Goal: Transaction & Acquisition: Purchase product/service

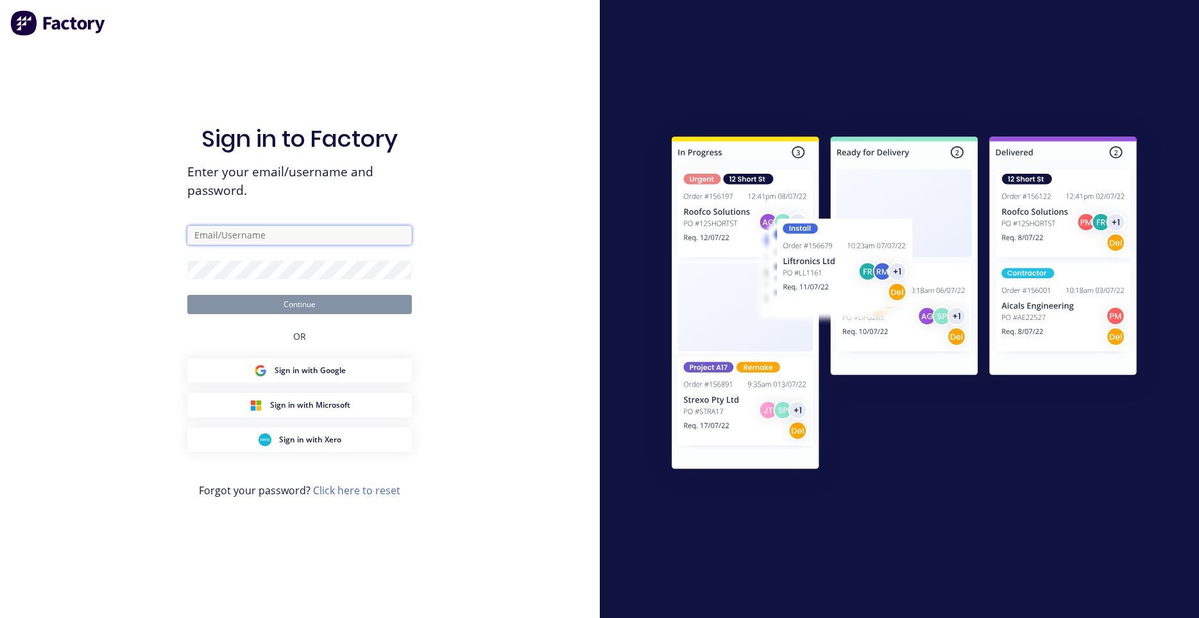
click at [264, 241] on input "text" at bounding box center [299, 235] width 224 height 19
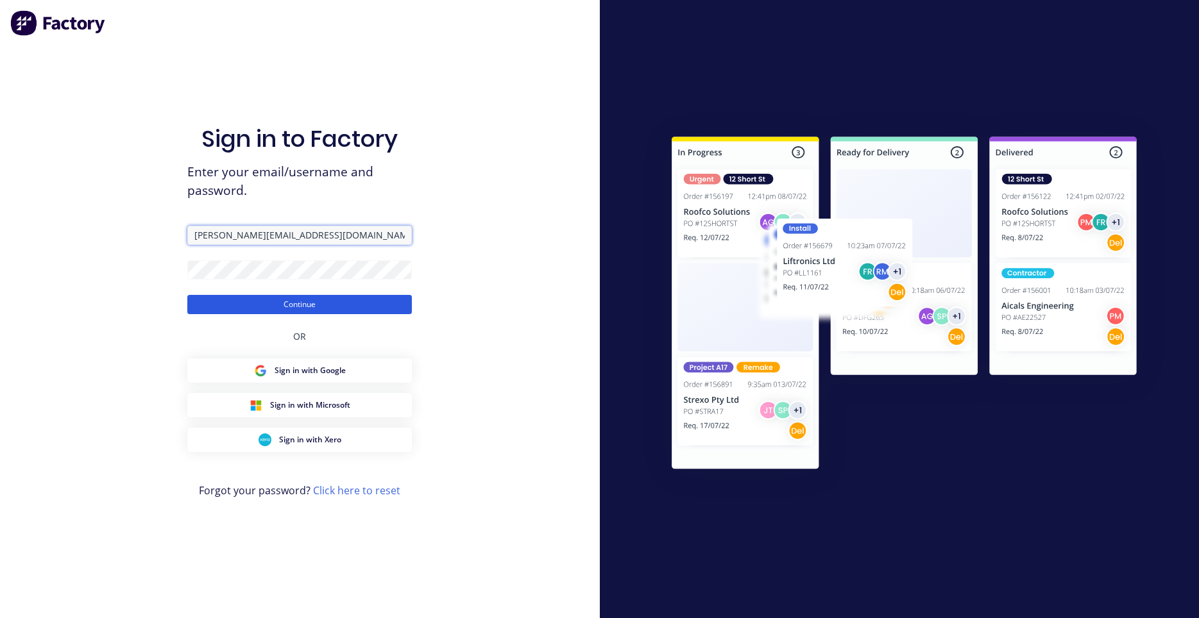
type input "darryn@fmfabricators.com.au"
click at [269, 305] on button "Continue" at bounding box center [299, 304] width 224 height 19
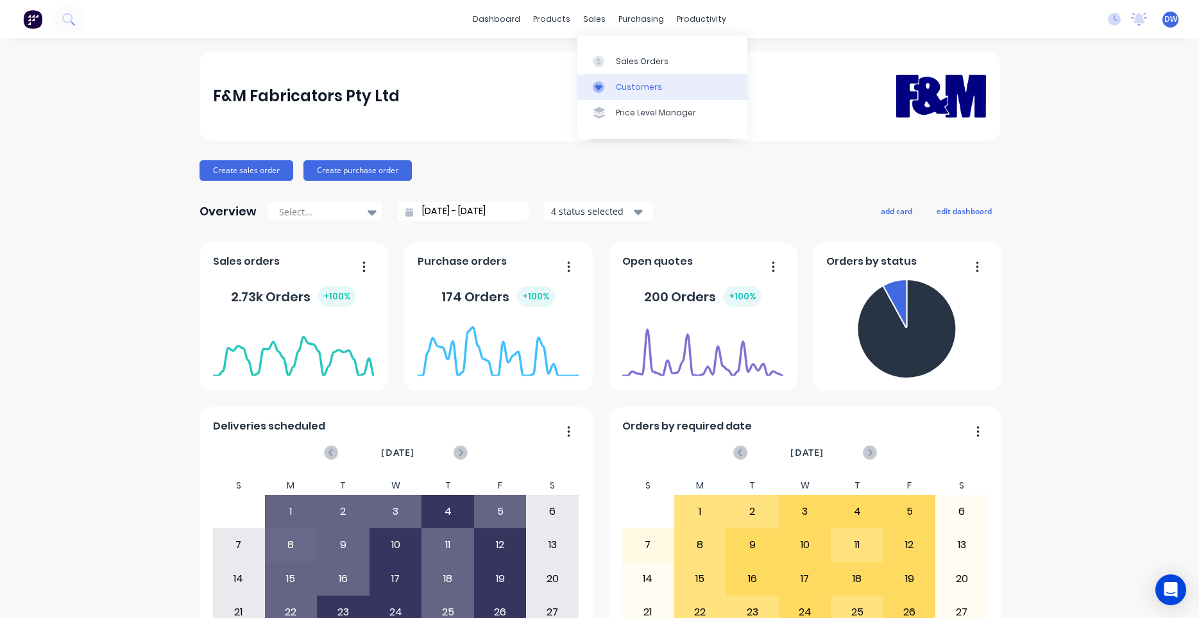
click at [606, 87] on div at bounding box center [602, 87] width 19 height 12
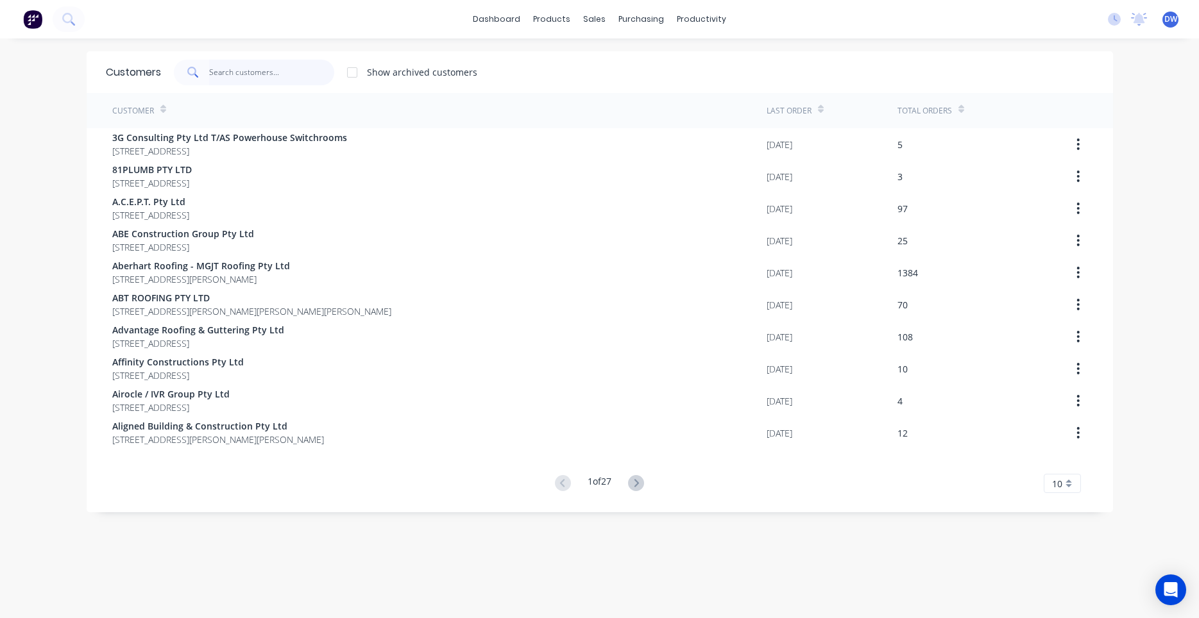
click at [301, 71] on input "text" at bounding box center [271, 73] width 125 height 26
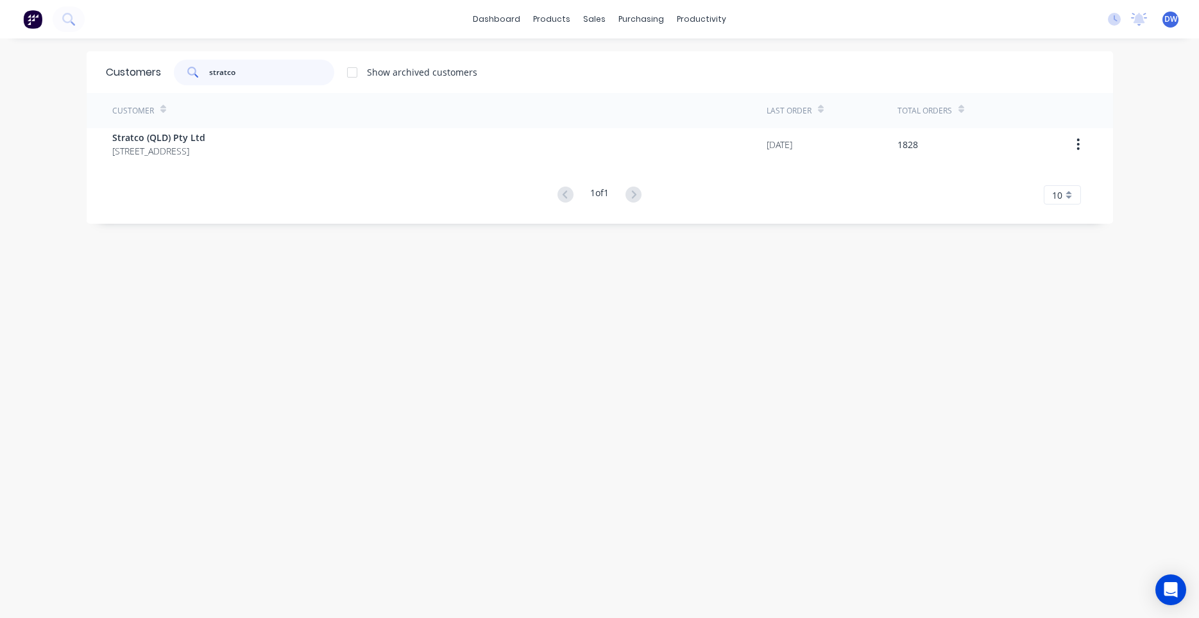
type input "stratco"
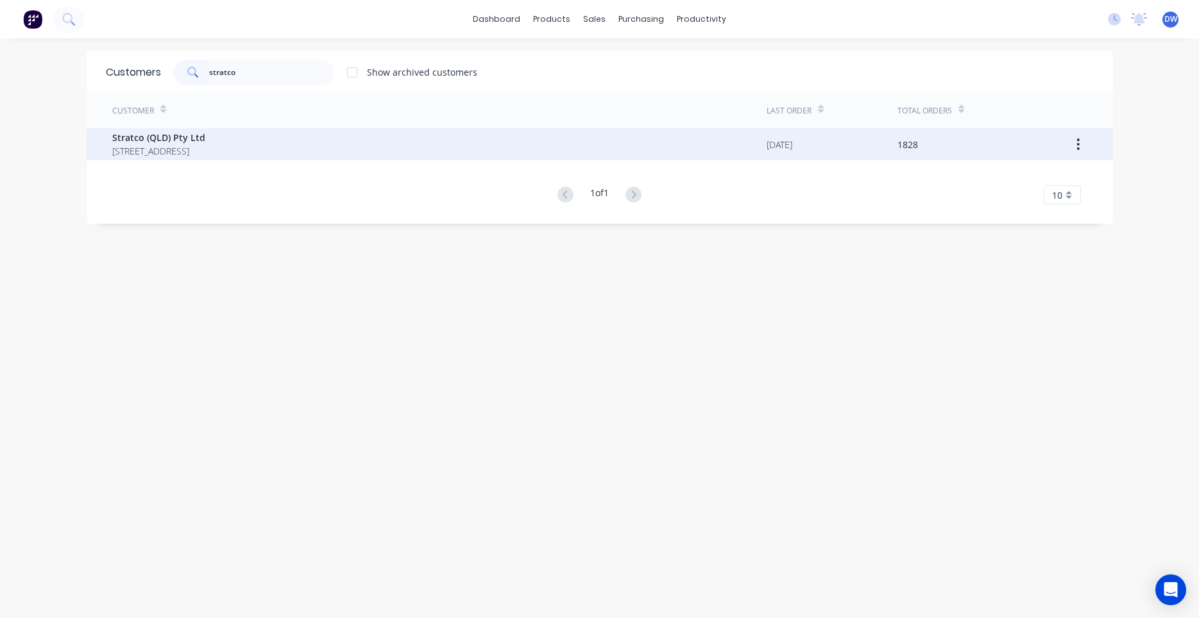
click at [391, 149] on div "Stratco (QLD) Pty Ltd PO BOX 6217 YATALA Queensland Australia 4207" at bounding box center [439, 144] width 654 height 32
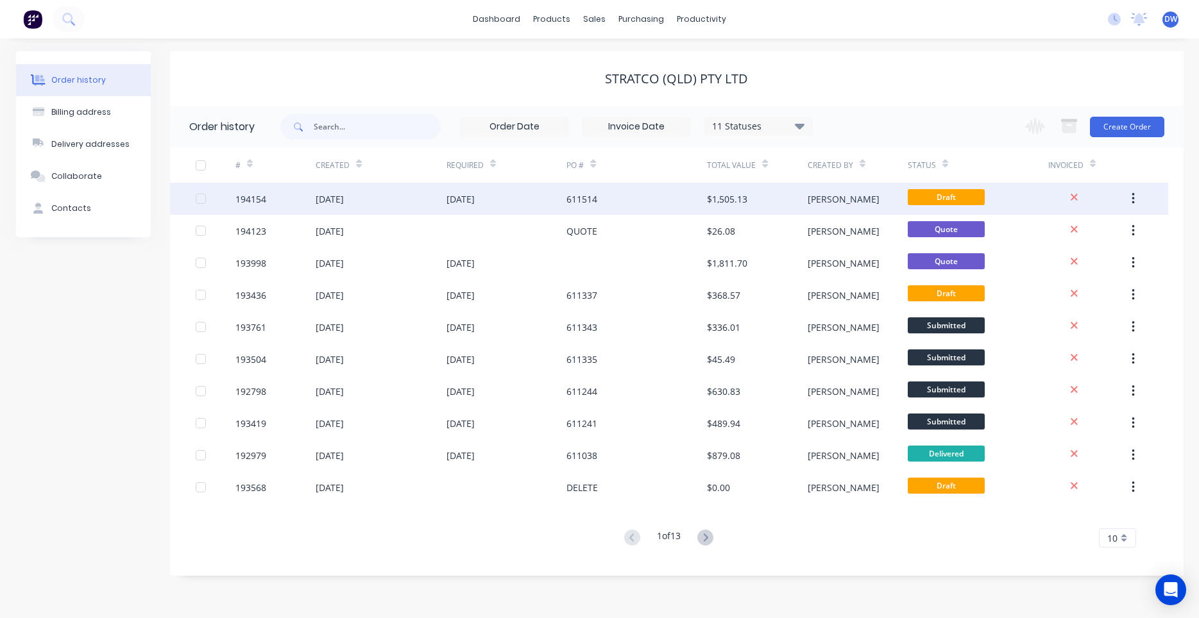
click at [631, 201] on div "611514" at bounding box center [636, 199] width 140 height 32
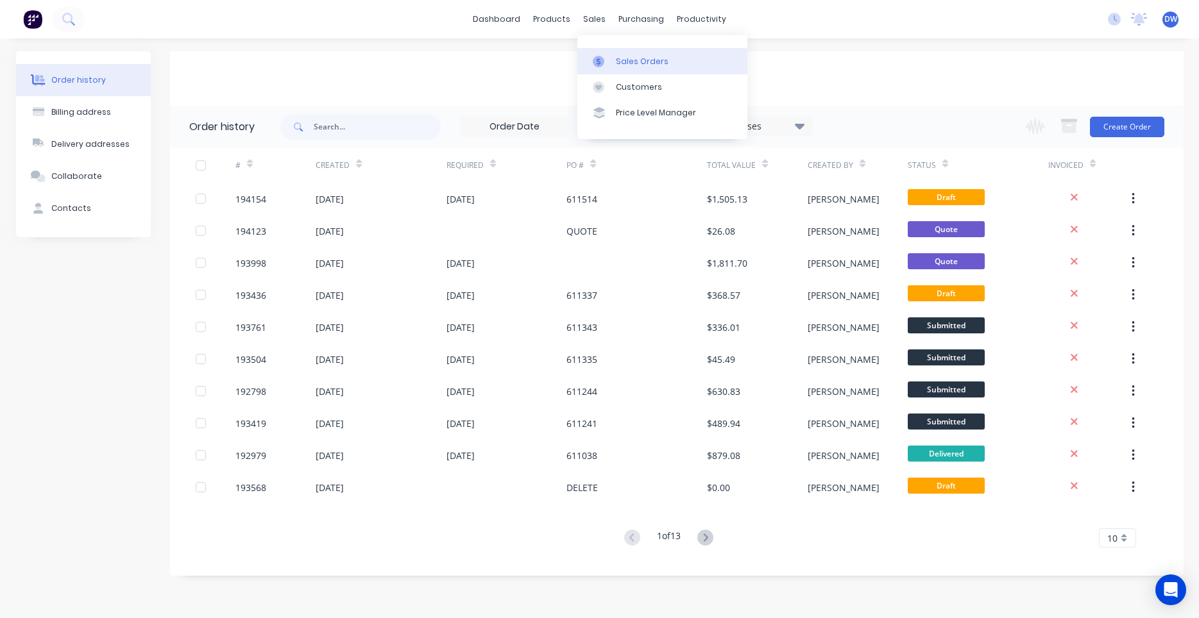
click at [604, 51] on link "Sales Orders" at bounding box center [662, 61] width 170 height 26
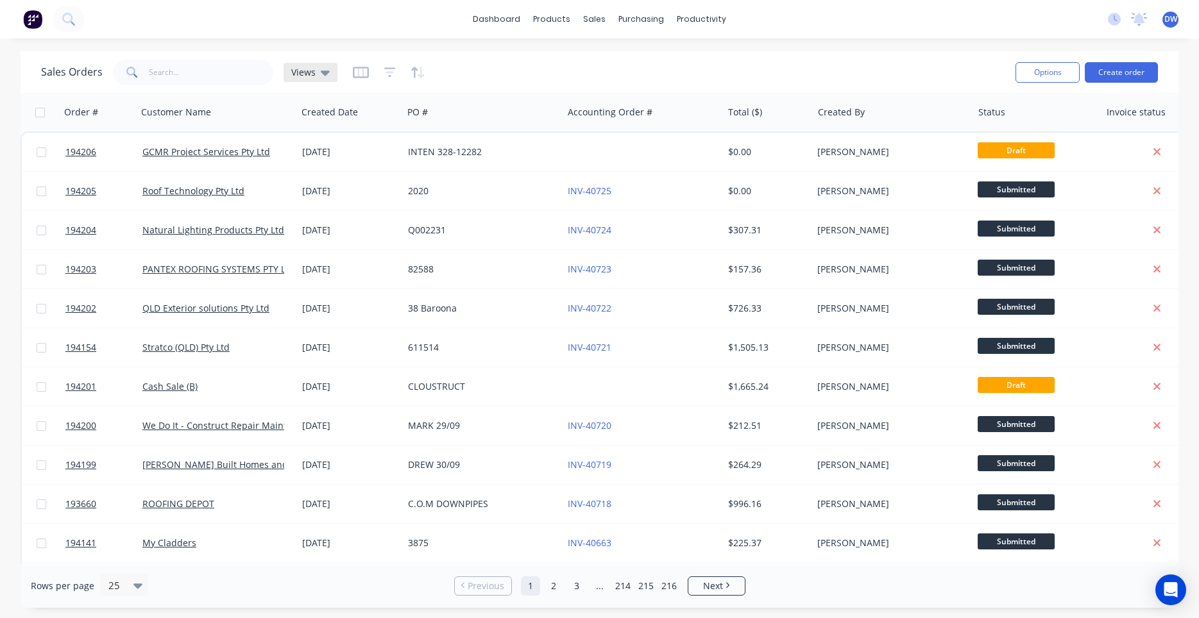
click at [324, 77] on icon at bounding box center [325, 72] width 9 height 14
click at [306, 206] on button "New Hires" at bounding box center [360, 207] width 146 height 15
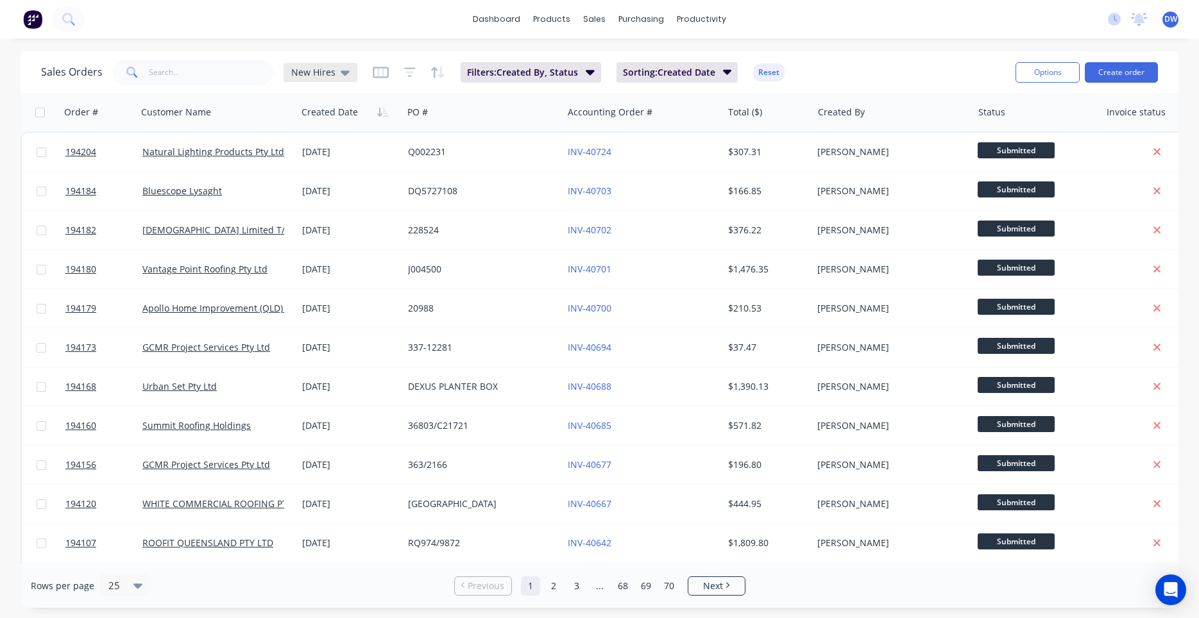
click at [322, 74] on span "New Hires" at bounding box center [313, 71] width 44 height 13
click at [325, 230] on button "Processing Team" at bounding box center [360, 233] width 146 height 15
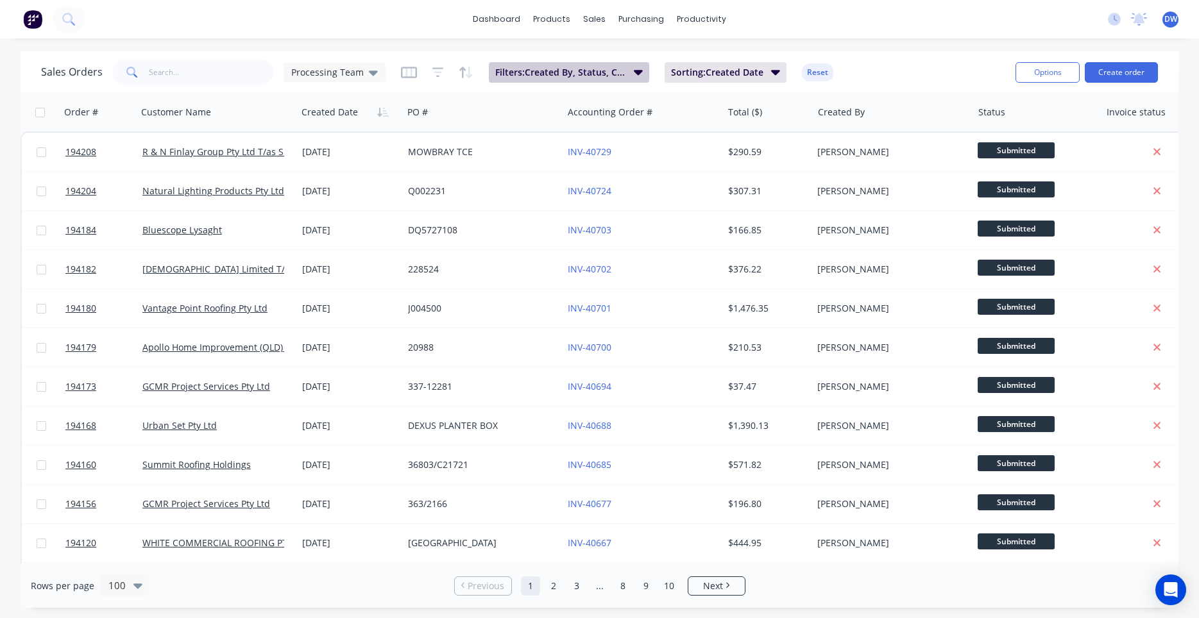
click at [616, 67] on span "Filters: Created By, Status, Created Date" at bounding box center [560, 72] width 131 height 13
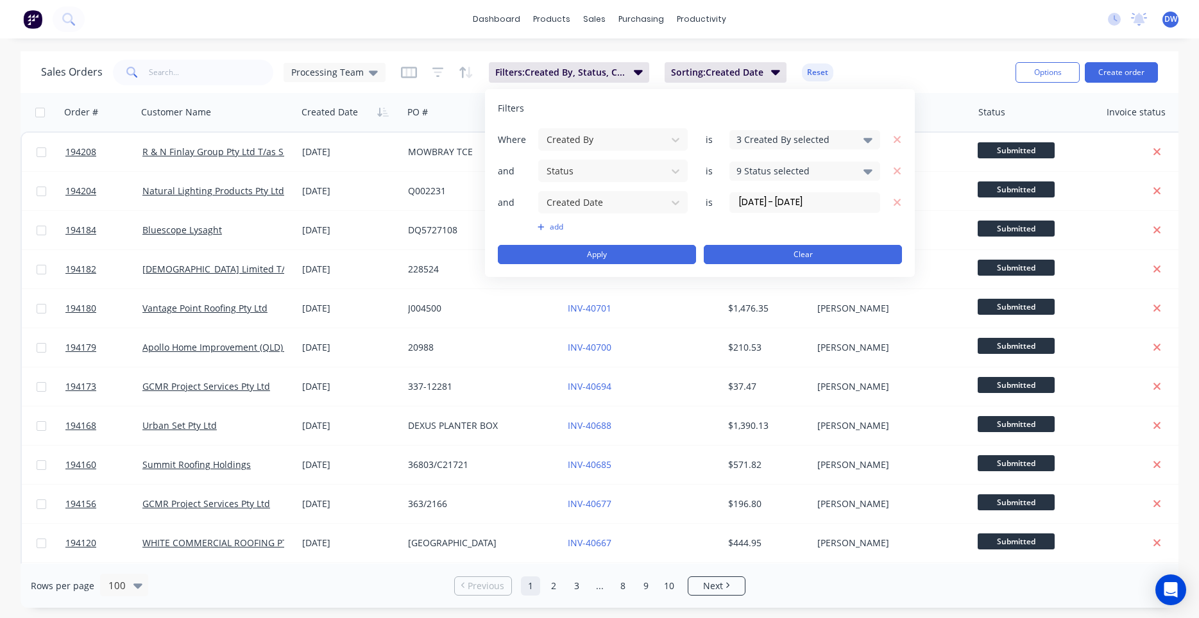
click at [767, 258] on button "Clear" at bounding box center [803, 254] width 198 height 19
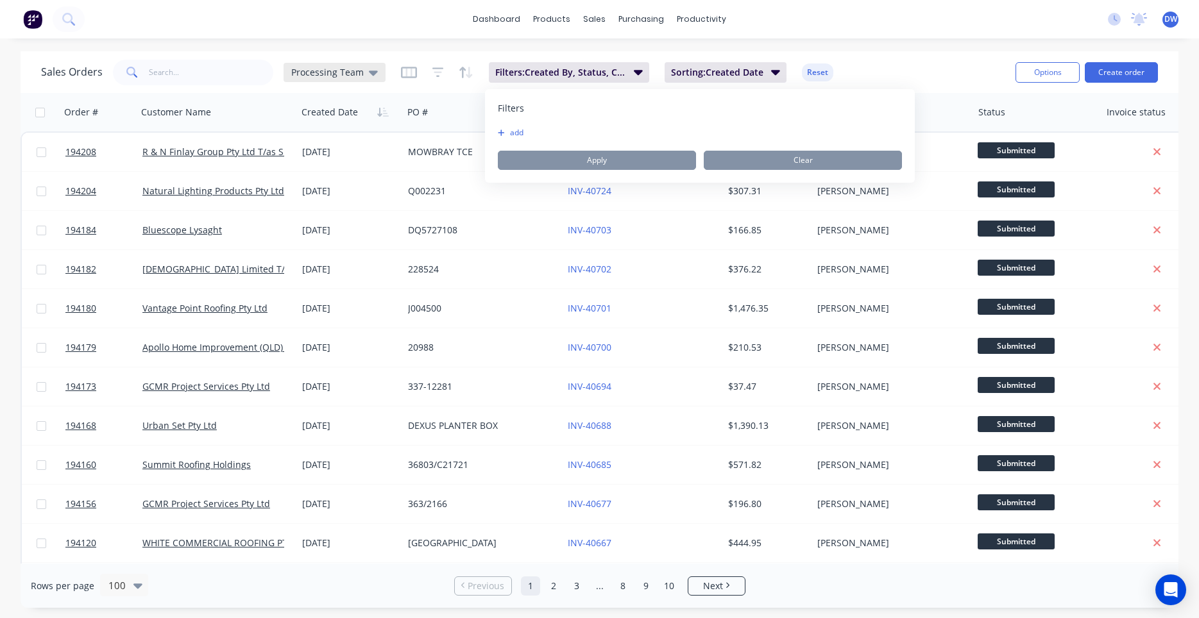
click at [365, 76] on div "Processing Team" at bounding box center [334, 73] width 87 height 12
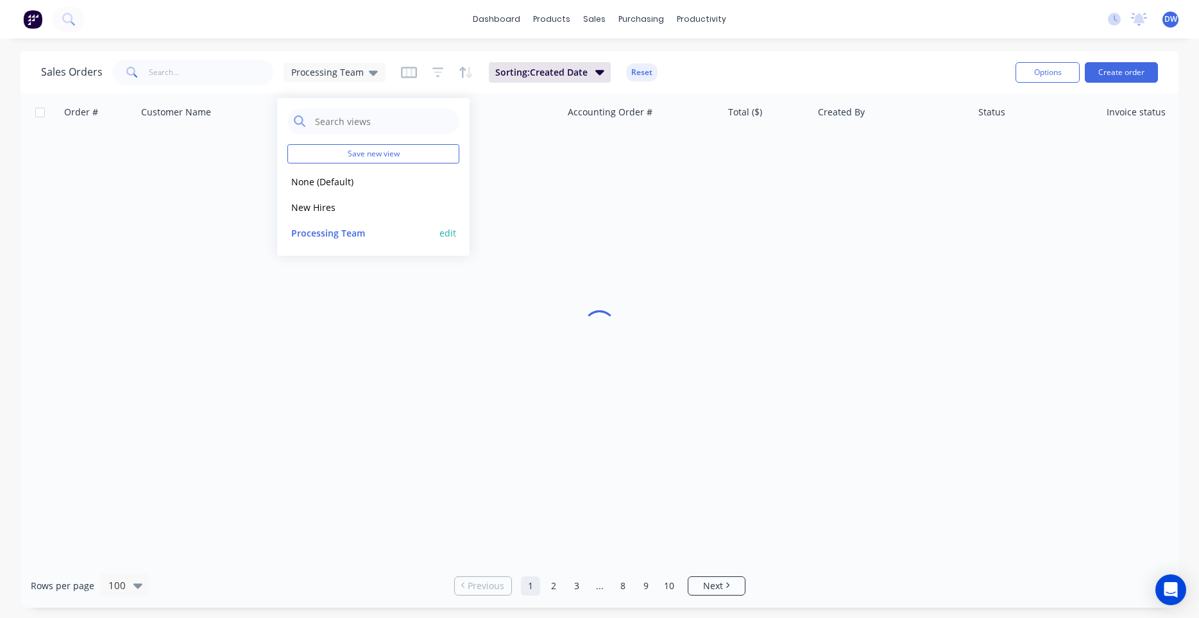
click at [337, 232] on button "Processing Team" at bounding box center [360, 233] width 146 height 15
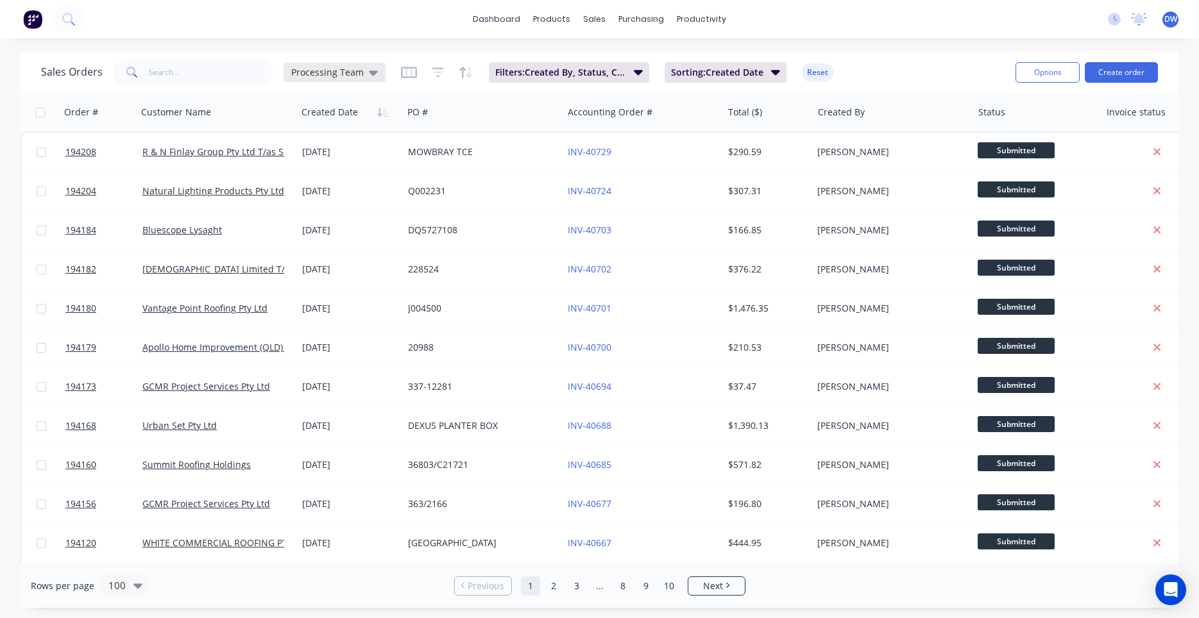
click at [307, 71] on span "Processing Team" at bounding box center [327, 71] width 72 height 13
click at [324, 205] on button "New Hires" at bounding box center [360, 207] width 146 height 15
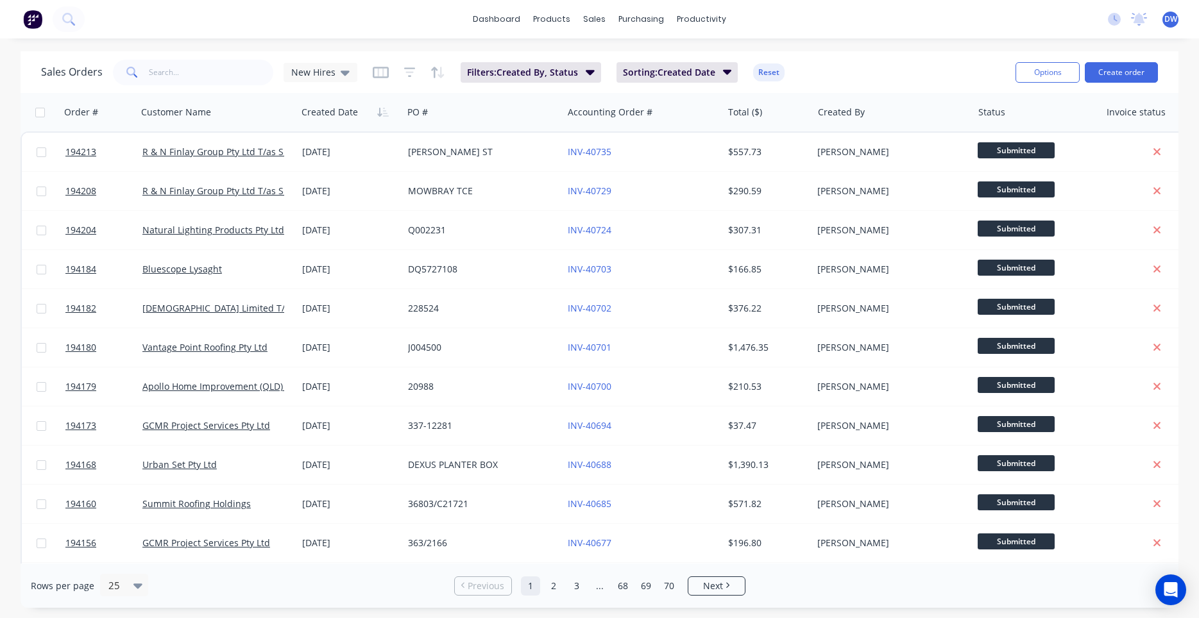
click at [326, 83] on div "Sales Orders New Hires" at bounding box center [199, 73] width 316 height 26
click at [326, 78] on span "New Hires" at bounding box center [313, 71] width 44 height 13
click at [316, 224] on div "Processing Team edit" at bounding box center [373, 233] width 172 height 26
click at [314, 230] on button "Processing Team" at bounding box center [360, 233] width 146 height 15
click at [348, 77] on span "Processing Team" at bounding box center [327, 71] width 72 height 13
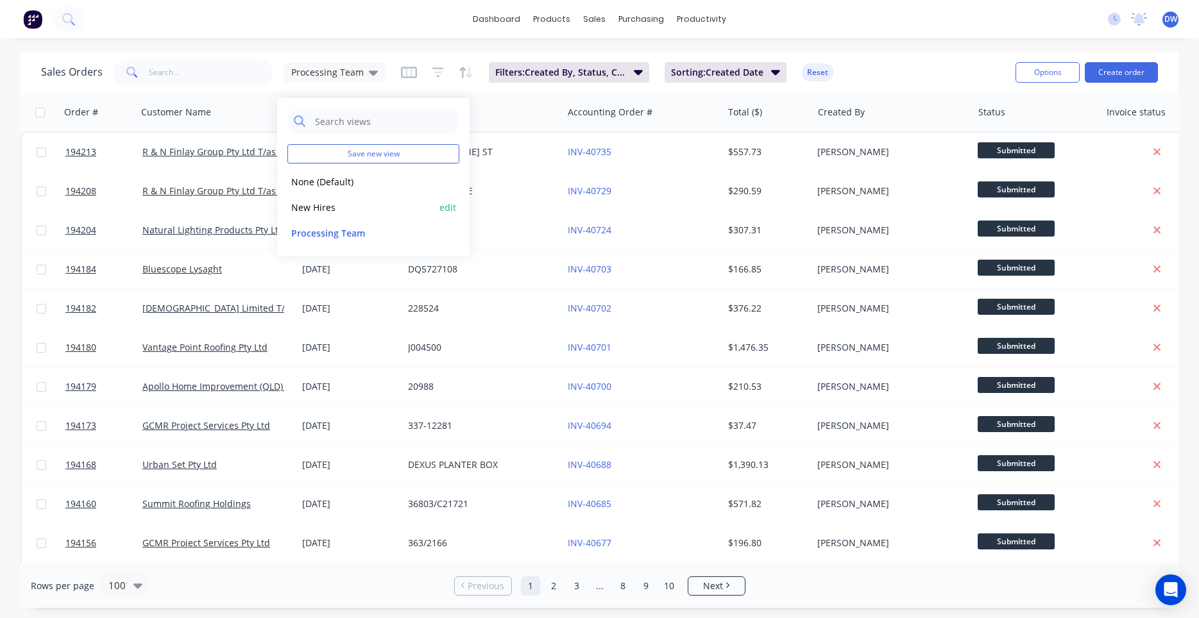
click at [332, 203] on button "New Hires" at bounding box center [360, 207] width 146 height 15
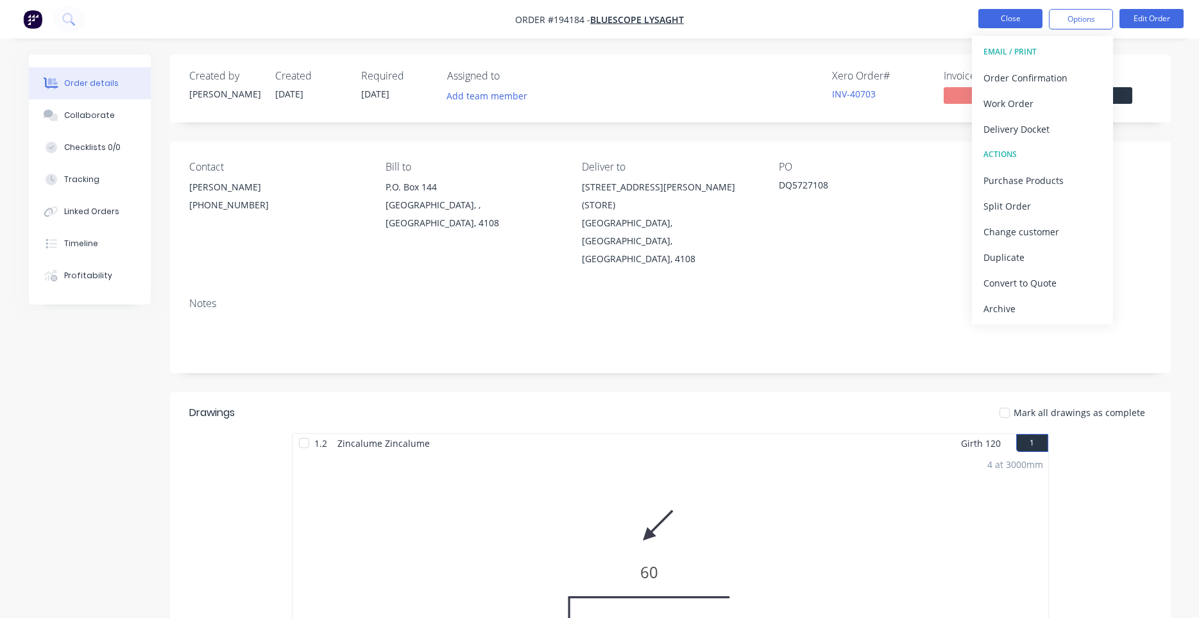
click at [992, 26] on button "Close" at bounding box center [1010, 18] width 64 height 19
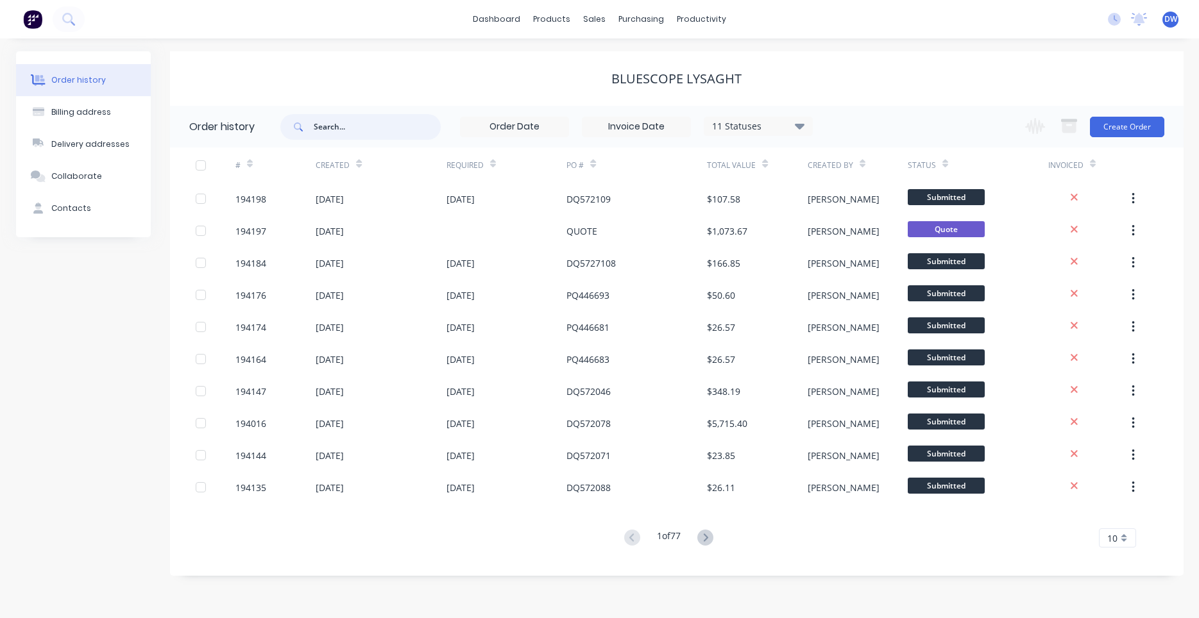
click at [358, 123] on input "text" at bounding box center [377, 127] width 127 height 26
click at [64, 15] on icon at bounding box center [68, 19] width 12 height 12
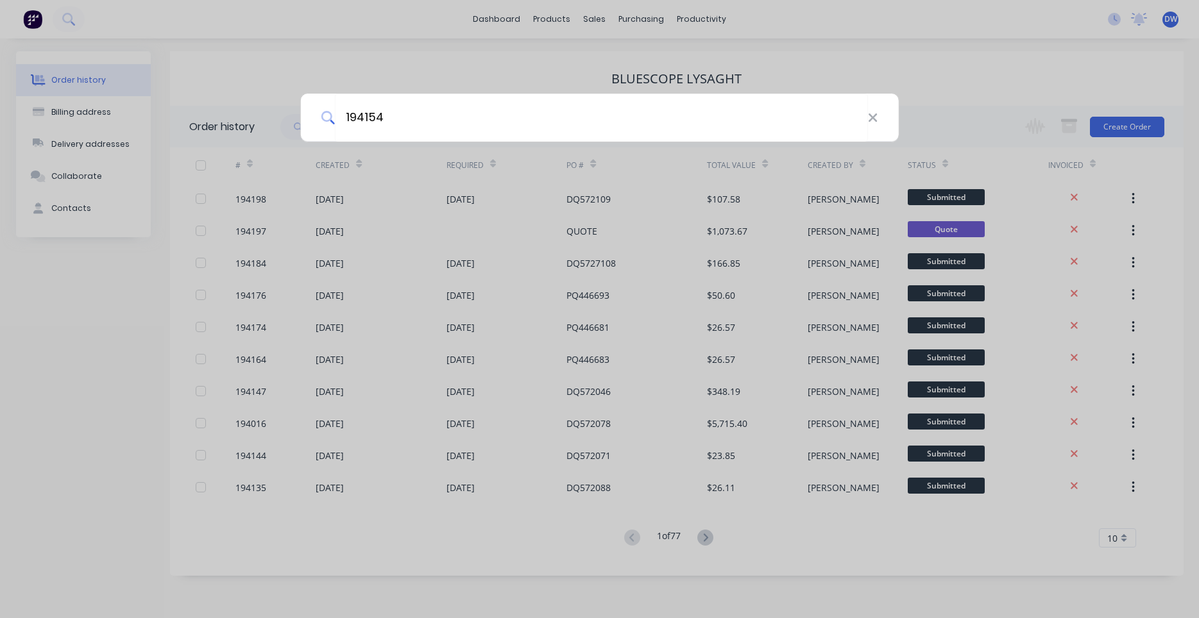
type input "194154"
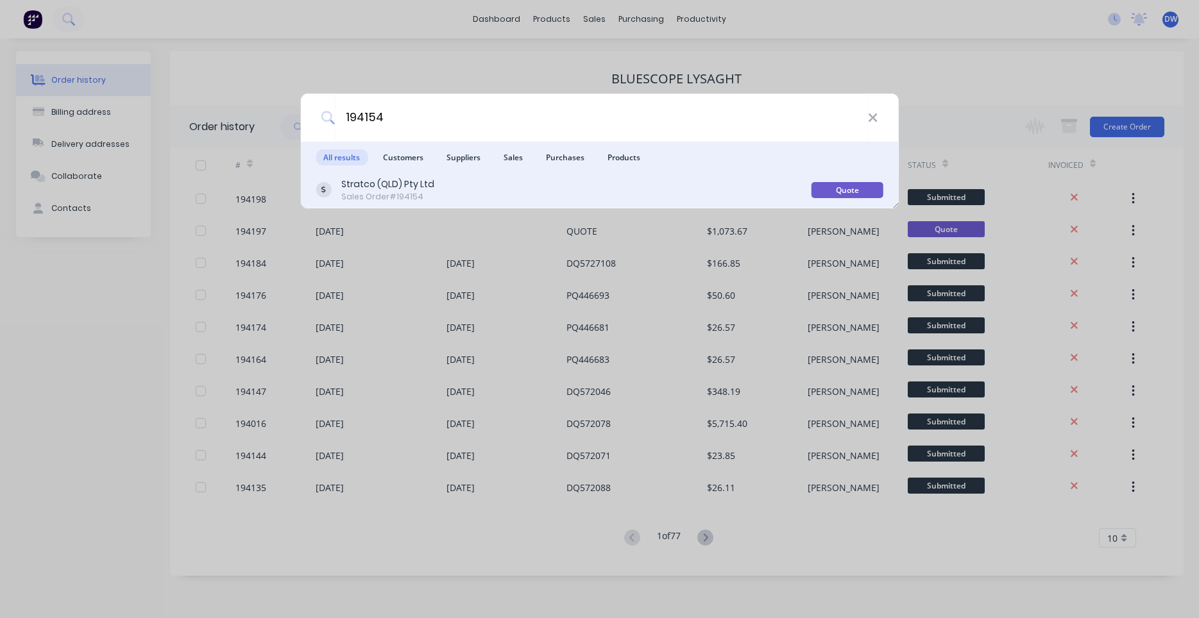
click at [783, 186] on div "Stratco (QLD) Pty Ltd Sales Order #194154" at bounding box center [563, 190] width 495 height 25
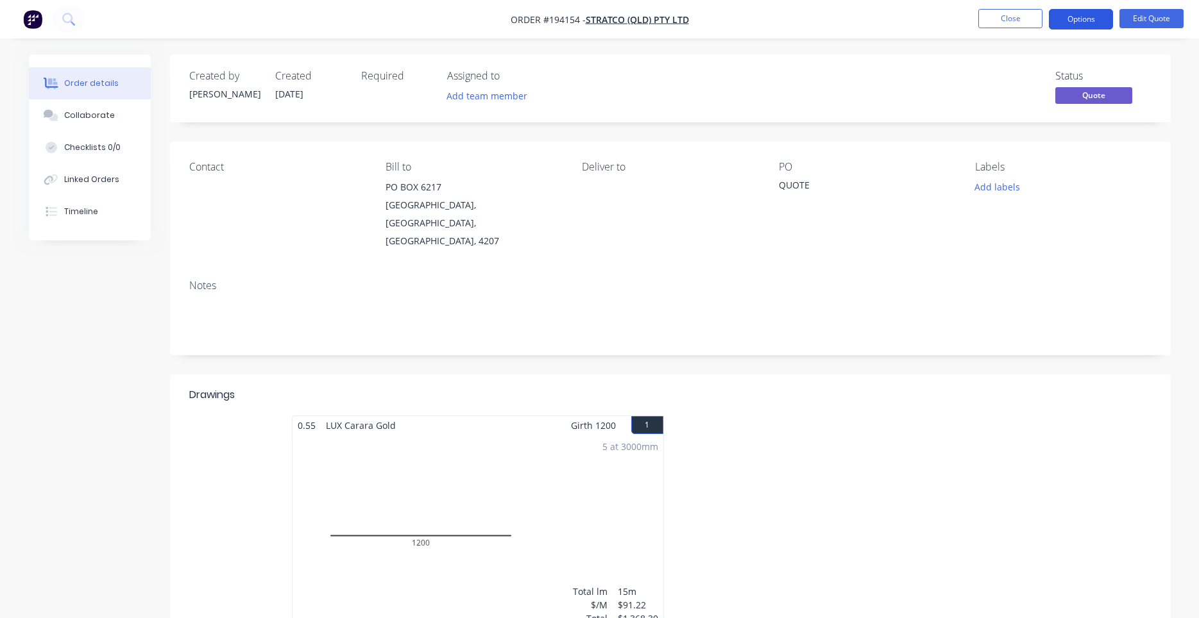
click at [1100, 24] on button "Options" at bounding box center [1081, 19] width 64 height 21
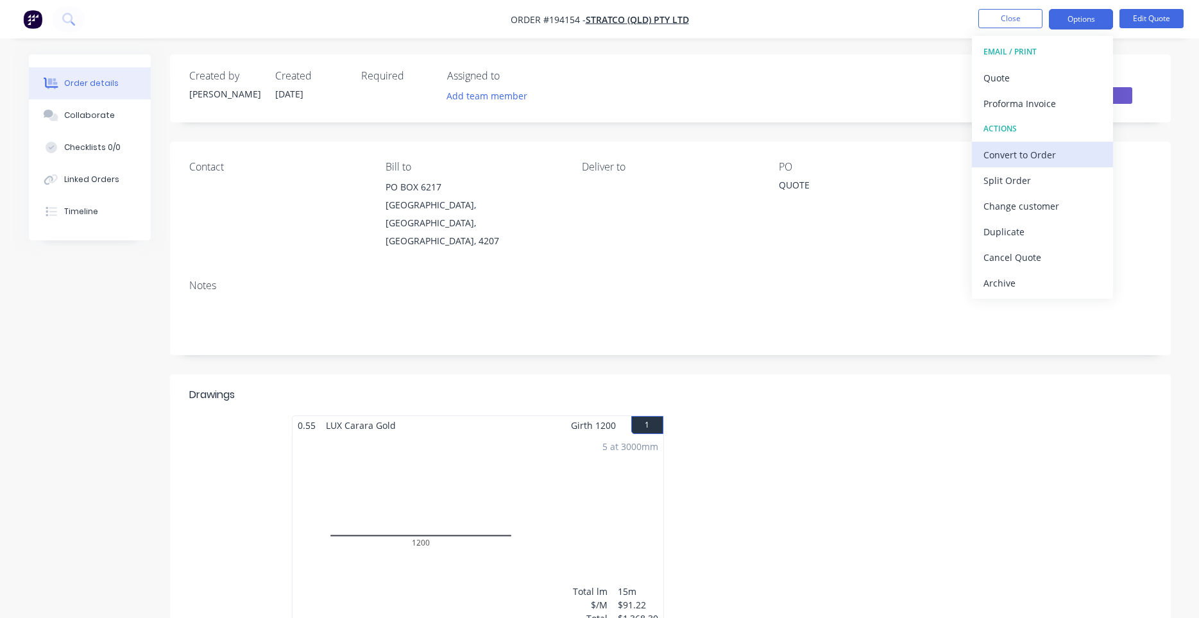
click at [1036, 146] on div "Convert to Order" at bounding box center [1042, 155] width 118 height 19
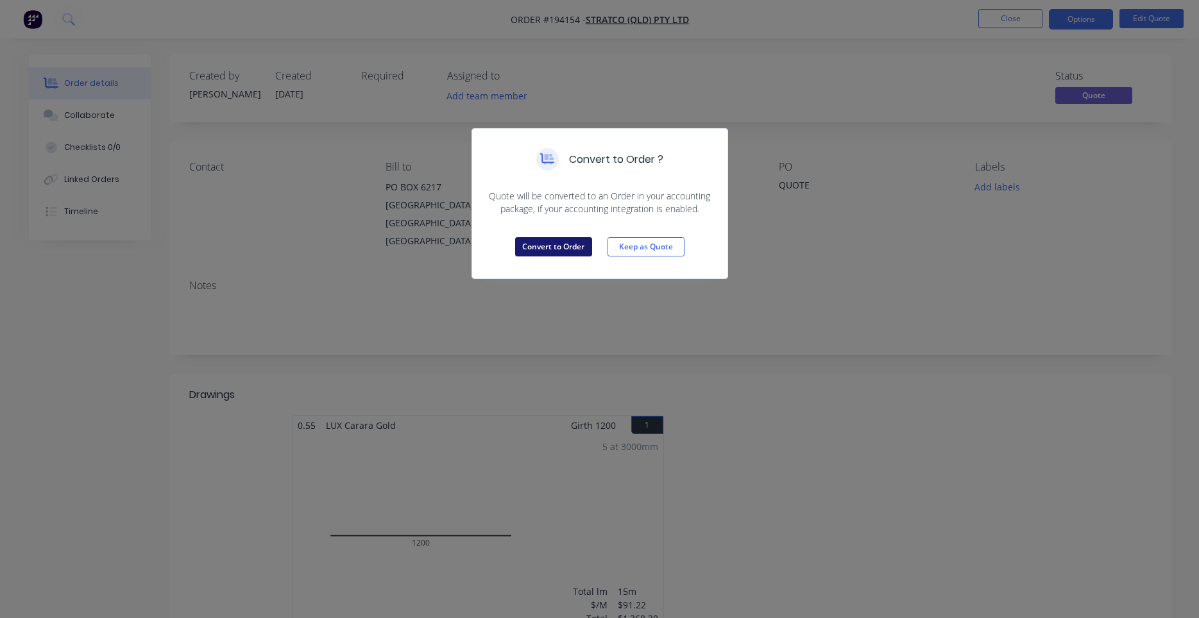
click at [568, 250] on button "Convert to Order" at bounding box center [553, 246] width 77 height 19
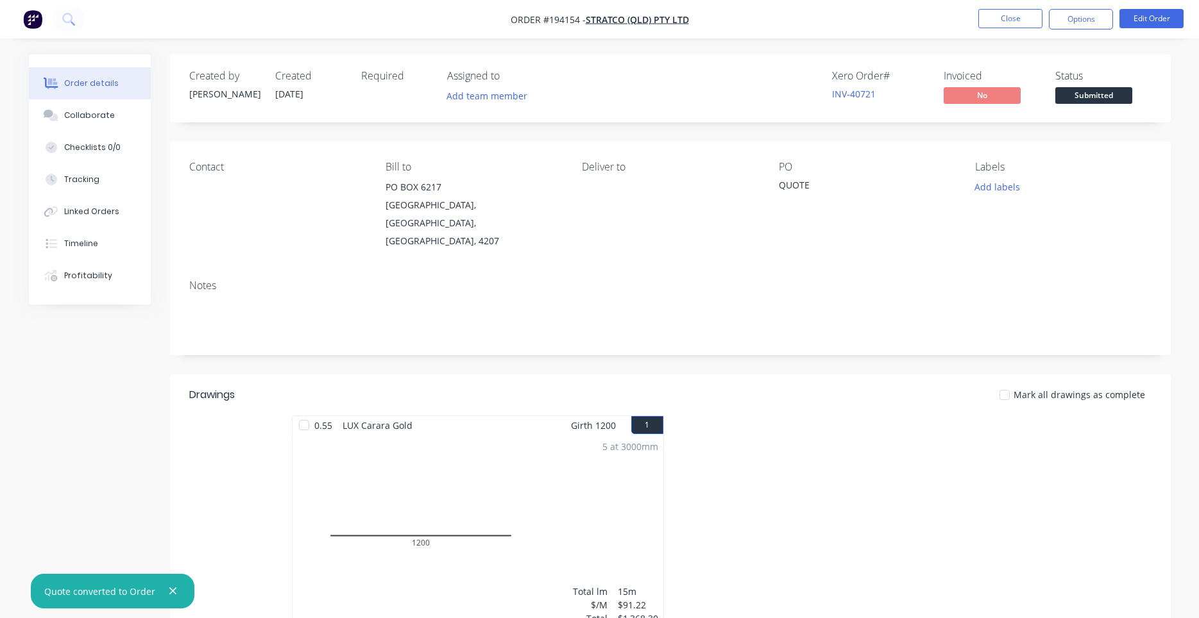
click at [660, 416] on button "1" at bounding box center [647, 425] width 32 height 18
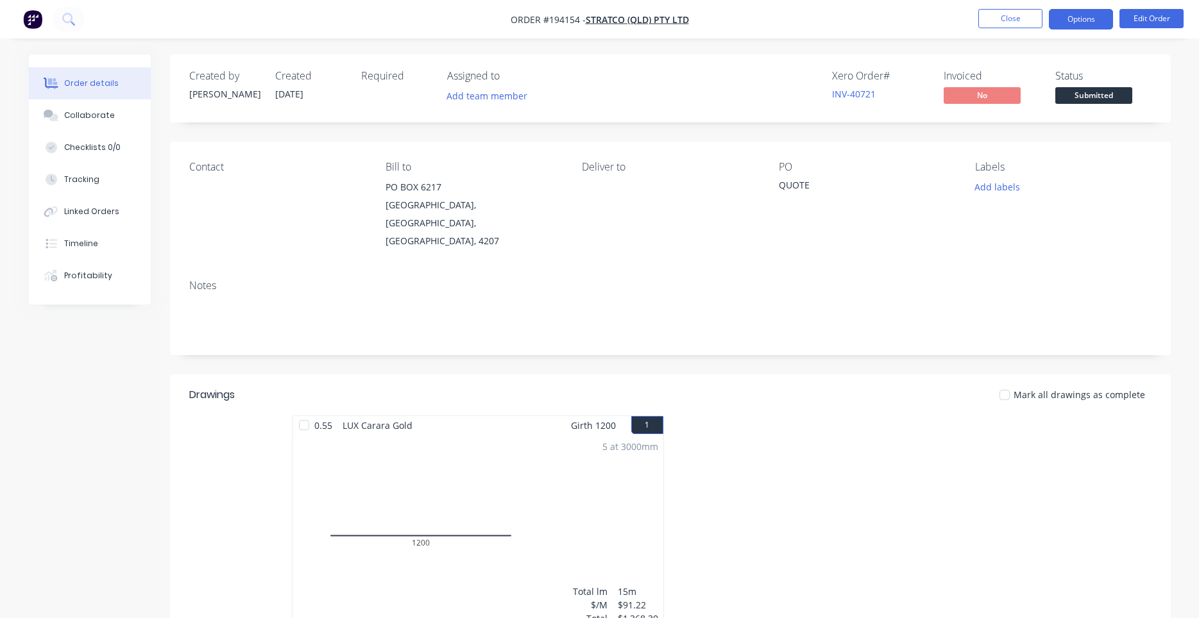
click at [1099, 22] on button "Options" at bounding box center [1081, 19] width 64 height 21
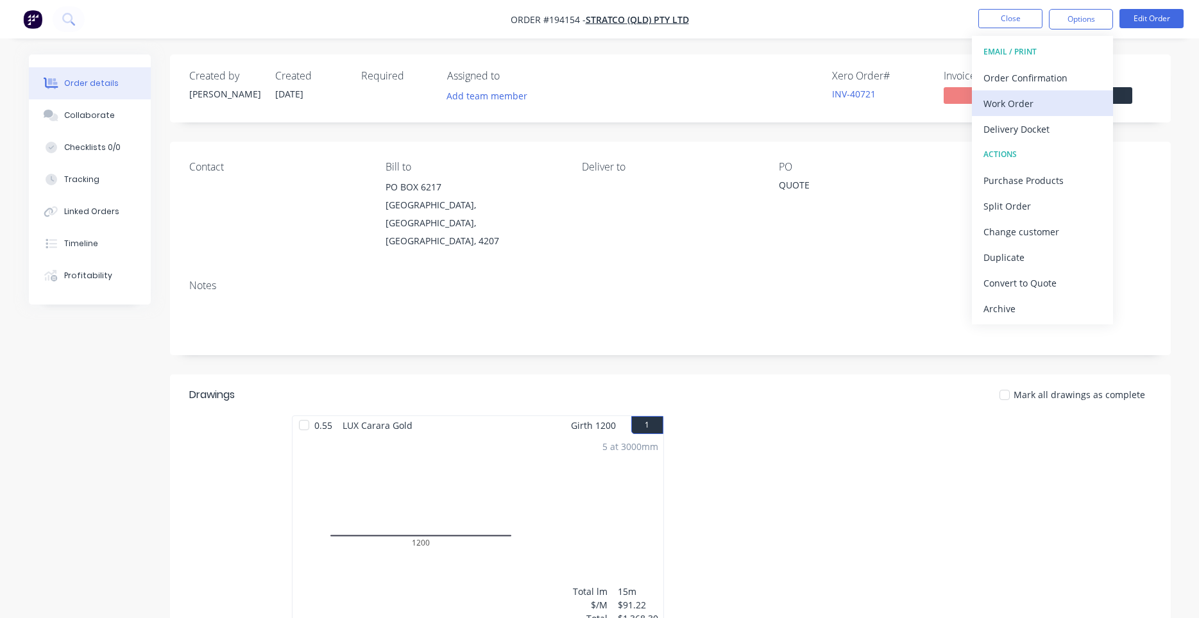
click at [1056, 108] on div "Work Order" at bounding box center [1042, 103] width 118 height 19
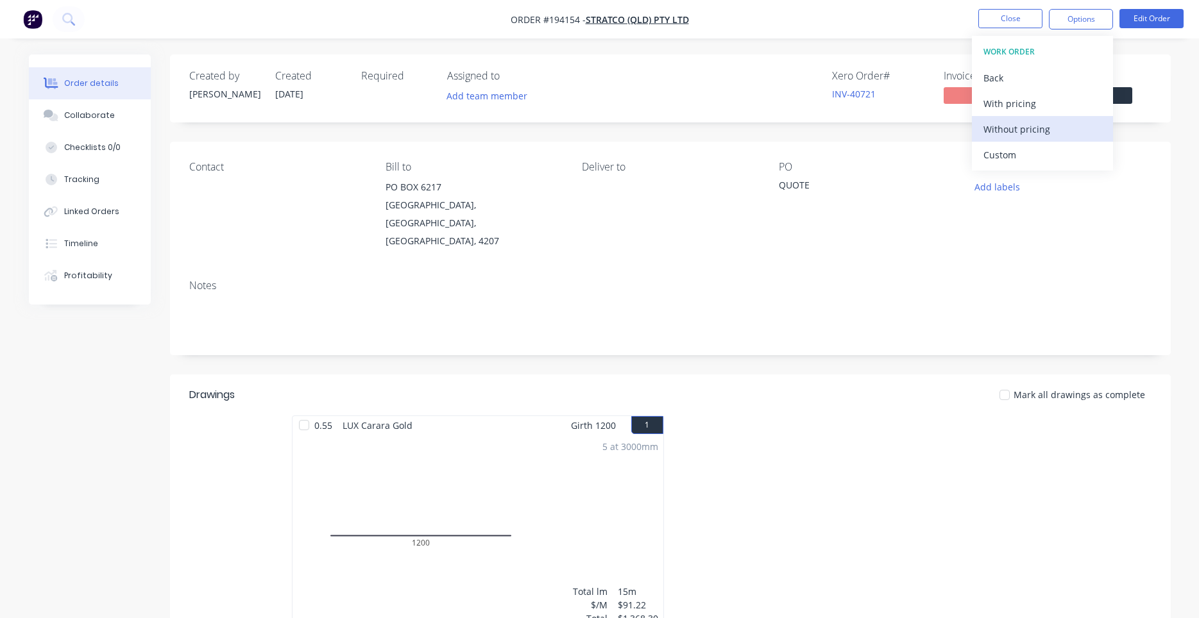
click at [1049, 135] on div "Without pricing" at bounding box center [1042, 129] width 118 height 19
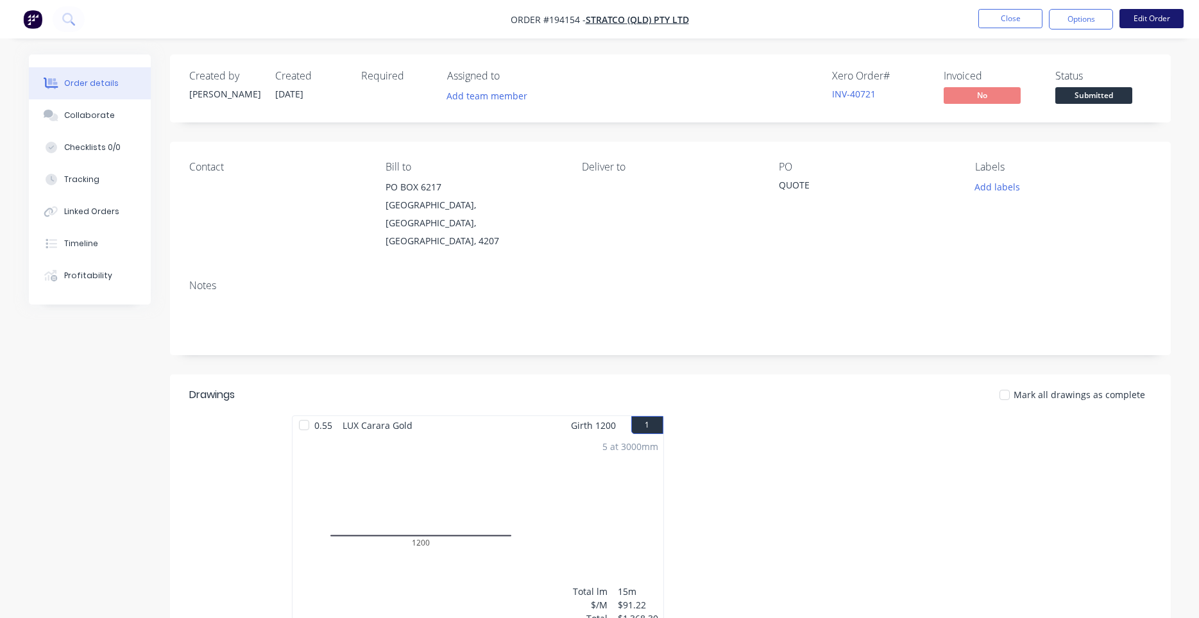
click at [1136, 15] on button "Edit Order" at bounding box center [1151, 18] width 64 height 19
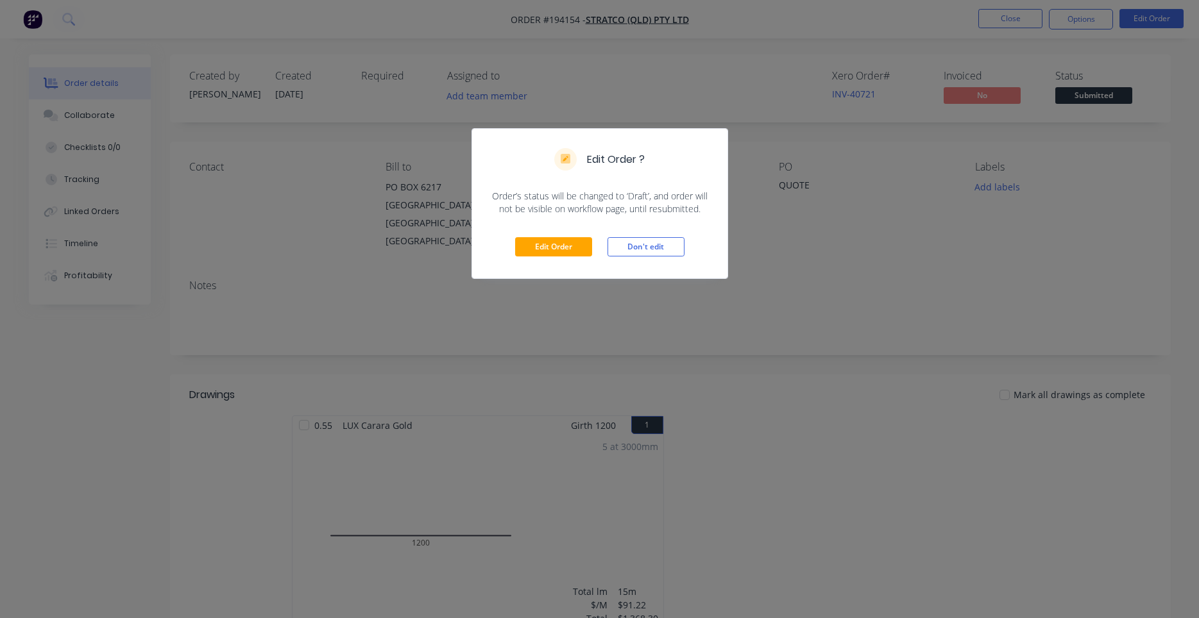
click at [535, 236] on div "Edit Order Don't edit" at bounding box center [599, 246] width 255 height 63
click at [535, 239] on button "Edit Order" at bounding box center [553, 246] width 77 height 19
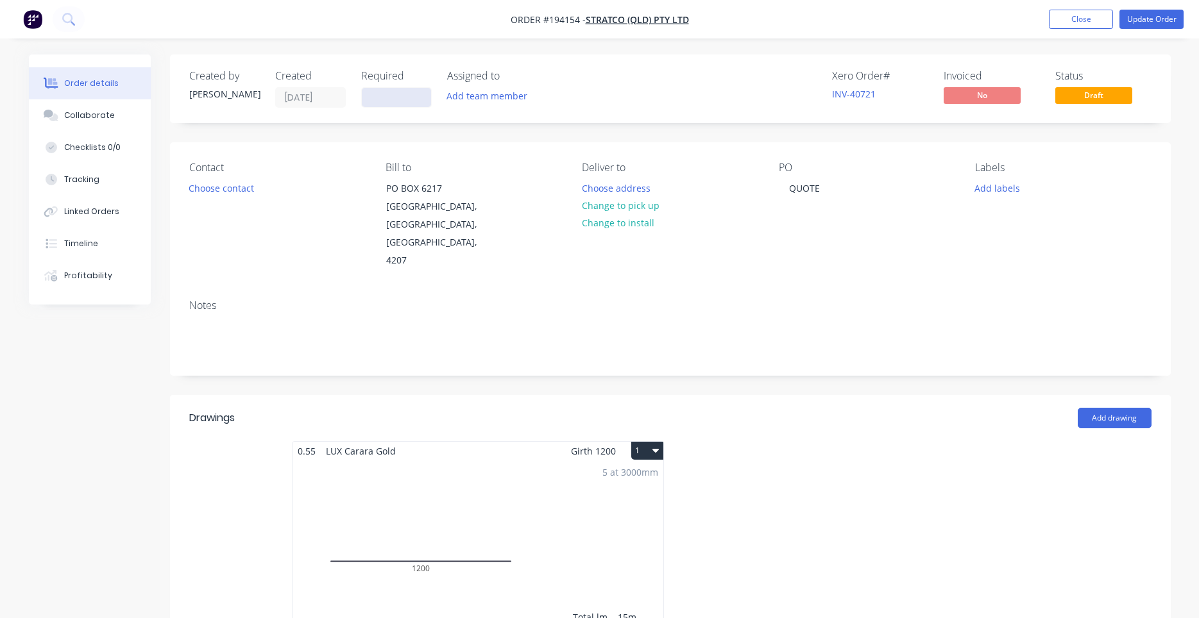
click at [395, 100] on input at bounding box center [396, 97] width 69 height 19
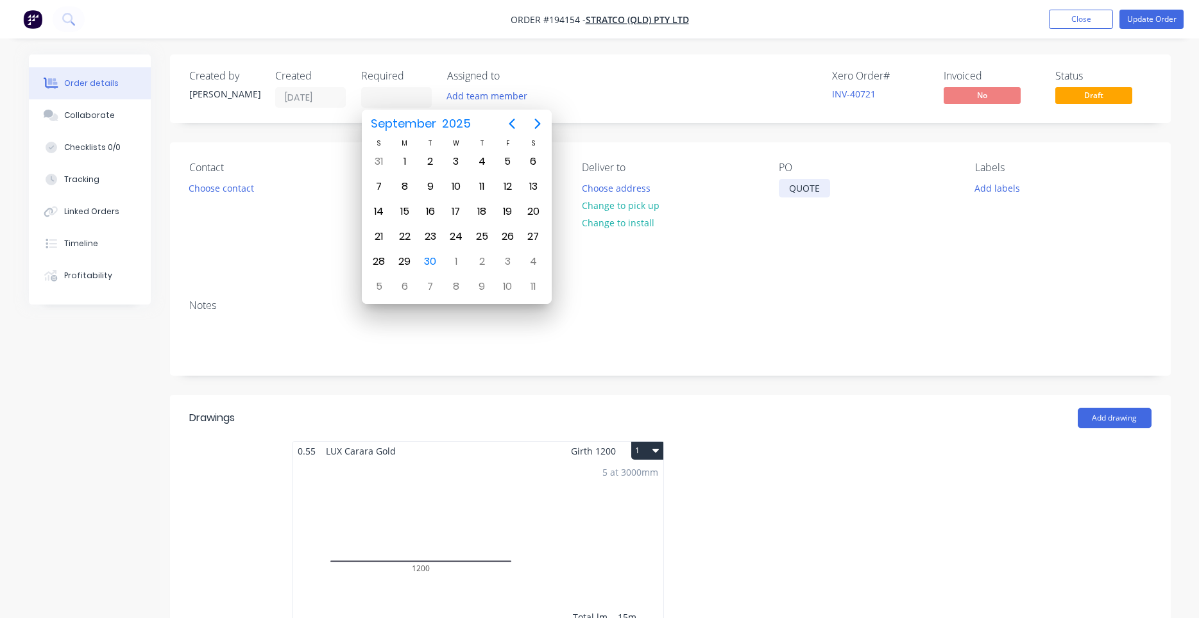
click at [805, 189] on div "QUOTE" at bounding box center [804, 188] width 51 height 19
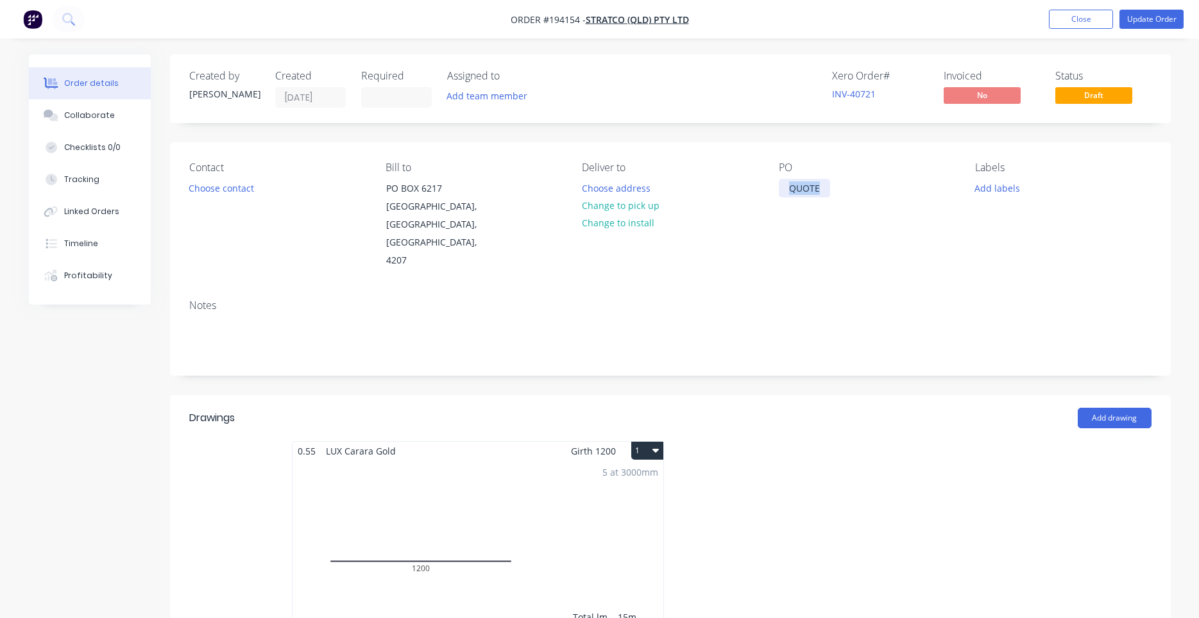
click at [805, 189] on div "QUOTE" at bounding box center [804, 188] width 51 height 19
click at [407, 98] on input at bounding box center [396, 97] width 69 height 19
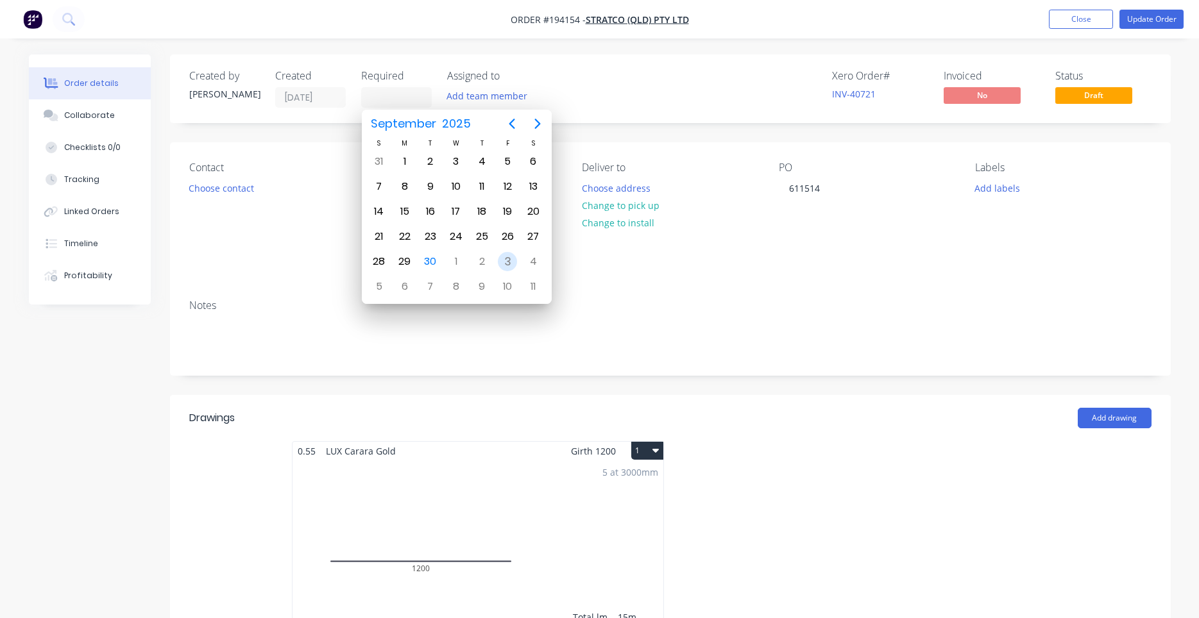
click at [500, 261] on div "3" at bounding box center [507, 261] width 19 height 19
type input "03/10/25"
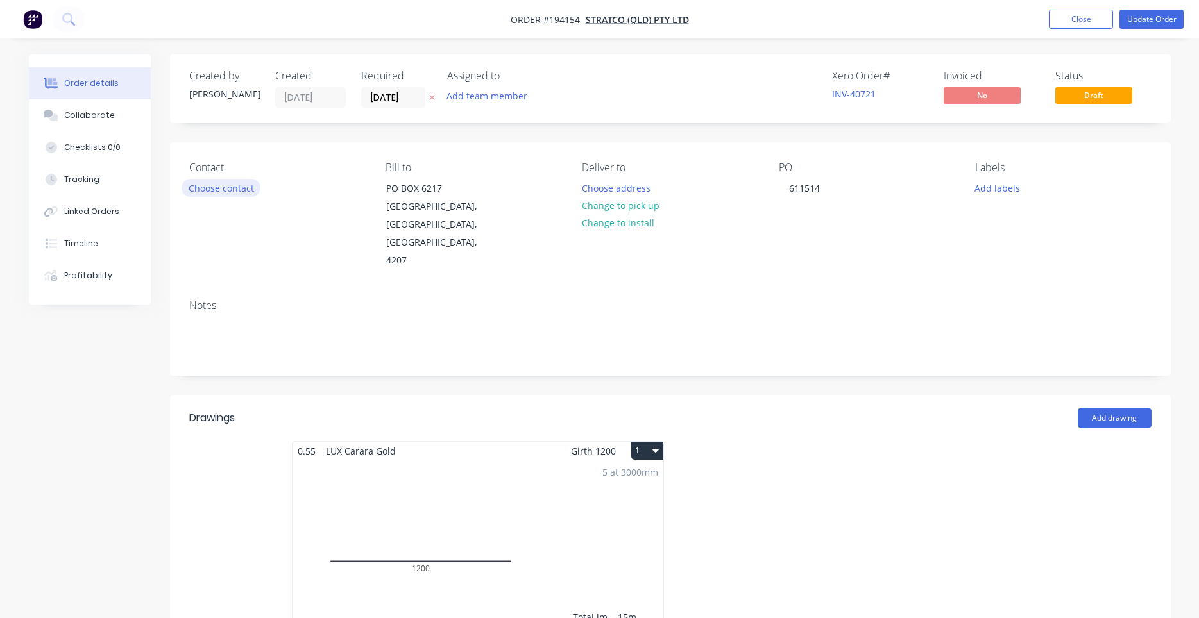
click at [237, 184] on button "Choose contact" at bounding box center [220, 187] width 79 height 17
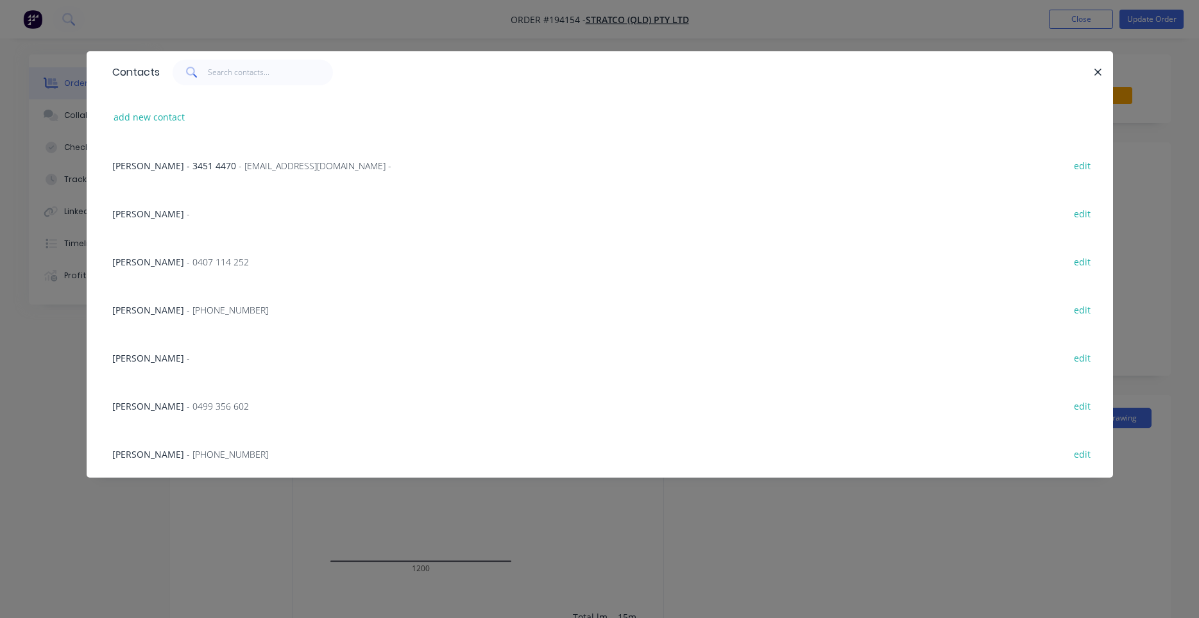
scroll to position [1, 0]
click at [212, 307] on div "KELLIE - (07) 3451 4444 edit" at bounding box center [600, 309] width 988 height 48
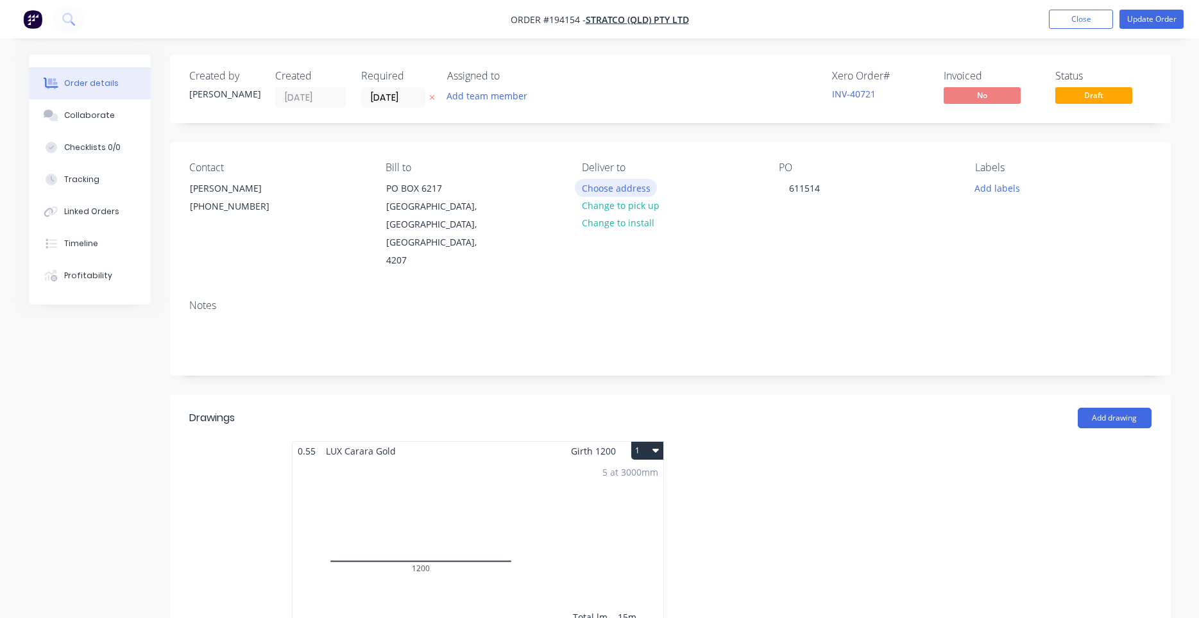
click at [618, 191] on button "Choose address" at bounding box center [616, 187] width 82 height 17
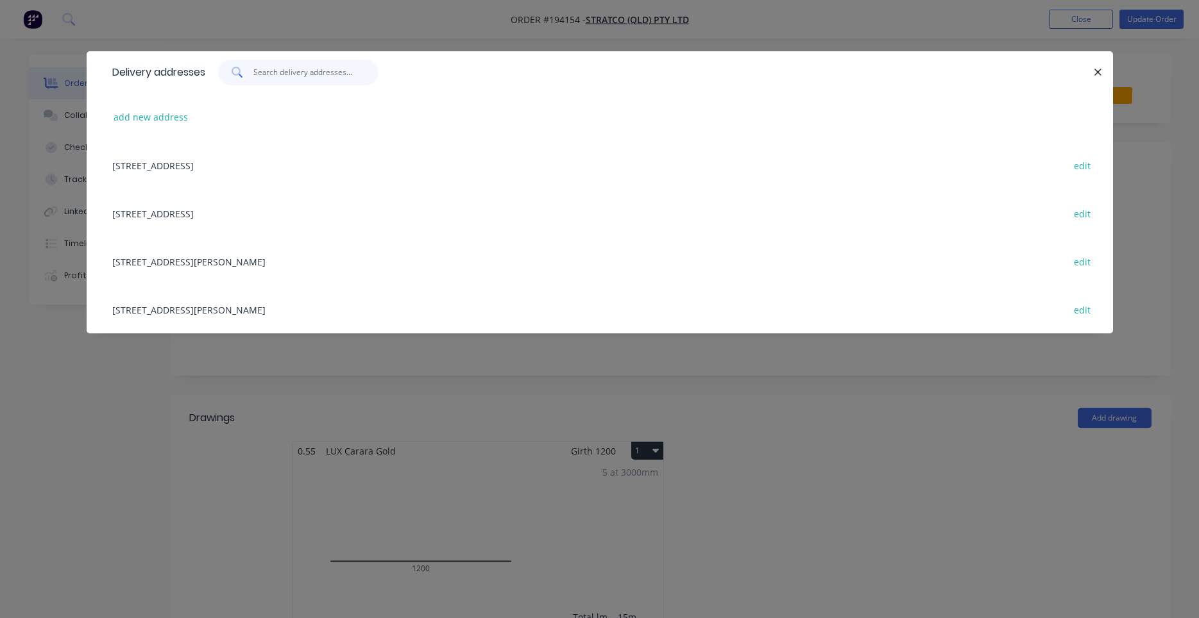
click at [322, 79] on input "text" at bounding box center [315, 73] width 125 height 26
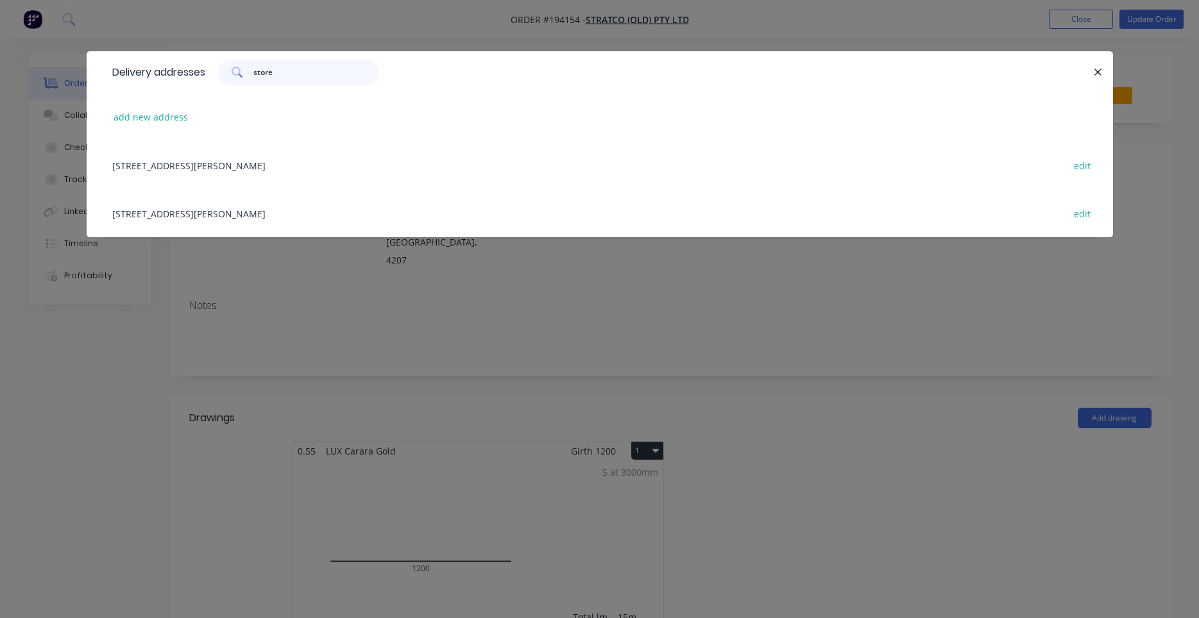
type input "store"
click at [290, 169] on div "1 MAVIS CT, (STORE), ORMEAU, Queensland, Australia, 4208 edit" at bounding box center [600, 165] width 988 height 48
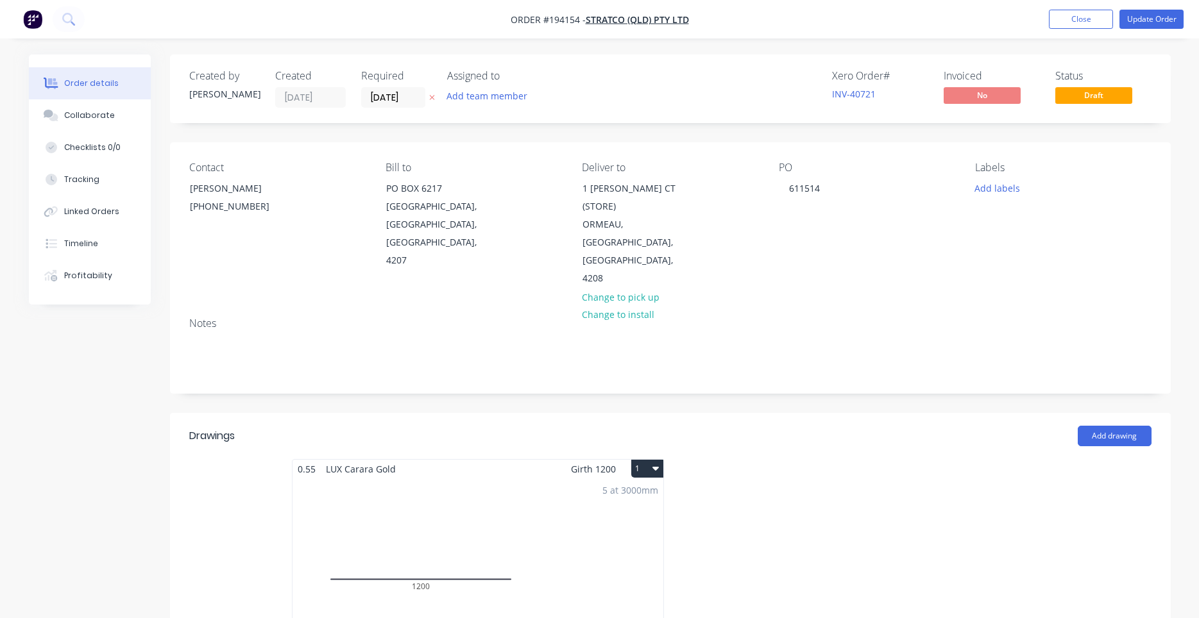
click at [655, 413] on div "Drawings Add drawing 0.55 LUX Carara Gold Girth 1200 1 0 1200 0 1200 5 at 3000m…" at bounding box center [670, 550] width 1000 height 274
click at [655, 460] on button "1" at bounding box center [647, 469] width 32 height 18
click at [645, 491] on div "Use larger box size" at bounding box center [602, 500] width 99 height 19
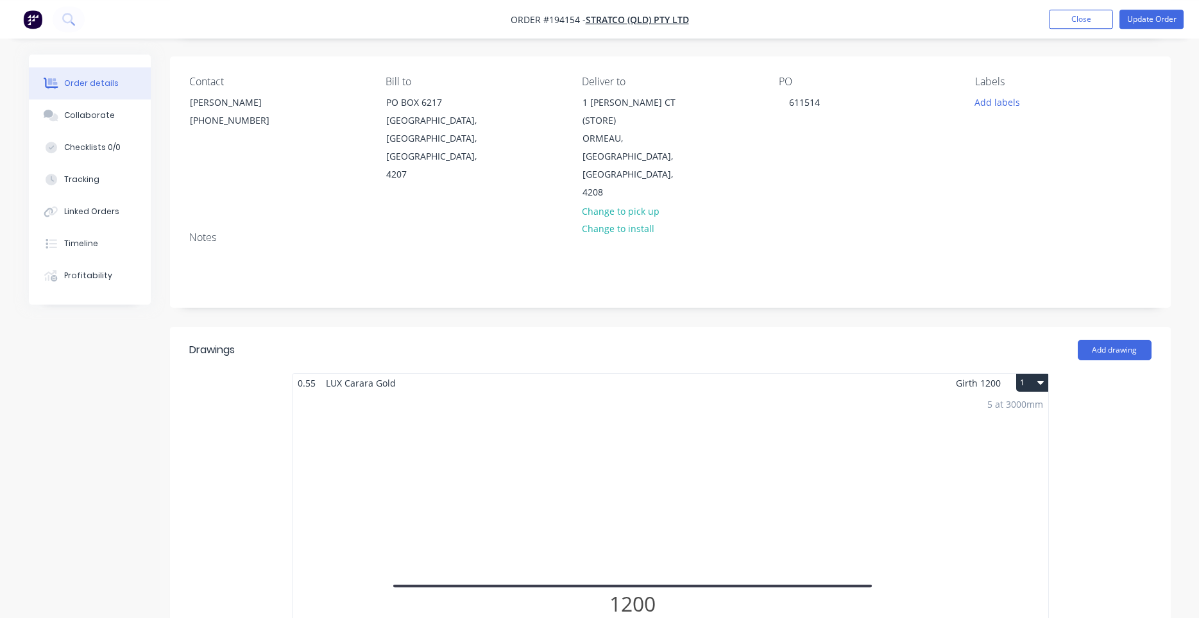
scroll to position [0, 0]
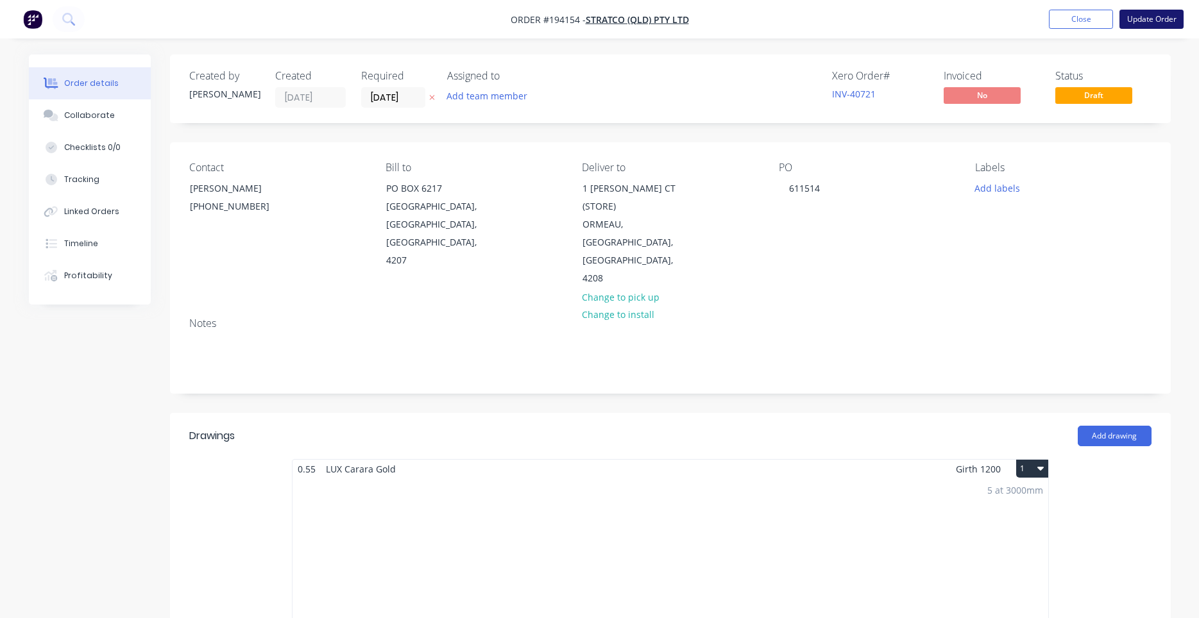
click at [1162, 24] on button "Update Order" at bounding box center [1151, 19] width 64 height 19
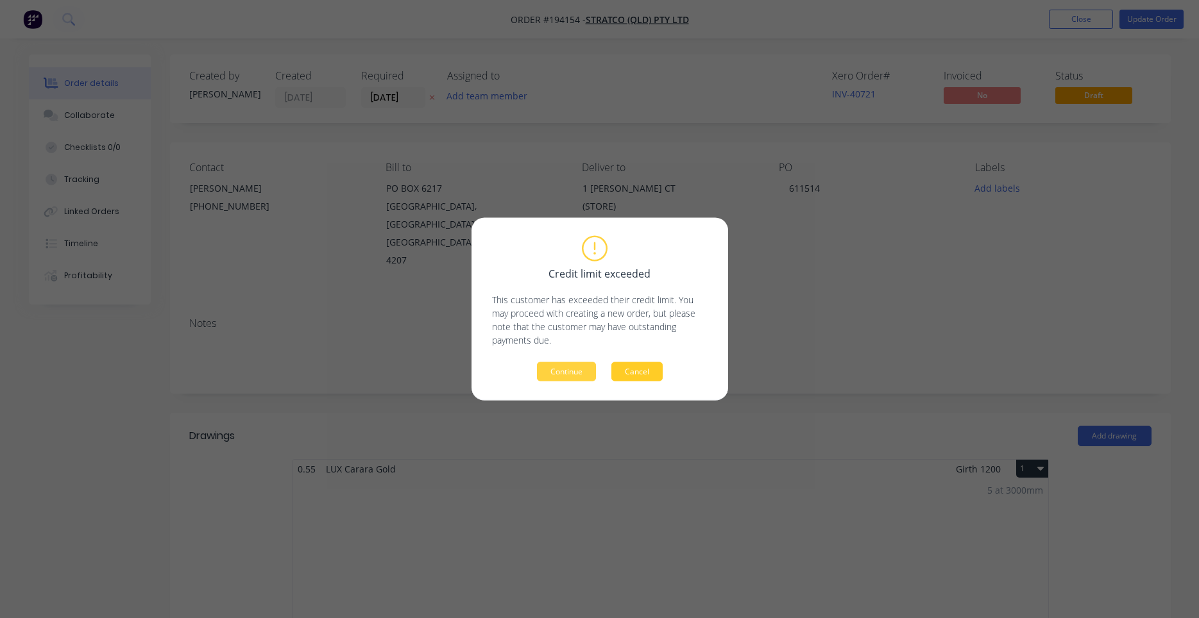
click at [644, 367] on button "Cancel" at bounding box center [636, 371] width 51 height 19
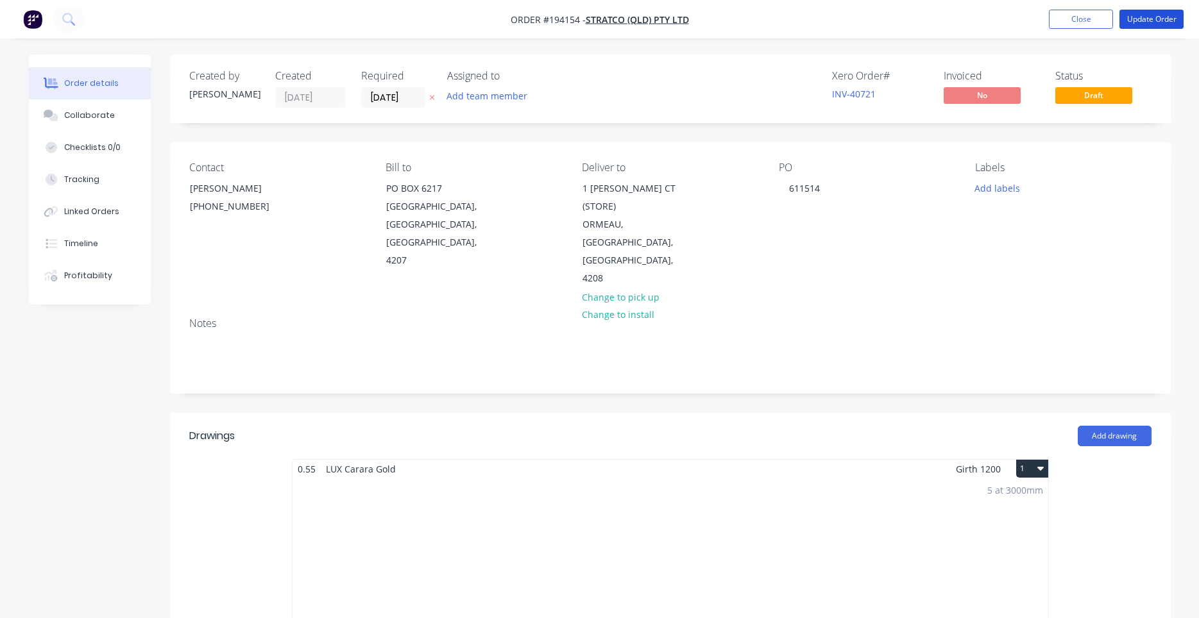
drag, startPoint x: 1136, startPoint y: 22, endPoint x: 950, endPoint y: 244, distance: 289.9
click at [1156, 26] on button "Update Order" at bounding box center [1151, 19] width 64 height 19
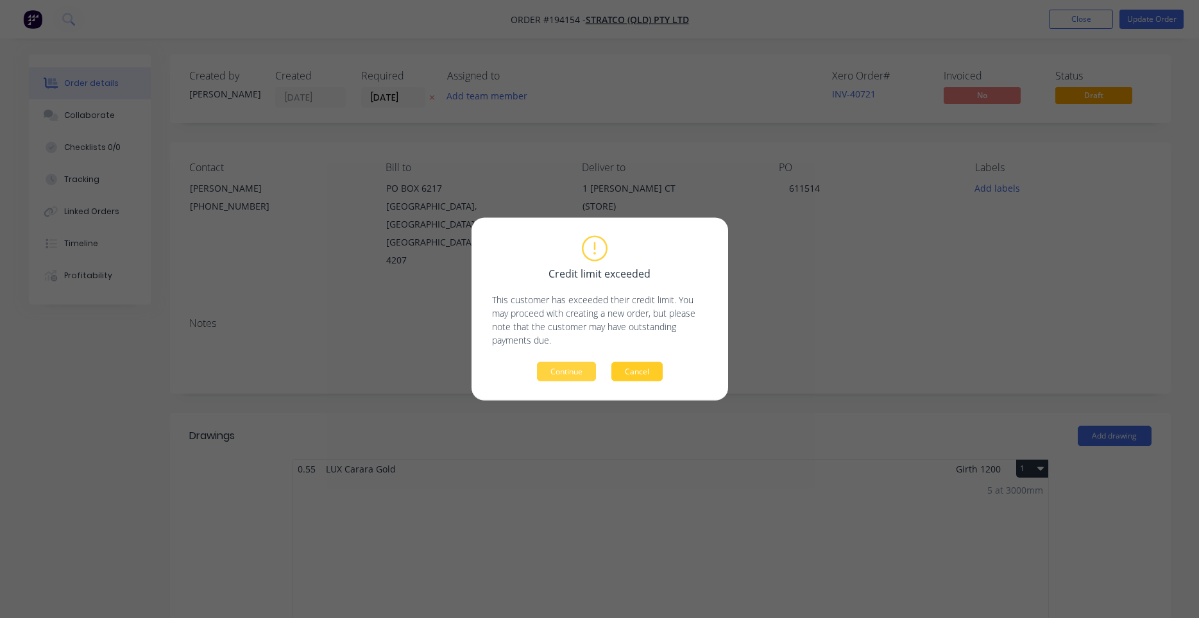
click at [646, 369] on button "Cancel" at bounding box center [636, 371] width 51 height 19
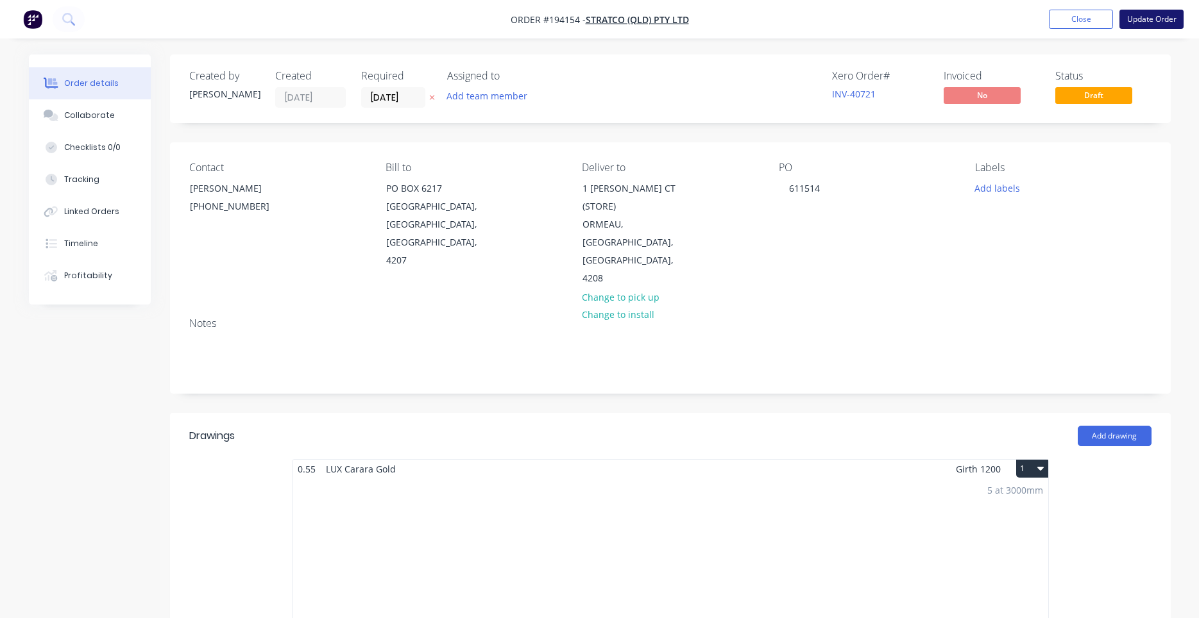
click at [1137, 11] on button "Update Order" at bounding box center [1151, 19] width 64 height 19
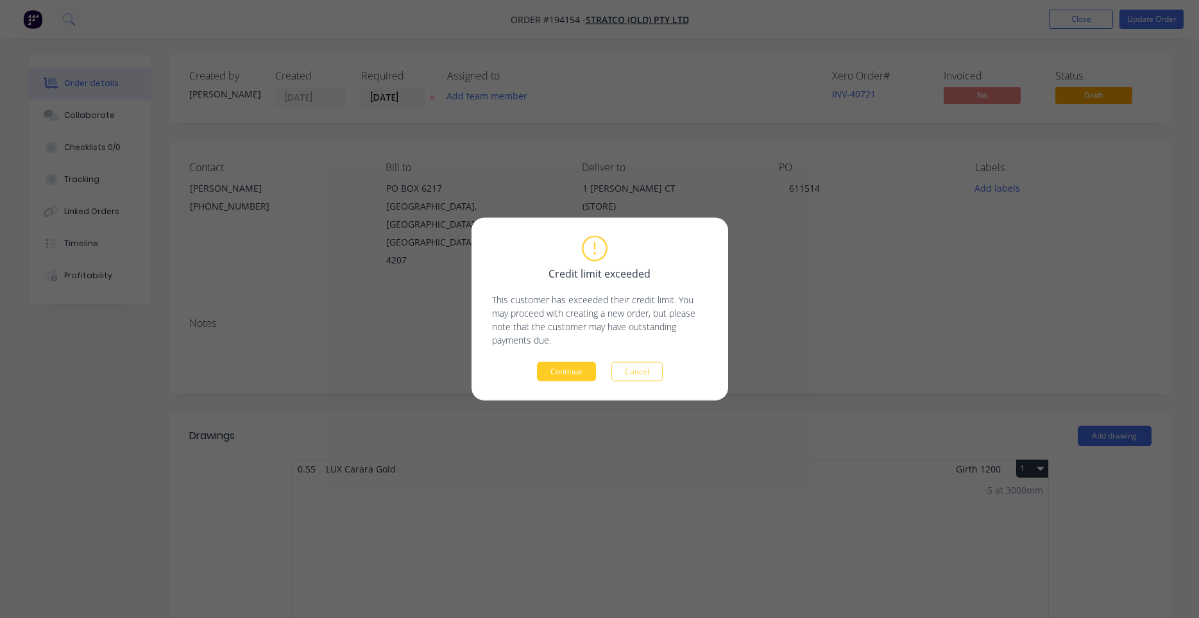
click at [583, 378] on button "Continue" at bounding box center [566, 371] width 59 height 19
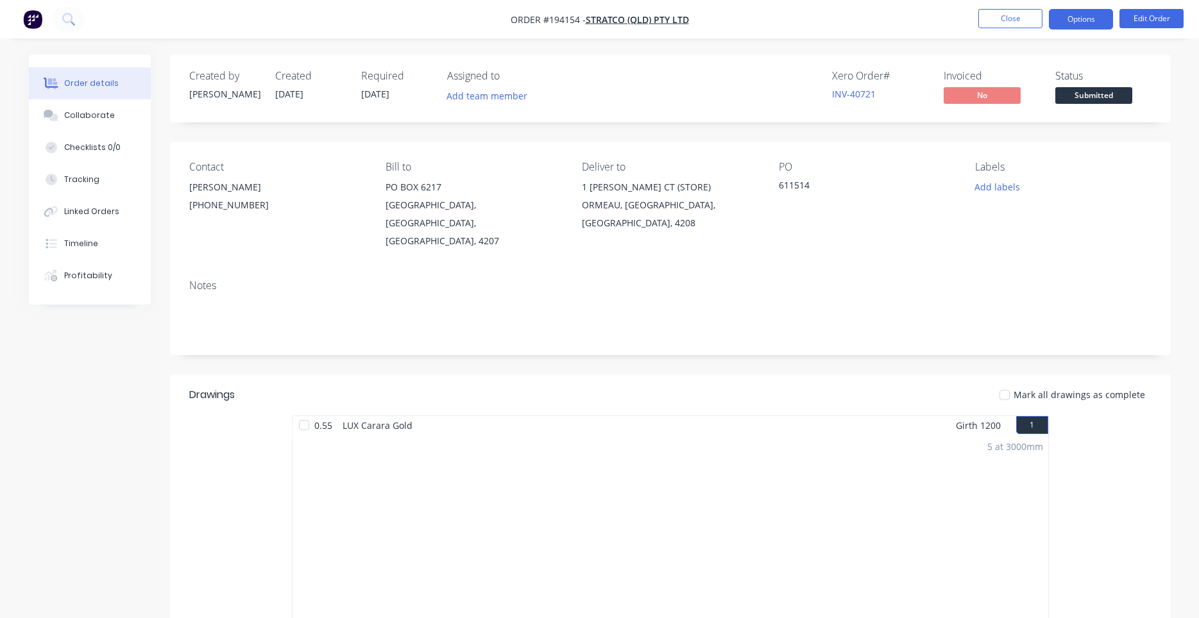
click at [1090, 12] on button "Options" at bounding box center [1081, 19] width 64 height 21
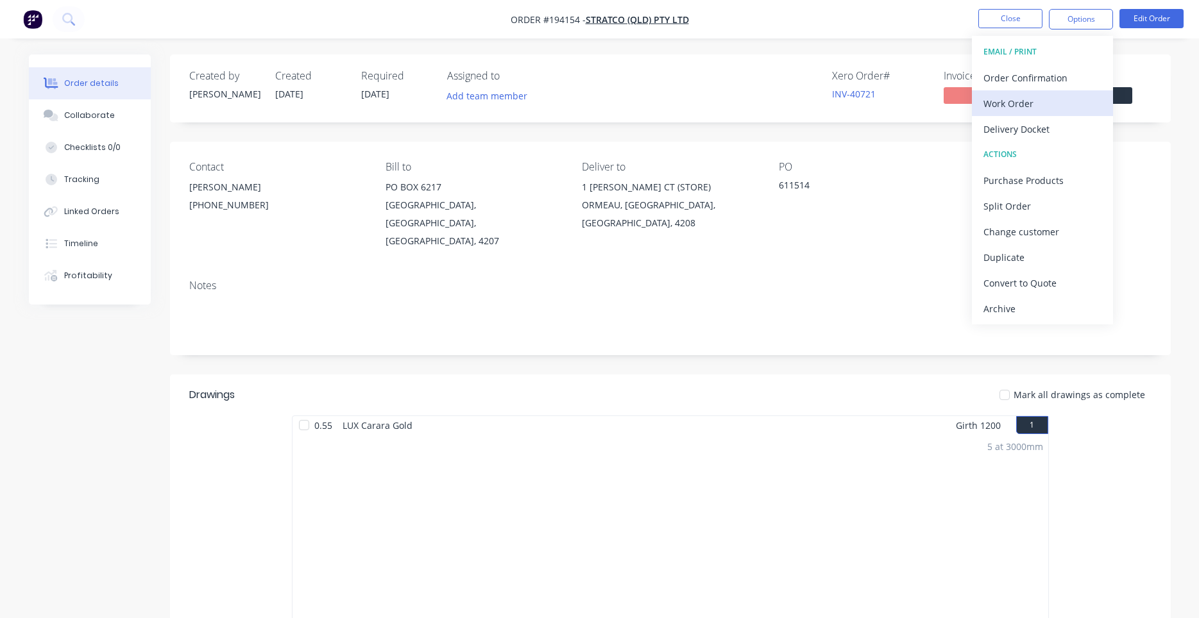
click at [1032, 92] on button "Work Order" at bounding box center [1042, 103] width 141 height 26
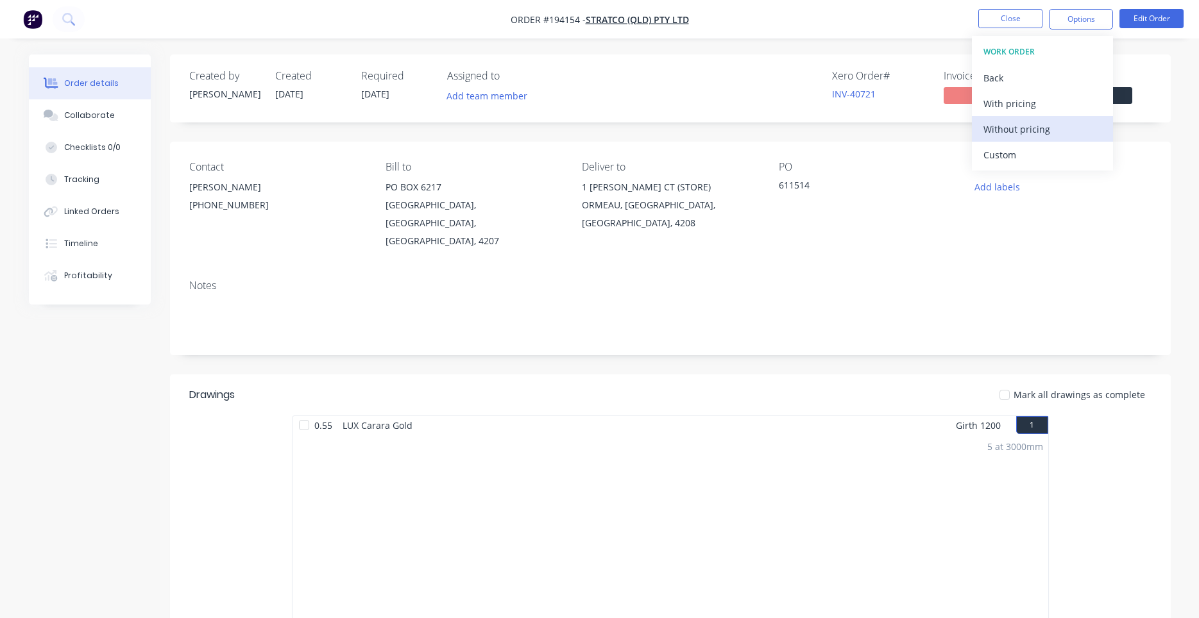
click at [1003, 131] on div "Without pricing" at bounding box center [1042, 129] width 118 height 19
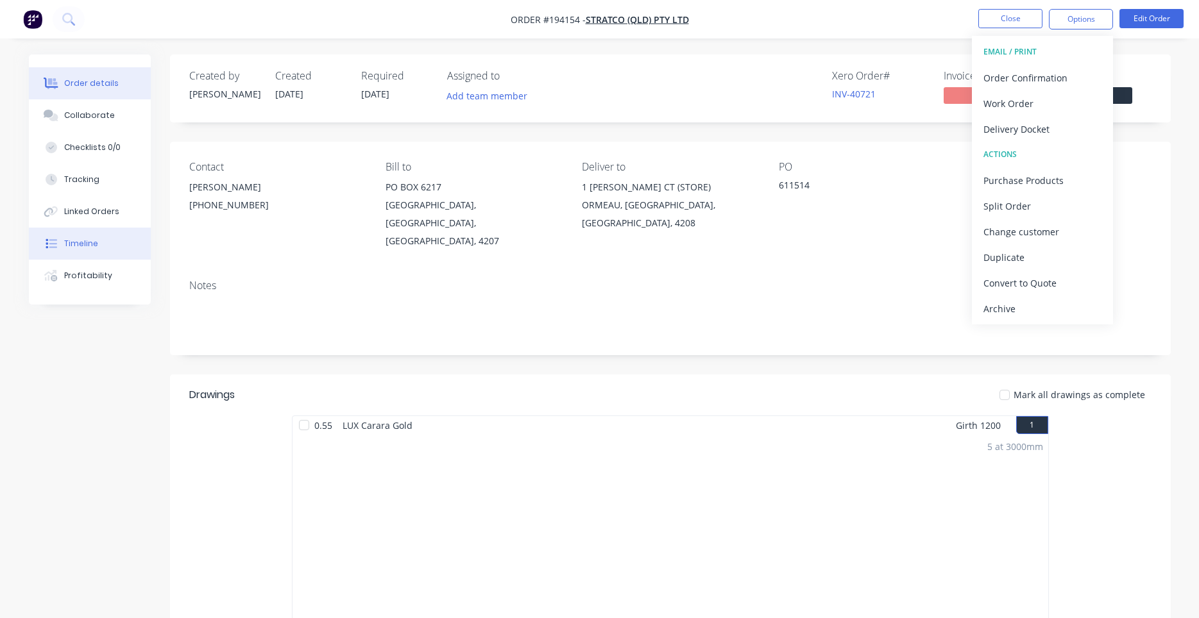
click at [89, 249] on div "Timeline" at bounding box center [81, 244] width 34 height 12
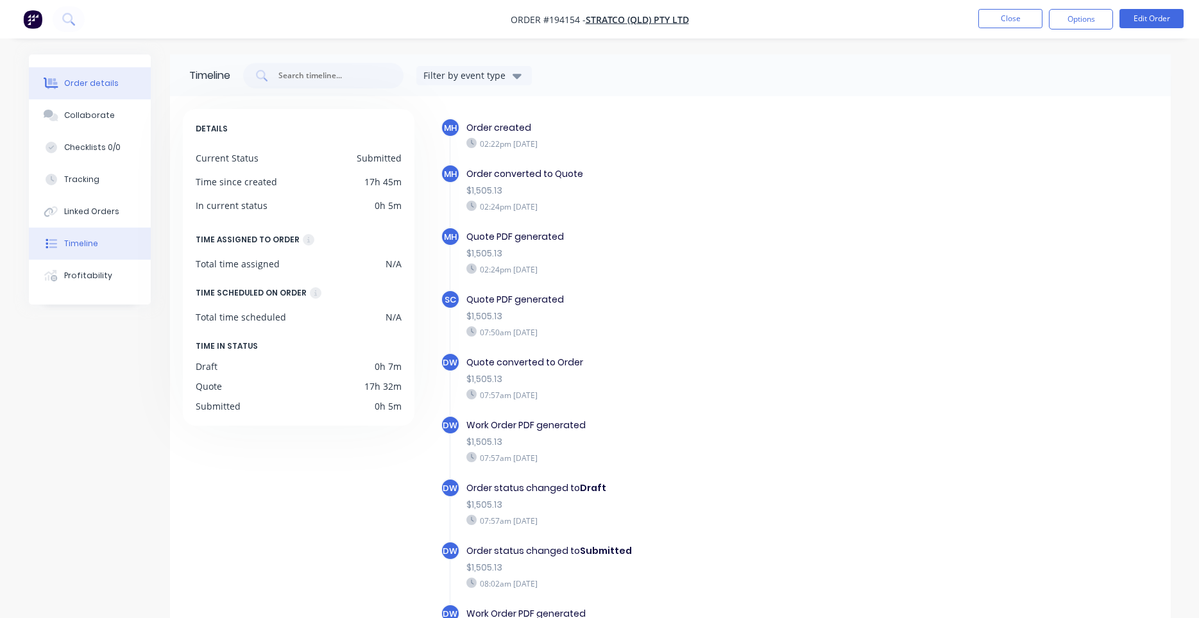
click at [94, 88] on div "Order details" at bounding box center [91, 84] width 55 height 12
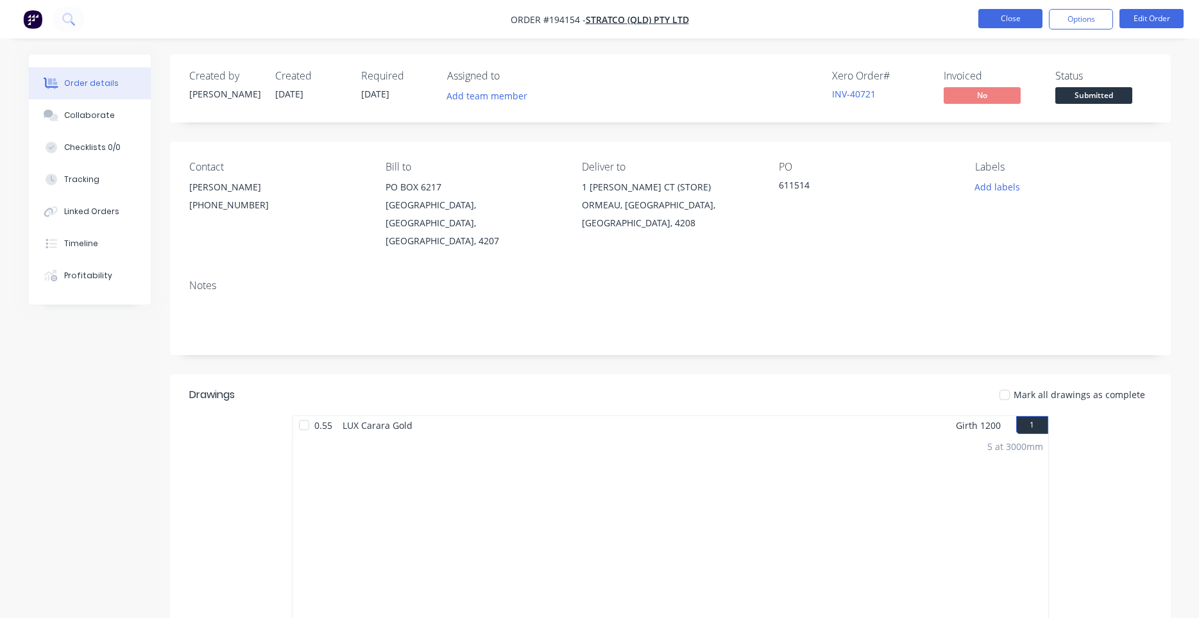
click at [991, 17] on button "Close" at bounding box center [1010, 18] width 64 height 19
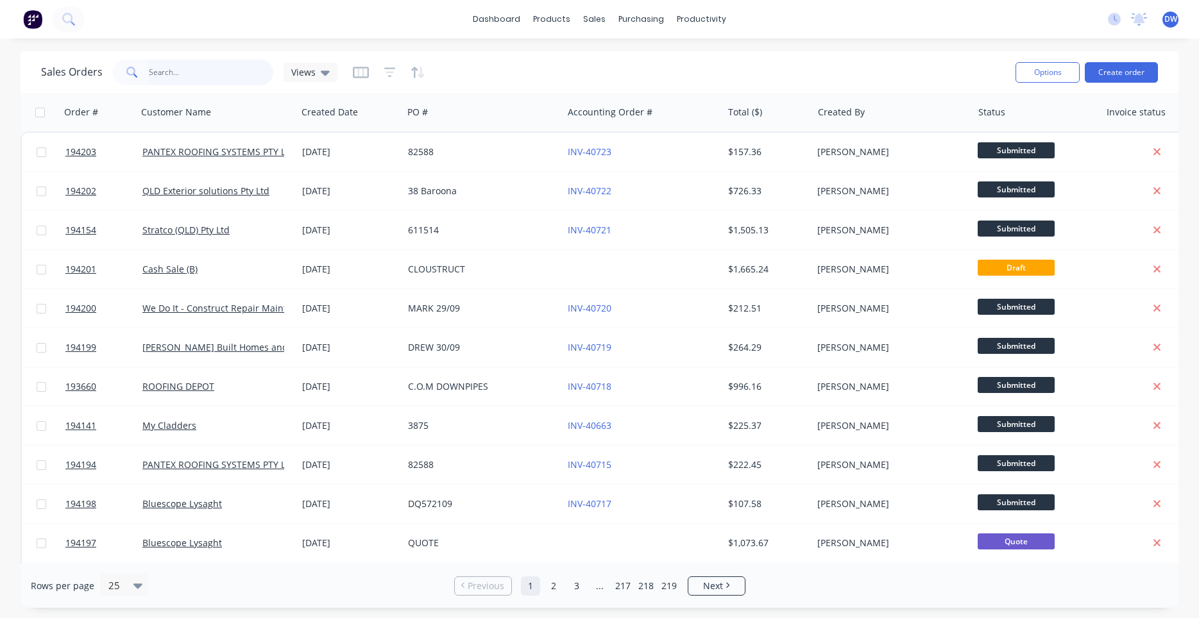
click at [251, 69] on input "text" at bounding box center [211, 73] width 125 height 26
click at [78, 20] on button at bounding box center [69, 19] width 32 height 26
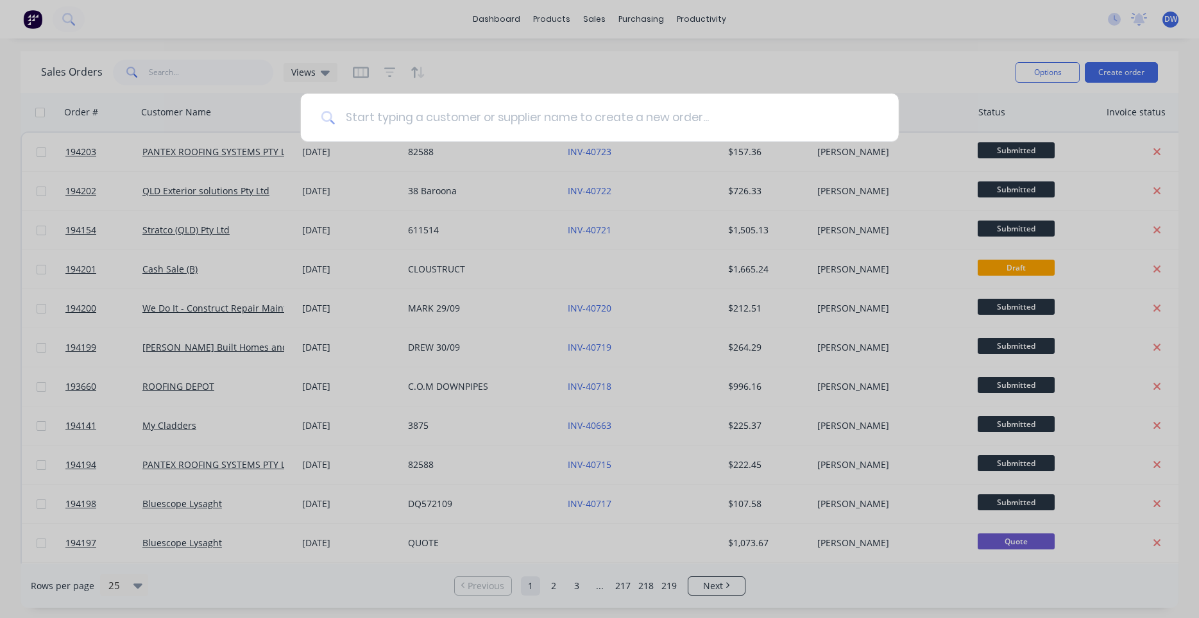
click at [371, 115] on input at bounding box center [606, 118] width 543 height 48
type input "natural lighting"
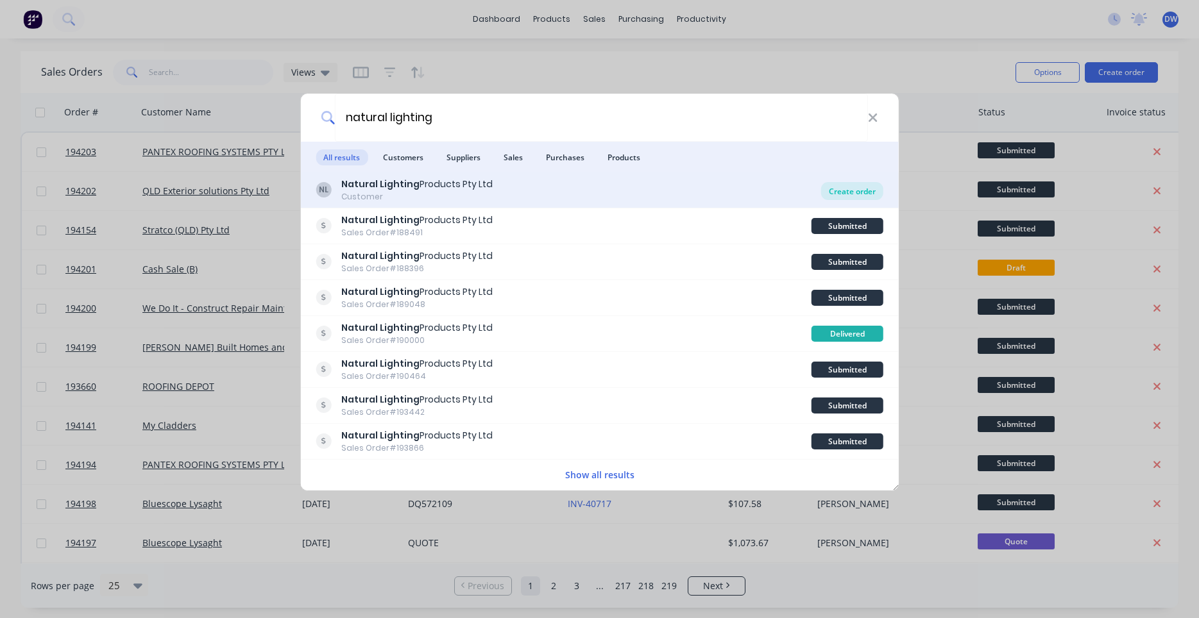
click at [839, 194] on div "Create order" at bounding box center [852, 191] width 62 height 18
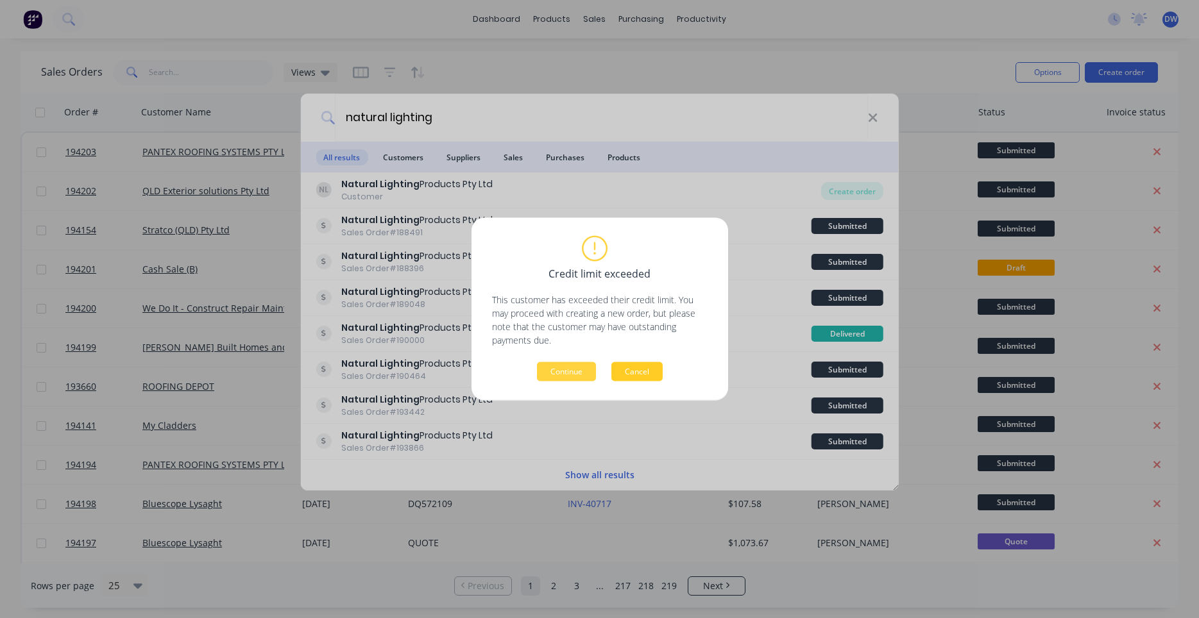
click at [627, 366] on button "Cancel" at bounding box center [636, 371] width 51 height 19
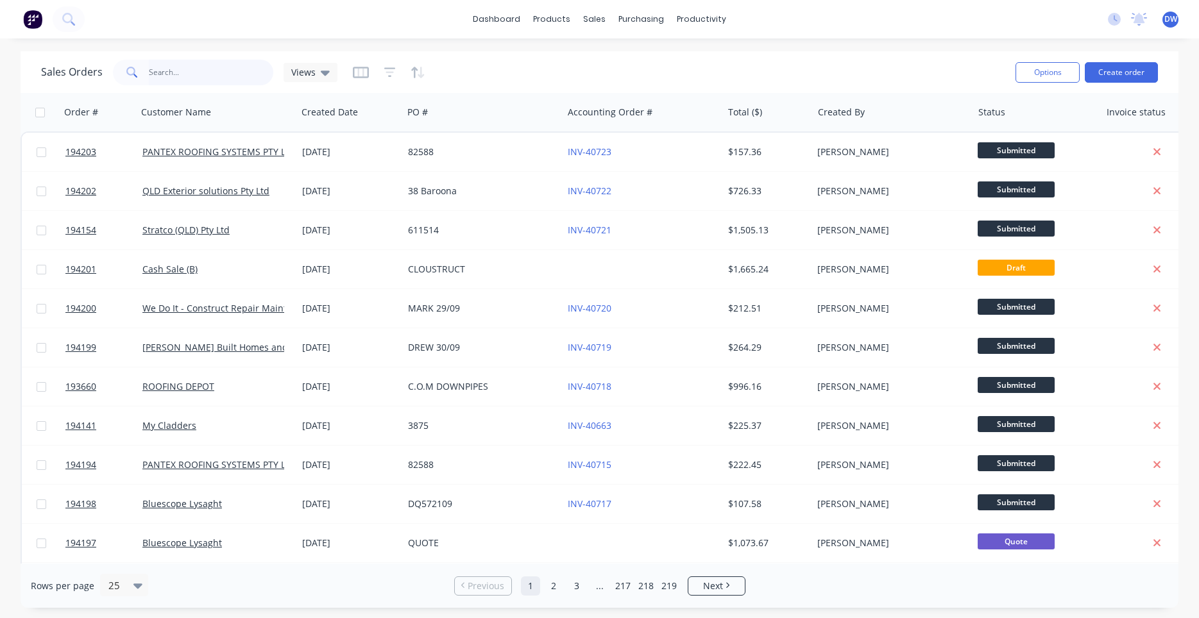
click at [233, 74] on input "text" at bounding box center [211, 73] width 125 height 26
type input "natural"
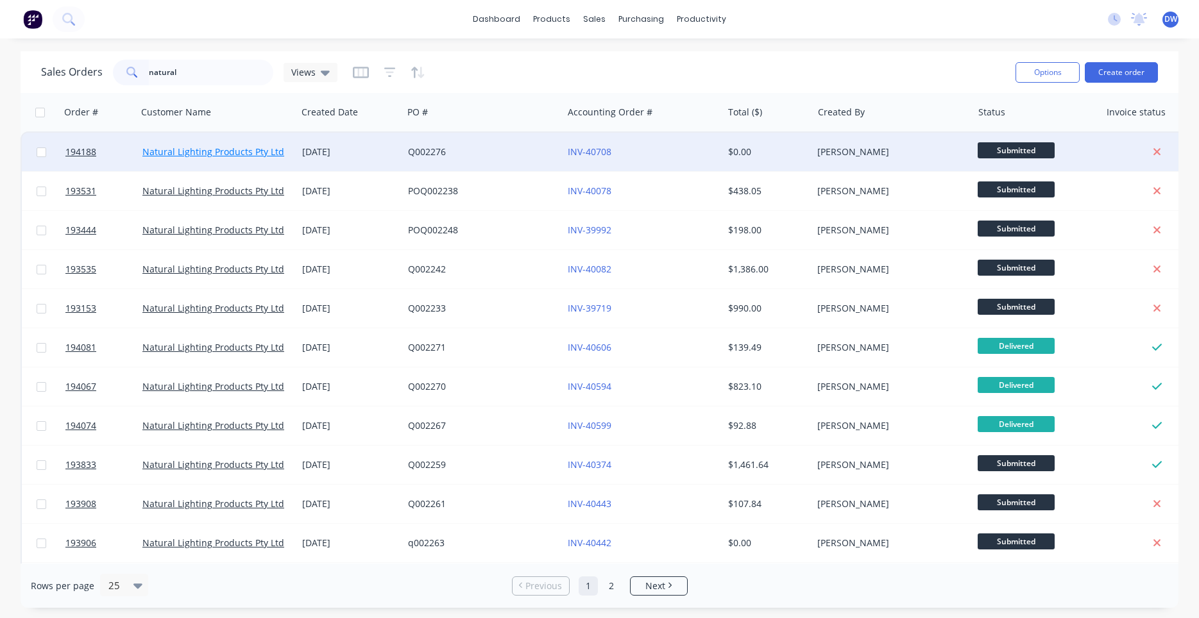
click at [244, 153] on link "Natural Lighting Products Pty Ltd" at bounding box center [213, 152] width 142 height 12
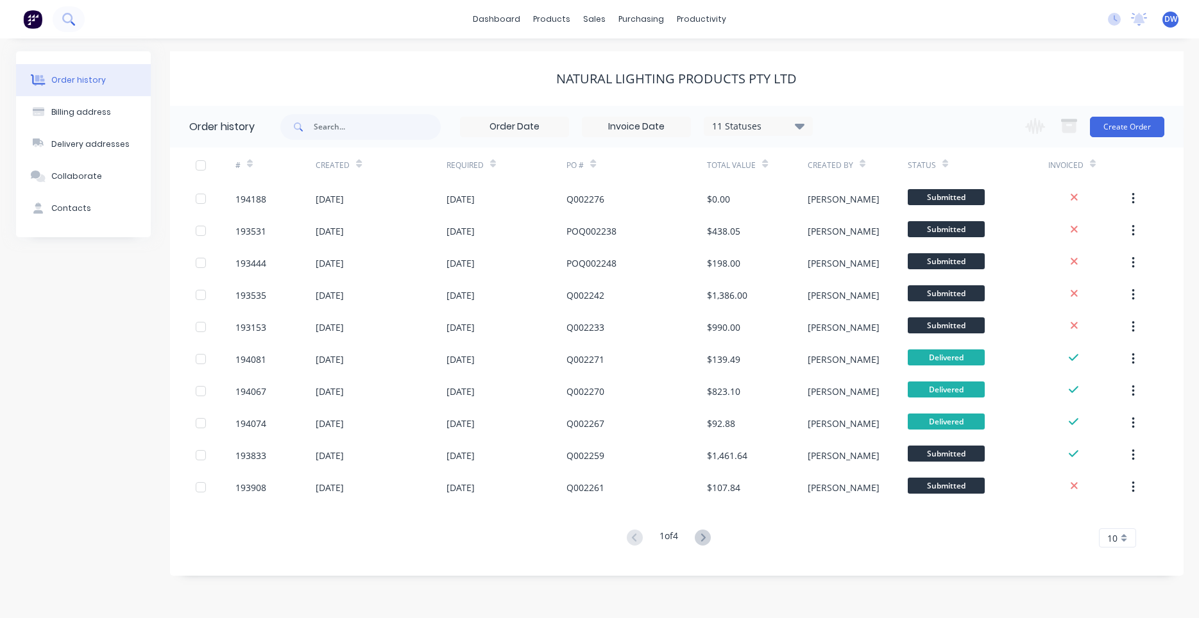
click at [62, 19] on icon at bounding box center [68, 19] width 12 height 12
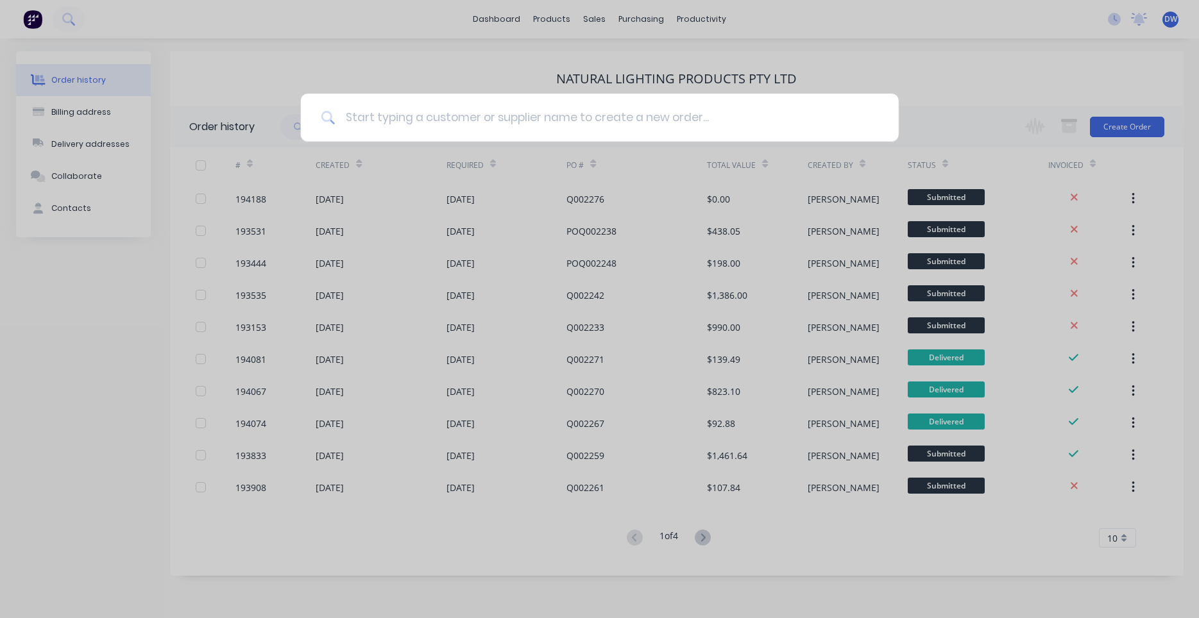
click at [409, 123] on input at bounding box center [606, 118] width 543 height 48
click at [987, 99] on div at bounding box center [599, 309] width 1199 height 618
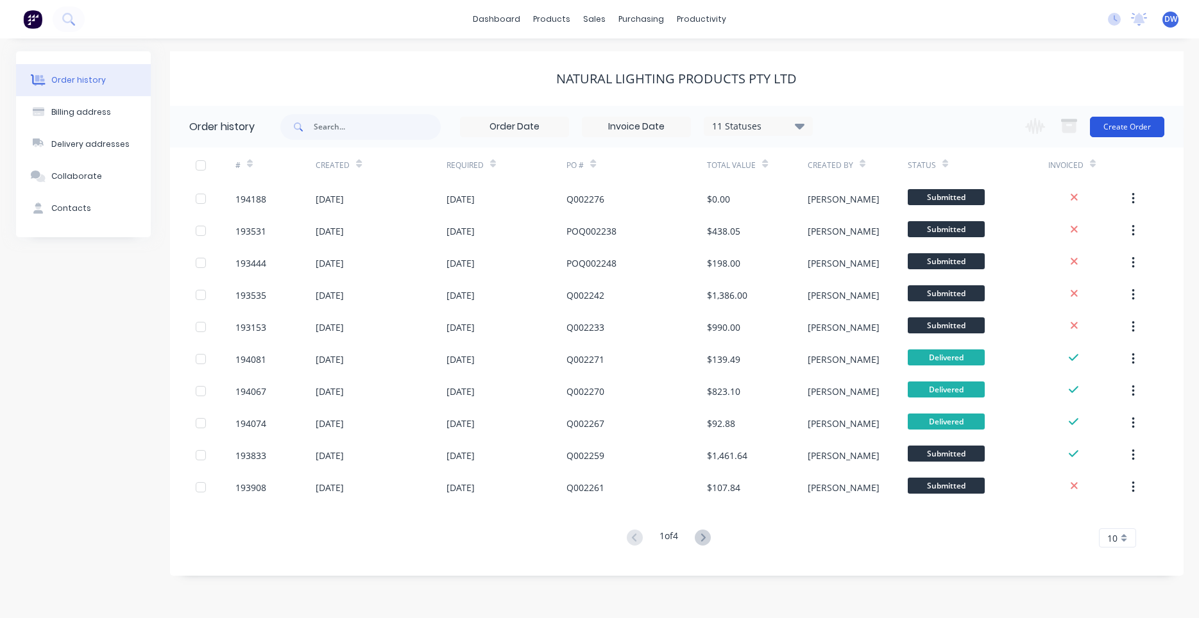
click at [1119, 130] on button "Create Order" at bounding box center [1127, 127] width 74 height 21
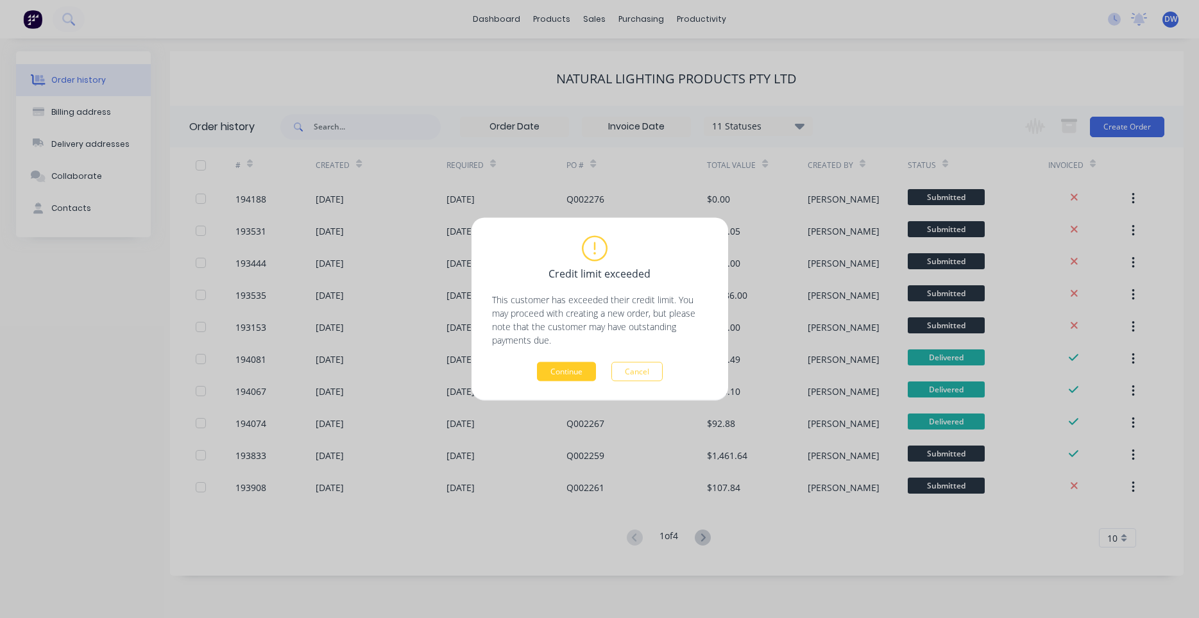
click at [577, 369] on button "Continue" at bounding box center [566, 371] width 59 height 19
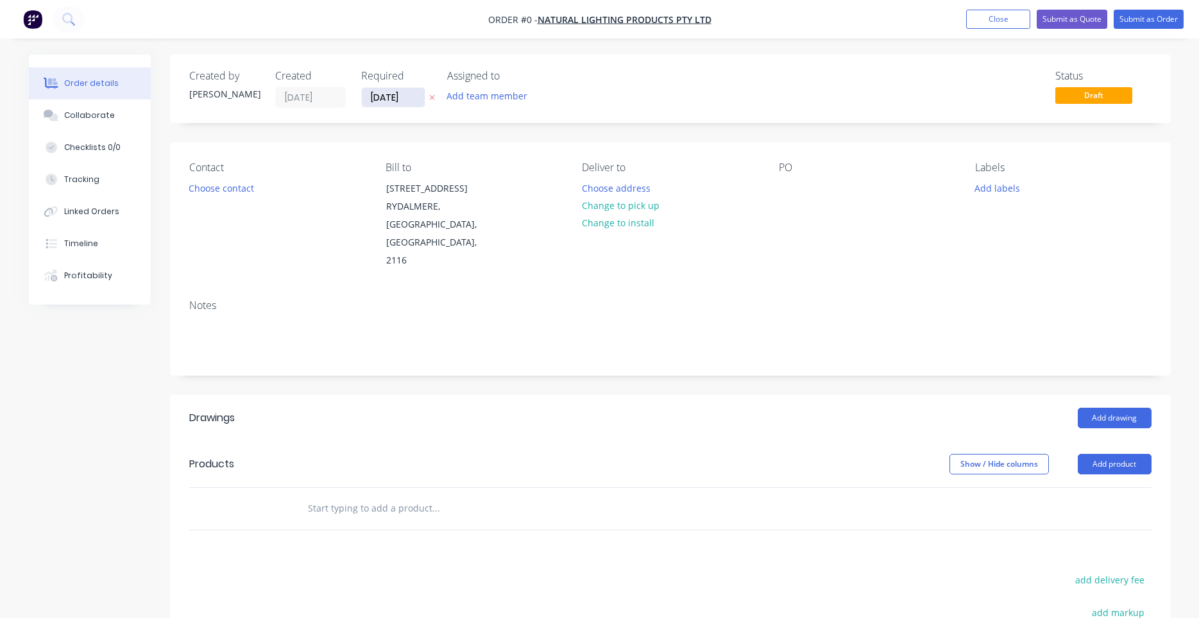
click at [406, 97] on input "[DATE]" at bounding box center [393, 97] width 63 height 19
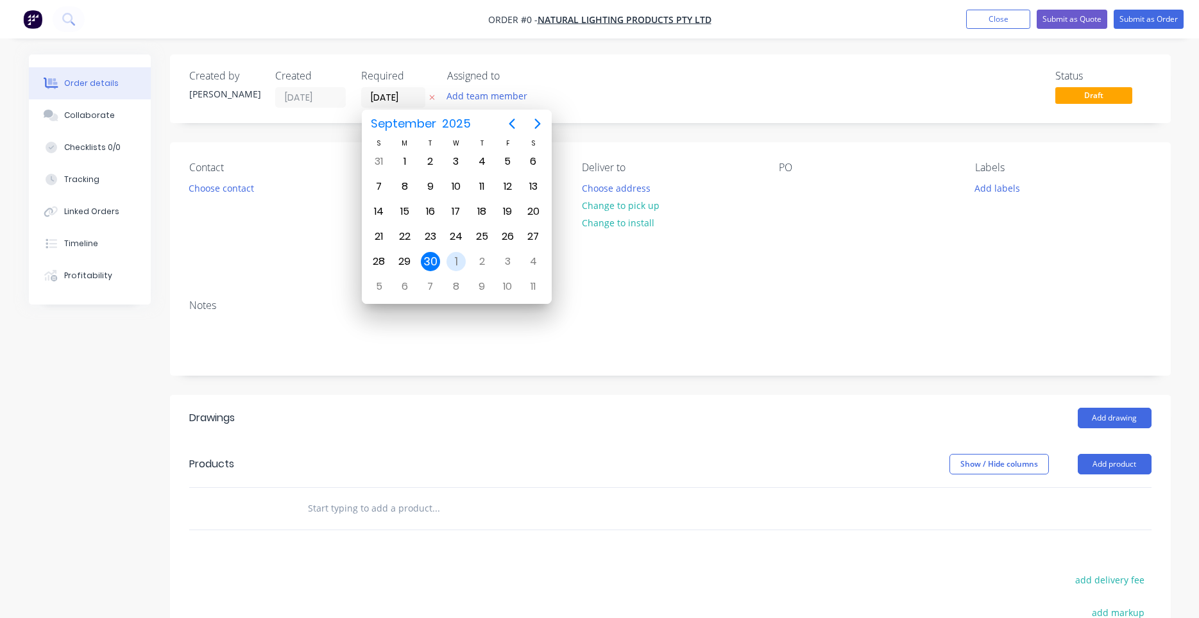
click at [455, 257] on div "1" at bounding box center [455, 261] width 19 height 19
type input "[DATE]"
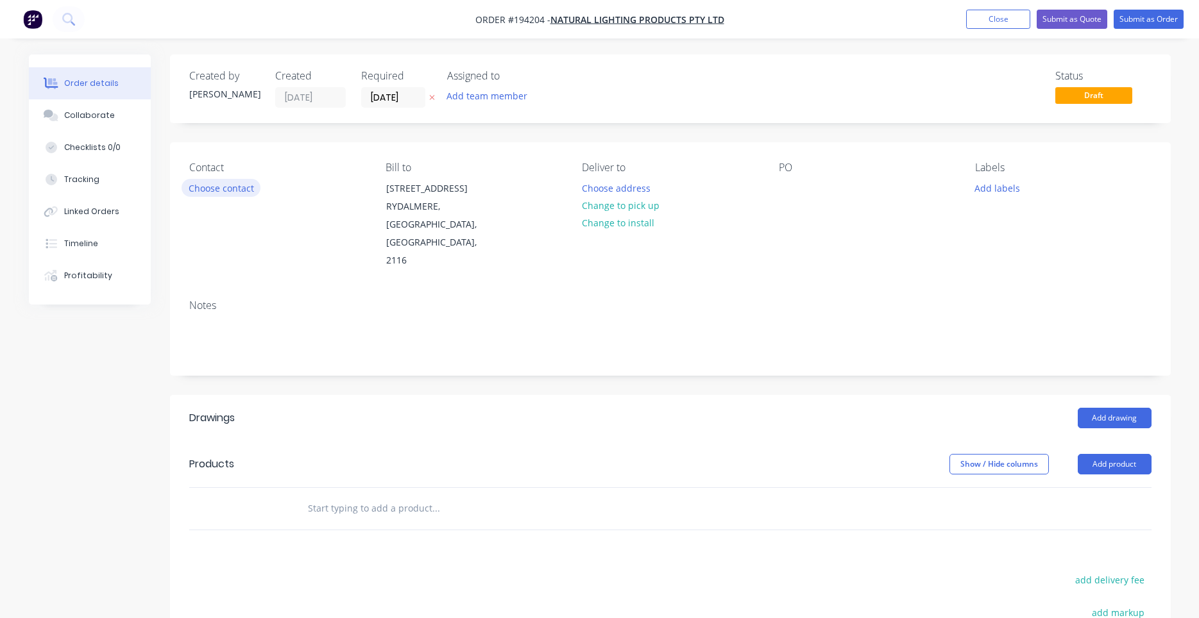
click at [244, 185] on button "Choose contact" at bounding box center [220, 187] width 79 height 17
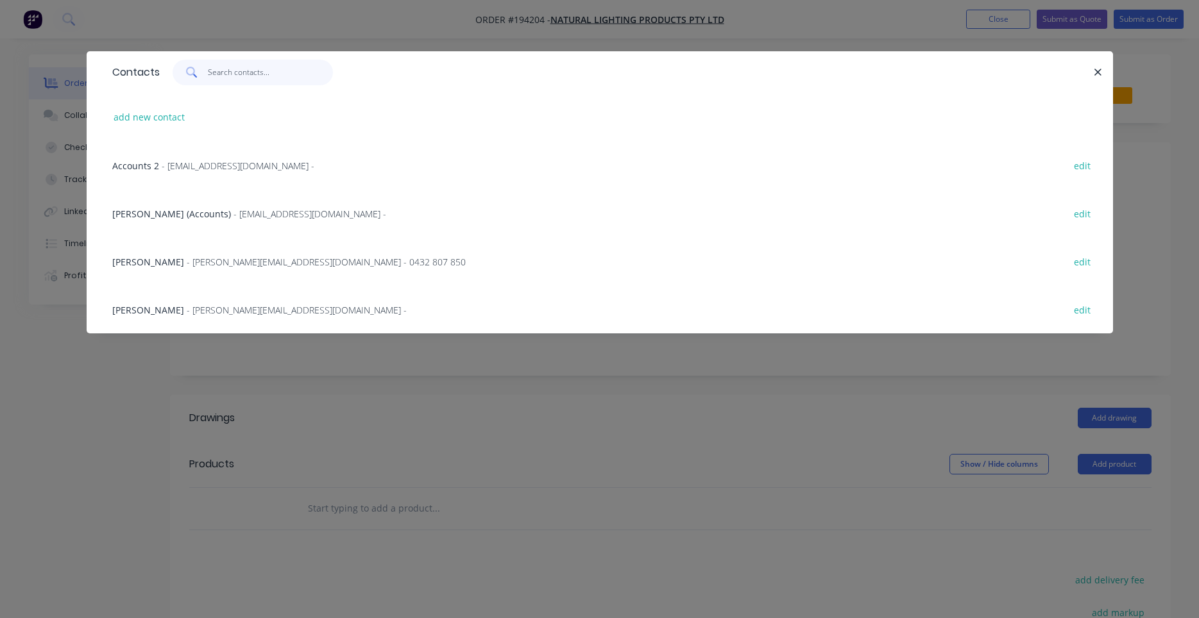
click at [276, 76] on input "text" at bounding box center [270, 73] width 125 height 26
click at [170, 114] on button "add new contact" at bounding box center [149, 116] width 85 height 17
select select "AU"
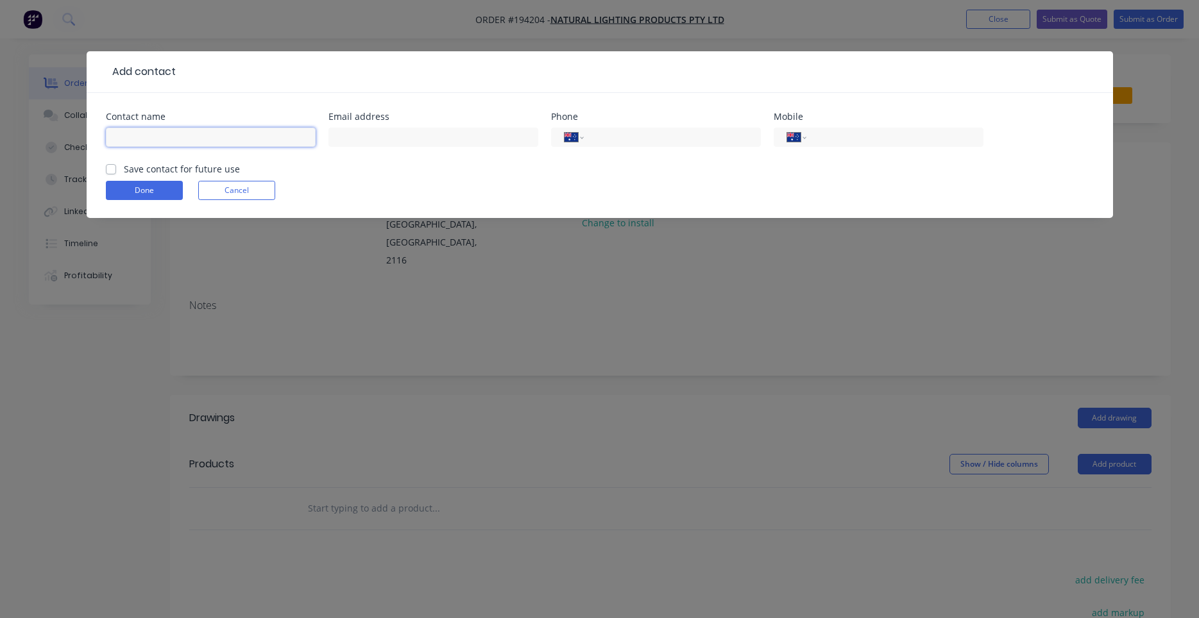
click at [234, 141] on input "text" at bounding box center [211, 137] width 210 height 19
type input "Bryce Poland"
paste input "2.35294117647059"
type input "2.35294117647059"
click at [498, 128] on input "text" at bounding box center [433, 137] width 210 height 19
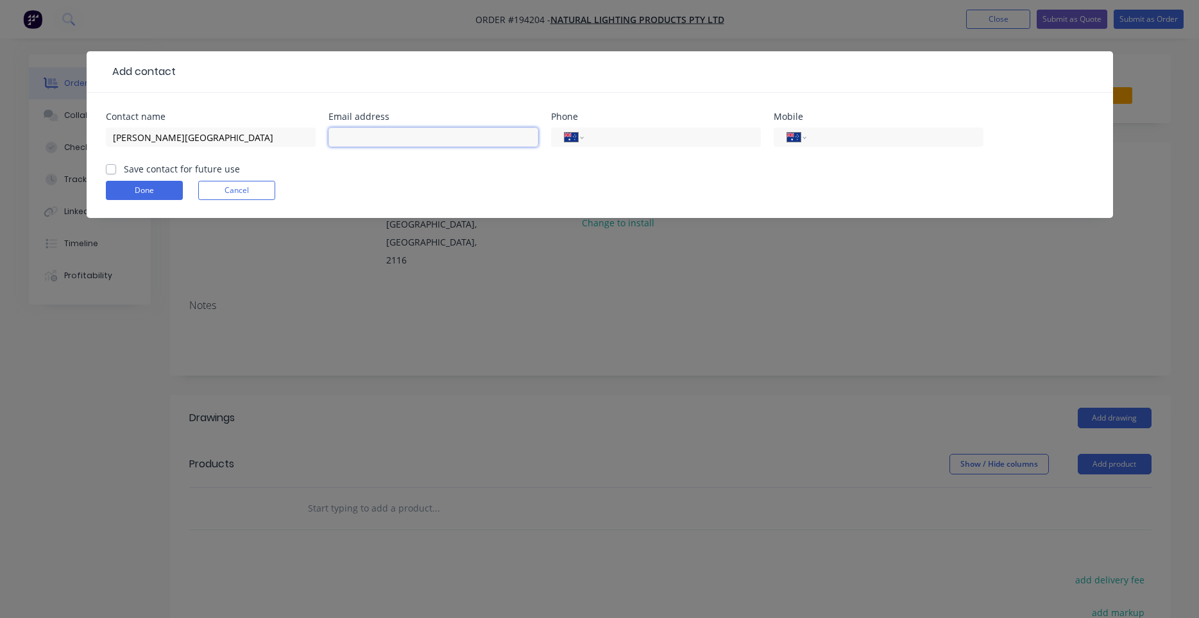
paste input "2.35294117647059"
type input "2.35294117647059"
click at [413, 128] on input "text" at bounding box center [433, 137] width 210 height 19
paste input "bryce@naturallighting.com.au"
type input "bryce@naturallighting.com.au"
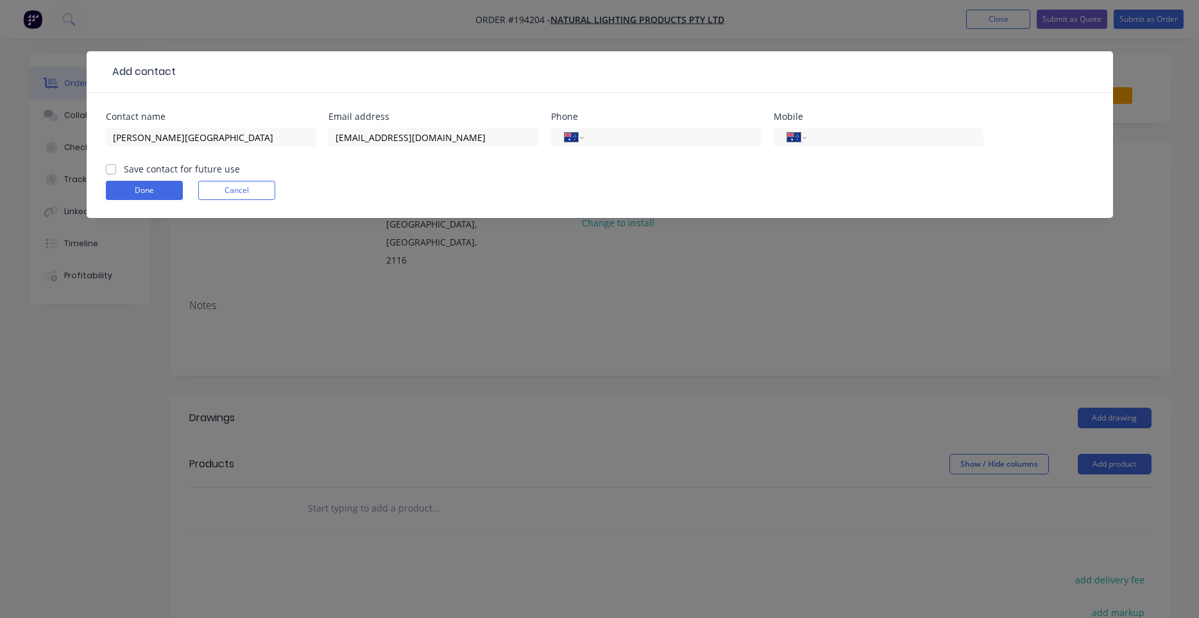
click at [199, 164] on label "Save contact for future use" at bounding box center [182, 168] width 116 height 13
click at [116, 164] on input "Save contact for future use" at bounding box center [111, 168] width 10 height 12
checkbox input "true"
click at [146, 178] on form "Contact name Bryce Poland Email address bryce@naturallighting.com.au Phone Inte…" at bounding box center [600, 165] width 988 height 106
click at [144, 185] on button "Done" at bounding box center [144, 190] width 77 height 19
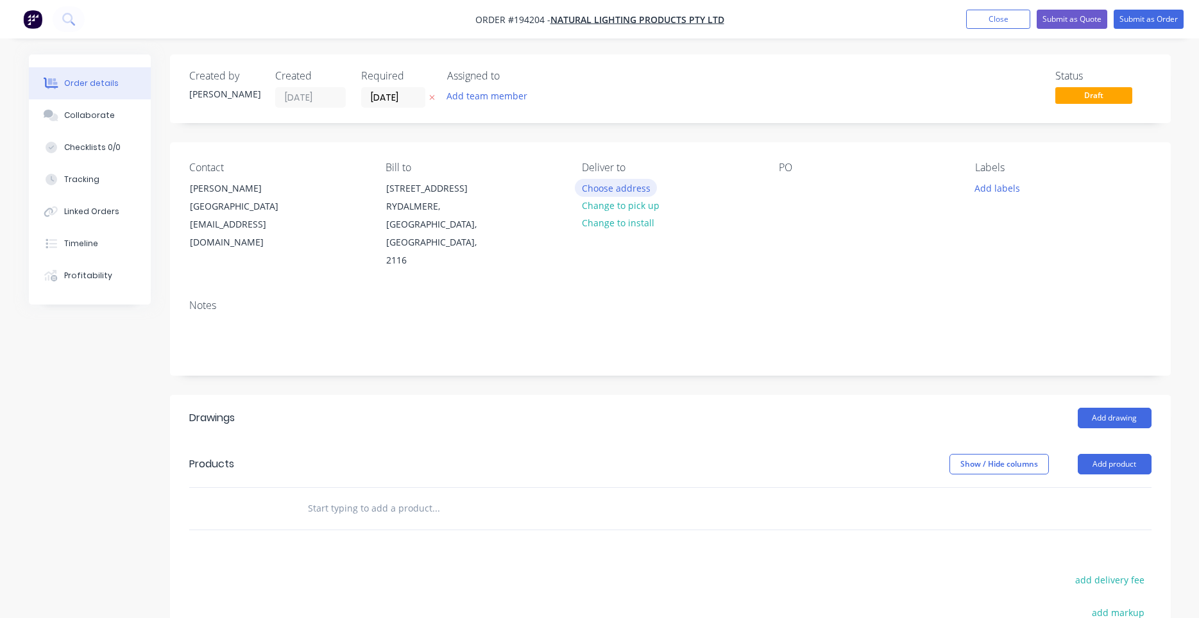
click at [632, 189] on button "Choose address" at bounding box center [616, 187] width 82 height 17
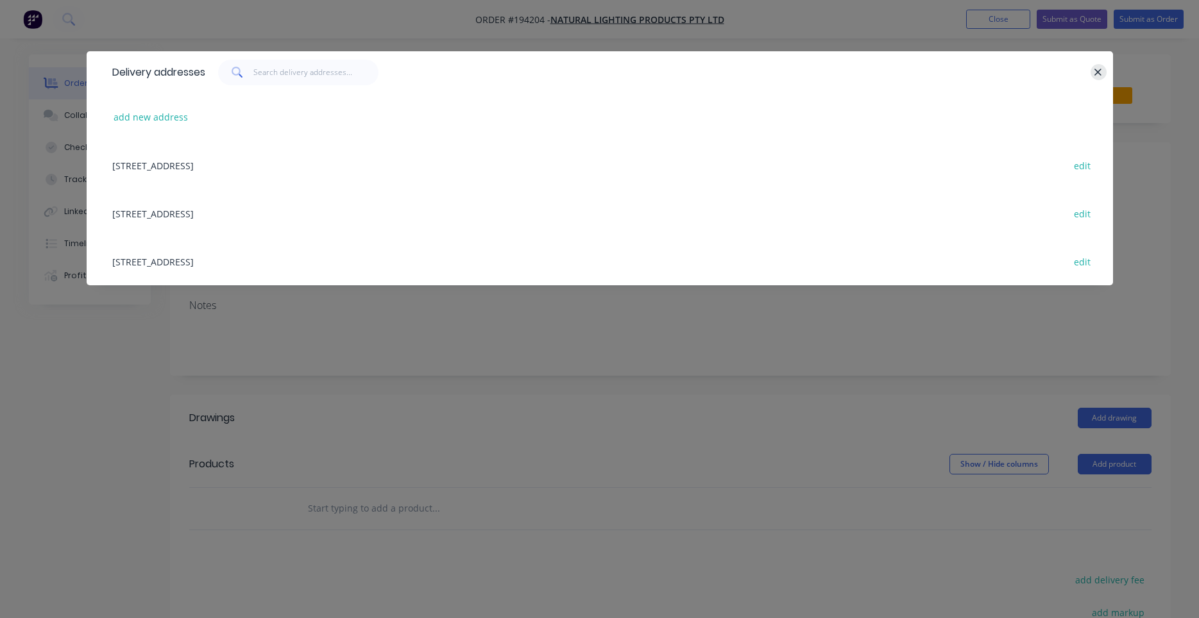
click at [1105, 71] on button "button" at bounding box center [1098, 72] width 16 height 16
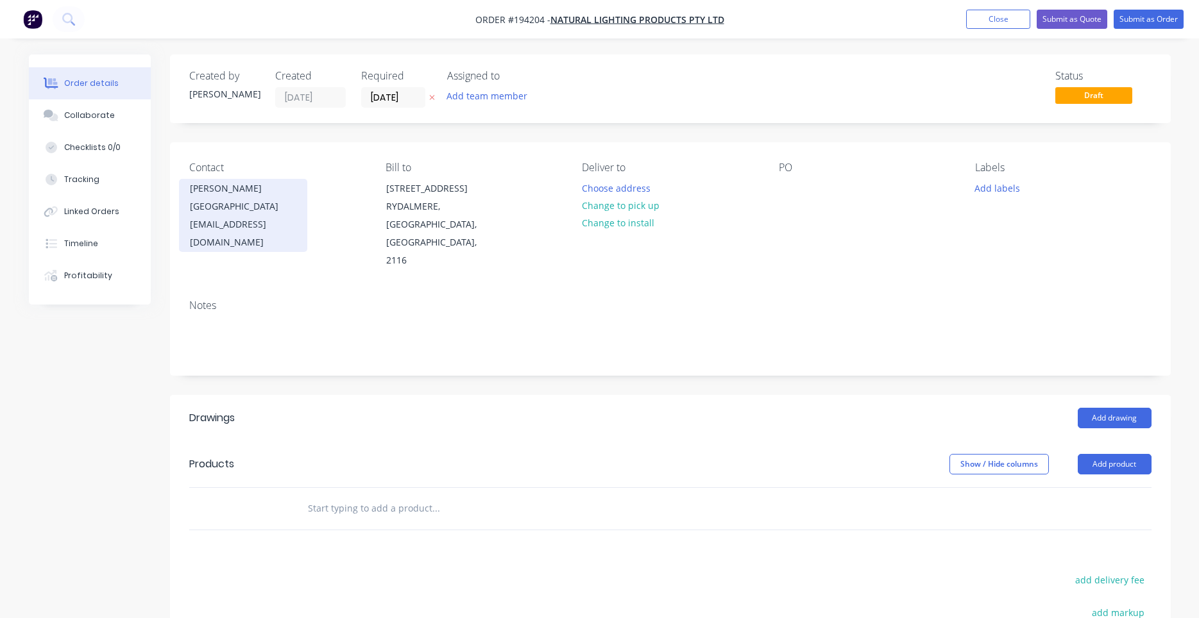
click at [260, 217] on div "Bryce Poland bryce@naturallighting.com.au" at bounding box center [243, 215] width 128 height 73
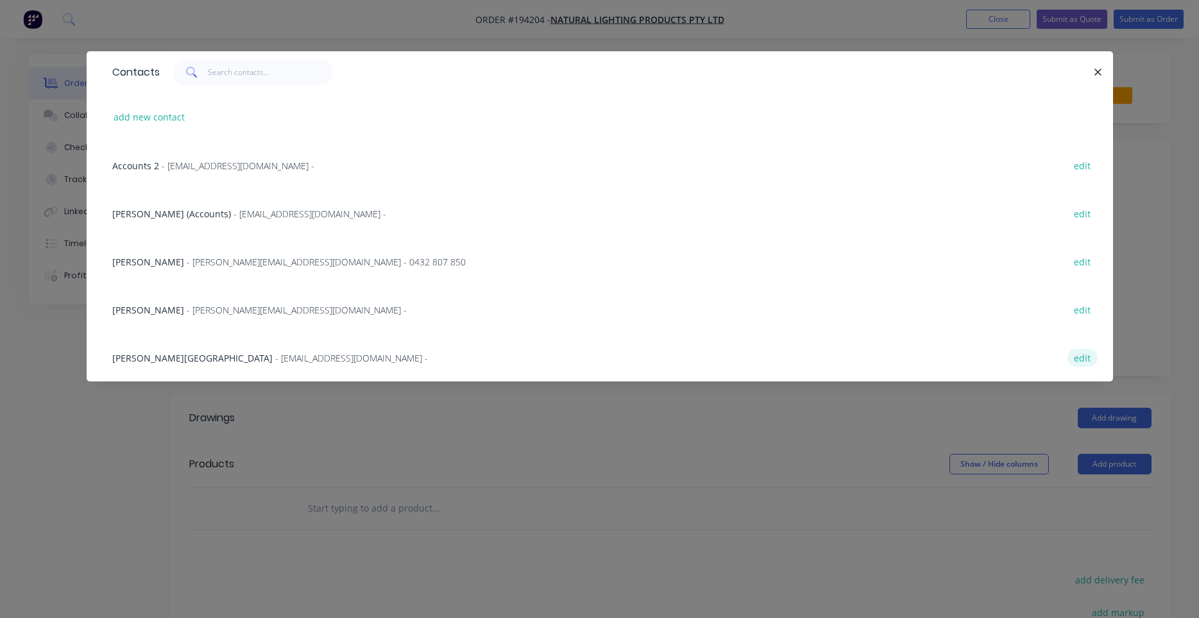
click at [1090, 353] on button "edit" at bounding box center [1082, 357] width 30 height 17
select select "AU"
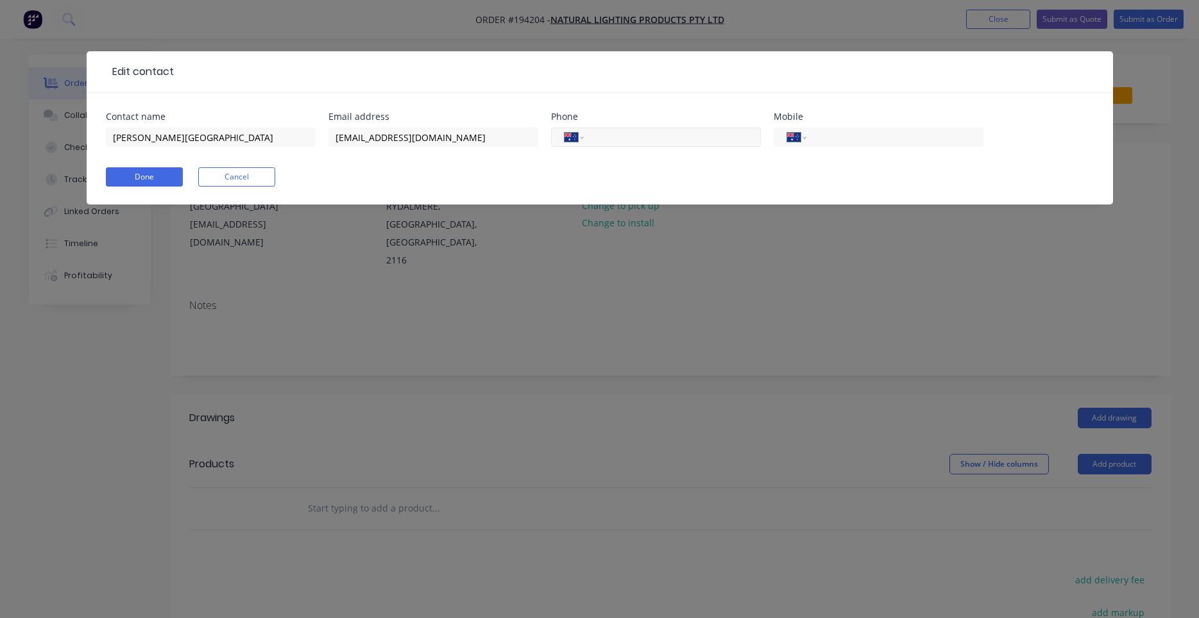
click at [605, 144] on input "tel" at bounding box center [670, 137] width 154 height 15
type input "(07) 3805 2736"
click at [146, 175] on button "Done" at bounding box center [144, 176] width 77 height 19
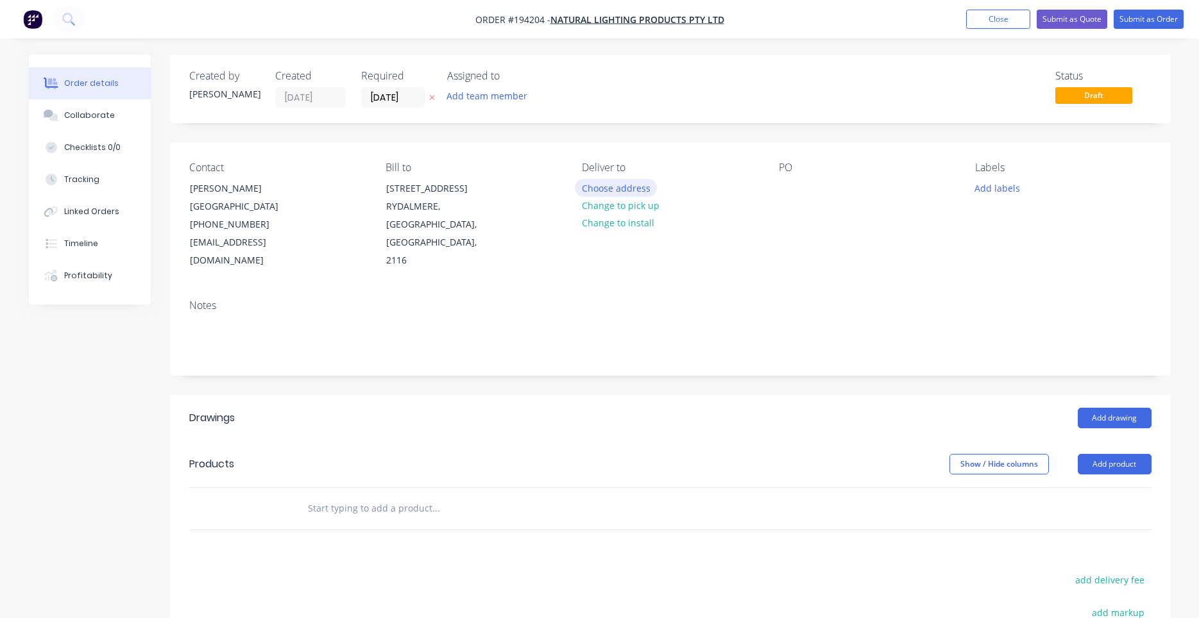
click at [634, 190] on button "Choose address" at bounding box center [616, 187] width 82 height 17
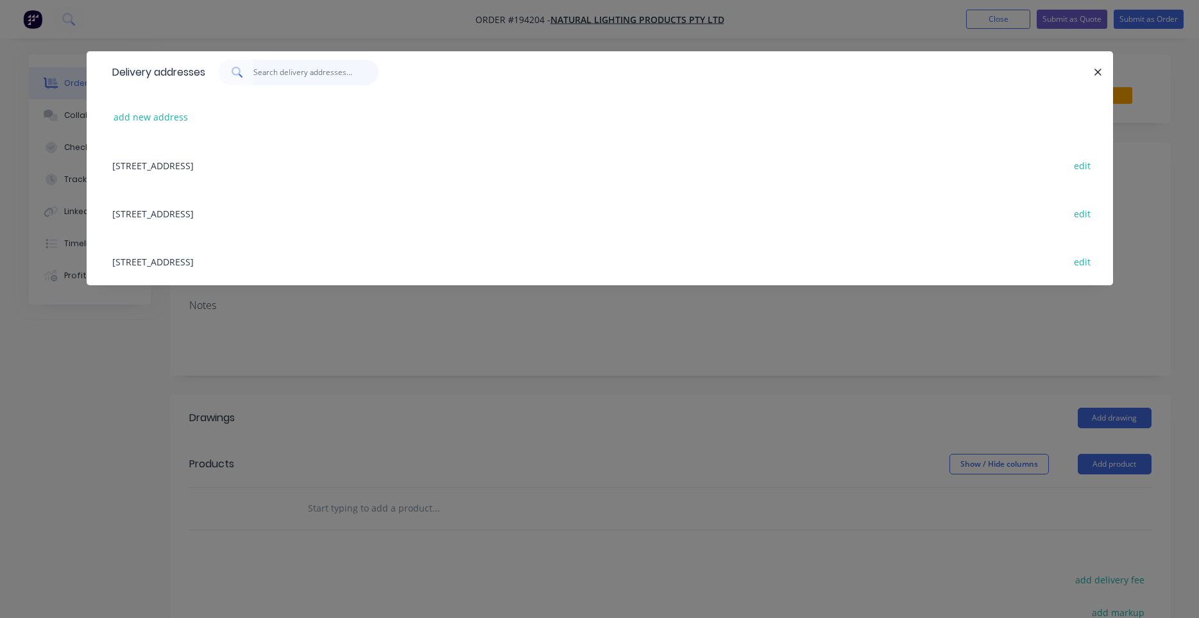
click at [319, 69] on input "text" at bounding box center [315, 73] width 125 height 26
click at [334, 216] on div "Unit 18, 12-18 Ellerslie Road, (STORE), Meadowbrook, Queensland, Australia, 413…" at bounding box center [600, 213] width 988 height 48
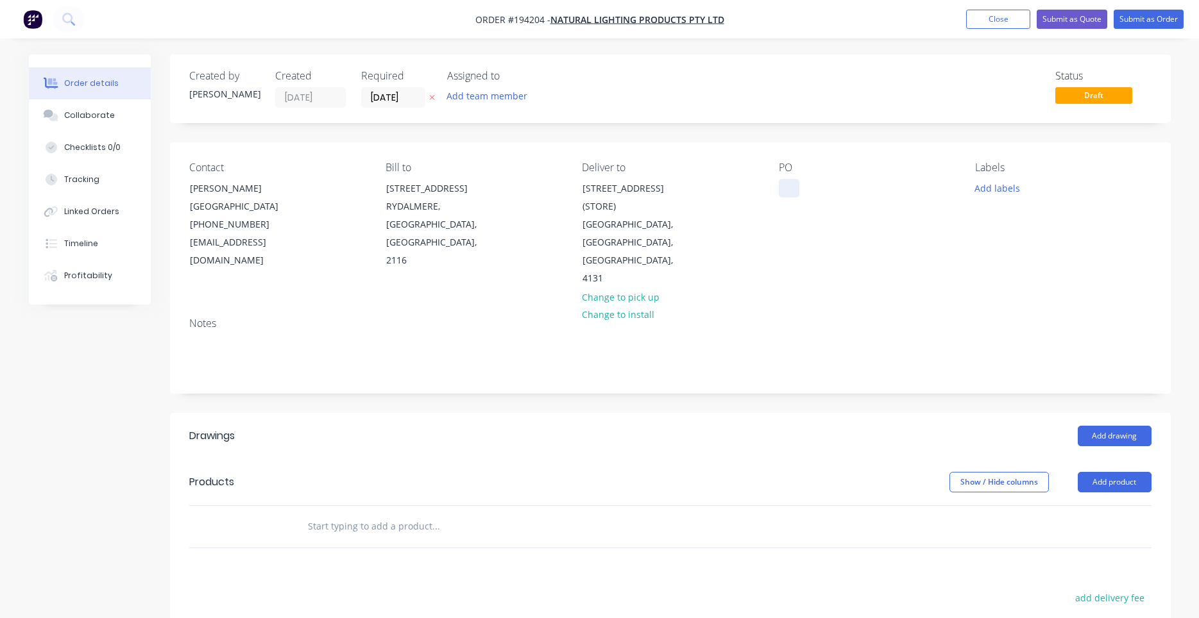
click at [779, 190] on div at bounding box center [789, 188] width 21 height 19
click at [989, 185] on button "Add labels" at bounding box center [997, 187] width 59 height 17
click at [925, 231] on div "PO Q002231" at bounding box center [867, 225] width 176 height 126
click at [1100, 426] on button "Add drawing" at bounding box center [1114, 436] width 74 height 21
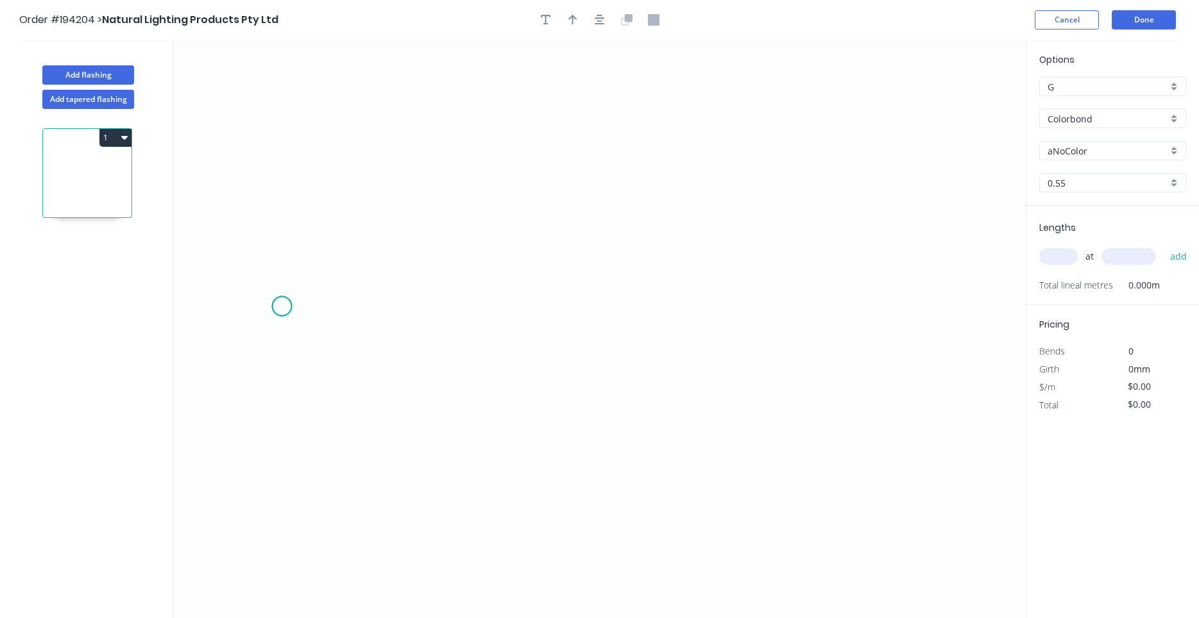
click at [282, 307] on icon "0" at bounding box center [599, 329] width 852 height 578
click at [360, 239] on icon "0" at bounding box center [599, 329] width 852 height 578
click at [772, 233] on icon "0 ?" at bounding box center [599, 329] width 852 height 578
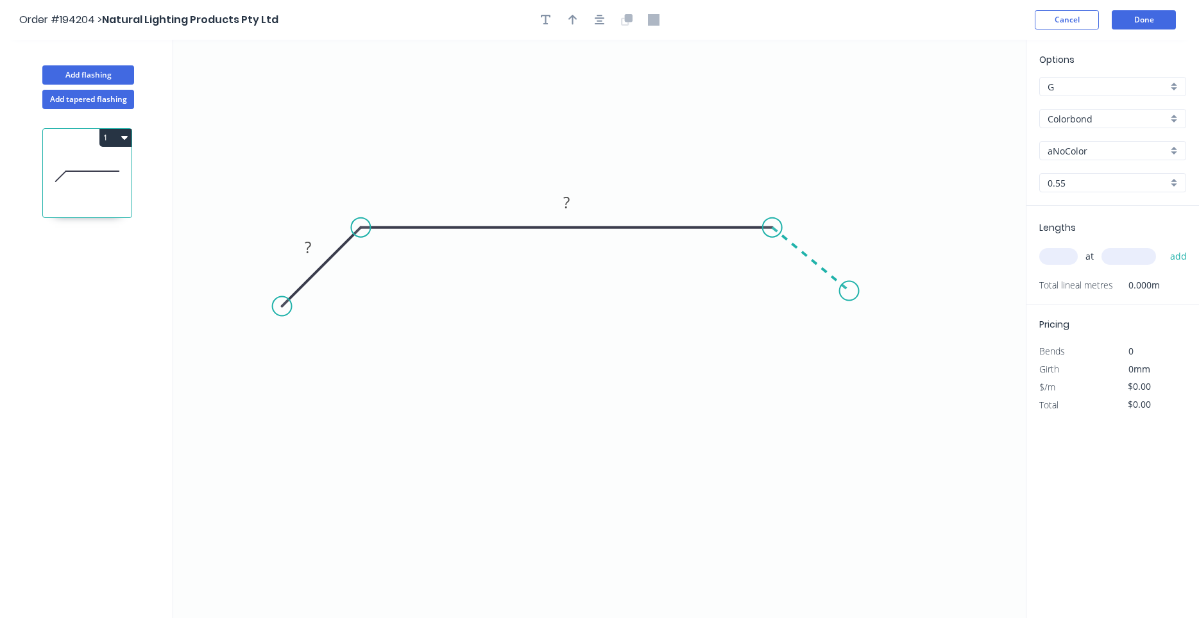
click at [848, 293] on icon "0 ? ?" at bounding box center [599, 329] width 852 height 578
click at [848, 293] on circle at bounding box center [847, 292] width 19 height 19
drag, startPoint x: 848, startPoint y: 291, endPoint x: 844, endPoint y: 301, distance: 11.0
click at [844, 301] on circle at bounding box center [843, 299] width 19 height 19
click at [312, 248] on rect at bounding box center [308, 248] width 26 height 18
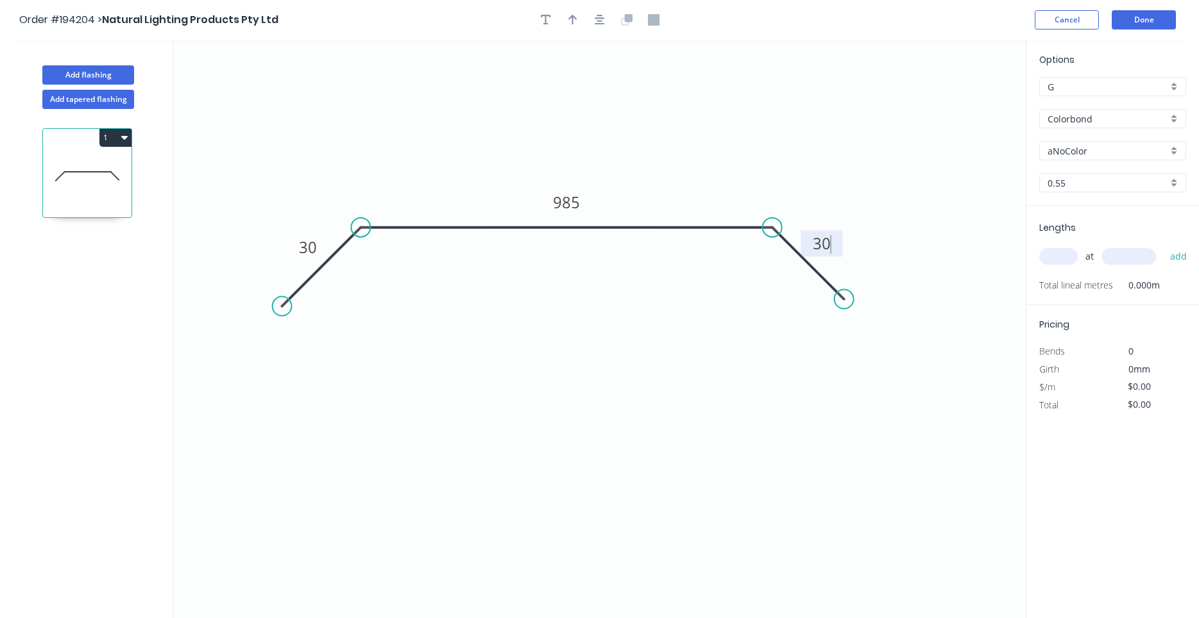
click at [1055, 264] on input "text" at bounding box center [1058, 256] width 38 height 17
type input "$28.56"
type input "1"
type input "1200"
click at [1163, 246] on button "add" at bounding box center [1178, 257] width 30 height 22
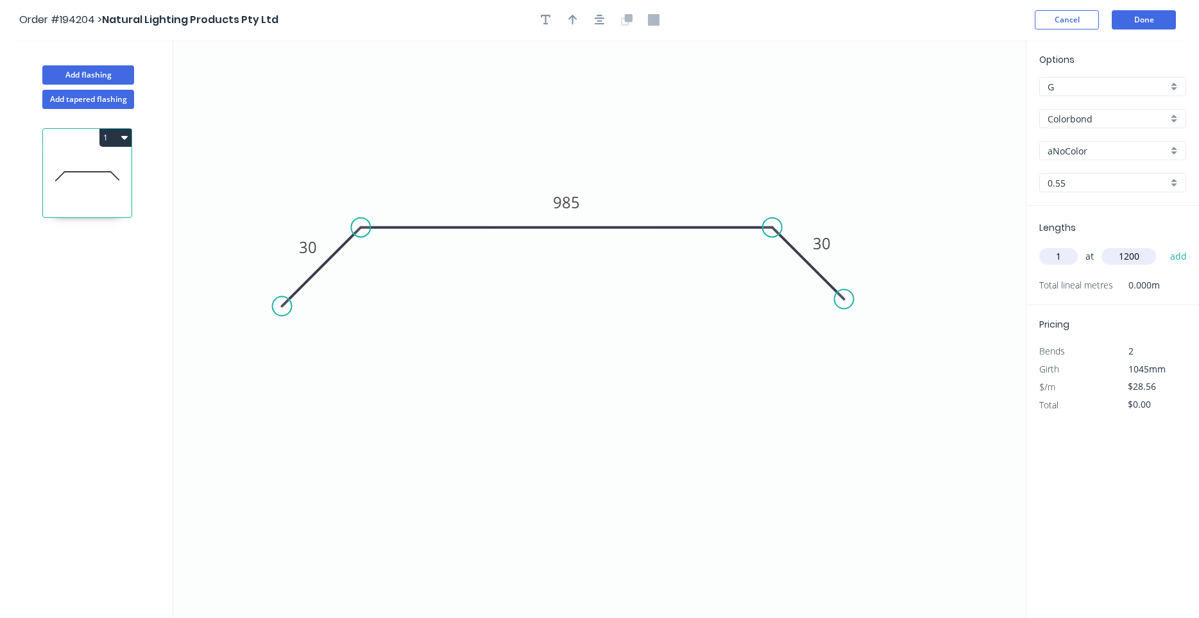
type input "$34.27"
click at [596, 19] on icon "button" at bounding box center [599, 20] width 10 height 10
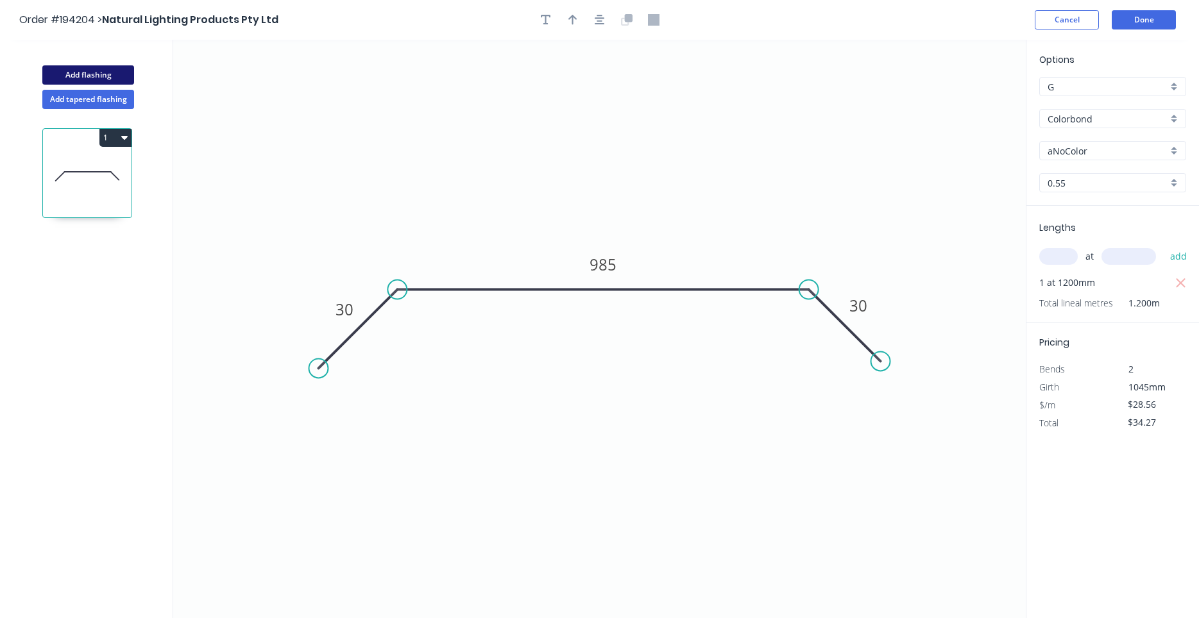
click at [108, 79] on button "Add flashing" at bounding box center [88, 74] width 92 height 19
type input "$0.00"
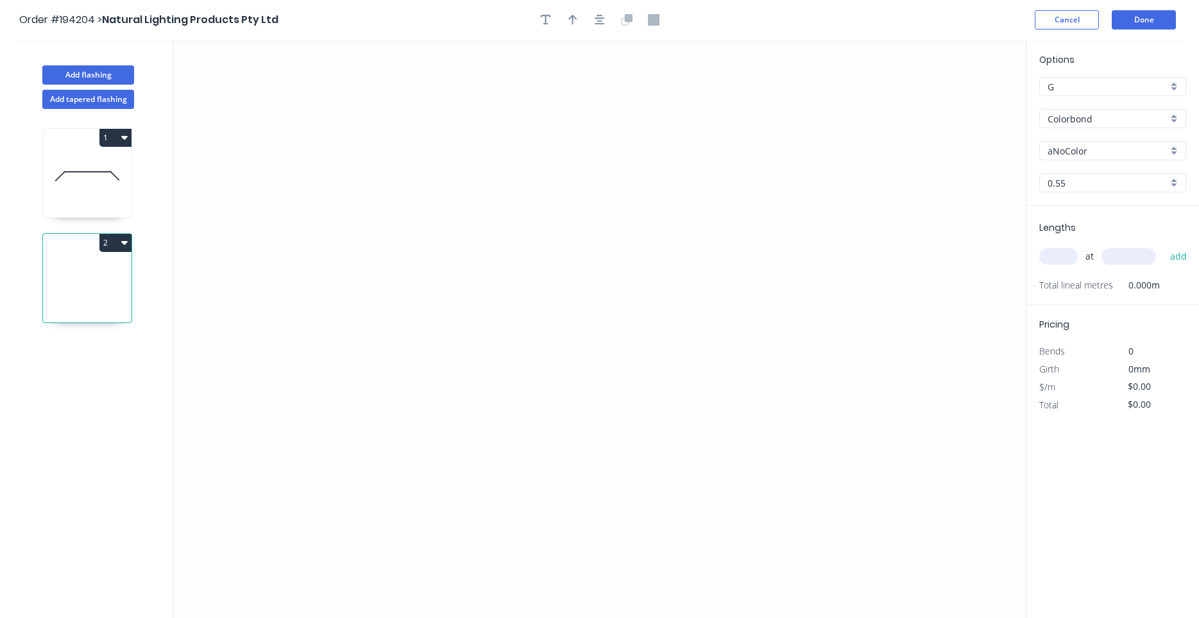
click at [112, 243] on button "2" at bounding box center [115, 243] width 32 height 18
click at [106, 301] on div "Delete" at bounding box center [70, 300] width 99 height 19
type input "$28.56"
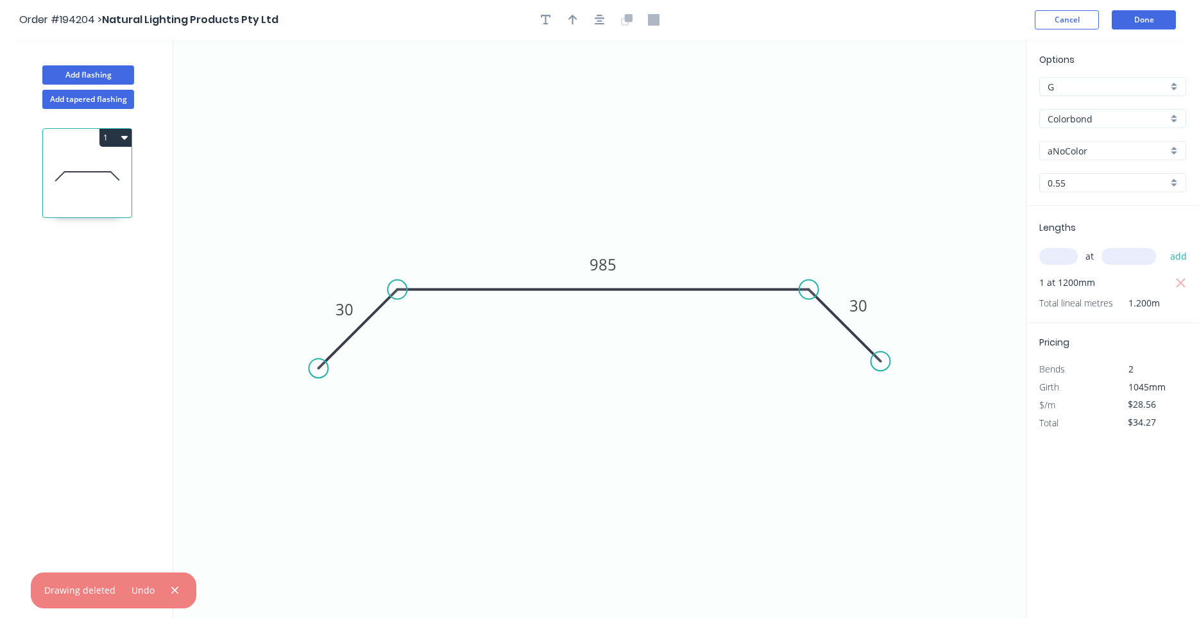
click at [117, 139] on button "1" at bounding box center [115, 138] width 32 height 18
click at [101, 173] on div "Duplicate" at bounding box center [70, 169] width 99 height 19
type input "$0.00"
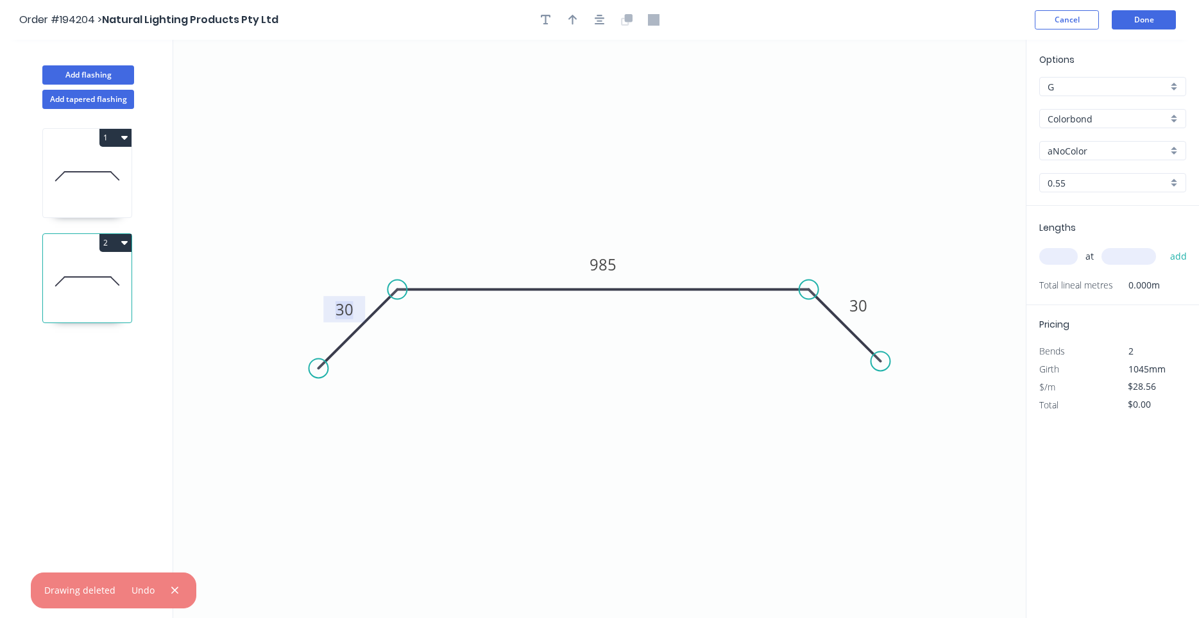
click at [348, 317] on tspan "30" at bounding box center [344, 309] width 18 height 21
click at [594, 269] on tspan "985" at bounding box center [602, 264] width 27 height 21
type input "$24.51"
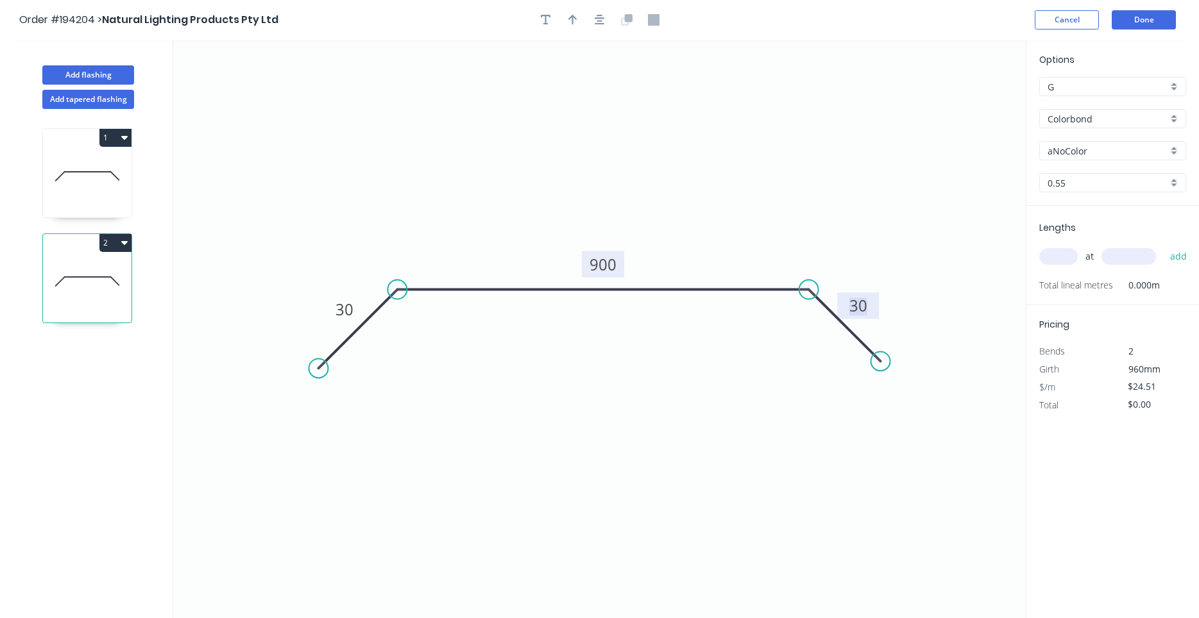
click at [1070, 248] on div "at add" at bounding box center [1113, 257] width 149 height 22
click at [1066, 256] on input "text" at bounding box center [1058, 256] width 38 height 17
type input "5"
type input "2000"
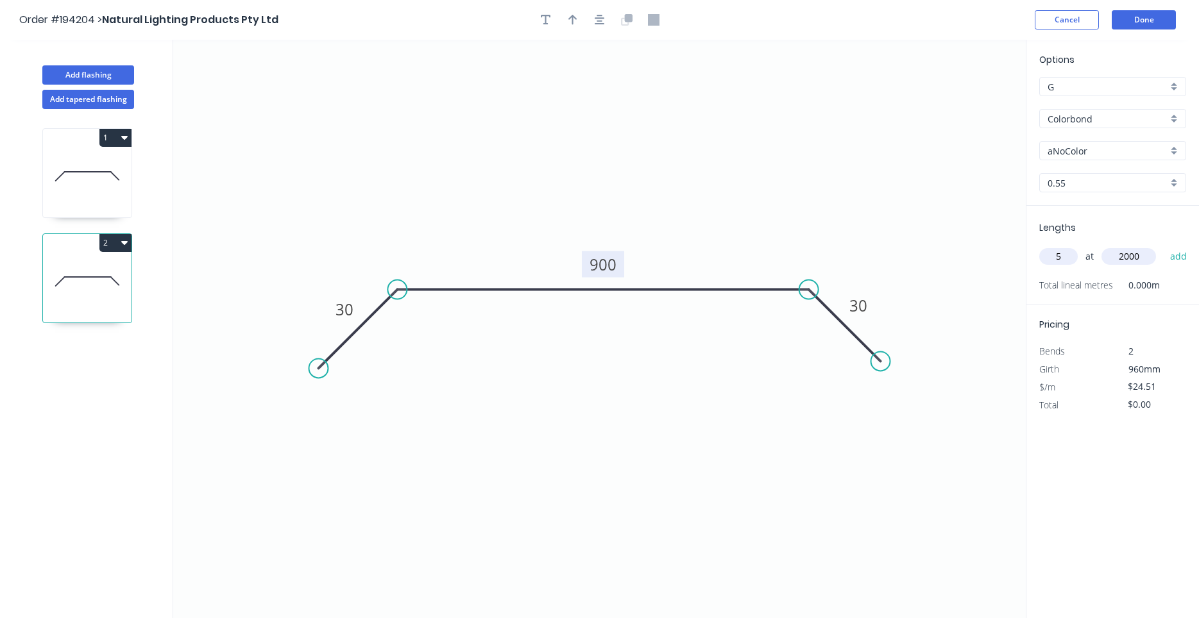
click at [1163, 246] on button "add" at bounding box center [1178, 257] width 30 height 22
type input "$245.10"
click at [97, 180] on icon at bounding box center [87, 176] width 89 height 82
type input "$28.56"
type input "$34.27"
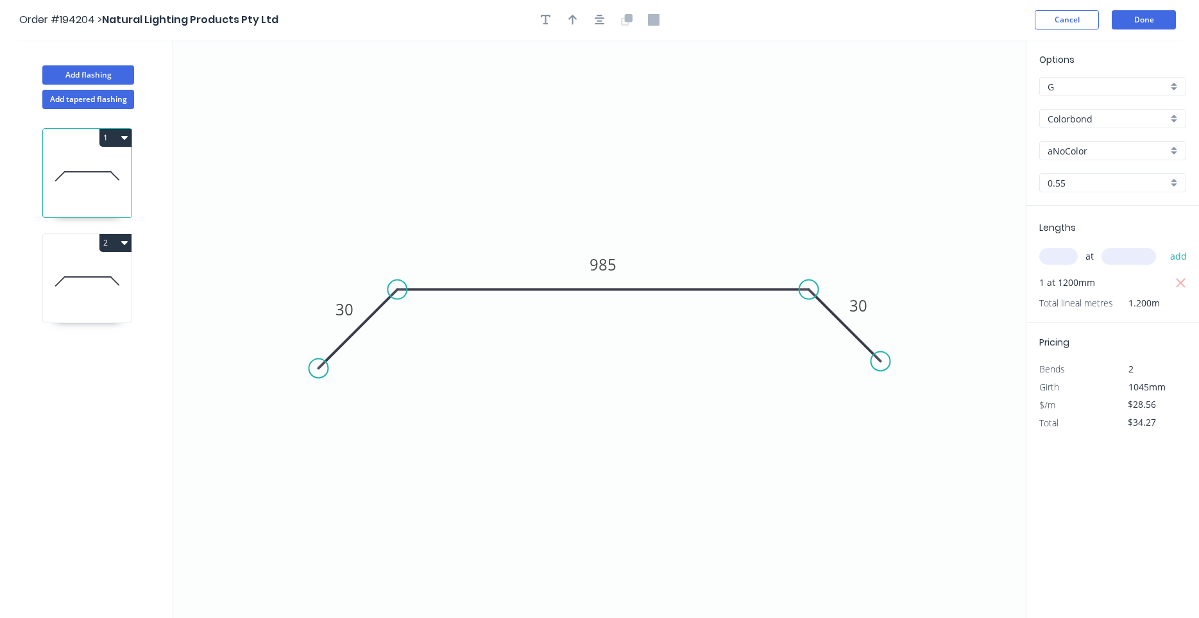
click at [89, 281] on icon at bounding box center [87, 281] width 89 height 82
type input "$24.51"
type input "$245.10"
click at [101, 174] on icon at bounding box center [87, 176] width 89 height 82
type input "$28.56"
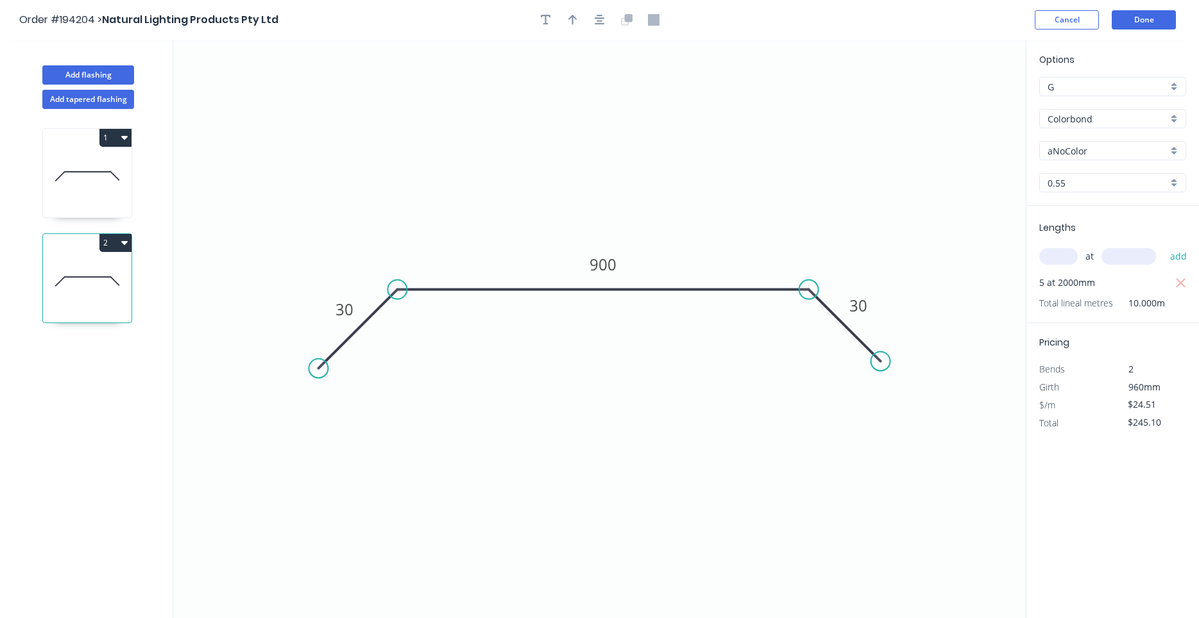
type input "$34.27"
click at [1133, 148] on input "aNoColor" at bounding box center [1107, 150] width 120 height 13
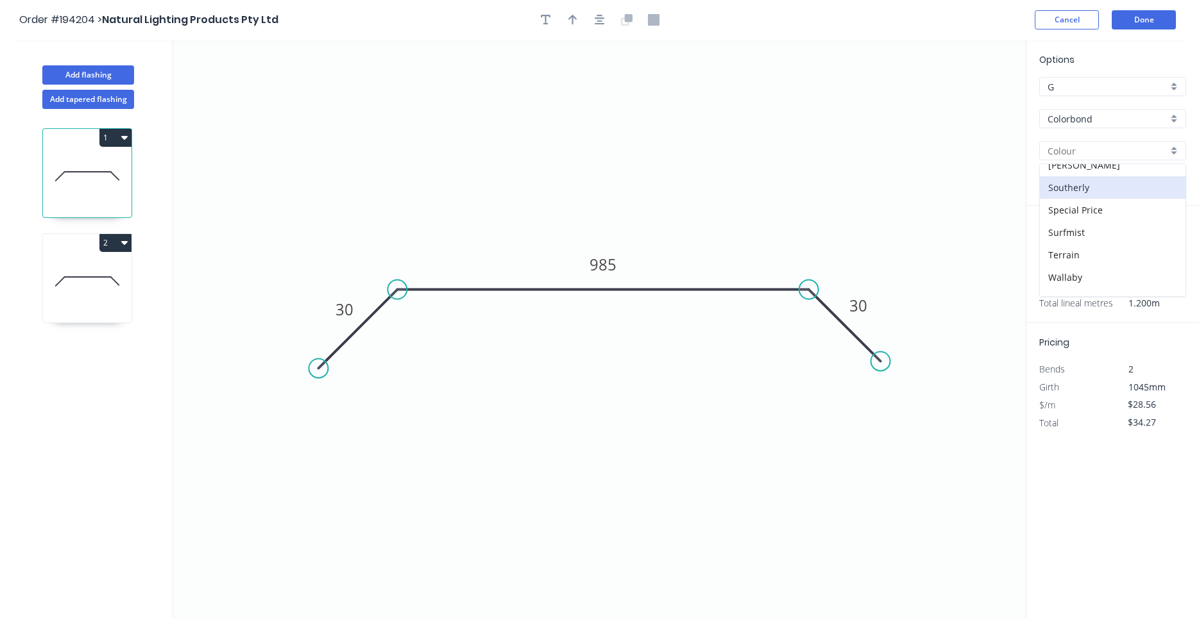
scroll to position [475, 0]
click at [1083, 192] on div "Surfmist" at bounding box center [1113, 194] width 146 height 22
click at [85, 296] on icon at bounding box center [87, 281] width 89 height 82
type input "aNoColor"
type input "$24.51"
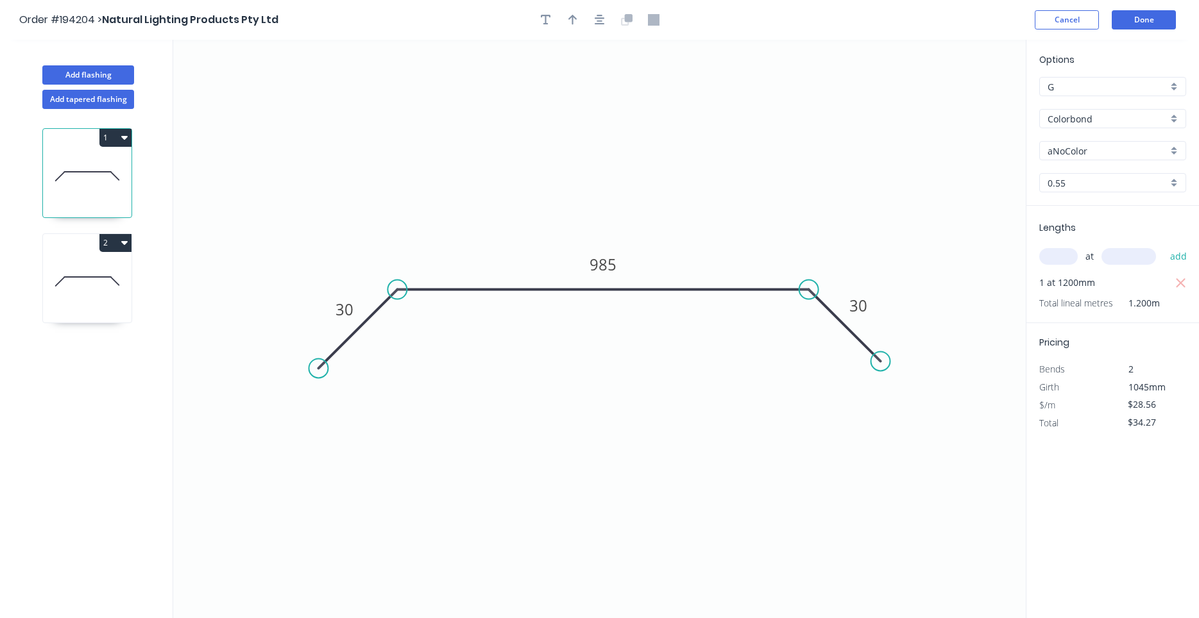
type input "$245.10"
click at [1115, 148] on input "aNoColor" at bounding box center [1107, 150] width 120 height 13
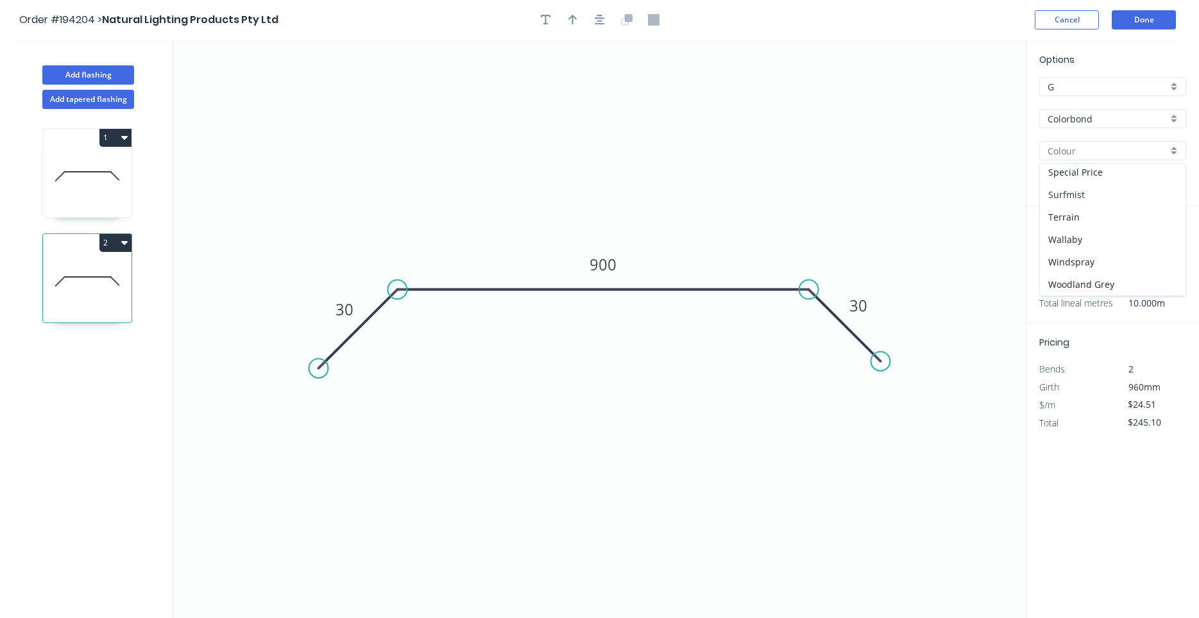
click at [1097, 198] on div "Surfmist" at bounding box center [1113, 194] width 146 height 22
type input "Surfmist"
click at [92, 185] on icon at bounding box center [87, 176] width 89 height 82
type input "$28.56"
type input "$34.27"
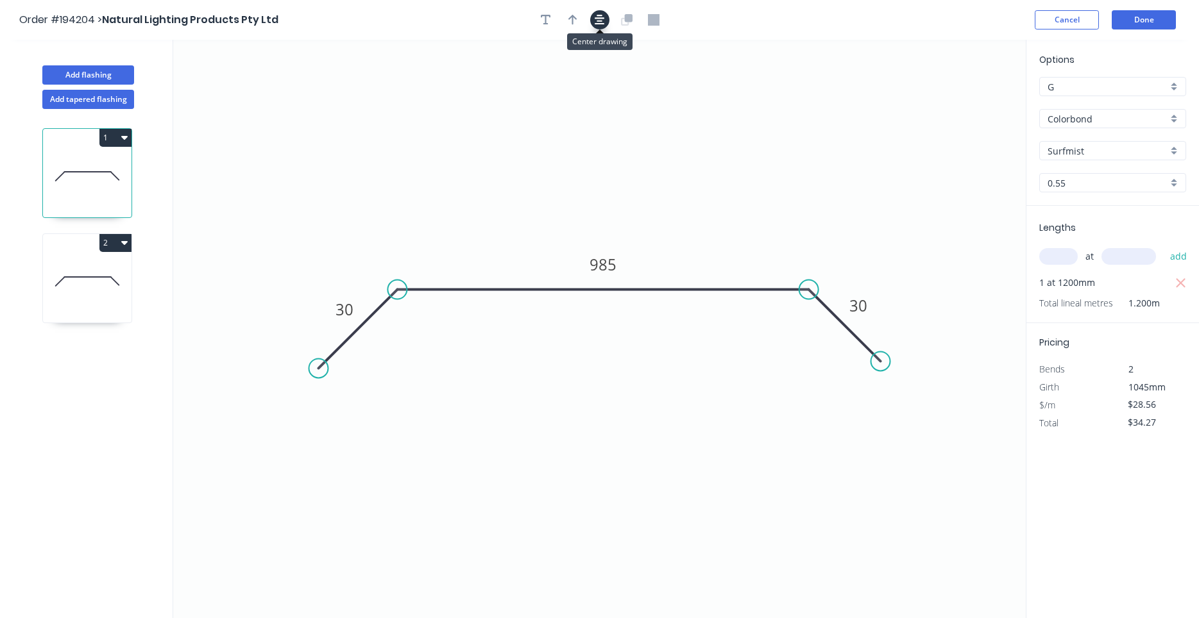
click at [594, 24] on button "button" at bounding box center [599, 19] width 19 height 19
click at [591, 22] on button "button" at bounding box center [599, 19] width 19 height 19
click at [579, 24] on button "button" at bounding box center [572, 19] width 19 height 19
click at [963, 104] on icon at bounding box center [961, 89] width 12 height 41
drag, startPoint x: 959, startPoint y: 102, endPoint x: 745, endPoint y: 232, distance: 250.7
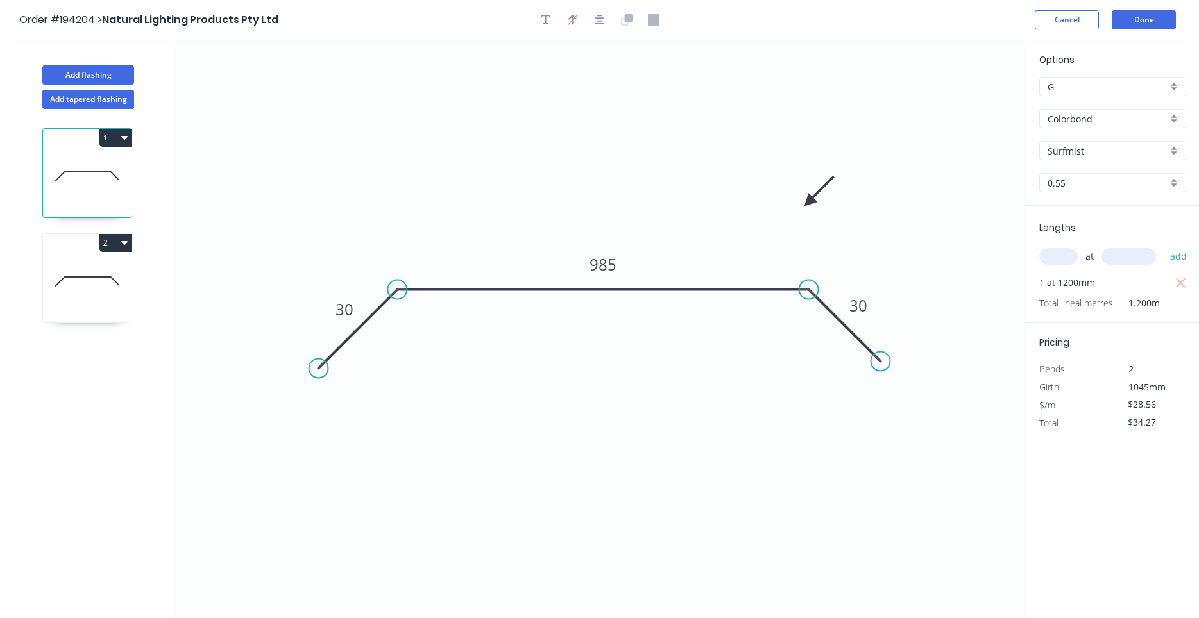
click at [800, 210] on icon at bounding box center [818, 191] width 37 height 37
click at [114, 271] on icon at bounding box center [87, 281] width 89 height 82
type input "$24.51"
type input "$245.10"
click at [593, 24] on div at bounding box center [599, 19] width 135 height 19
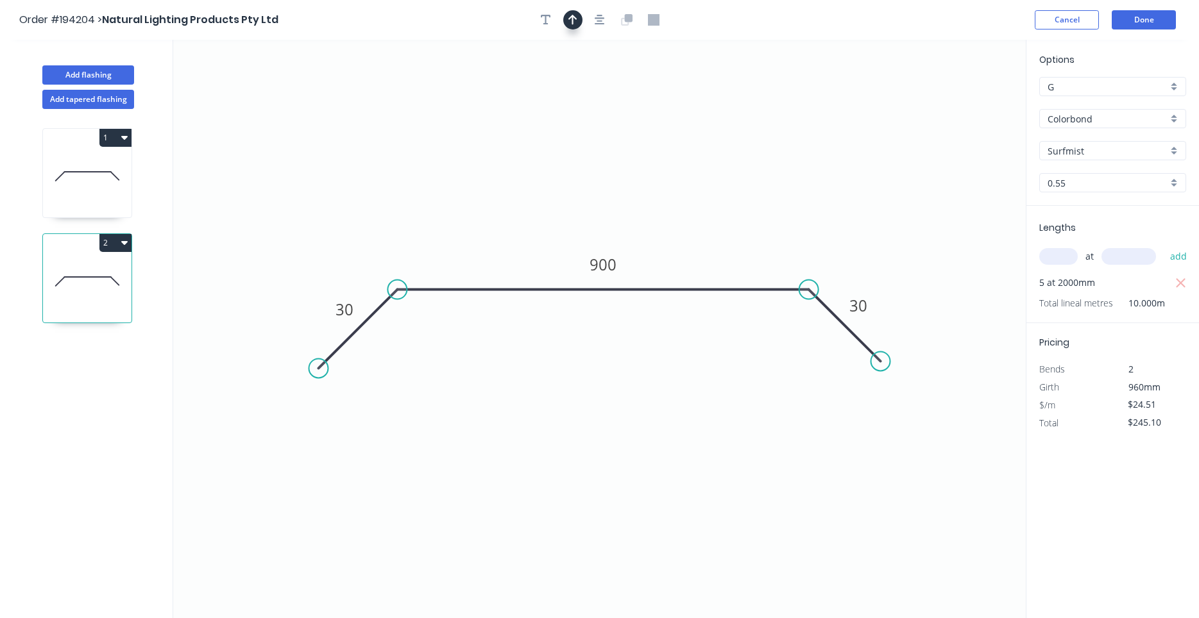
click at [571, 24] on icon "button" at bounding box center [572, 20] width 9 height 12
click at [962, 98] on icon at bounding box center [961, 89] width 12 height 41
click at [962, 98] on icon at bounding box center [962, 83] width 12 height 41
drag, startPoint x: 962, startPoint y: 98, endPoint x: 711, endPoint y: 240, distance: 288.6
click at [711, 240] on icon at bounding box center [720, 228] width 37 height 37
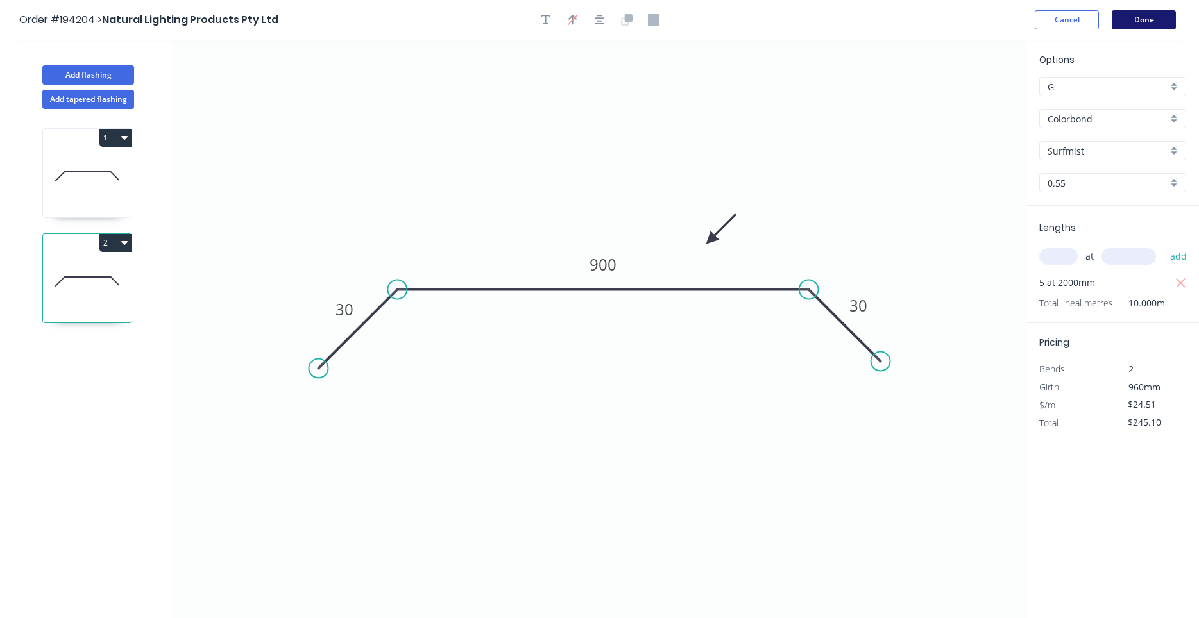
click at [1152, 25] on button "Done" at bounding box center [1143, 19] width 64 height 19
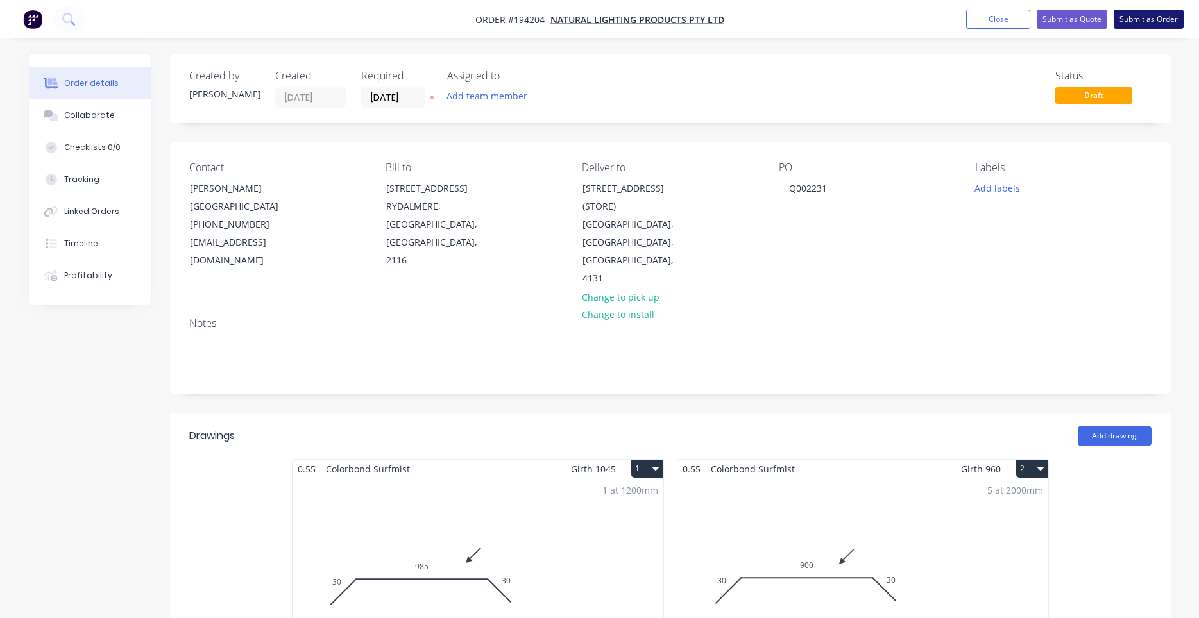
click at [1131, 22] on button "Submit as Order" at bounding box center [1148, 19] width 70 height 19
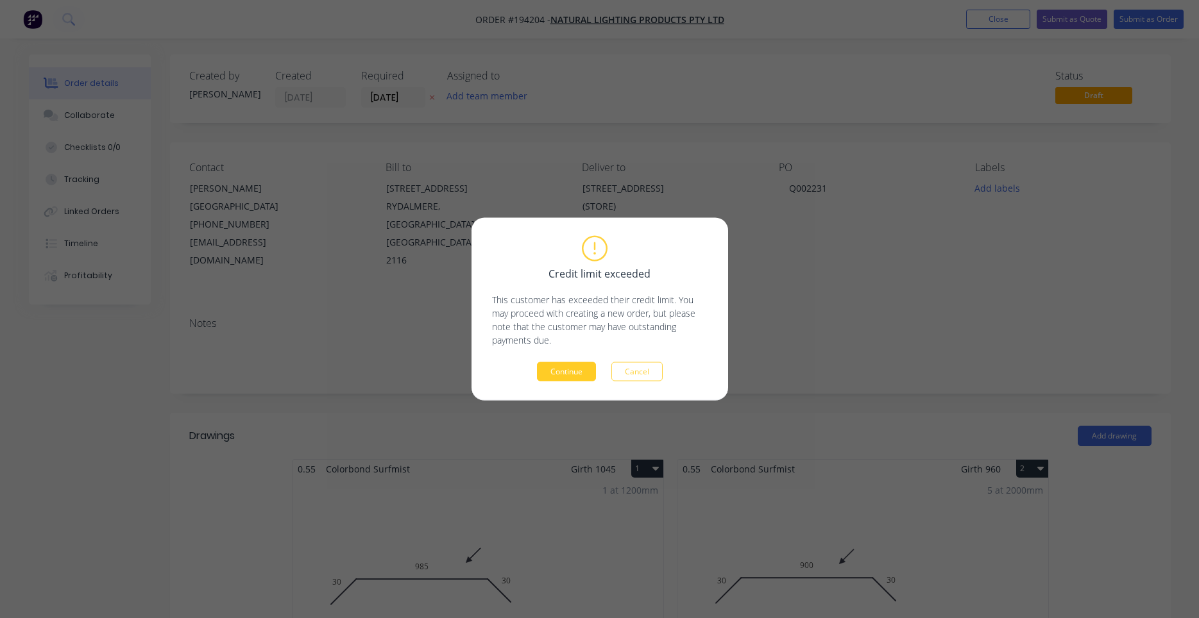
click at [571, 370] on button "Continue" at bounding box center [566, 371] width 59 height 19
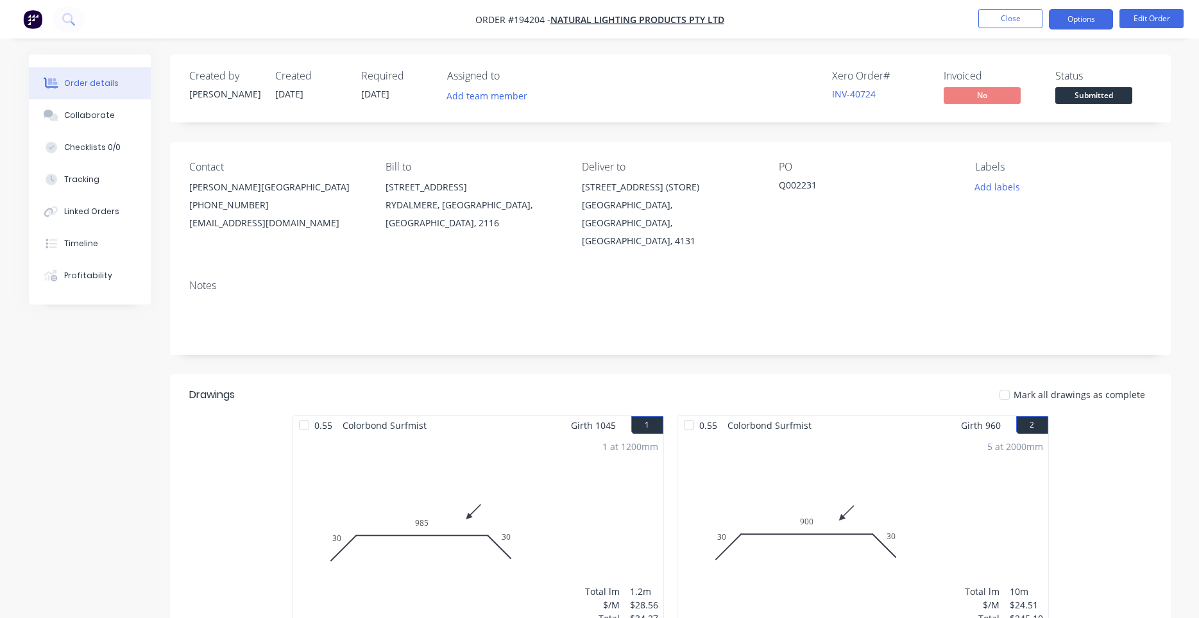
click at [1089, 24] on button "Options" at bounding box center [1081, 19] width 64 height 21
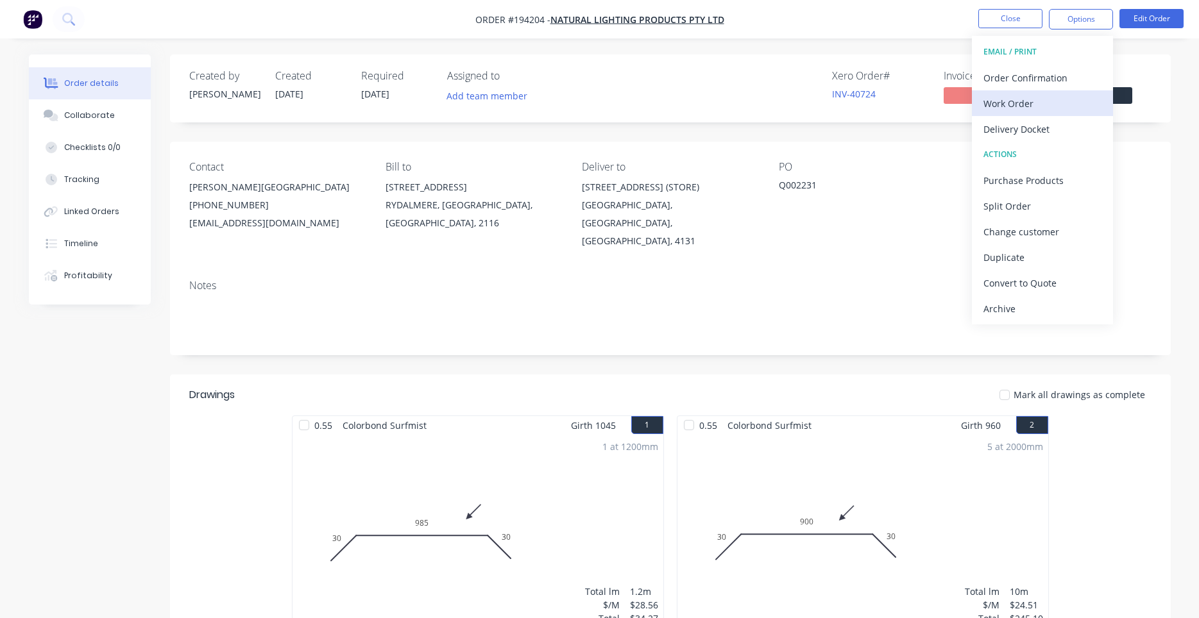
click at [1049, 94] on button "Work Order" at bounding box center [1042, 103] width 141 height 26
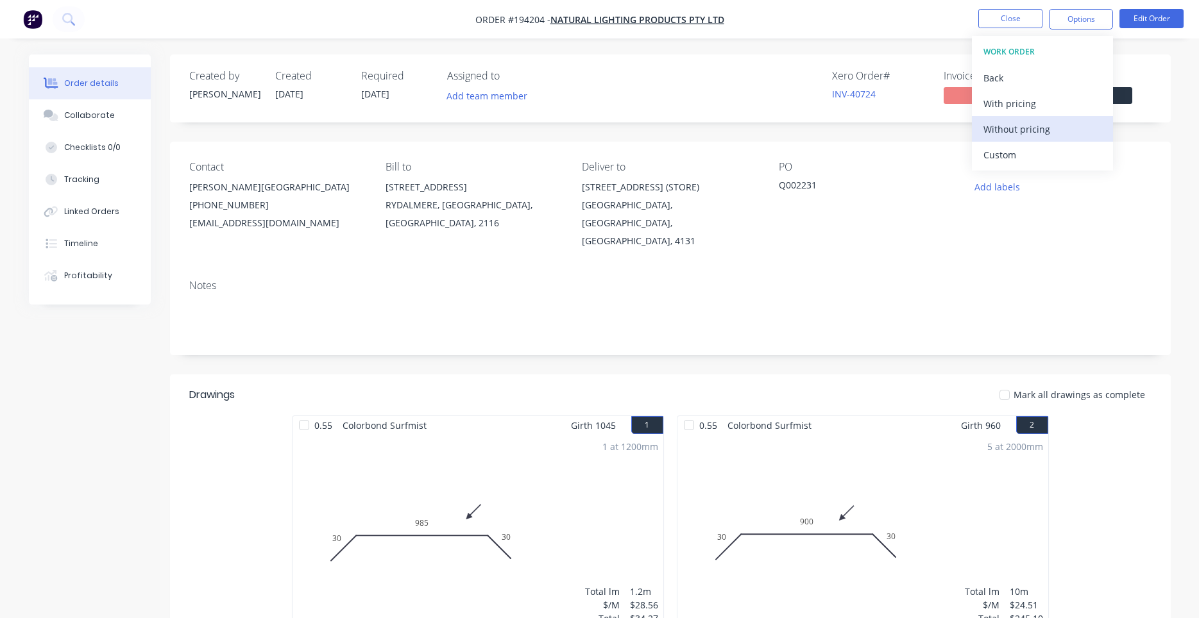
click at [1027, 125] on div "Without pricing" at bounding box center [1042, 129] width 118 height 19
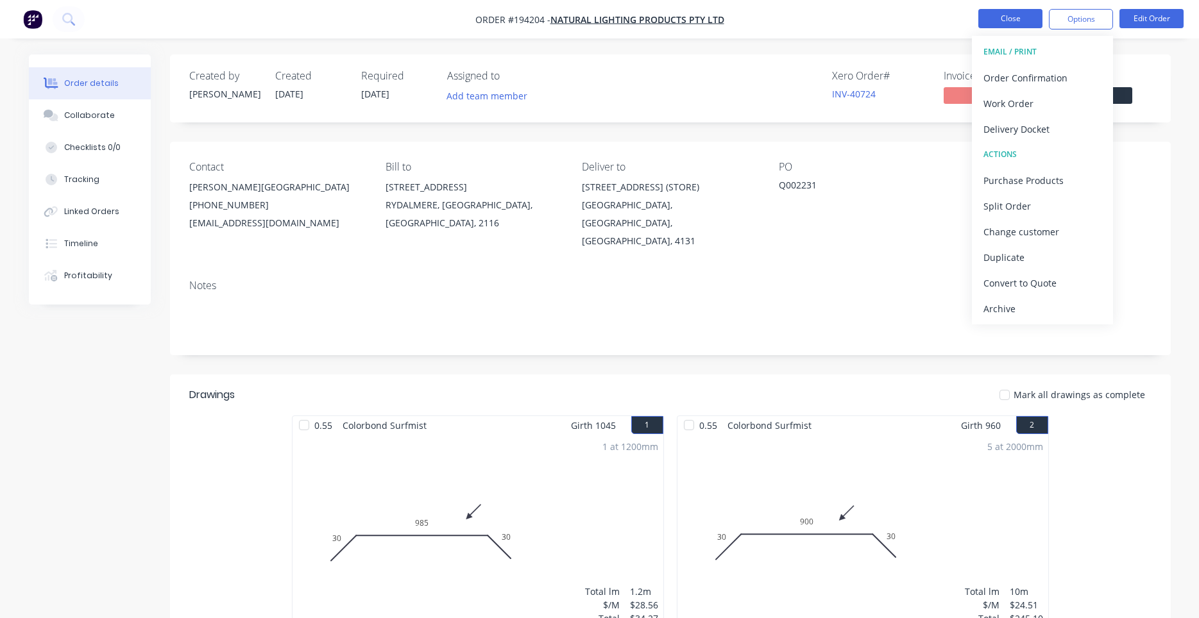
click at [988, 19] on button "Close" at bounding box center [1010, 18] width 64 height 19
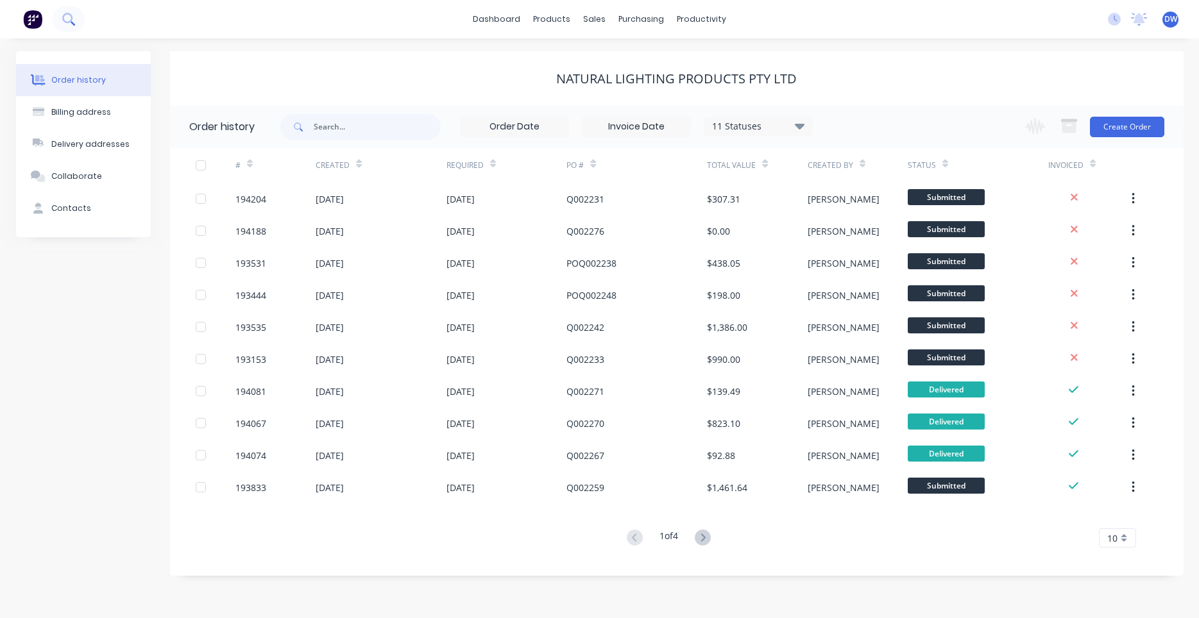
drag, startPoint x: 42, startPoint y: 13, endPoint x: 55, endPoint y: 15, distance: 13.1
click at [54, 15] on div at bounding box center [42, 19] width 85 height 26
click at [55, 15] on button at bounding box center [69, 19] width 32 height 26
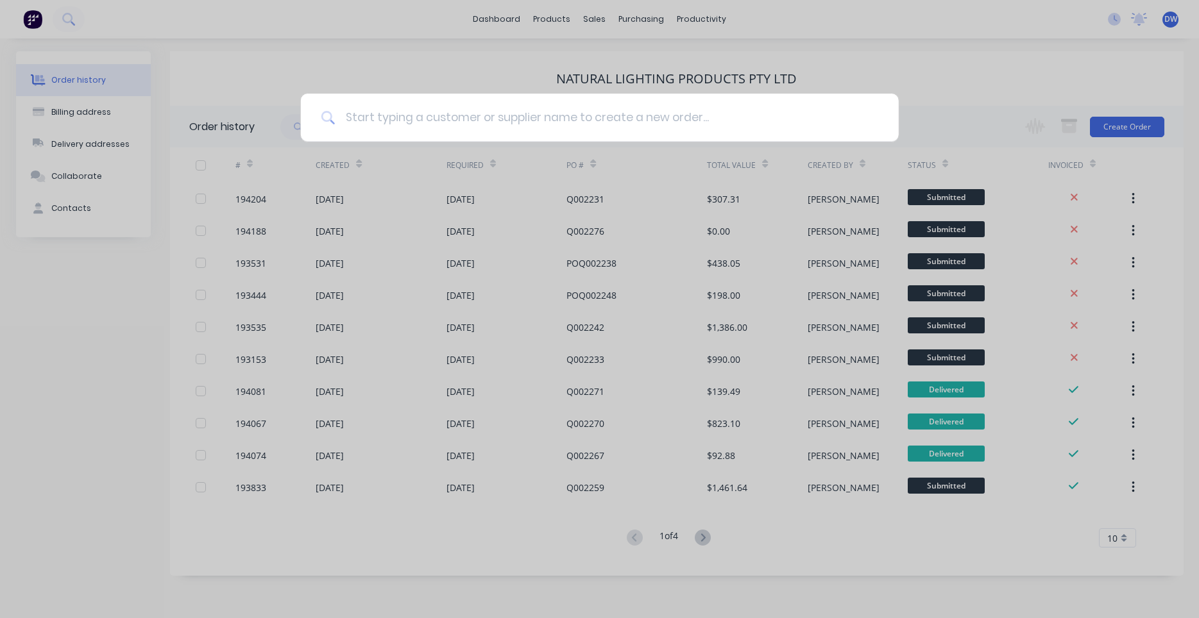
click at [362, 121] on input at bounding box center [606, 118] width 543 height 48
type input "sustainable"
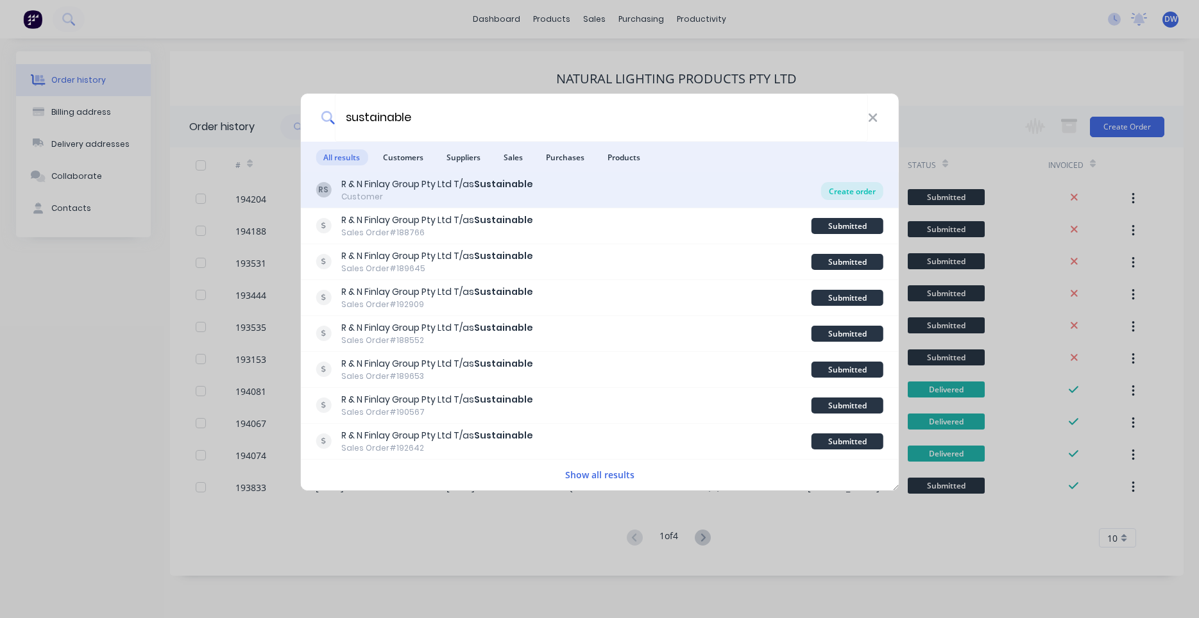
click at [843, 197] on div "Create order" at bounding box center [852, 191] width 62 height 18
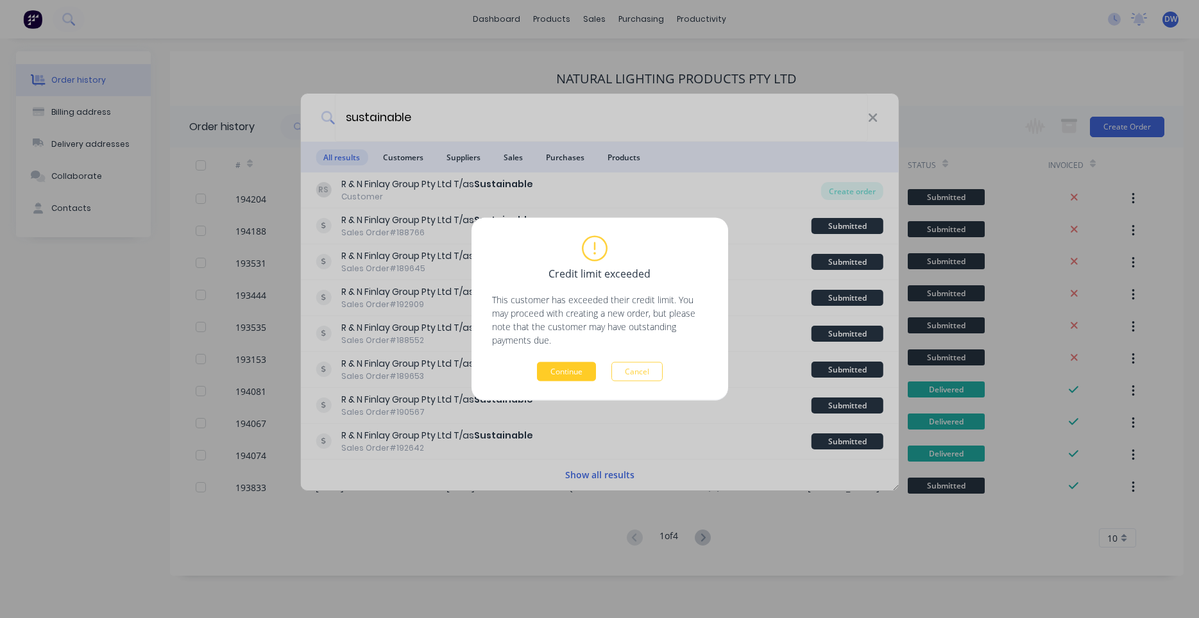
click at [576, 375] on button "Continue" at bounding box center [566, 371] width 59 height 19
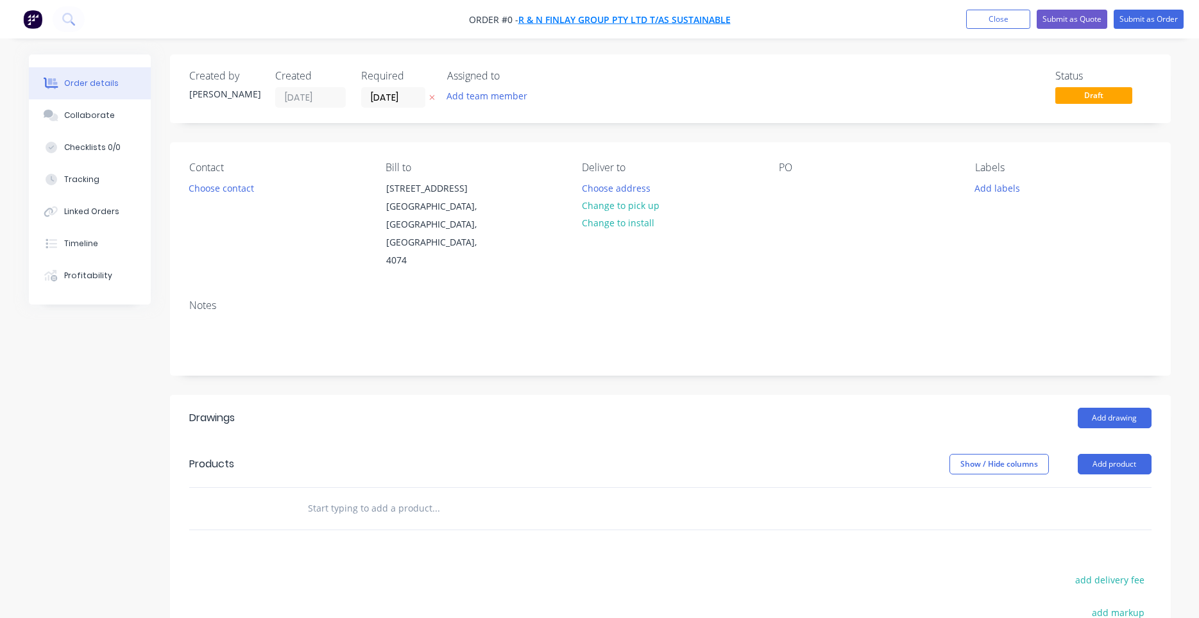
click at [607, 22] on span "R & N Finlay Group Pty Ltd T/as Sustainable" at bounding box center [624, 19] width 212 height 12
click at [248, 189] on button "Choose contact" at bounding box center [220, 187] width 79 height 17
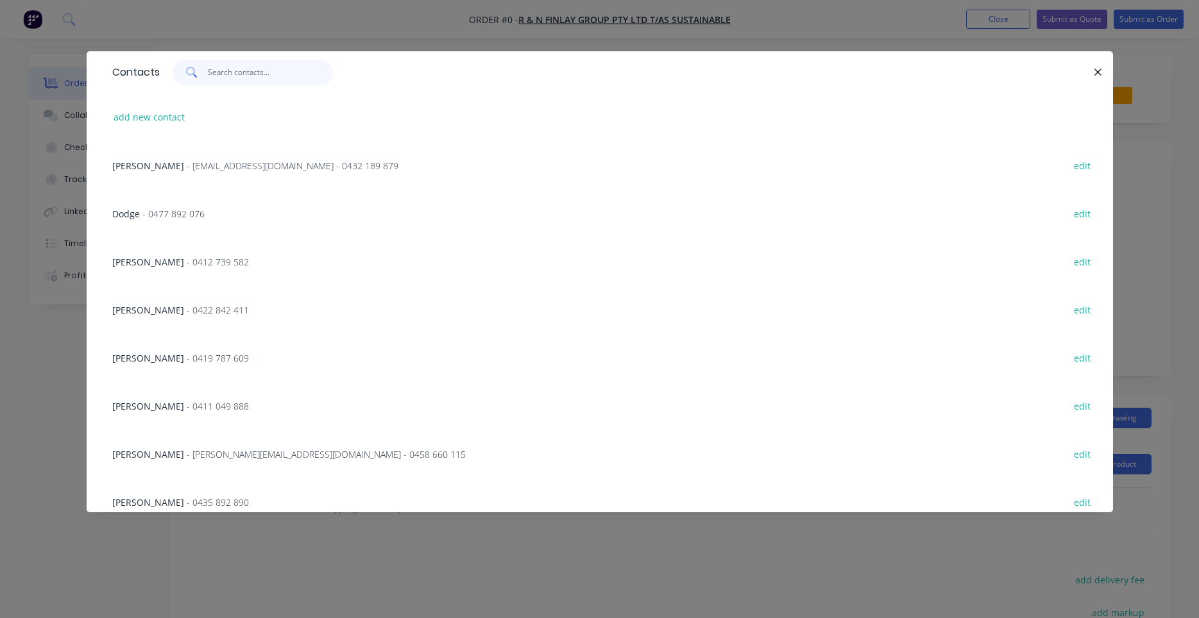
click at [267, 81] on input "text" at bounding box center [270, 73] width 125 height 26
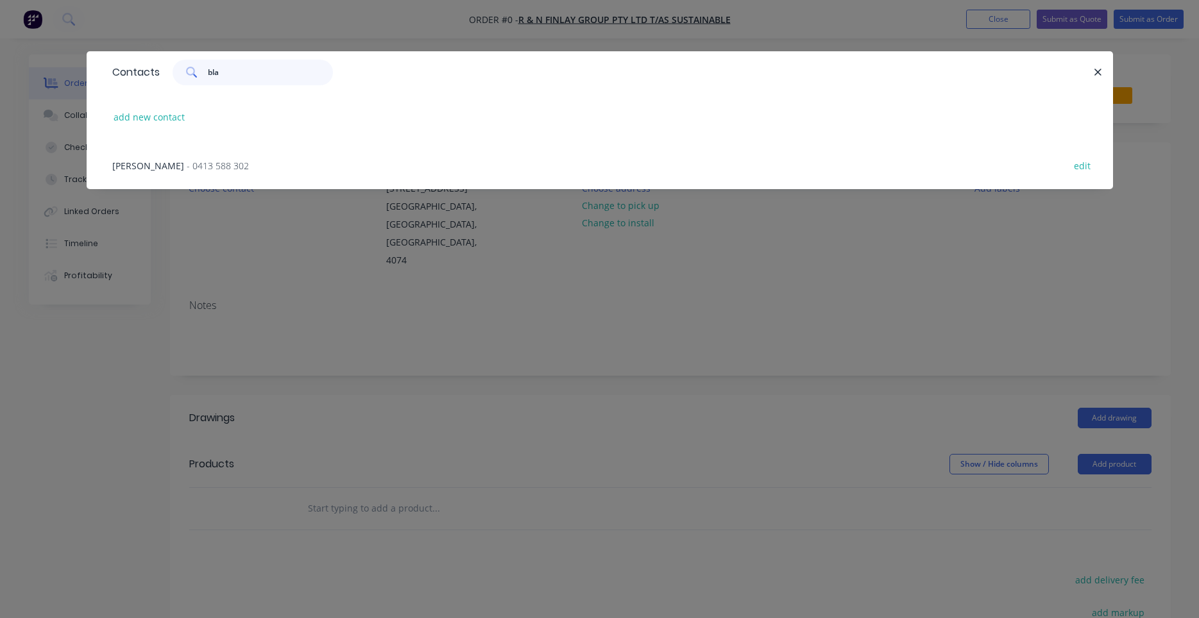
type input "bla"
click at [237, 165] on span "- 0413 588 302" at bounding box center [218, 166] width 62 height 12
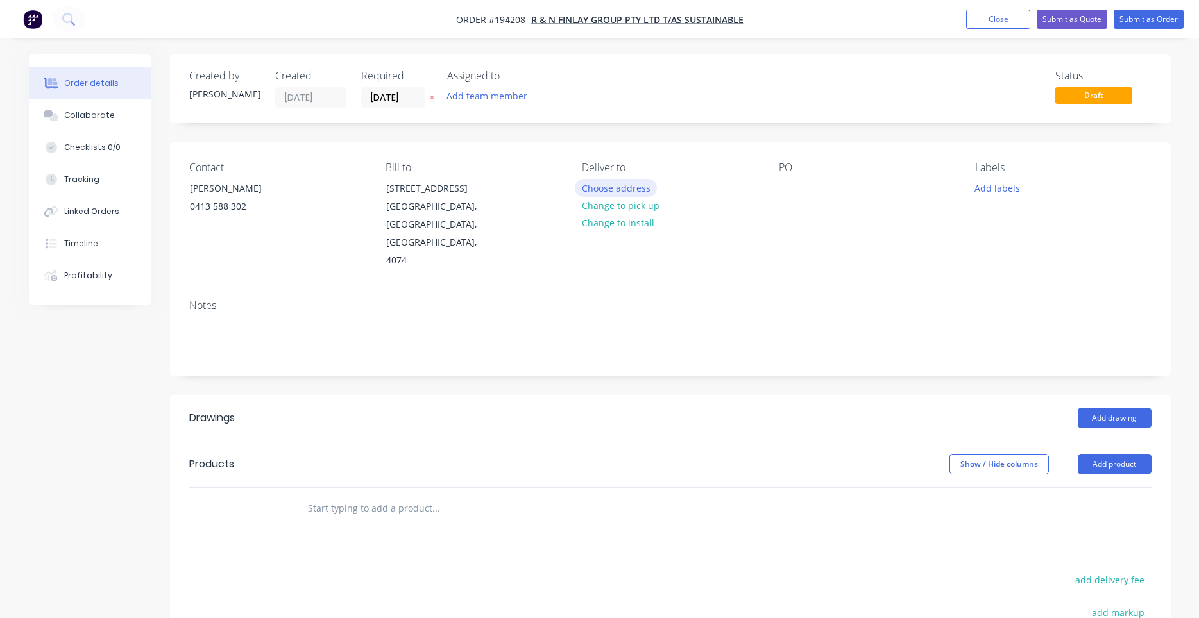
click at [620, 189] on button "Choose address" at bounding box center [616, 187] width 82 height 17
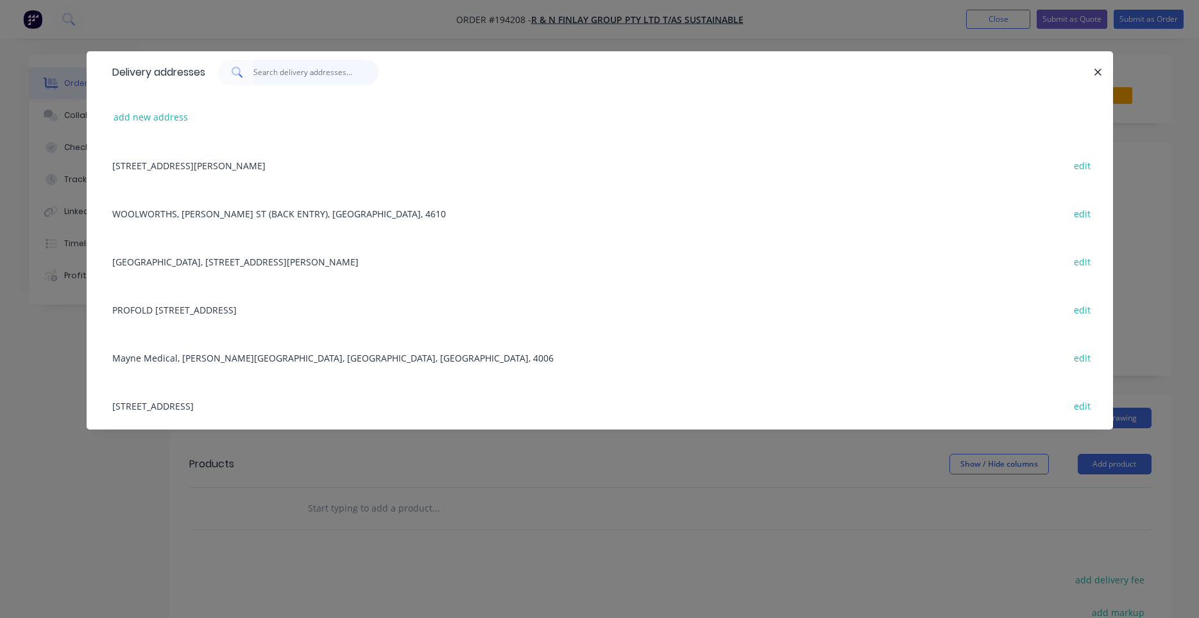
click at [311, 77] on input "text" at bounding box center [315, 73] width 125 height 26
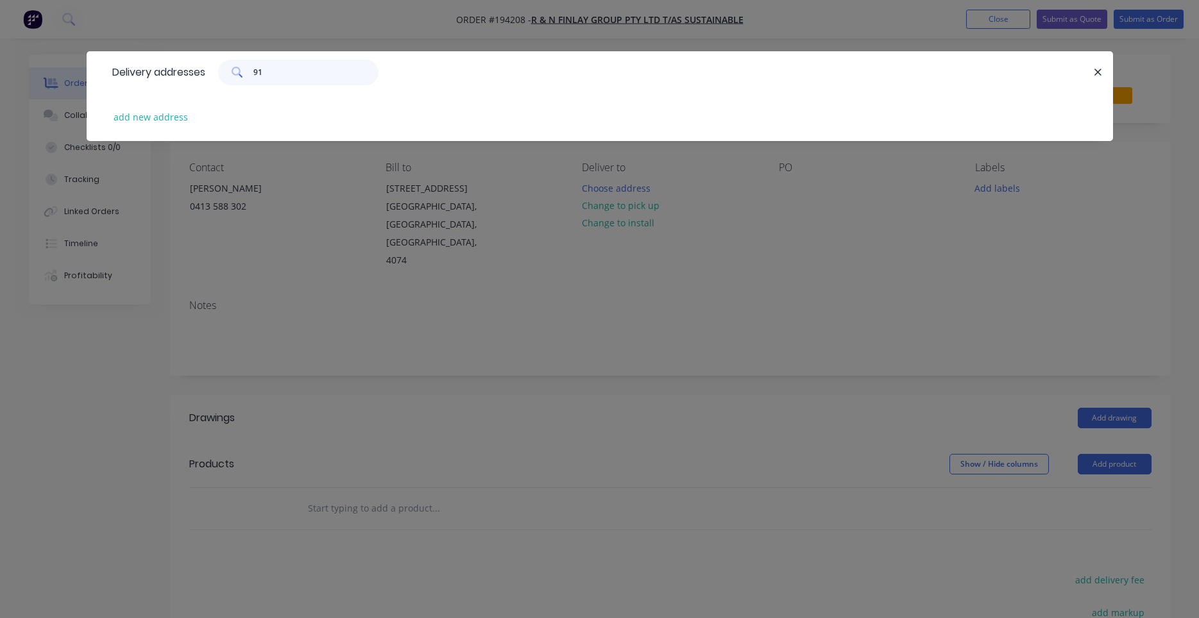
drag, startPoint x: 283, startPoint y: 76, endPoint x: 128, endPoint y: 68, distance: 156.1
click at [253, 68] on input "91" at bounding box center [315, 73] width 125 height 26
type input "mow"
click at [139, 114] on button "add new address" at bounding box center [151, 116] width 88 height 17
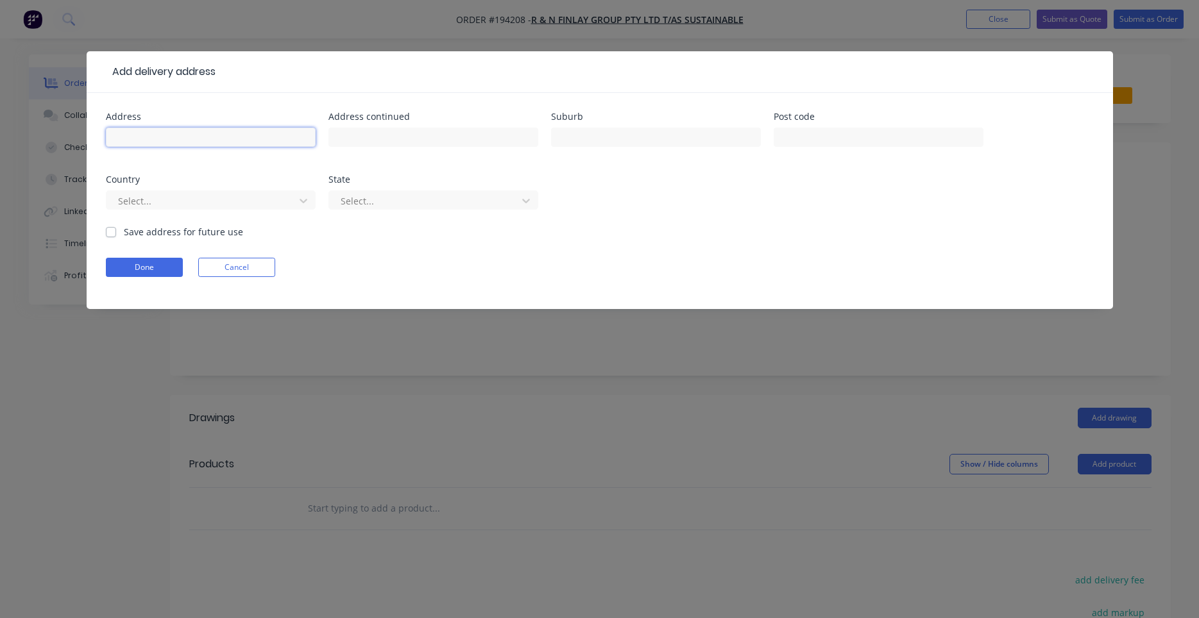
click at [283, 141] on input "text" at bounding box center [211, 137] width 210 height 19
type input "91 Mowbray Terrace"
type input "EAST BRISBANE"
type input "q"
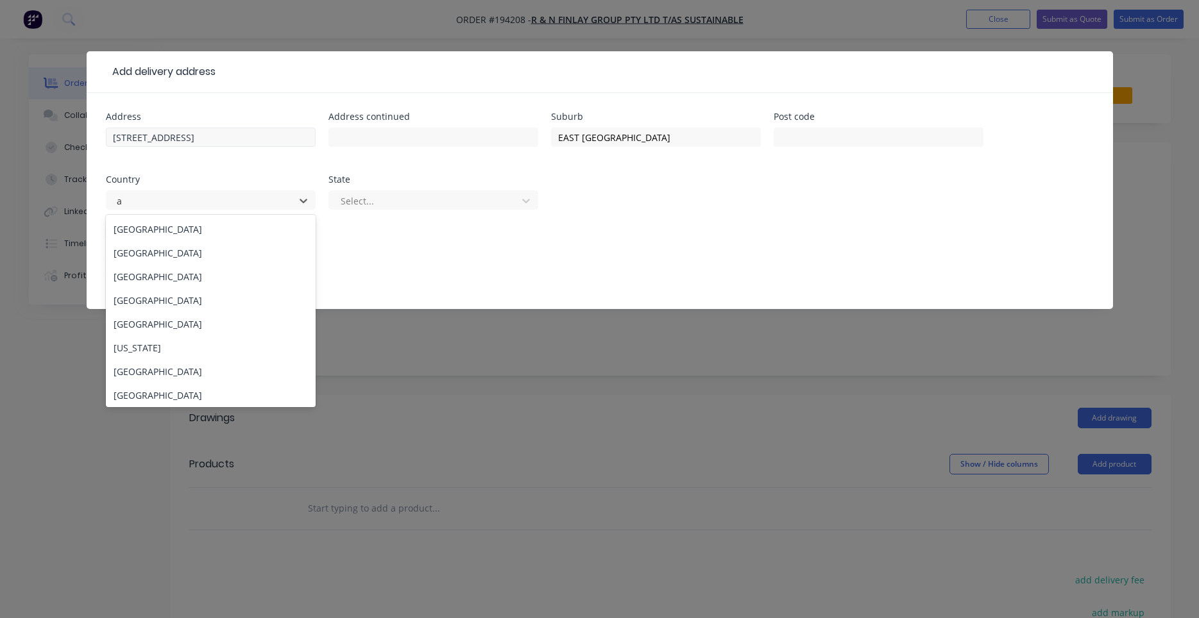
type input "au"
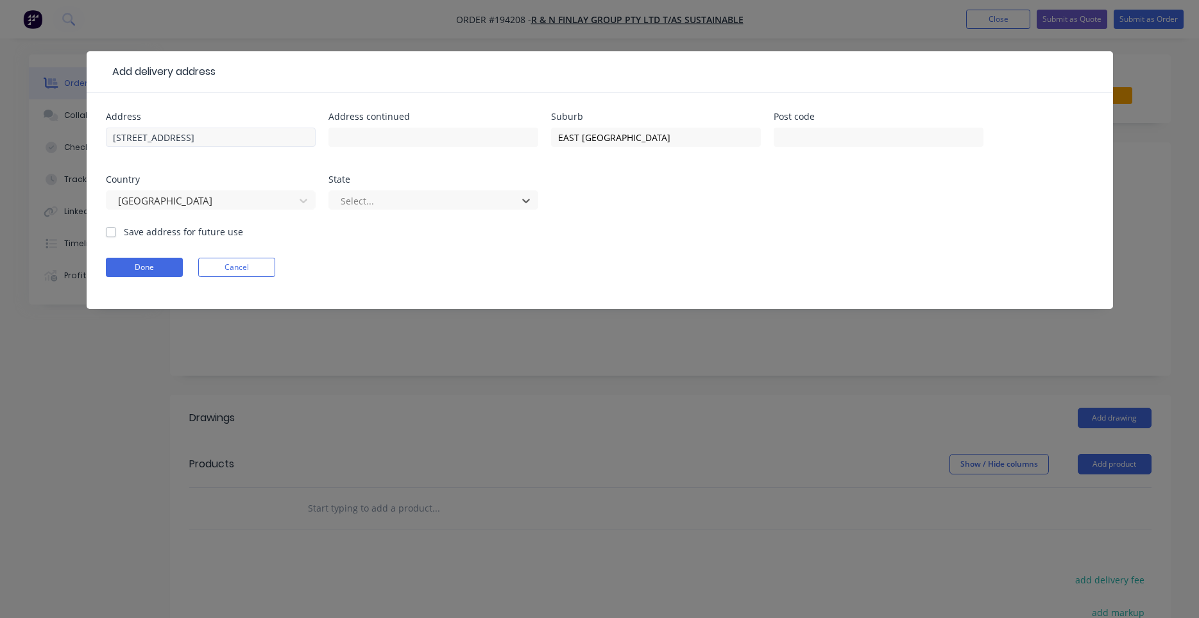
type input "q"
click at [140, 266] on button "Done" at bounding box center [144, 267] width 77 height 19
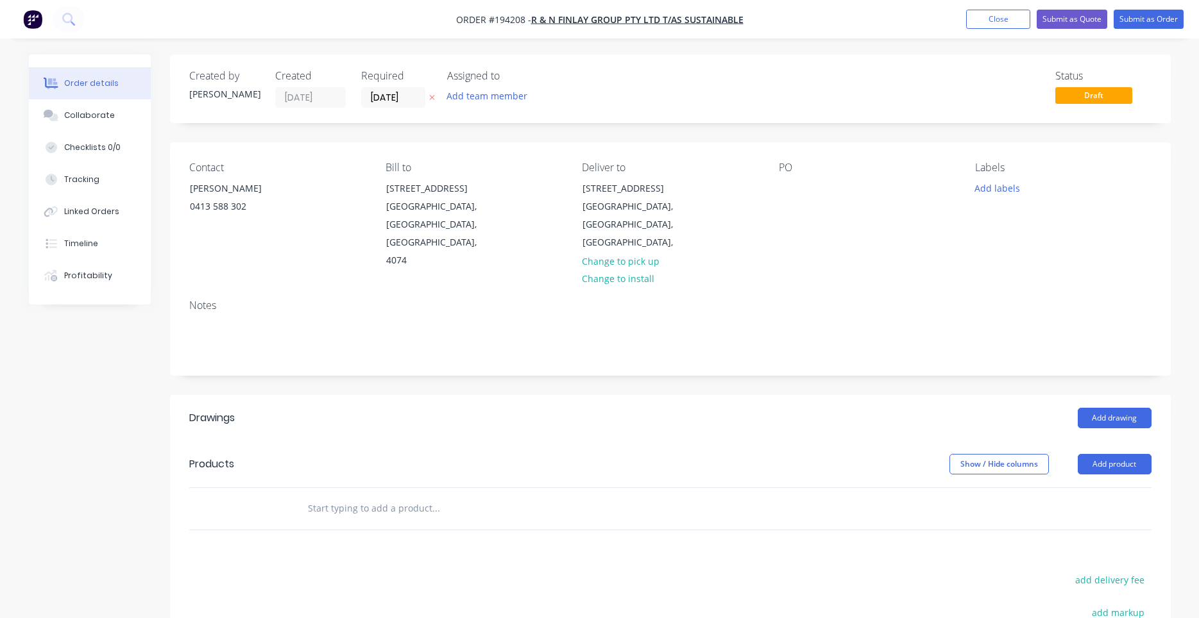
click at [770, 190] on div "Contact BLAKE HAMOOD 0413 588 302 Bill to Unit 6, 37 Spine Street Sumner, Queen…" at bounding box center [670, 215] width 1000 height 147
click at [782, 190] on div at bounding box center [789, 188] width 21 height 19
click at [977, 192] on button "Add labels" at bounding box center [997, 187] width 59 height 17
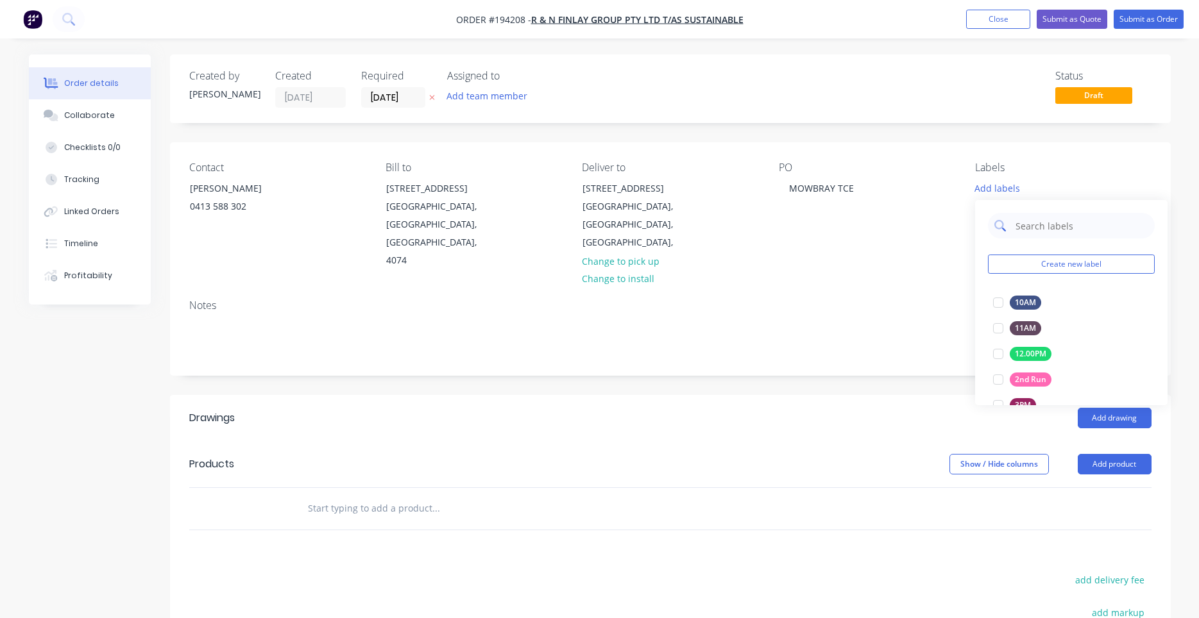
click at [1040, 216] on input "text" at bounding box center [1081, 226] width 134 height 26
type input "7"
click at [999, 303] on div at bounding box center [998, 303] width 26 height 26
click at [957, 299] on div "Notes" at bounding box center [670, 305] width 962 height 12
click at [396, 488] on div at bounding box center [523, 509] width 462 height 42
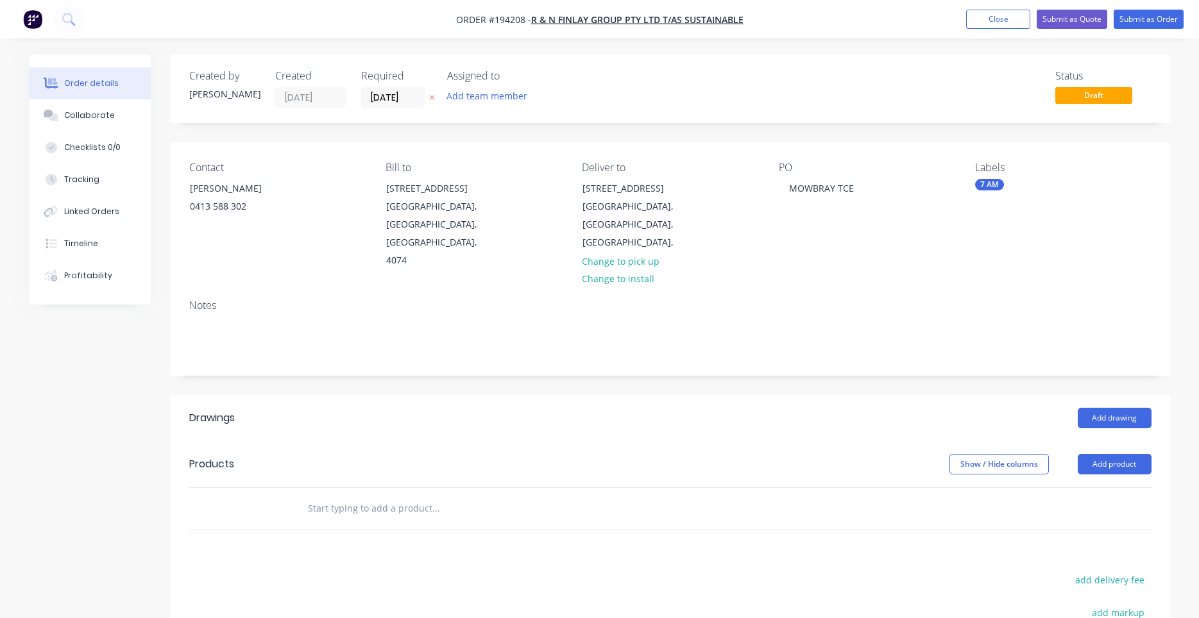
click at [390, 496] on input "text" at bounding box center [435, 509] width 257 height 26
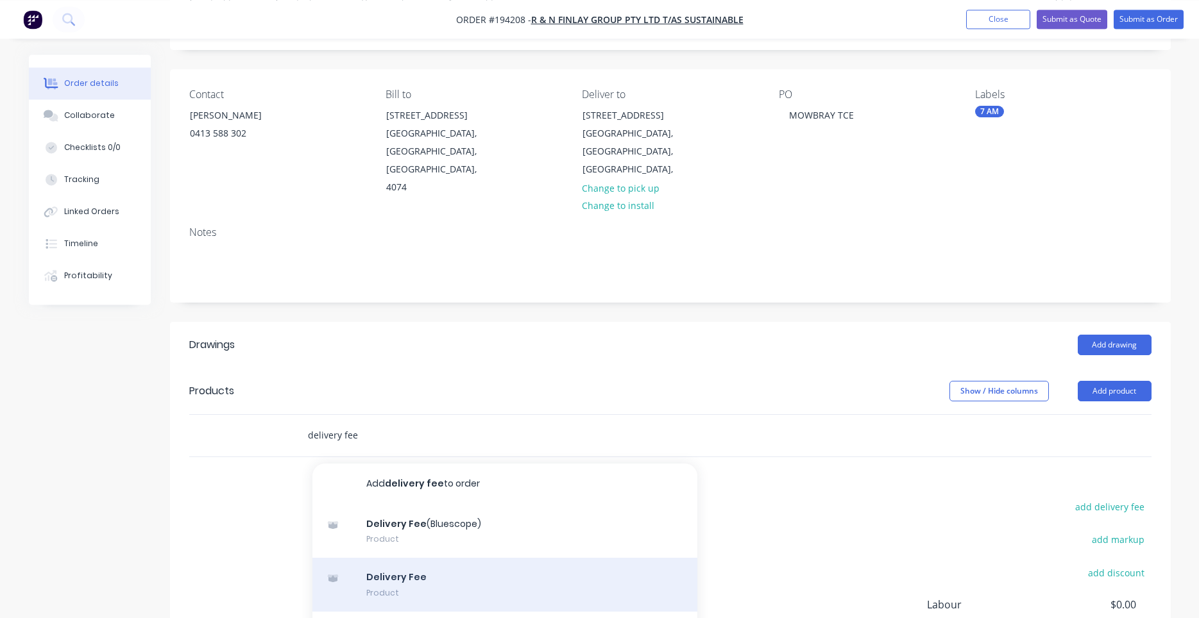
scroll to position [109, 0]
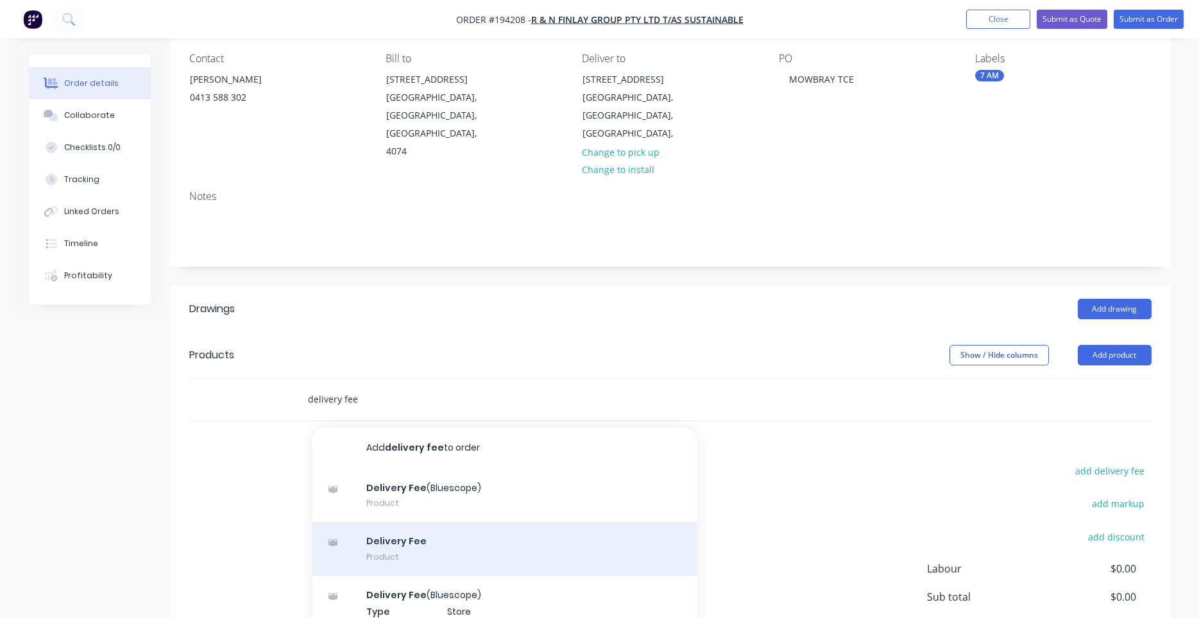
type input "delivery fee"
click at [420, 522] on div "Delivery Fee Product" at bounding box center [504, 549] width 385 height 54
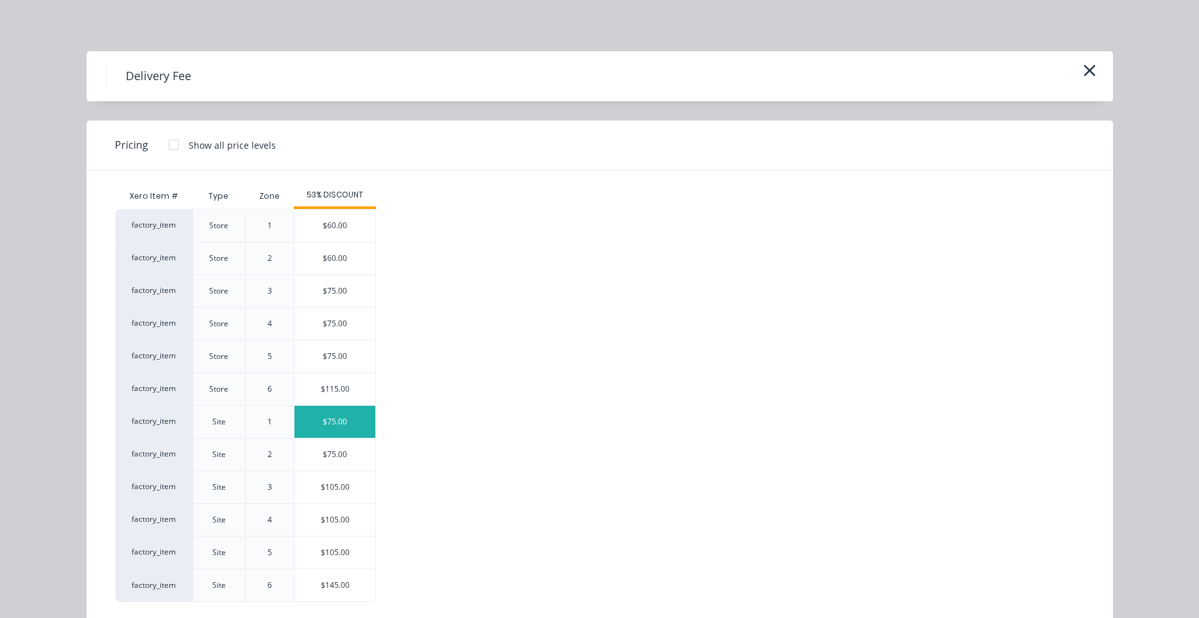
click at [337, 426] on div "$75.00" at bounding box center [334, 422] width 81 height 32
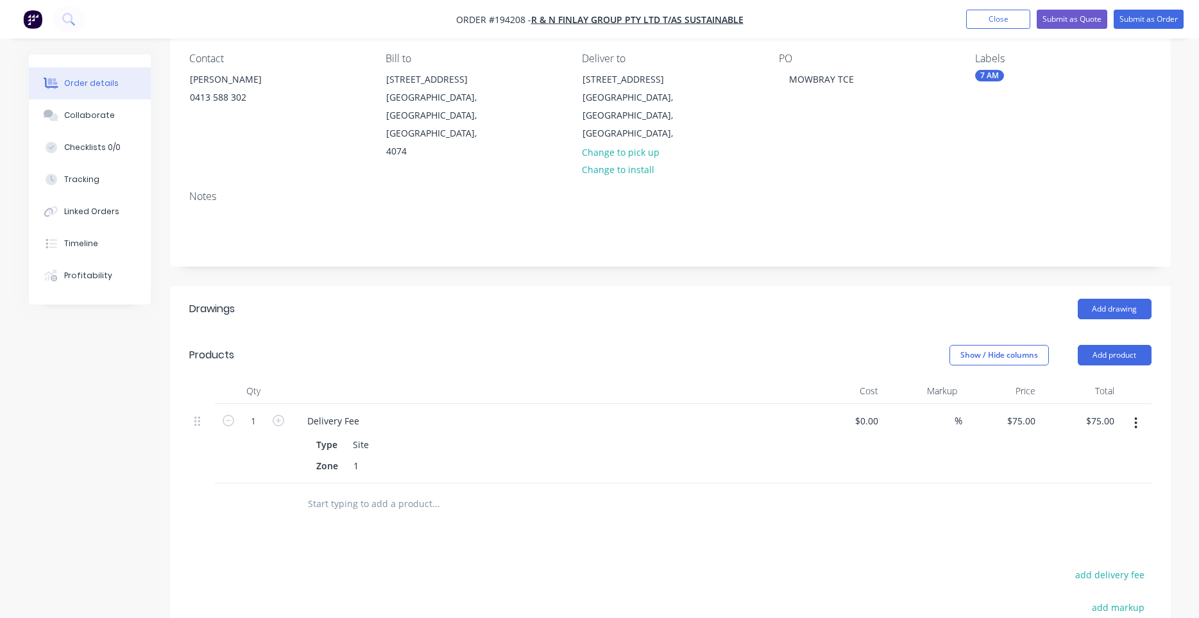
scroll to position [0, 0]
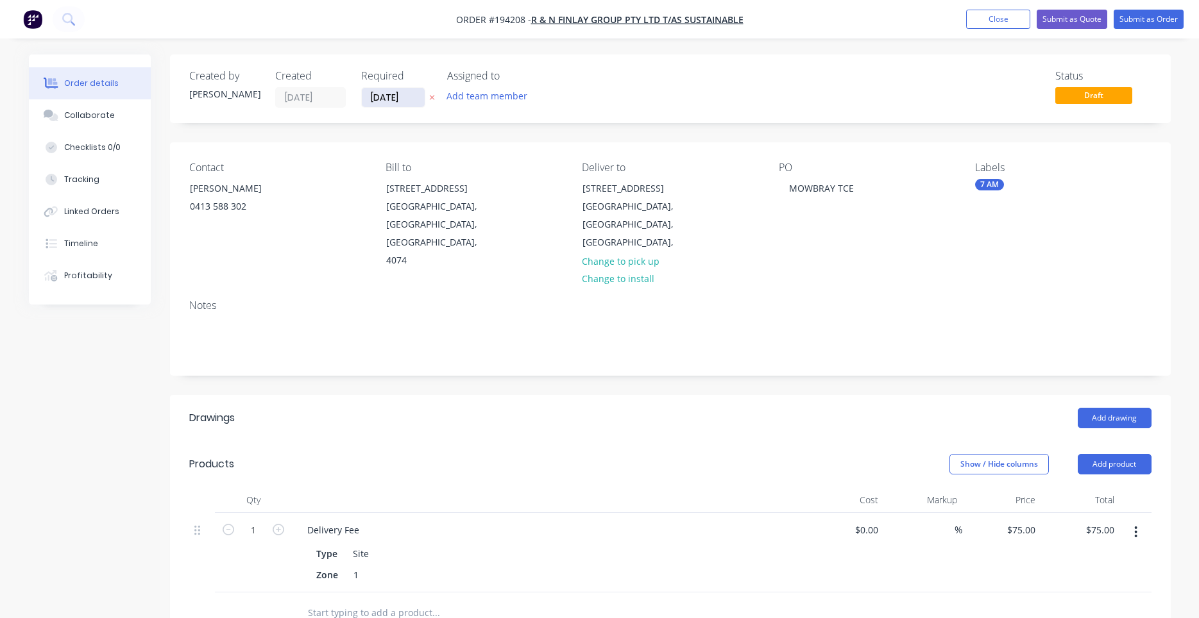
click at [407, 94] on input "[DATE]" at bounding box center [393, 97] width 63 height 19
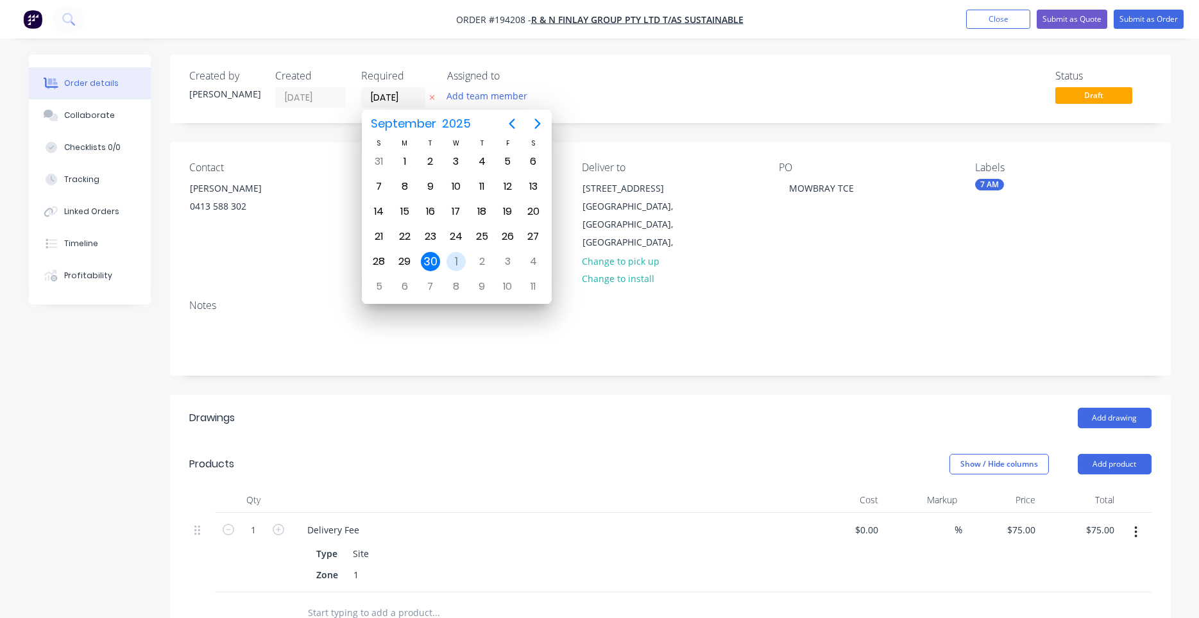
click at [449, 260] on div "1" at bounding box center [455, 261] width 19 height 19
type input "[DATE]"
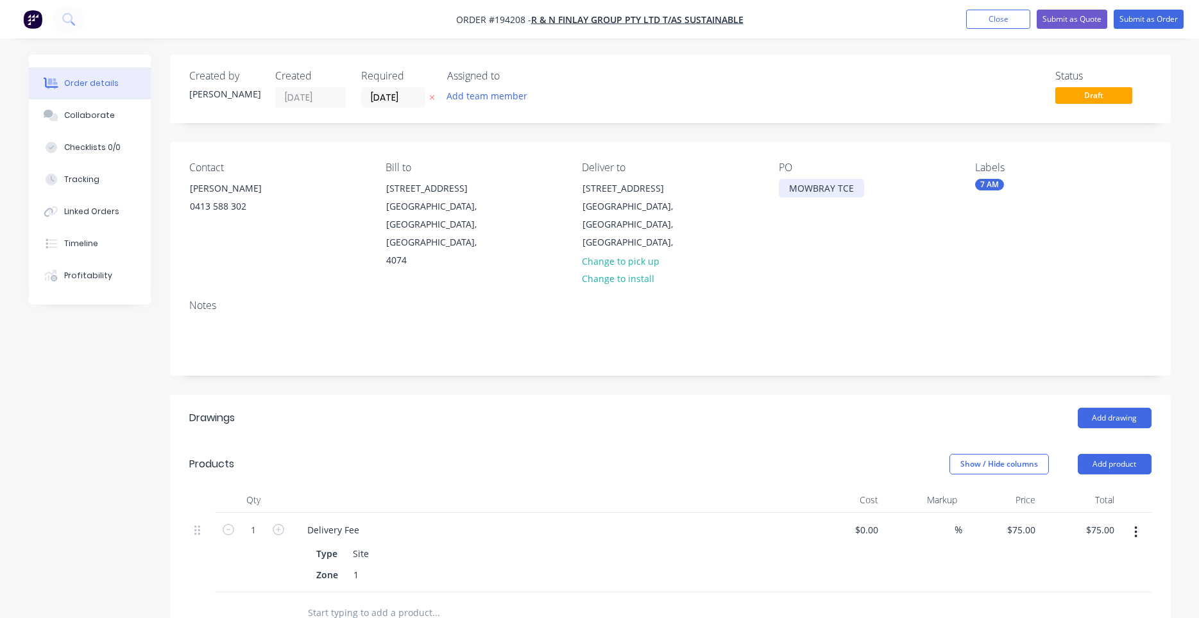
click at [819, 190] on div "MOWBRAY TCE" at bounding box center [821, 188] width 85 height 19
click at [1115, 408] on button "Add drawing" at bounding box center [1114, 418] width 74 height 21
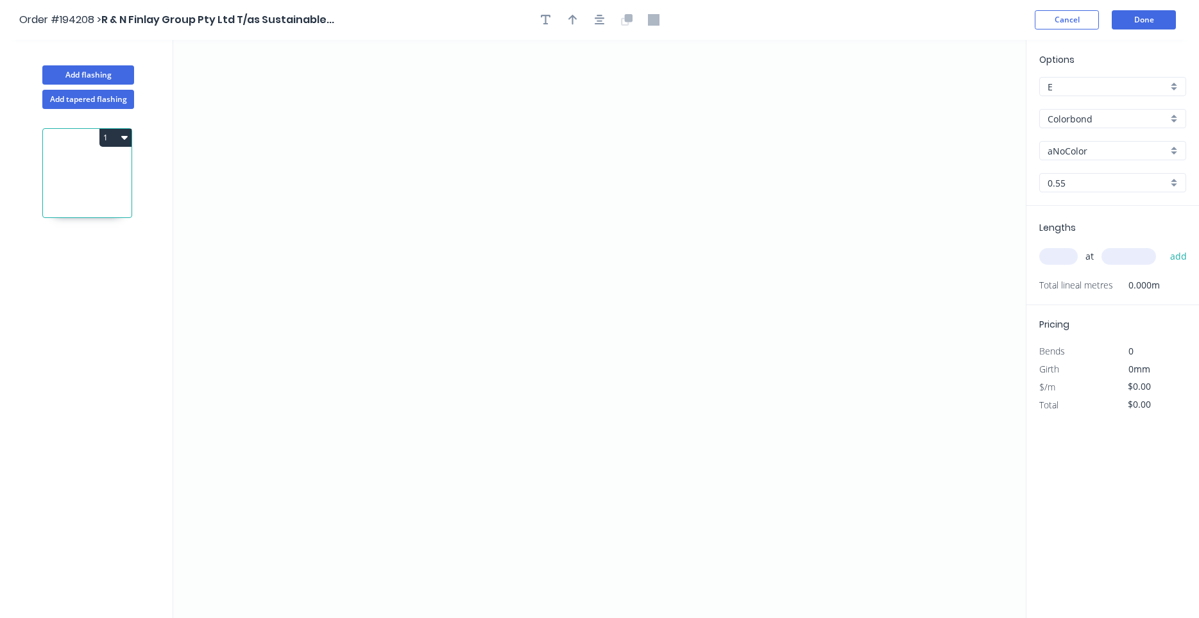
click at [1052, 112] on input "Colorbond" at bounding box center [1107, 118] width 120 height 13
click at [1045, 138] on div "Zincalume" at bounding box center [1113, 143] width 146 height 22
type input "Zincalume"
click at [1079, 189] on div "0.55" at bounding box center [1112, 182] width 147 height 19
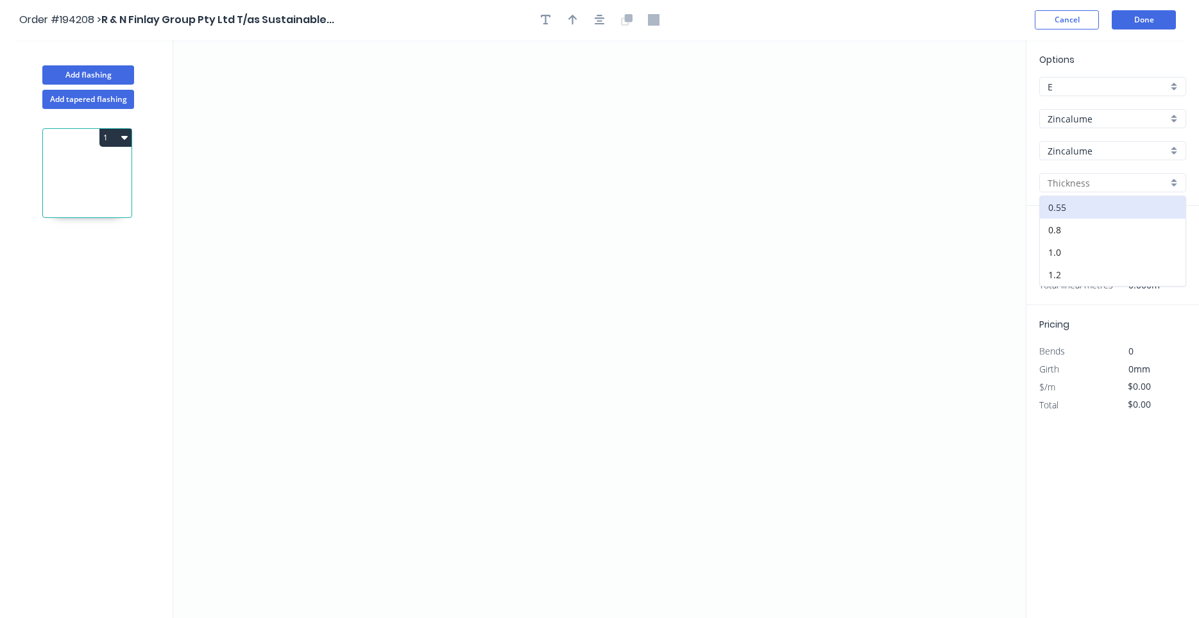
click at [1079, 189] on div at bounding box center [1112, 182] width 147 height 19
click at [1074, 184] on input "text" at bounding box center [1107, 182] width 120 height 13
click at [1070, 208] on div "0.55" at bounding box center [1113, 207] width 146 height 22
type input "0.55"
click at [1060, 257] on input "text" at bounding box center [1058, 256] width 38 height 17
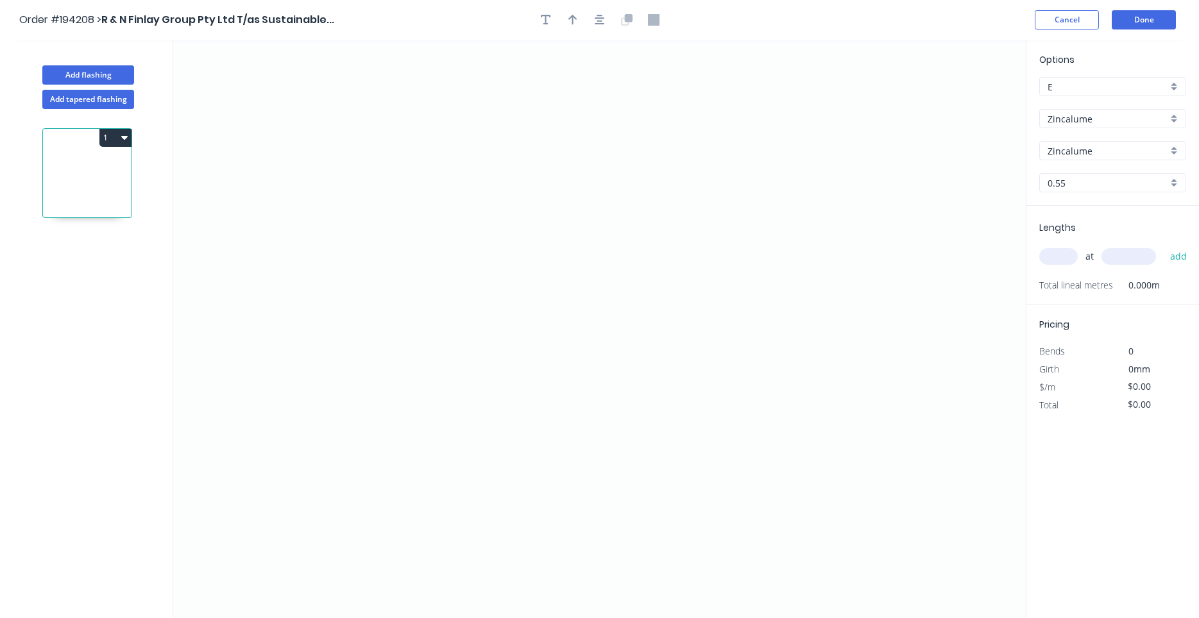
click at [1059, 257] on input "text" at bounding box center [1058, 256] width 38 height 17
type input "1"
type input "1500"
click at [1163, 246] on button "add" at bounding box center [1178, 257] width 30 height 22
click at [354, 124] on icon "0" at bounding box center [599, 329] width 852 height 578
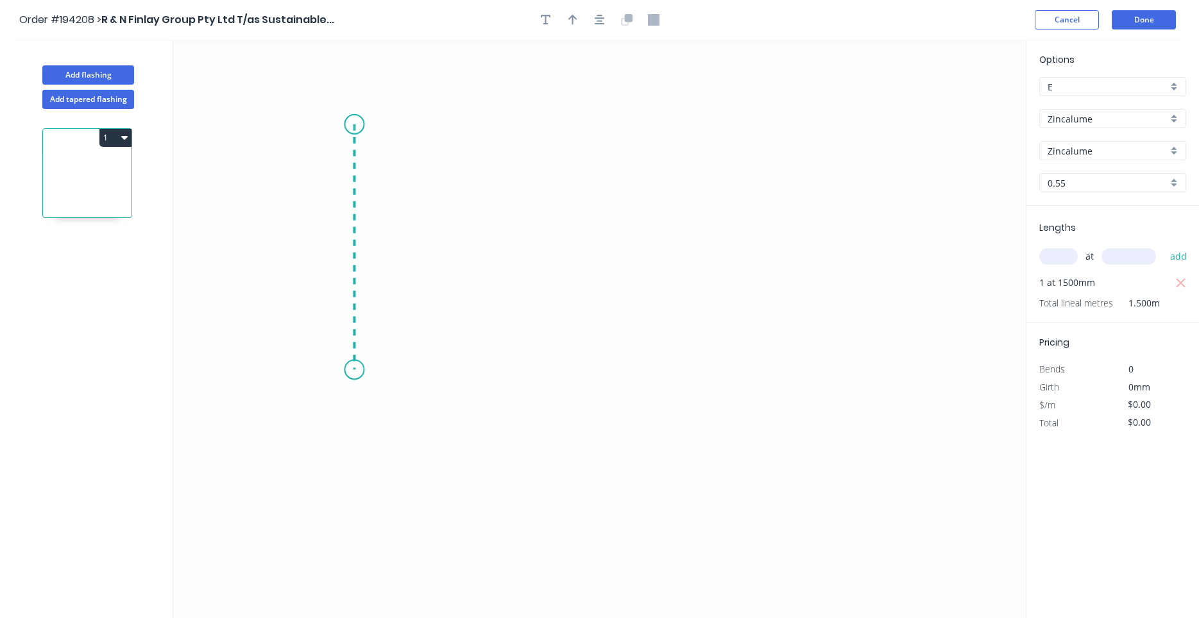
click at [341, 370] on icon "0" at bounding box center [599, 329] width 852 height 578
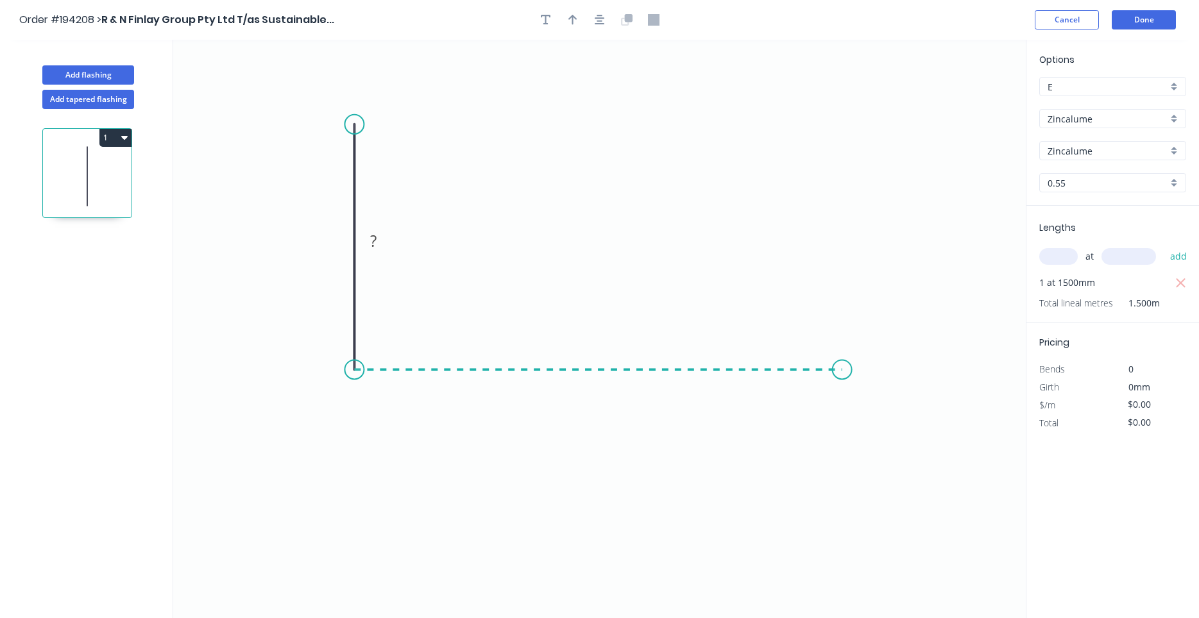
click at [842, 365] on icon "0 ?" at bounding box center [599, 329] width 852 height 578
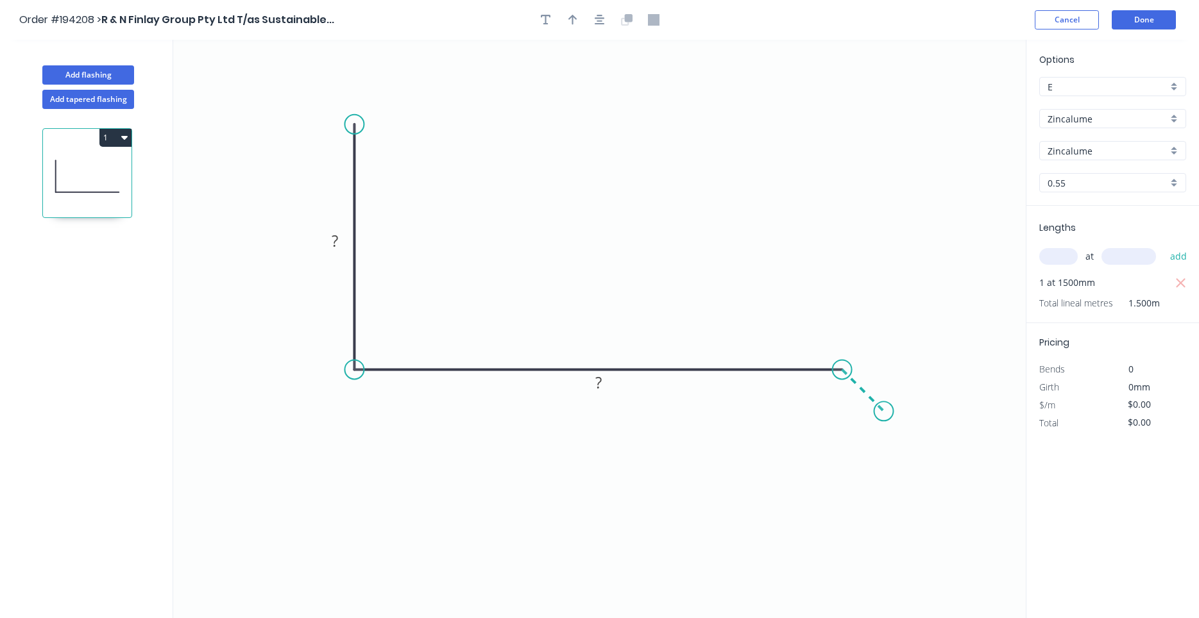
click at [884, 411] on icon "0 ? ?" at bounding box center [599, 329] width 852 height 578
click at [884, 411] on circle at bounding box center [883, 410] width 19 height 19
click at [879, 375] on tspan "?" at bounding box center [876, 370] width 6 height 21
click at [127, 139] on icon "button" at bounding box center [124, 137] width 6 height 10
click at [114, 171] on div "Duplicate" at bounding box center [70, 169] width 99 height 19
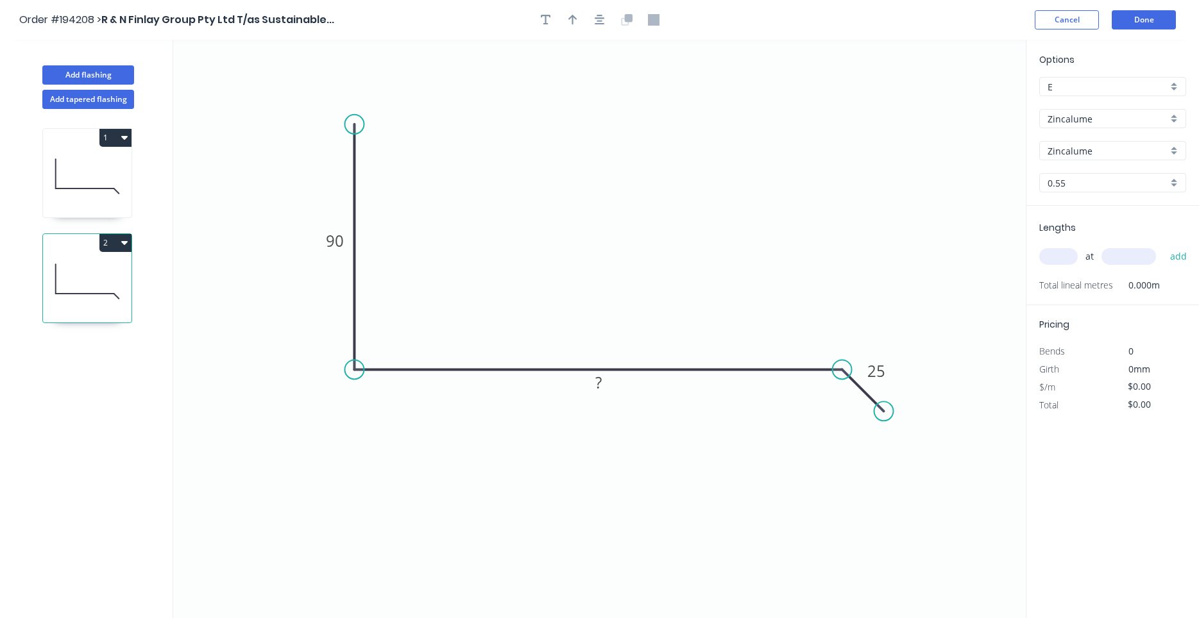
click at [105, 185] on icon at bounding box center [87, 176] width 89 height 82
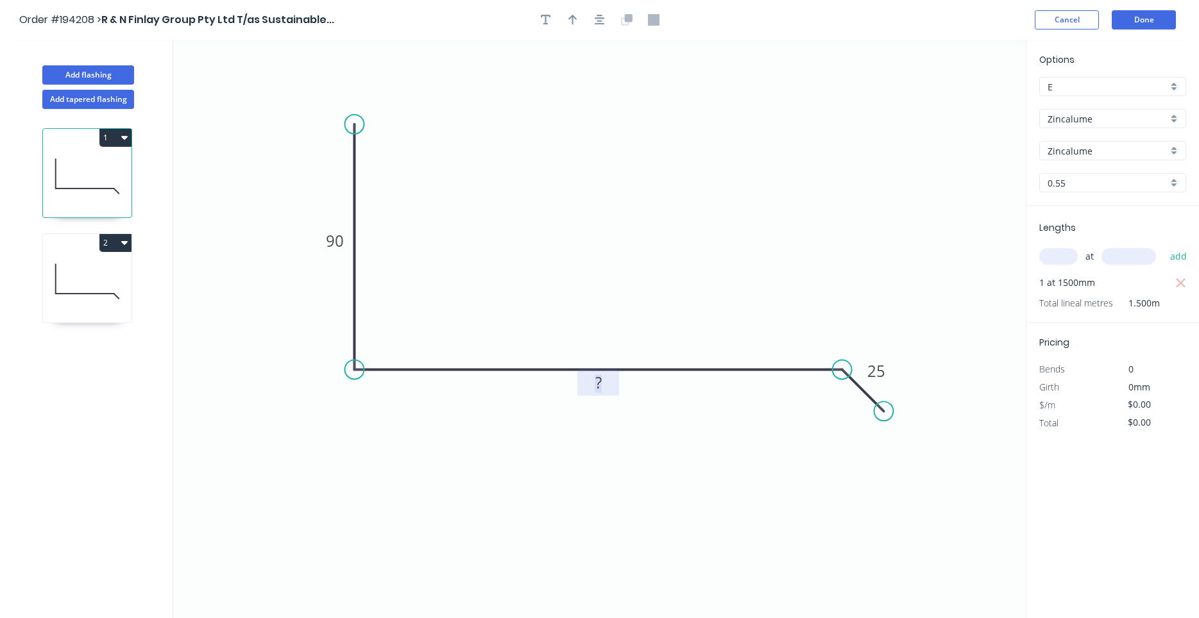
click at [593, 380] on rect at bounding box center [599, 384] width 26 height 18
click at [605, 385] on rect at bounding box center [599, 384] width 26 height 18
click at [338, 246] on tspan "90" at bounding box center [335, 240] width 18 height 21
type input "$10.23"
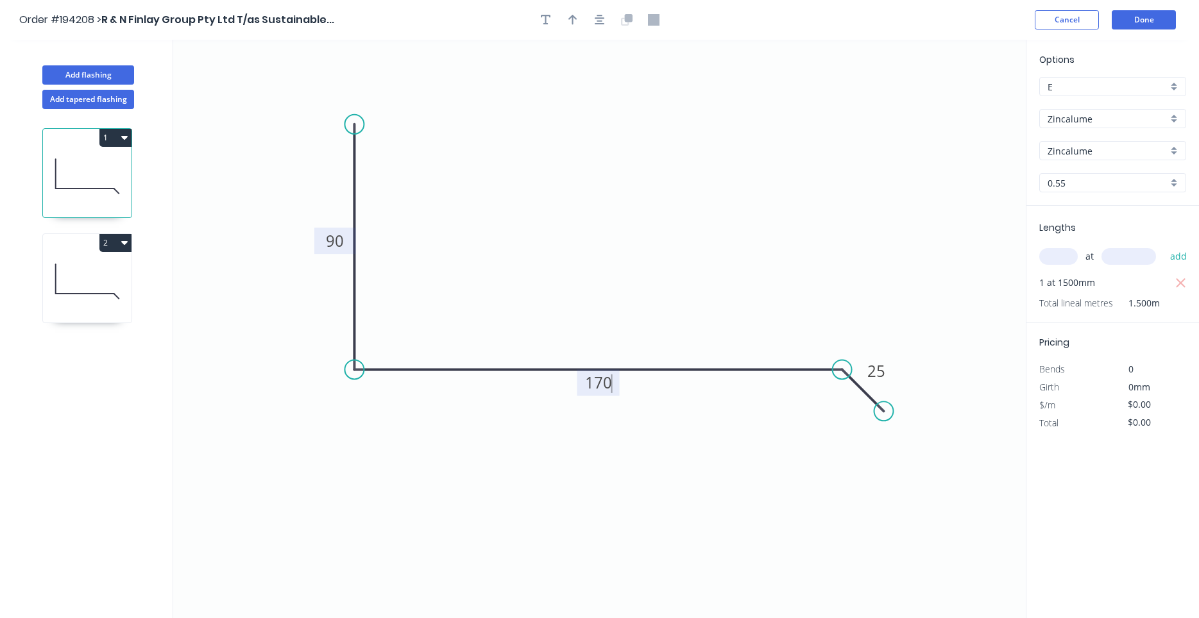
type input "$15.35"
click at [87, 258] on icon at bounding box center [87, 281] width 89 height 82
type input "$0.00"
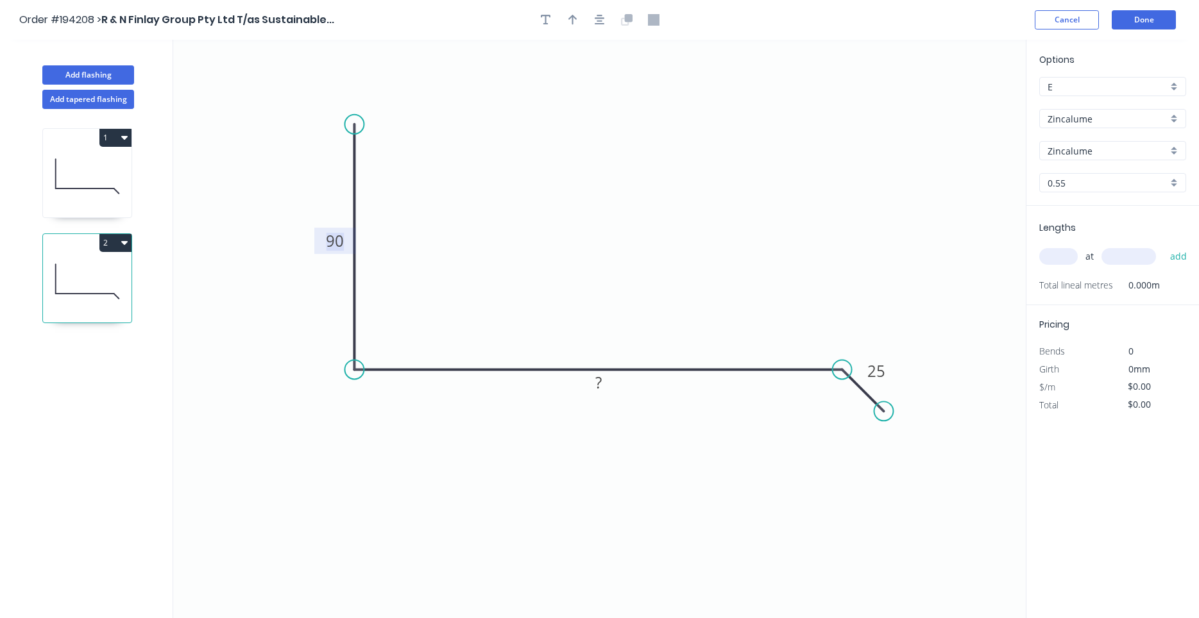
click at [332, 249] on tspan "90" at bounding box center [335, 240] width 18 height 21
type input "$12.14"
click at [1063, 251] on input "text" at bounding box center [1058, 256] width 38 height 17
type input "1"
type input "1500"
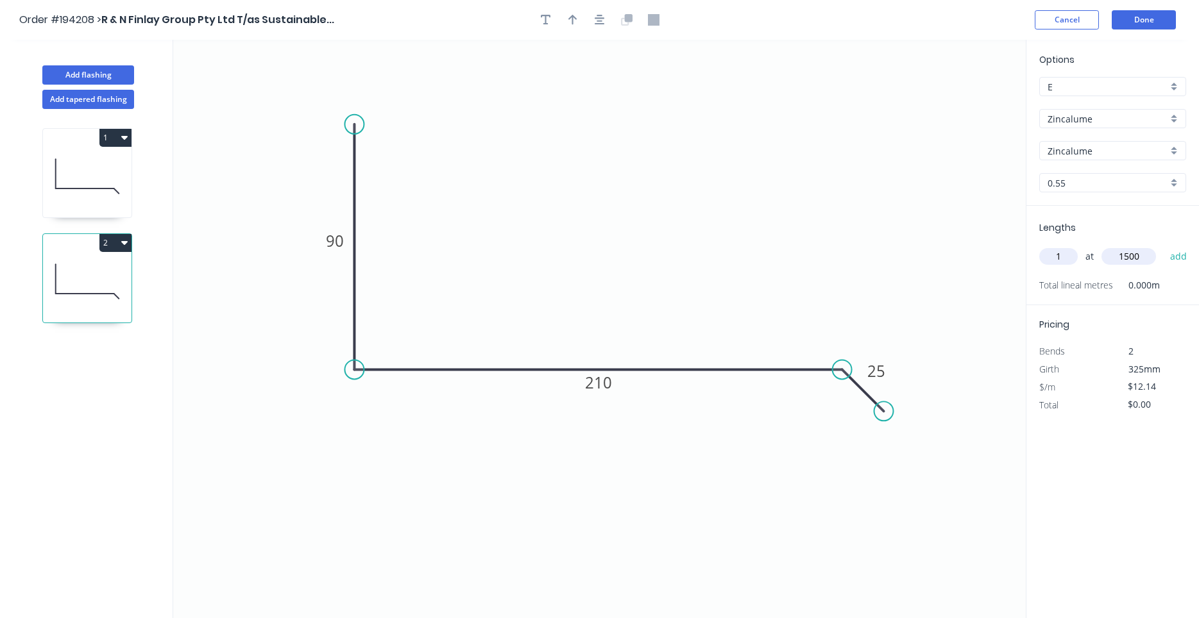
click at [1163, 246] on button "add" at bounding box center [1178, 257] width 30 height 22
type input "$18.21"
click at [119, 80] on button "Add flashing" at bounding box center [88, 74] width 92 height 19
type input "$0.00"
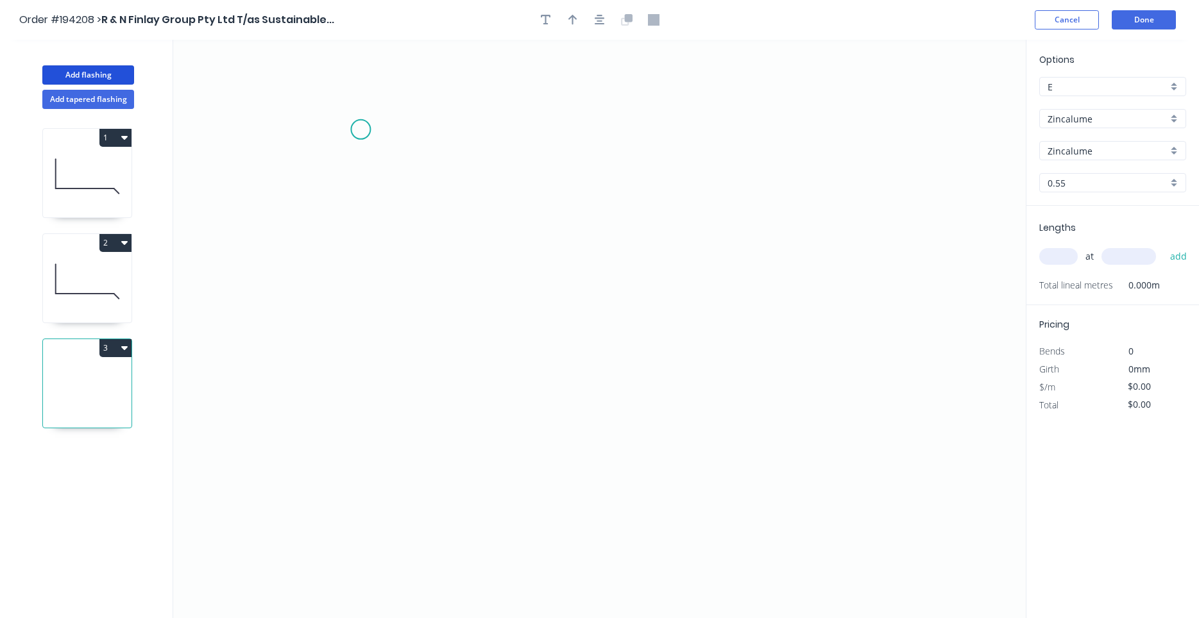
click at [360, 128] on icon "0" at bounding box center [599, 329] width 852 height 578
click at [375, 357] on icon "0" at bounding box center [599, 329] width 852 height 578
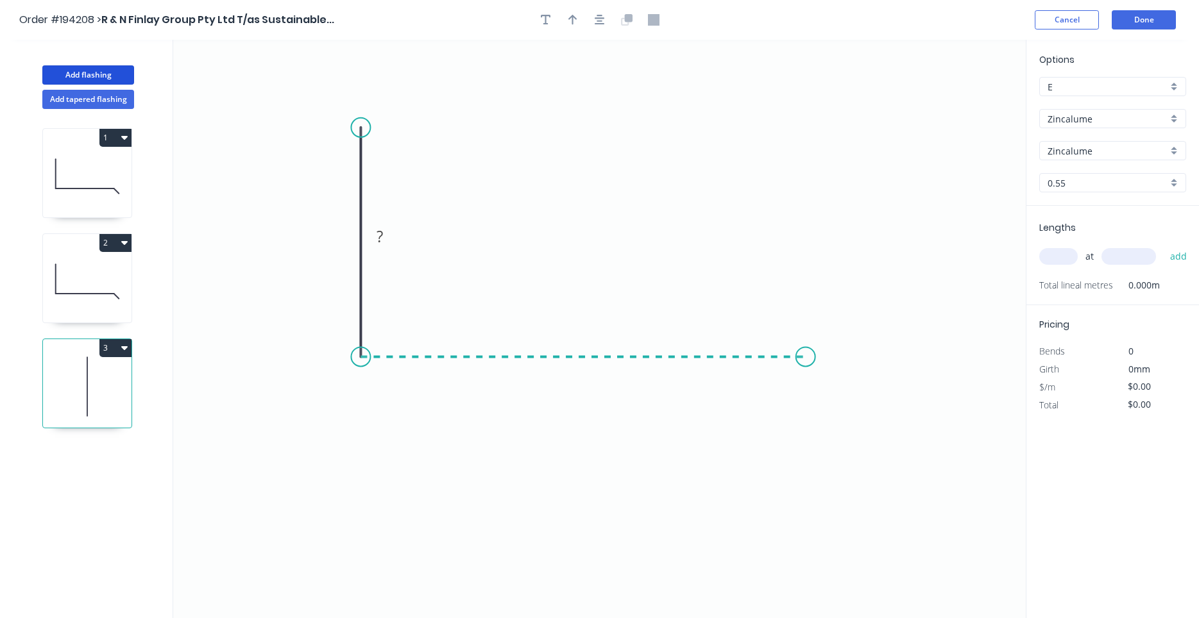
click at [805, 349] on icon "0 ?" at bounding box center [599, 329] width 852 height 578
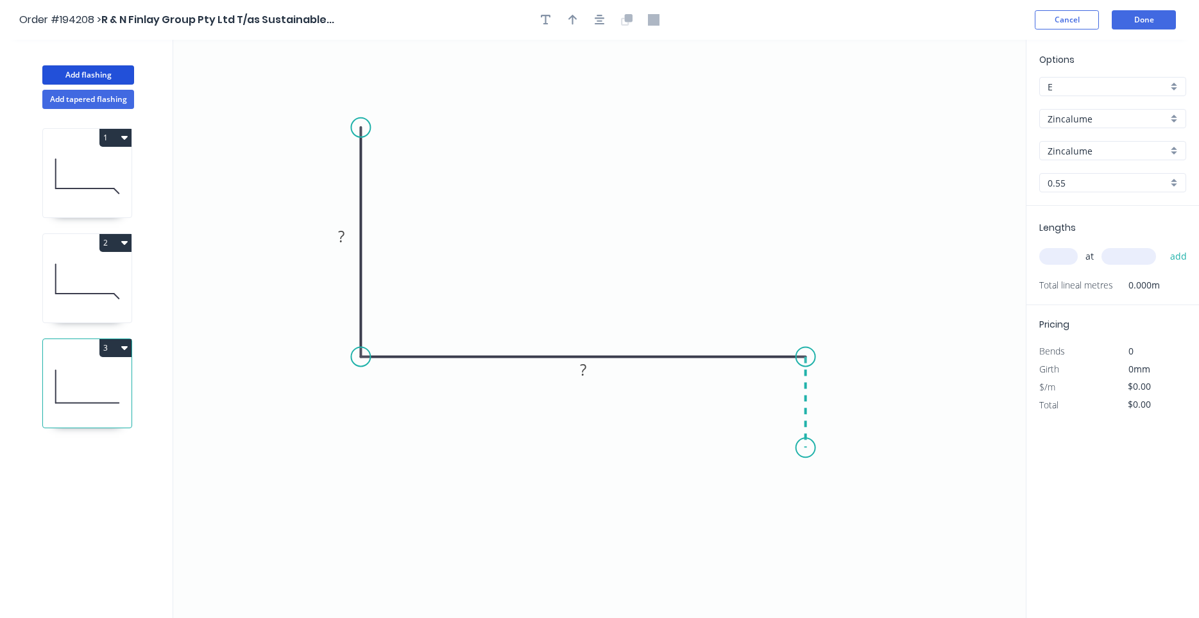
click at [806, 448] on icon "0 ? ?" at bounding box center [599, 329] width 852 height 578
click at [806, 448] on circle at bounding box center [805, 447] width 19 height 19
click at [349, 235] on rect at bounding box center [341, 237] width 26 height 18
click at [95, 255] on icon at bounding box center [87, 281] width 89 height 82
type input "$12.14"
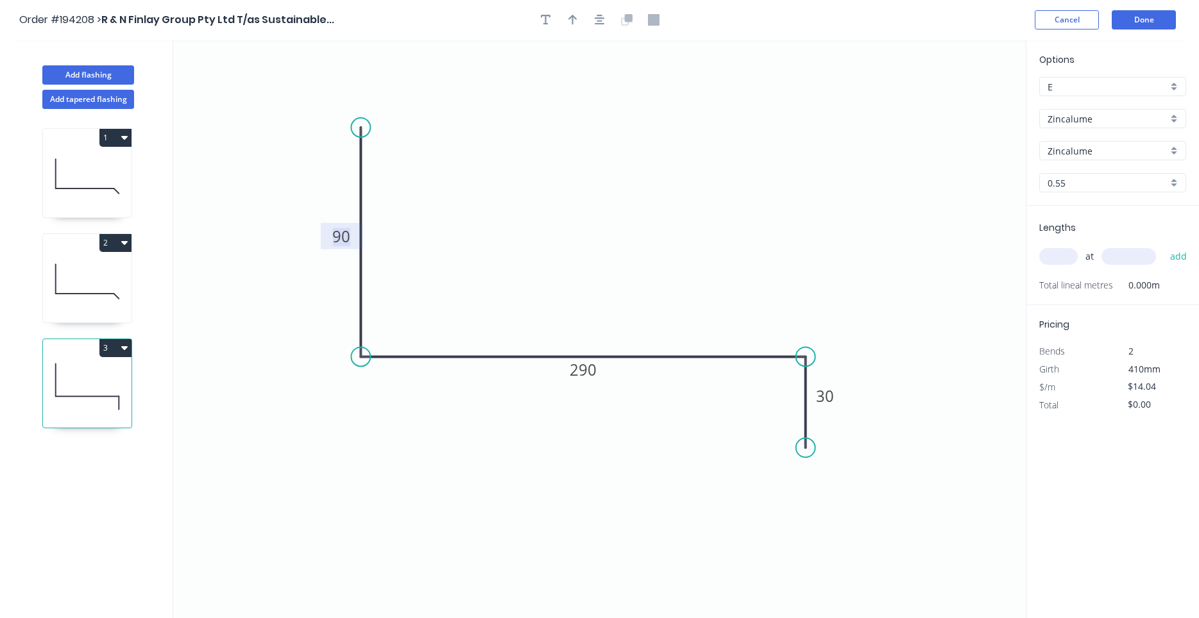
type input "$18.21"
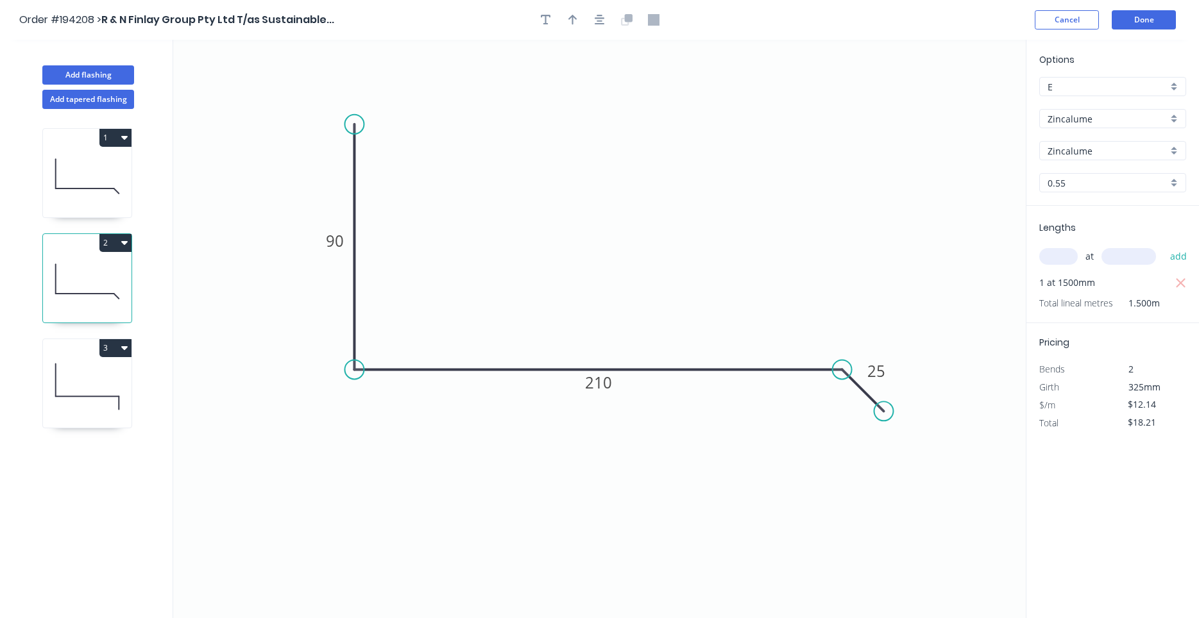
click at [85, 172] on icon at bounding box center [87, 176] width 89 height 82
type input "$10.23"
type input "$15.35"
click at [596, 26] on button "button" at bounding box center [599, 19] width 19 height 19
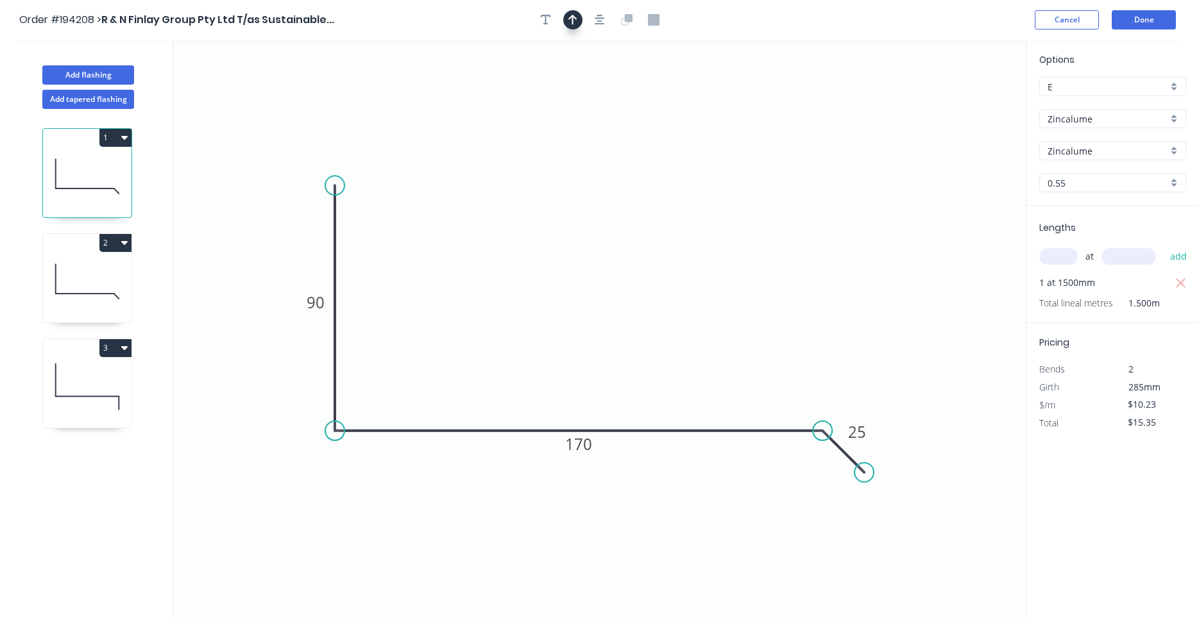
click at [575, 23] on icon "button" at bounding box center [572, 20] width 9 height 12
click at [958, 100] on icon at bounding box center [958, 85] width 12 height 41
click at [958, 102] on icon at bounding box center [958, 85] width 12 height 41
drag, startPoint x: 958, startPoint y: 102, endPoint x: 750, endPoint y: 325, distance: 304.9
click at [888, 191] on icon at bounding box center [906, 172] width 37 height 37
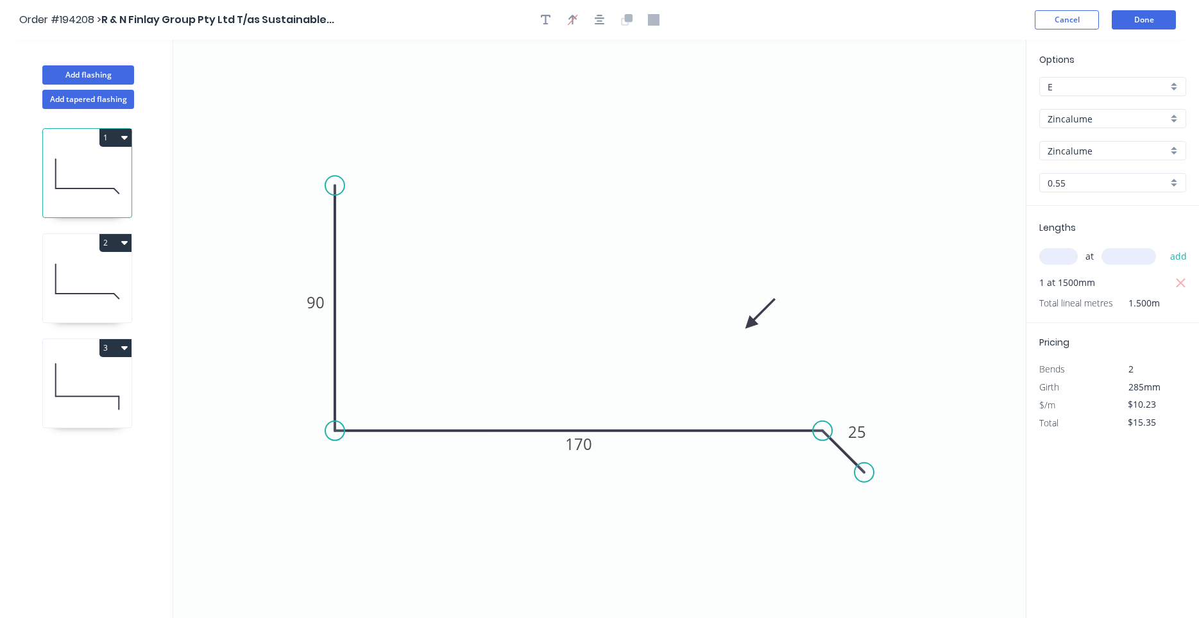
click at [122, 292] on icon at bounding box center [87, 281] width 89 height 82
type input "$12.14"
type input "$18.21"
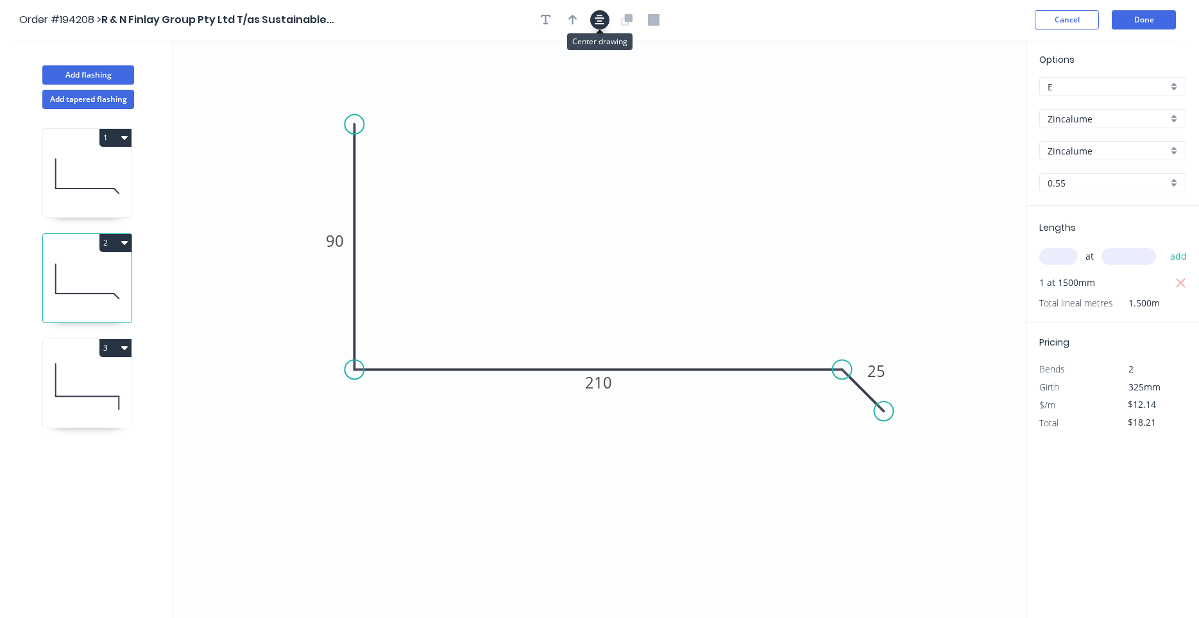
click at [600, 15] on icon "button" at bounding box center [599, 20] width 10 height 12
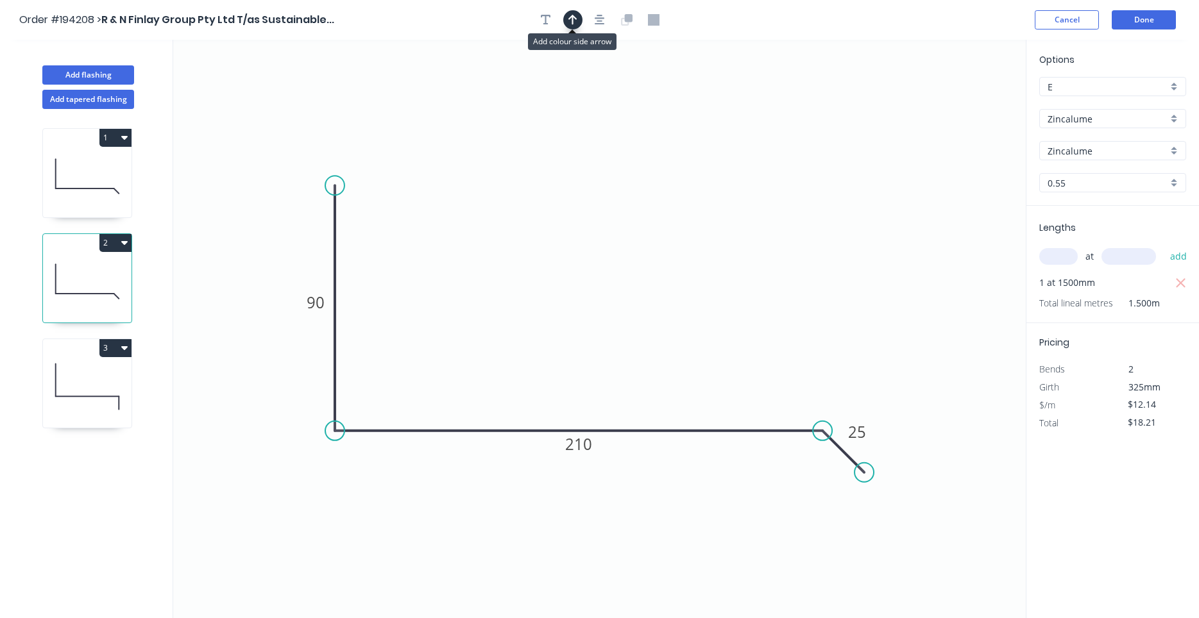
click at [572, 21] on icon "button" at bounding box center [572, 20] width 9 height 10
click at [956, 104] on icon "0 90 210 25" at bounding box center [599, 329] width 852 height 578
click at [959, 102] on icon at bounding box center [958, 87] width 12 height 41
drag, startPoint x: 959, startPoint y: 102, endPoint x: 734, endPoint y: 343, distance: 329.9
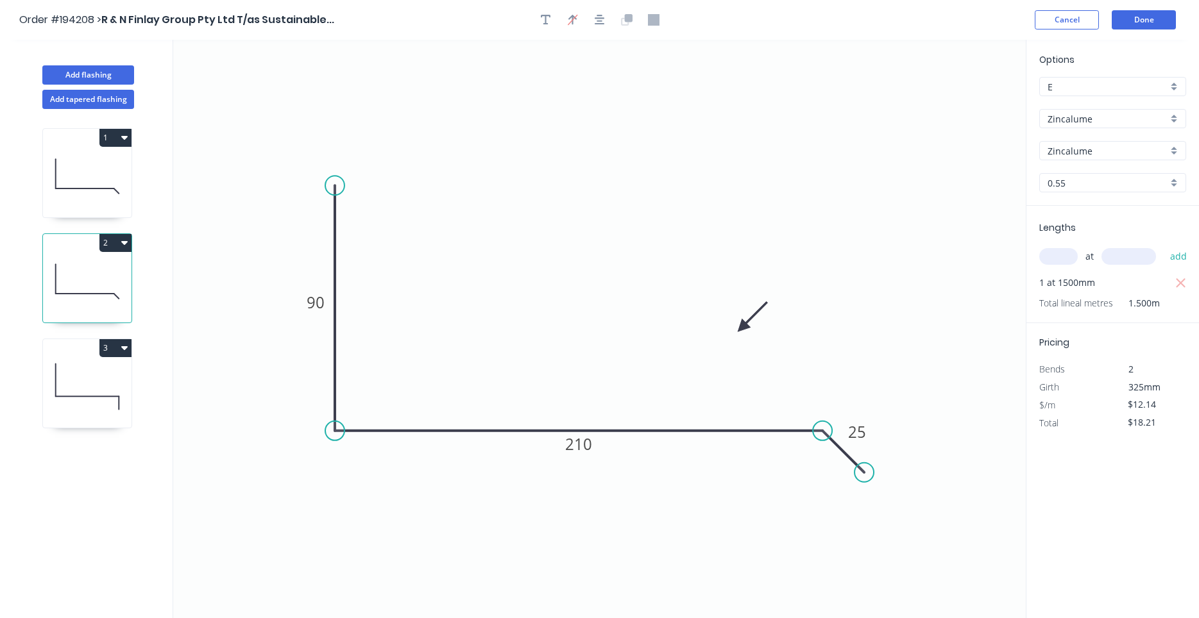
click at [734, 335] on icon at bounding box center [752, 316] width 37 height 37
click at [105, 399] on icon at bounding box center [87, 387] width 89 height 82
type input "$14.04"
type input "$0.00"
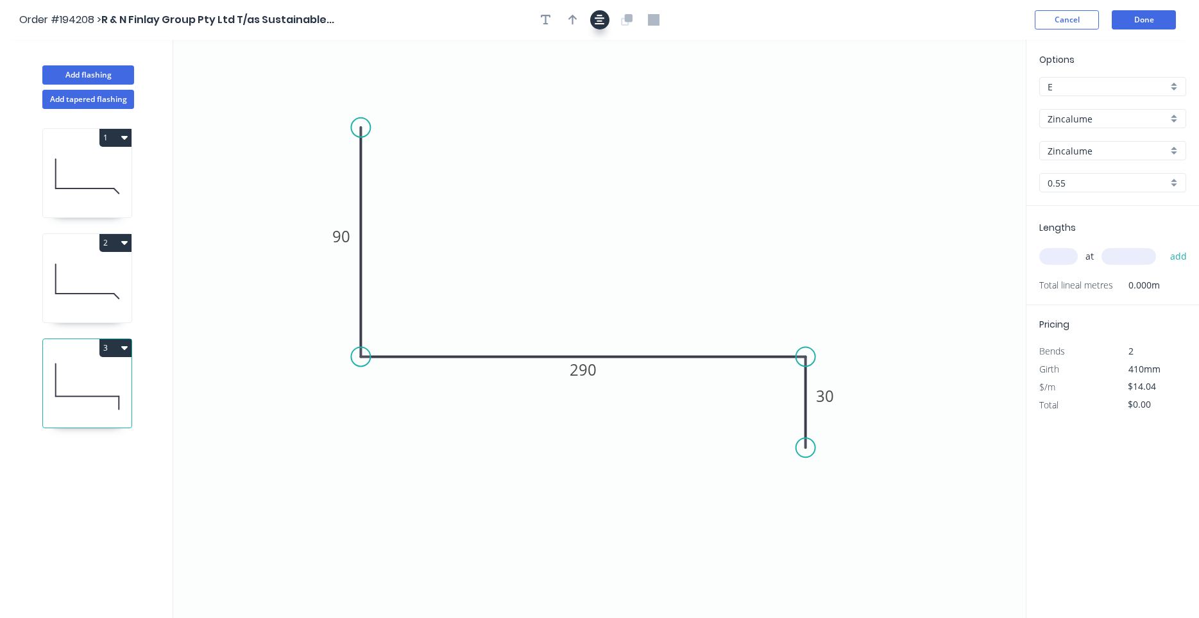
click at [599, 17] on icon "button" at bounding box center [599, 20] width 10 height 12
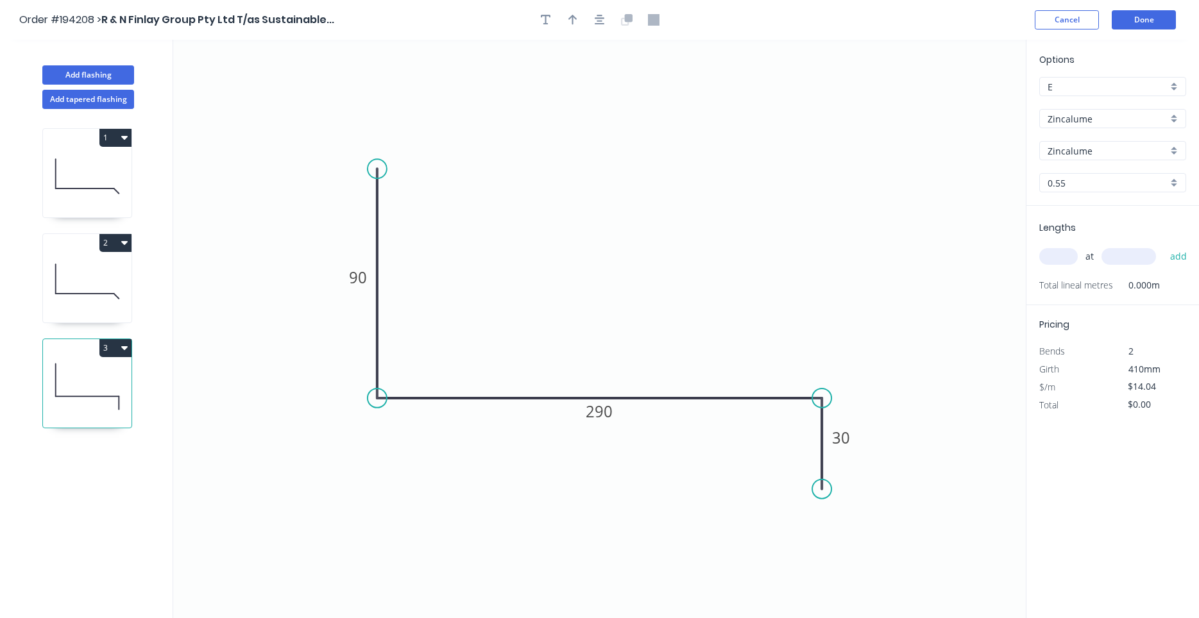
click at [1064, 271] on div "at add" at bounding box center [1113, 256] width 149 height 35
click at [1068, 253] on input "text" at bounding box center [1058, 256] width 38 height 17
type input "1"
type input "1300"
click at [1163, 246] on button "add" at bounding box center [1178, 257] width 30 height 22
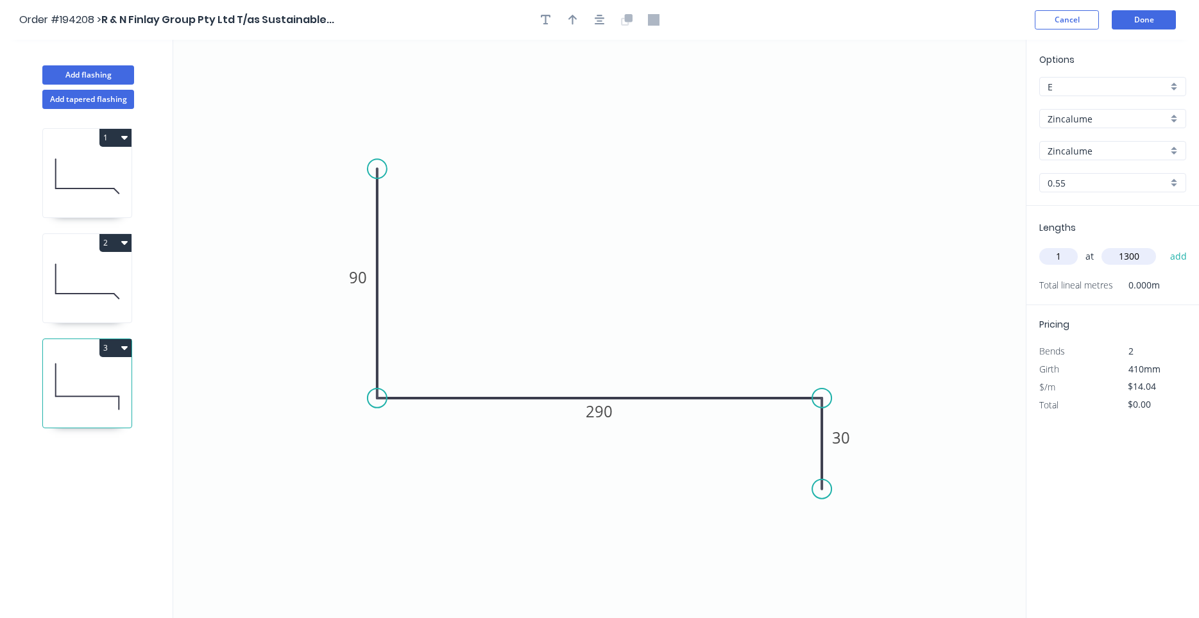
type input "$18.25"
click at [592, 27] on div at bounding box center [599, 19] width 135 height 19
click at [593, 25] on button "button" at bounding box center [599, 19] width 19 height 19
click at [574, 21] on icon "button" at bounding box center [572, 20] width 9 height 12
click at [960, 96] on icon at bounding box center [961, 89] width 12 height 41
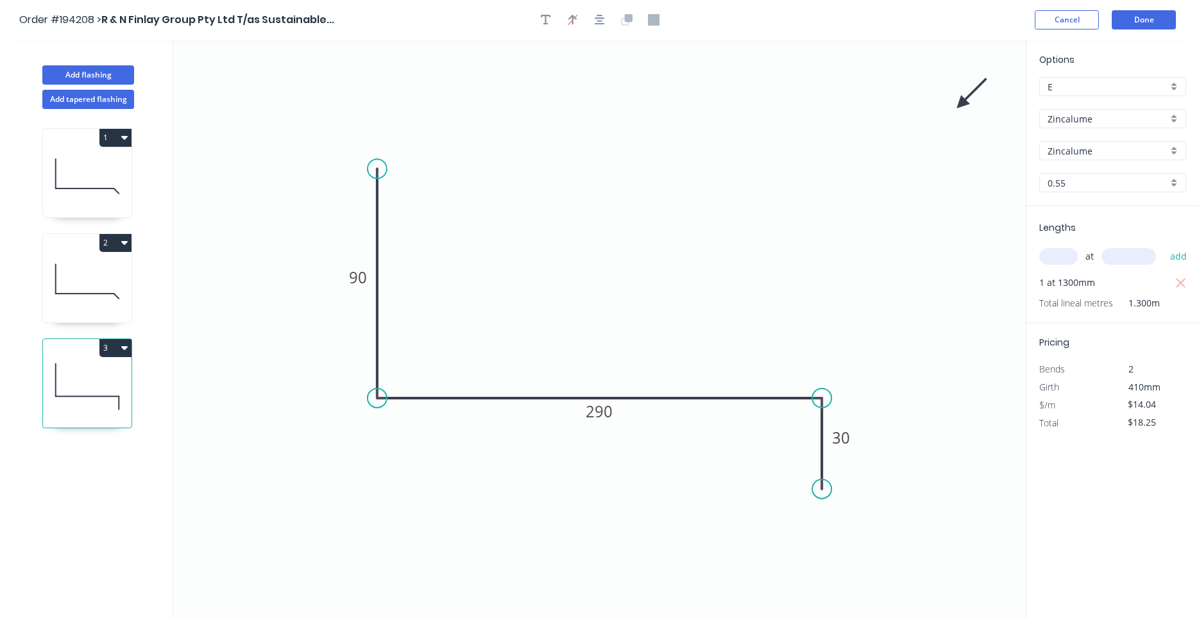
drag, startPoint x: 960, startPoint y: 97, endPoint x: 957, endPoint y: 108, distance: 11.4
click at [957, 108] on icon "0 90 290 30" at bounding box center [599, 329] width 852 height 578
drag, startPoint x: 960, startPoint y: 103, endPoint x: 733, endPoint y: 336, distance: 325.2
click at [733, 336] on icon at bounding box center [743, 325] width 37 height 37
click at [111, 81] on button "Add flashing" at bounding box center [88, 74] width 92 height 19
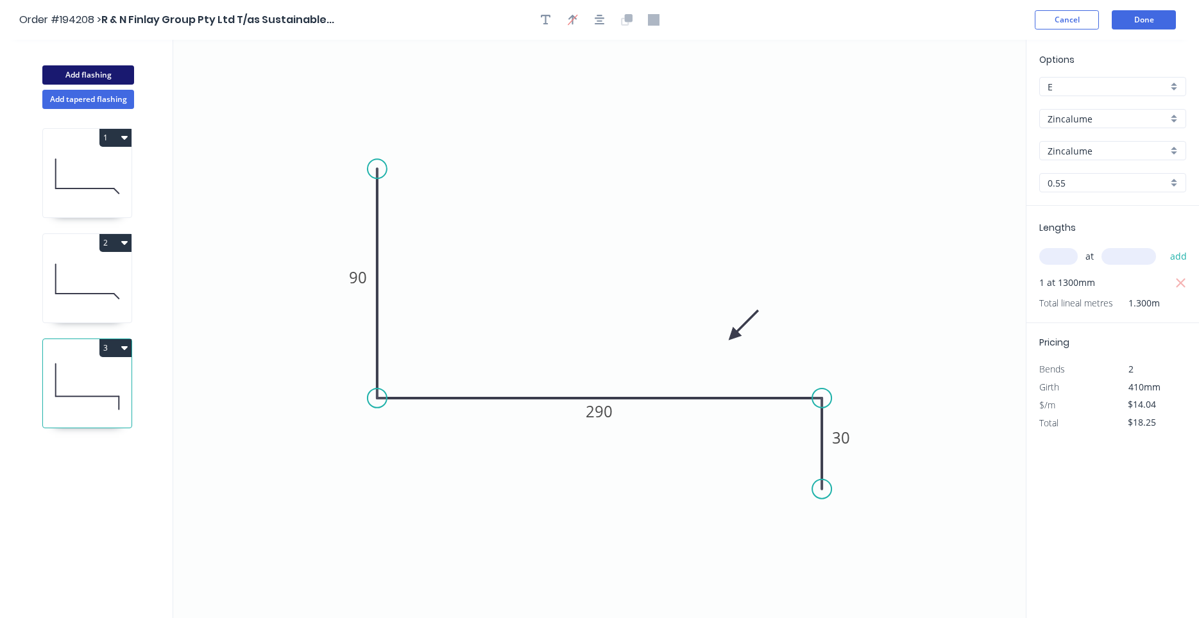
type input "$0.00"
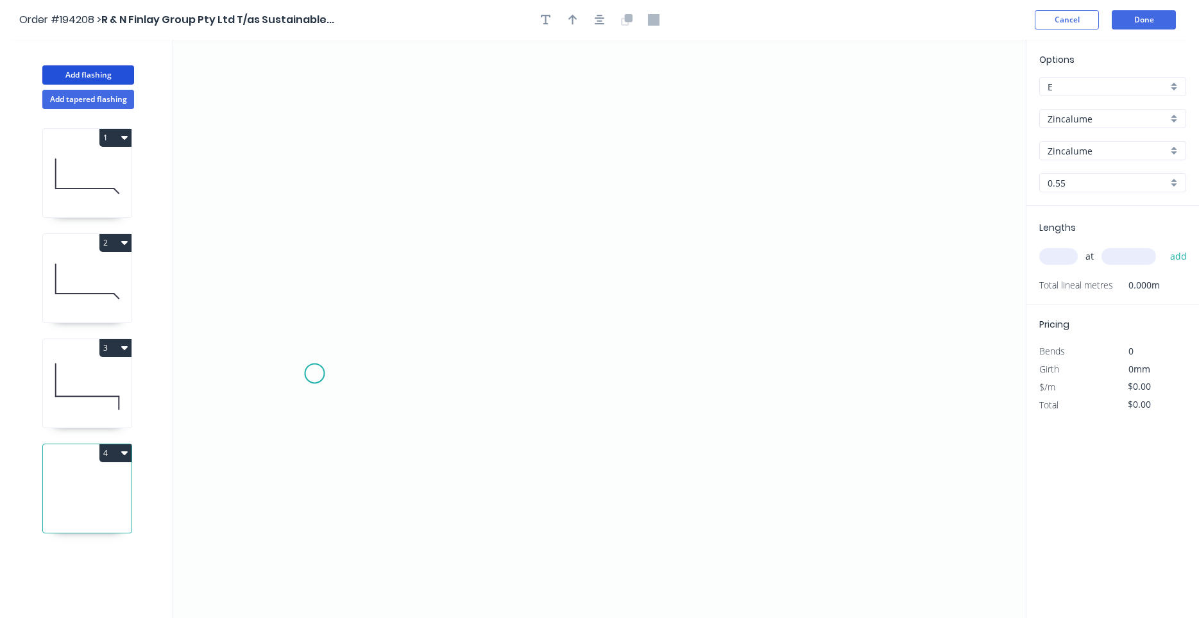
click at [314, 374] on icon "0" at bounding box center [599, 329] width 852 height 578
click at [364, 296] on icon at bounding box center [339, 335] width 50 height 78
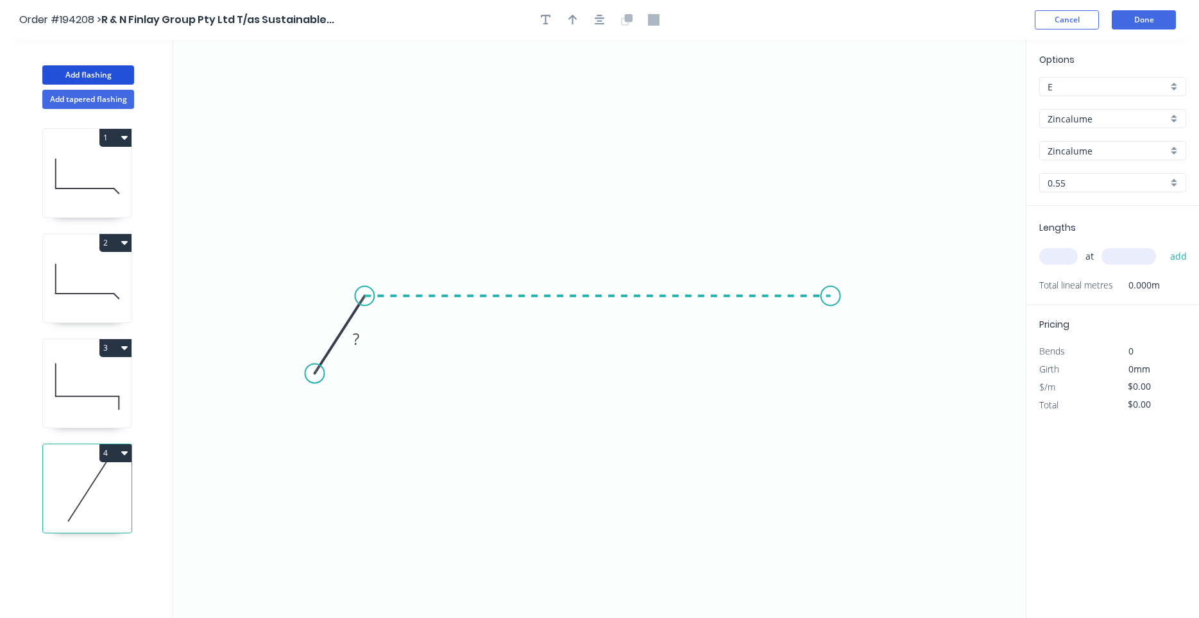
click at [833, 287] on icon "0 ?" at bounding box center [599, 329] width 852 height 578
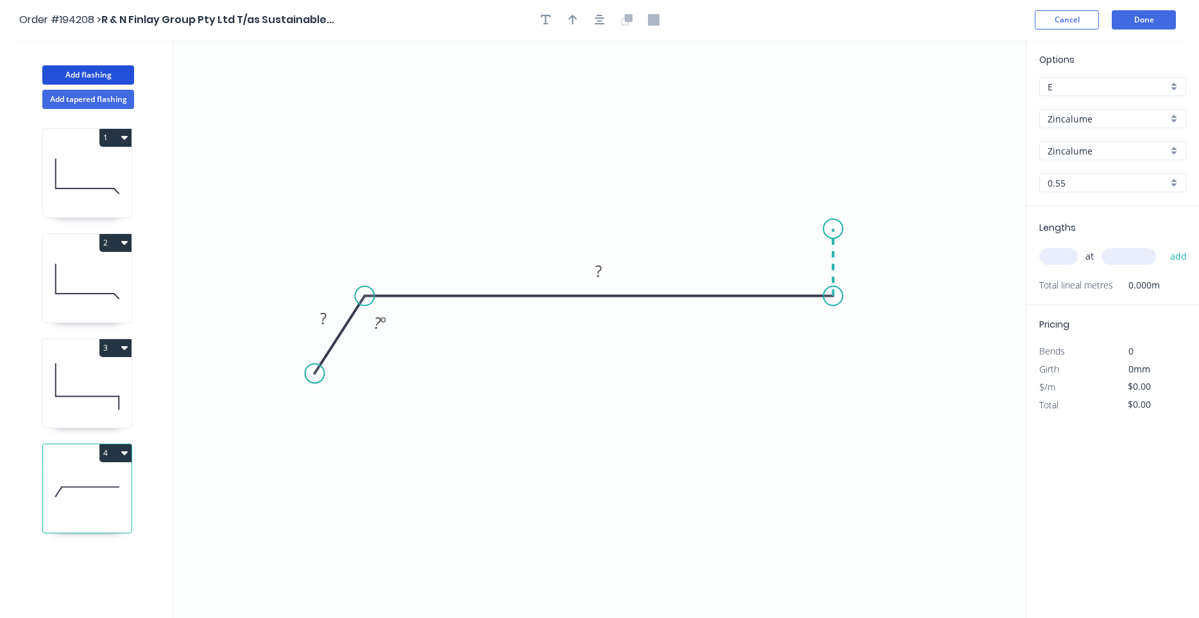
click at [833, 229] on icon at bounding box center [833, 262] width 0 height 67
click at [836, 229] on circle at bounding box center [832, 228] width 19 height 19
drag, startPoint x: 834, startPoint y: 229, endPoint x: 831, endPoint y: 188, distance: 41.2
click at [831, 188] on circle at bounding box center [832, 189] width 19 height 19
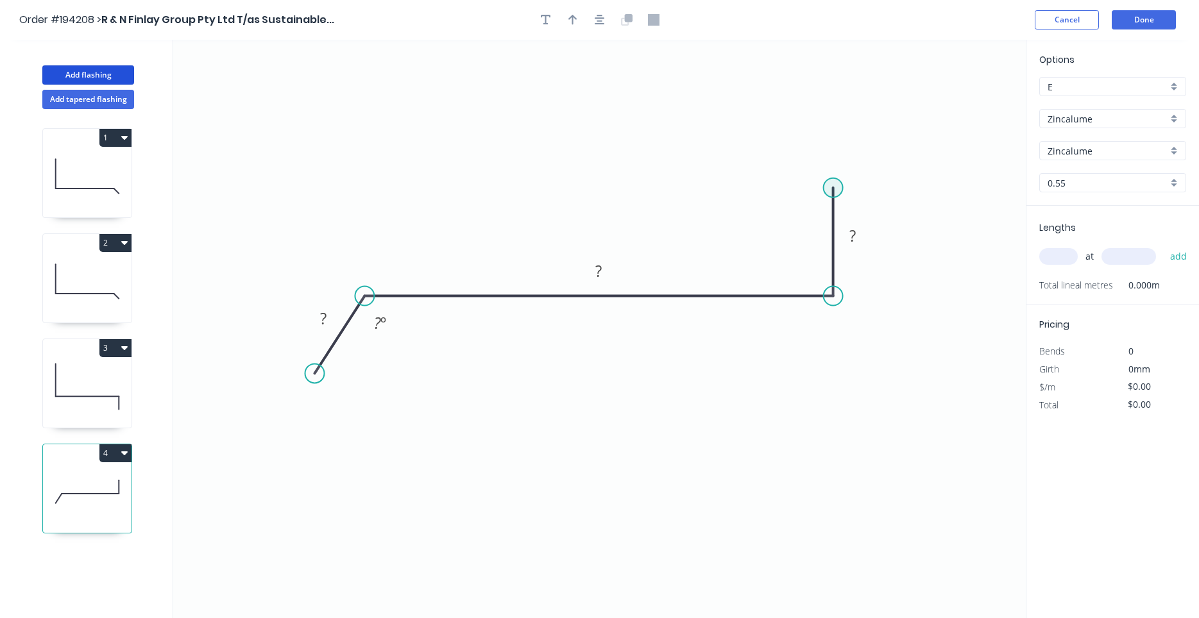
click at [830, 186] on circle at bounding box center [832, 187] width 19 height 19
click at [779, 185] on icon "0 ? ? ? ? º" at bounding box center [599, 329] width 852 height 578
click at [779, 185] on circle at bounding box center [778, 187] width 19 height 19
drag, startPoint x: 319, startPoint y: 366, endPoint x: 308, endPoint y: 360, distance: 12.3
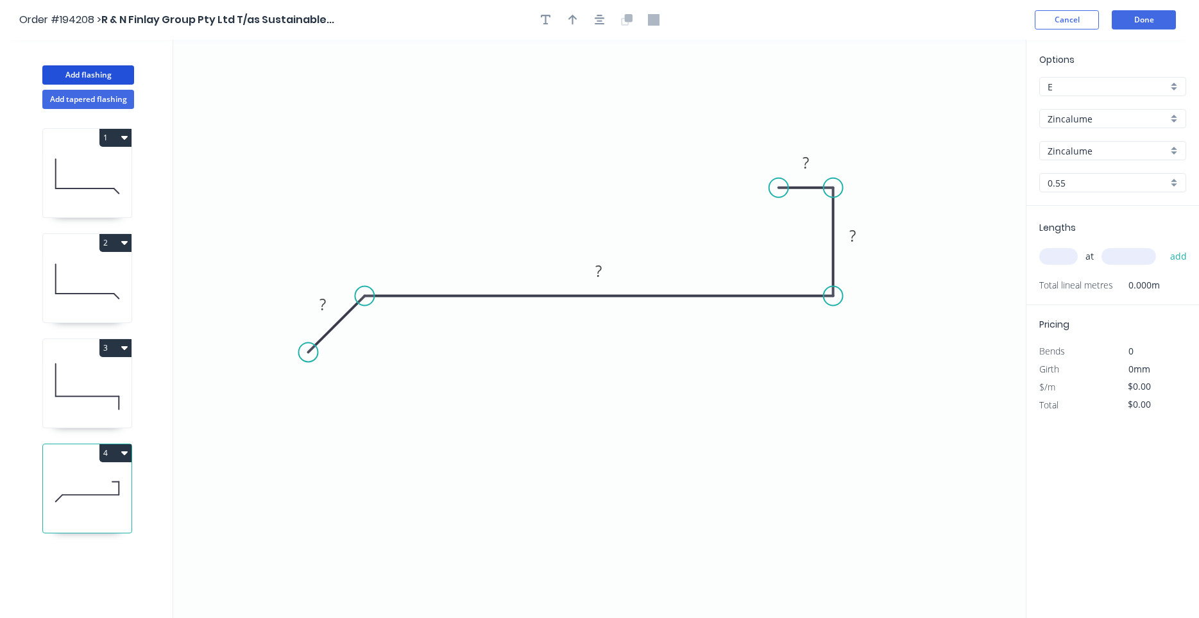
click at [308, 360] on circle at bounding box center [308, 351] width 19 height 19
click at [321, 322] on icon "0 ? ? ? ?" at bounding box center [599, 329] width 852 height 578
click at [326, 305] on tspan "?" at bounding box center [322, 304] width 6 height 21
type input "$20.60"
click at [1058, 254] on input "text" at bounding box center [1058, 256] width 38 height 17
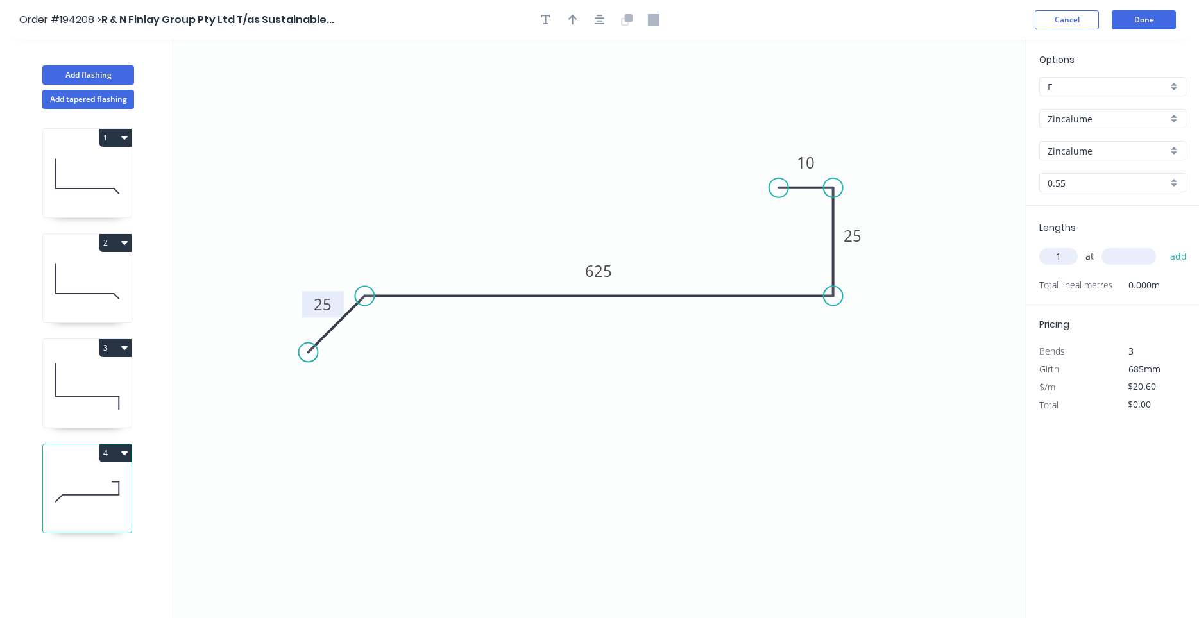
type input "1"
type input "1000"
click at [1163, 246] on button "add" at bounding box center [1178, 257] width 30 height 22
type input "$20.60"
click at [589, 13] on div at bounding box center [599, 19] width 135 height 19
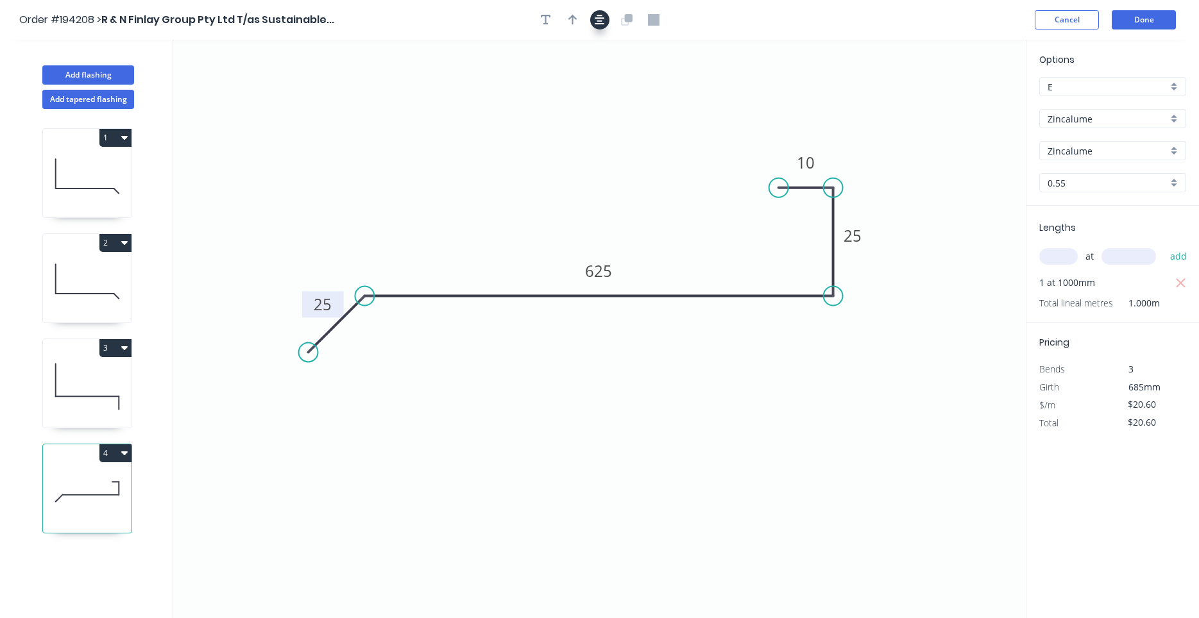
click at [600, 19] on button "button" at bounding box center [599, 19] width 19 height 19
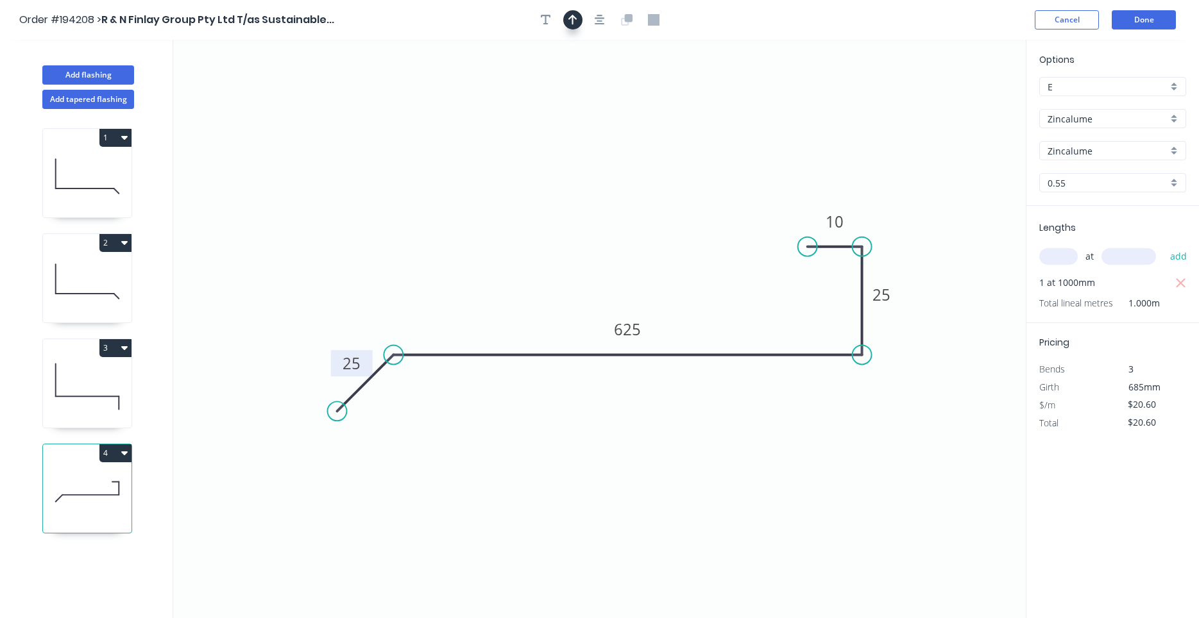
click at [578, 20] on button "button" at bounding box center [572, 19] width 19 height 19
drag, startPoint x: 963, startPoint y: 99, endPoint x: 632, endPoint y: 251, distance: 363.8
click at [632, 251] on icon at bounding box center [633, 236] width 12 height 41
click at [73, 71] on button "Add flashing" at bounding box center [88, 74] width 92 height 19
type input "$0.00"
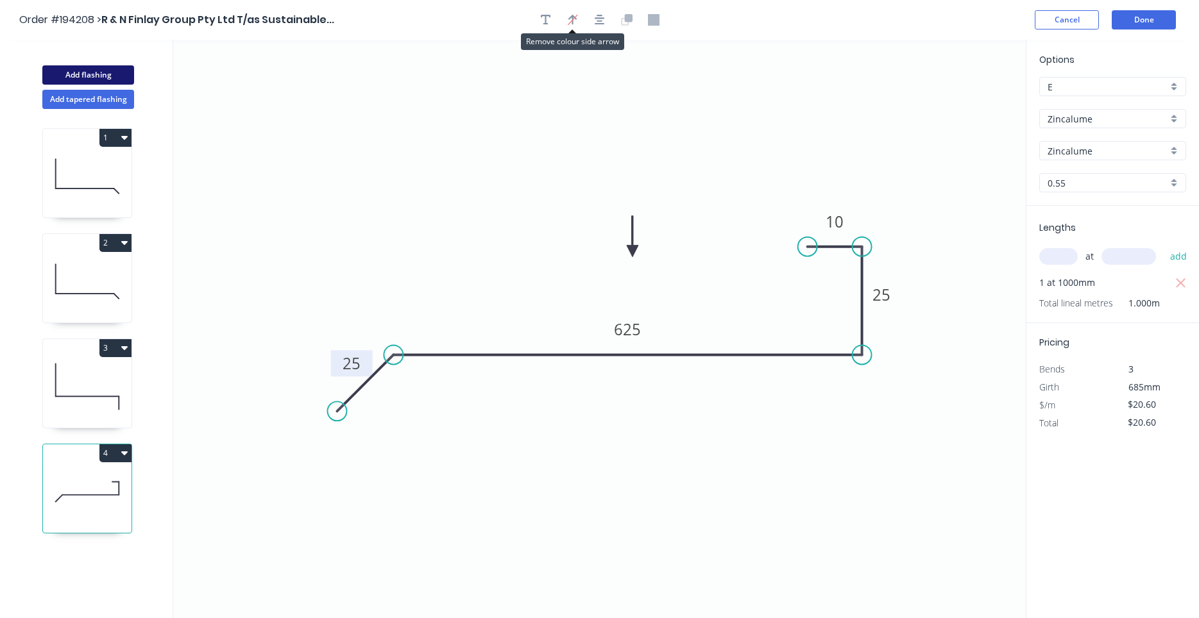
type input "$0.00"
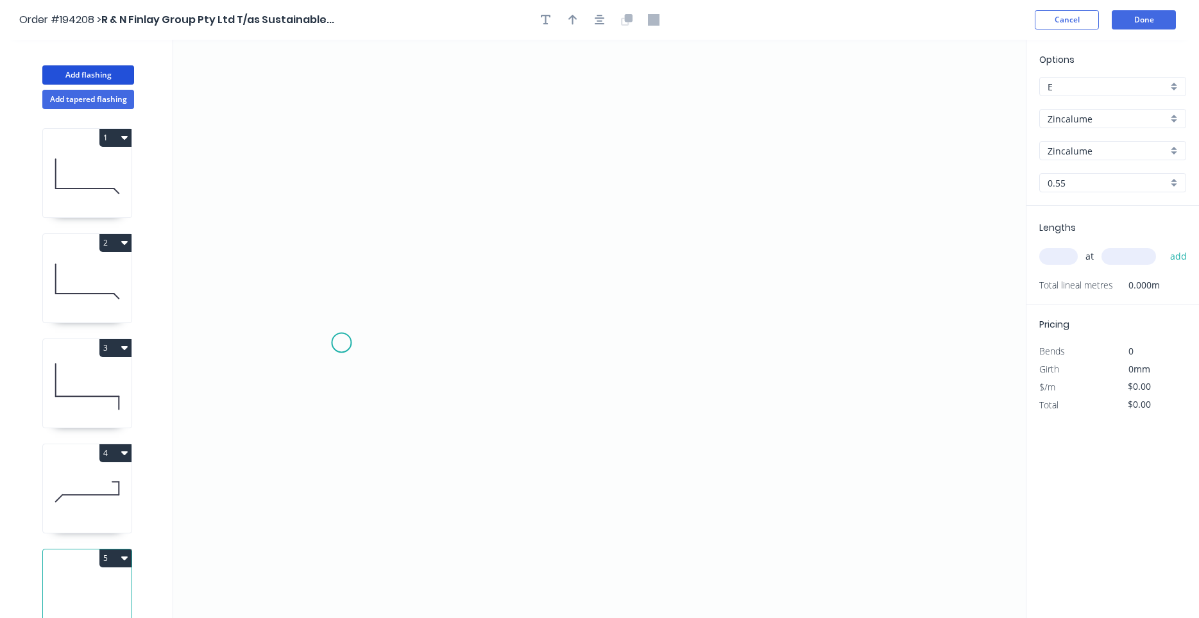
click at [341, 341] on icon "0" at bounding box center [599, 329] width 852 height 578
click at [337, 267] on icon "0" at bounding box center [599, 329] width 852 height 578
click at [423, 273] on icon "0 ?" at bounding box center [599, 329] width 852 height 578
click at [417, 401] on icon "0 ? ?" at bounding box center [599, 329] width 852 height 578
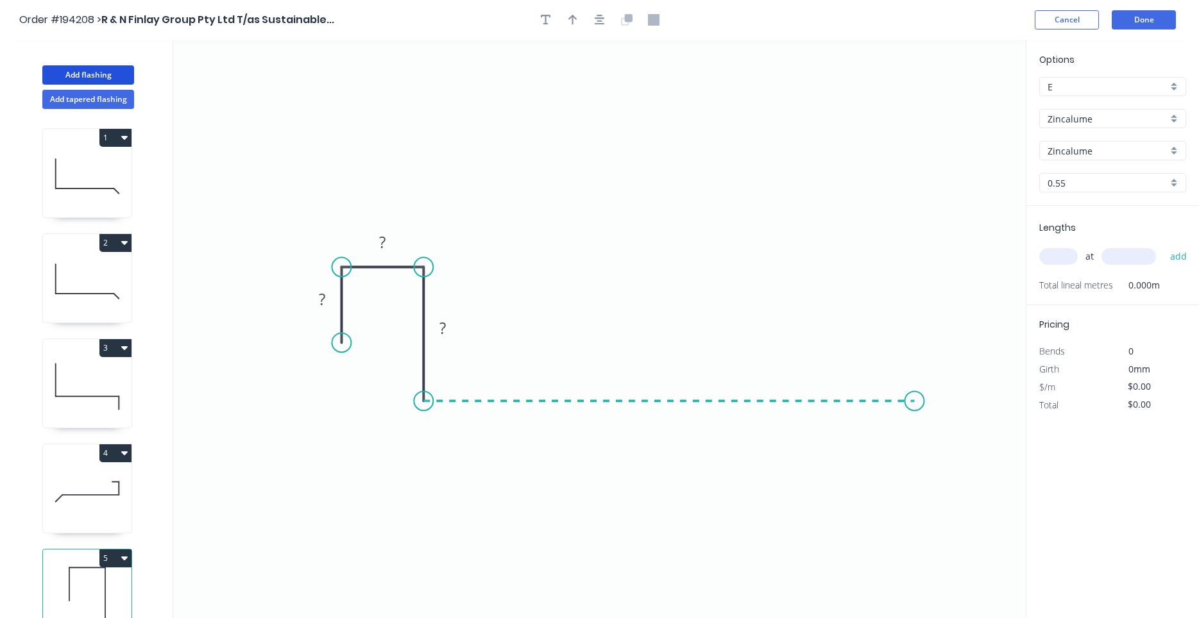
click at [915, 412] on icon "0 ? ? ?" at bounding box center [599, 329] width 852 height 578
click at [961, 455] on icon "0 ? ? ? ?" at bounding box center [599, 329] width 852 height 578
click at [961, 455] on circle at bounding box center [959, 446] width 19 height 19
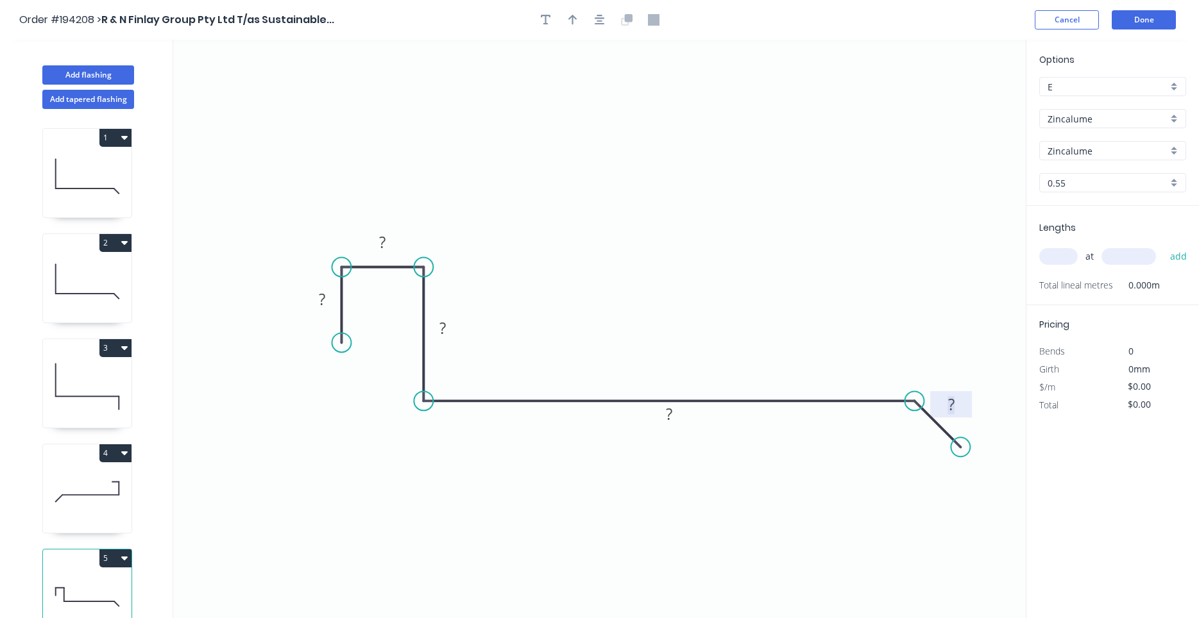
click at [955, 406] on rect at bounding box center [951, 405] width 26 height 18
type input "$21.45"
click at [605, 22] on button "button" at bounding box center [599, 19] width 19 height 19
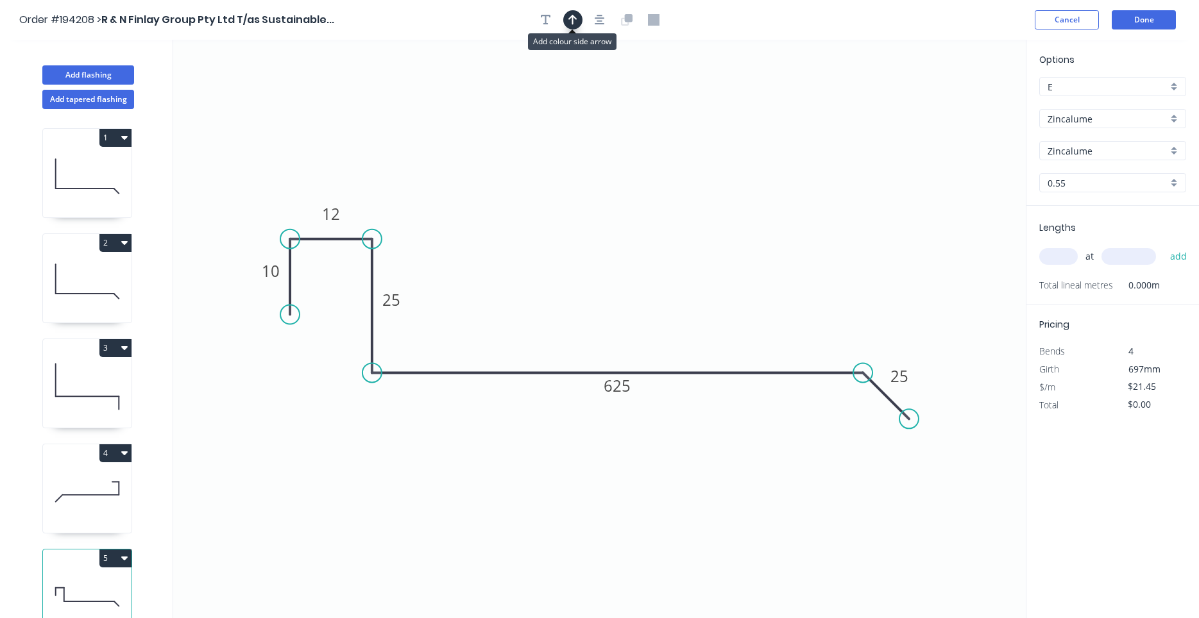
click at [573, 19] on icon "button" at bounding box center [572, 20] width 9 height 10
click at [962, 101] on icon at bounding box center [961, 89] width 12 height 41
drag, startPoint x: 962, startPoint y: 101, endPoint x: 766, endPoint y: 249, distance: 245.8
click at [766, 249] on icon at bounding box center [782, 232] width 37 height 37
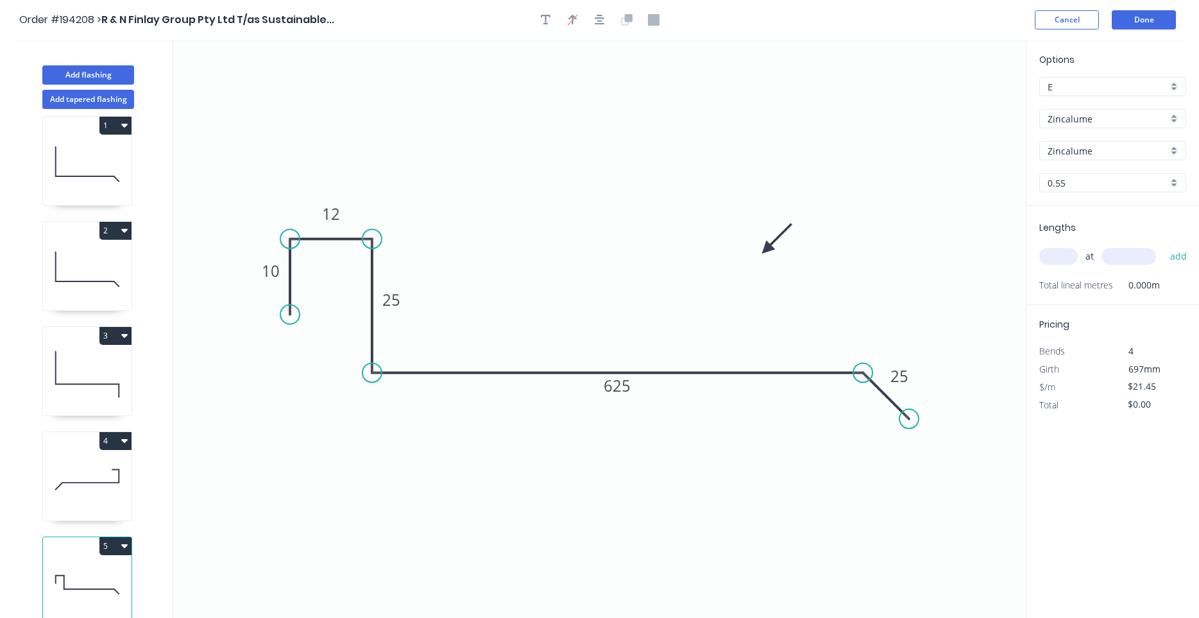
scroll to position [24, 0]
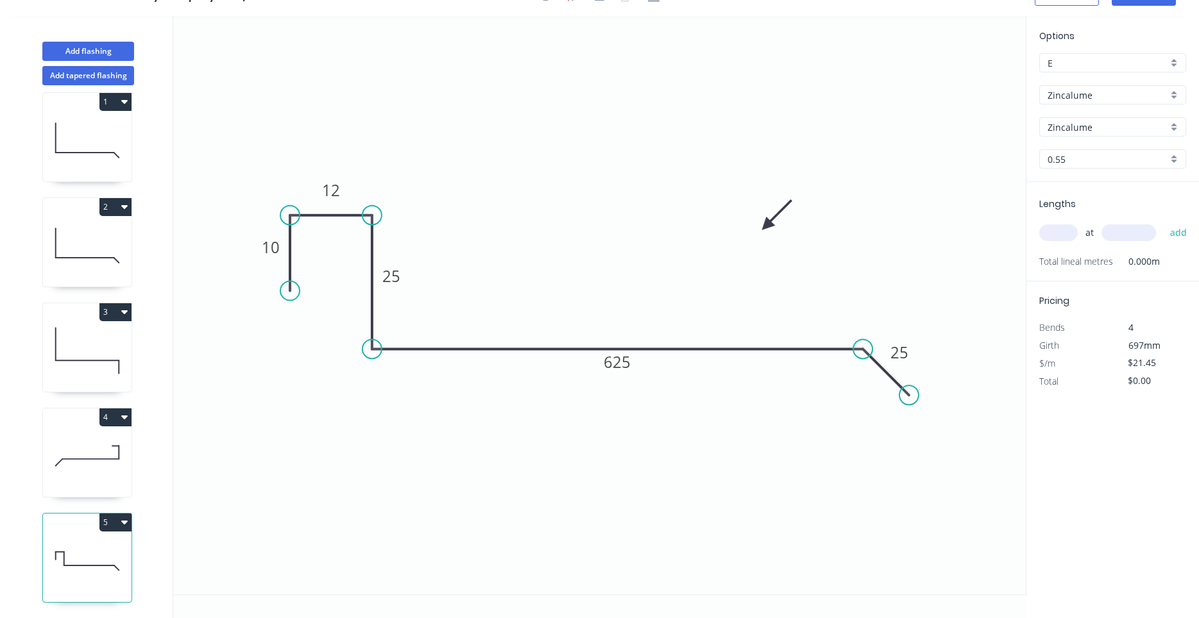
click at [1079, 238] on div "at add" at bounding box center [1113, 233] width 149 height 22
click at [1070, 236] on input "text" at bounding box center [1058, 232] width 38 height 17
type input "1"
type input "1000"
click at [1163, 222] on button "add" at bounding box center [1178, 233] width 30 height 22
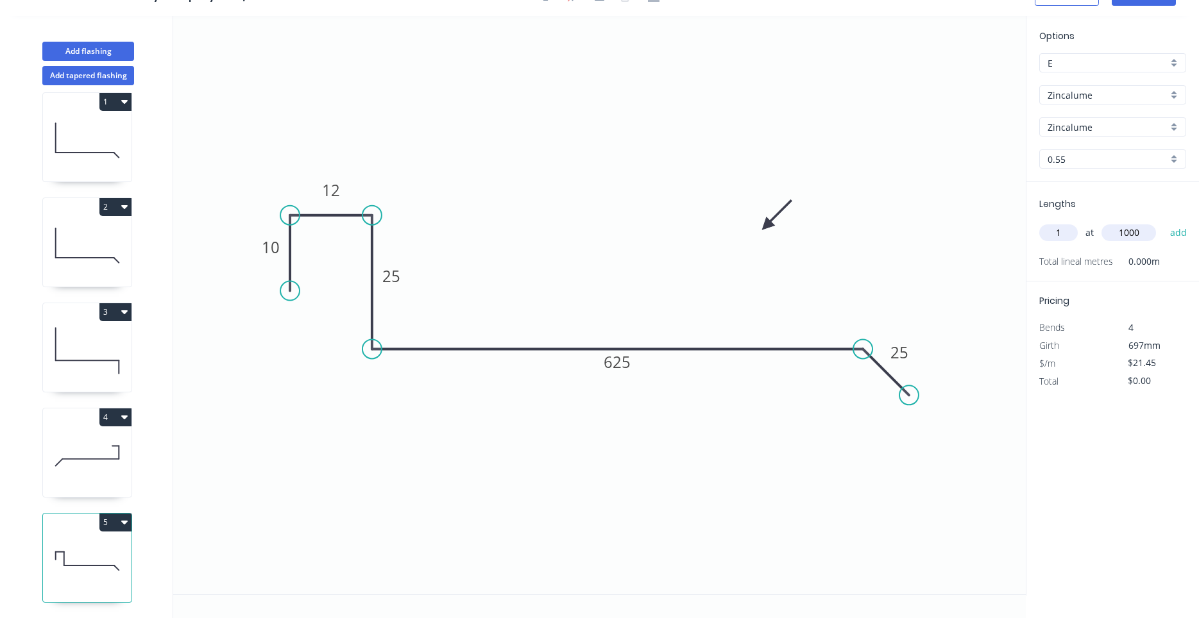
type input "$21.45"
click at [101, 48] on button "Add flashing" at bounding box center [88, 51] width 92 height 19
type input "$0.00"
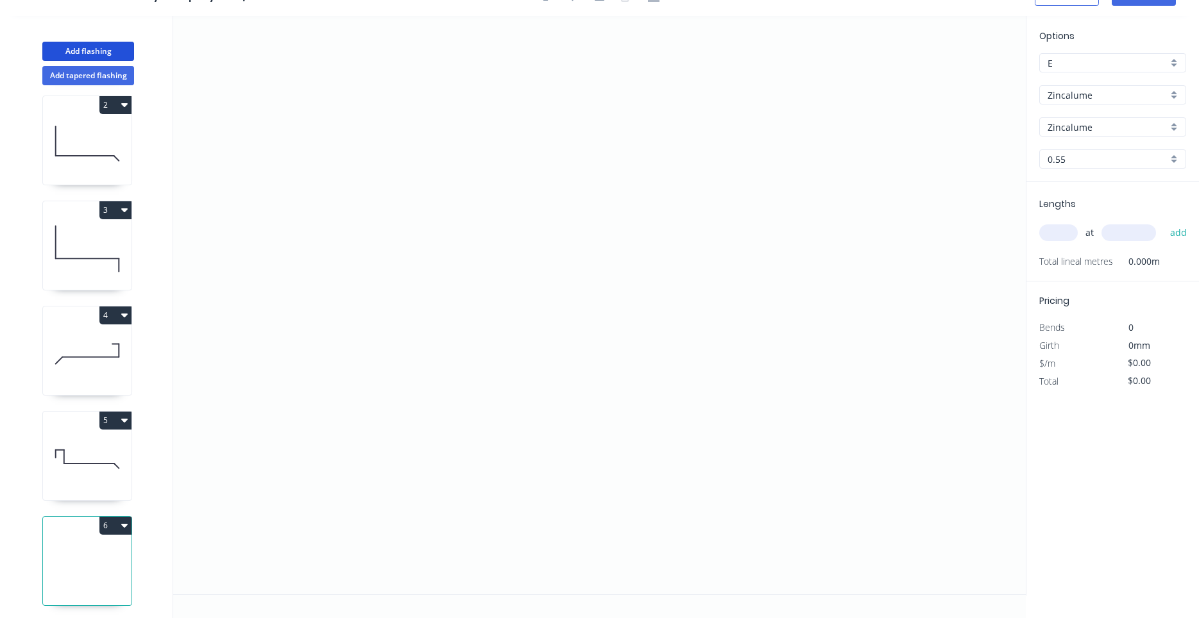
scroll to position [117, 0]
click at [103, 450] on icon at bounding box center [87, 456] width 89 height 82
type input "$21.45"
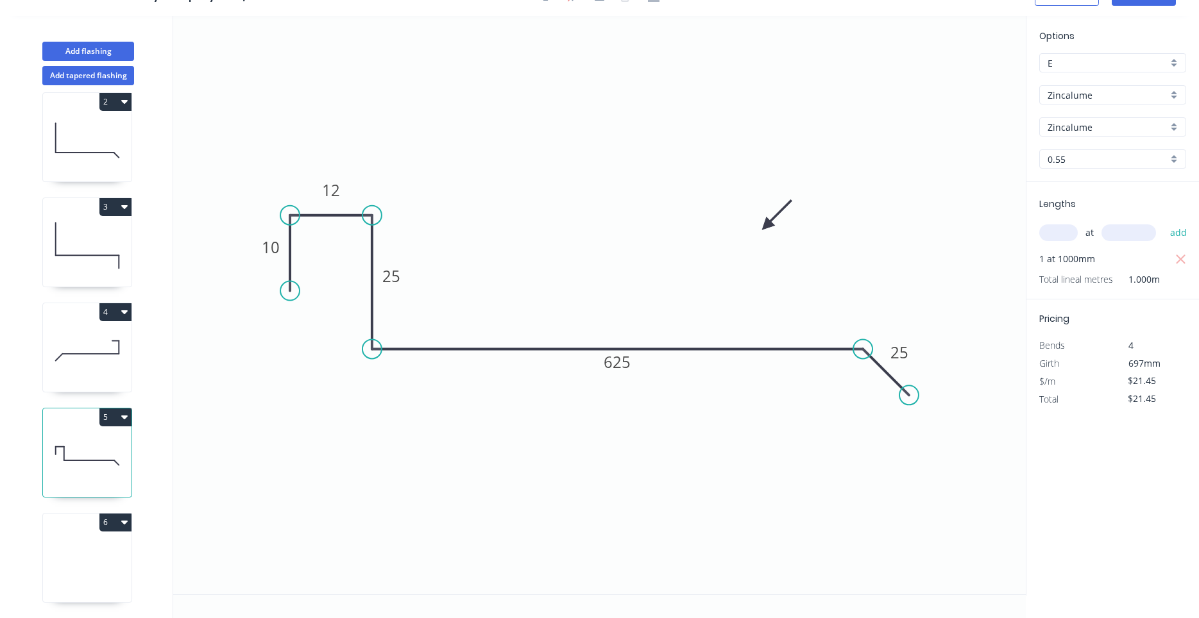
click at [90, 535] on icon at bounding box center [87, 561] width 89 height 82
type input "$0.00"
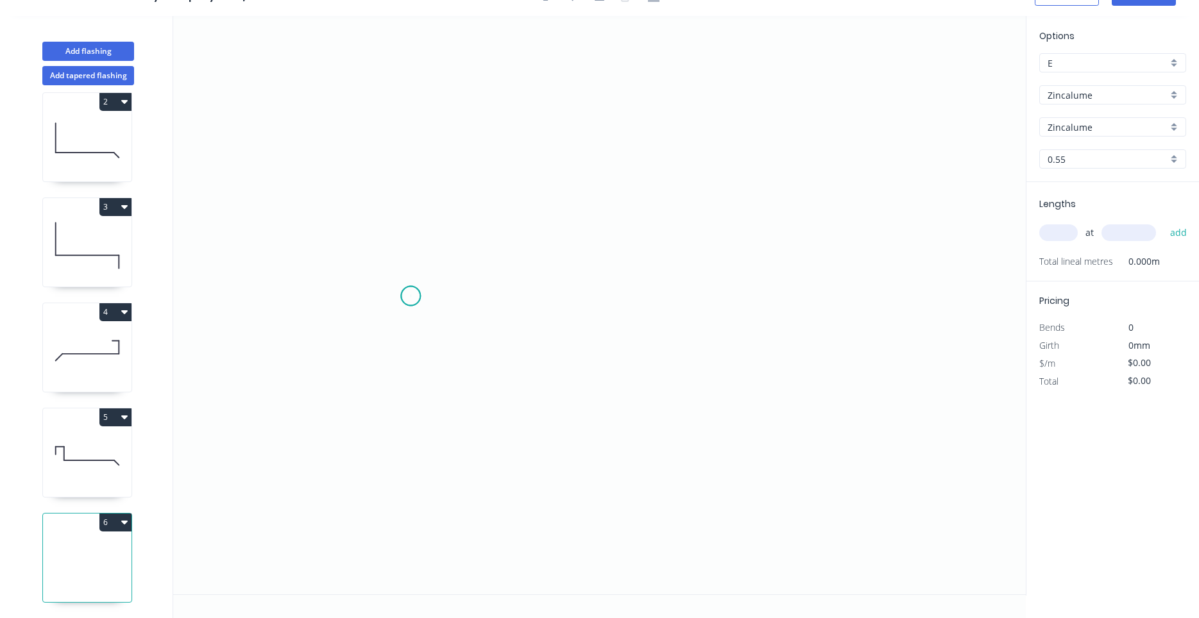
click at [410, 296] on icon "0" at bounding box center [599, 305] width 852 height 578
click at [587, 154] on icon "0" at bounding box center [599, 305] width 852 height 578
click at [797, 305] on icon "0 ?" at bounding box center [599, 305] width 852 height 578
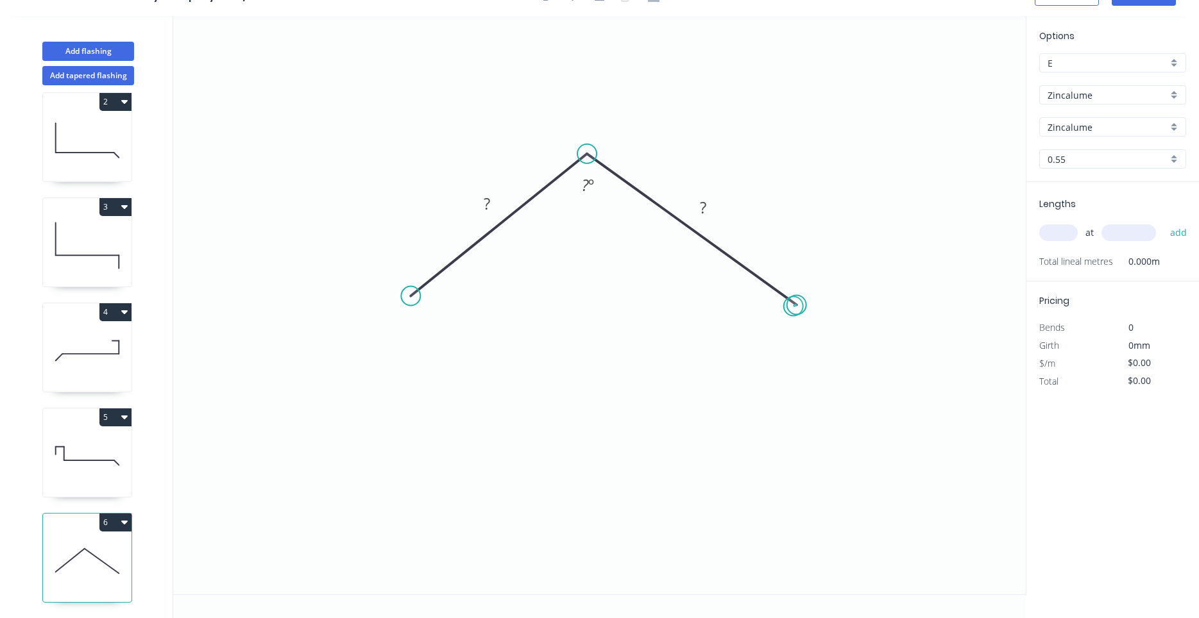
click at [793, 307] on circle at bounding box center [796, 305] width 19 height 19
drag, startPoint x: 402, startPoint y: 298, endPoint x: 387, endPoint y: 312, distance: 20.9
click at [387, 312] on circle at bounding box center [387, 312] width 19 height 19
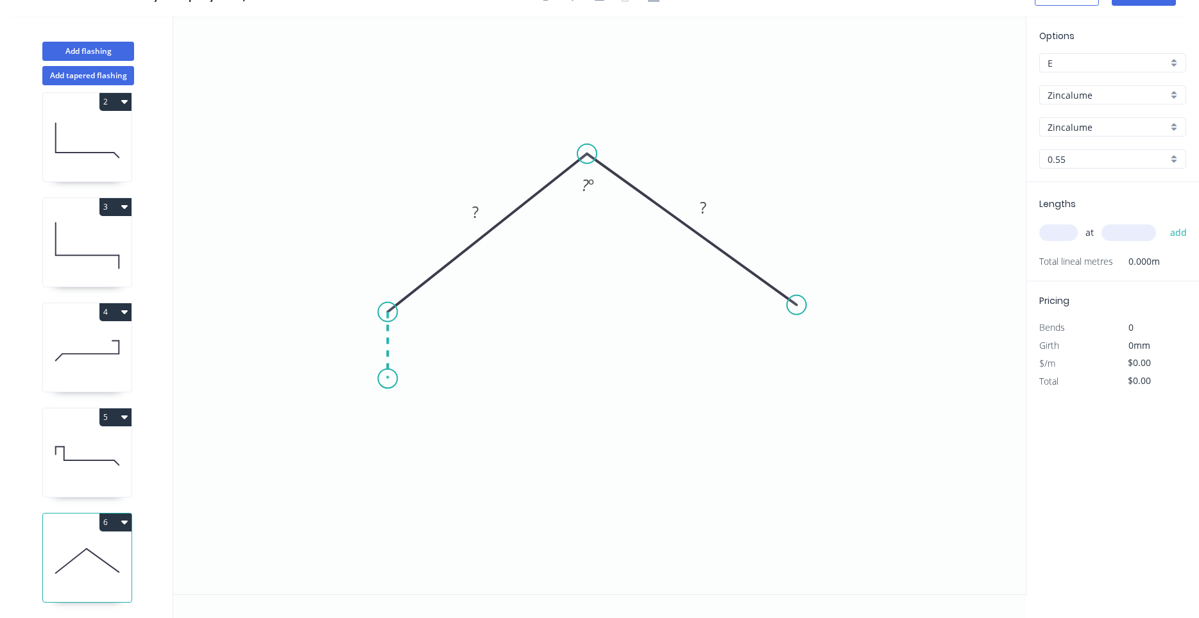
click at [383, 379] on icon "0 ? ? ? º" at bounding box center [599, 305] width 852 height 578
drag, startPoint x: 383, startPoint y: 378, endPoint x: 372, endPoint y: 380, distance: 11.0
click at [372, 380] on icon "0 ? ? ? ? º ? º" at bounding box center [599, 305] width 852 height 578
click at [378, 391] on div "Delete point" at bounding box center [433, 396] width 129 height 26
drag, startPoint x: 388, startPoint y: 382, endPoint x: 381, endPoint y: 378, distance: 8.0
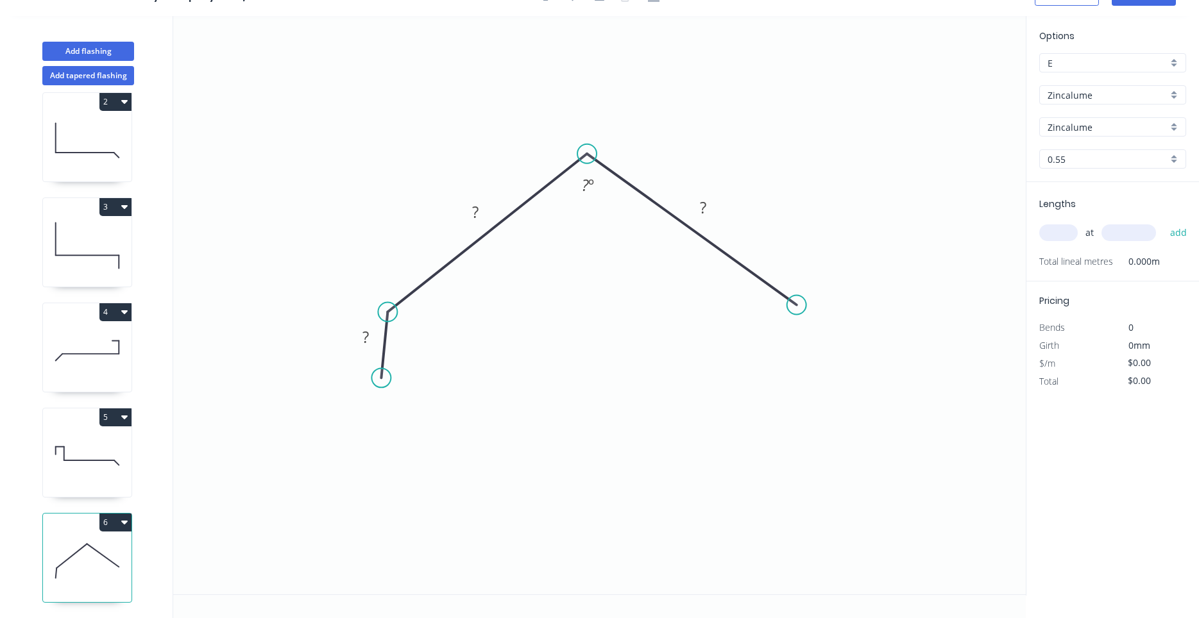
click at [381, 378] on circle at bounding box center [380, 377] width 19 height 19
click at [793, 310] on circle at bounding box center [796, 305] width 19 height 19
click at [812, 380] on icon "0 ? ? ? ? º" at bounding box center [599, 305] width 852 height 578
click at [811, 383] on circle at bounding box center [811, 379] width 19 height 19
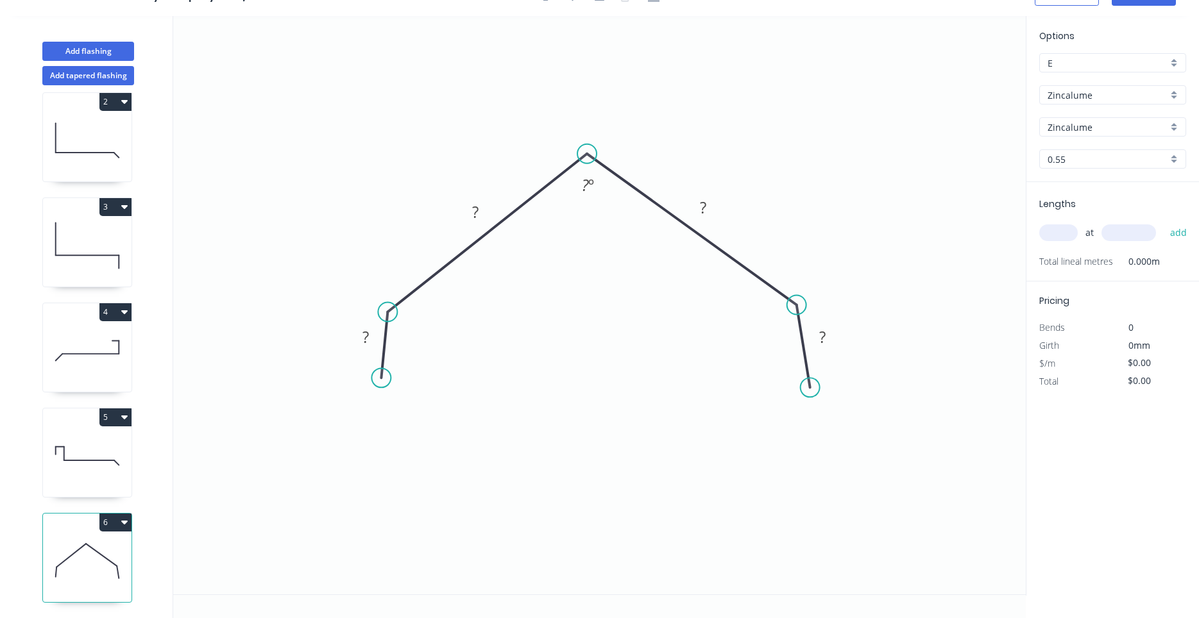
drag, startPoint x: 811, startPoint y: 380, endPoint x: 810, endPoint y: 388, distance: 8.4
click at [810, 388] on circle at bounding box center [809, 387] width 19 height 19
drag, startPoint x: 382, startPoint y: 378, endPoint x: 378, endPoint y: 403, distance: 25.3
click at [378, 403] on circle at bounding box center [378, 401] width 19 height 19
click at [367, 358] on tspan "?" at bounding box center [364, 349] width 6 height 21
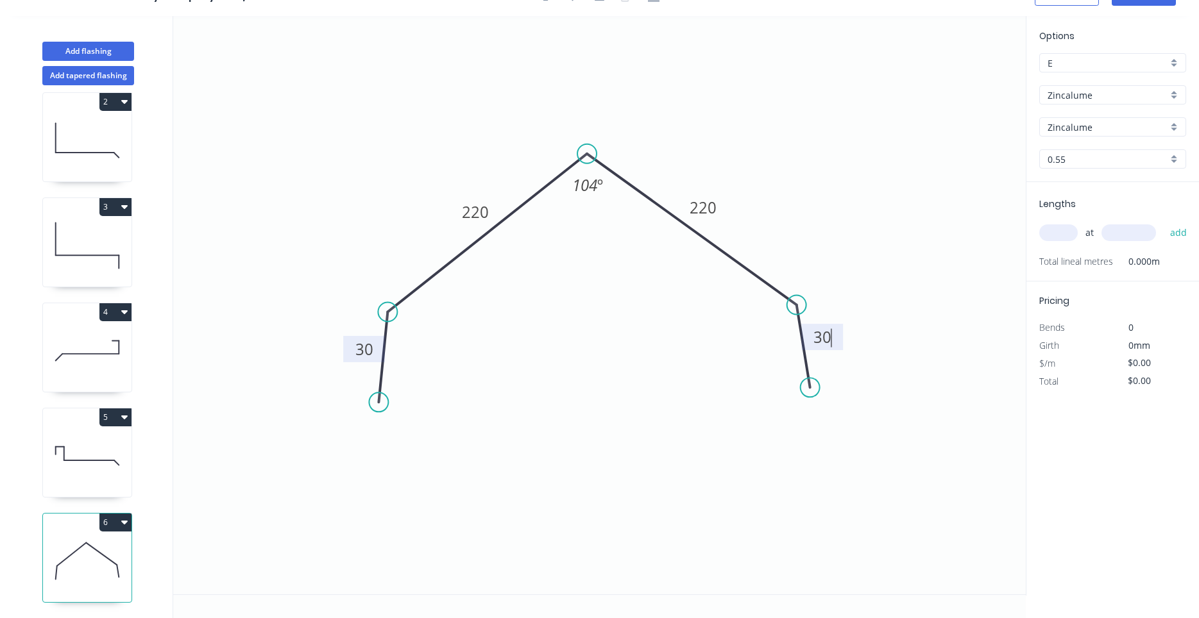
scroll to position [0, 0]
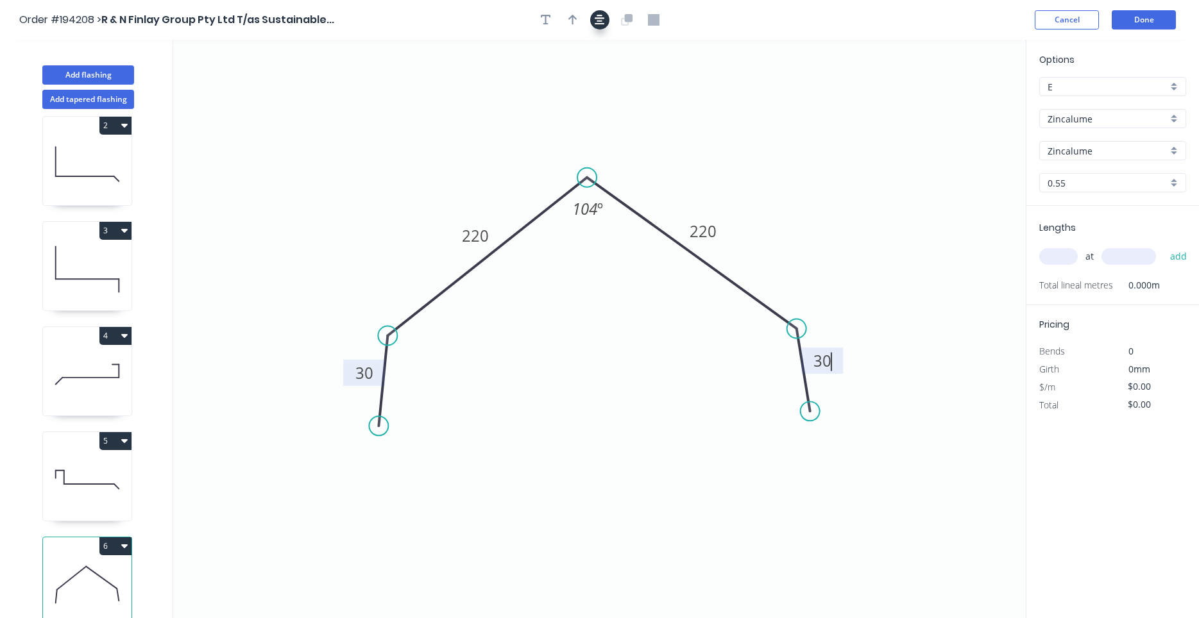
click at [602, 26] on button "button" at bounding box center [599, 19] width 19 height 19
type input "$14.89"
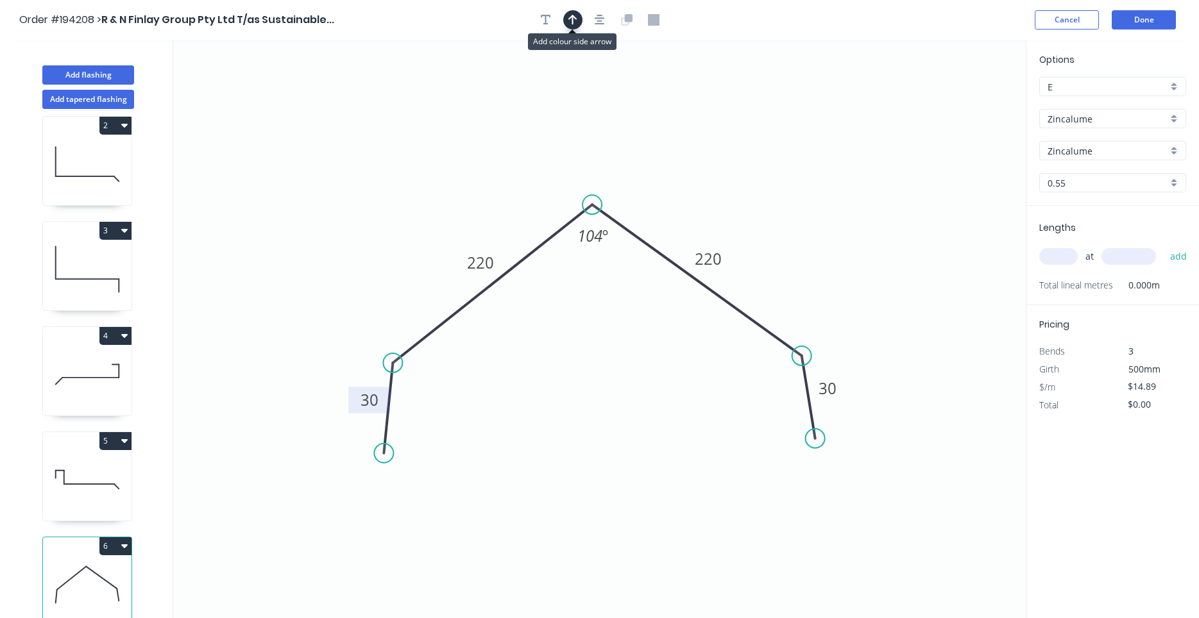
click at [568, 22] on button "button" at bounding box center [572, 19] width 19 height 19
click at [954, 101] on icon at bounding box center [953, 85] width 12 height 41
drag, startPoint x: 954, startPoint y: 99, endPoint x: 795, endPoint y: 247, distance: 216.9
click at [795, 247] on icon at bounding box center [805, 235] width 37 height 37
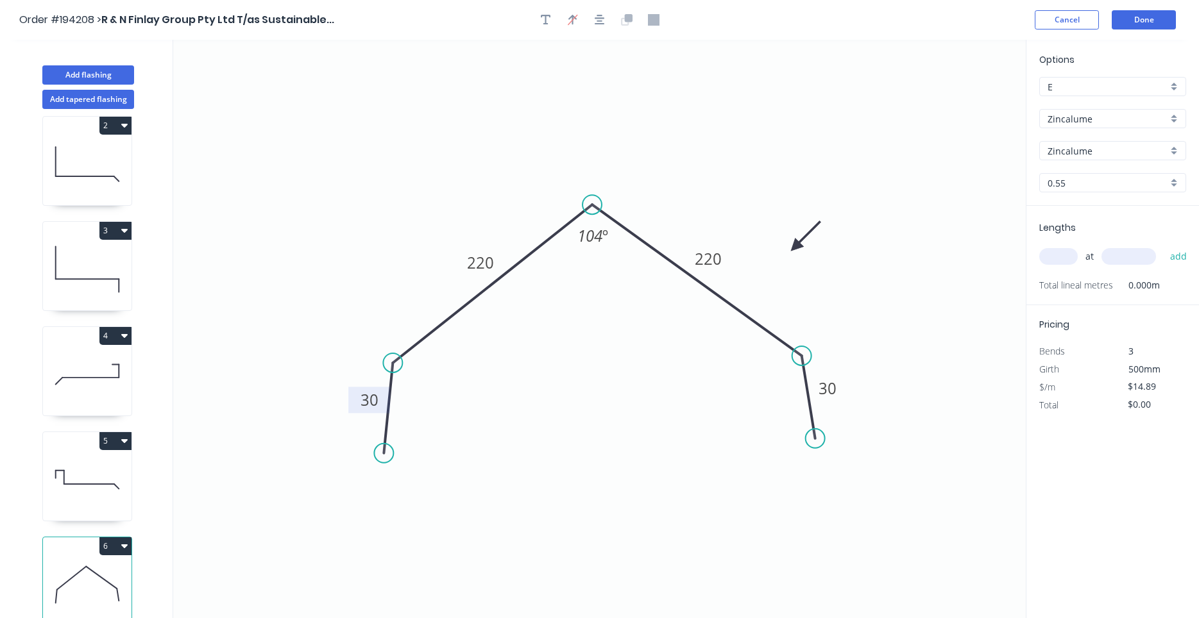
click at [1061, 264] on input "text" at bounding box center [1058, 256] width 38 height 17
type input "1"
type input "6400"
click at [1163, 246] on button "add" at bounding box center [1178, 257] width 30 height 22
type input "$95.30"
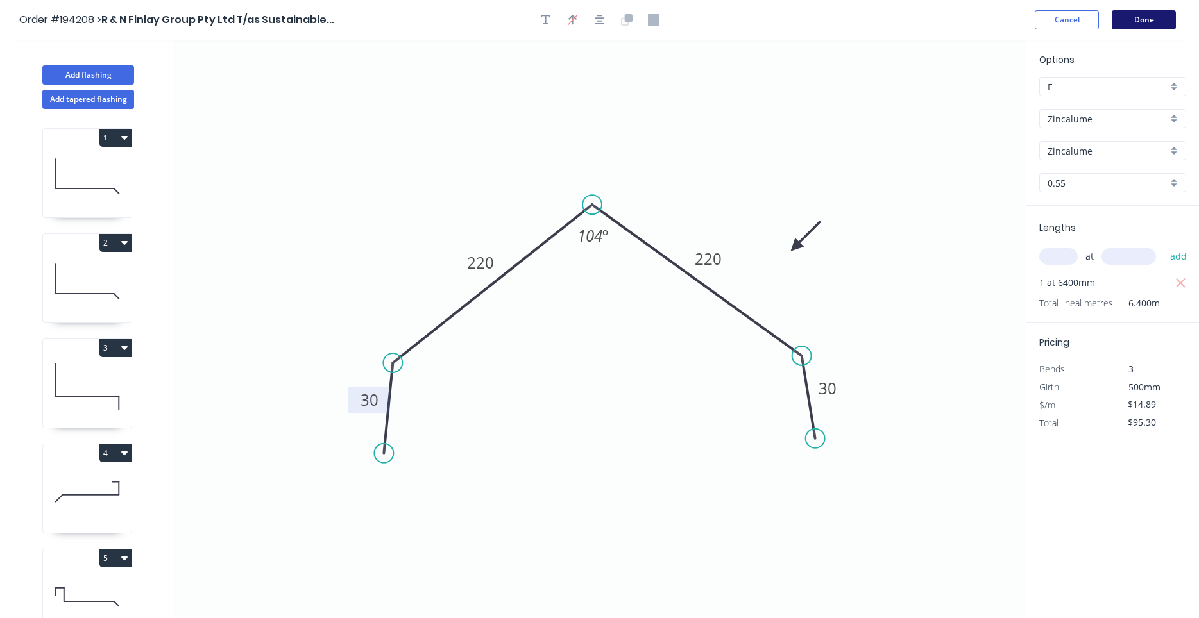
click at [1154, 24] on button "Done" at bounding box center [1143, 19] width 64 height 19
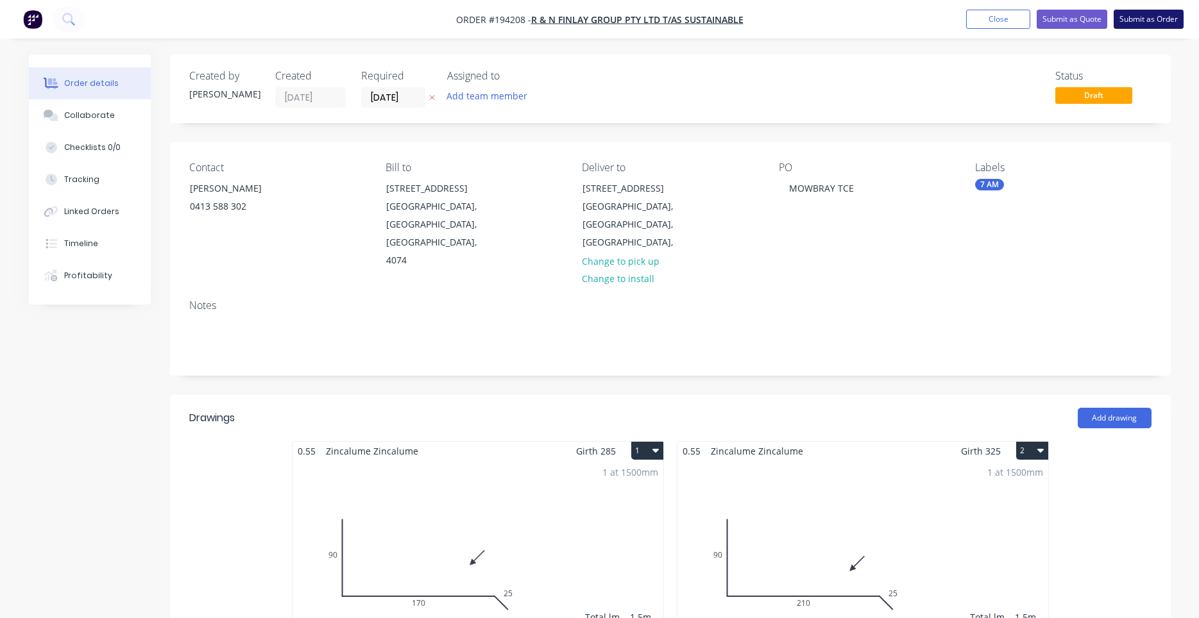
click at [1149, 21] on button "Submit as Order" at bounding box center [1148, 19] width 70 height 19
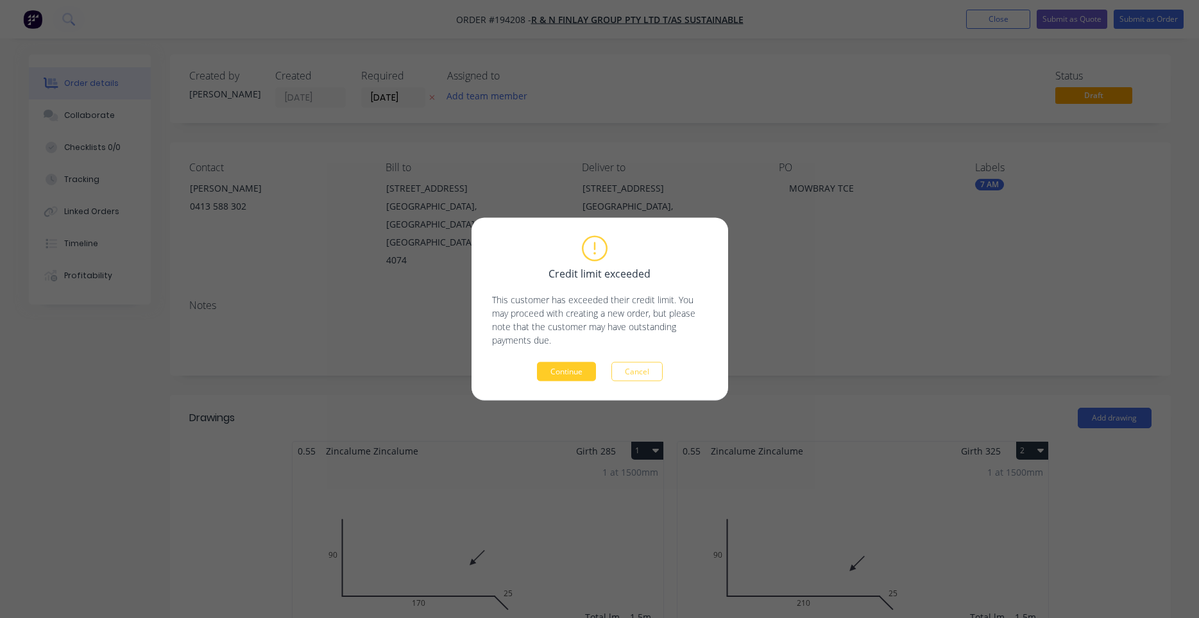
click at [569, 370] on button "Continue" at bounding box center [566, 371] width 59 height 19
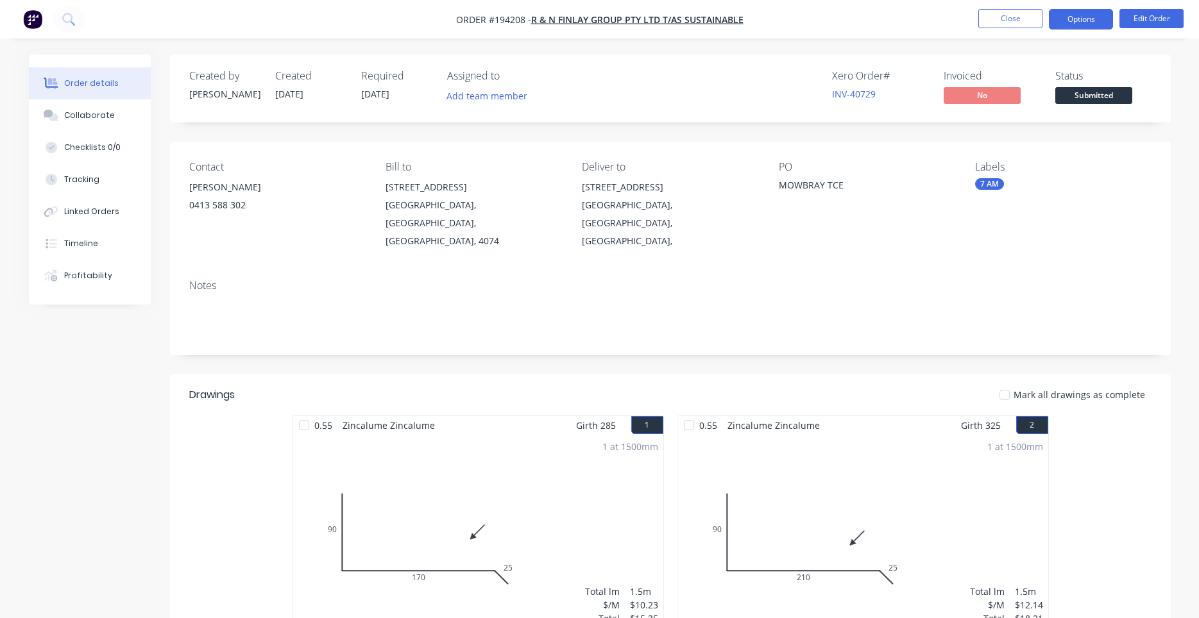
click at [1058, 12] on button "Options" at bounding box center [1081, 19] width 64 height 21
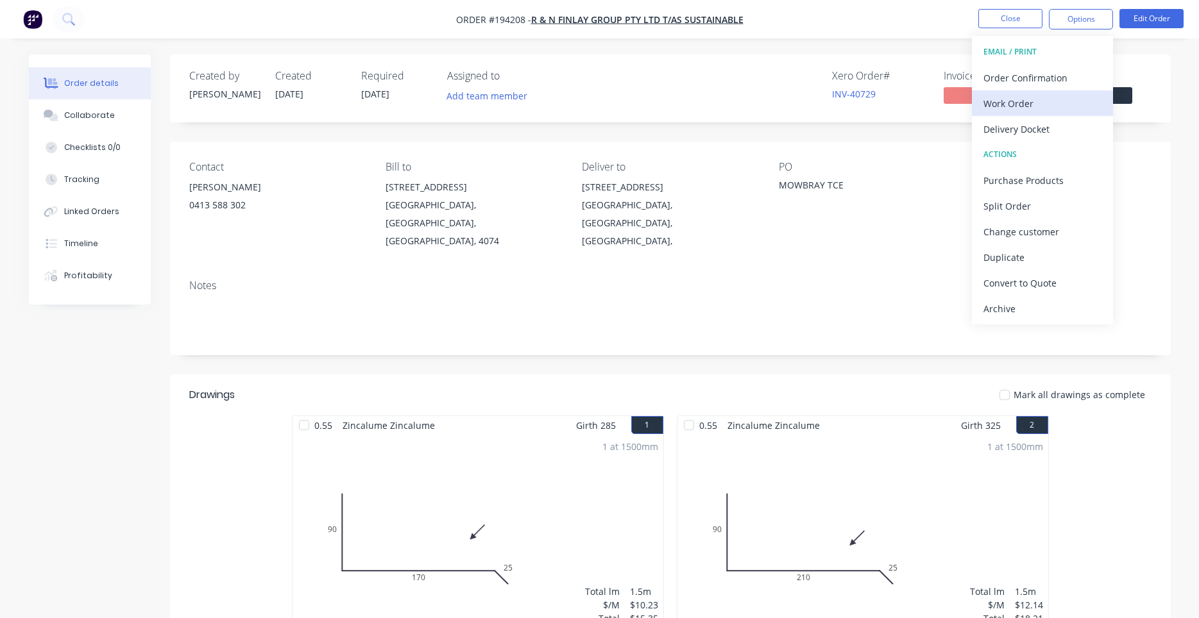
click at [1041, 97] on div "Work Order" at bounding box center [1042, 103] width 118 height 19
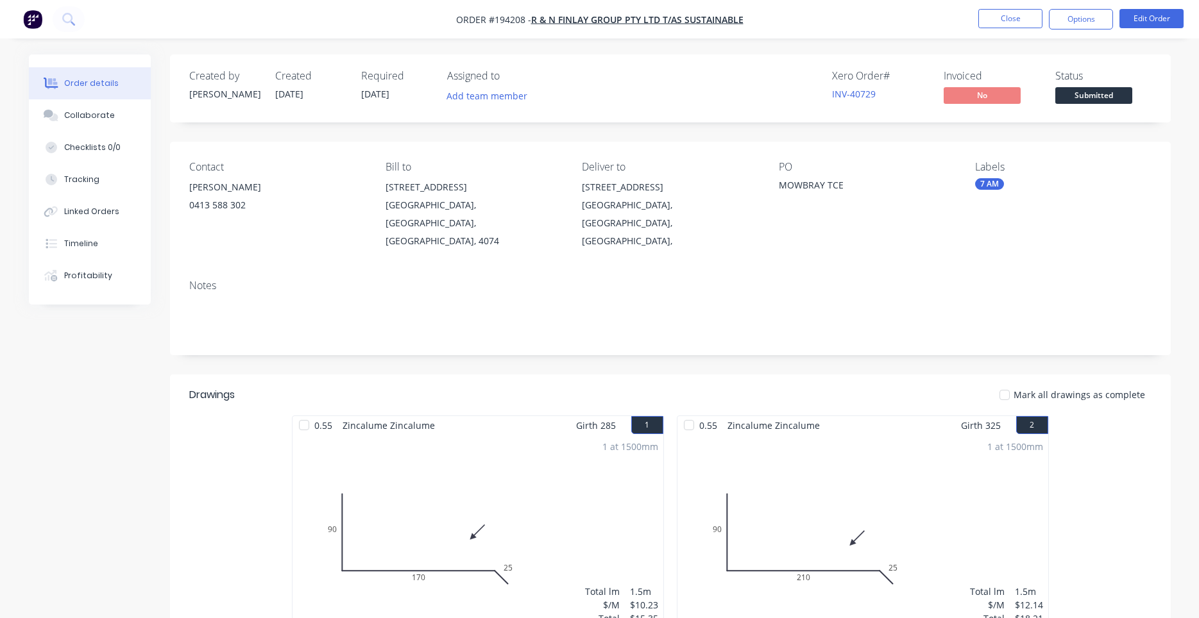
click at [1030, 269] on div "Notes" at bounding box center [670, 312] width 1000 height 86
click at [1072, 26] on button "Options" at bounding box center [1081, 19] width 64 height 21
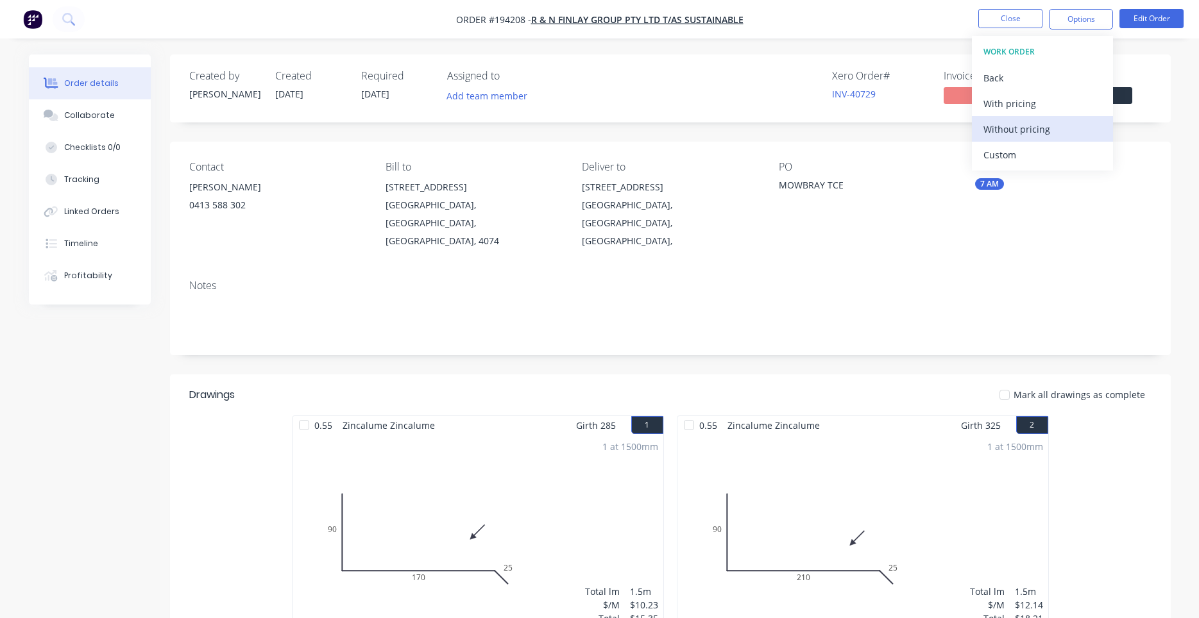
click at [1048, 126] on div "Without pricing" at bounding box center [1042, 129] width 118 height 19
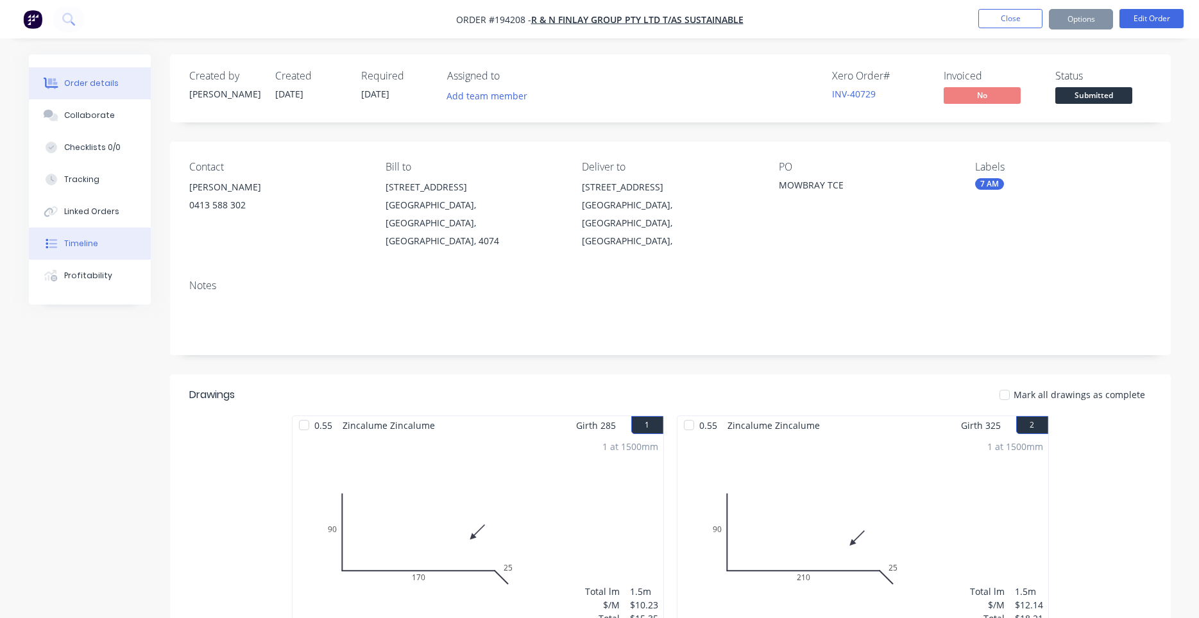
click at [93, 244] on div "Timeline" at bounding box center [81, 244] width 34 height 12
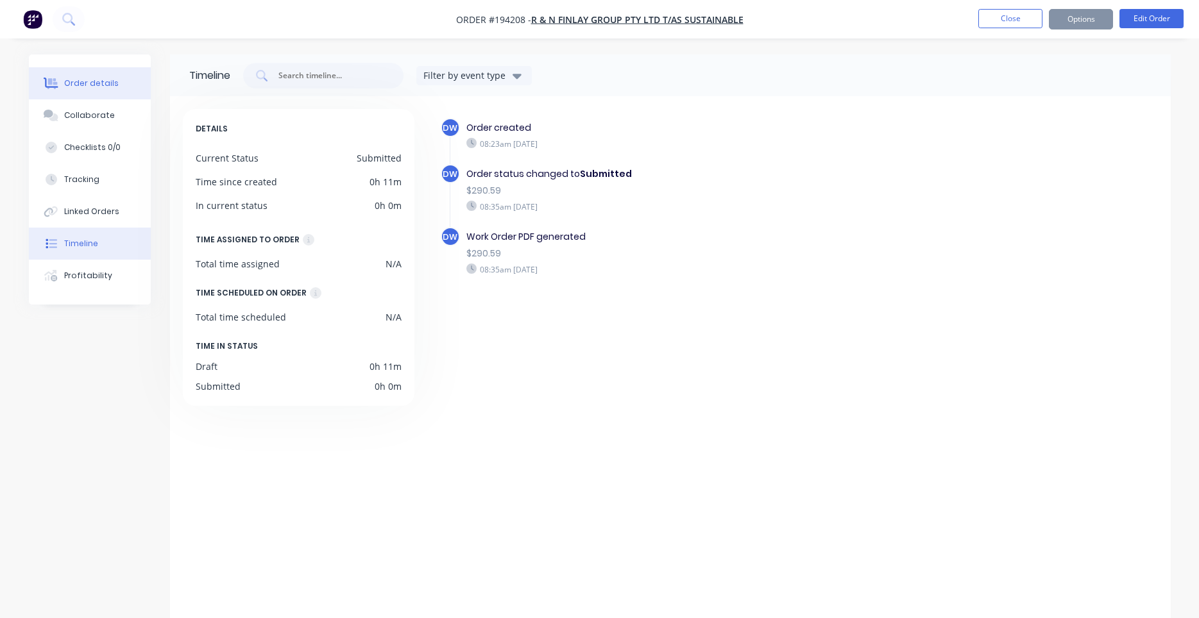
click at [119, 87] on button "Order details" at bounding box center [90, 83] width 122 height 32
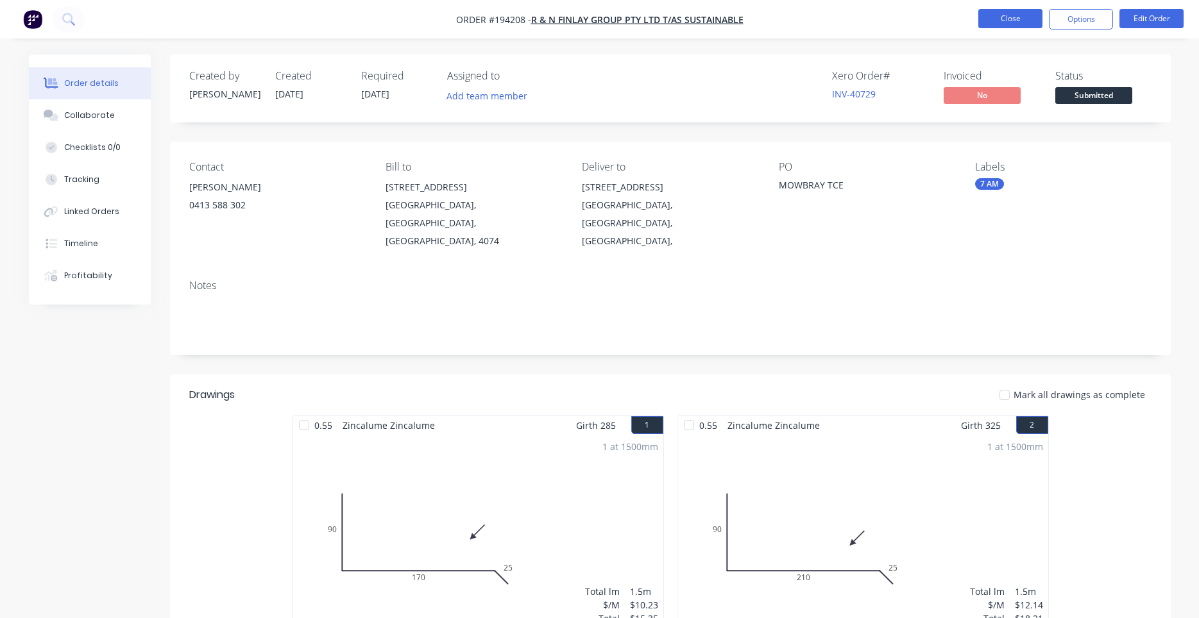
click at [1020, 21] on button "Close" at bounding box center [1010, 18] width 64 height 19
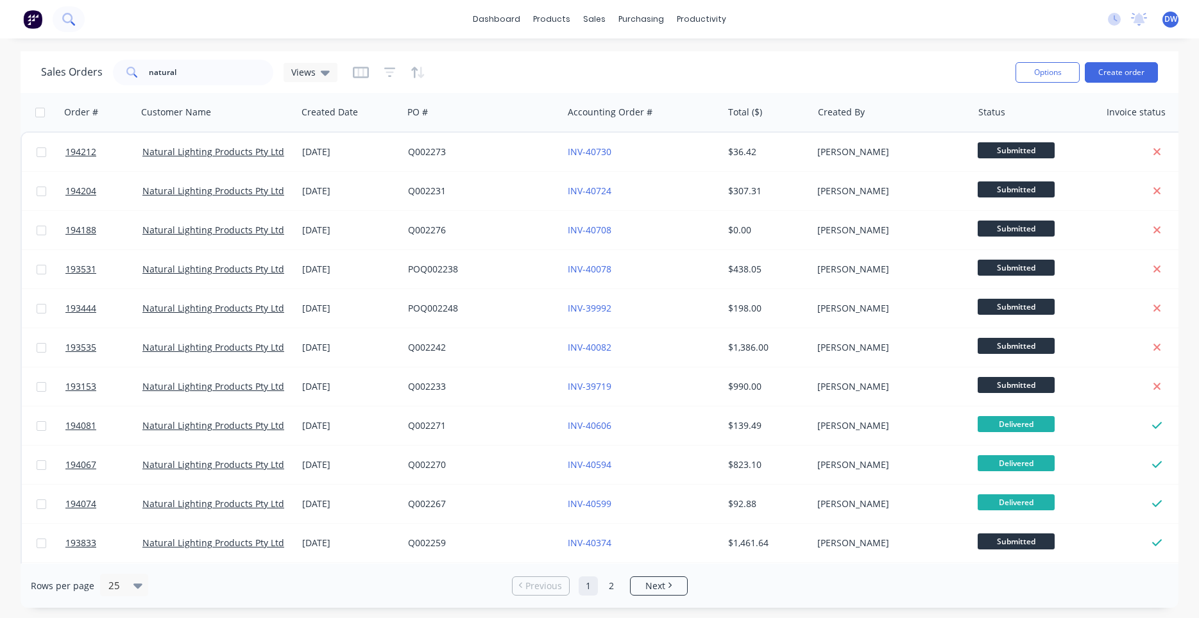
click at [74, 12] on button at bounding box center [69, 19] width 32 height 26
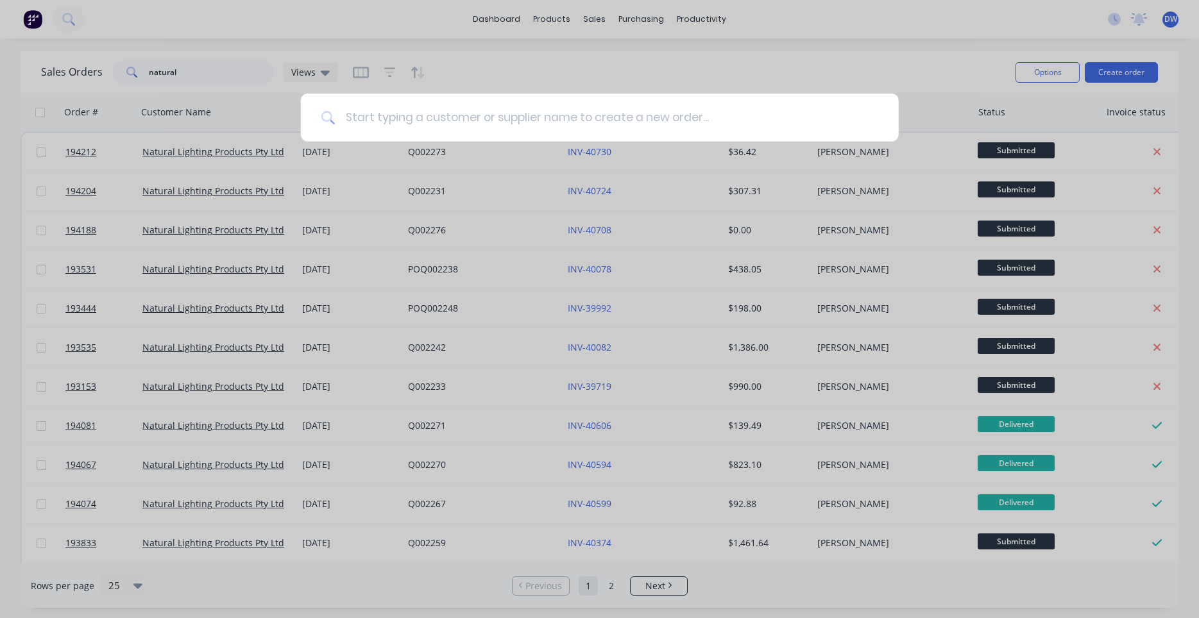
click at [371, 114] on input at bounding box center [606, 118] width 543 height 48
type input "sustainable"
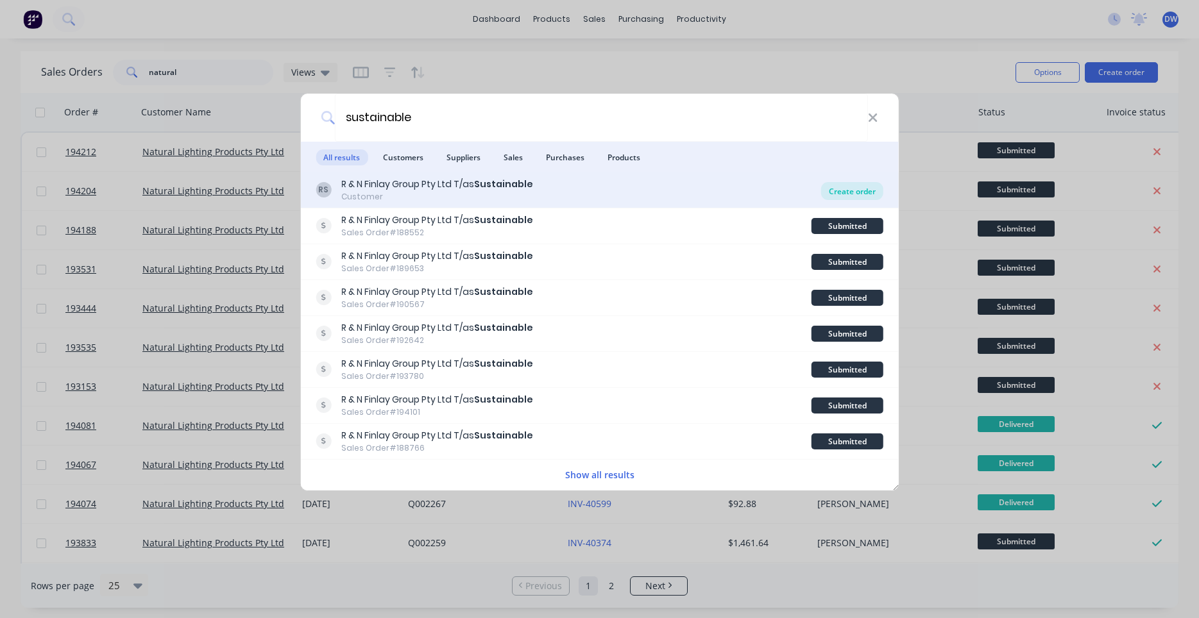
click at [848, 188] on div "Create order" at bounding box center [852, 191] width 62 height 18
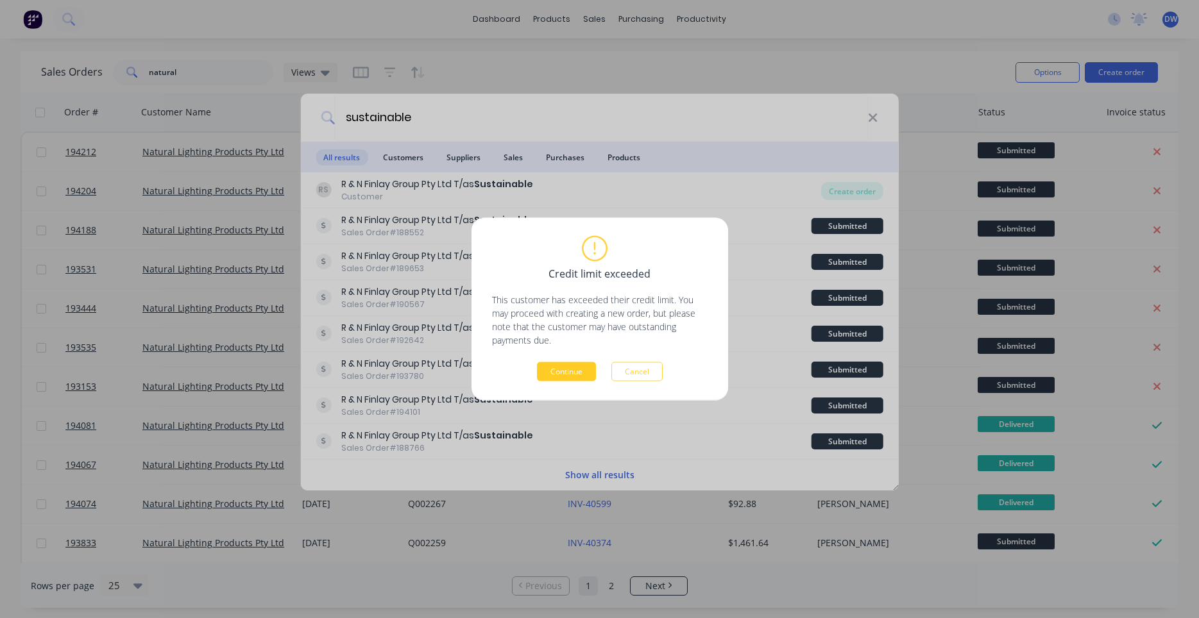
click at [578, 370] on button "Continue" at bounding box center [566, 371] width 59 height 19
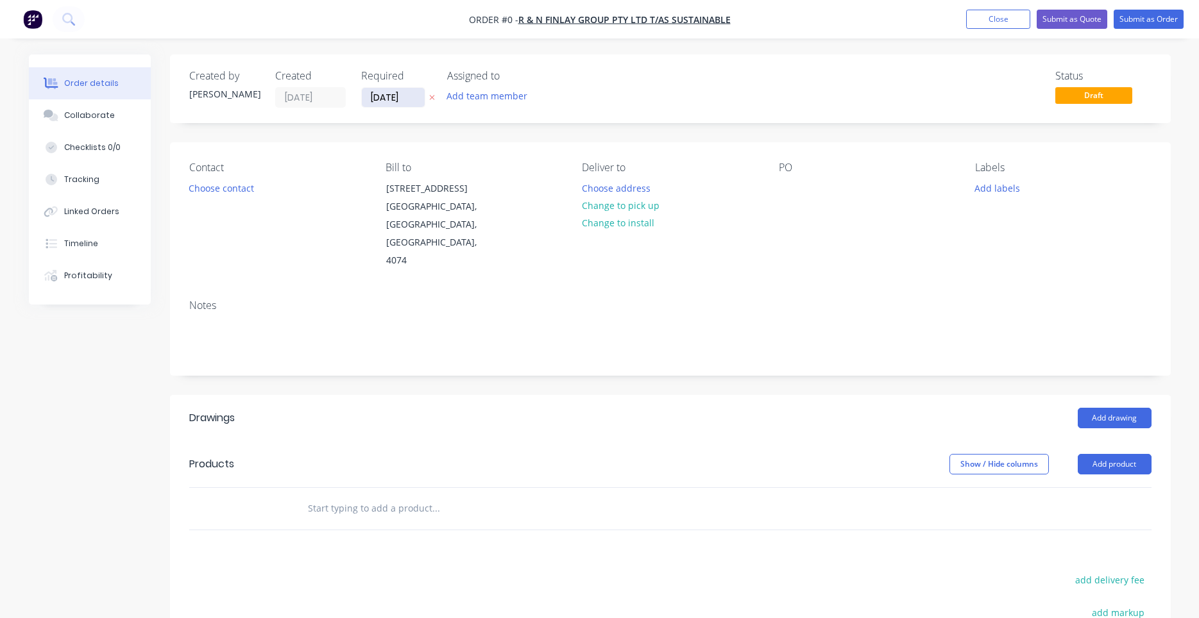
click at [409, 102] on input "[DATE]" at bounding box center [393, 97] width 63 height 19
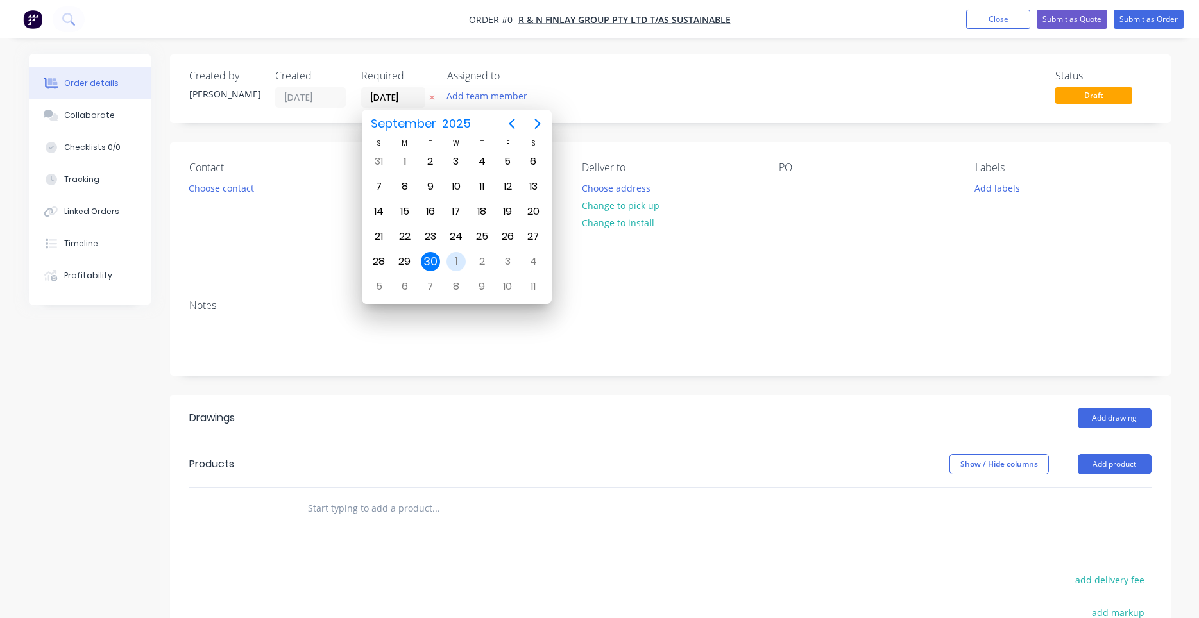
click at [457, 264] on div "1" at bounding box center [455, 261] width 19 height 19
type input "[DATE]"
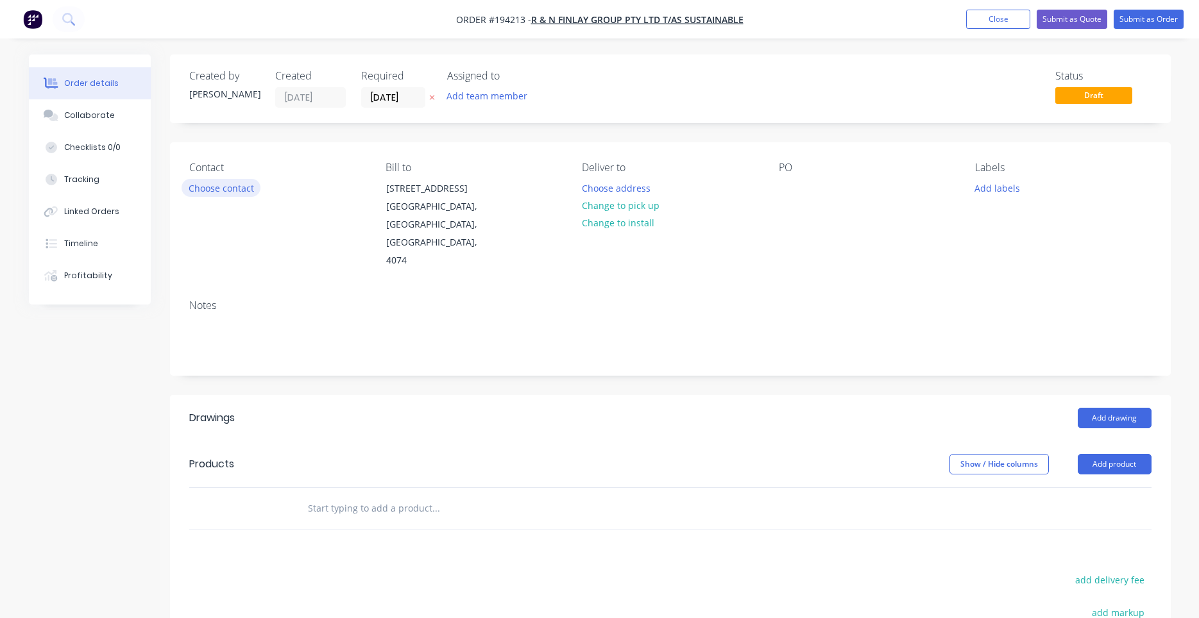
click at [231, 187] on button "Choose contact" at bounding box center [220, 187] width 79 height 17
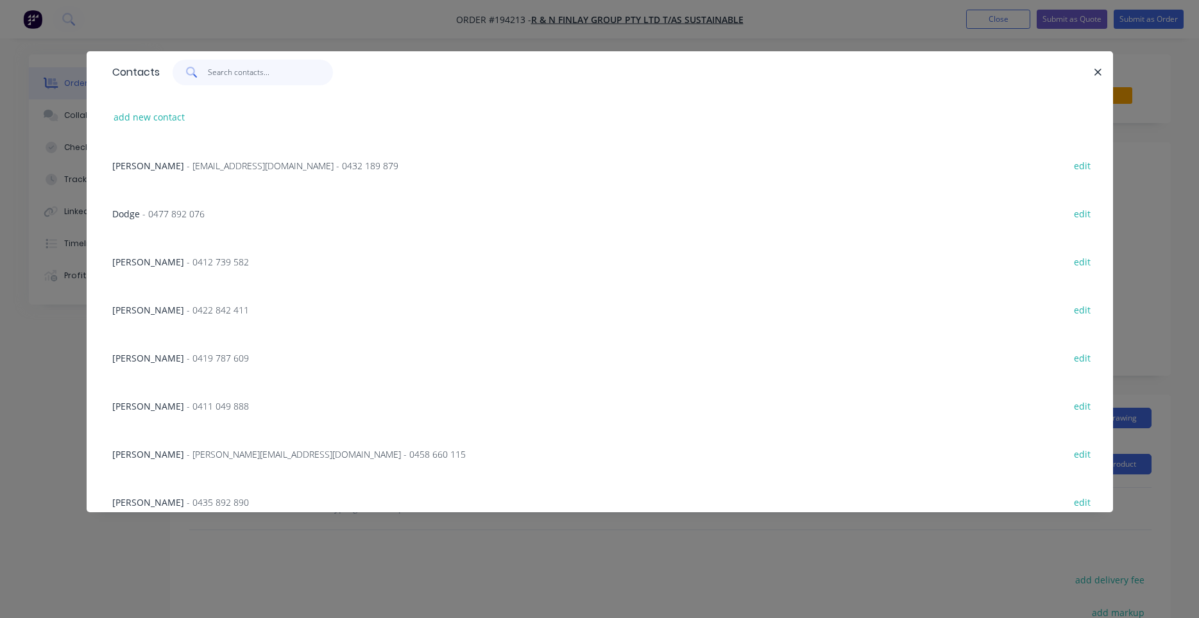
click at [301, 78] on input "text" at bounding box center [270, 73] width 125 height 26
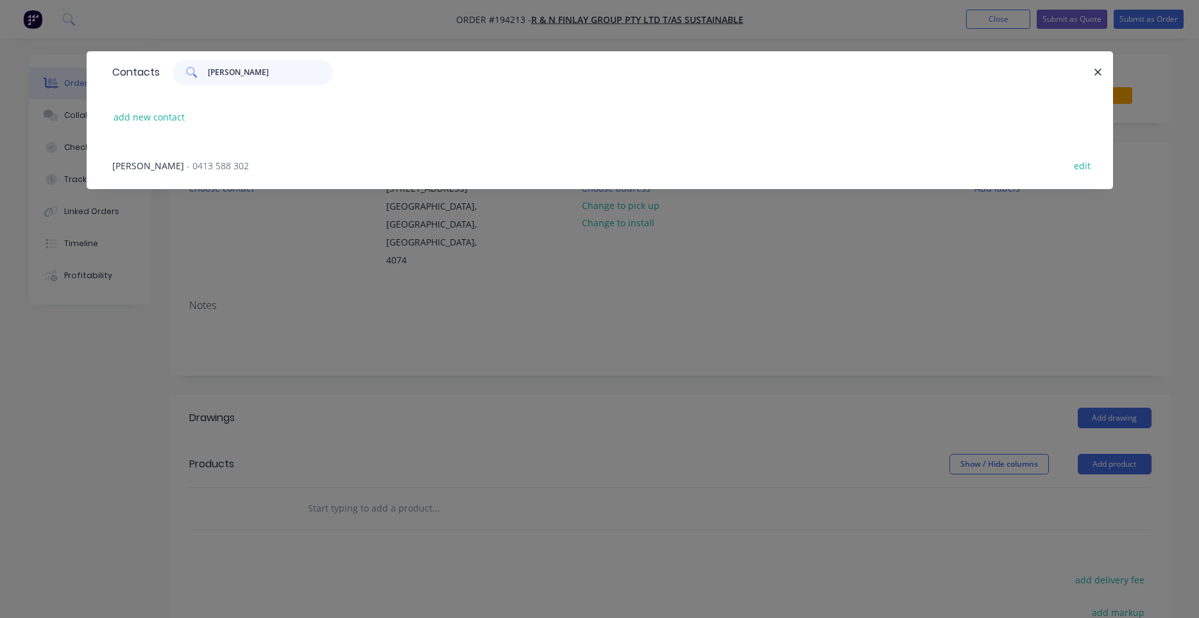
type input "blake"
click at [230, 167] on span "- 0413 588 302" at bounding box center [218, 166] width 62 height 12
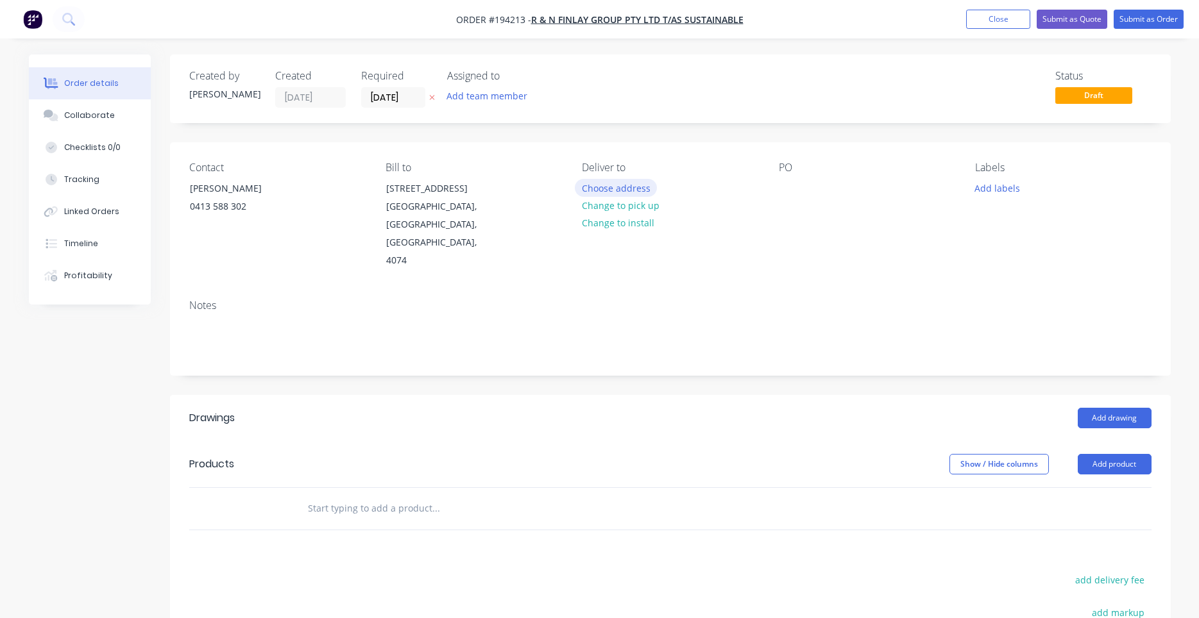
click at [619, 190] on button "Choose address" at bounding box center [616, 187] width 82 height 17
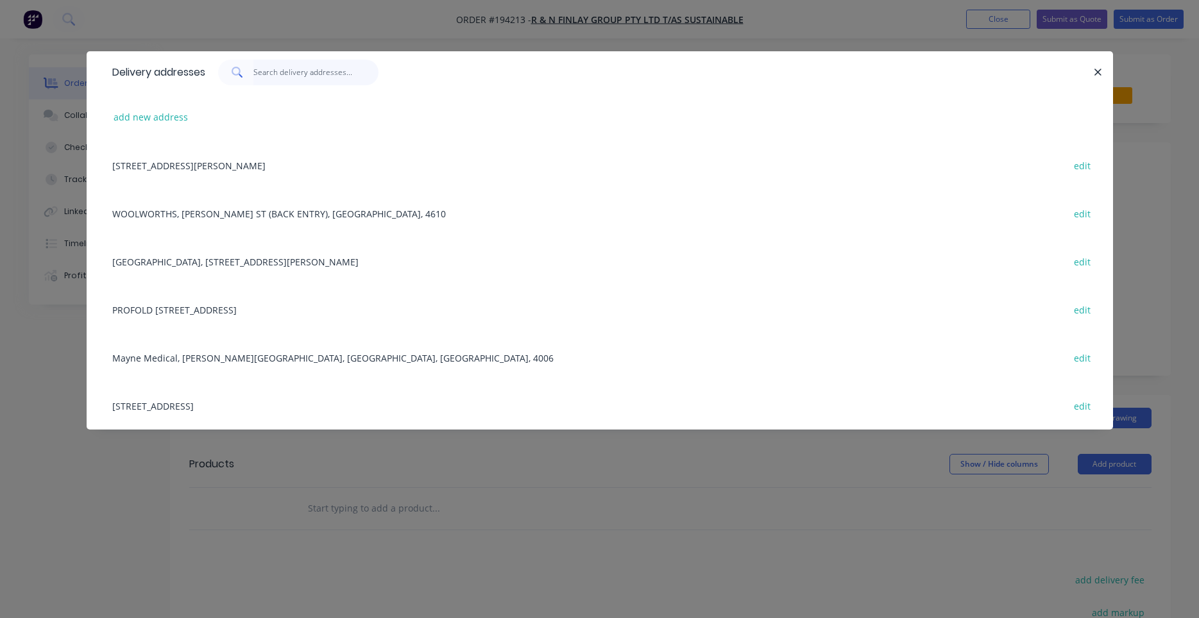
click at [315, 82] on input "text" at bounding box center [315, 73] width 125 height 26
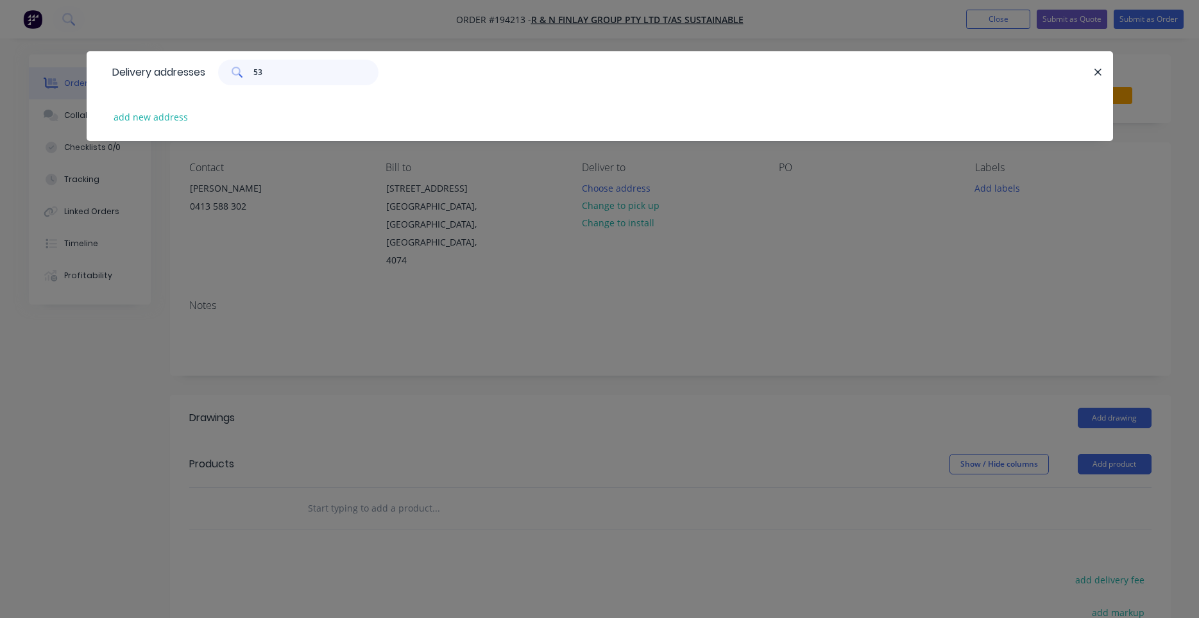
type input "53"
click at [176, 106] on div "add new address" at bounding box center [600, 117] width 988 height 48
click at [171, 113] on button "add new address" at bounding box center [151, 116] width 88 height 17
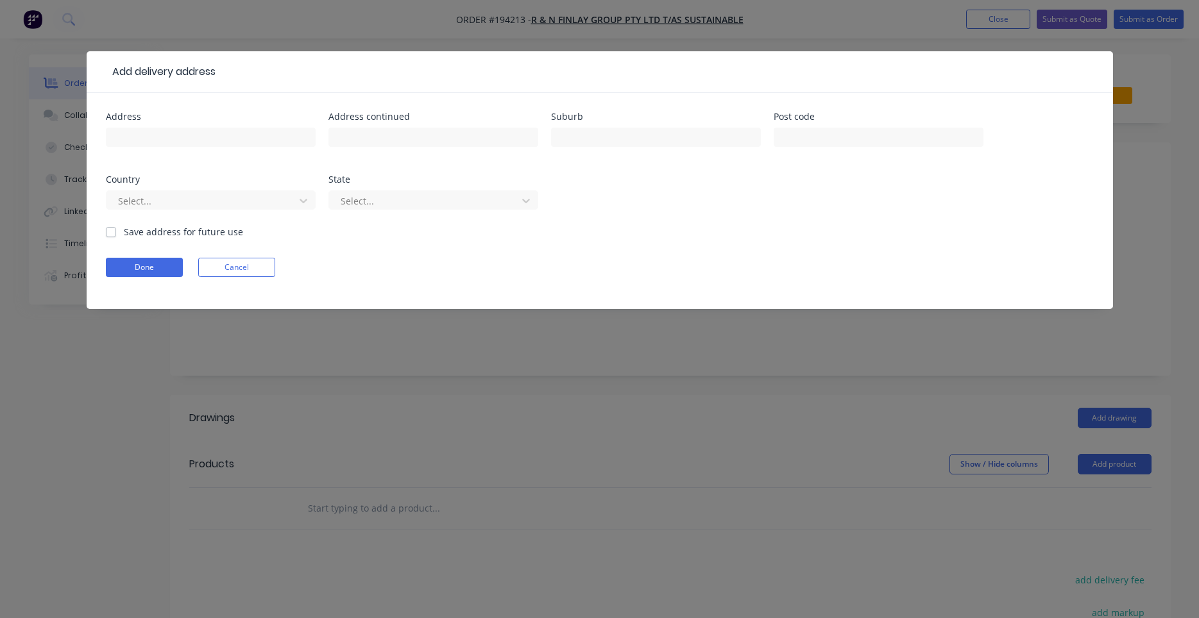
drag, startPoint x: 178, startPoint y: 111, endPoint x: 174, endPoint y: 126, distance: 16.0
click at [178, 115] on div "Address Address continued Suburb Post code Country Select... State Select... Sa…" at bounding box center [600, 201] width 1026 height 216
click at [174, 127] on div at bounding box center [211, 143] width 210 height 38
click at [171, 135] on input "text" at bounding box center [211, 137] width 210 height 19
type input "53 Chester St"
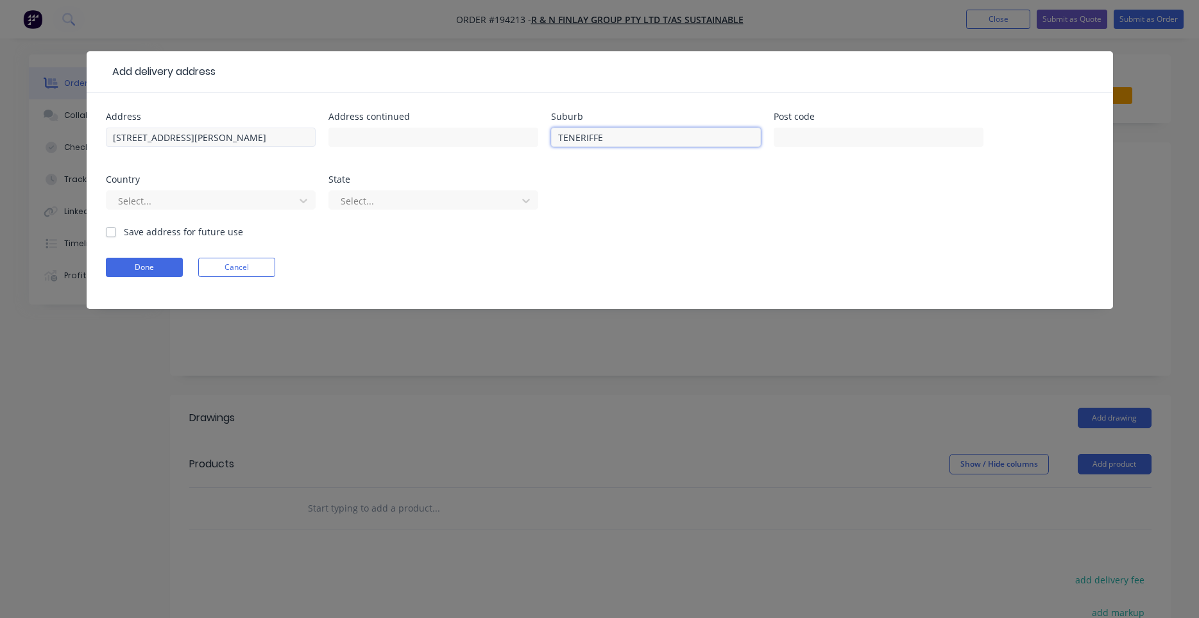
type input "TENERIFFE"
type input "a"
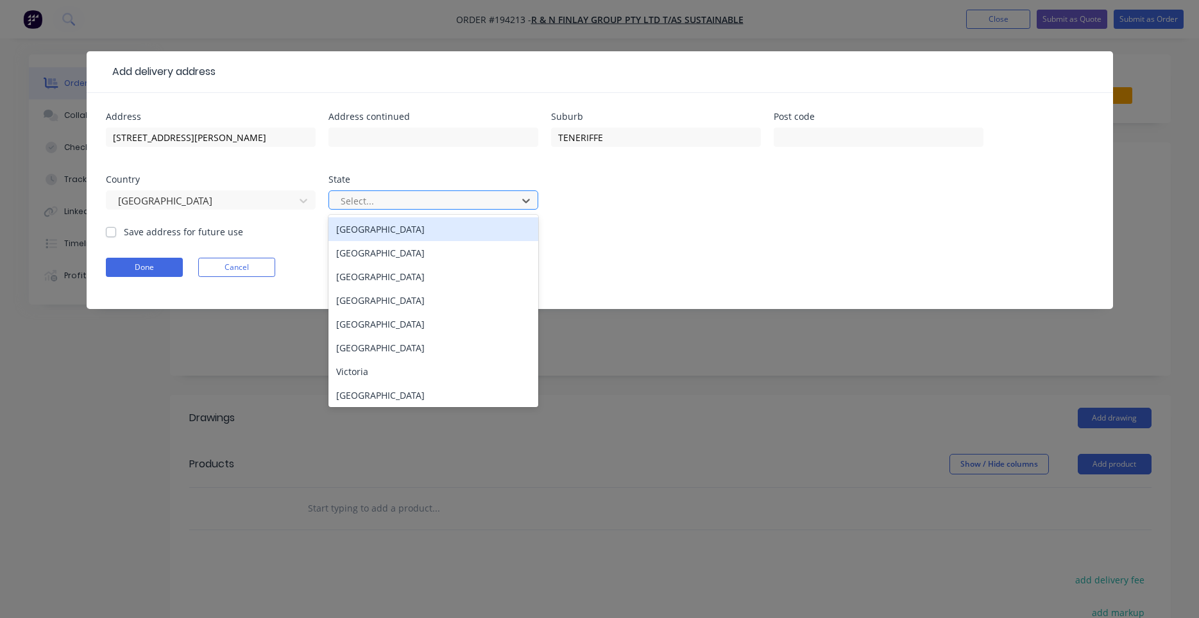
click at [423, 195] on div at bounding box center [424, 201] width 171 height 16
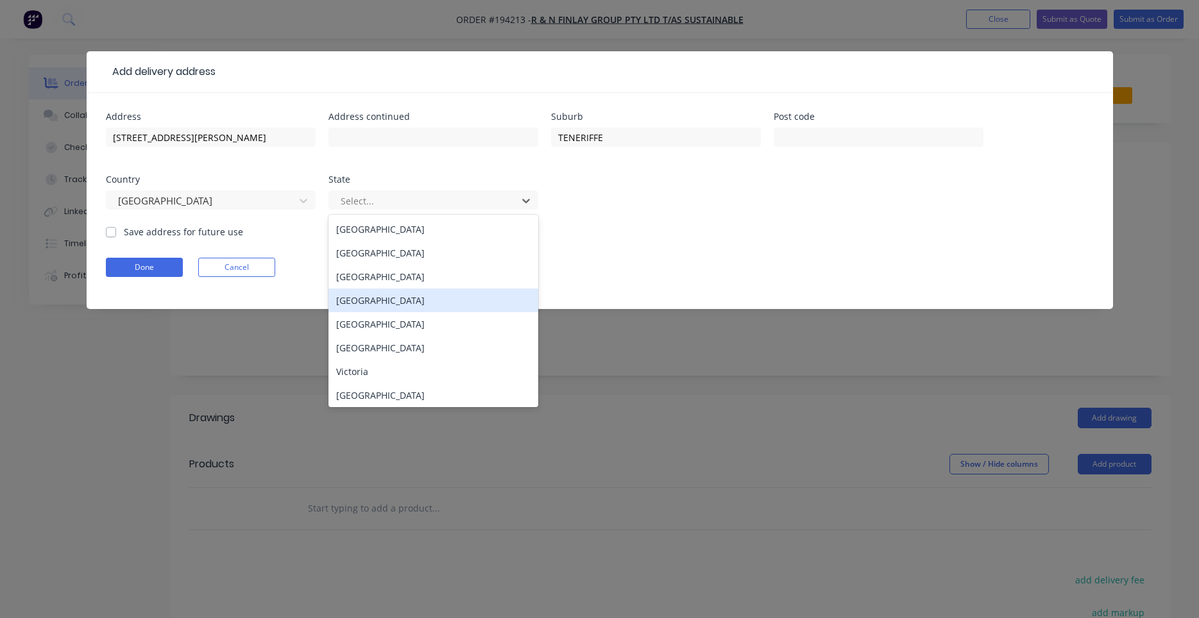
click at [426, 302] on div "[GEOGRAPHIC_DATA]" at bounding box center [433, 301] width 210 height 24
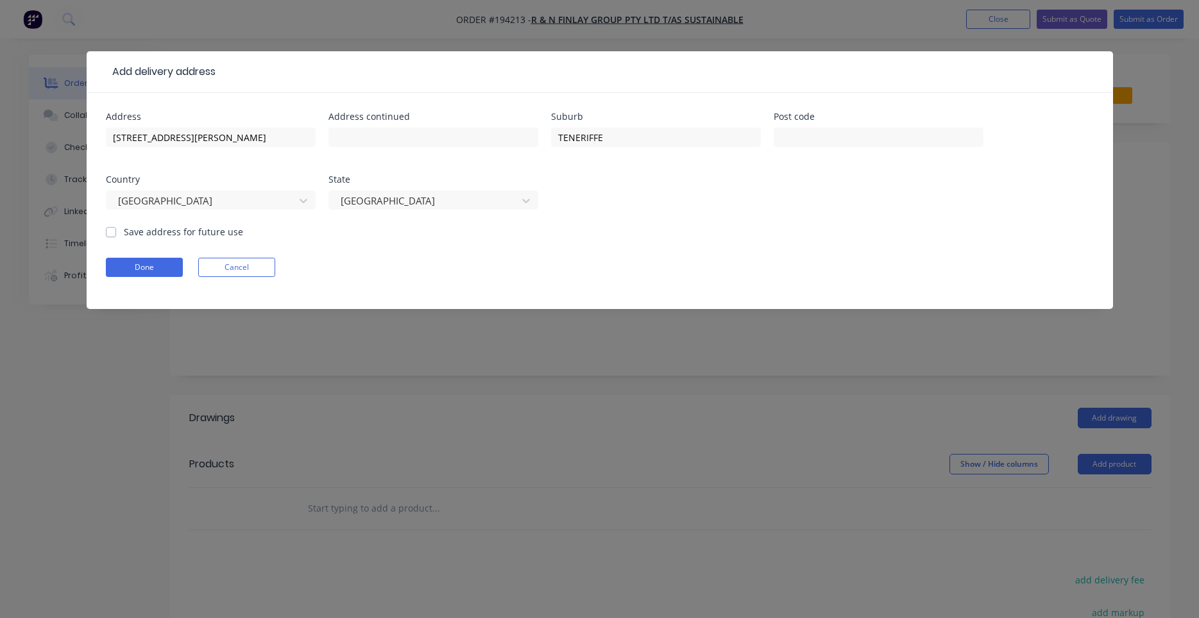
click at [156, 235] on label "Save address for future use" at bounding box center [183, 231] width 119 height 13
click at [116, 235] on input "Save address for future use" at bounding box center [111, 231] width 10 height 12
click at [156, 235] on label "Save address for future use" at bounding box center [183, 231] width 119 height 13
click at [116, 235] on input "Save address for future use" at bounding box center [111, 231] width 10 height 12
checkbox input "false"
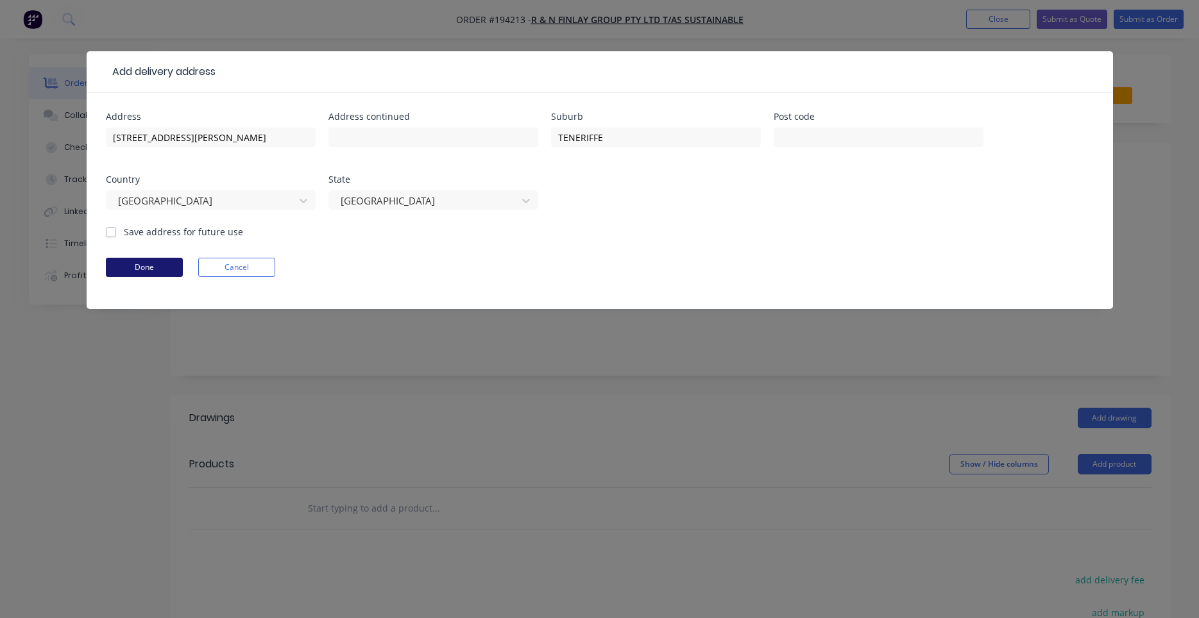
click at [157, 264] on button "Done" at bounding box center [144, 267] width 77 height 19
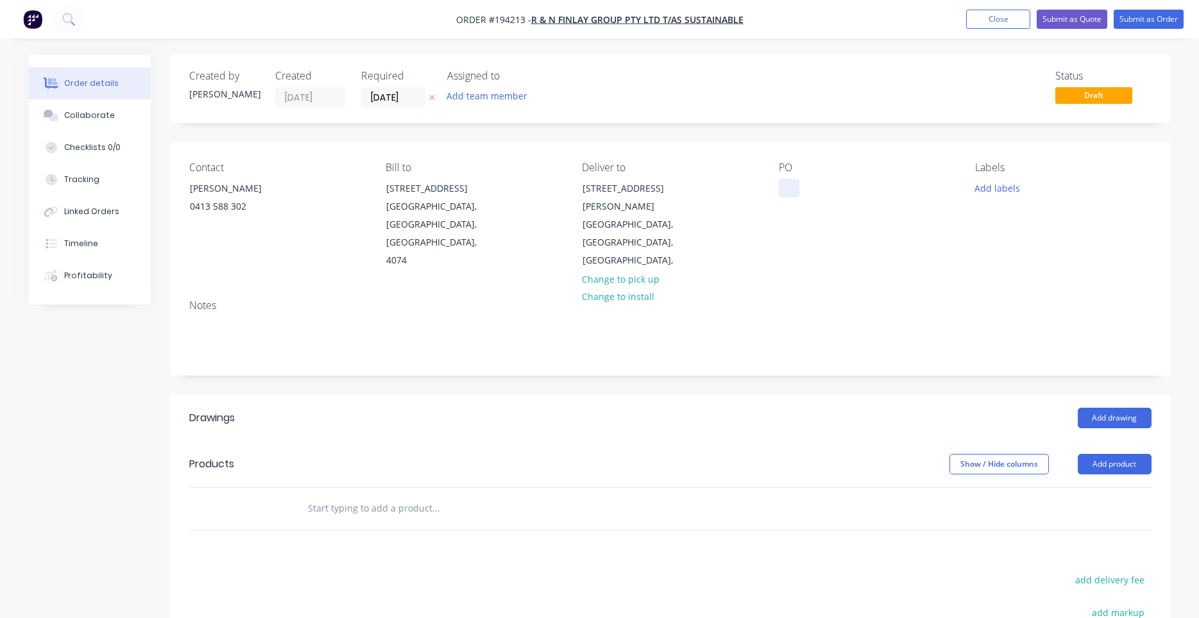
click at [789, 187] on div at bounding box center [789, 188] width 21 height 19
click at [818, 190] on div "CHESTER ST" at bounding box center [831, 188] width 105 height 19
click at [811, 189] on div "CHESTER ST" at bounding box center [831, 188] width 105 height 19
click at [800, 191] on div "CHESTER ST" at bounding box center [831, 188] width 105 height 19
click at [793, 193] on div "CHESTER ST" at bounding box center [831, 188] width 105 height 19
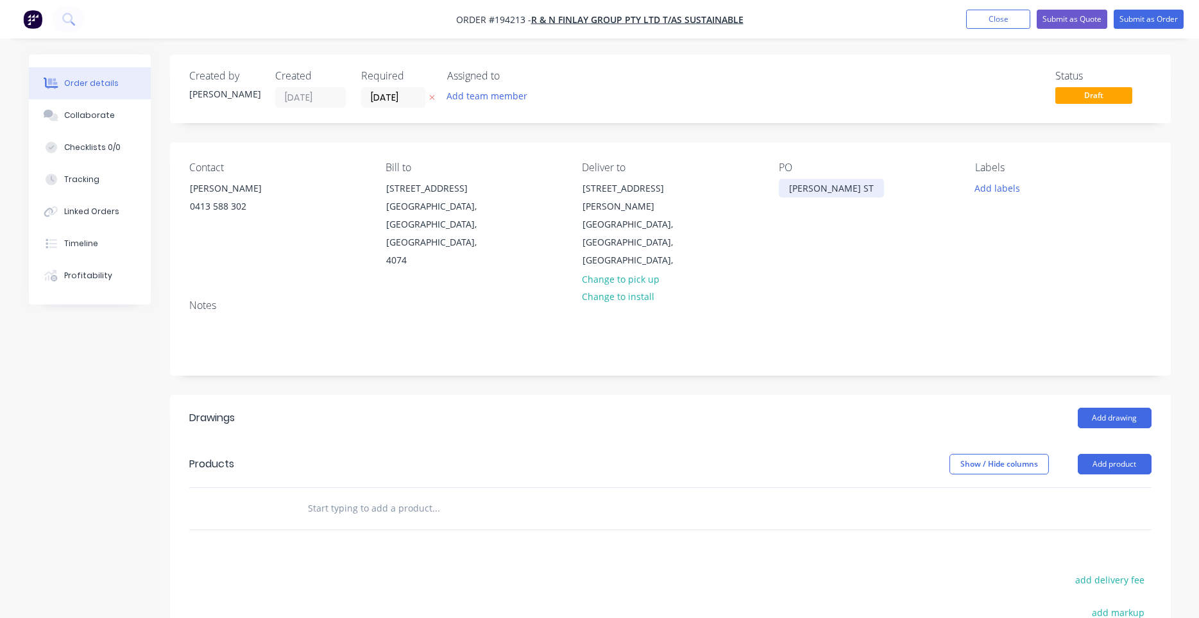
click at [789, 192] on div "CHESTER ST" at bounding box center [831, 188] width 105 height 19
click at [804, 188] on div "CHESTER ST" at bounding box center [831, 188] width 105 height 19
click at [832, 186] on div "CHESTER ST" at bounding box center [831, 188] width 105 height 19
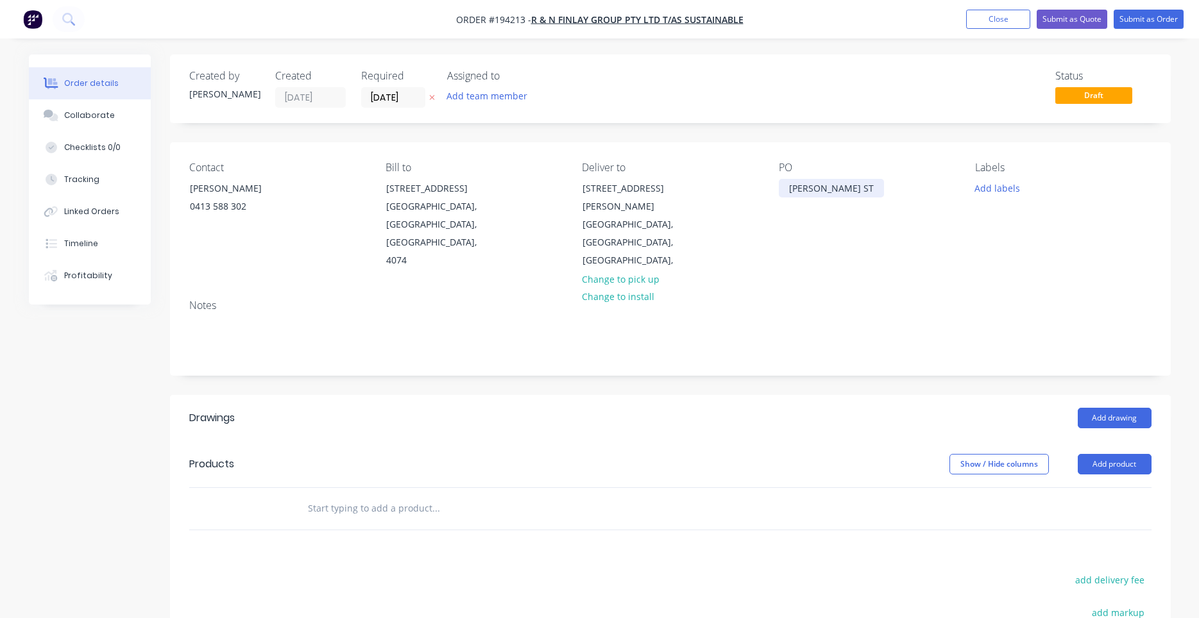
click at [825, 188] on div "CHESTER ST" at bounding box center [831, 188] width 105 height 19
click at [991, 191] on button "Add labels" at bounding box center [997, 187] width 59 height 17
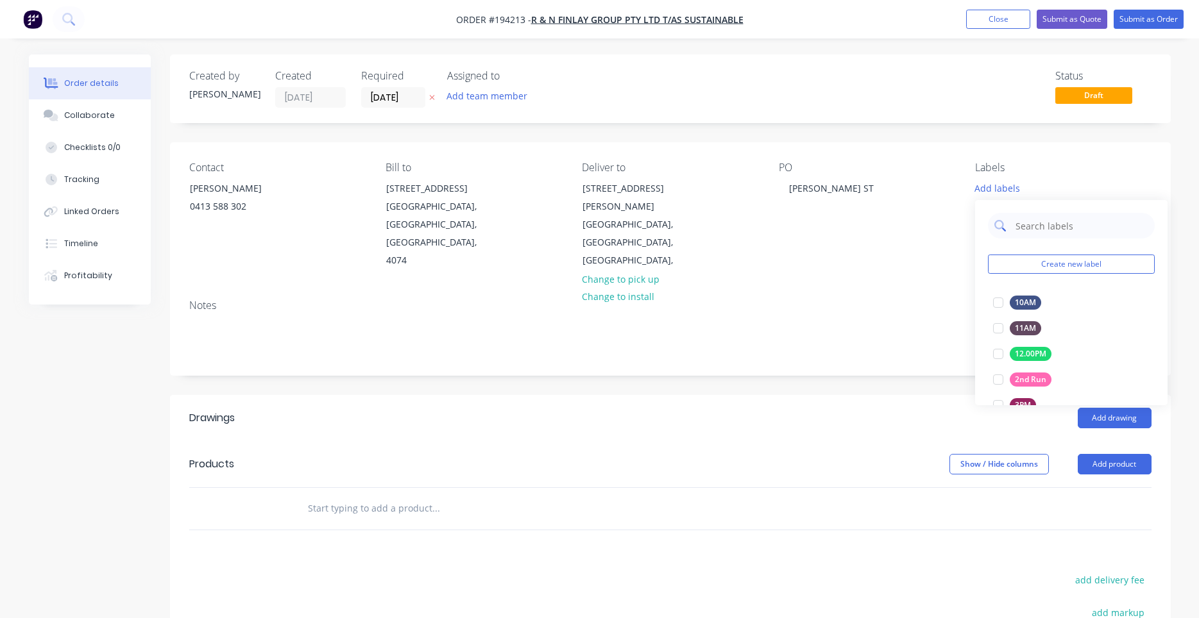
click at [1020, 219] on input "text" at bounding box center [1081, 226] width 134 height 26
type input "7"
click at [1001, 305] on div at bounding box center [998, 303] width 26 height 26
click at [917, 299] on div "Notes" at bounding box center [670, 305] width 962 height 12
click at [337, 496] on input "text" at bounding box center [435, 509] width 257 height 26
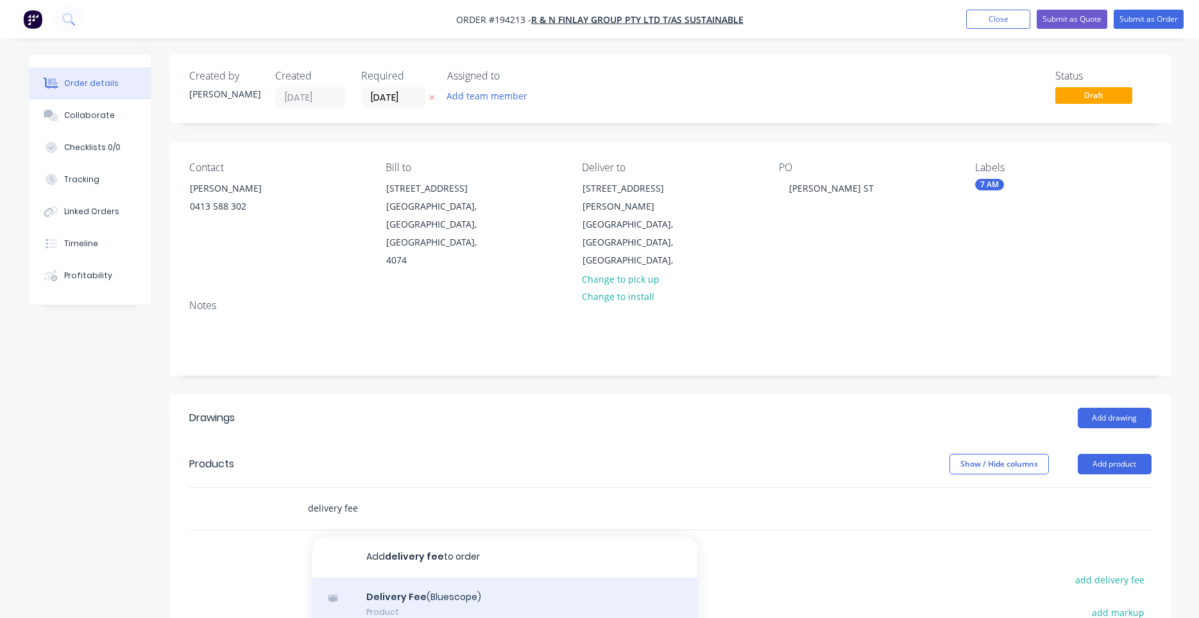
scroll to position [122, 0]
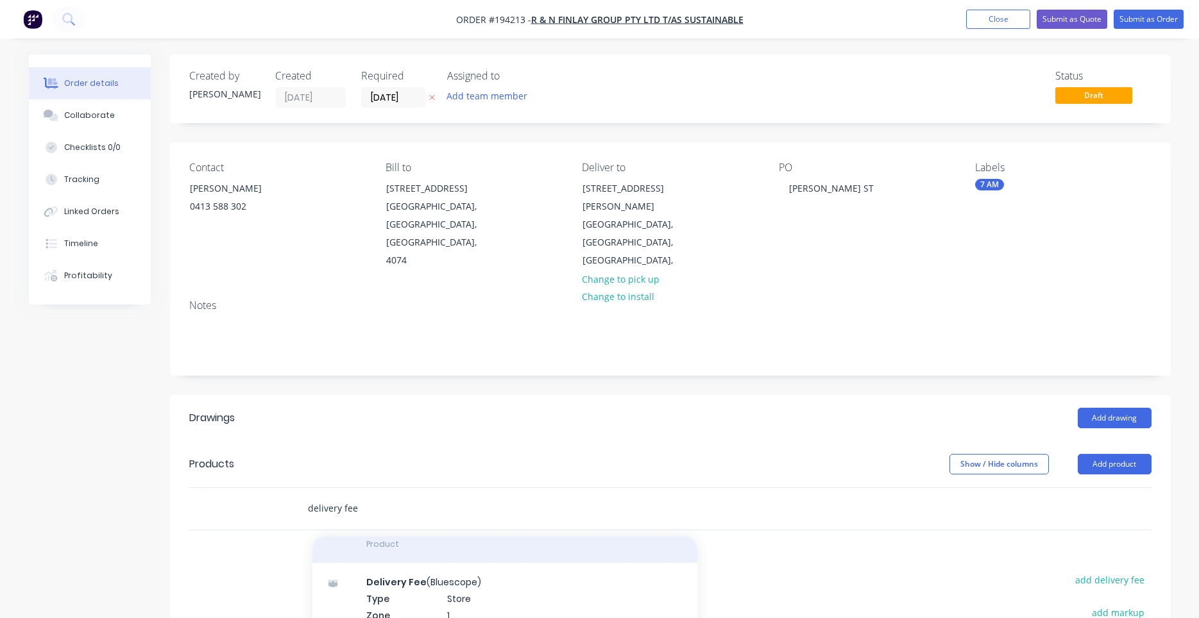
type input "delivery fee"
click at [421, 516] on div "Delivery Fee Product" at bounding box center [504, 536] width 385 height 54
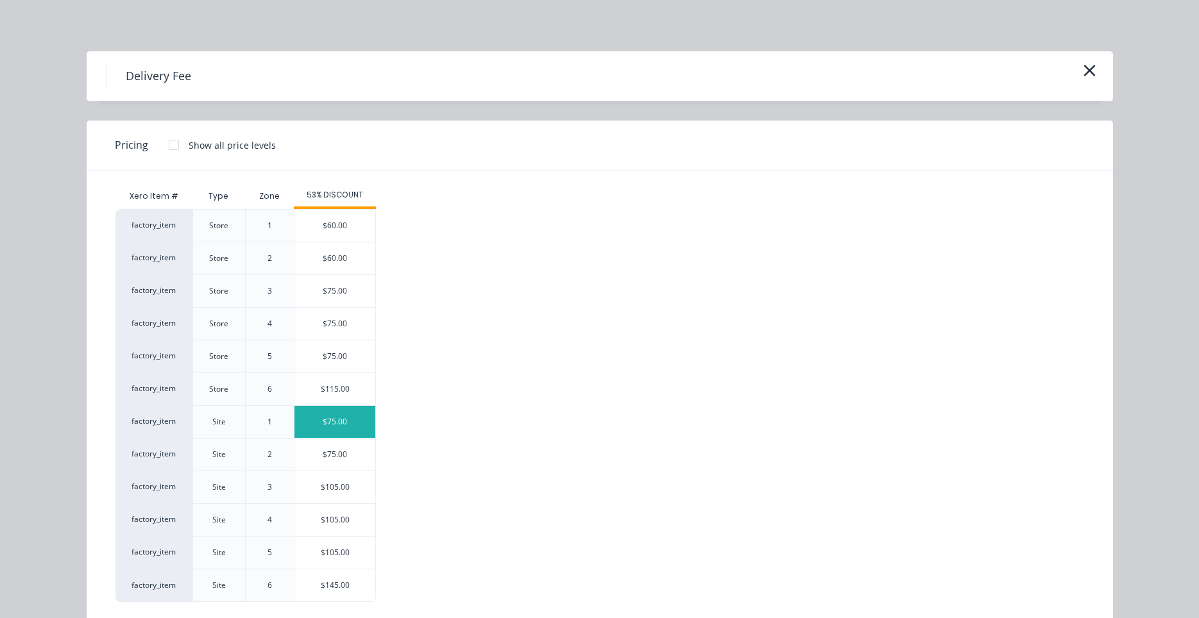
click at [369, 434] on div "$75.00" at bounding box center [334, 422] width 81 height 32
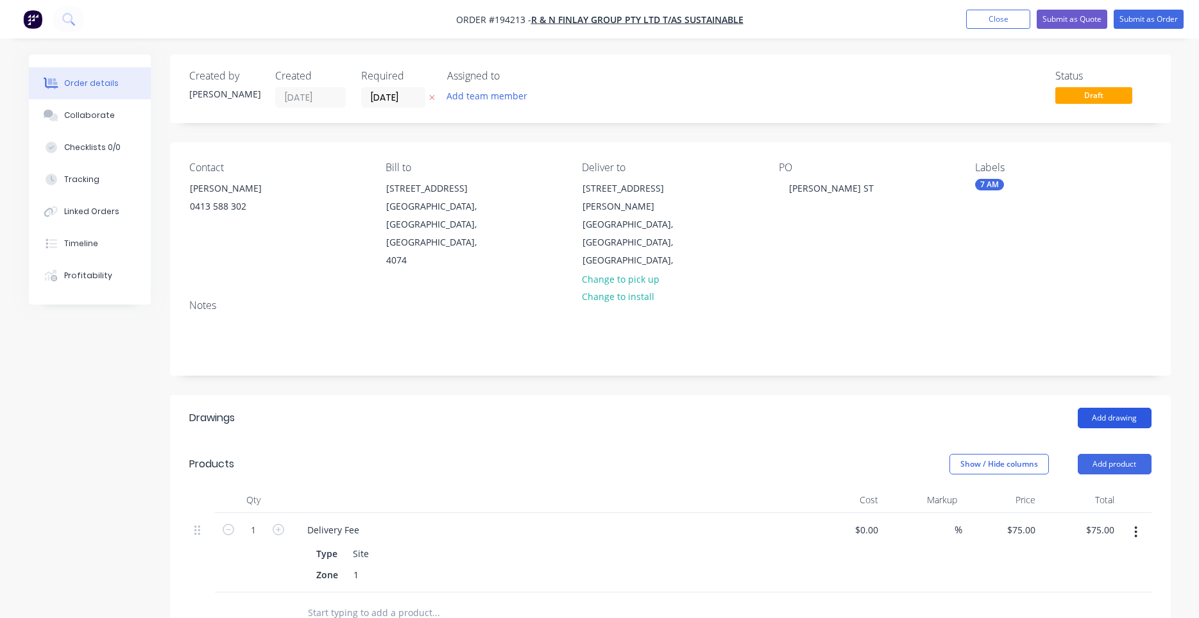
click at [1095, 408] on button "Add drawing" at bounding box center [1114, 418] width 74 height 21
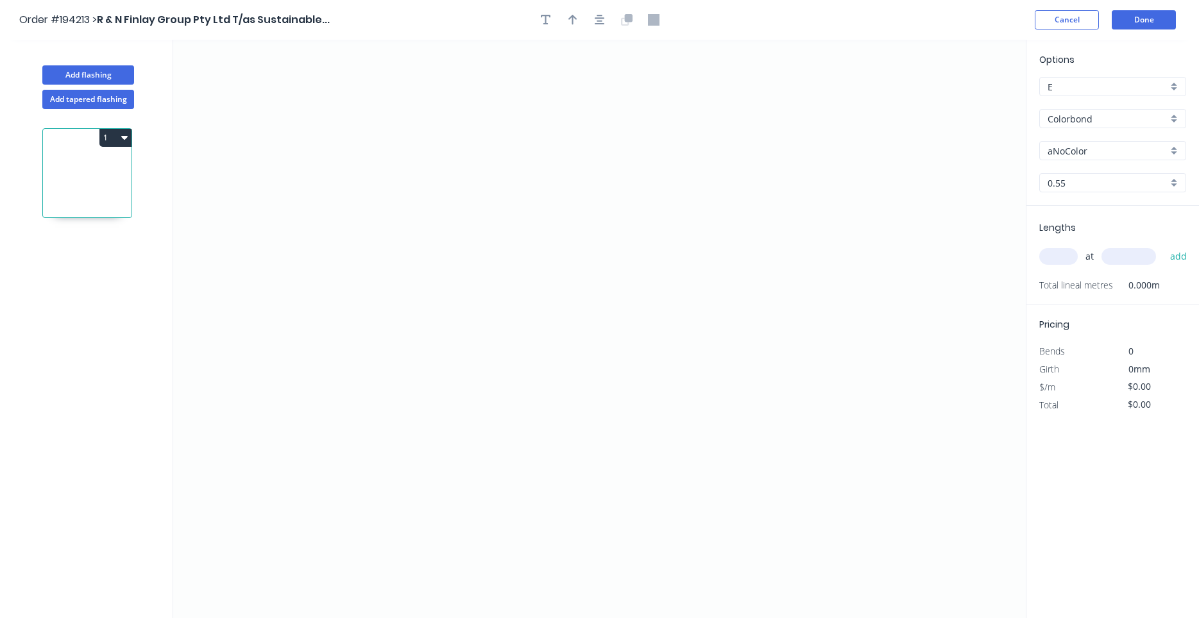
click at [1085, 151] on input "aNoColor" at bounding box center [1107, 150] width 120 height 13
click at [1076, 165] on div "Dune" at bounding box center [1113, 175] width 146 height 22
type input "Dune"
click at [1053, 258] on input "text" at bounding box center [1058, 256] width 38 height 17
click at [332, 133] on icon "0" at bounding box center [599, 329] width 852 height 578
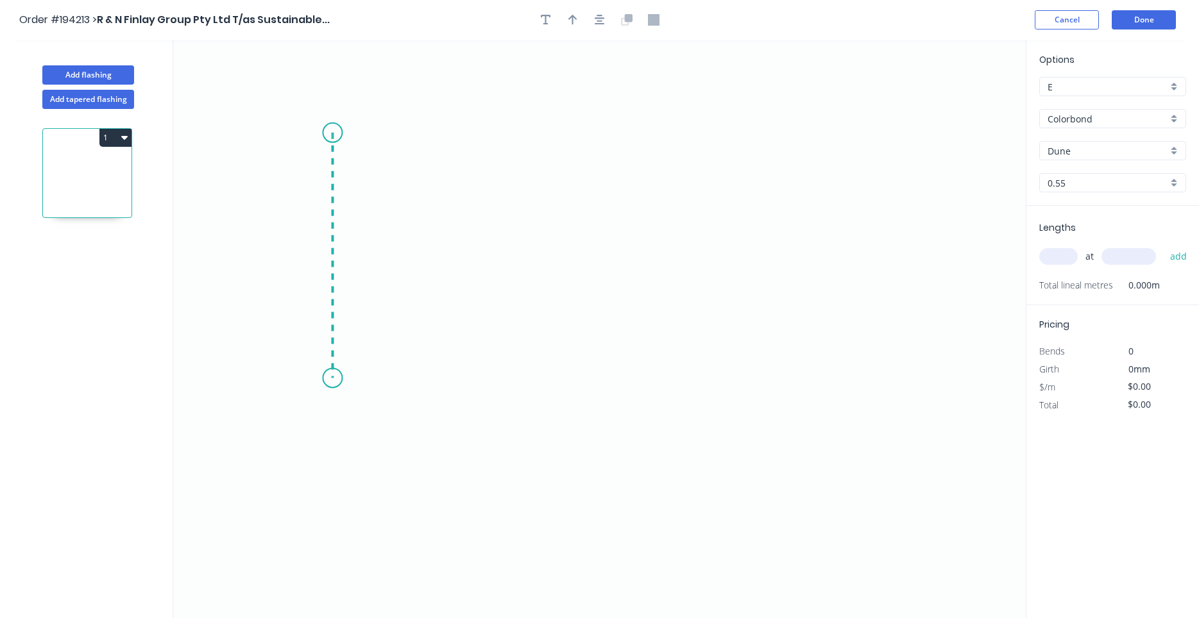
click at [316, 378] on icon "0" at bounding box center [599, 329] width 852 height 578
click at [746, 371] on icon "0 ?" at bounding box center [599, 329] width 852 height 578
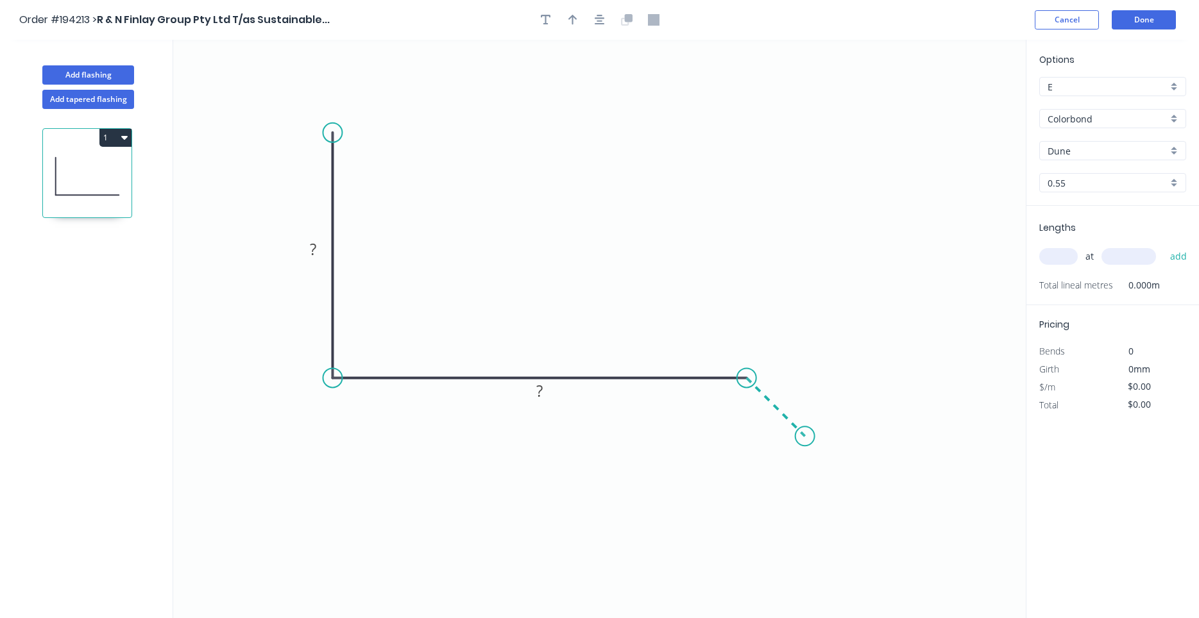
click at [805, 434] on icon "0 ? ?" at bounding box center [599, 329] width 852 height 578
click at [805, 434] on circle at bounding box center [804, 435] width 19 height 19
click at [315, 253] on tspan "?" at bounding box center [313, 249] width 6 height 21
click at [598, 25] on icon "button" at bounding box center [599, 20] width 10 height 12
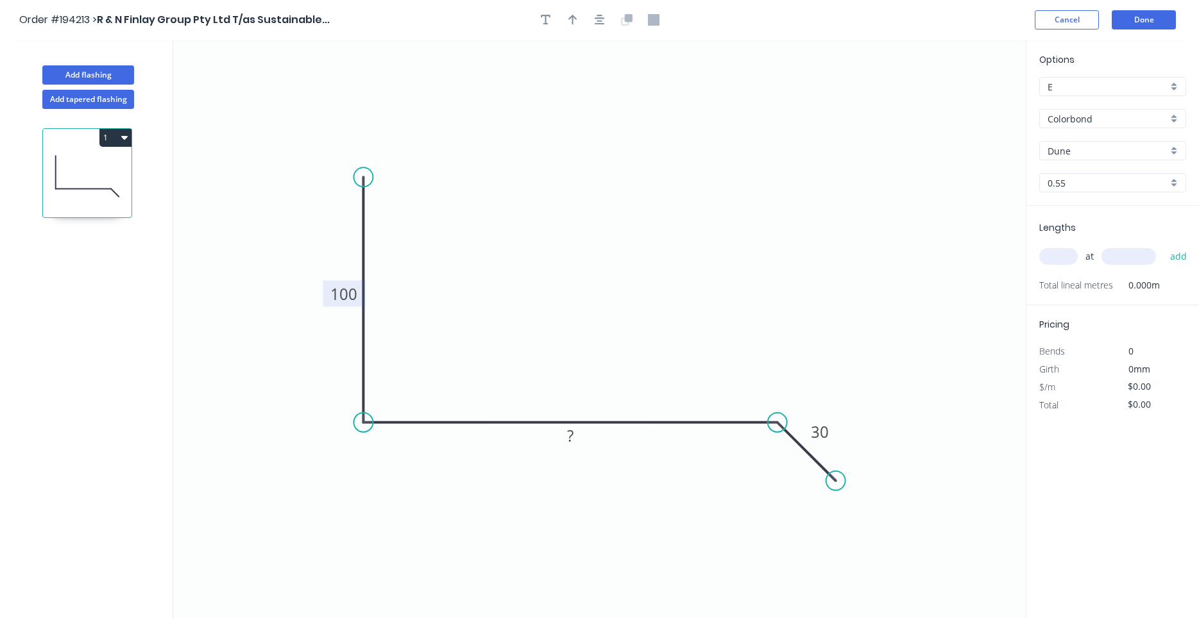
click at [1066, 255] on input "text" at bounding box center [1058, 256] width 38 height 17
type input "1"
type input "1000"
click at [1163, 246] on button "add" at bounding box center [1178, 257] width 30 height 22
click at [118, 133] on button "1" at bounding box center [115, 138] width 32 height 18
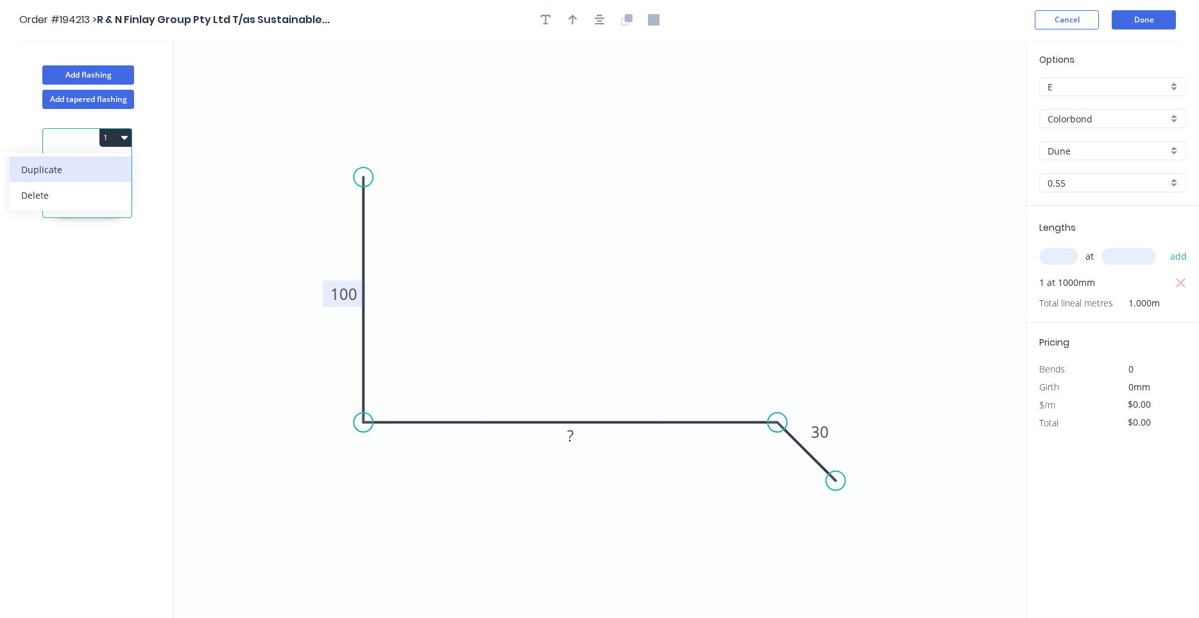
click at [110, 160] on button "Duplicate" at bounding box center [71, 169] width 122 height 26
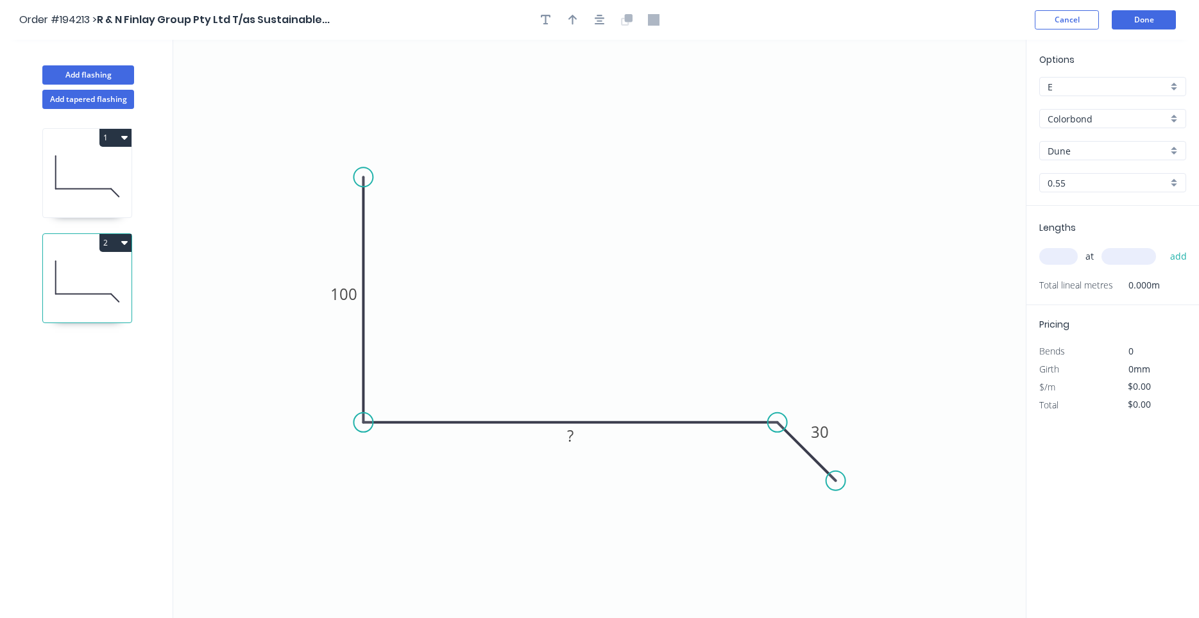
click at [80, 181] on icon at bounding box center [87, 176] width 89 height 82
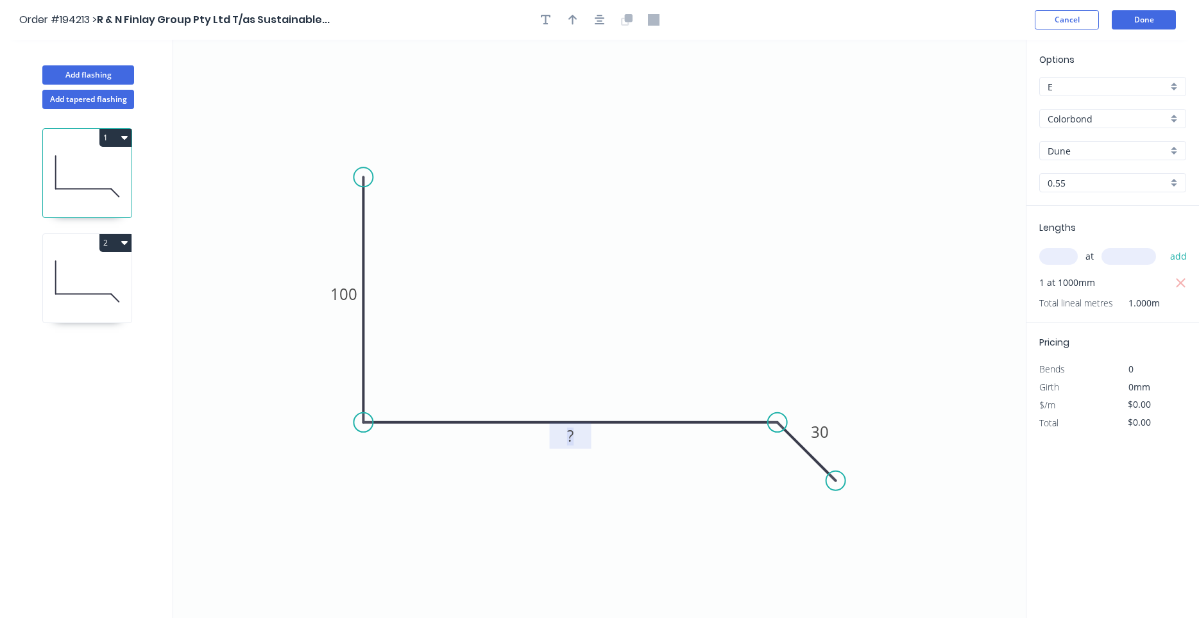
click at [566, 437] on rect at bounding box center [570, 437] width 26 height 18
drag, startPoint x: 566, startPoint y: 437, endPoint x: 590, endPoint y: 437, distance: 24.4
click at [590, 437] on g "?" at bounding box center [571, 436] width 42 height 26
click at [338, 291] on tspan "100" at bounding box center [343, 293] width 27 height 21
type input "$13.18"
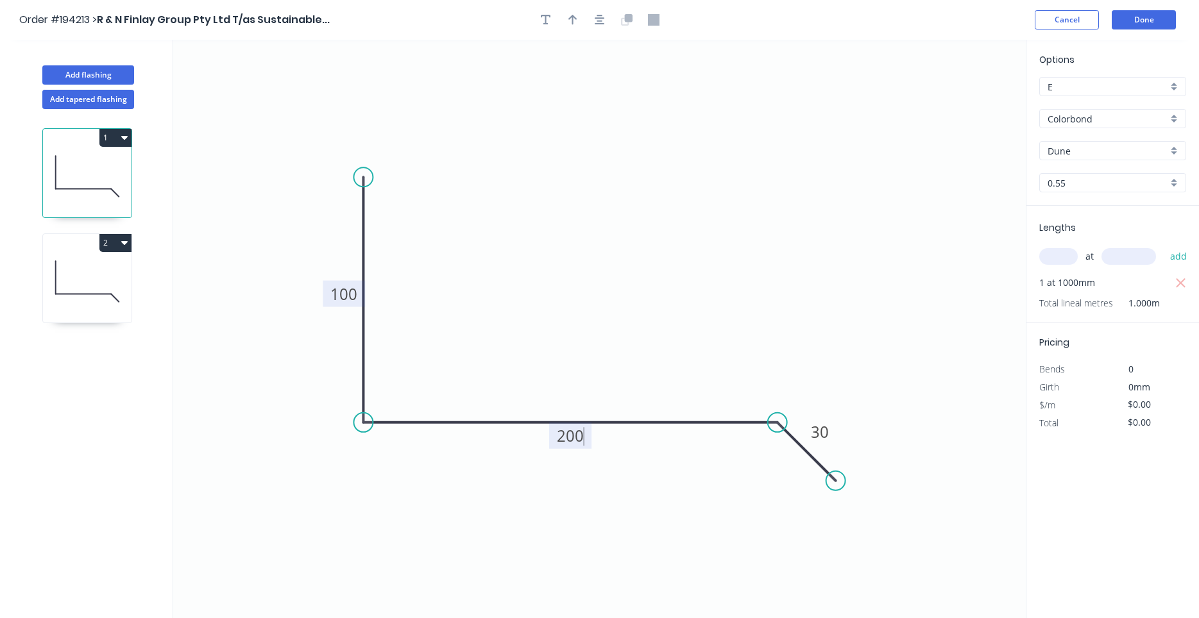
type input "$13.18"
click at [105, 281] on icon at bounding box center [87, 281] width 89 height 82
type input "$0.00"
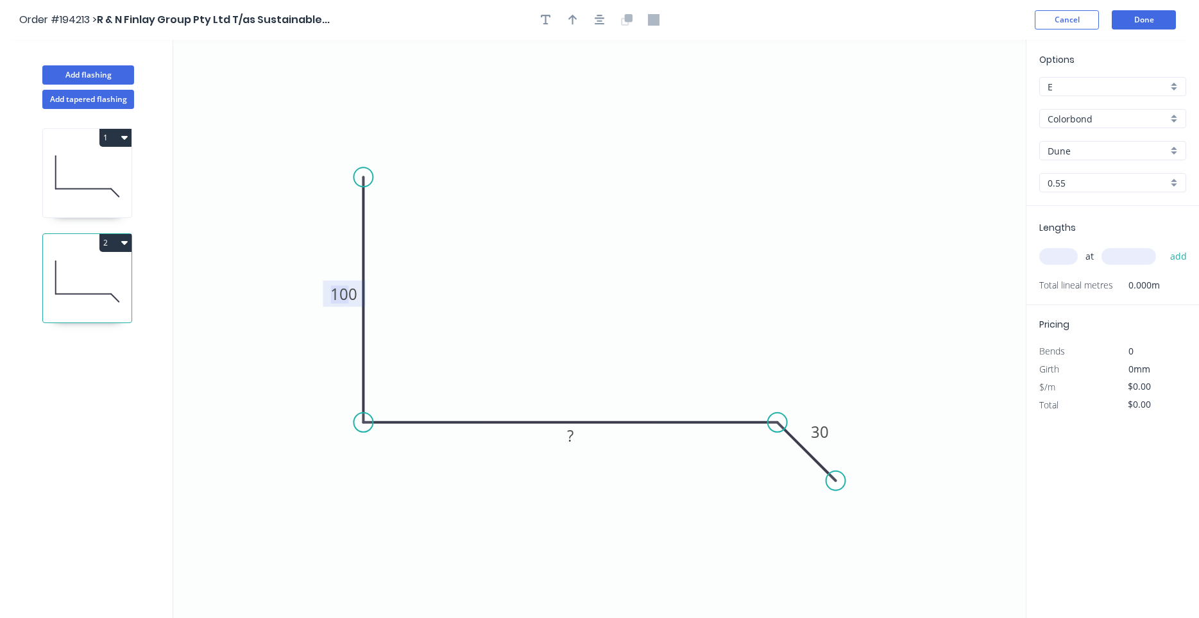
click at [348, 299] on tspan "100" at bounding box center [343, 293] width 27 height 21
type input "$13.18"
click at [1055, 257] on input "text" at bounding box center [1058, 256] width 38 height 17
type input "1"
type input "4300"
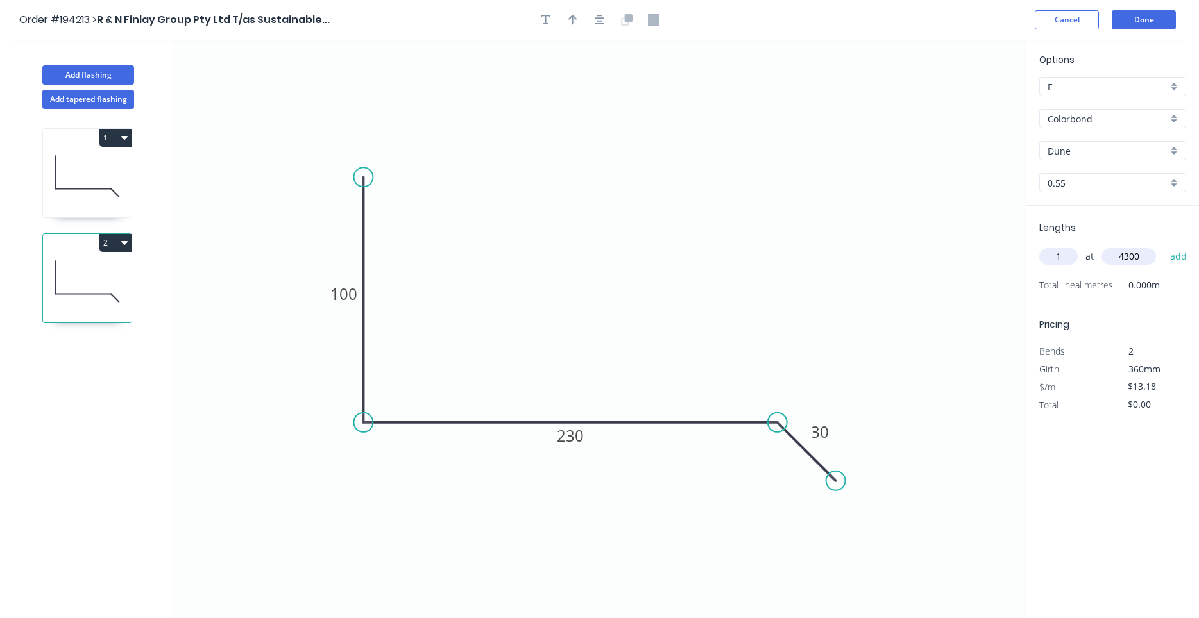
click at [1163, 246] on button "add" at bounding box center [1178, 257] width 30 height 22
type input "$56.67"
click at [108, 63] on div "Add flashing" at bounding box center [88, 65] width 169 height 38
click at [103, 75] on button "Add flashing" at bounding box center [88, 74] width 92 height 19
type input "$0.00"
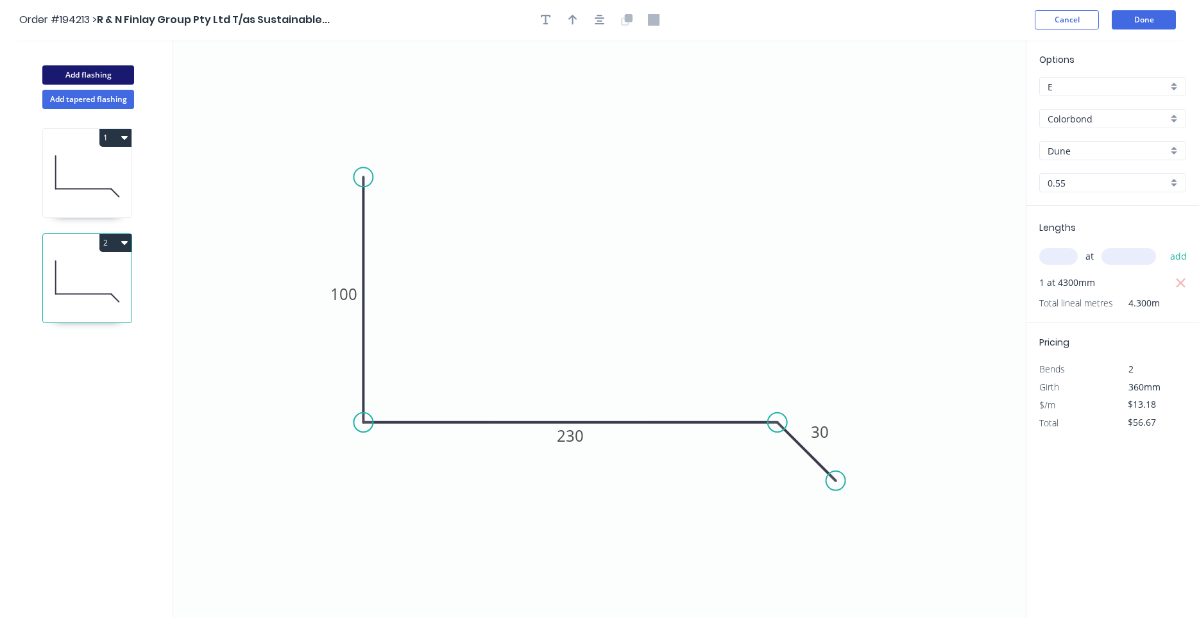
type input "$0.00"
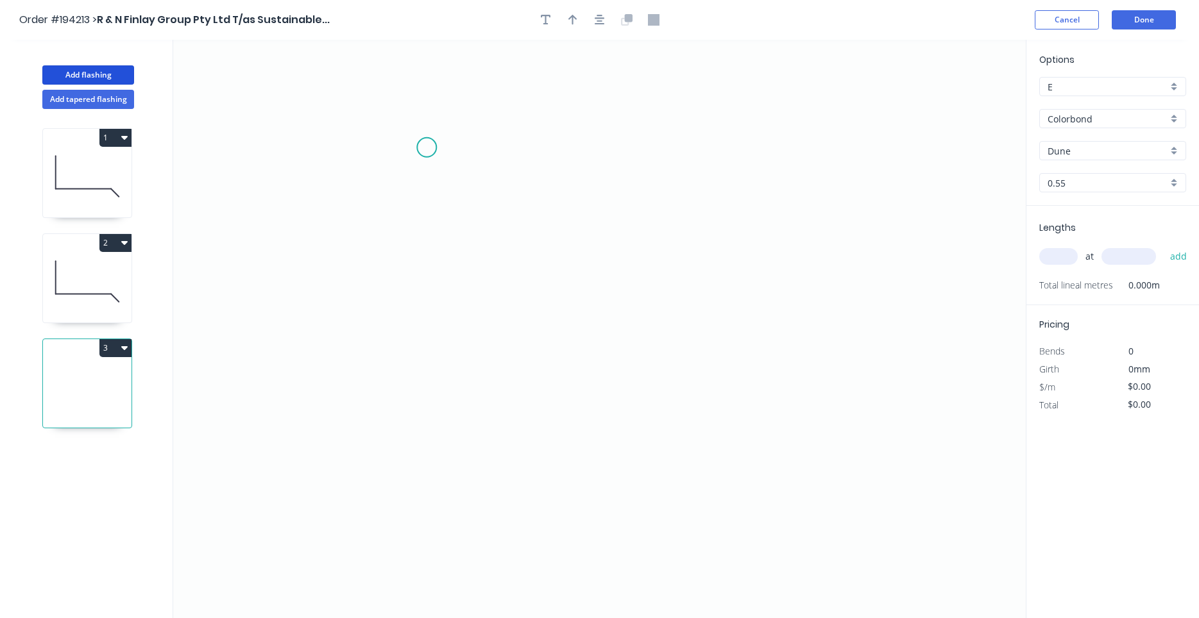
click at [398, 116] on icon "0" at bounding box center [599, 329] width 852 height 578
click at [391, 387] on icon "0" at bounding box center [599, 329] width 852 height 578
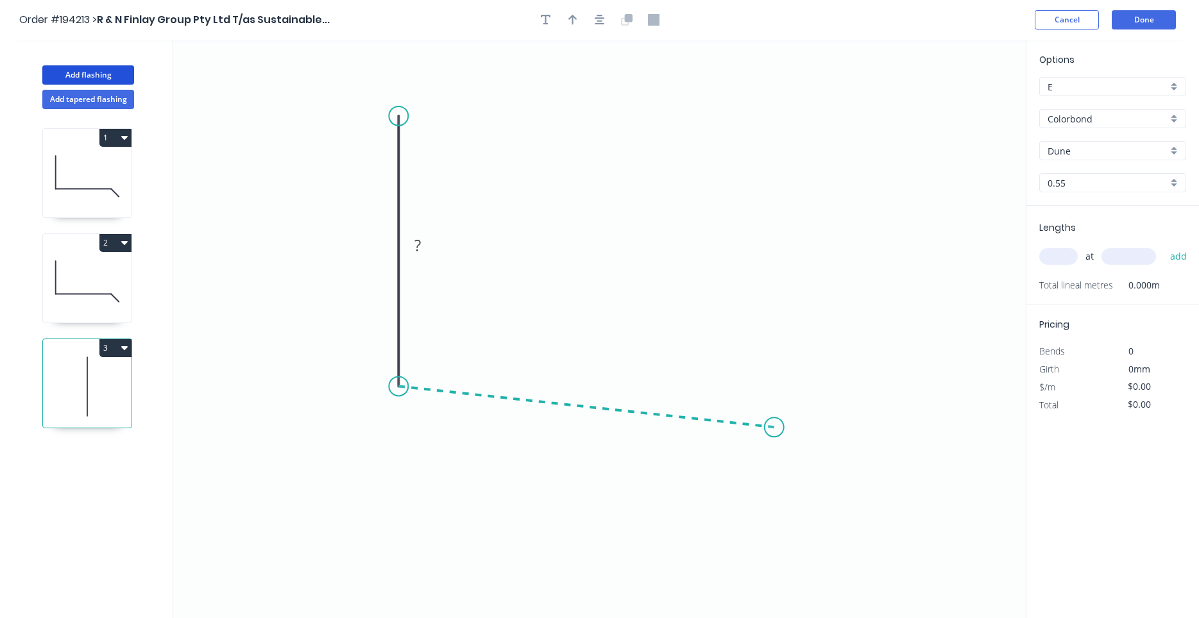
click at [774, 428] on icon "0 ?" at bounding box center [599, 329] width 852 height 578
click at [802, 473] on icon "0 ? ? ? º" at bounding box center [599, 329] width 852 height 578
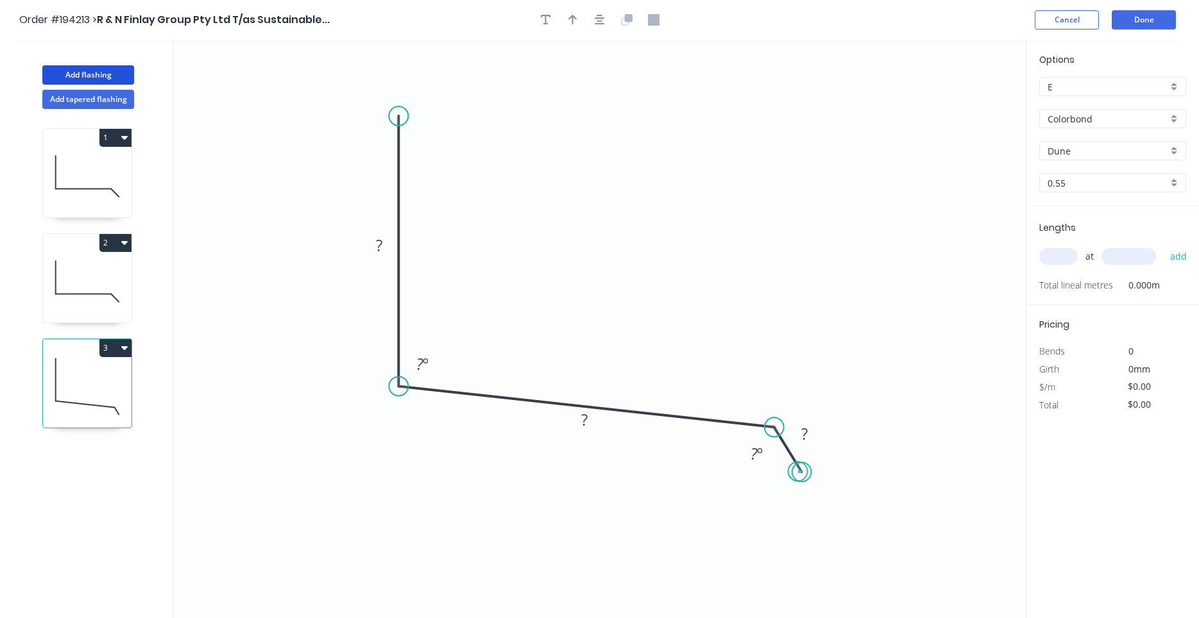
click at [797, 471] on circle at bounding box center [801, 471] width 19 height 19
drag, startPoint x: 798, startPoint y: 471, endPoint x: 826, endPoint y: 491, distance: 34.4
click at [826, 491] on circle at bounding box center [825, 490] width 19 height 19
click at [387, 240] on rect at bounding box center [379, 246] width 26 height 18
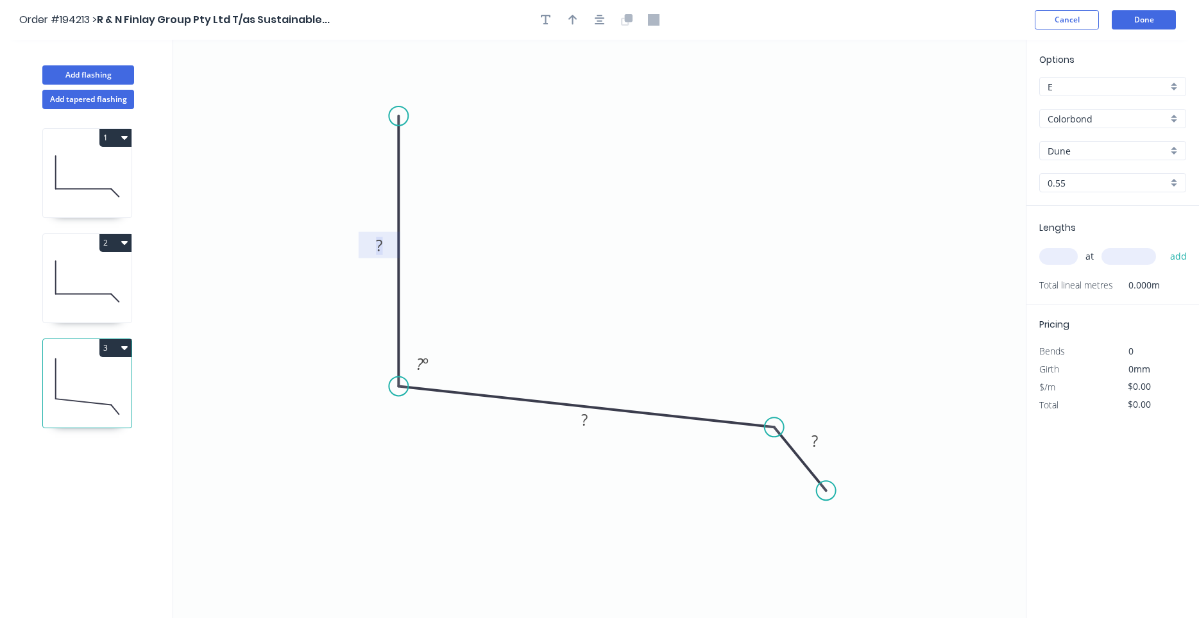
click at [385, 239] on rect at bounding box center [379, 246] width 26 height 18
click at [79, 183] on icon at bounding box center [87, 176] width 89 height 82
type input "$13.18"
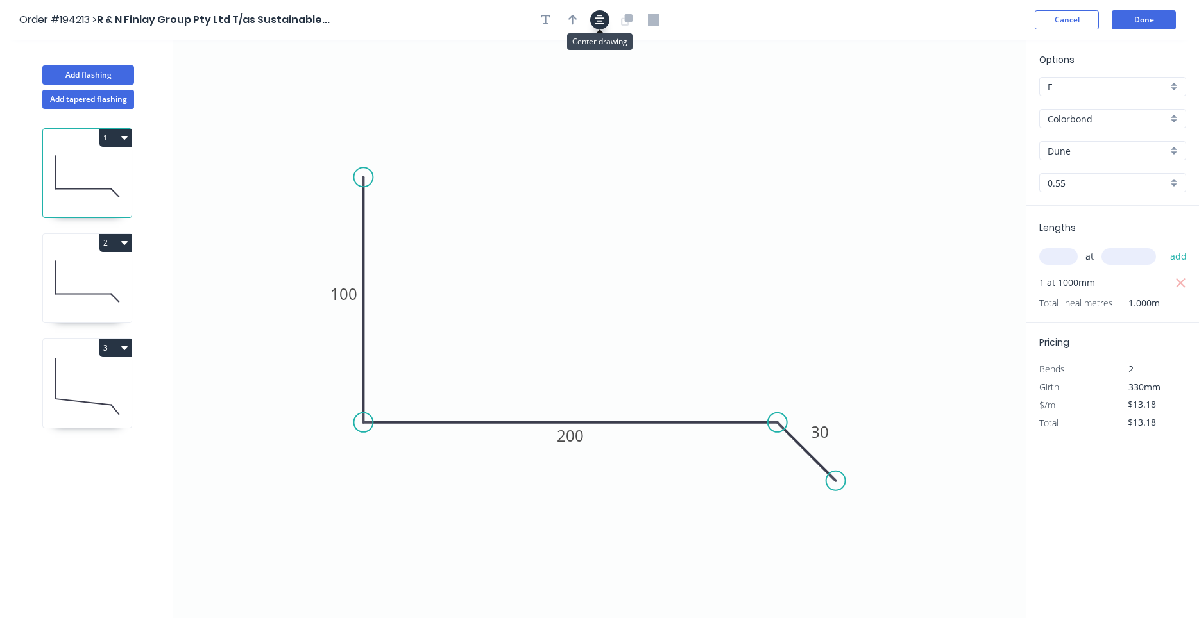
click at [605, 24] on button "button" at bounding box center [599, 19] width 19 height 19
click at [580, 23] on button "button" at bounding box center [572, 19] width 19 height 19
click at [957, 103] on icon "0 100 200 30" at bounding box center [599, 329] width 852 height 578
click at [960, 103] on icon at bounding box center [971, 93] width 37 height 37
drag, startPoint x: 960, startPoint y: 103, endPoint x: 645, endPoint y: 275, distance: 359.6
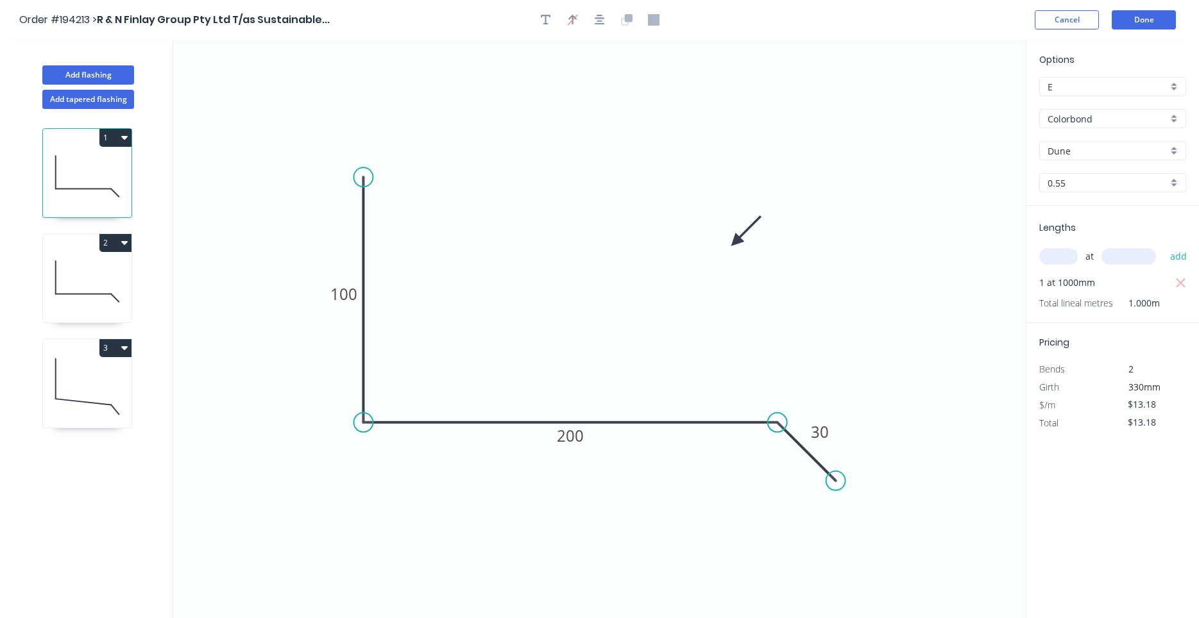
click at [727, 249] on icon at bounding box center [745, 230] width 37 height 37
click at [103, 285] on icon at bounding box center [87, 281] width 89 height 82
type input "$56.67"
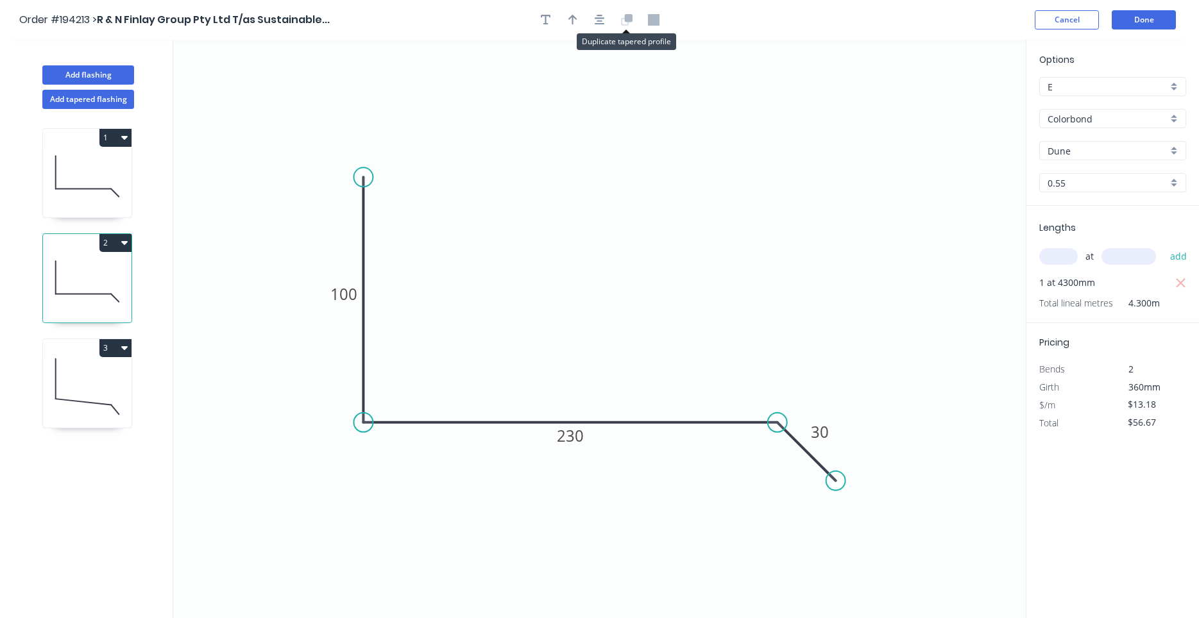
click at [609, 24] on div at bounding box center [599, 19] width 135 height 19
click at [607, 23] on button "button" at bounding box center [599, 19] width 19 height 19
click at [564, 24] on button "button" at bounding box center [572, 19] width 19 height 19
click at [957, 97] on icon "0 100 230 30" at bounding box center [599, 329] width 852 height 578
click at [961, 99] on icon "0 100 230 30" at bounding box center [599, 329] width 852 height 578
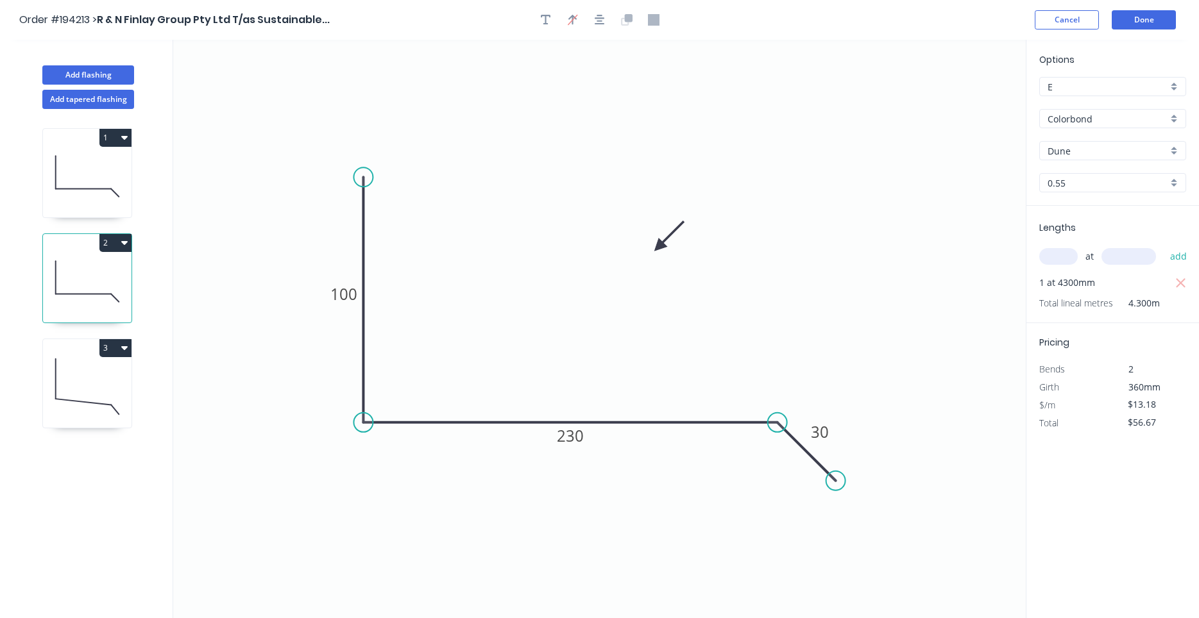
drag, startPoint x: 961, startPoint y: 99, endPoint x: 587, endPoint y: 302, distance: 425.0
click at [650, 255] on icon at bounding box center [668, 235] width 37 height 37
click at [73, 382] on icon at bounding box center [87, 387] width 89 height 82
type input "$0.00"
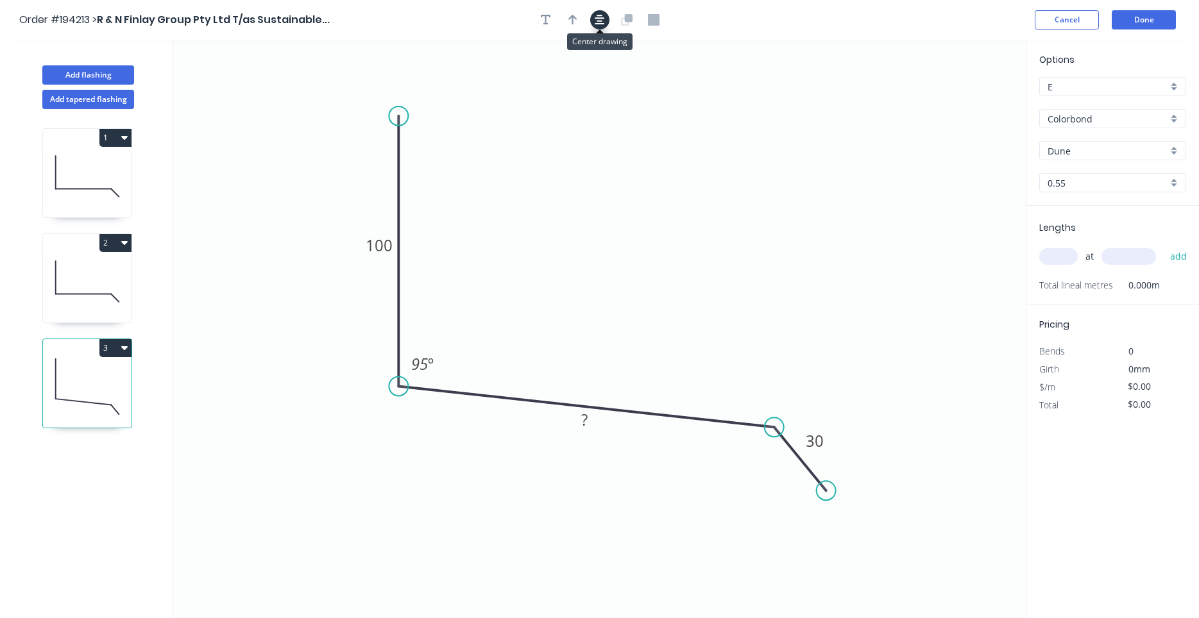
click at [603, 18] on icon "button" at bounding box center [599, 20] width 10 height 10
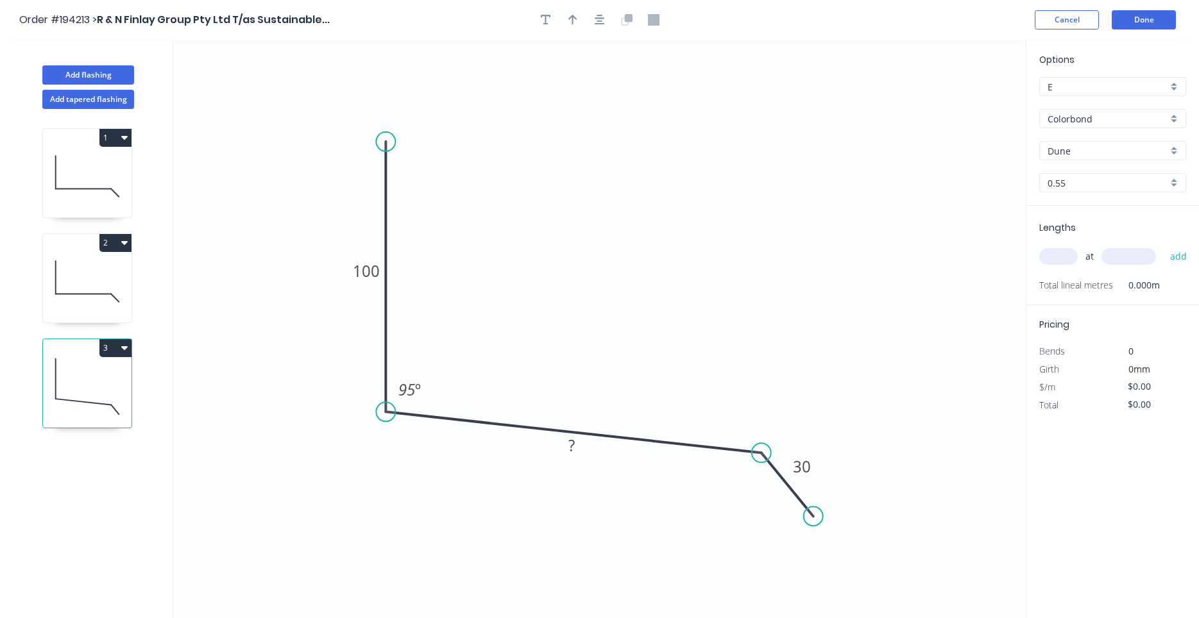
click at [1054, 260] on input "text" at bounding box center [1058, 256] width 38 height 17
type input "1"
type input "1500"
click at [1163, 246] on button "add" at bounding box center [1178, 257] width 30 height 22
click at [577, 453] on rect at bounding box center [572, 446] width 26 height 18
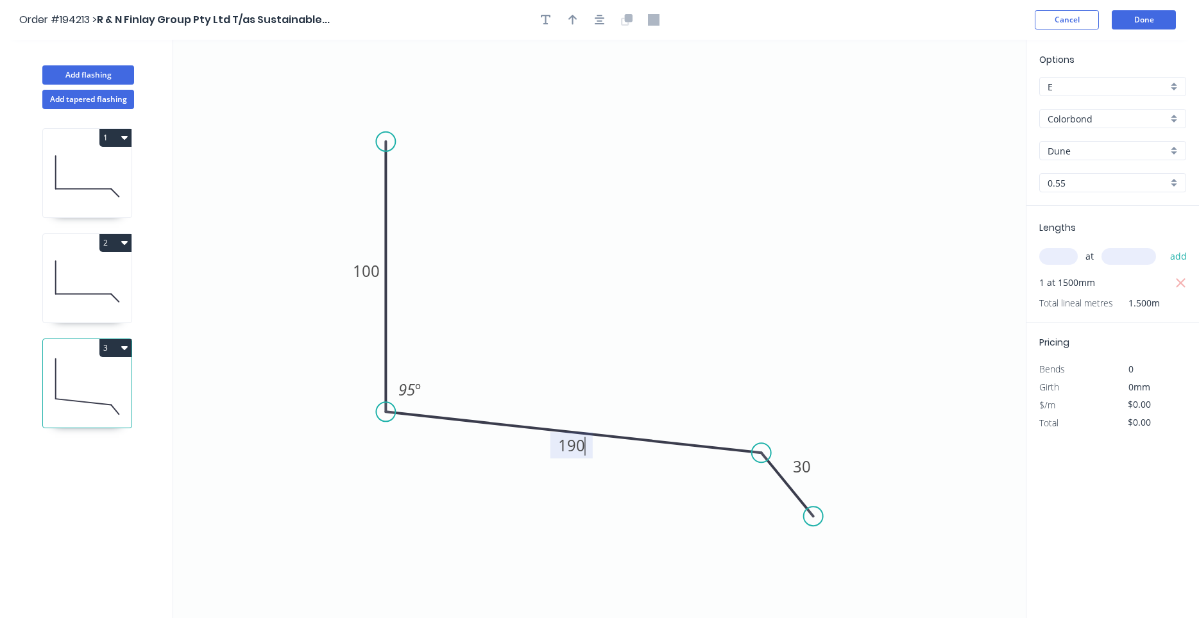
type input "$13.18"
click at [124, 341] on button "3" at bounding box center [115, 348] width 32 height 18
click at [108, 371] on div "Duplicate" at bounding box center [70, 380] width 99 height 19
type input "$0.00"
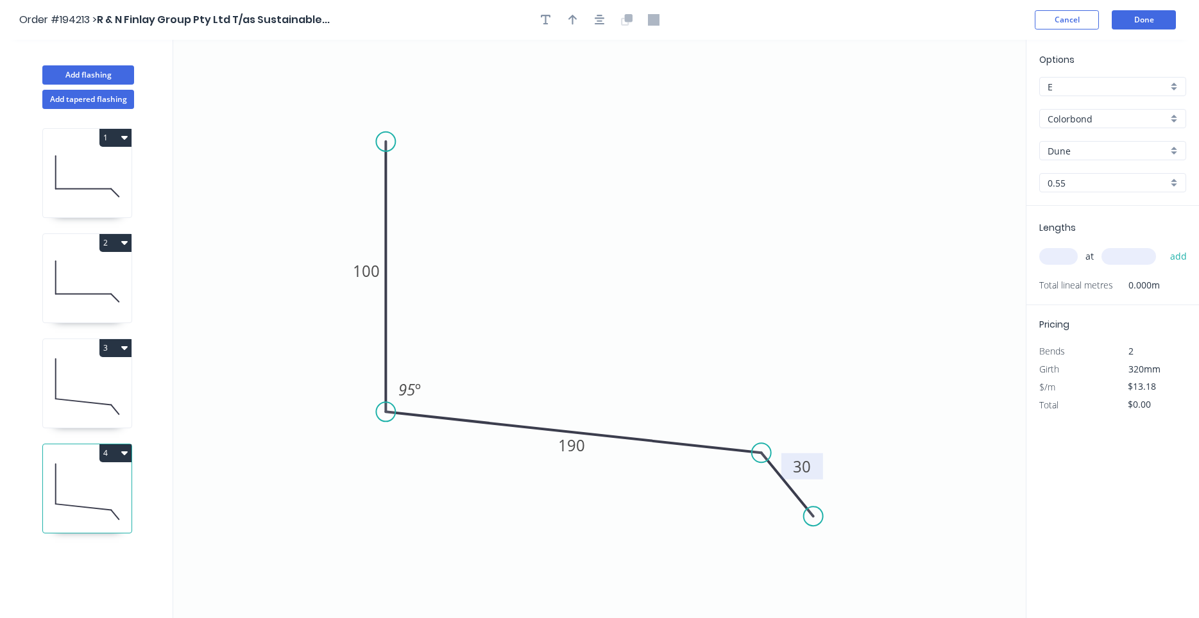
click at [781, 478] on rect at bounding box center [802, 466] width 42 height 26
drag, startPoint x: 784, startPoint y: 482, endPoint x: 868, endPoint y: 493, distance: 85.4
click at [868, 493] on icon at bounding box center [871, 494] width 52 height 63
click at [627, 455] on tspan "190" at bounding box center [613, 450] width 27 height 21
type input "$15.35"
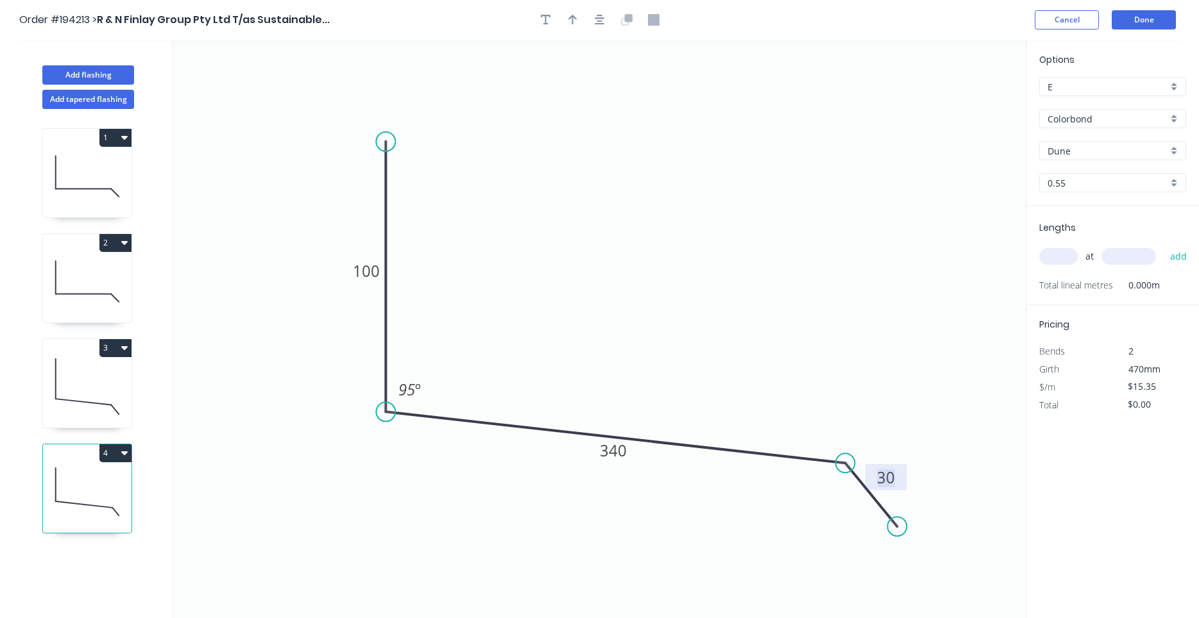
click at [1048, 251] on input "text" at bounding box center [1058, 256] width 38 height 17
type input "1"
type input "1000"
click at [1163, 246] on button "add" at bounding box center [1178, 257] width 30 height 22
type input "$15.35"
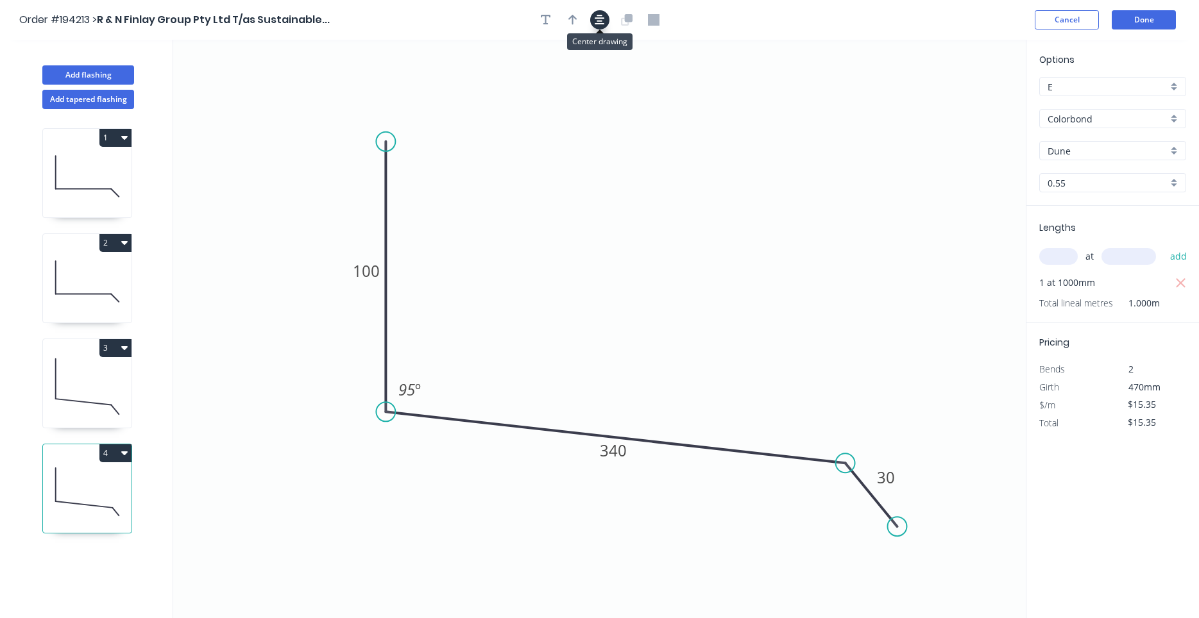
click at [598, 17] on icon "button" at bounding box center [599, 20] width 10 height 12
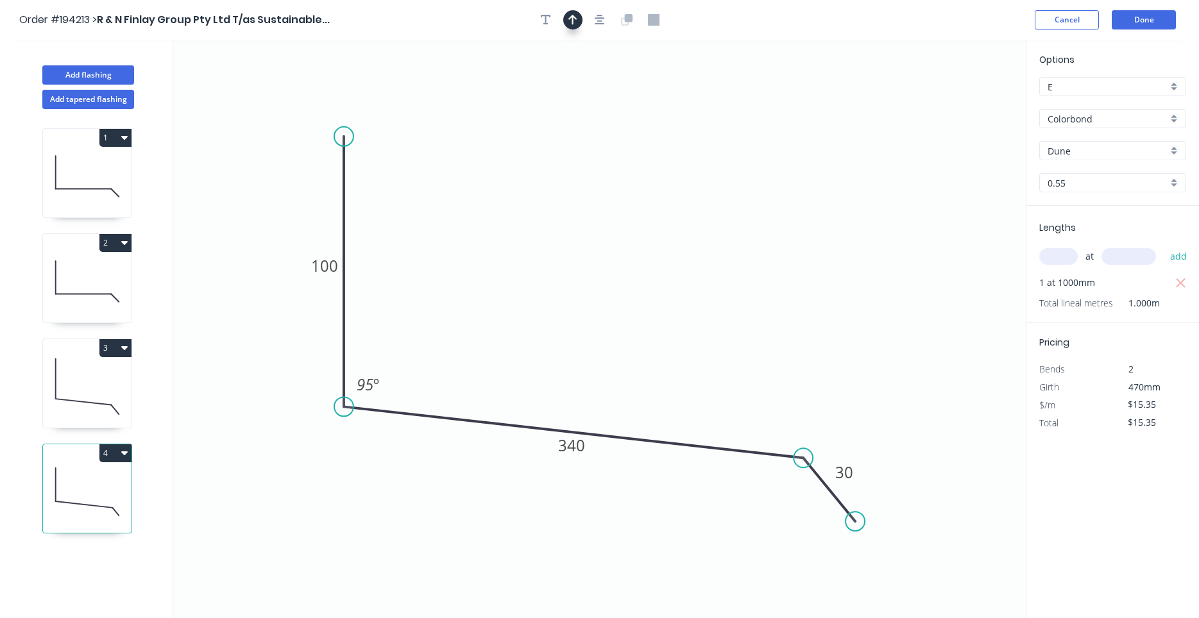
click at [573, 20] on icon "button" at bounding box center [572, 20] width 9 height 12
click at [963, 101] on icon at bounding box center [962, 85] width 12 height 41
drag, startPoint x: 963, startPoint y: 99, endPoint x: 645, endPoint y: 325, distance: 390.0
click at [668, 316] on icon at bounding box center [678, 304] width 37 height 37
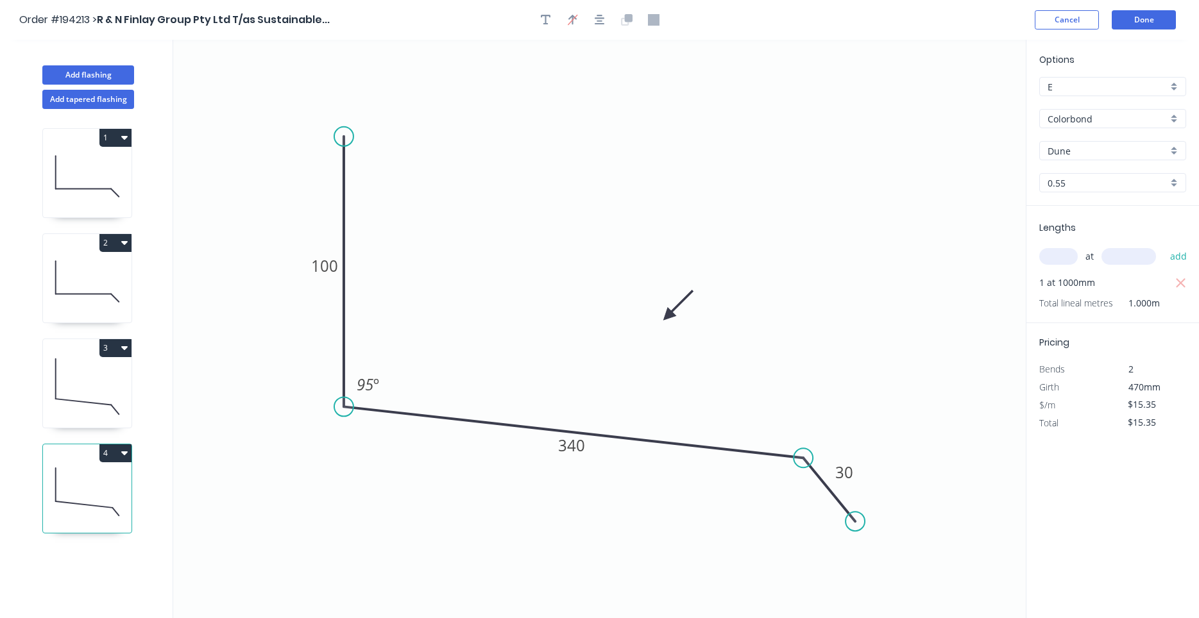
click at [62, 369] on icon at bounding box center [87, 387] width 89 height 82
type input "$13.18"
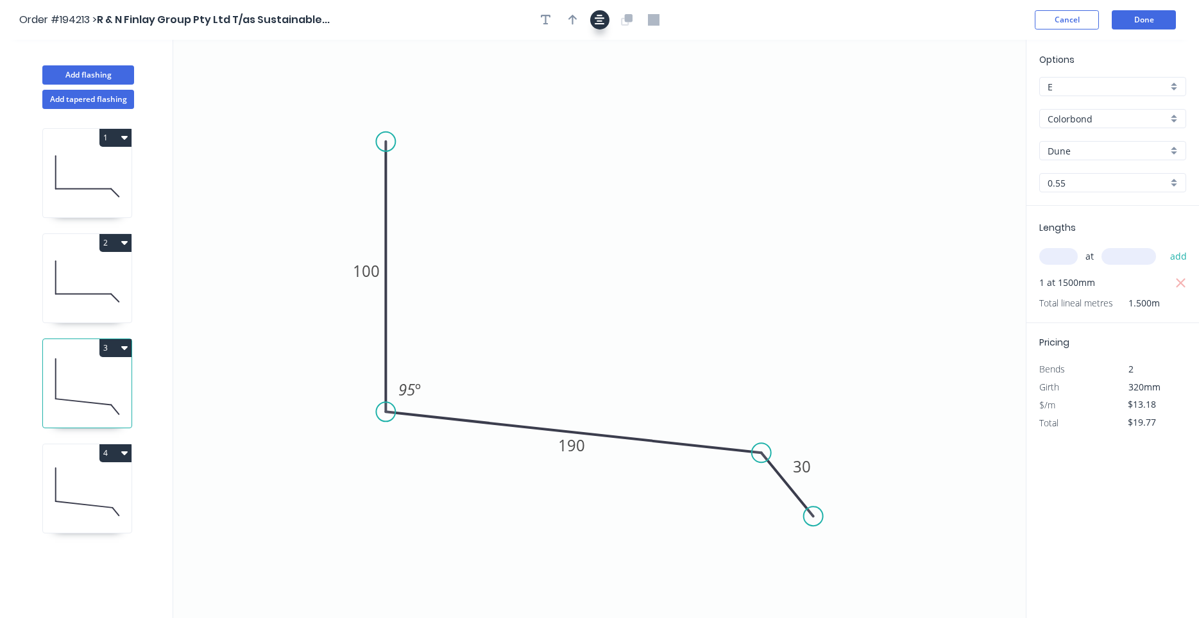
click at [608, 18] on button "button" at bounding box center [599, 19] width 19 height 19
click at [577, 20] on button "button" at bounding box center [572, 19] width 19 height 19
click at [964, 102] on icon at bounding box center [961, 89] width 12 height 41
drag, startPoint x: 963, startPoint y: 102, endPoint x: 681, endPoint y: 303, distance: 346.3
click at [681, 303] on icon at bounding box center [691, 291] width 37 height 37
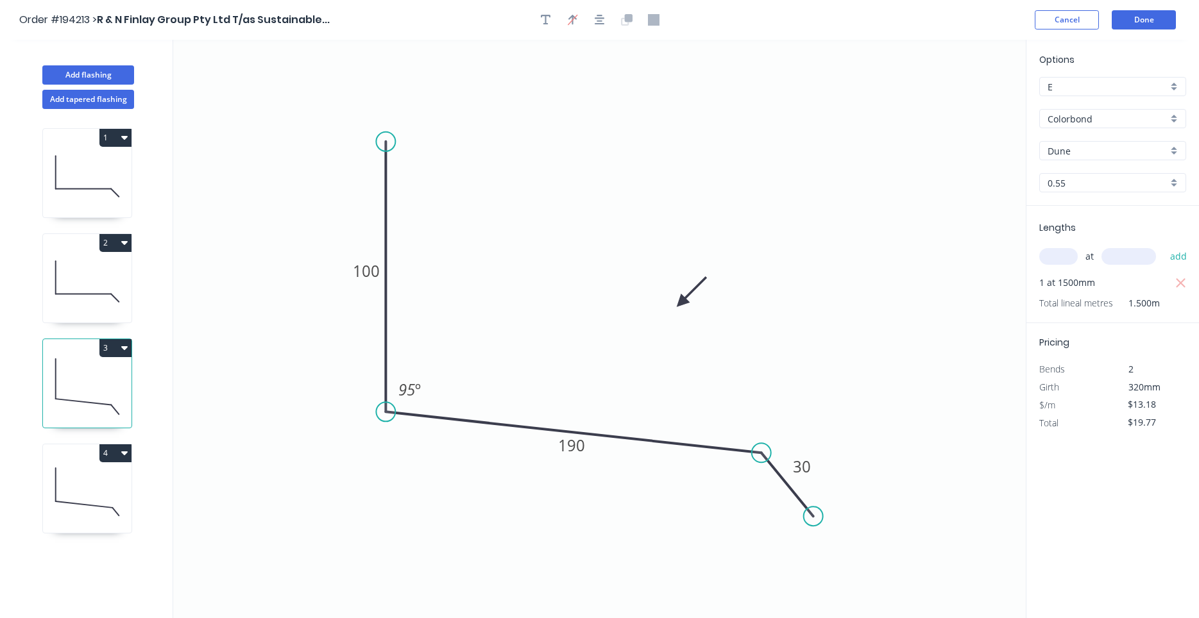
click at [105, 270] on icon at bounding box center [87, 281] width 89 height 82
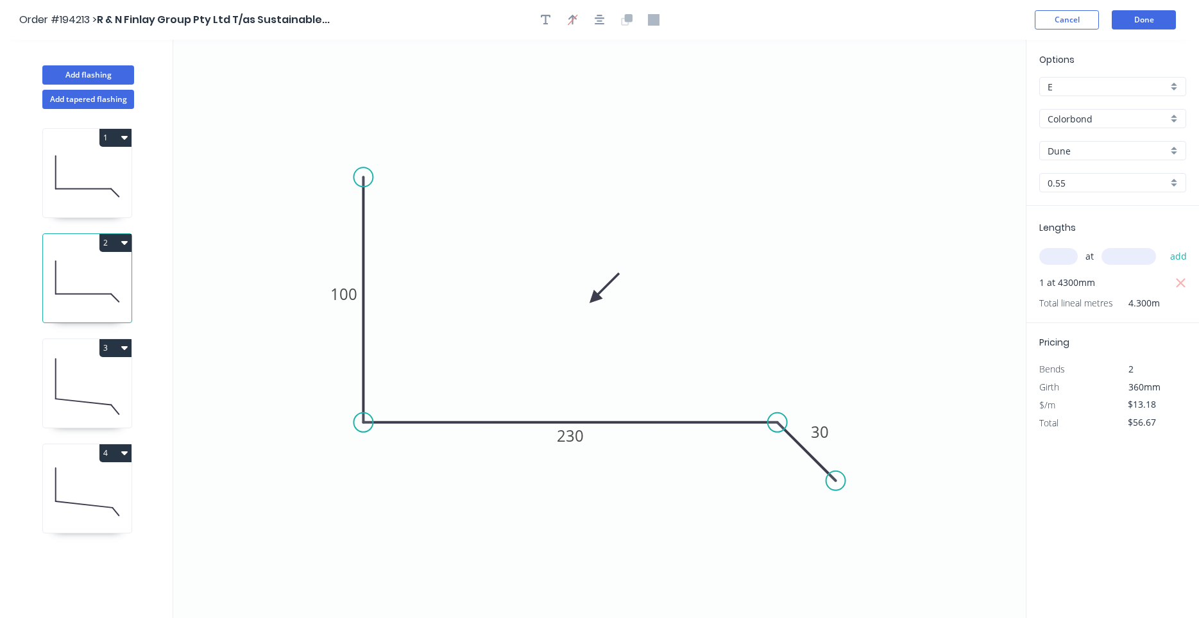
click at [72, 124] on div "1 2 3 4" at bounding box center [88, 375] width 169 height 533
click at [80, 175] on icon at bounding box center [87, 176] width 89 height 82
type input "$13.18"
click at [94, 473] on icon at bounding box center [87, 492] width 89 height 82
type input "$15.35"
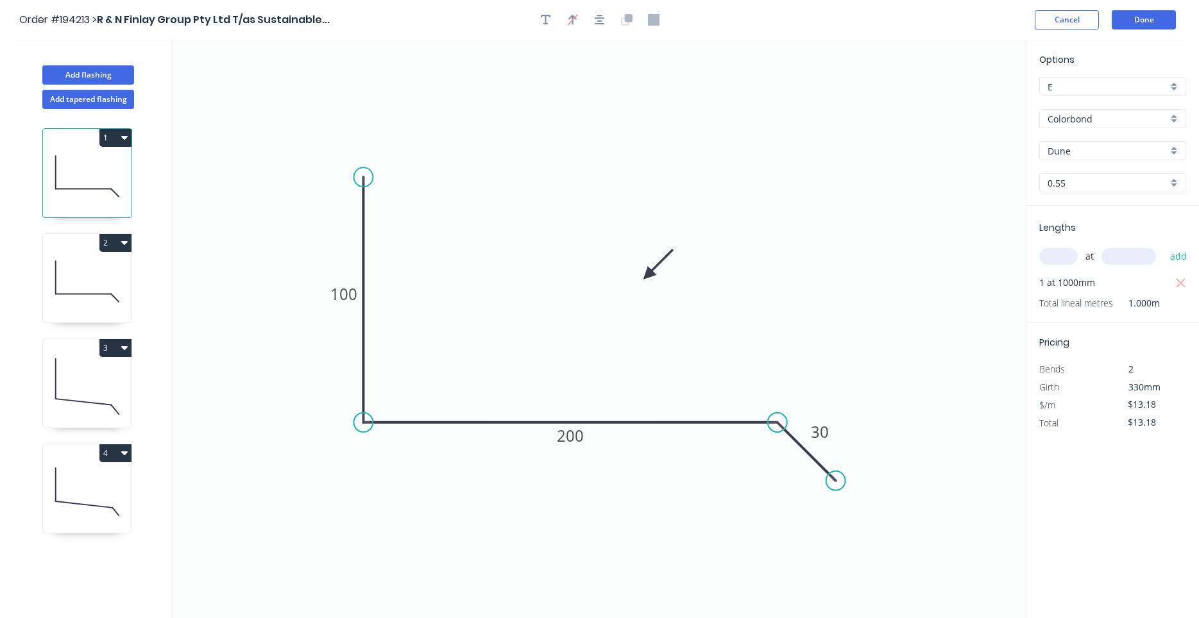
type input "$15.35"
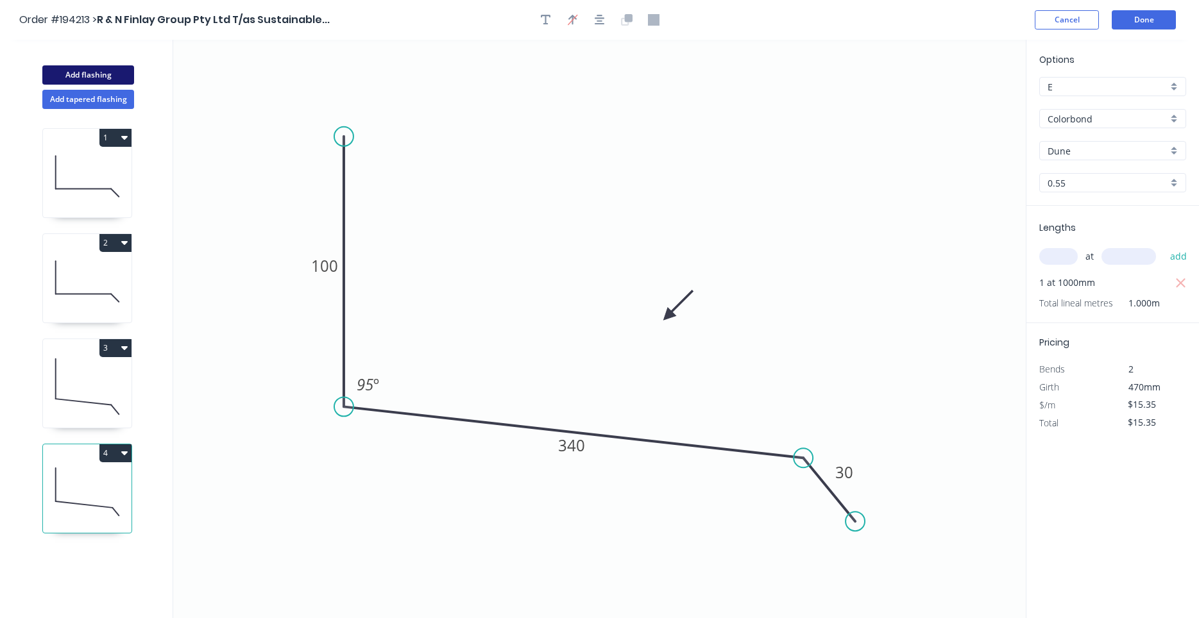
click at [126, 77] on button "Add flashing" at bounding box center [88, 74] width 92 height 19
type input "$0.00"
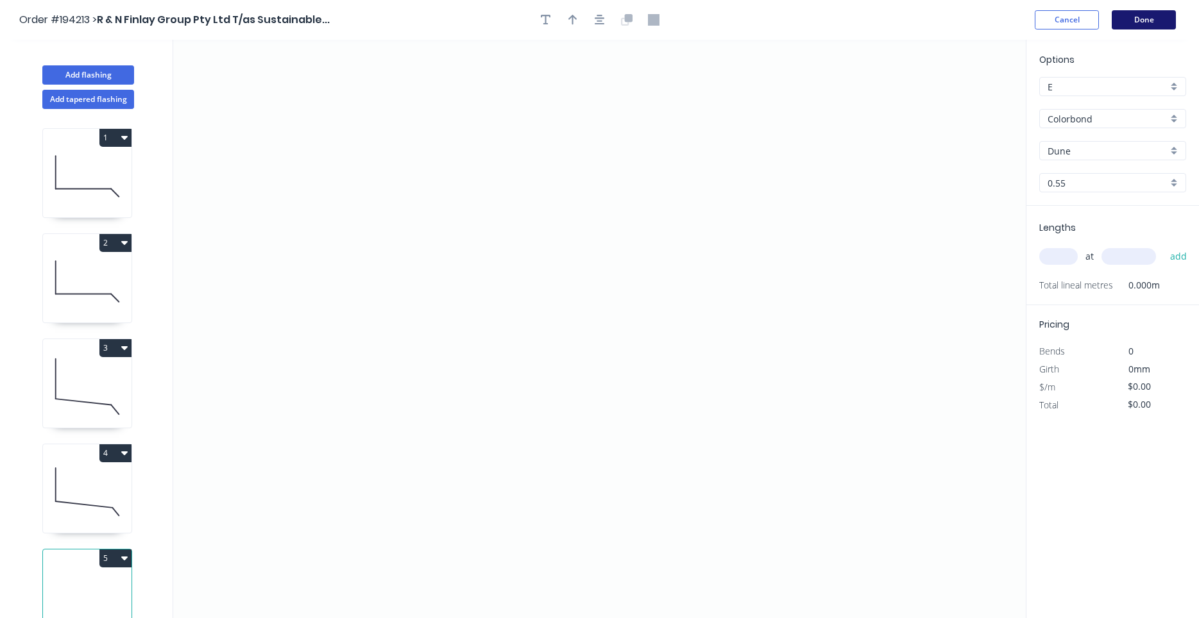
click at [1134, 19] on button "Done" at bounding box center [1143, 19] width 64 height 19
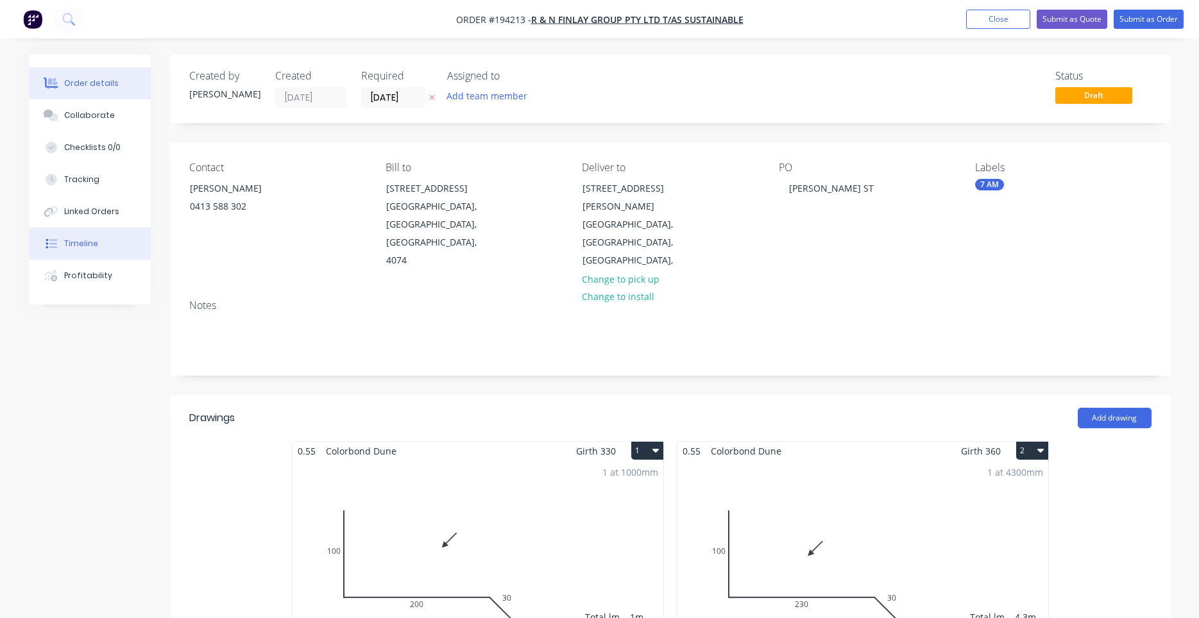
click at [97, 235] on button "Timeline" at bounding box center [90, 244] width 122 height 32
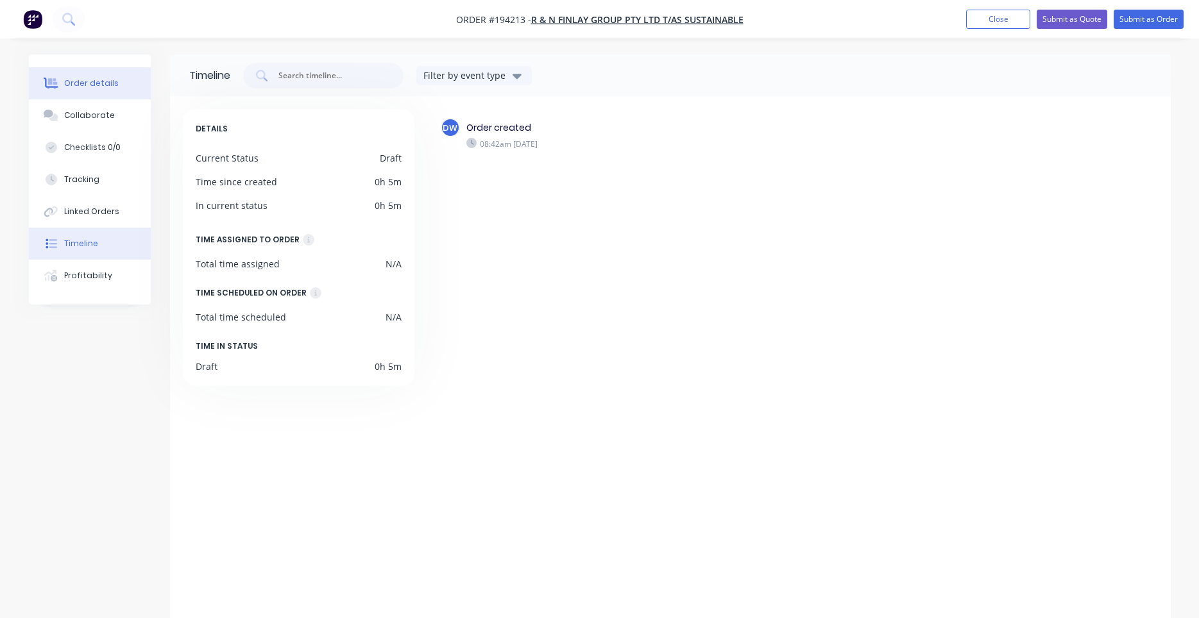
click at [94, 83] on div "Order details" at bounding box center [91, 84] width 55 height 12
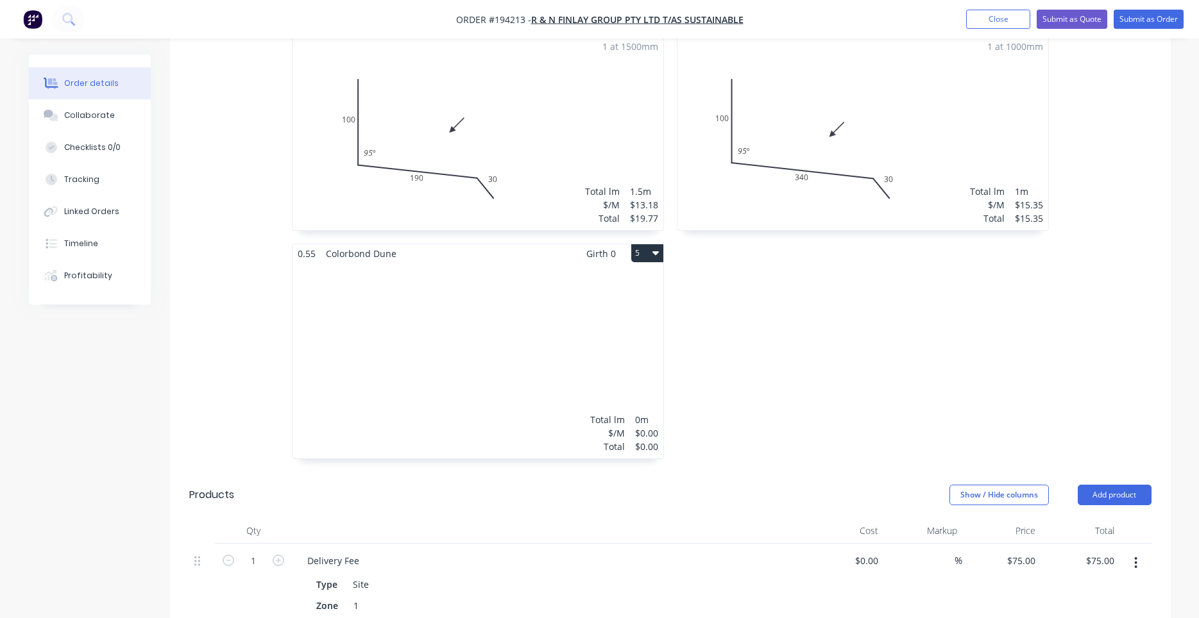
click at [547, 319] on div "Total lm $/M Total 0m $0.00 $0.00" at bounding box center [477, 361] width 371 height 196
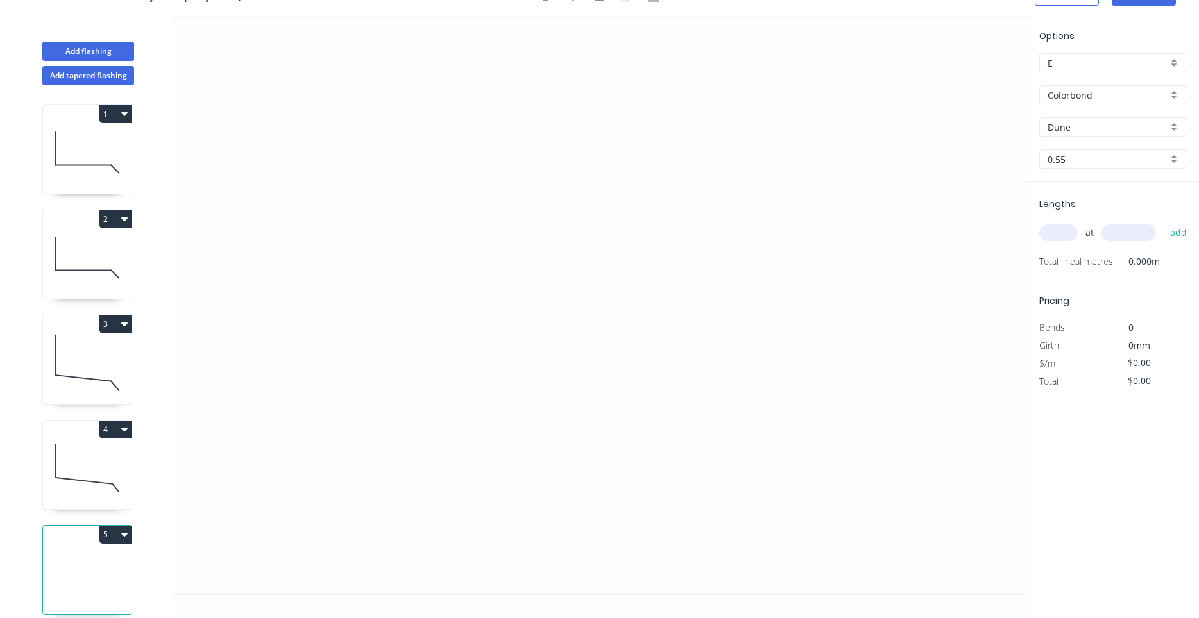
scroll to position [12, 0]
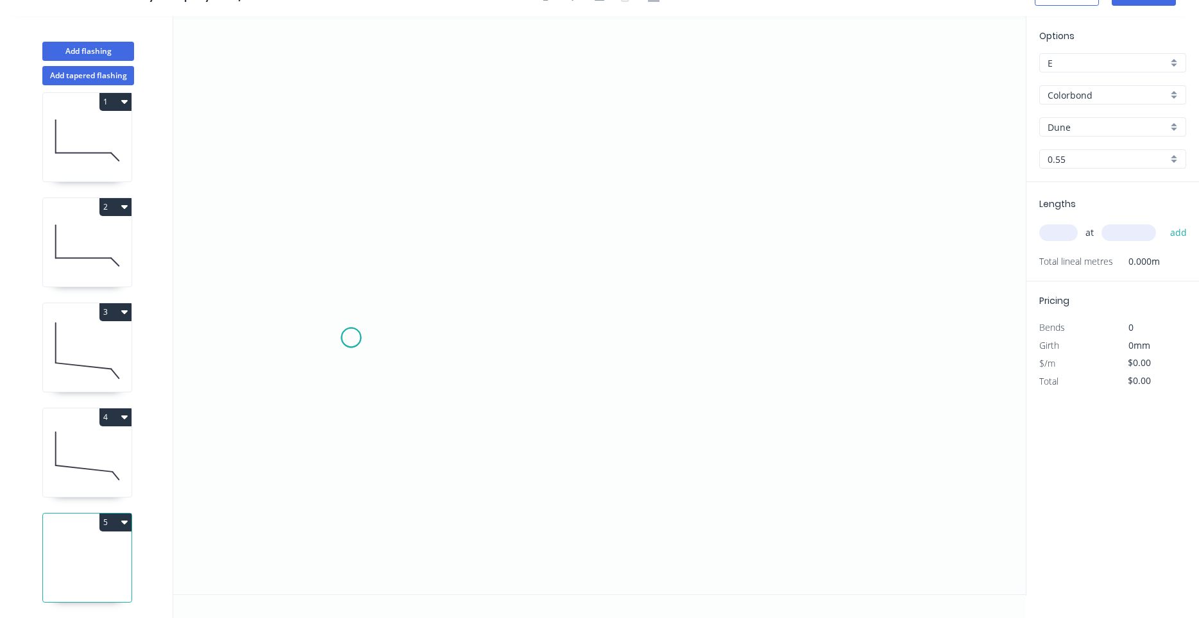
click at [351, 338] on icon "0" at bounding box center [599, 305] width 852 height 578
click at [342, 162] on icon "0" at bounding box center [599, 305] width 852 height 578
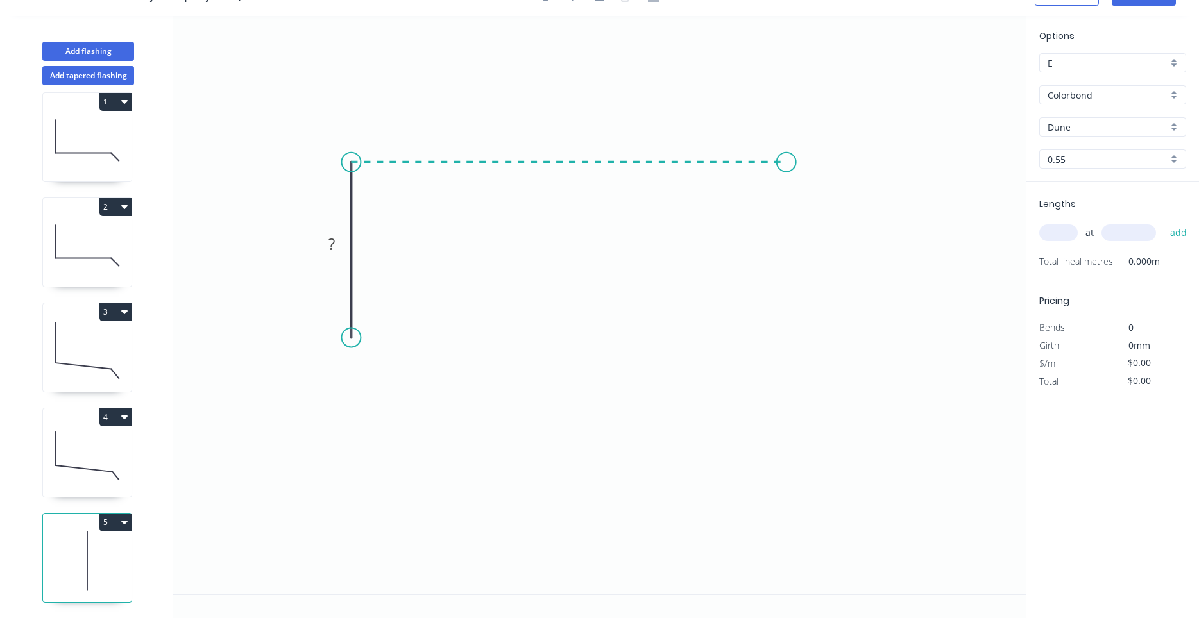
click at [787, 161] on icon "0 ?" at bounding box center [599, 305] width 852 height 578
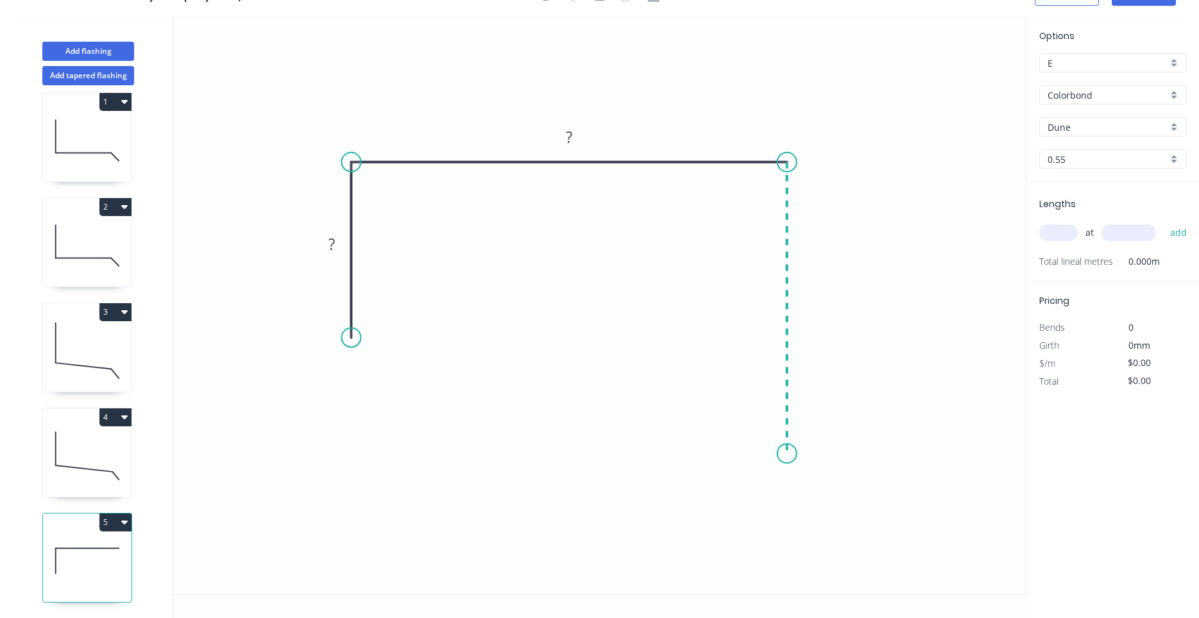
click at [766, 454] on icon "0 ? ?" at bounding box center [599, 305] width 852 height 578
click at [830, 503] on icon "0 ? ? ?" at bounding box center [599, 305] width 852 height 578
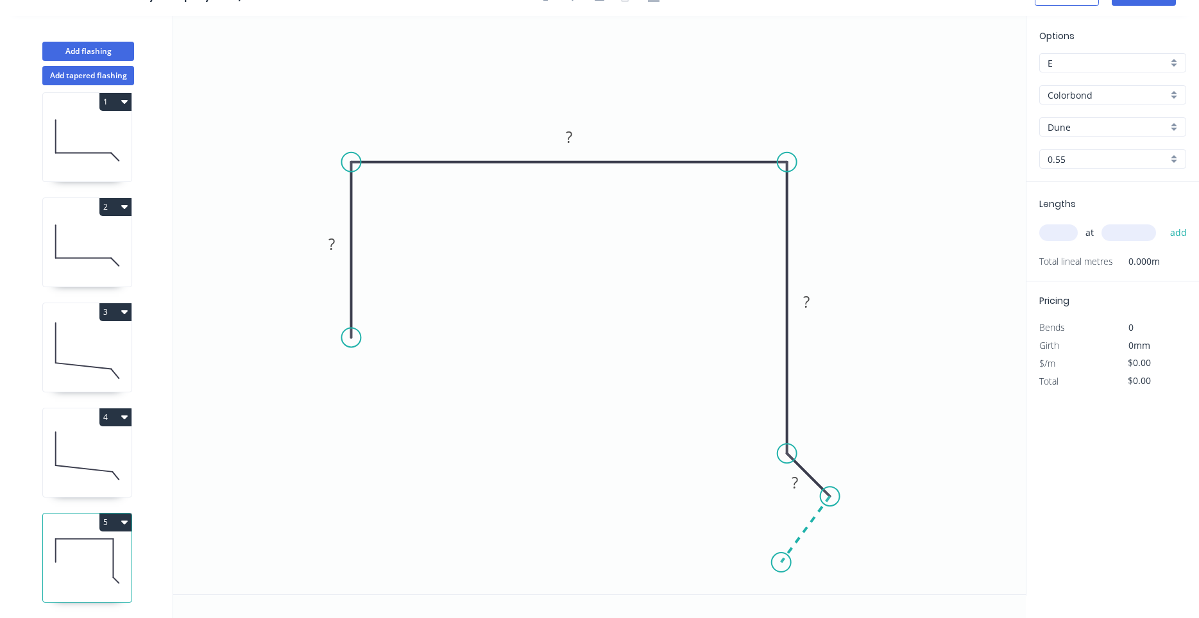
click at [781, 563] on icon "0 ? ? ? ?" at bounding box center [599, 305] width 852 height 578
click at [781, 563] on circle at bounding box center [780, 562] width 19 height 19
drag, startPoint x: 780, startPoint y: 564, endPoint x: 774, endPoint y: 558, distance: 8.6
click at [774, 558] on circle at bounding box center [773, 552] width 19 height 19
click at [383, 377] on div "Crush & Fold" at bounding box center [422, 380] width 129 height 26
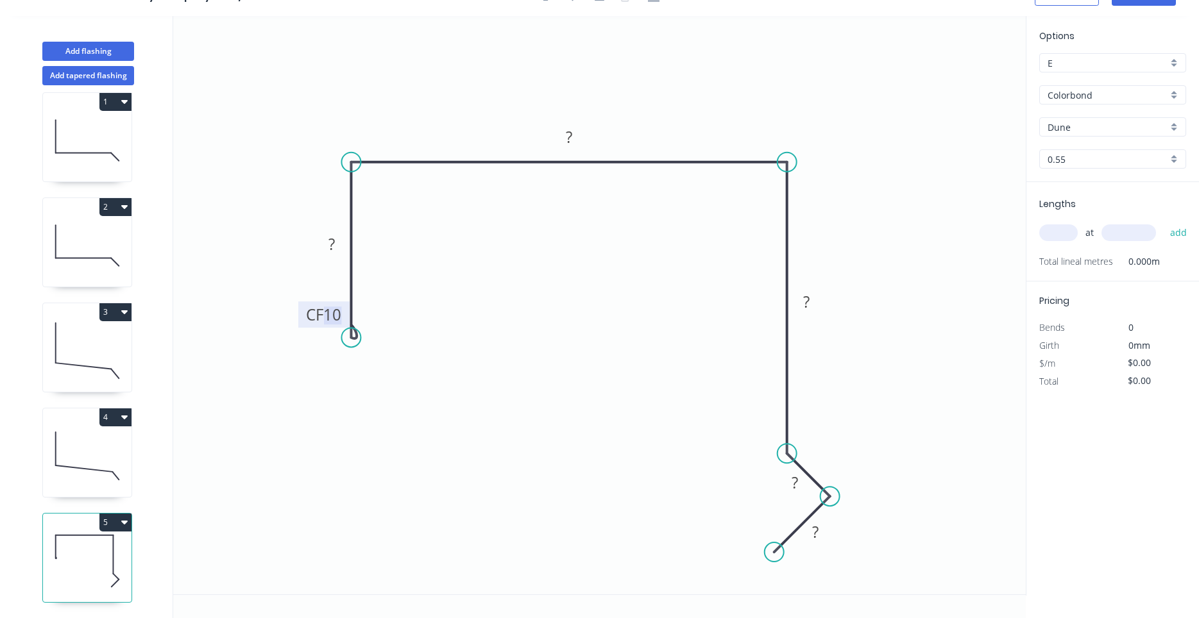
click at [335, 316] on tspan "10" at bounding box center [332, 314] width 18 height 21
type input "$18.73"
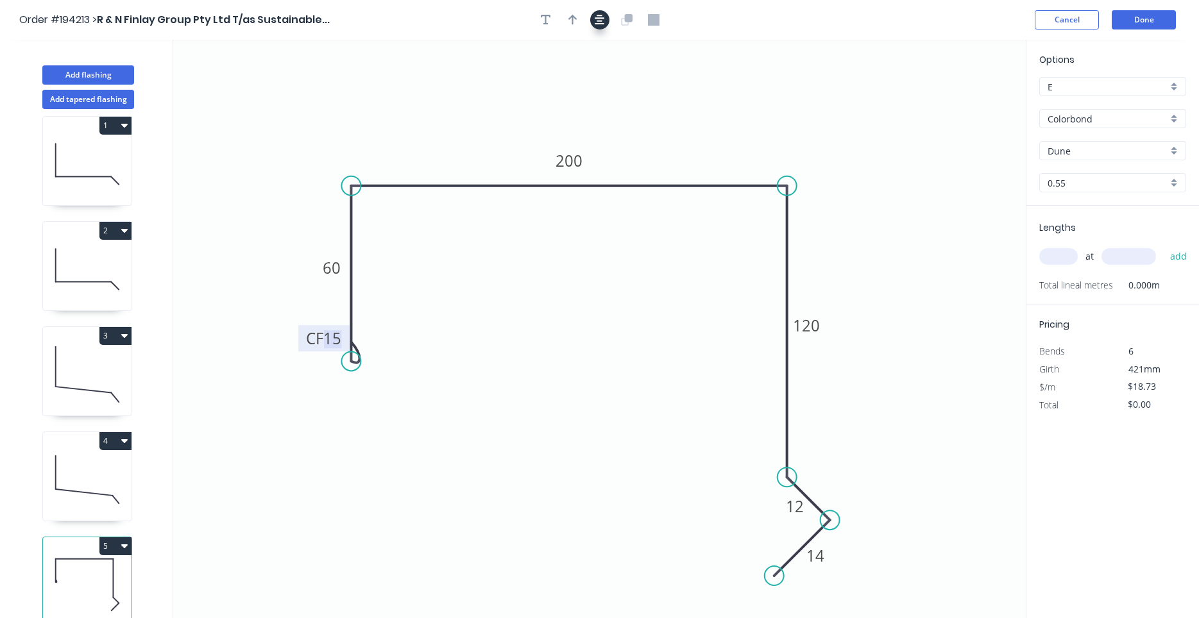
click at [591, 17] on div at bounding box center [599, 19] width 135 height 19
click at [598, 24] on icon "button" at bounding box center [599, 20] width 10 height 10
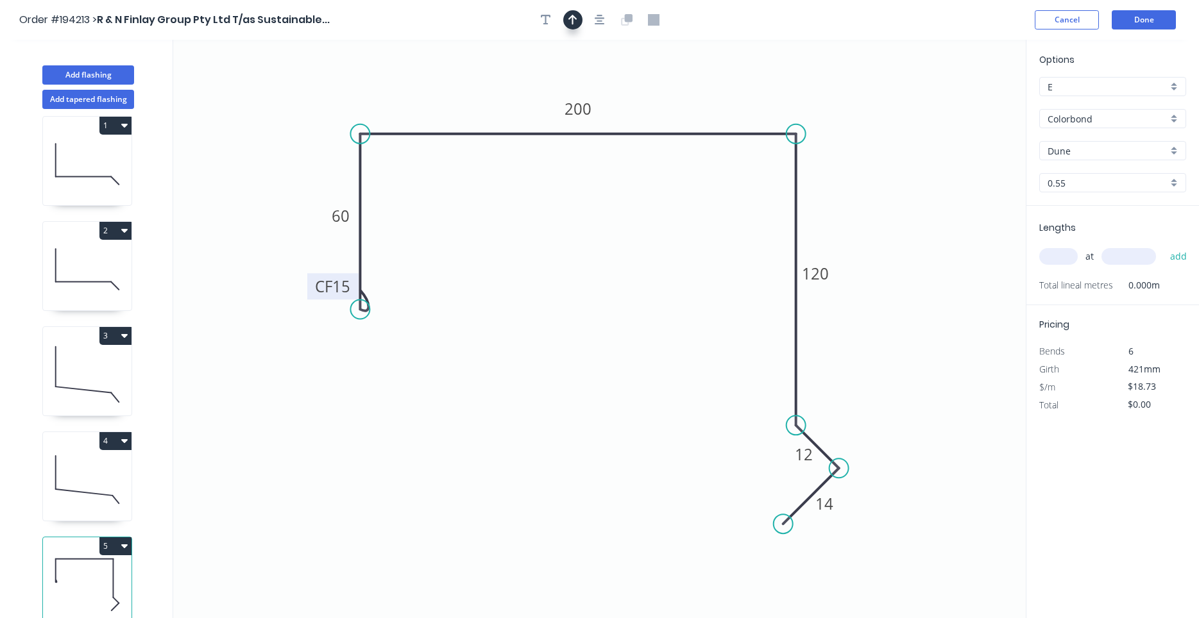
click at [575, 21] on icon "button" at bounding box center [572, 20] width 9 height 12
click at [958, 99] on icon at bounding box center [958, 84] width 12 height 41
click at [955, 99] on icon at bounding box center [958, 84] width 12 height 41
drag, startPoint x: 955, startPoint y: 99, endPoint x: 755, endPoint y: 92, distance: 199.5
click at [755, 92] on icon at bounding box center [768, 82] width 37 height 37
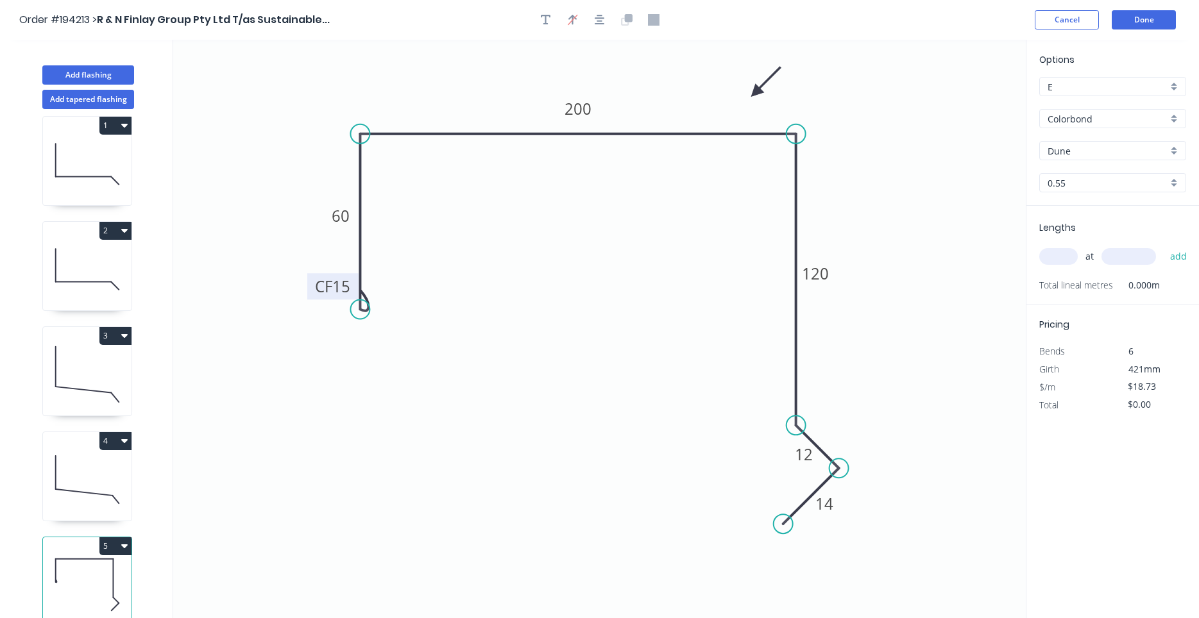
click at [1049, 253] on input "text" at bounding box center [1058, 256] width 38 height 17
type input "2"
type input "4900"
click at [1163, 246] on button "add" at bounding box center [1178, 257] width 30 height 22
type input "$183.55"
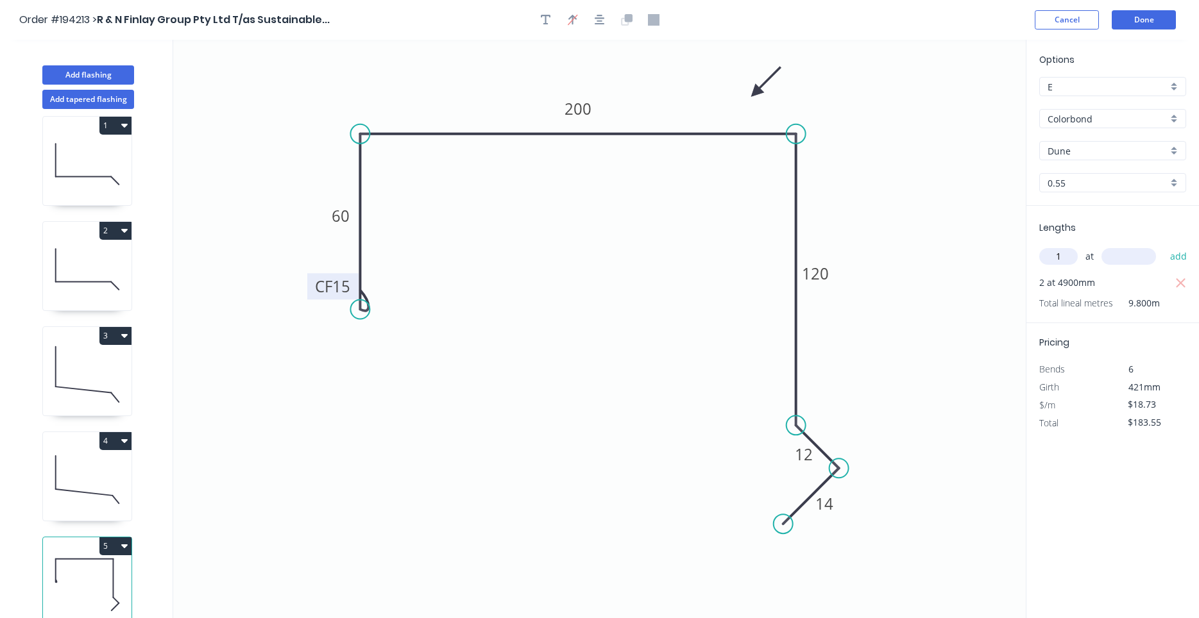
type input "1"
type input "600"
click at [1163, 246] on button "add" at bounding box center [1178, 257] width 30 height 22
type input "$202.28"
click at [115, 100] on button "Add tapered flashing" at bounding box center [88, 99] width 92 height 19
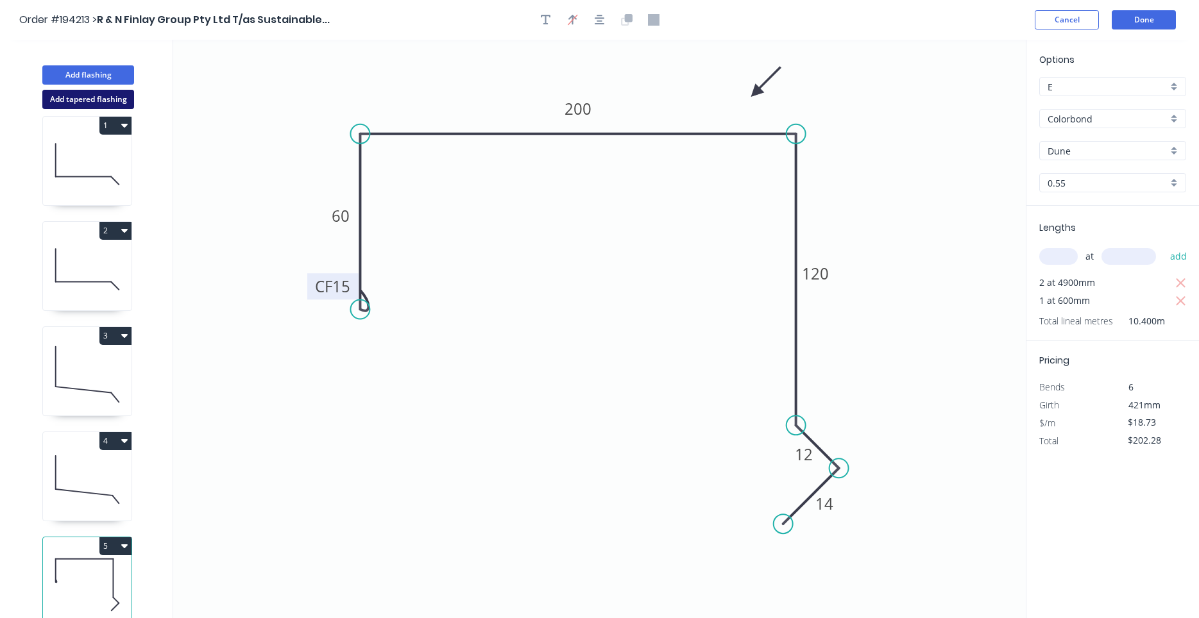
type input "$0.00"
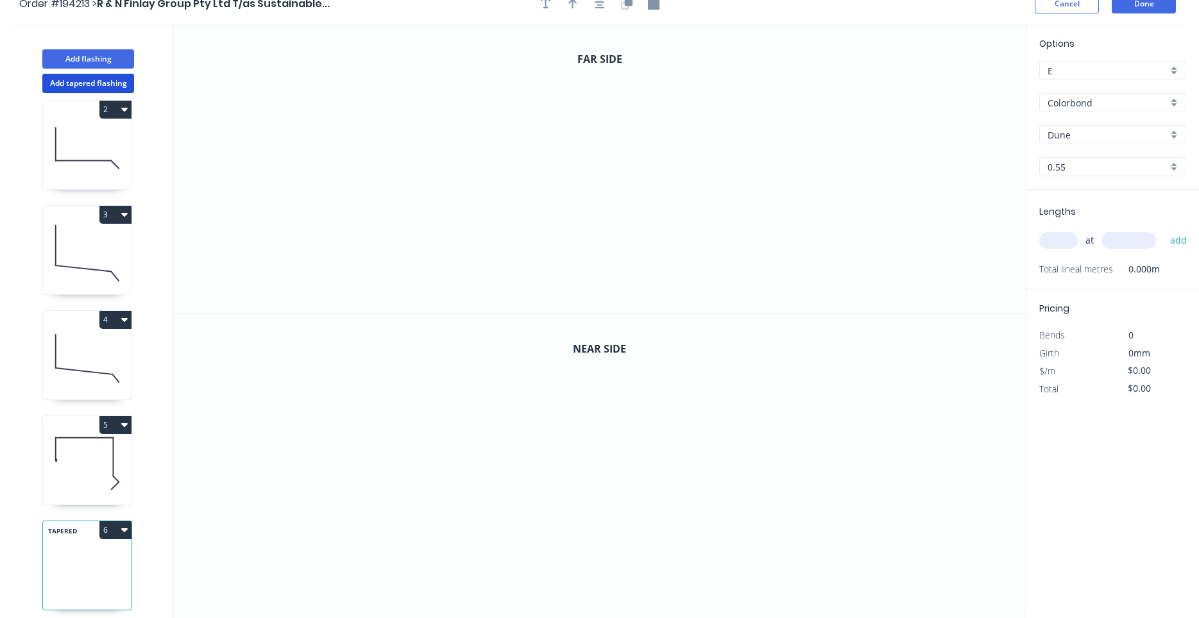
scroll to position [24, 0]
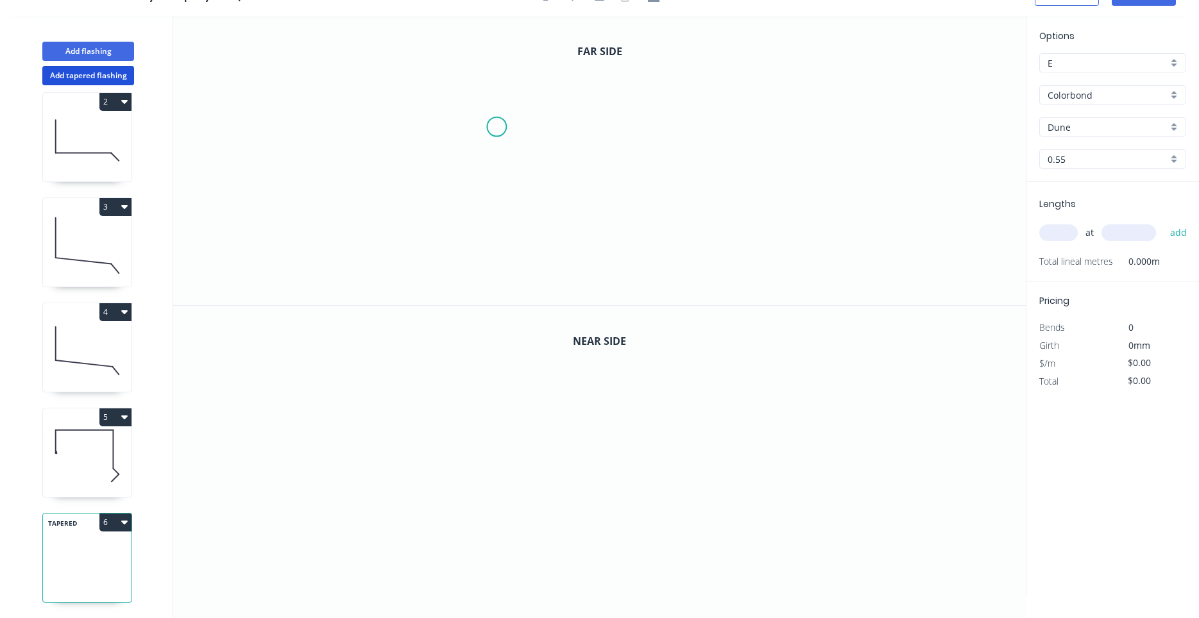
click at [496, 127] on icon "0" at bounding box center [599, 160] width 852 height 289
click at [501, 199] on icon "0" at bounding box center [599, 160] width 852 height 289
click at [661, 208] on icon "0 ?" at bounding box center [599, 160] width 852 height 289
click at [701, 239] on icon "0 ? ?" at bounding box center [599, 160] width 852 height 289
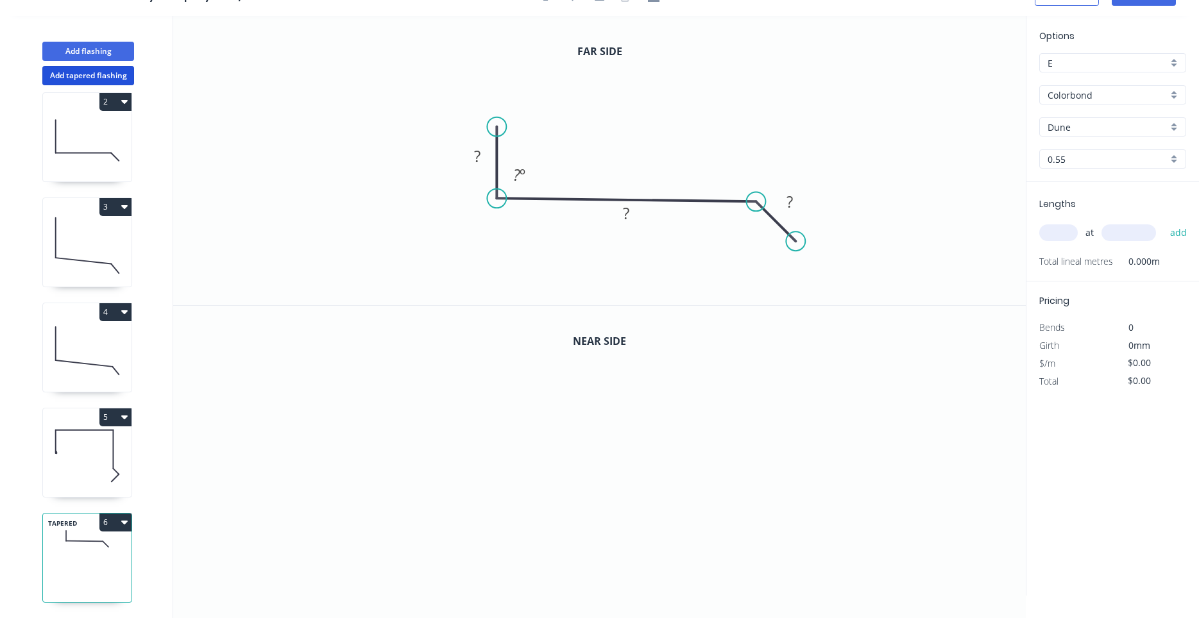
drag, startPoint x: 676, startPoint y: 214, endPoint x: 773, endPoint y: 217, distance: 97.5
click at [773, 217] on icon "0 ? ? ? ? º" at bounding box center [599, 160] width 852 height 289
drag, startPoint x: 791, startPoint y: 237, endPoint x: 797, endPoint y: 242, distance: 7.3
click at [797, 242] on circle at bounding box center [796, 242] width 19 height 19
click at [501, 126] on circle at bounding box center [496, 126] width 19 height 19
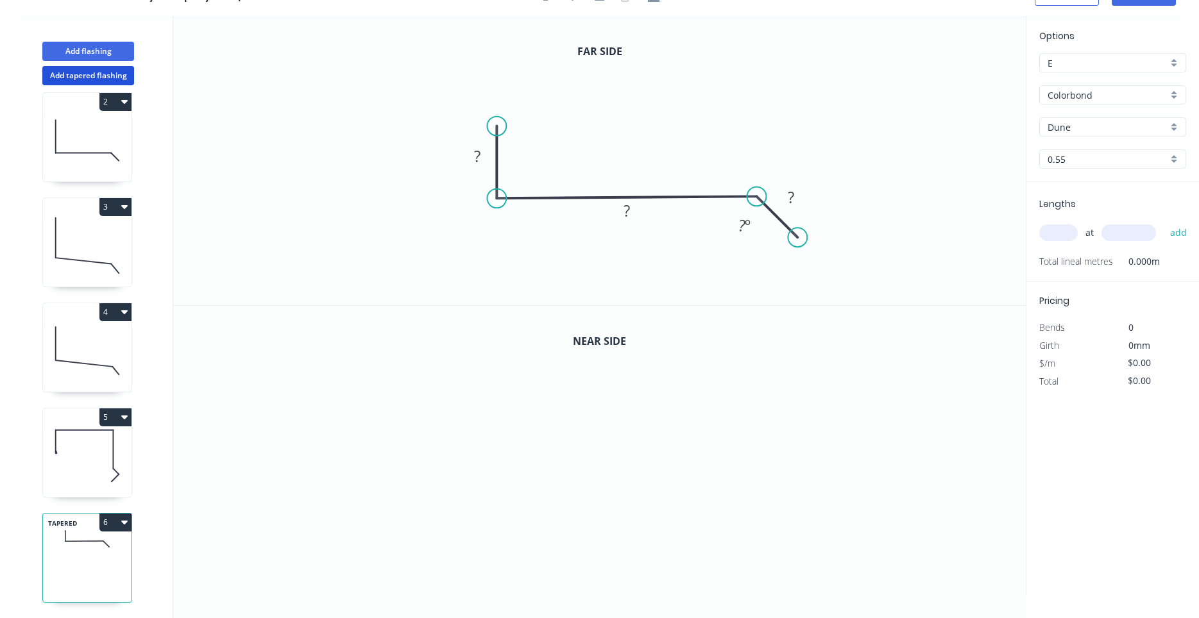
click at [768, 208] on icon at bounding box center [776, 216] width 41 height 41
click at [792, 237] on circle at bounding box center [791, 231] width 19 height 19
click at [751, 199] on circle at bounding box center [755, 196] width 19 height 19
click at [756, 201] on circle at bounding box center [755, 195] width 19 height 19
click at [761, 204] on circle at bounding box center [759, 199] width 19 height 19
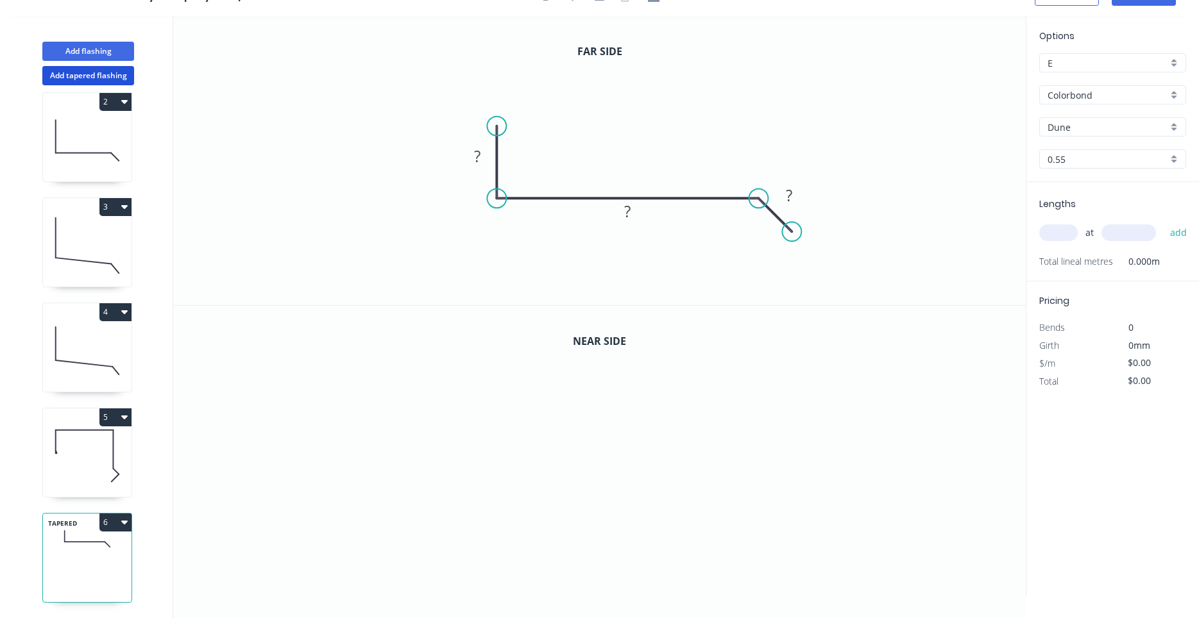
drag, startPoint x: 761, startPoint y: 204, endPoint x: 759, endPoint y: 198, distance: 6.7
click at [759, 198] on circle at bounding box center [757, 198] width 19 height 19
click at [482, 156] on rect at bounding box center [477, 157] width 26 height 18
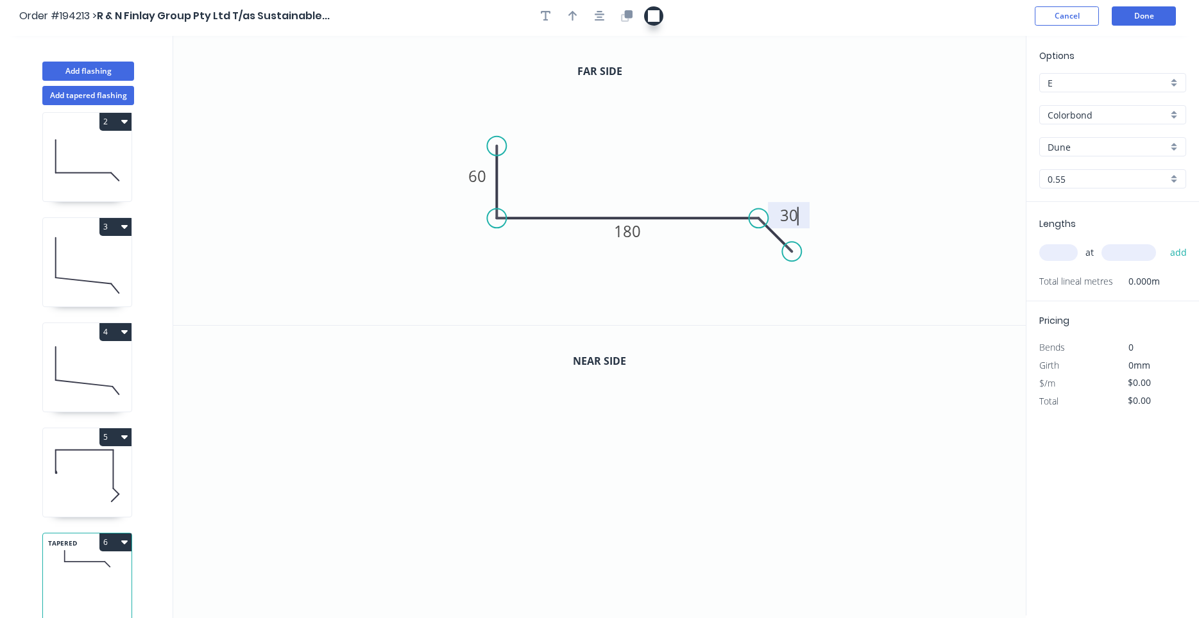
scroll to position [0, 0]
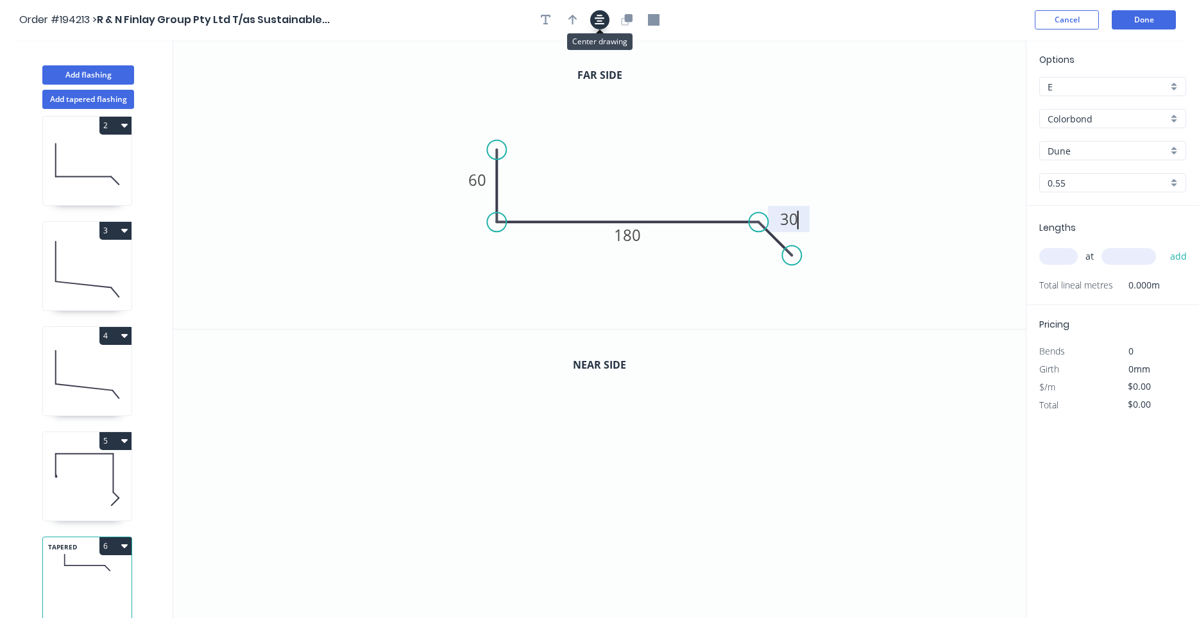
click at [601, 18] on icon "button" at bounding box center [599, 20] width 10 height 10
type input "$11.02"
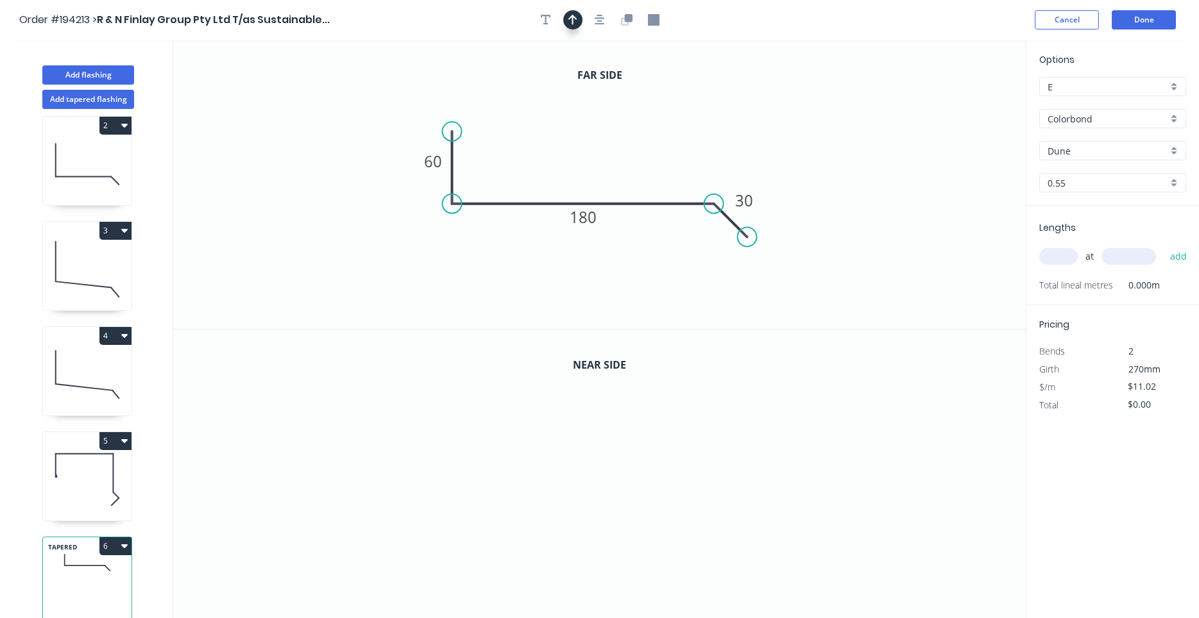
click at [580, 15] on button "button" at bounding box center [572, 19] width 19 height 19
click at [966, 103] on icon "0 60 180 30" at bounding box center [599, 184] width 852 height 289
click at [953, 97] on icon "0 60 180 30" at bounding box center [599, 184] width 852 height 289
click at [956, 99] on icon at bounding box center [961, 89] width 12 height 41
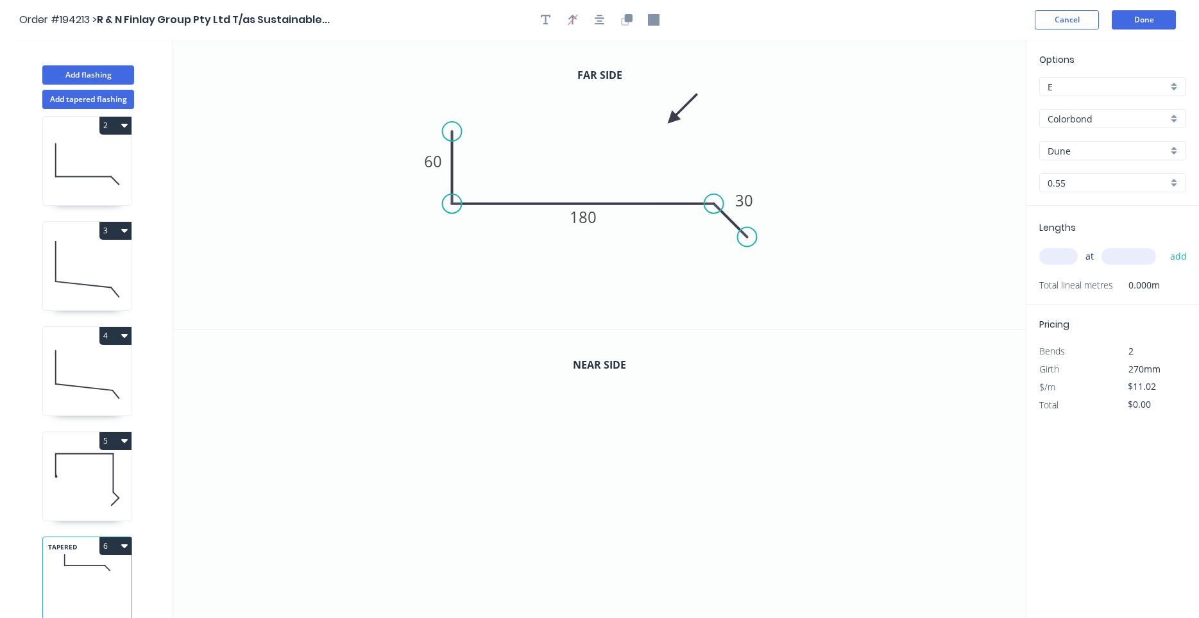
drag, startPoint x: 961, startPoint y: 102, endPoint x: 672, endPoint y: 119, distance: 289.1
click at [672, 119] on icon at bounding box center [682, 108] width 37 height 37
click at [1060, 260] on input "text" at bounding box center [1058, 256] width 38 height 17
type input "1"
type input "5300"
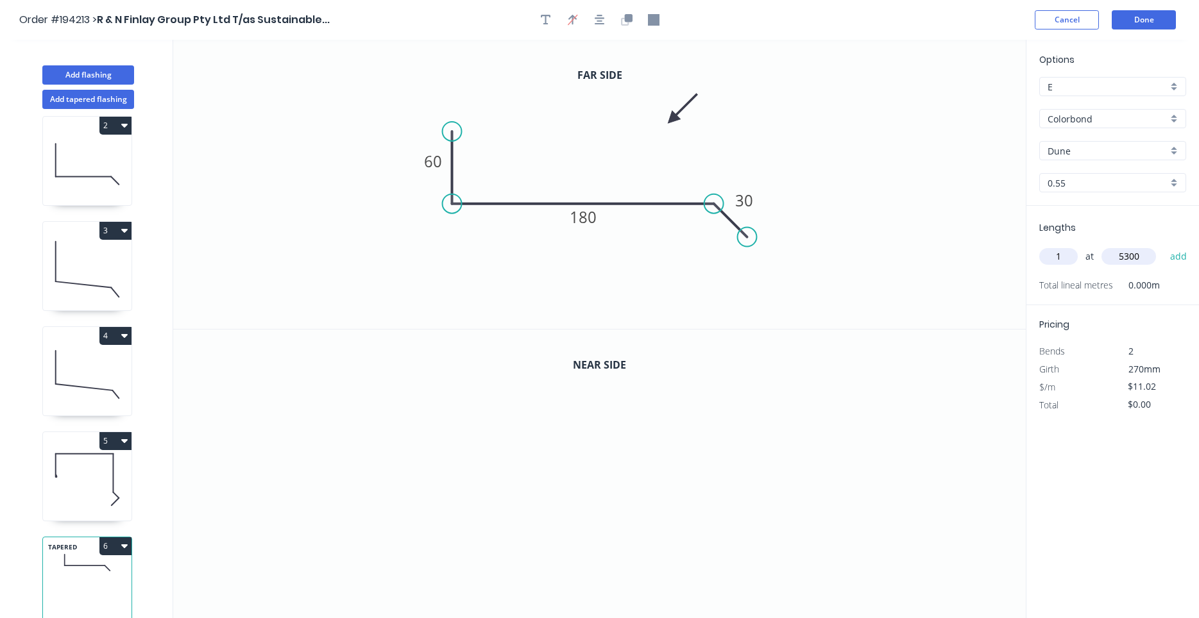
click at [1163, 246] on button "add" at bounding box center [1178, 257] width 30 height 22
type input "$58.41"
click at [621, 18] on icon "button" at bounding box center [627, 20] width 12 height 12
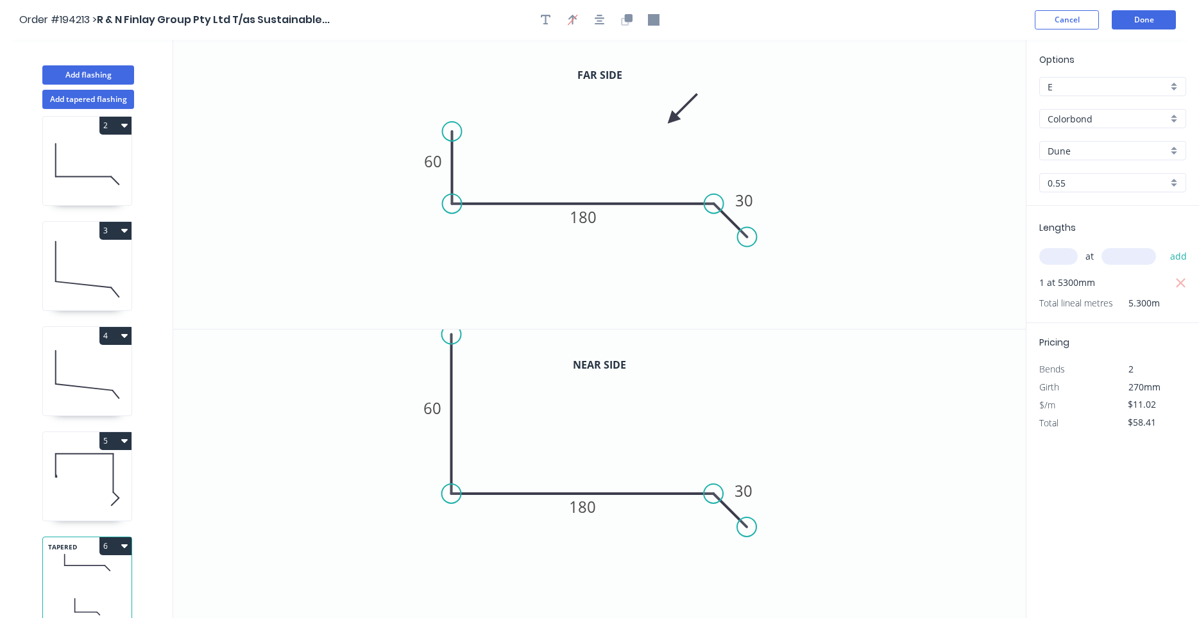
drag, startPoint x: 455, startPoint y: 418, endPoint x: 453, endPoint y: 333, distance: 84.7
click at [453, 333] on circle at bounding box center [451, 334] width 19 height 19
click at [596, 21] on icon "button" at bounding box center [599, 20] width 10 height 12
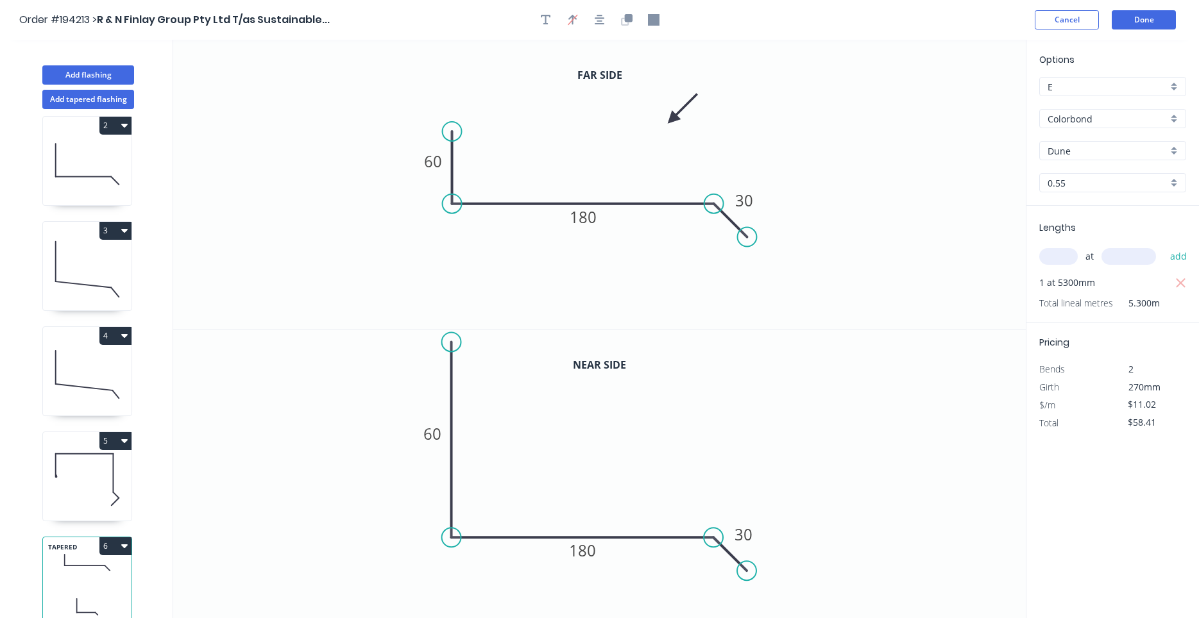
drag, startPoint x: 453, startPoint y: 373, endPoint x: 453, endPoint y: 341, distance: 32.7
click at [453, 341] on circle at bounding box center [451, 341] width 19 height 19
click at [609, 29] on header "Order #194213 > R & N Finlay Group Pty Ltd T/as Sustainable... Cancel Done" at bounding box center [599, 20] width 1199 height 40
click at [602, 21] on icon "button" at bounding box center [599, 20] width 10 height 10
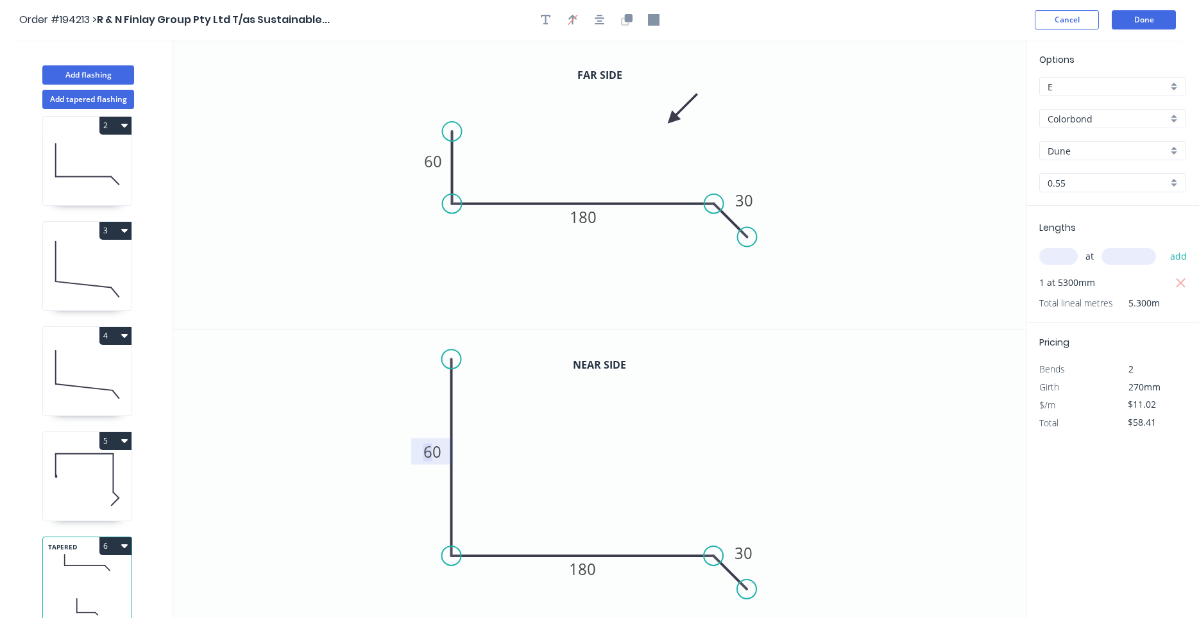
click at [434, 444] on tspan "60" at bounding box center [432, 451] width 18 height 21
click at [426, 452] on tspan "60" at bounding box center [432, 451] width 18 height 21
type input "$23.54"
type input "$124.76"
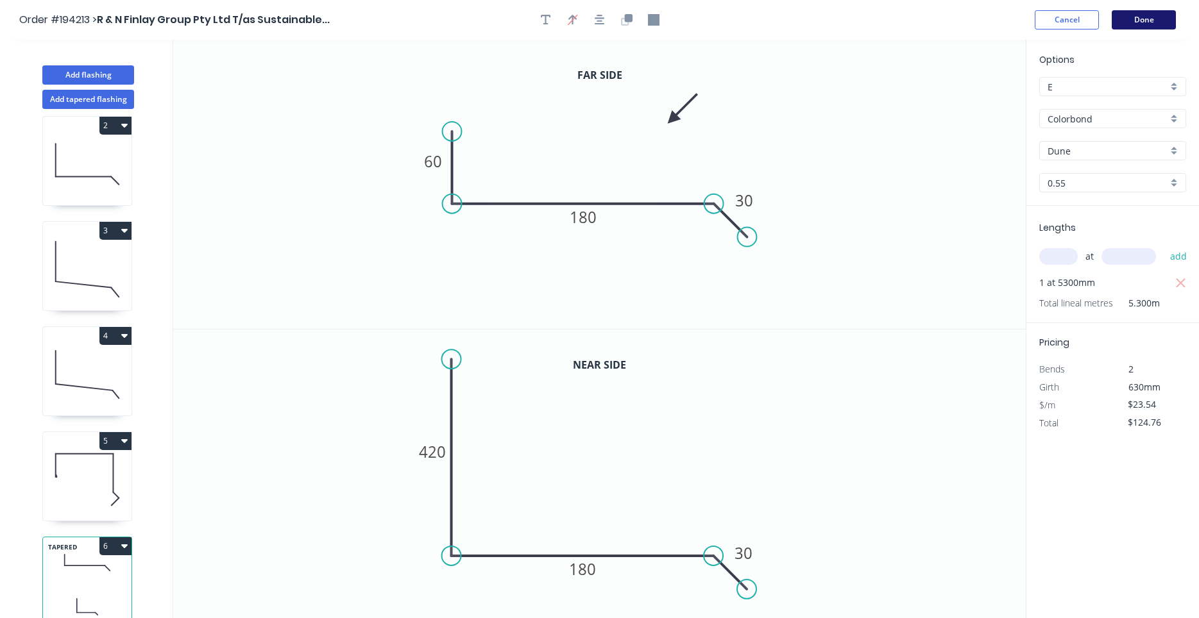
click at [1144, 12] on button "Done" at bounding box center [1143, 19] width 64 height 19
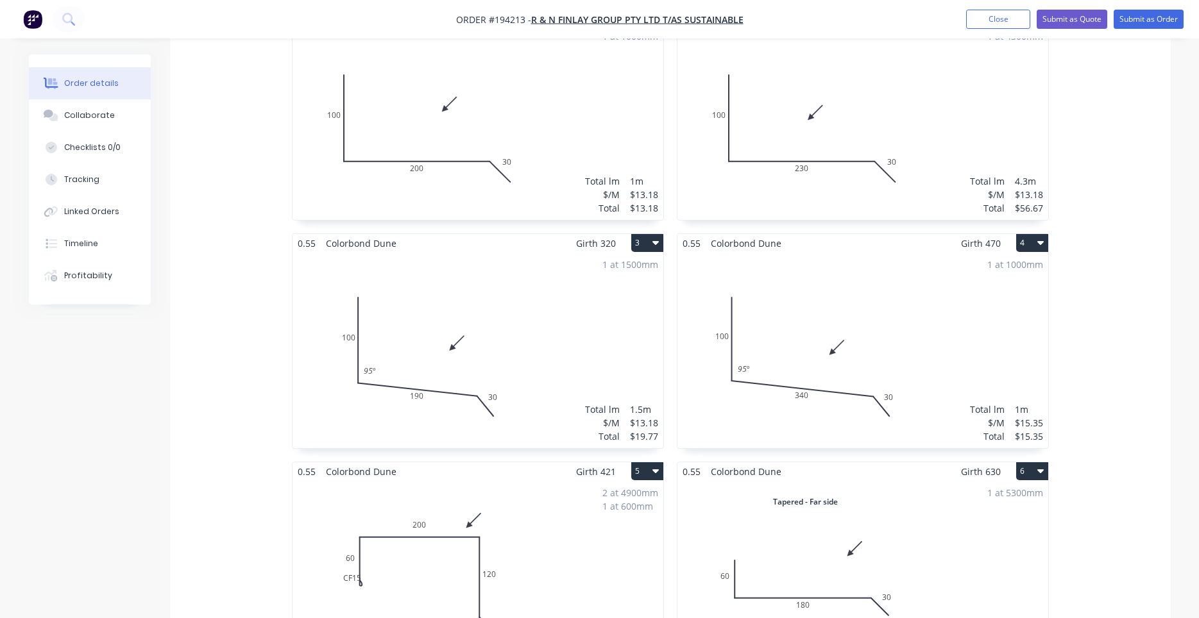
scroll to position [545, 0]
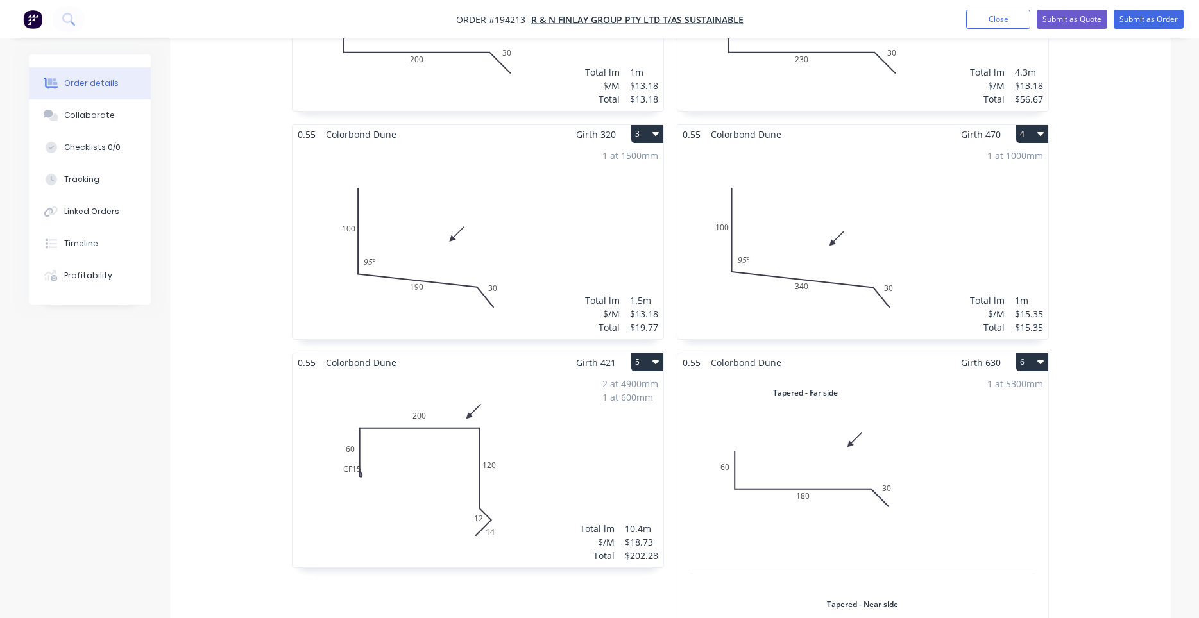
click at [570, 444] on div "2 at 4900mm 1 at 600mm Total lm $/M Total 10.4m $18.73 $202.28" at bounding box center [477, 470] width 371 height 196
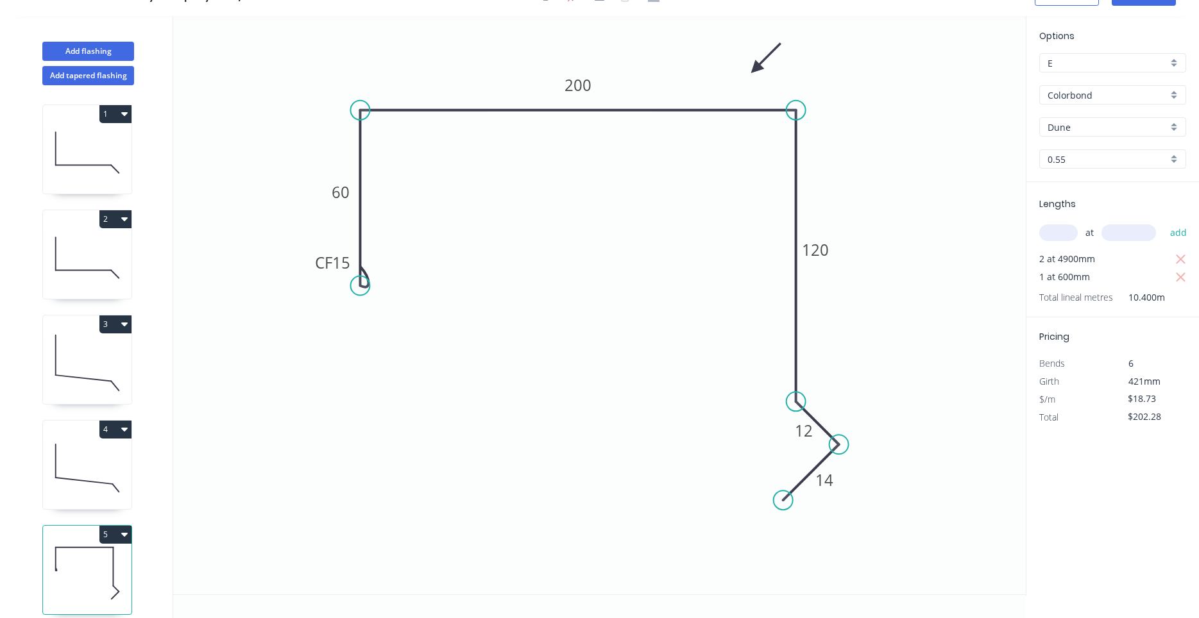
scroll to position [24, 0]
drag, startPoint x: 311, startPoint y: 264, endPoint x: 331, endPoint y: 326, distance: 65.3
click at [331, 326] on rect at bounding box center [341, 318] width 51 height 26
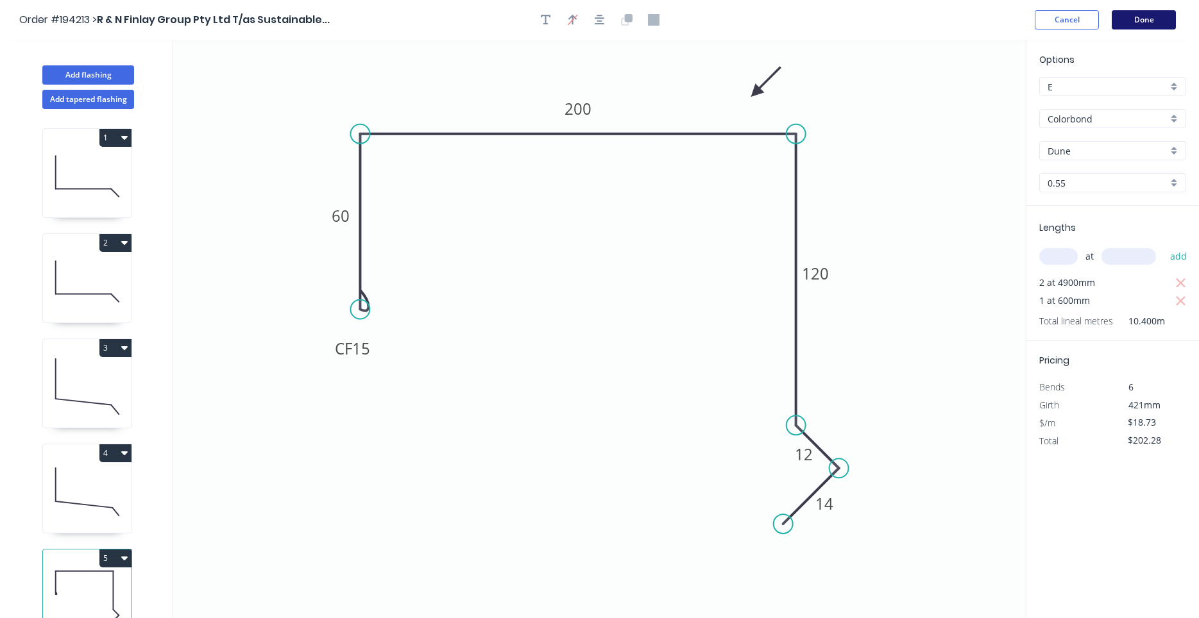
click at [1153, 15] on button "Done" at bounding box center [1143, 19] width 64 height 19
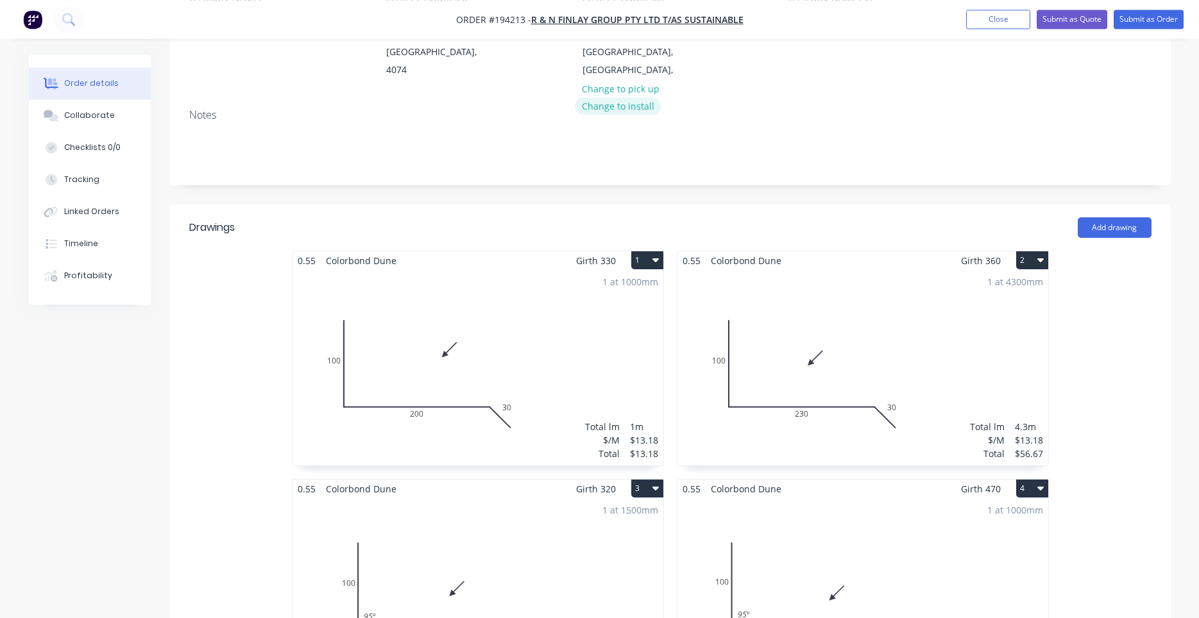
scroll to position [545, 0]
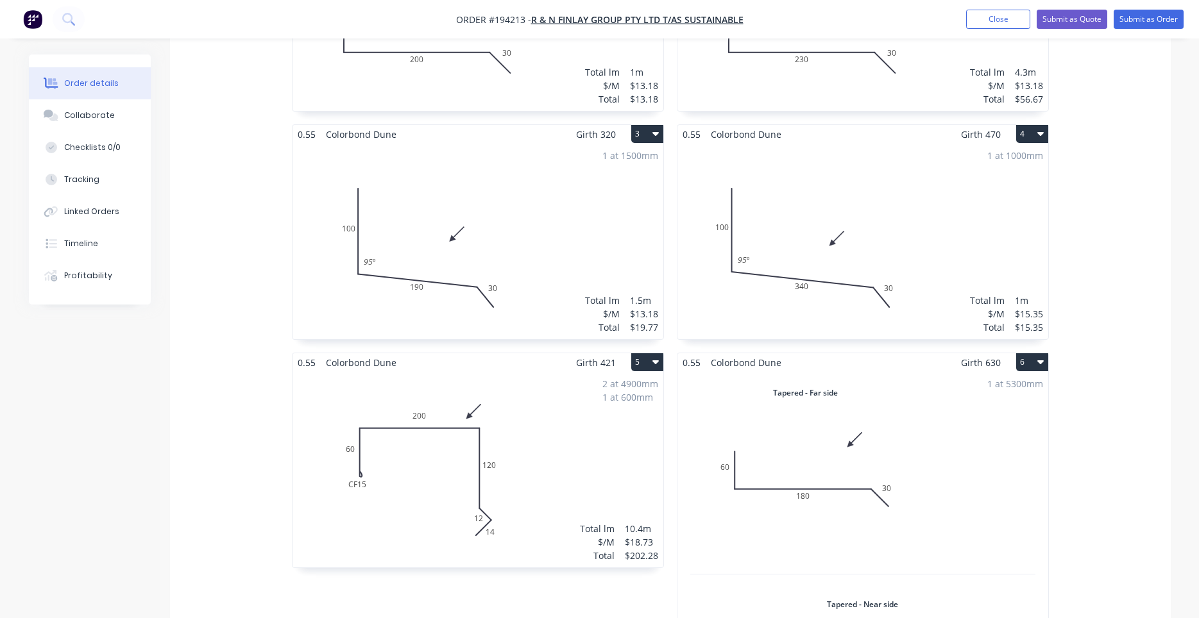
click at [500, 457] on div "2 at 4900mm 1 at 600mm Total lm $/M Total 10.4m $18.73 $202.28" at bounding box center [477, 470] width 371 height 196
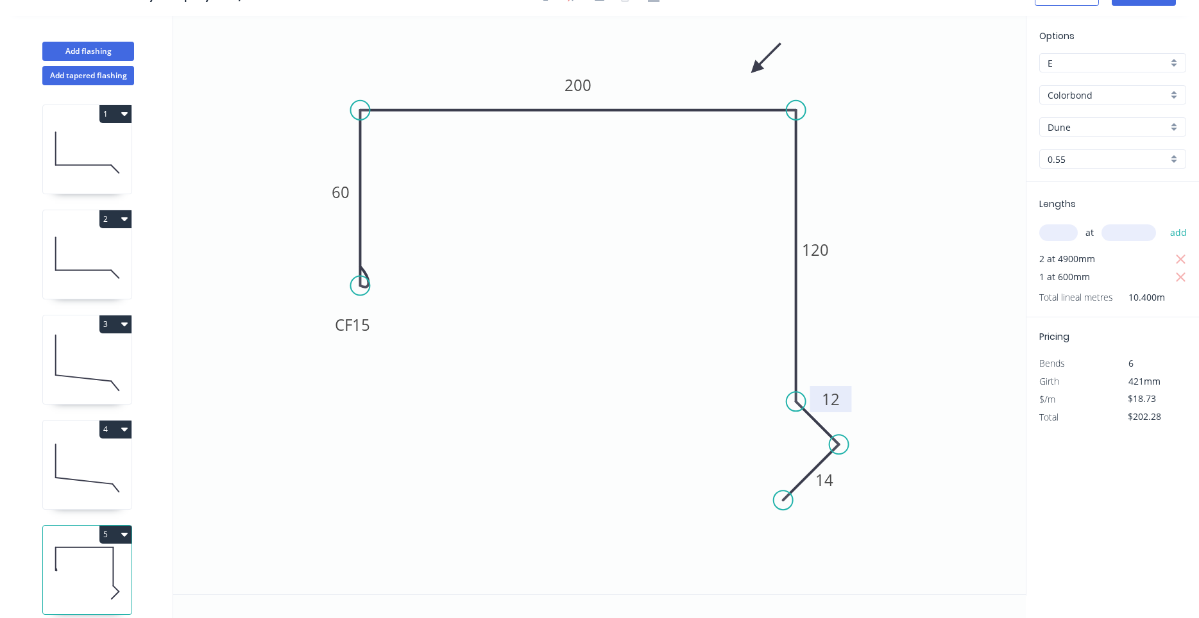
drag, startPoint x: 819, startPoint y: 421, endPoint x: 846, endPoint y: 390, distance: 41.4
click at [846, 390] on rect at bounding box center [830, 399] width 42 height 26
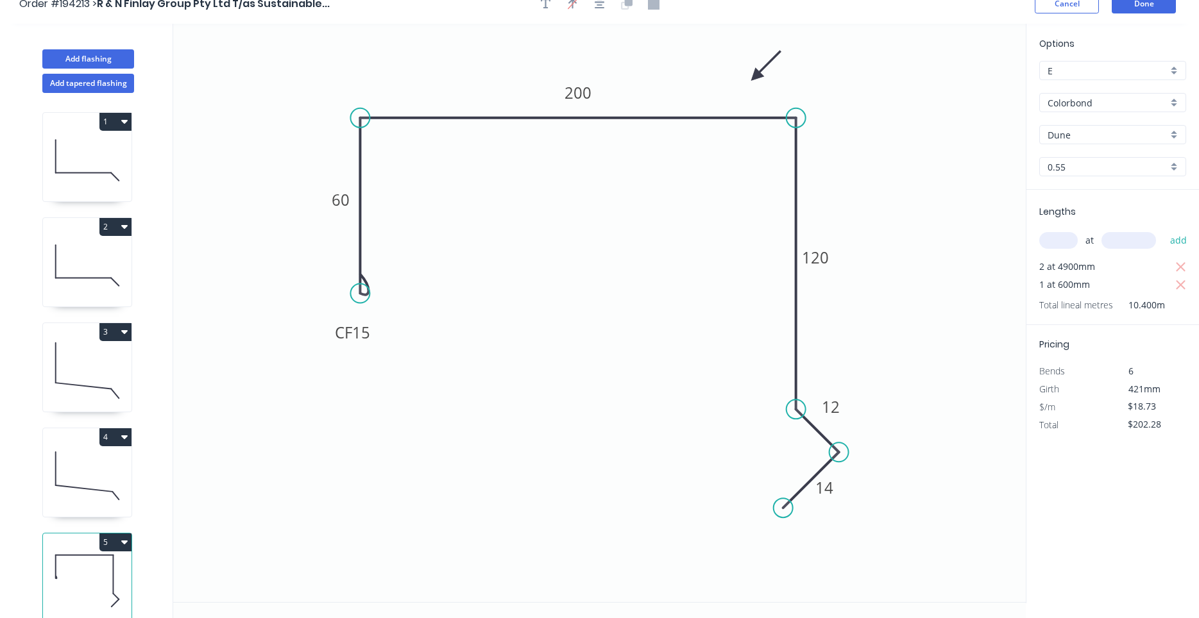
scroll to position [0, 0]
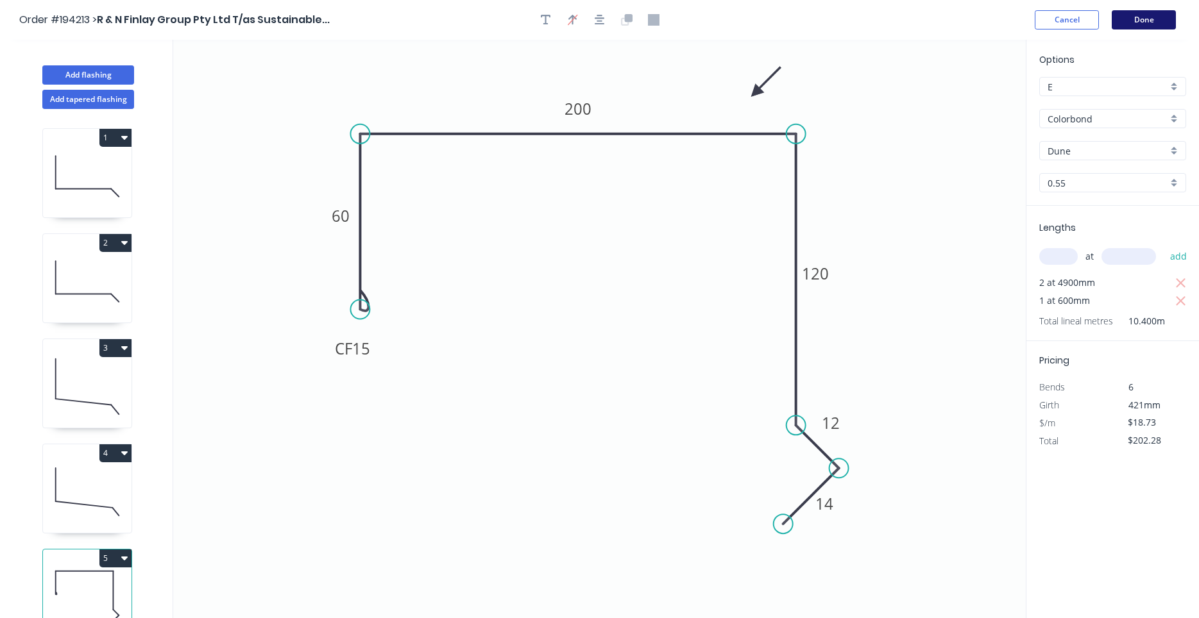
click at [1161, 21] on button "Done" at bounding box center [1143, 19] width 64 height 19
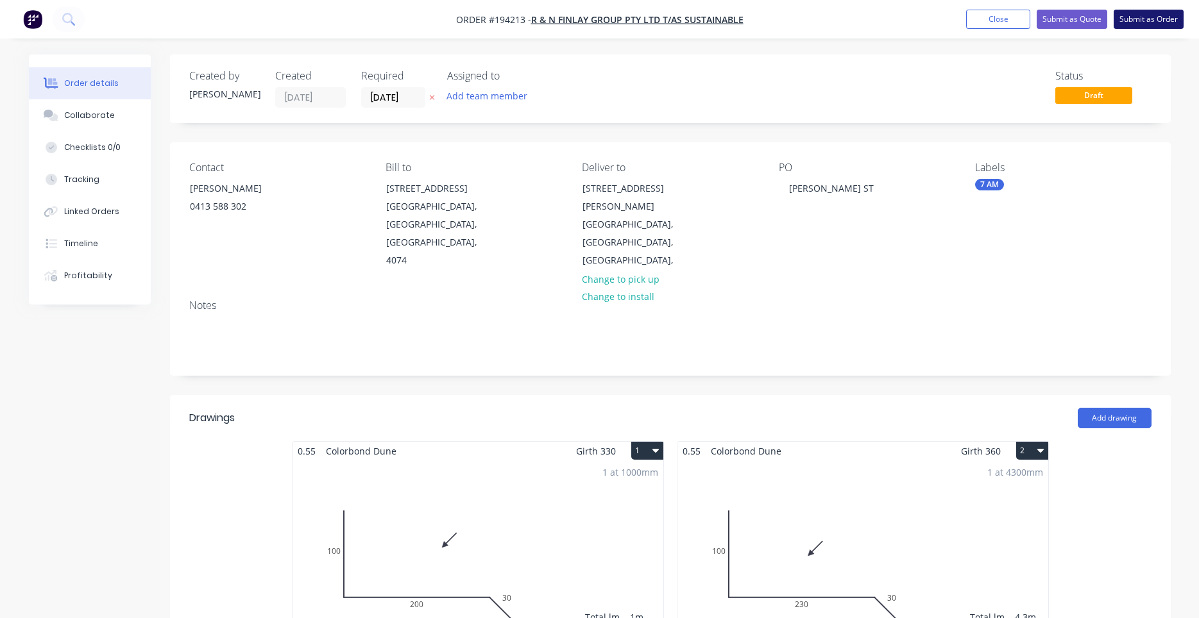
click at [1149, 21] on button "Submit as Order" at bounding box center [1148, 19] width 70 height 19
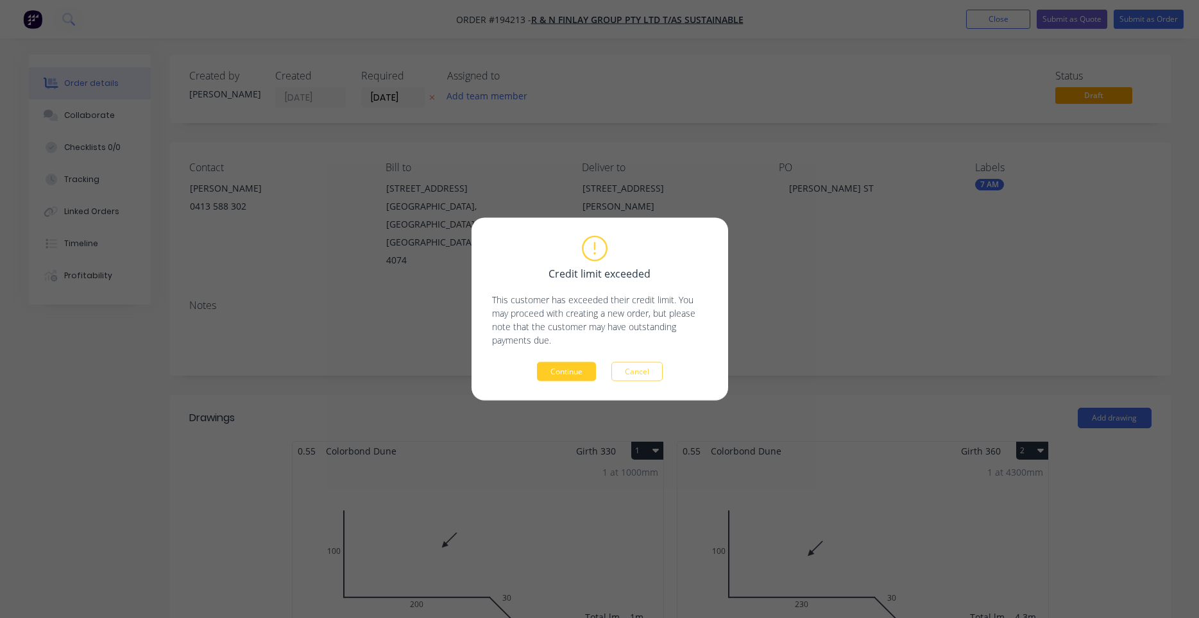
click at [573, 370] on button "Continue" at bounding box center [566, 371] width 59 height 19
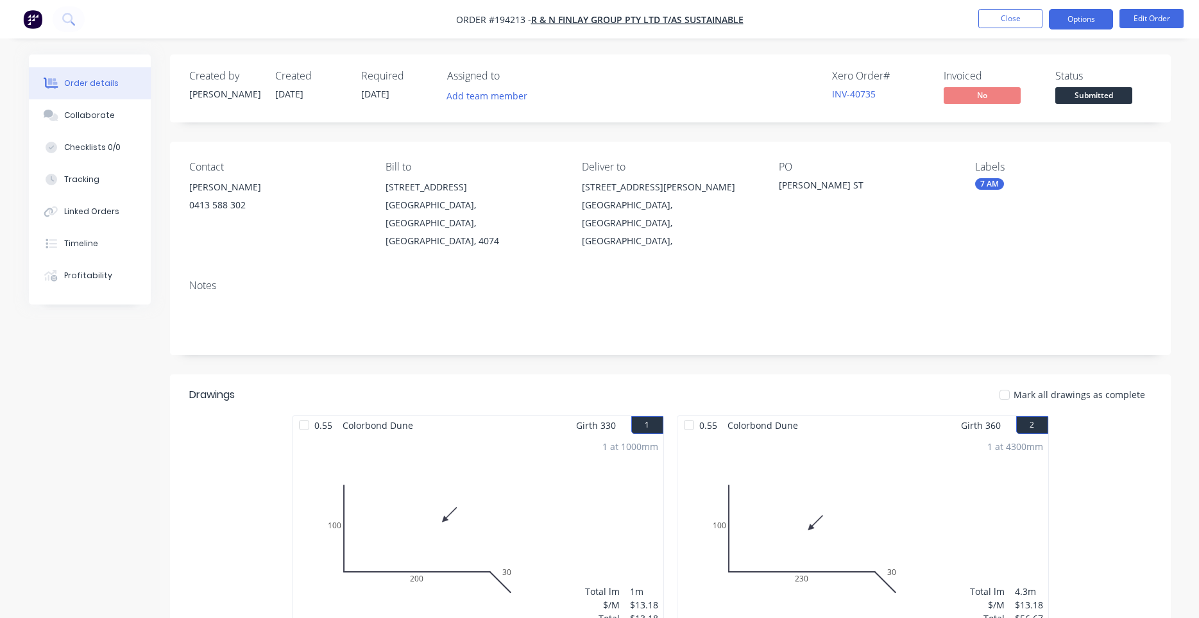
click at [1064, 17] on button "Options" at bounding box center [1081, 19] width 64 height 21
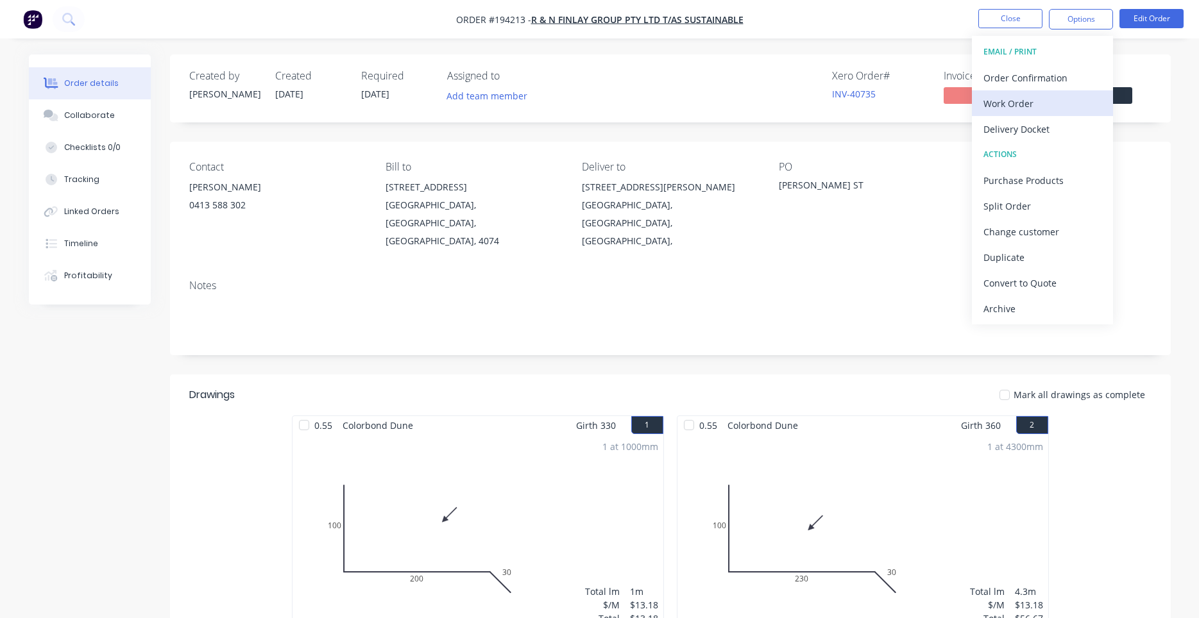
click at [1018, 103] on div "Work Order" at bounding box center [1042, 103] width 118 height 19
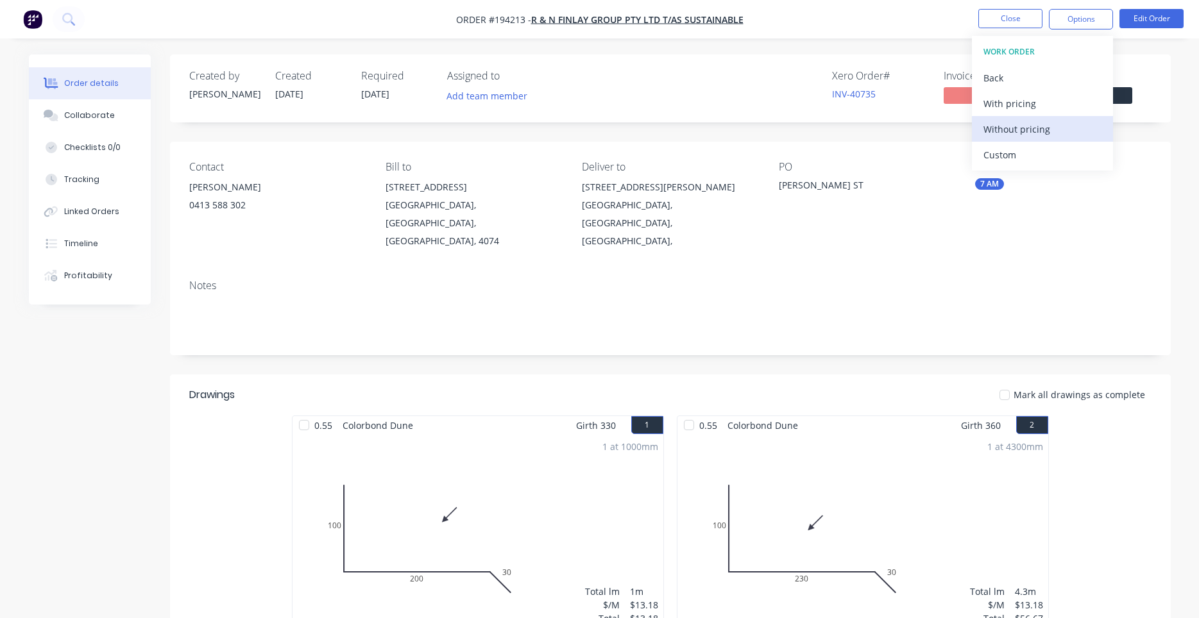
click at [1009, 124] on div "Without pricing" at bounding box center [1042, 129] width 118 height 19
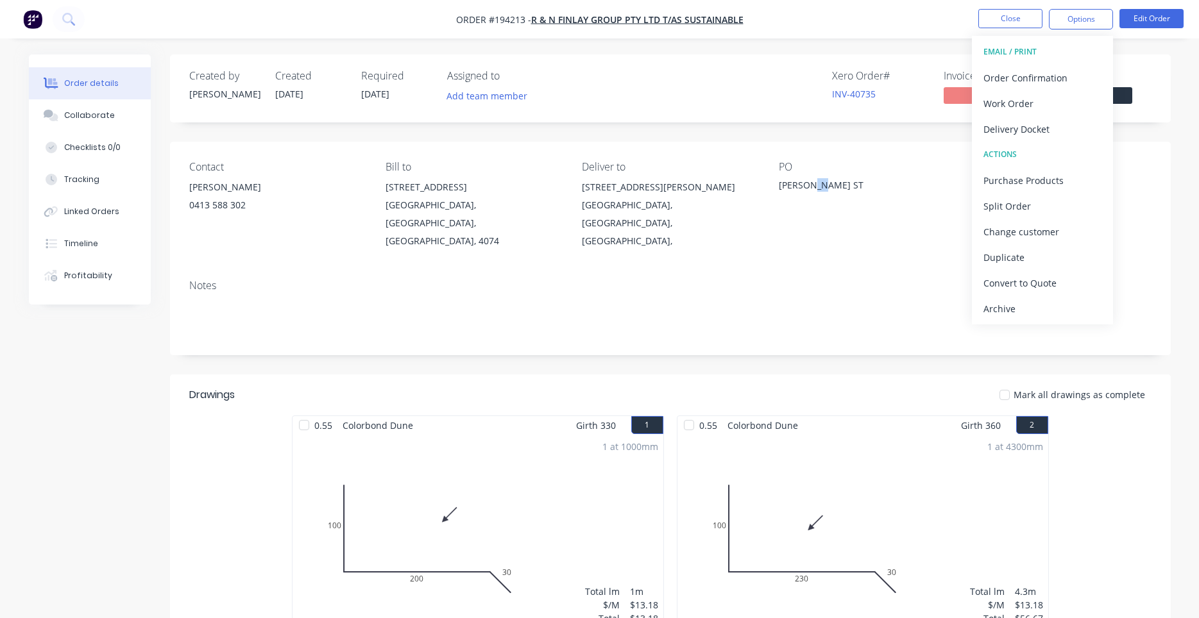
drag, startPoint x: 817, startPoint y: 182, endPoint x: 825, endPoint y: 190, distance: 11.3
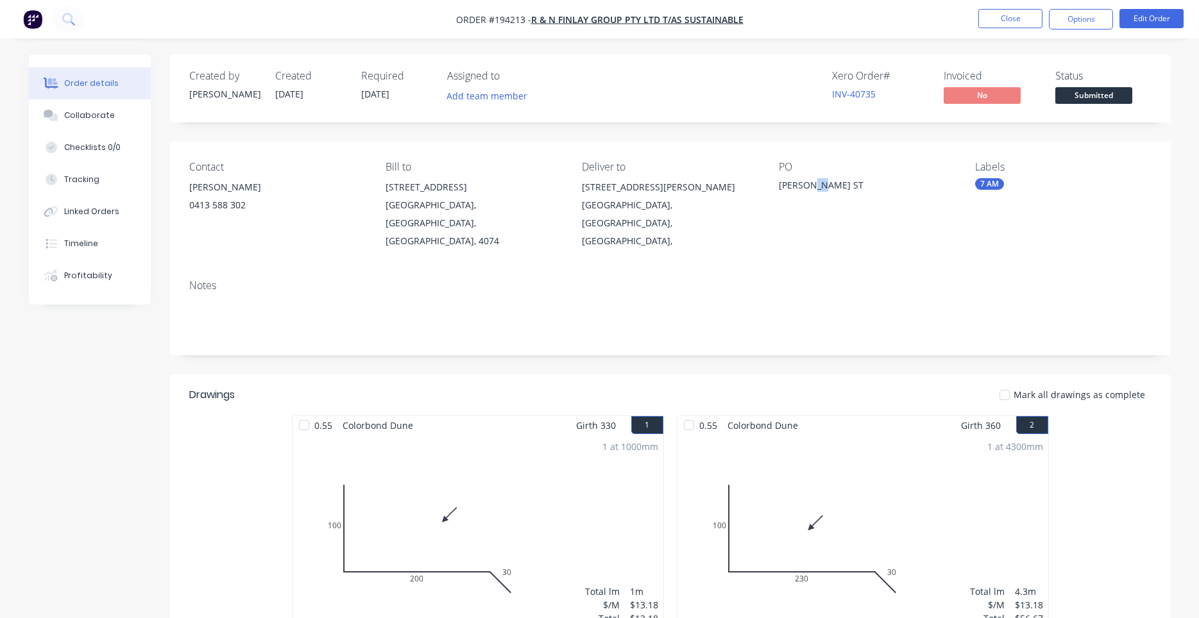
click at [825, 190] on div "CHESTER ST" at bounding box center [859, 187] width 160 height 18
click at [922, 269] on div "Notes" at bounding box center [670, 312] width 1000 height 86
click at [995, 19] on button "Close" at bounding box center [1010, 18] width 64 height 19
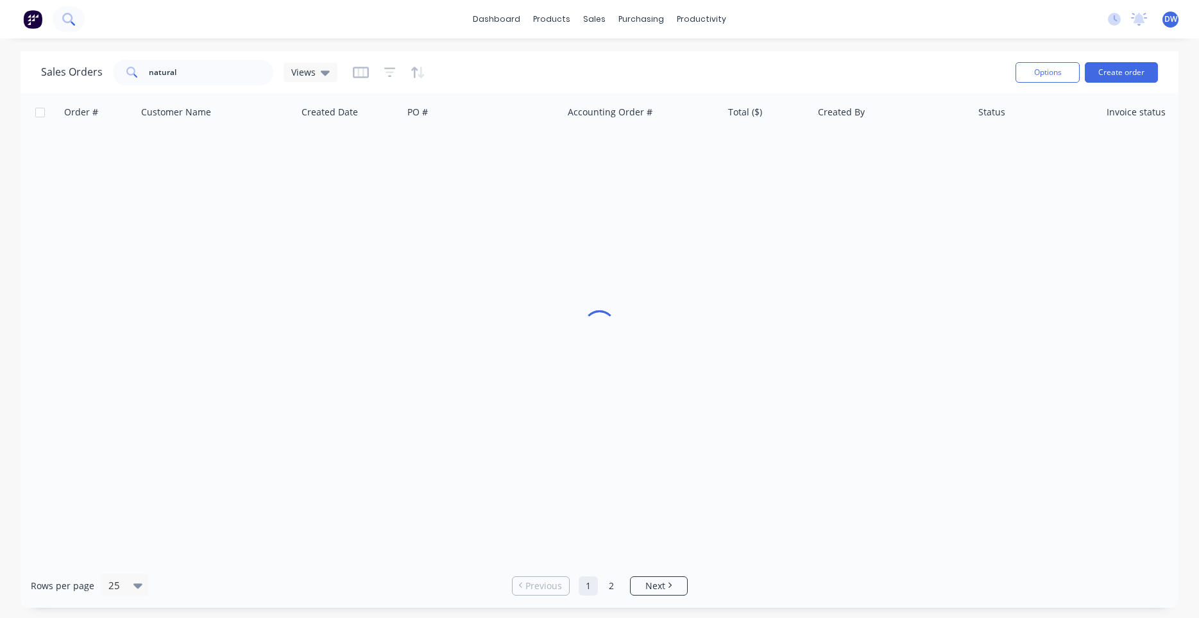
click at [75, 17] on button at bounding box center [69, 19] width 32 height 26
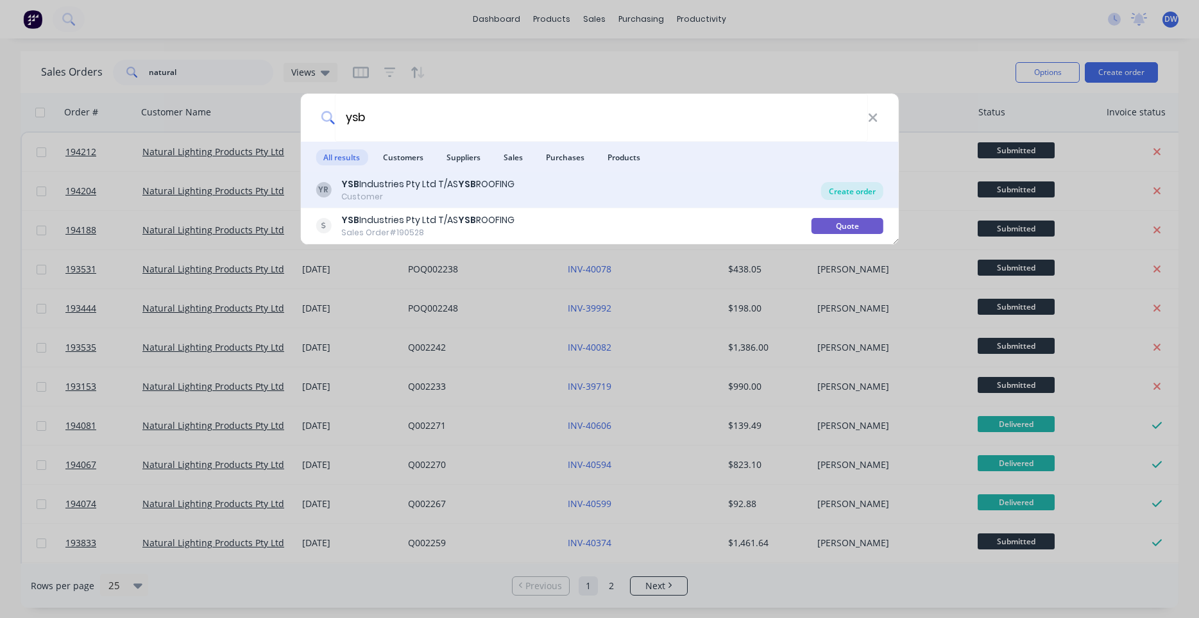
type input "ysb"
click at [841, 189] on div "Create order" at bounding box center [852, 191] width 62 height 18
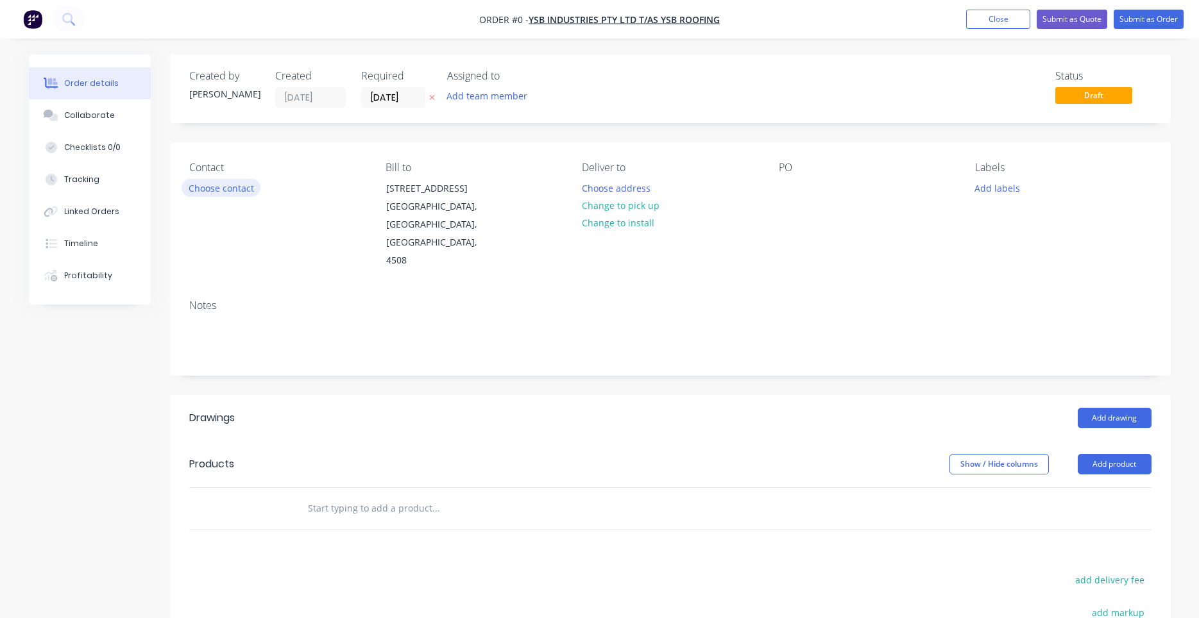
click at [243, 191] on button "Choose contact" at bounding box center [220, 187] width 79 height 17
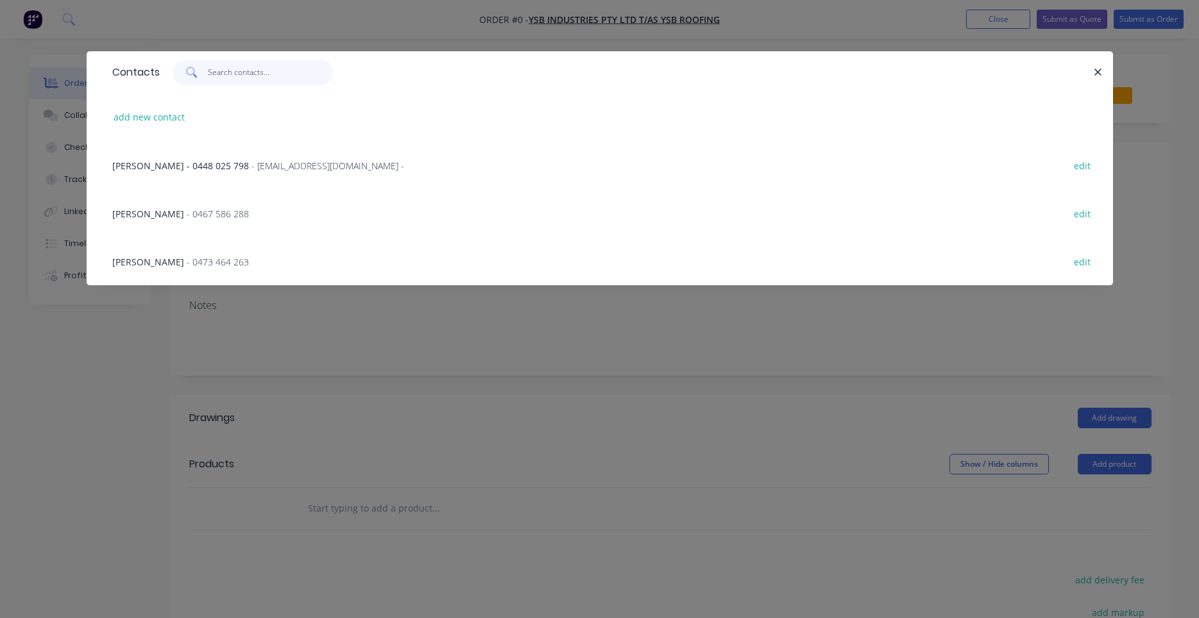
click at [266, 83] on input "text" at bounding box center [270, 73] width 125 height 26
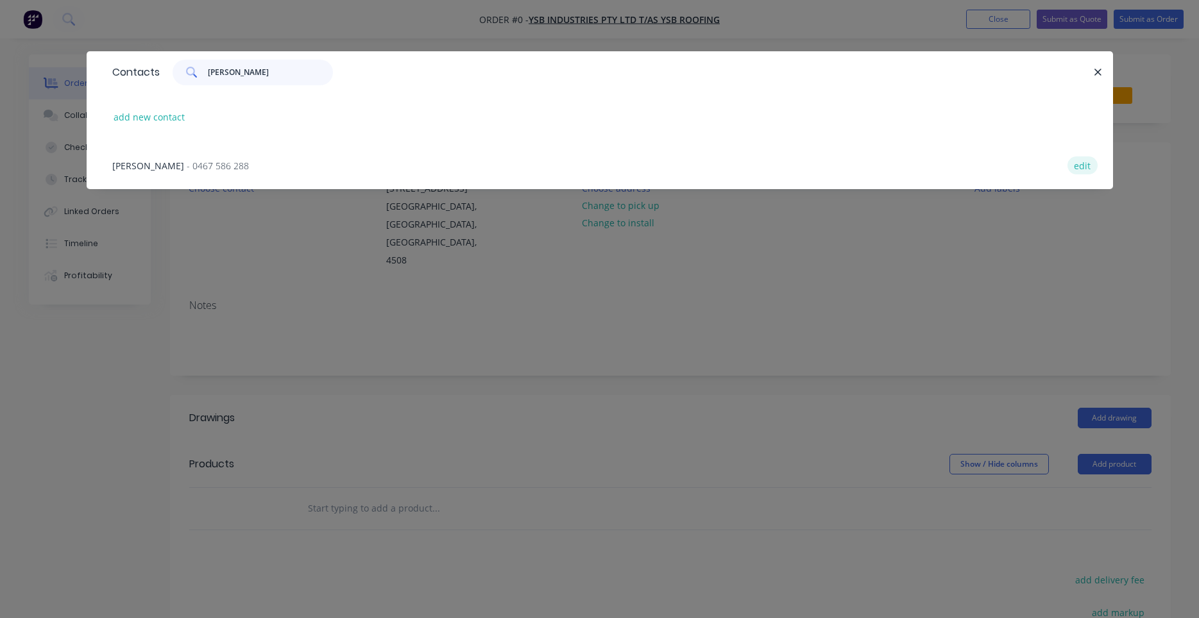
type input "yann"
click at [1081, 164] on button "edit" at bounding box center [1082, 164] width 30 height 17
select select "AU"
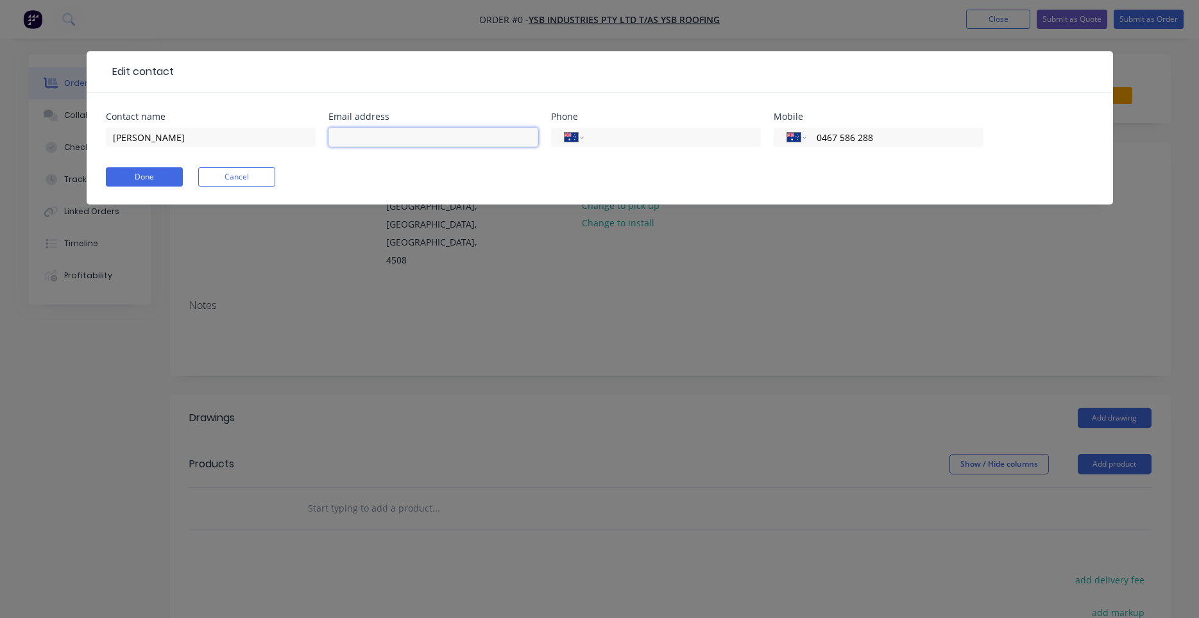
click at [469, 137] on input "text" at bounding box center [433, 137] width 210 height 19
paste input "ysbroofing@live.com"
type input "ysbroofing@live.com"
click at [214, 144] on input "YANN" at bounding box center [211, 137] width 210 height 19
click at [215, 144] on input "YANN" at bounding box center [211, 137] width 210 height 19
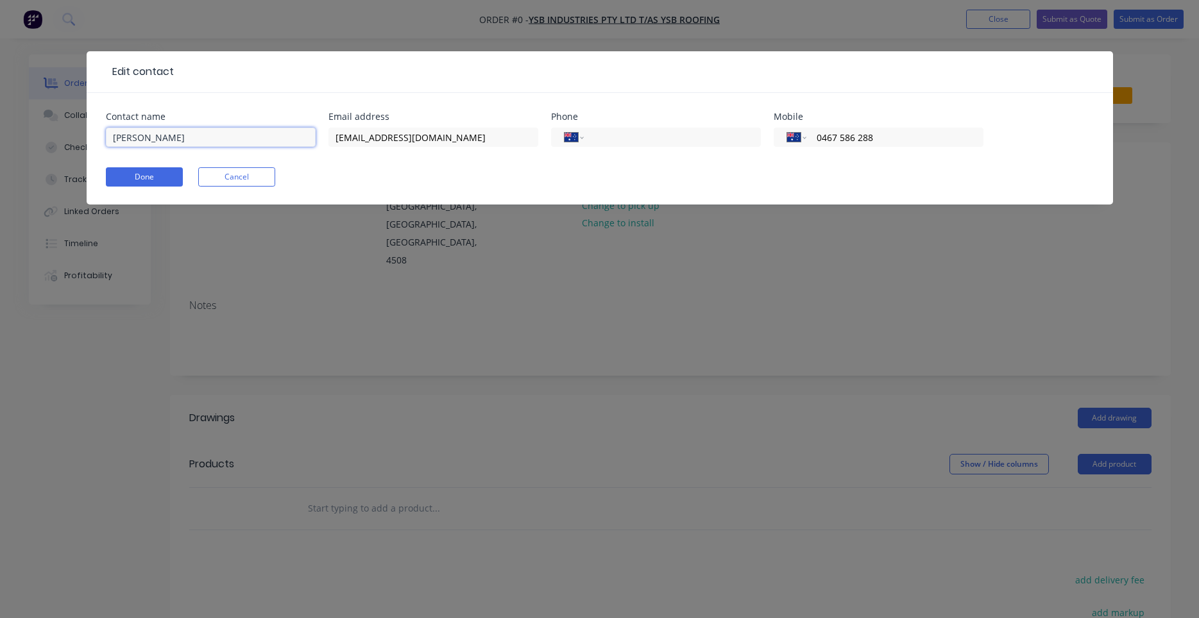
click button "Done" at bounding box center [144, 176] width 77 height 19
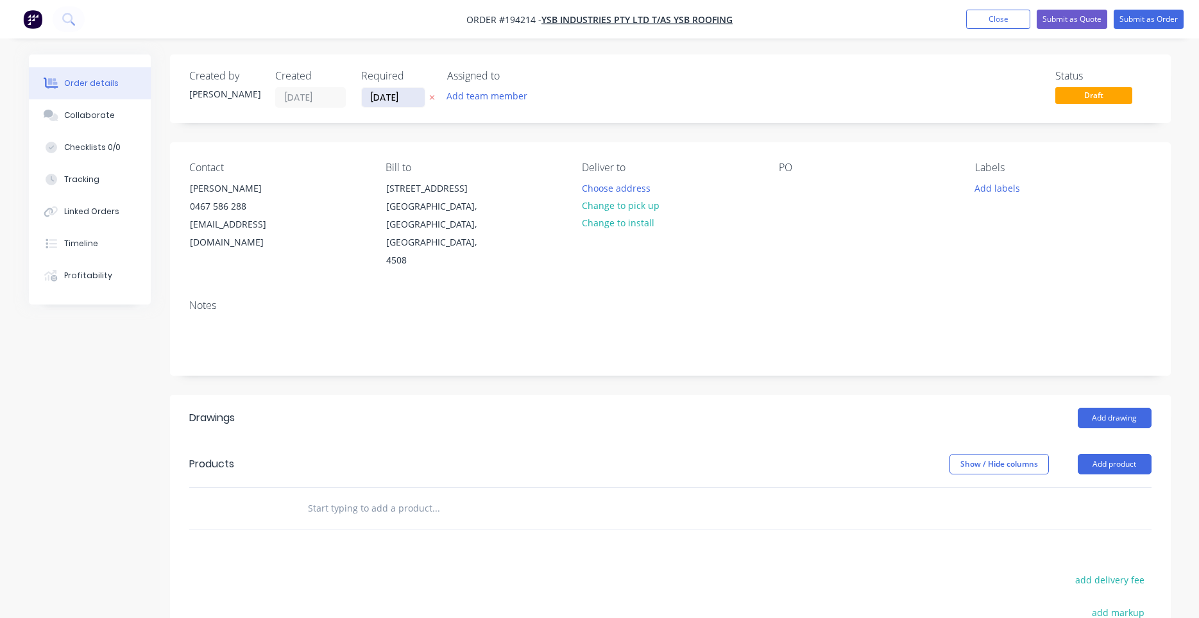
click at [400, 97] on input "[DATE]" at bounding box center [393, 97] width 63 height 19
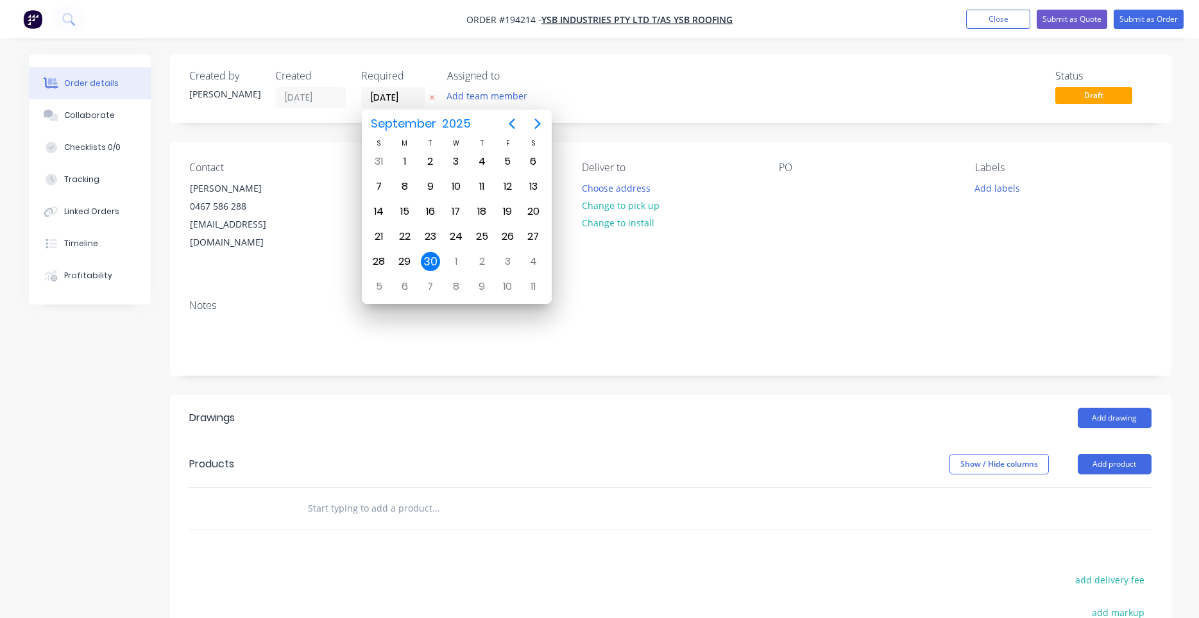
click at [431, 259] on div "30" at bounding box center [430, 261] width 19 height 19
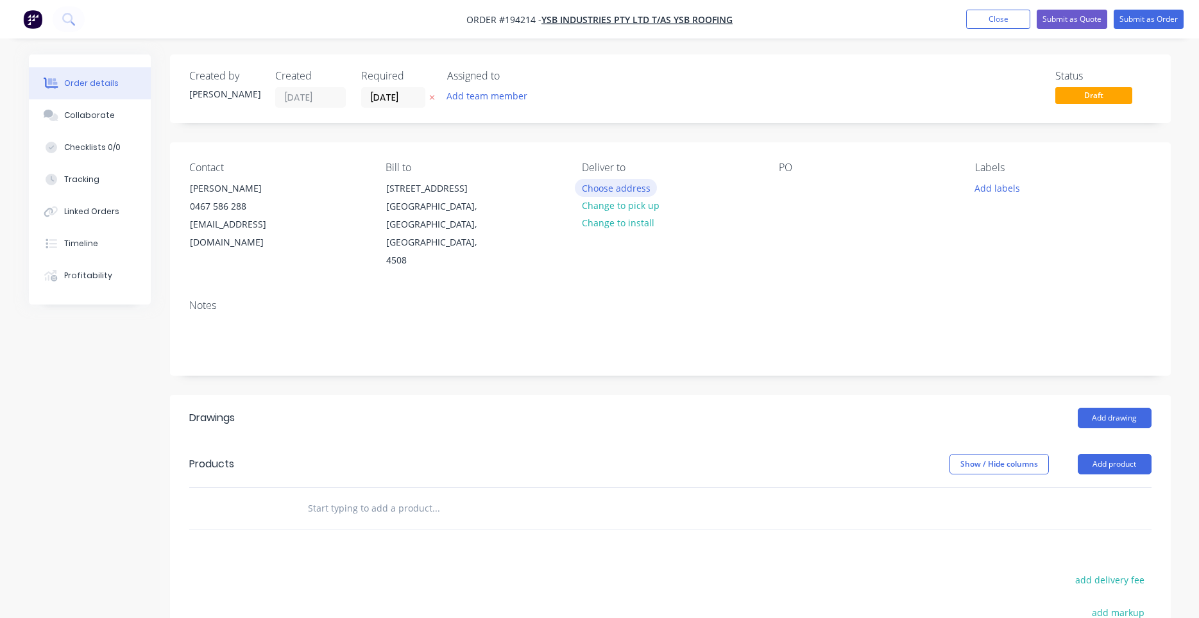
click at [591, 189] on button "Choose address" at bounding box center [616, 187] width 82 height 17
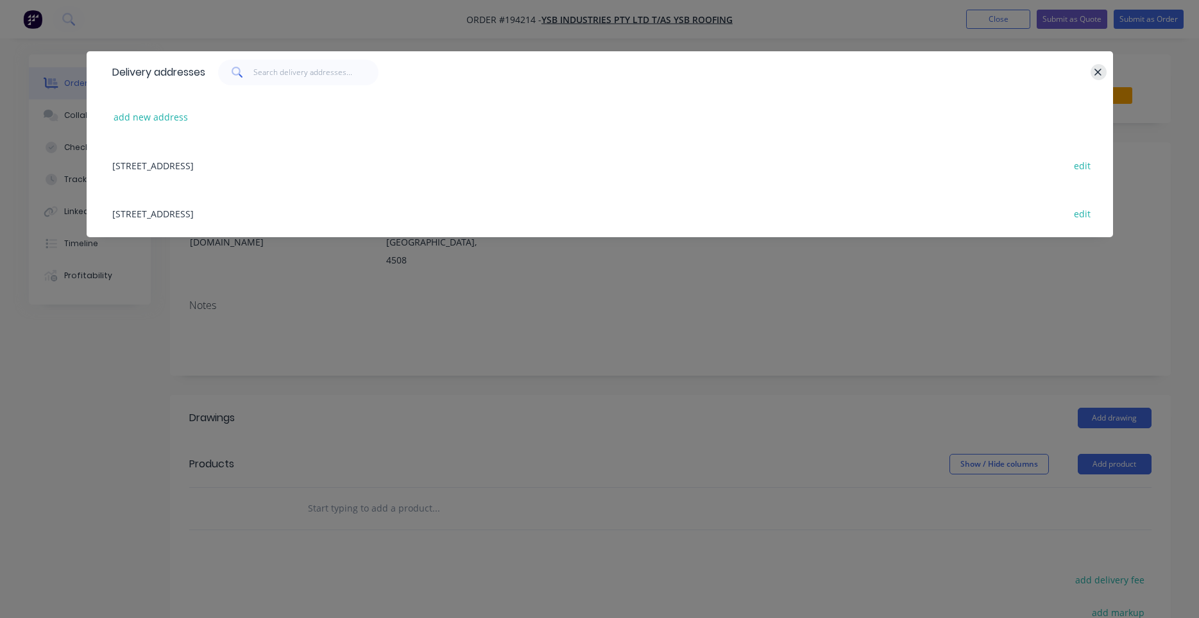
click at [1099, 72] on icon "button" at bounding box center [1097, 73] width 8 height 12
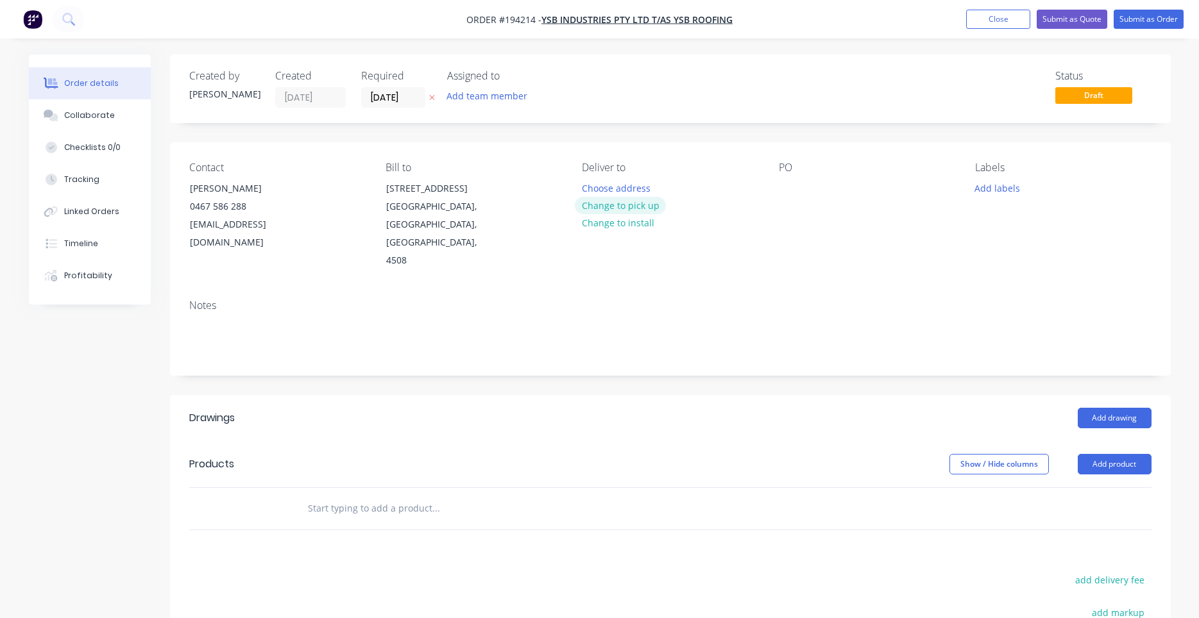
click at [648, 205] on button "Change to pick up" at bounding box center [620, 205] width 91 height 17
click at [601, 182] on div at bounding box center [592, 188] width 21 height 19
click at [778, 180] on div "Contact YANN BARRERA 0467 586 288 ysbroofing@live.com Bill to 50 Blue Pacific R…" at bounding box center [670, 215] width 1000 height 147
click at [787, 185] on div at bounding box center [789, 188] width 21 height 19
click at [999, 190] on button "Add labels" at bounding box center [997, 187] width 59 height 17
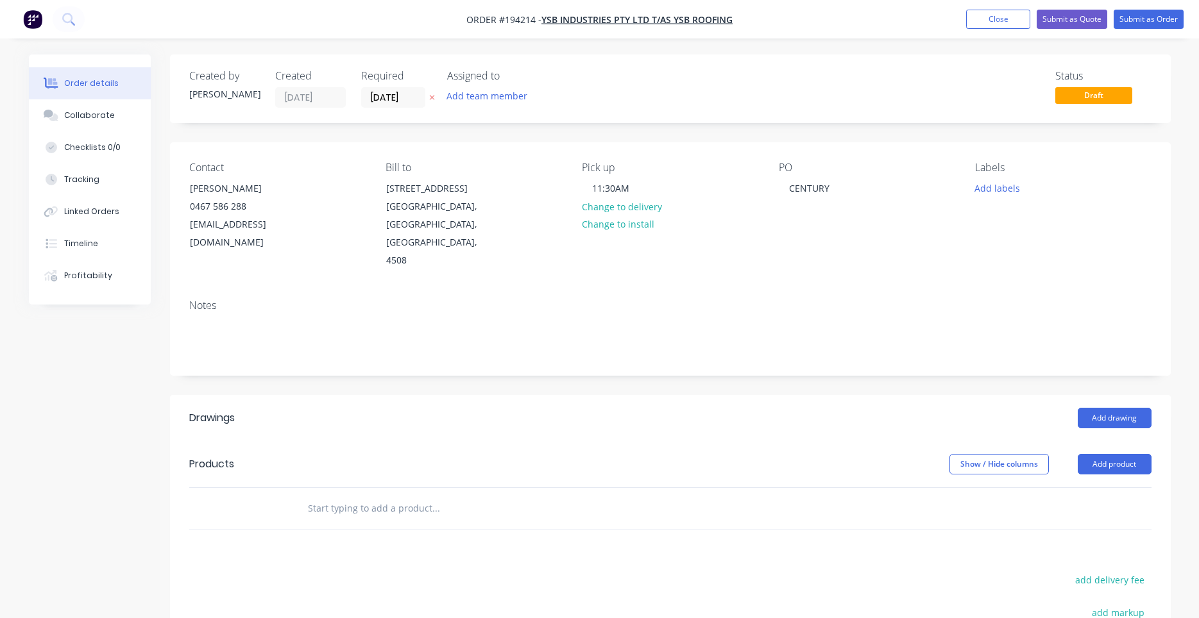
click at [923, 256] on div "Contact YANN BARRERA 0467 586 288 ysbroofing@live.com Bill to 50 Blue Pacific R…" at bounding box center [670, 215] width 1000 height 147
click at [402, 496] on input "text" at bounding box center [435, 509] width 257 height 26
click at [1099, 408] on button "Add drawing" at bounding box center [1114, 418] width 74 height 21
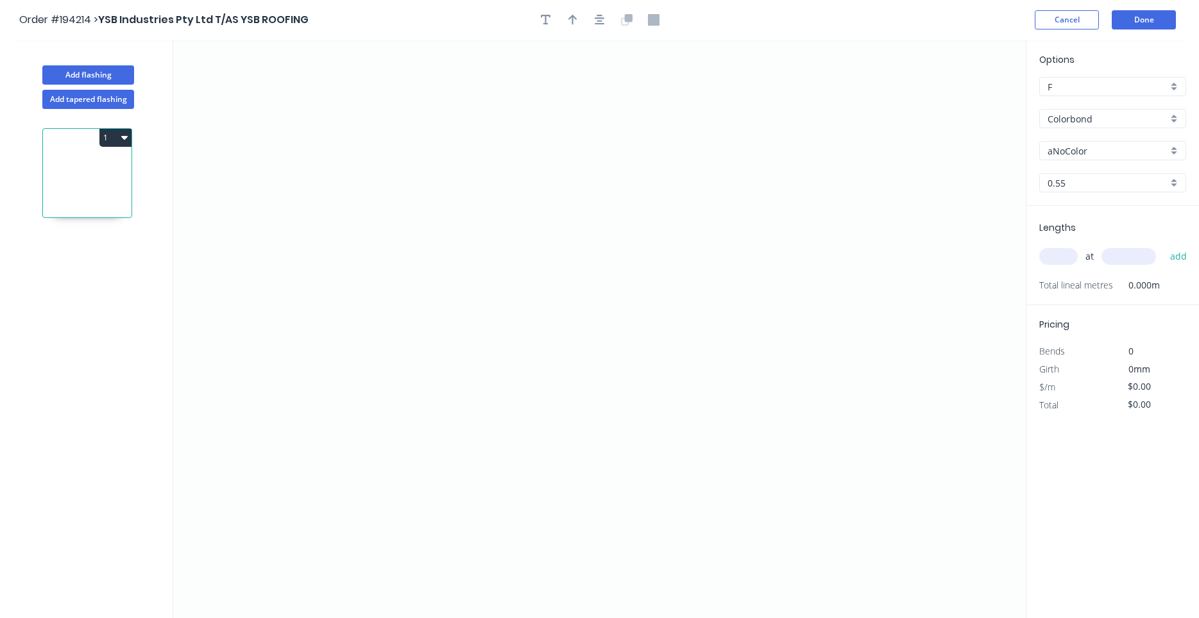
click at [1123, 151] on input "aNoColor" at bounding box center [1107, 150] width 120 height 13
click at [1133, 167] on div "Surfmist" at bounding box center [1113, 175] width 146 height 22
click at [1131, 172] on div "Options F F Colorbond Colorbond Colorbond (Premium) Colorbond Coolmax Colorbond…" at bounding box center [1112, 129] width 173 height 153
click at [337, 135] on icon "0" at bounding box center [599, 329] width 852 height 578
click at [333, 389] on icon "0" at bounding box center [599, 329] width 852 height 578
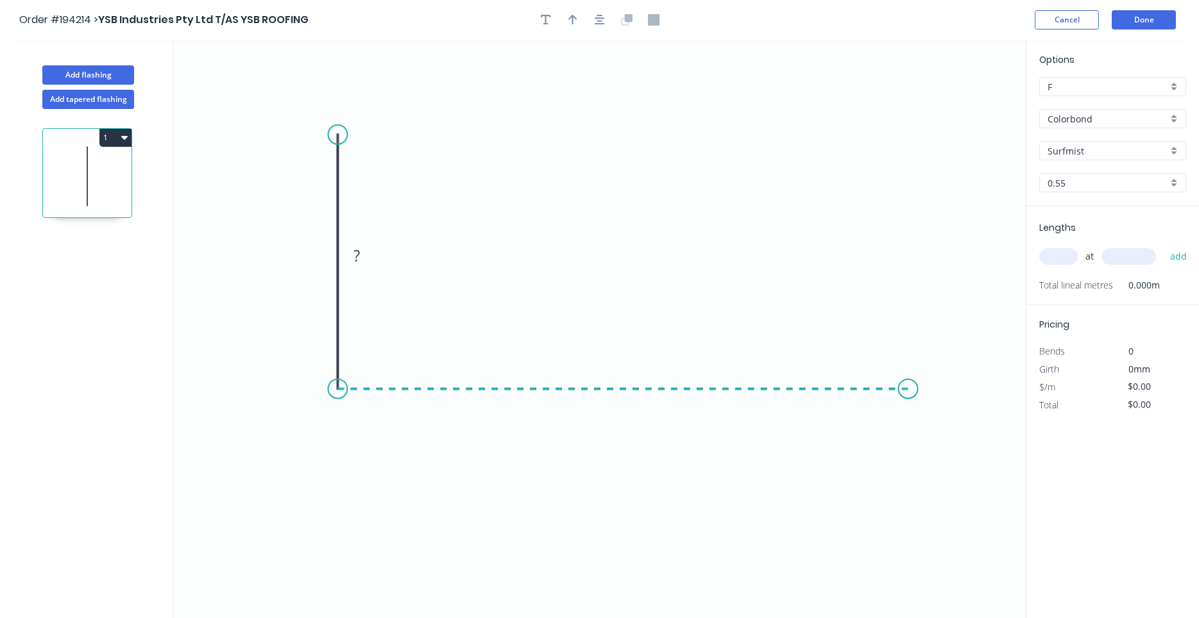
click at [909, 400] on icon "0 ?" at bounding box center [599, 329] width 852 height 578
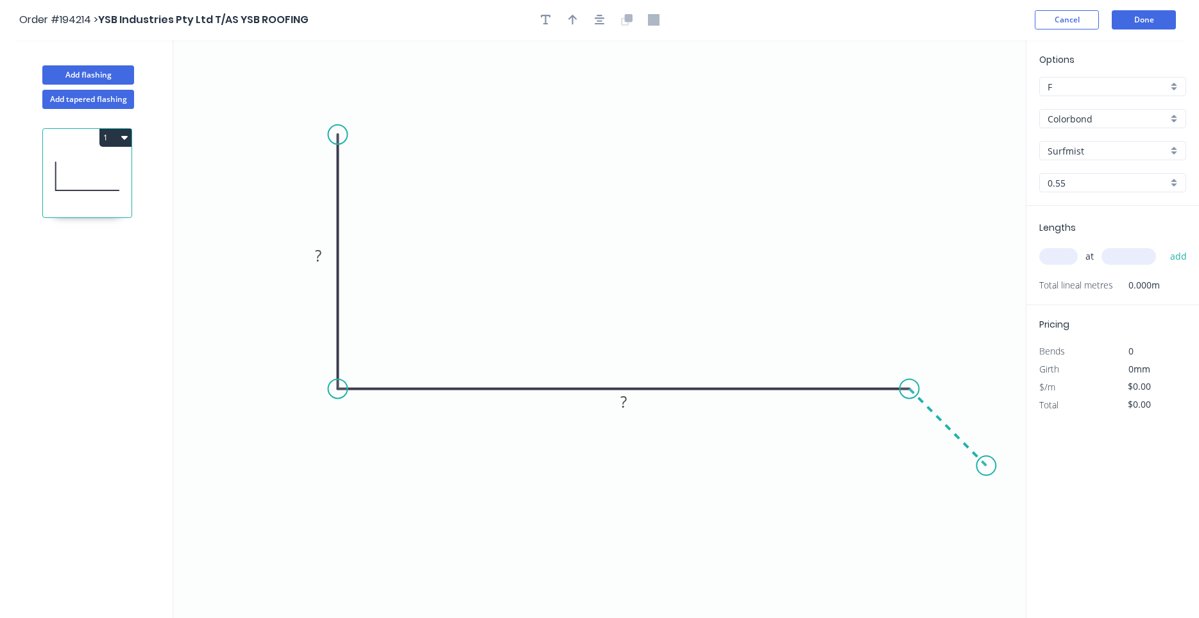
click at [986, 474] on icon "0 ? ?" at bounding box center [599, 329] width 852 height 578
click at [611, 22] on div at bounding box center [599, 19] width 135 height 19
click at [604, 21] on icon "button" at bounding box center [599, 20] width 10 height 12
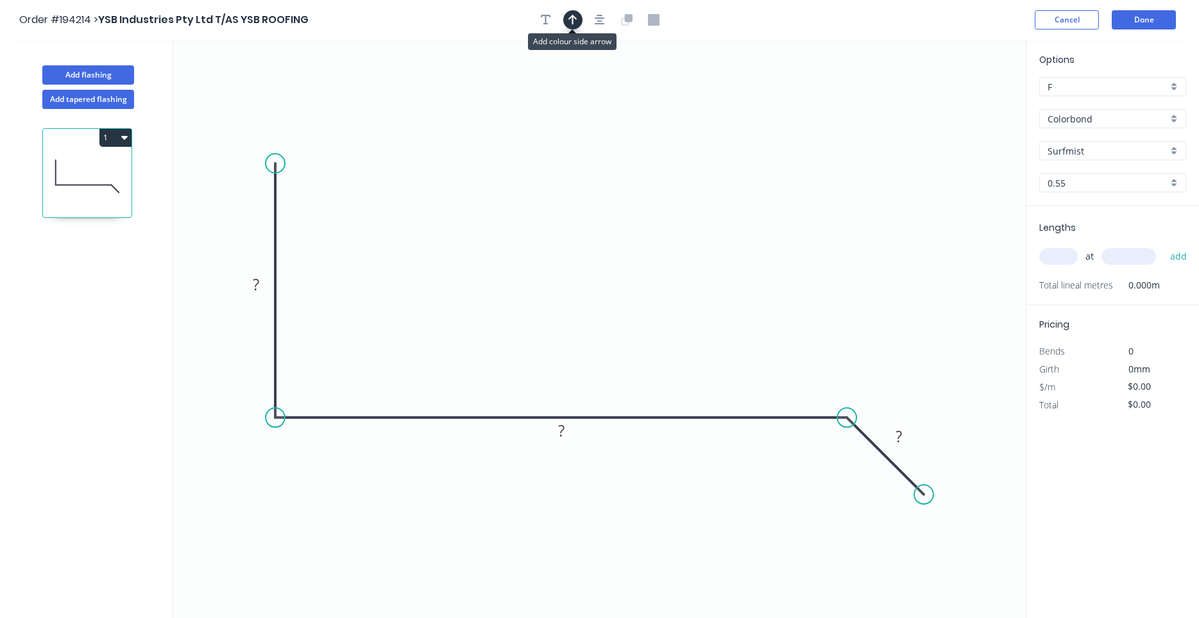
click at [569, 21] on icon "button" at bounding box center [572, 20] width 9 height 12
click at [963, 100] on icon at bounding box center [961, 89] width 12 height 41
drag, startPoint x: 962, startPoint y: 101, endPoint x: 577, endPoint y: 180, distance: 392.9
click at [577, 180] on icon at bounding box center [587, 169] width 37 height 37
click at [264, 283] on rect at bounding box center [256, 285] width 26 height 18
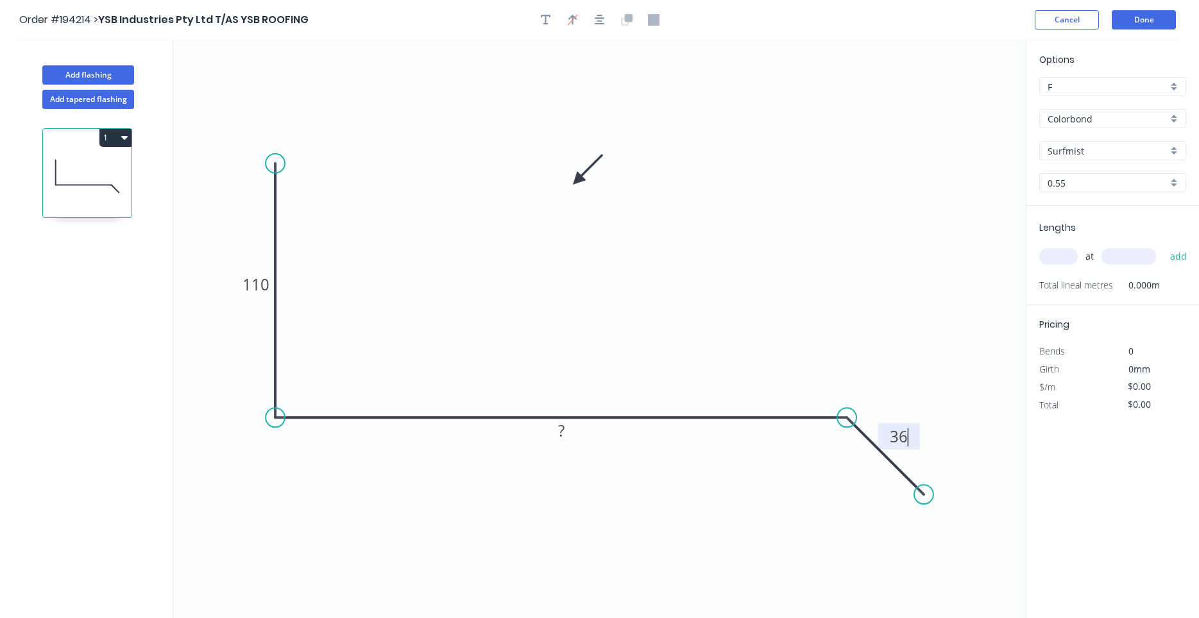
click at [1068, 251] on input "text" at bounding box center [1058, 256] width 38 height 17
click at [1163, 246] on button "add" at bounding box center [1178, 257] width 30 height 22
click at [123, 140] on icon "button" at bounding box center [124, 137] width 6 height 10
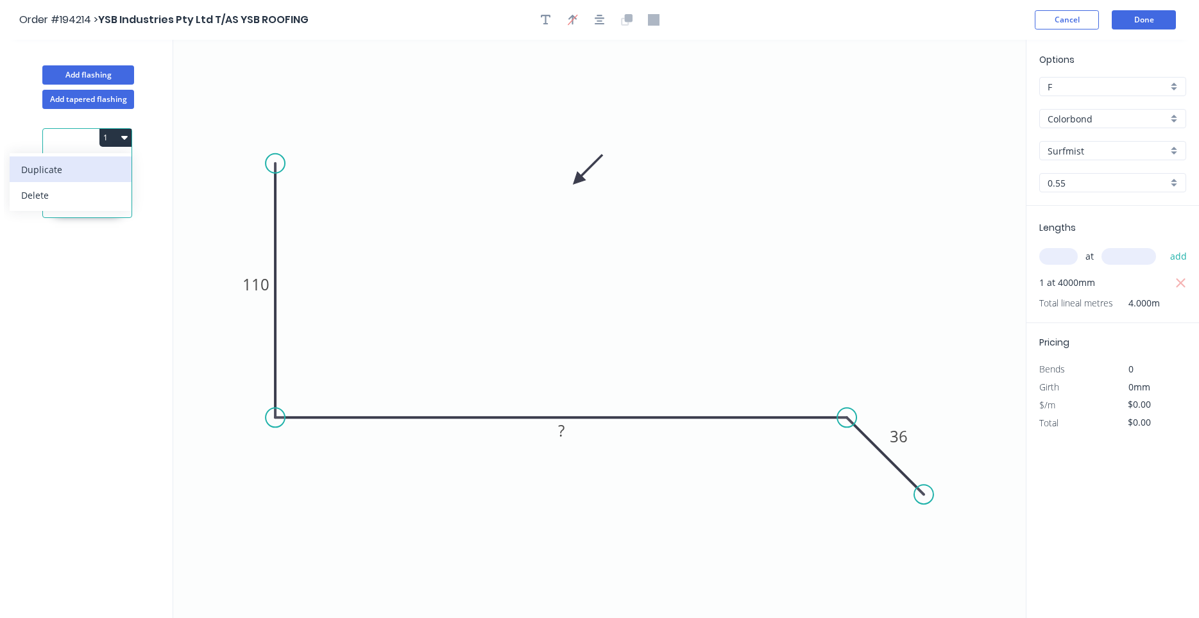
click at [115, 165] on div "Duplicate" at bounding box center [70, 169] width 99 height 19
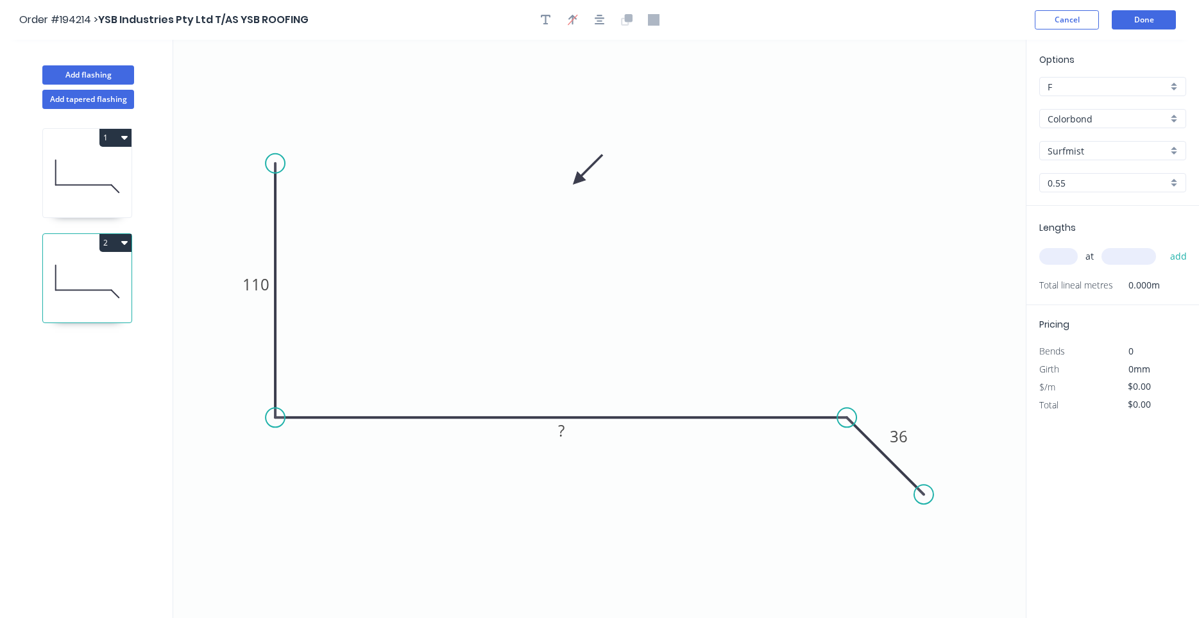
click at [126, 133] on icon "button" at bounding box center [124, 137] width 6 height 10
click at [119, 162] on div "Duplicate" at bounding box center [70, 169] width 99 height 19
click at [111, 274] on icon at bounding box center [87, 281] width 89 height 82
click at [94, 173] on icon at bounding box center [87, 176] width 89 height 82
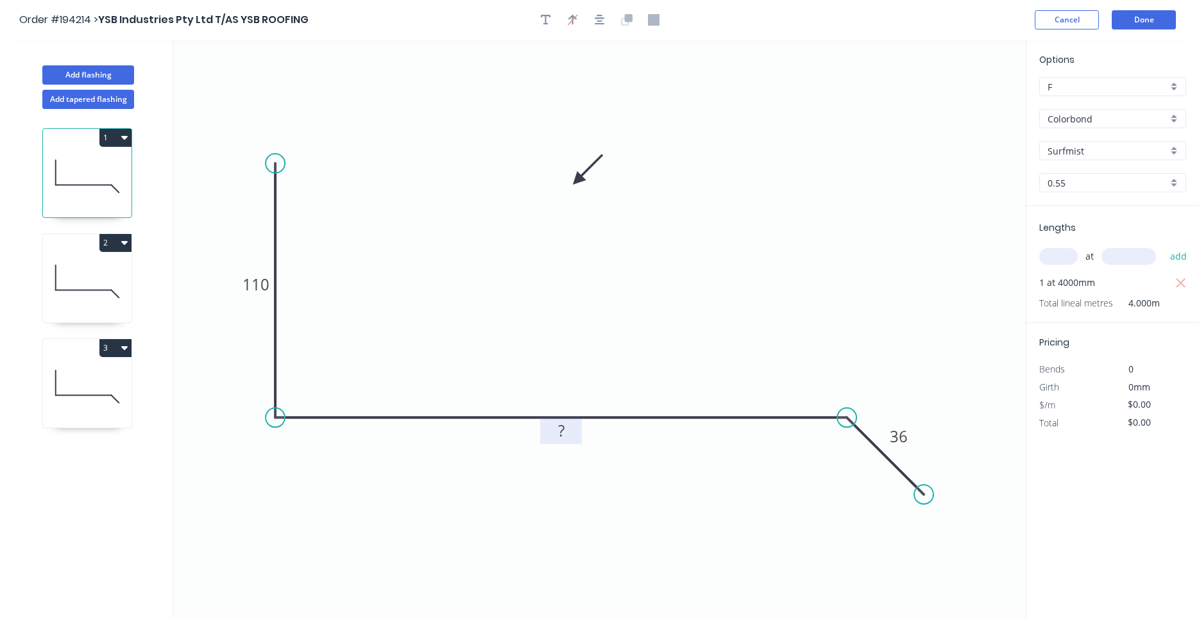
click at [563, 435] on tspan "?" at bounding box center [561, 430] width 6 height 21
click at [98, 283] on icon at bounding box center [87, 281] width 89 height 82
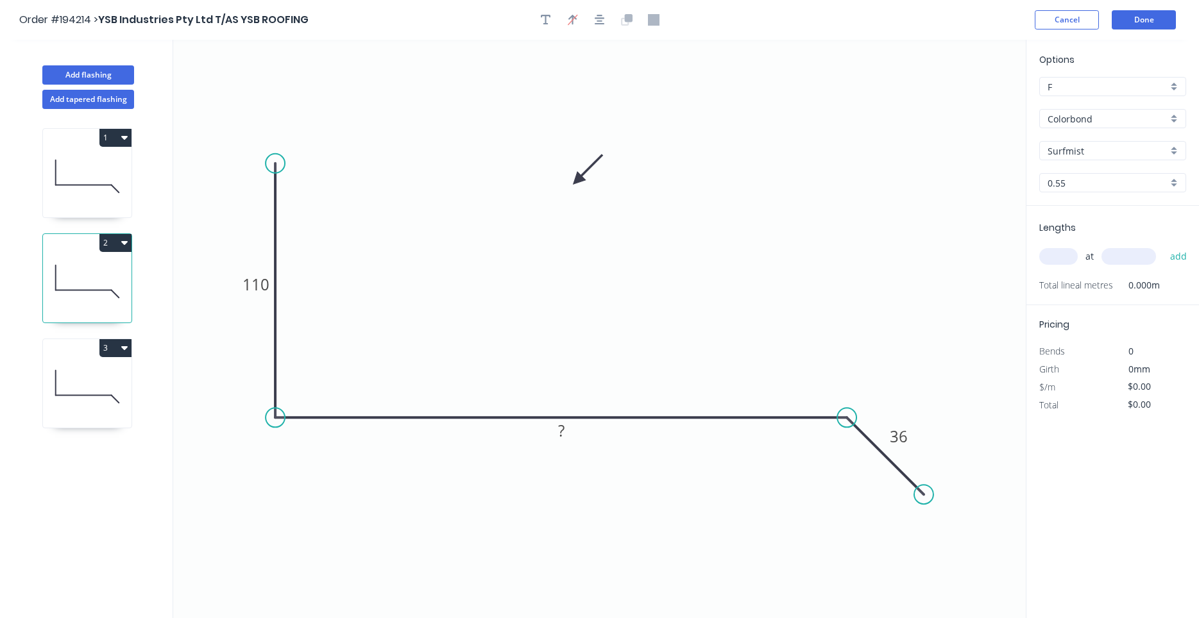
click at [255, 268] on icon "0 110 ? 36" at bounding box center [599, 329] width 852 height 578
click at [255, 285] on tspan "110" at bounding box center [255, 284] width 27 height 21
click at [1054, 257] on input "text" at bounding box center [1058, 256] width 38 height 17
click at [1163, 246] on button "add" at bounding box center [1178, 257] width 30 height 22
click at [58, 399] on icon at bounding box center [87, 387] width 89 height 82
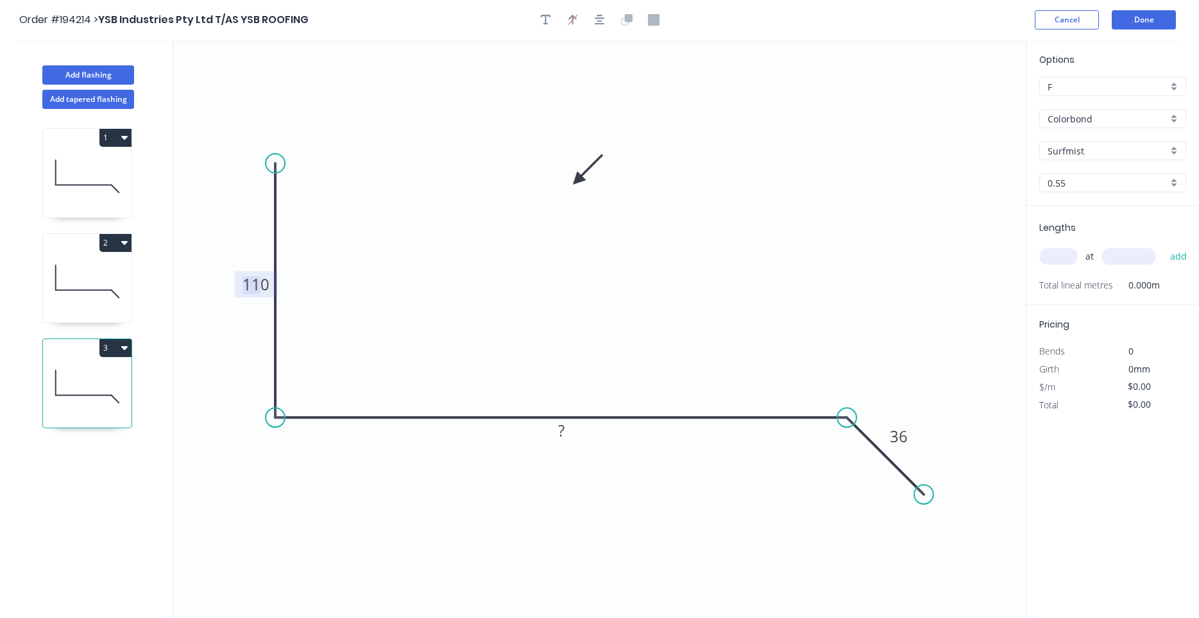
click at [255, 287] on tspan "110" at bounding box center [255, 284] width 27 height 21
click at [1063, 260] on input "text" at bounding box center [1058, 256] width 38 height 17
click at [1163, 246] on button "add" at bounding box center [1178, 257] width 30 height 22
click at [1122, 22] on button "Done" at bounding box center [1143, 19] width 64 height 19
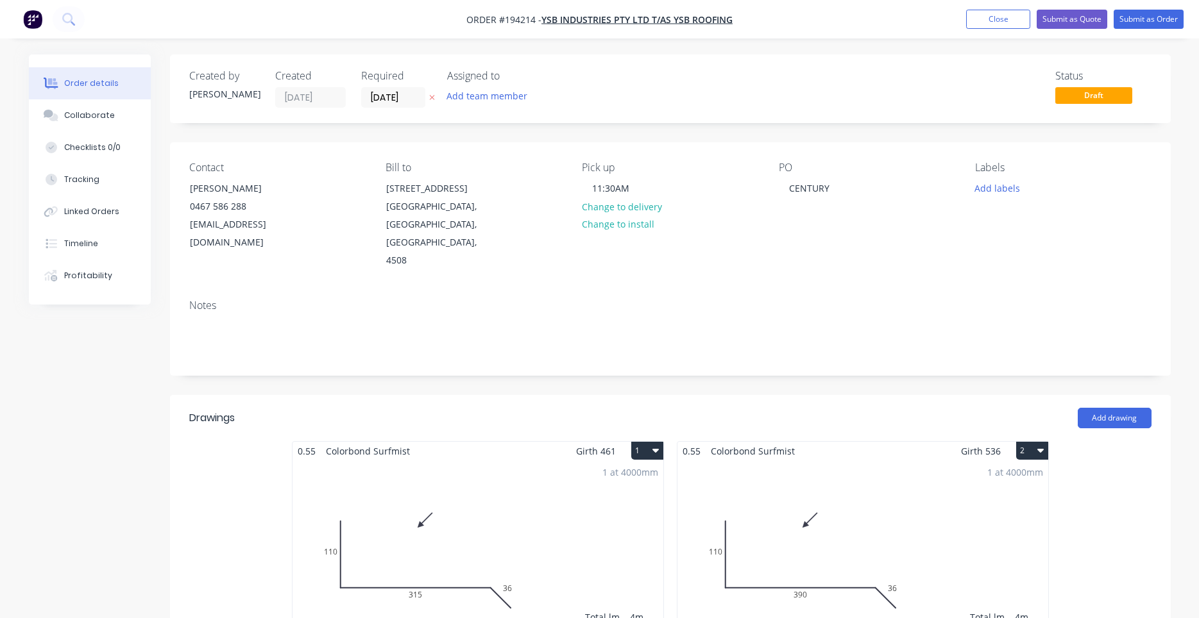
scroll to position [327, 0]
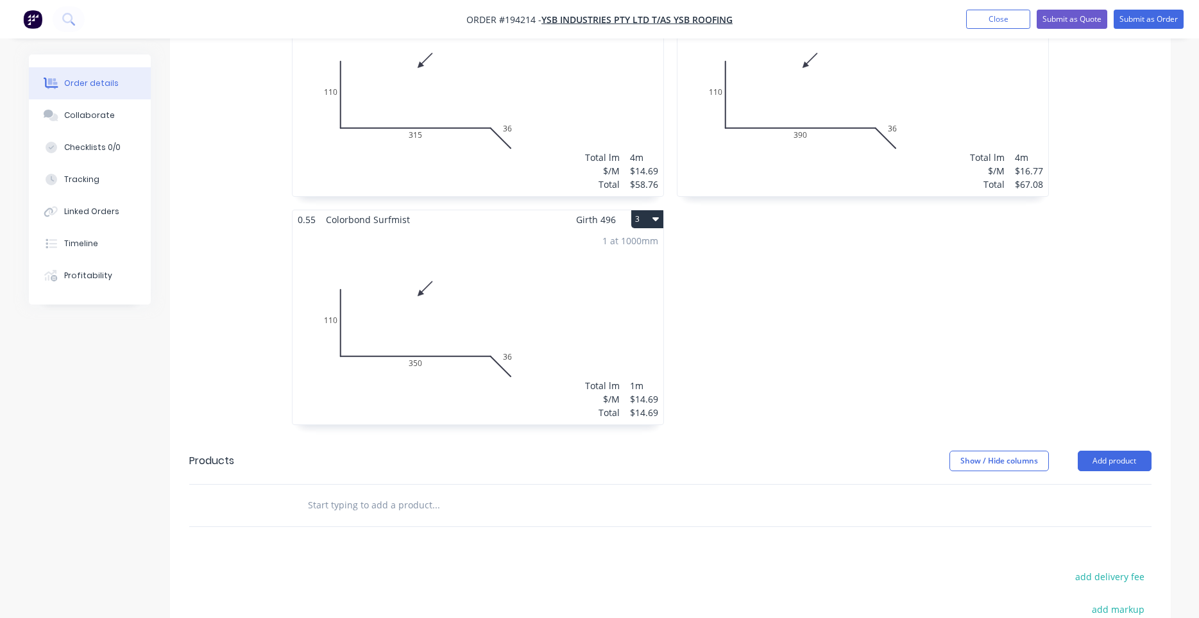
click at [605, 339] on div "1 at 1000mm Total lm $/M Total 1m $14.69 $14.69" at bounding box center [477, 327] width 371 height 196
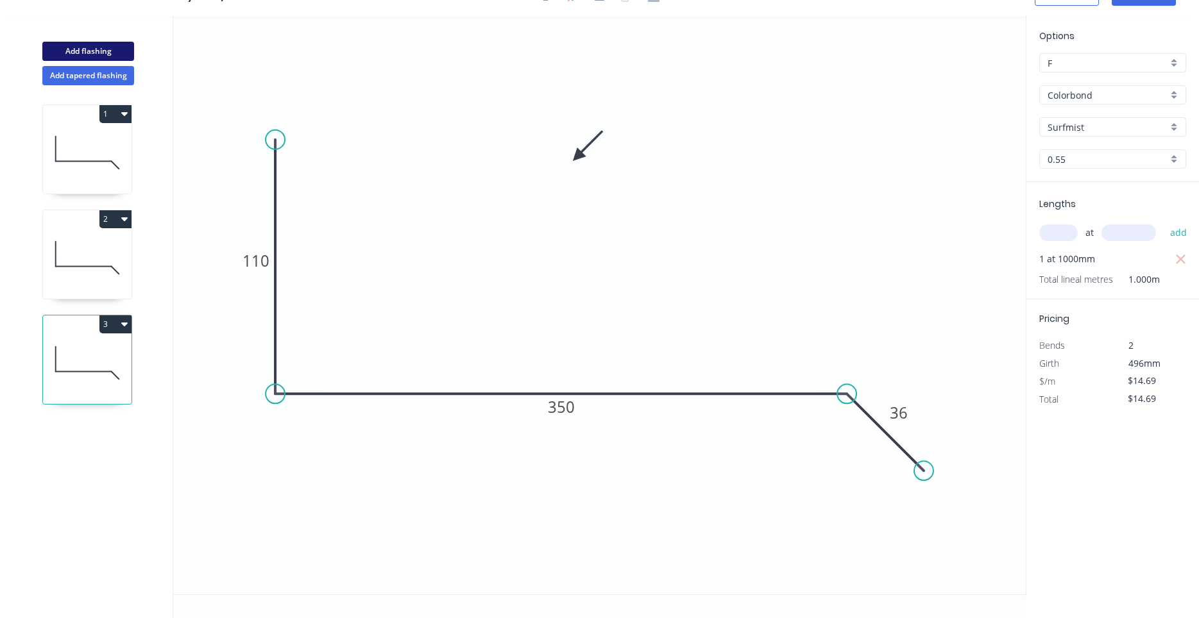
click at [108, 48] on button "Add flashing" at bounding box center [88, 51] width 92 height 19
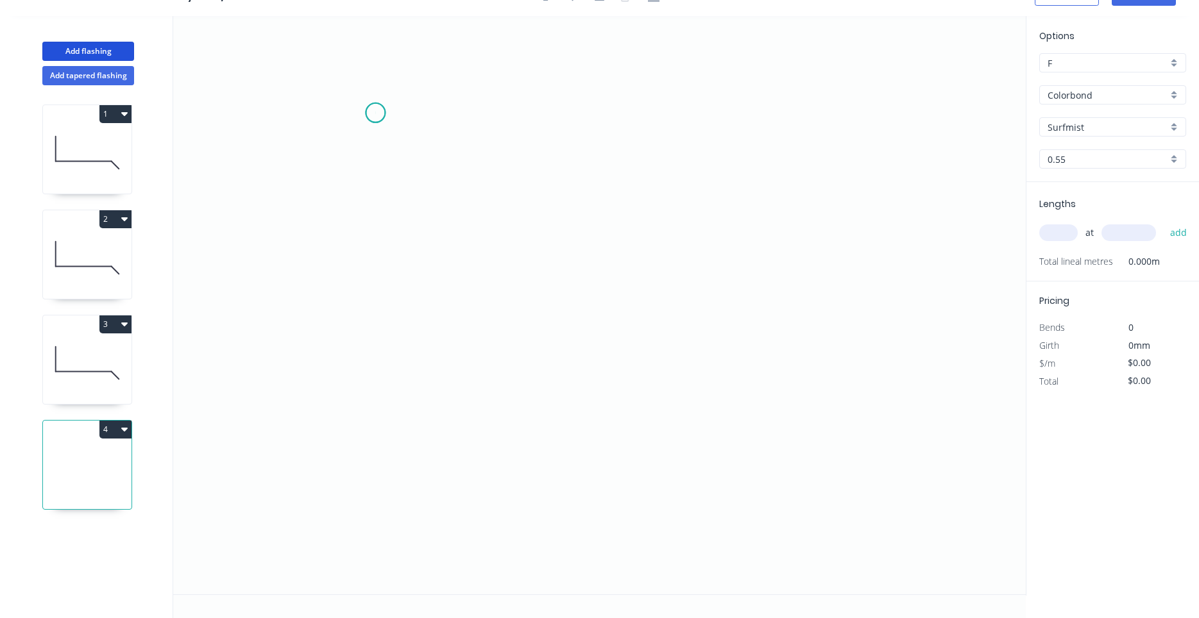
click at [375, 113] on icon "0" at bounding box center [599, 305] width 852 height 578
click at [373, 378] on icon "0" at bounding box center [599, 305] width 852 height 578
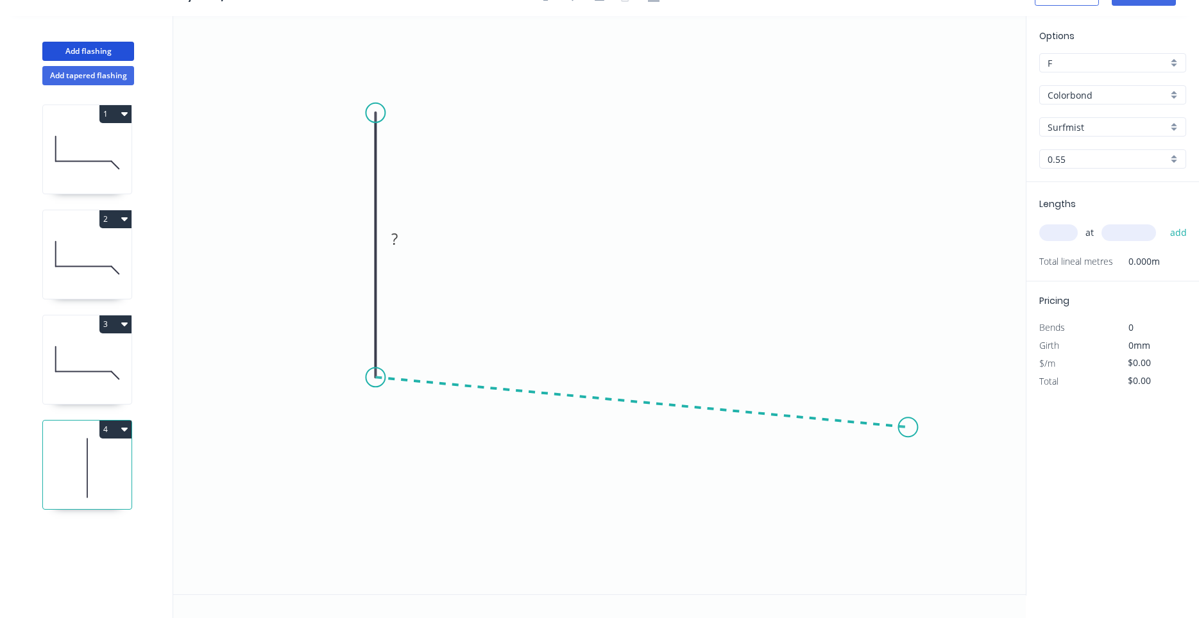
click at [908, 428] on icon "0 ?" at bounding box center [599, 305] width 852 height 578
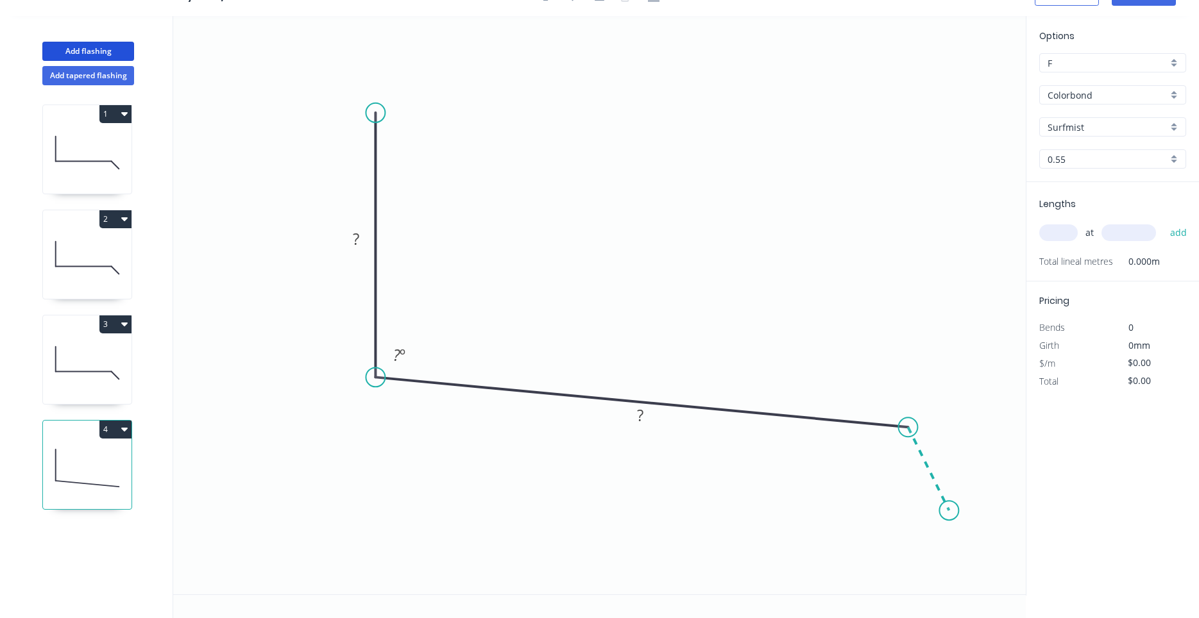
click at [950, 512] on icon "0 ? ? ? º" at bounding box center [599, 305] width 852 height 578
click at [950, 512] on circle at bounding box center [949, 511] width 19 height 19
drag, startPoint x: 942, startPoint y: 507, endPoint x: 965, endPoint y: 496, distance: 25.5
click at [965, 496] on circle at bounding box center [964, 495] width 19 height 19
click at [949, 440] on tspan "?" at bounding box center [951, 443] width 6 height 21
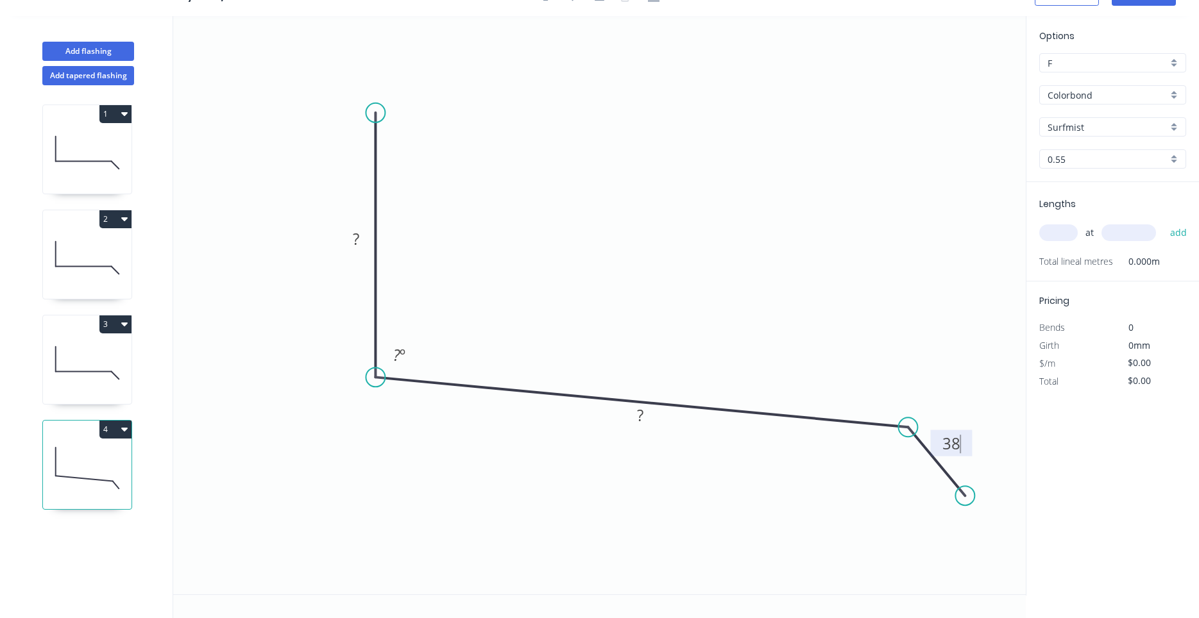
click at [73, 156] on icon at bounding box center [87, 153] width 89 height 82
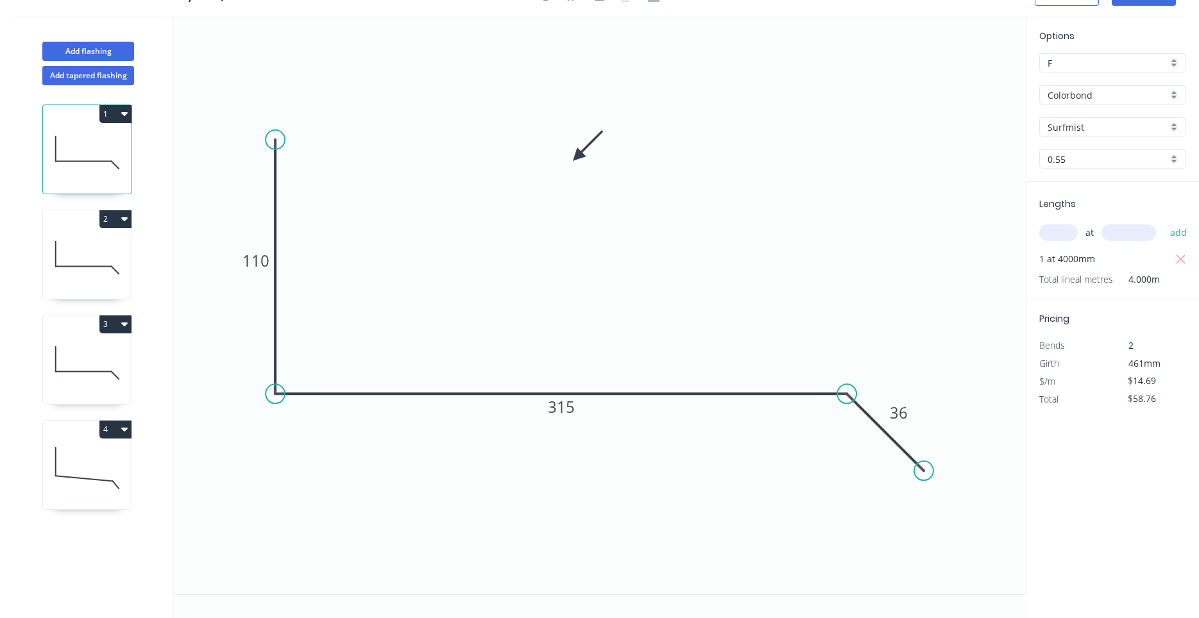
click at [112, 250] on icon at bounding box center [87, 258] width 89 height 82
click at [95, 378] on icon at bounding box center [87, 363] width 89 height 82
click at [97, 447] on icon at bounding box center [87, 468] width 89 height 82
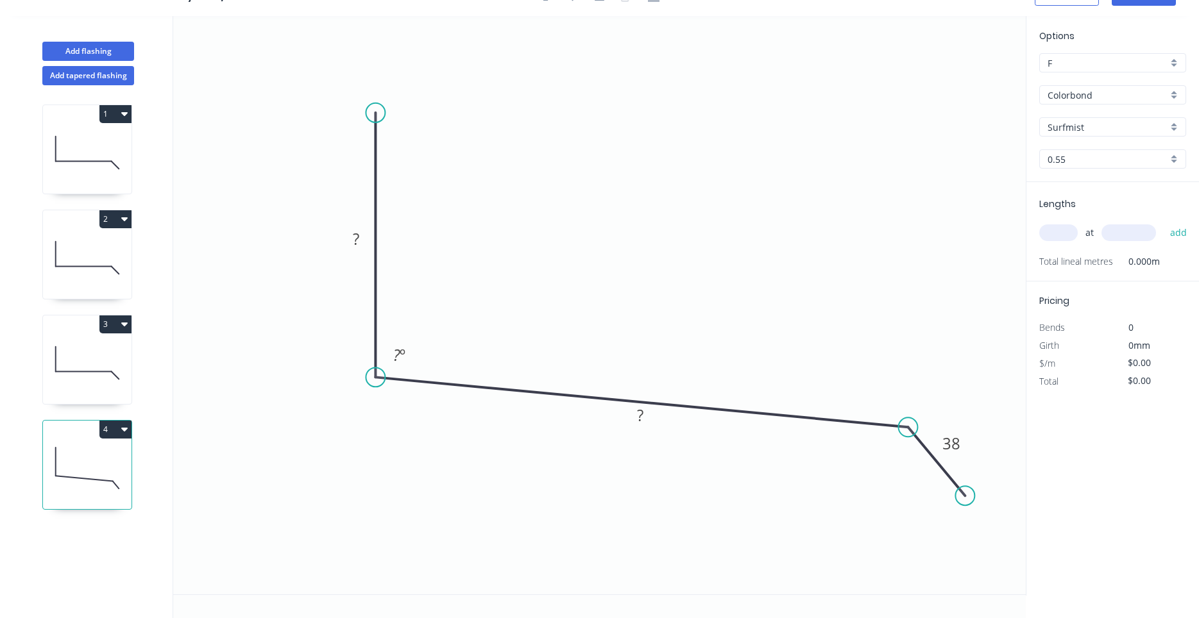
click at [89, 376] on icon at bounding box center [87, 363] width 89 height 82
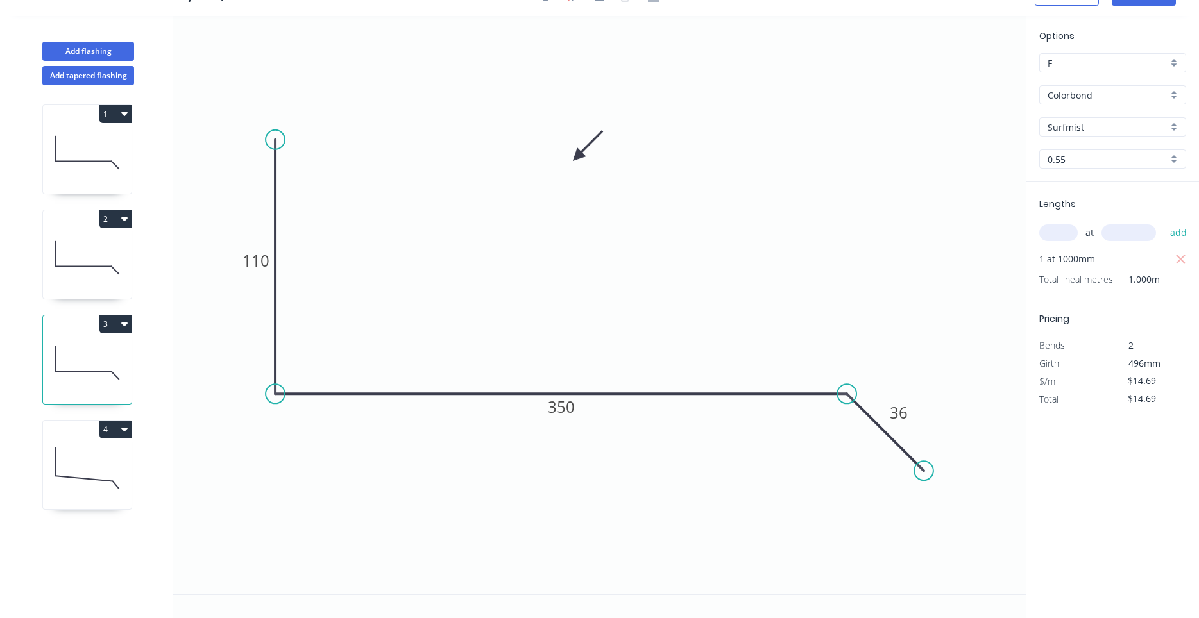
click at [94, 441] on icon at bounding box center [87, 468] width 89 height 82
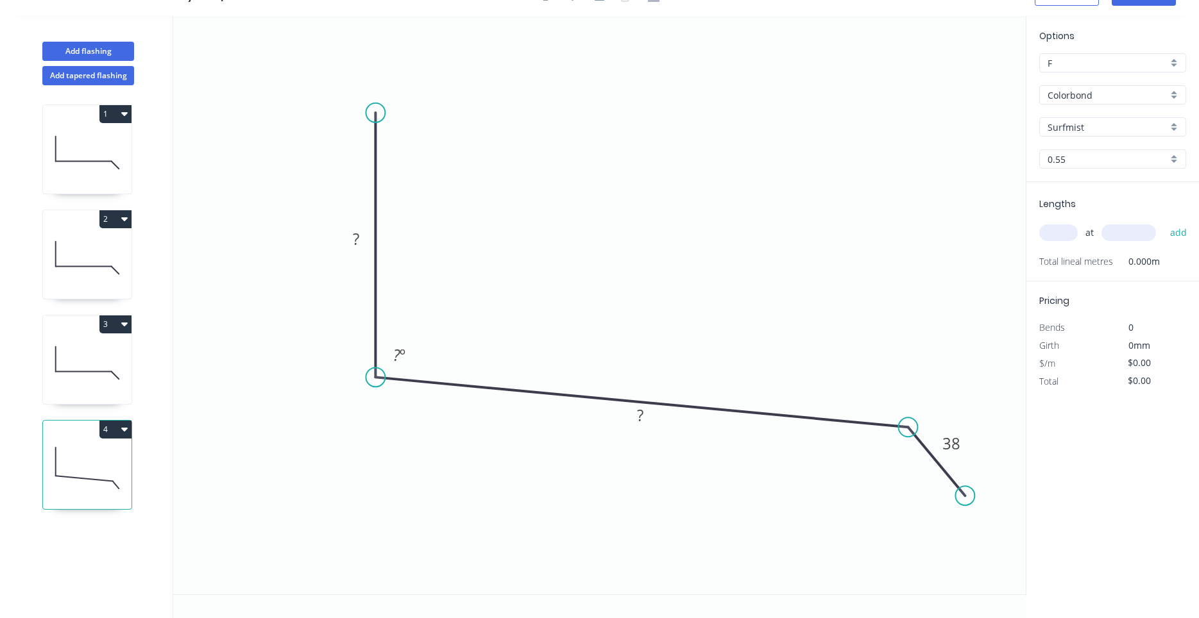
click at [123, 430] on icon "button" at bounding box center [124, 430] width 6 height 4
click at [106, 453] on div "Duplicate" at bounding box center [70, 461] width 99 height 19
click at [348, 245] on rect at bounding box center [356, 240] width 26 height 18
click at [97, 358] on icon at bounding box center [87, 363] width 89 height 82
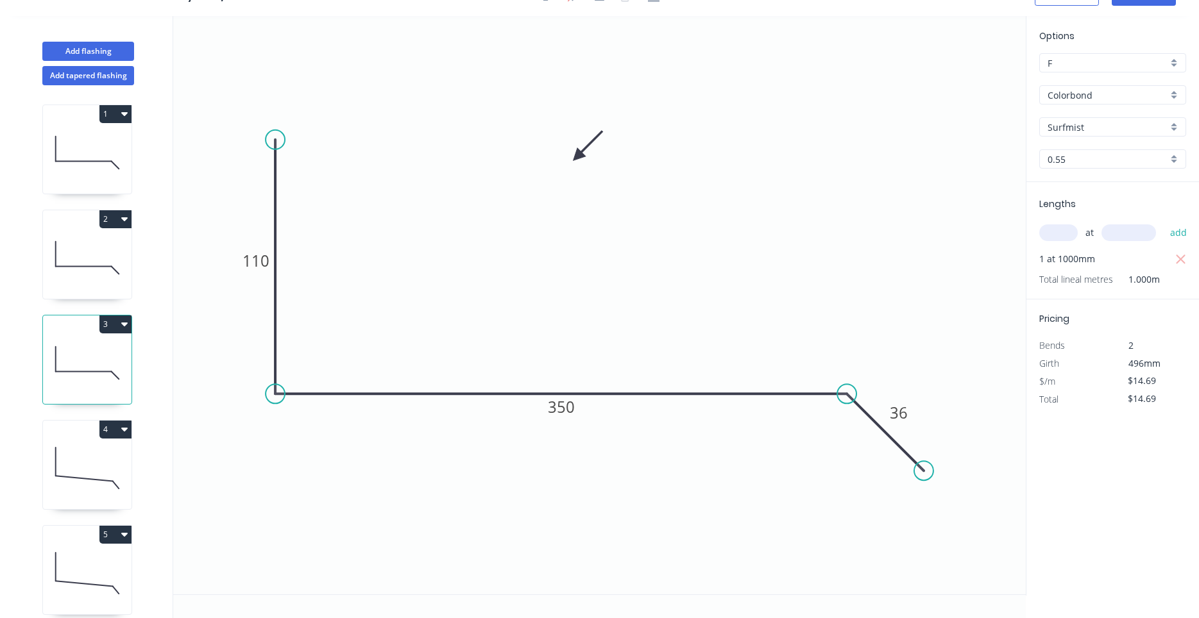
click at [90, 454] on icon at bounding box center [87, 468] width 89 height 82
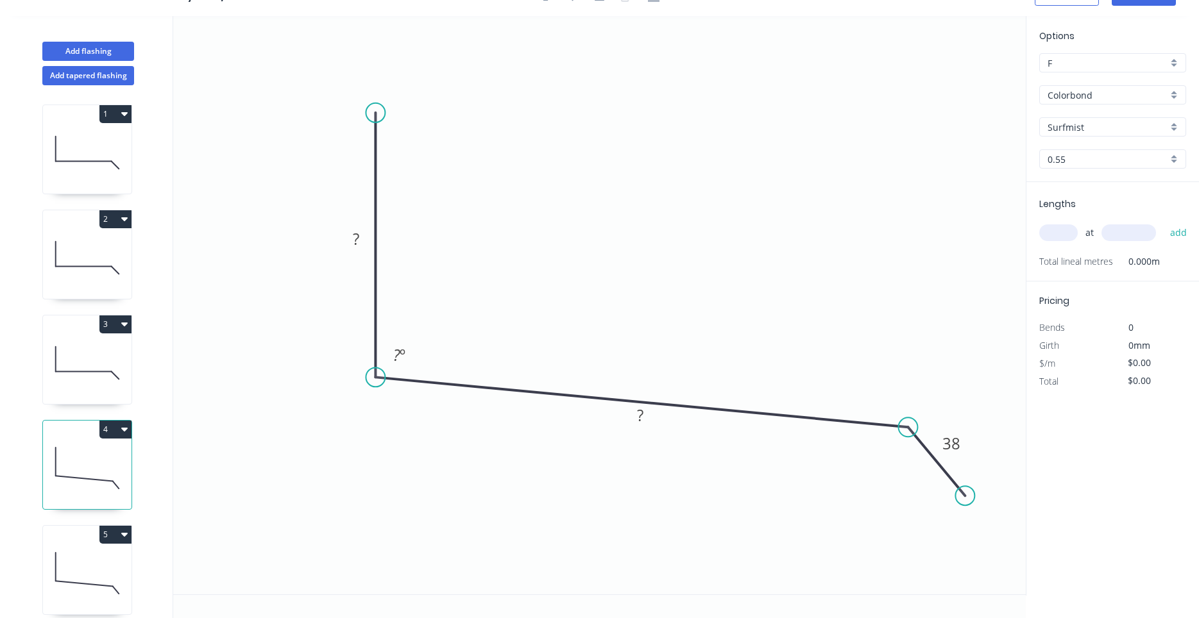
click at [108, 567] on icon at bounding box center [87, 573] width 89 height 82
click at [99, 478] on icon at bounding box center [87, 468] width 89 height 82
click at [358, 228] on rect at bounding box center [356, 239] width 42 height 26
click at [355, 235] on tspan "?" at bounding box center [356, 238] width 6 height 21
click at [1052, 230] on input "text" at bounding box center [1058, 232] width 38 height 17
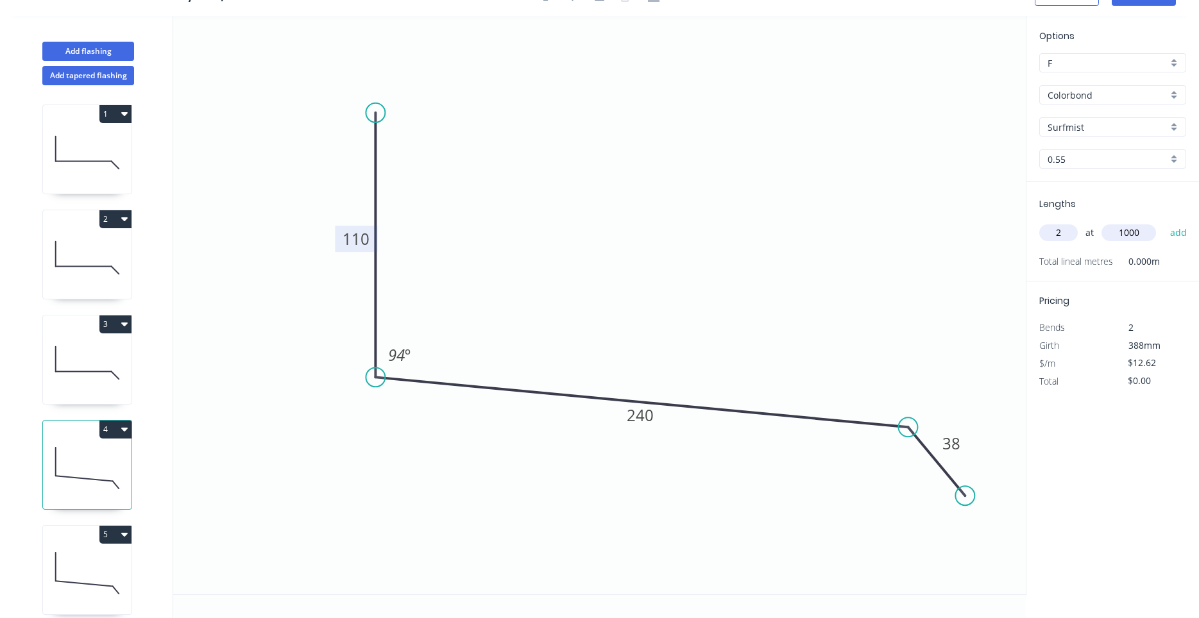
click at [1163, 222] on button "add" at bounding box center [1178, 233] width 30 height 22
click at [120, 571] on icon at bounding box center [87, 573] width 89 height 82
click at [1061, 228] on input "text" at bounding box center [1058, 232] width 38 height 17
click at [359, 244] on tspan "?" at bounding box center [356, 238] width 6 height 21
click at [1064, 234] on input "text" at bounding box center [1058, 232] width 38 height 17
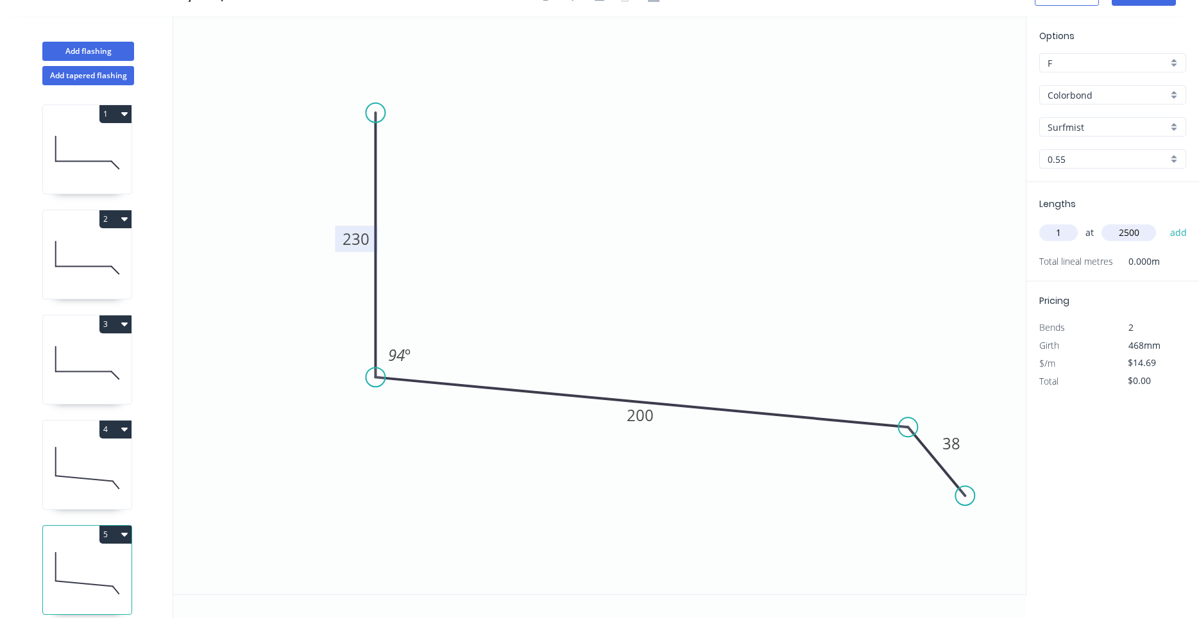
click at [1163, 222] on button "add" at bounding box center [1178, 233] width 30 height 22
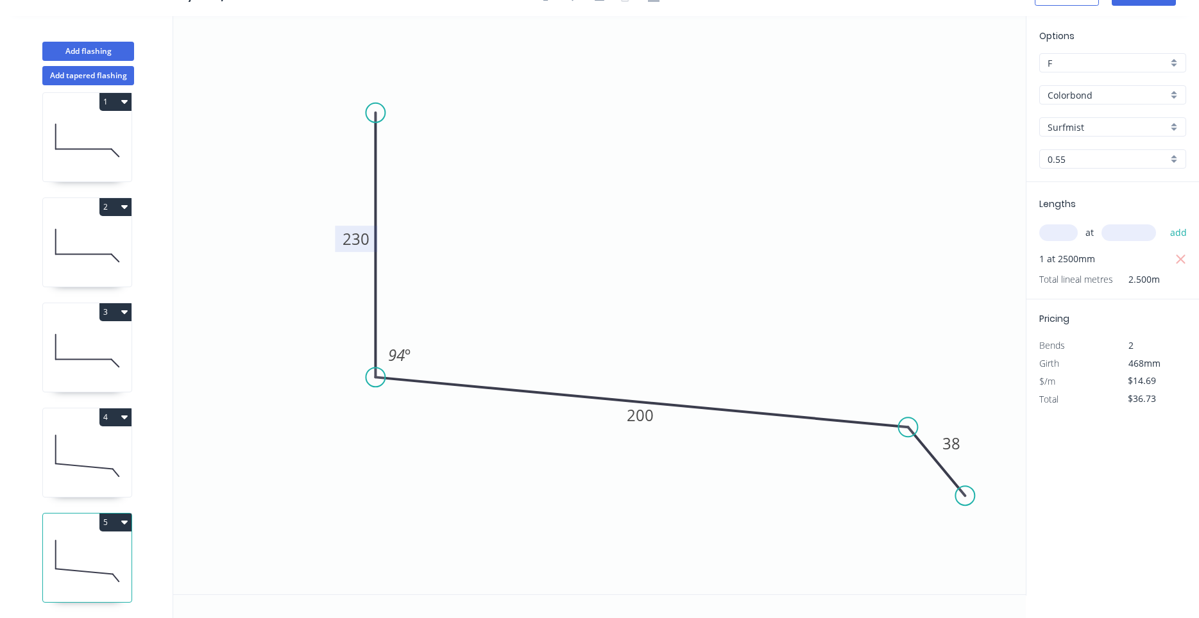
click at [101, 448] on icon at bounding box center [87, 456] width 89 height 82
click at [95, 344] on icon at bounding box center [87, 351] width 89 height 82
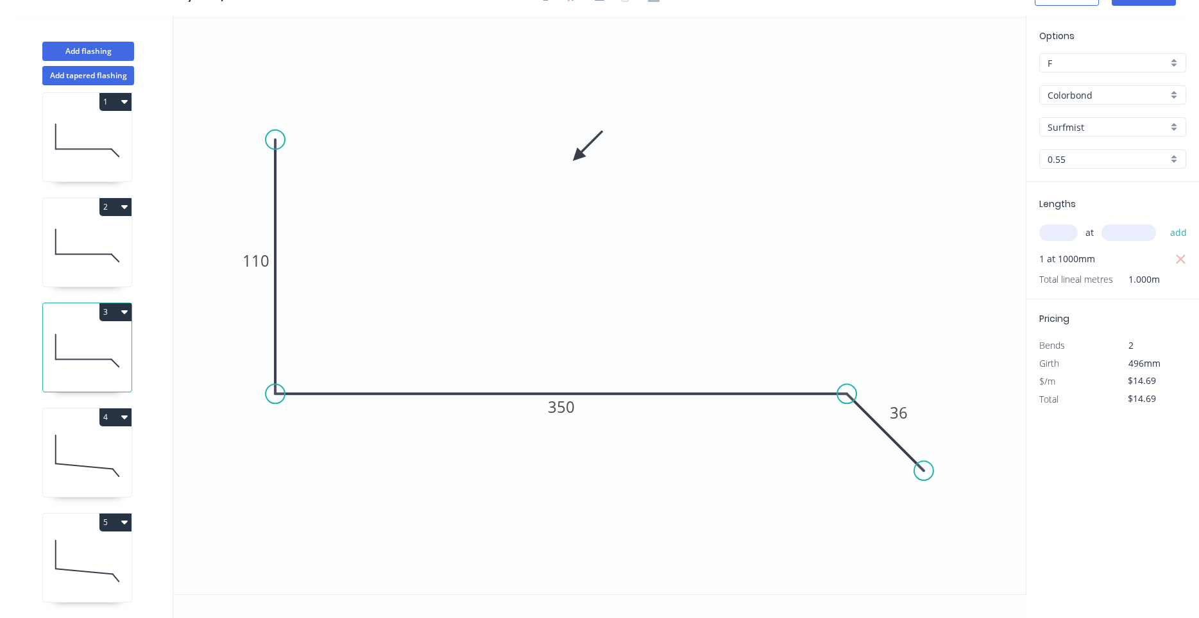
click at [97, 254] on icon at bounding box center [84, 254] width 56 height 0
click at [82, 166] on icon at bounding box center [87, 140] width 89 height 82
click at [72, 266] on icon at bounding box center [87, 246] width 89 height 82
click at [74, 328] on icon at bounding box center [87, 351] width 89 height 82
click at [78, 451] on icon at bounding box center [87, 456] width 89 height 82
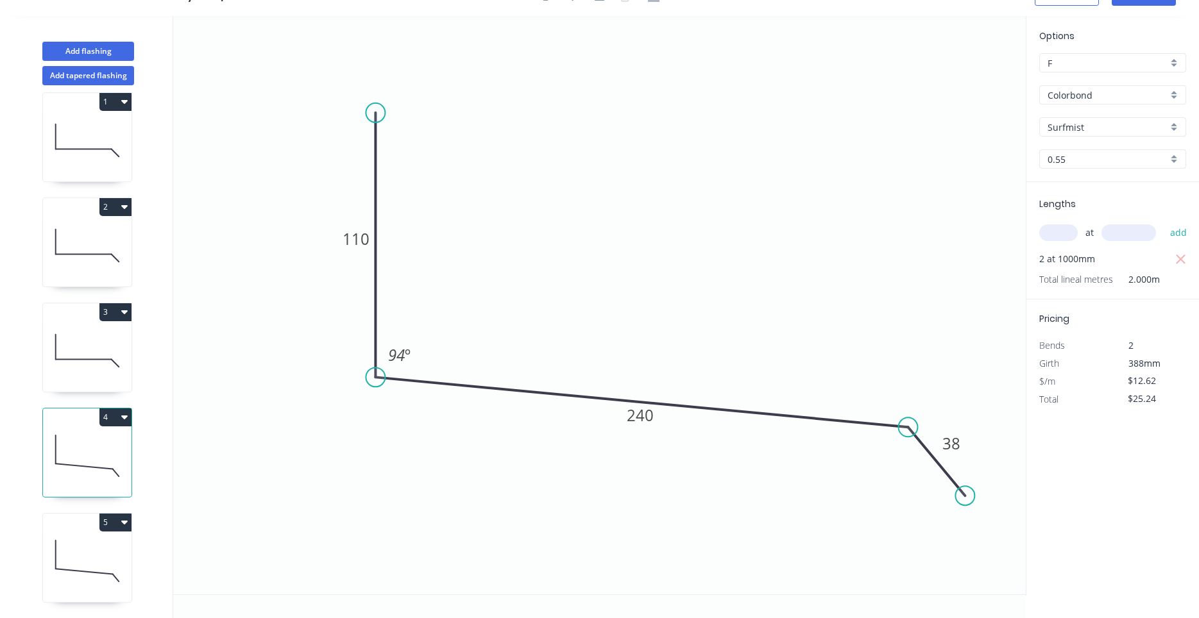
click at [77, 551] on icon at bounding box center [87, 561] width 89 height 82
click at [119, 440] on icon at bounding box center [87, 456] width 89 height 82
click at [87, 328] on icon at bounding box center [87, 351] width 89 height 82
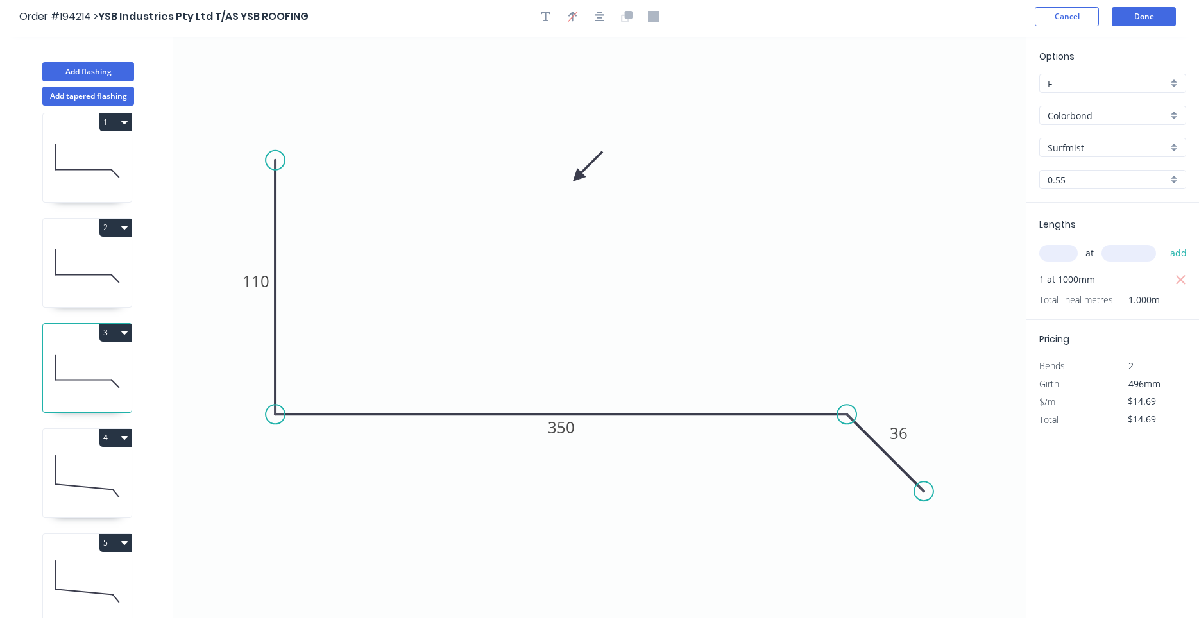
scroll to position [0, 0]
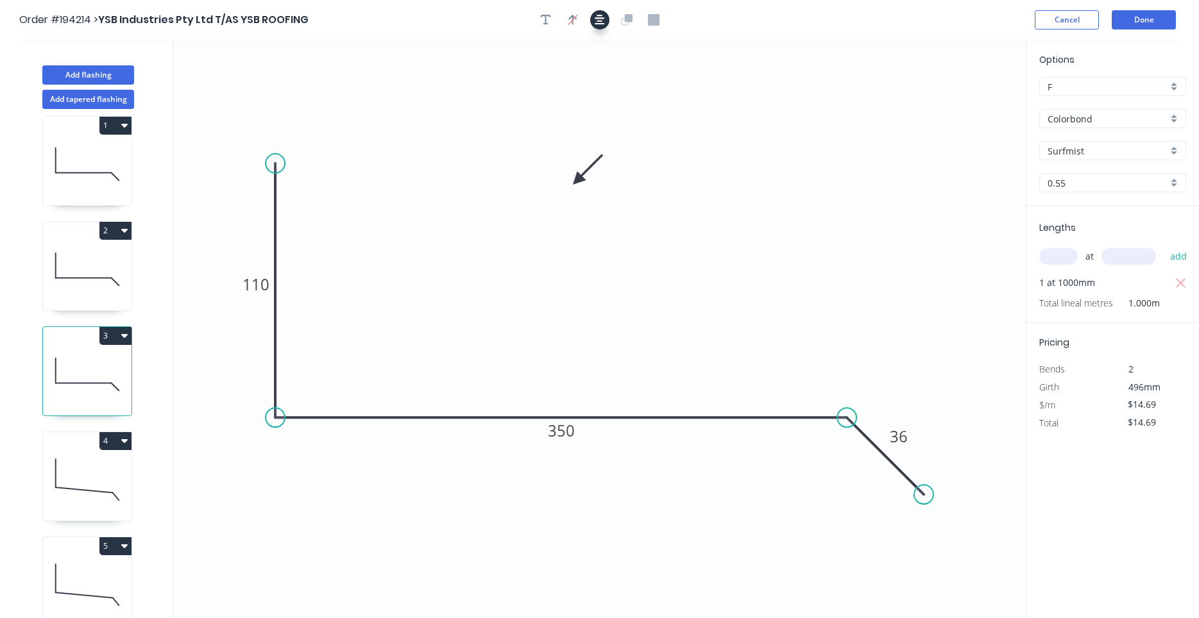
click at [600, 21] on icon "button" at bounding box center [599, 20] width 10 height 12
click at [105, 474] on icon at bounding box center [87, 480] width 89 height 82
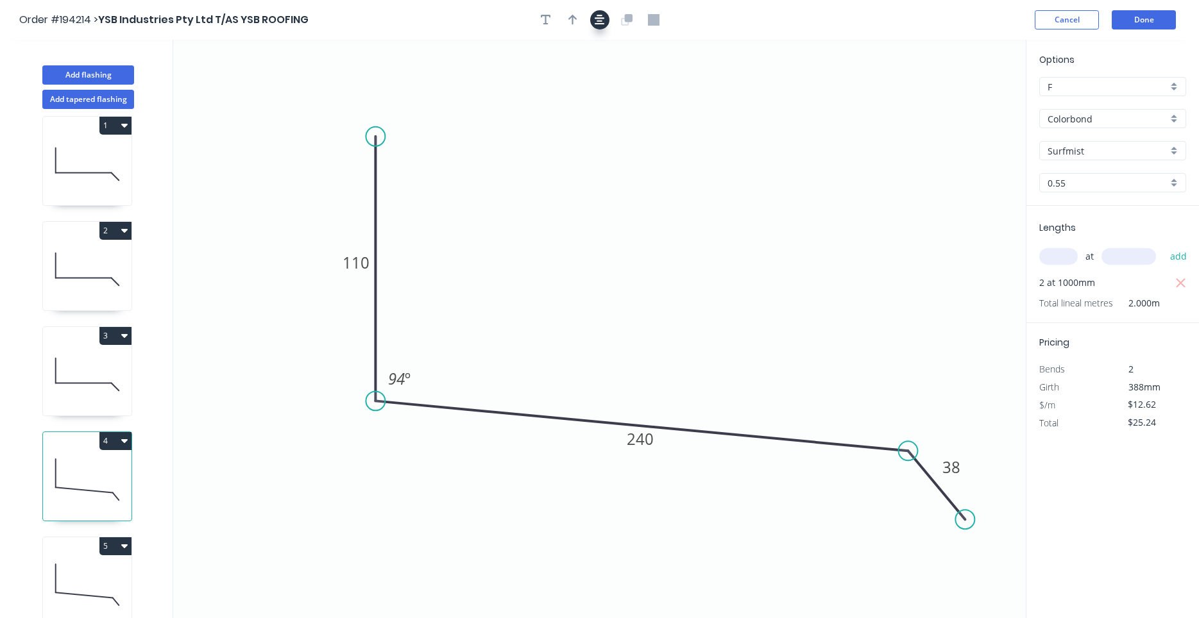
click at [598, 21] on icon "button" at bounding box center [599, 20] width 10 height 12
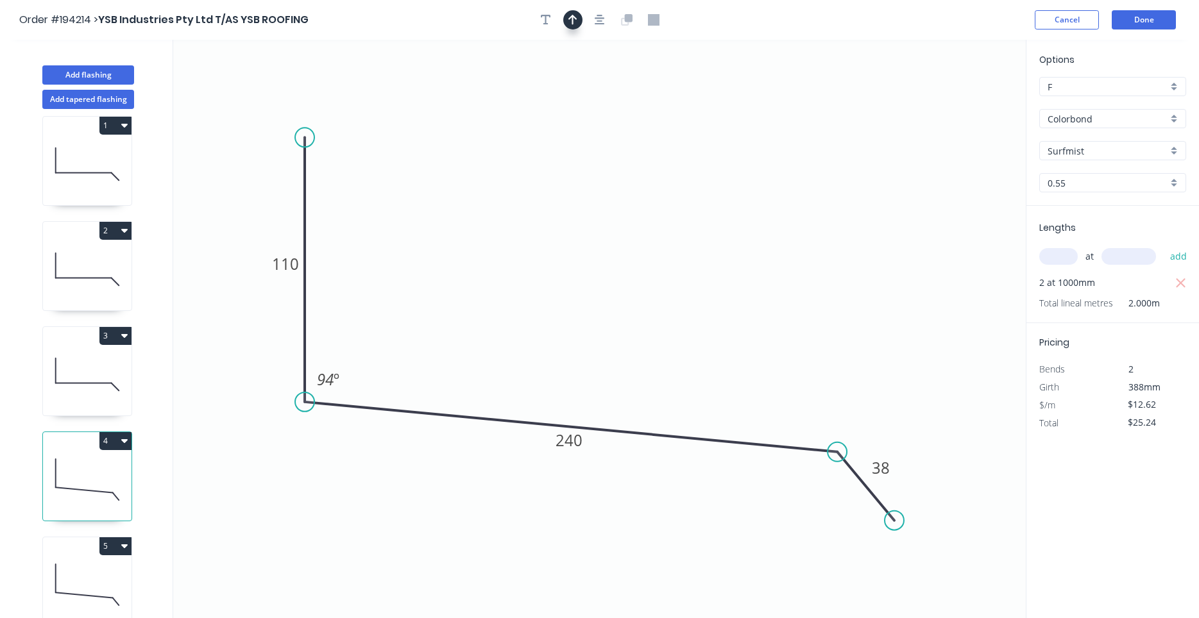
click at [574, 19] on icon "button" at bounding box center [572, 20] width 9 height 12
click at [961, 99] on icon at bounding box center [961, 89] width 12 height 41
drag, startPoint x: 960, startPoint y: 101, endPoint x: 587, endPoint y: 243, distance: 398.9
click at [670, 226] on icon at bounding box center [688, 207] width 37 height 37
click at [92, 581] on icon at bounding box center [87, 585] width 89 height 82
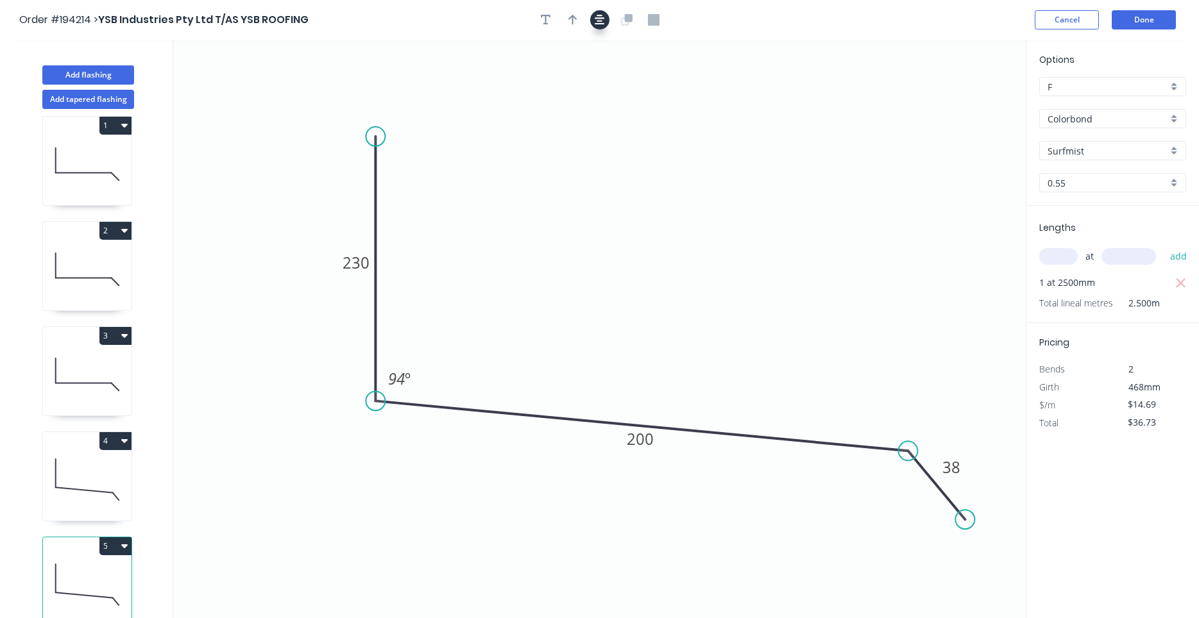
click at [603, 20] on icon "button" at bounding box center [599, 20] width 10 height 12
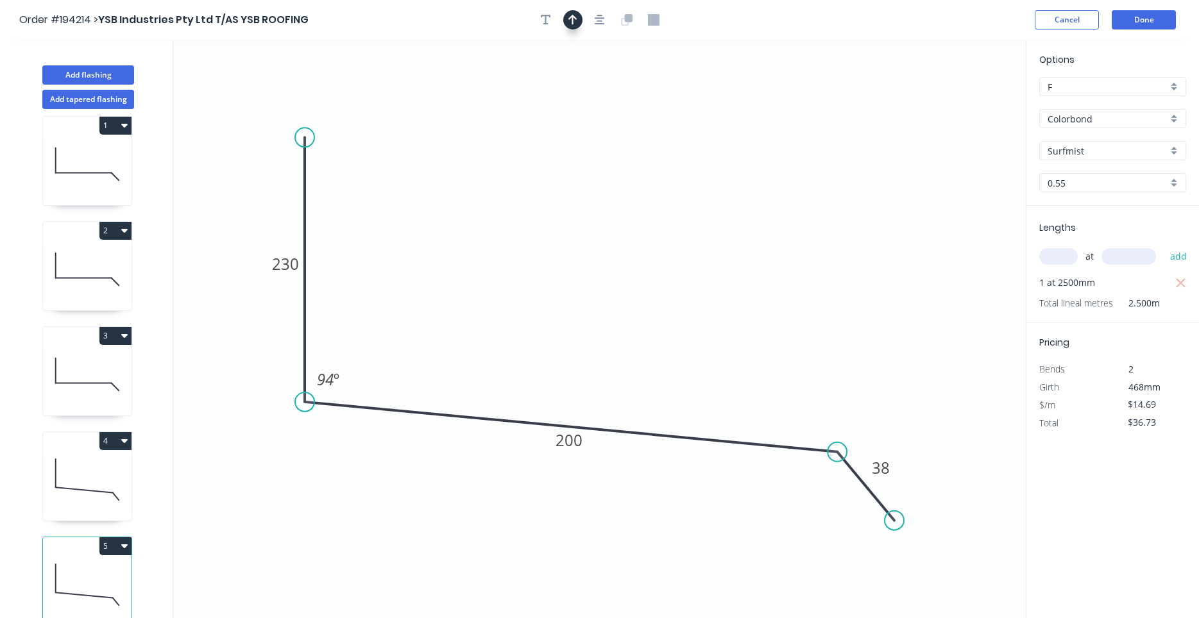
click at [581, 19] on button "button" at bounding box center [572, 19] width 19 height 19
click at [963, 97] on icon "0 230 200 38 94 º" at bounding box center [599, 329] width 852 height 578
click at [959, 97] on icon at bounding box center [959, 82] width 12 height 41
click at [958, 97] on icon at bounding box center [958, 82] width 12 height 41
drag, startPoint x: 958, startPoint y: 97, endPoint x: 596, endPoint y: 253, distance: 394.4
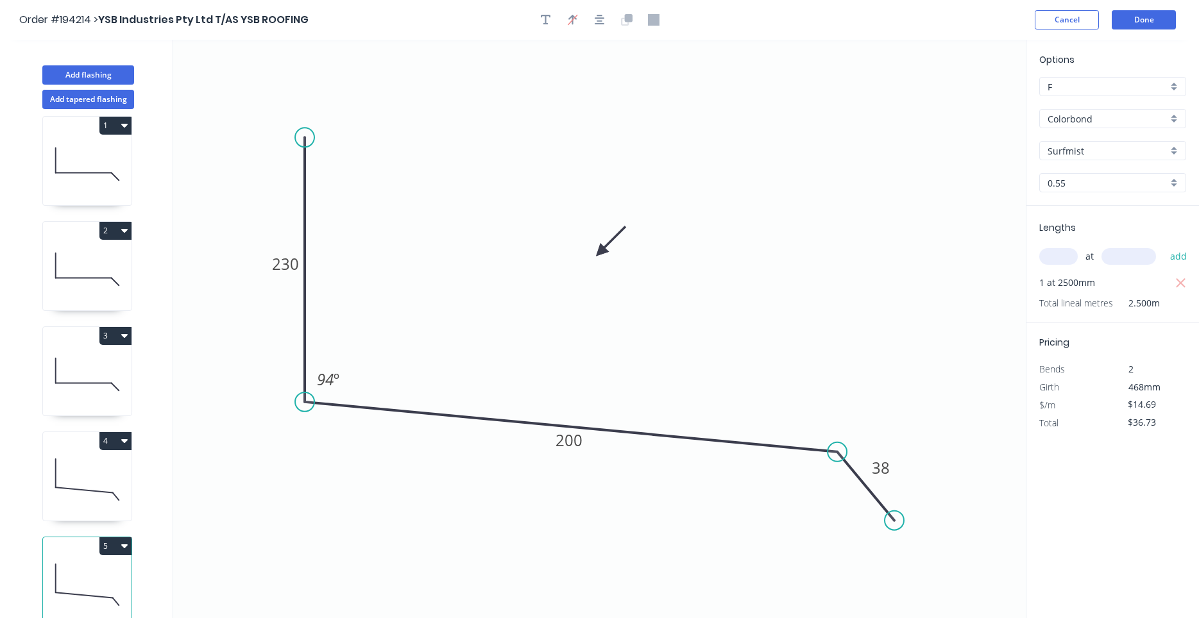
click at [592, 255] on icon at bounding box center [610, 241] width 37 height 37
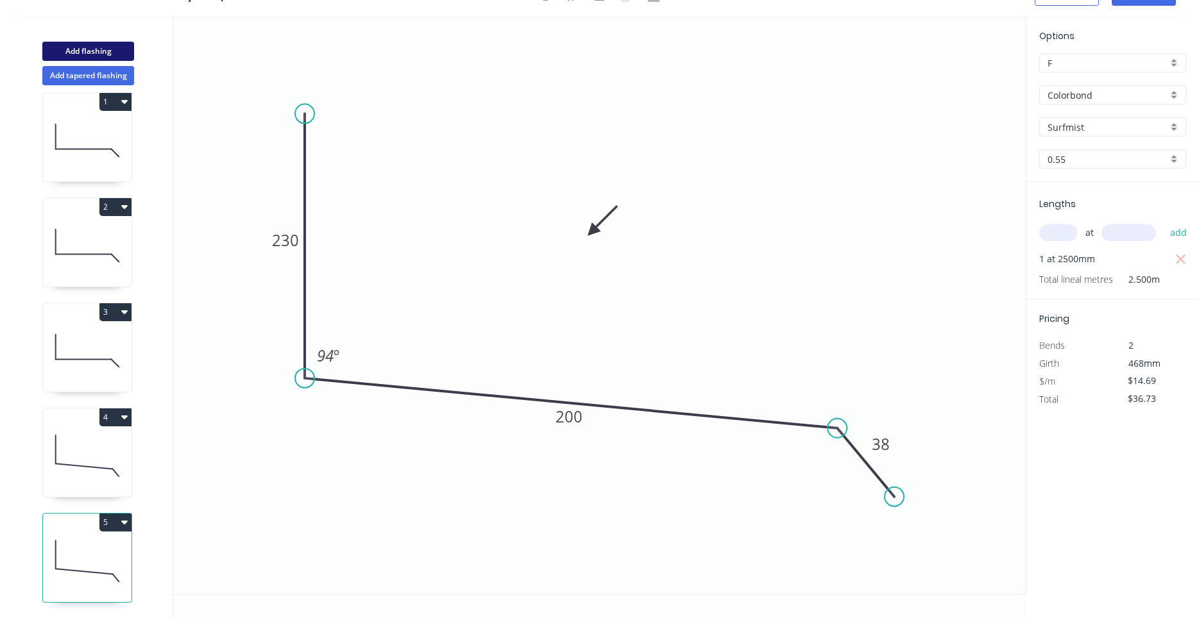
click at [122, 51] on button "Add flashing" at bounding box center [88, 51] width 92 height 19
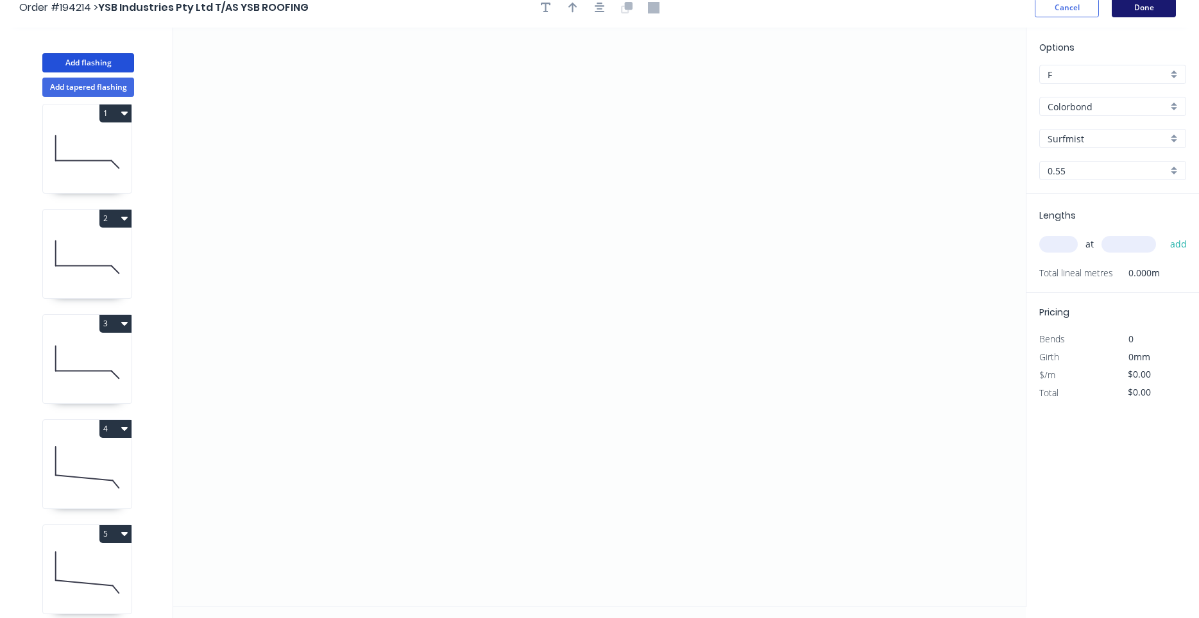
scroll to position [0, 0]
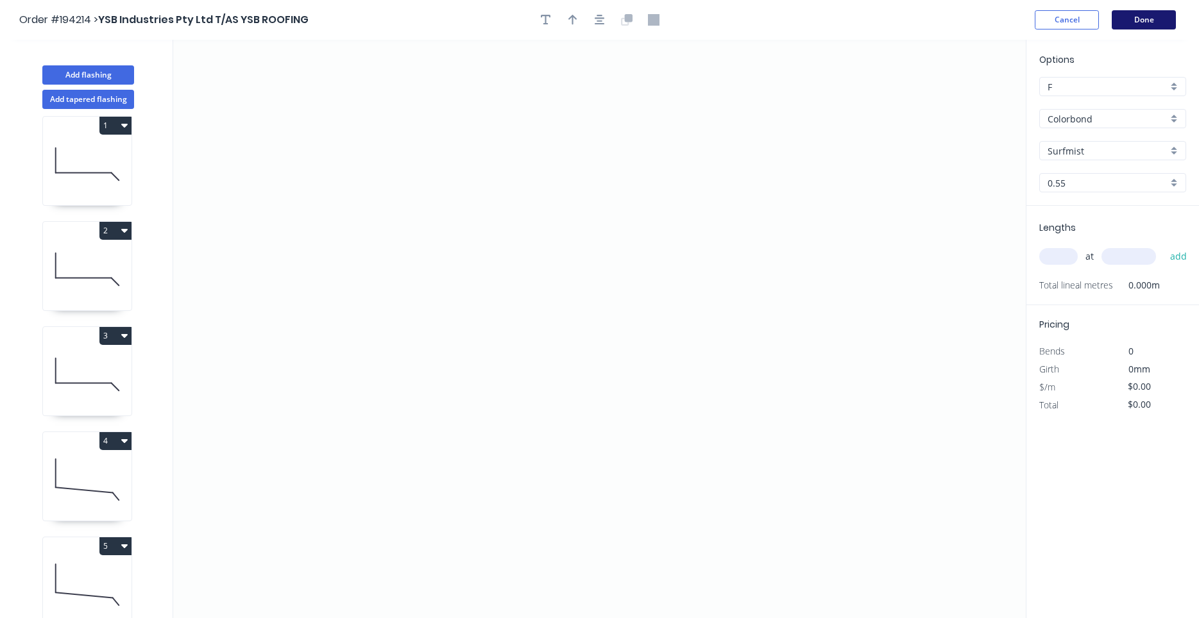
click at [1138, 17] on button "Done" at bounding box center [1143, 19] width 64 height 19
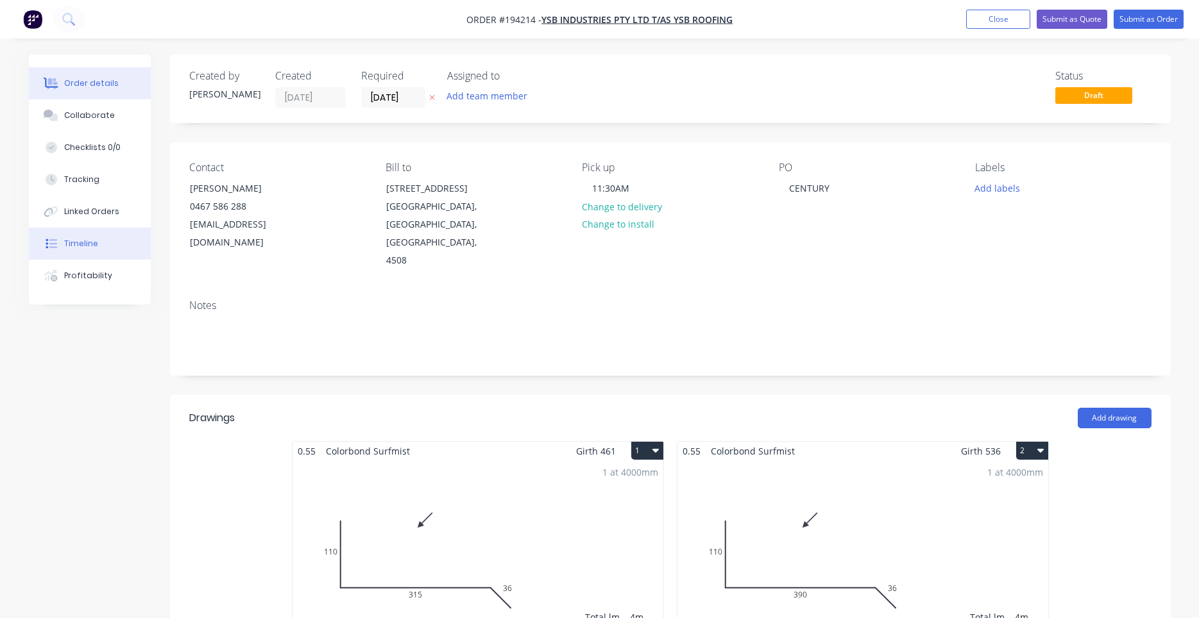
click at [95, 239] on div "Timeline" at bounding box center [81, 244] width 34 height 12
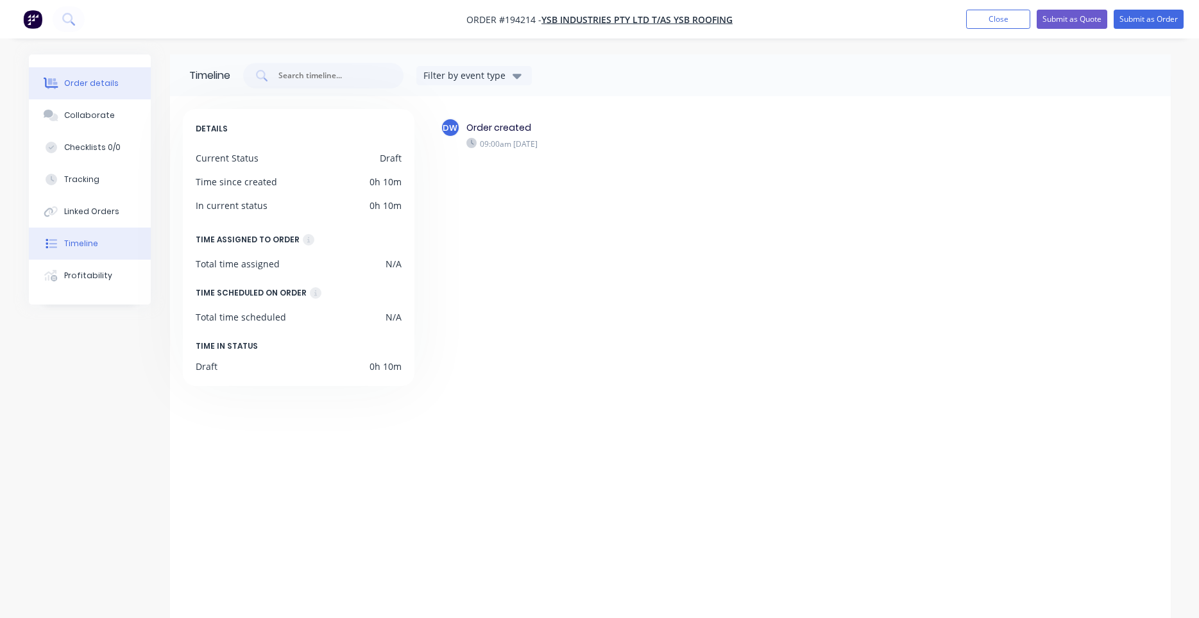
click at [98, 72] on button "Order details" at bounding box center [90, 83] width 122 height 32
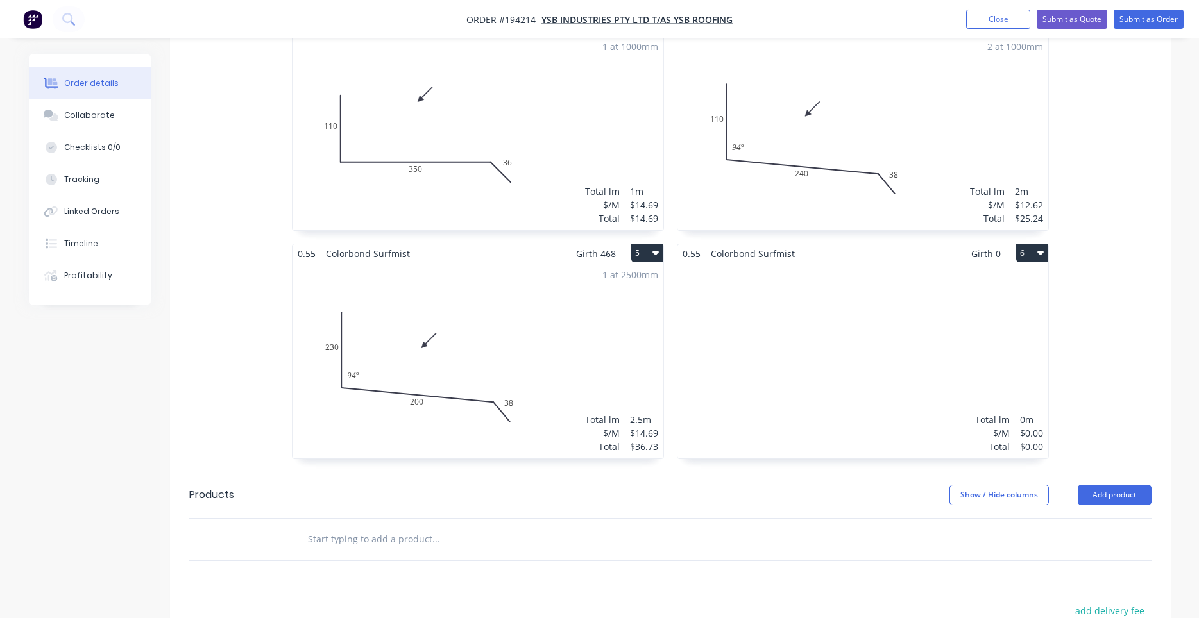
click at [797, 375] on div "Total lm $/M Total 0m $0.00 $0.00" at bounding box center [862, 361] width 371 height 196
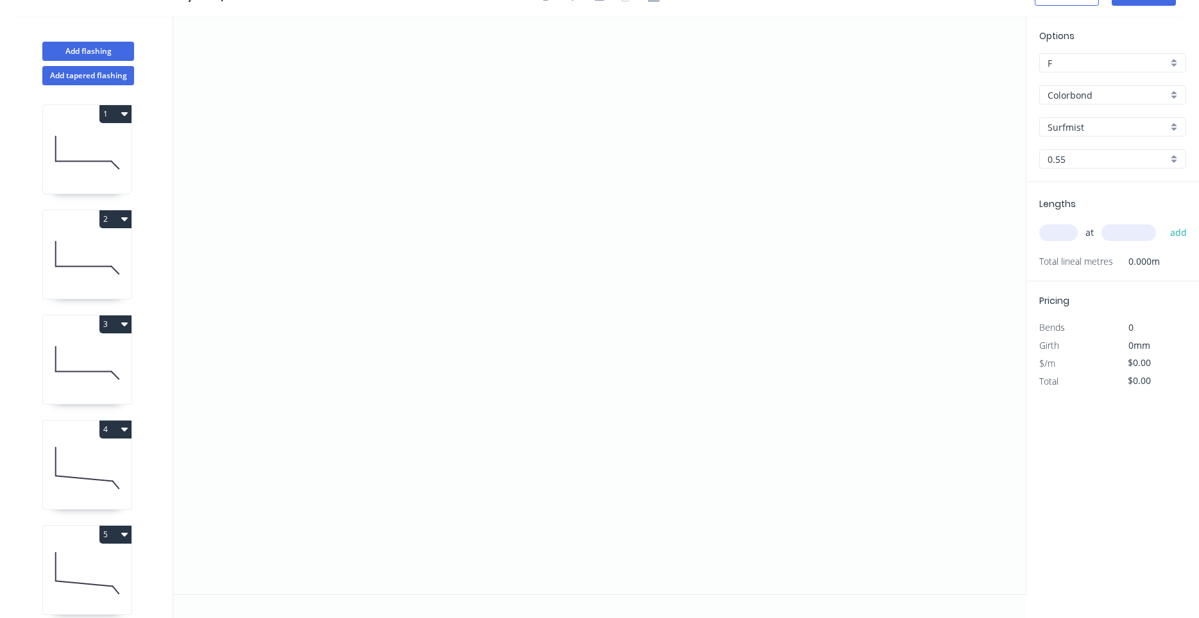
scroll to position [24, 0]
click at [385, 375] on icon "0" at bounding box center [599, 305] width 852 height 578
click at [441, 278] on icon "0" at bounding box center [599, 305] width 852 height 578
click at [441, 277] on circle at bounding box center [440, 277] width 19 height 19
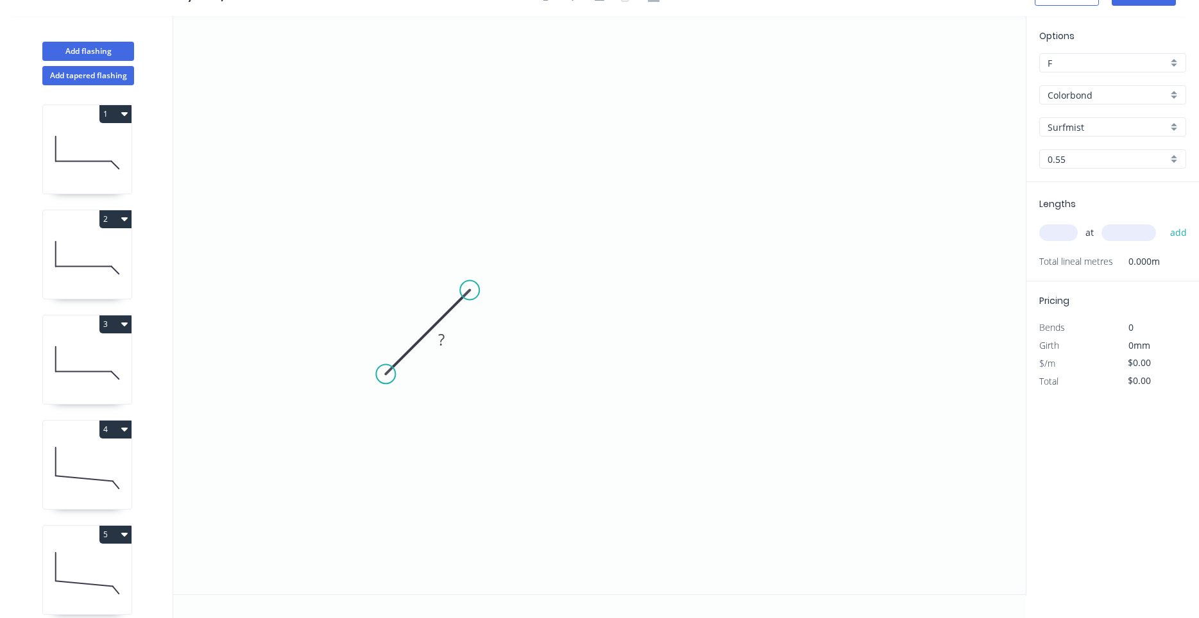
drag, startPoint x: 439, startPoint y: 278, endPoint x: 469, endPoint y: 289, distance: 31.8
click at [469, 289] on circle at bounding box center [469, 290] width 19 height 19
click at [827, 294] on icon "0 ?" at bounding box center [599, 305] width 852 height 578
click at [827, 292] on circle at bounding box center [826, 290] width 19 height 19
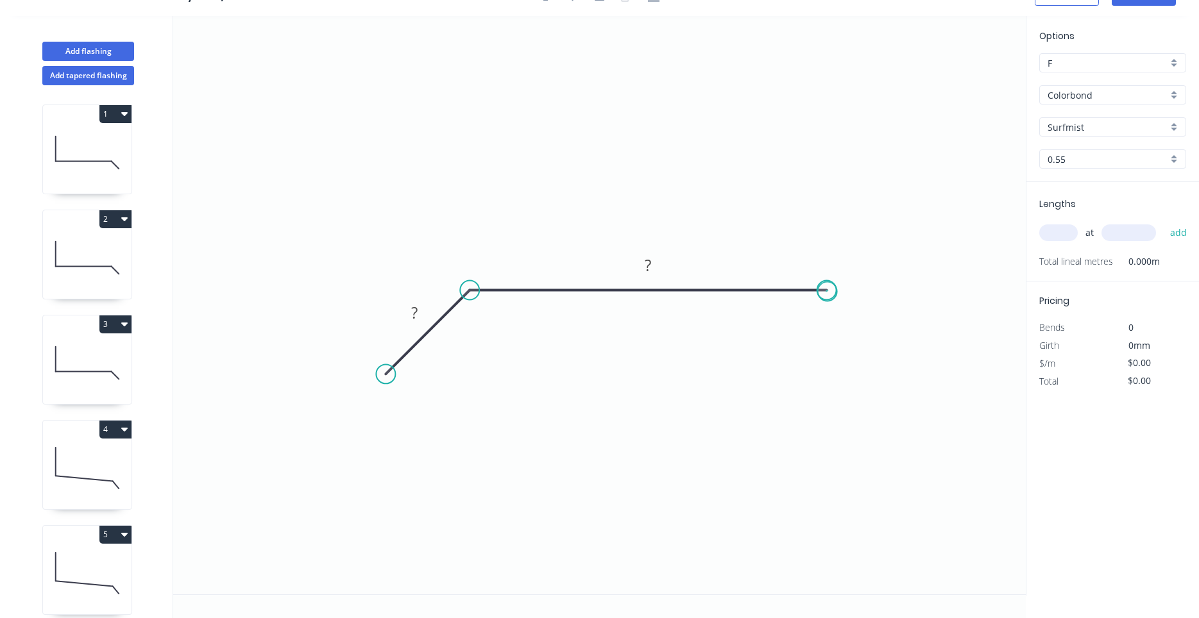
click at [827, 292] on circle at bounding box center [826, 290] width 19 height 19
drag, startPoint x: 827, startPoint y: 291, endPoint x: 970, endPoint y: 285, distance: 143.8
click at [970, 285] on circle at bounding box center [969, 290] width 19 height 19
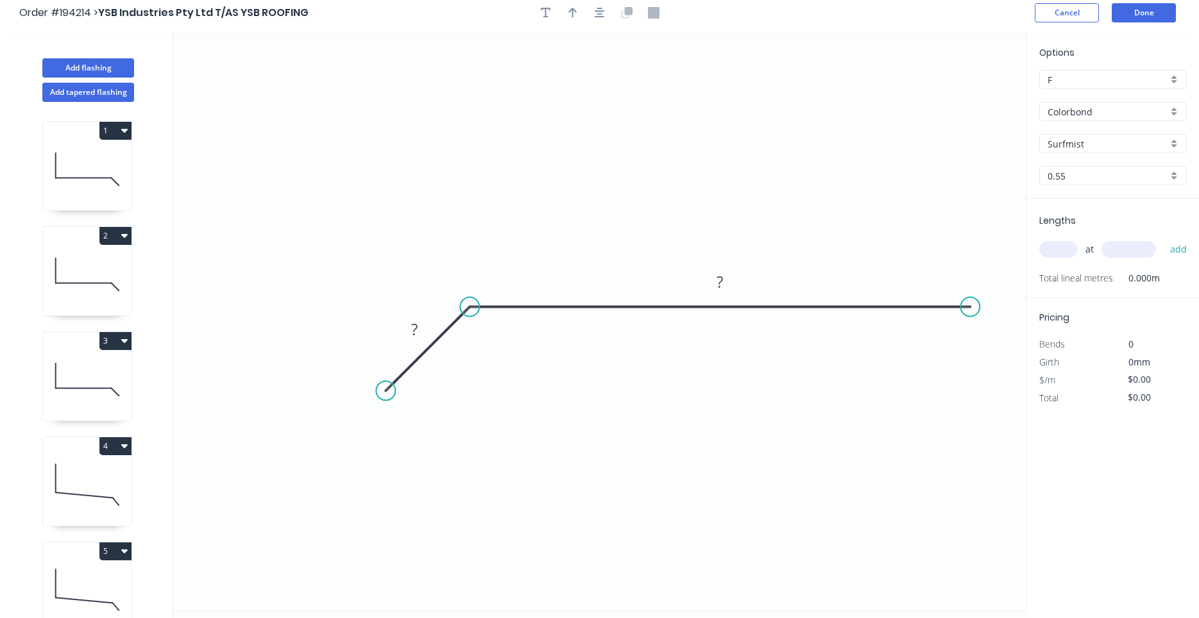
scroll to position [0, 0]
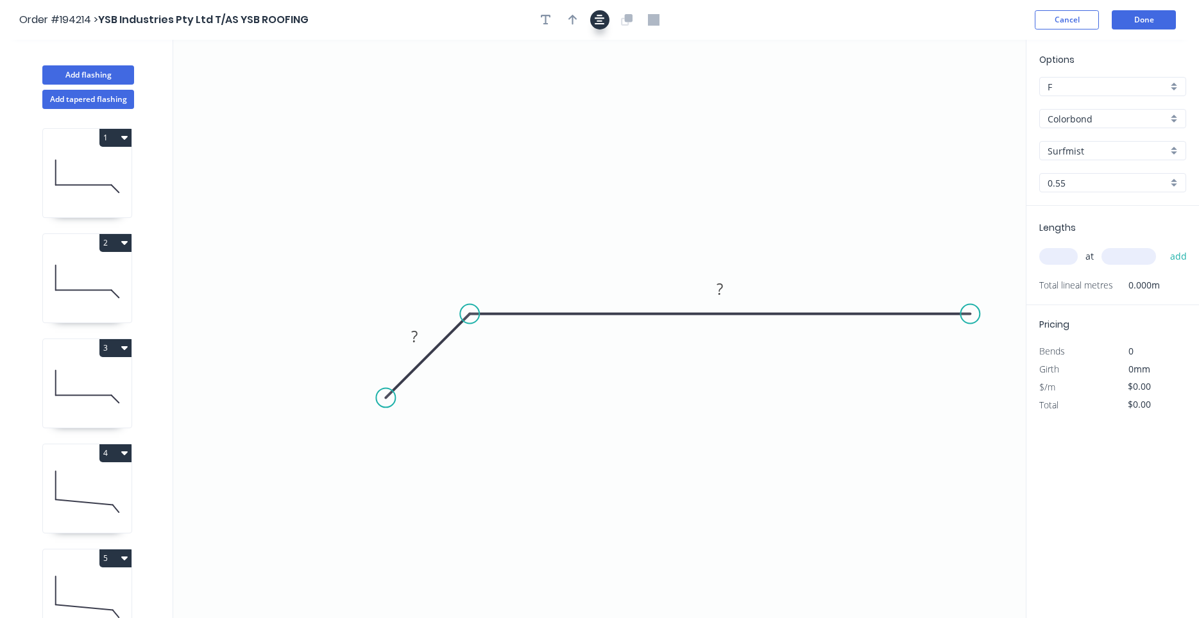
click at [600, 19] on icon "button" at bounding box center [599, 20] width 10 height 12
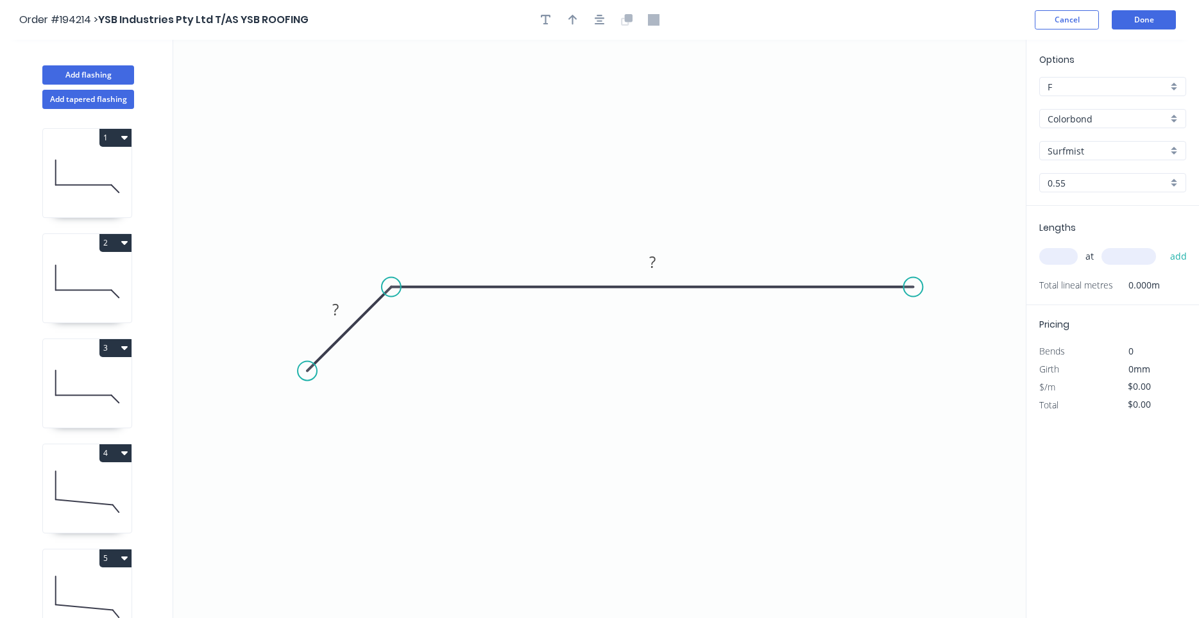
drag, startPoint x: 893, startPoint y: 285, endPoint x: 913, endPoint y: 283, distance: 20.6
click at [913, 283] on circle at bounding box center [912, 287] width 19 height 19
click at [998, 389] on icon "0 ? ?" at bounding box center [599, 329] width 852 height 578
click at [998, 389] on circle at bounding box center [997, 387] width 19 height 19
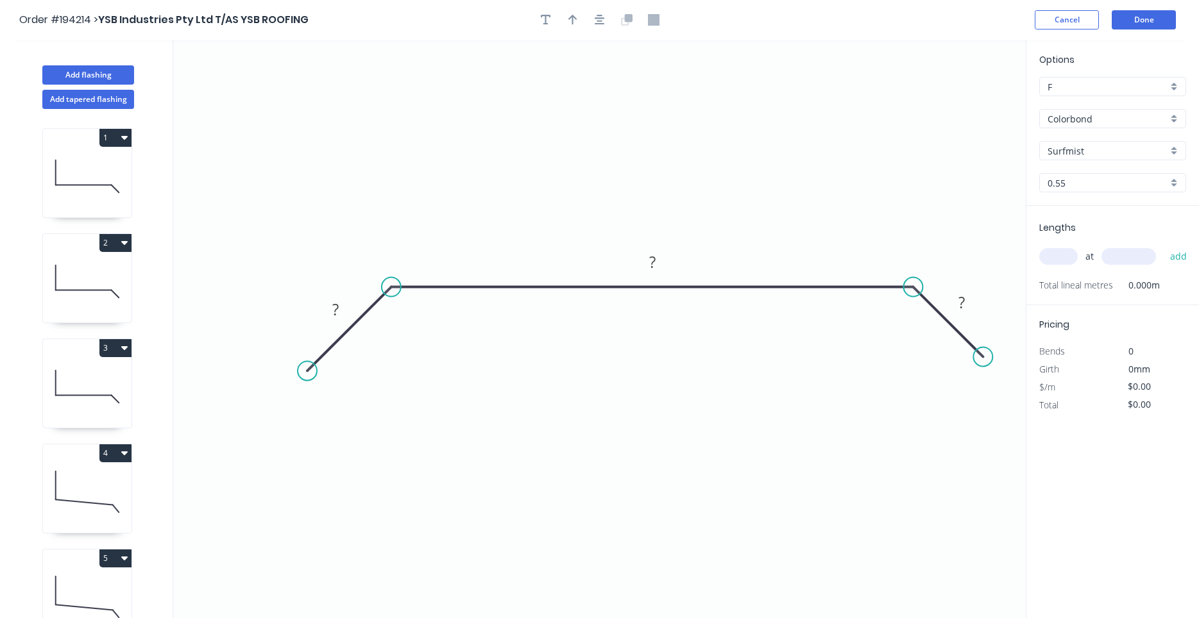
drag, startPoint x: 997, startPoint y: 387, endPoint x: 983, endPoint y: 362, distance: 27.8
click at [983, 362] on circle at bounding box center [982, 356] width 19 height 19
click at [340, 306] on rect at bounding box center [336, 310] width 26 height 18
click at [1042, 253] on input "text" at bounding box center [1058, 256] width 38 height 17
click at [1163, 246] on button "add" at bounding box center [1178, 257] width 30 height 22
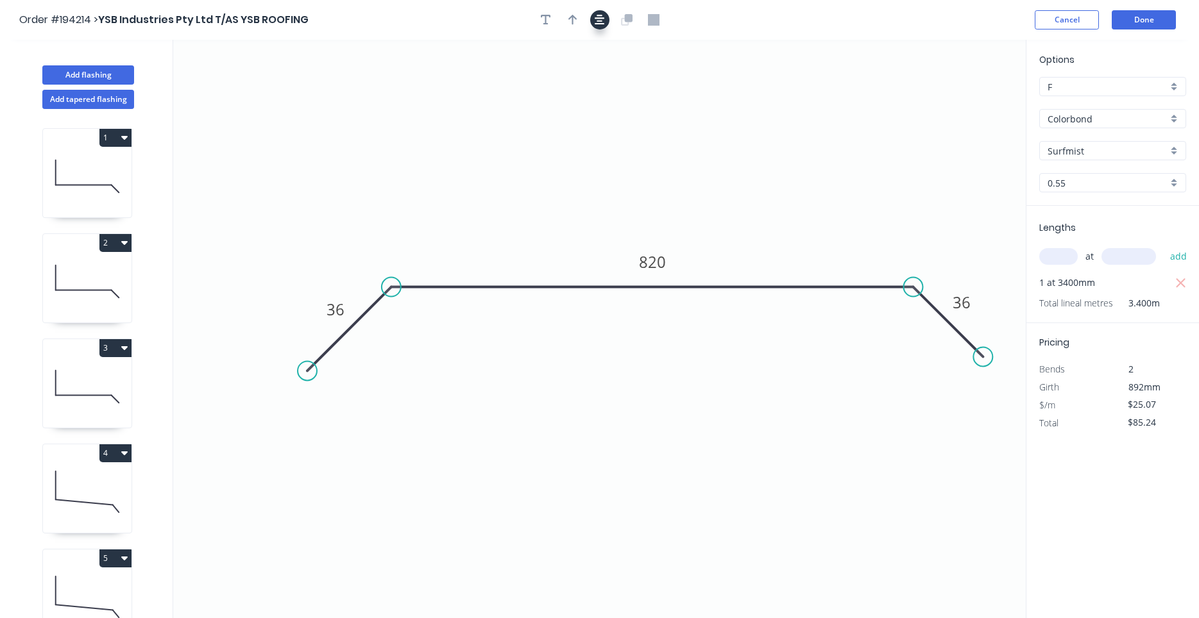
click at [605, 21] on button "button" at bounding box center [599, 19] width 19 height 19
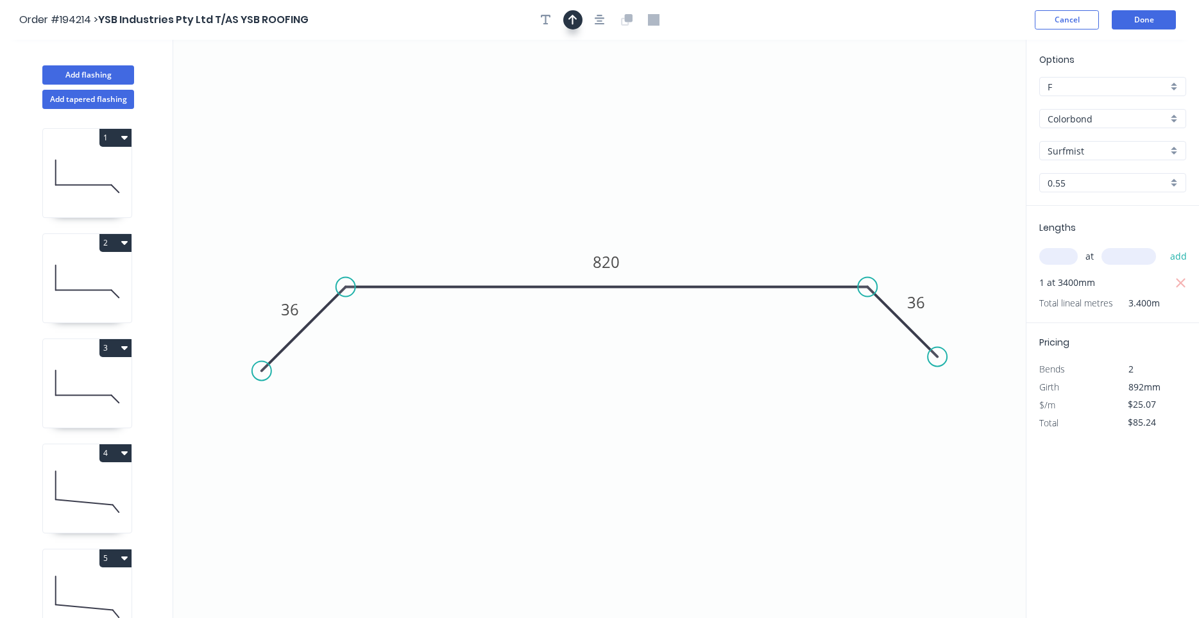
click at [578, 22] on button "button" at bounding box center [572, 19] width 19 height 19
click at [963, 98] on icon at bounding box center [961, 89] width 12 height 41
drag, startPoint x: 963, startPoint y: 98, endPoint x: 725, endPoint y: 187, distance: 254.5
click at [725, 187] on icon at bounding box center [735, 176] width 37 height 37
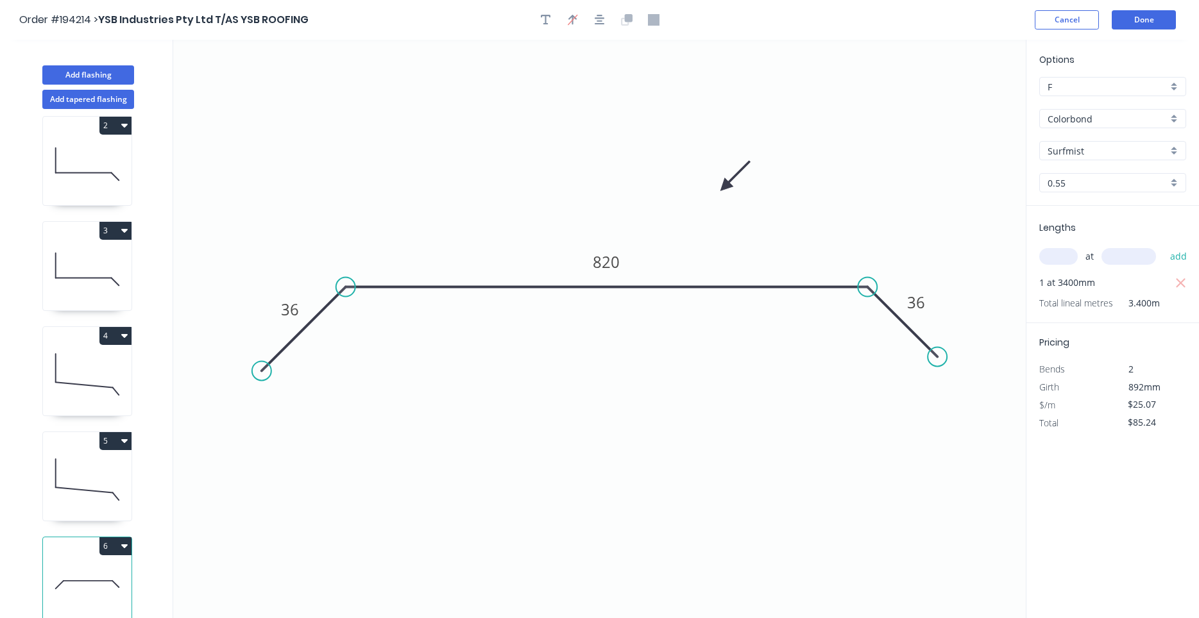
scroll to position [24, 0]
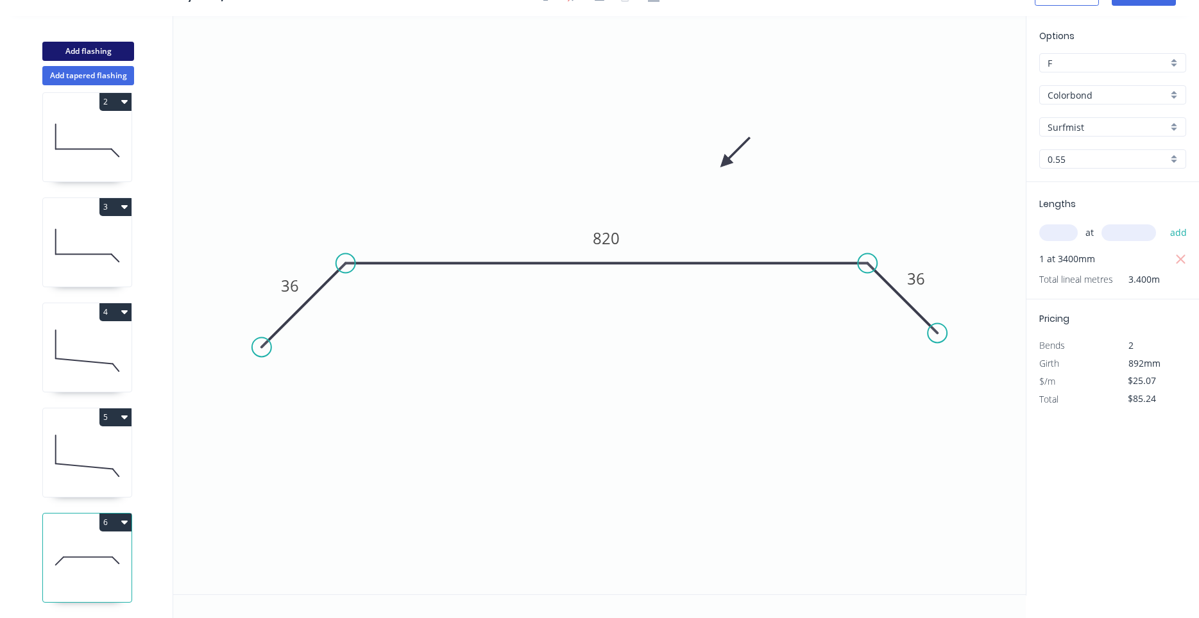
click at [88, 53] on button "Add flashing" at bounding box center [88, 51] width 92 height 19
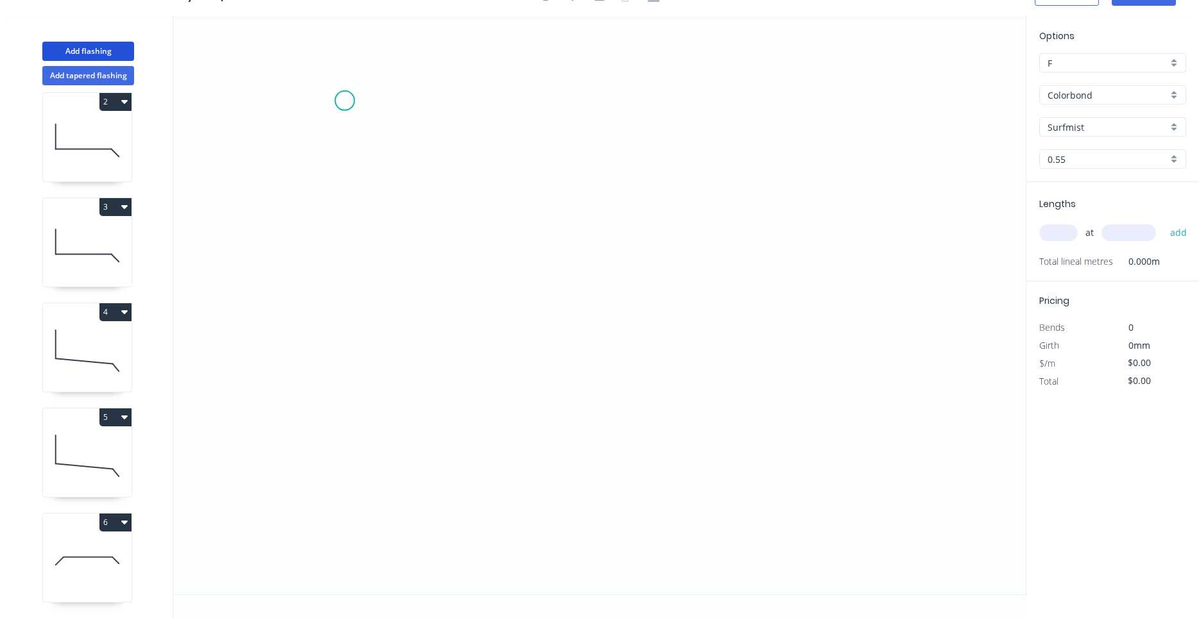
click at [344, 100] on icon "0" at bounding box center [599, 305] width 852 height 578
click at [336, 426] on icon "0" at bounding box center [599, 305] width 852 height 578
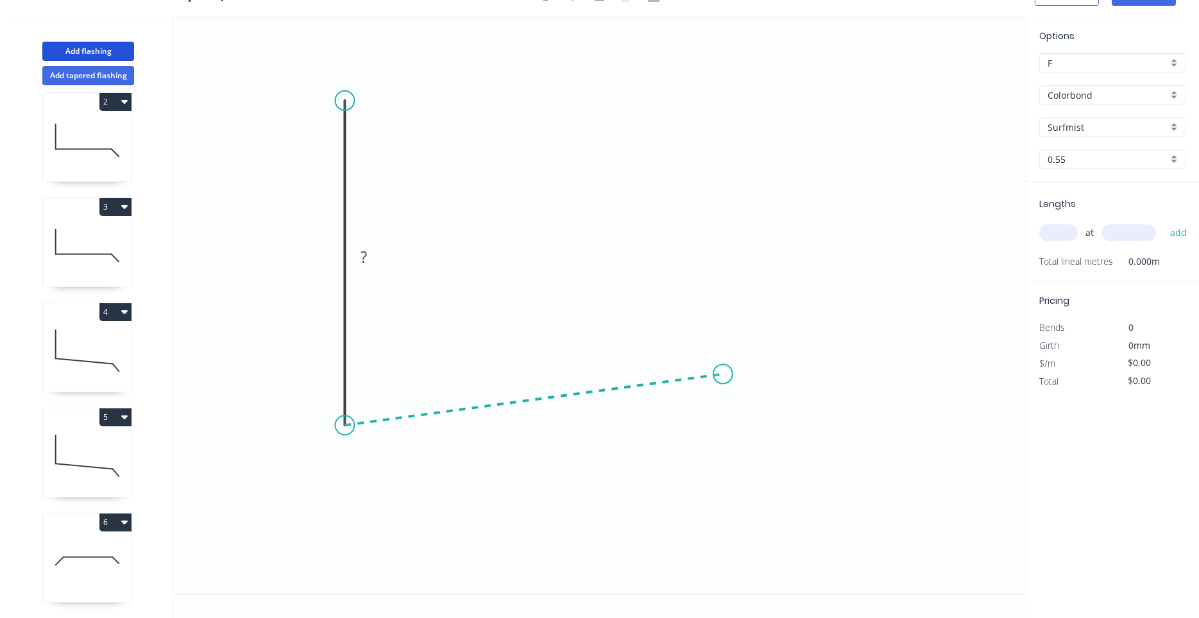
click at [723, 375] on icon "0 ?" at bounding box center [599, 305] width 852 height 578
click at [723, 375] on circle at bounding box center [722, 373] width 19 height 19
click at [322, 251] on tspan "?" at bounding box center [325, 256] width 6 height 21
drag, startPoint x: 322, startPoint y: 251, endPoint x: 339, endPoint y: 253, distance: 16.8
click at [339, 253] on g "?" at bounding box center [326, 257] width 42 height 26
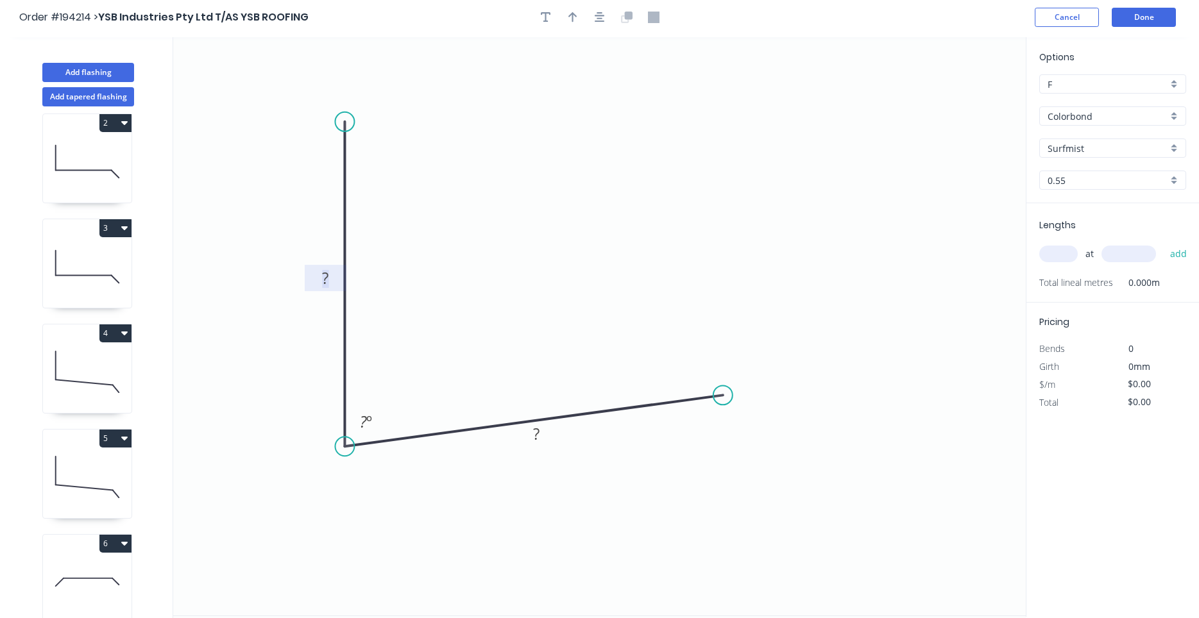
scroll to position [0, 0]
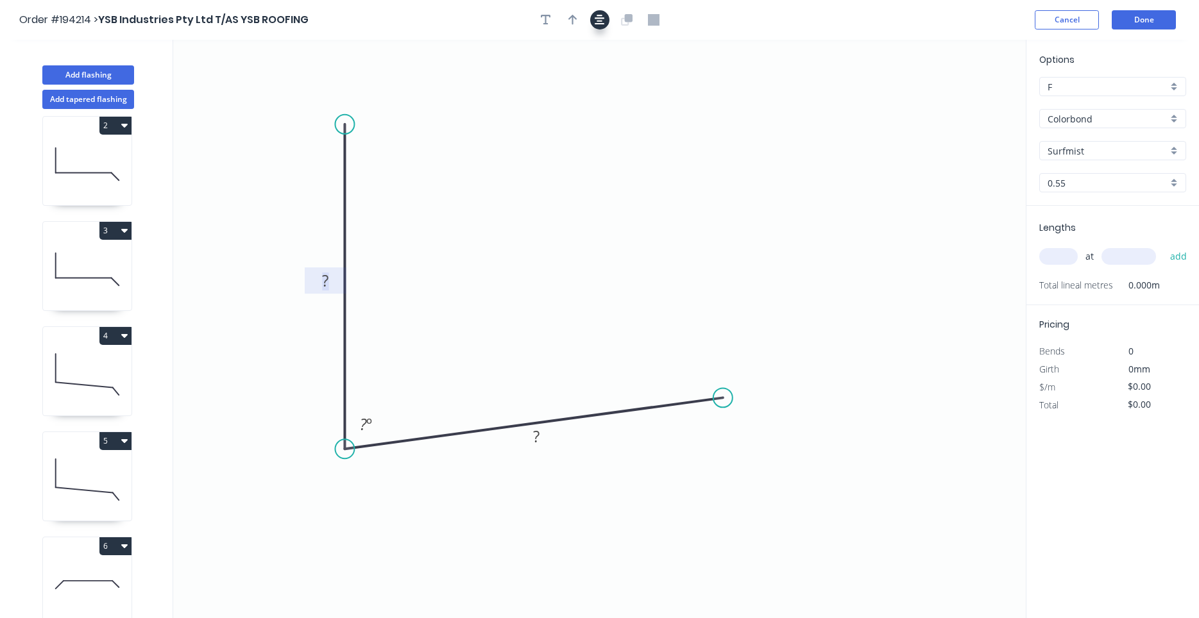
click at [603, 25] on icon "button" at bounding box center [599, 20] width 10 height 12
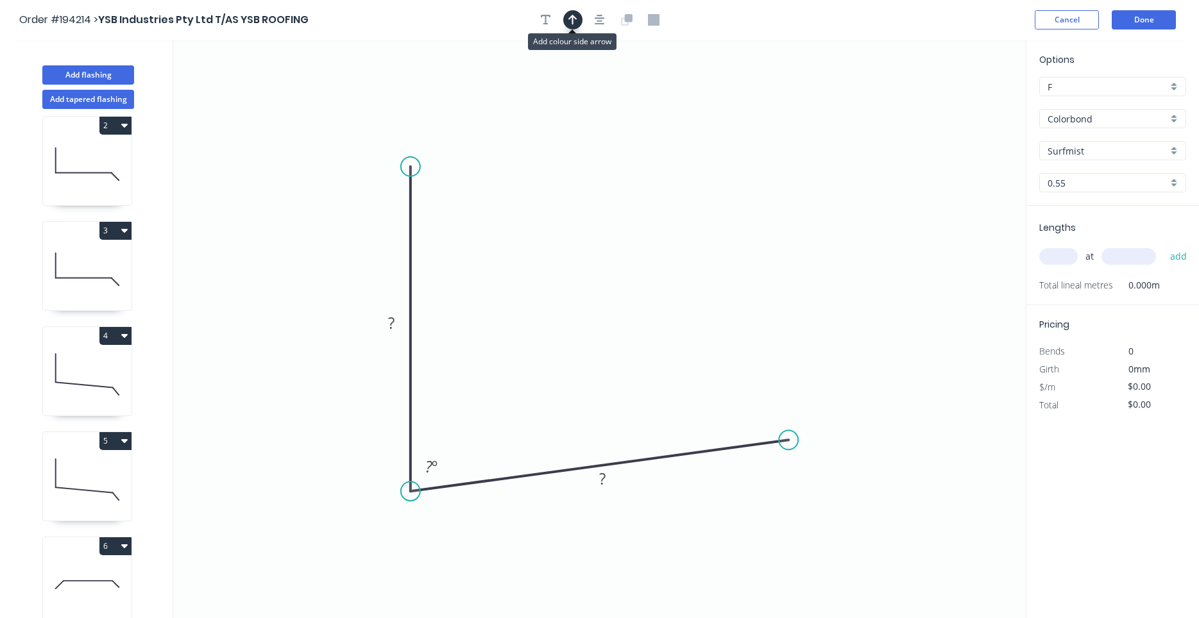
click at [579, 22] on button "button" at bounding box center [572, 19] width 19 height 19
click at [957, 96] on icon "0 ? ? ? º" at bounding box center [599, 329] width 852 height 578
click at [957, 97] on icon "0 ? ? ? º" at bounding box center [599, 329] width 852 height 578
click at [960, 99] on icon at bounding box center [961, 89] width 12 height 41
drag, startPoint x: 960, startPoint y: 99, endPoint x: 653, endPoint y: 248, distance: 341.0
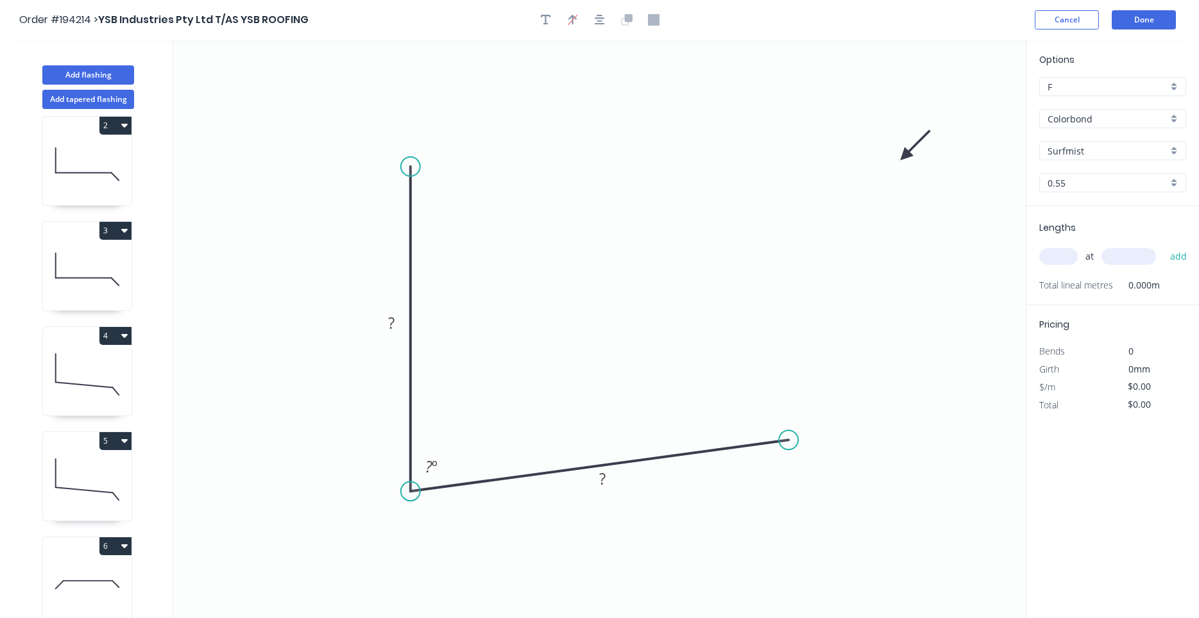
click at [897, 164] on icon at bounding box center [915, 145] width 37 height 37
click at [62, 568] on icon at bounding box center [87, 585] width 89 height 82
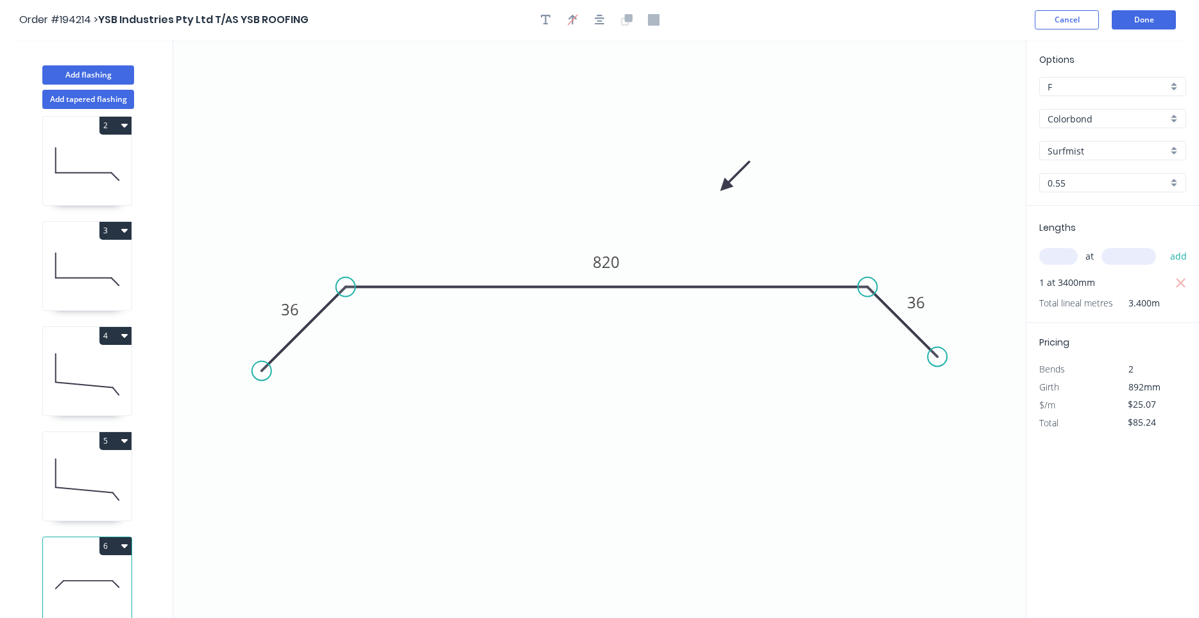
scroll to position [223, 0]
click at [90, 572] on icon at bounding box center [87, 585] width 89 height 82
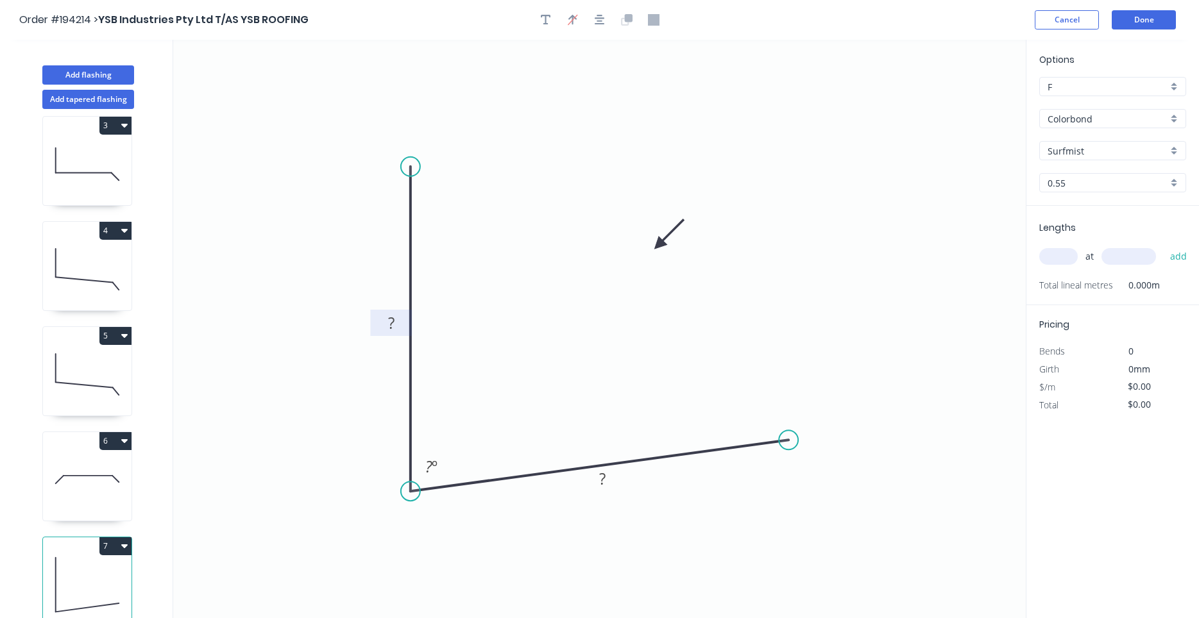
click at [400, 330] on rect at bounding box center [391, 324] width 26 height 18
click at [1052, 253] on input "text" at bounding box center [1058, 256] width 38 height 17
click at [1163, 246] on button "add" at bounding box center [1178, 257] width 30 height 22
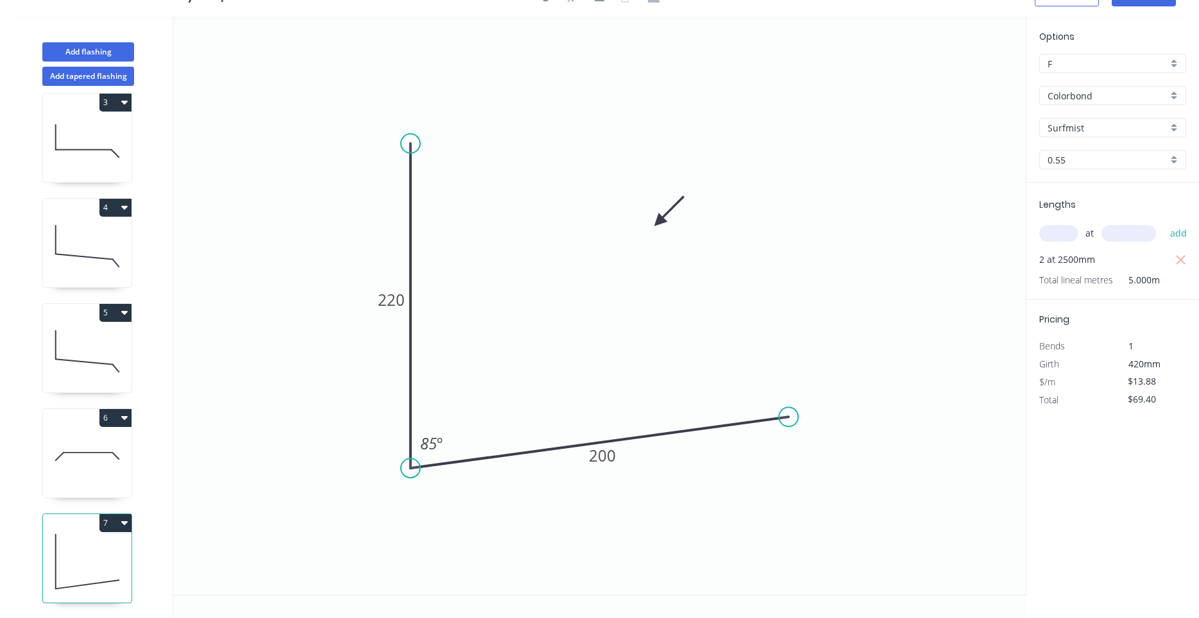
scroll to position [24, 0]
click at [104, 53] on button "Add flashing" at bounding box center [88, 51] width 92 height 19
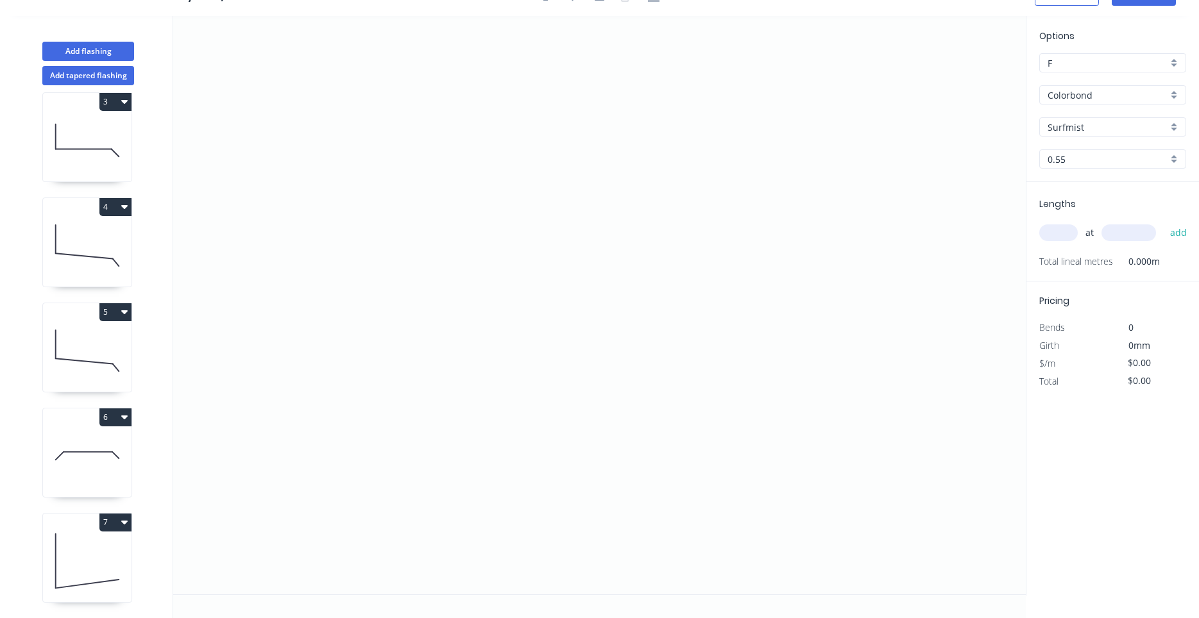
click at [82, 472] on icon at bounding box center [87, 456] width 89 height 82
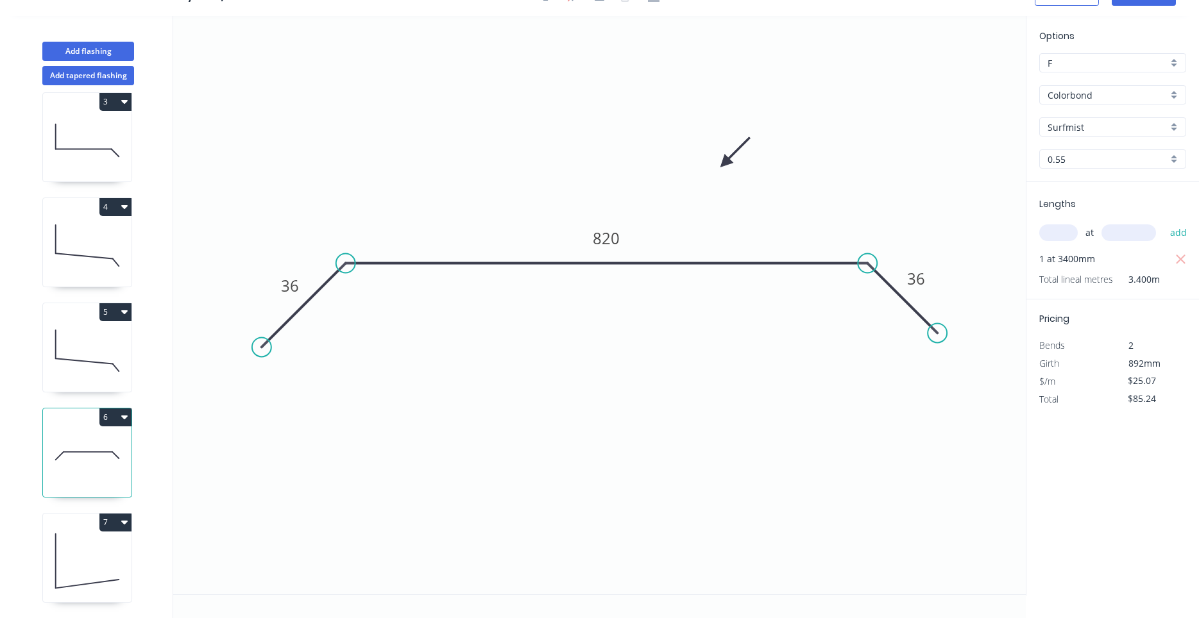
click at [70, 543] on icon at bounding box center [87, 561] width 89 height 82
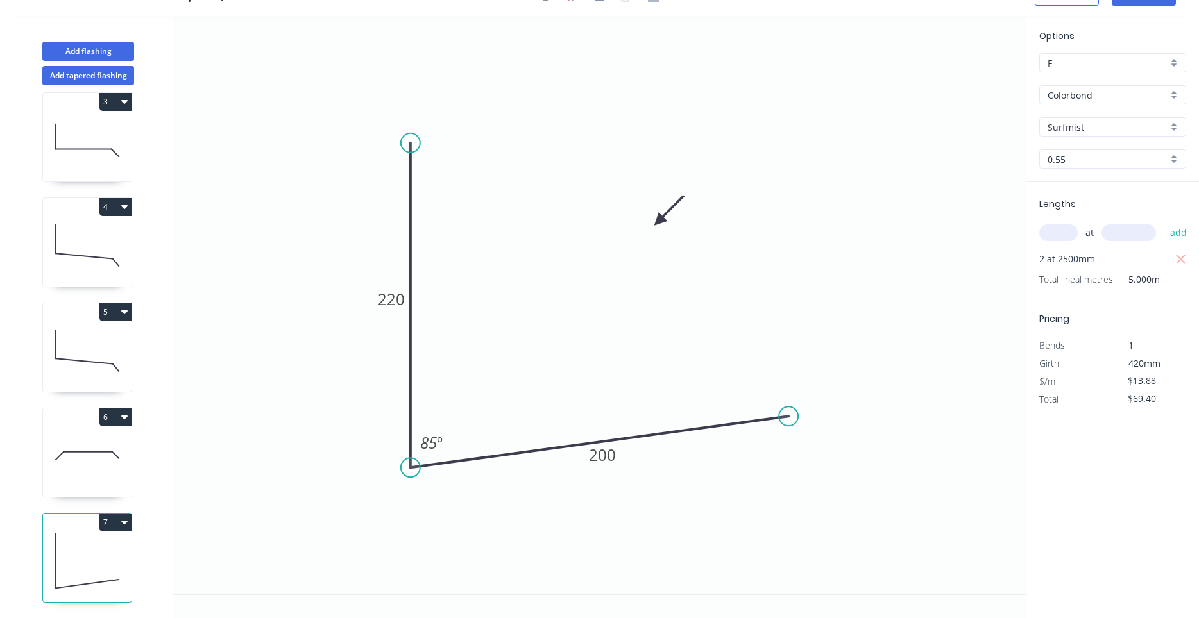
scroll to position [328, 0]
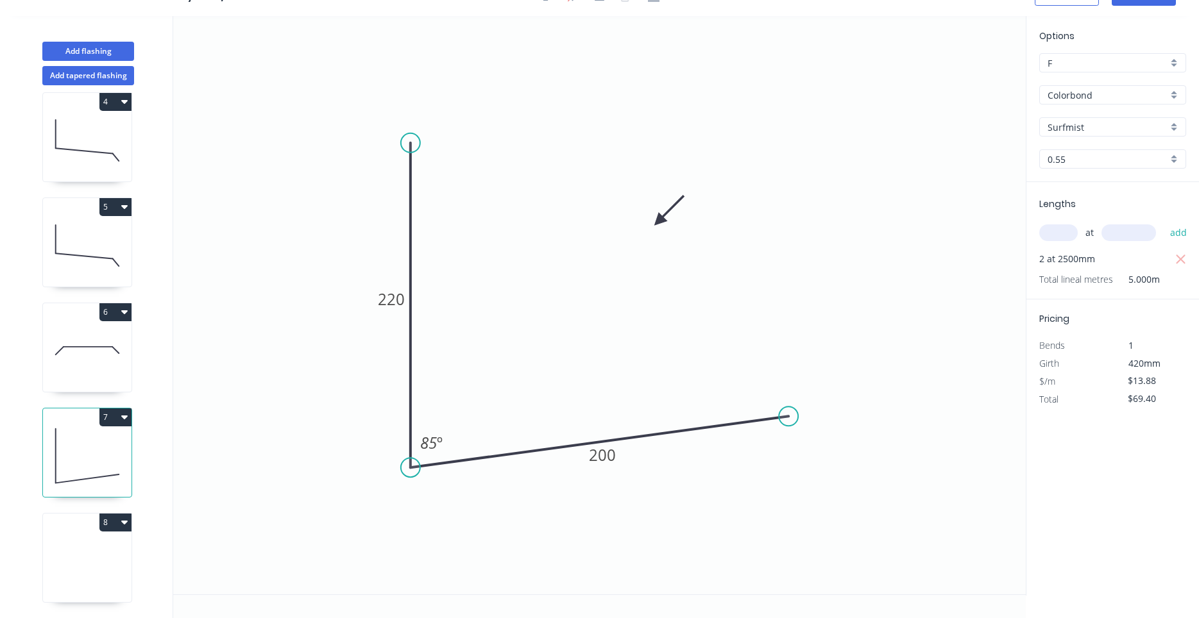
click at [93, 557] on icon at bounding box center [87, 561] width 89 height 82
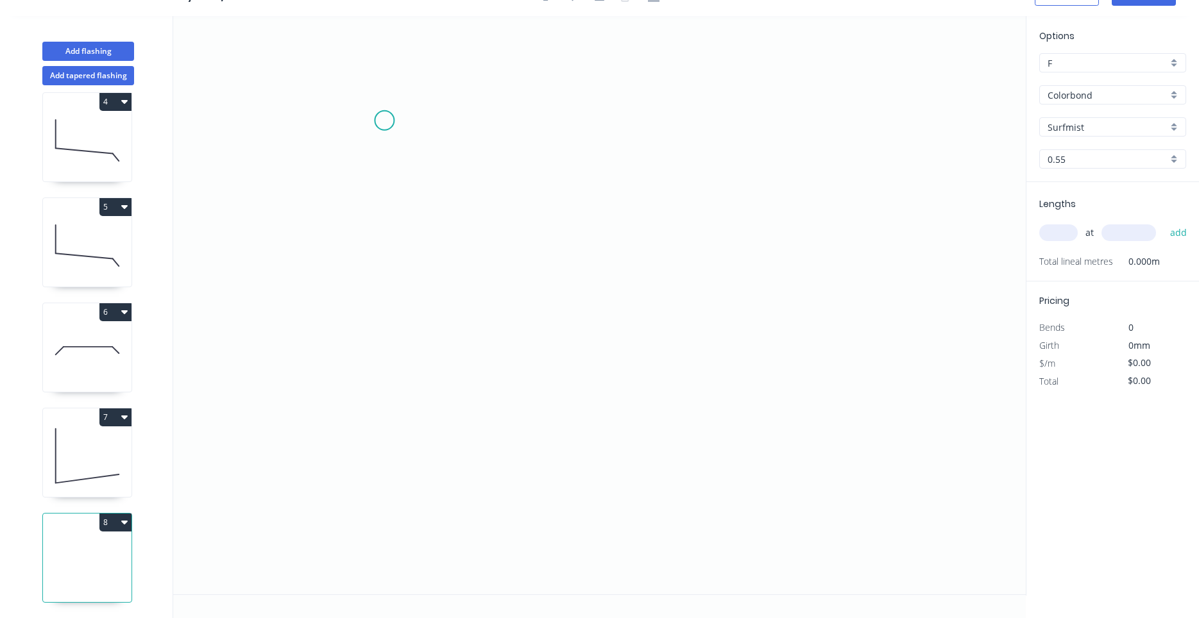
click at [384, 119] on icon "0" at bounding box center [599, 305] width 852 height 578
click at [373, 420] on icon "0" at bounding box center [599, 305] width 852 height 578
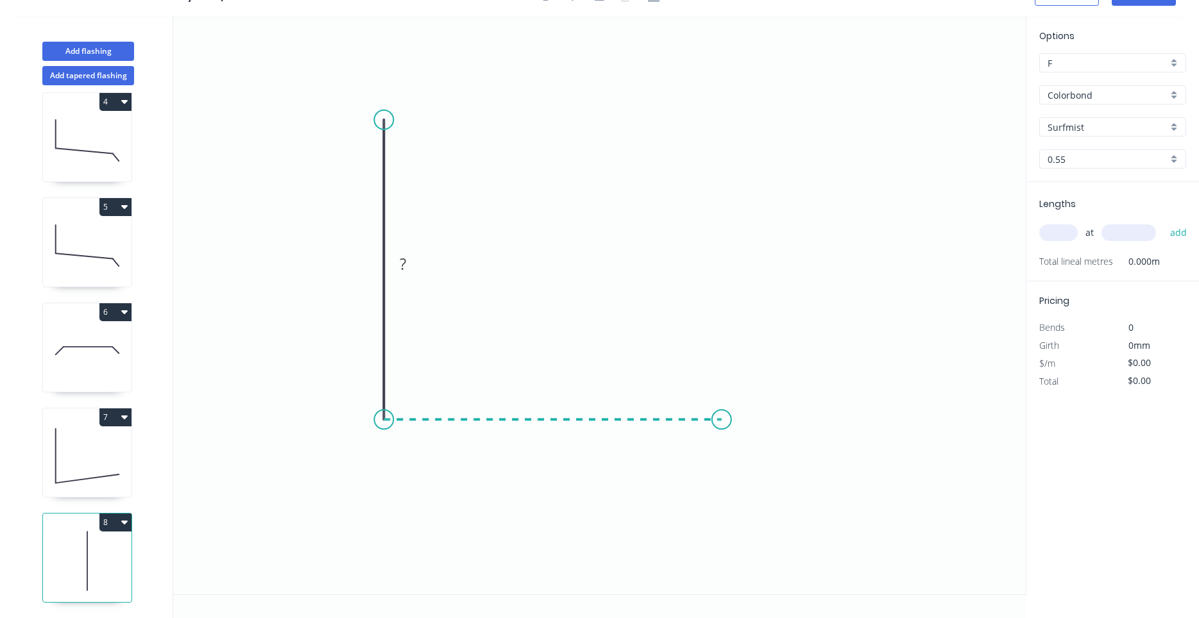
click at [721, 423] on icon "0 ?" at bounding box center [599, 305] width 852 height 578
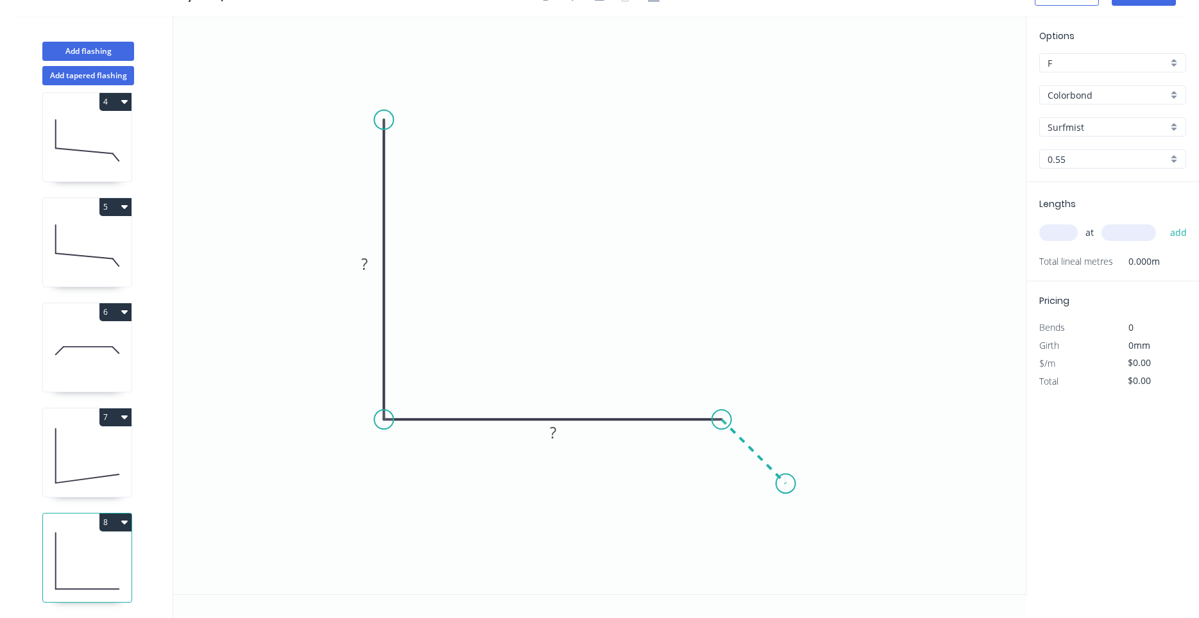
click at [786, 487] on icon "0 ? ?" at bounding box center [599, 305] width 852 height 578
click at [786, 487] on circle at bounding box center [786, 484] width 19 height 19
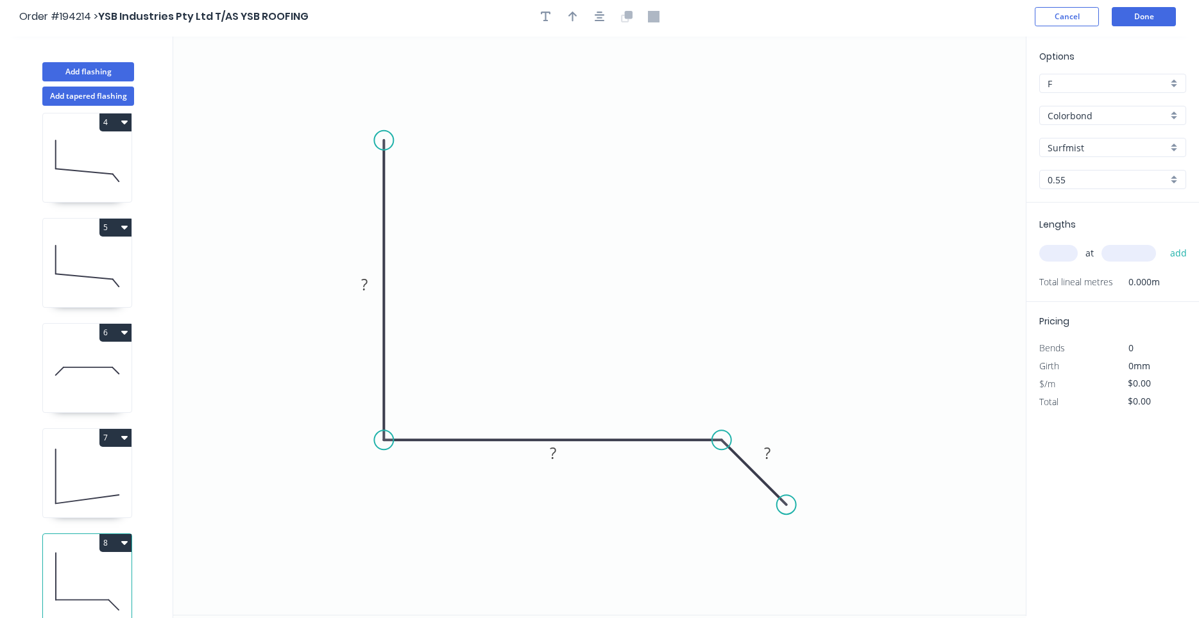
scroll to position [0, 0]
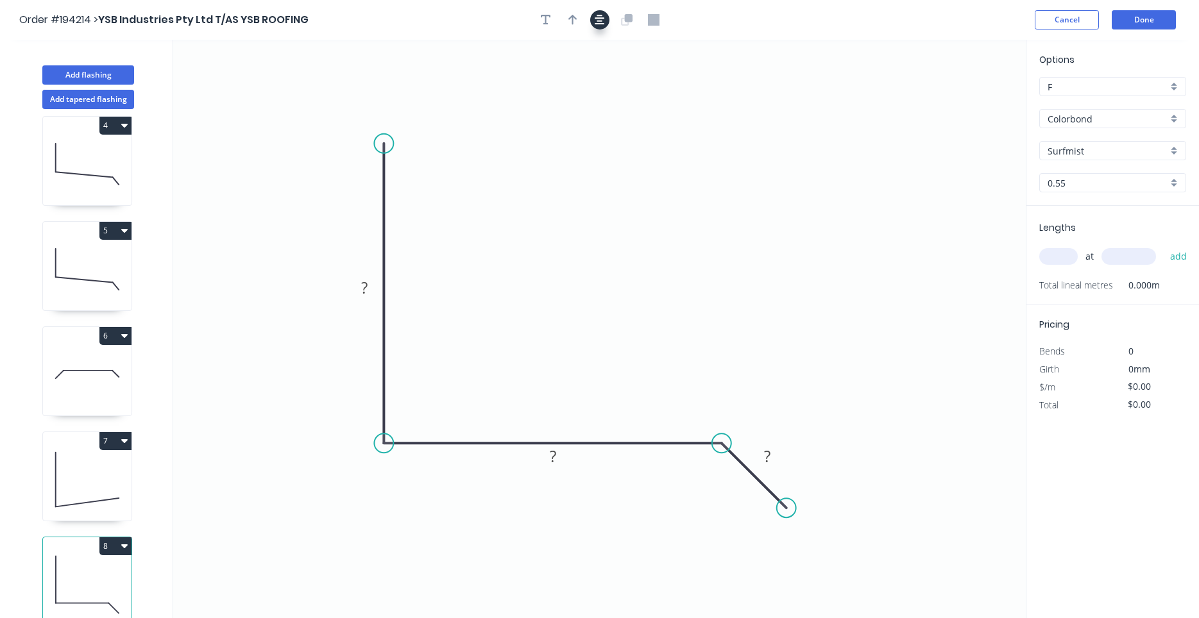
click at [595, 24] on icon "button" at bounding box center [599, 20] width 10 height 10
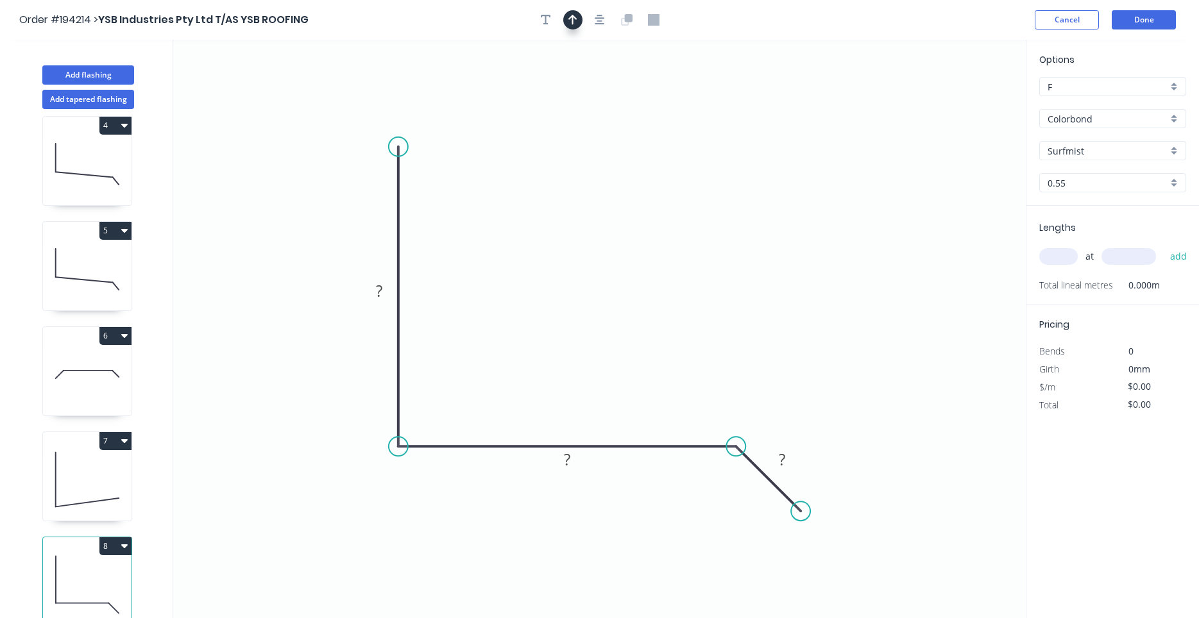
click at [570, 24] on icon "button" at bounding box center [572, 20] width 9 height 12
click at [963, 100] on icon at bounding box center [962, 85] width 12 height 41
click at [963, 101] on icon at bounding box center [962, 85] width 12 height 41
drag, startPoint x: 963, startPoint y: 101, endPoint x: 666, endPoint y: 218, distance: 318.7
click at [679, 218] on icon at bounding box center [697, 199] width 37 height 37
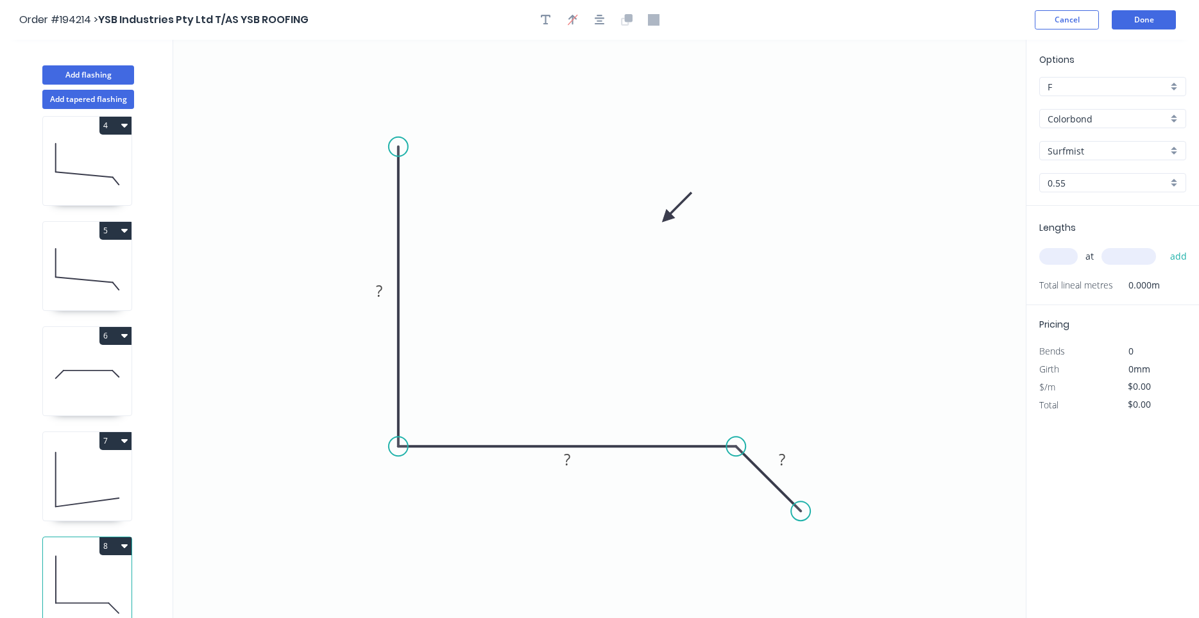
click at [1066, 251] on input "text" at bounding box center [1058, 256] width 38 height 17
click at [1163, 246] on button "add" at bounding box center [1178, 257] width 30 height 22
click at [384, 295] on g "?" at bounding box center [379, 290] width 26 height 21
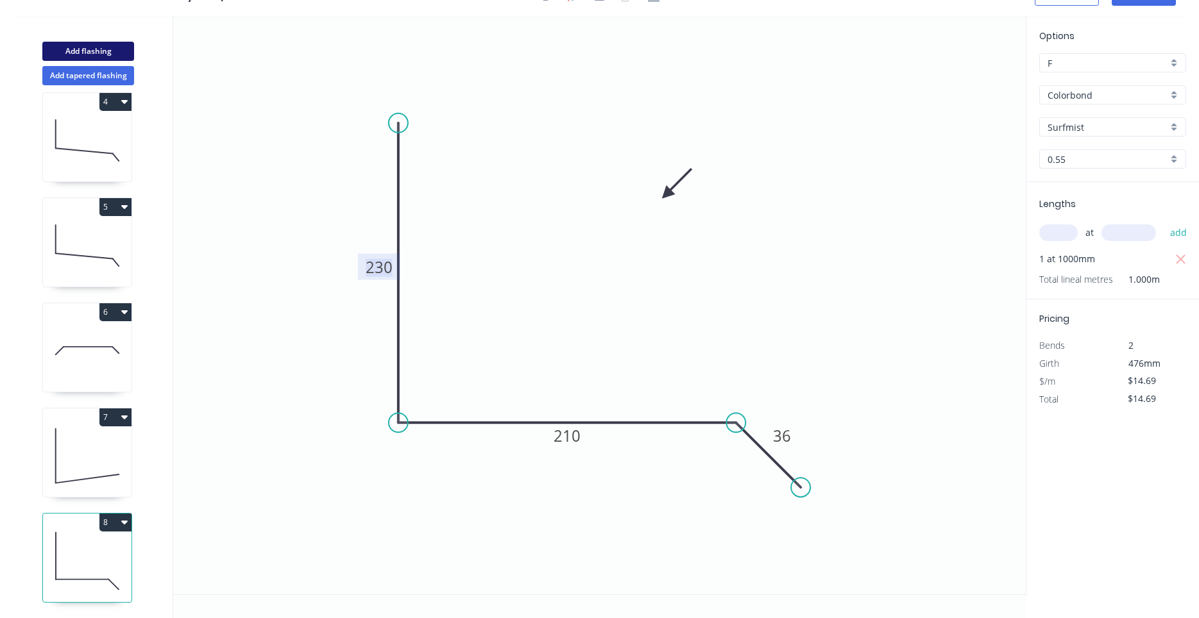
click at [104, 43] on button "Add flashing" at bounding box center [88, 51] width 92 height 19
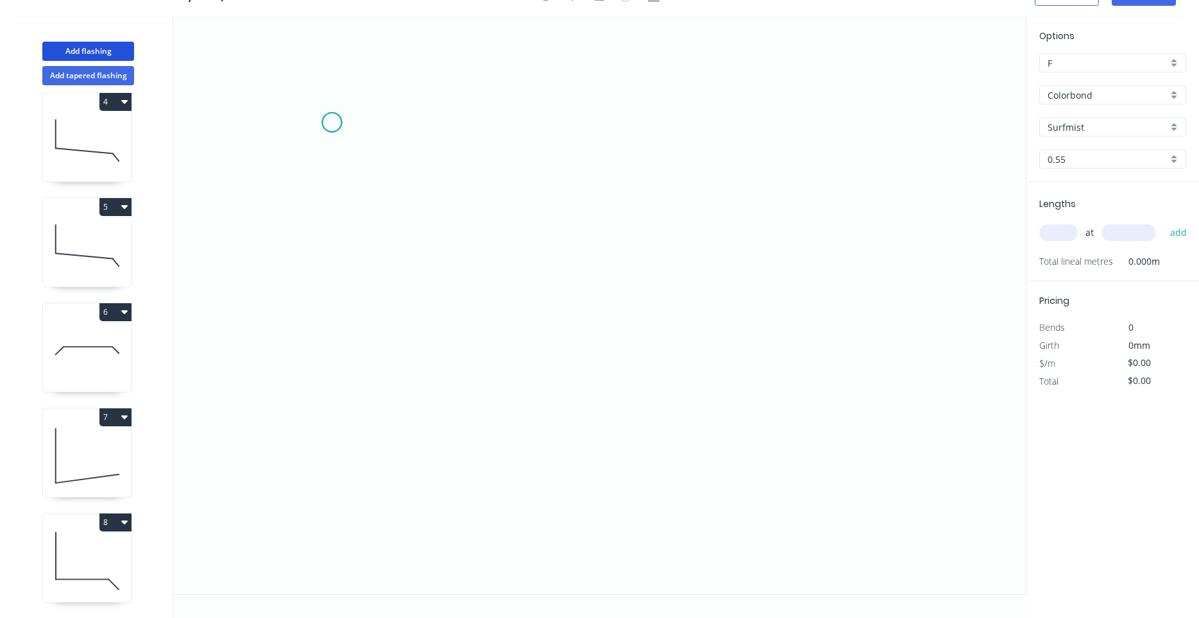
click at [332, 122] on icon "0" at bounding box center [599, 305] width 852 height 578
click at [334, 416] on icon "0" at bounding box center [599, 305] width 852 height 578
click at [703, 459] on icon "0 ?" at bounding box center [599, 305] width 852 height 578
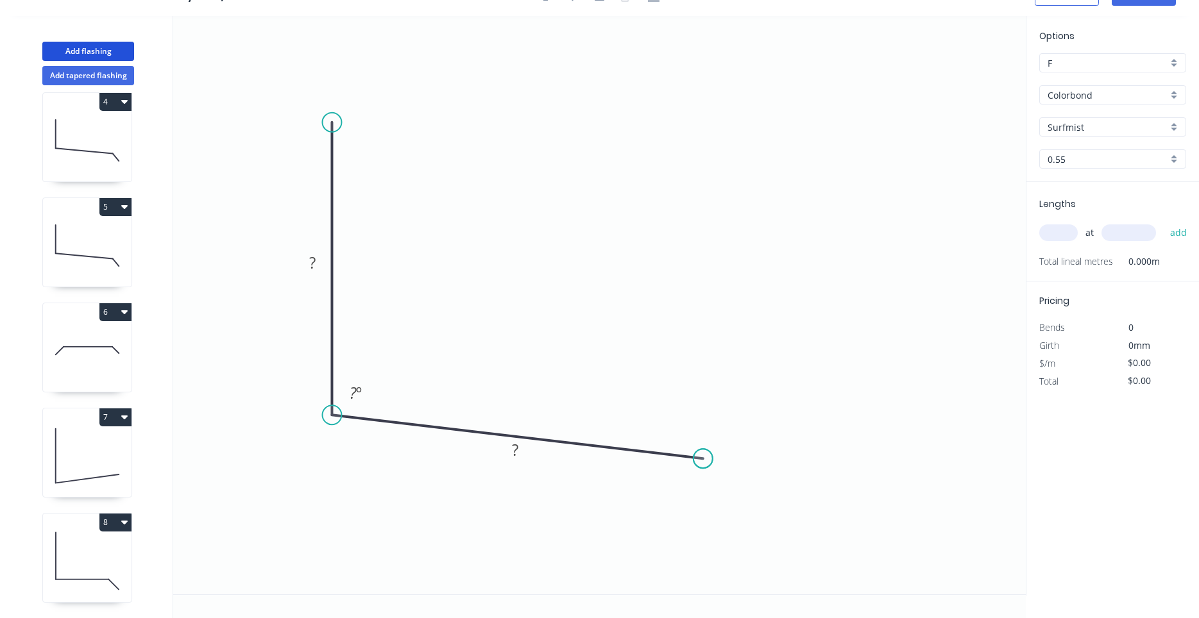
click at [703, 459] on circle at bounding box center [702, 458] width 19 height 19
click at [703, 460] on circle at bounding box center [702, 458] width 19 height 19
click at [700, 461] on circle at bounding box center [702, 458] width 19 height 19
click at [723, 552] on div "Feather" at bounding box center [764, 557] width 129 height 26
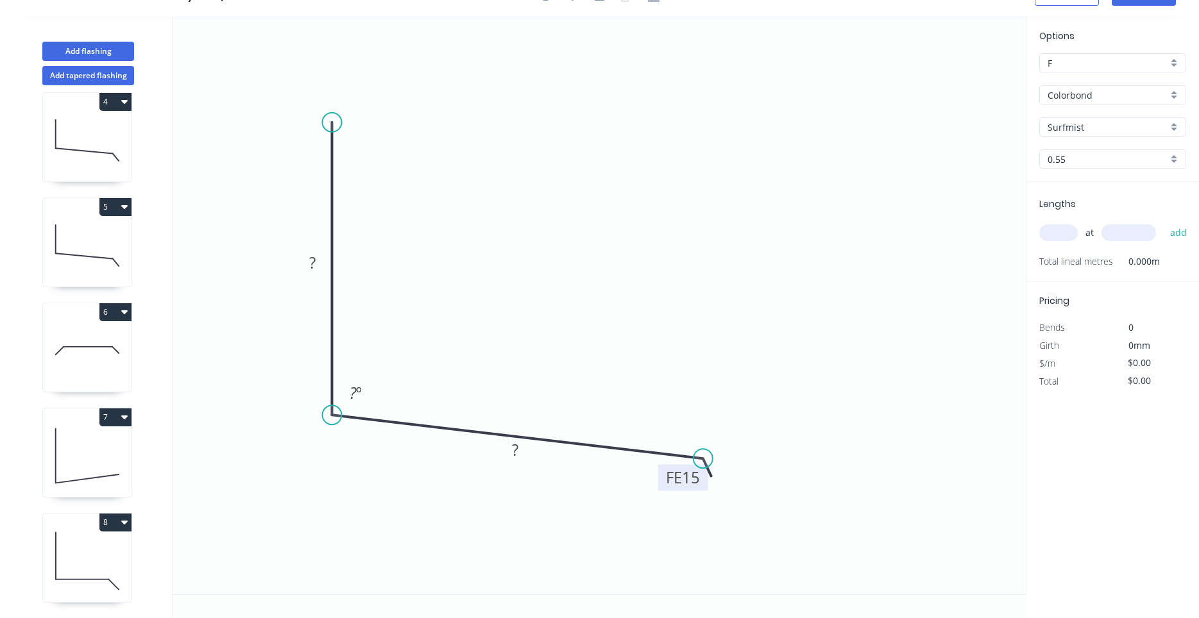
click at [691, 483] on tspan "15" at bounding box center [691, 477] width 18 height 21
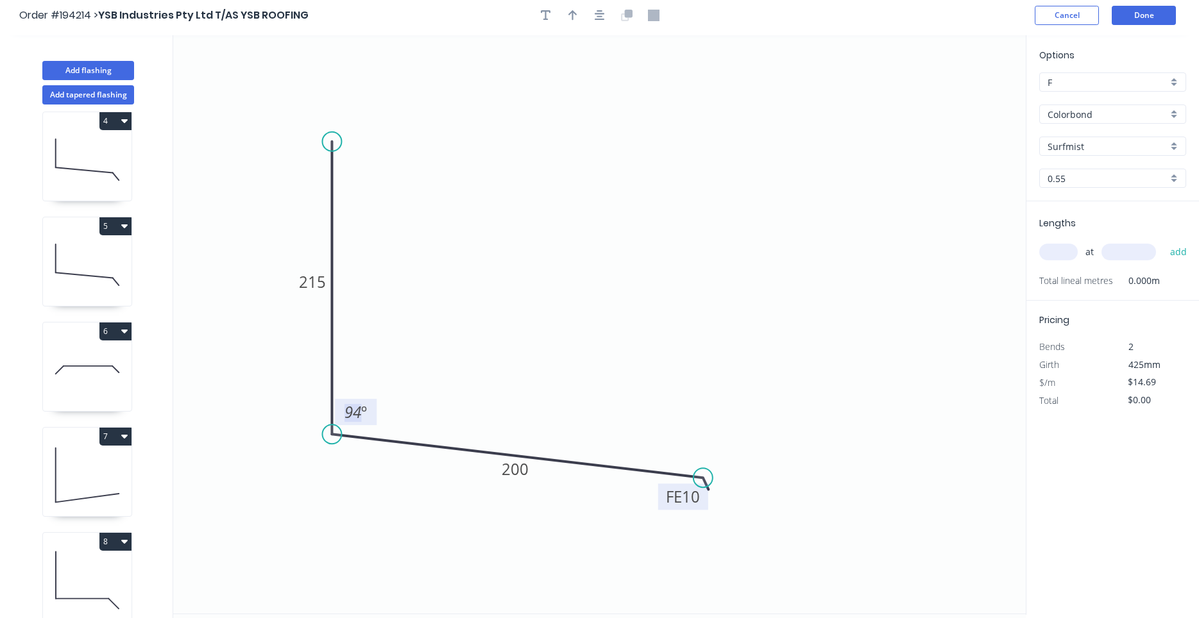
scroll to position [0, 0]
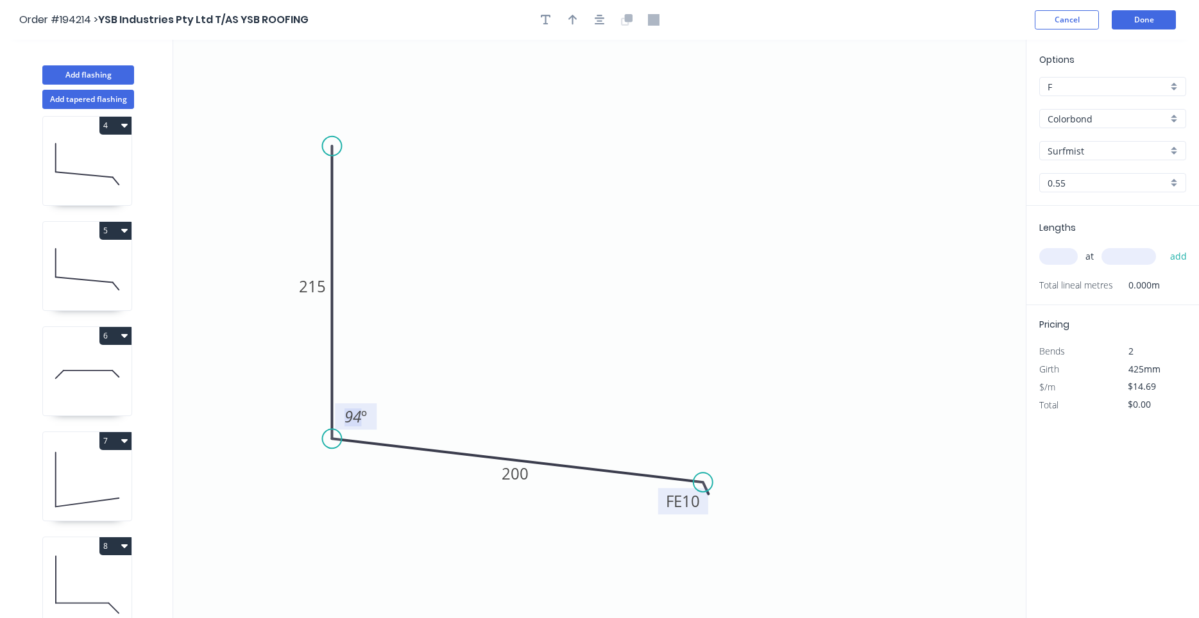
click at [1058, 250] on input "text" at bounding box center [1058, 256] width 38 height 17
click at [1163, 246] on button "add" at bounding box center [1178, 257] width 30 height 22
click at [602, 5] on header "Order #194214 > YSB Industries Pty Ltd T/AS YSB ROOFING Cancel Done" at bounding box center [599, 20] width 1199 height 40
click at [601, 12] on button "button" at bounding box center [599, 19] width 19 height 19
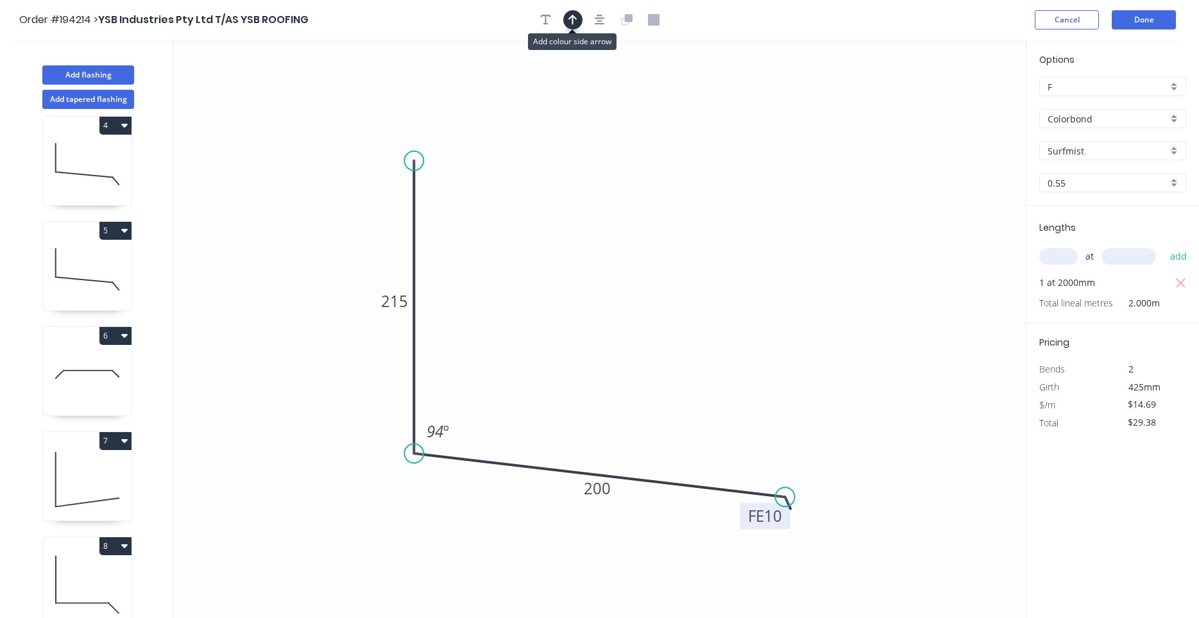
click at [576, 22] on icon "button" at bounding box center [572, 20] width 9 height 12
click at [962, 103] on icon at bounding box center [962, 87] width 12 height 41
drag, startPoint x: 962, startPoint y: 103, endPoint x: 650, endPoint y: 259, distance: 348.8
click at [650, 259] on icon at bounding box center [660, 248] width 37 height 37
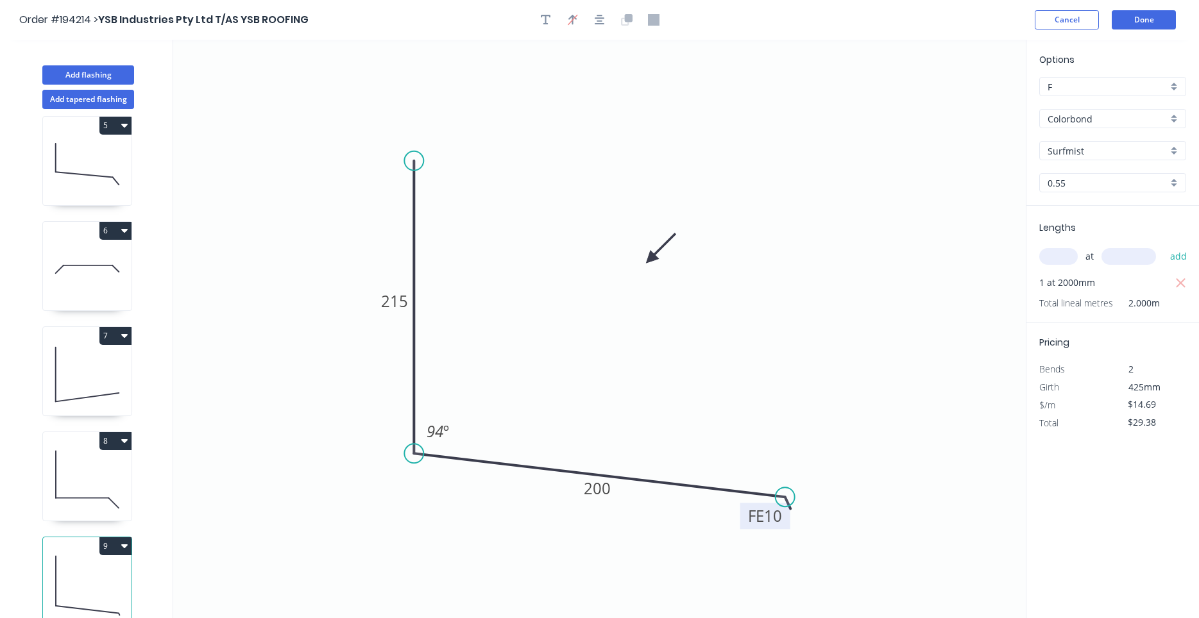
scroll to position [24, 0]
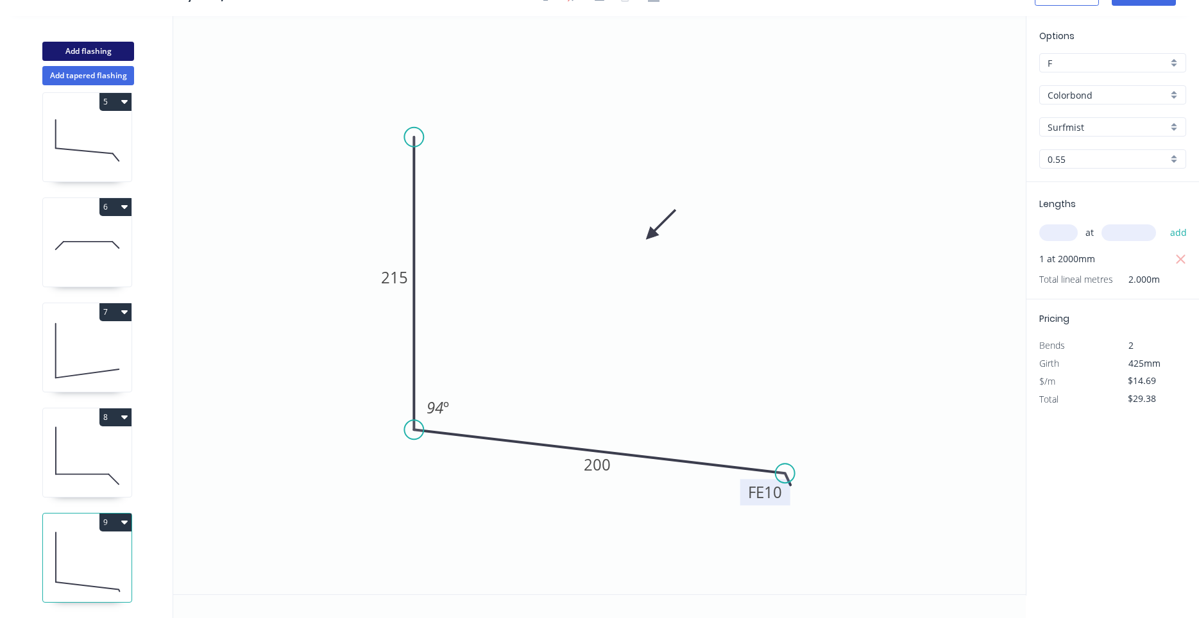
click at [109, 57] on button "Add flashing" at bounding box center [88, 51] width 92 height 19
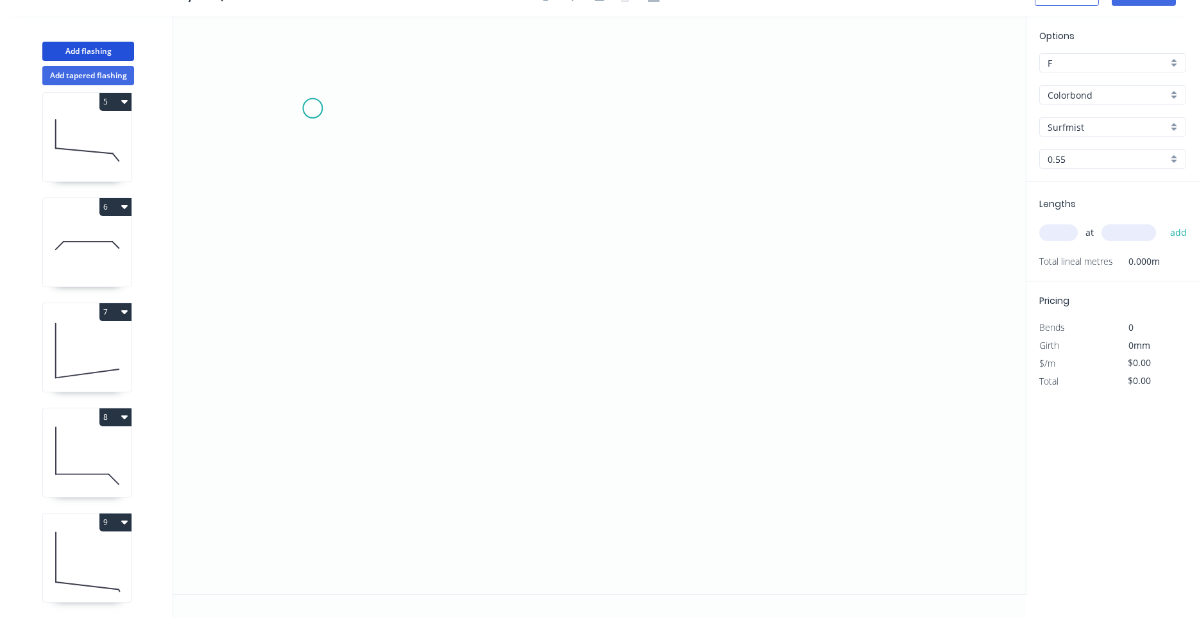
click at [312, 108] on icon "0" at bounding box center [599, 305] width 852 height 578
click at [325, 418] on icon "0" at bounding box center [599, 305] width 852 height 578
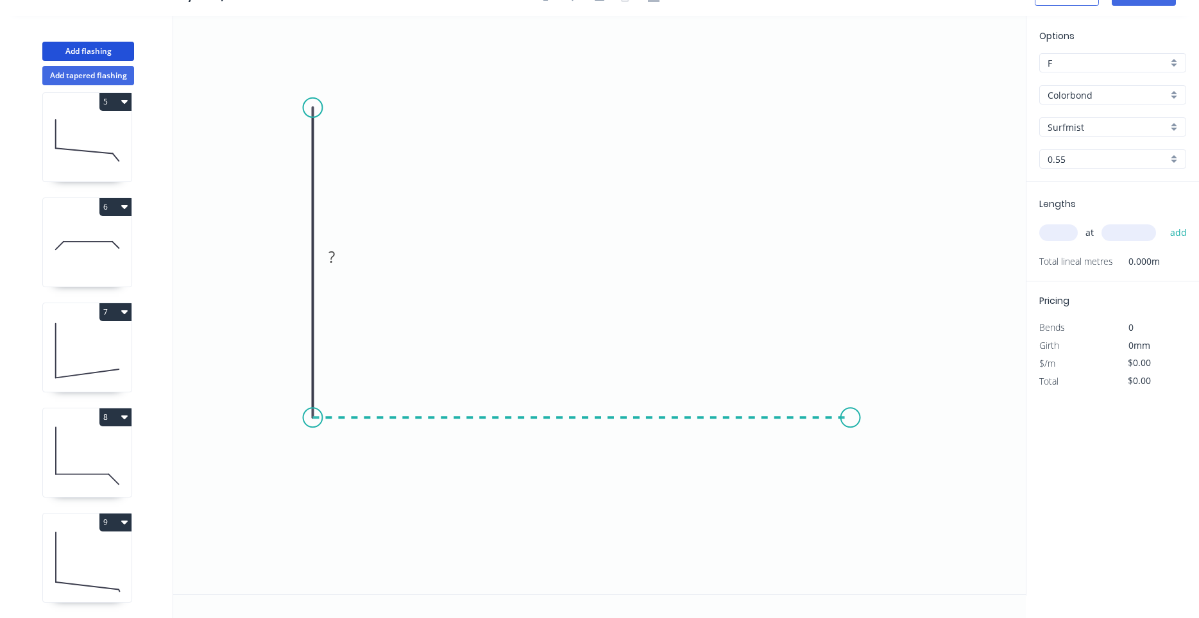
click at [850, 419] on icon "0 ?" at bounding box center [599, 305] width 852 height 578
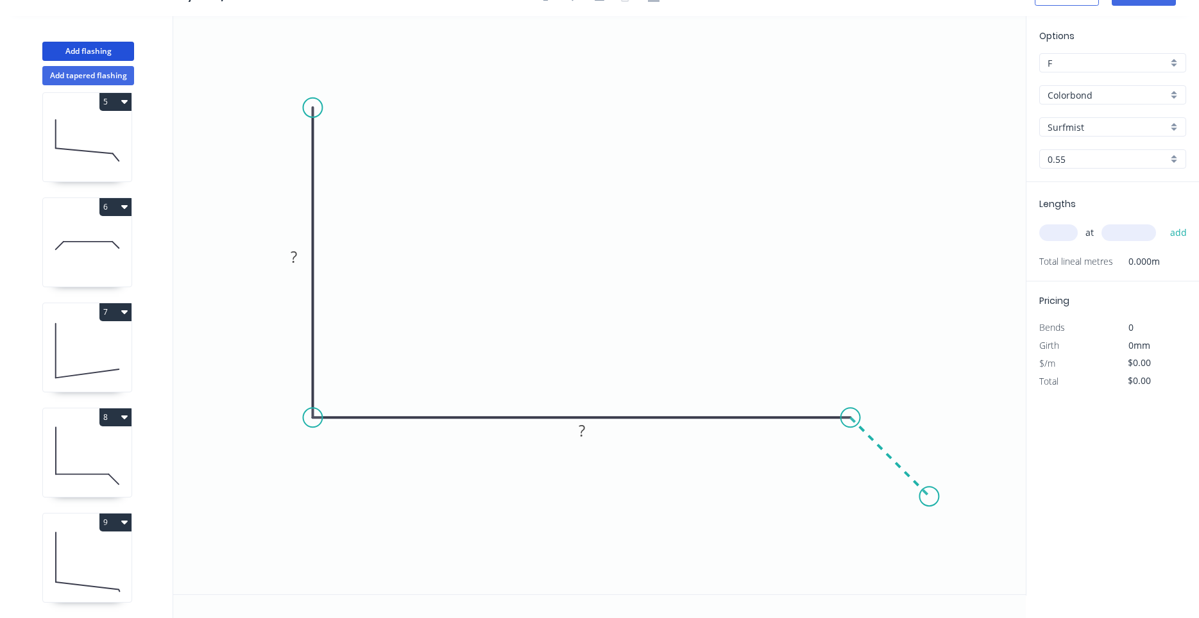
click at [929, 491] on icon "0 ? ?" at bounding box center [599, 305] width 852 height 578
click at [928, 490] on circle at bounding box center [928, 496] width 19 height 19
click at [298, 258] on rect at bounding box center [294, 258] width 26 height 18
click at [1047, 238] on div "at add" at bounding box center [1113, 233] width 149 height 22
click at [1047, 237] on input "text" at bounding box center [1058, 232] width 38 height 17
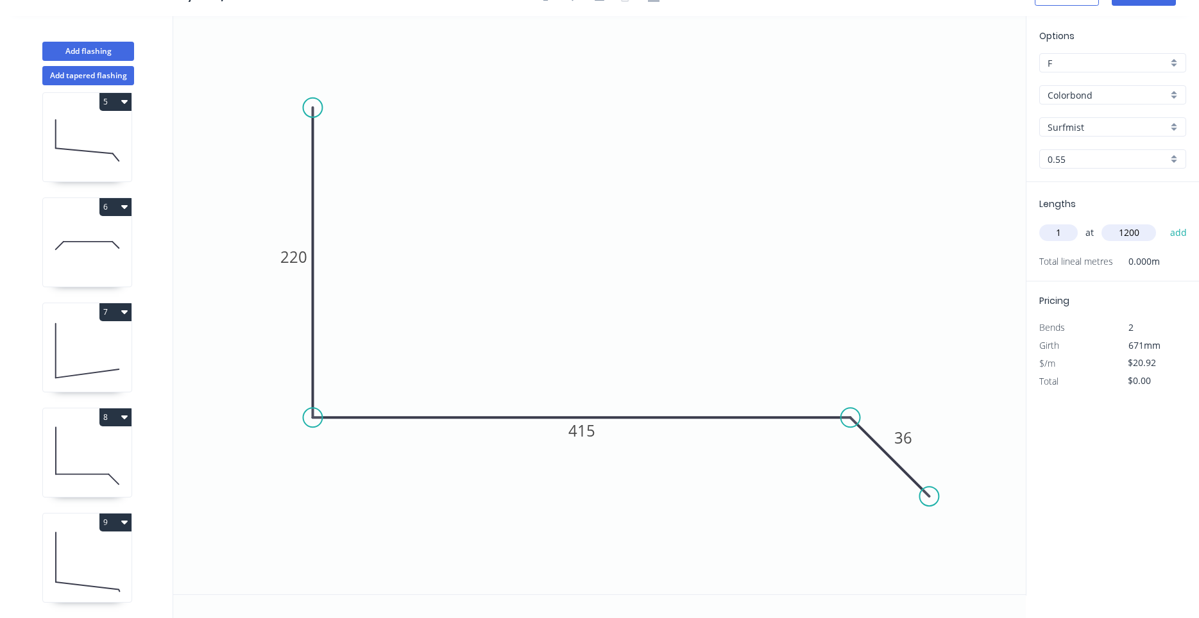
click at [1163, 222] on button "add" at bounding box center [1178, 233] width 30 height 22
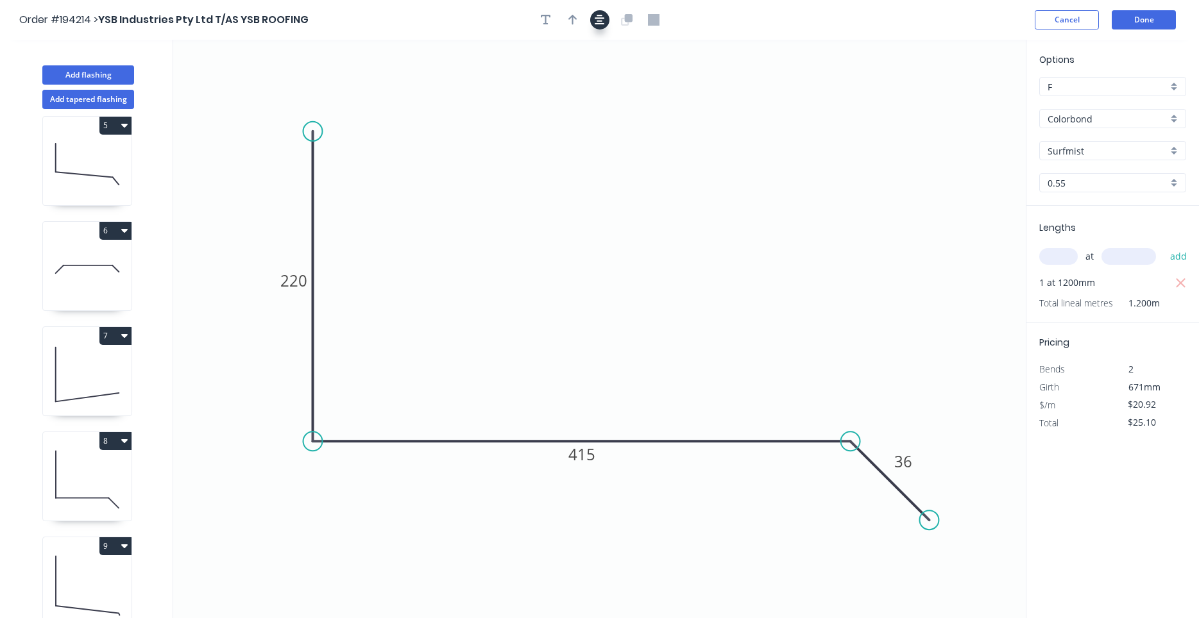
click at [603, 24] on icon "button" at bounding box center [599, 20] width 10 height 10
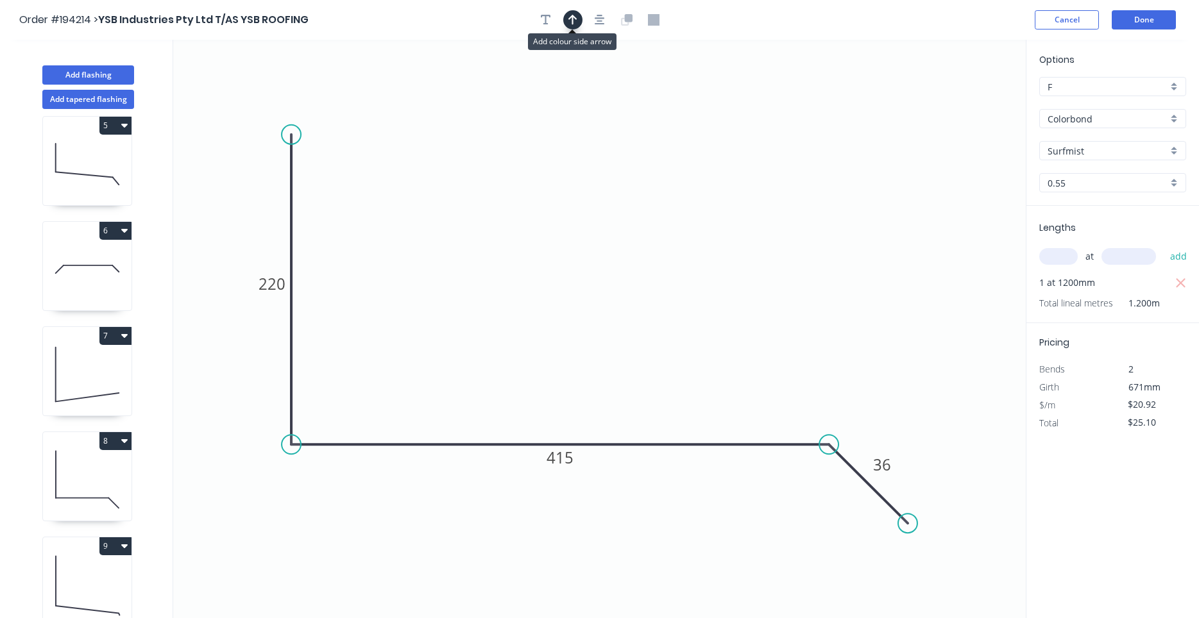
click at [580, 16] on button "button" at bounding box center [572, 19] width 19 height 19
click at [959, 99] on icon at bounding box center [961, 89] width 12 height 41
click at [959, 99] on icon at bounding box center [959, 84] width 12 height 41
drag, startPoint x: 959, startPoint y: 99, endPoint x: 468, endPoint y: 263, distance: 517.7
click at [468, 263] on icon at bounding box center [481, 247] width 37 height 37
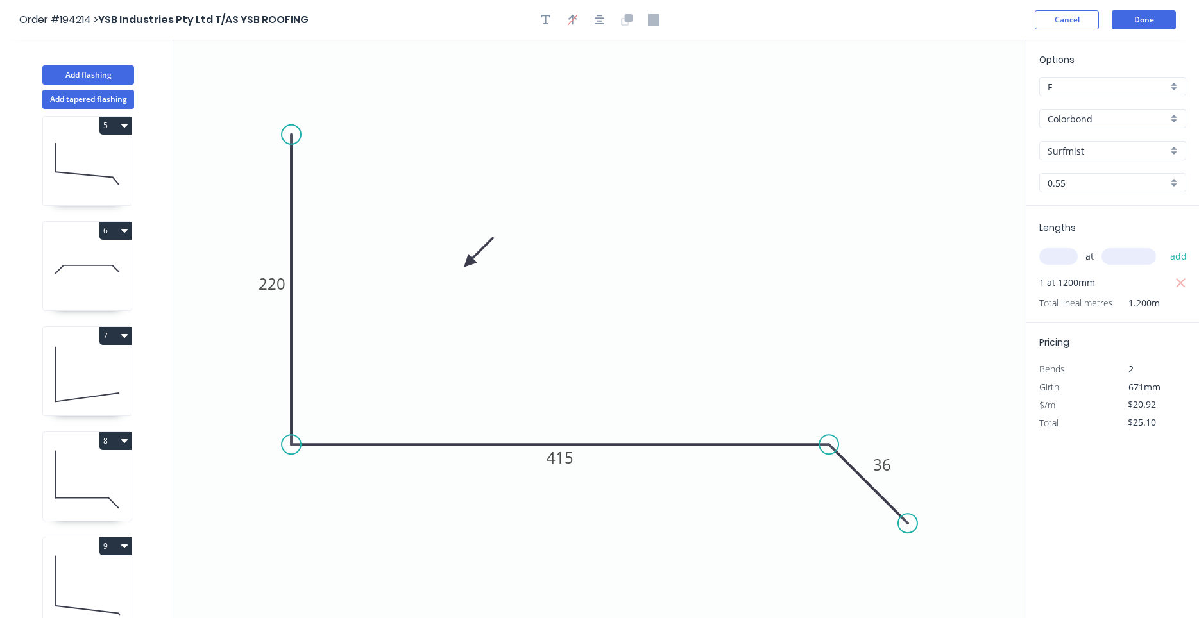
scroll to position [538, 0]
click at [126, 540] on button "10" at bounding box center [115, 546] width 32 height 18
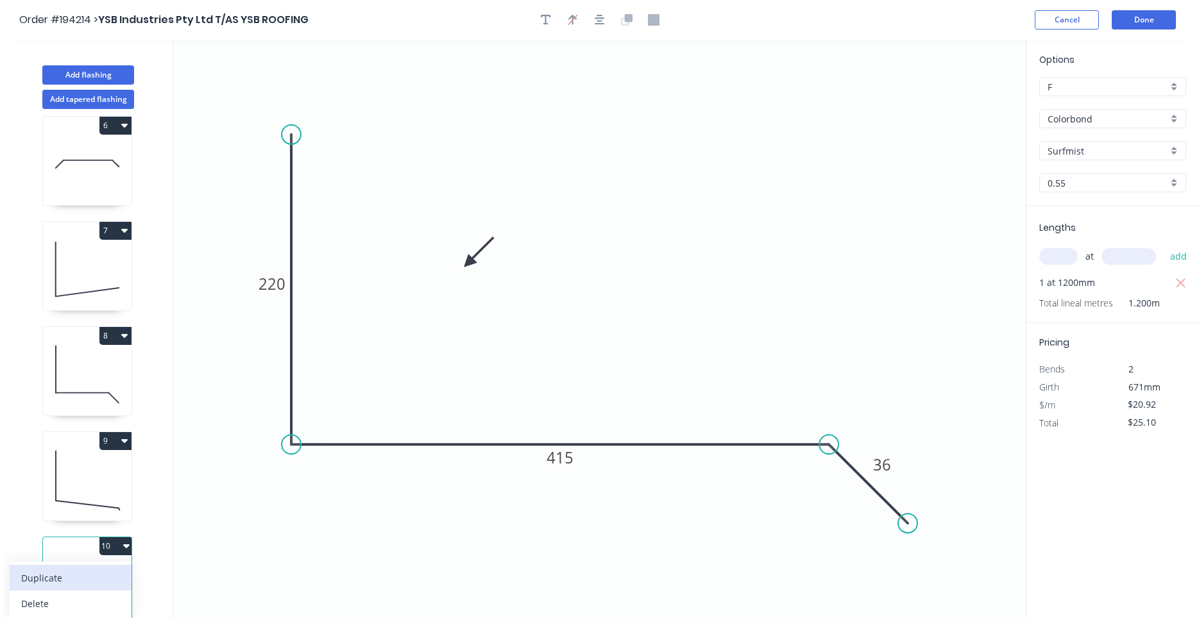
click at [99, 571] on div "Duplicate" at bounding box center [70, 578] width 99 height 19
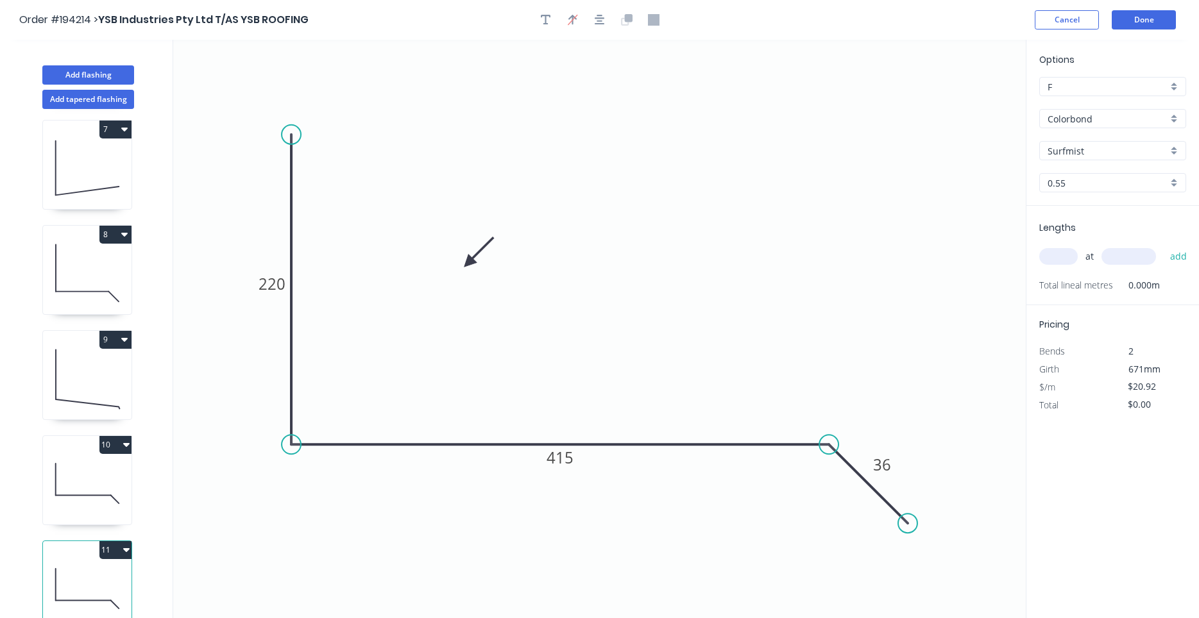
scroll to position [643, 0]
click at [557, 452] on tspan "415" at bounding box center [559, 457] width 27 height 21
click at [266, 282] on tspan "220" at bounding box center [271, 283] width 27 height 21
click at [1072, 251] on input "text" at bounding box center [1058, 256] width 38 height 17
click at [1163, 246] on button "add" at bounding box center [1178, 257] width 30 height 22
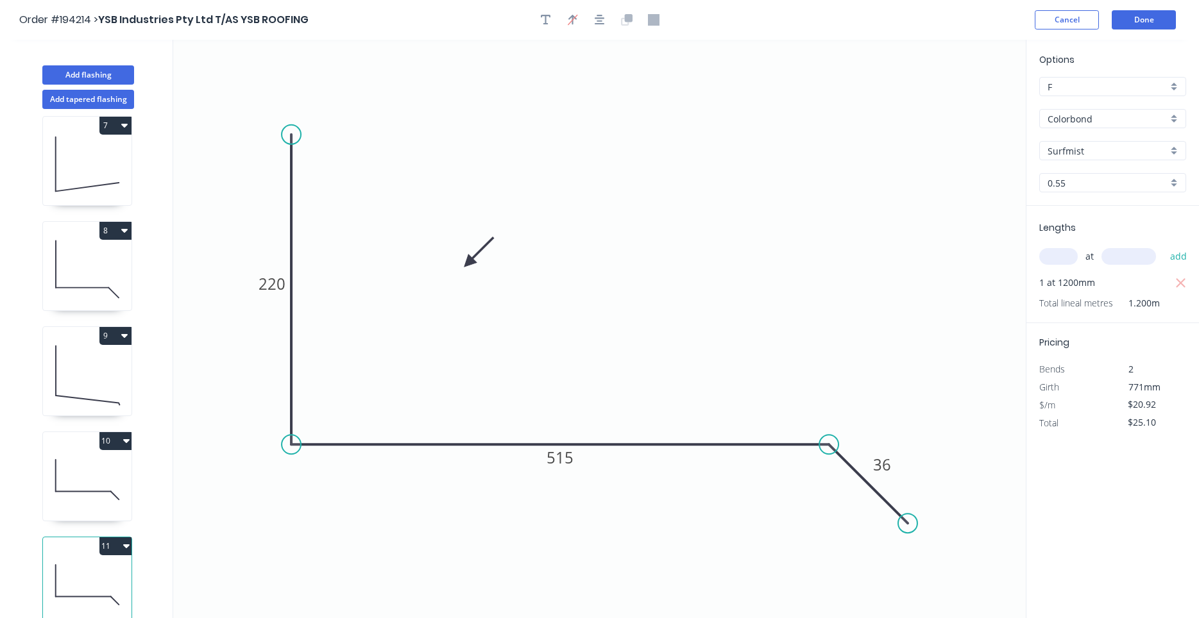
scroll to position [24, 0]
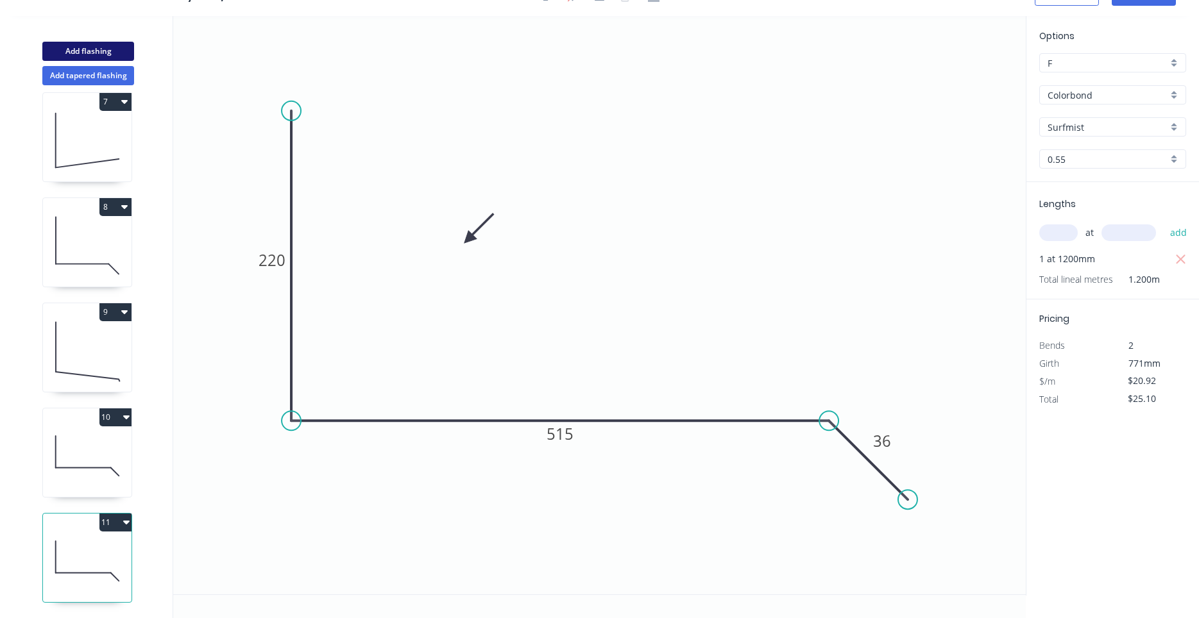
click at [92, 48] on button "Add flashing" at bounding box center [88, 51] width 92 height 19
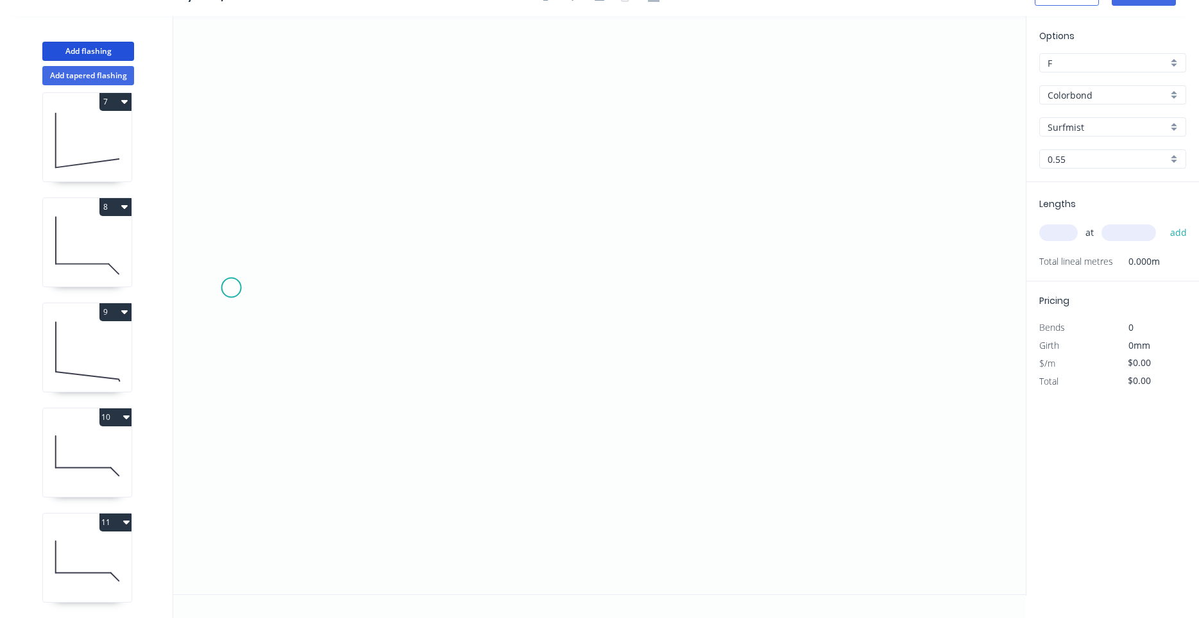
click at [232, 286] on icon "0" at bounding box center [599, 305] width 852 height 578
click at [340, 289] on icon "0" at bounding box center [599, 305] width 852 height 578
click at [417, 219] on icon "0 ?" at bounding box center [599, 305] width 852 height 578
click at [588, 210] on icon "0 ? ?" at bounding box center [599, 305] width 852 height 578
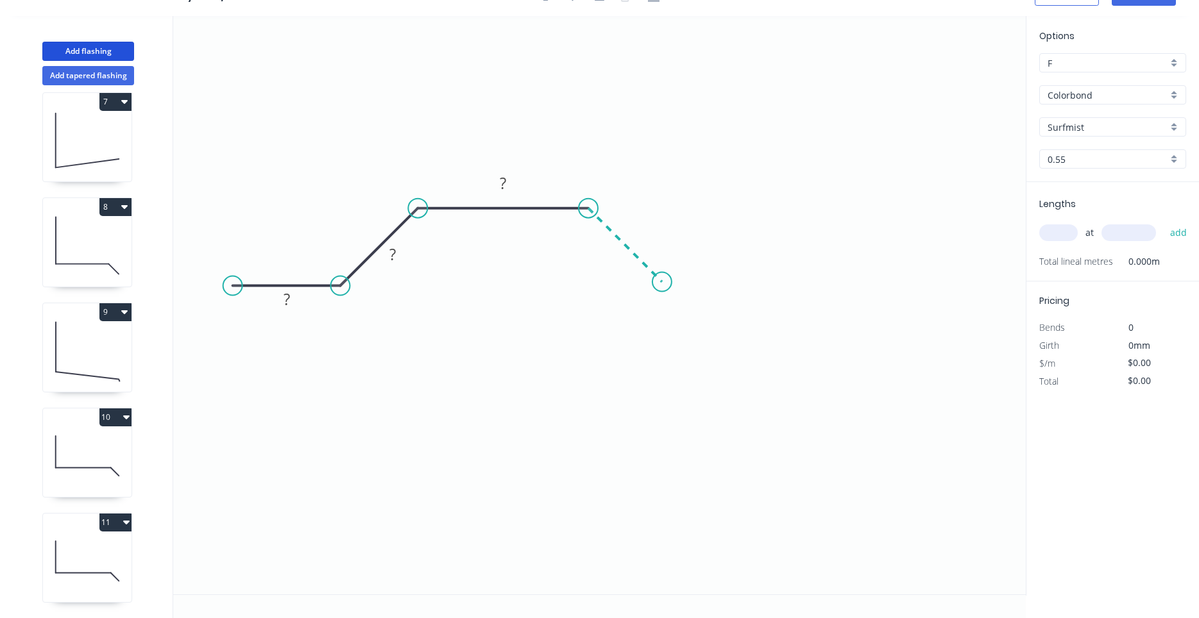
click at [662, 291] on icon "0 ? ? ?" at bounding box center [599, 305] width 852 height 578
click at [920, 293] on icon "0 ? ? ? ?" at bounding box center [599, 305] width 852 height 578
click at [975, 339] on icon "0 ? ? ? ? ?" at bounding box center [599, 305] width 852 height 578
click at [975, 339] on circle at bounding box center [974, 336] width 19 height 19
click at [294, 288] on rect at bounding box center [286, 299] width 42 height 26
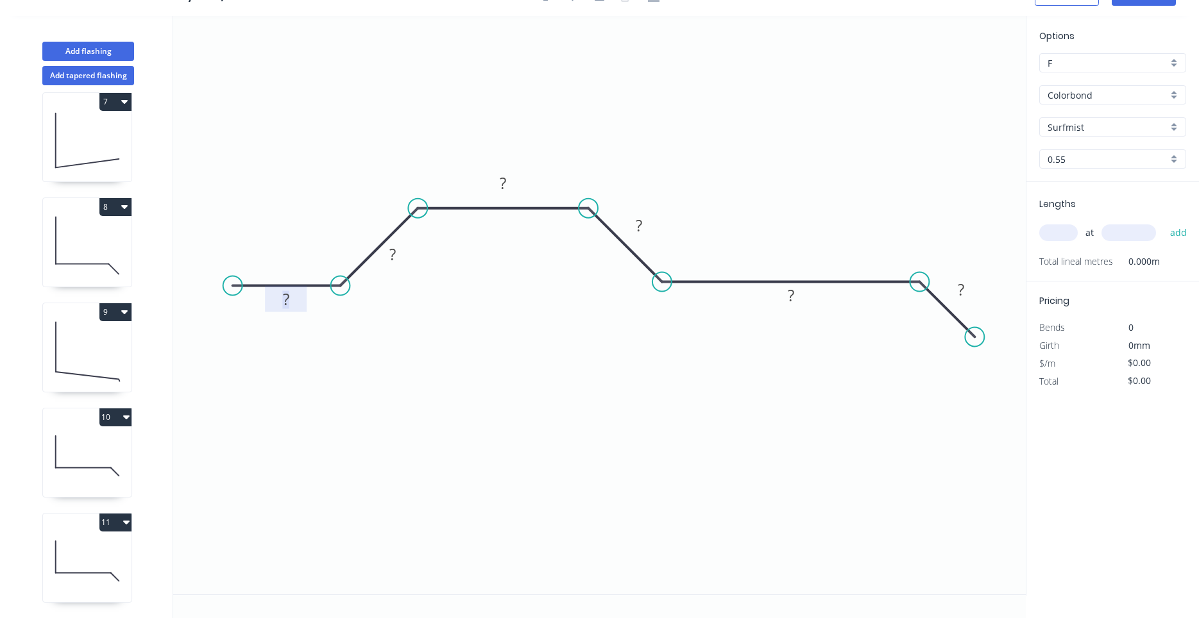
click at [290, 296] on rect at bounding box center [286, 300] width 26 height 18
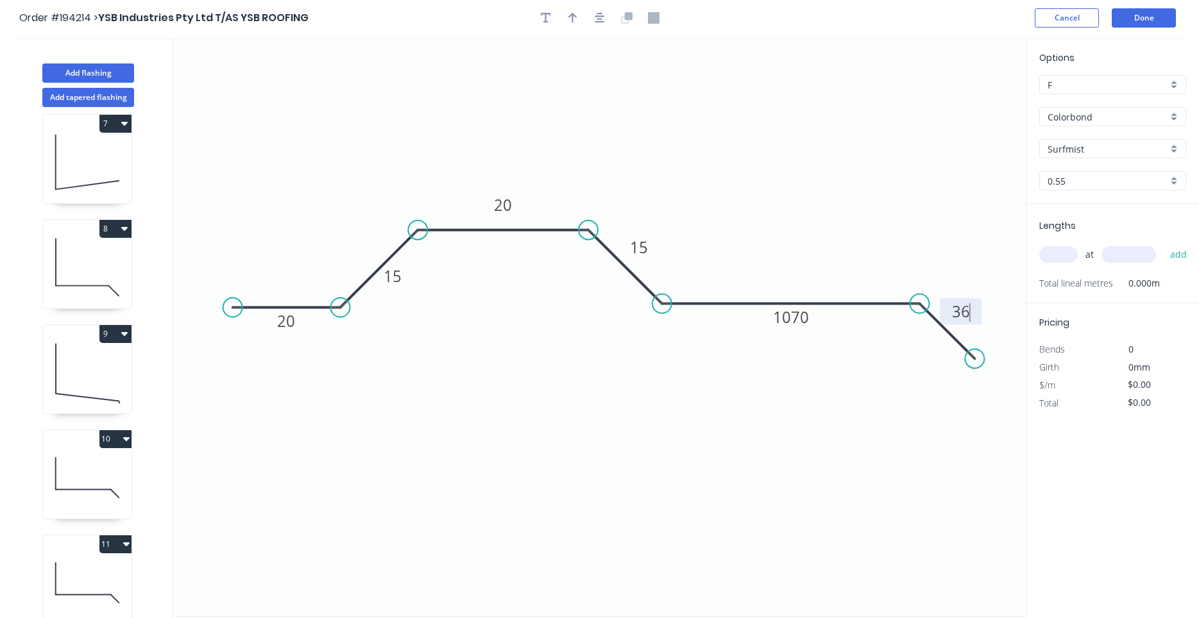
scroll to position [0, 0]
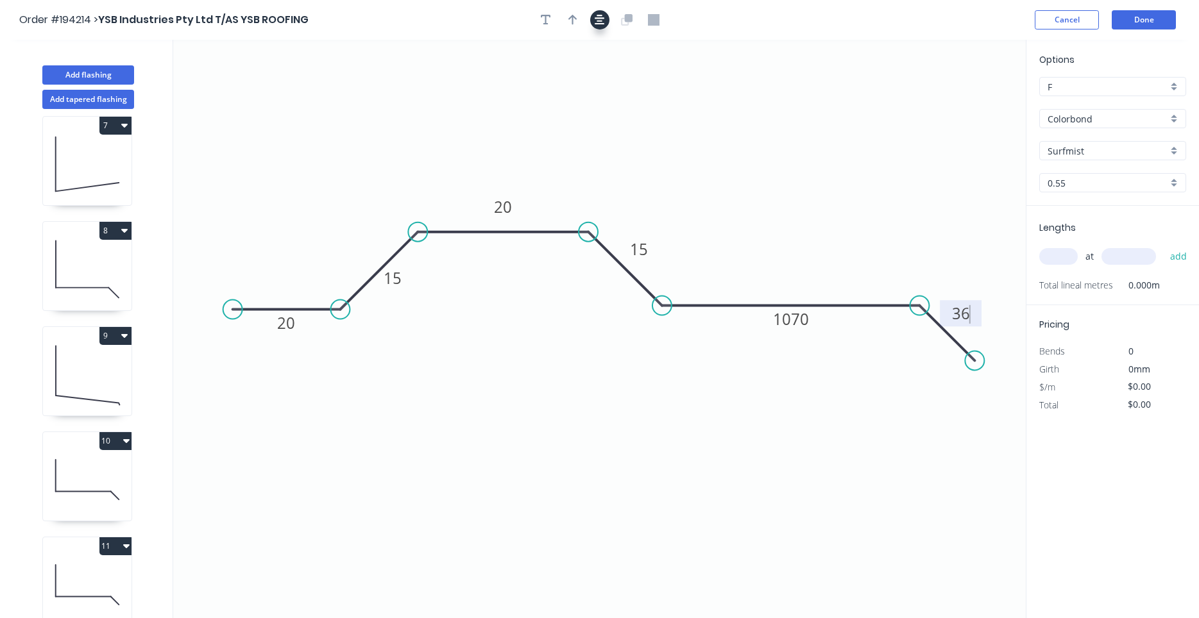
click at [596, 22] on icon "button" at bounding box center [599, 20] width 10 height 12
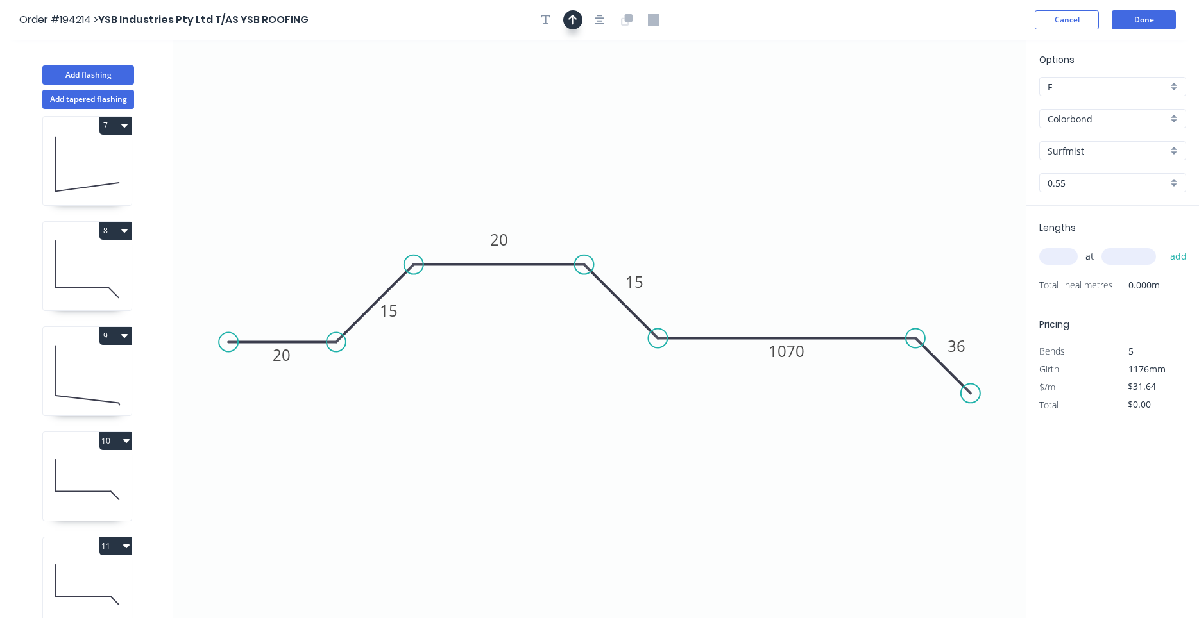
click at [575, 22] on icon "button" at bounding box center [572, 20] width 9 height 12
click at [957, 105] on icon "0 20 15 20 15 1070 36" at bounding box center [599, 329] width 852 height 578
click at [962, 103] on icon at bounding box center [962, 87] width 12 height 41
drag, startPoint x: 962, startPoint y: 103, endPoint x: 630, endPoint y: 160, distance: 337.2
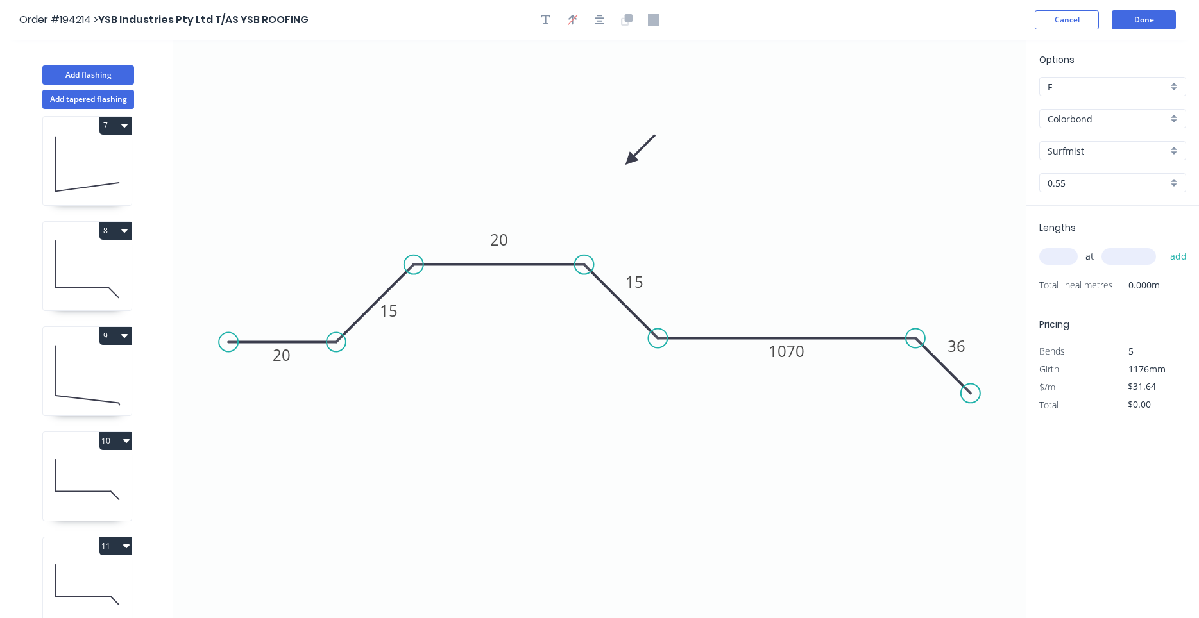
click at [630, 160] on icon at bounding box center [639, 149] width 37 height 37
click at [1061, 260] on input "text" at bounding box center [1058, 256] width 38 height 17
click at [1163, 246] on button "add" at bounding box center [1178, 257] width 30 height 22
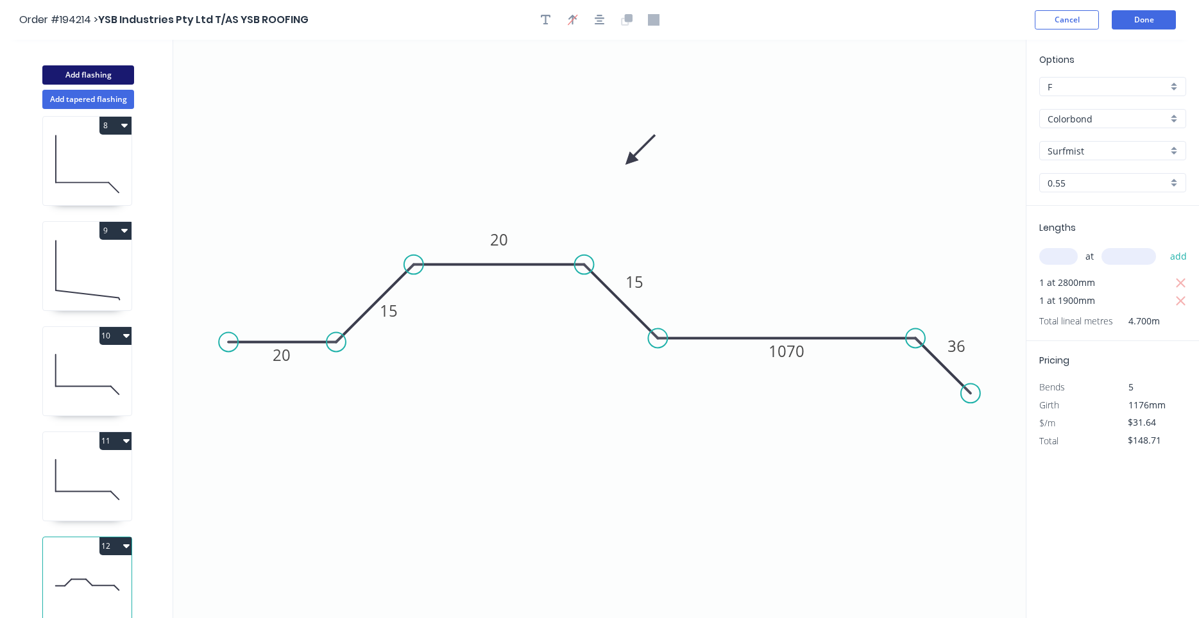
click at [119, 72] on button "Add flashing" at bounding box center [88, 74] width 92 height 19
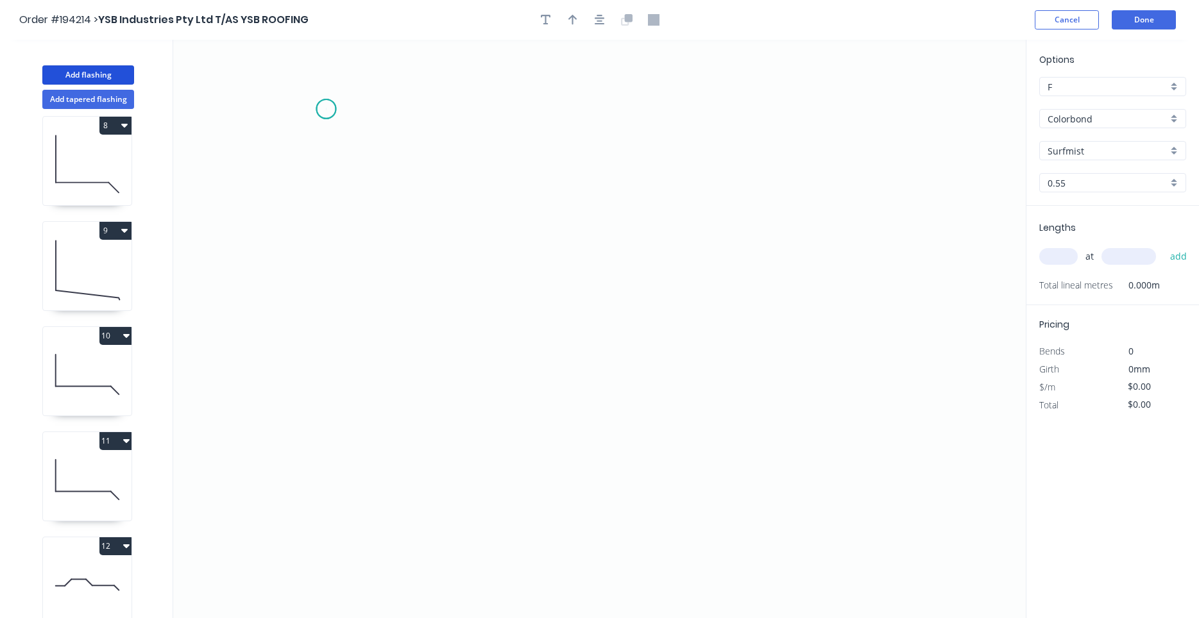
click at [326, 109] on icon "0" at bounding box center [599, 329] width 852 height 578
click at [339, 481] on icon "0" at bounding box center [599, 329] width 852 height 578
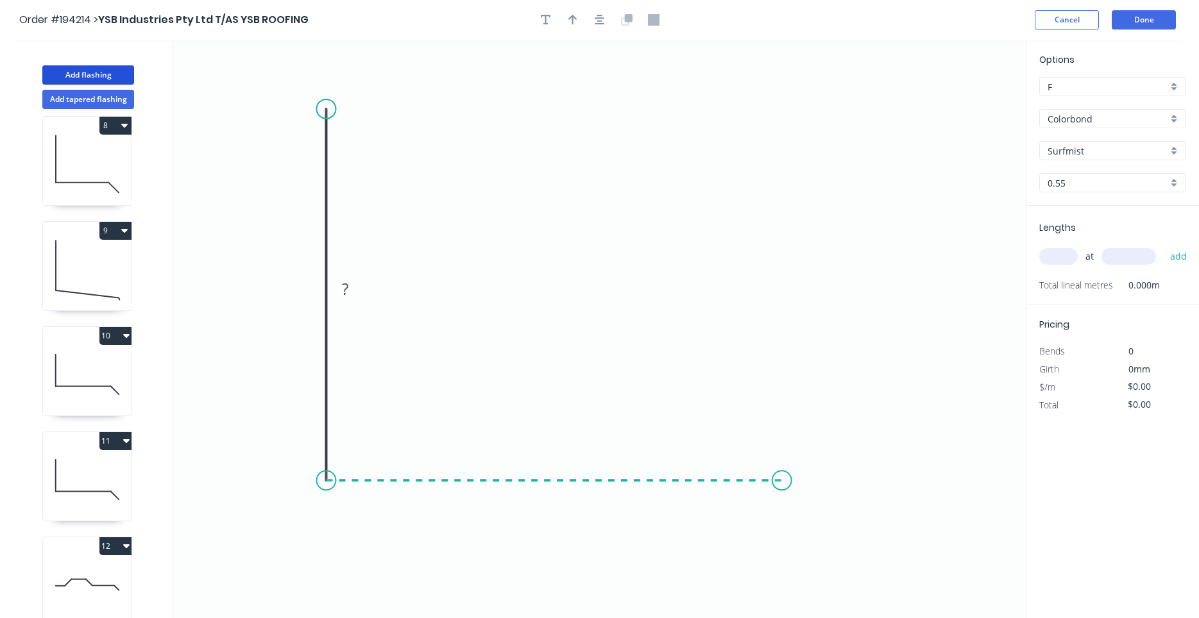
click at [781, 492] on icon "0 ?" at bounding box center [599, 329] width 852 height 578
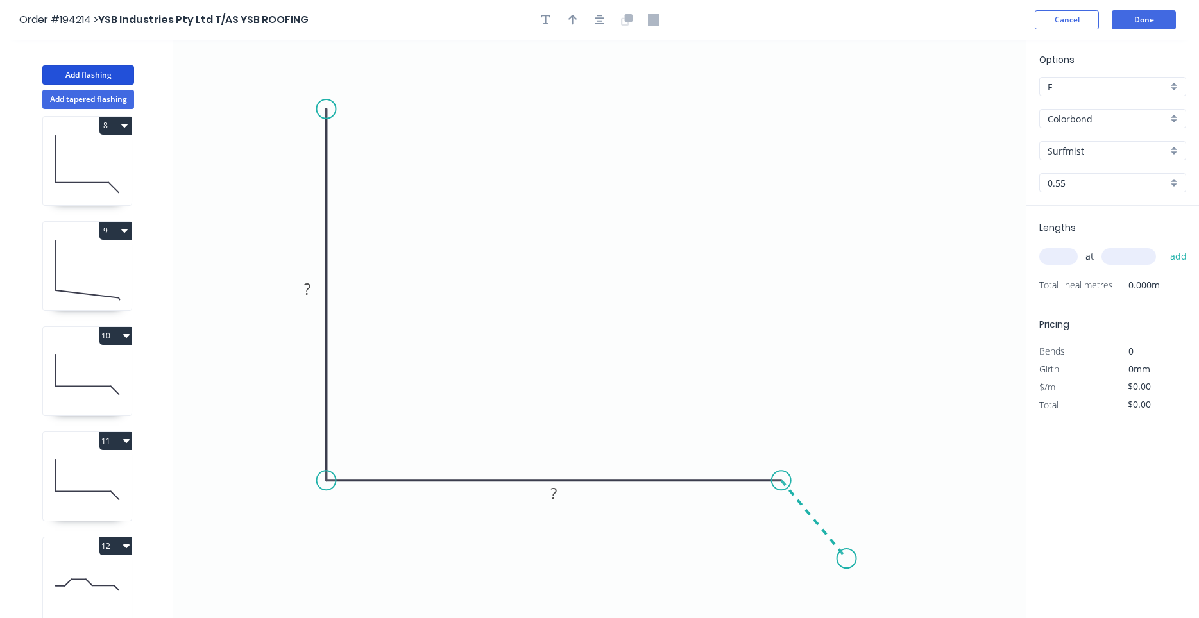
click at [847, 560] on icon "0 ? ?" at bounding box center [599, 329] width 852 height 578
click at [847, 560] on circle at bounding box center [847, 559] width 19 height 19
drag, startPoint x: 847, startPoint y: 557, endPoint x: 854, endPoint y: 549, distance: 11.3
click at [854, 549] on circle at bounding box center [854, 553] width 19 height 19
click at [836, 500] on rect at bounding box center [831, 498] width 26 height 18
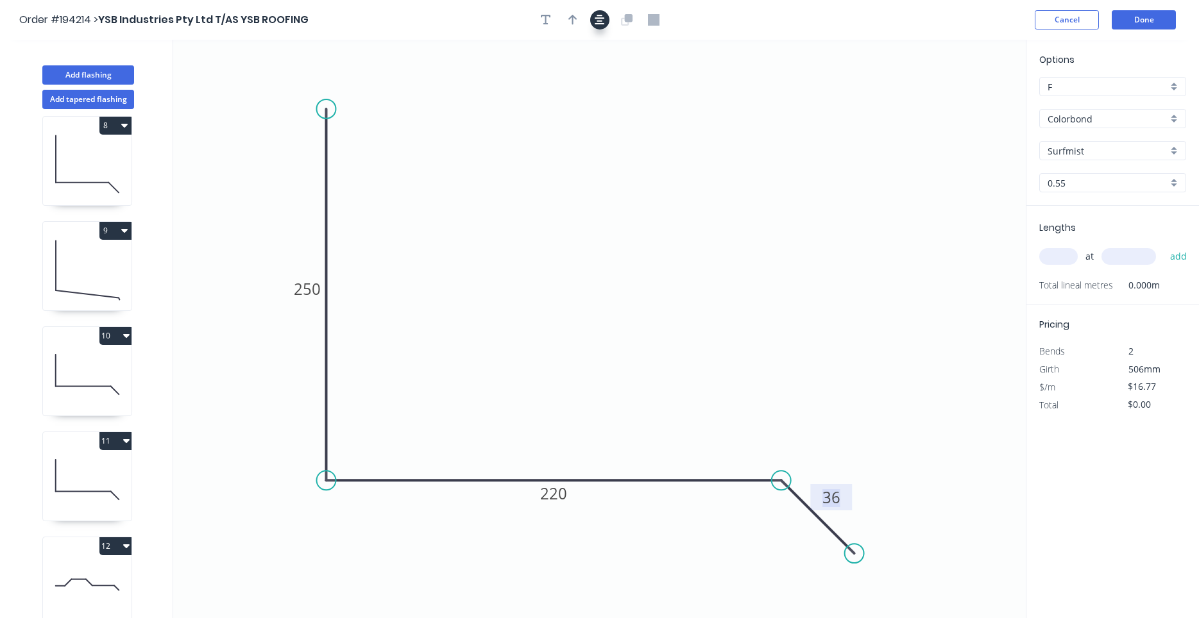
click at [597, 25] on icon "button" at bounding box center [599, 20] width 10 height 12
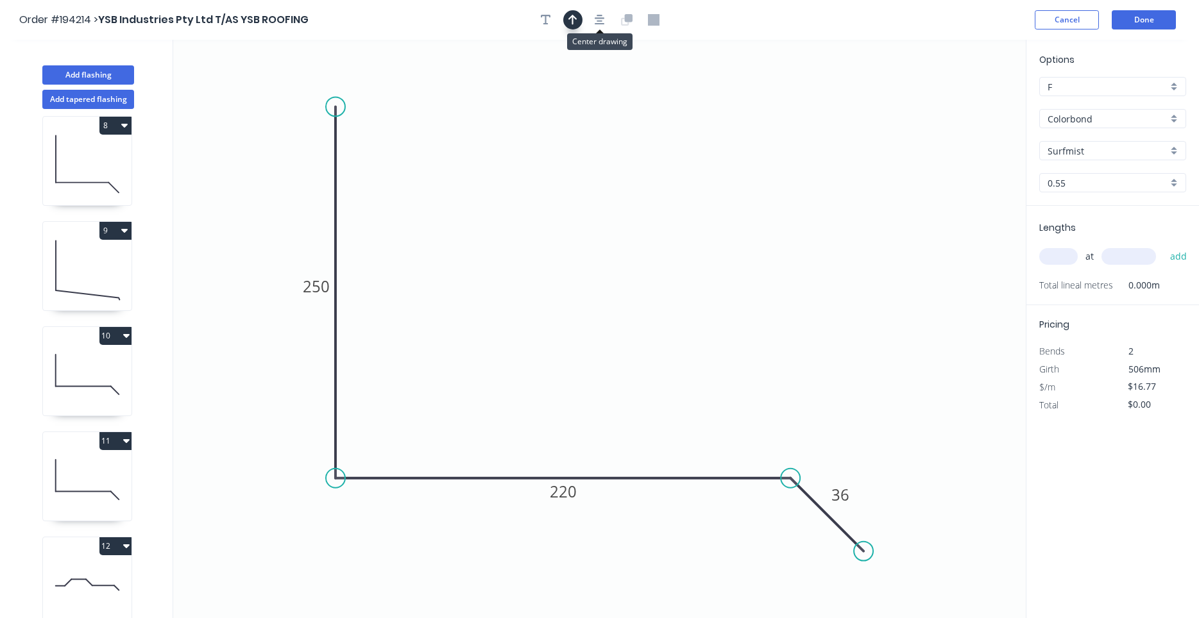
click at [580, 21] on button "button" at bounding box center [572, 19] width 19 height 19
click at [961, 99] on icon at bounding box center [961, 89] width 12 height 41
drag, startPoint x: 961, startPoint y: 99, endPoint x: 574, endPoint y: 297, distance: 435.1
click at [574, 297] on icon at bounding box center [584, 285] width 37 height 37
click at [1075, 255] on input "text" at bounding box center [1058, 256] width 38 height 17
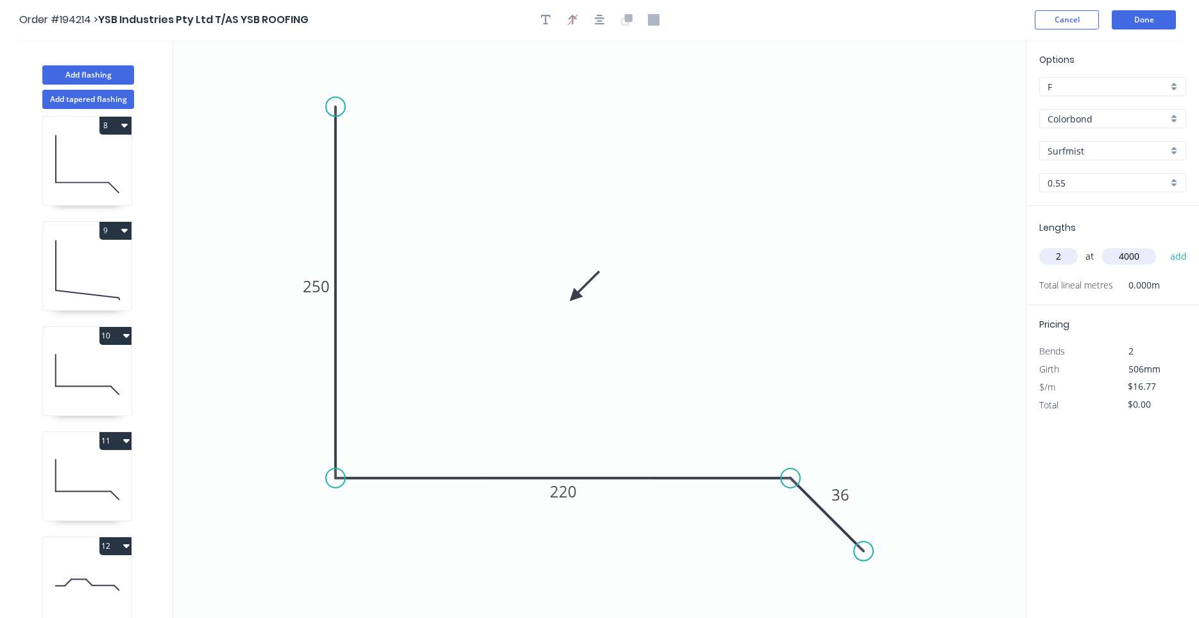
click at [1163, 246] on button "add" at bounding box center [1178, 257] width 30 height 22
click at [94, 77] on button "Add flashing" at bounding box center [88, 74] width 92 height 19
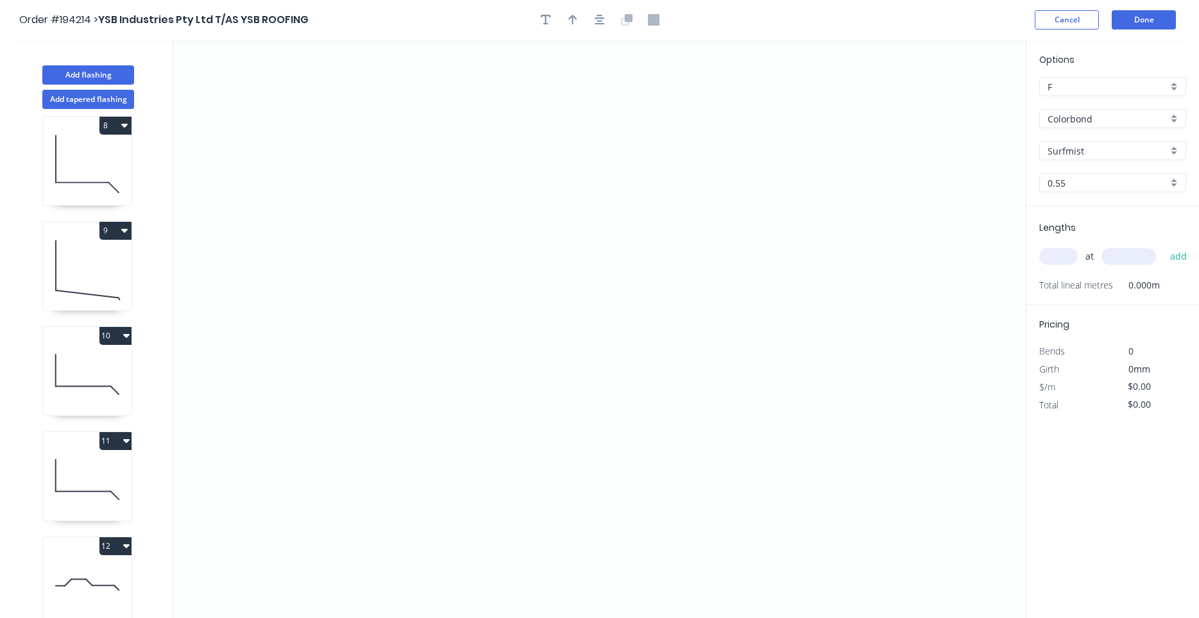
click at [1059, 258] on input "text" at bounding box center [1058, 256] width 38 height 17
click at [1163, 246] on button "add" at bounding box center [1178, 257] width 30 height 22
click at [223, 488] on icon "0" at bounding box center [599, 329] width 852 height 578
click at [342, 373] on icon "0" at bounding box center [599, 329] width 852 height 578
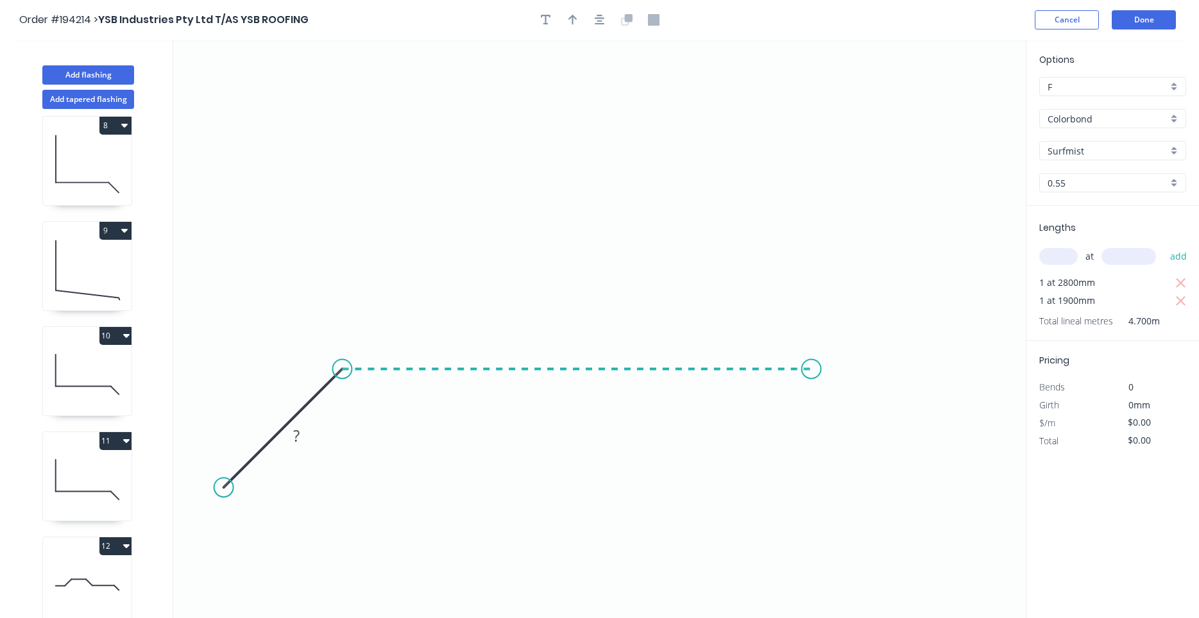
click at [811, 381] on icon "0 ?" at bounding box center [599, 329] width 852 height 578
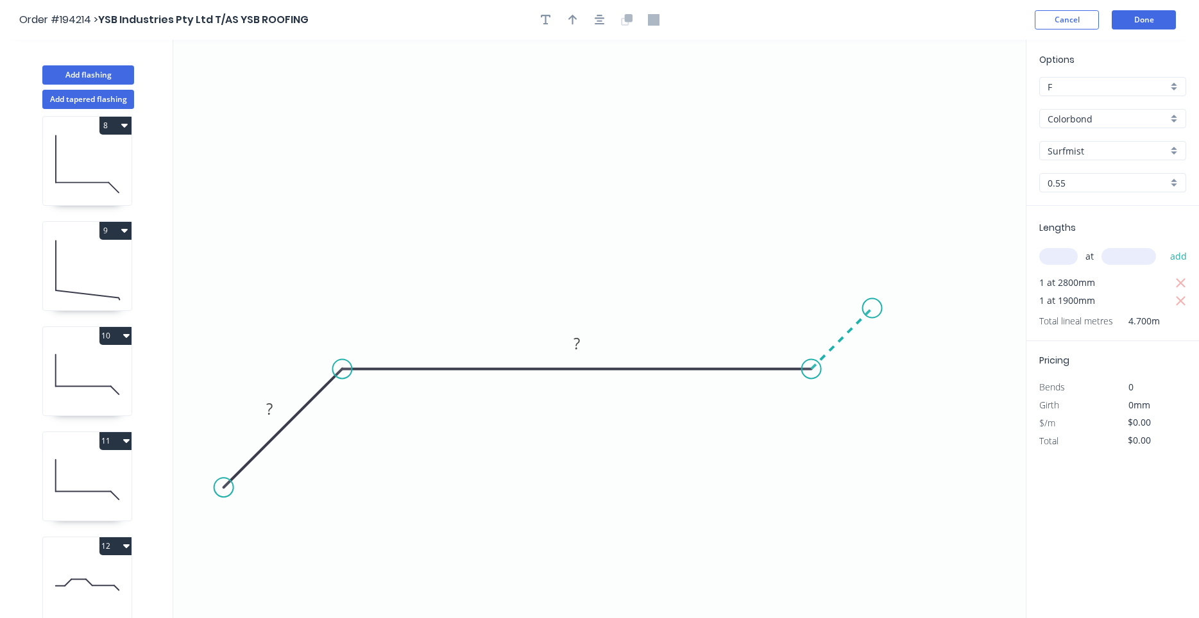
click at [872, 305] on icon "0 ? ?" at bounding box center [599, 329] width 852 height 578
click at [990, 307] on icon "0 ? ? ?" at bounding box center [599, 329] width 852 height 578
click at [1017, 339] on icon "0 ? ? ? ?" at bounding box center [599, 329] width 852 height 578
click at [1014, 340] on circle at bounding box center [1016, 335] width 19 height 19
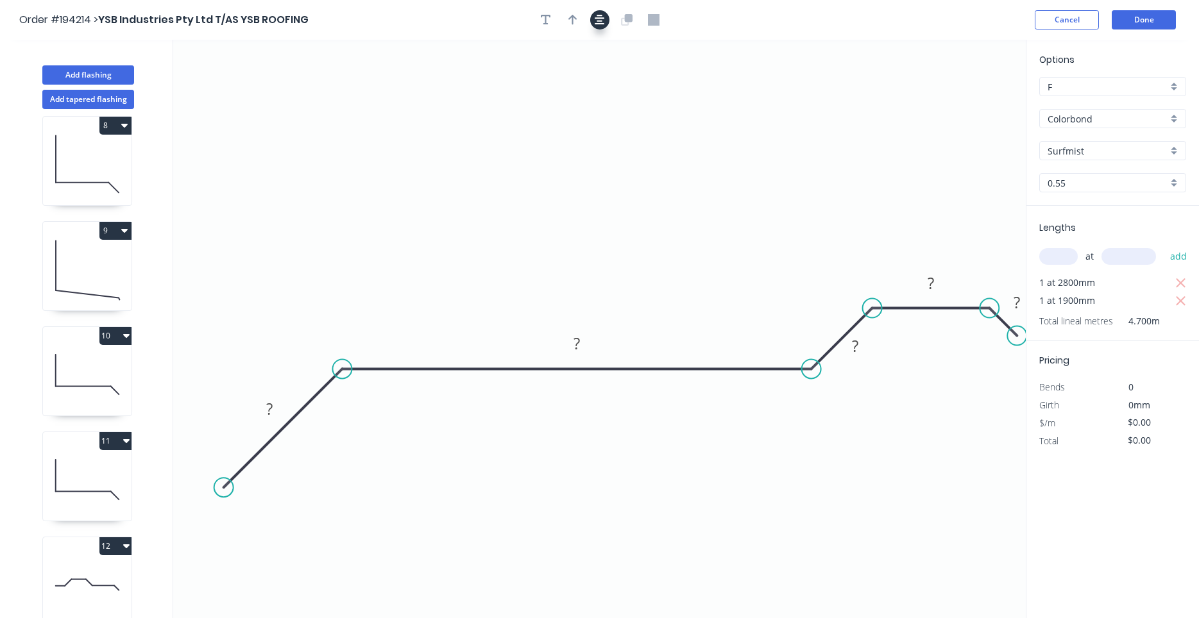
click at [600, 24] on icon "button" at bounding box center [599, 20] width 10 height 10
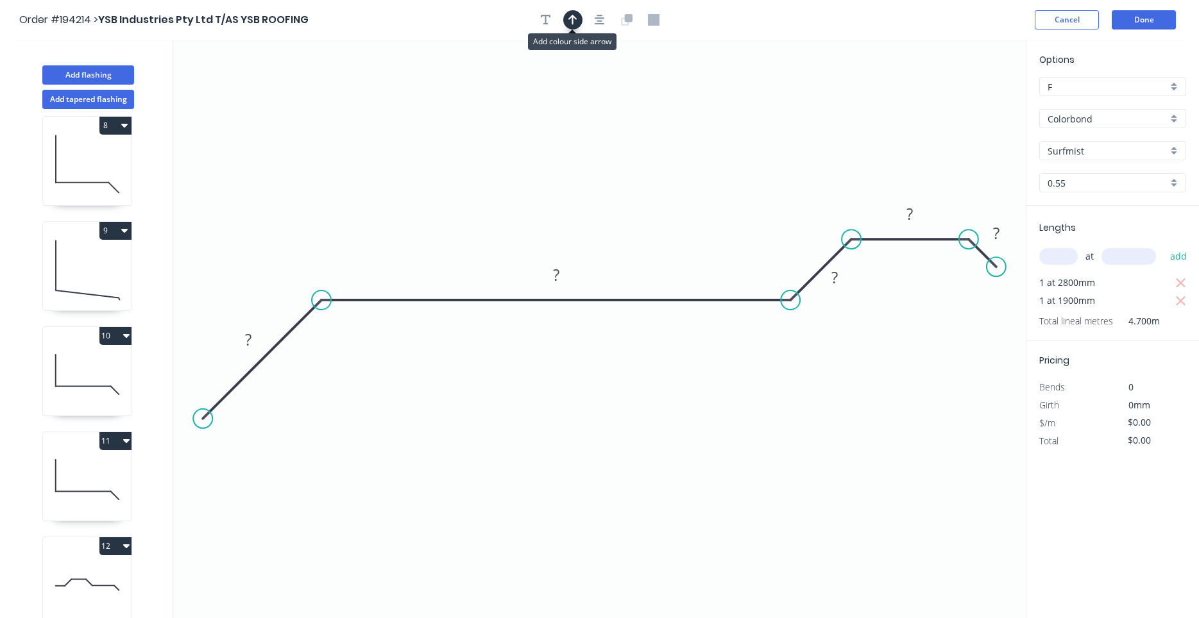
click at [573, 21] on icon "button" at bounding box center [572, 20] width 9 height 12
drag, startPoint x: 996, startPoint y: 267, endPoint x: 1021, endPoint y: 296, distance: 38.2
click at [1021, 296] on circle at bounding box center [1020, 291] width 19 height 19
drag, startPoint x: 962, startPoint y: 103, endPoint x: 727, endPoint y: 179, distance: 246.8
click at [727, 179] on icon at bounding box center [727, 164] width 12 height 41
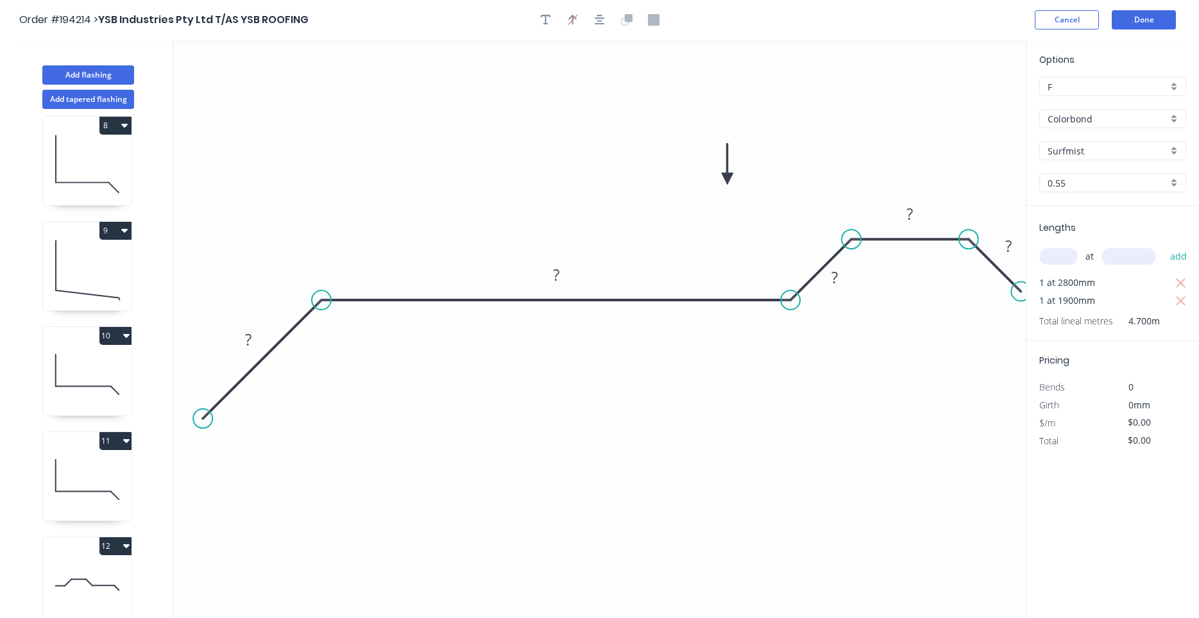
click at [727, 179] on icon at bounding box center [727, 164] width 12 height 41
drag, startPoint x: 727, startPoint y: 179, endPoint x: 505, endPoint y: 169, distance: 222.1
click at [505, 169] on icon at bounding box center [494, 158] width 37 height 37
click at [242, 344] on rect at bounding box center [248, 341] width 26 height 18
click at [609, 20] on div at bounding box center [599, 19] width 135 height 19
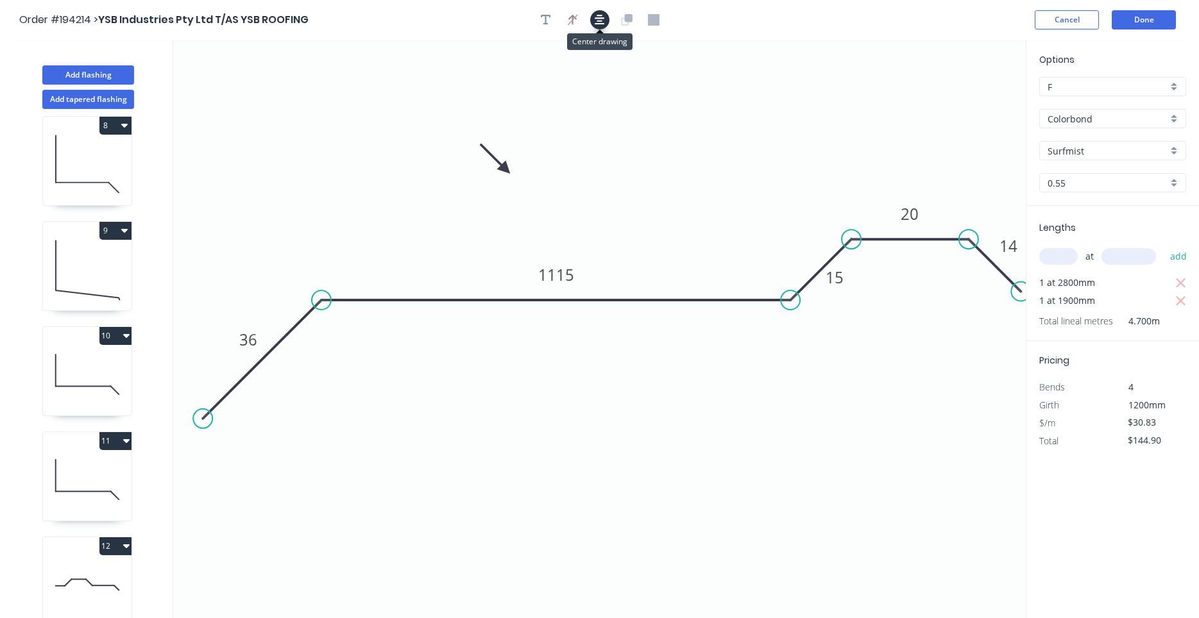
click at [608, 21] on button "button" at bounding box center [599, 19] width 19 height 19
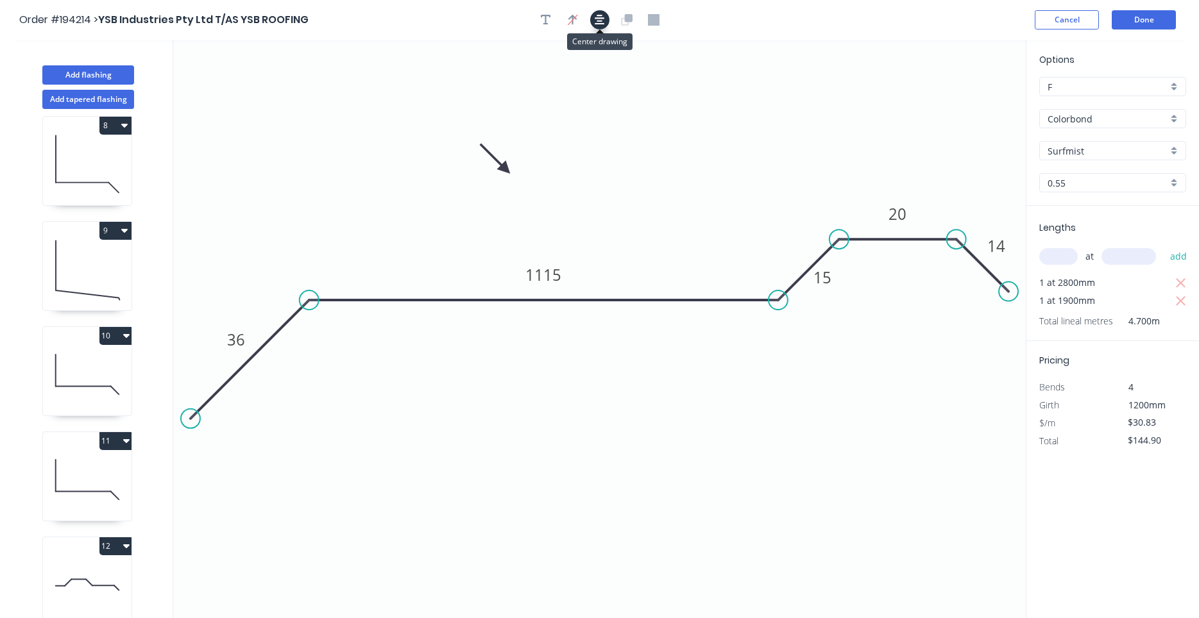
click at [608, 21] on button "button" at bounding box center [599, 19] width 19 height 19
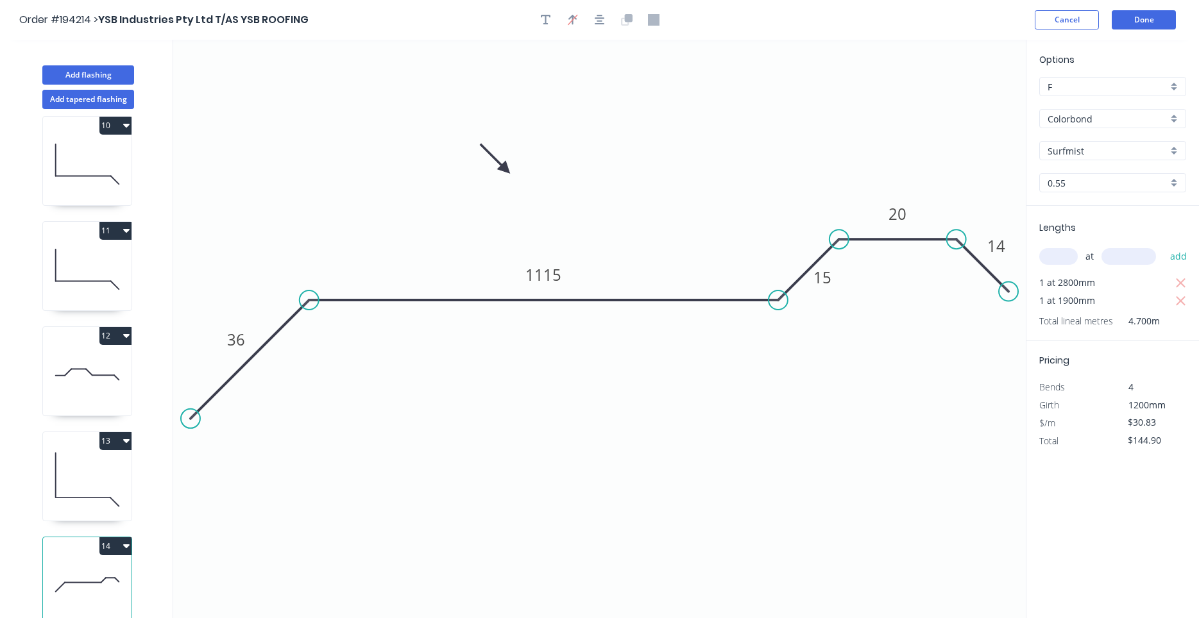
scroll to position [24, 0]
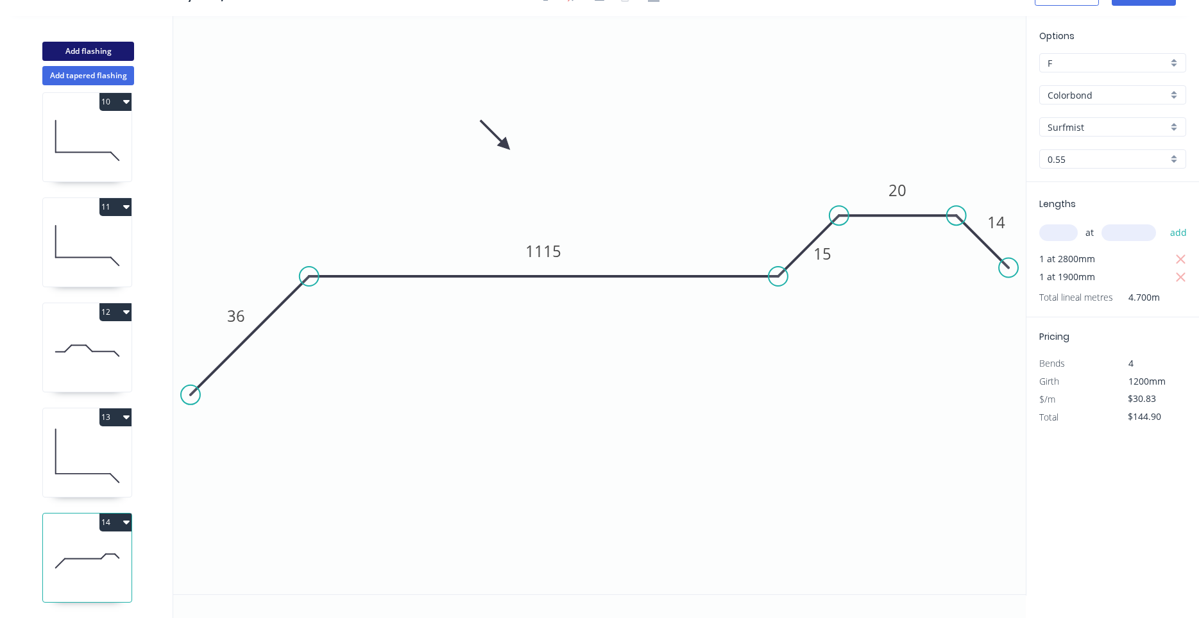
click at [99, 52] on button "Add flashing" at bounding box center [88, 51] width 92 height 19
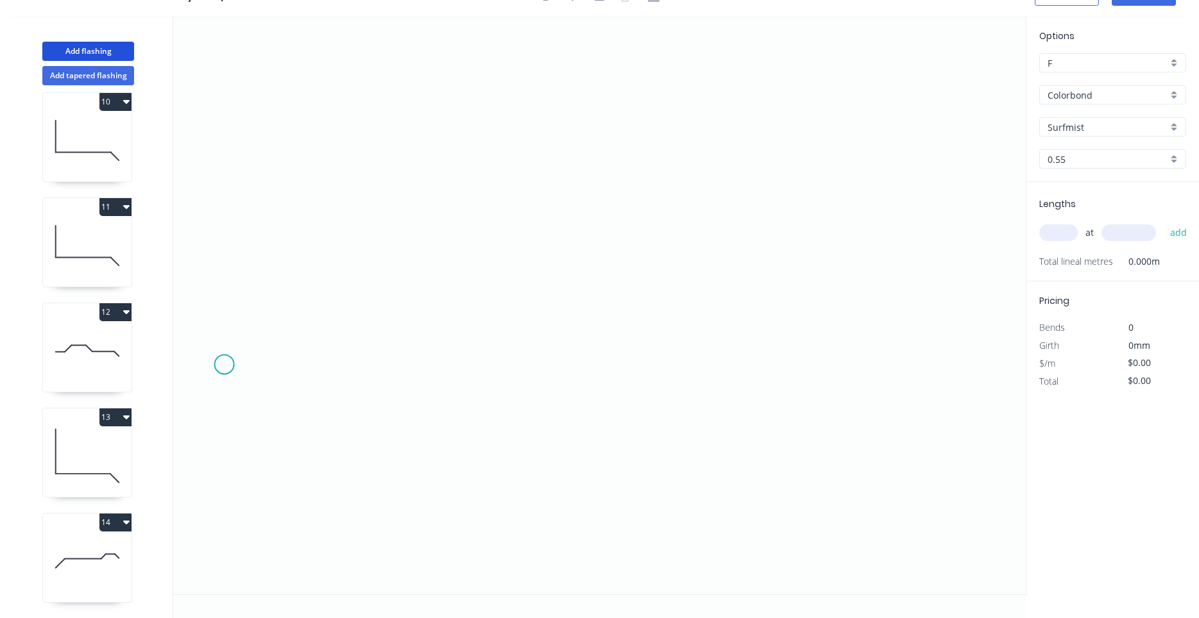
click at [224, 366] on icon "0" at bounding box center [599, 305] width 852 height 578
click at [314, 281] on icon "0" at bounding box center [599, 305] width 852 height 578
click at [878, 293] on icon "0 ?" at bounding box center [599, 305] width 852 height 578
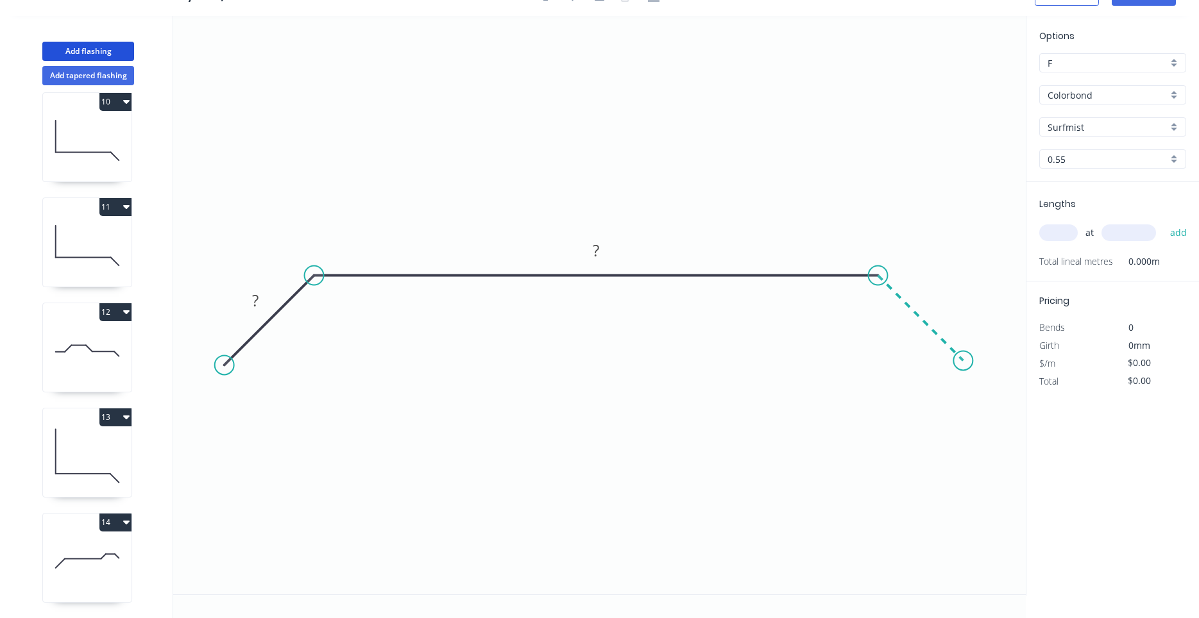
click at [963, 362] on icon "0 ? ?" at bounding box center [599, 305] width 852 height 578
click at [963, 362] on circle at bounding box center [962, 360] width 19 height 19
click at [261, 299] on rect at bounding box center [255, 301] width 26 height 18
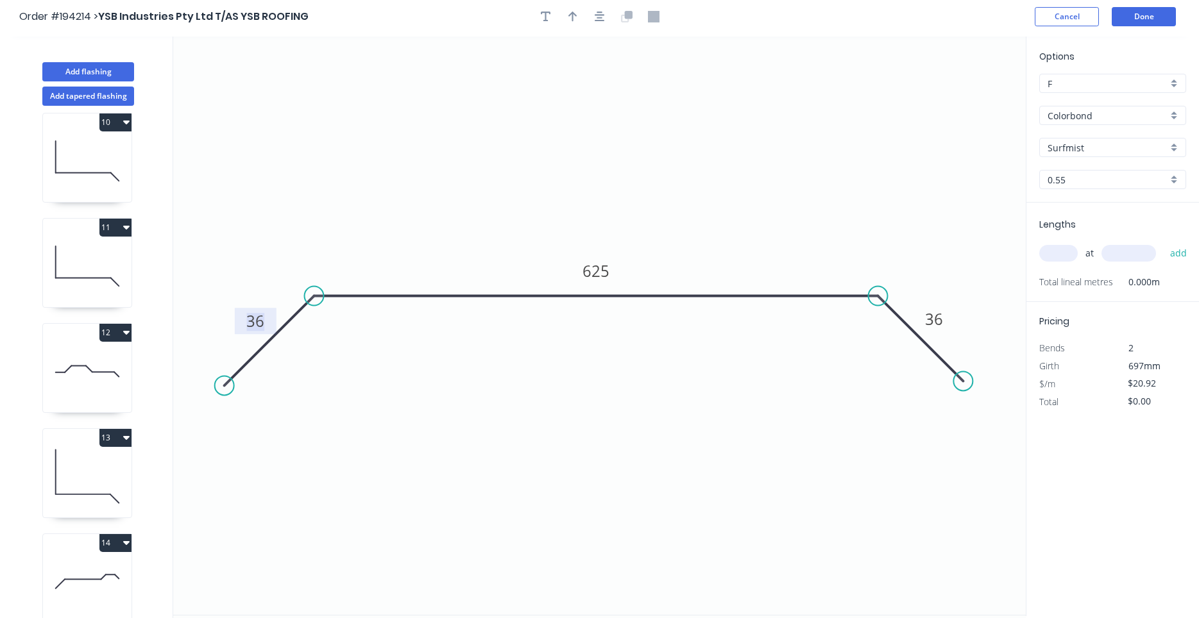
scroll to position [0, 0]
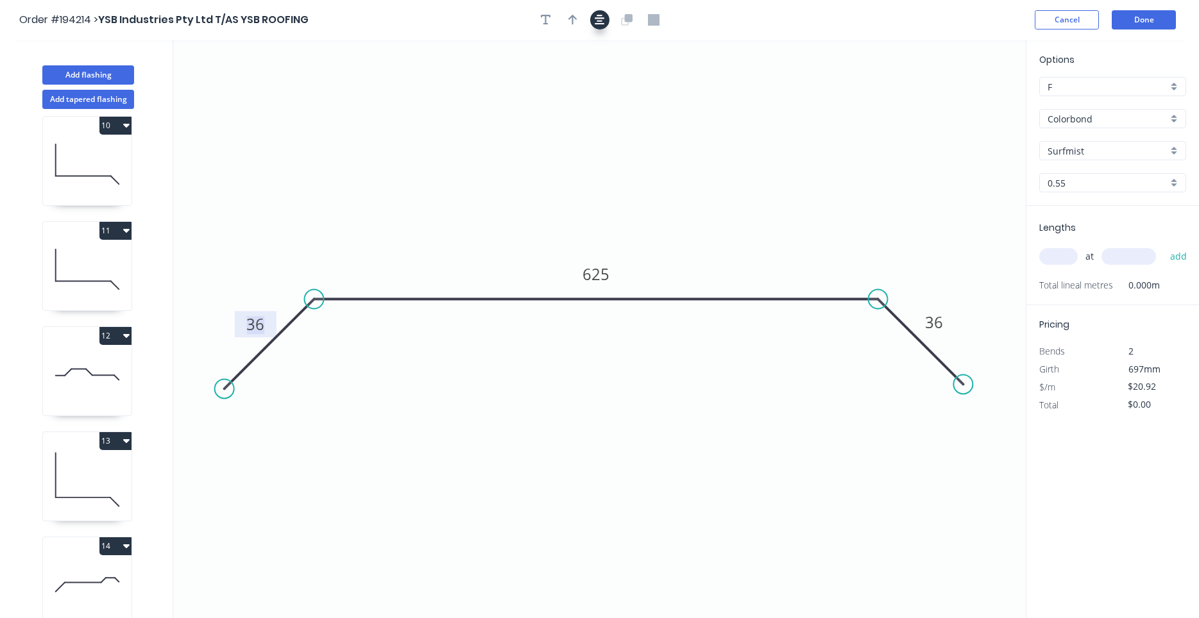
click at [600, 18] on icon "button" at bounding box center [599, 20] width 10 height 12
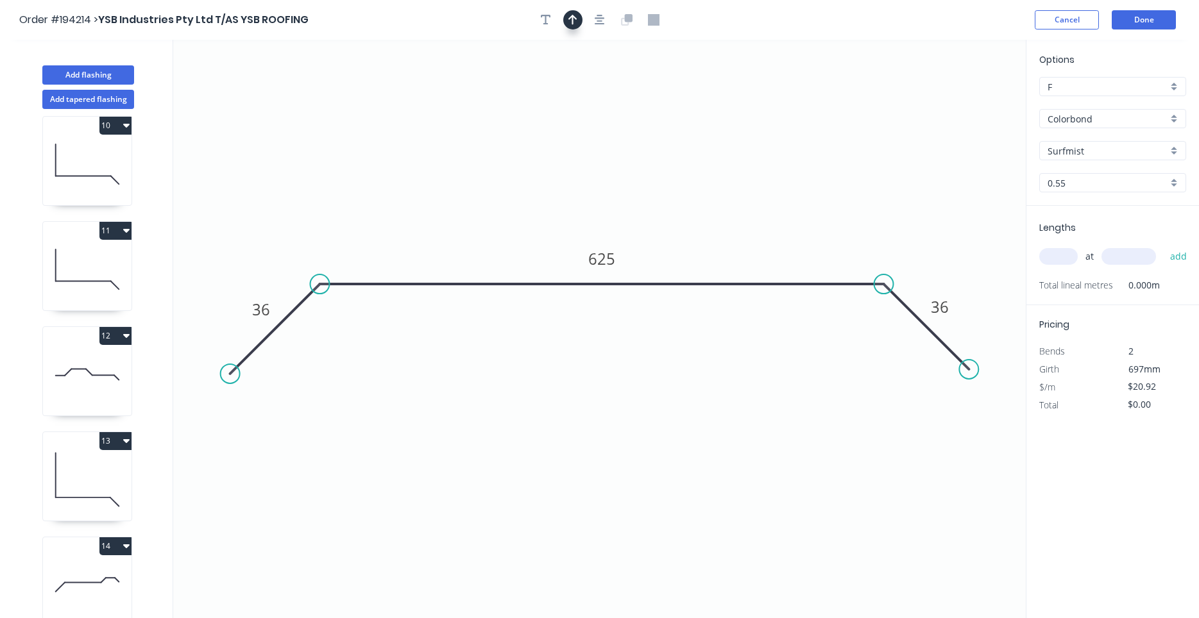
click at [574, 22] on icon "button" at bounding box center [572, 20] width 9 height 12
click at [958, 103] on icon at bounding box center [961, 89] width 12 height 41
drag, startPoint x: 963, startPoint y: 99, endPoint x: 934, endPoint y: 106, distance: 29.7
click at [878, 108] on icon "0 36 625 36" at bounding box center [599, 329] width 852 height 578
drag, startPoint x: 959, startPoint y: 101, endPoint x: 433, endPoint y: 205, distance: 536.7
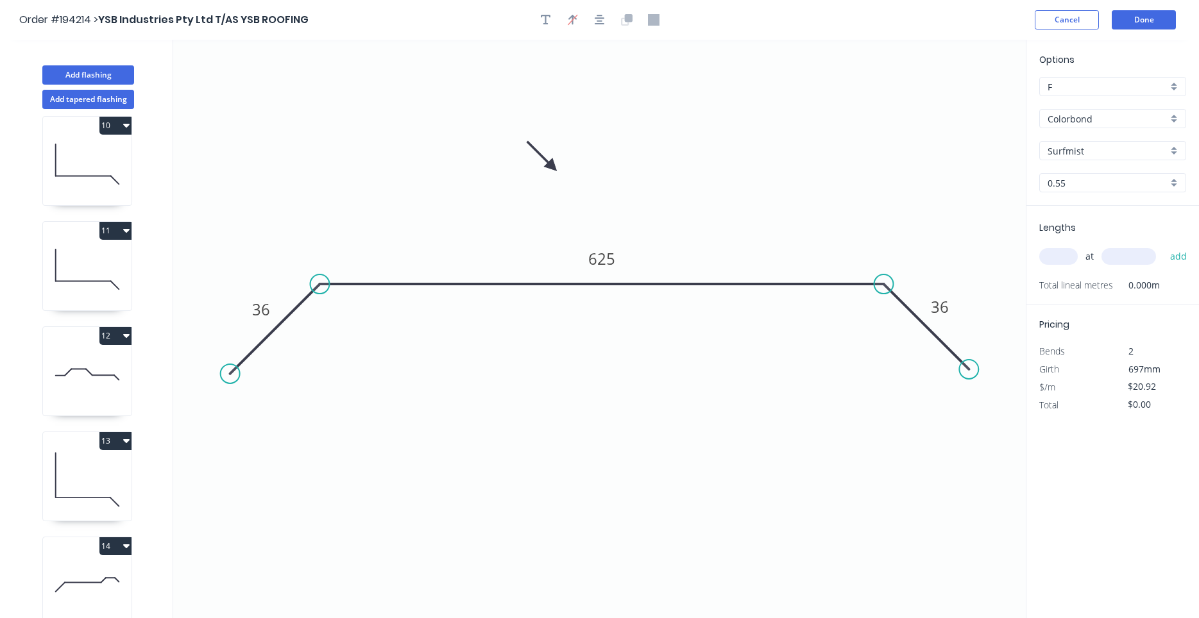
click at [523, 175] on icon at bounding box center [541, 156] width 37 height 37
click at [1054, 254] on input "text" at bounding box center [1058, 256] width 38 height 17
click at [1163, 246] on button "add" at bounding box center [1178, 257] width 30 height 22
click at [1156, 22] on button "Done" at bounding box center [1143, 19] width 64 height 19
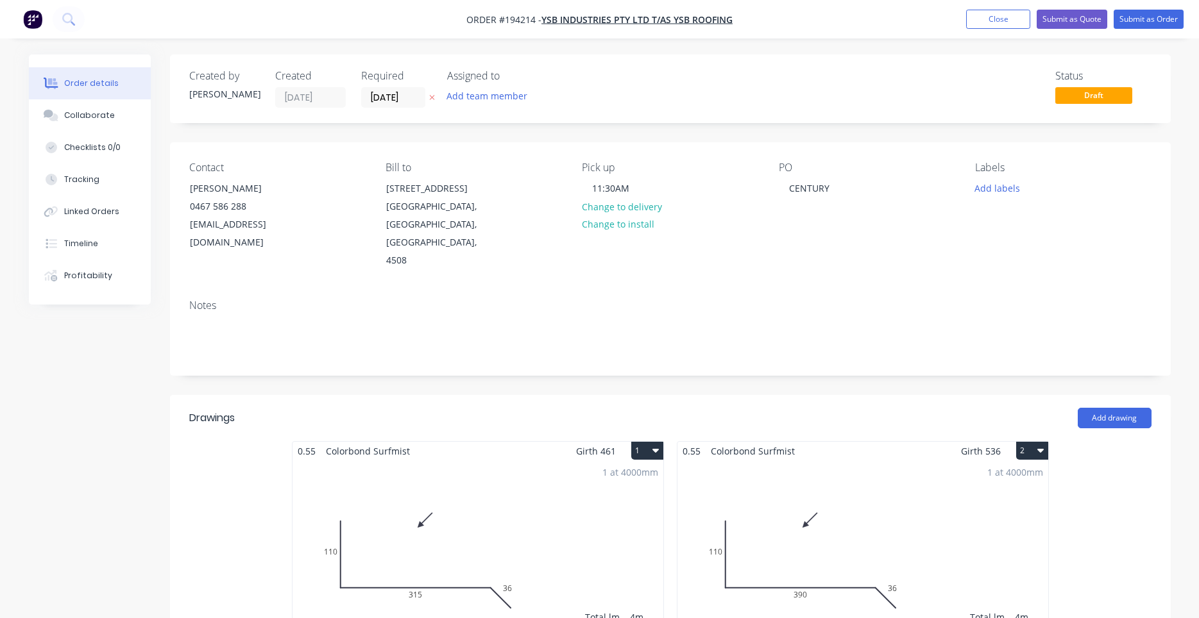
scroll to position [327, 0]
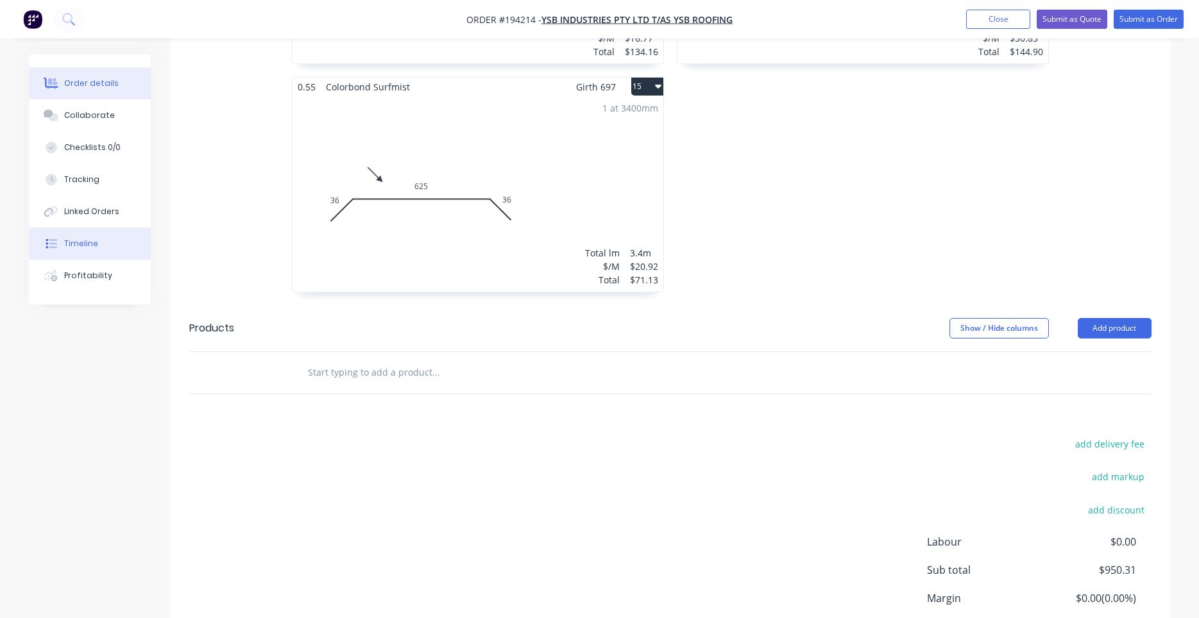
click at [103, 246] on button "Timeline" at bounding box center [90, 244] width 122 height 32
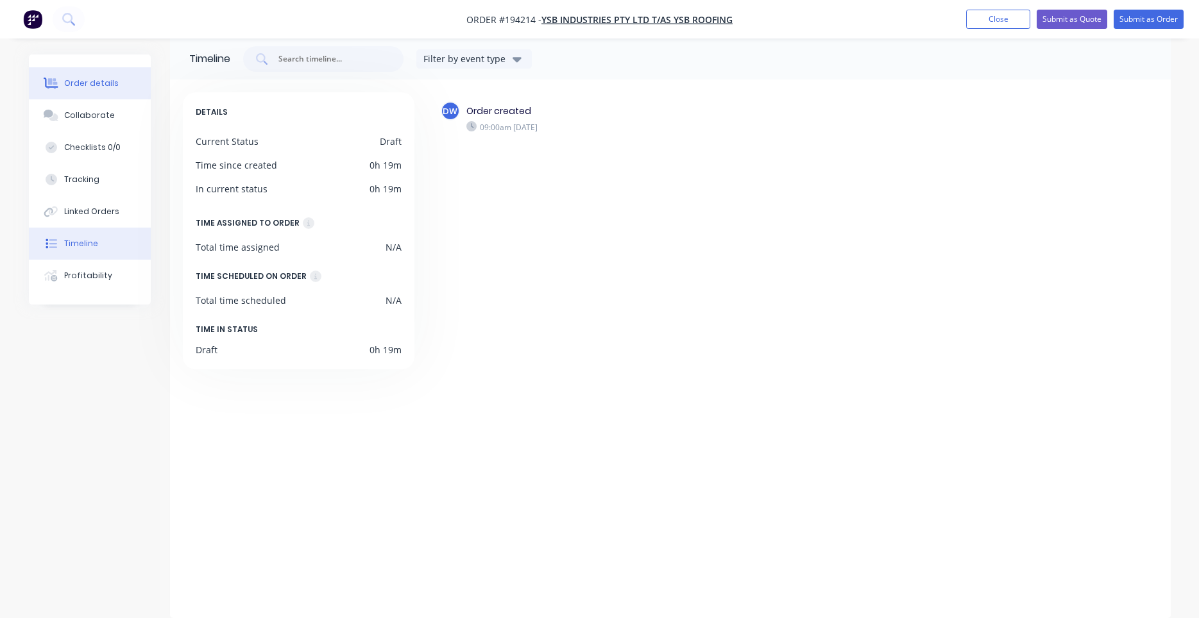
click at [71, 92] on button "Order details" at bounding box center [90, 83] width 122 height 32
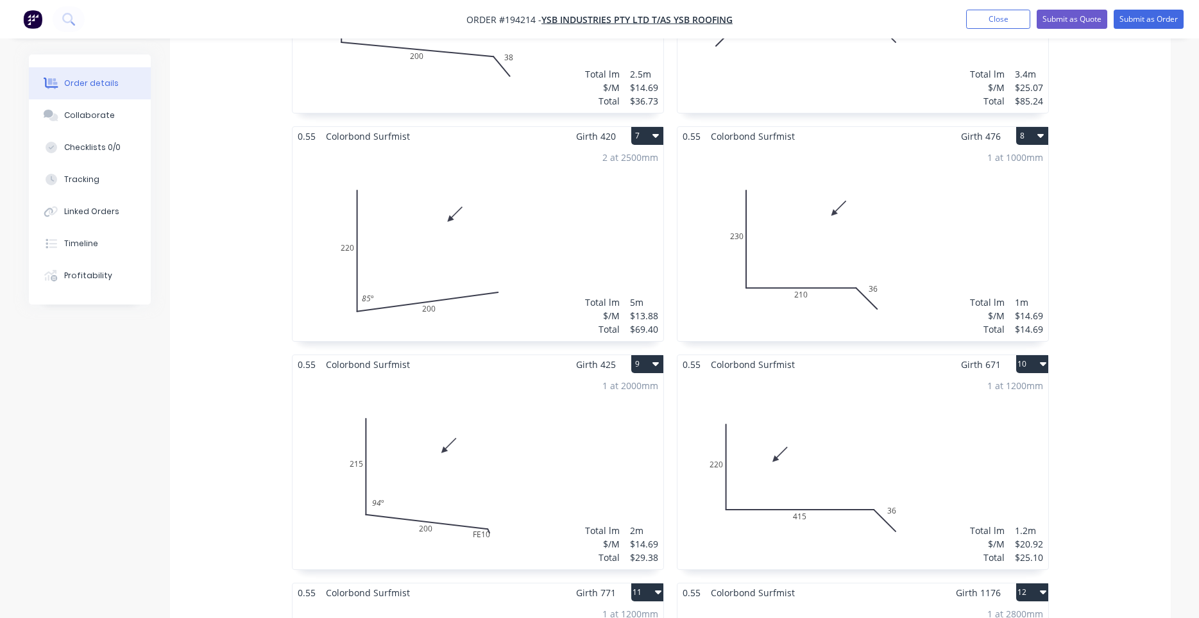
scroll to position [1107, 0]
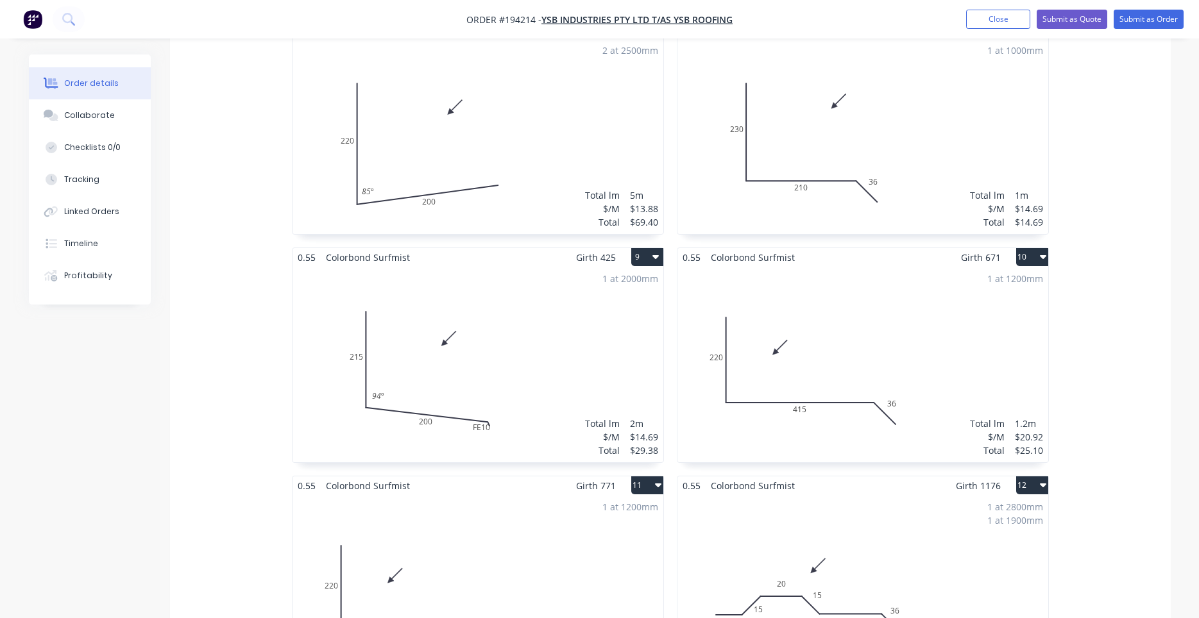
click at [543, 377] on div "1 at 2000mm Total lm $/M Total 2m $14.69 $29.38" at bounding box center [477, 365] width 371 height 196
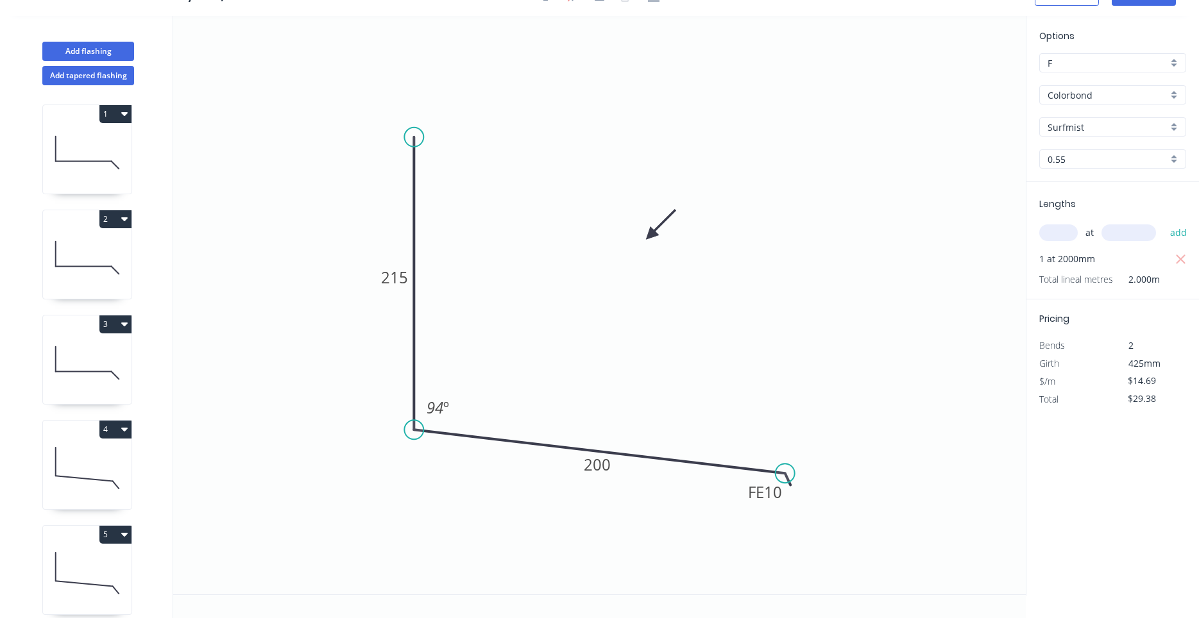
scroll to position [24, 0]
drag, startPoint x: 741, startPoint y: 498, endPoint x: 738, endPoint y: 532, distance: 33.4
click at [739, 532] on rect at bounding box center [764, 519] width 50 height 26
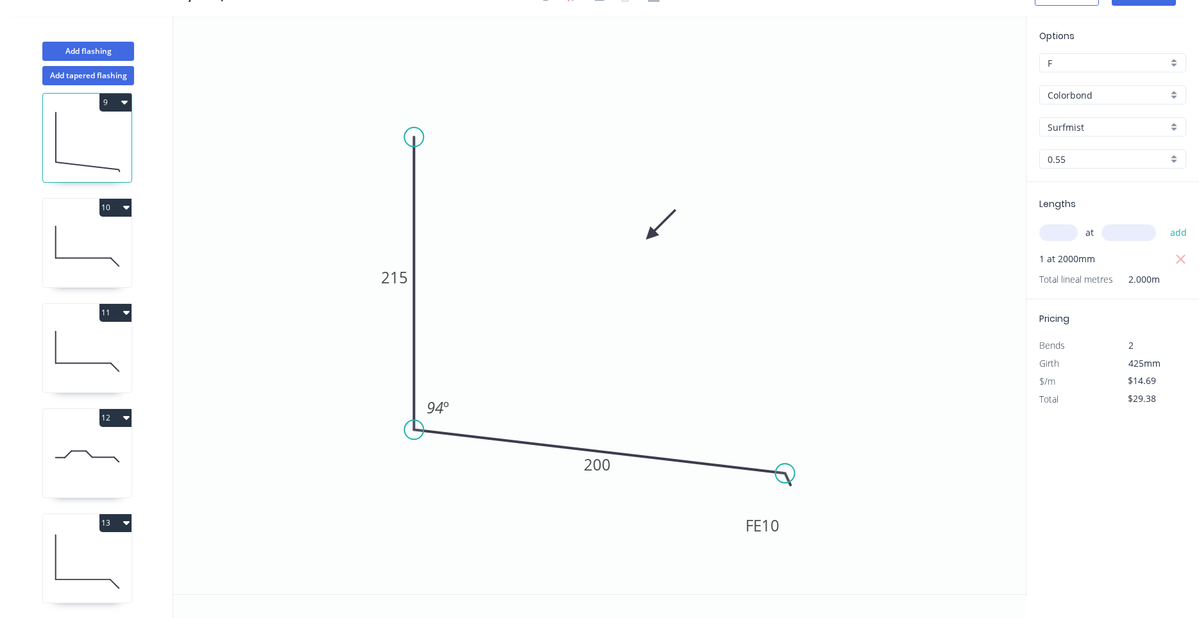
scroll to position [731, 0]
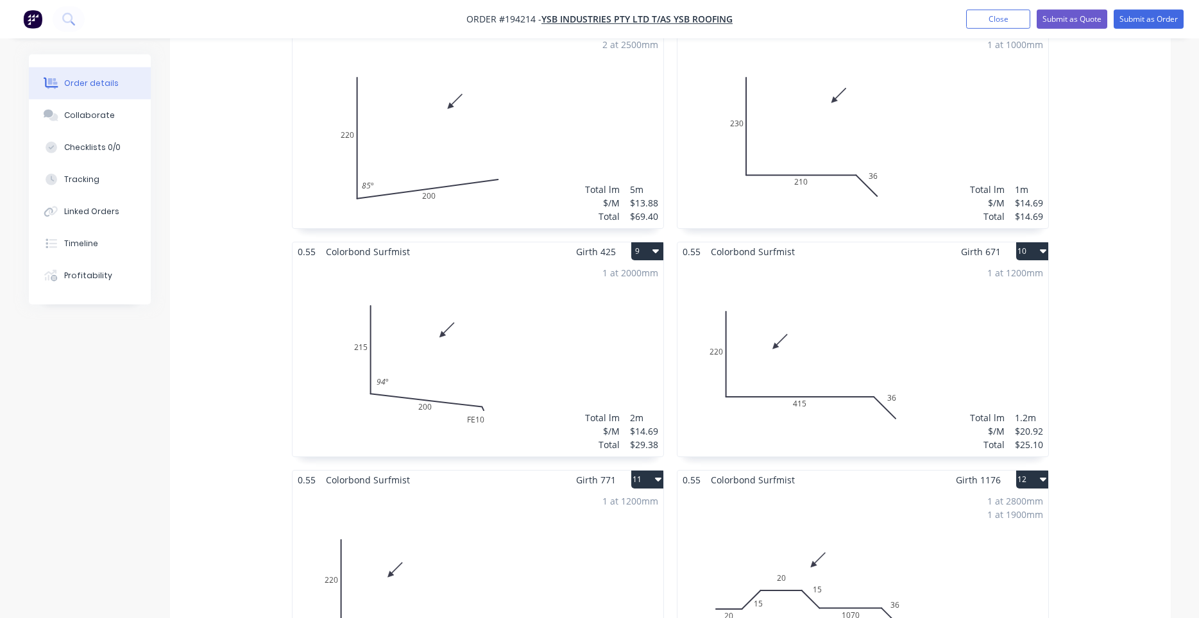
scroll to position [1199, 0]
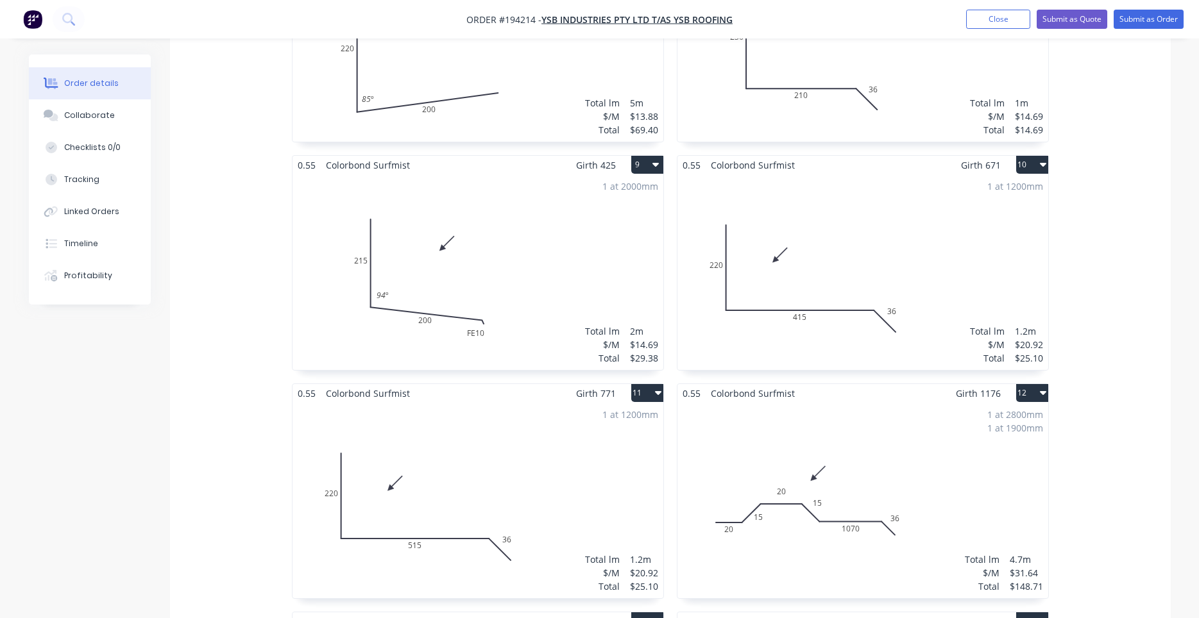
click at [879, 510] on div "1 at 2800mm 1 at 1900mm Total lm $/M Total 4.7m $31.64 $148.71" at bounding box center [862, 501] width 371 height 196
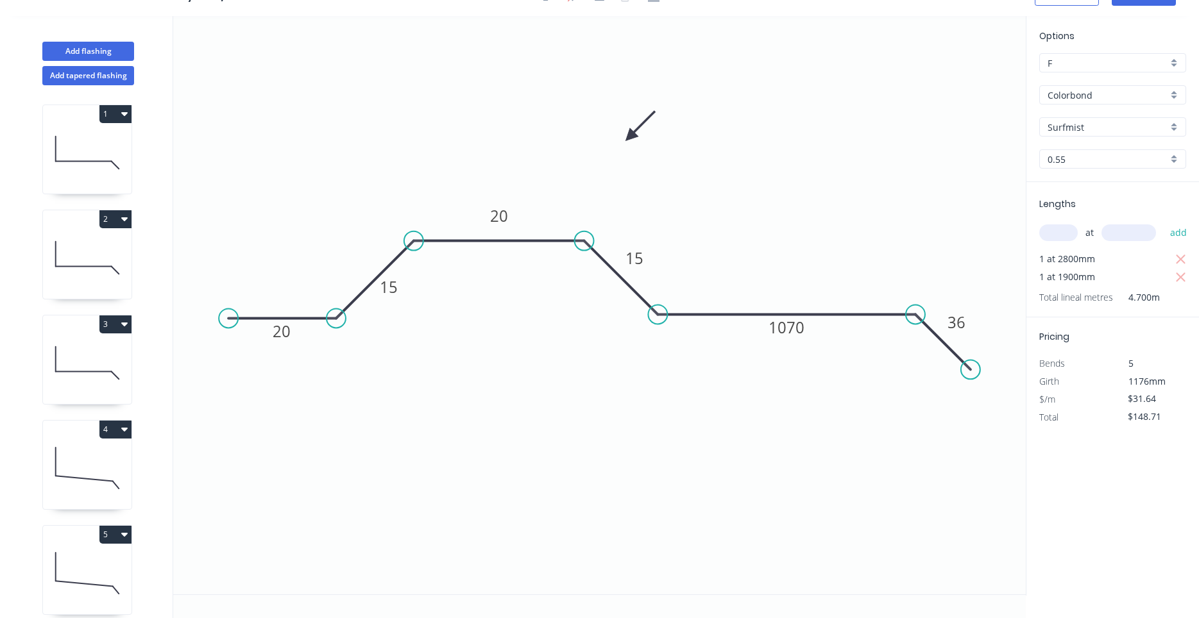
scroll to position [24, 0]
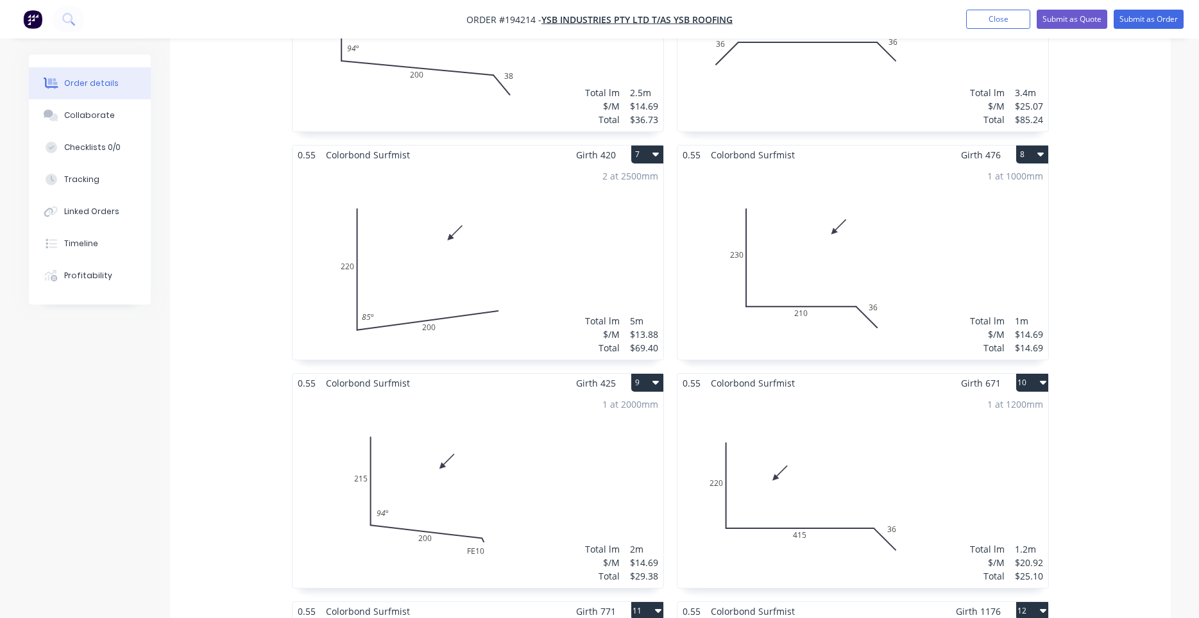
scroll to position [1417, 0]
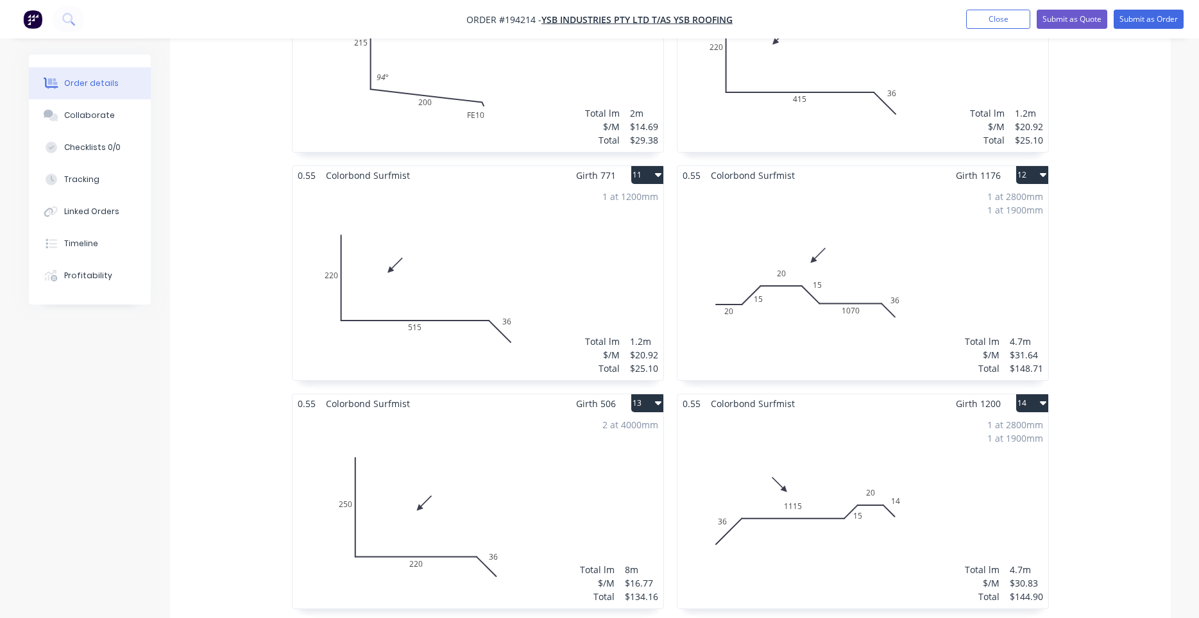
click at [845, 315] on div "1 at 2800mm 1 at 1900mm Total lm $/M Total 4.7m $31.64 $148.71" at bounding box center [862, 283] width 371 height 196
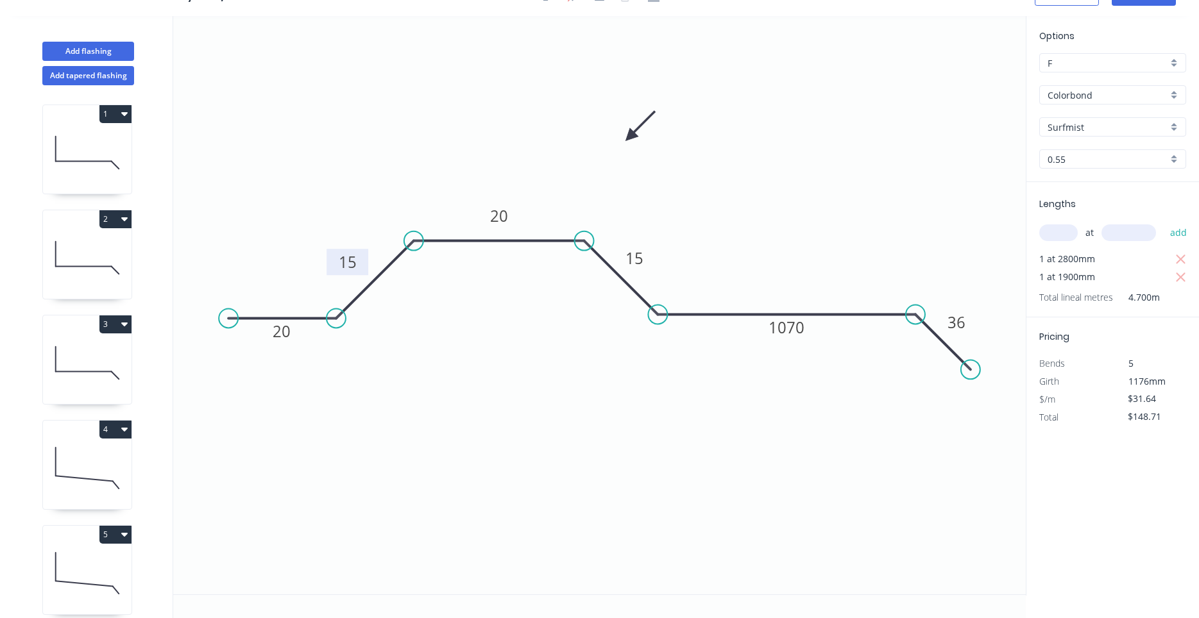
drag, startPoint x: 408, startPoint y: 288, endPoint x: 362, endPoint y: 258, distance: 54.8
click at [362, 258] on rect at bounding box center [347, 262] width 42 height 26
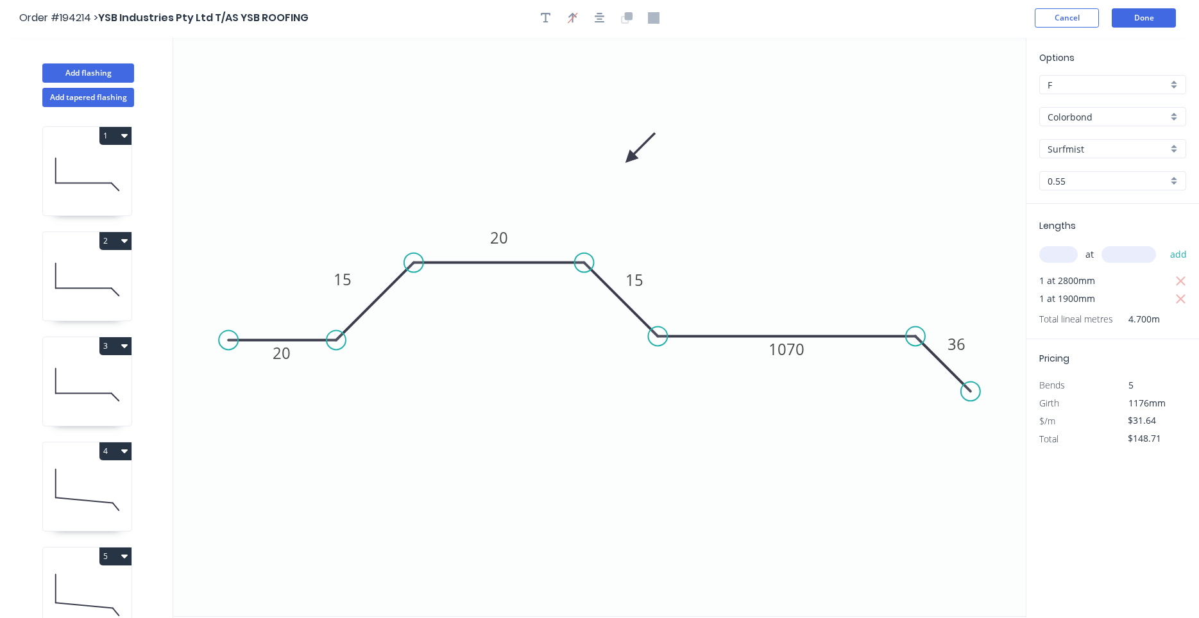
scroll to position [0, 0]
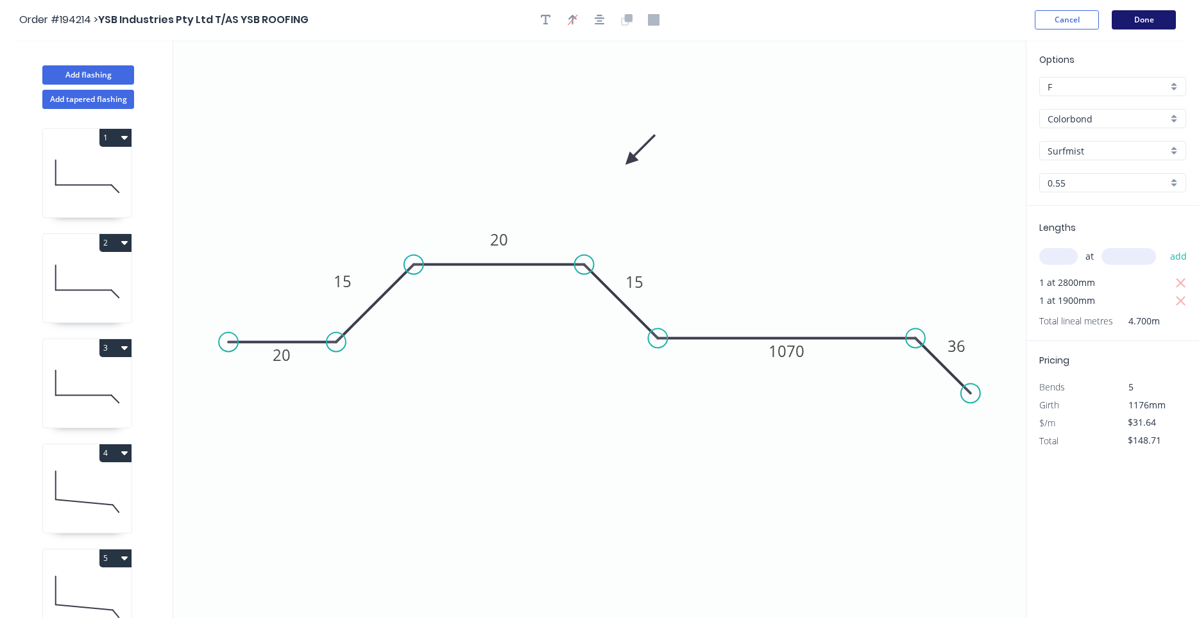
click at [1130, 17] on button "Done" at bounding box center [1143, 19] width 64 height 19
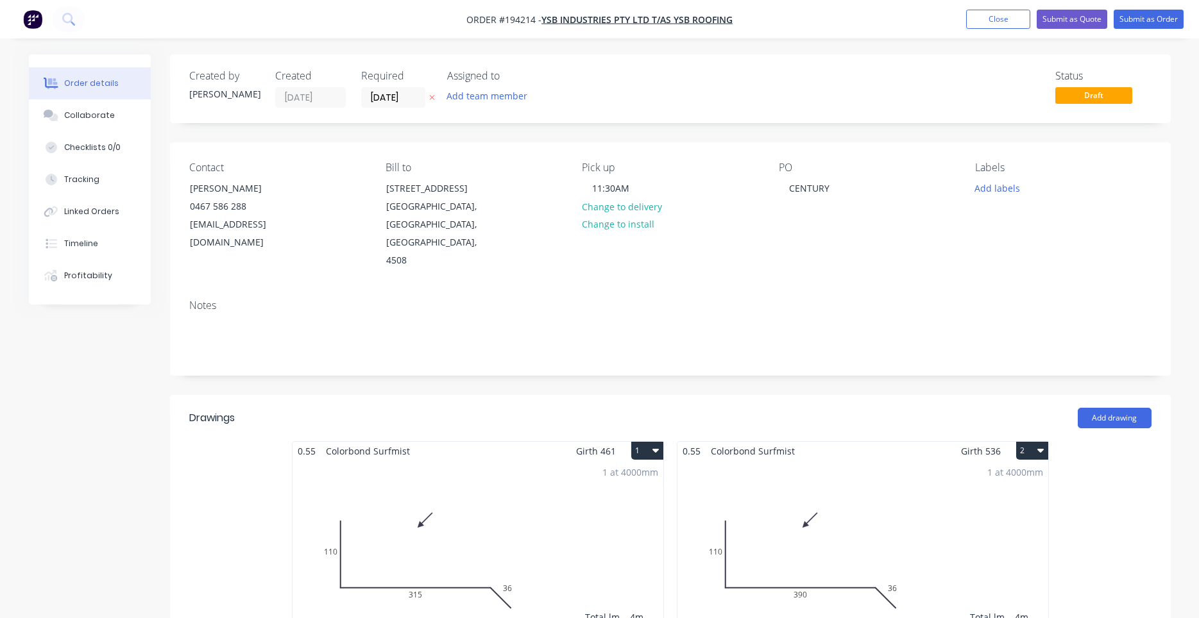
click at [1143, 33] on nav "Order #194214 - YSB Industries Pty Ltd T/AS YSB ROOFING Add product Close Submi…" at bounding box center [599, 19] width 1199 height 38
click at [1147, 18] on button "Submit as Order" at bounding box center [1148, 19] width 70 height 19
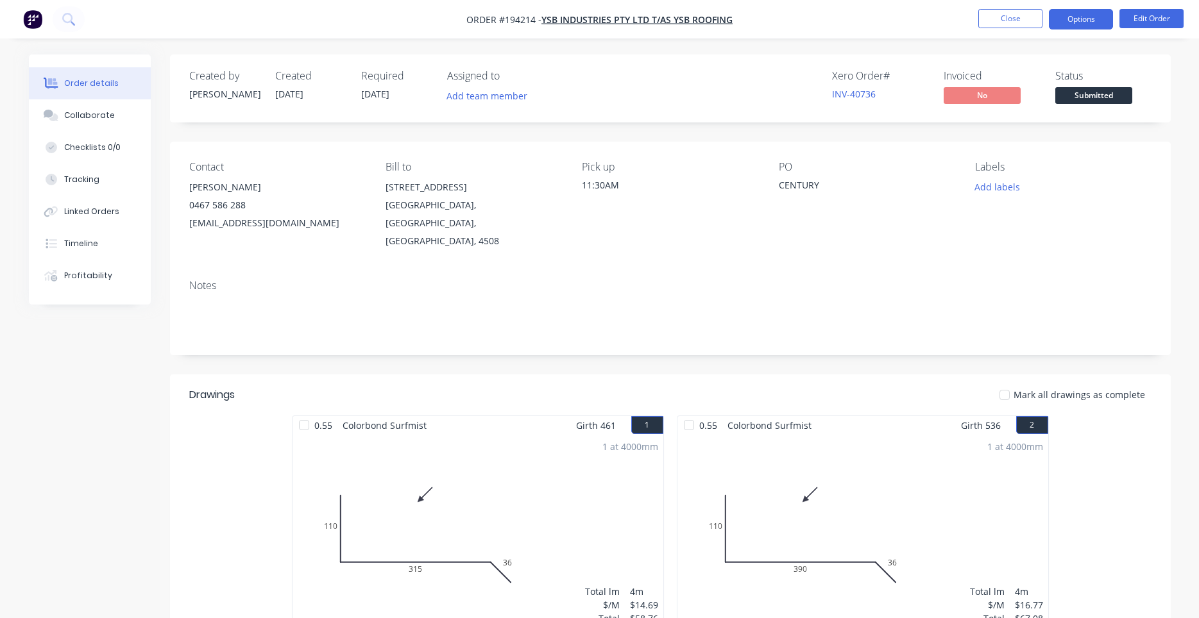
click at [1064, 17] on button "Options" at bounding box center [1081, 19] width 64 height 21
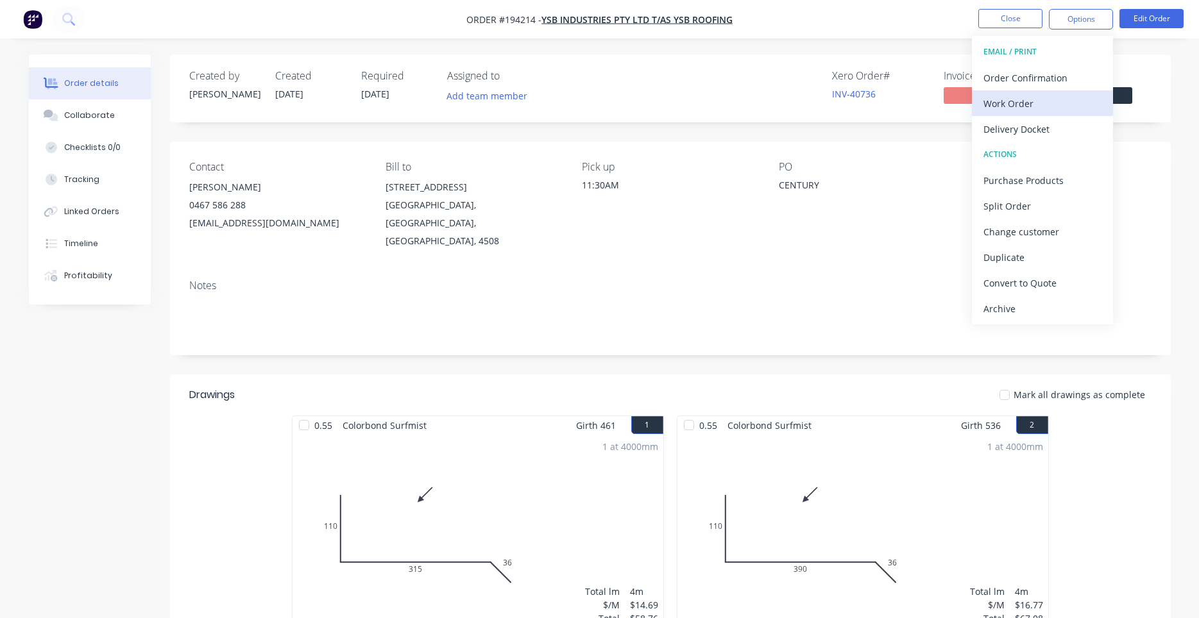
click at [1013, 102] on div "Work Order" at bounding box center [1042, 103] width 118 height 19
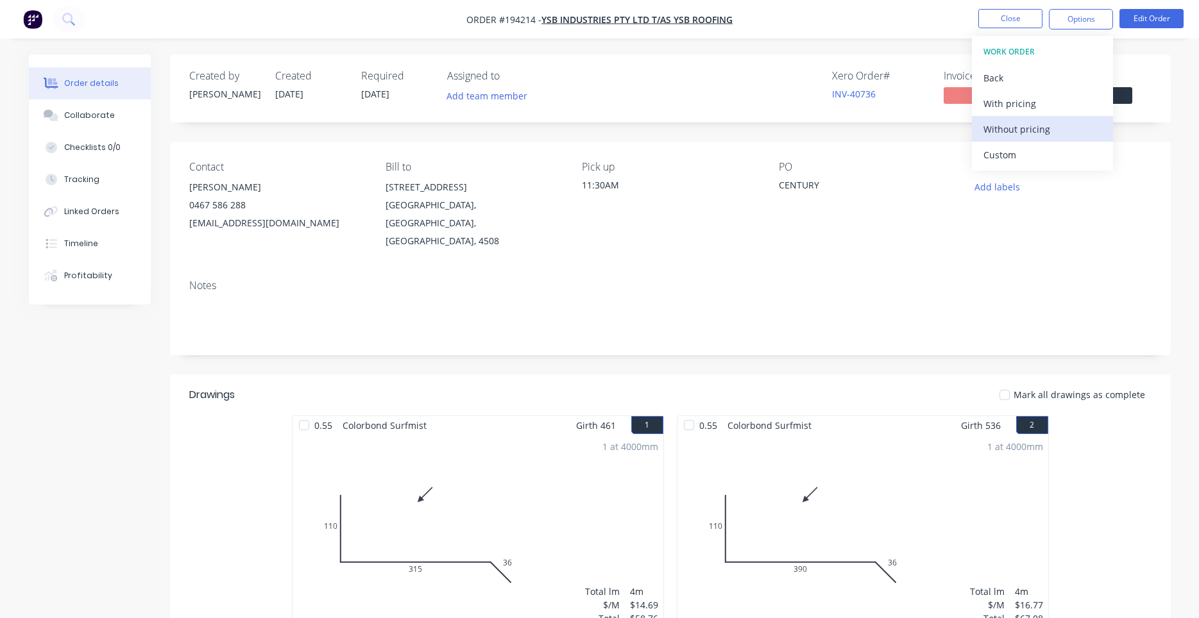
click at [990, 132] on div "Without pricing" at bounding box center [1042, 129] width 118 height 19
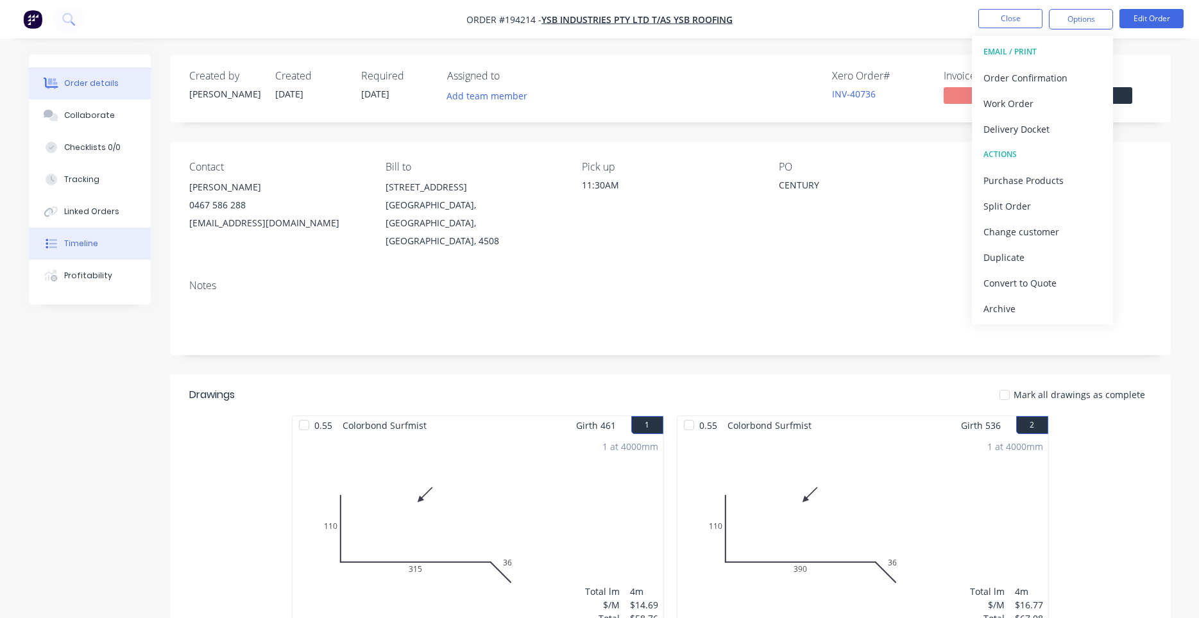
click at [112, 244] on button "Timeline" at bounding box center [90, 244] width 122 height 32
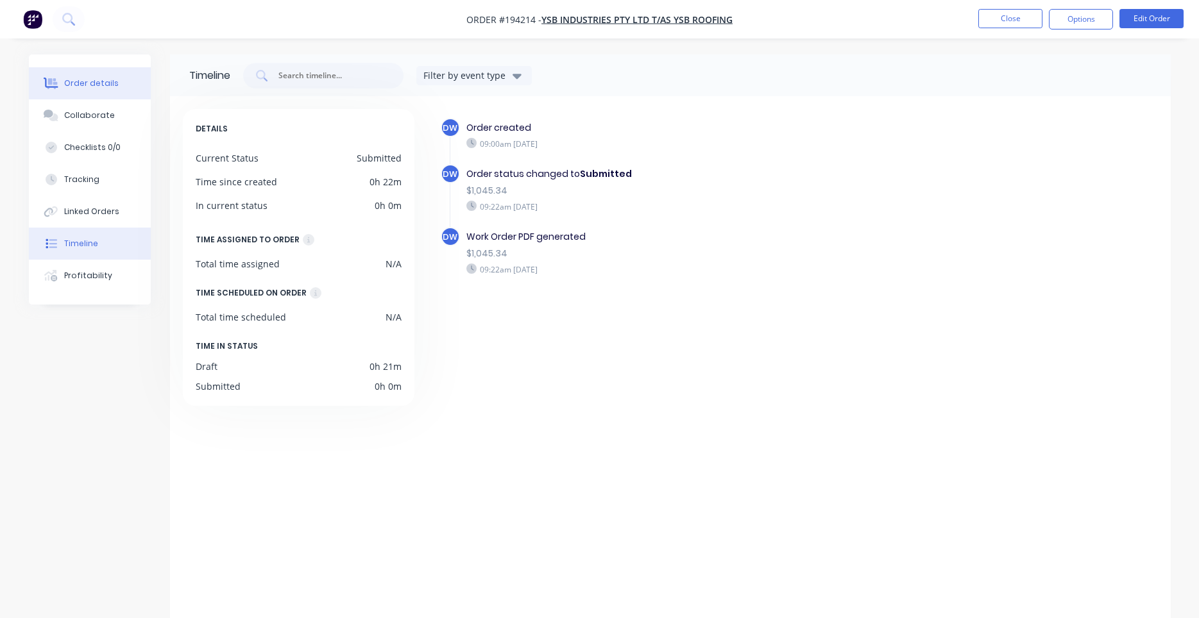
click at [111, 77] on button "Order details" at bounding box center [90, 83] width 122 height 32
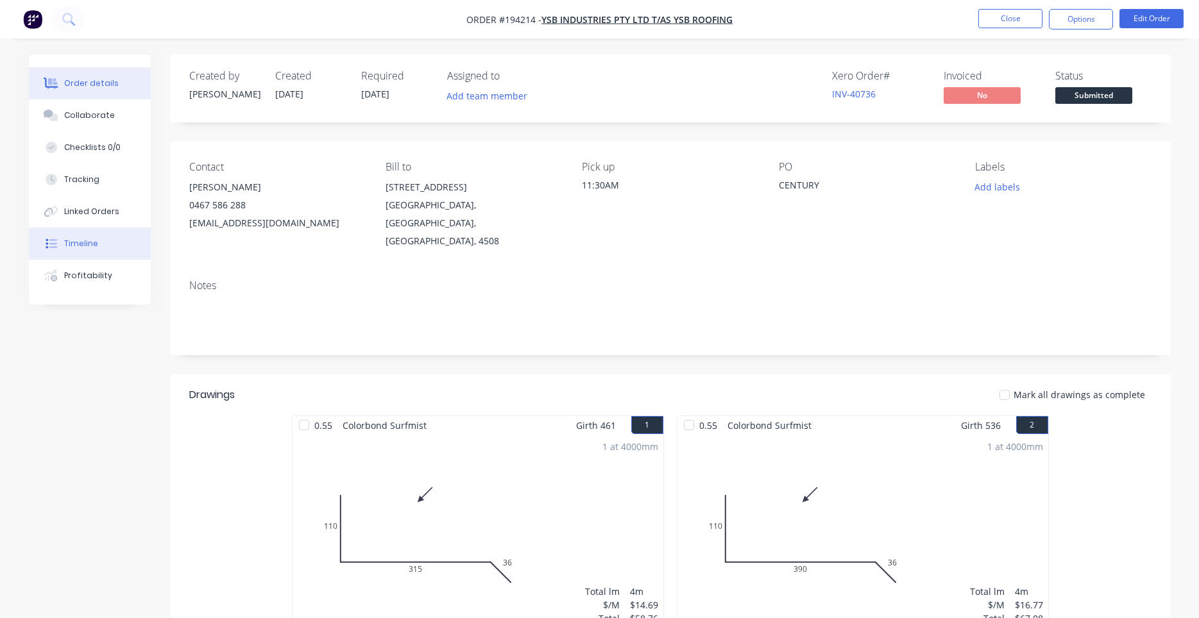
click at [85, 239] on div "Timeline" at bounding box center [81, 244] width 34 height 12
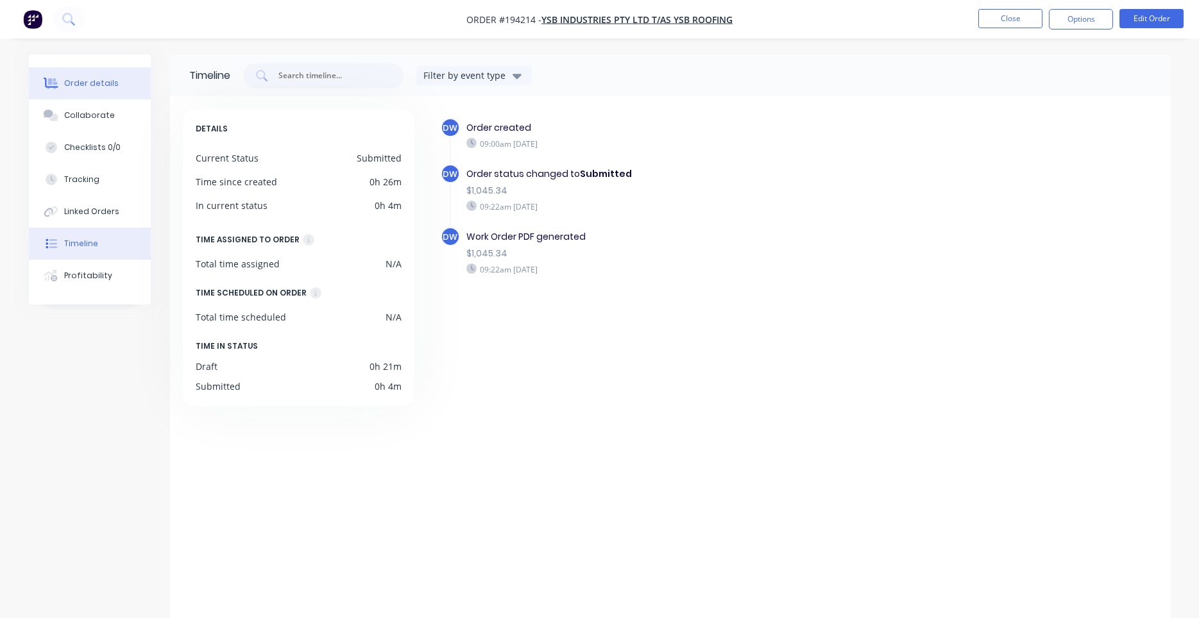
click at [106, 83] on div "Order details" at bounding box center [91, 84] width 55 height 12
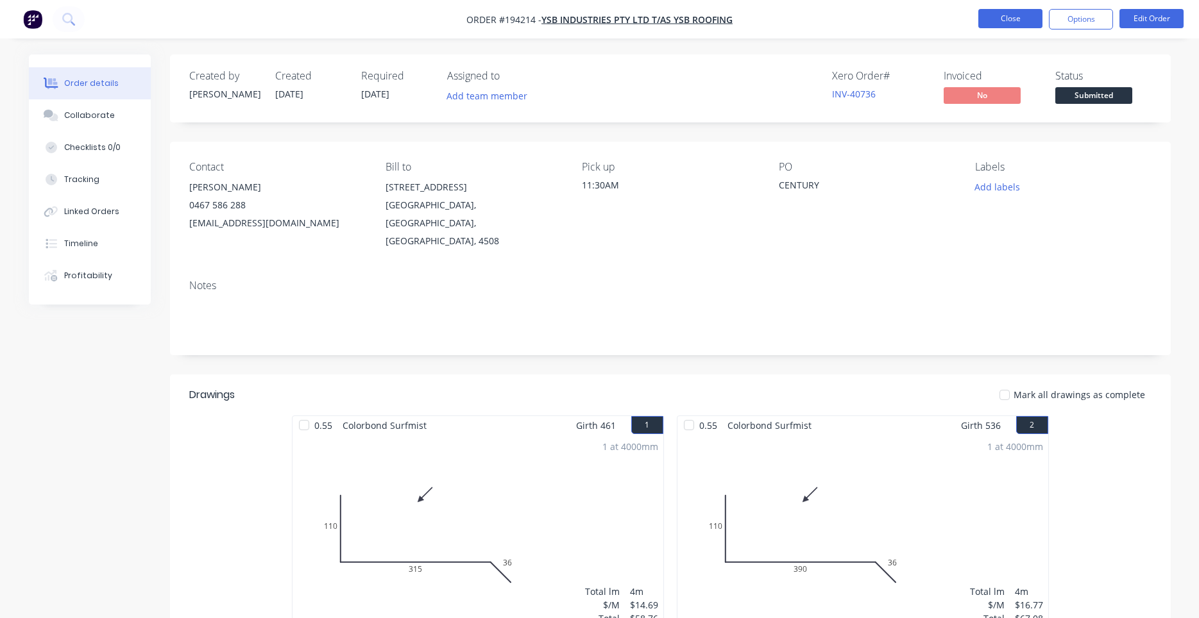
click at [1024, 17] on button "Close" at bounding box center [1010, 18] width 64 height 19
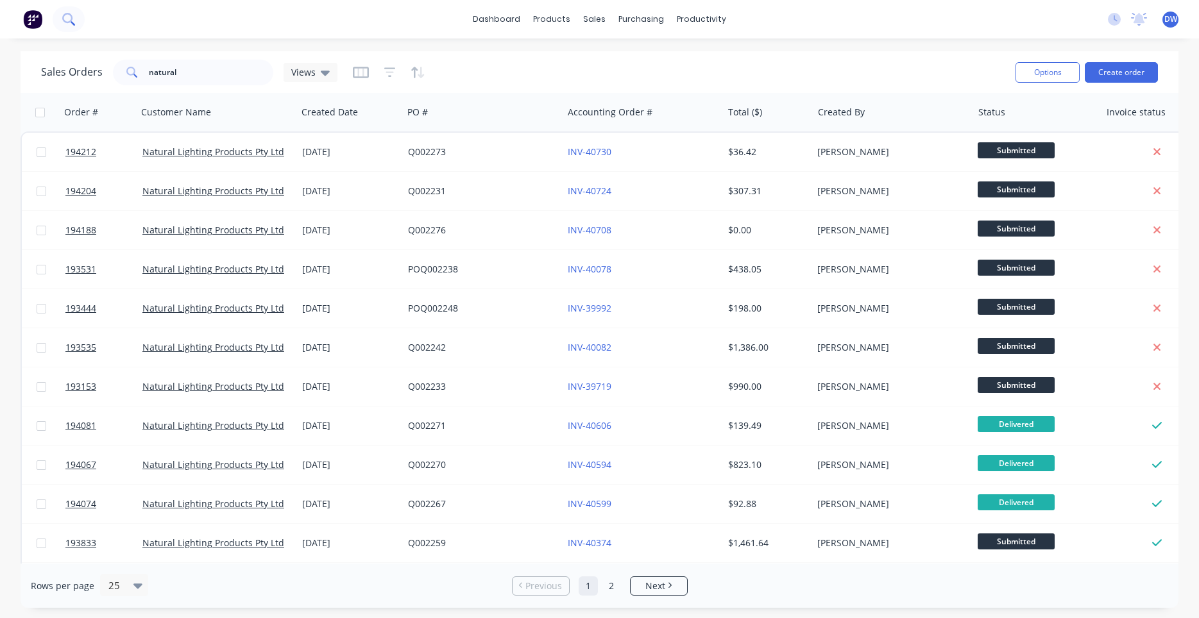
click at [62, 20] on icon at bounding box center [68, 19] width 12 height 12
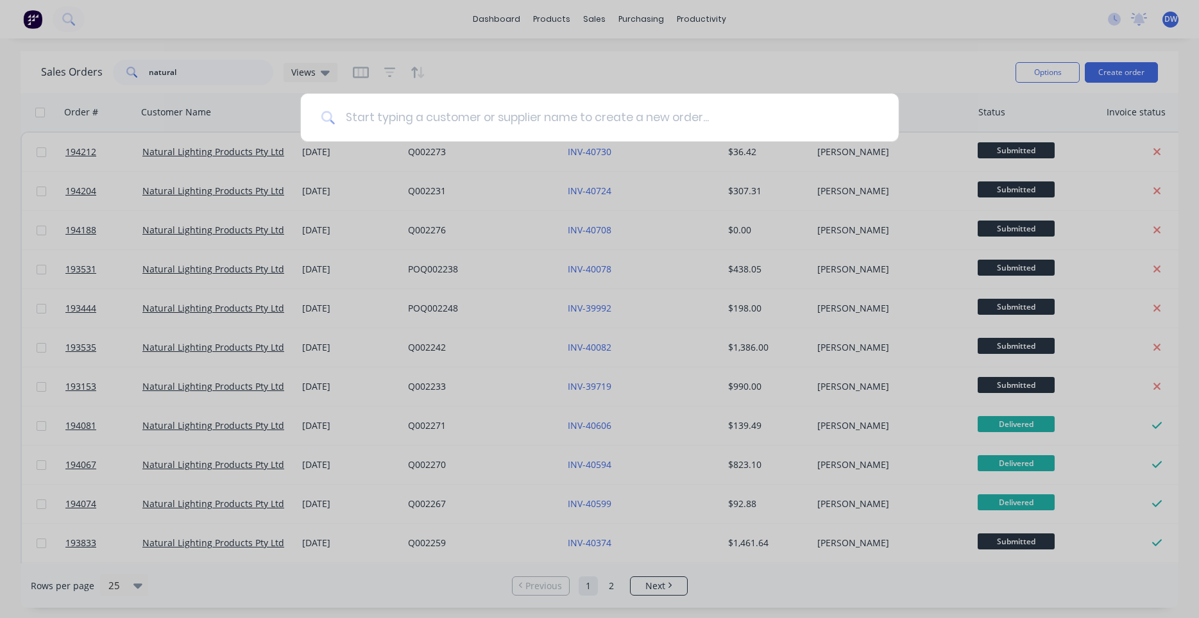
click at [381, 121] on input at bounding box center [606, 118] width 543 height 48
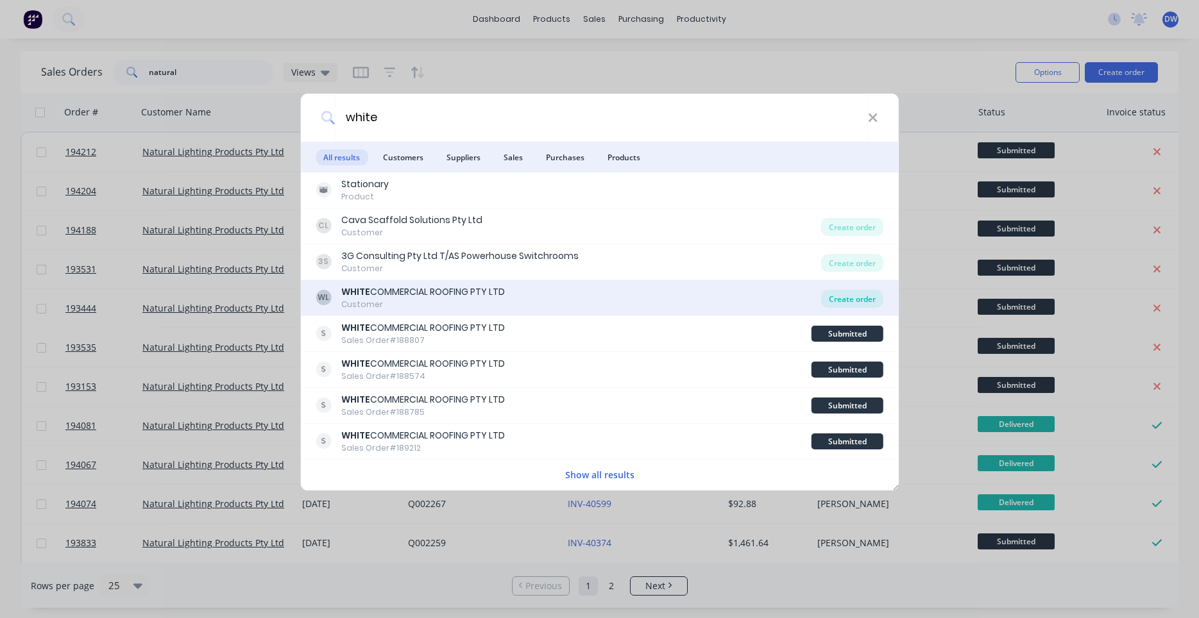
click at [829, 298] on div "Create order" at bounding box center [852, 299] width 62 height 18
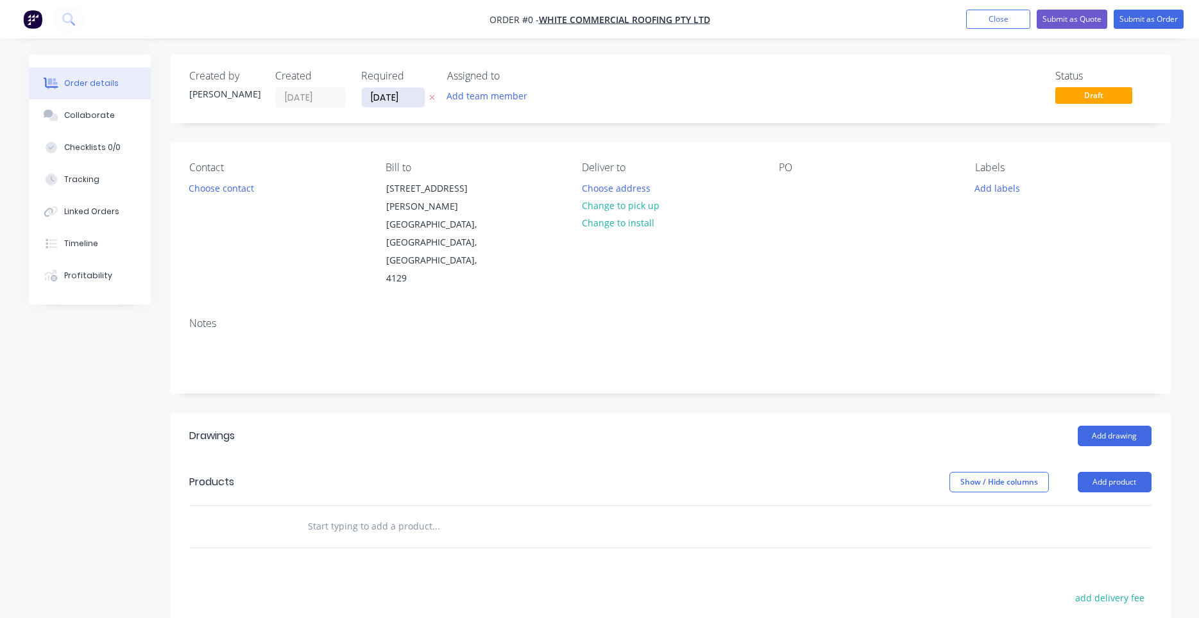
click at [390, 98] on input "[DATE]" at bounding box center [393, 97] width 63 height 19
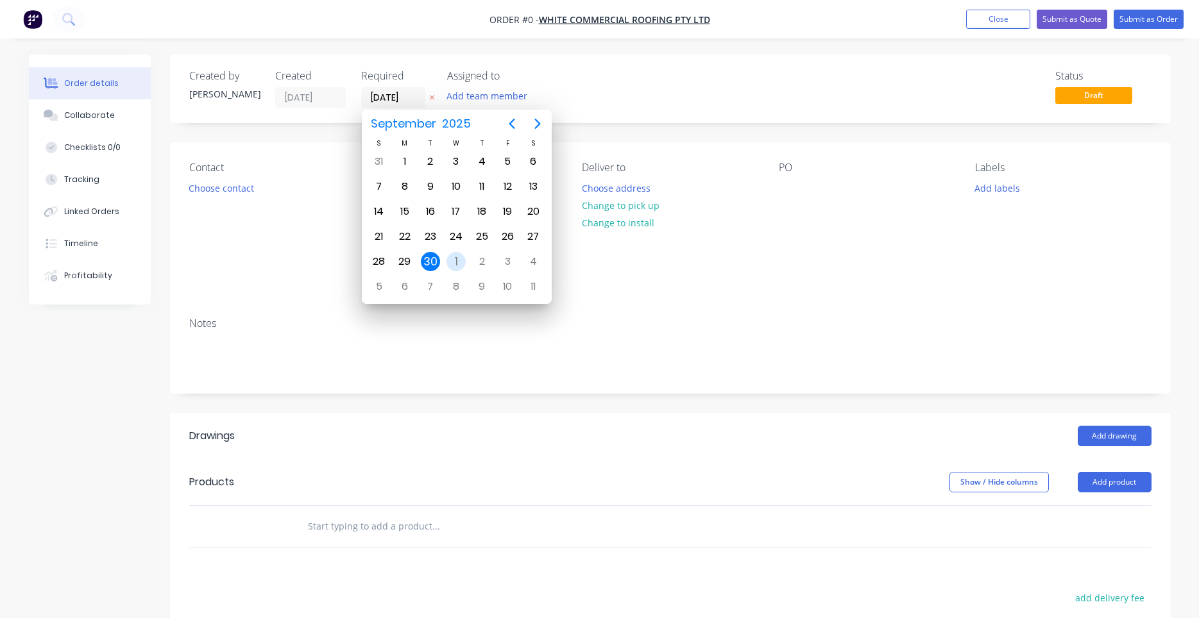
click at [457, 265] on div "1" at bounding box center [455, 261] width 19 height 19
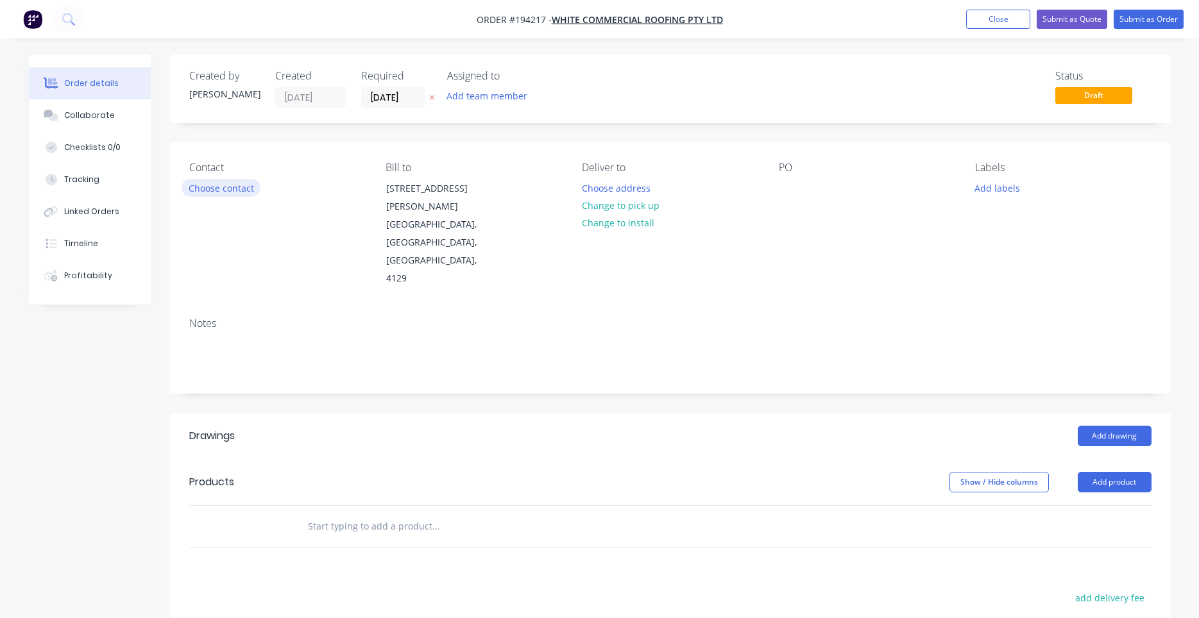
drag, startPoint x: 249, startPoint y: 165, endPoint x: 241, endPoint y: 182, distance: 18.6
click at [247, 170] on div "Contact" at bounding box center [277, 168] width 176 height 12
click at [241, 182] on button "Choose contact" at bounding box center [220, 187] width 79 height 17
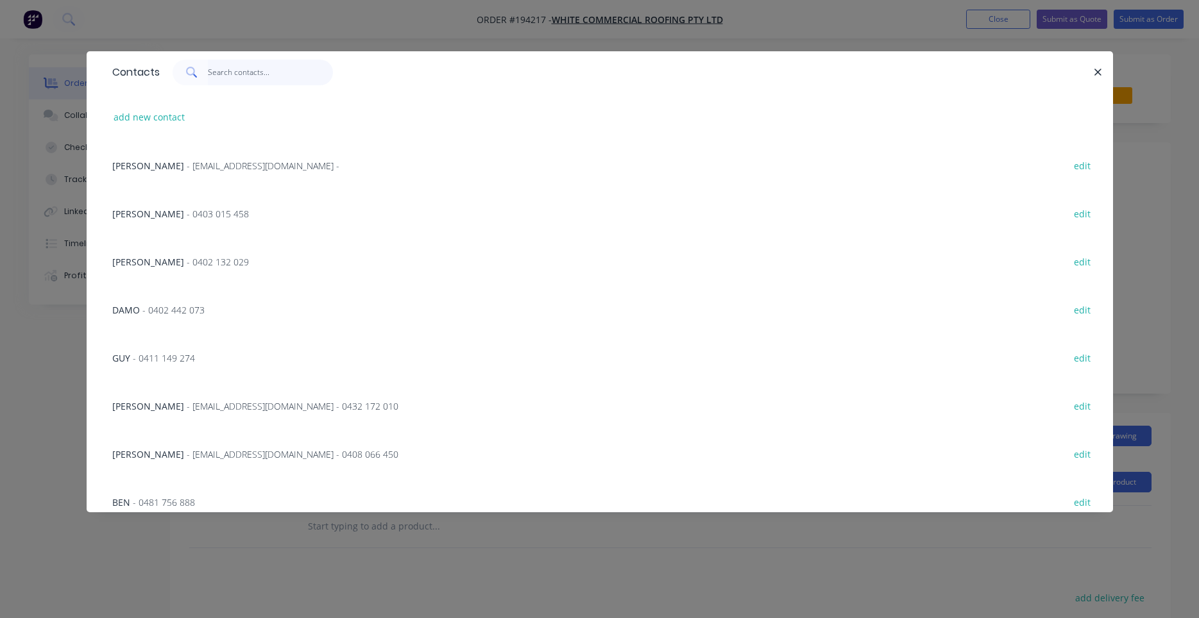
click at [264, 72] on input "text" at bounding box center [270, 73] width 125 height 26
click at [151, 119] on button "add new contact" at bounding box center [149, 116] width 85 height 17
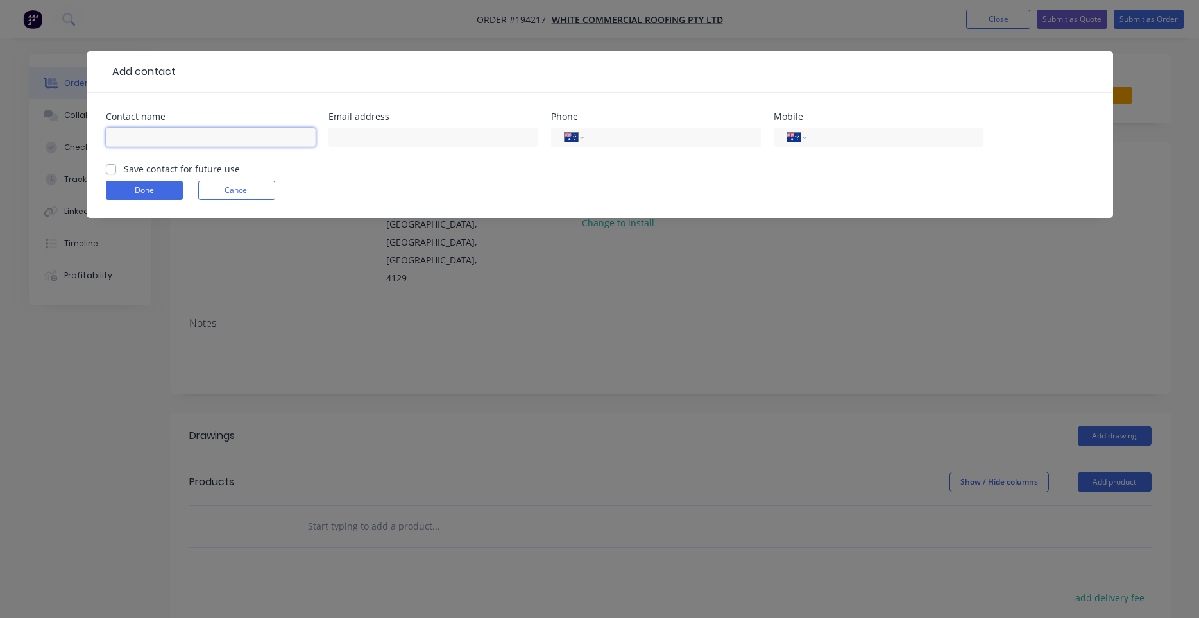
click at [164, 139] on input "text" at bounding box center [211, 137] width 210 height 19
click at [124, 166] on label "Save contact for future use" at bounding box center [182, 168] width 116 height 13
click at [107, 166] on input "Save contact for future use" at bounding box center [111, 168] width 10 height 12
click at [117, 187] on button "Done" at bounding box center [144, 190] width 77 height 19
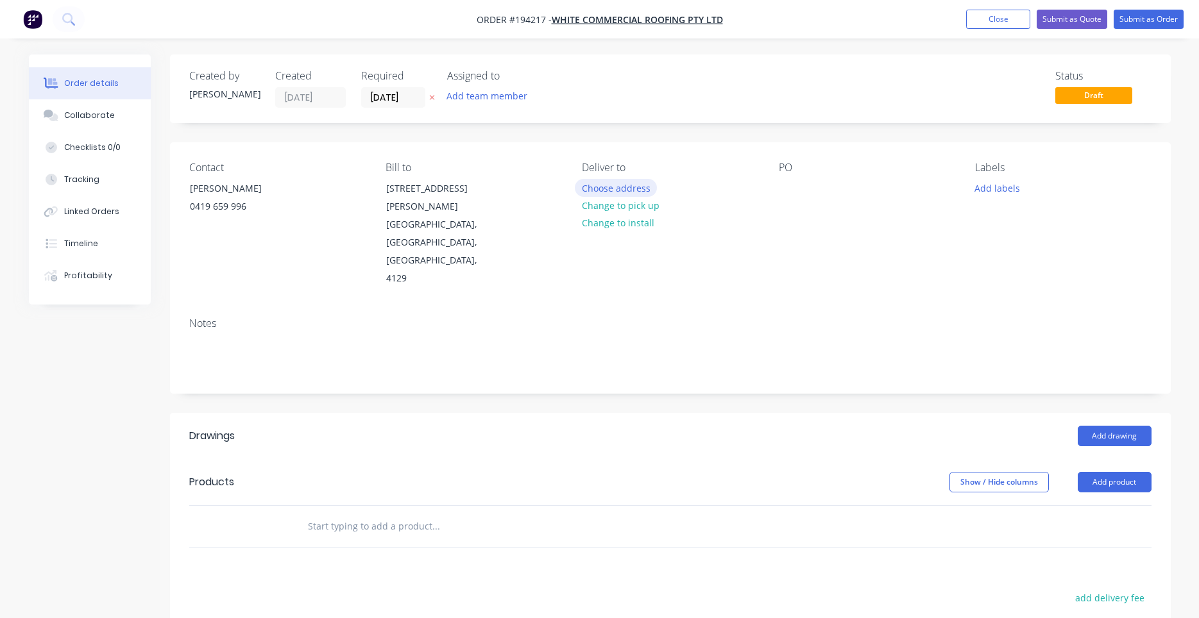
click at [593, 194] on button "Choose address" at bounding box center [616, 187] width 82 height 17
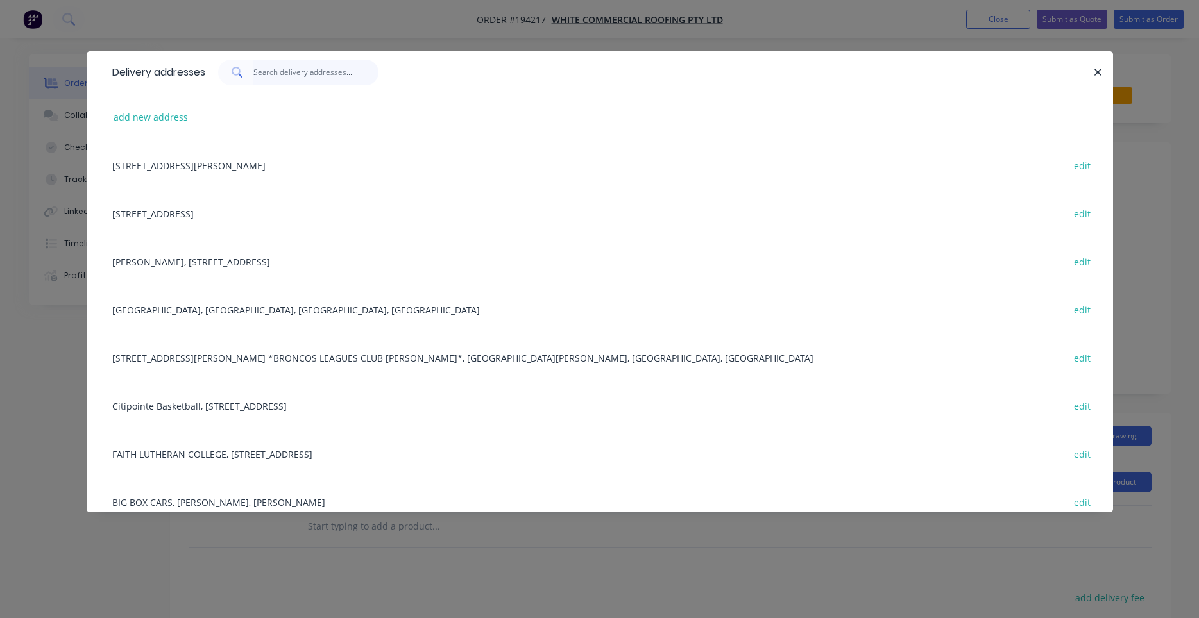
click at [318, 80] on input "text" at bounding box center [315, 73] width 125 height 26
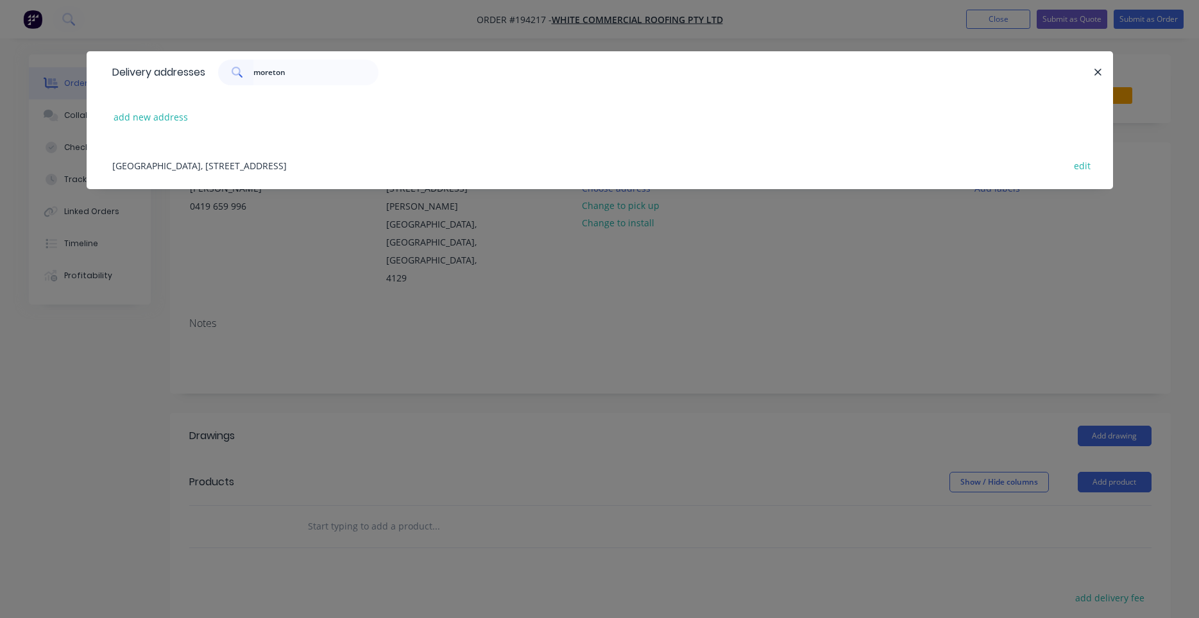
click at [274, 165] on div "MORETON BAY COLLEGE, 450 WONDALL RD, MANLY WEST edit" at bounding box center [600, 165] width 988 height 48
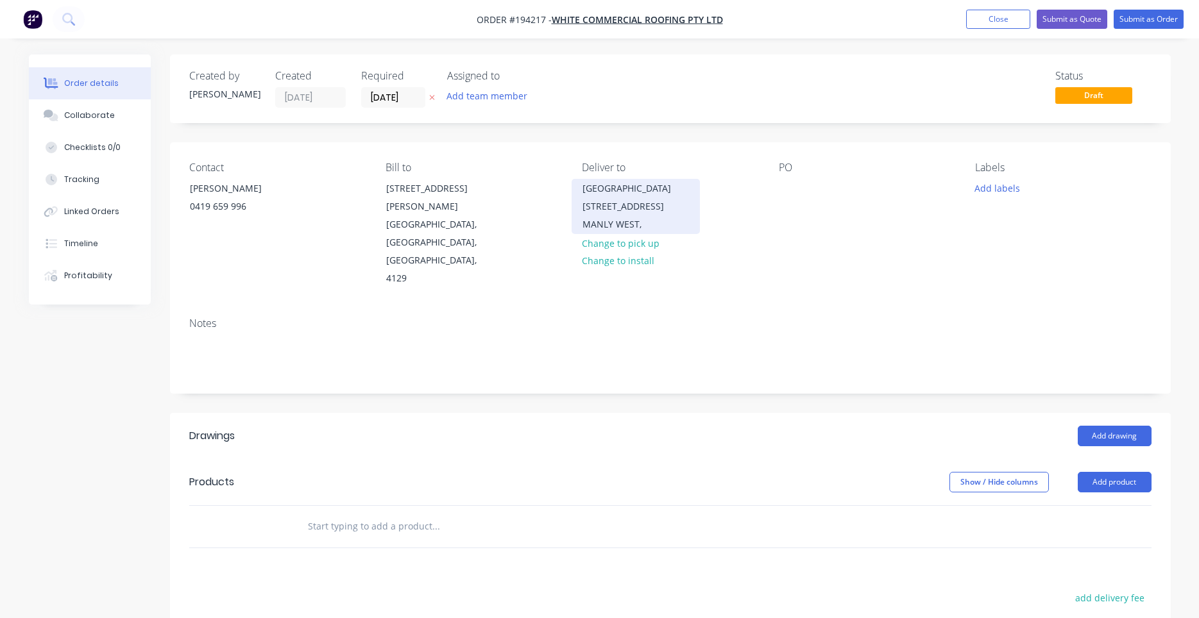
click at [618, 201] on div "MORETON BAY COLLEGE 450 WONDALL RD" at bounding box center [635, 198] width 106 height 36
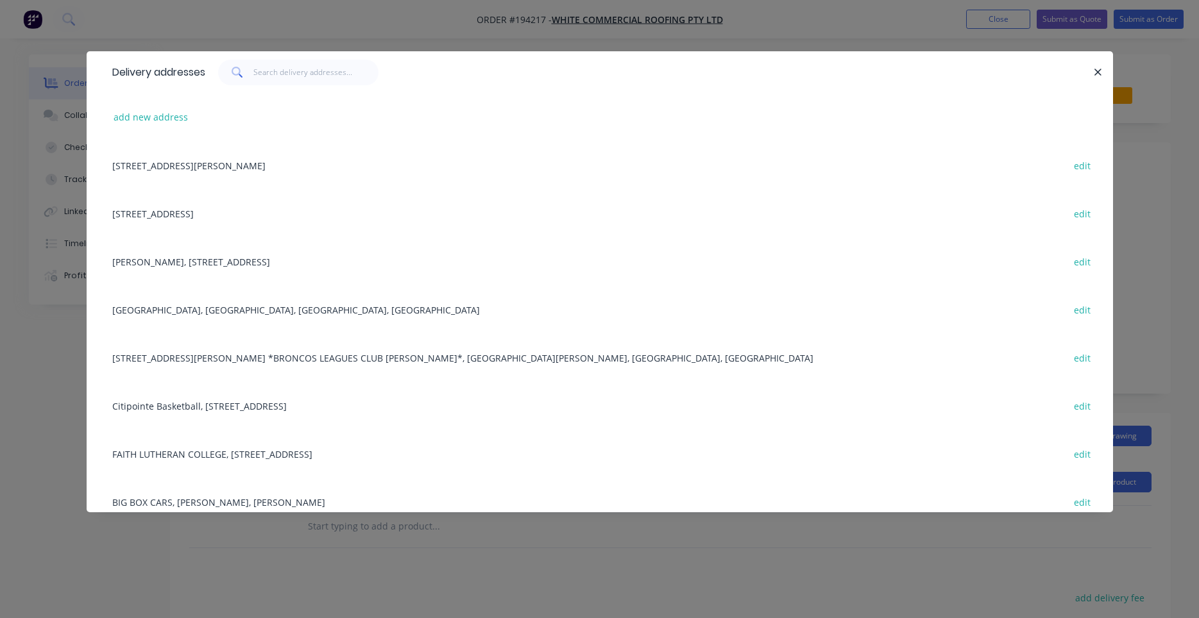
click at [1099, 64] on div "Delivery addresses" at bounding box center [600, 72] width 1026 height 42
click at [1097, 69] on icon "button" at bounding box center [1097, 73] width 8 height 12
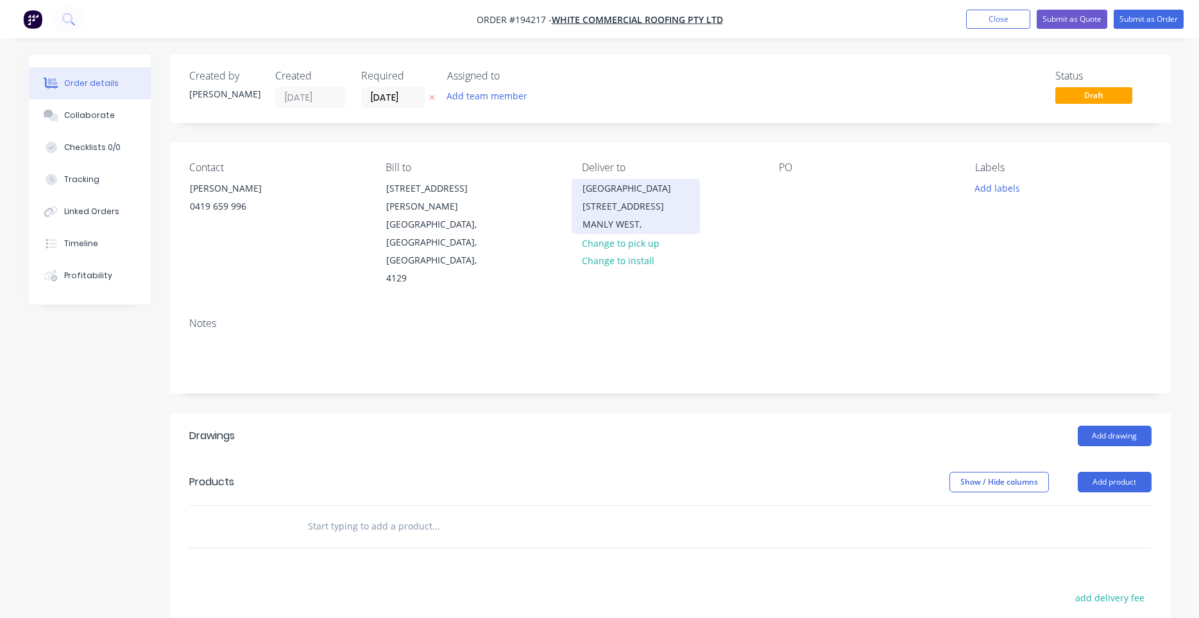
click at [600, 204] on div "MORETON BAY COLLEGE 450 WONDALL RD" at bounding box center [635, 198] width 106 height 36
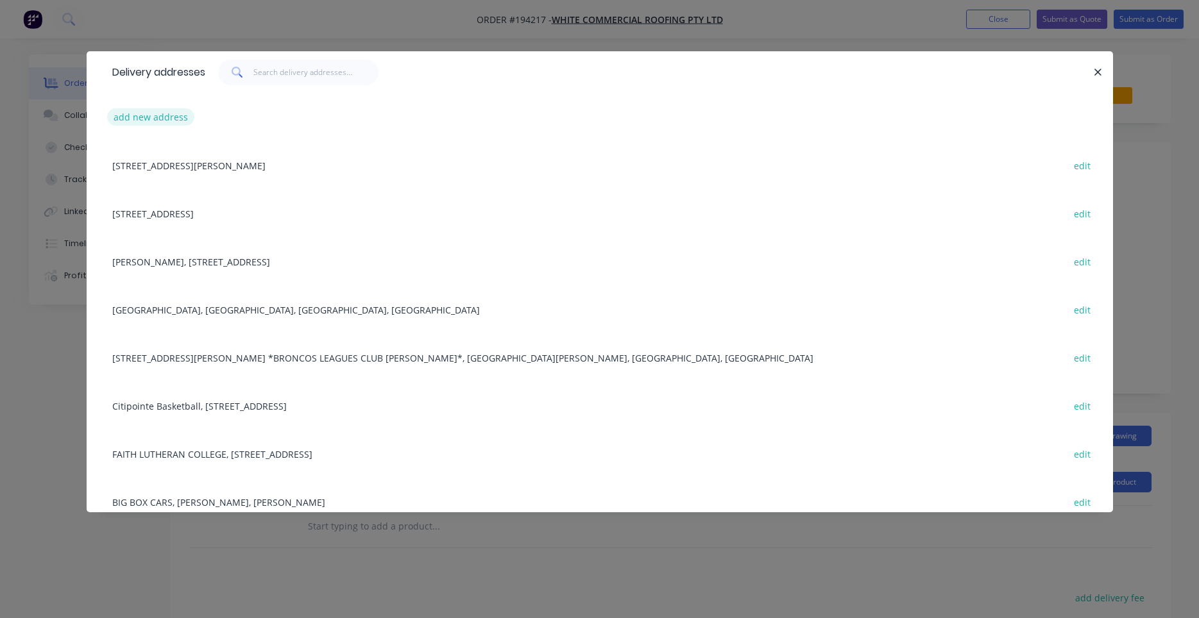
click at [159, 115] on button "add new address" at bounding box center [151, 116] width 88 height 17
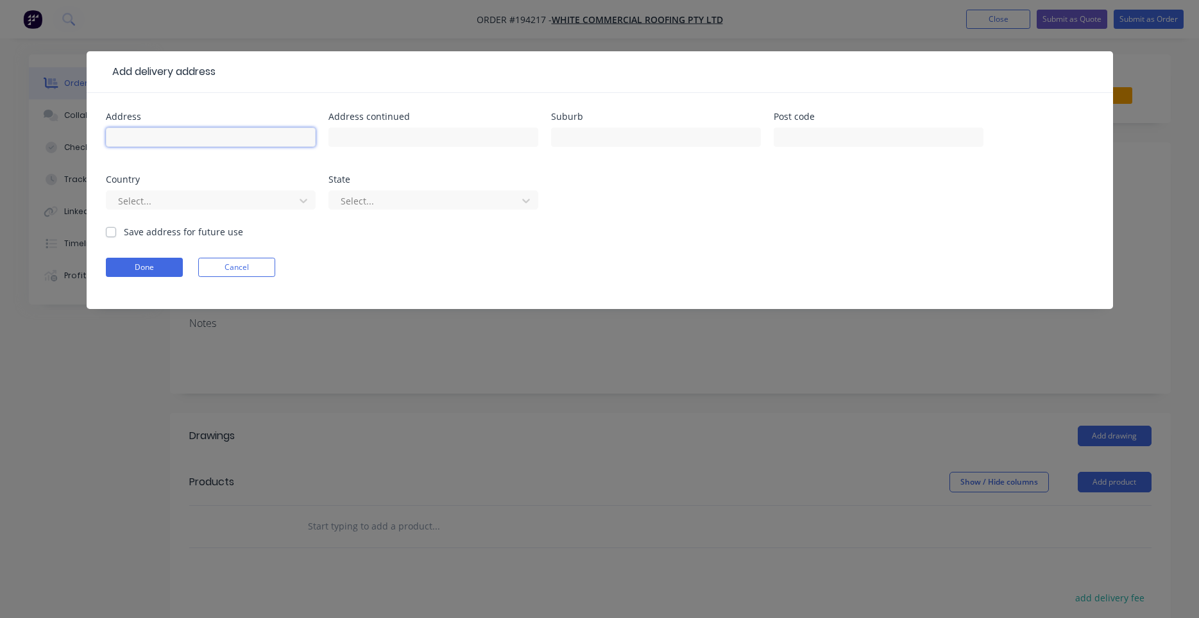
click at [264, 130] on input "text" at bounding box center [211, 137] width 210 height 19
click at [164, 235] on label "Save address for future use" at bounding box center [183, 231] width 119 height 13
click at [116, 235] on input "Save address for future use" at bounding box center [111, 231] width 10 height 12
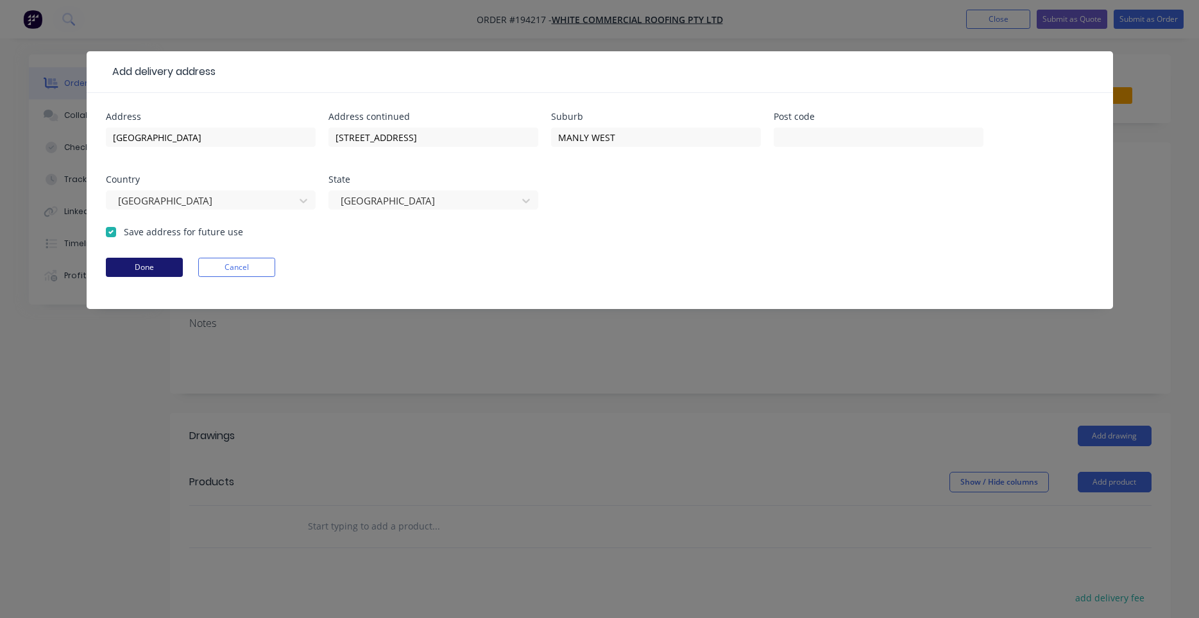
click at [147, 261] on button "Done" at bounding box center [144, 267] width 77 height 19
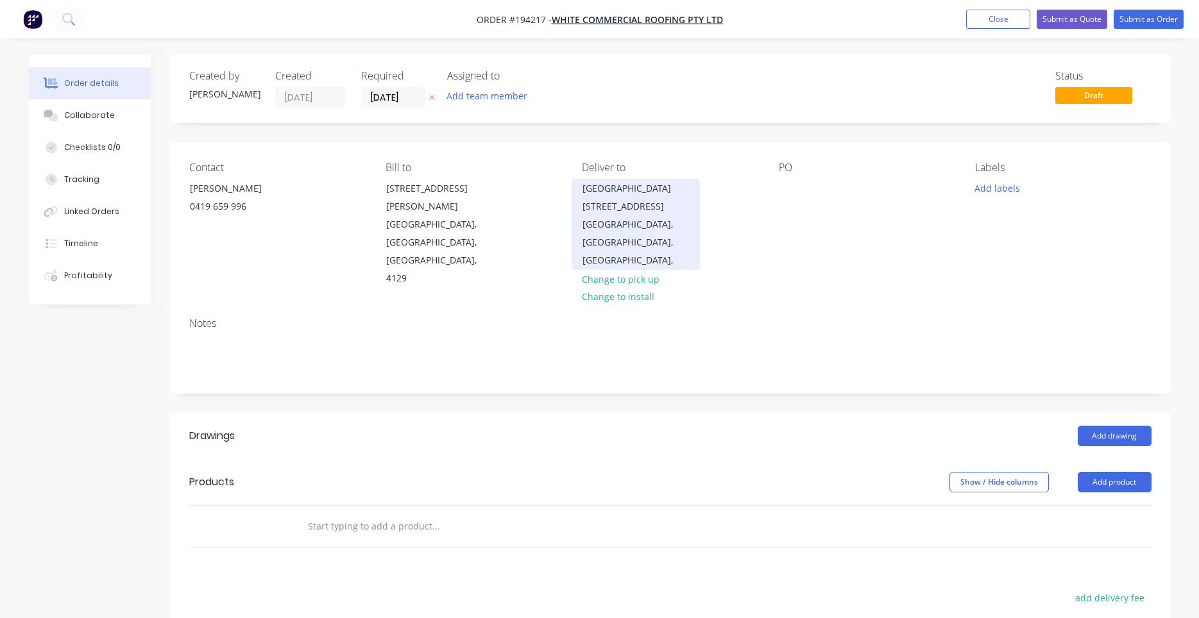
click at [620, 218] on div "MANLY WEST, Queensland, Australia," at bounding box center [635, 242] width 106 height 54
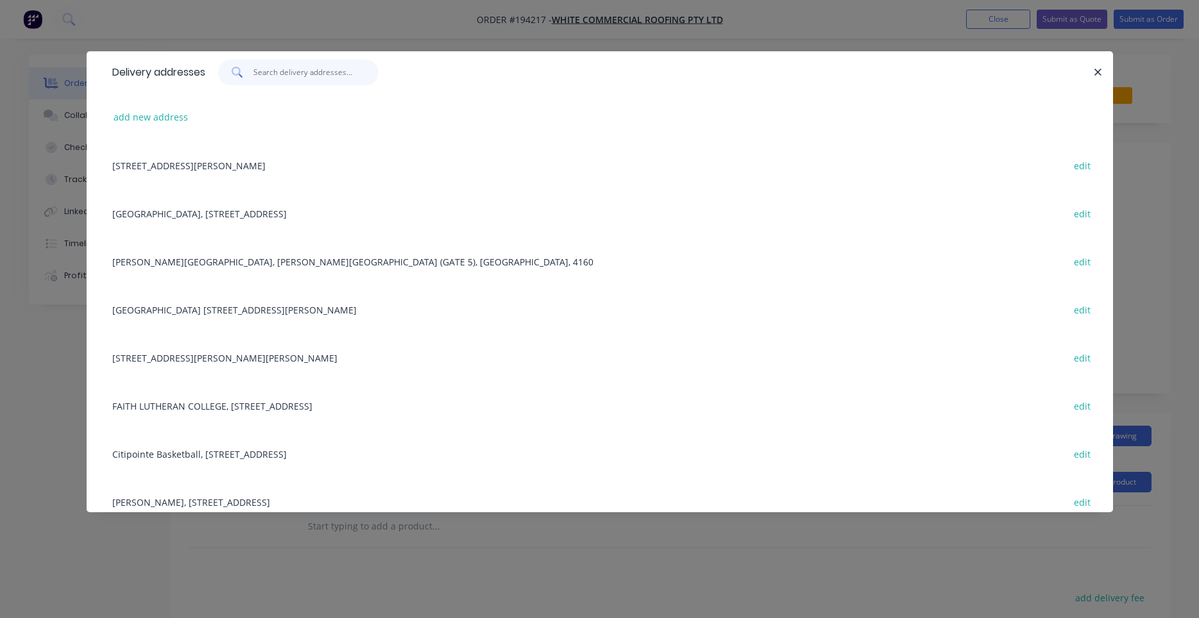
click at [302, 72] on input "text" at bounding box center [315, 73] width 125 height 26
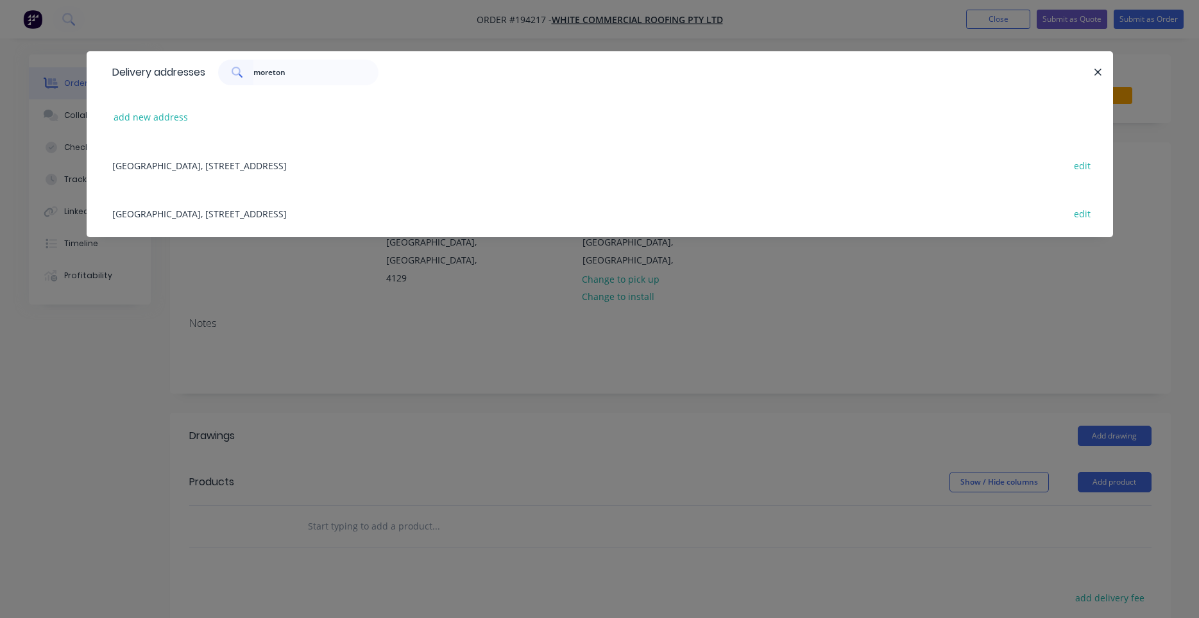
click at [314, 167] on div "MORETON BAYS BOYS COLLEGE, 302 Manly Rd, MANLY WEST, Queensland, Australia edit" at bounding box center [600, 165] width 988 height 48
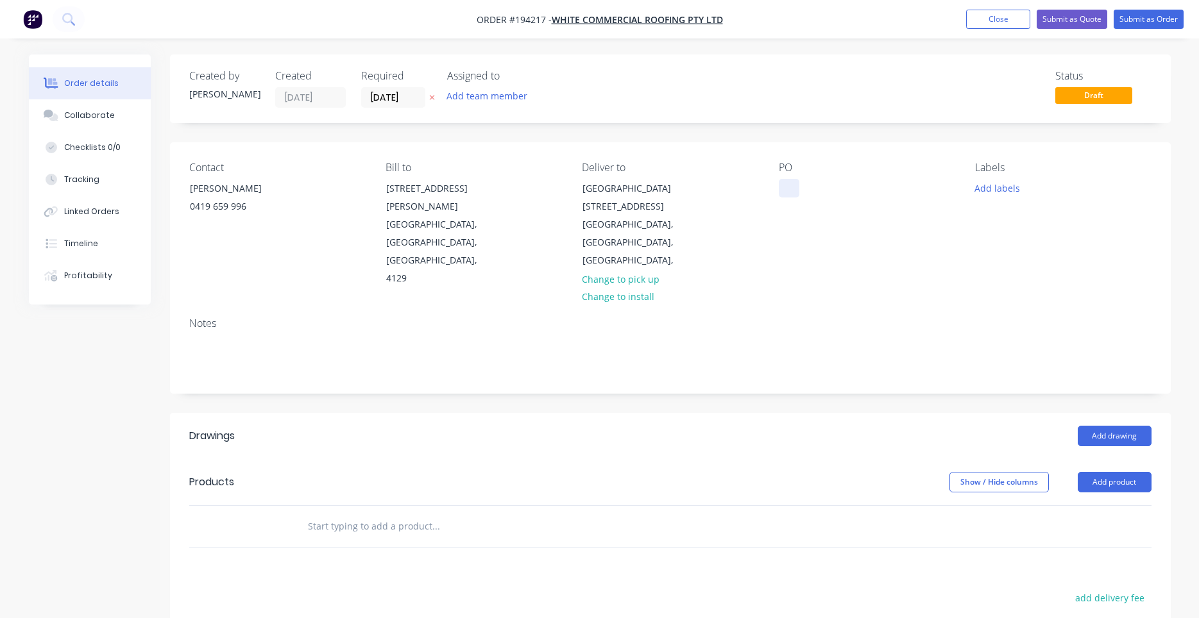
click at [786, 189] on div at bounding box center [789, 188] width 21 height 19
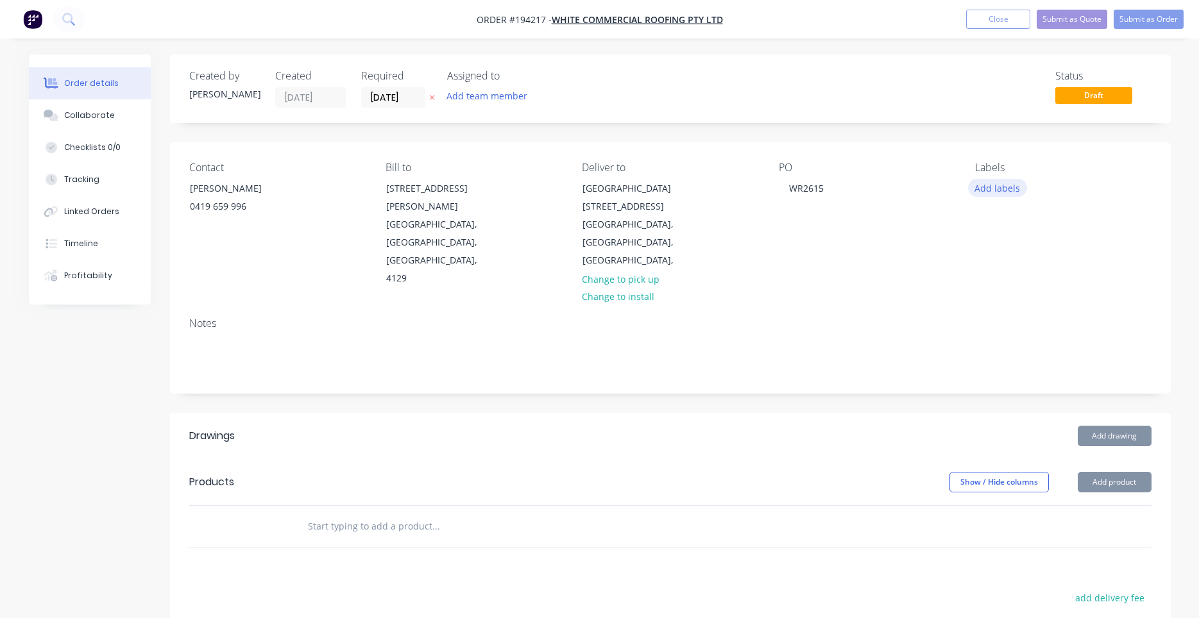
click at [986, 185] on button "Add labels" at bounding box center [997, 187] width 59 height 17
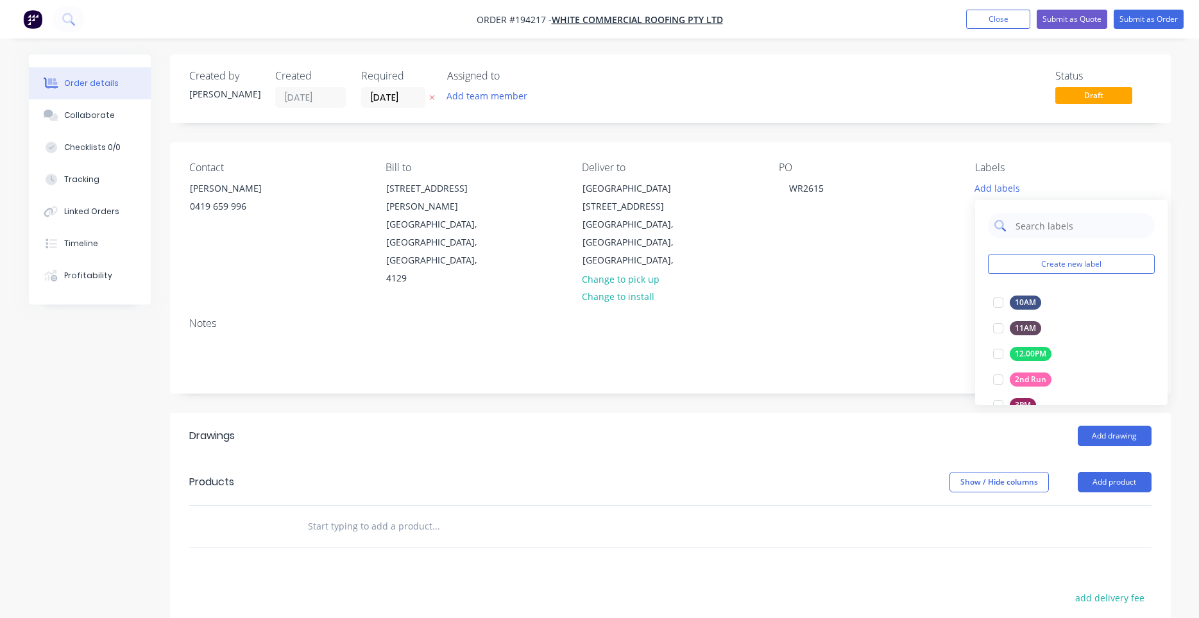
click at [1028, 223] on input "text" at bounding box center [1081, 226] width 134 height 26
click at [993, 305] on div at bounding box center [998, 303] width 26 height 26
click at [936, 317] on div "Notes" at bounding box center [670, 323] width 962 height 12
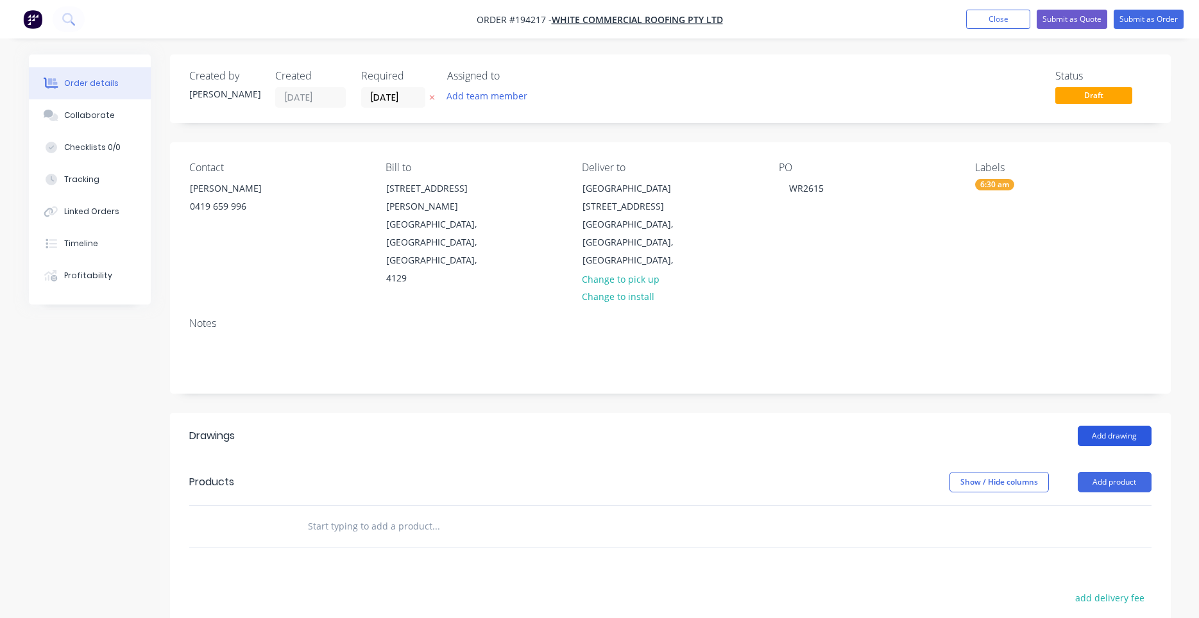
click at [1089, 426] on button "Add drawing" at bounding box center [1114, 436] width 74 height 21
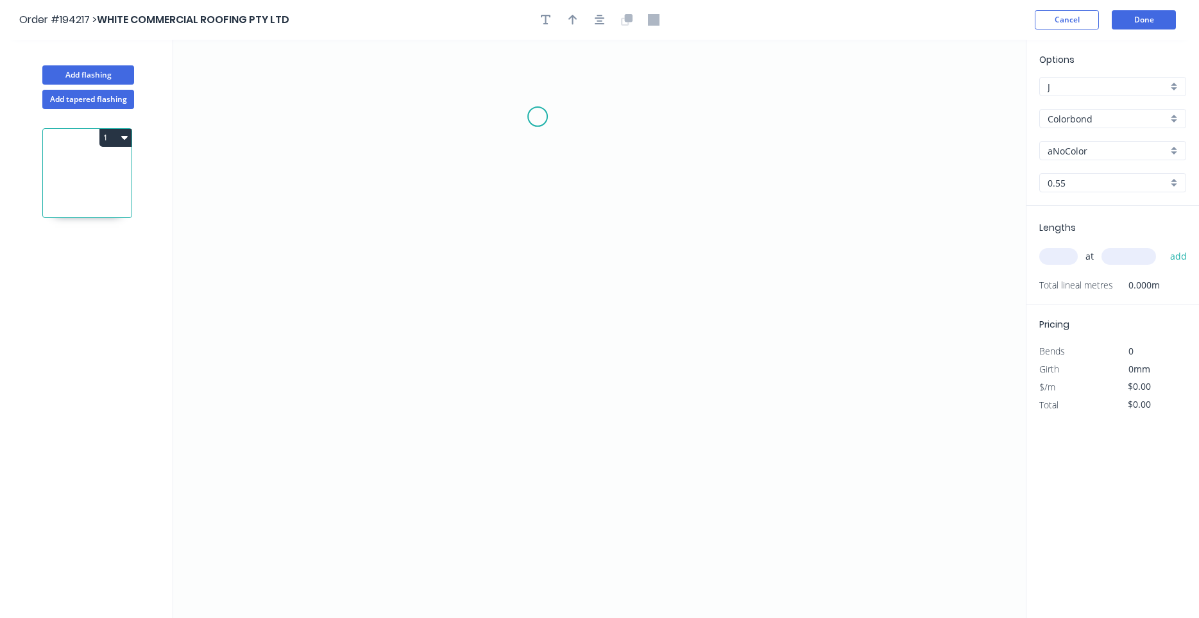
click at [537, 114] on icon "0" at bounding box center [599, 329] width 852 height 578
click at [523, 437] on icon "0" at bounding box center [599, 329] width 852 height 578
click at [523, 437] on icon "0 ?" at bounding box center [599, 329] width 852 height 578
click at [1105, 119] on input "Colorbond" at bounding box center [1107, 118] width 120 height 13
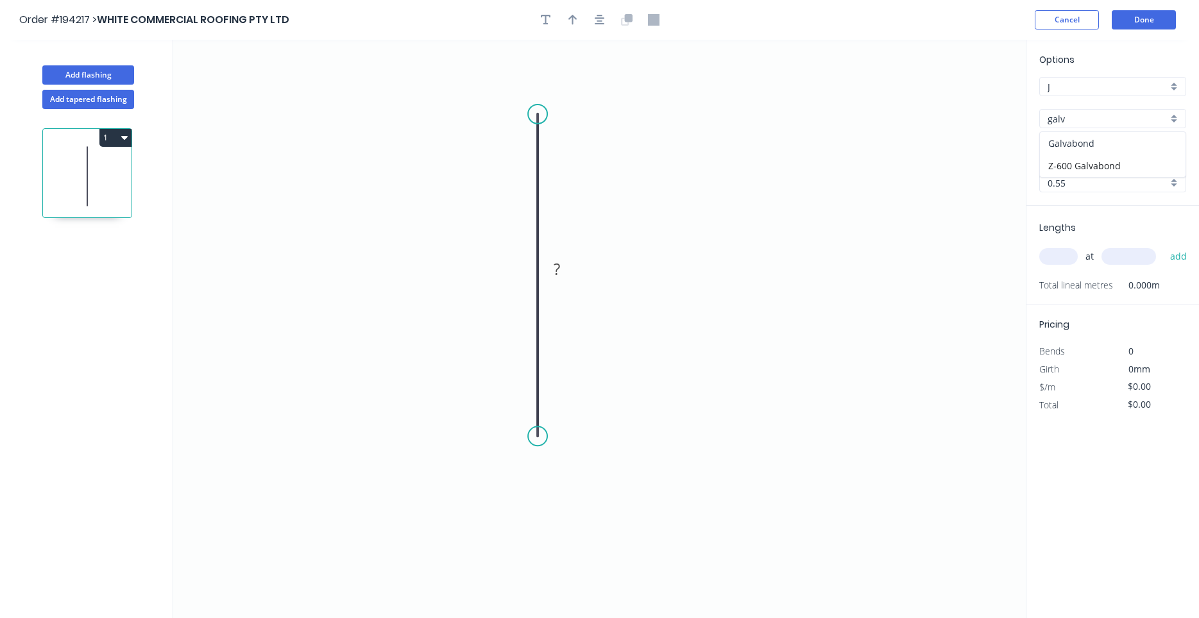
click at [1127, 146] on div "Galvabond" at bounding box center [1113, 143] width 146 height 22
click at [1129, 154] on input "Galvabond" at bounding box center [1107, 150] width 120 height 13
click at [1116, 173] on div "Galvabond" at bounding box center [1113, 175] width 146 height 22
click at [1109, 181] on input "0.55" at bounding box center [1107, 182] width 120 height 13
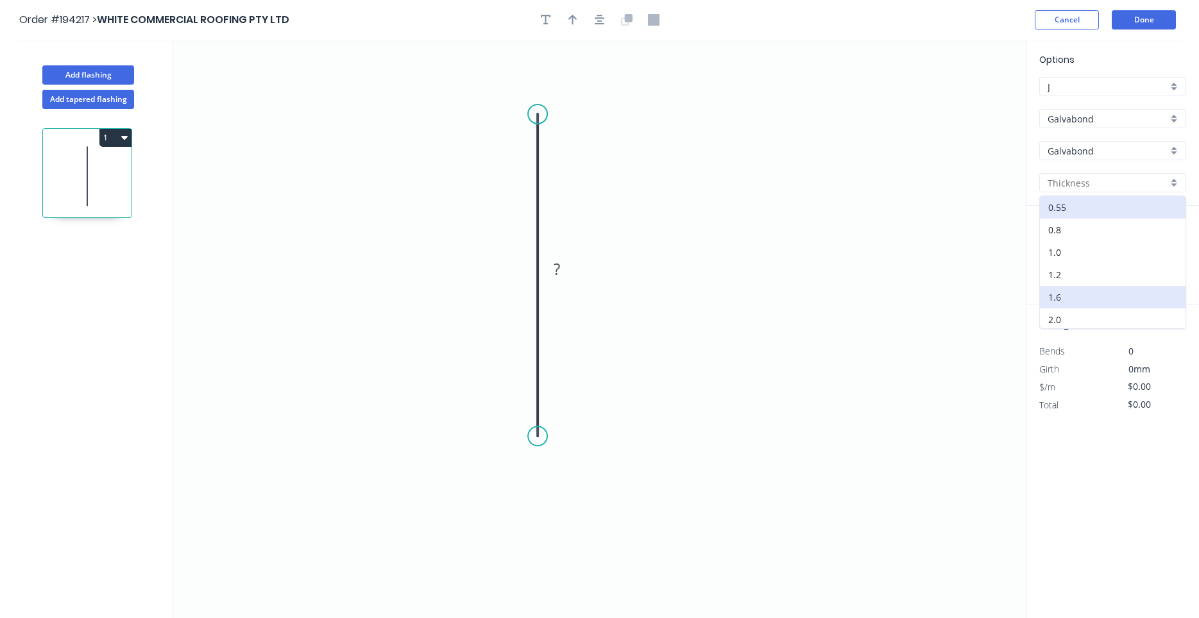
scroll to position [25, 0]
click at [1079, 310] on div "3.0" at bounding box center [1113, 317] width 146 height 22
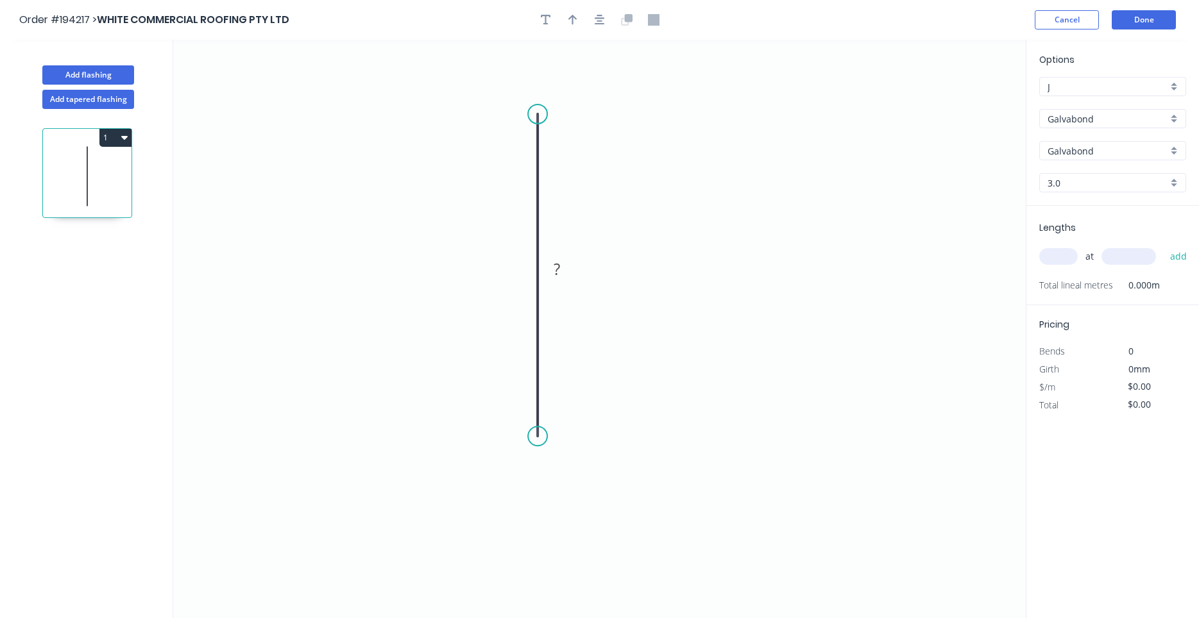
click at [1069, 264] on input "text" at bounding box center [1058, 256] width 38 height 17
click at [1163, 246] on button "add" at bounding box center [1178, 257] width 30 height 22
click at [564, 261] on rect at bounding box center [557, 269] width 42 height 26
click at [562, 266] on rect at bounding box center [556, 271] width 26 height 18
click at [115, 71] on button "Add flashing" at bounding box center [88, 74] width 92 height 19
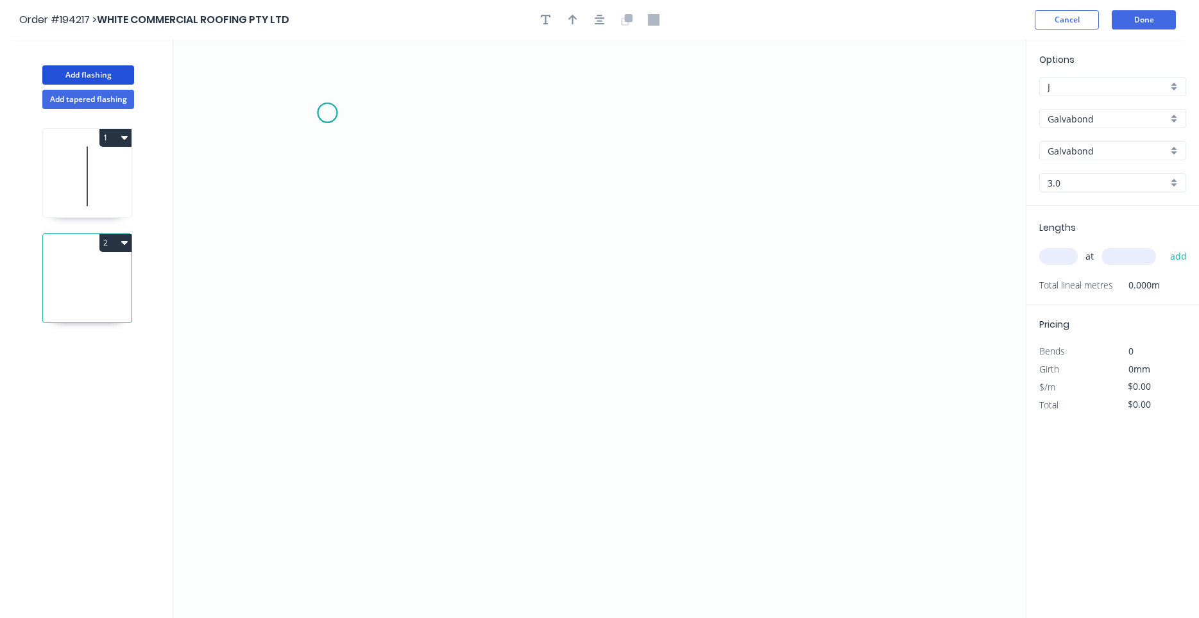
click at [327, 113] on icon "0" at bounding box center [599, 329] width 852 height 578
click at [346, 425] on icon "0" at bounding box center [599, 329] width 852 height 578
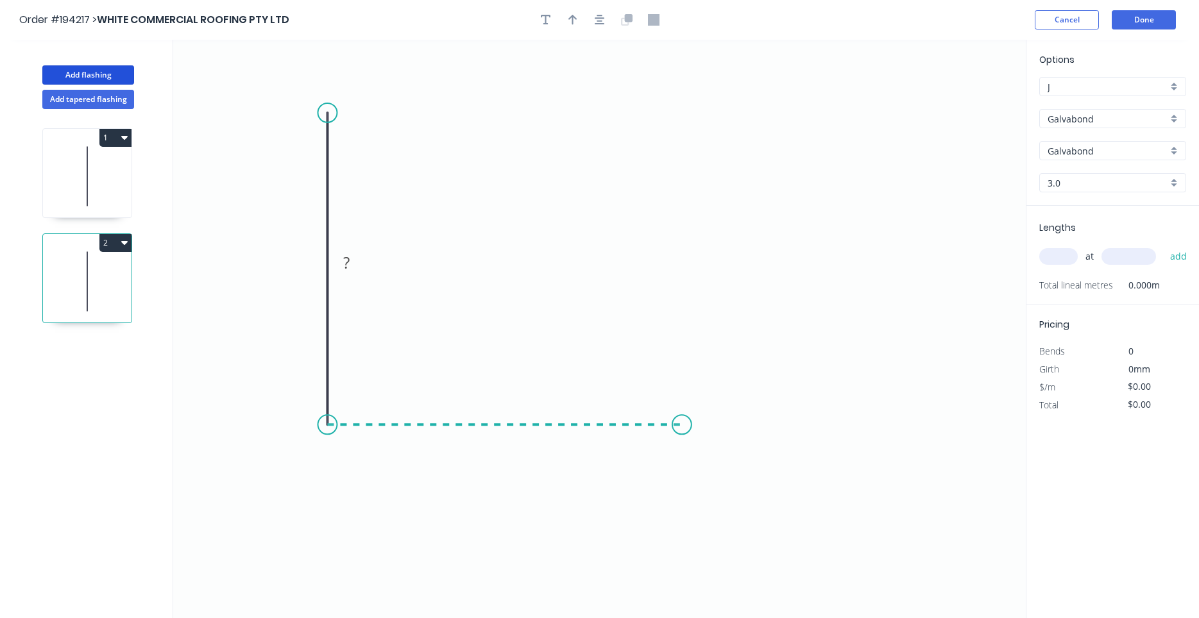
click at [682, 419] on icon "0 ?" at bounding box center [599, 329] width 852 height 578
click at [682, 419] on circle at bounding box center [682, 424] width 19 height 19
click at [680, 423] on circle at bounding box center [682, 424] width 19 height 19
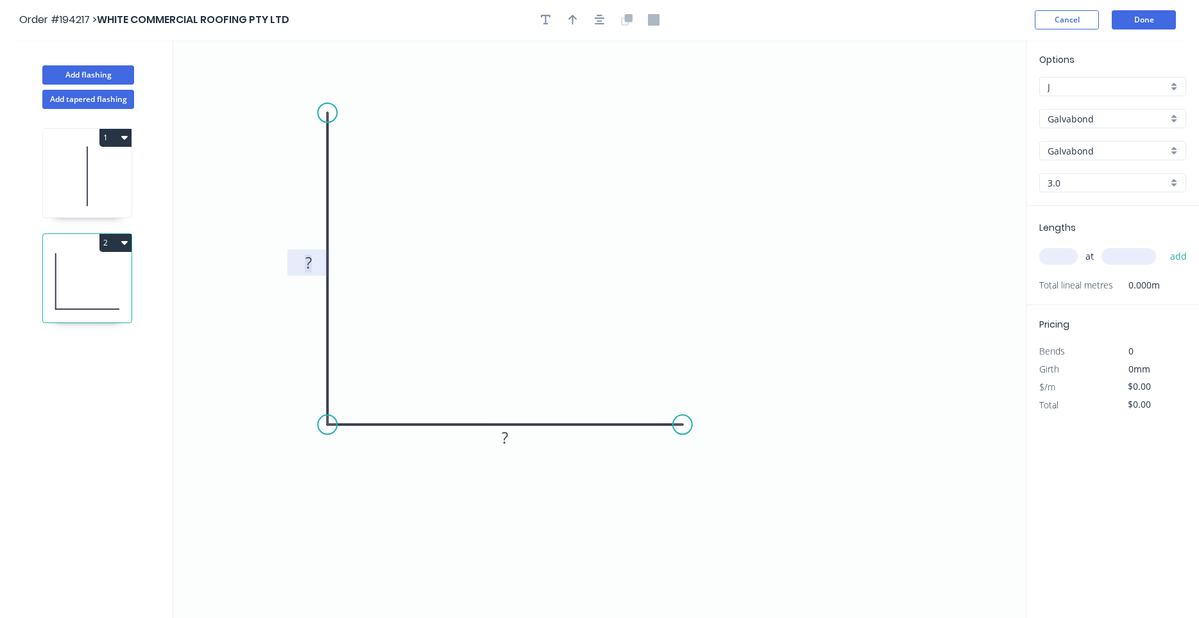
click at [305, 262] on tspan "?" at bounding box center [308, 262] width 6 height 21
click at [1053, 258] on input "text" at bounding box center [1058, 256] width 38 height 17
click at [1163, 246] on button "add" at bounding box center [1178, 257] width 30 height 22
click at [108, 178] on icon at bounding box center [87, 176] width 89 height 82
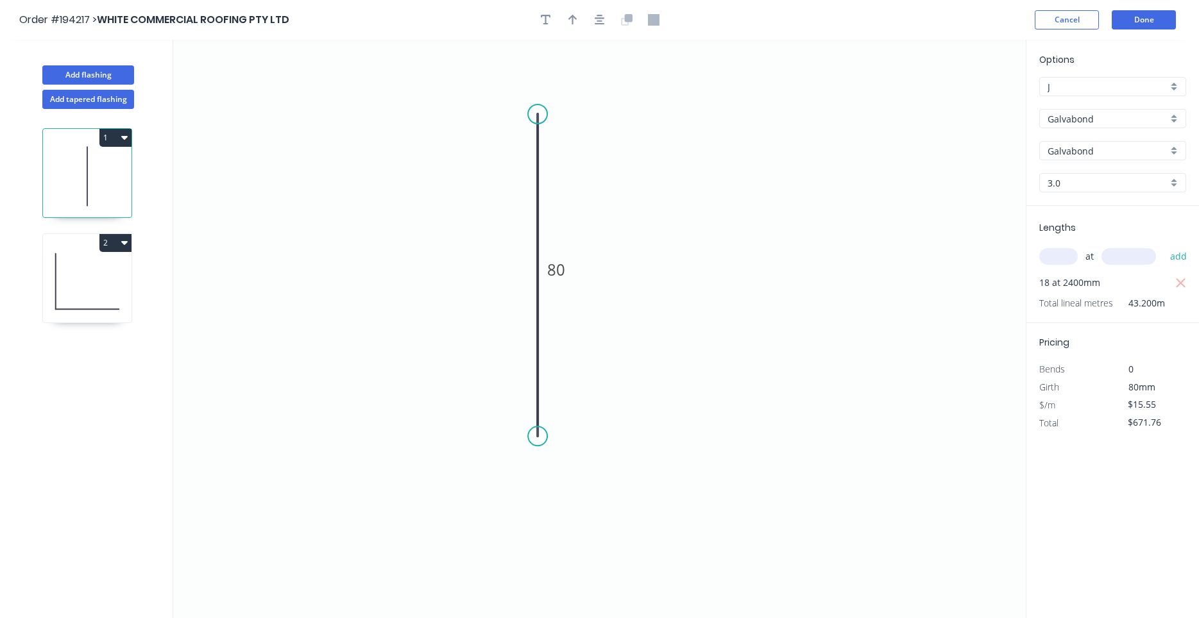
click at [86, 274] on icon at bounding box center [87, 281] width 89 height 82
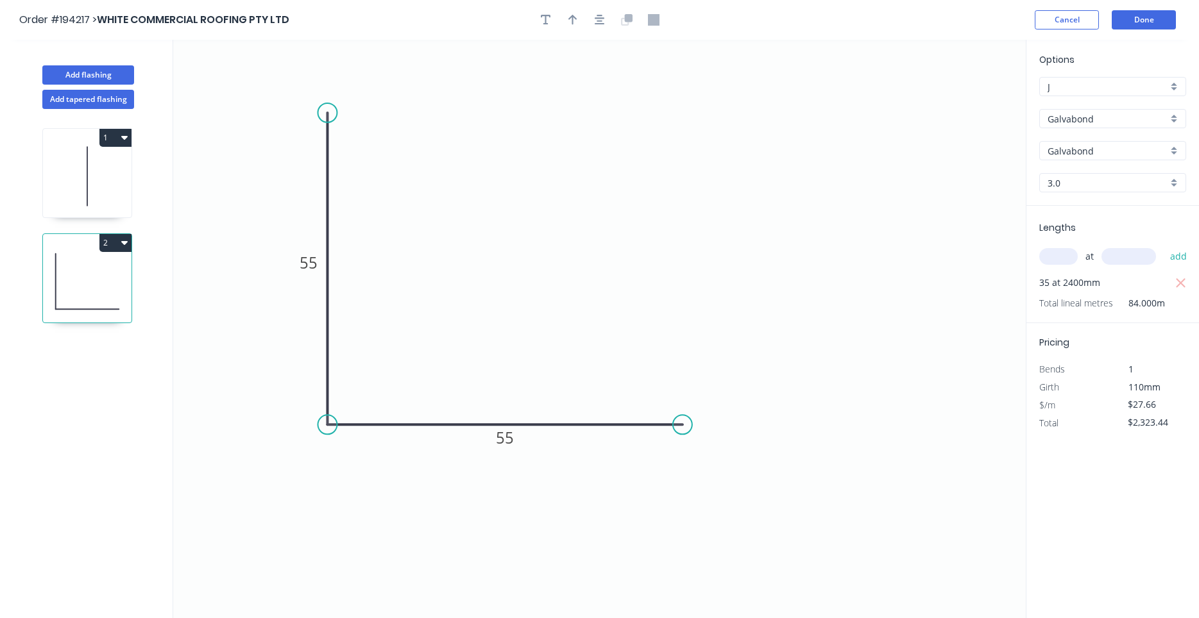
click at [78, 223] on div "1 2" at bounding box center [88, 375] width 169 height 533
click at [86, 211] on icon at bounding box center [87, 176] width 89 height 82
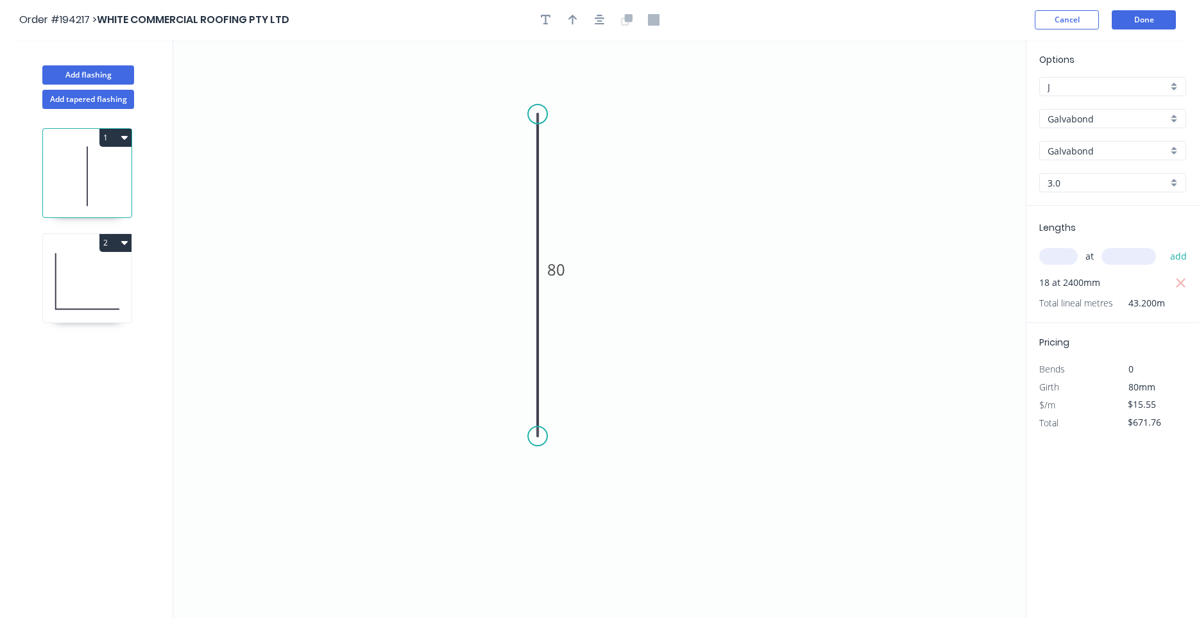
click at [98, 274] on icon at bounding box center [87, 281] width 89 height 82
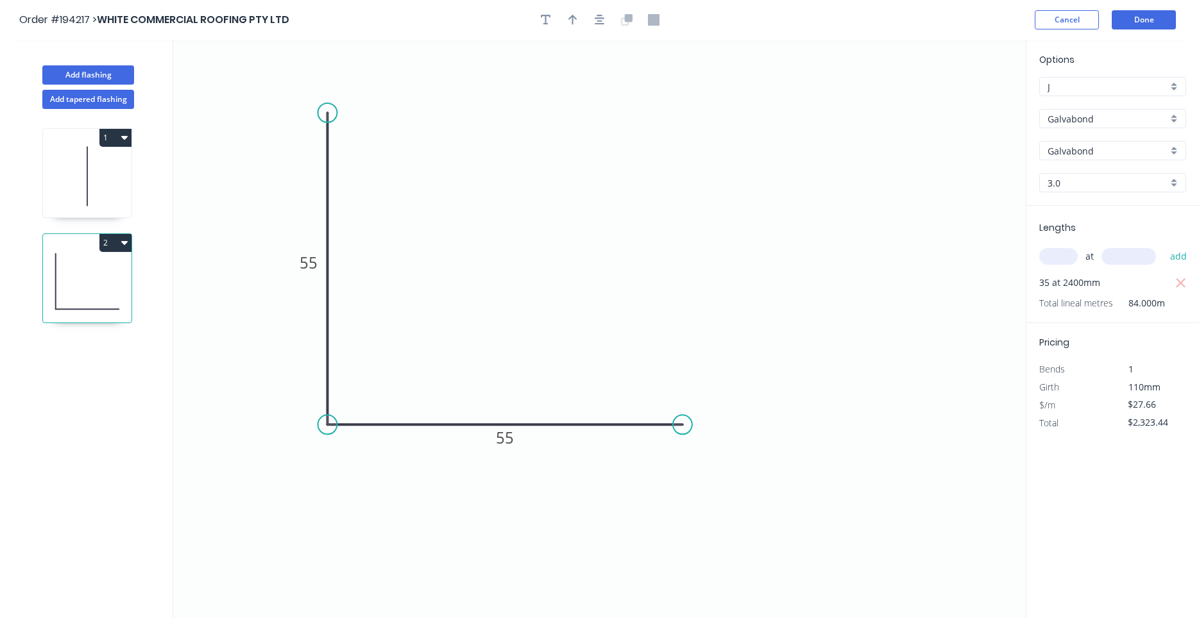
click at [85, 189] on icon at bounding box center [87, 176] width 89 height 82
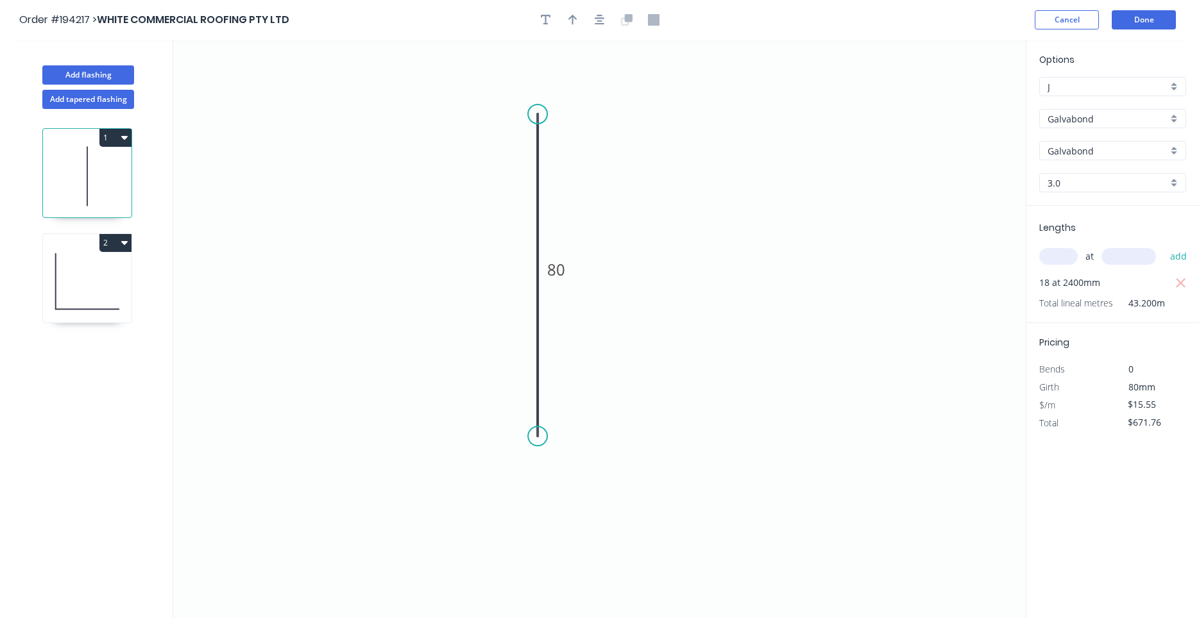
click at [81, 278] on icon at bounding box center [87, 281] width 89 height 82
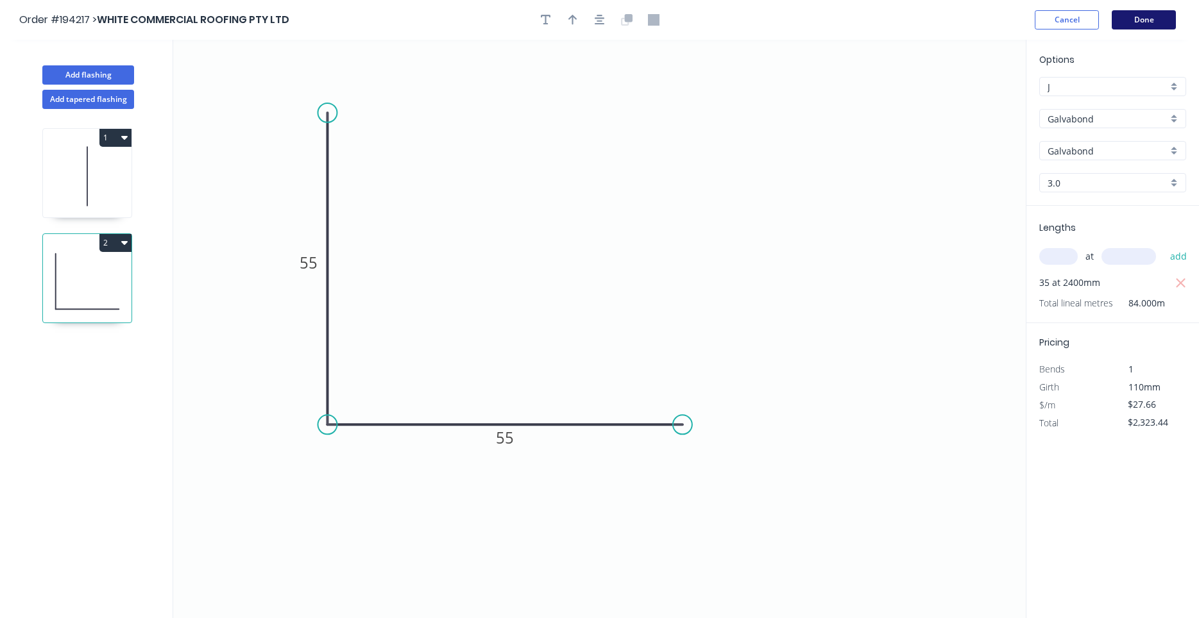
click at [1131, 21] on button "Done" at bounding box center [1143, 19] width 64 height 19
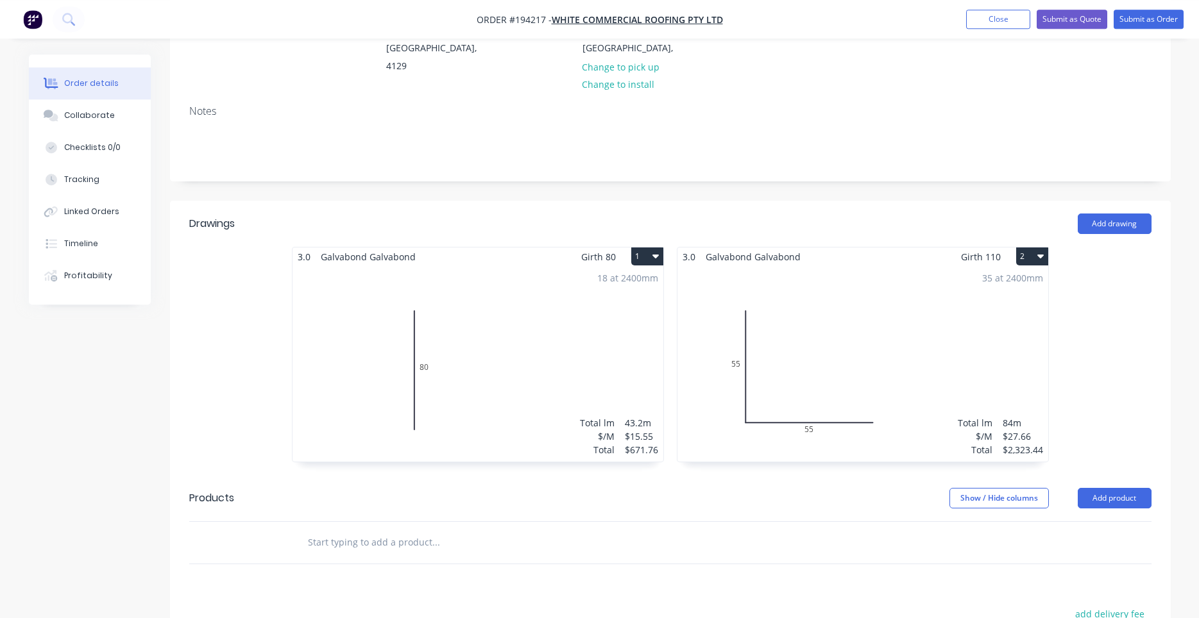
scroll to position [218, 0]
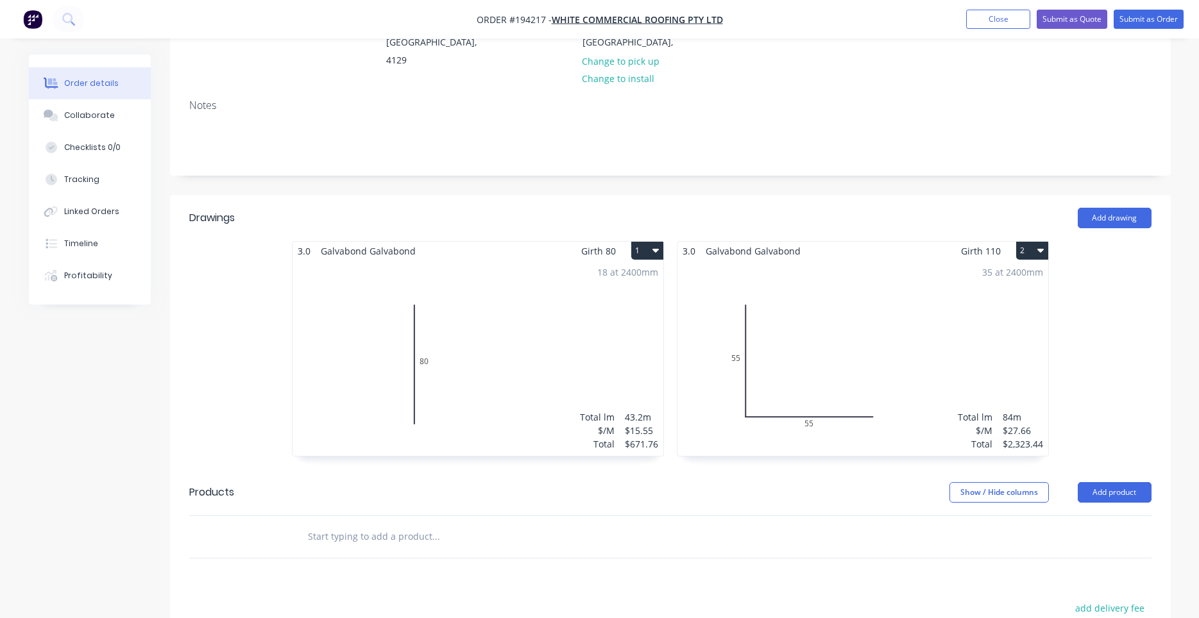
click at [877, 398] on div "35 at 2400mm Total lm $/M Total 84m $27.66 $2,323.44" at bounding box center [862, 358] width 371 height 196
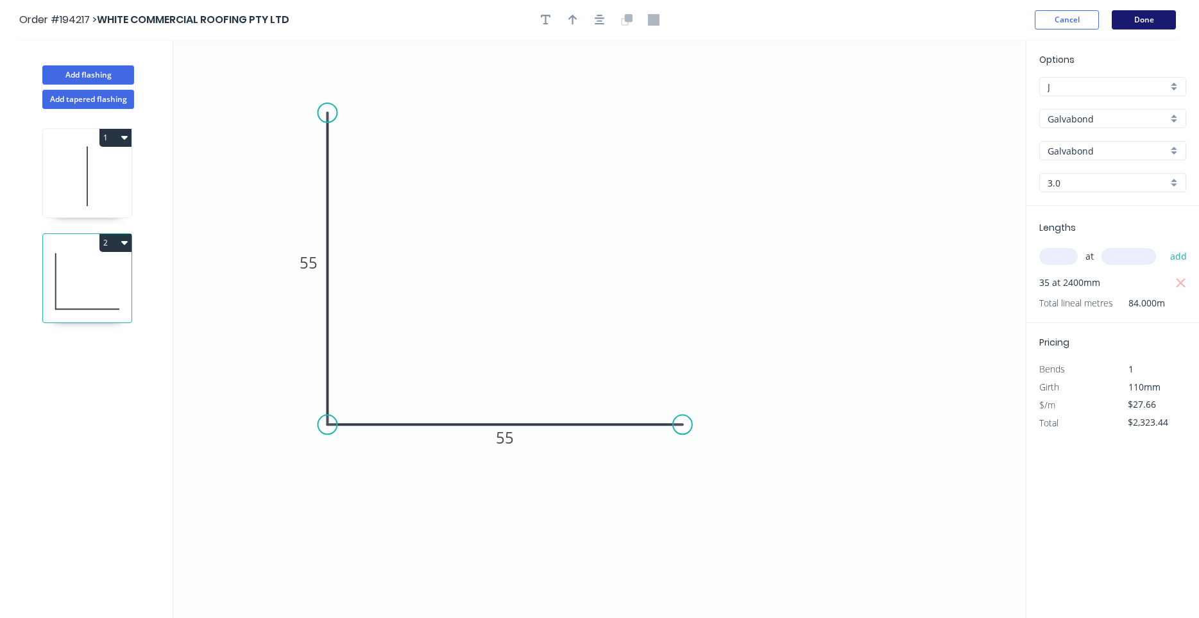
click at [1145, 17] on button "Done" at bounding box center [1143, 19] width 64 height 19
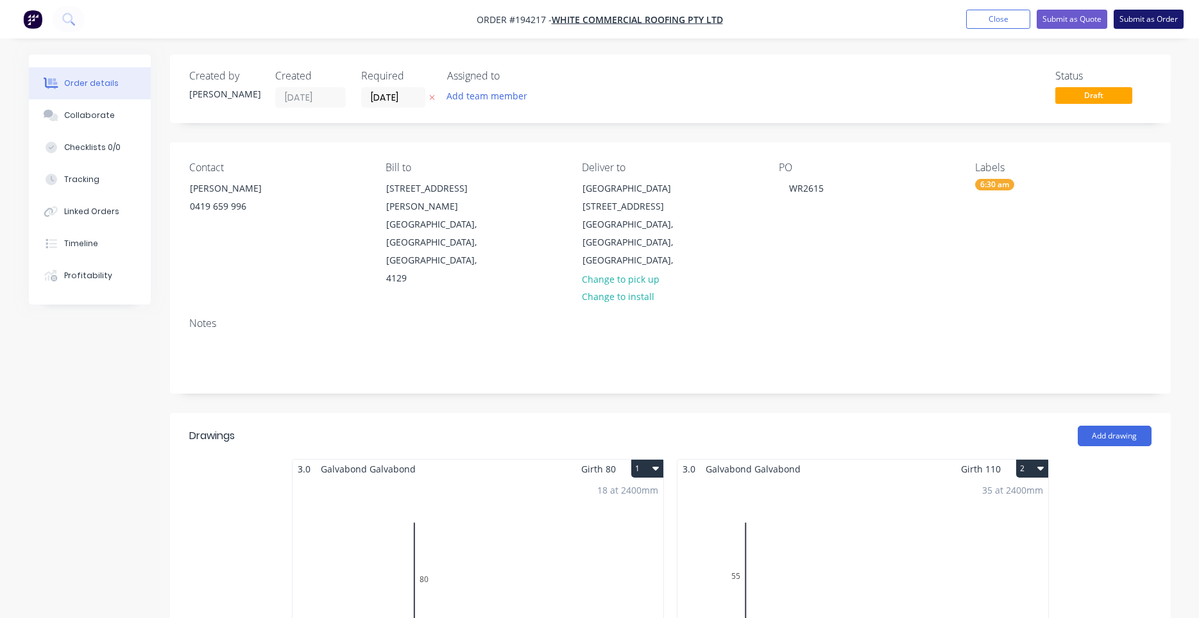
click at [1156, 20] on button "Submit as Order" at bounding box center [1148, 19] width 70 height 19
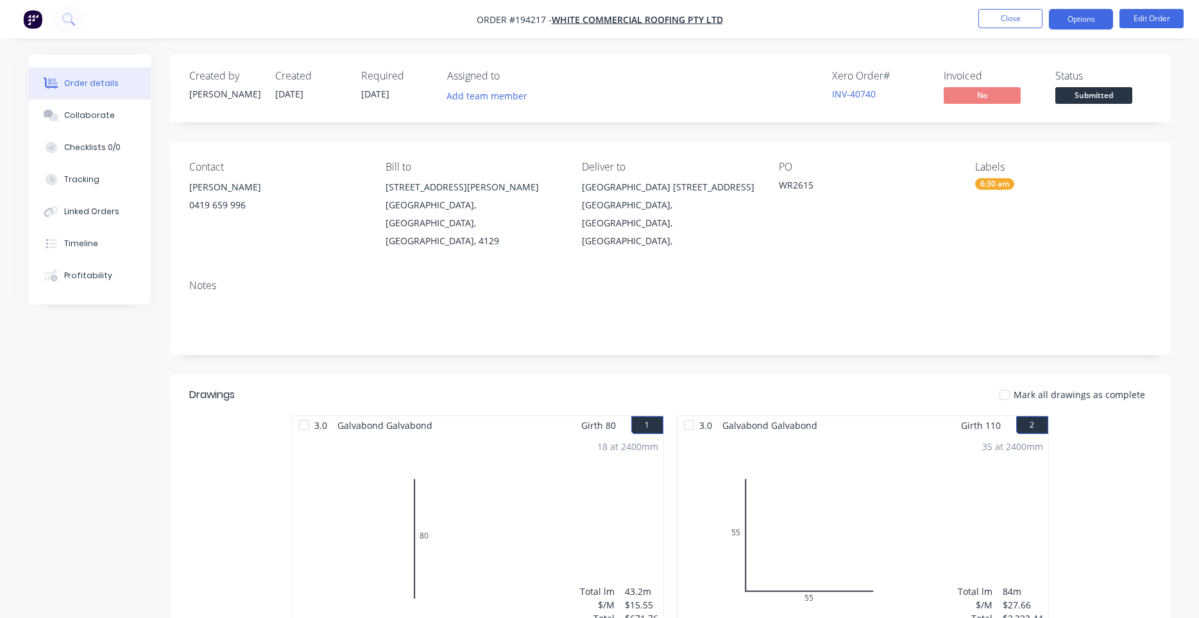
click at [1083, 20] on button "Options" at bounding box center [1081, 19] width 64 height 21
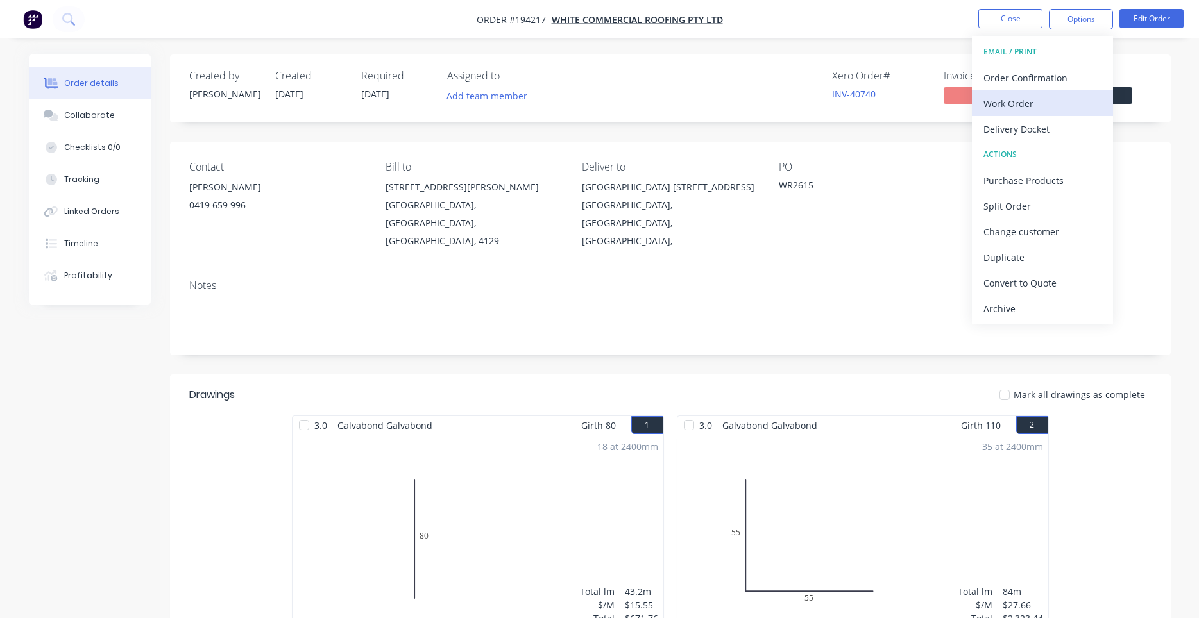
click at [1056, 97] on div "Work Order" at bounding box center [1042, 103] width 118 height 19
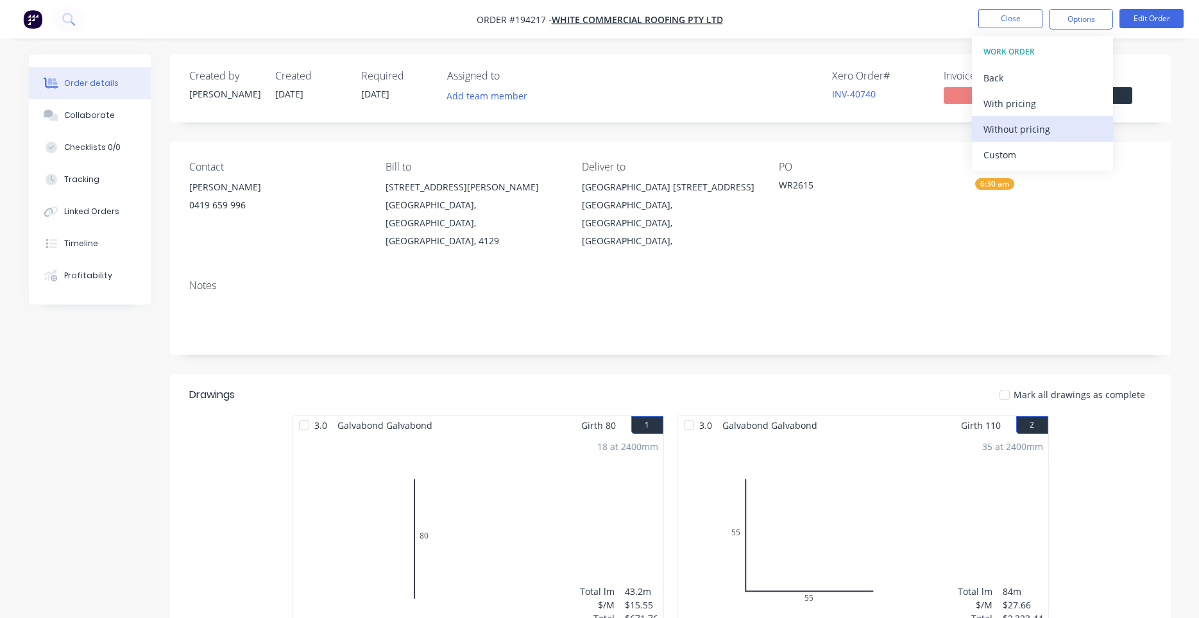
click at [1026, 135] on div "Without pricing" at bounding box center [1042, 129] width 118 height 19
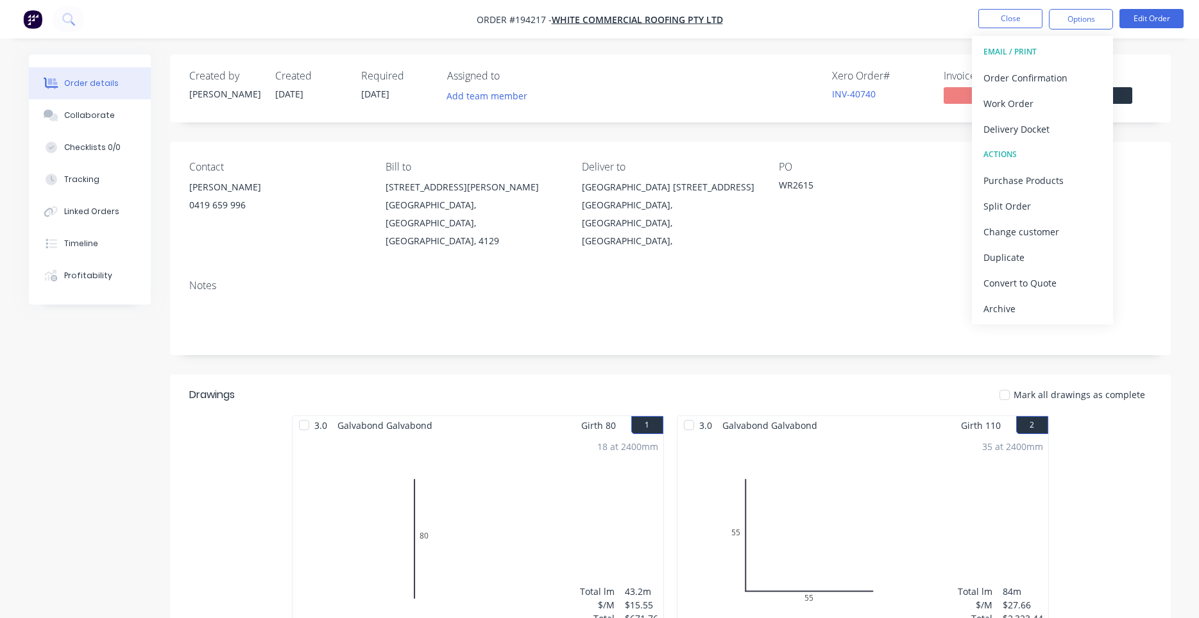
click at [865, 225] on div "PO WR2615" at bounding box center [867, 205] width 176 height 89
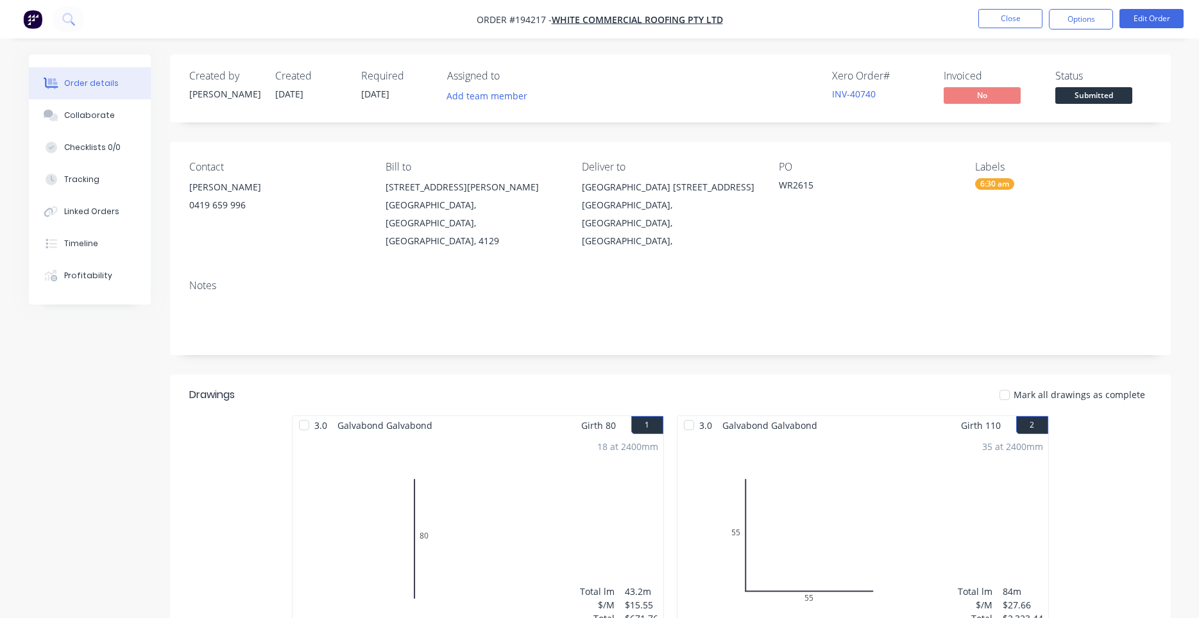
click at [959, 477] on div "35 at 2400mm Total lm $/M Total 84m $27.66 $2,323.44" at bounding box center [862, 533] width 371 height 196
click at [1165, 26] on button "Edit Order" at bounding box center [1151, 18] width 64 height 19
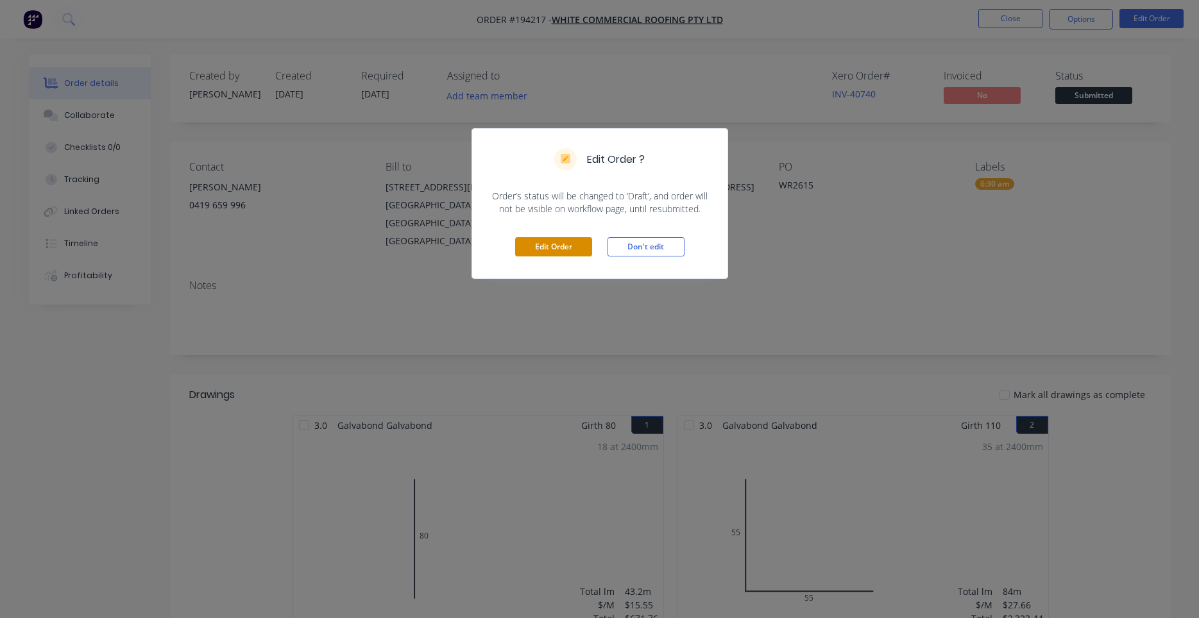
click at [577, 248] on button "Edit Order" at bounding box center [553, 246] width 77 height 19
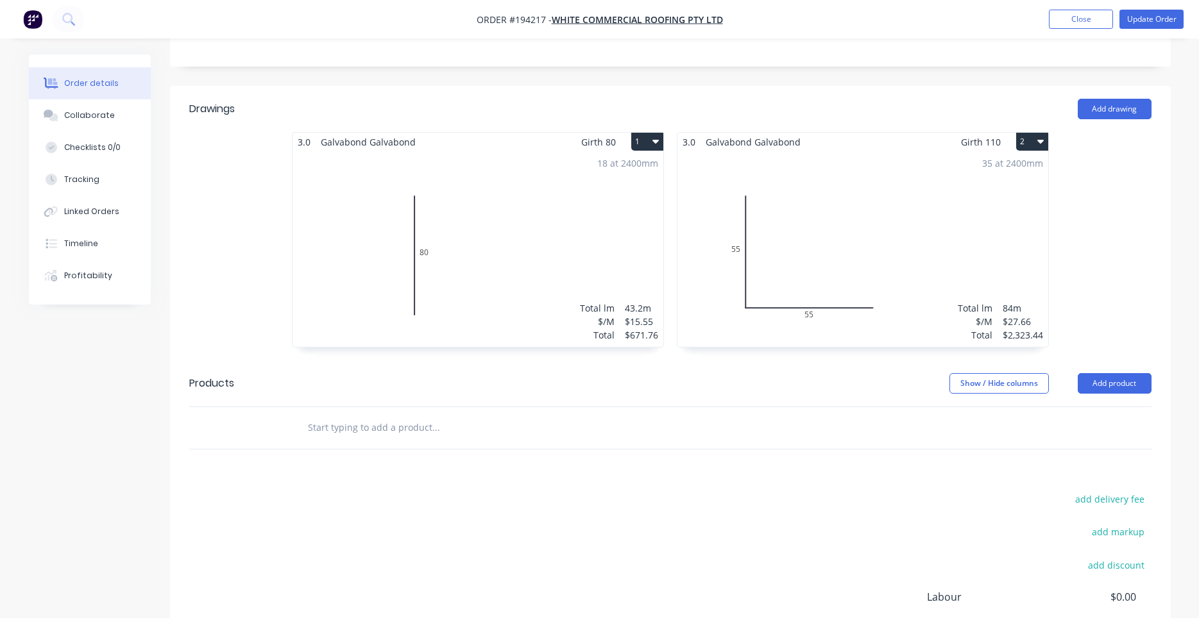
click at [825, 257] on div "35 at 2400mm Total lm $/M Total 84m $27.66 $2,323.44" at bounding box center [862, 249] width 371 height 196
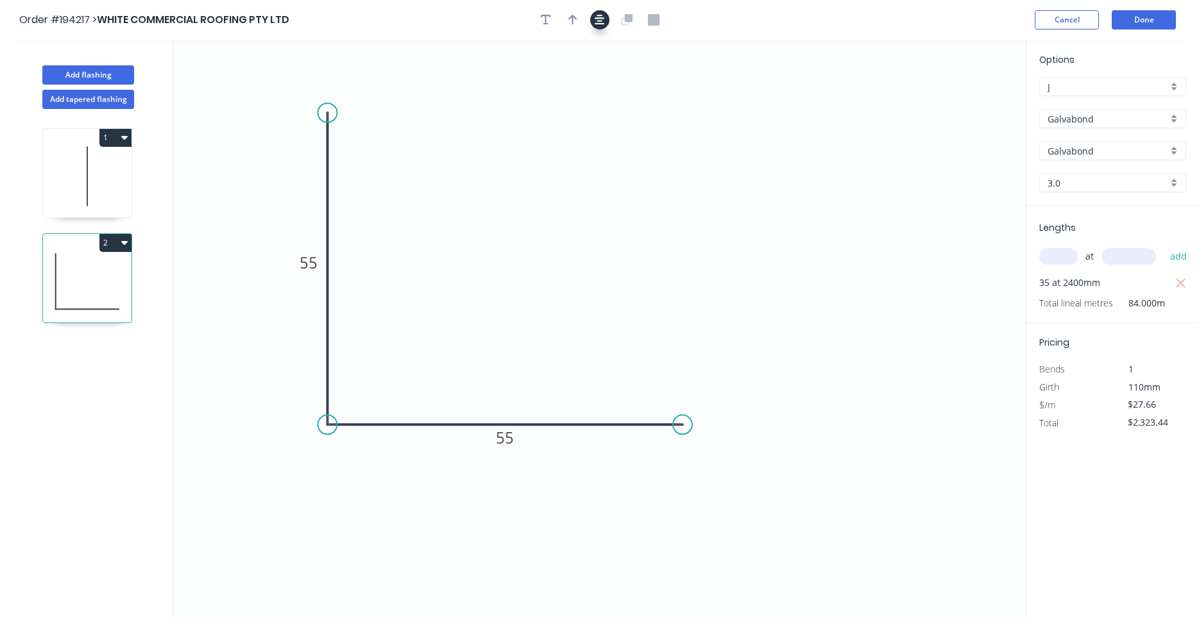
click at [600, 29] on button "button" at bounding box center [599, 19] width 19 height 19
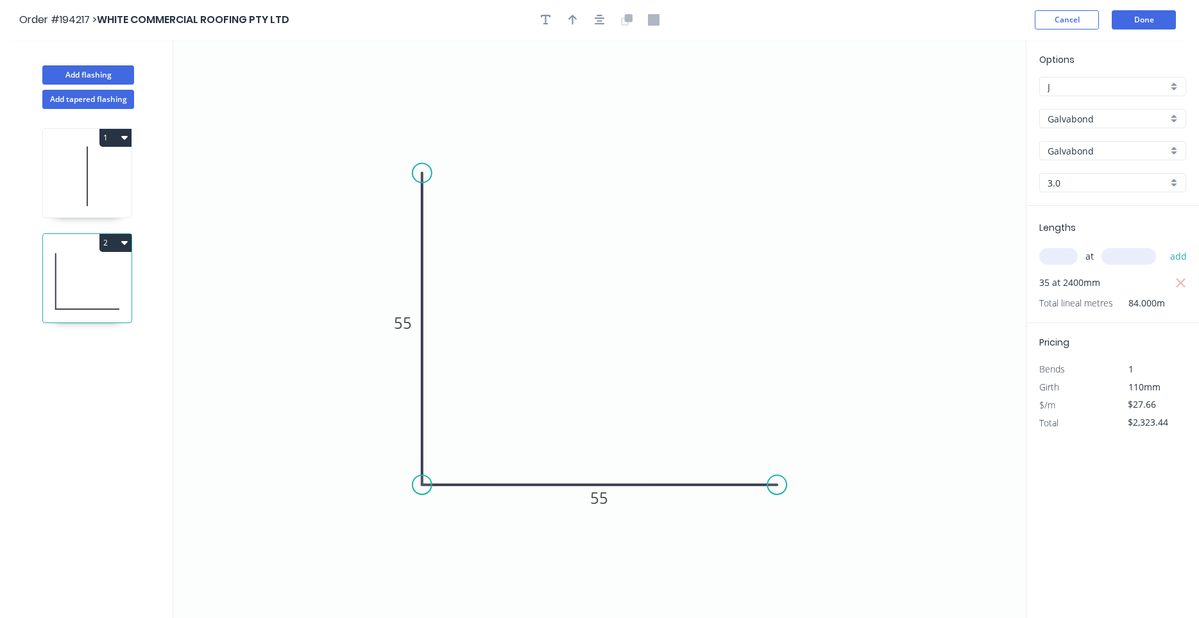
click at [126, 185] on icon at bounding box center [87, 176] width 89 height 82
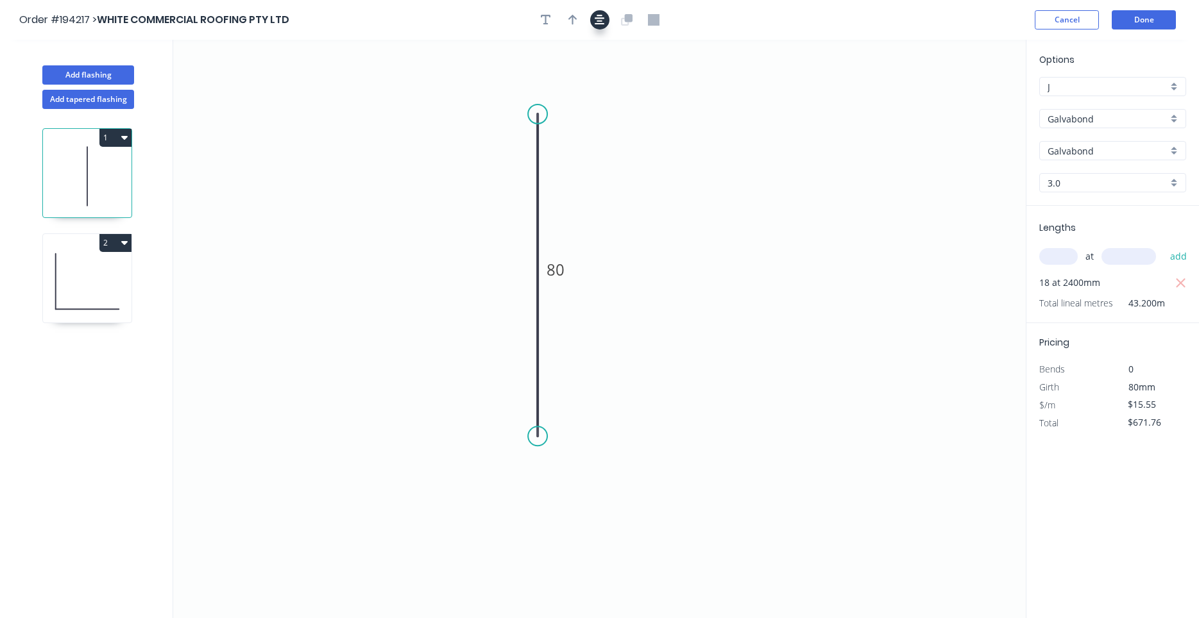
click at [600, 18] on icon "button" at bounding box center [599, 20] width 10 height 10
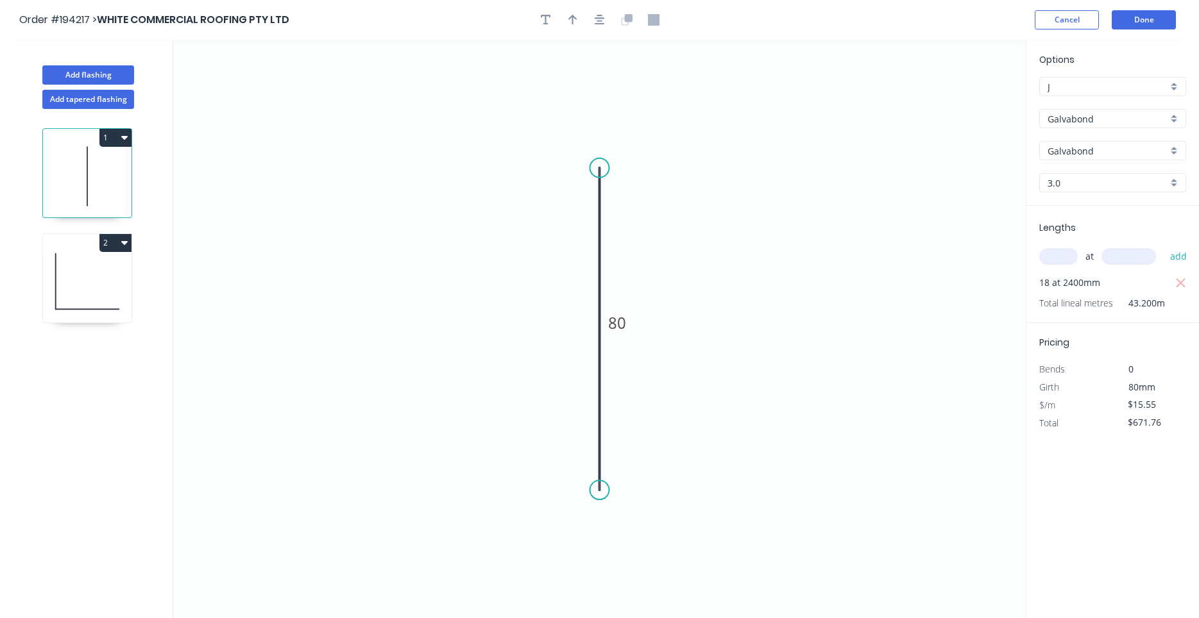
click at [78, 283] on icon at bounding box center [87, 281] width 89 height 82
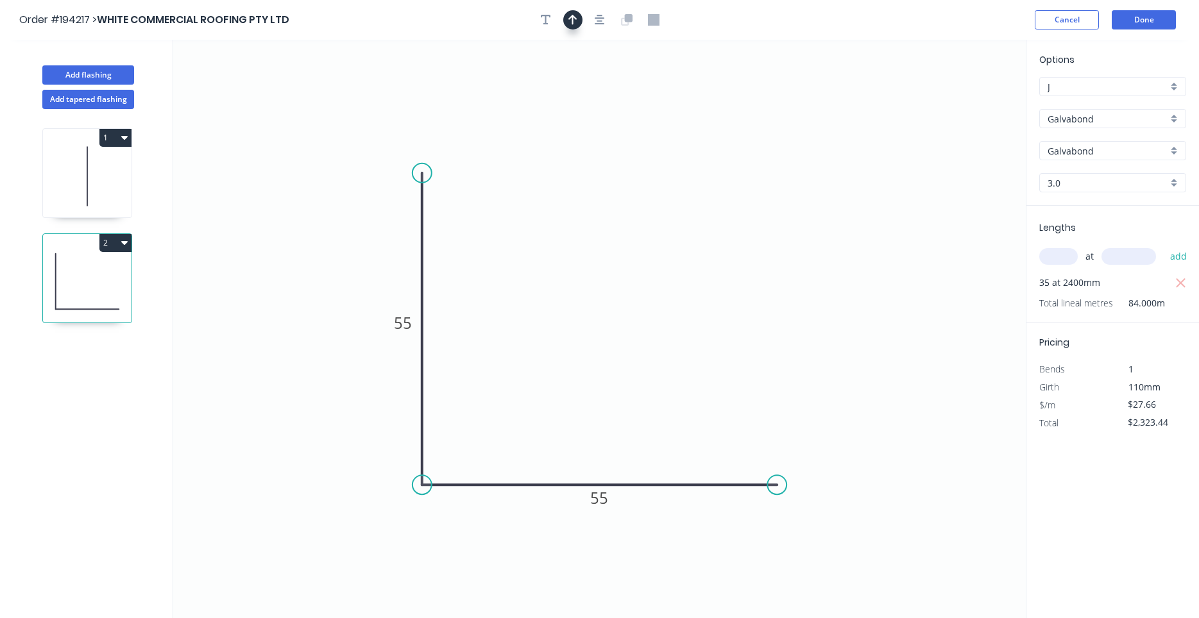
click at [565, 19] on button "button" at bounding box center [572, 19] width 19 height 19
drag, startPoint x: 963, startPoint y: 101, endPoint x: 282, endPoint y: 407, distance: 747.2
click at [281, 370] on icon at bounding box center [281, 349] width 12 height 41
click at [282, 407] on icon at bounding box center [282, 391] width 12 height 41
click at [282, 407] on icon at bounding box center [291, 396] width 37 height 37
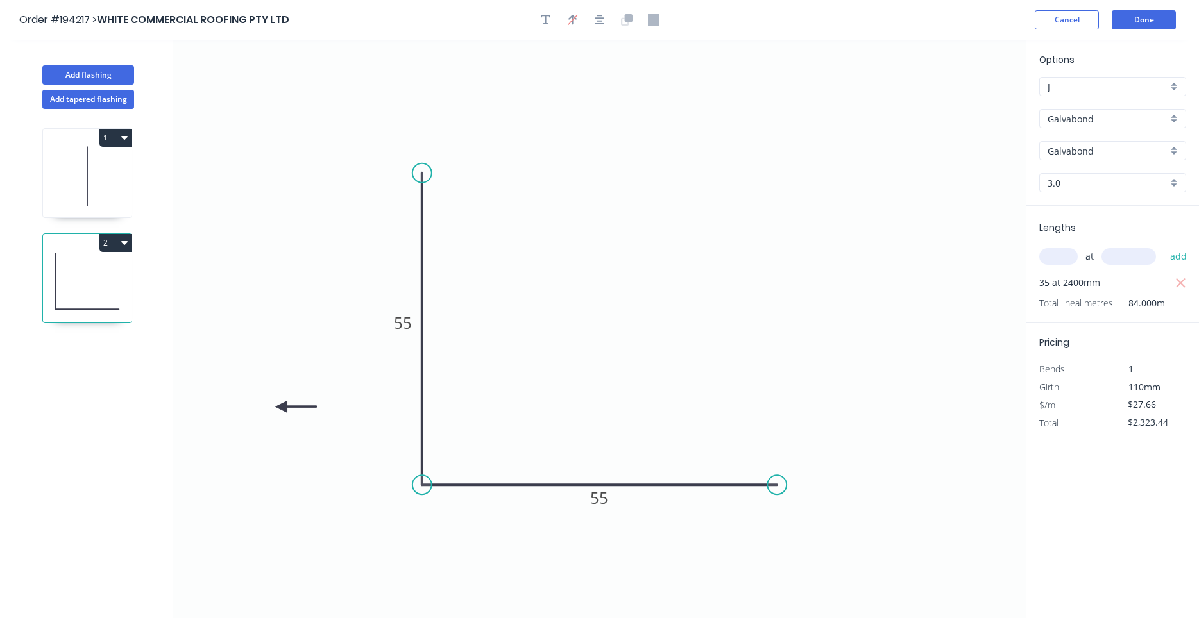
click at [282, 407] on icon at bounding box center [296, 407] width 41 height 12
click at [282, 407] on icon at bounding box center [282, 421] width 12 height 41
click at [1153, 15] on button "Done" at bounding box center [1143, 19] width 64 height 19
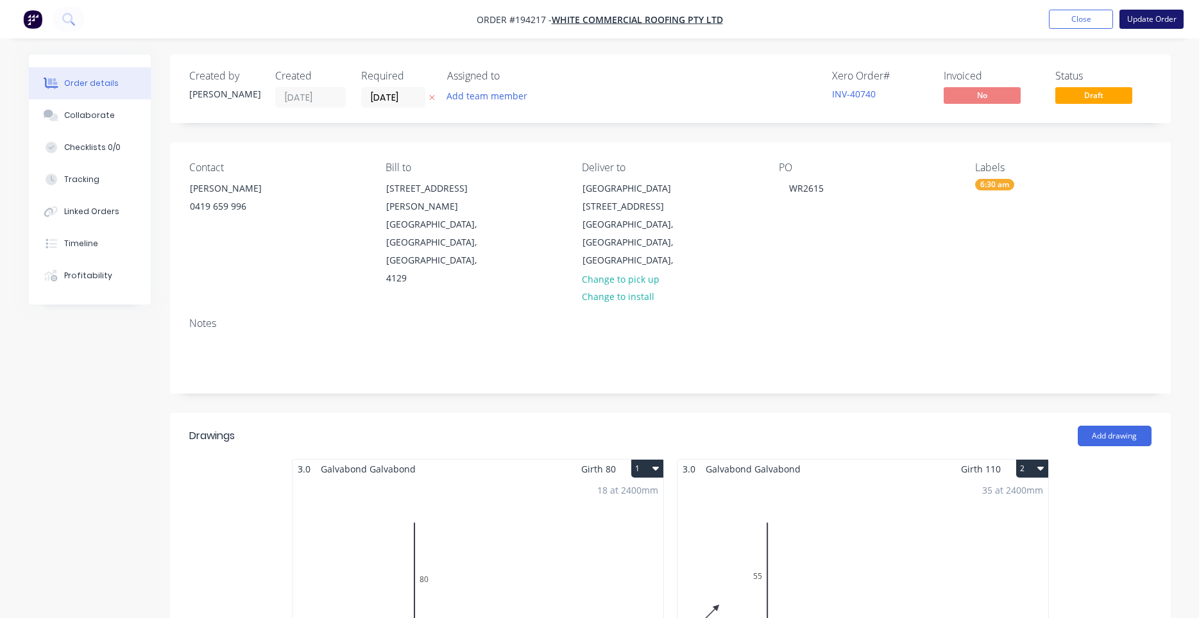
click at [1137, 21] on button "Update Order" at bounding box center [1151, 19] width 64 height 19
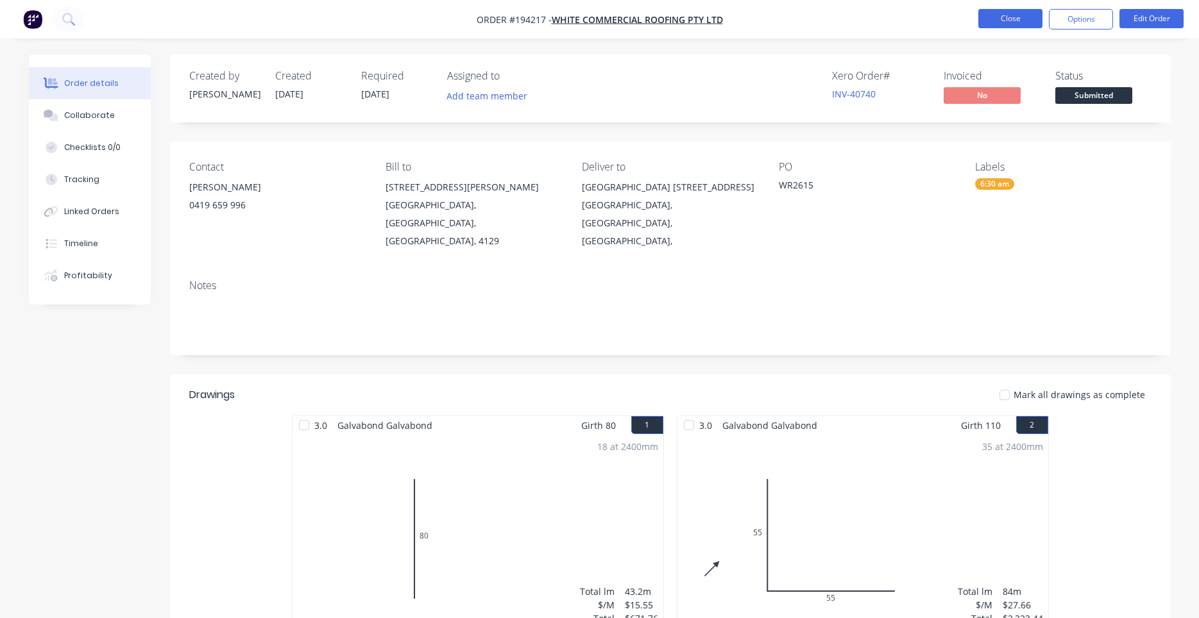
click at [1020, 21] on button "Close" at bounding box center [1010, 18] width 64 height 19
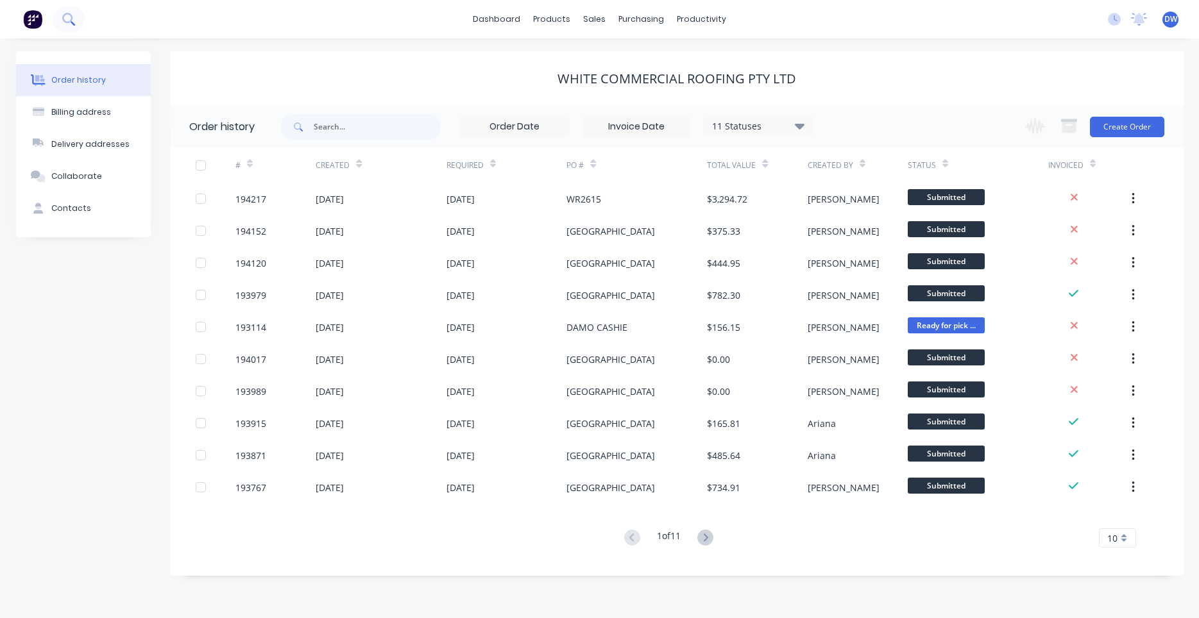
click at [67, 15] on icon at bounding box center [67, 18] width 10 height 10
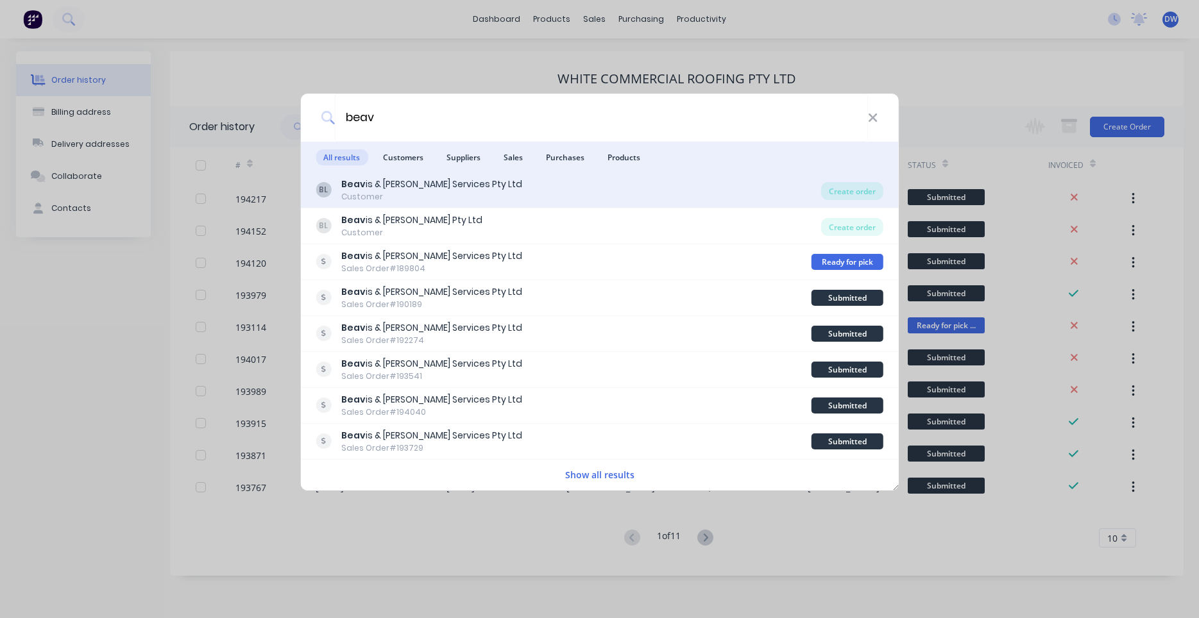
click at [583, 195] on div "BL Beav is & Bartels Services Pty Ltd Customer" at bounding box center [568, 190] width 505 height 25
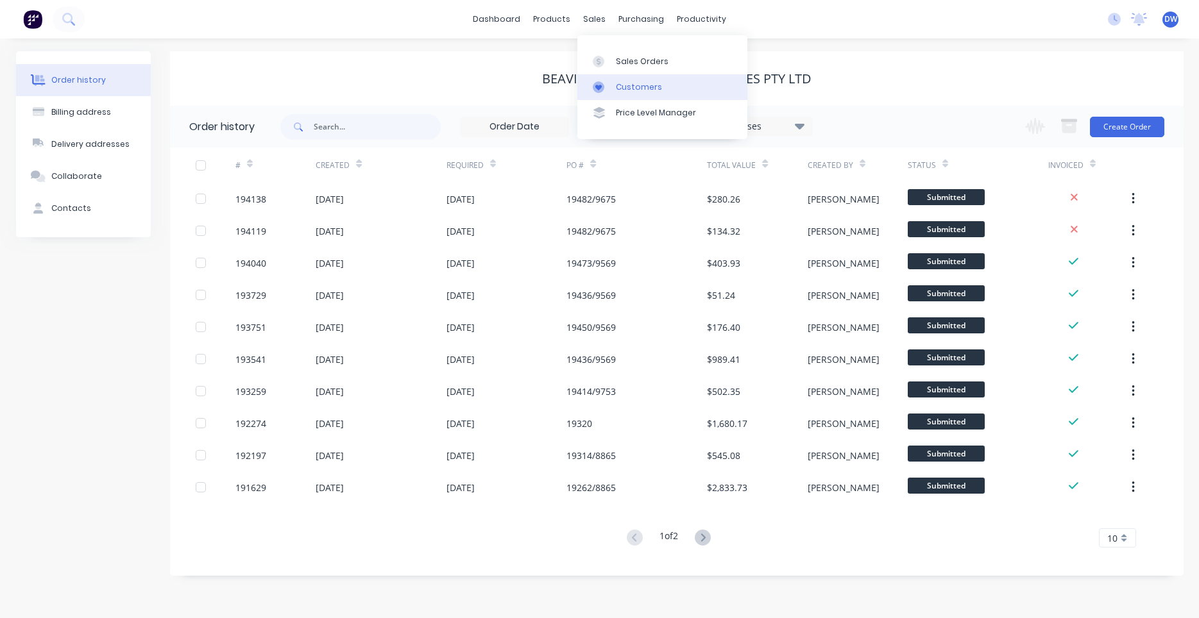
click at [609, 83] on div at bounding box center [602, 87] width 19 height 12
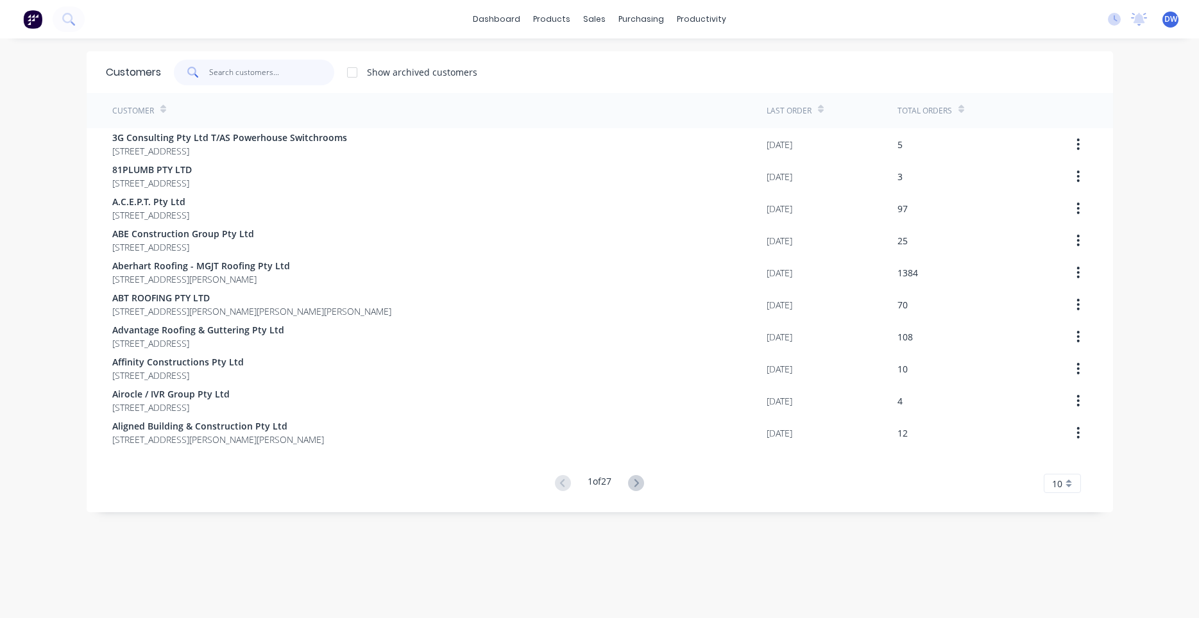
click at [310, 71] on input "text" at bounding box center [271, 73] width 125 height 26
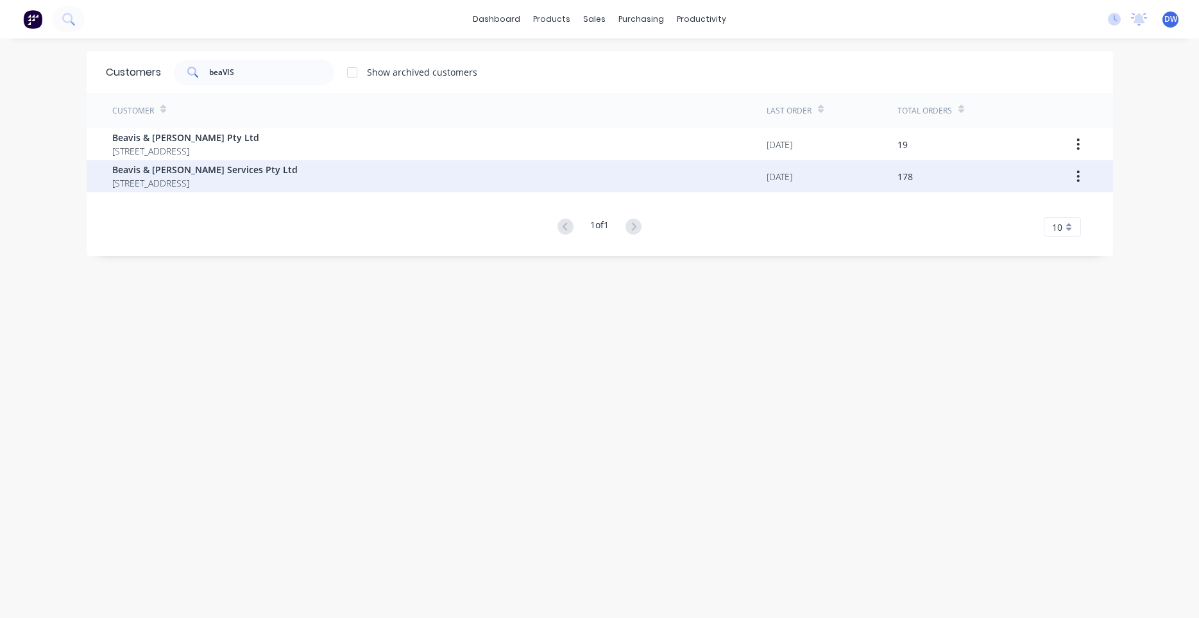
click at [366, 179] on div "Beavis & Bartels Services Pty Ltd PO BOX 392 NORTHGATE Queensland Australia 4013" at bounding box center [439, 176] width 654 height 32
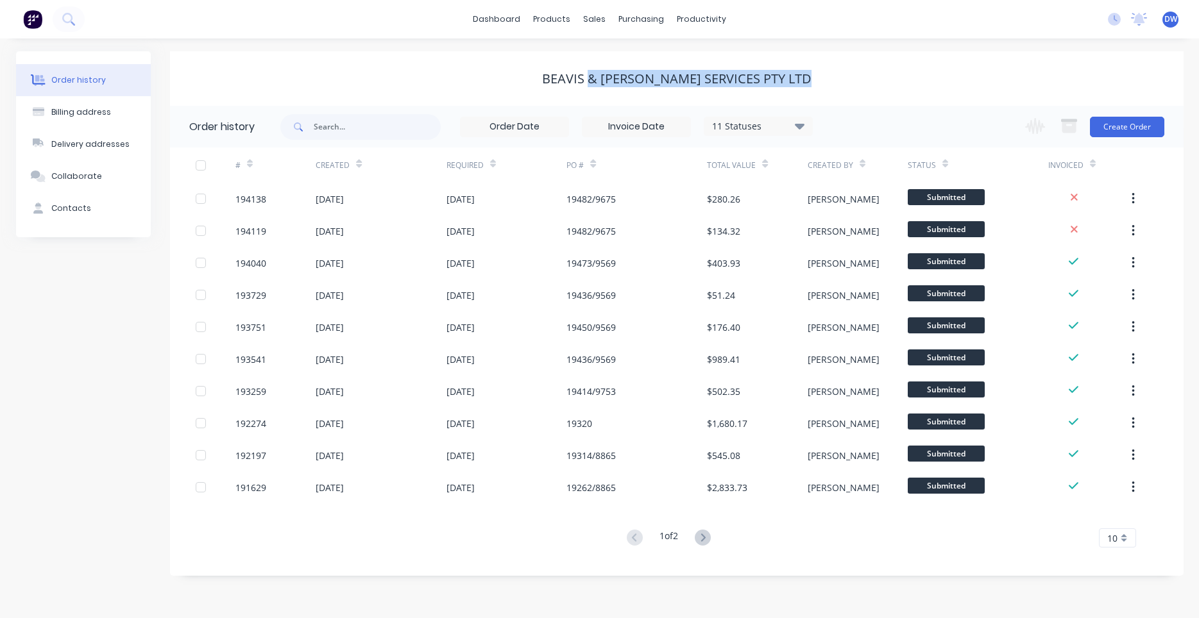
drag, startPoint x: 611, startPoint y: 77, endPoint x: 829, endPoint y: 91, distance: 218.5
click at [829, 91] on div "Beavis & Bartels Services Pty Ltd" at bounding box center [676, 78] width 1013 height 55
drag, startPoint x: 811, startPoint y: 86, endPoint x: 574, endPoint y: 80, distance: 237.4
click at [574, 80] on div "Beavis & Bartels Services Pty Ltd" at bounding box center [676, 78] width 1013 height 15
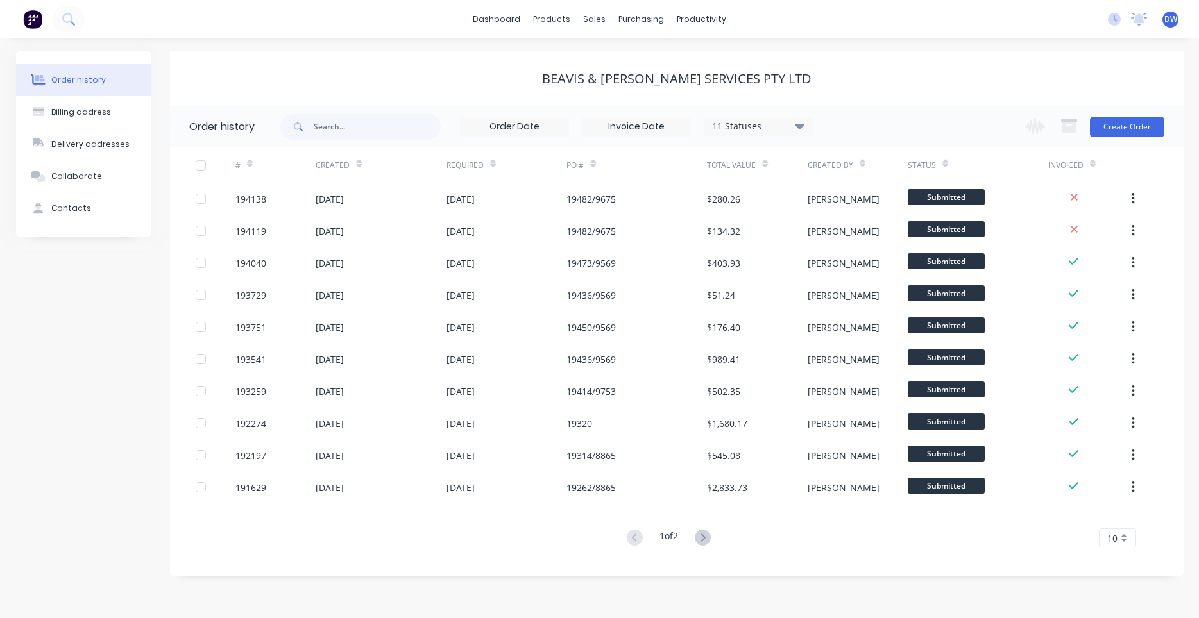
click at [574, 80] on div "Beavis & Bartels Services Pty Ltd" at bounding box center [676, 78] width 269 height 15
drag, startPoint x: 553, startPoint y: 79, endPoint x: 527, endPoint y: 71, distance: 27.6
click at [527, 71] on div "Beavis & Bartels Services Pty Ltd" at bounding box center [676, 78] width 1013 height 55
click at [1109, 126] on button "Create Order" at bounding box center [1127, 127] width 74 height 21
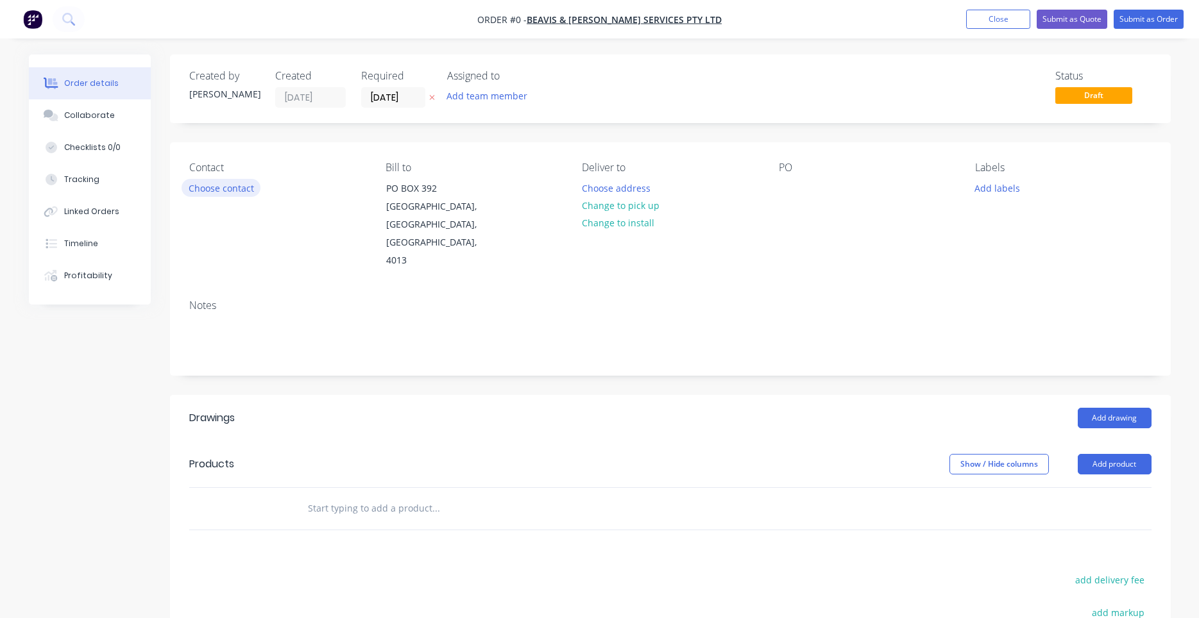
click at [229, 181] on button "Choose contact" at bounding box center [220, 187] width 79 height 17
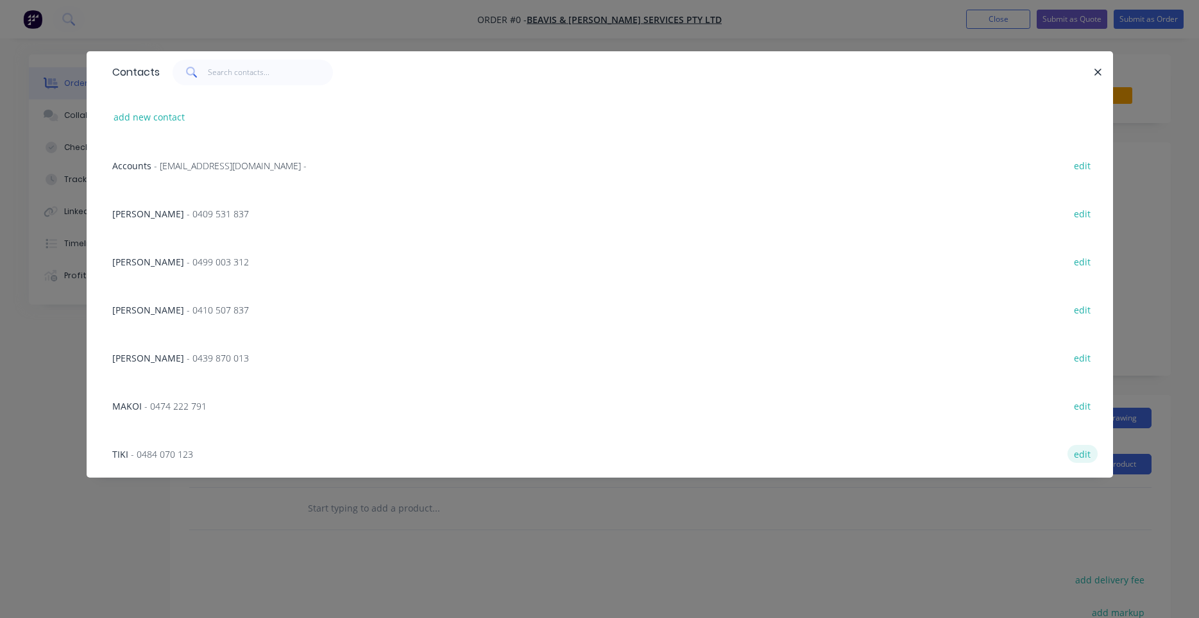
click at [1078, 455] on button "edit" at bounding box center [1082, 453] width 30 height 17
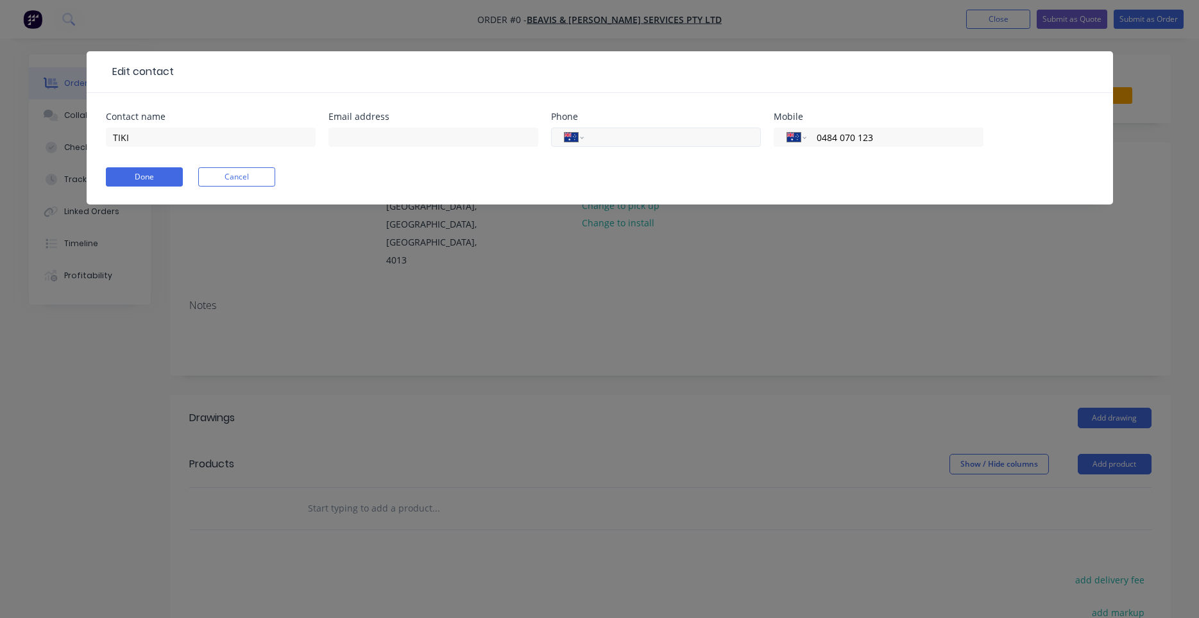
drag, startPoint x: 893, startPoint y: 141, endPoint x: 716, endPoint y: 143, distance: 176.4
click at [716, 143] on div "Contact name TIKI Email address Phone International Afghanistan Åland Islands A…" at bounding box center [600, 137] width 988 height 50
drag, startPoint x: 918, startPoint y: 131, endPoint x: 735, endPoint y: 131, distance: 182.8
click at [815, 131] on input "0484 070 123" at bounding box center [892, 137] width 154 height 15
click at [158, 174] on button "Done" at bounding box center [144, 176] width 77 height 19
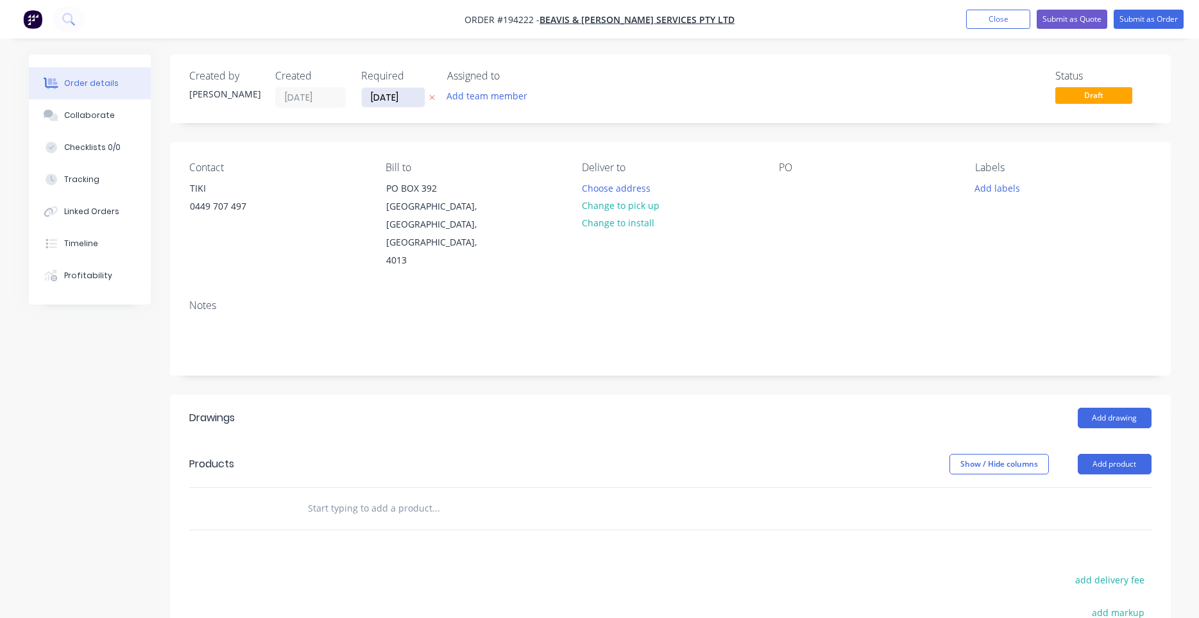
click at [390, 99] on input "[DATE]" at bounding box center [393, 97] width 63 height 19
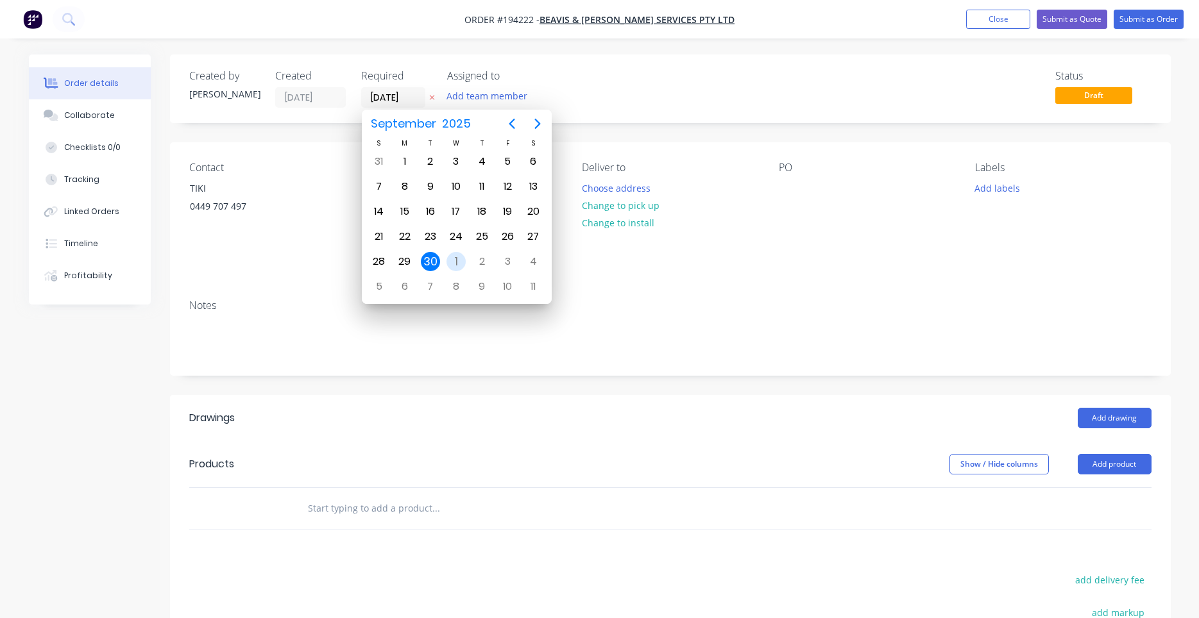
click at [459, 258] on div "1" at bounding box center [455, 261] width 19 height 19
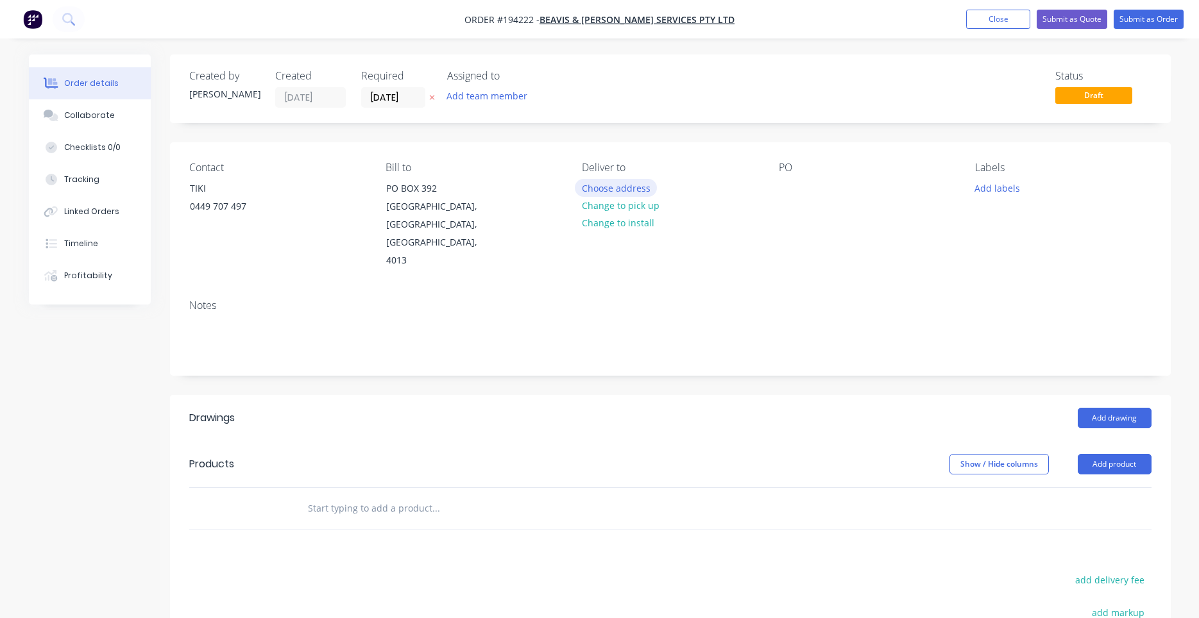
click at [591, 187] on button "Choose address" at bounding box center [616, 187] width 82 height 17
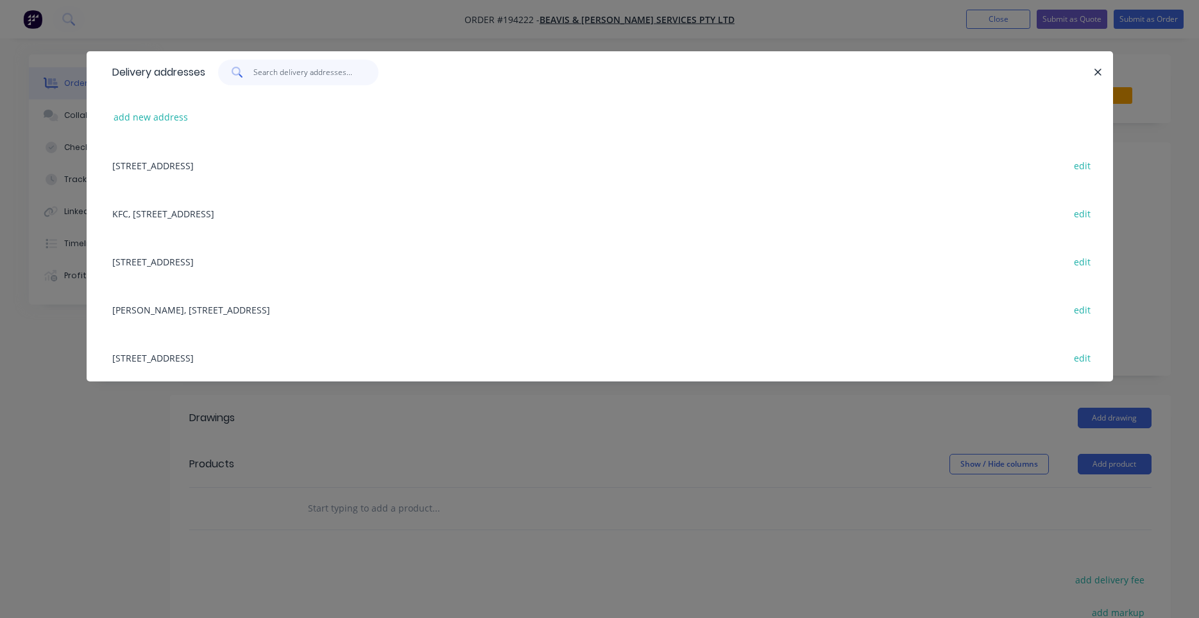
click at [326, 76] on input "text" at bounding box center [315, 73] width 125 height 26
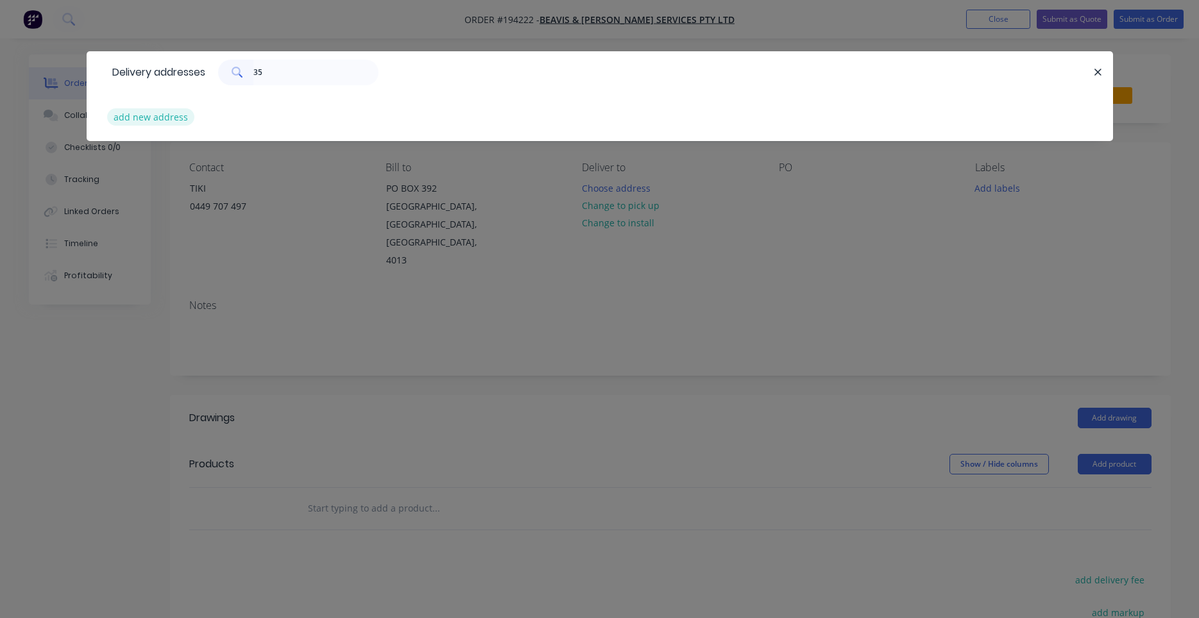
click at [157, 113] on button "add new address" at bounding box center [151, 116] width 88 height 17
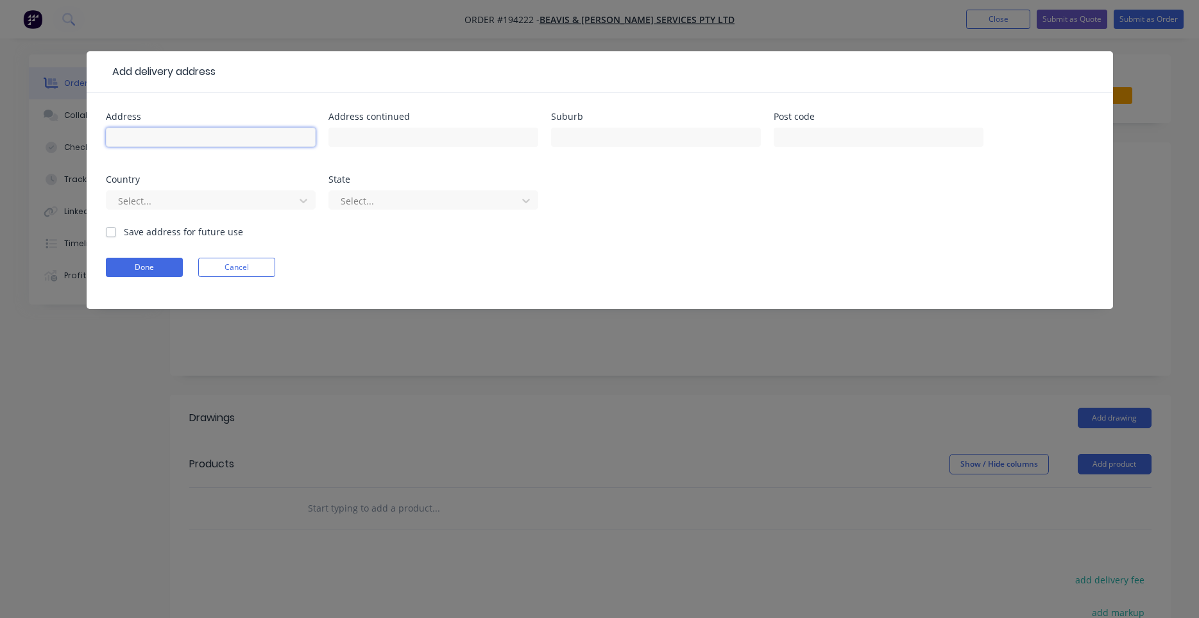
click at [170, 146] on input "text" at bounding box center [211, 137] width 210 height 19
click at [115, 263] on button "Done" at bounding box center [144, 267] width 77 height 19
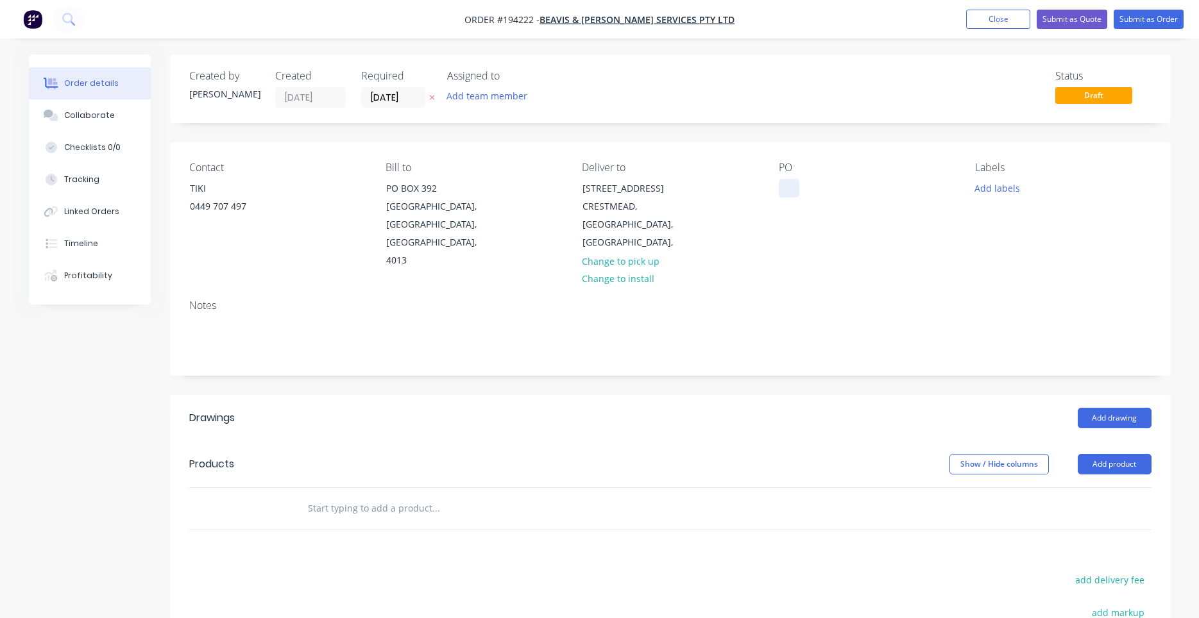
click at [794, 180] on div at bounding box center [789, 188] width 21 height 19
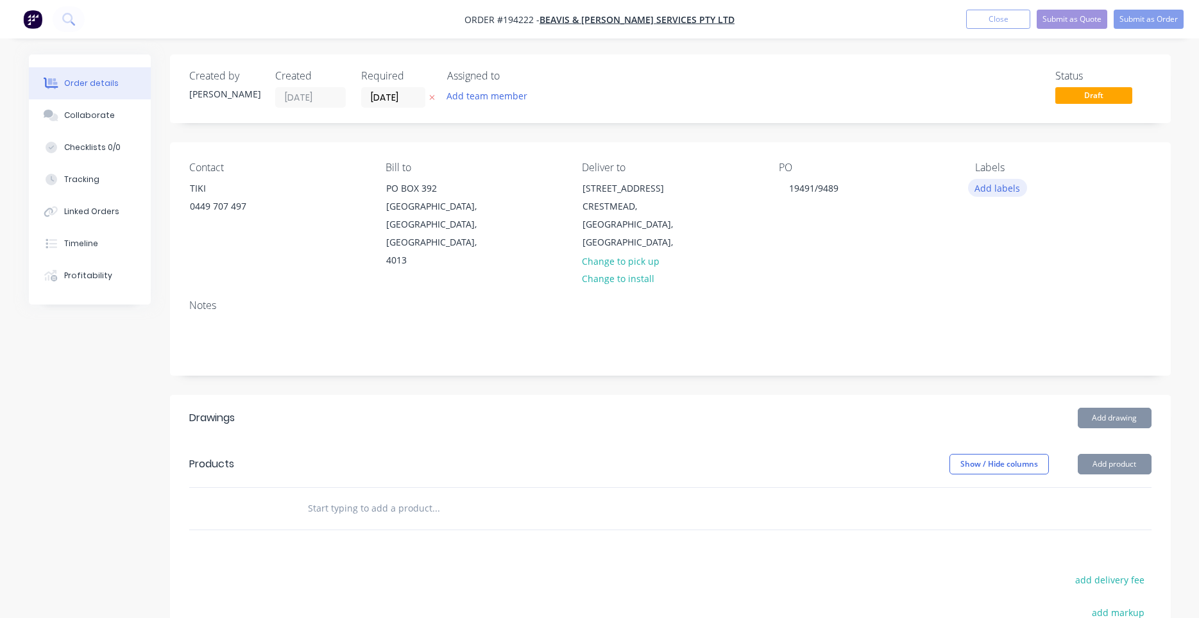
click at [1008, 188] on button "Add labels" at bounding box center [997, 187] width 59 height 17
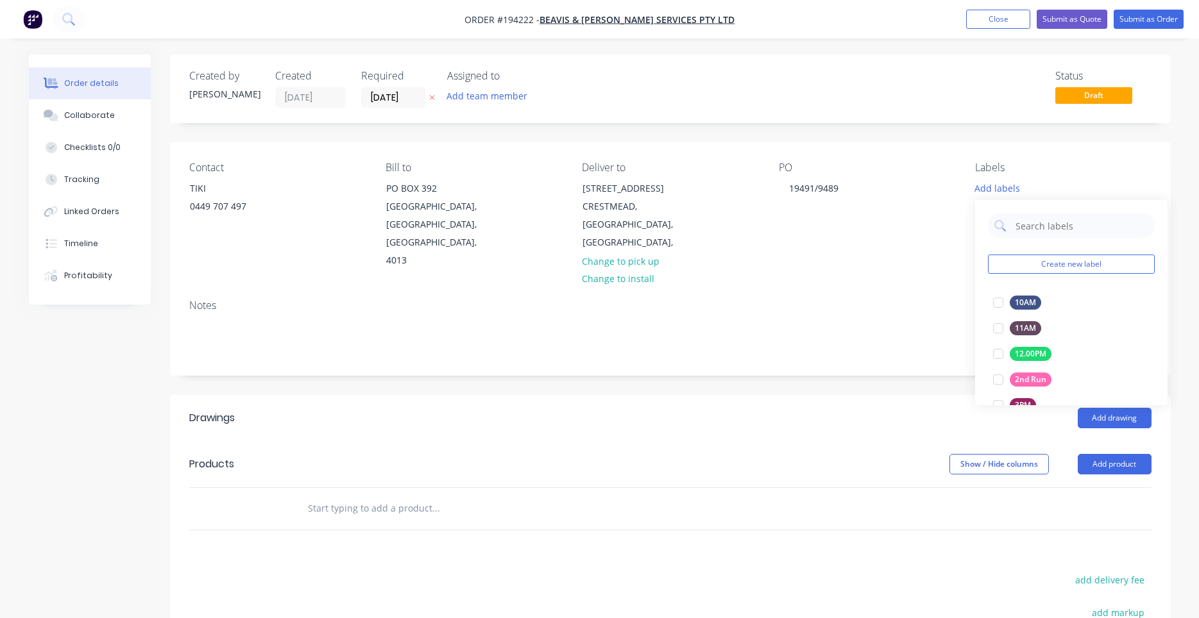
click at [364, 496] on input "text" at bounding box center [435, 509] width 257 height 26
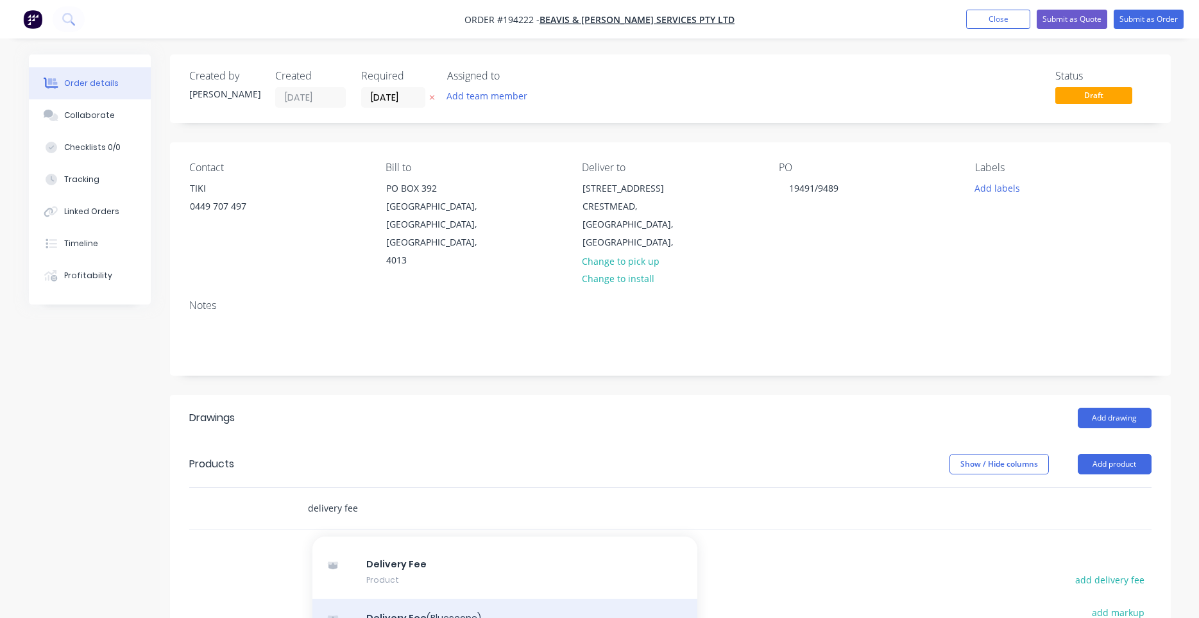
scroll to position [122, 0]
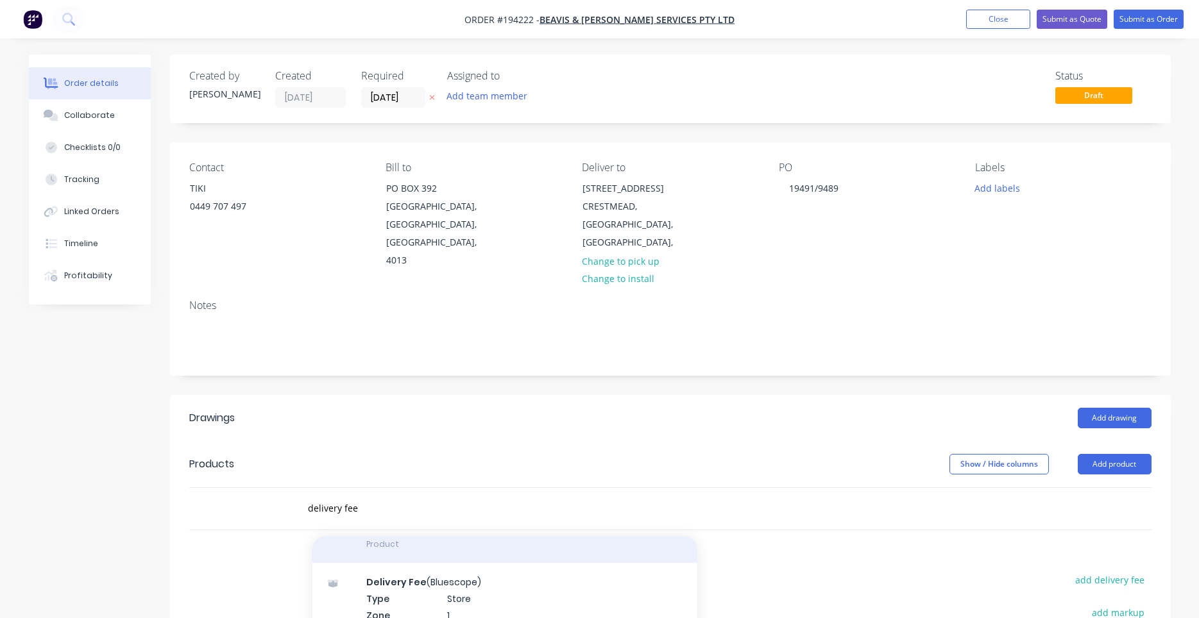
click at [432, 543] on div "Delivery Fee Product" at bounding box center [504, 536] width 385 height 54
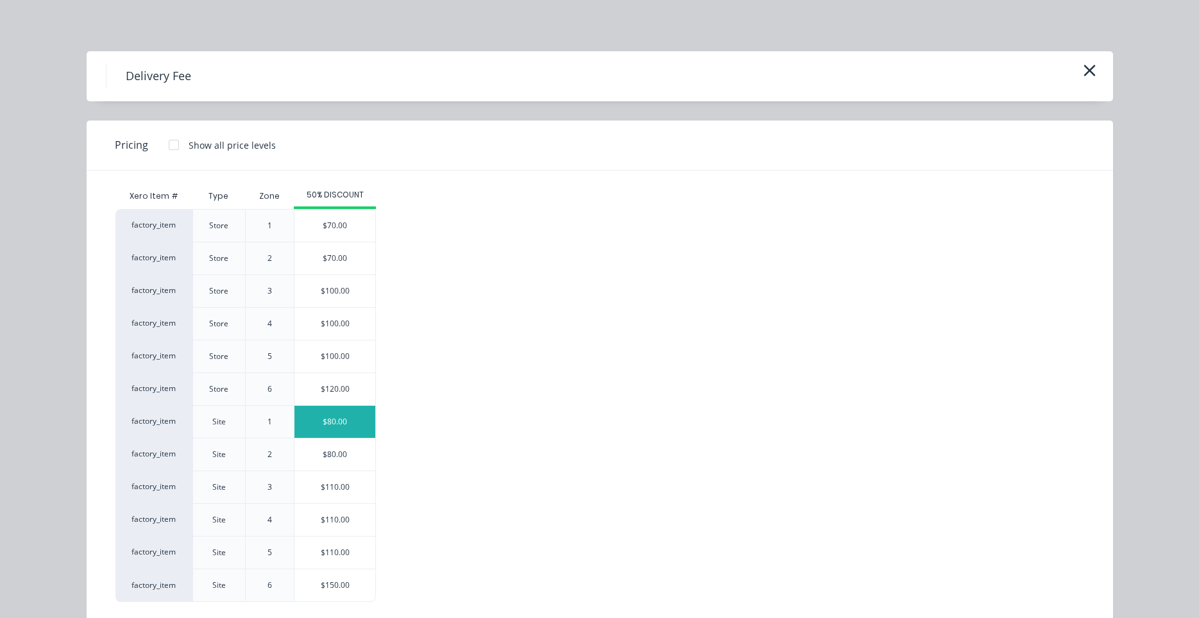
click at [331, 426] on div "$80.00" at bounding box center [334, 422] width 81 height 32
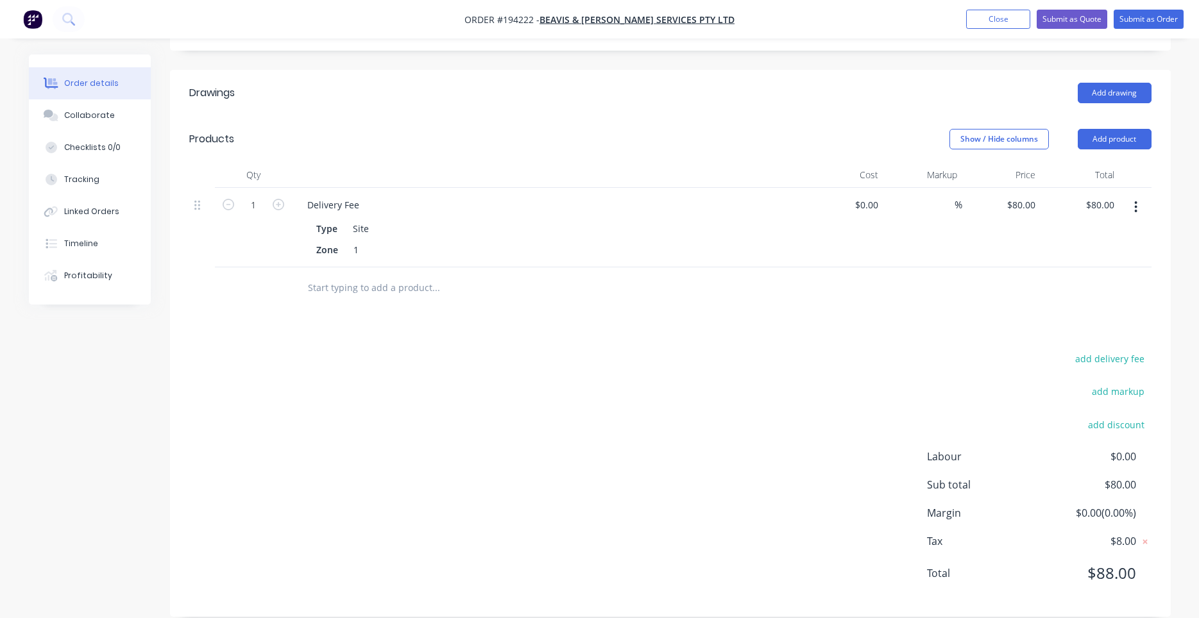
scroll to position [0, 0]
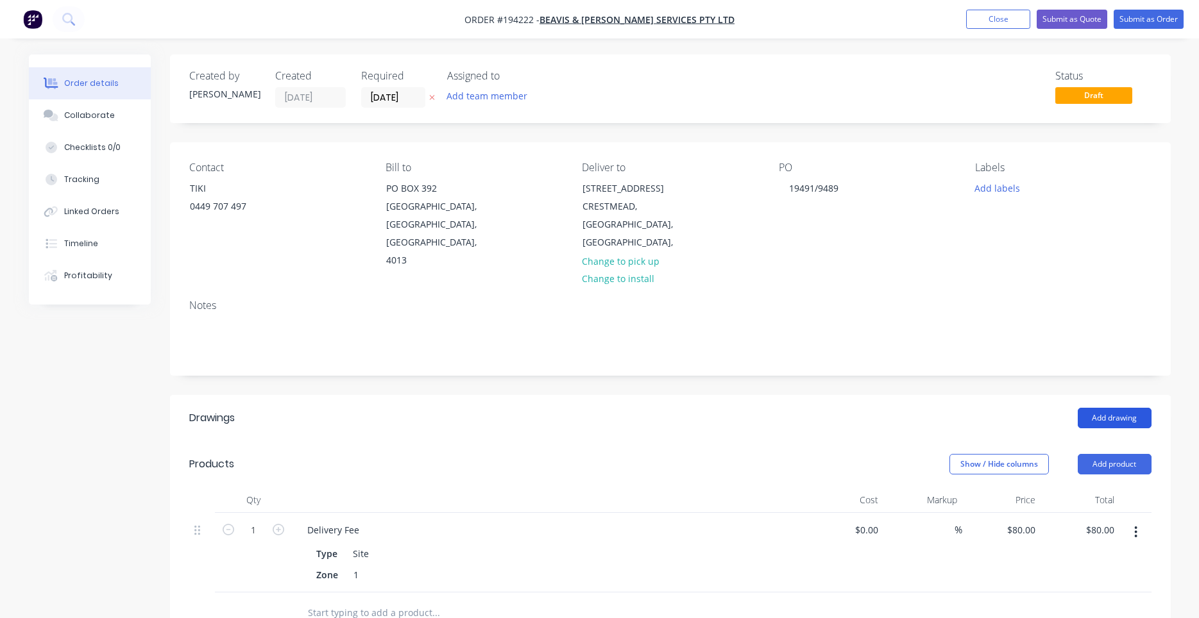
click at [1093, 408] on button "Add drawing" at bounding box center [1114, 418] width 74 height 21
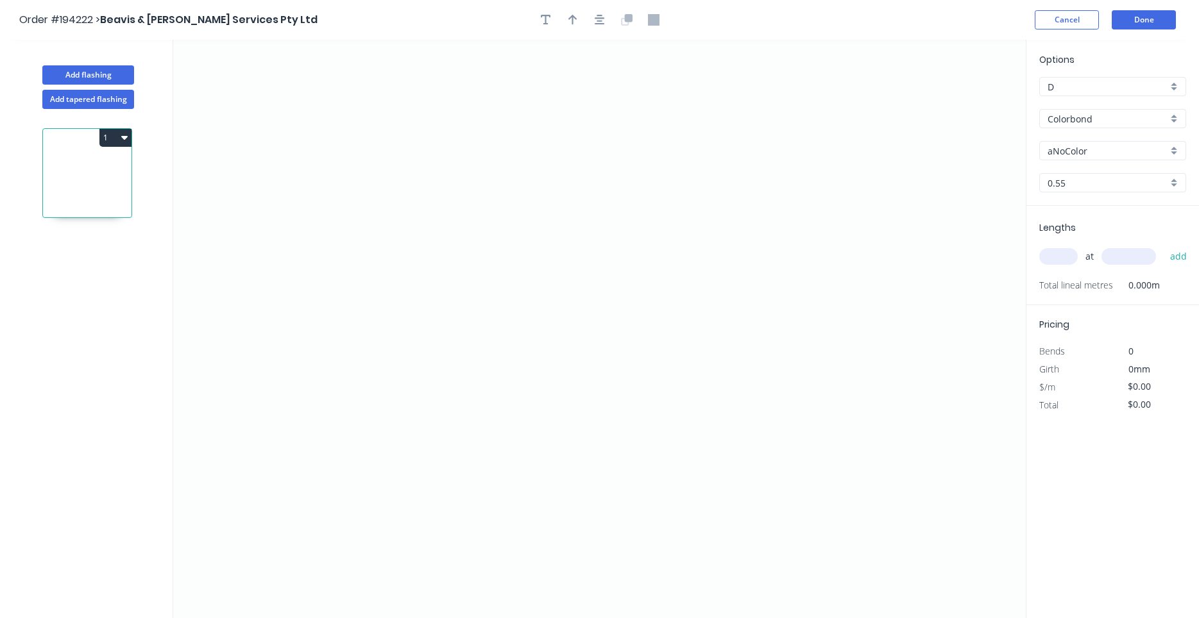
click at [1134, 146] on input "aNoColor" at bounding box center [1107, 150] width 120 height 13
click at [1128, 171] on div "Dune" at bounding box center [1113, 175] width 146 height 22
click at [1063, 251] on input "text" at bounding box center [1058, 256] width 38 height 17
click at [1163, 246] on button "add" at bounding box center [1178, 257] width 30 height 22
click at [1159, 14] on button "Done" at bounding box center [1143, 19] width 64 height 19
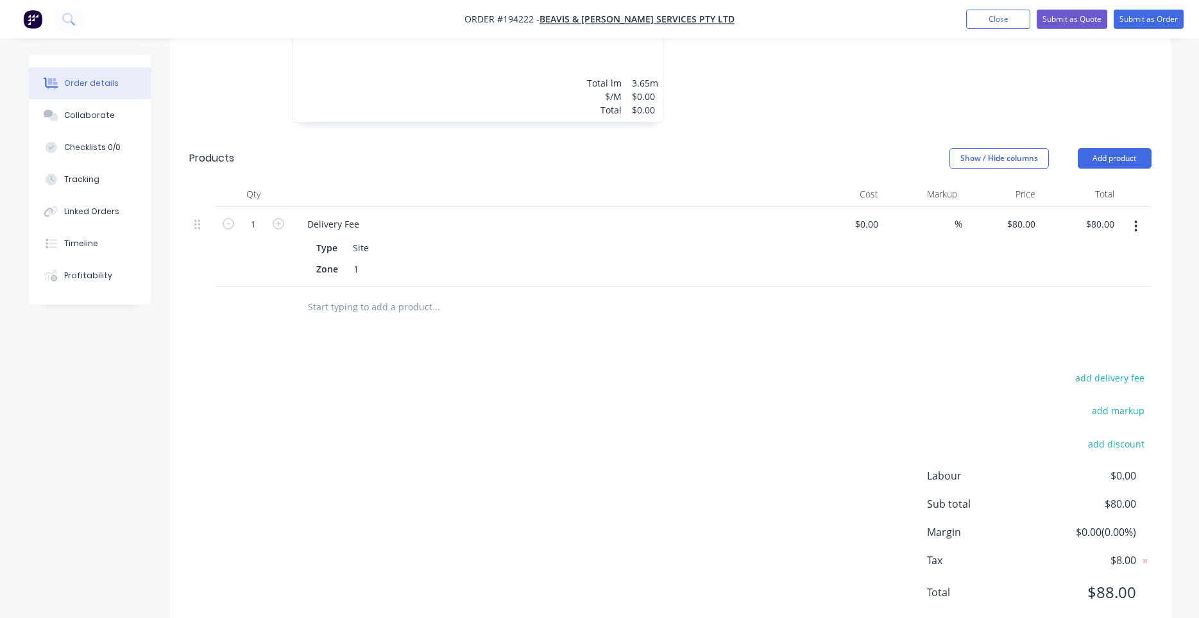
scroll to position [553, 0]
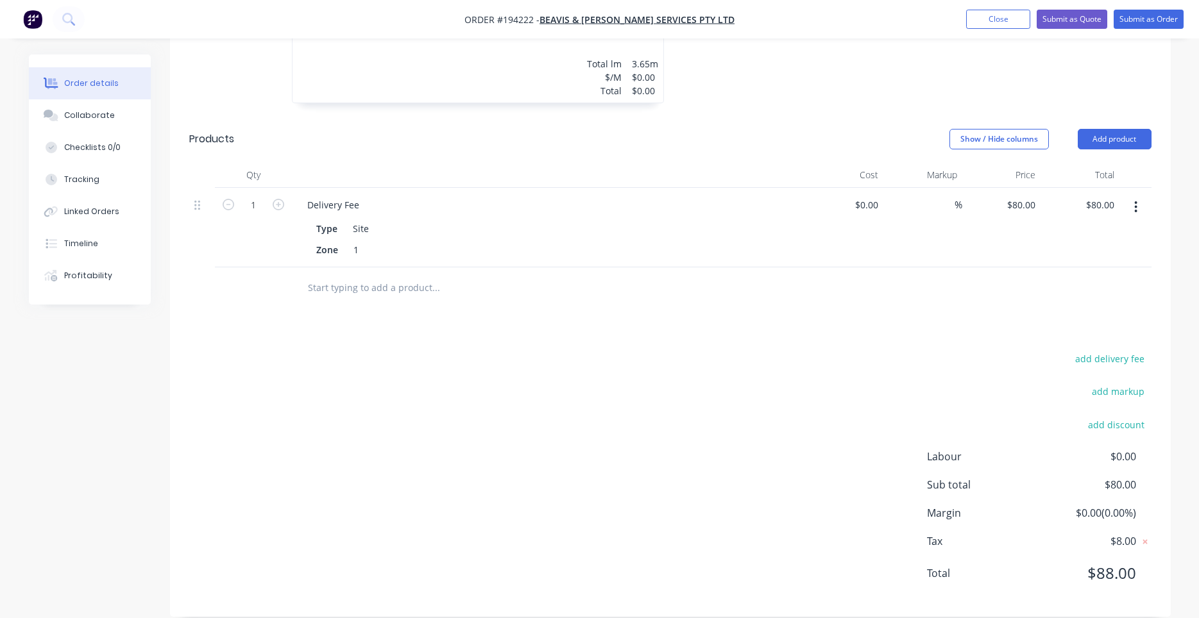
click at [384, 275] on input "text" at bounding box center [435, 288] width 257 height 26
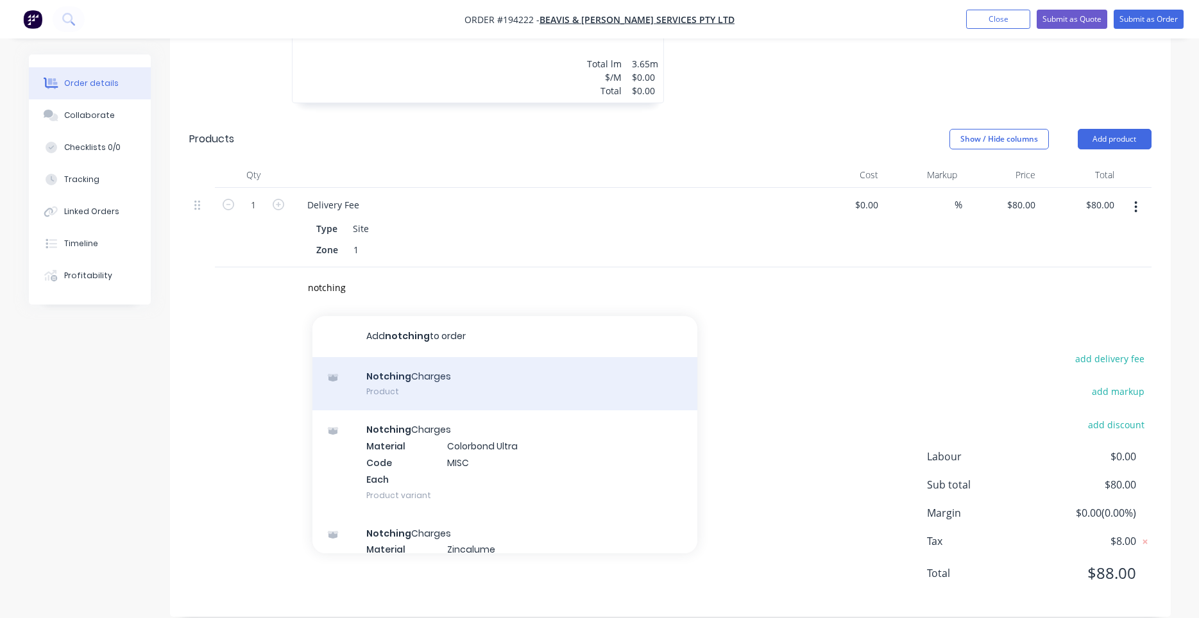
click at [434, 378] on div "Notching Charges Product" at bounding box center [504, 384] width 385 height 54
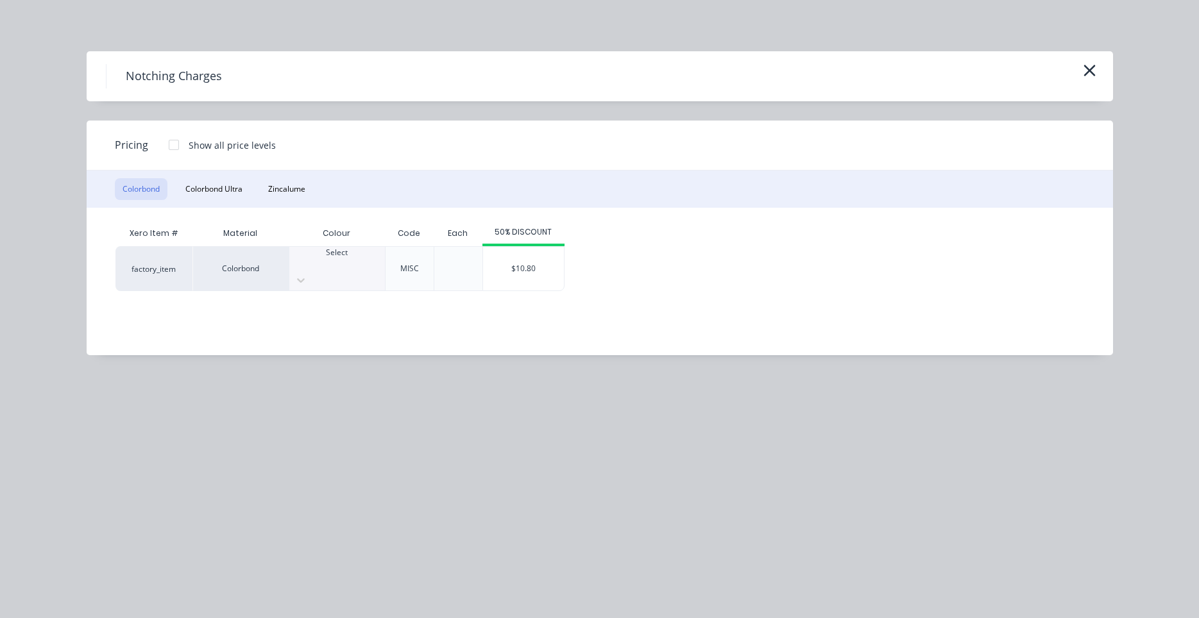
click at [334, 265] on div at bounding box center [337, 264] width 96 height 12
click at [518, 271] on div "$10.80" at bounding box center [523, 269] width 81 height 44
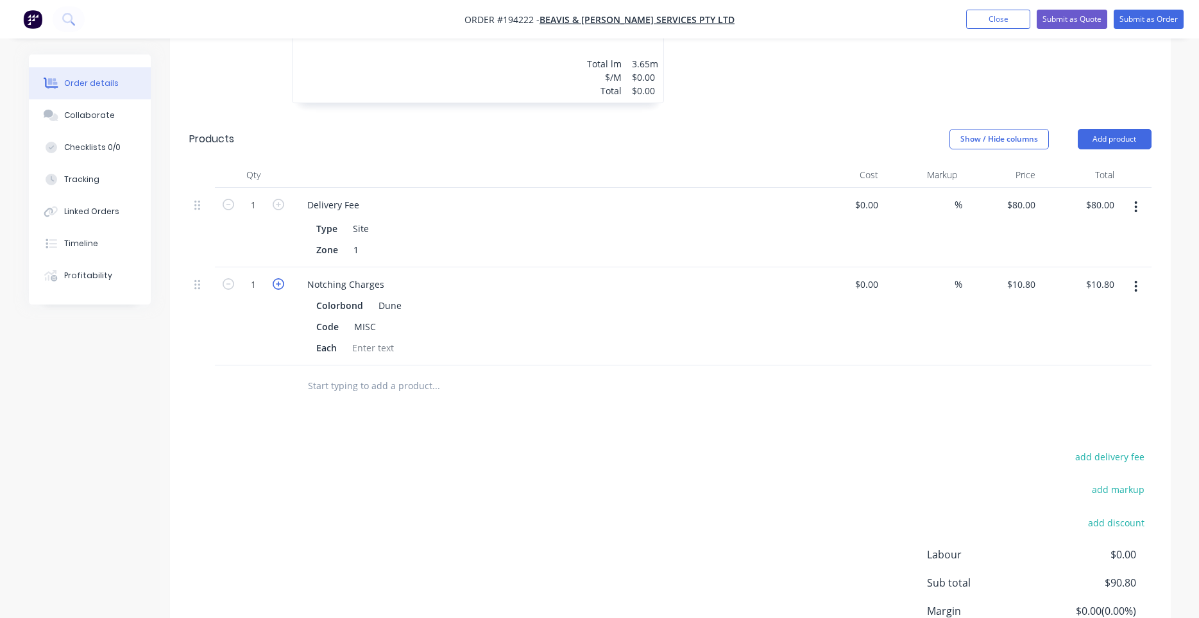
click at [281, 278] on icon "button" at bounding box center [279, 284] width 12 height 12
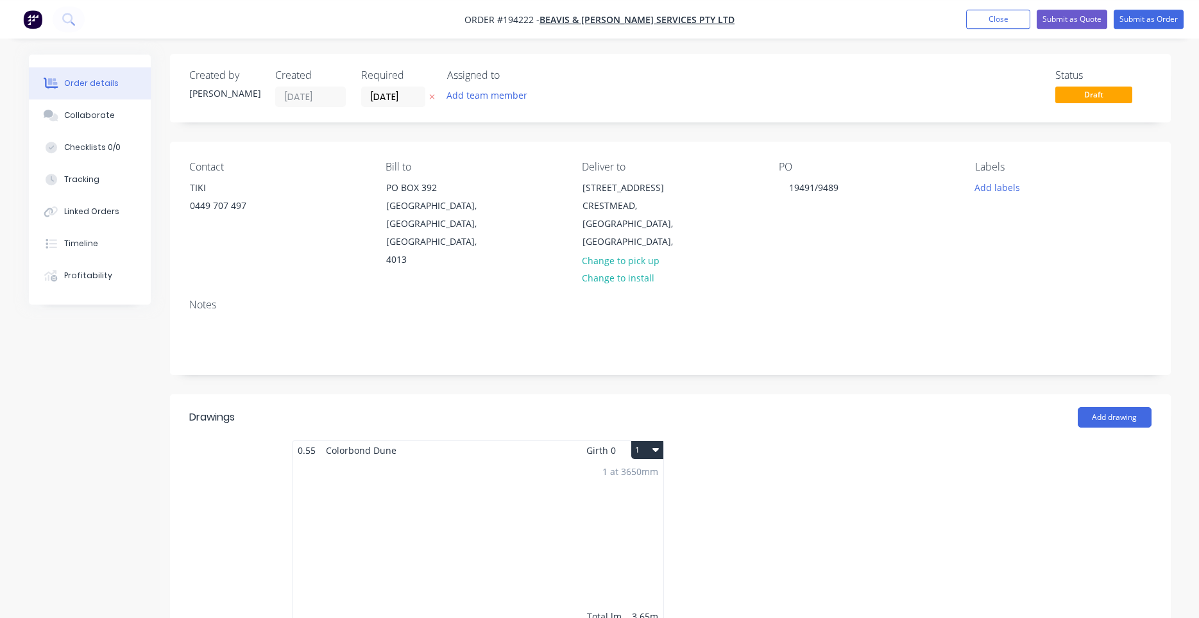
scroll to position [0, 0]
click at [553, 488] on div "1 at 3650mm Total lm $/M Total 3.65m $0.00 $0.00" at bounding box center [477, 558] width 371 height 196
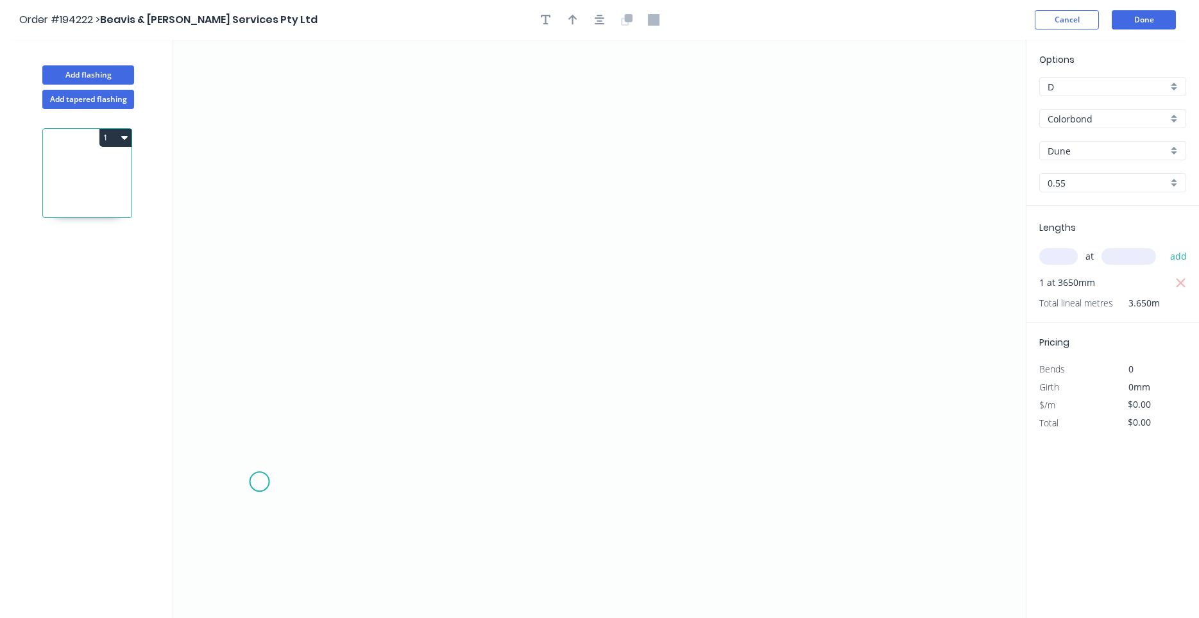
click at [257, 484] on icon "0" at bounding box center [599, 329] width 852 height 578
click at [320, 405] on icon "0" at bounding box center [599, 329] width 852 height 578
click at [616, 391] on icon "0 ?" at bounding box center [599, 329] width 852 height 578
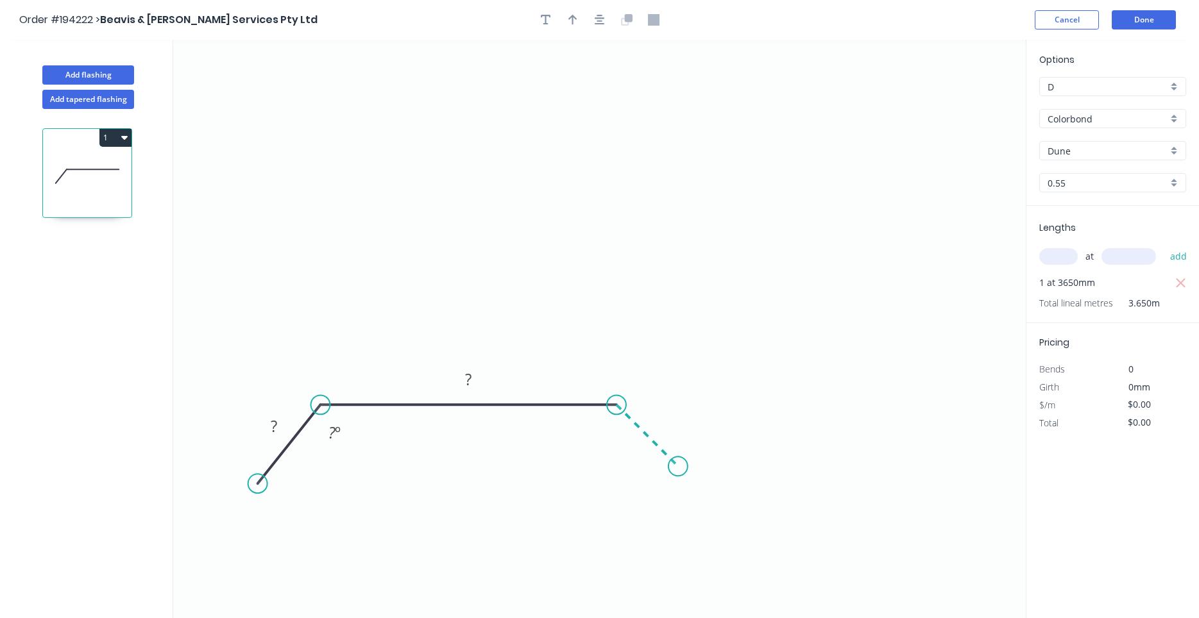
click at [678, 468] on icon "0 ? ? ? º" at bounding box center [599, 329] width 852 height 578
click at [678, 468] on circle at bounding box center [677, 466] width 19 height 19
drag, startPoint x: 262, startPoint y: 480, endPoint x: 266, endPoint y: 464, distance: 17.1
click at [266, 464] on circle at bounding box center [266, 458] width 19 height 19
click at [288, 417] on rect at bounding box center [280, 413] width 26 height 18
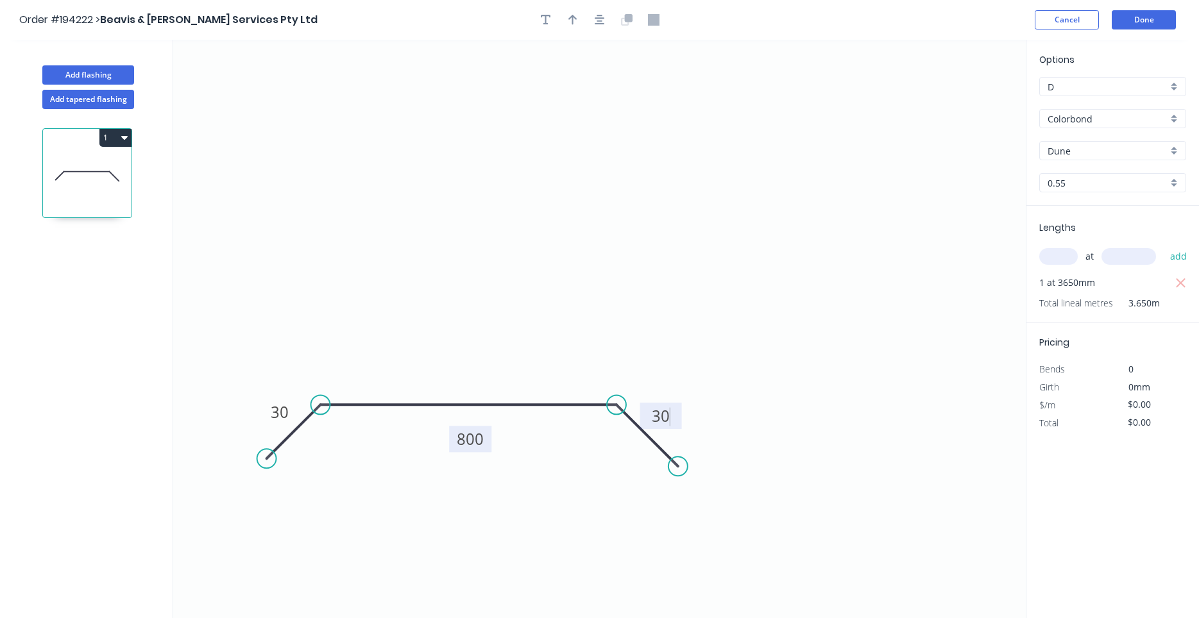
drag, startPoint x: 487, startPoint y: 382, endPoint x: 489, endPoint y: 446, distance: 63.5
click at [489, 446] on rect at bounding box center [470, 439] width 42 height 26
drag, startPoint x: 293, startPoint y: 422, endPoint x: 324, endPoint y: 454, distance: 44.4
click at [324, 454] on rect at bounding box center [309, 443] width 42 height 26
drag, startPoint x: 646, startPoint y: 421, endPoint x: 606, endPoint y: 456, distance: 53.2
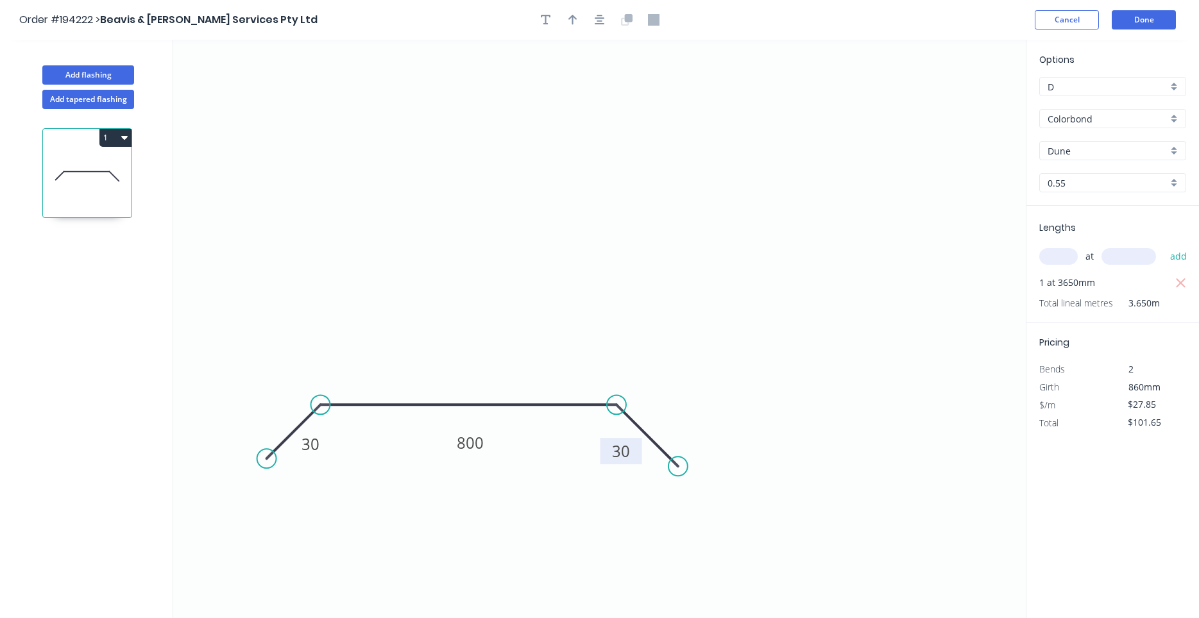
click at [606, 456] on rect at bounding box center [621, 451] width 42 height 26
click at [550, 12] on button "button" at bounding box center [545, 19] width 19 height 19
drag, startPoint x: 269, startPoint y: 87, endPoint x: 930, endPoint y: 97, distance: 660.6
click at [930, 97] on textarea at bounding box center [916, 100] width 104 height 47
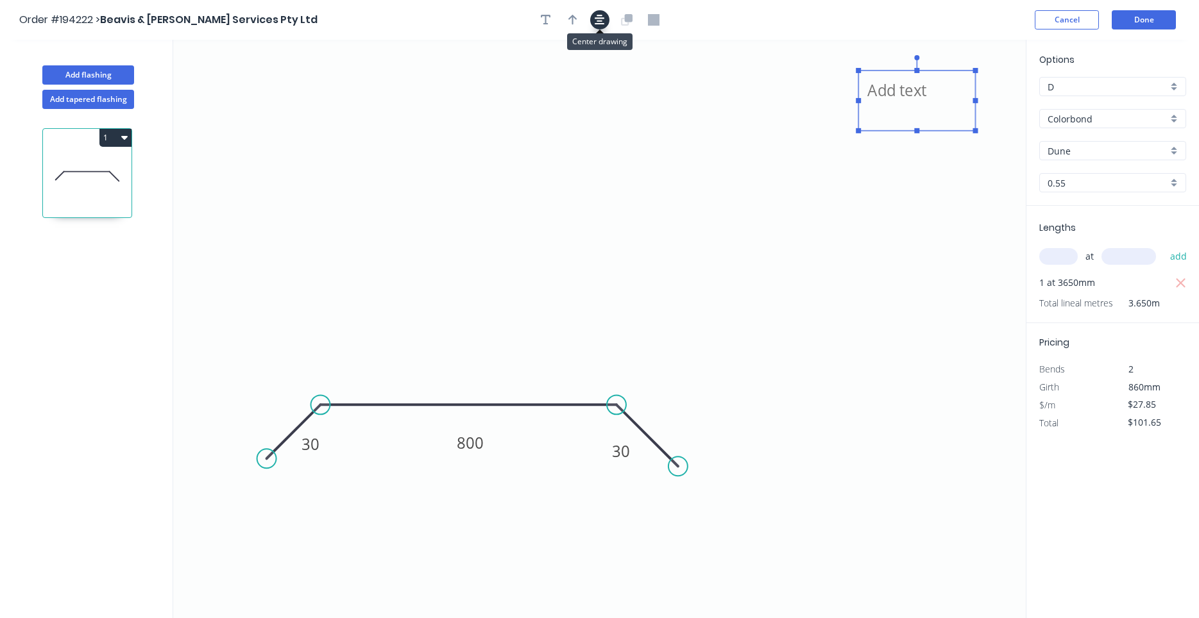
click at [605, 19] on button "button" at bounding box center [599, 19] width 19 height 19
click at [596, 21] on icon "button" at bounding box center [599, 20] width 10 height 12
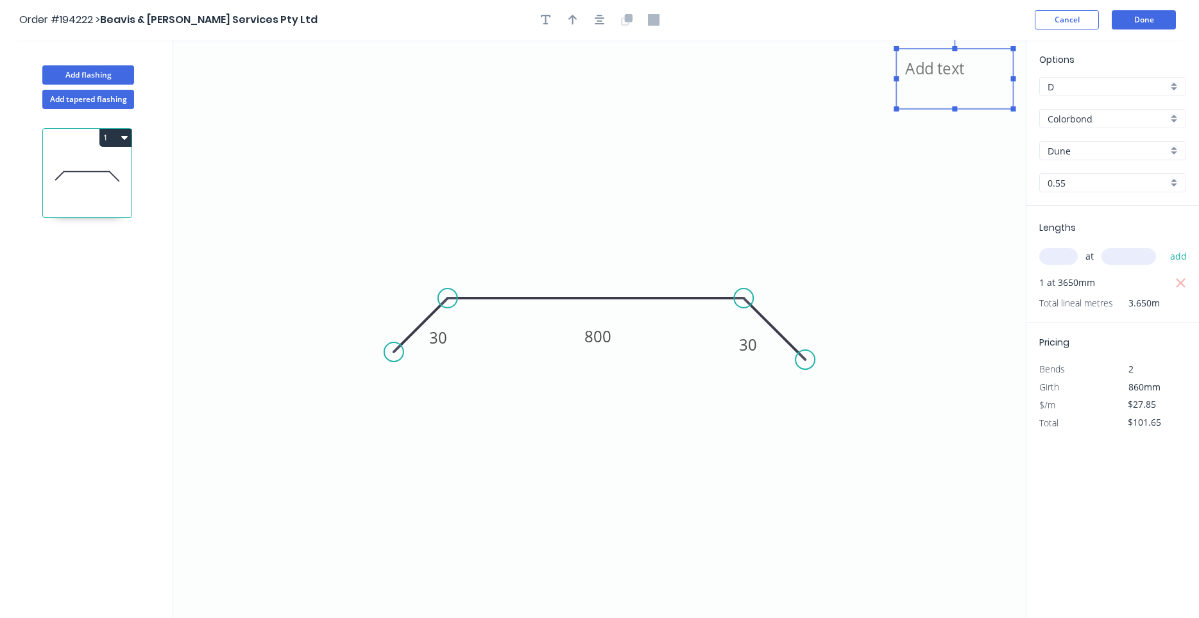
drag, startPoint x: 931, startPoint y: 88, endPoint x: 968, endPoint y: 66, distance: 43.7
click at [968, 66] on textarea at bounding box center [954, 78] width 104 height 47
click at [90, 72] on button "Add flashing" at bounding box center [88, 74] width 92 height 19
click at [106, 78] on button "Add flashing" at bounding box center [88, 74] width 92 height 19
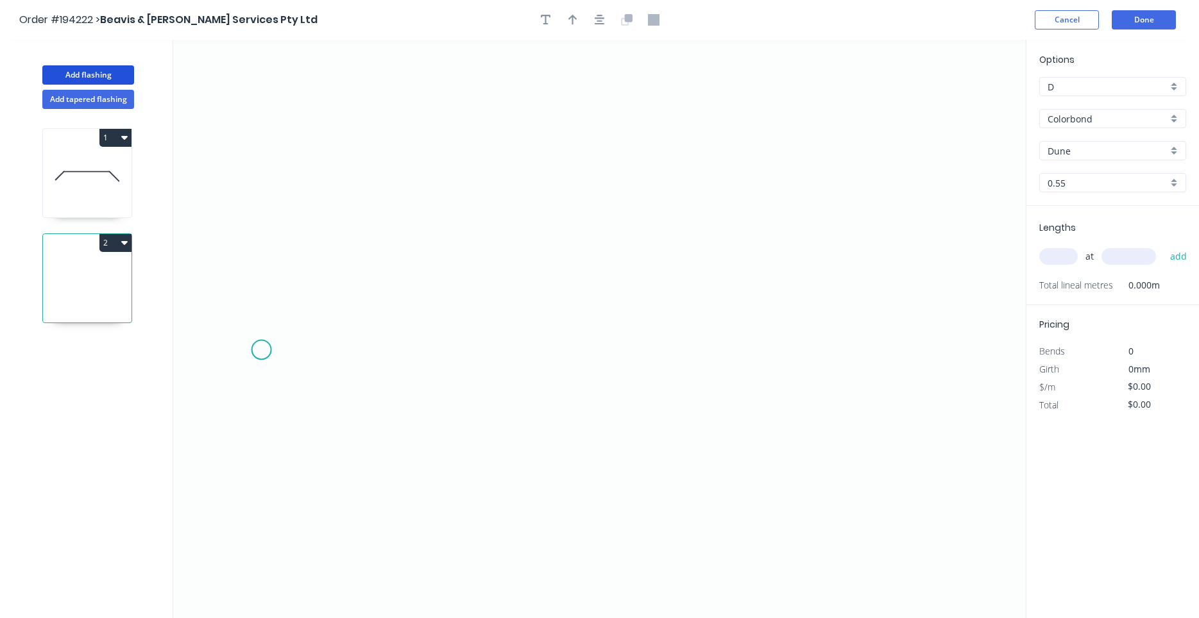
click at [260, 344] on icon "0" at bounding box center [599, 329] width 852 height 578
click at [342, 270] on icon "0" at bounding box center [599, 329] width 852 height 578
click at [815, 274] on icon "0 ?" at bounding box center [599, 329] width 852 height 578
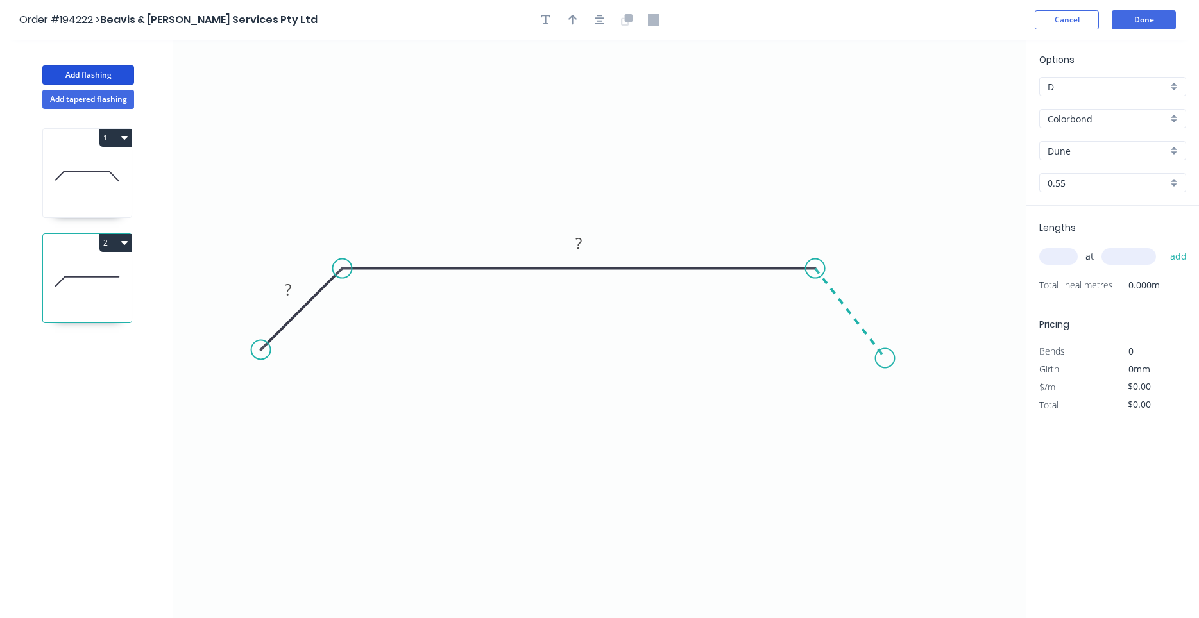
click at [885, 358] on icon "0 ? ?" at bounding box center [599, 329] width 852 height 578
drag, startPoint x: 886, startPoint y: 356, endPoint x: 894, endPoint y: 351, distance: 8.9
click at [894, 351] on circle at bounding box center [893, 346] width 19 height 19
click at [301, 294] on rect at bounding box center [288, 289] width 42 height 26
click at [292, 290] on rect at bounding box center [288, 291] width 26 height 18
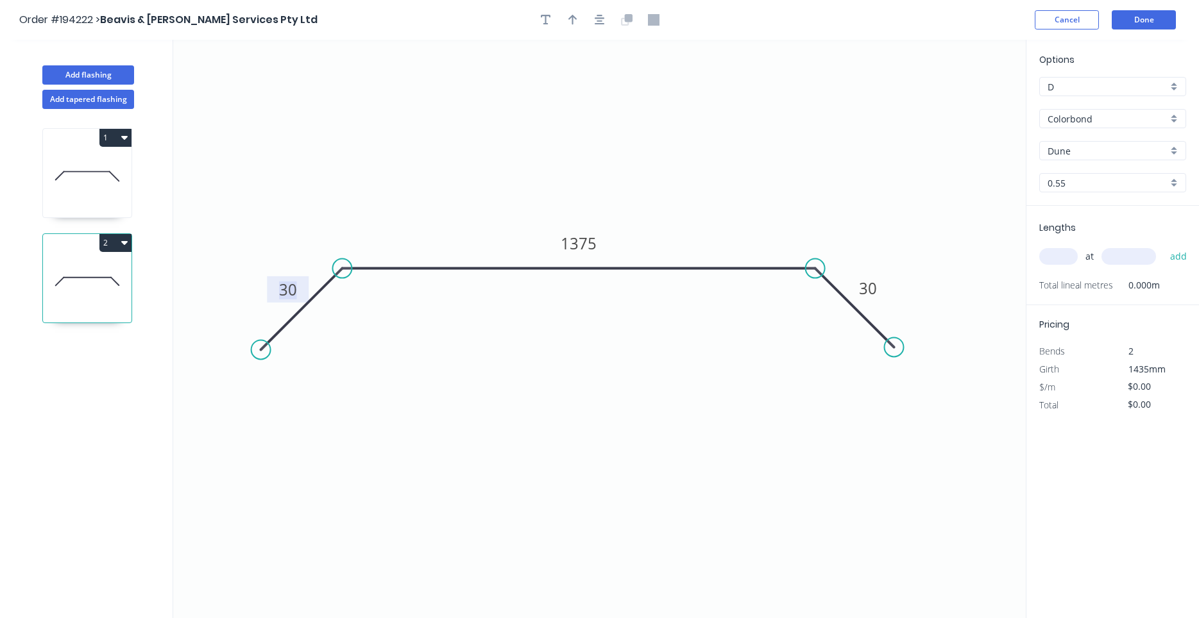
click at [1058, 253] on input "text" at bounding box center [1058, 256] width 38 height 17
click at [1163, 246] on button "add" at bounding box center [1178, 257] width 30 height 22
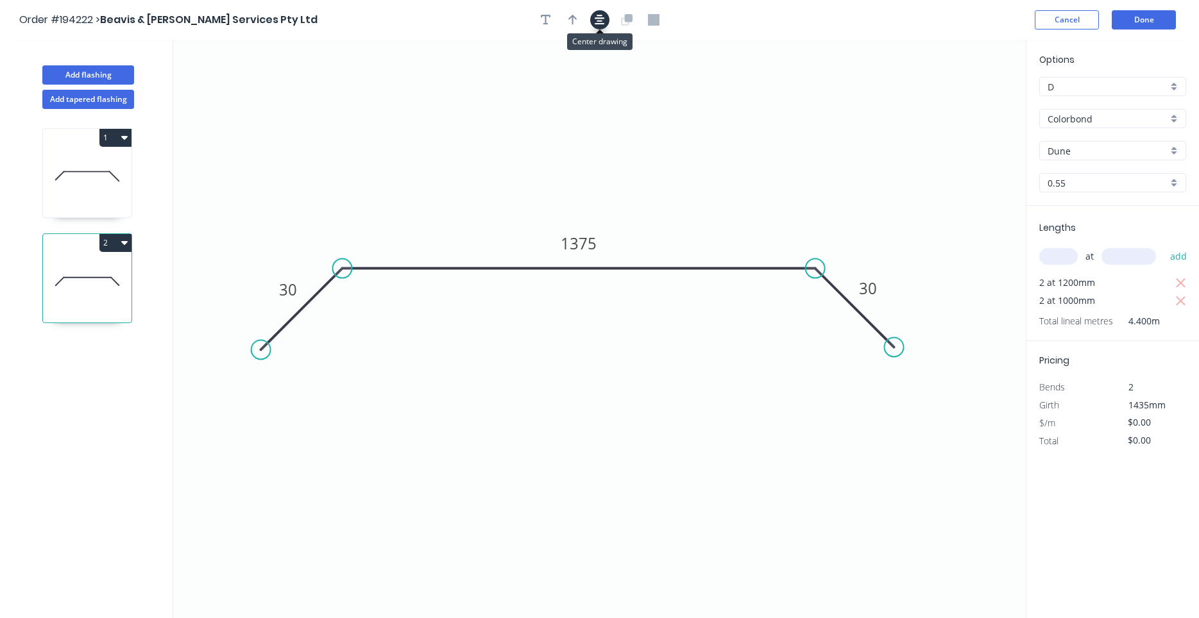
click at [605, 26] on button "button" at bounding box center [599, 19] width 19 height 19
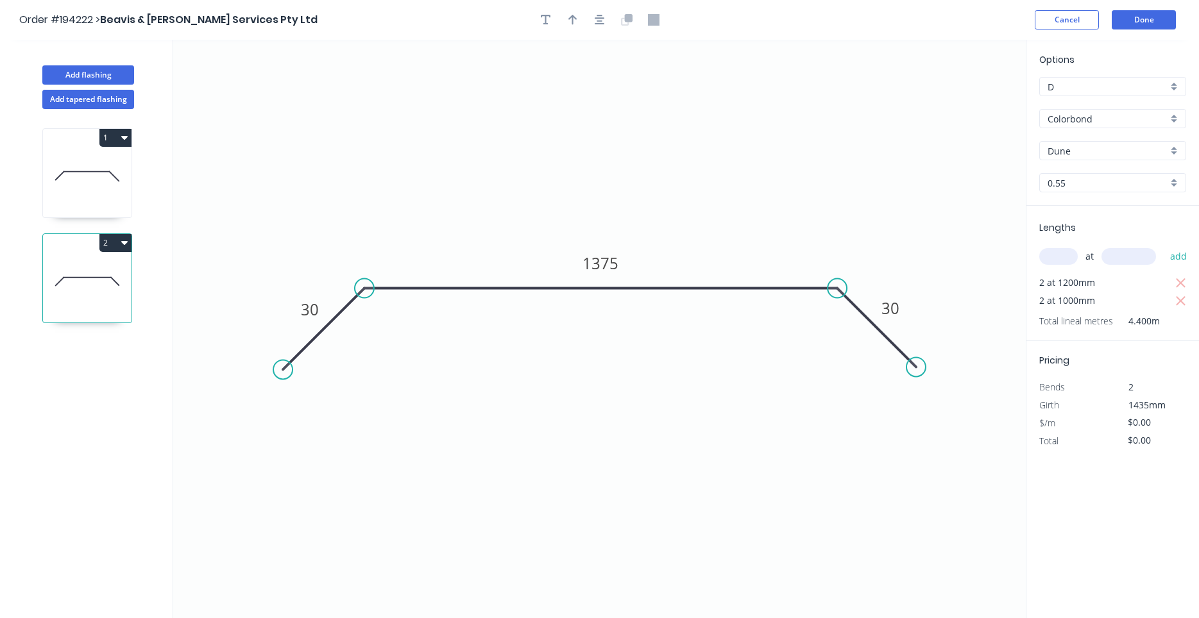
click at [109, 181] on icon at bounding box center [87, 176] width 89 height 82
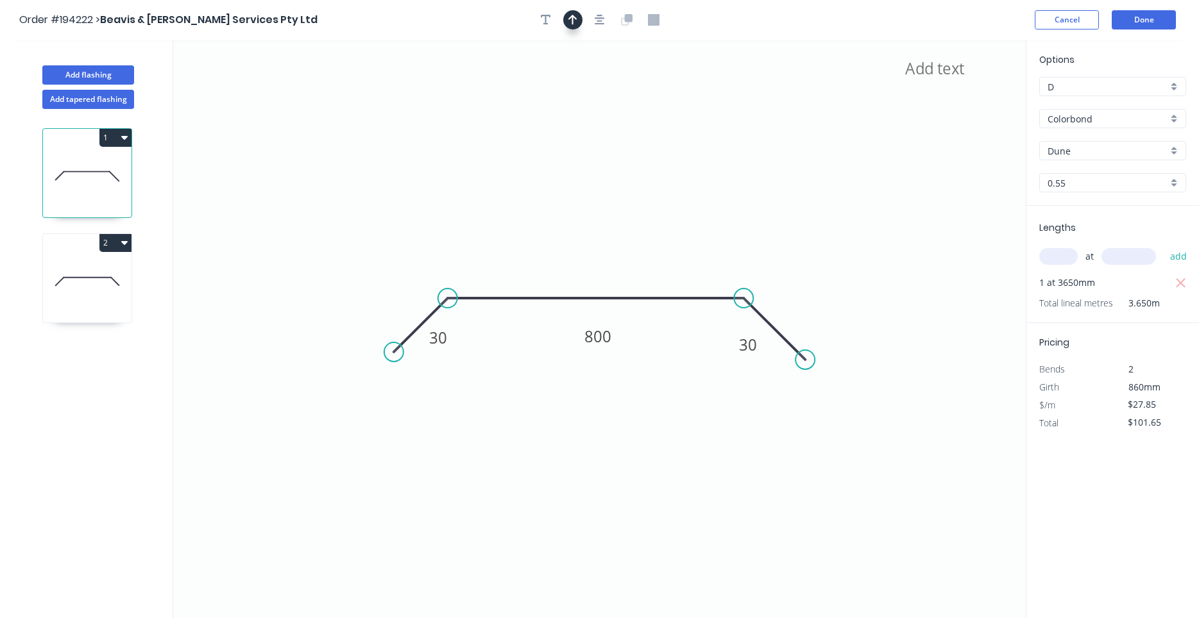
click at [574, 20] on icon "button" at bounding box center [572, 20] width 9 height 12
click at [959, 97] on textarea at bounding box center [954, 78] width 104 height 47
drag, startPoint x: 962, startPoint y: 99, endPoint x: 847, endPoint y: 131, distance: 119.0
click at [847, 131] on icon "30 800 30" at bounding box center [599, 329] width 852 height 578
drag, startPoint x: 960, startPoint y: 101, endPoint x: 628, endPoint y: 169, distance: 339.0
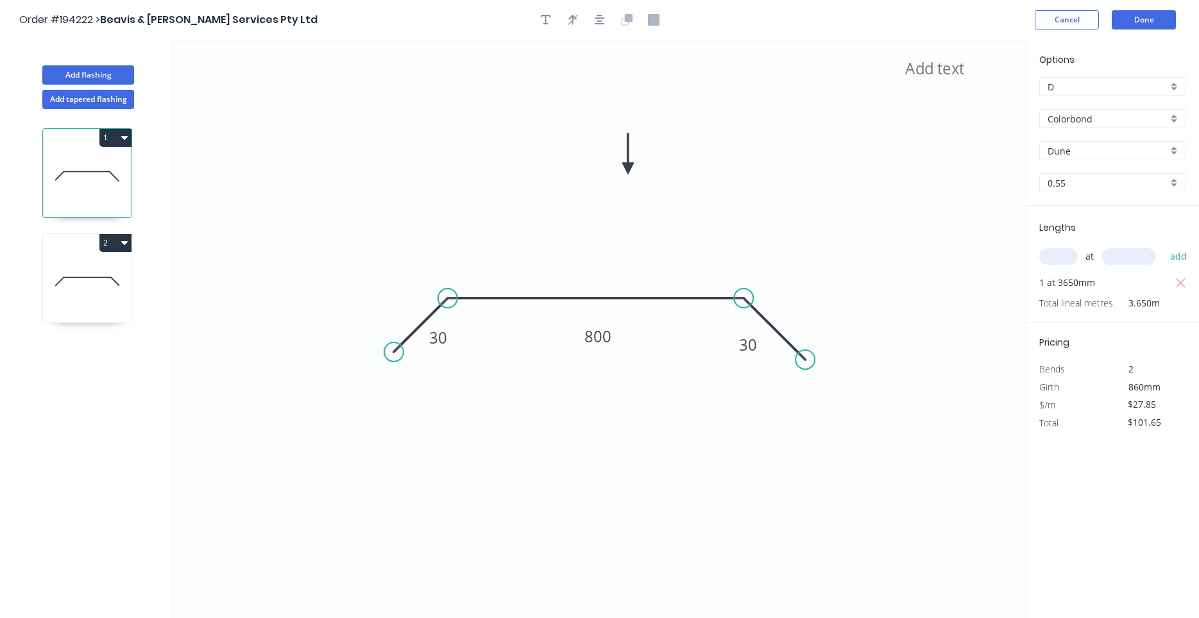
click at [628, 169] on icon at bounding box center [628, 153] width 12 height 41
drag, startPoint x: 628, startPoint y: 169, endPoint x: 714, endPoint y: 165, distance: 86.6
click at [714, 165] on icon at bounding box center [724, 155] width 37 height 37
click at [91, 286] on icon at bounding box center [87, 281] width 89 height 82
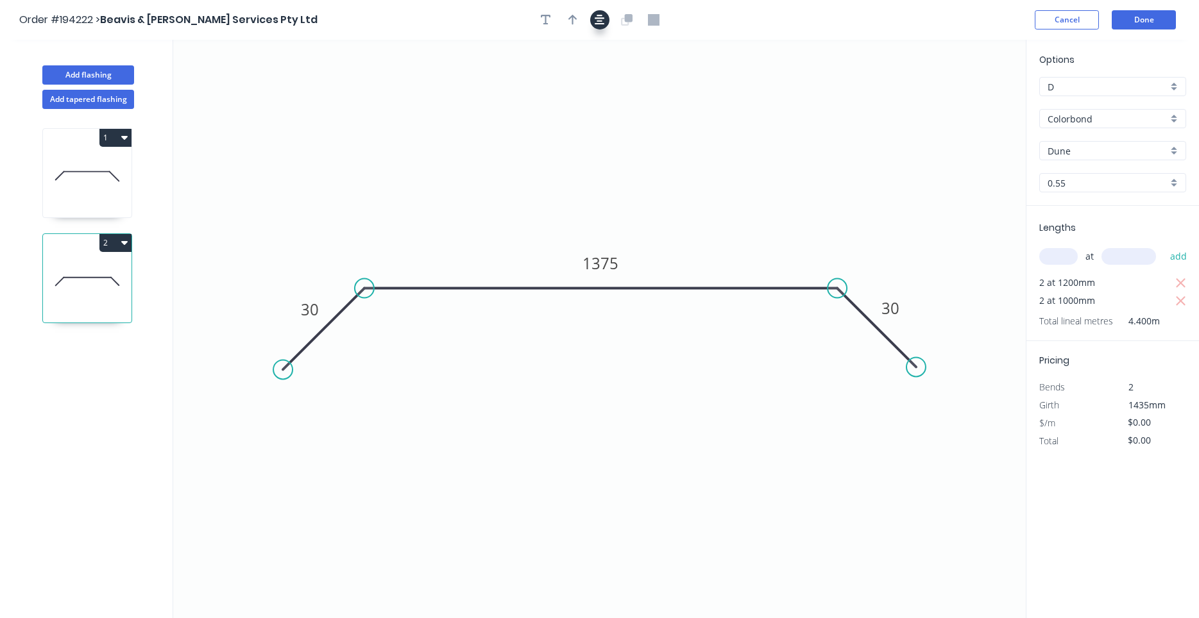
click at [600, 20] on icon "button" at bounding box center [599, 20] width 10 height 12
click at [569, 22] on icon "button" at bounding box center [572, 20] width 9 height 12
click at [953, 101] on icon "0 30 1375 30" at bounding box center [599, 329] width 852 height 578
click at [957, 103] on icon at bounding box center [961, 89] width 12 height 41
drag, startPoint x: 962, startPoint y: 100, endPoint x: 768, endPoint y: 168, distance: 205.3
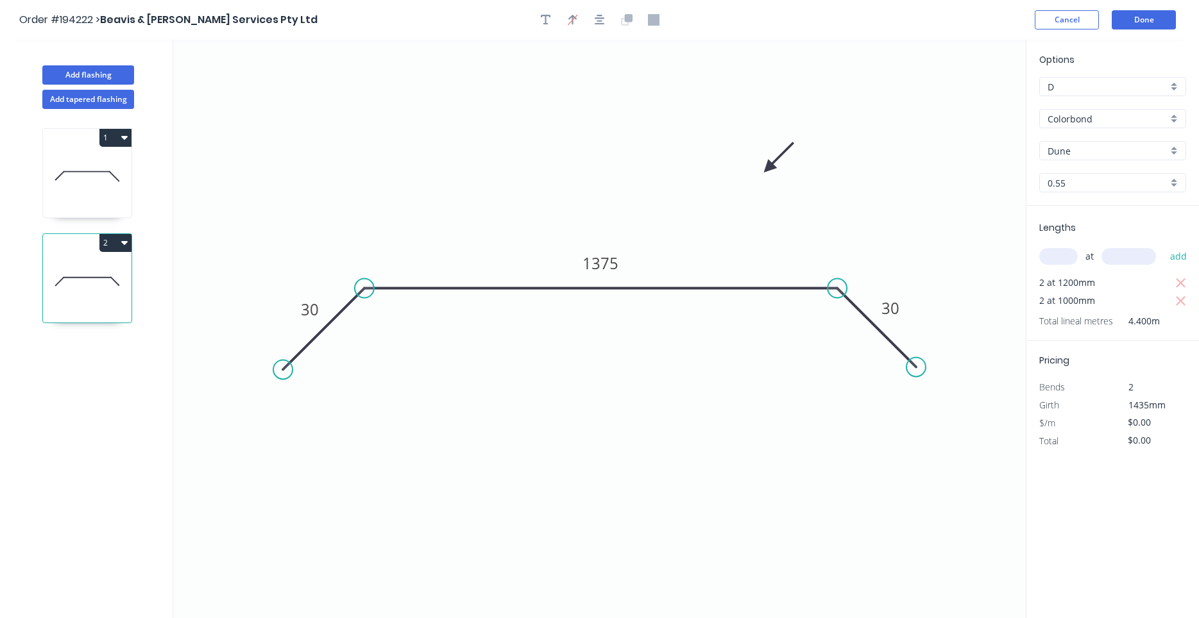
click at [768, 168] on icon at bounding box center [778, 157] width 37 height 37
click at [108, 76] on button "Add flashing" at bounding box center [88, 74] width 92 height 19
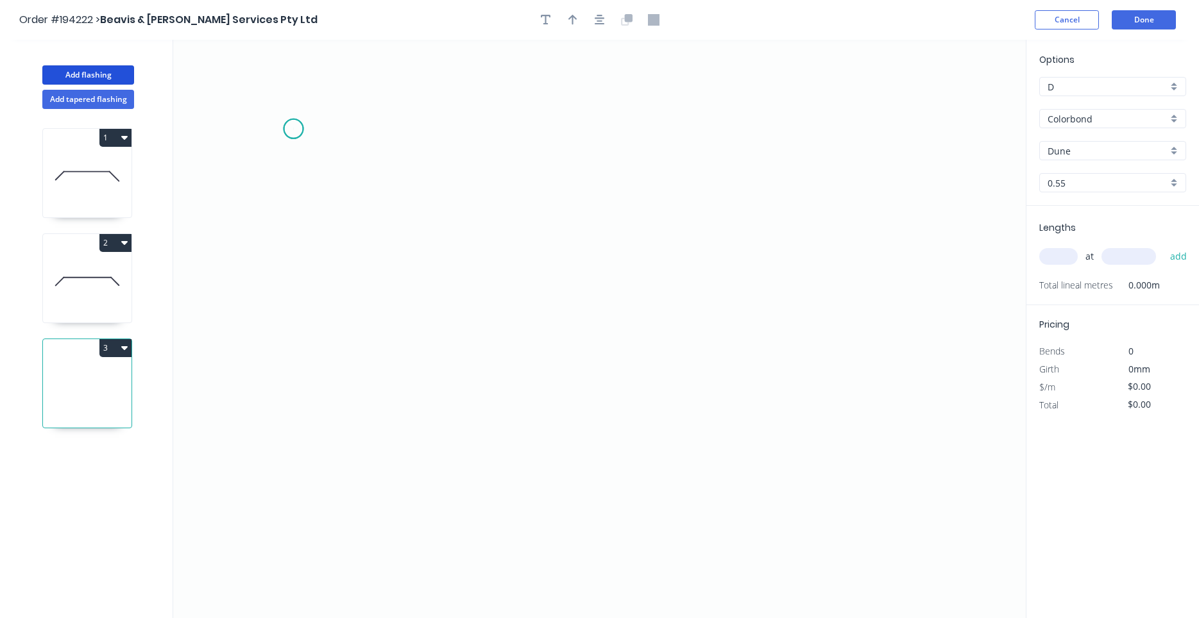
click at [293, 129] on icon "0" at bounding box center [599, 329] width 852 height 578
click at [284, 334] on icon "0" at bounding box center [599, 329] width 852 height 578
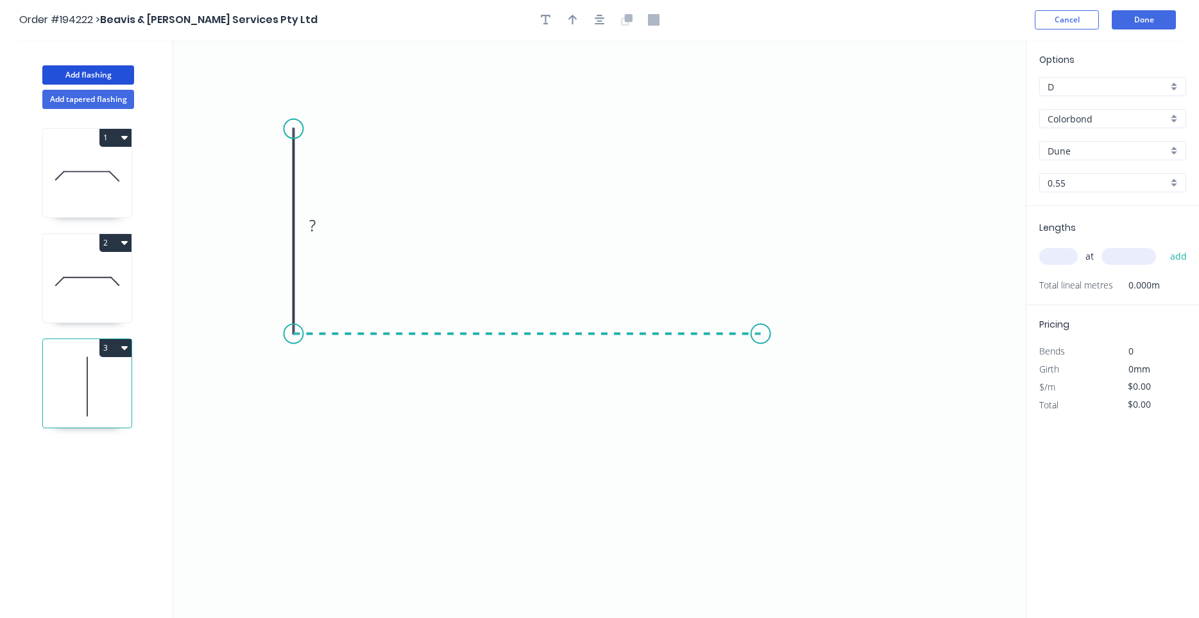
click at [761, 313] on icon "0 ?" at bounding box center [599, 329] width 852 height 578
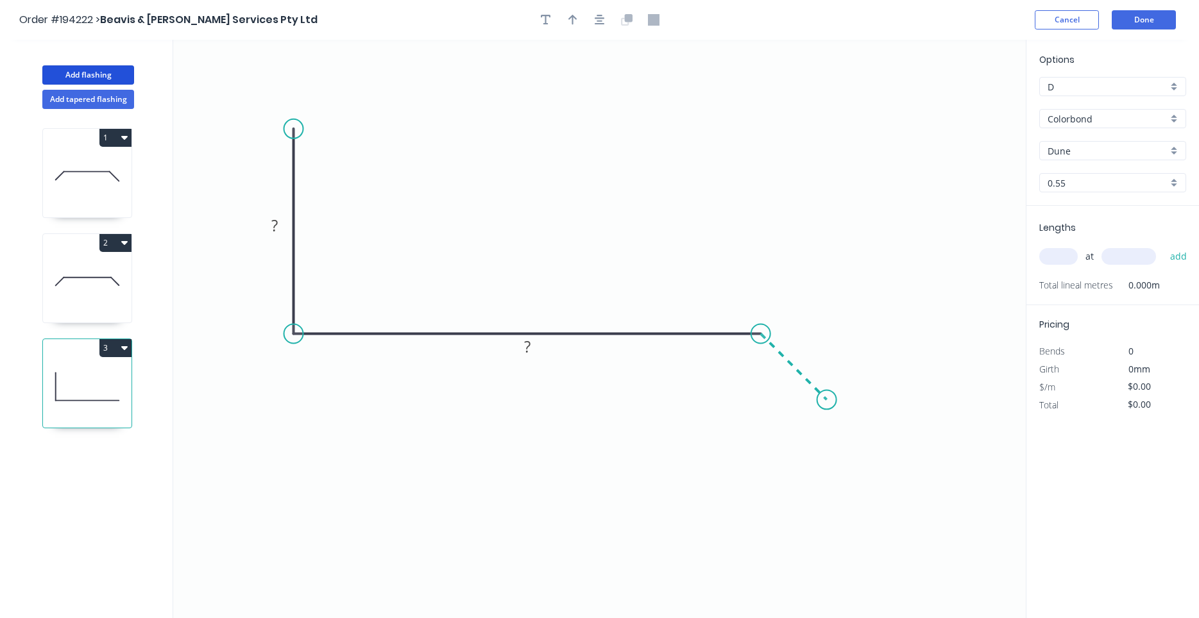
click at [827, 406] on icon "0 ? ?" at bounding box center [599, 329] width 852 height 578
click at [278, 228] on rect at bounding box center [275, 226] width 26 height 18
click at [1062, 243] on div "at add" at bounding box center [1113, 256] width 149 height 35
click at [1063, 251] on input "text" at bounding box center [1058, 256] width 38 height 17
click at [1163, 246] on button "add" at bounding box center [1178, 257] width 30 height 22
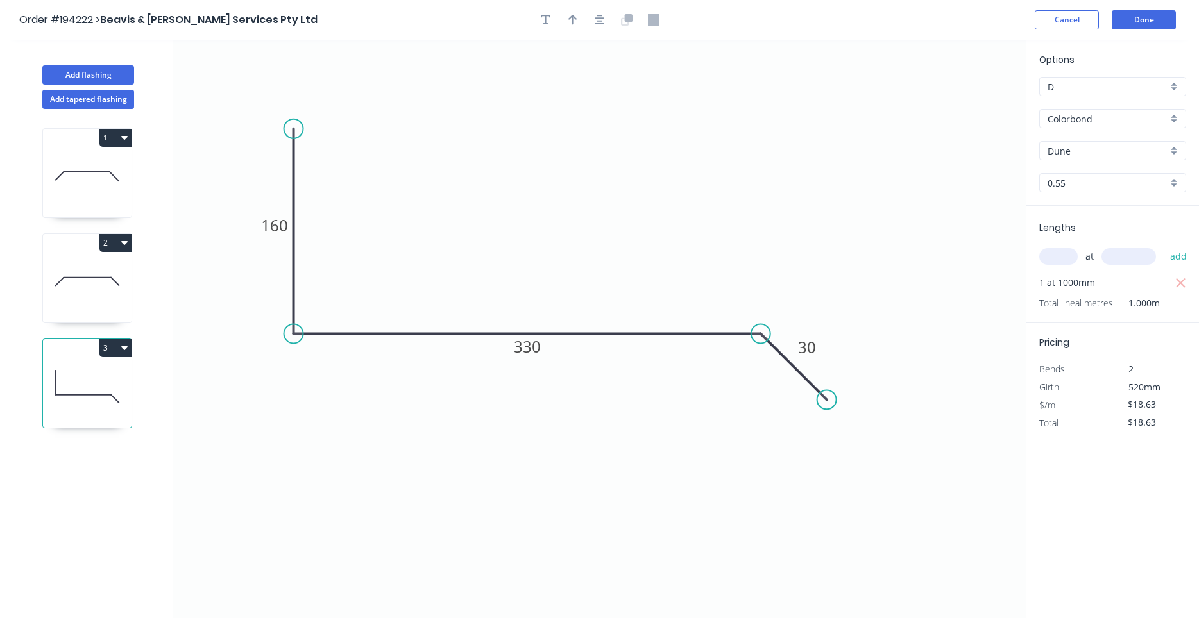
click at [89, 296] on icon at bounding box center [87, 281] width 89 height 82
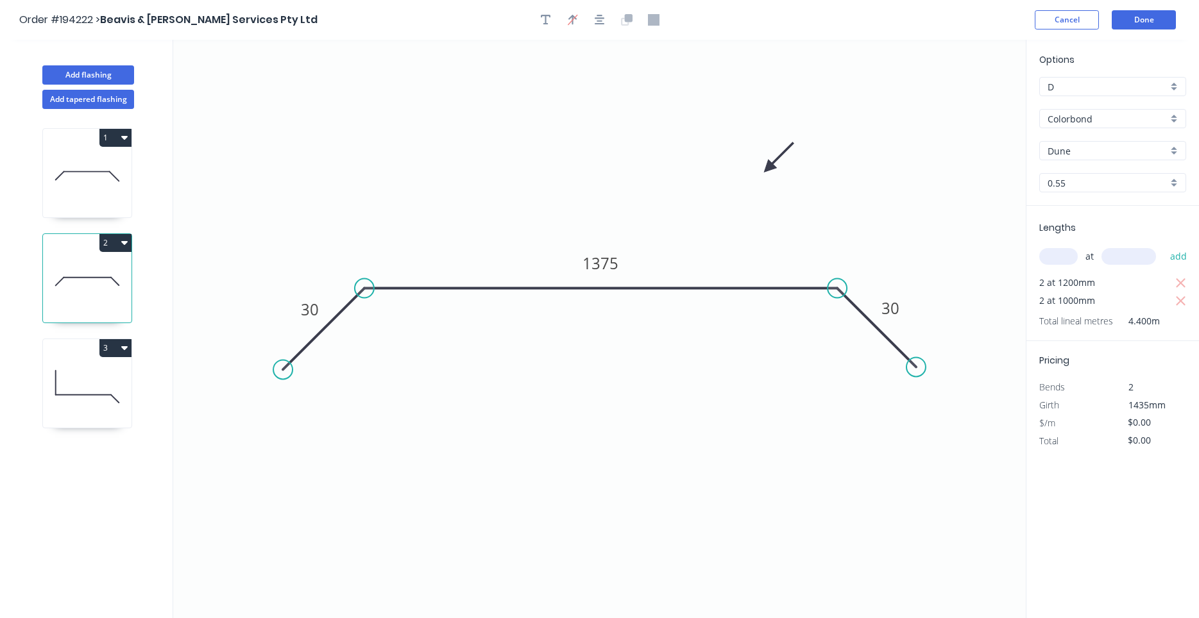
click at [94, 176] on icon at bounding box center [87, 176] width 89 height 82
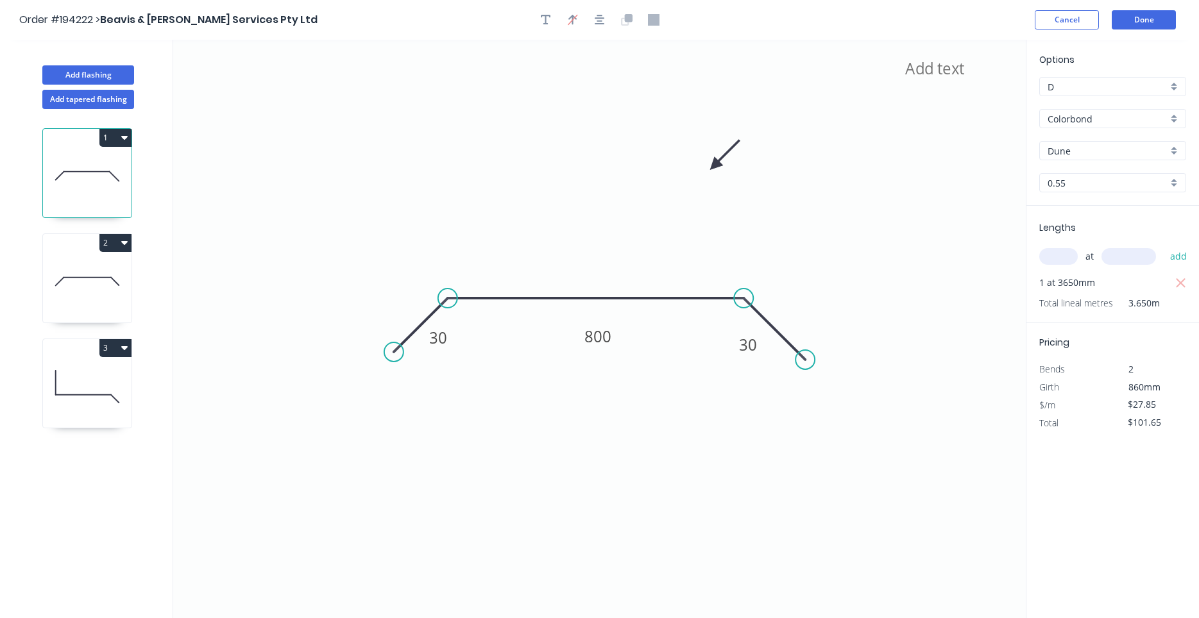
click at [101, 375] on icon at bounding box center [87, 387] width 89 height 82
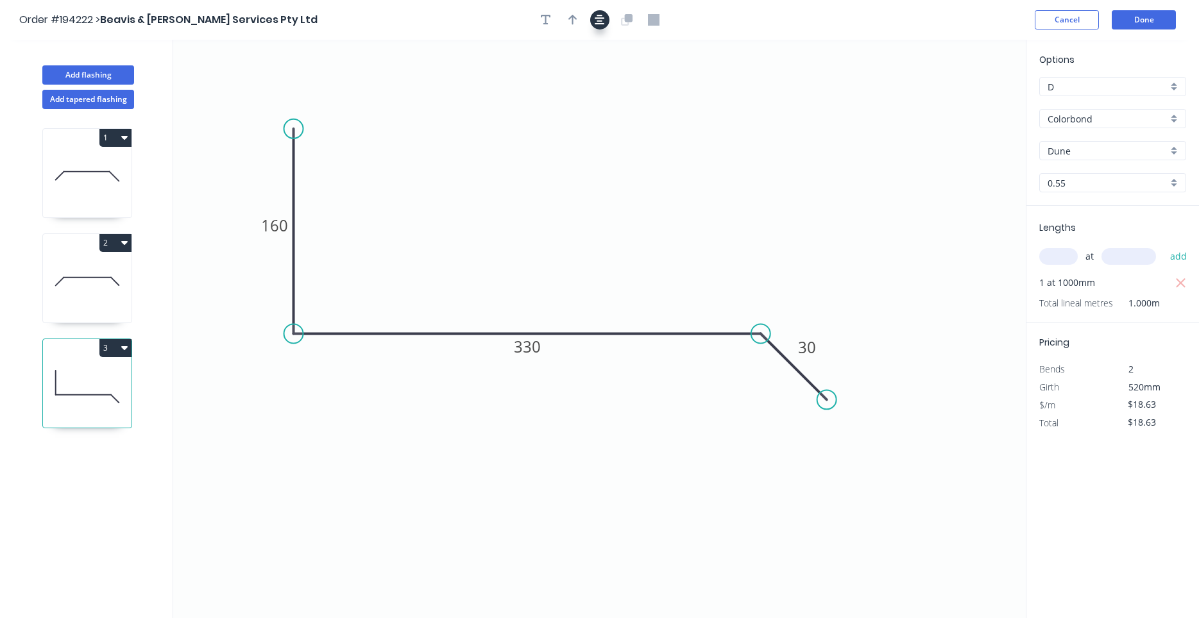
click at [602, 17] on icon "button" at bounding box center [599, 20] width 10 height 12
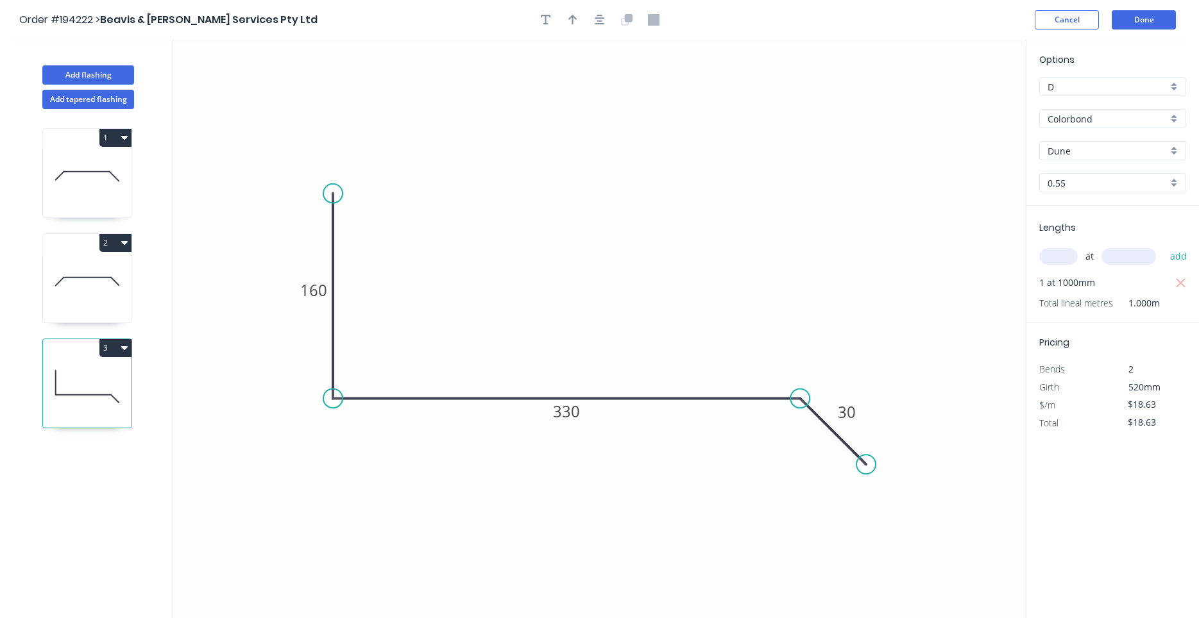
click at [584, 17] on div at bounding box center [599, 19] width 135 height 19
click at [578, 17] on button "button" at bounding box center [572, 19] width 19 height 19
click at [959, 99] on icon at bounding box center [958, 83] width 12 height 41
drag, startPoint x: 959, startPoint y: 99, endPoint x: 534, endPoint y: 233, distance: 445.0
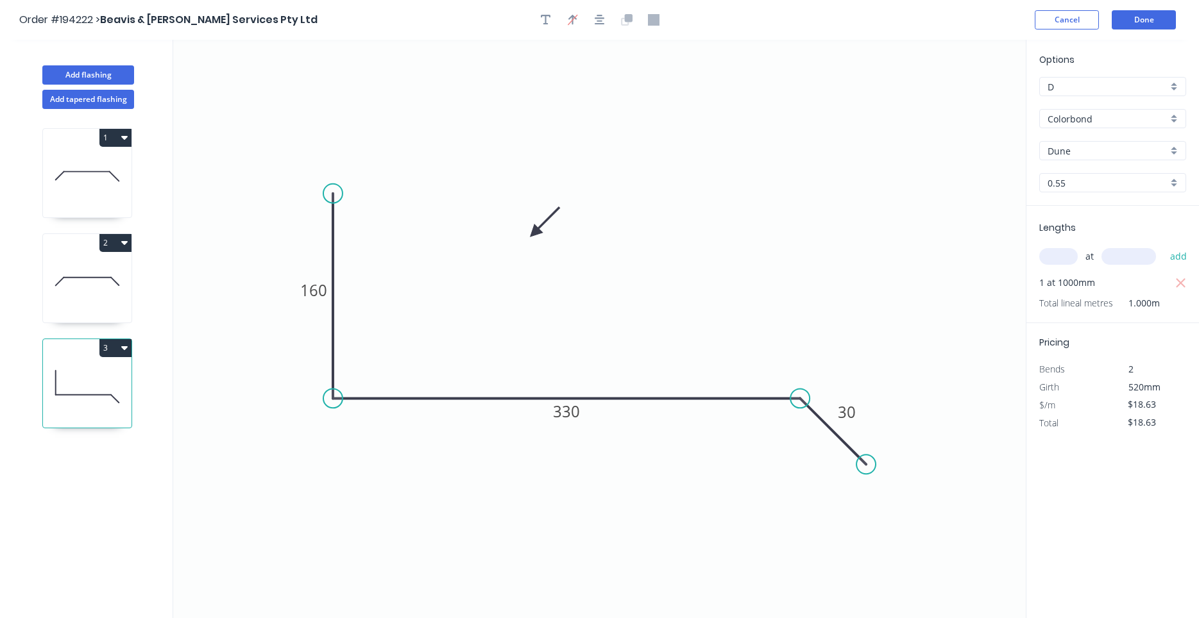
click at [534, 233] on icon at bounding box center [544, 221] width 37 height 37
click at [101, 289] on icon at bounding box center [87, 281] width 89 height 82
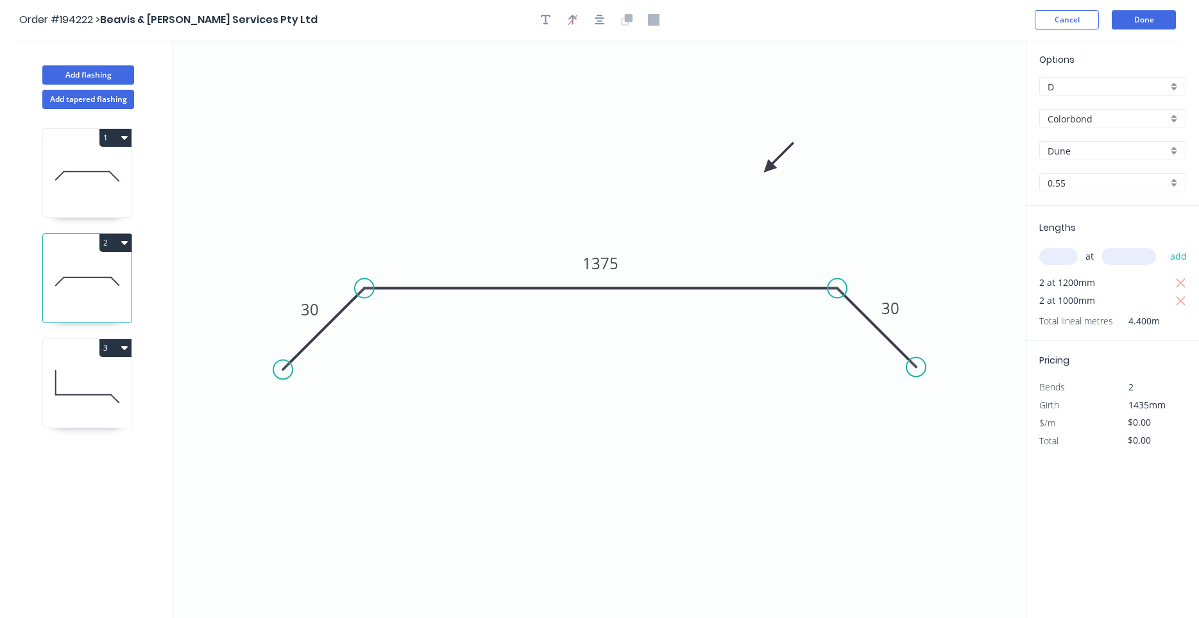
click at [63, 187] on icon at bounding box center [87, 176] width 89 height 82
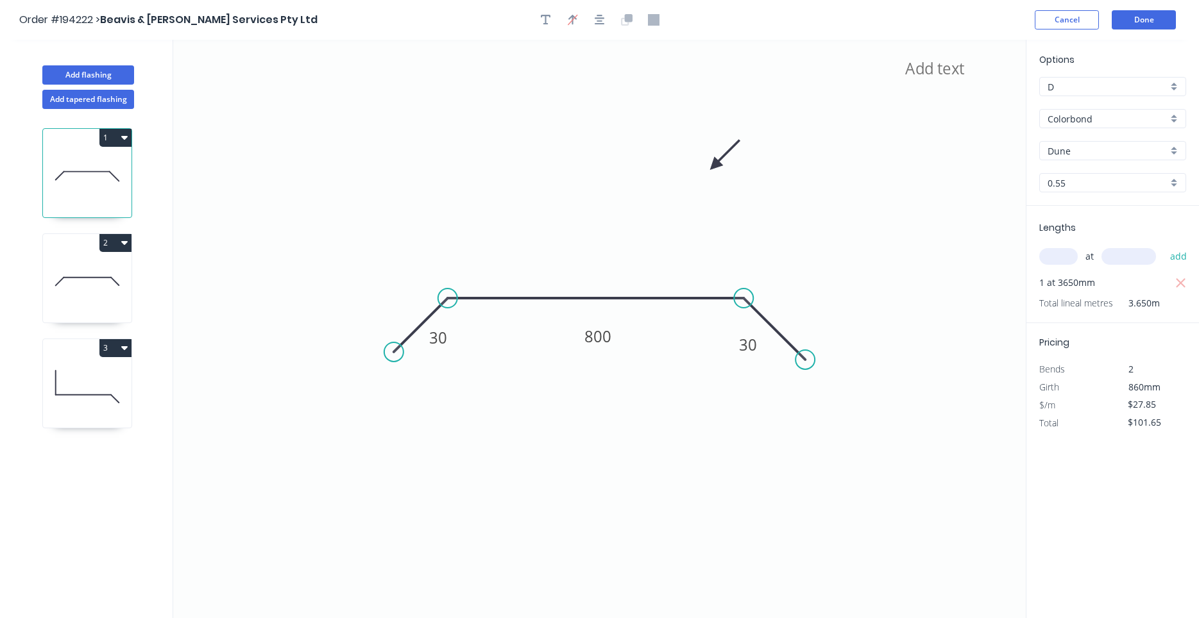
click at [81, 312] on icon at bounding box center [87, 281] width 89 height 82
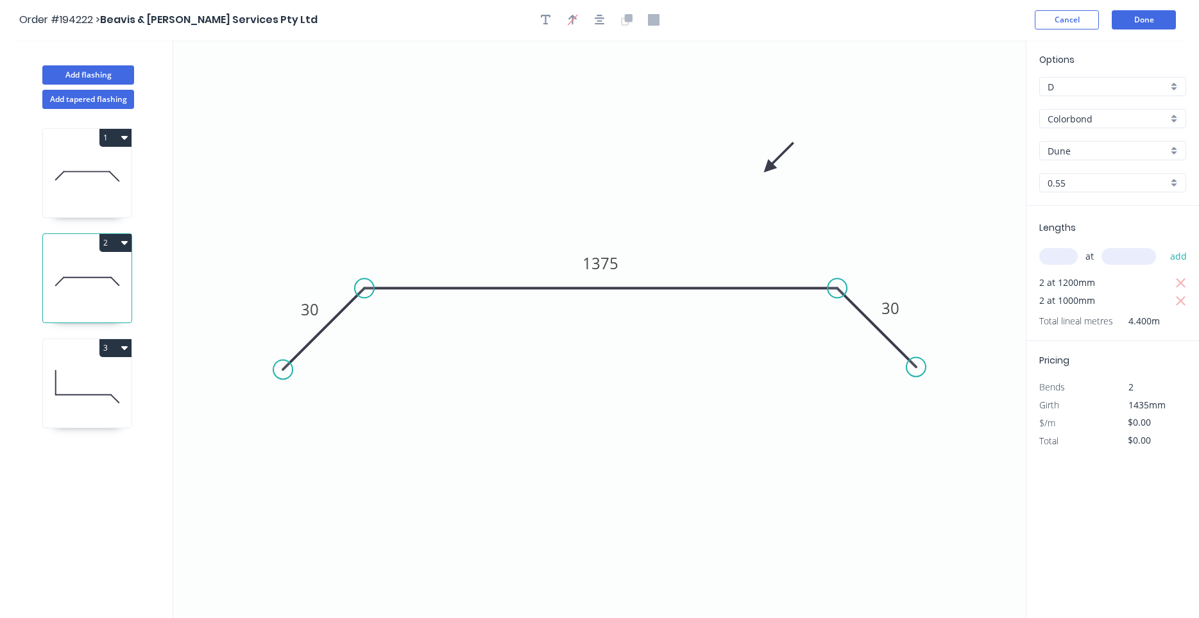
click at [63, 376] on icon at bounding box center [87, 387] width 89 height 82
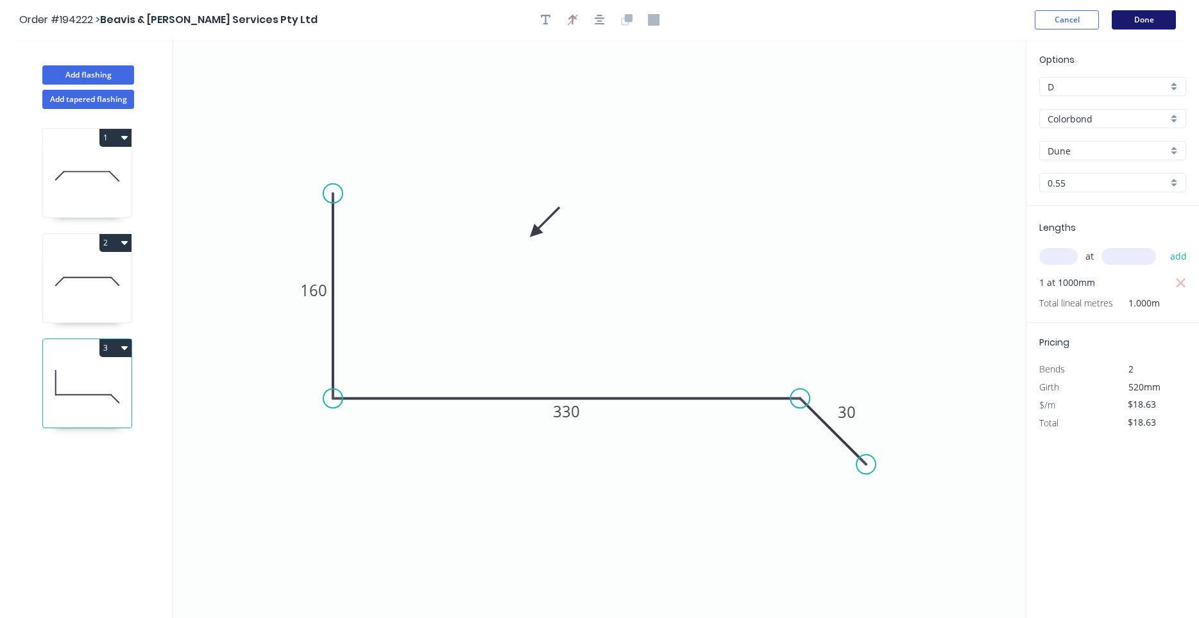
click at [1133, 17] on button "Done" at bounding box center [1143, 19] width 64 height 19
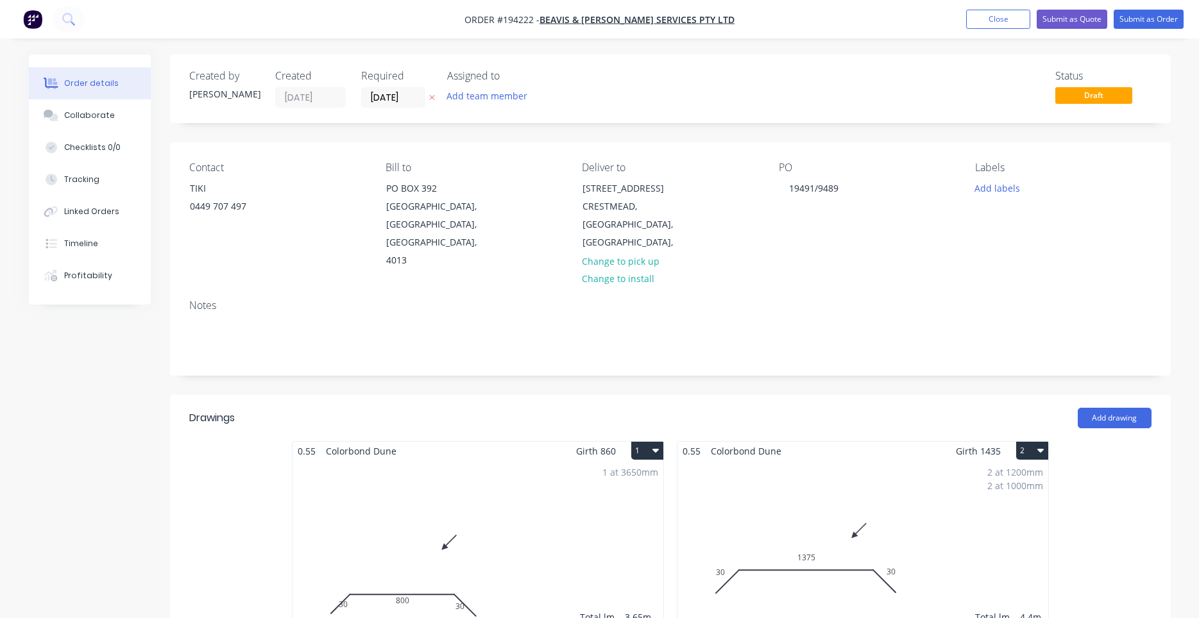
click at [509, 501] on div "1 at 3650mm Total lm $/M Total 3.65m $27.85 $101.65" at bounding box center [477, 558] width 371 height 196
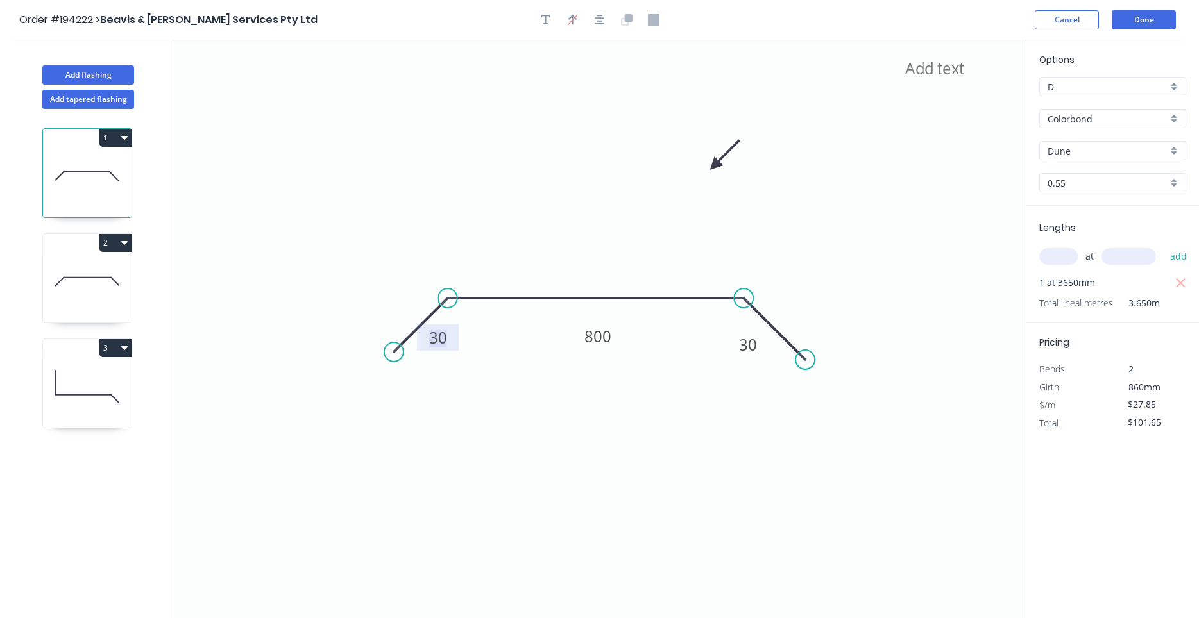
drag, startPoint x: 447, startPoint y: 341, endPoint x: 467, endPoint y: 358, distance: 26.4
click at [467, 358] on icon "30 800 30" at bounding box center [599, 329] width 852 height 578
drag, startPoint x: 457, startPoint y: 346, endPoint x: 475, endPoint y: 361, distance: 22.7
click at [475, 361] on rect at bounding box center [455, 352] width 42 height 26
drag, startPoint x: 734, startPoint y: 350, endPoint x: 707, endPoint y: 369, distance: 33.6
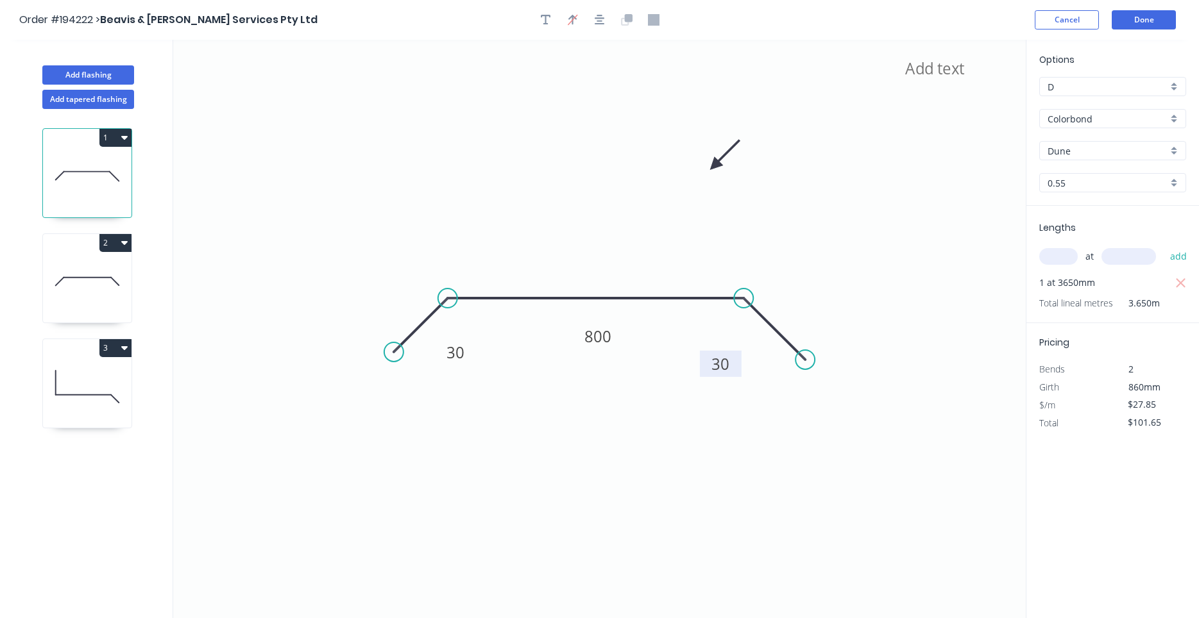
click at [707, 369] on rect at bounding box center [721, 364] width 42 height 26
click at [1149, 21] on button "Done" at bounding box center [1143, 19] width 64 height 19
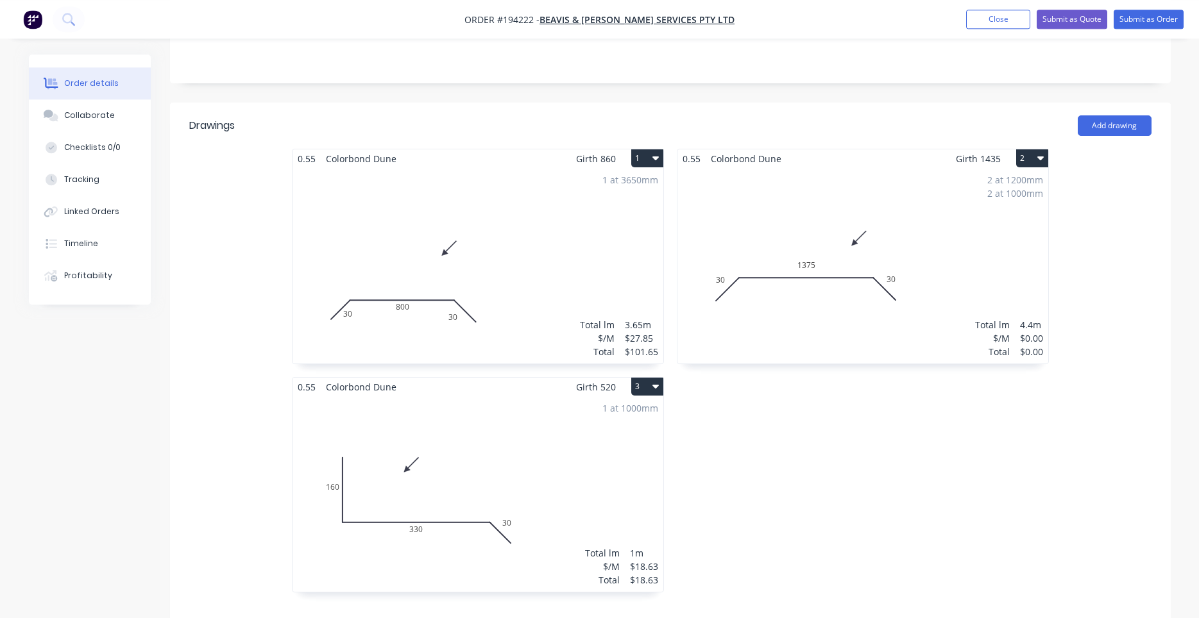
scroll to position [327, 0]
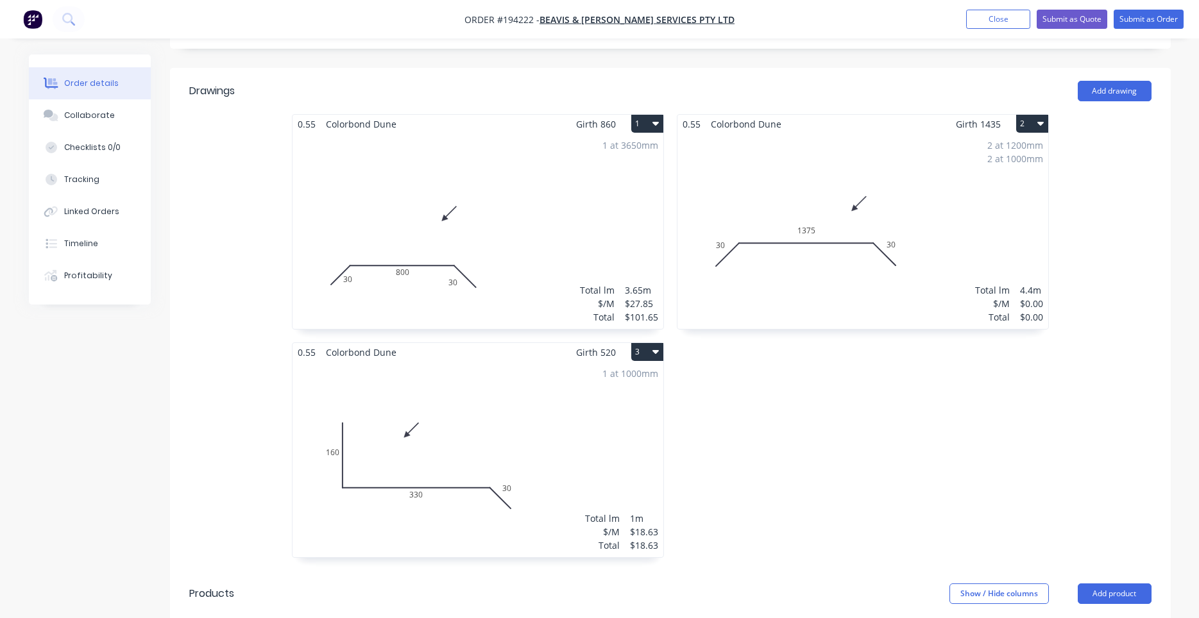
click at [650, 406] on div "1 at 1000mm Total lm $/M Total 1m $18.63 $18.63" at bounding box center [477, 460] width 371 height 196
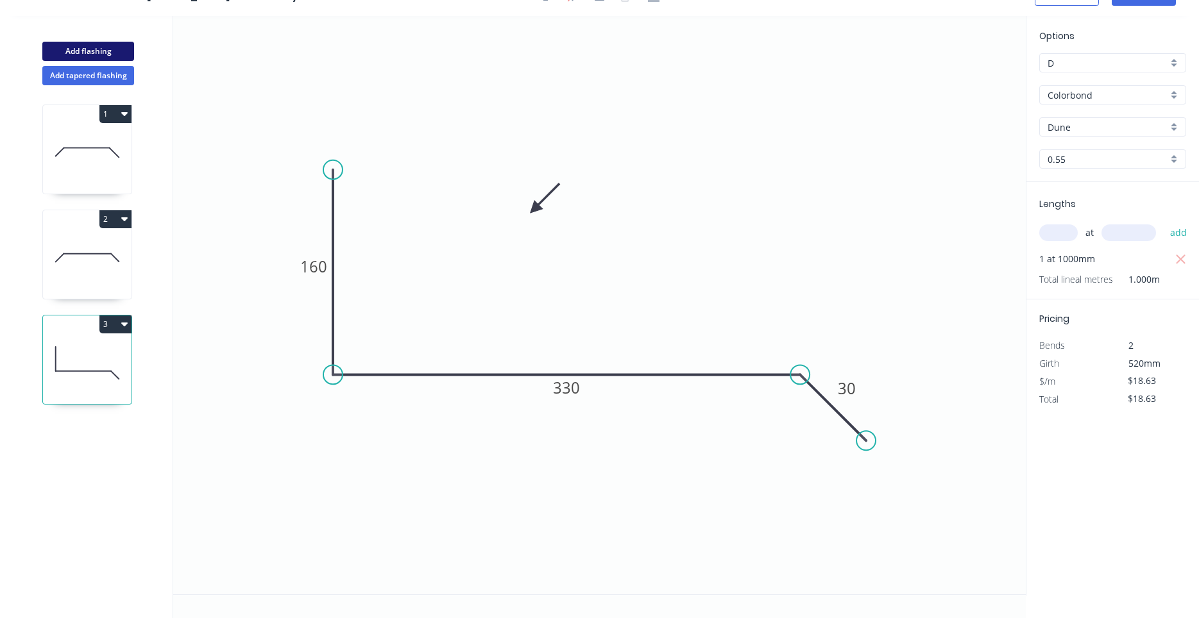
click at [105, 51] on button "Add flashing" at bounding box center [88, 51] width 92 height 19
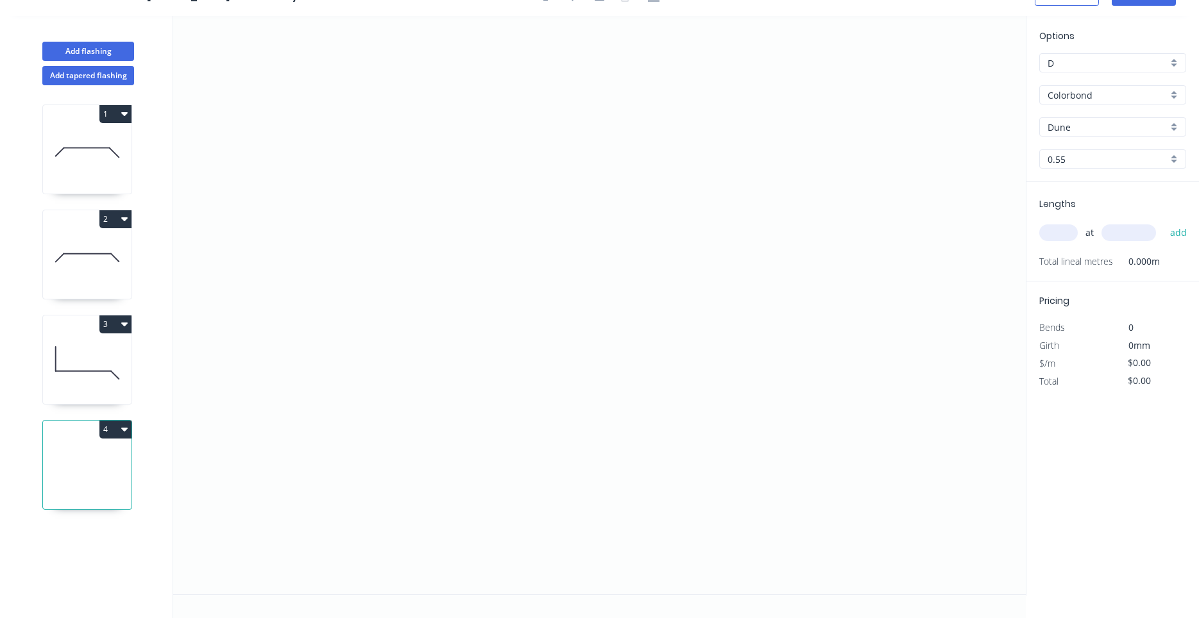
click at [1074, 124] on input "Dune" at bounding box center [1107, 127] width 120 height 13
click at [1075, 144] on div "Monument" at bounding box center [1113, 151] width 146 height 22
click at [1056, 233] on input "text" at bounding box center [1058, 232] width 38 height 17
click at [1163, 222] on button "add" at bounding box center [1178, 233] width 30 height 22
click at [315, 344] on icon "0" at bounding box center [599, 305] width 852 height 578
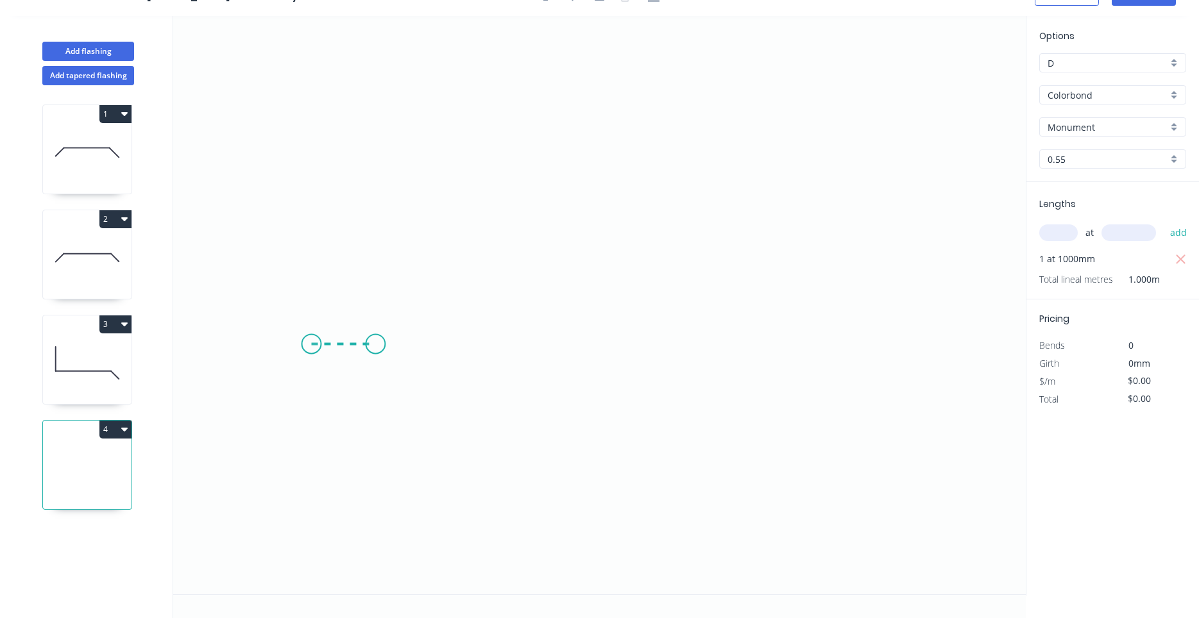
click at [375, 349] on icon "0" at bounding box center [599, 305] width 852 height 578
click at [369, 208] on icon "0 ?" at bounding box center [599, 305] width 852 height 578
click at [719, 229] on icon "0 ? ?" at bounding box center [599, 305] width 852 height 578
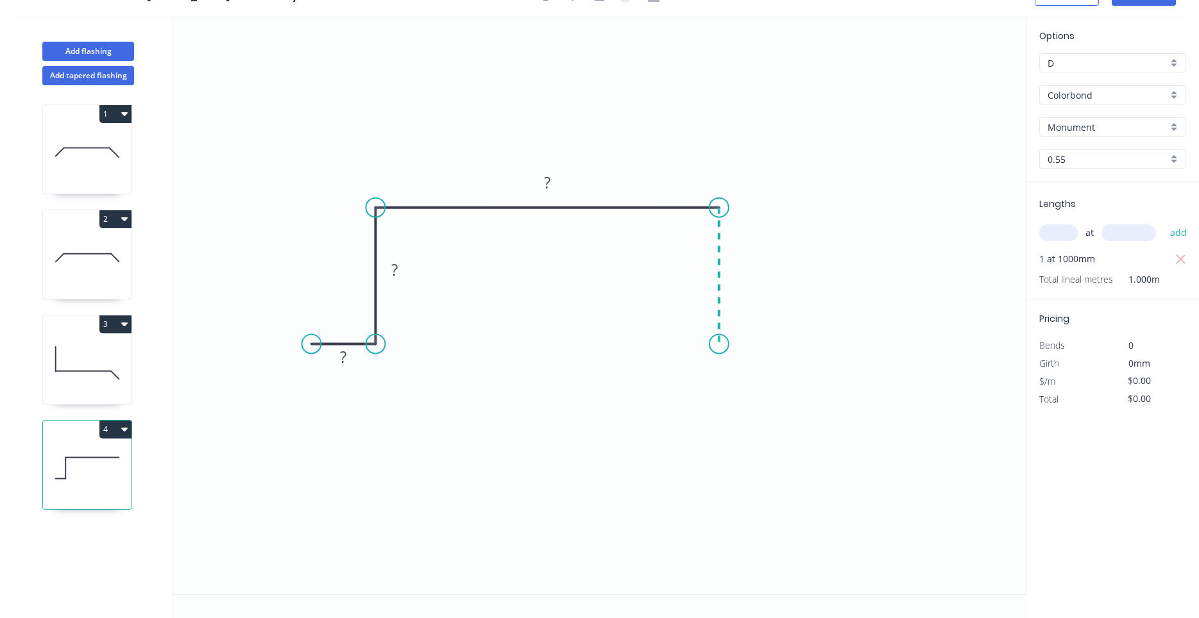
click at [718, 344] on icon "0 ? ? ?" at bounding box center [599, 305] width 852 height 578
click at [775, 341] on icon "0 ? ? ? ?" at bounding box center [599, 305] width 852 height 578
click at [750, 362] on tspan "?" at bounding box center [747, 356] width 6 height 21
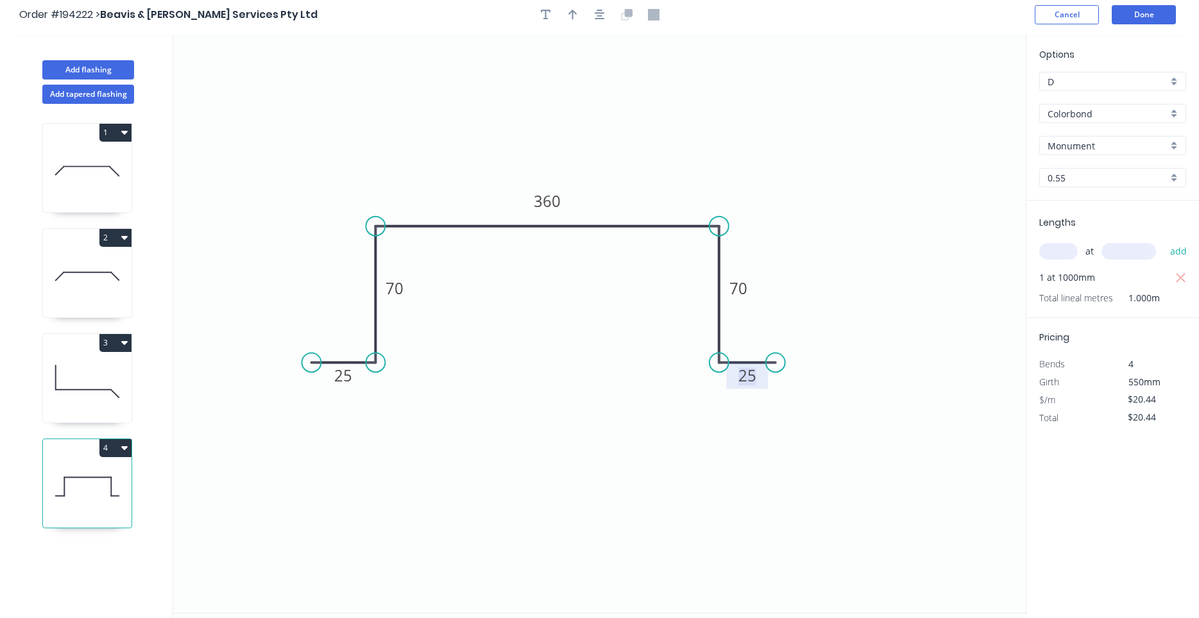
scroll to position [0, 0]
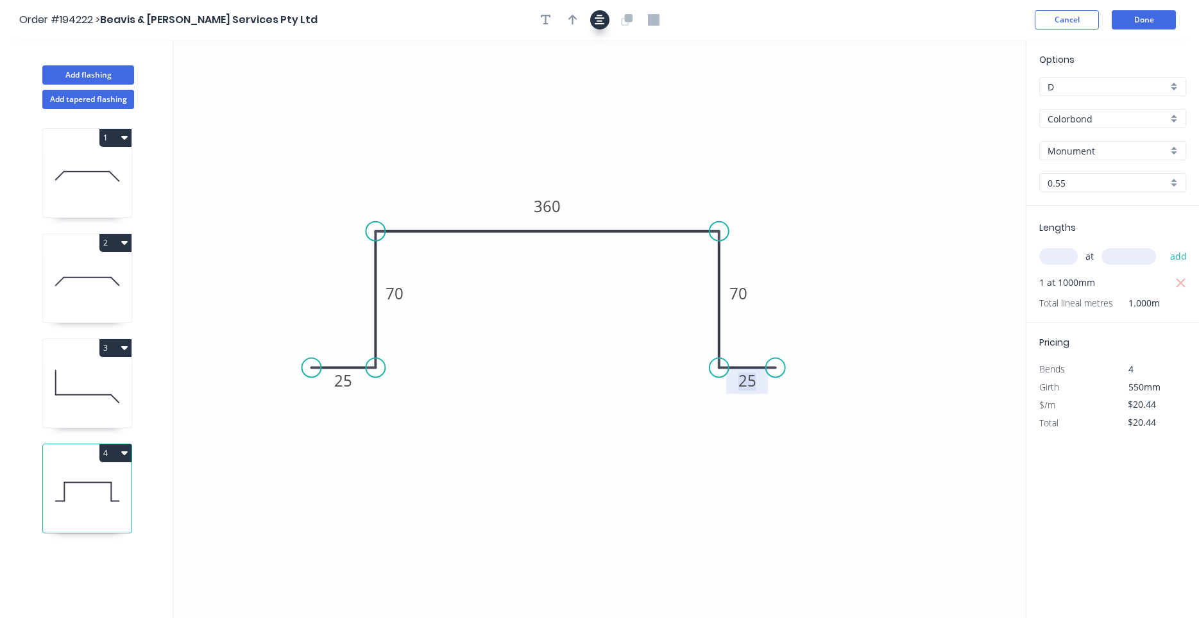
click at [605, 19] on button "button" at bounding box center [599, 19] width 19 height 19
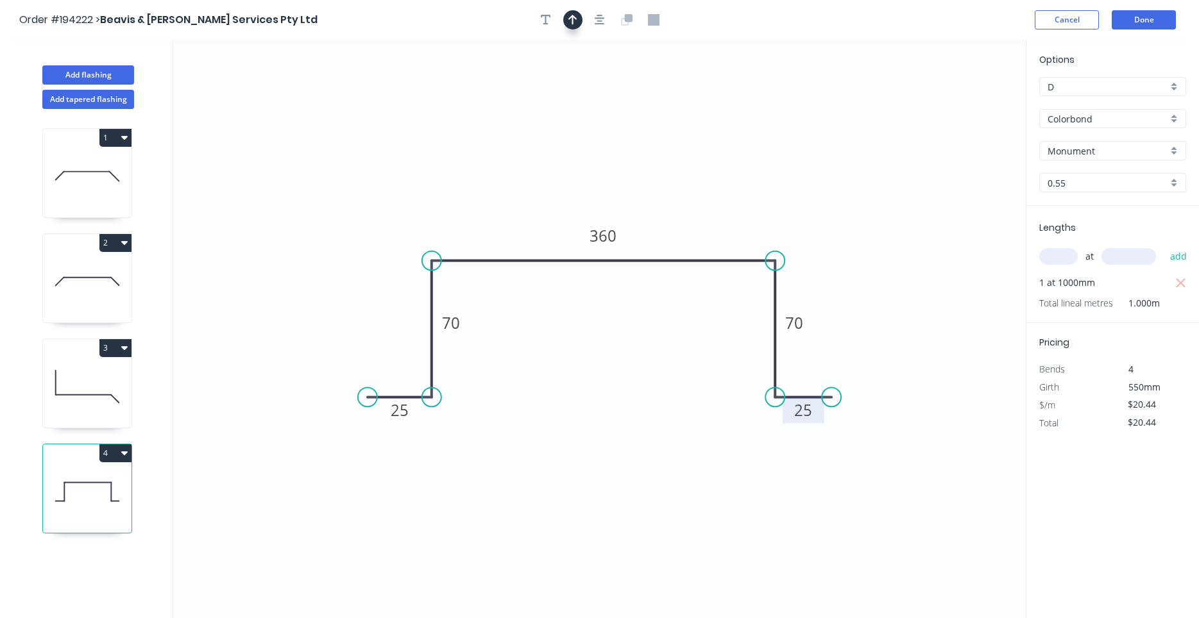
click at [572, 27] on button "button" at bounding box center [572, 19] width 19 height 19
click at [958, 102] on icon "0 25 70 360 70 25" at bounding box center [599, 329] width 852 height 578
click at [959, 101] on icon at bounding box center [971, 93] width 37 height 37
click at [959, 101] on icon at bounding box center [958, 86] width 12 height 41
drag, startPoint x: 959, startPoint y: 101, endPoint x: 718, endPoint y: 196, distance: 258.9
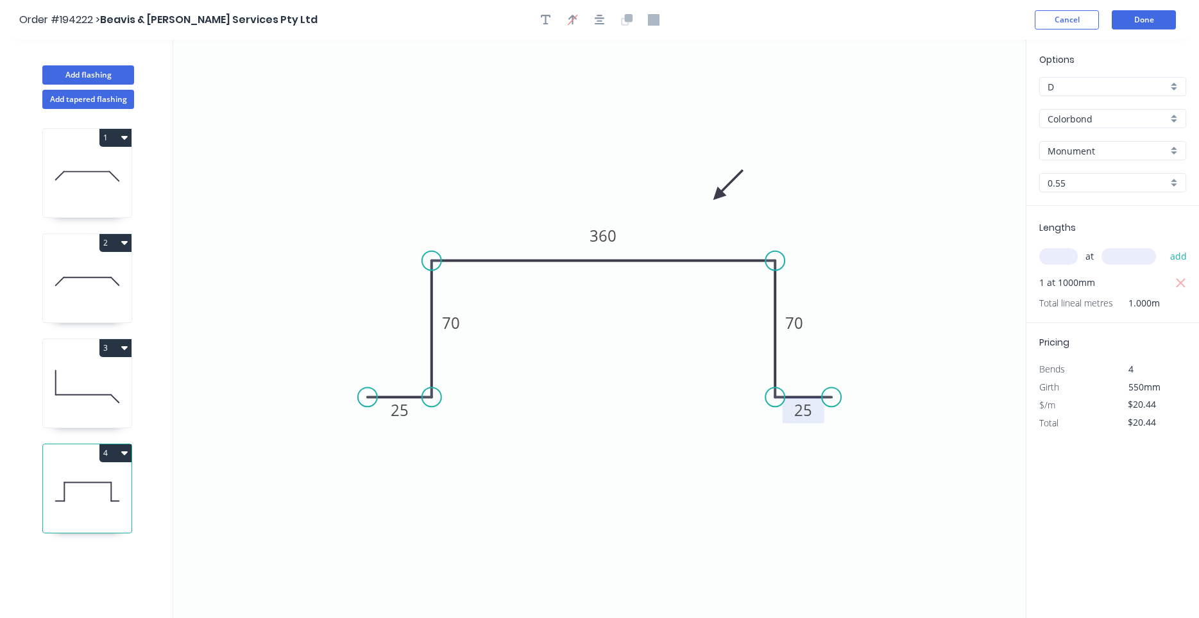
click at [718, 196] on icon at bounding box center [727, 185] width 37 height 37
click at [117, 454] on button "4" at bounding box center [115, 453] width 32 height 18
click at [112, 478] on div "Duplicate" at bounding box center [70, 485] width 99 height 19
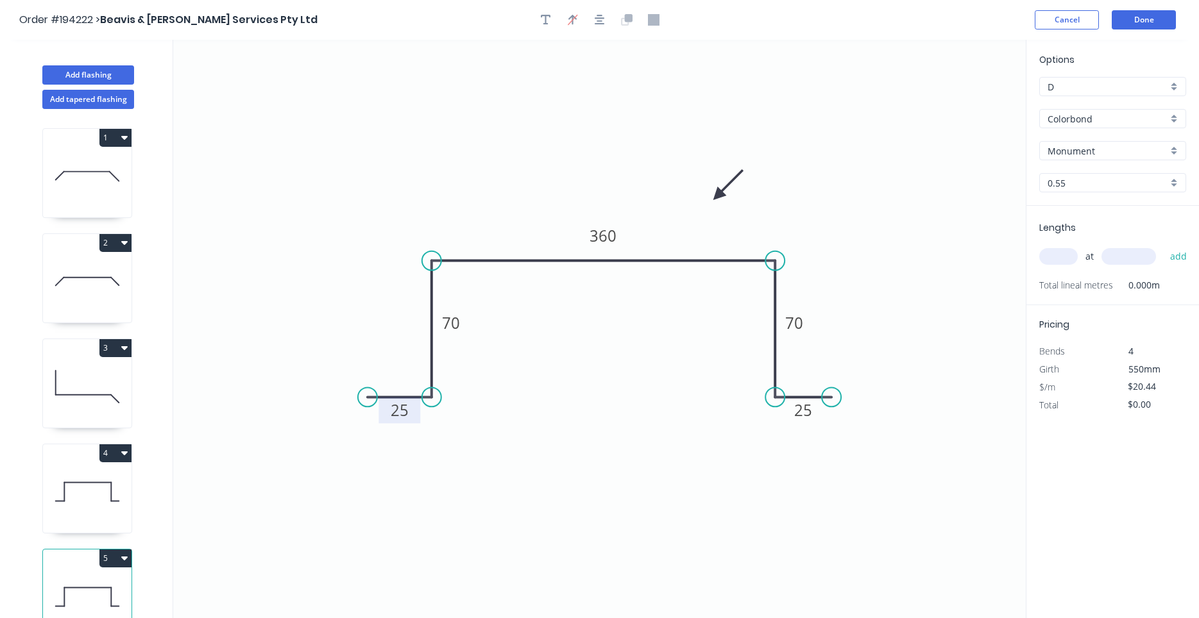
click at [392, 412] on tspan "25" at bounding box center [400, 410] width 18 height 21
click at [1050, 266] on div "at add" at bounding box center [1113, 257] width 149 height 22
click at [1054, 260] on input "text" at bounding box center [1058, 256] width 38 height 17
click at [1163, 246] on button "add" at bounding box center [1178, 257] width 30 height 22
click at [65, 507] on icon at bounding box center [87, 492] width 89 height 82
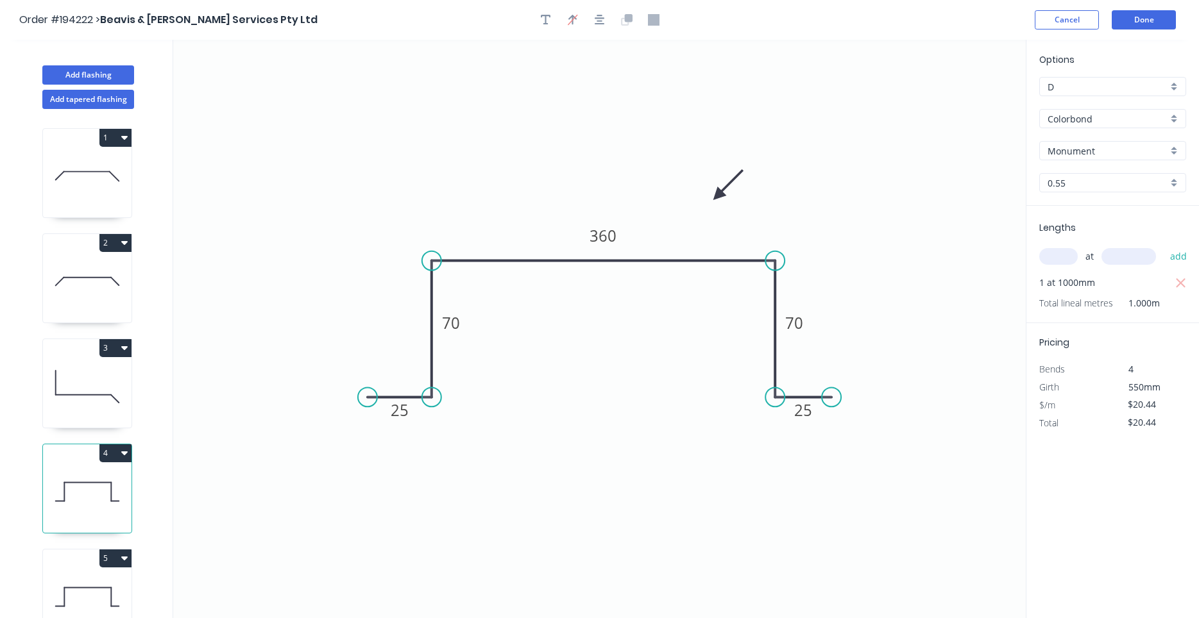
scroll to position [12, 0]
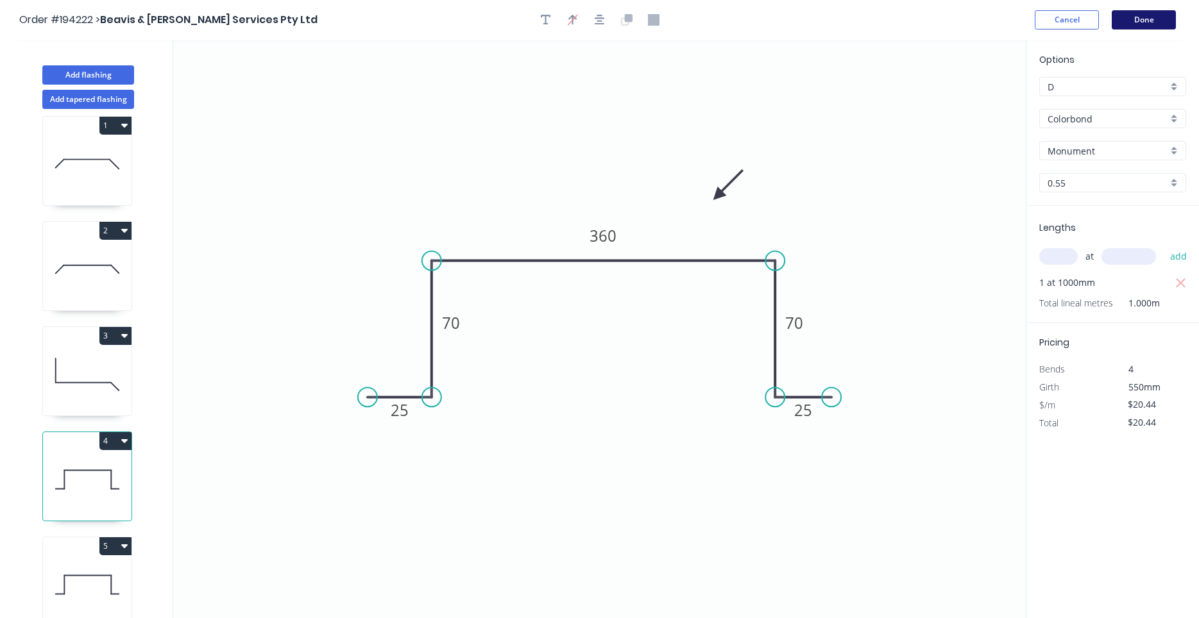
click at [1140, 19] on button "Done" at bounding box center [1143, 19] width 64 height 19
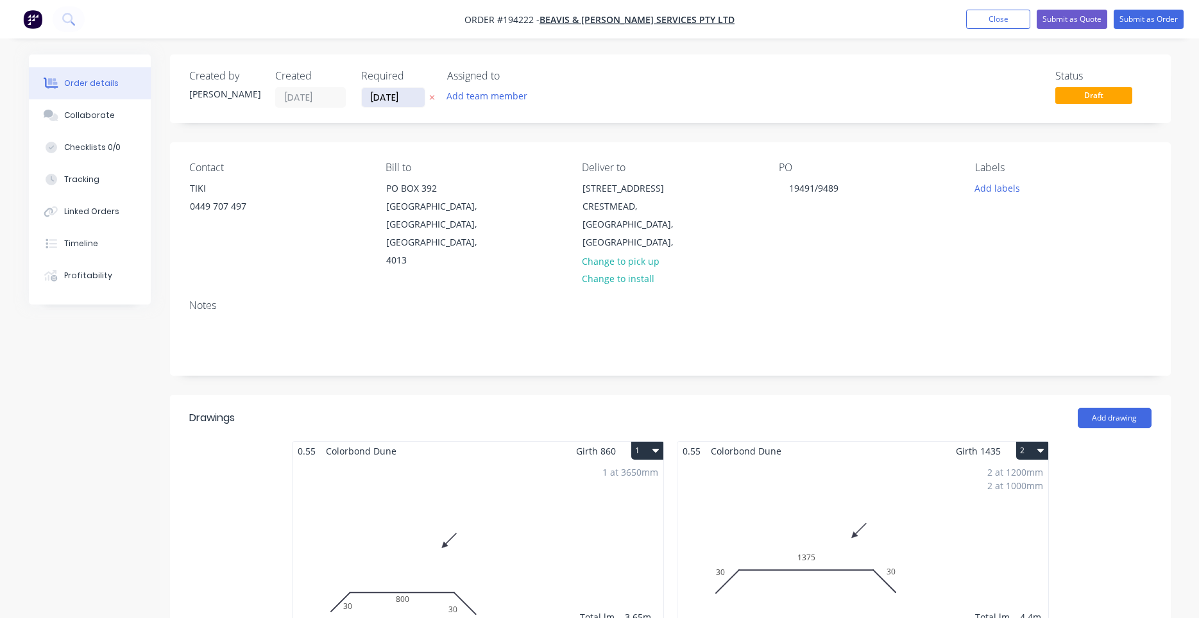
click at [414, 100] on input "[DATE]" at bounding box center [393, 97] width 63 height 19
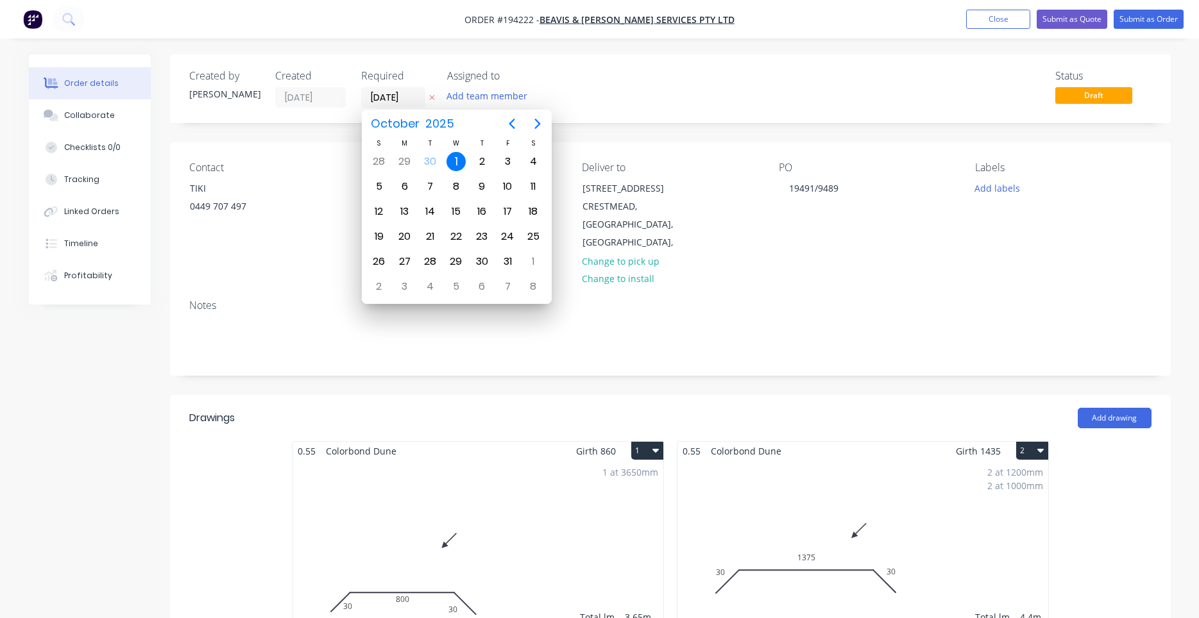
click at [718, 100] on div "Status Draft" at bounding box center [863, 89] width 576 height 38
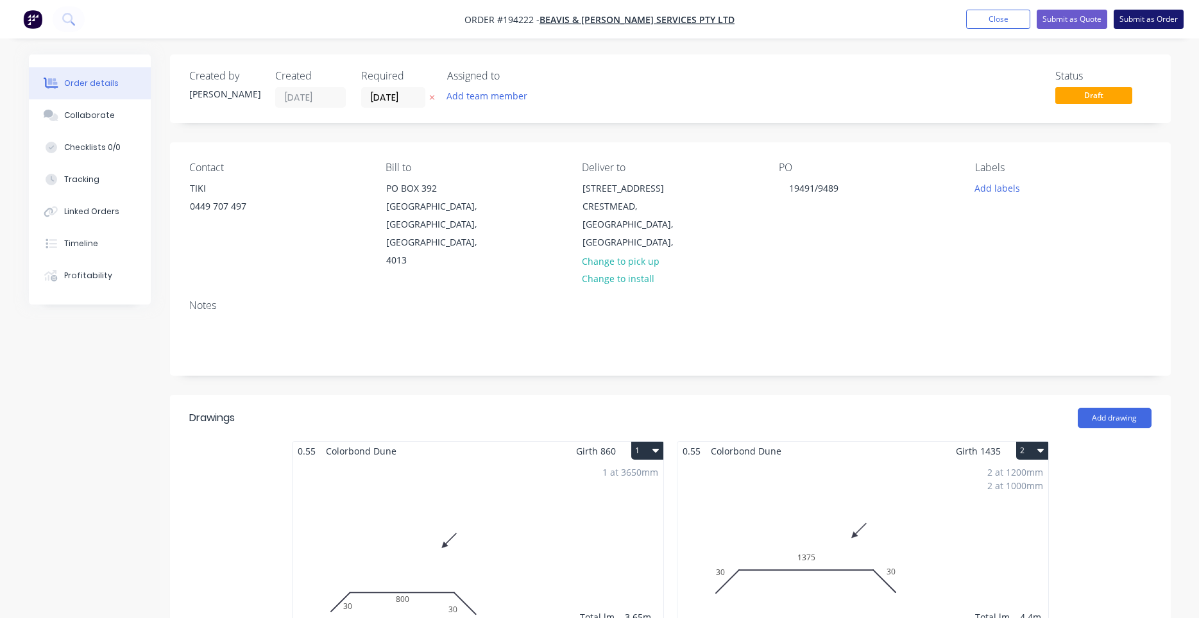
click at [1165, 24] on button "Submit as Order" at bounding box center [1148, 19] width 70 height 19
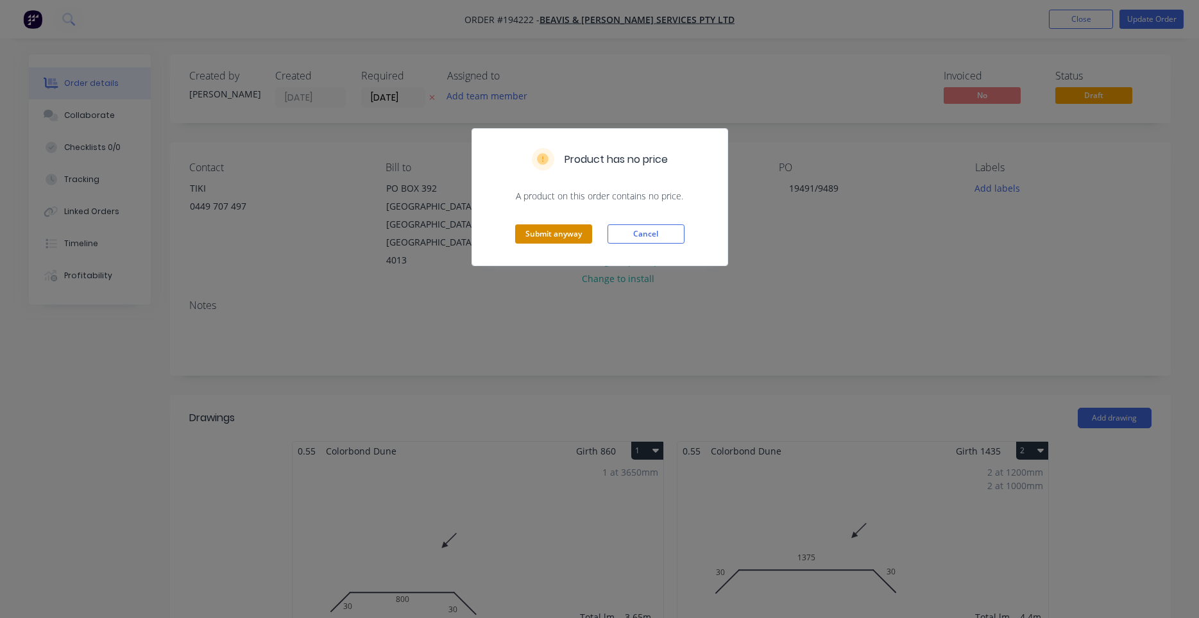
drag, startPoint x: 621, startPoint y: 232, endPoint x: 566, endPoint y: 237, distance: 55.4
click at [566, 237] on div "Submit anyway Cancel" at bounding box center [599, 234] width 255 height 63
click at [566, 237] on button "Submit anyway" at bounding box center [553, 233] width 77 height 19
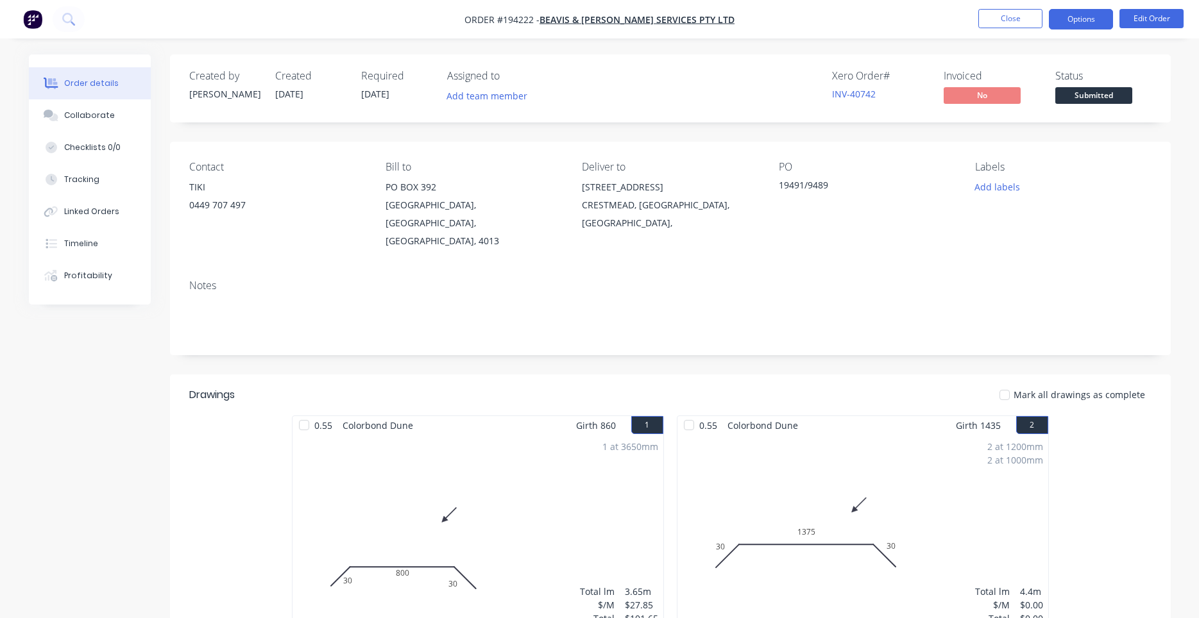
click at [1100, 21] on button "Options" at bounding box center [1081, 19] width 64 height 21
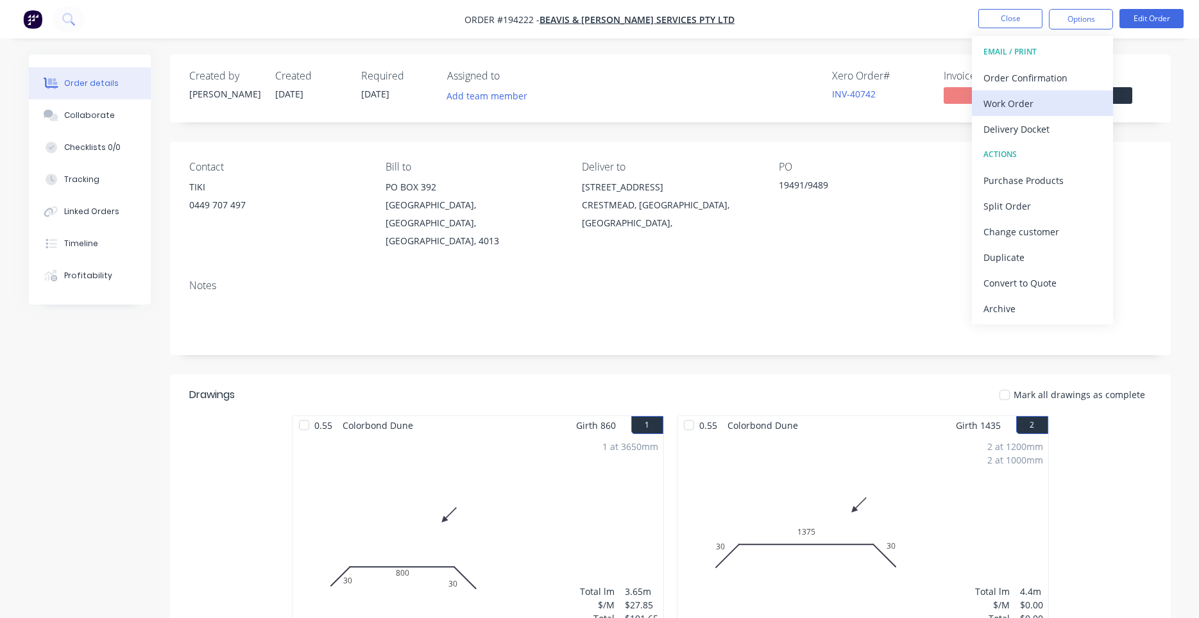
click at [1066, 105] on div "Work Order" at bounding box center [1042, 103] width 118 height 19
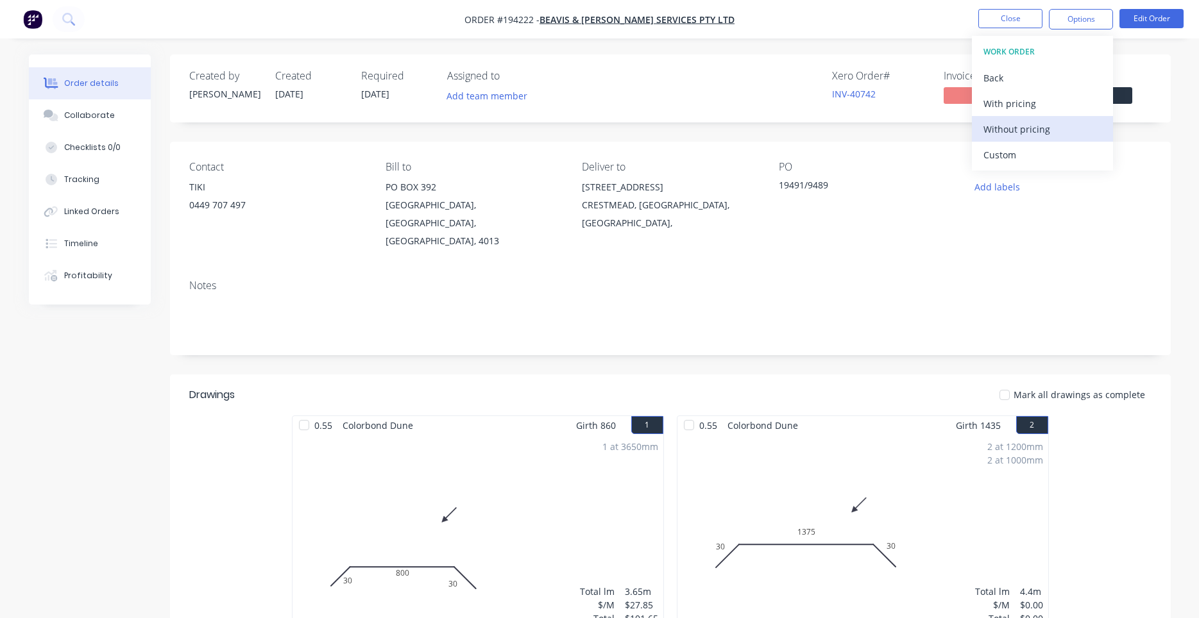
click at [1059, 126] on div "Without pricing" at bounding box center [1042, 129] width 118 height 19
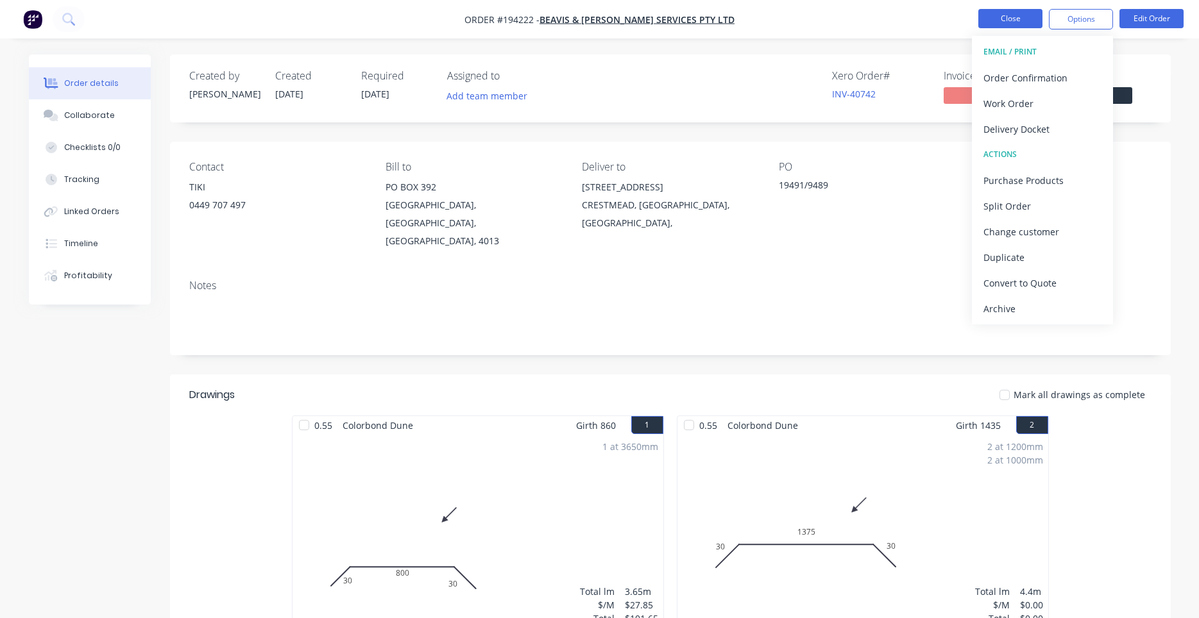
click at [1011, 22] on button "Close" at bounding box center [1010, 18] width 64 height 19
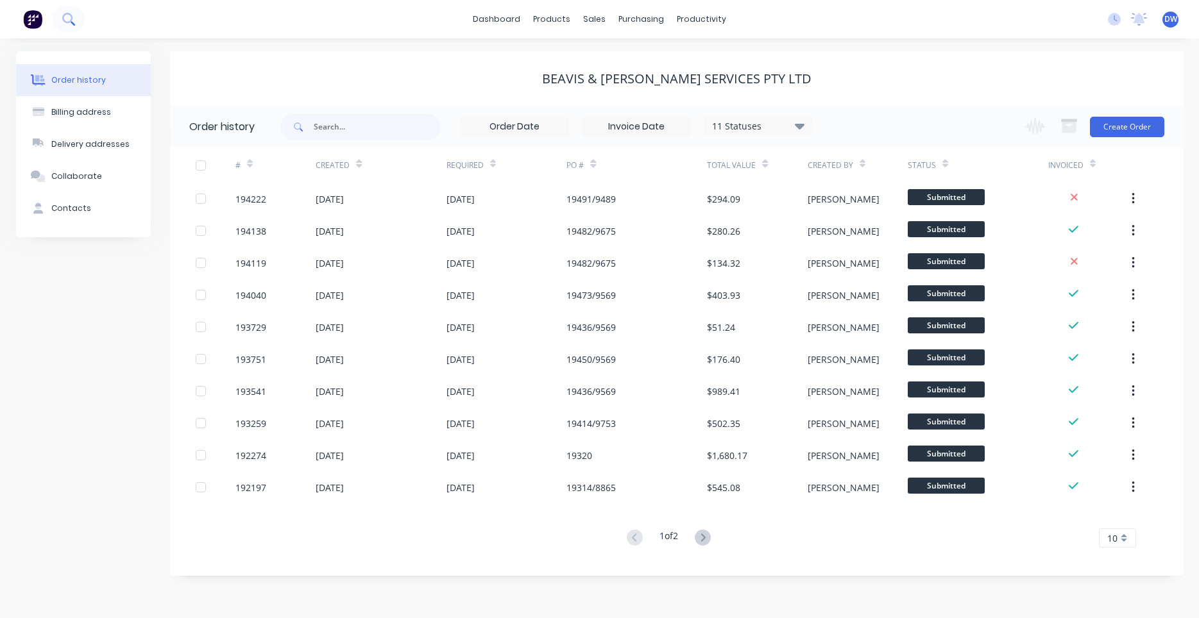
click at [69, 22] on icon at bounding box center [68, 19] width 12 height 12
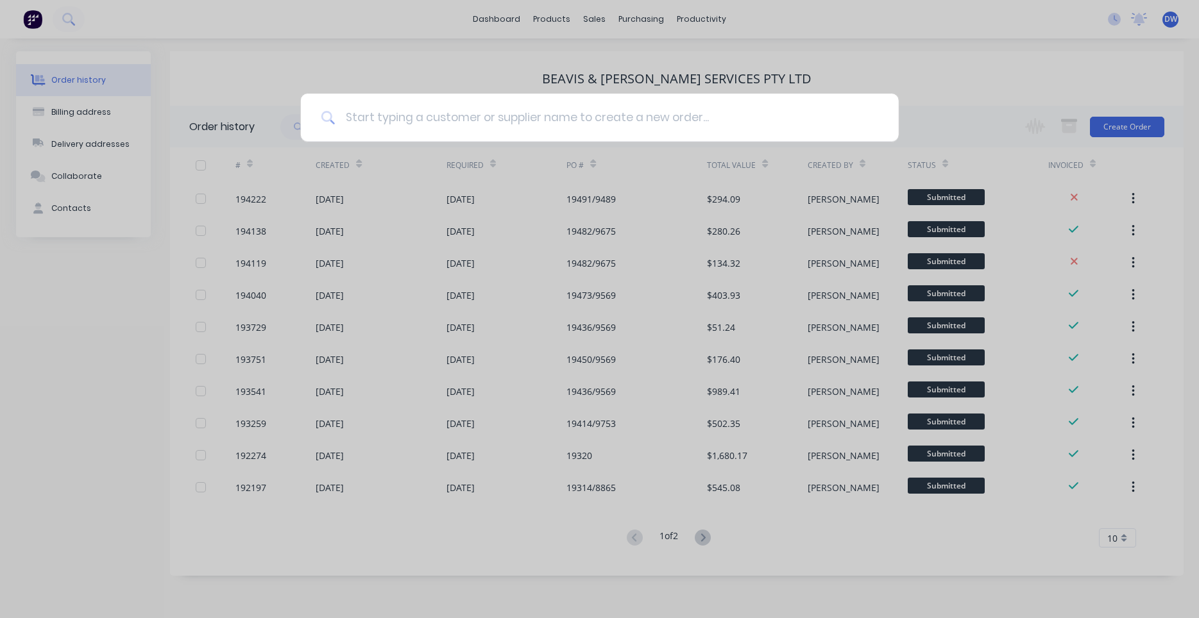
click at [390, 115] on input at bounding box center [606, 118] width 543 height 48
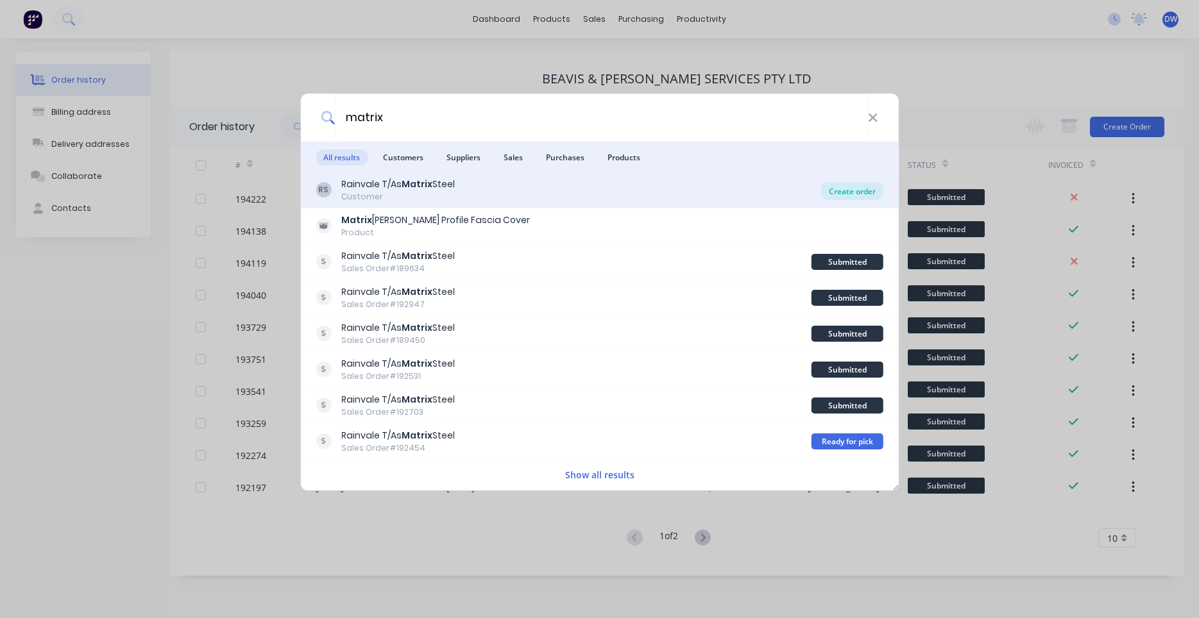
click at [834, 198] on div "Create order" at bounding box center [852, 191] width 62 height 18
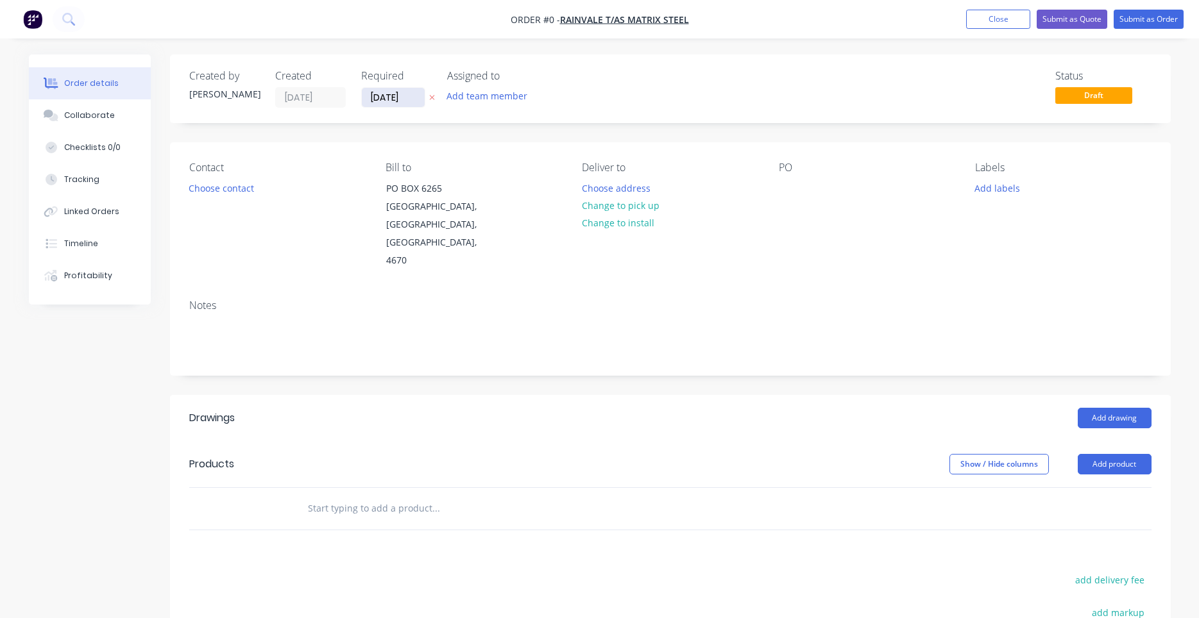
click at [389, 101] on input "[DATE]" at bounding box center [393, 97] width 63 height 19
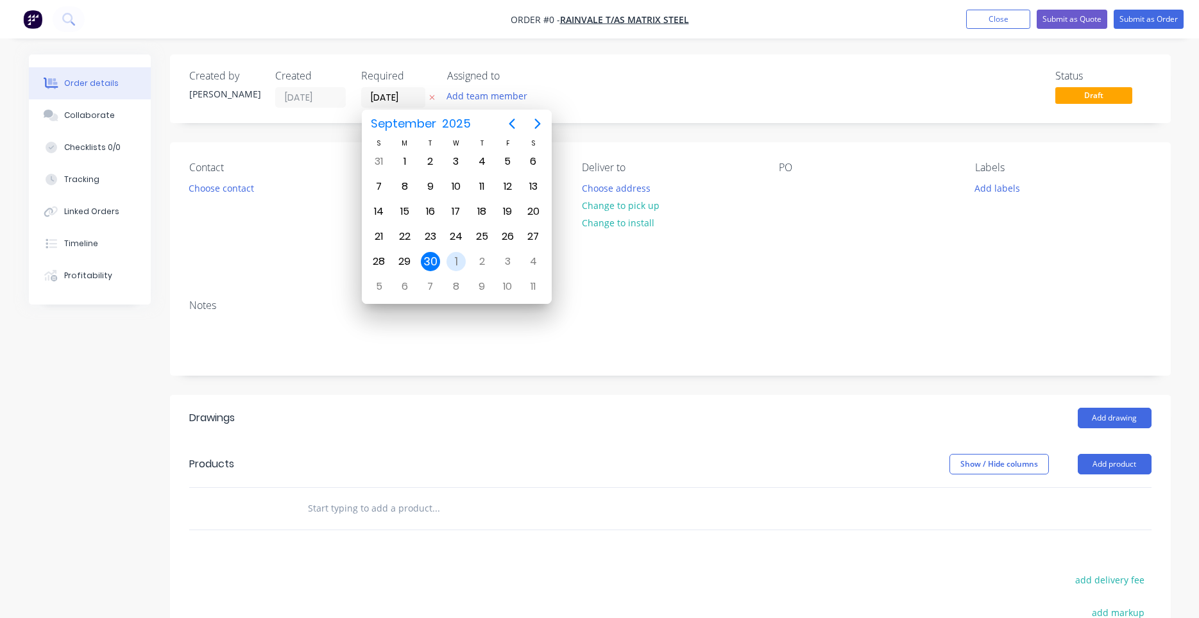
click at [462, 257] on div "1" at bounding box center [455, 261] width 19 height 19
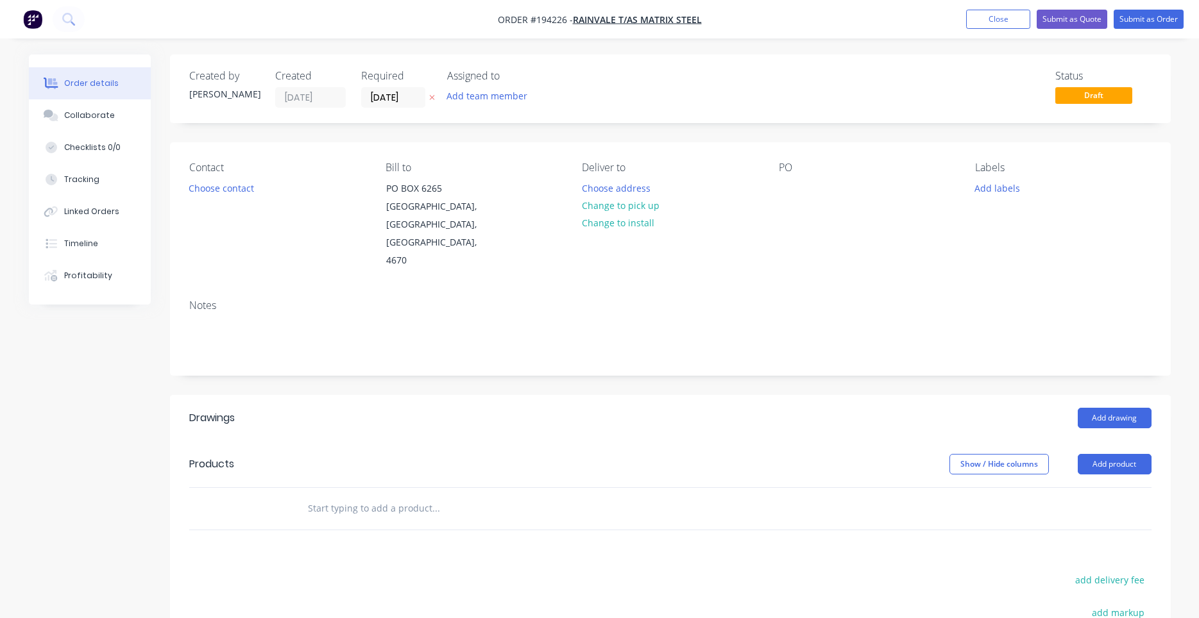
click at [278, 175] on div "Contact Choose contact" at bounding box center [277, 216] width 176 height 108
click at [259, 183] on div "Contact Choose contact" at bounding box center [277, 216] width 176 height 108
click at [247, 187] on button "Choose contact" at bounding box center [220, 187] width 79 height 17
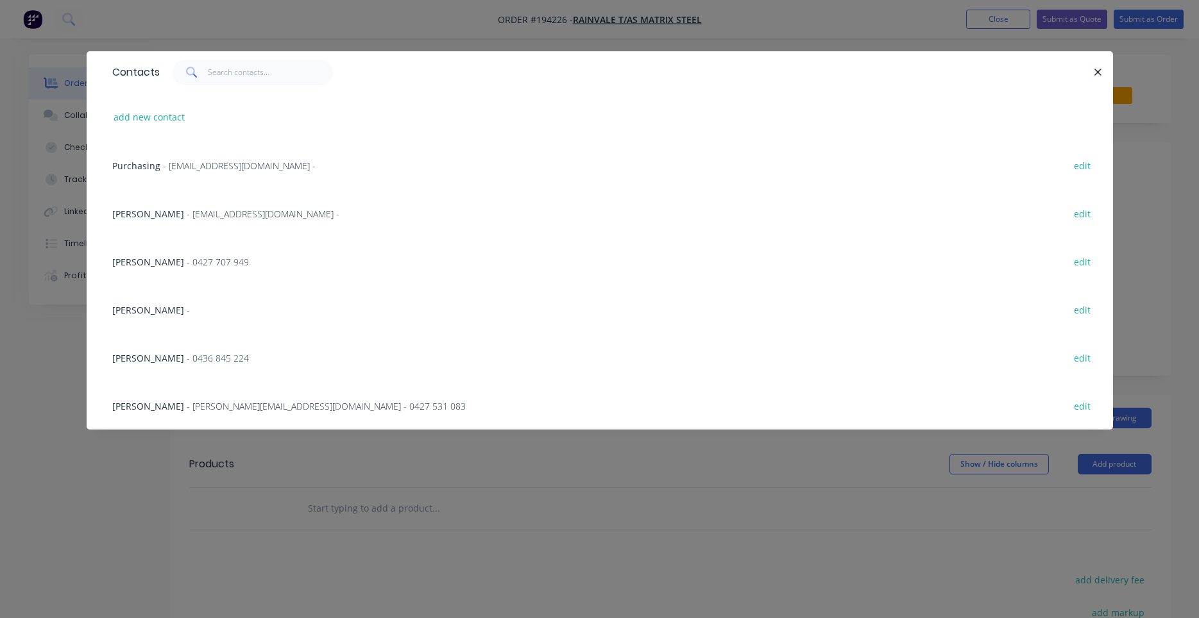
scroll to position [1, 0]
click at [179, 113] on button "add new contact" at bounding box center [149, 116] width 85 height 17
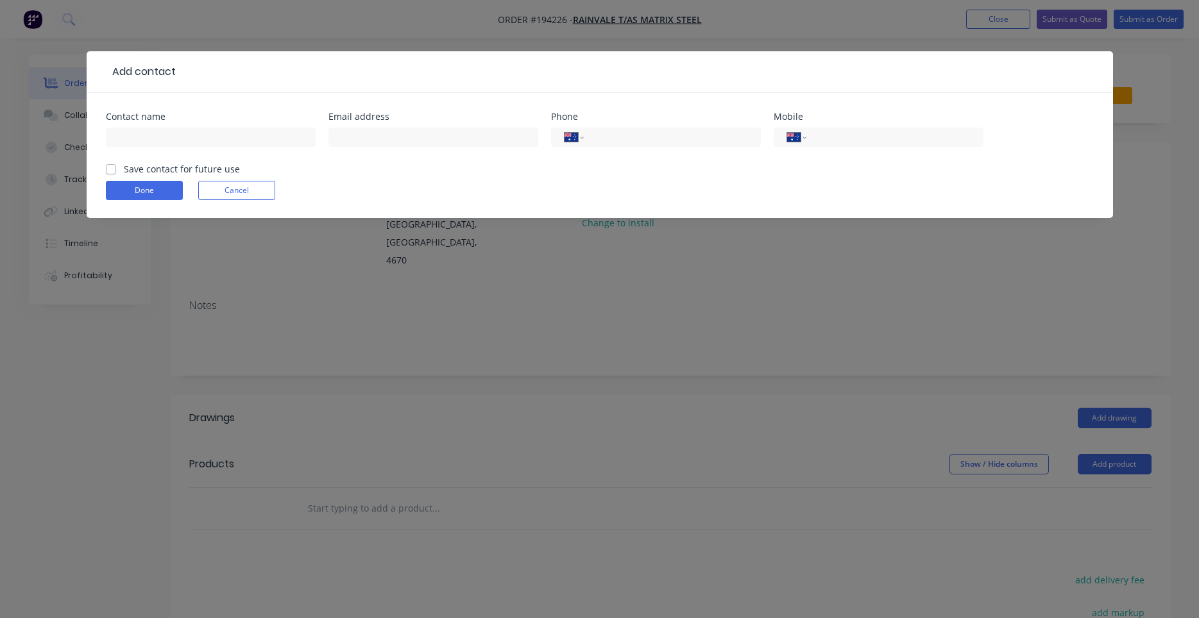
click at [220, 126] on div at bounding box center [211, 143] width 210 height 38
click at [224, 132] on input "text" at bounding box center [211, 137] width 210 height 19
click at [124, 166] on label "Save contact for future use" at bounding box center [182, 168] width 116 height 13
click at [114, 166] on input "Save contact for future use" at bounding box center [111, 168] width 10 height 12
click at [142, 194] on button "Done" at bounding box center [144, 190] width 77 height 19
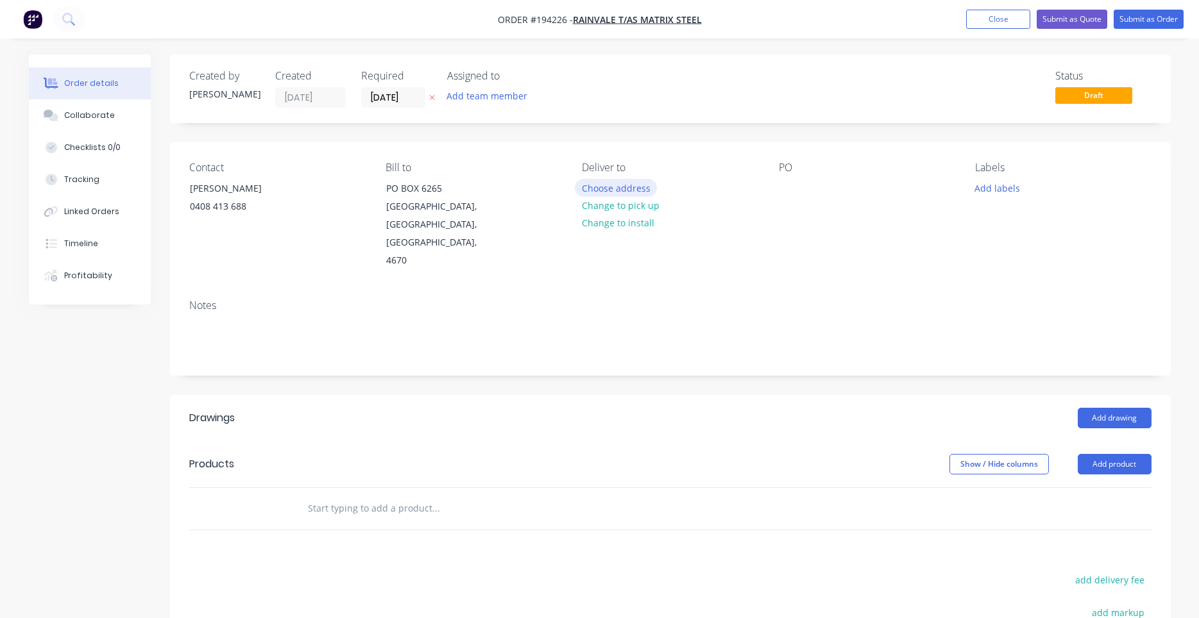
click at [596, 187] on button "Choose address" at bounding box center [616, 187] width 82 height 17
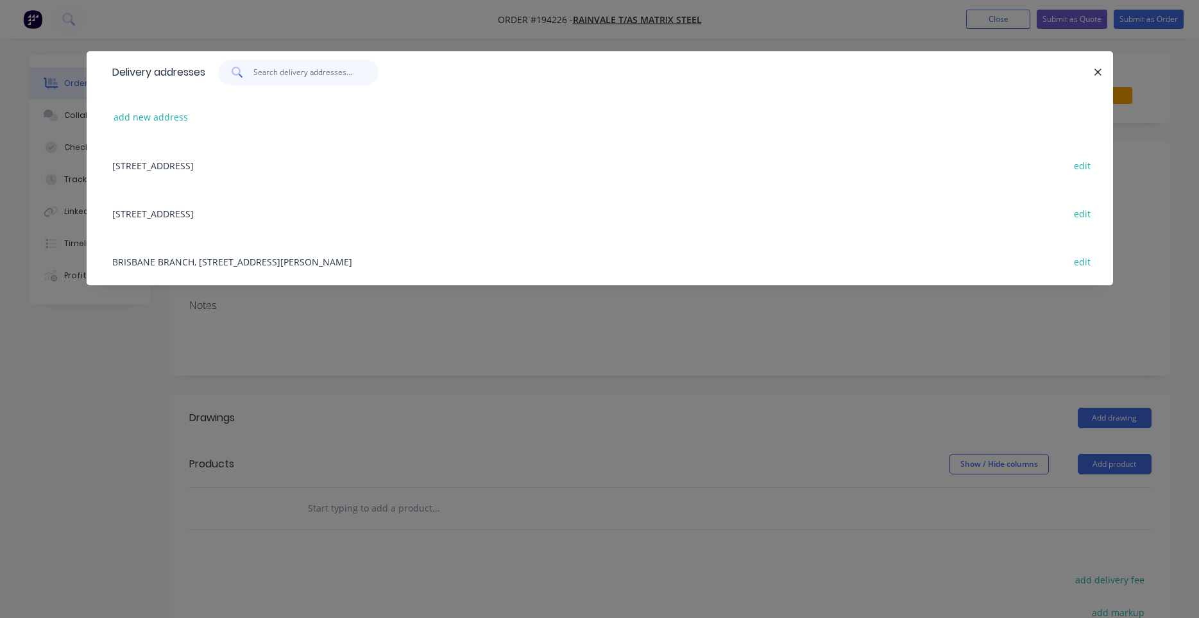
click at [301, 77] on input "text" at bounding box center [315, 73] width 125 height 26
click at [171, 119] on button "add new address" at bounding box center [151, 116] width 88 height 17
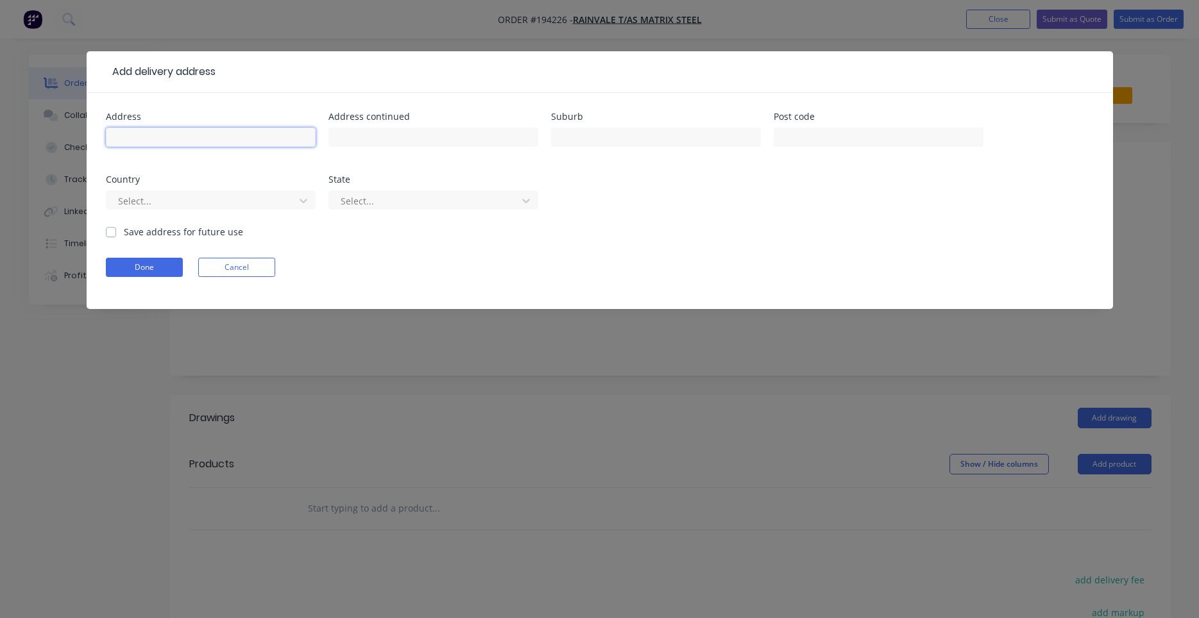
click at [171, 135] on input "text" at bounding box center [211, 137] width 210 height 19
click at [594, 143] on input "text" at bounding box center [656, 137] width 210 height 19
click at [598, 140] on input "ROTHWELL" at bounding box center [656, 137] width 210 height 19
click at [237, 197] on div at bounding box center [202, 201] width 171 height 16
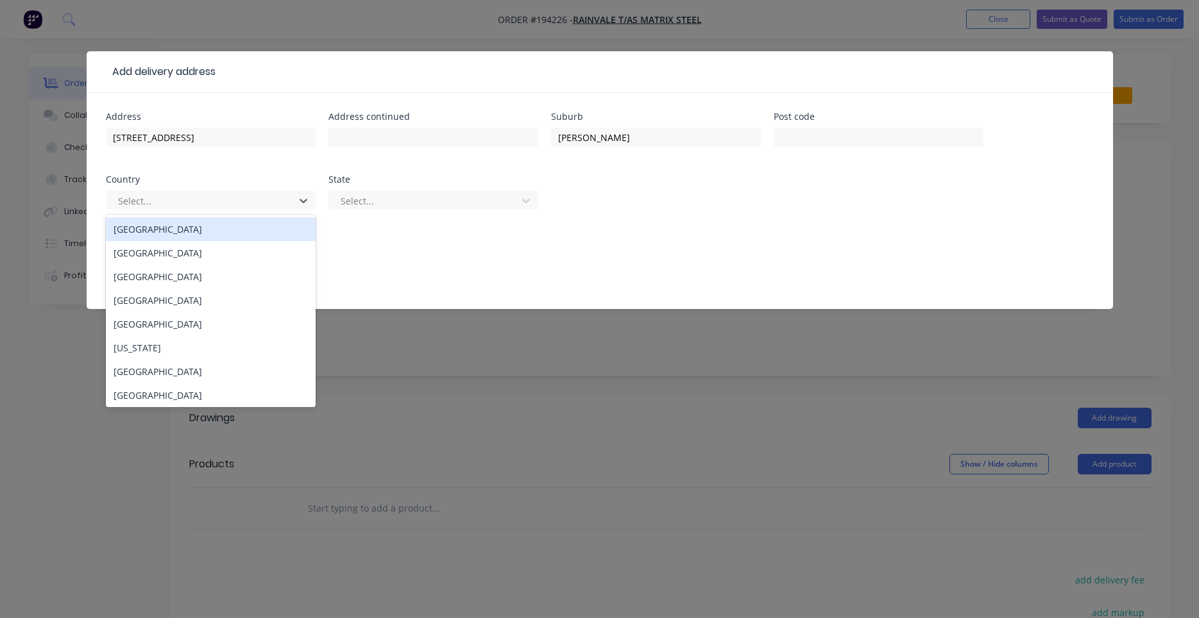
click at [230, 232] on div "[GEOGRAPHIC_DATA]" at bounding box center [211, 229] width 210 height 24
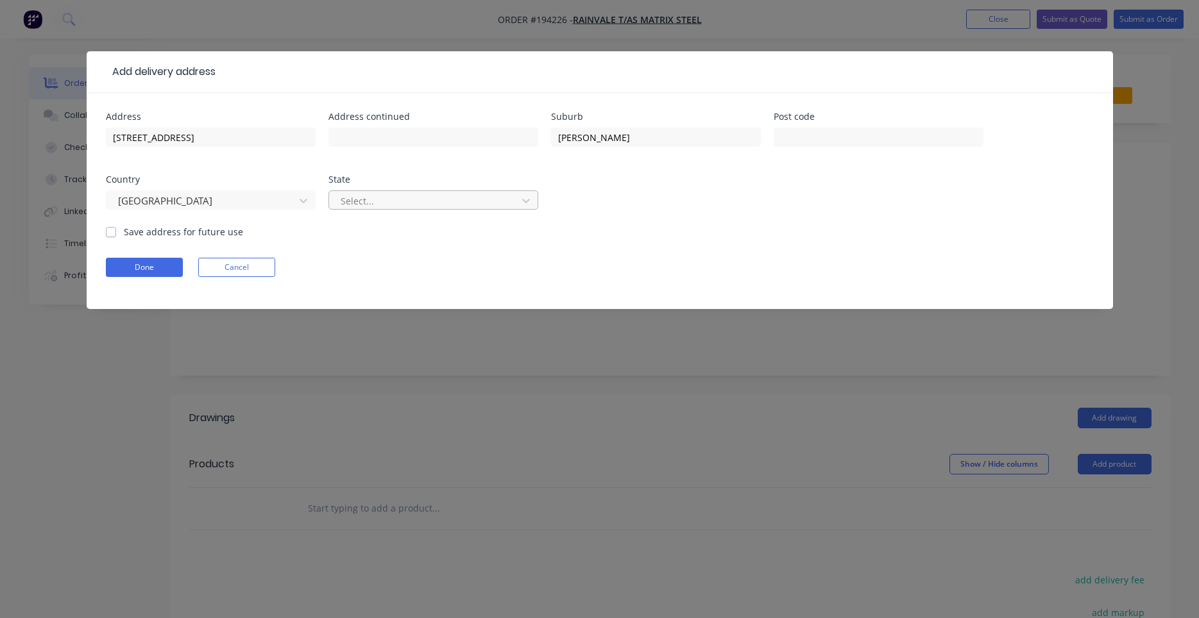
click at [428, 201] on div at bounding box center [424, 201] width 171 height 16
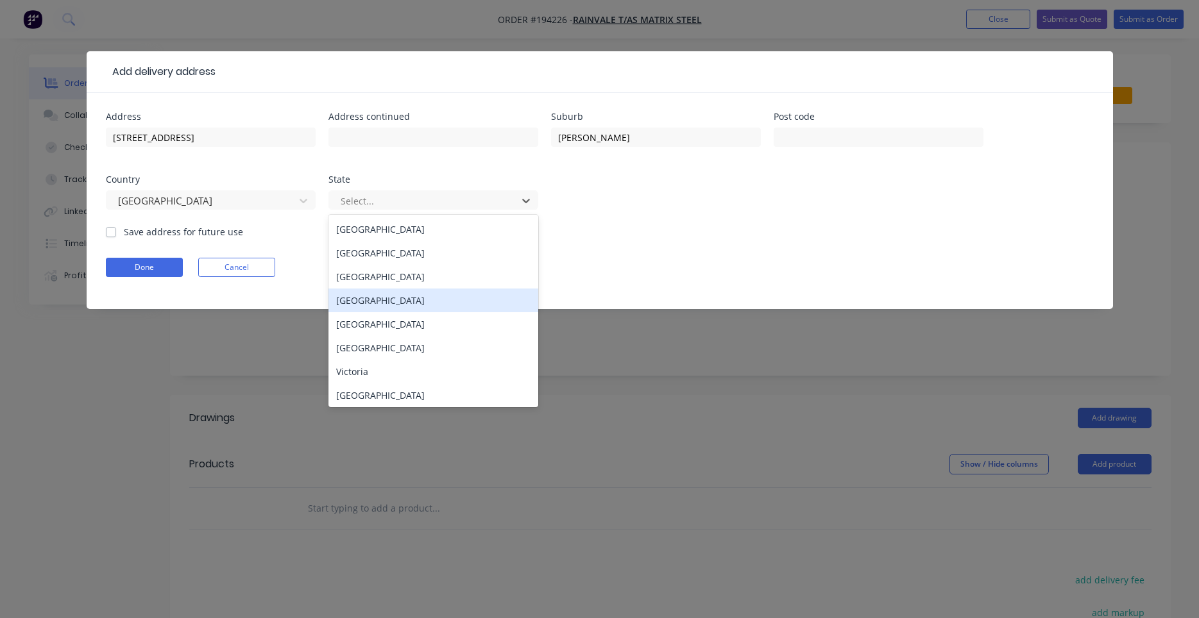
click at [394, 296] on div "[GEOGRAPHIC_DATA]" at bounding box center [433, 301] width 210 height 24
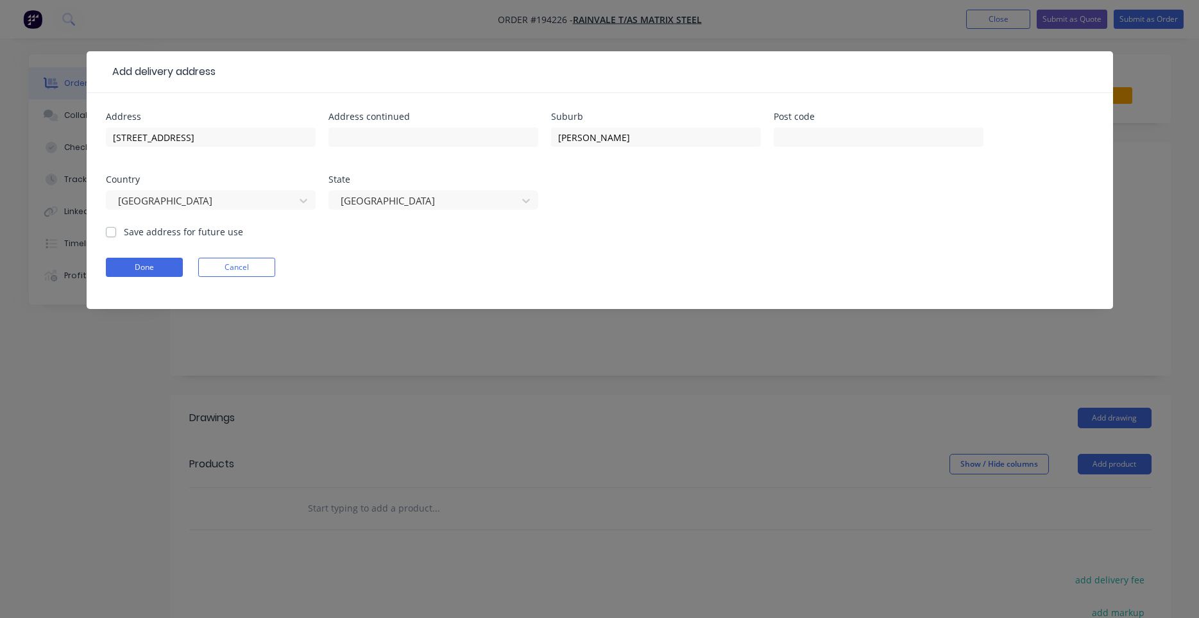
click at [156, 237] on label "Save address for future use" at bounding box center [183, 231] width 119 height 13
click at [116, 237] on input "Save address for future use" at bounding box center [111, 231] width 10 height 12
click at [140, 267] on button "Done" at bounding box center [144, 267] width 77 height 19
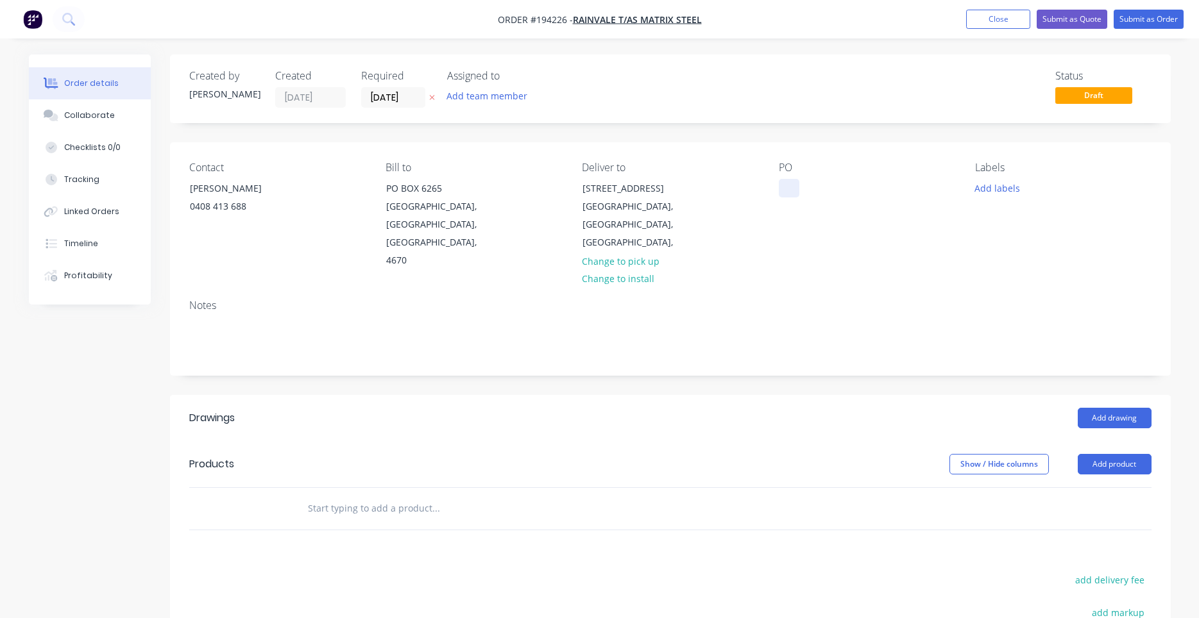
click at [783, 181] on div "Contact Ivan Tuohy 0408 413 688 Bill to PO BOX 6265 BUNDABERG, Queensland, Aust…" at bounding box center [670, 215] width 1000 height 147
click at [790, 185] on div at bounding box center [789, 188] width 21 height 19
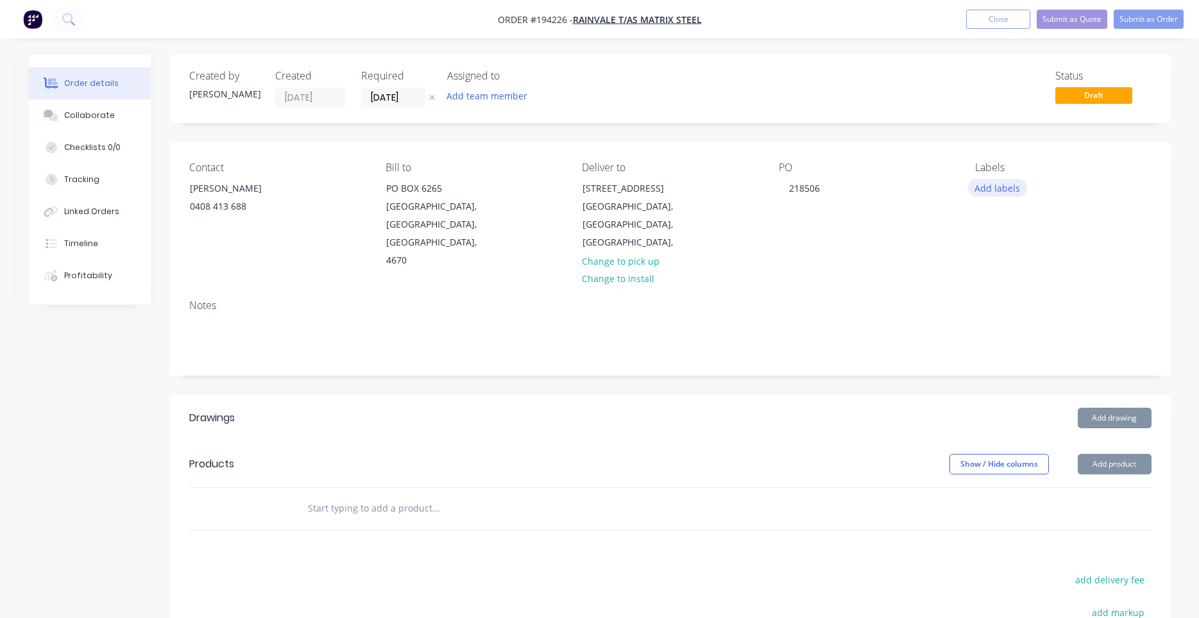
click at [990, 180] on button "Add labels" at bounding box center [997, 187] width 59 height 17
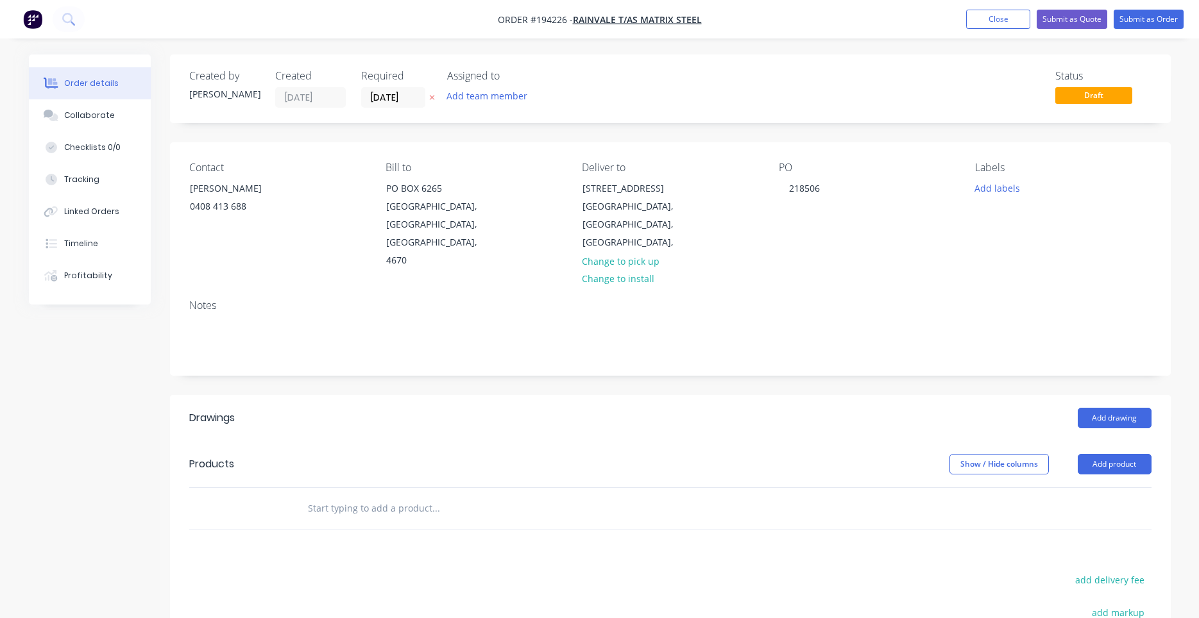
click at [919, 212] on div "PO 218506" at bounding box center [867, 216] width 176 height 108
click at [314, 454] on div "Products" at bounding box center [291, 464] width 205 height 21
click at [329, 496] on input "text" at bounding box center [435, 509] width 257 height 26
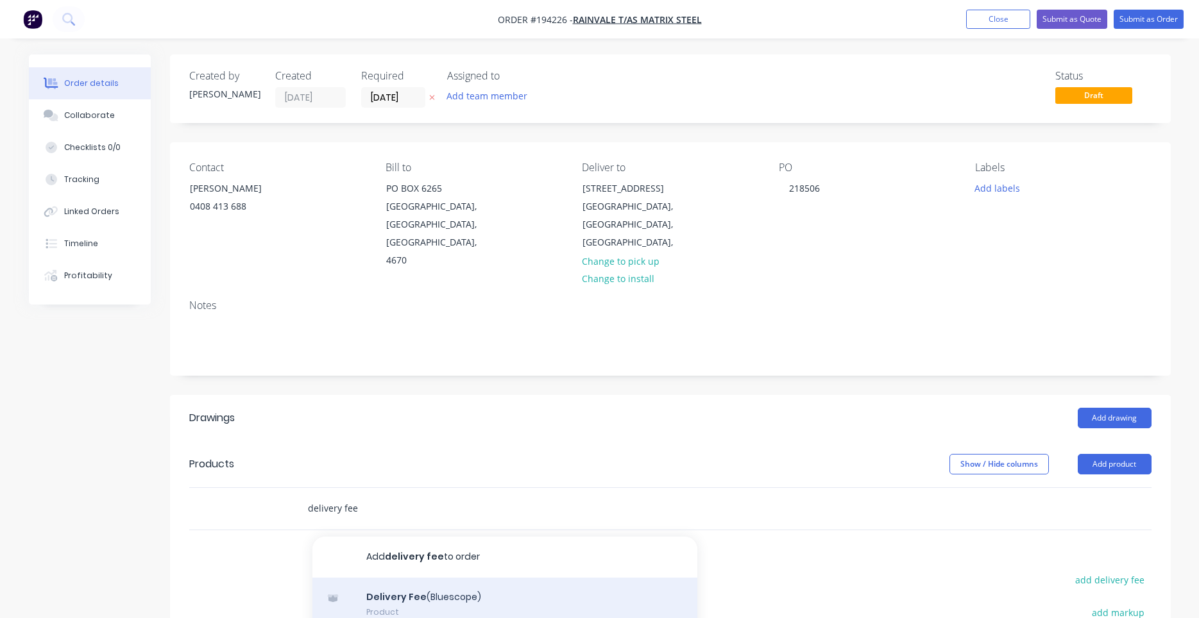
scroll to position [122, 0]
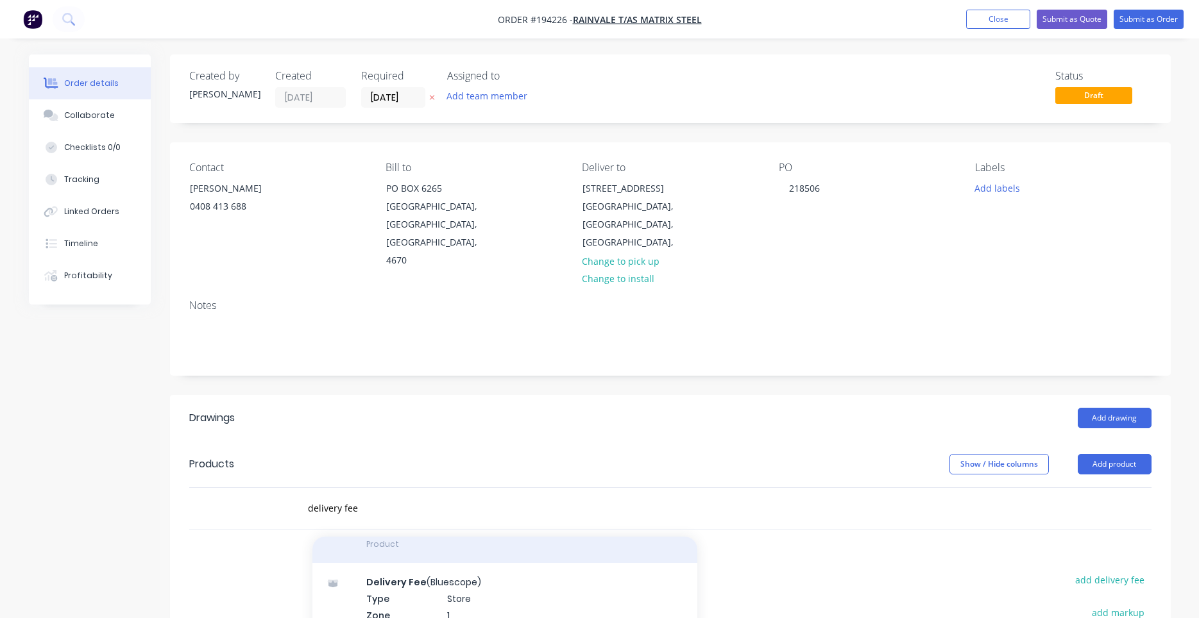
click at [433, 534] on div "Delivery Fee Product" at bounding box center [504, 536] width 385 height 54
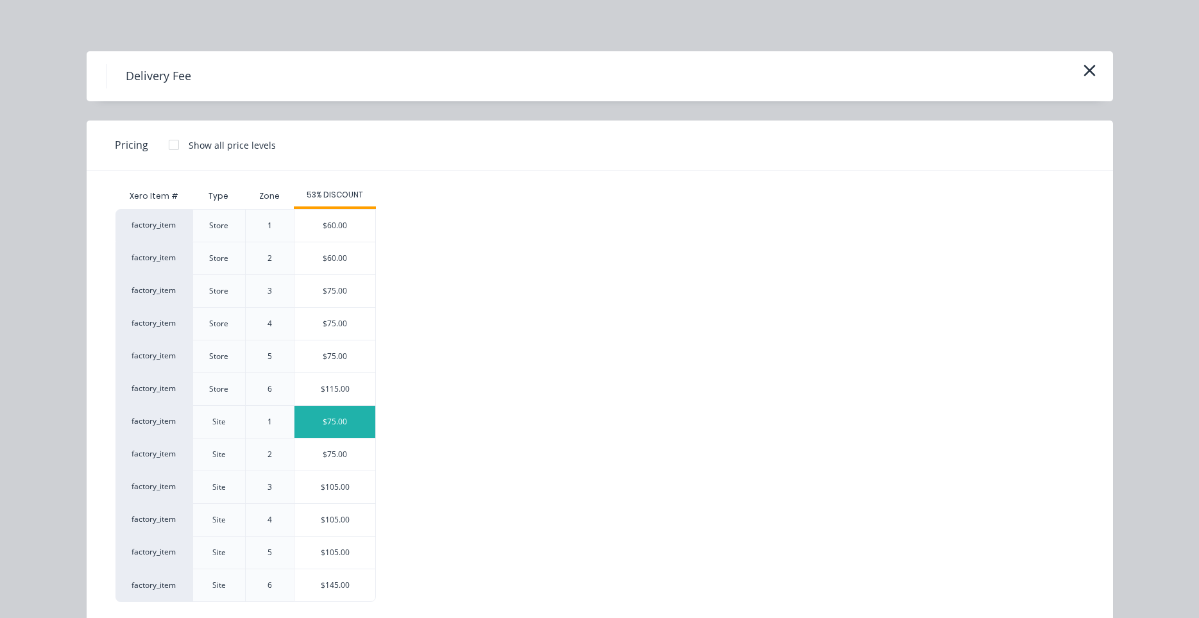
click at [338, 416] on div "$75.00" at bounding box center [334, 422] width 81 height 32
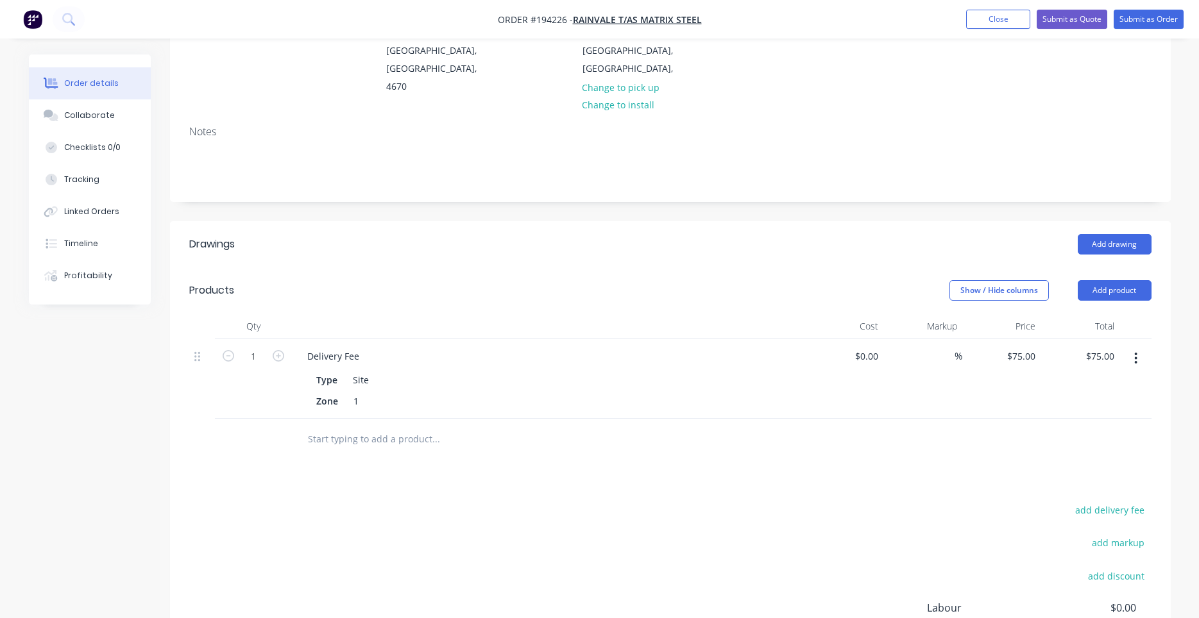
scroll to position [0, 0]
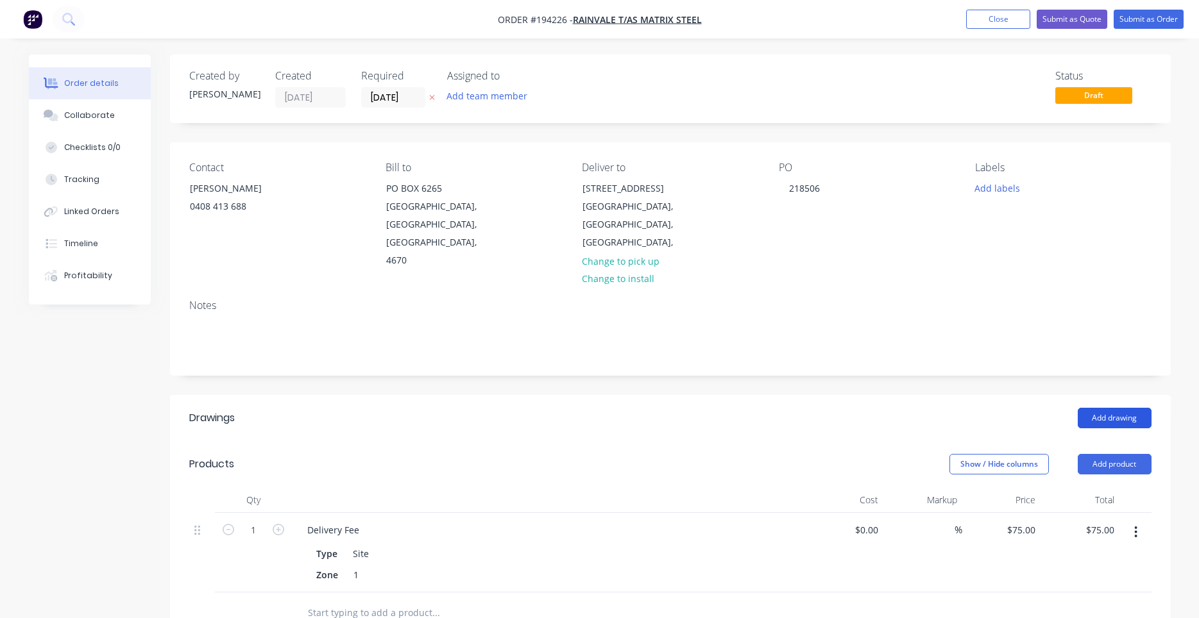
click at [1119, 408] on button "Add drawing" at bounding box center [1114, 418] width 74 height 21
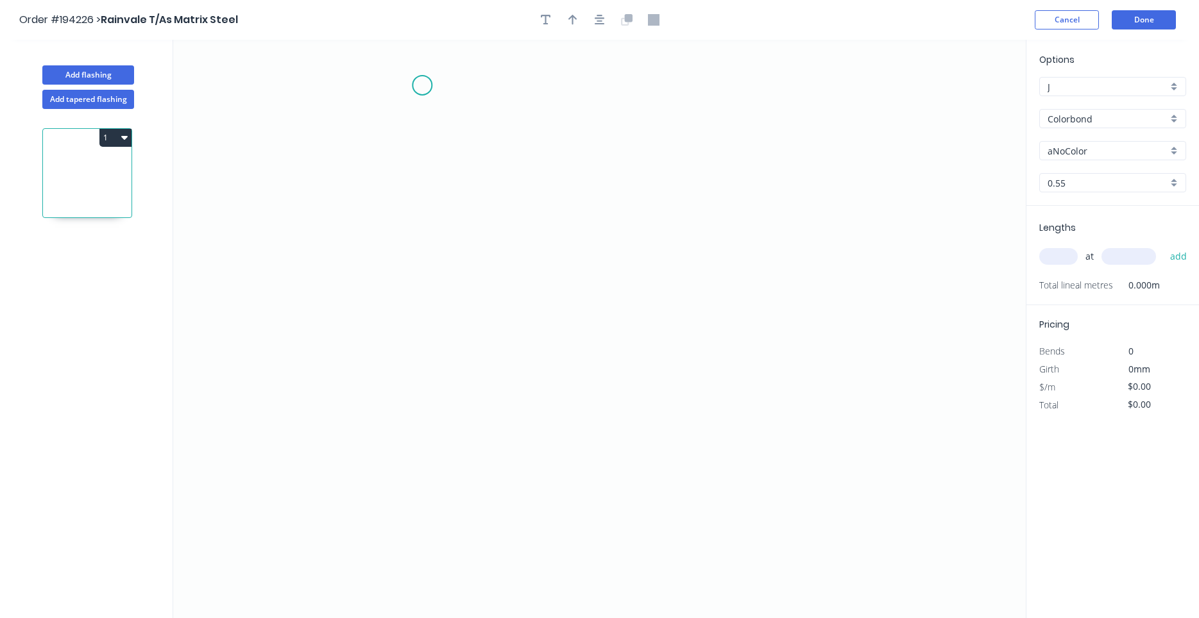
click at [423, 74] on icon "0" at bounding box center [599, 329] width 852 height 578
click at [409, 448] on icon "0" at bounding box center [599, 329] width 852 height 578
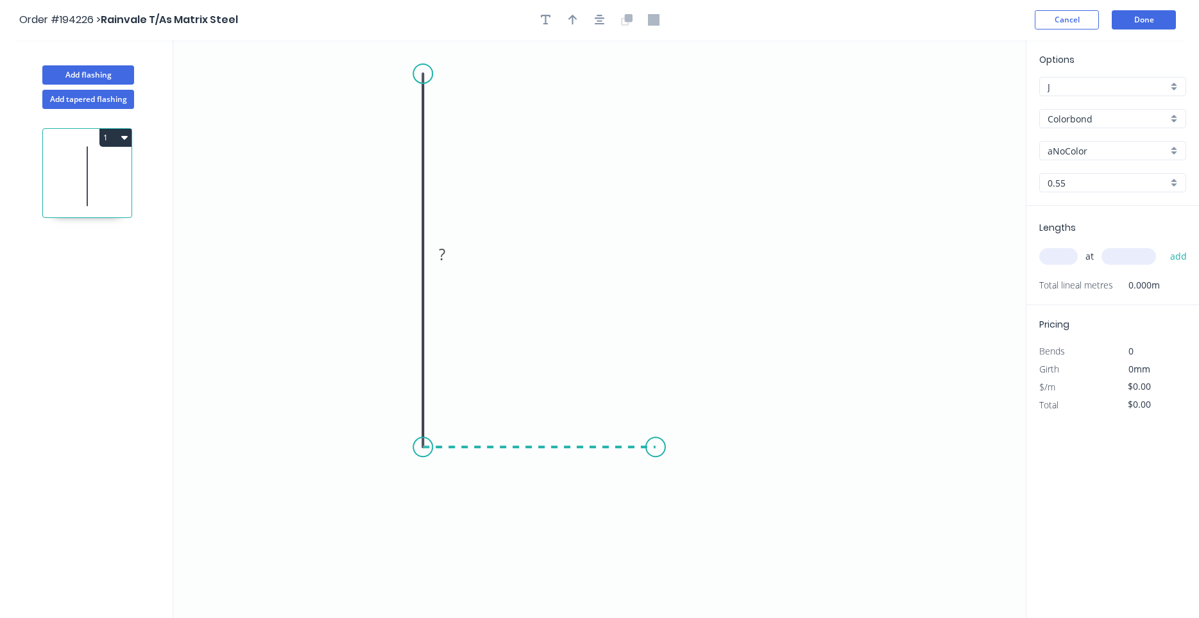
click at [655, 434] on icon "0 ?" at bounding box center [599, 329] width 852 height 578
click at [693, 489] on icon "0 ? ?" at bounding box center [599, 329] width 852 height 578
click at [693, 489] on circle at bounding box center [693, 484] width 19 height 19
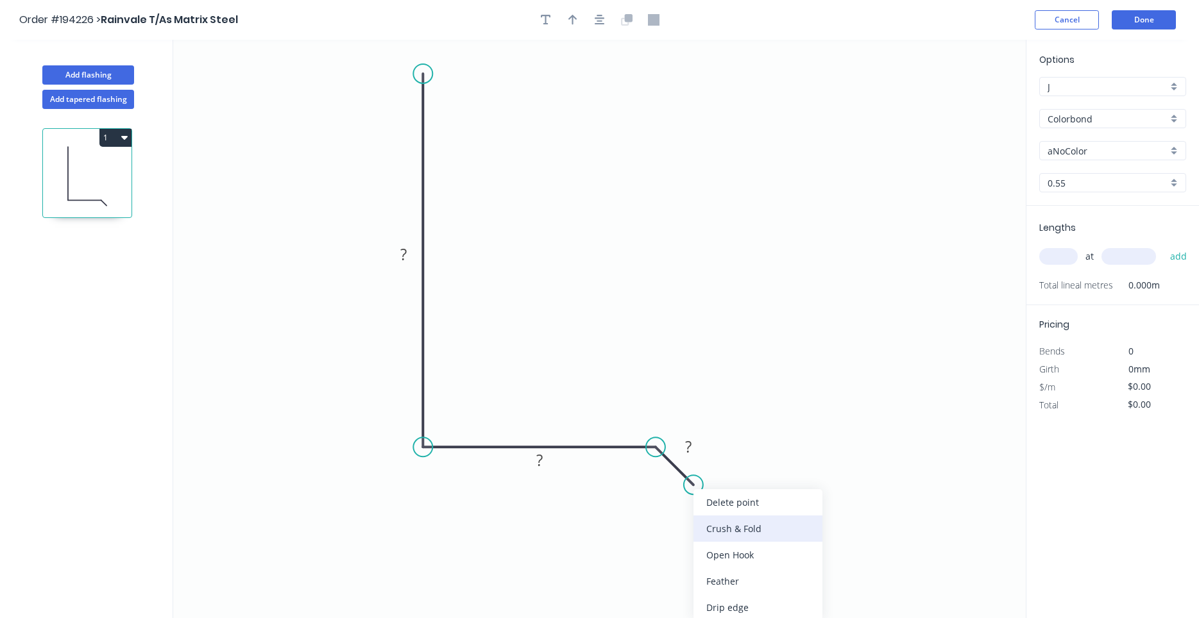
click at [712, 525] on div "Crush & Fold" at bounding box center [757, 529] width 129 height 26
click at [707, 521] on div "Flip bend" at bounding box center [755, 526] width 129 height 26
drag, startPoint x: 722, startPoint y: 459, endPoint x: 717, endPoint y: 534, distance: 75.2
click at [717, 534] on rect at bounding box center [695, 521] width 51 height 26
click at [707, 520] on tspan "10" at bounding box center [704, 522] width 18 height 21
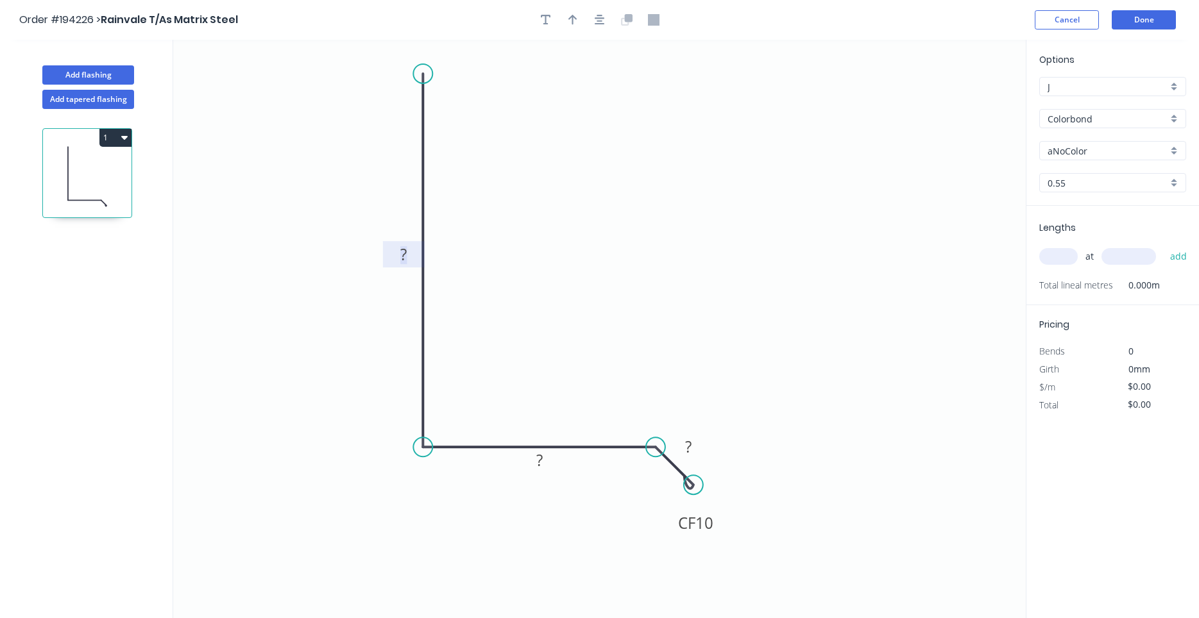
click at [404, 260] on tspan "?" at bounding box center [403, 254] width 6 height 21
click at [687, 437] on tspan "135" at bounding box center [688, 446] width 27 height 21
click at [602, 22] on icon "button" at bounding box center [599, 20] width 10 height 10
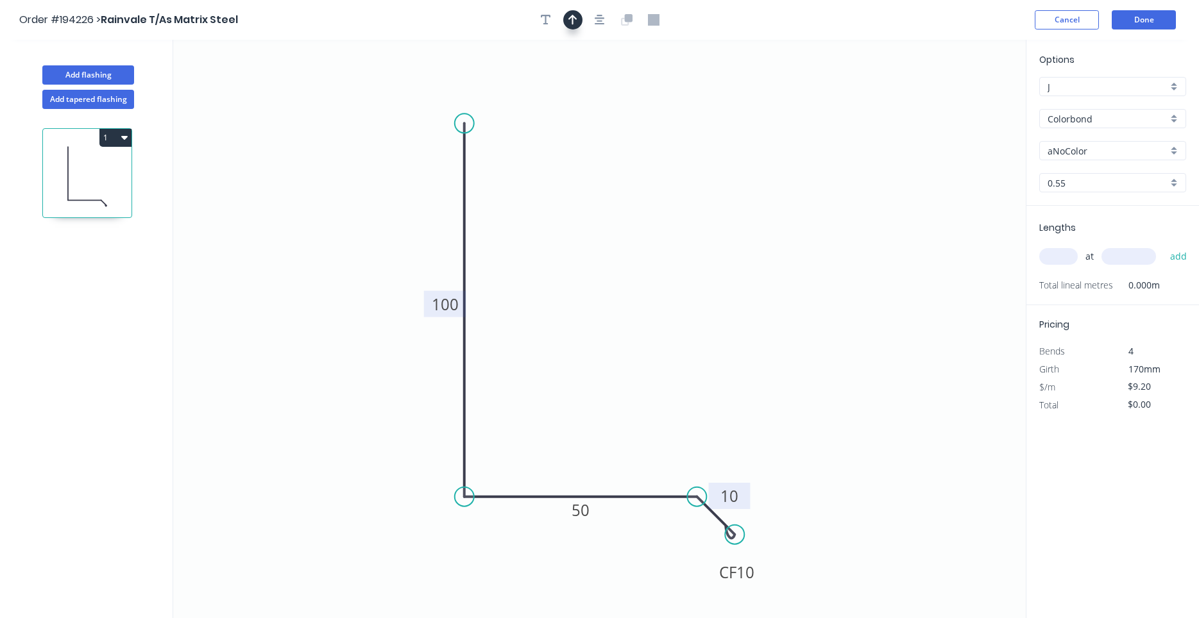
click at [578, 19] on button "button" at bounding box center [572, 19] width 19 height 19
drag, startPoint x: 956, startPoint y: 96, endPoint x: 962, endPoint y: 102, distance: 8.6
click at [960, 99] on icon "0 100 50 CF 10 10" at bounding box center [599, 329] width 852 height 578
click at [963, 103] on icon at bounding box center [971, 93] width 37 height 37
drag, startPoint x: 962, startPoint y: 103, endPoint x: 664, endPoint y: 291, distance: 352.5
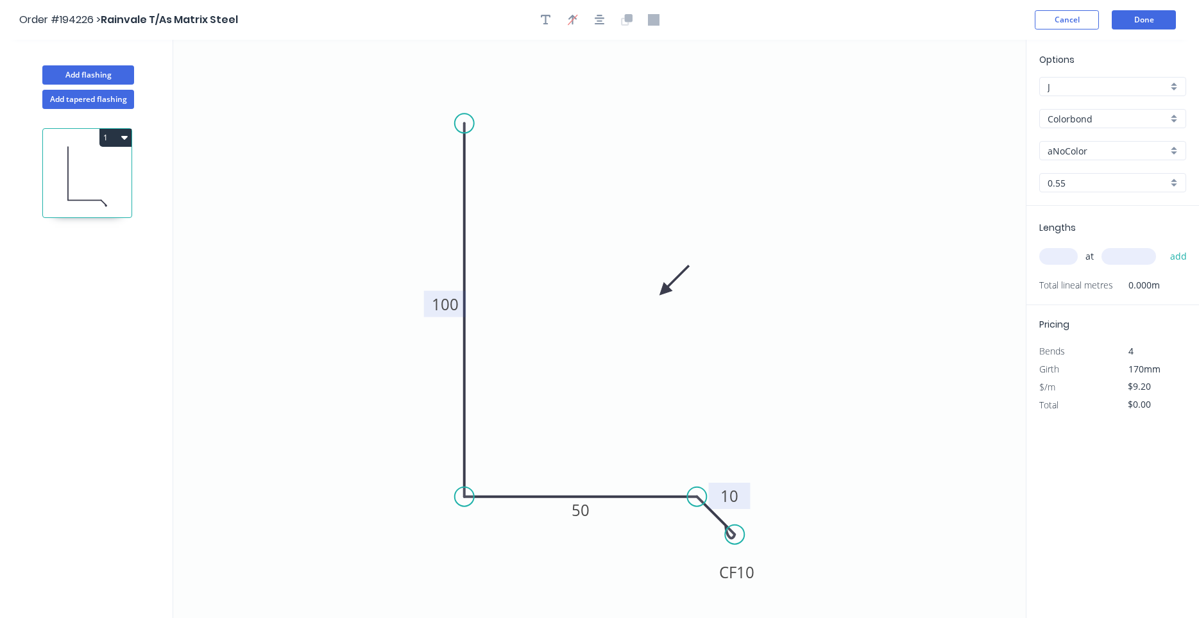
click at [664, 291] on icon at bounding box center [673, 280] width 37 height 37
click at [1086, 153] on input "aNoColor" at bounding box center [1107, 150] width 120 height 13
click at [1099, 178] on div "Surfmist" at bounding box center [1113, 175] width 146 height 22
click at [1068, 256] on input "text" at bounding box center [1058, 256] width 38 height 17
click at [1163, 246] on button "add" at bounding box center [1178, 257] width 30 height 22
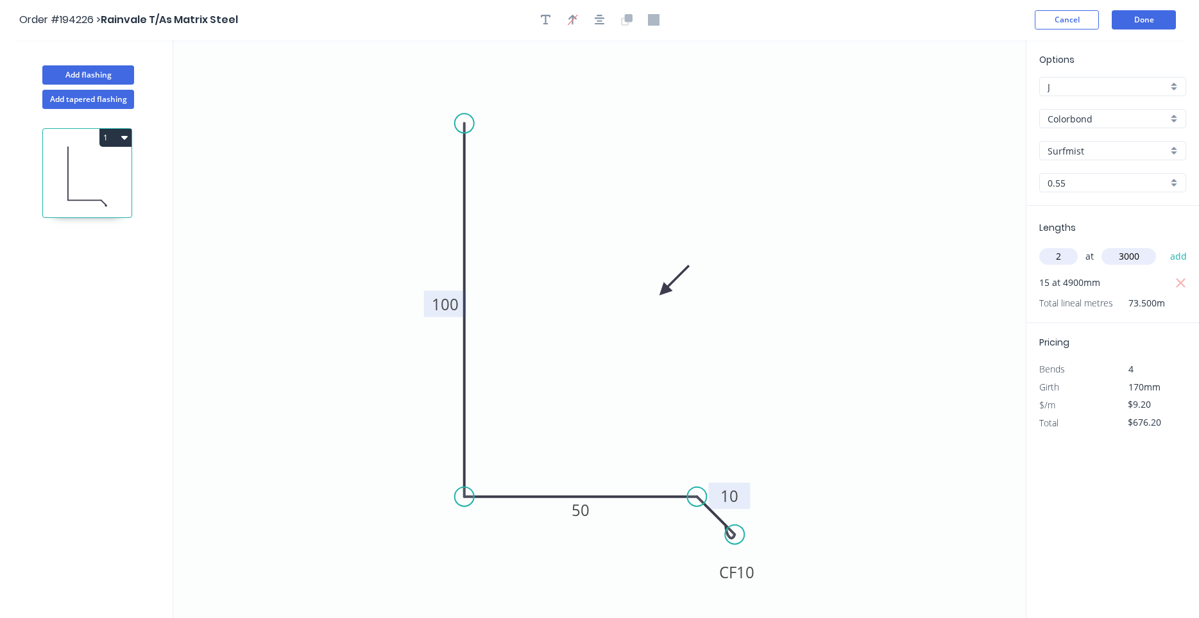
click at [1163, 246] on button "add" at bounding box center [1178, 257] width 30 height 22
click at [603, 21] on icon "button" at bounding box center [599, 20] width 10 height 12
click at [83, 78] on button "Add flashing" at bounding box center [88, 74] width 92 height 19
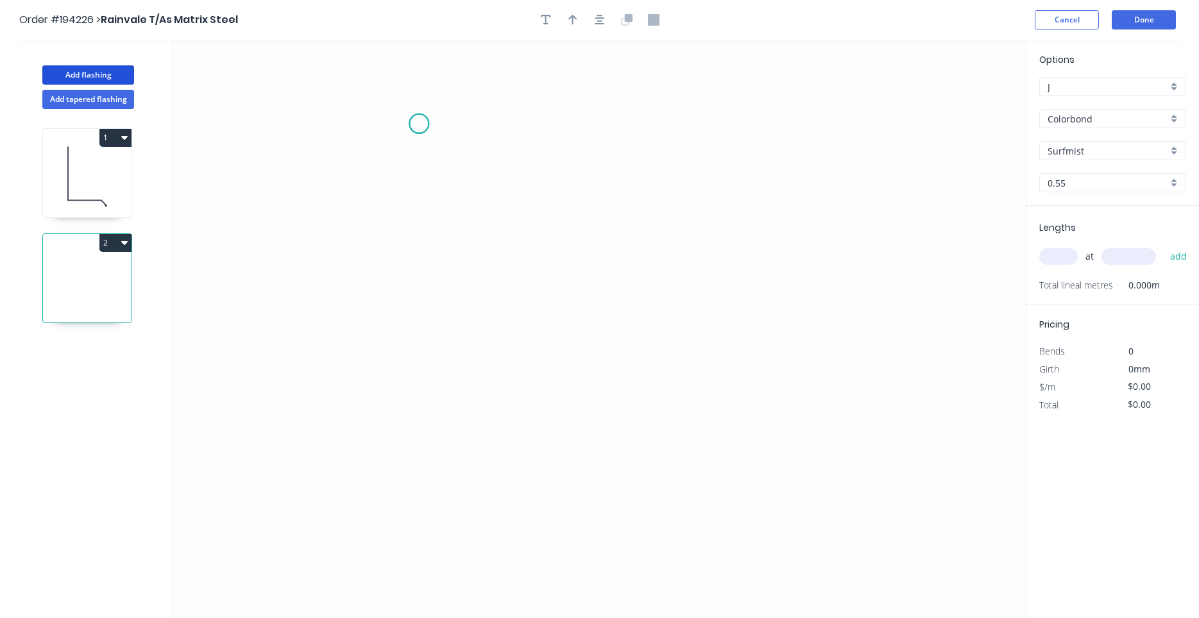
click at [419, 124] on icon "0" at bounding box center [599, 329] width 852 height 578
click at [438, 475] on icon "0" at bounding box center [599, 329] width 852 height 578
click at [718, 471] on icon "0 ?" at bounding box center [599, 329] width 852 height 578
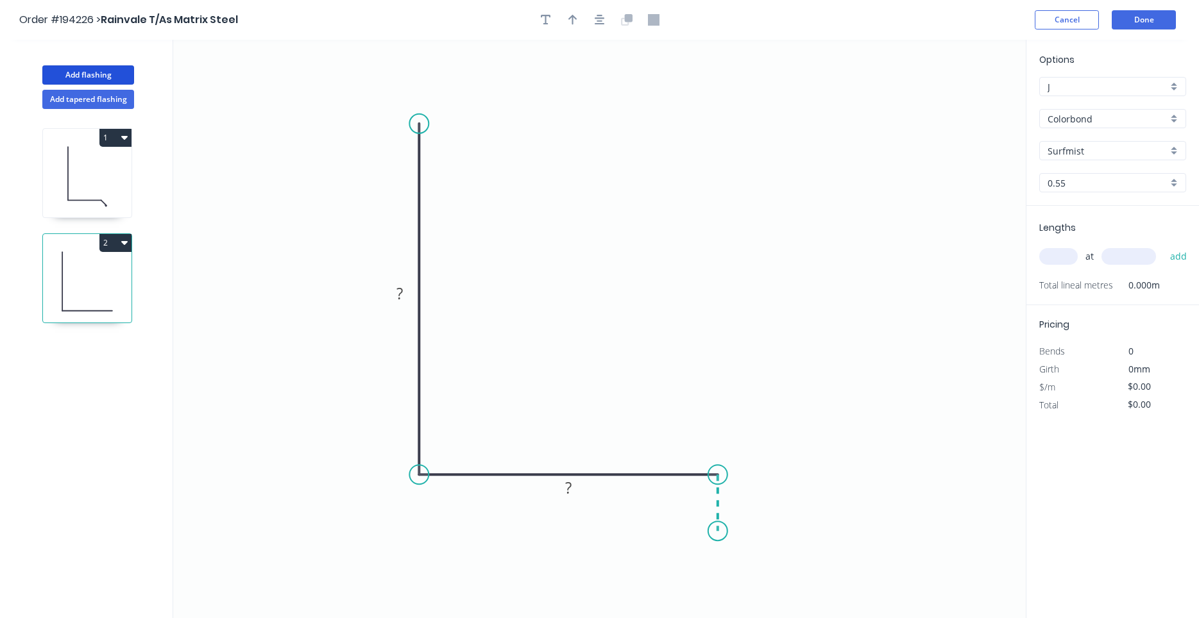
click at [718, 532] on icon "0 ? ?" at bounding box center [599, 329] width 852 height 578
click at [718, 532] on circle at bounding box center [717, 530] width 19 height 19
click at [735, 500] on tspan "?" at bounding box center [737, 496] width 6 height 21
click at [599, 20] on icon "button" at bounding box center [599, 20] width 10 height 12
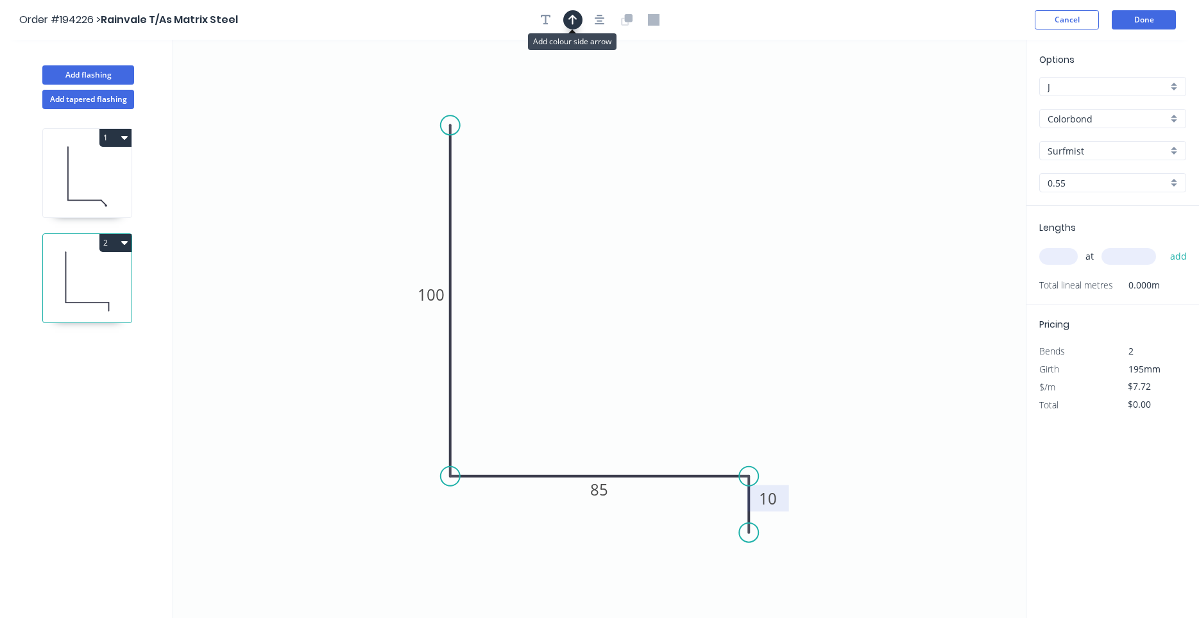
click at [580, 22] on button "button" at bounding box center [572, 19] width 19 height 19
click at [960, 101] on icon at bounding box center [961, 89] width 12 height 41
drag, startPoint x: 960, startPoint y: 101, endPoint x: 612, endPoint y: 337, distance: 420.1
click at [612, 337] on icon at bounding box center [622, 325] width 37 height 37
click at [1061, 234] on div "Lengths at add Total lineal metres 0.000m" at bounding box center [1112, 255] width 173 height 99
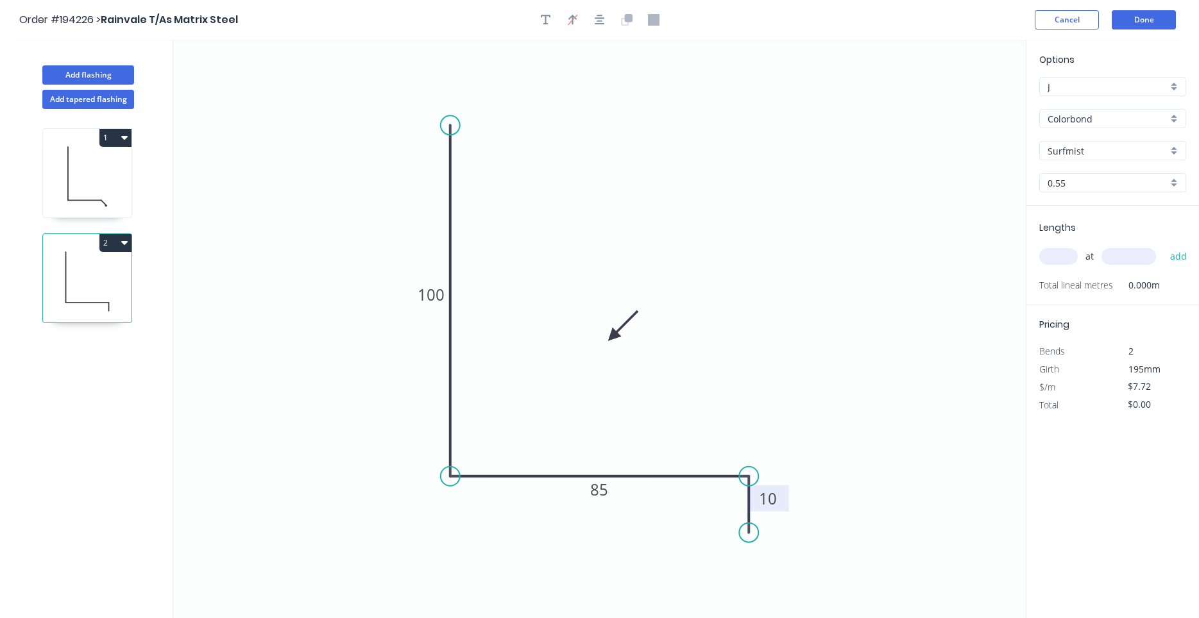
click at [1060, 253] on input "text" at bounding box center [1058, 256] width 38 height 17
click at [1163, 246] on button "add" at bounding box center [1178, 257] width 30 height 22
click at [124, 246] on icon "button" at bounding box center [124, 242] width 6 height 10
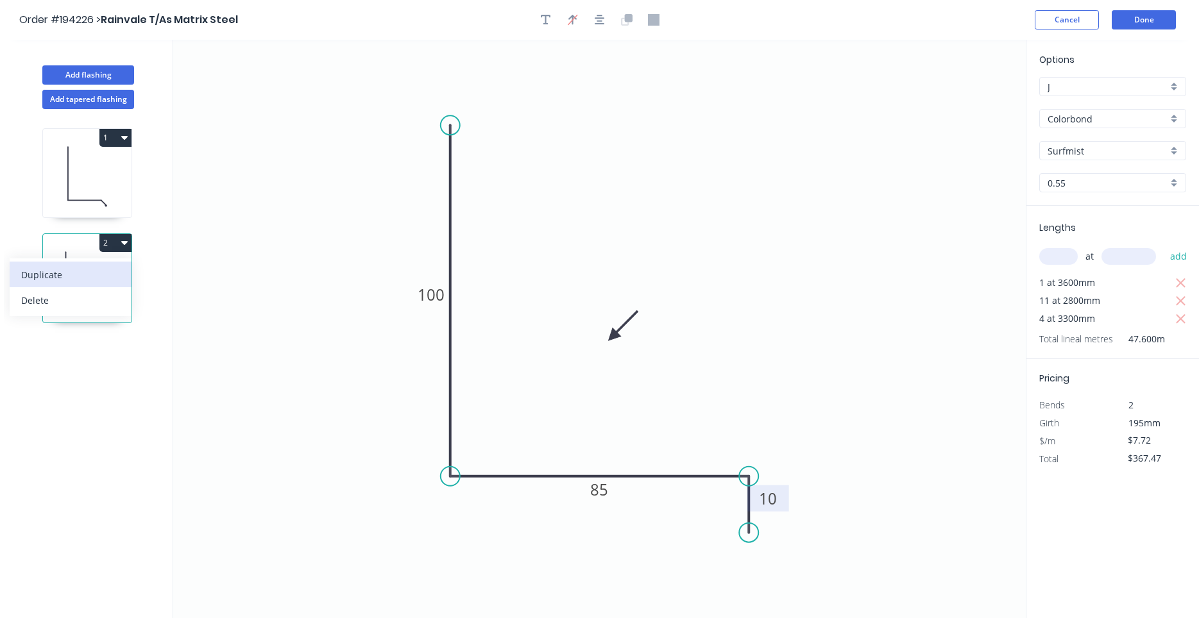
click at [118, 267] on div "Duplicate" at bounding box center [70, 275] width 99 height 19
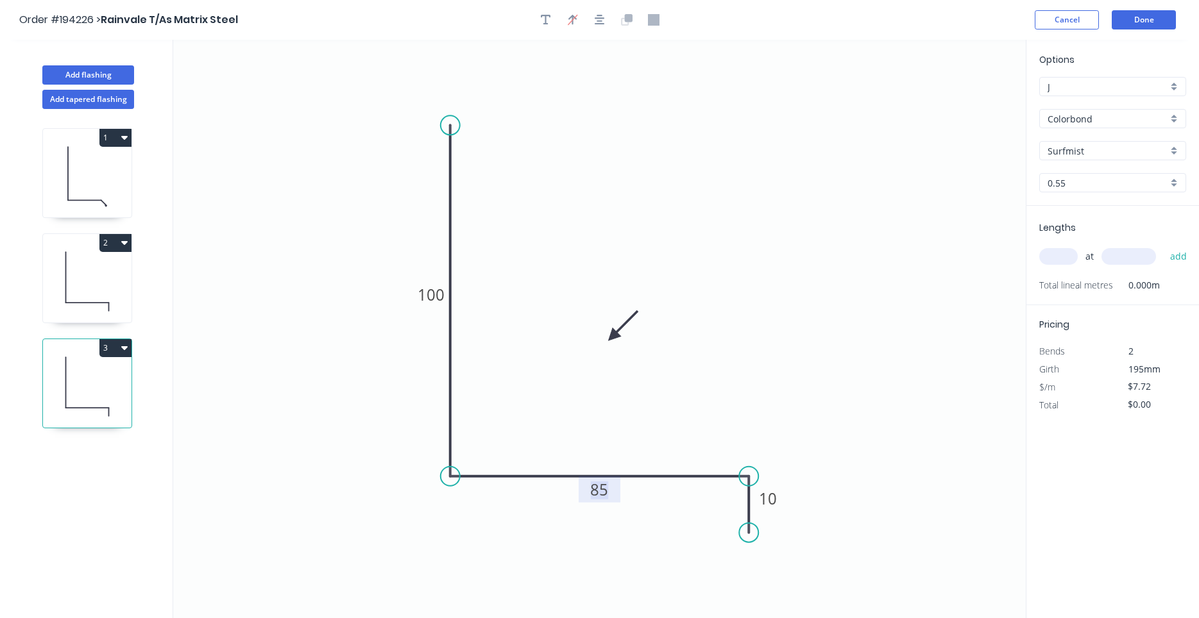
click at [598, 494] on tspan "85" at bounding box center [600, 489] width 18 height 21
click at [1067, 255] on input "text" at bounding box center [1058, 256] width 38 height 17
click at [1052, 257] on input "text" at bounding box center [1058, 256] width 38 height 17
click at [1163, 246] on button "add" at bounding box center [1178, 257] width 30 height 22
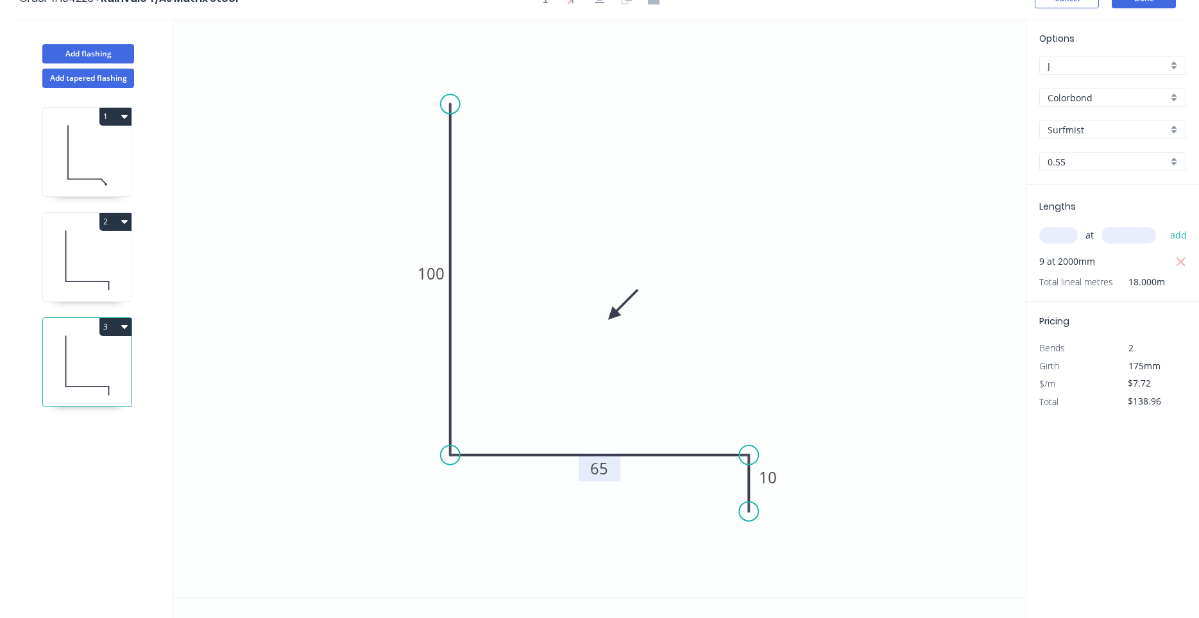
scroll to position [24, 0]
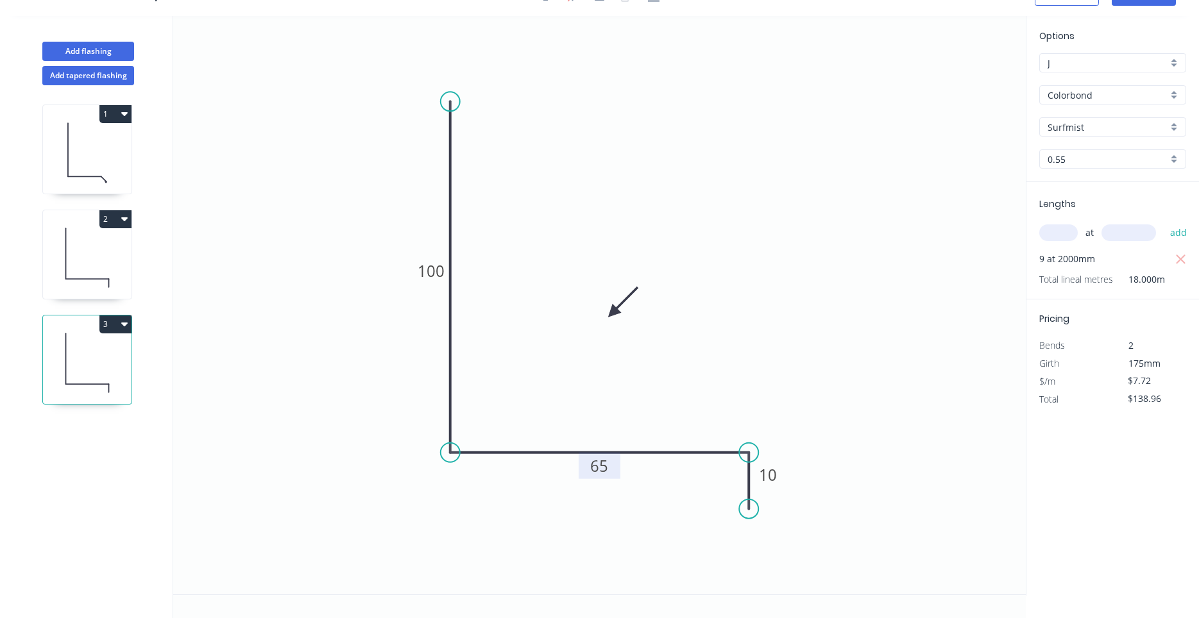
click at [100, 259] on icon at bounding box center [87, 258] width 89 height 82
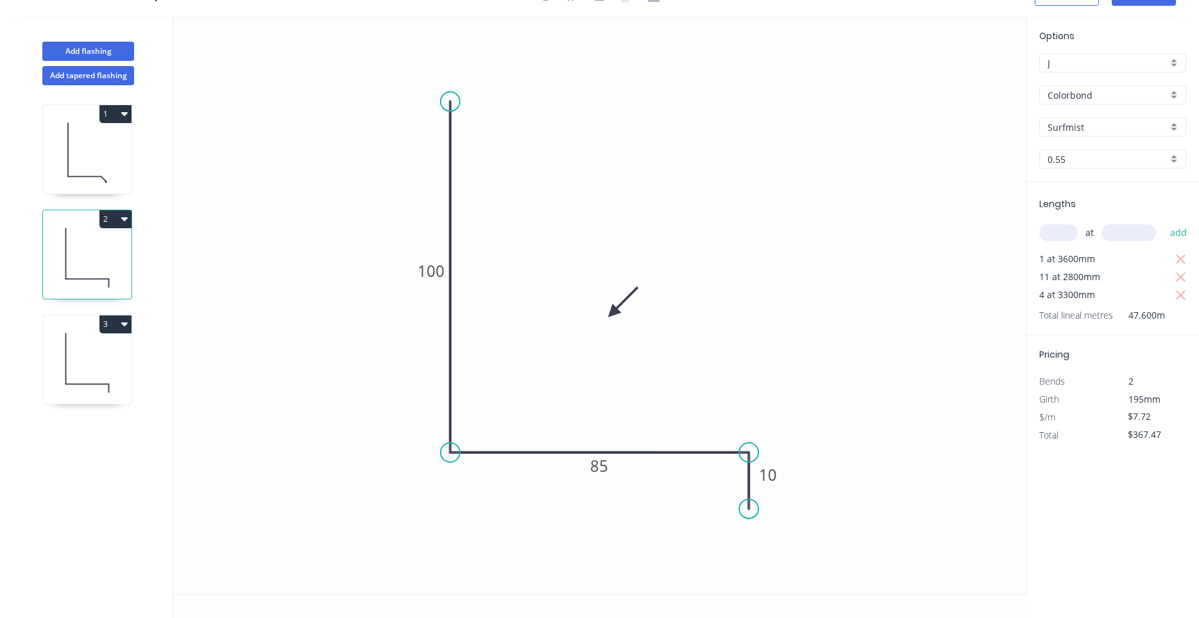
click at [98, 178] on icon at bounding box center [87, 153] width 89 height 82
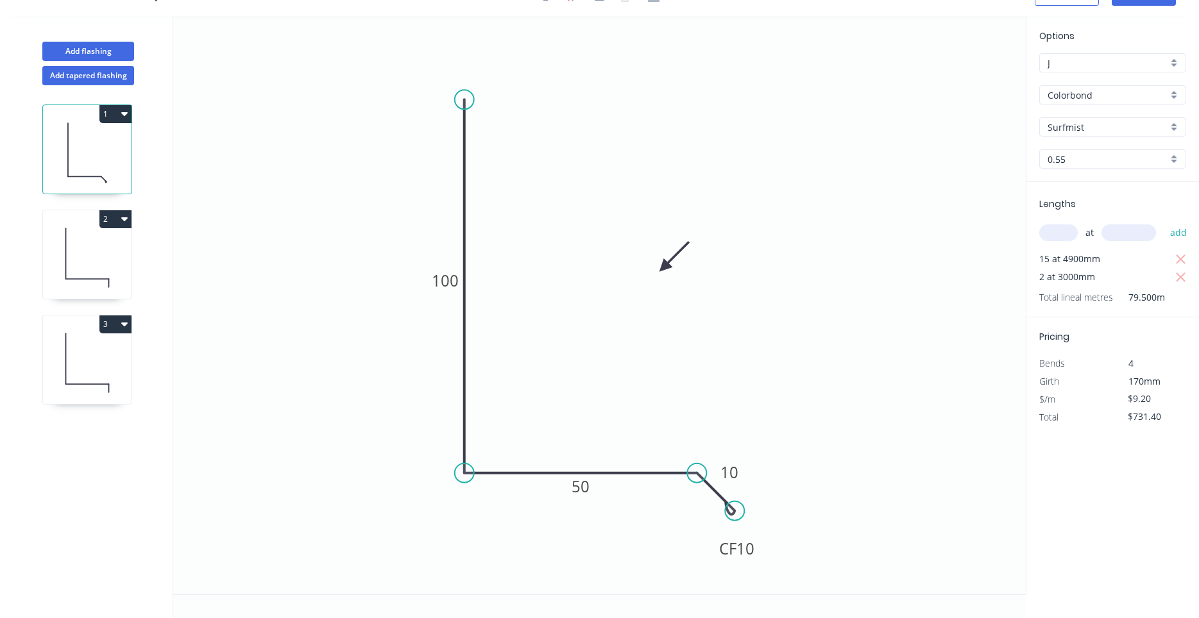
click at [85, 260] on icon at bounding box center [87, 258] width 89 height 82
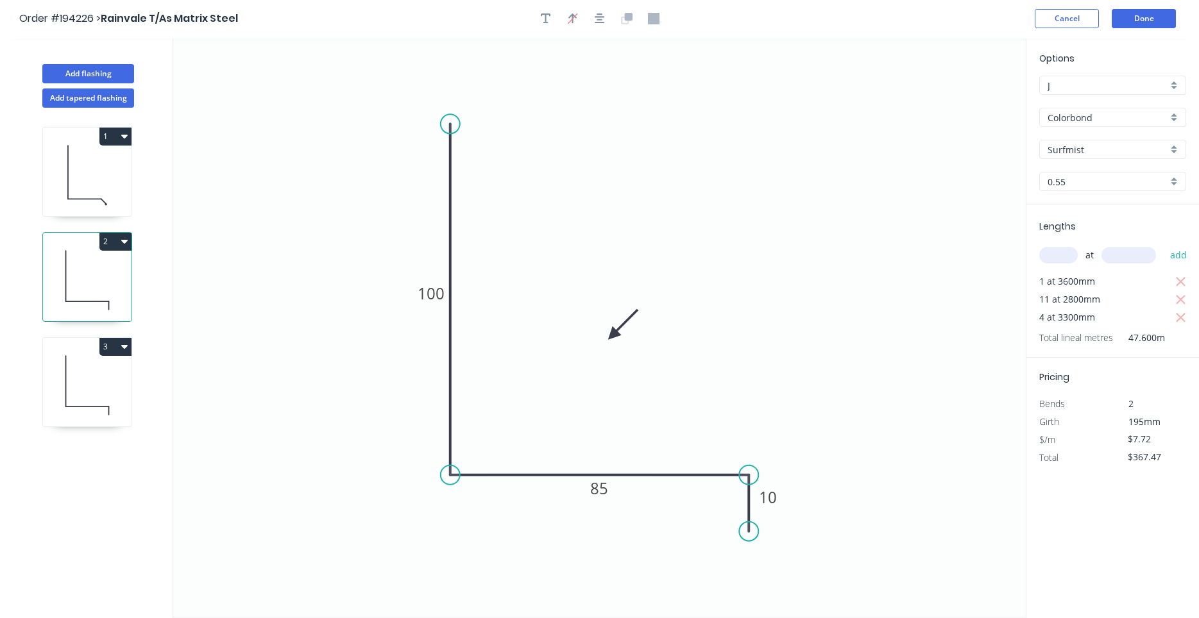
scroll to position [0, 0]
click at [1138, 22] on button "Done" at bounding box center [1143, 19] width 64 height 19
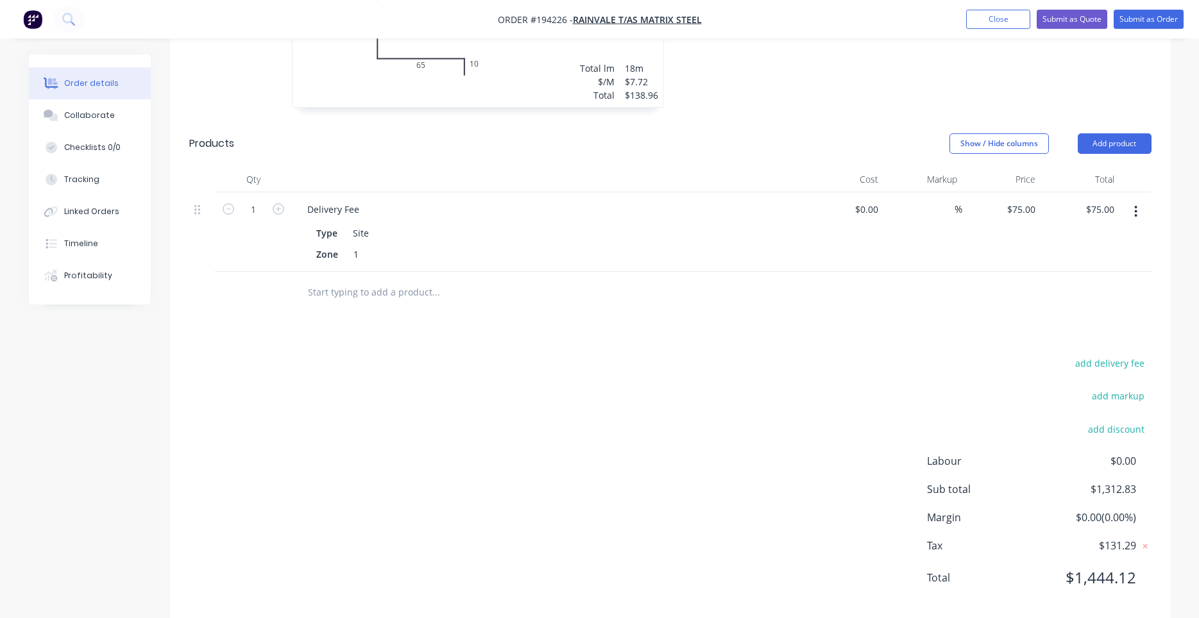
scroll to position [782, 0]
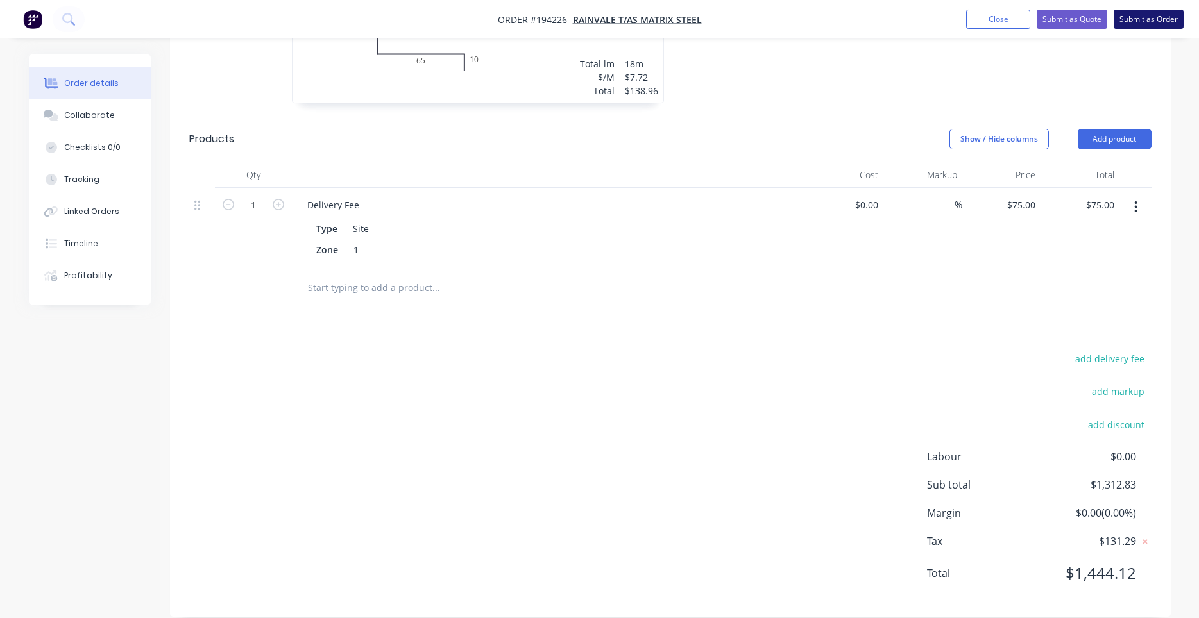
click at [1147, 19] on button "Submit as Order" at bounding box center [1148, 19] width 70 height 19
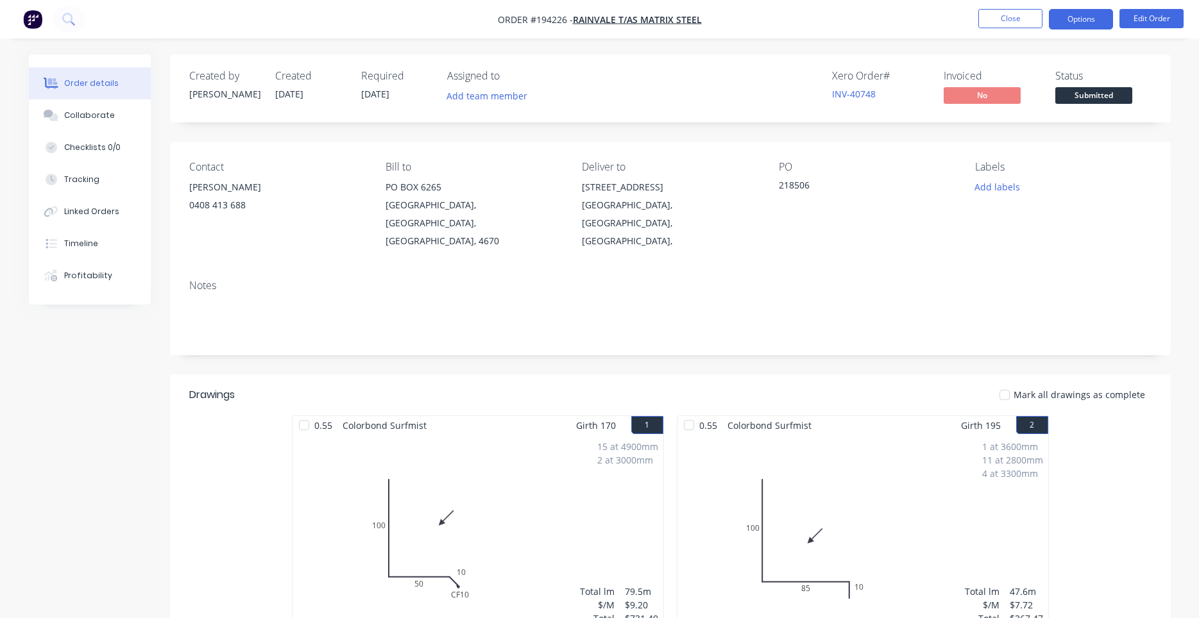
click at [1090, 13] on button "Options" at bounding box center [1081, 19] width 64 height 21
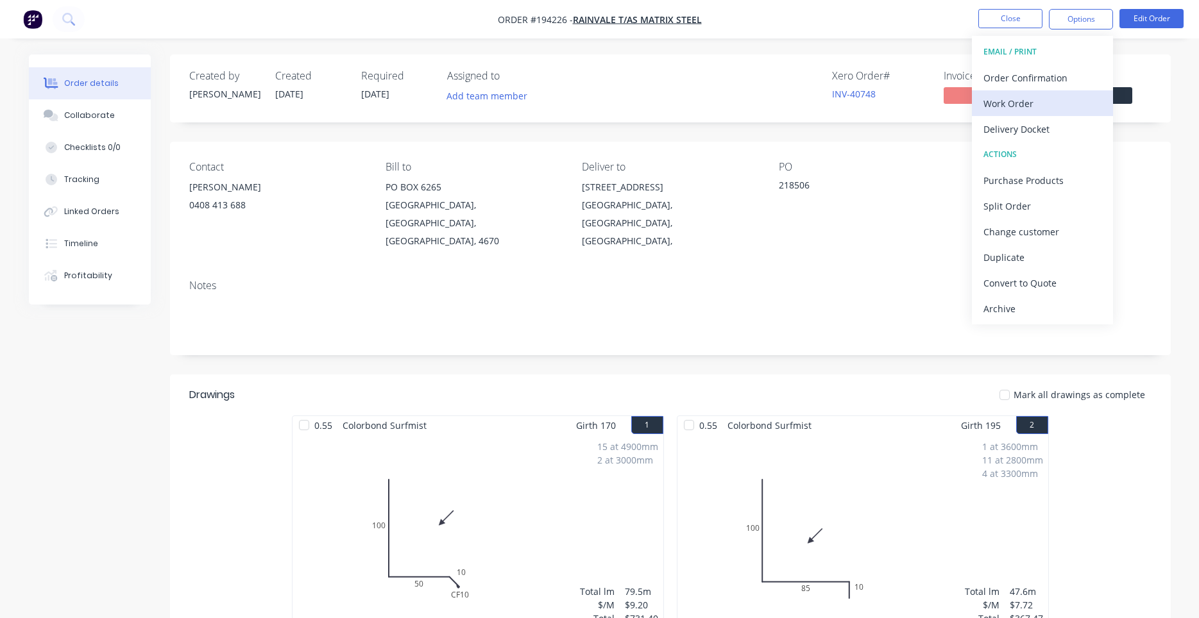
click at [1034, 96] on div "Work Order" at bounding box center [1042, 103] width 118 height 19
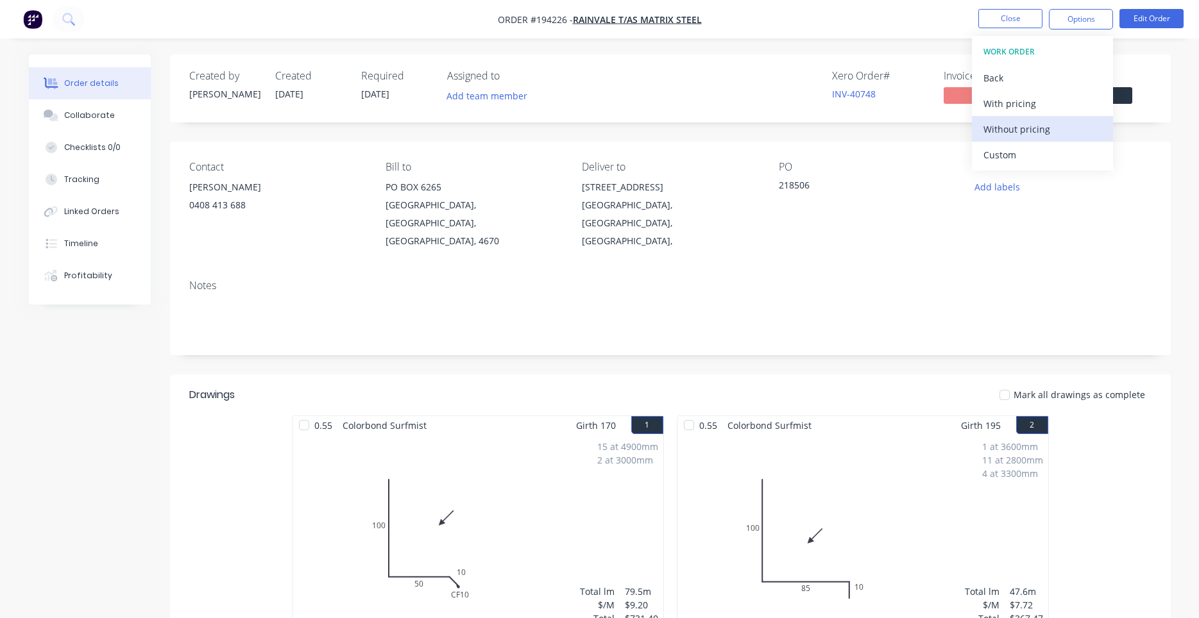
click at [1022, 130] on div "Without pricing" at bounding box center [1042, 129] width 118 height 19
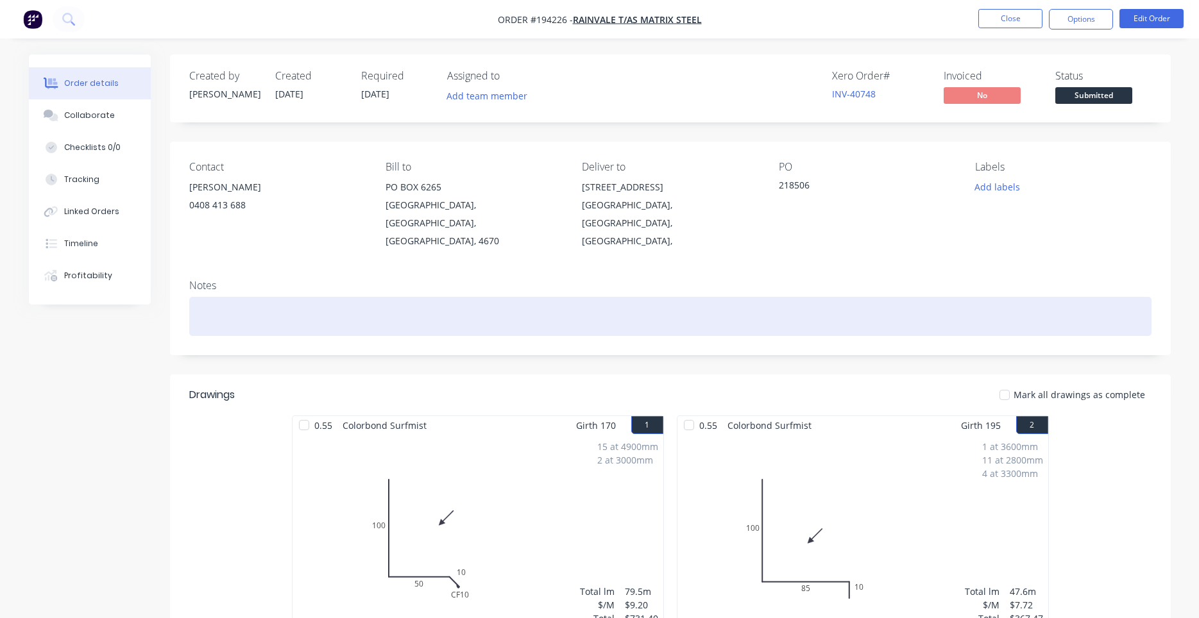
click at [834, 297] on div at bounding box center [670, 316] width 962 height 39
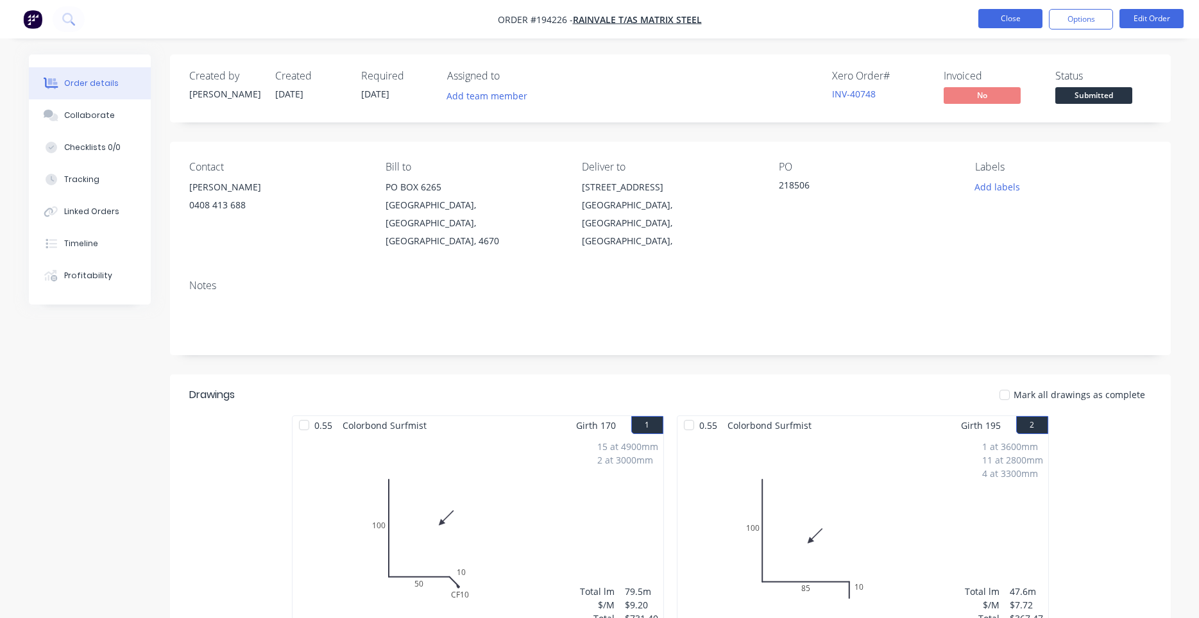
click at [999, 22] on button "Close" at bounding box center [1010, 18] width 64 height 19
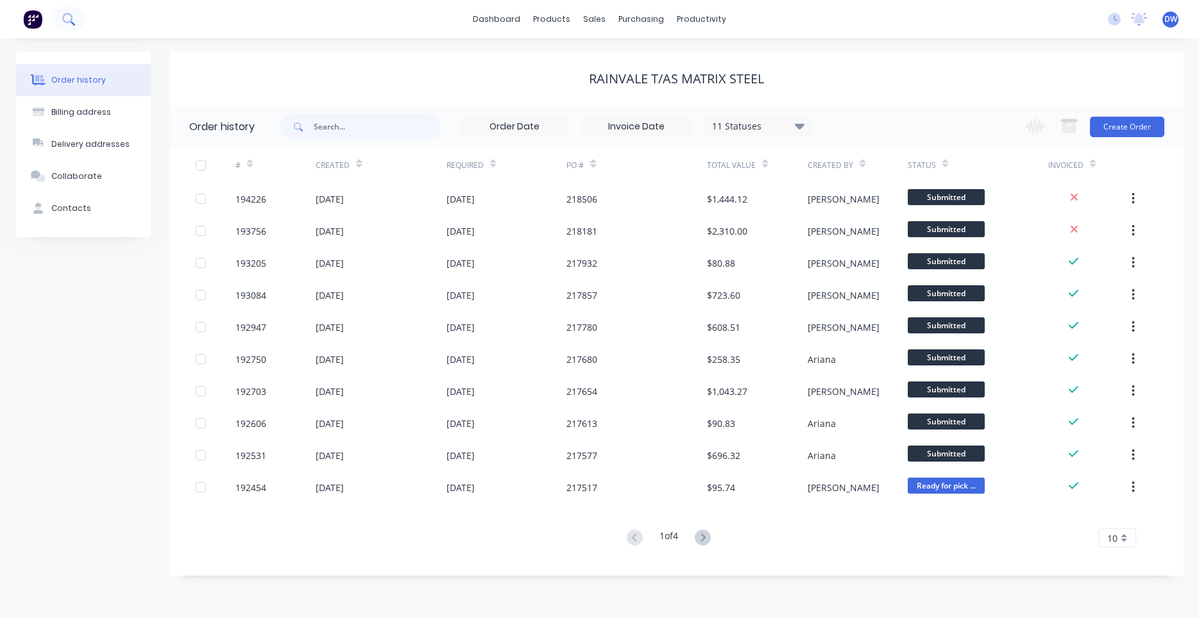
click at [66, 19] on icon at bounding box center [68, 19] width 12 height 12
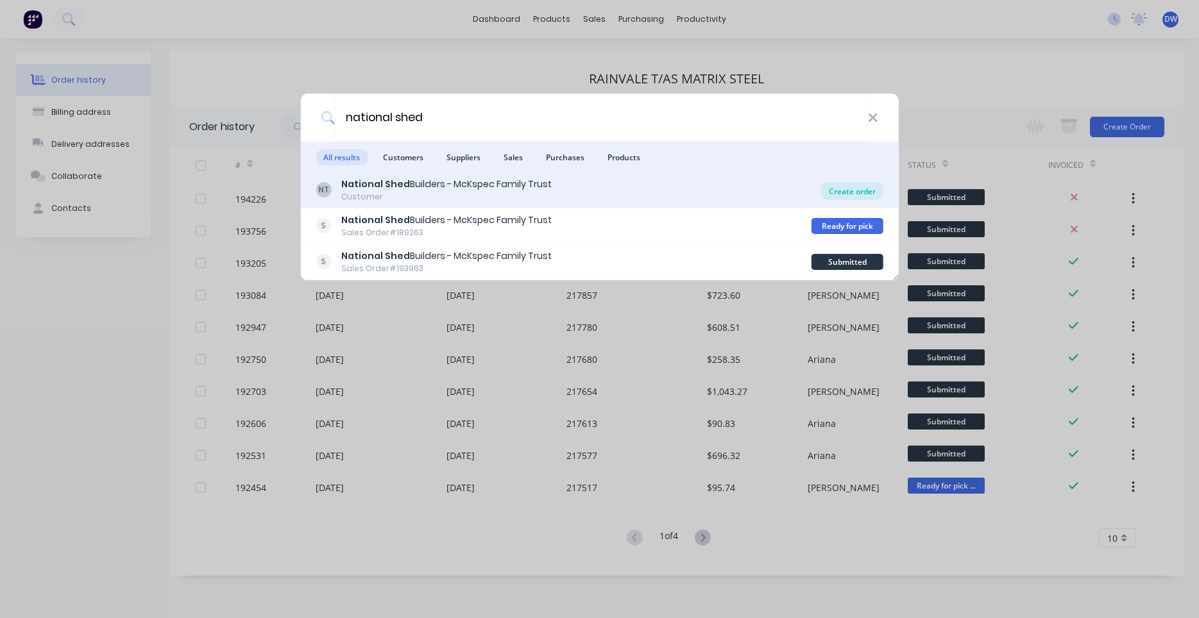
click at [841, 191] on div "Create order" at bounding box center [852, 191] width 62 height 18
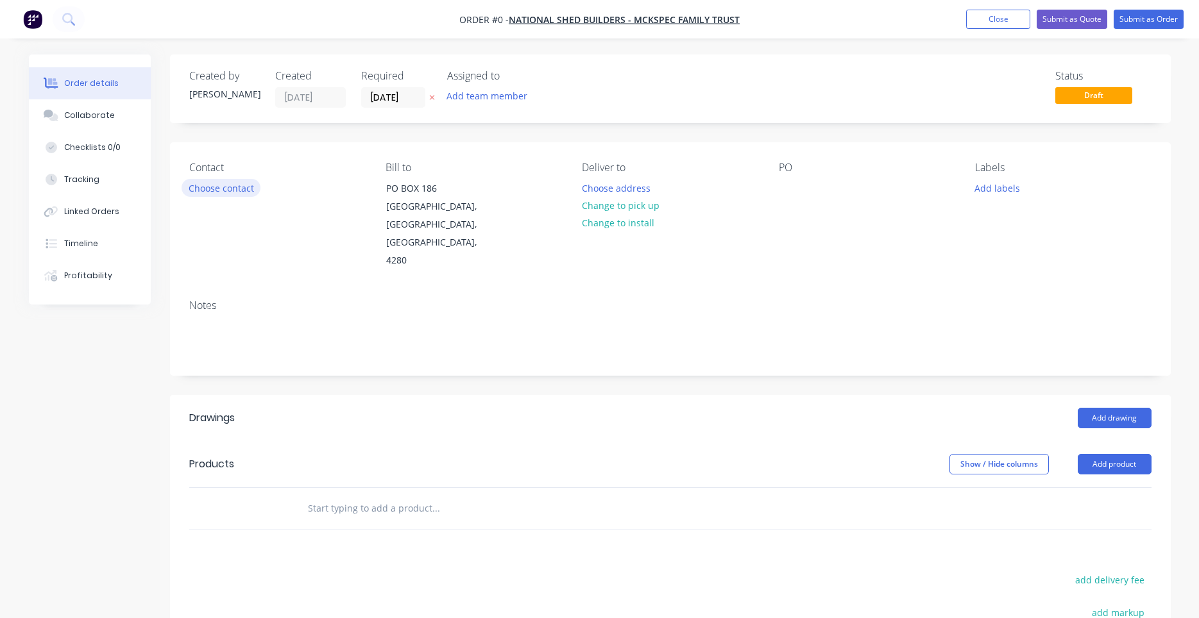
click at [233, 194] on button "Choose contact" at bounding box center [220, 187] width 79 height 17
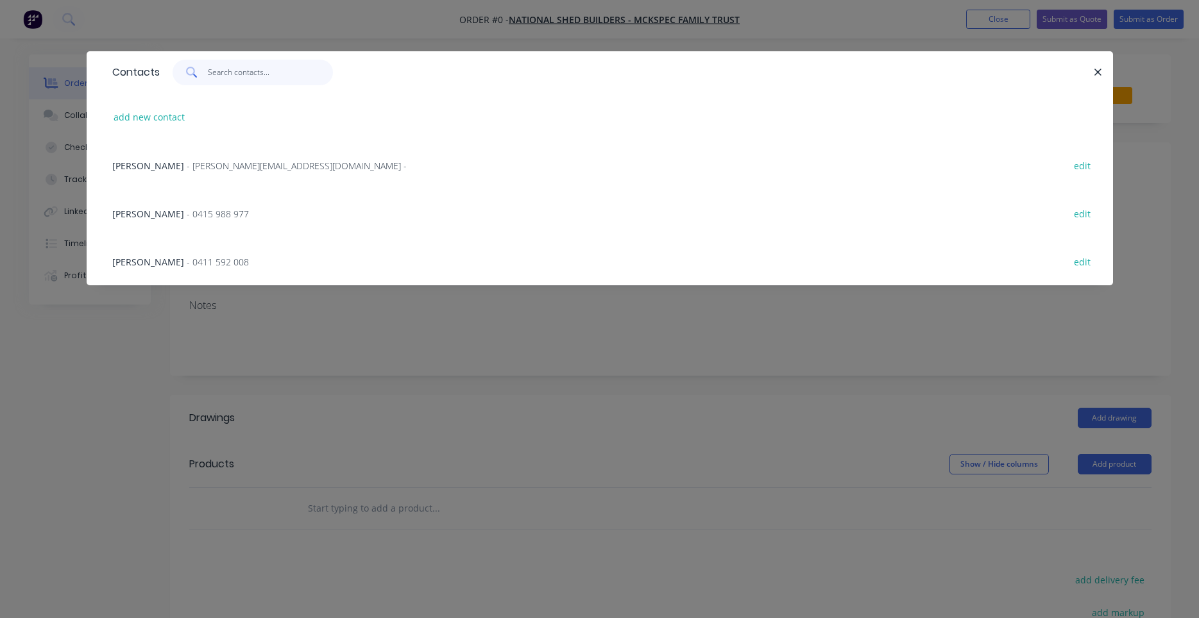
click at [248, 75] on input "text" at bounding box center [270, 73] width 125 height 26
click at [266, 216] on div "JASON - 0415 988 977 edit" at bounding box center [600, 213] width 988 height 48
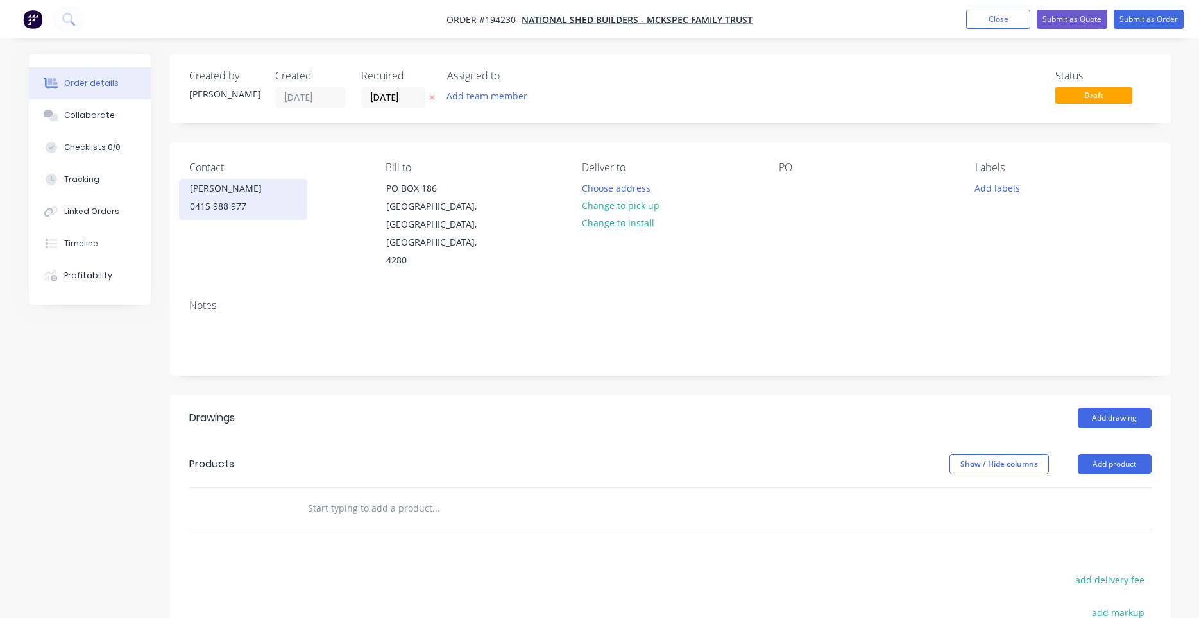
click at [293, 212] on div "0415 988 977" at bounding box center [243, 207] width 106 height 18
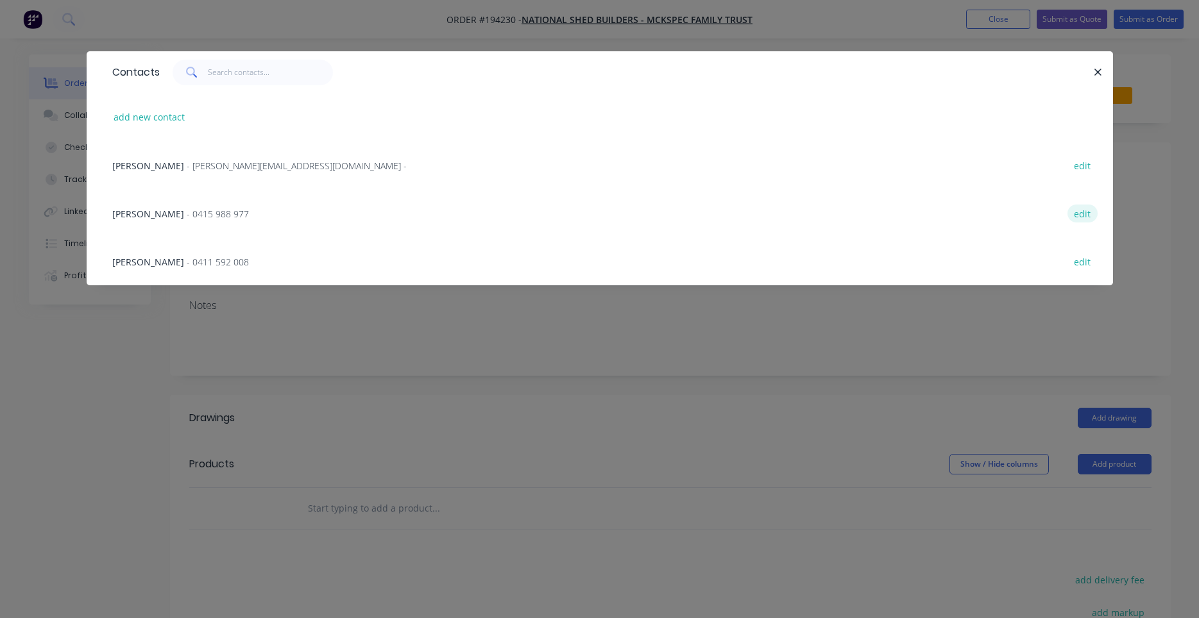
click at [1088, 211] on button "edit" at bounding box center [1082, 213] width 30 height 17
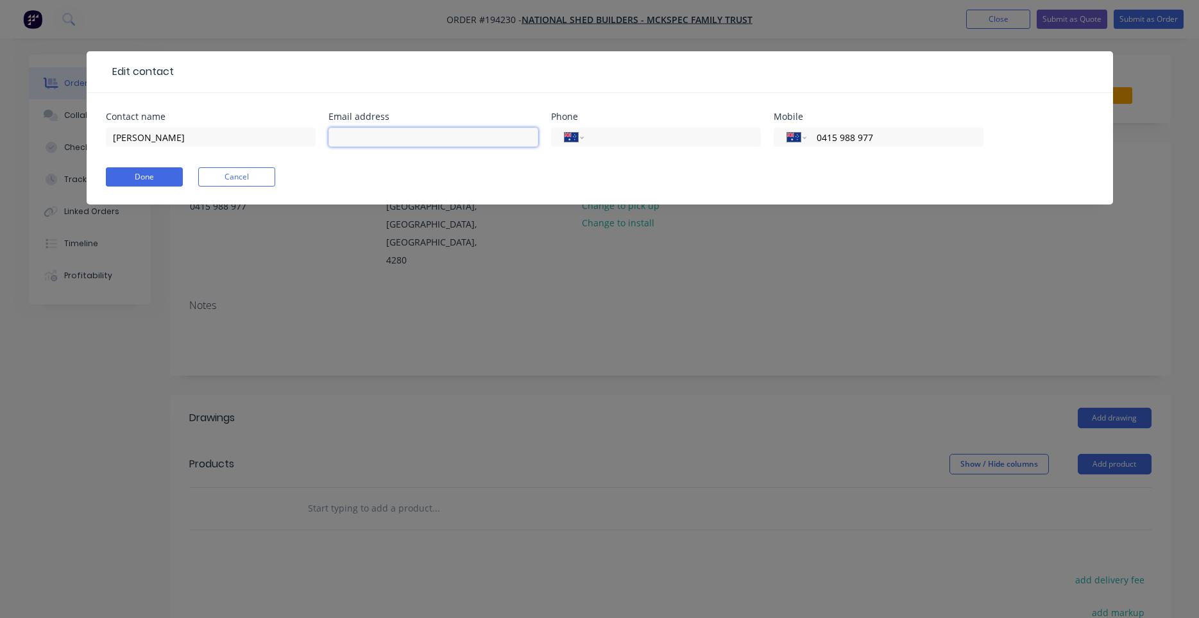
click at [380, 136] on input "text" at bounding box center [433, 137] width 210 height 19
paste input "81600"
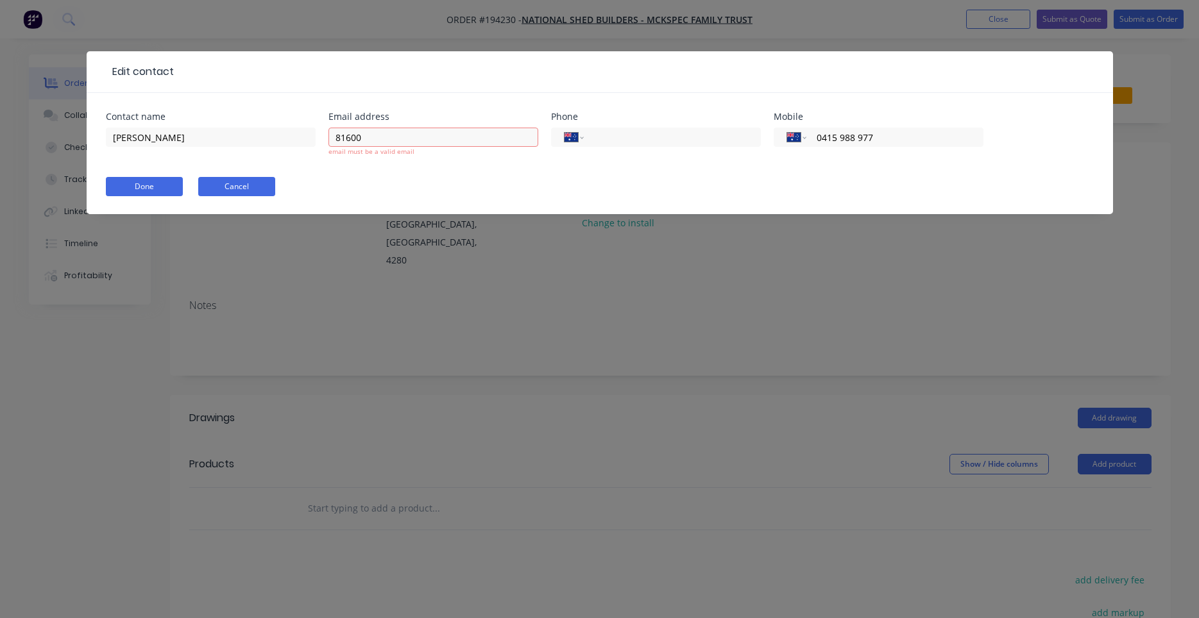
click at [248, 169] on form "Contact name JASON Email address 81600 email must be a valid email Phone Intern…" at bounding box center [600, 163] width 988 height 102
click at [246, 180] on button "Cancel" at bounding box center [236, 186] width 77 height 19
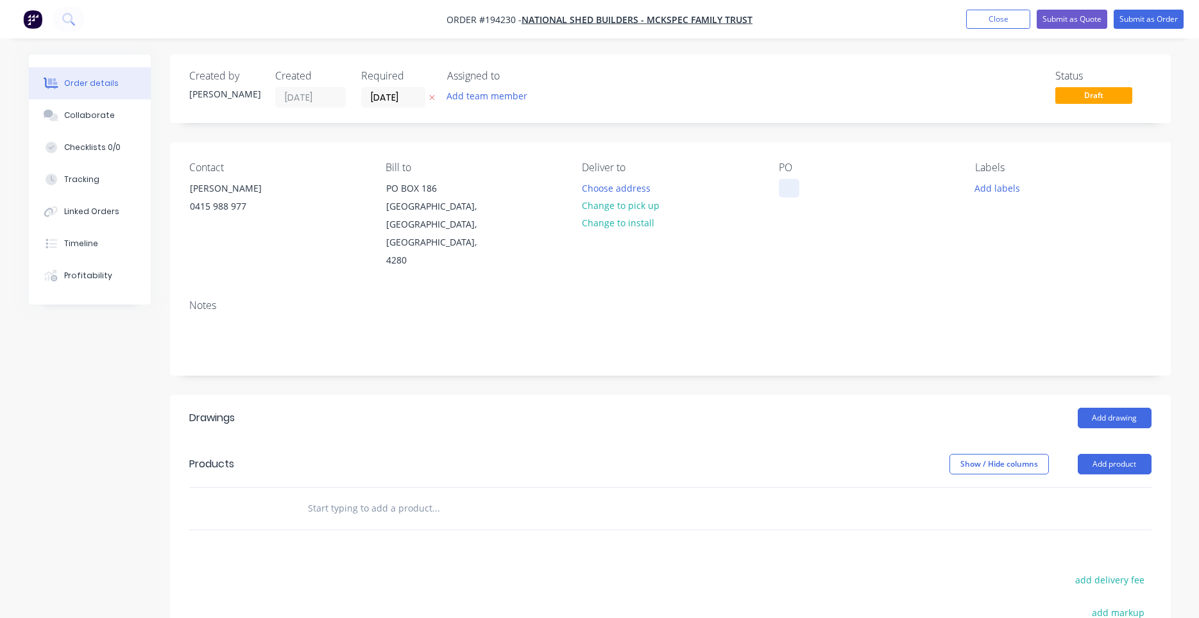
click at [782, 180] on div "Contact JASON 0415 988 977 Bill to PO BOX 186 JIMBOOMBA, Queensland, Australia,…" at bounding box center [670, 215] width 1000 height 147
click at [787, 182] on div at bounding box center [789, 188] width 21 height 19
click at [611, 187] on button "Choose address" at bounding box center [616, 187] width 82 height 17
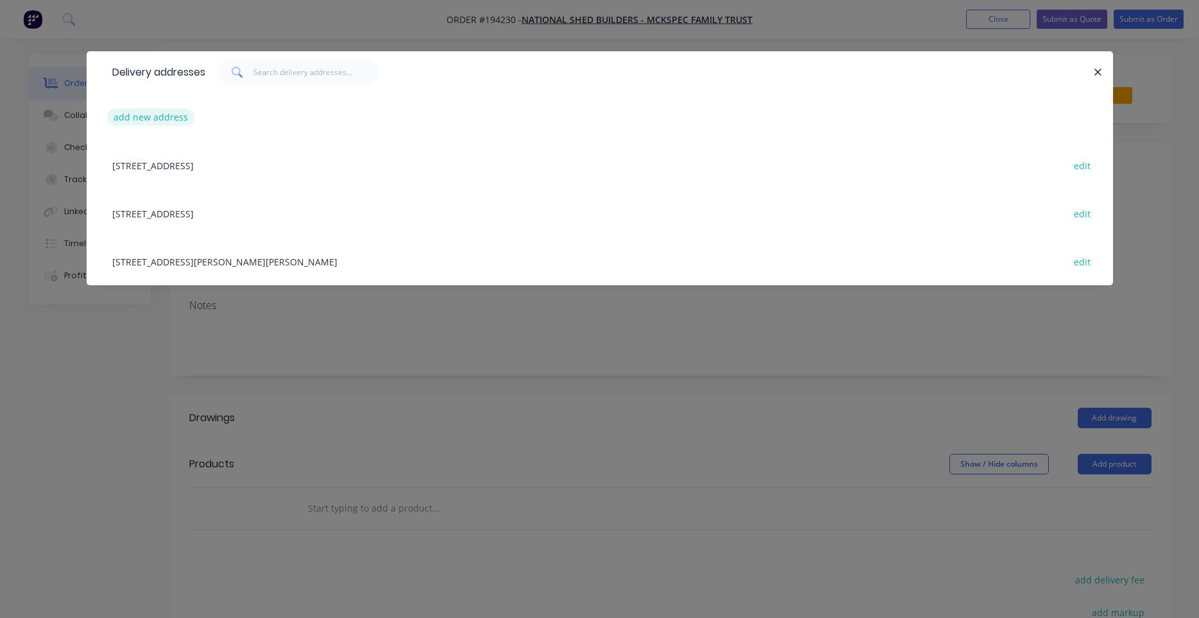
click at [179, 119] on button "add new address" at bounding box center [151, 116] width 88 height 17
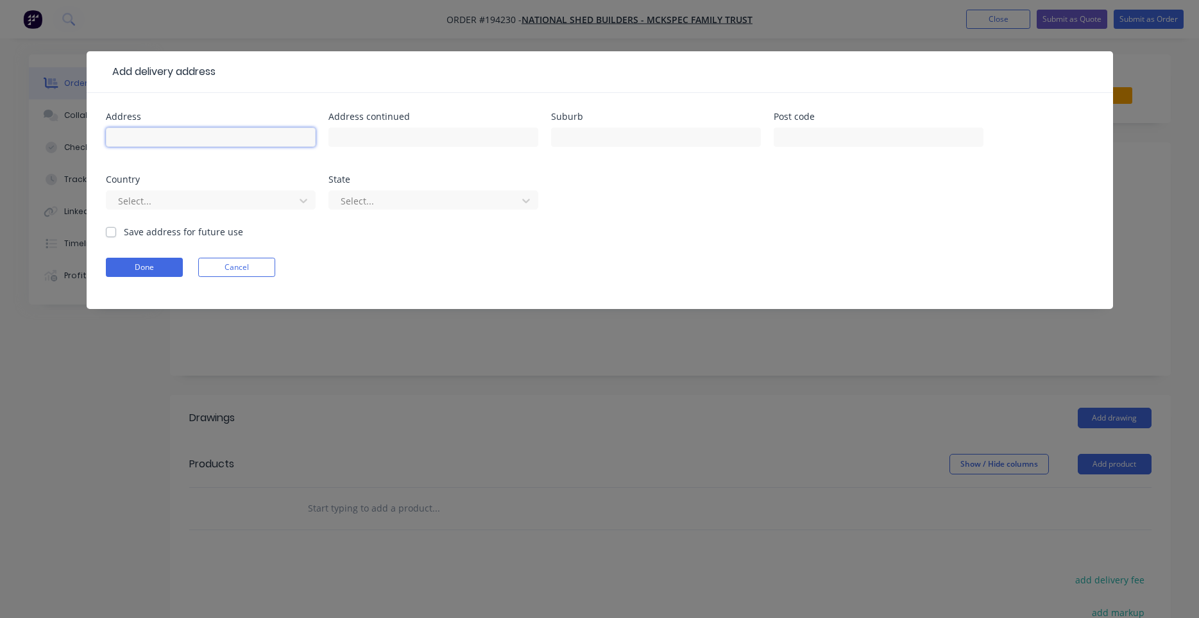
click at [209, 132] on input "text" at bounding box center [211, 137] width 210 height 19
paste input "56/60 Doyle Rd"
click at [573, 140] on input "text" at bounding box center [656, 137] width 210 height 19
drag, startPoint x: 207, startPoint y: 268, endPoint x: 198, endPoint y: 267, distance: 9.0
click at [198, 267] on button "Cancel" at bounding box center [236, 267] width 77 height 19
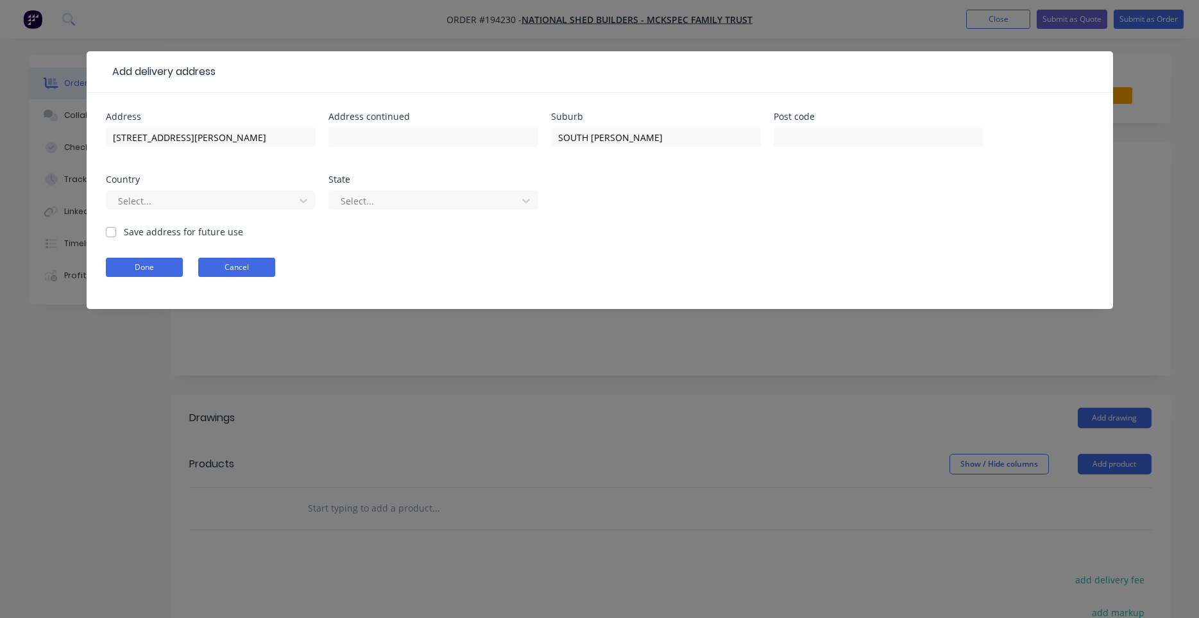
click at [198, 267] on div "Contact JASON 0415 988 977 Bill to PO BOX 186 JIMBOOMBA, Queensland, Australia,…" at bounding box center [670, 215] width 1000 height 147
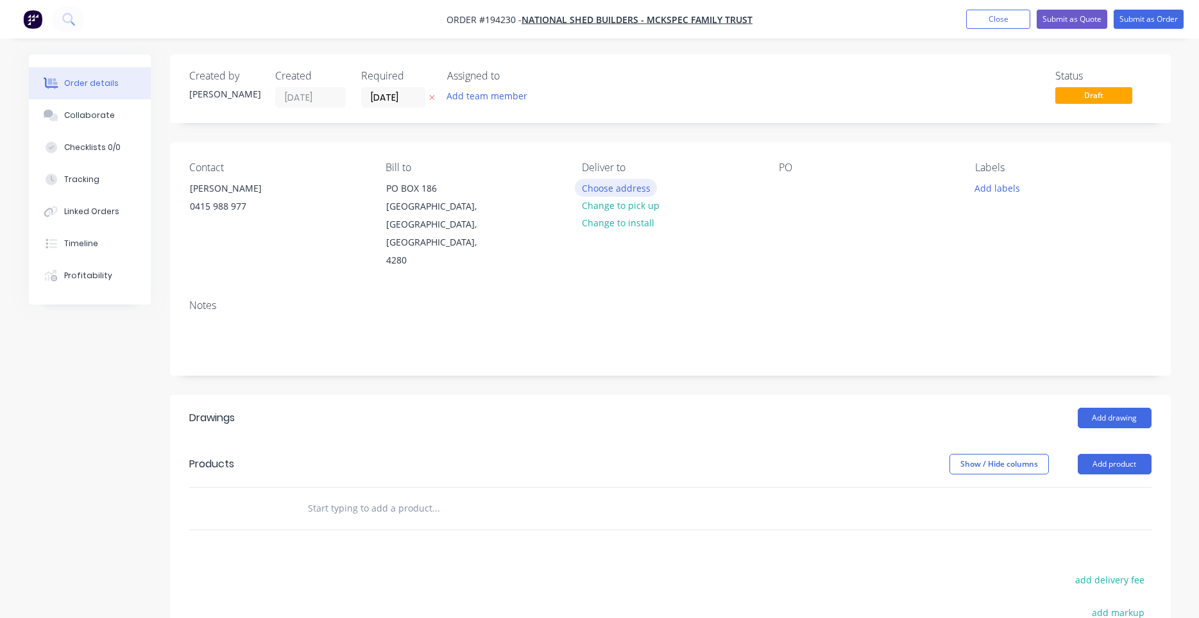
click at [600, 190] on button "Choose address" at bounding box center [616, 187] width 82 height 17
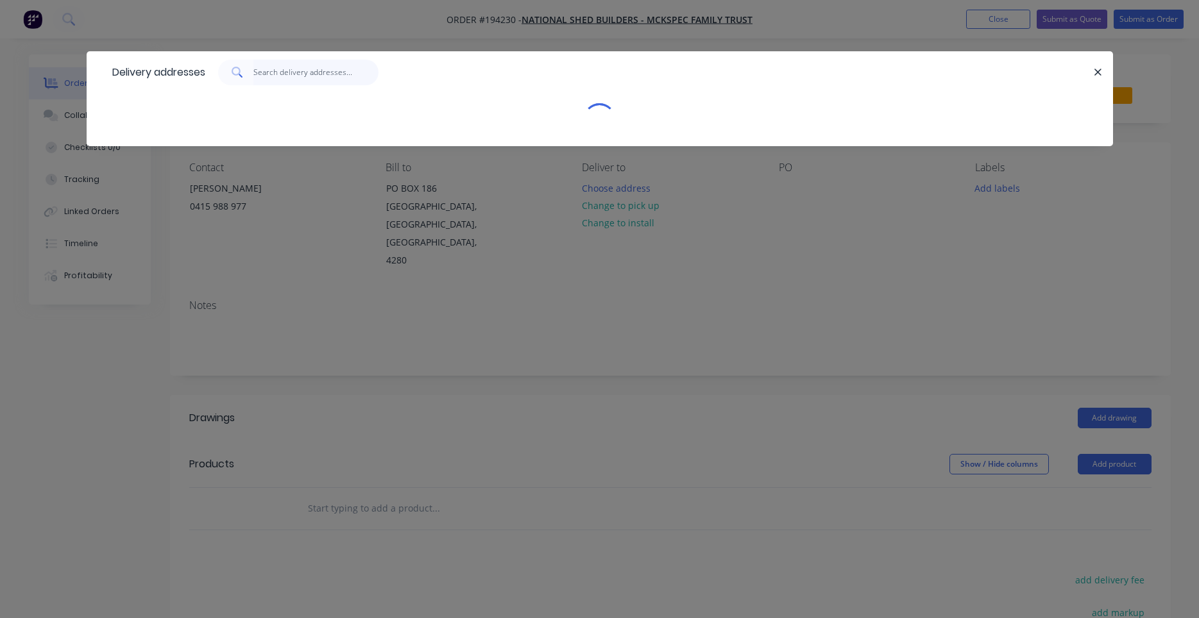
click at [332, 76] on input "text" at bounding box center [315, 73] width 125 height 26
click at [1100, 74] on icon "button" at bounding box center [1097, 73] width 8 height 12
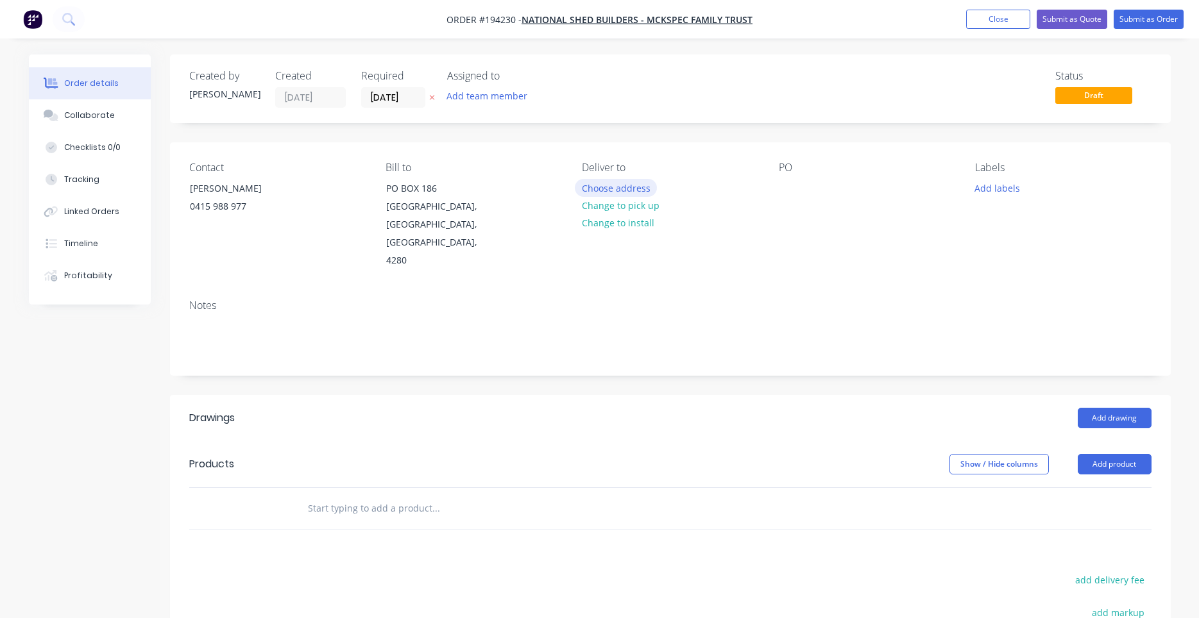
click at [643, 183] on button "Choose address" at bounding box center [616, 187] width 82 height 17
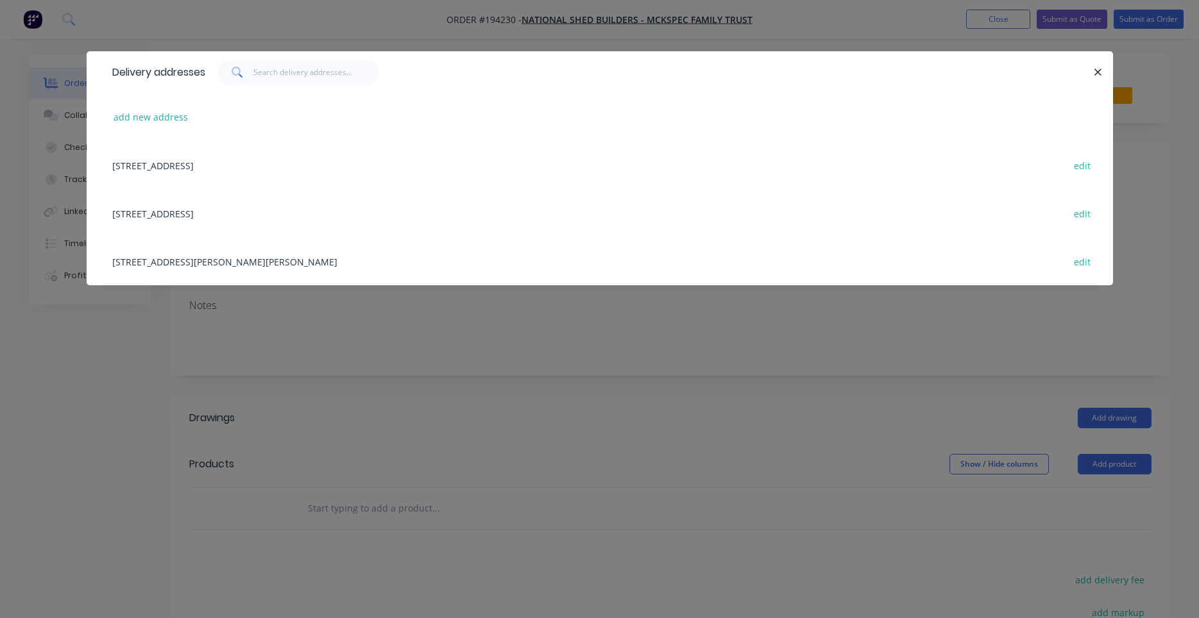
click at [372, 261] on div "56-60 DOYLE RD, (STORE), SOUTH MACLEAN, Queensland, Australia, 4280 edit" at bounding box center [600, 261] width 988 height 48
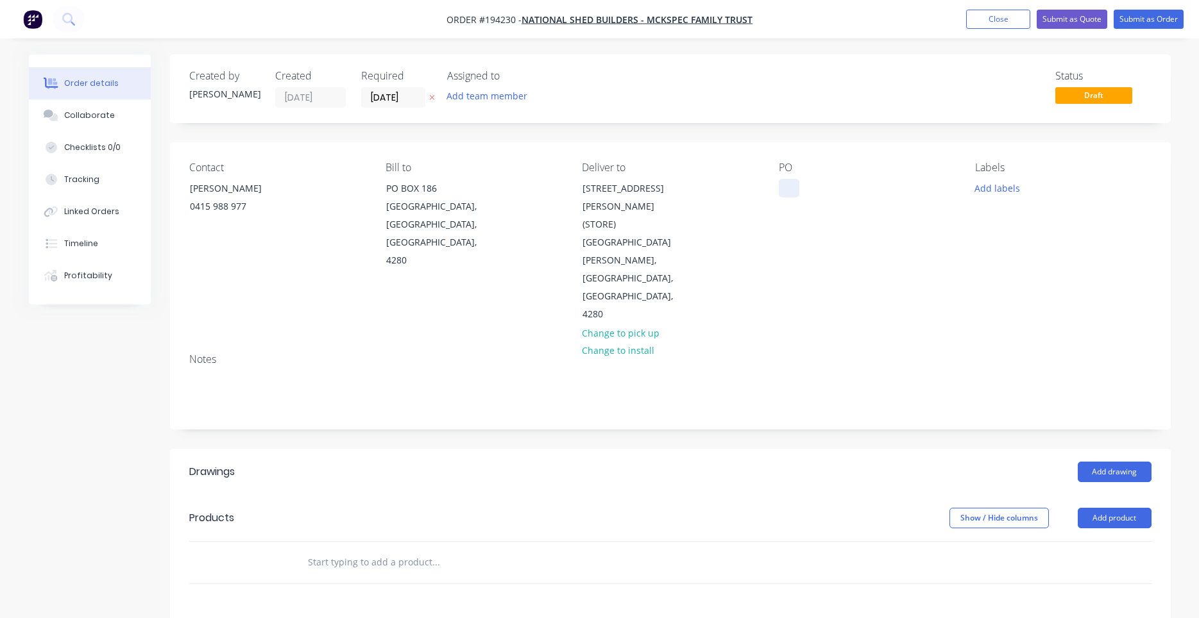
click at [788, 187] on div at bounding box center [789, 188] width 21 height 19
click at [402, 91] on input "[DATE]" at bounding box center [393, 97] width 63 height 19
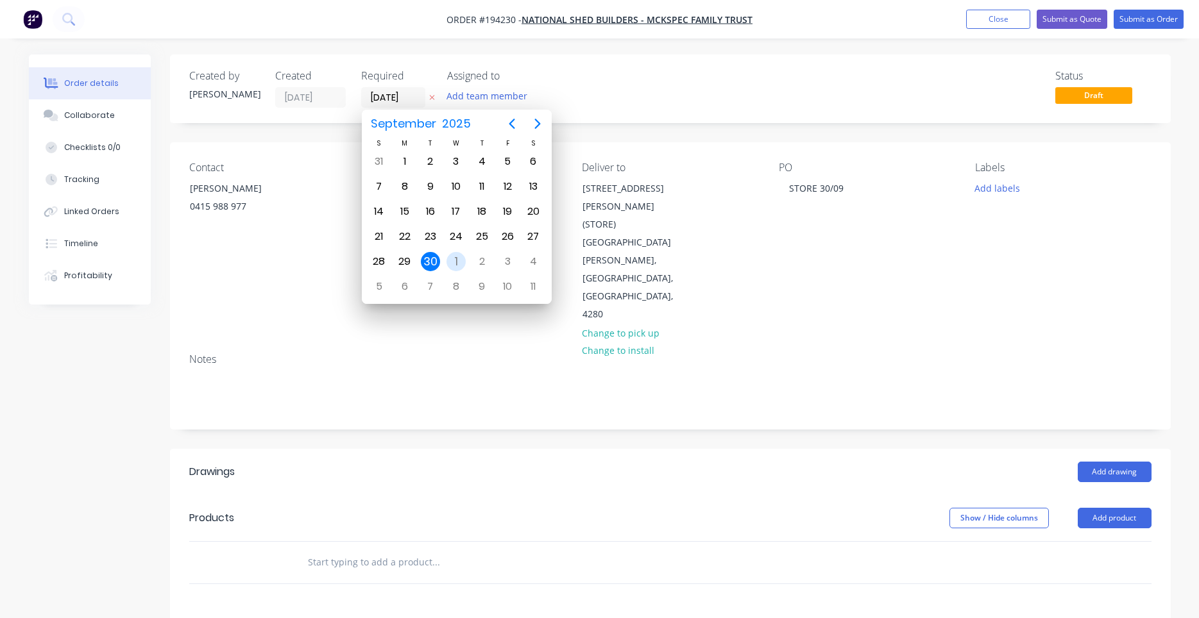
click at [455, 253] on div "1" at bounding box center [455, 261] width 19 height 19
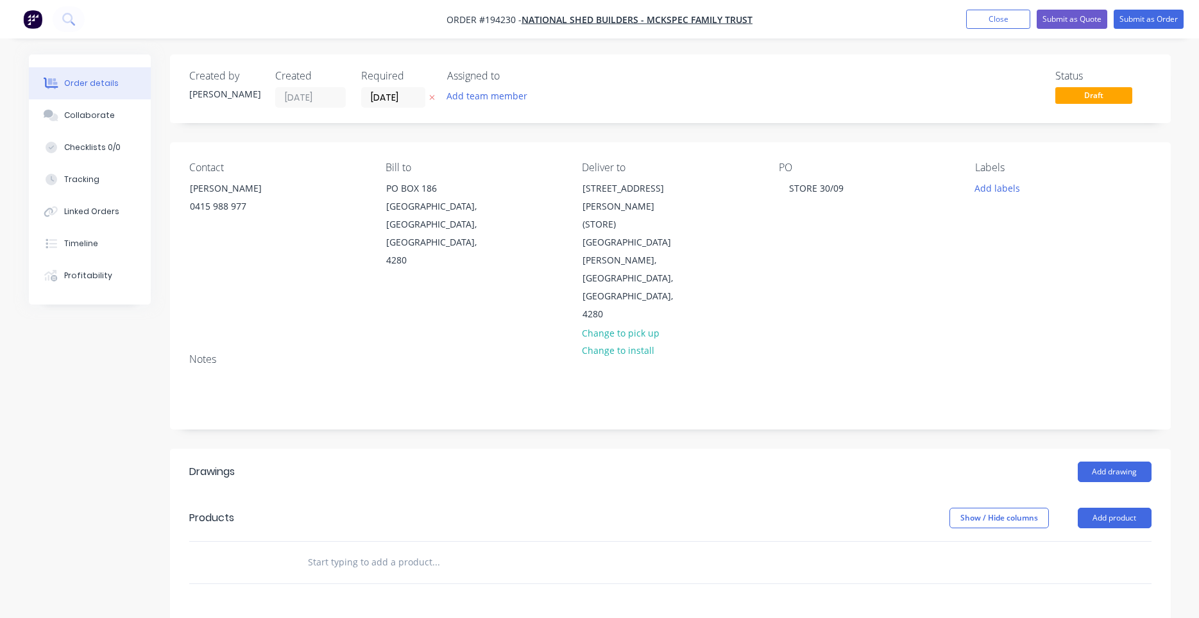
click at [395, 550] on input "text" at bounding box center [435, 563] width 257 height 26
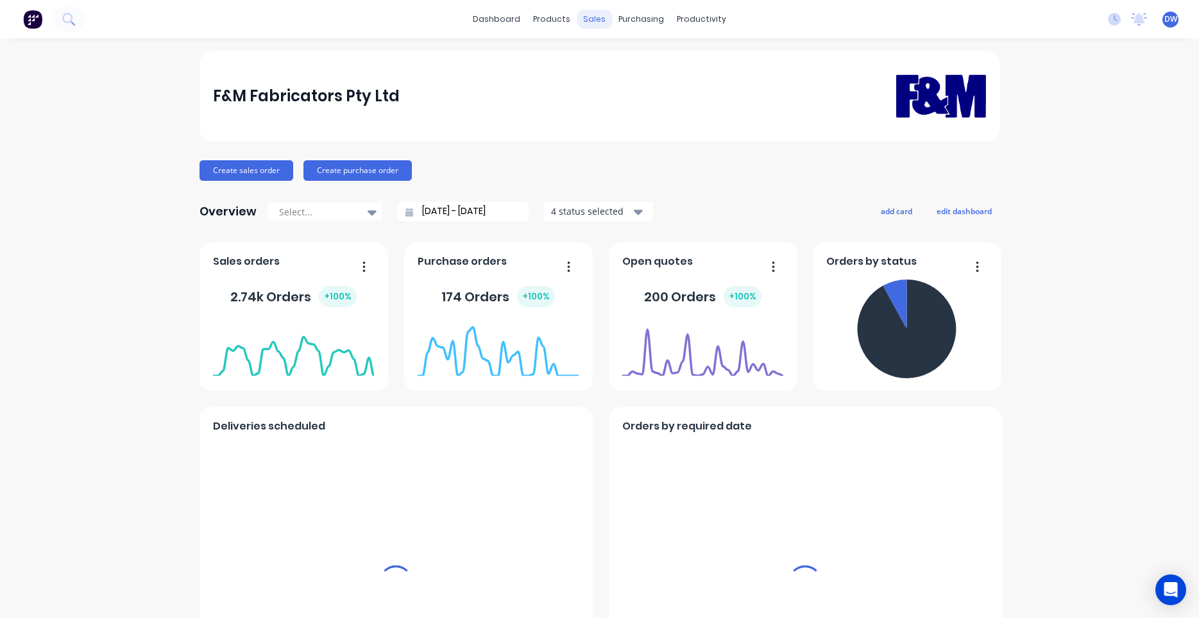
click at [591, 25] on div "sales" at bounding box center [594, 19] width 35 height 19
click at [591, 22] on div "sales" at bounding box center [594, 19] width 35 height 19
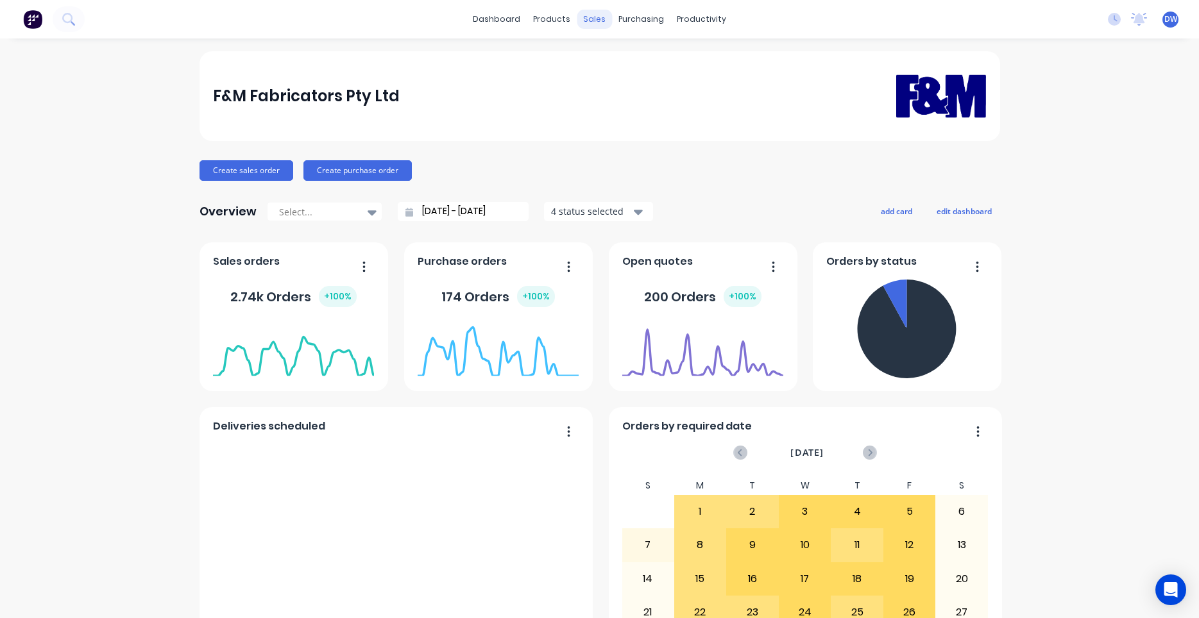
click at [592, 22] on div "sales" at bounding box center [594, 19] width 35 height 19
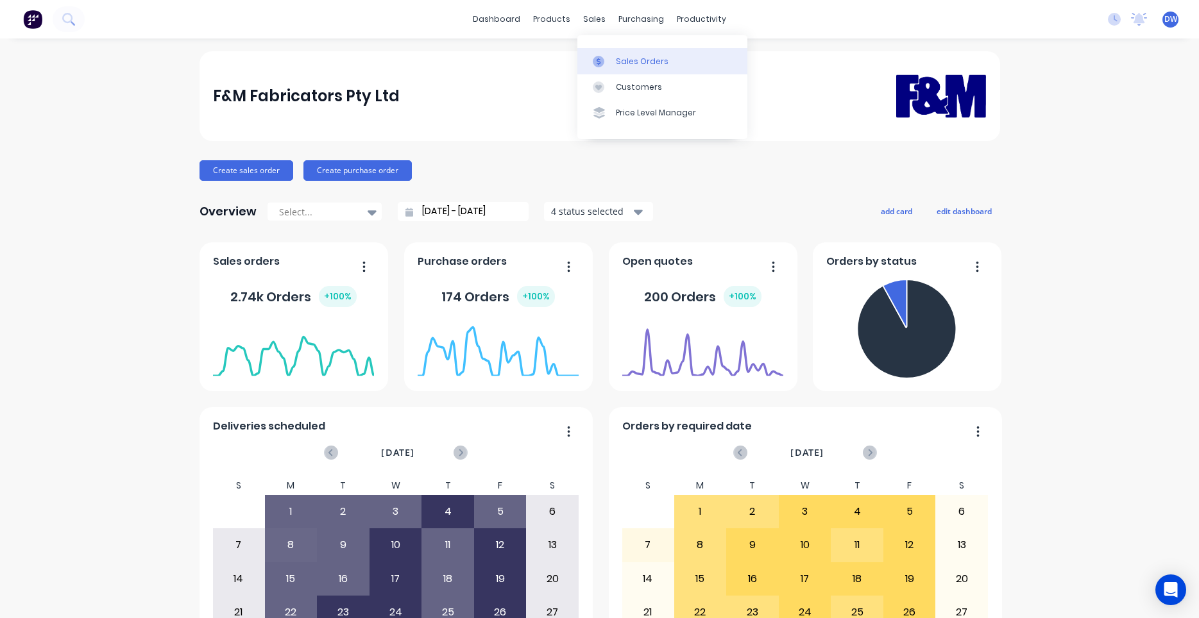
click at [606, 60] on div at bounding box center [602, 62] width 19 height 12
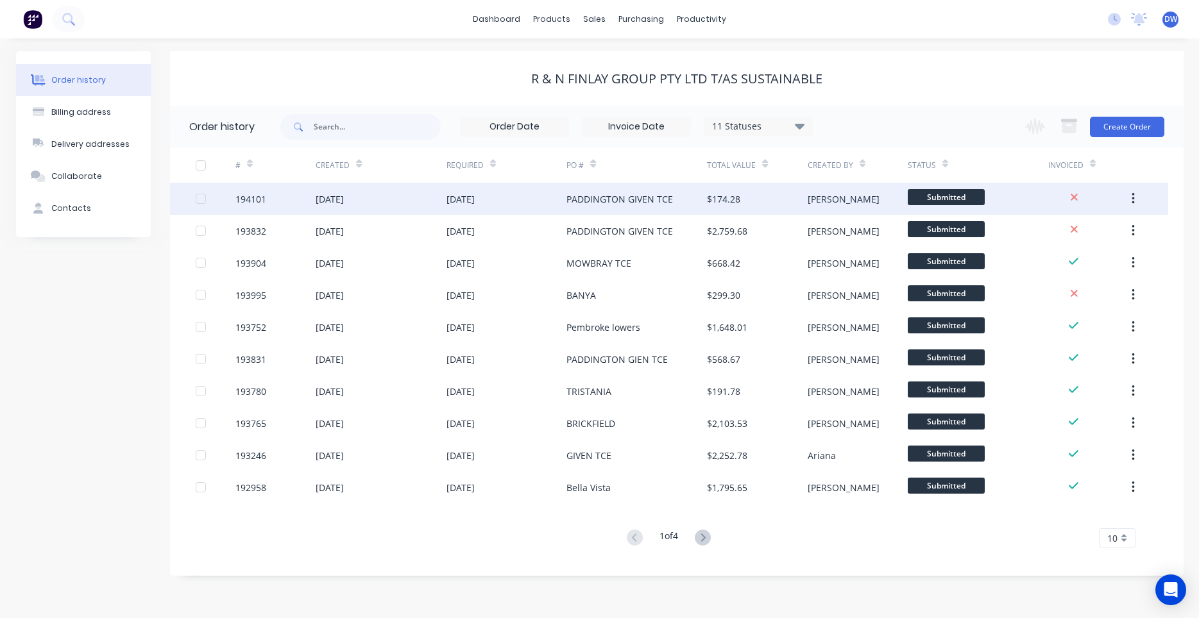
click at [473, 201] on div "[DATE]" at bounding box center [460, 198] width 28 height 13
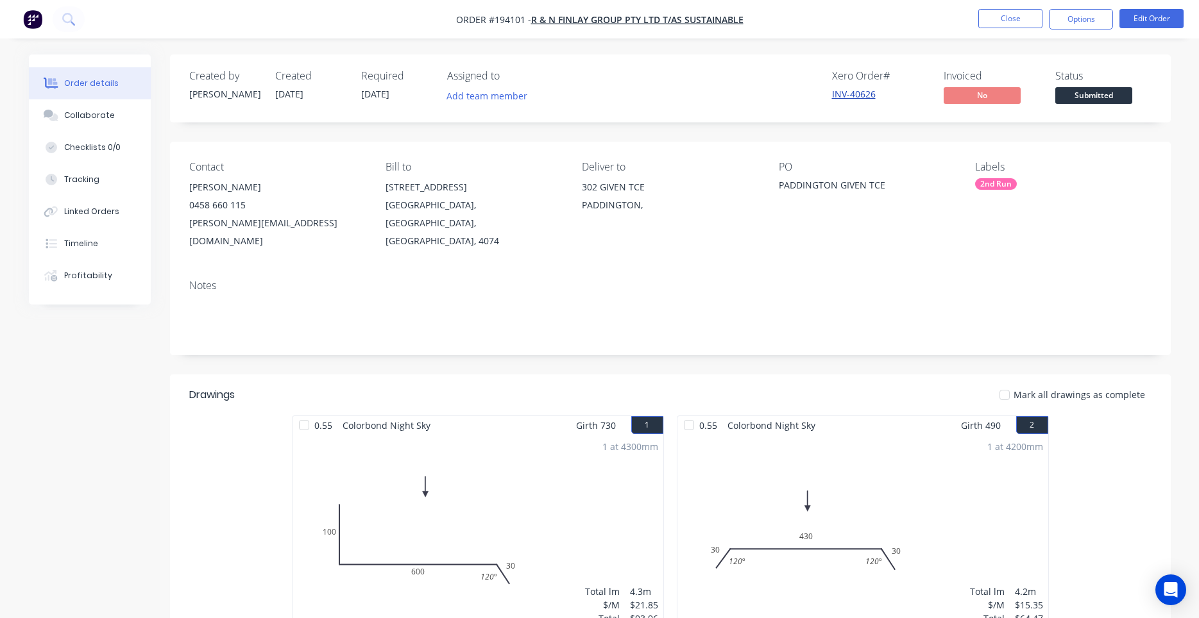
click at [857, 98] on link "INV-40626" at bounding box center [854, 94] width 44 height 12
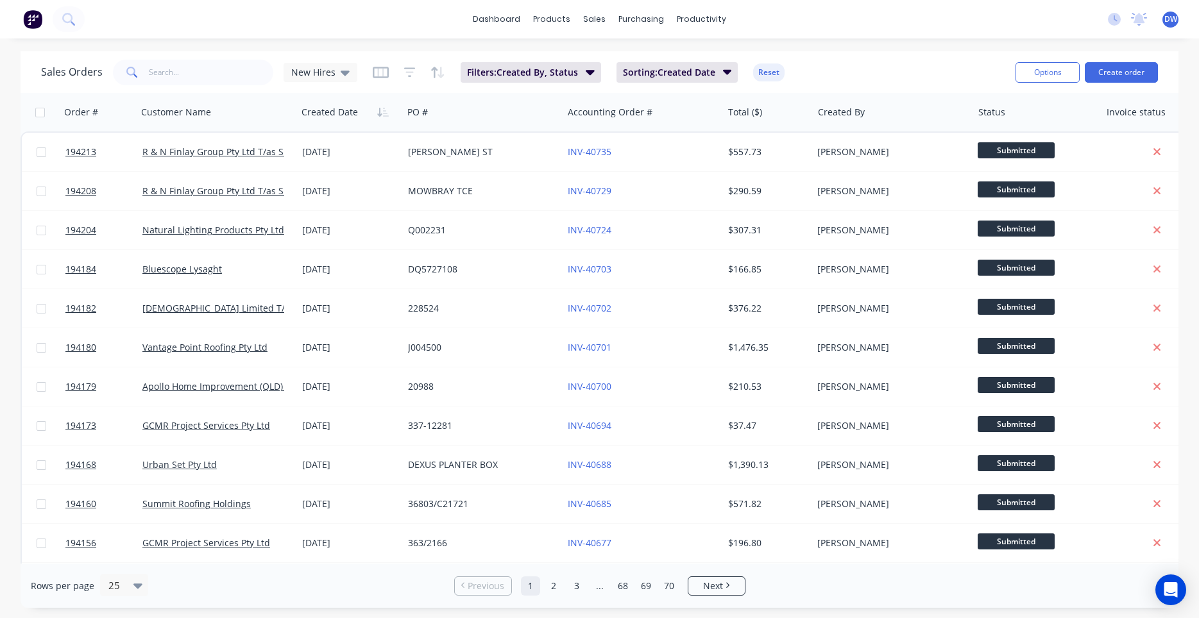
click at [323, 62] on div "Sales Orders New Hires" at bounding box center [199, 73] width 316 height 26
click at [318, 70] on span "New Hires" at bounding box center [313, 71] width 44 height 13
click at [319, 225] on div "Processing Team edit" at bounding box center [373, 233] width 172 height 26
click at [319, 226] on button "Processing Team" at bounding box center [360, 233] width 146 height 15
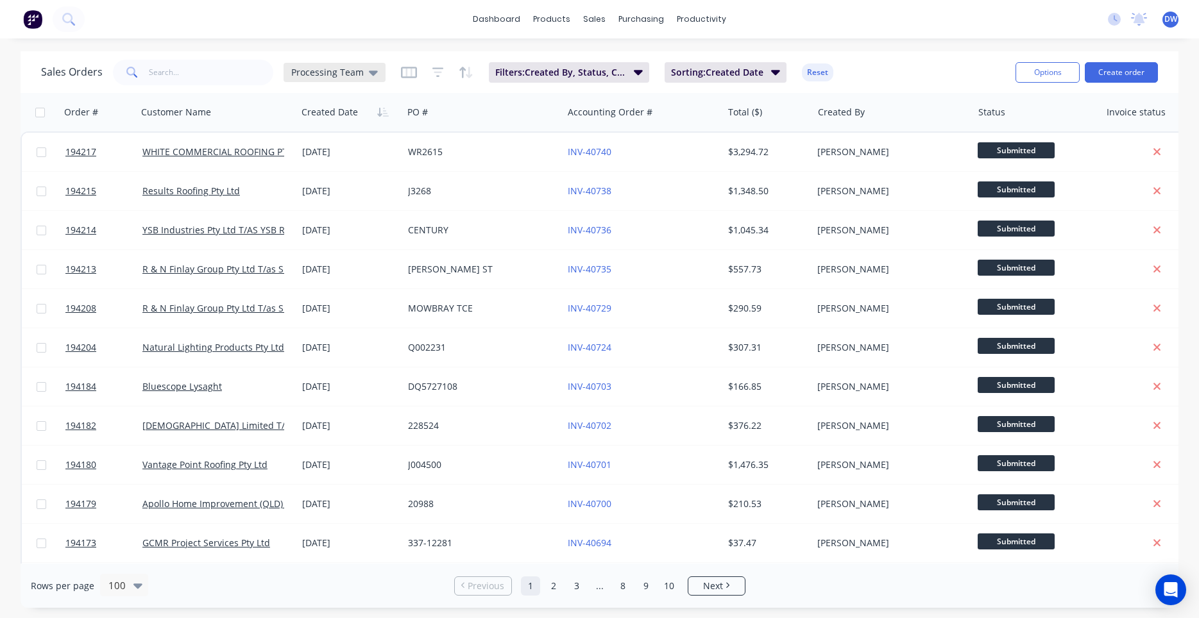
click at [323, 80] on div "Processing Team" at bounding box center [334, 72] width 102 height 19
click at [322, 214] on button "New Hires" at bounding box center [360, 207] width 146 height 15
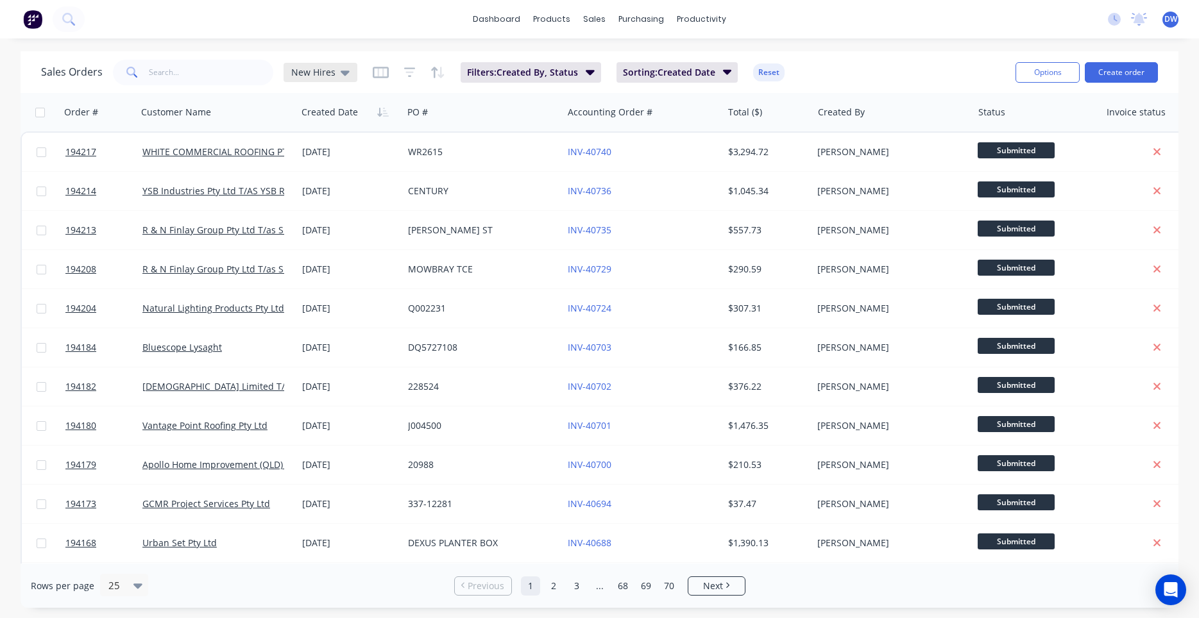
click at [331, 74] on span "New Hires" at bounding box center [313, 71] width 44 height 13
click at [327, 230] on button "Processing Team" at bounding box center [360, 233] width 146 height 15
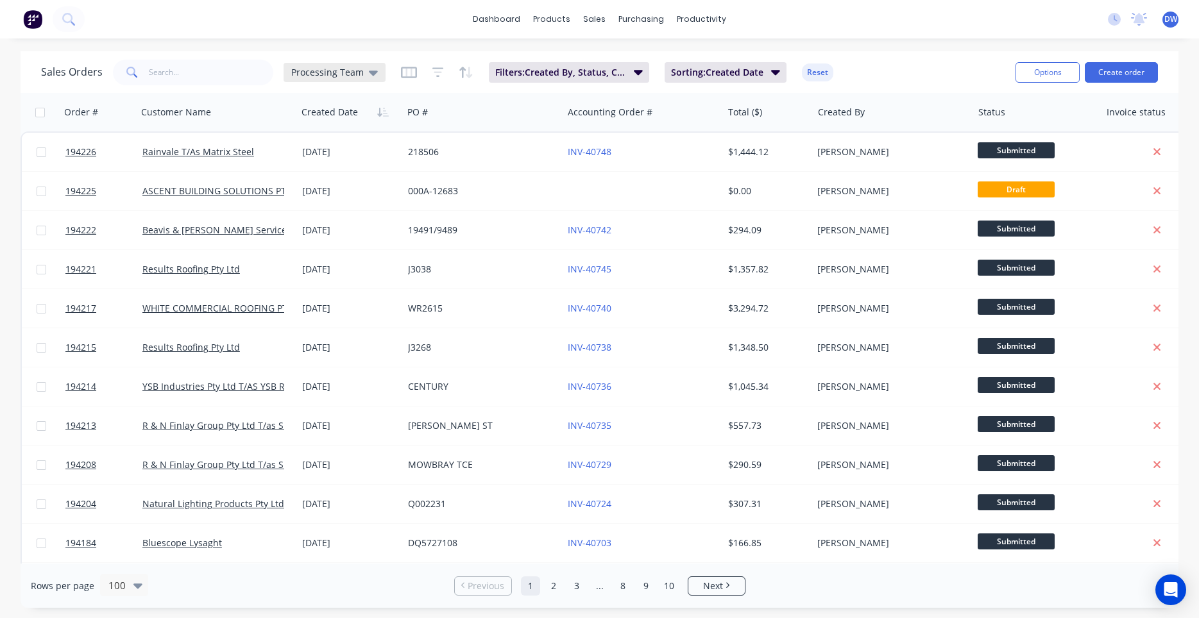
click at [321, 67] on span "Processing Team" at bounding box center [327, 71] width 72 height 13
click at [344, 208] on button "New Hires" at bounding box center [360, 207] width 146 height 15
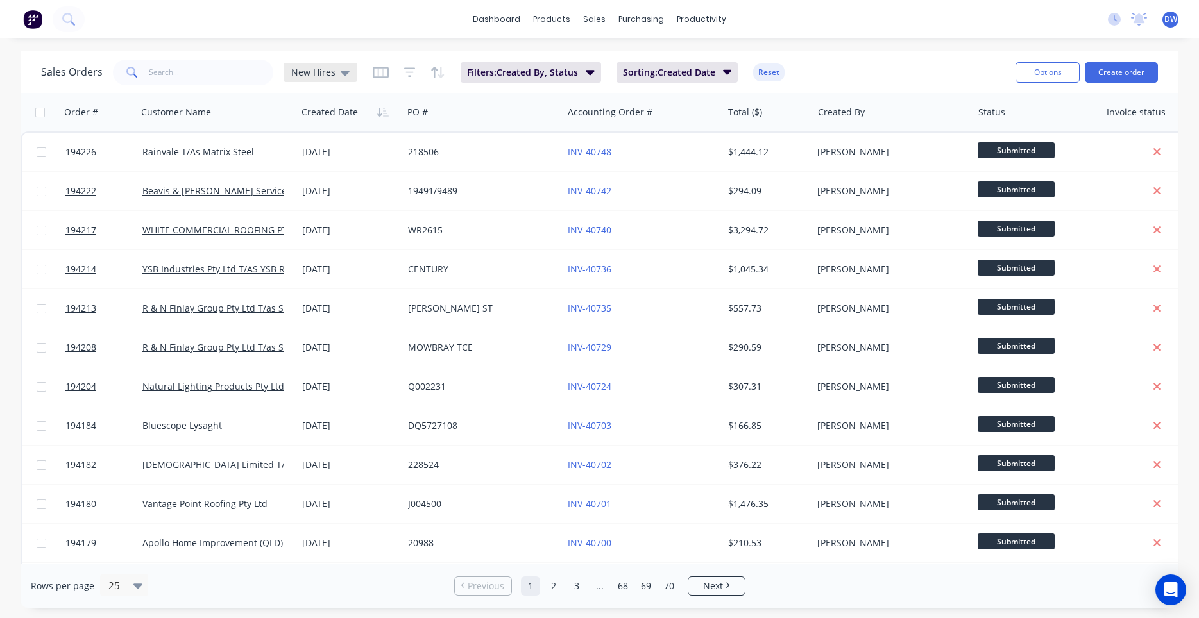
click at [317, 78] on div "New Hires" at bounding box center [320, 72] width 74 height 19
click at [322, 228] on button "Processing Team" at bounding box center [360, 233] width 146 height 15
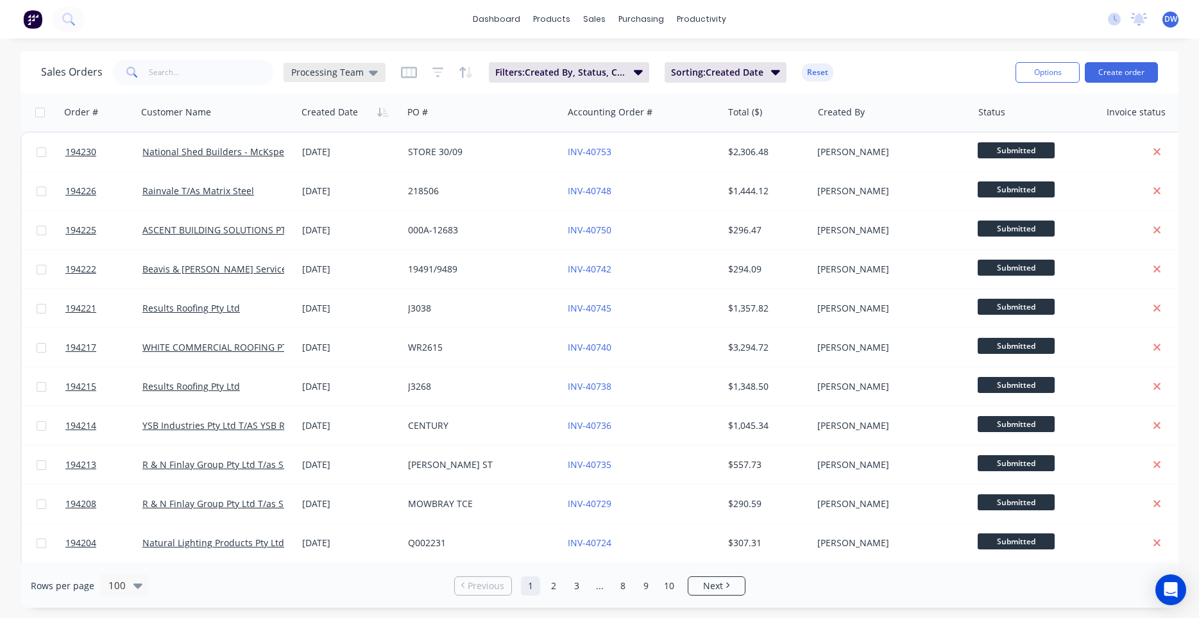
click at [328, 76] on span "Processing Team" at bounding box center [327, 71] width 72 height 13
click at [319, 207] on button "New Hires" at bounding box center [360, 207] width 146 height 15
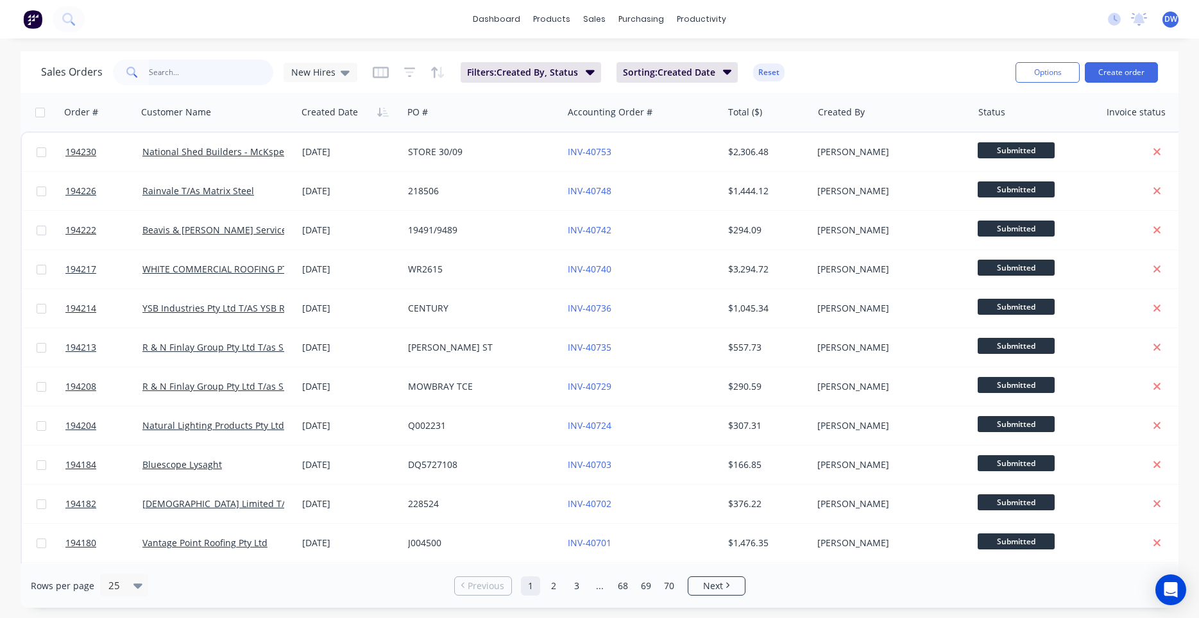
click at [183, 80] on input "text" at bounding box center [211, 73] width 125 height 26
click at [308, 77] on span "New Hires" at bounding box center [313, 71] width 44 height 13
click at [294, 228] on button "Processing Team" at bounding box center [360, 233] width 146 height 15
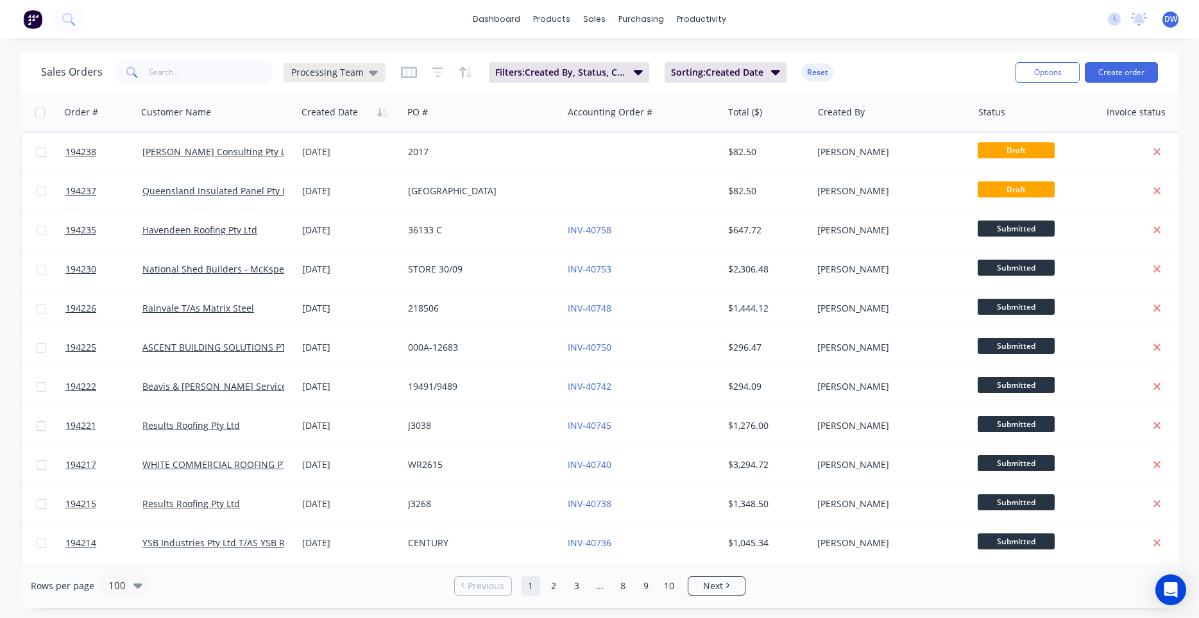
click at [314, 65] on div "Processing Team" at bounding box center [334, 72] width 102 height 19
click at [317, 212] on button "New Hires" at bounding box center [360, 207] width 146 height 15
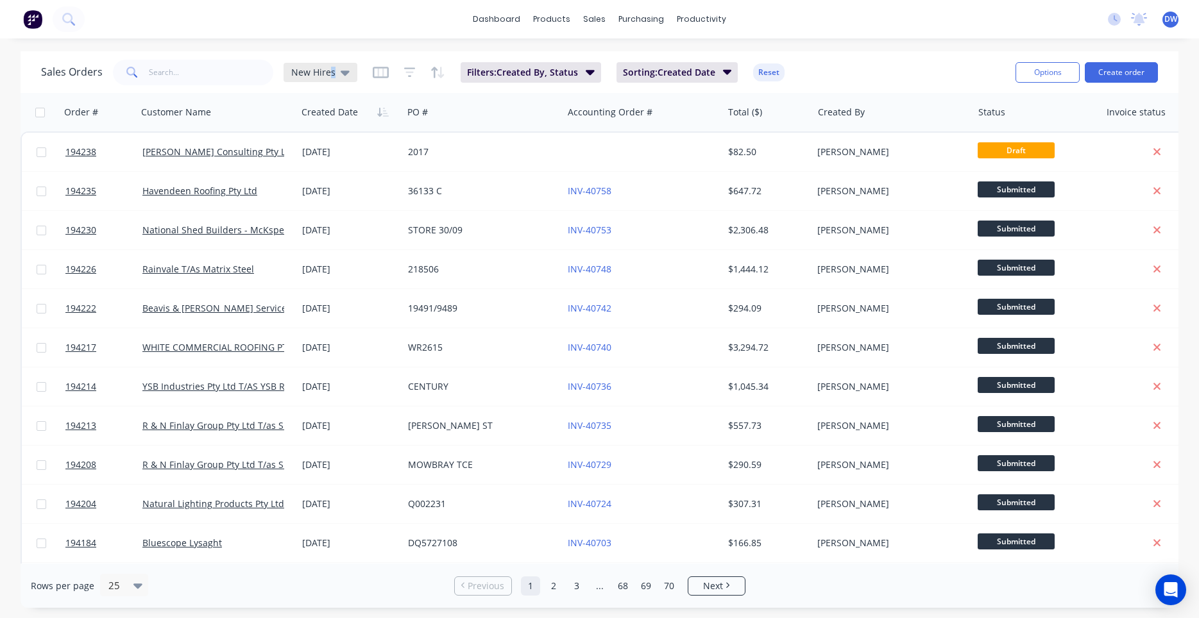
click at [331, 80] on div "New Hires" at bounding box center [320, 72] width 74 height 19
click at [323, 230] on button "Processing Team" at bounding box center [360, 233] width 146 height 15
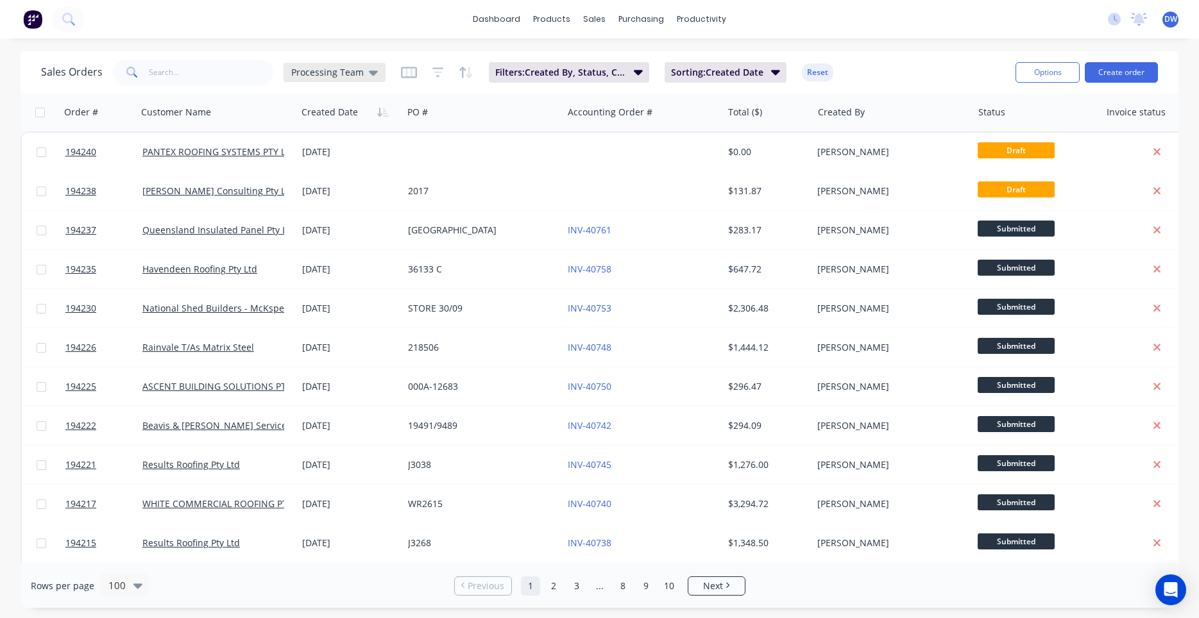
click at [326, 77] on span "Processing Team" at bounding box center [327, 71] width 72 height 13
click at [317, 208] on button "New Hires" at bounding box center [360, 207] width 146 height 15
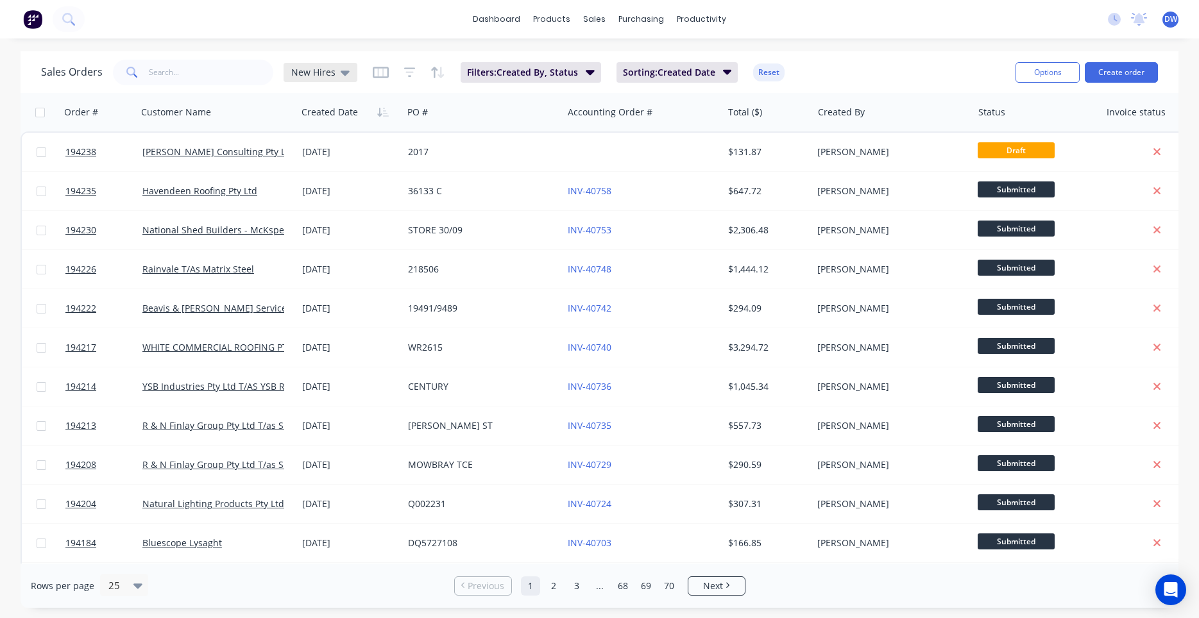
click at [315, 69] on span "New Hires" at bounding box center [313, 71] width 44 height 13
click at [319, 228] on button "Processing Team" at bounding box center [360, 233] width 146 height 15
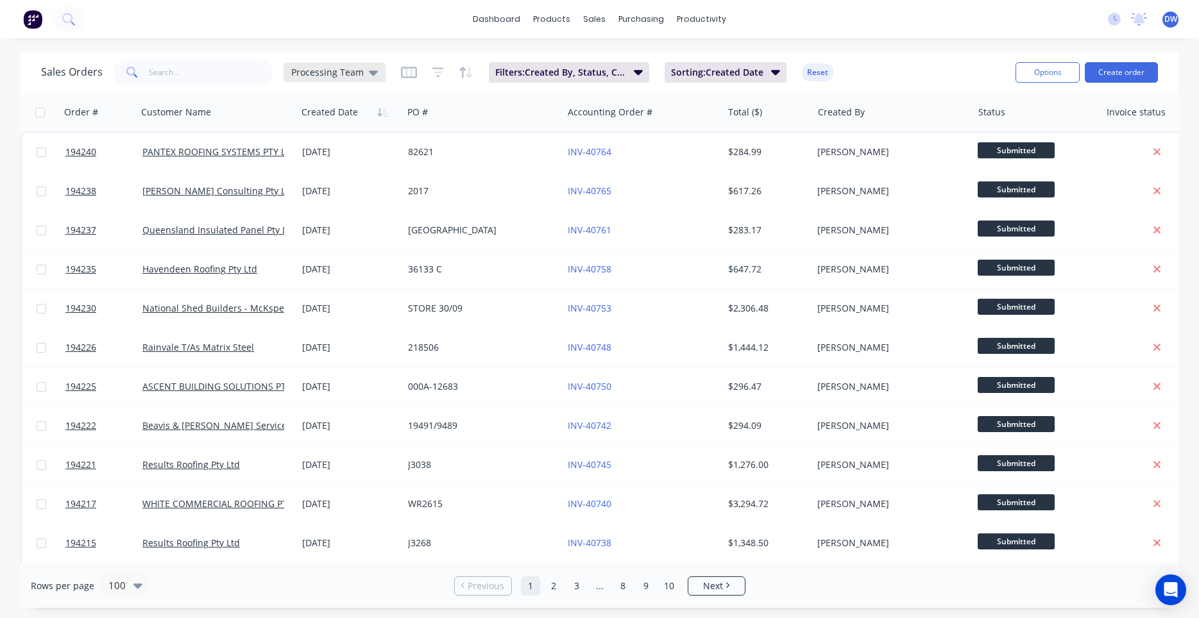
click at [334, 79] on div "Processing Team" at bounding box center [334, 72] width 102 height 19
click at [325, 208] on button "New Hires" at bounding box center [360, 207] width 146 height 15
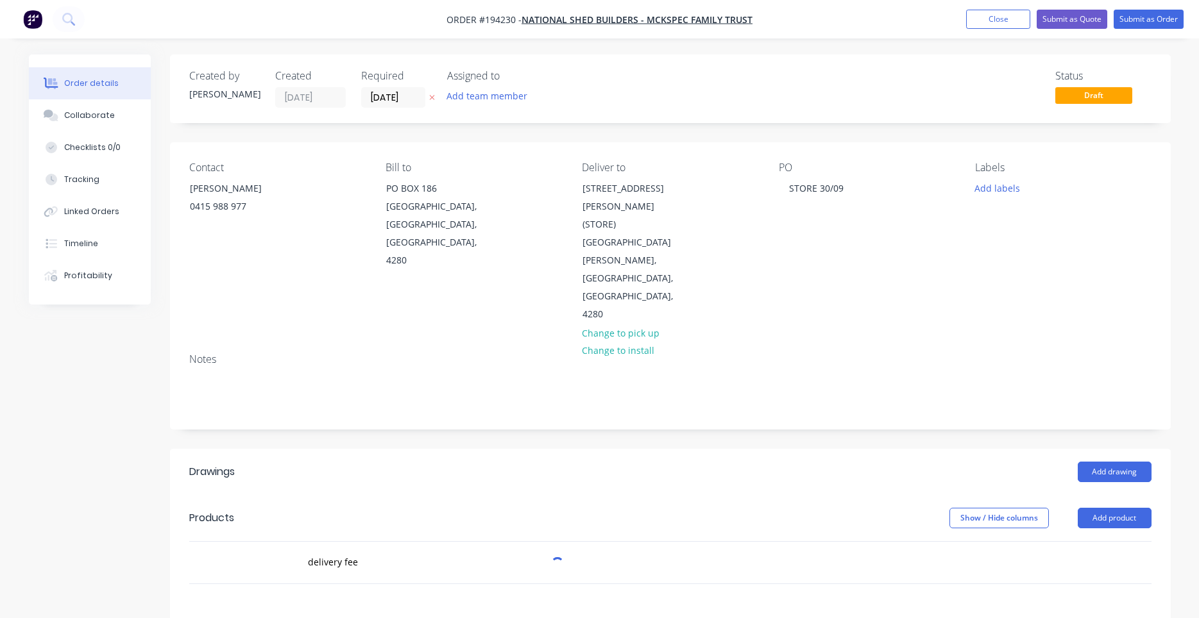
scroll to position [218, 0]
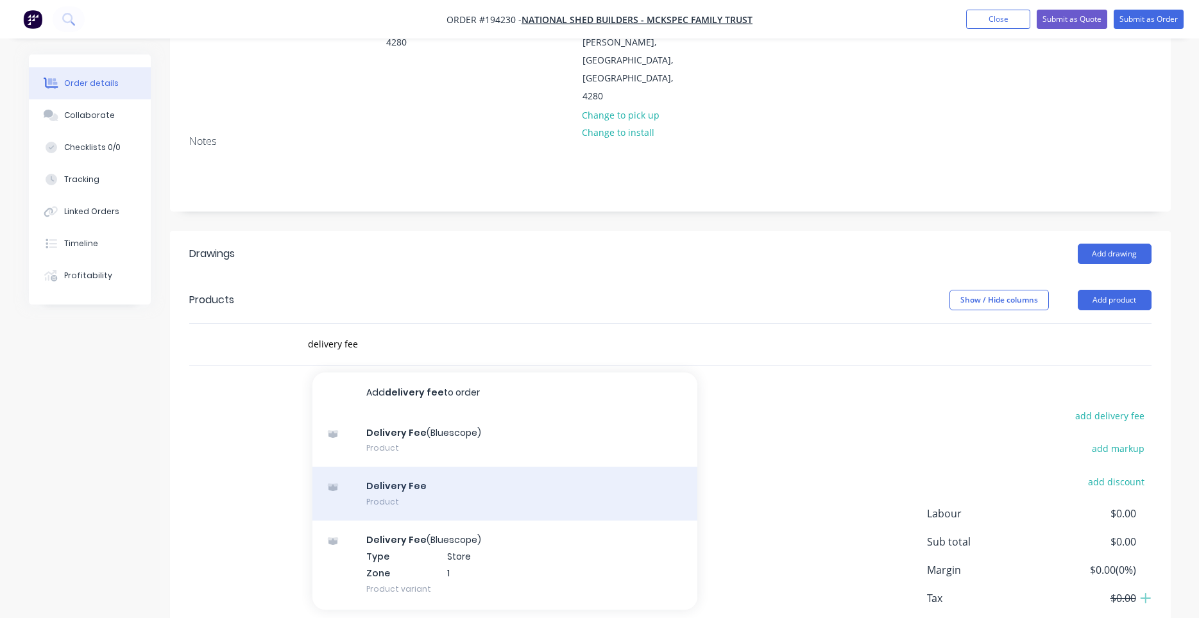
type input "delivery fee"
click at [443, 467] on div "Delivery Fee Product" at bounding box center [504, 494] width 385 height 54
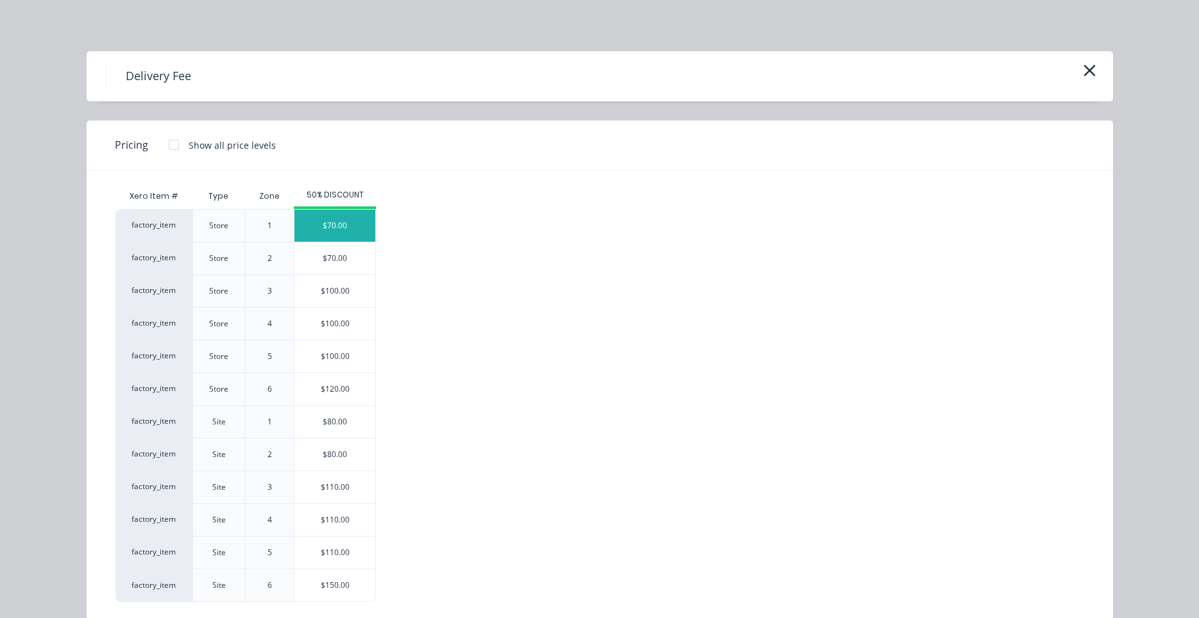
click at [334, 221] on div "$70.00" at bounding box center [334, 226] width 81 height 32
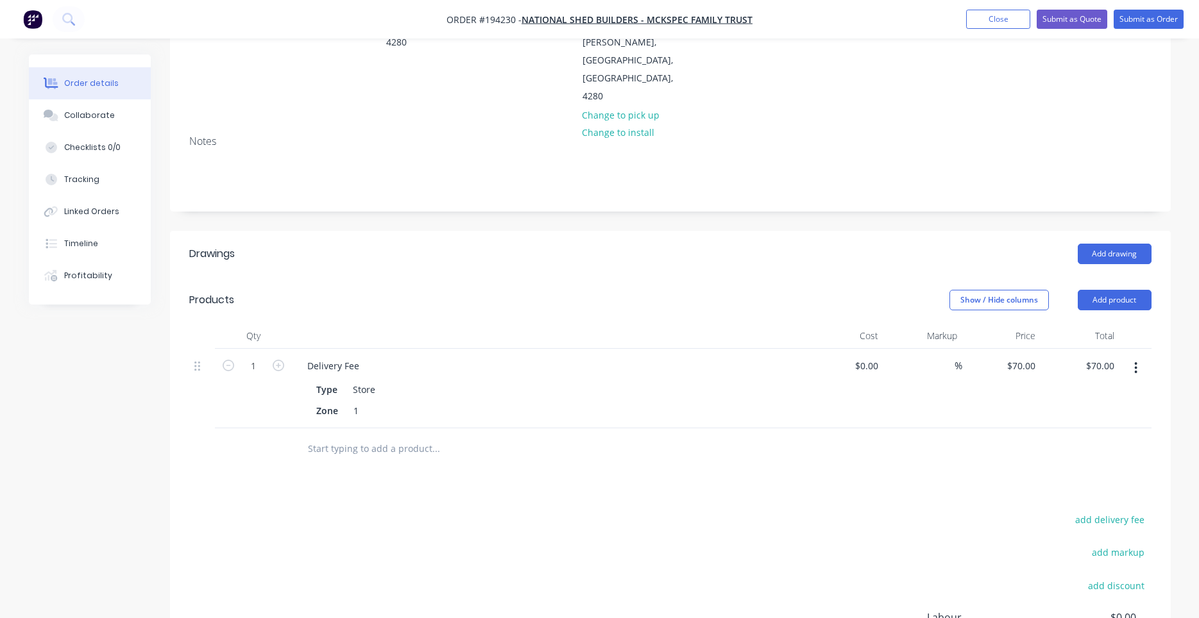
scroll to position [0, 0]
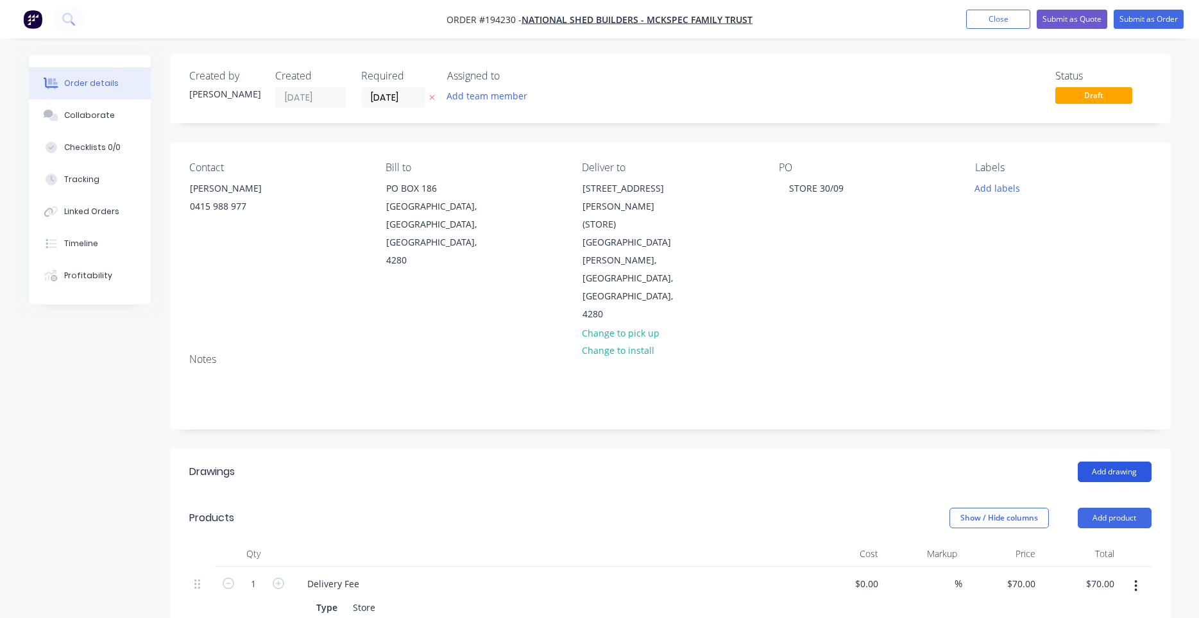
click at [1108, 462] on button "Add drawing" at bounding box center [1114, 472] width 74 height 21
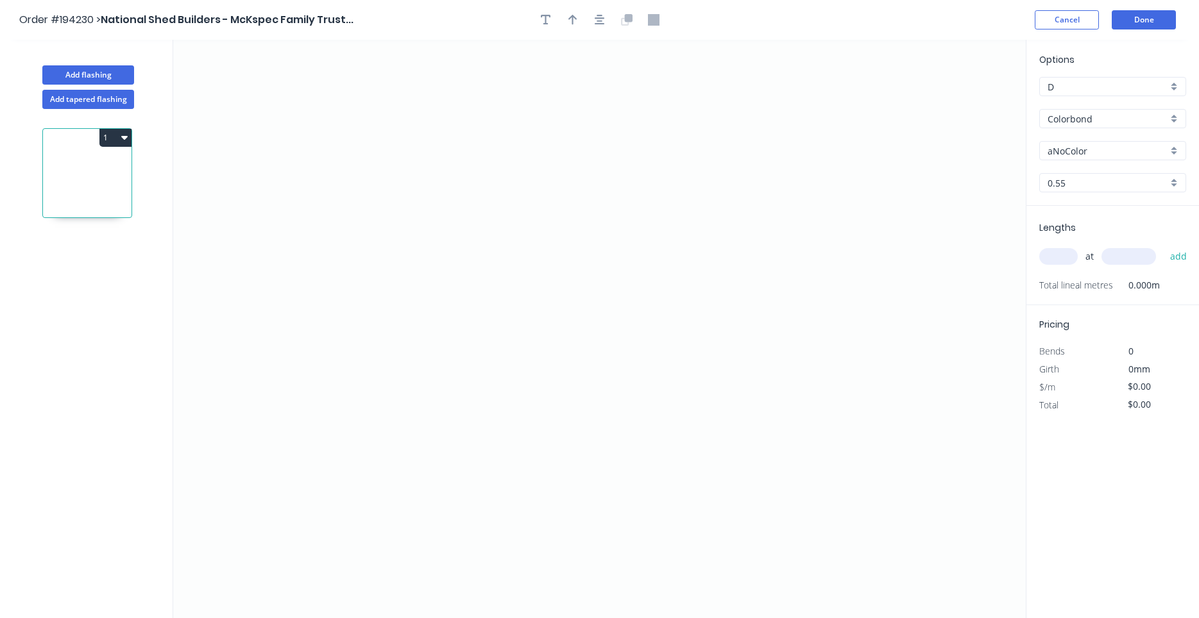
click at [1066, 151] on input "aNoColor" at bounding box center [1107, 150] width 120 height 13
drag, startPoint x: 1090, startPoint y: 133, endPoint x: 1095, endPoint y: 126, distance: 9.2
click at [1092, 129] on div "Options D D Colorbond Colorbond Colorbond (Premium) Colorbond Coolmax Colorbond…" at bounding box center [1112, 129] width 173 height 153
type input "aNoColor"
click at [1097, 122] on input "Colorbond" at bounding box center [1107, 118] width 120 height 13
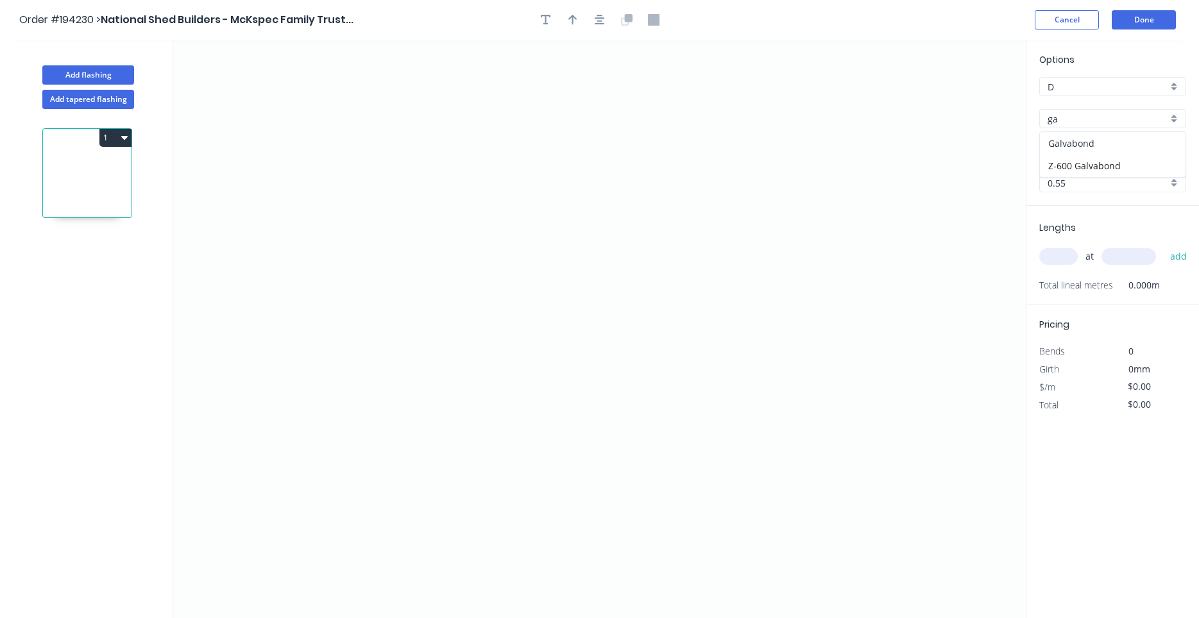
click at [1092, 141] on div "Galvabond" at bounding box center [1113, 143] width 146 height 22
type input "Galvabond"
click at [1079, 192] on div "0.55" at bounding box center [1112, 182] width 147 height 19
click at [1080, 294] on div "1.6" at bounding box center [1113, 297] width 146 height 22
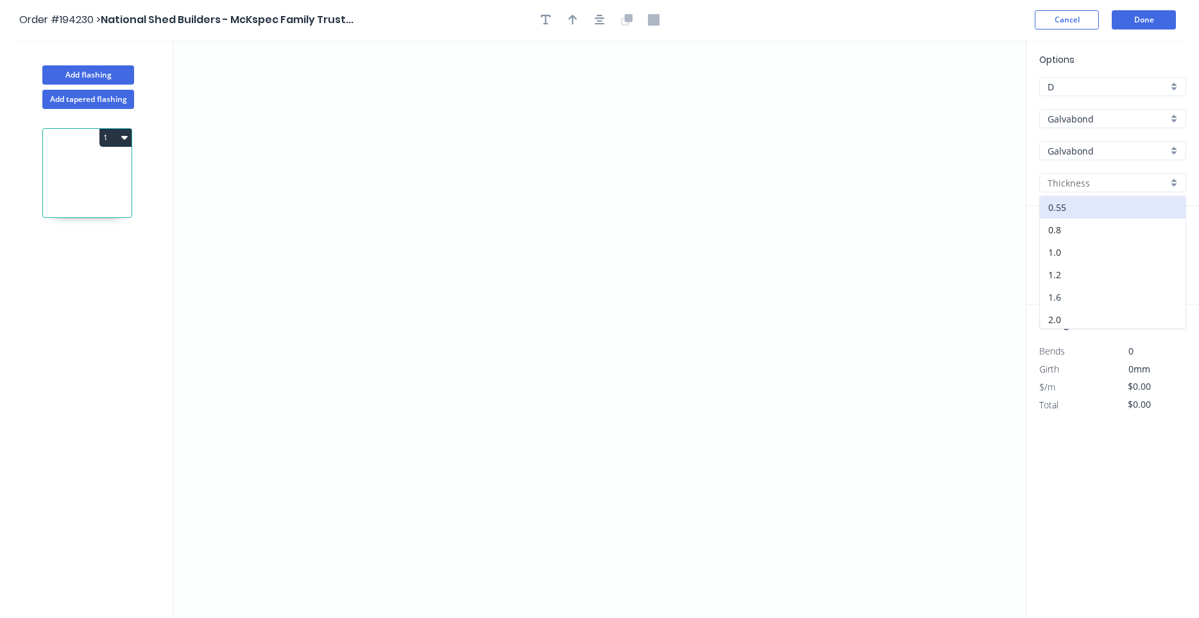
type input "1.6"
click at [1061, 267] on div "at add" at bounding box center [1113, 257] width 149 height 22
click at [1060, 258] on input "text" at bounding box center [1058, 256] width 38 height 17
type input "6"
type input "6000"
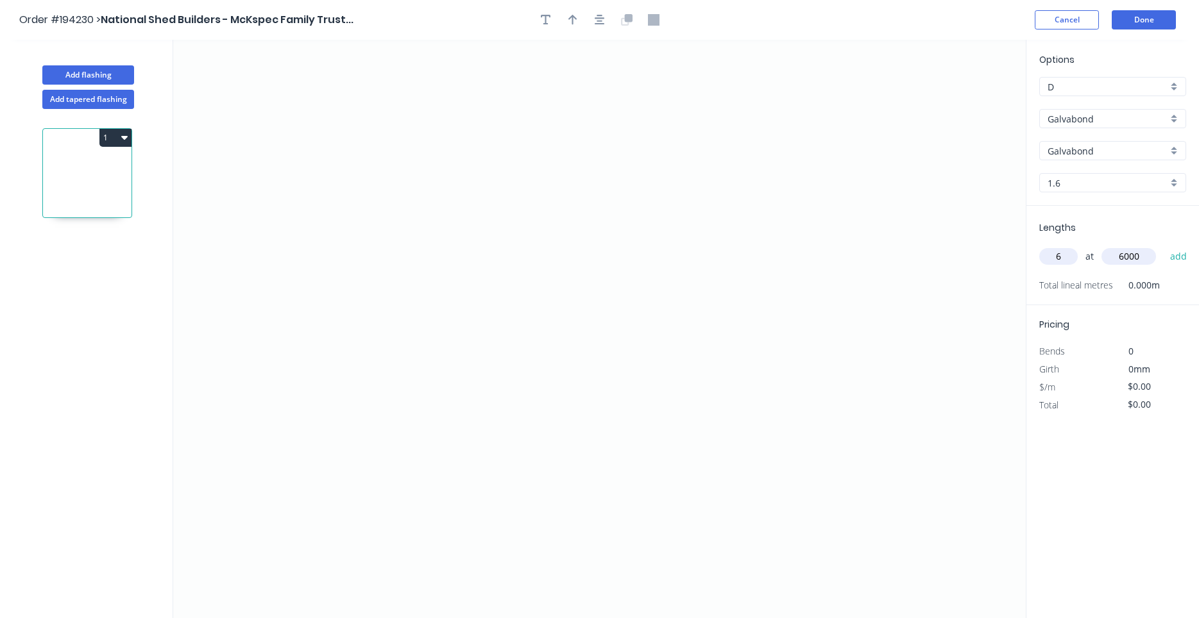
click at [1163, 246] on button "add" at bounding box center [1178, 257] width 30 height 22
click at [348, 169] on icon "0" at bounding box center [599, 329] width 852 height 578
click at [343, 315] on icon "0" at bounding box center [599, 329] width 852 height 578
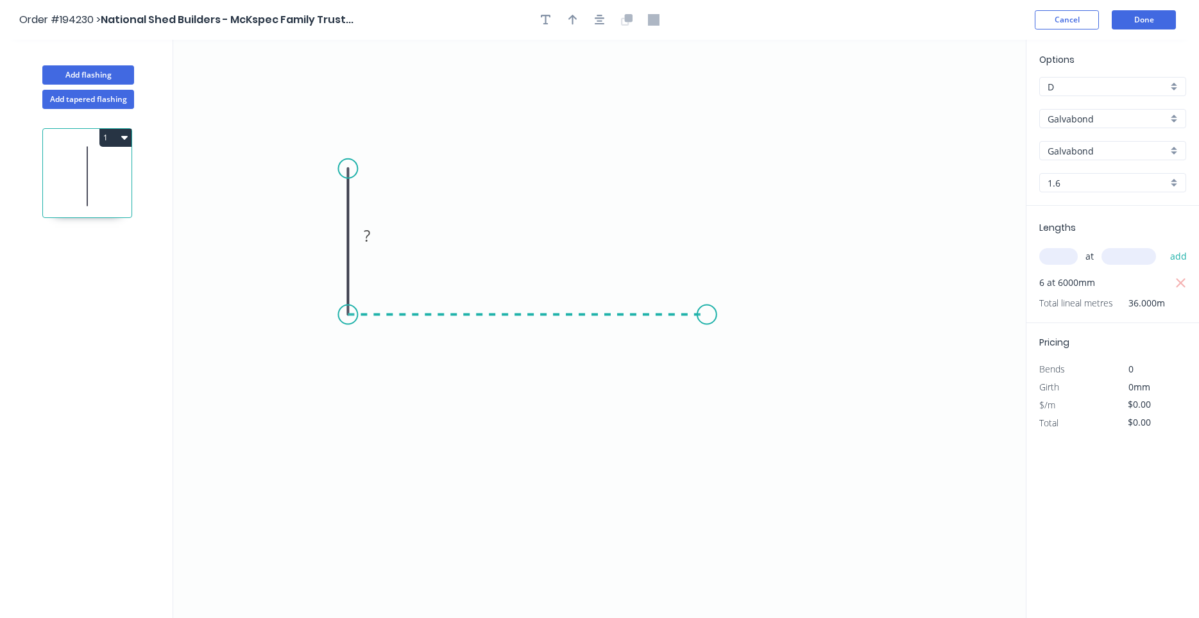
click at [707, 317] on icon "0 ?" at bounding box center [599, 329] width 852 height 578
click at [711, 164] on icon "0 ? ?" at bounding box center [599, 329] width 852 height 578
click at [711, 164] on circle at bounding box center [706, 164] width 19 height 19
click at [336, 230] on rect at bounding box center [329, 237] width 26 height 18
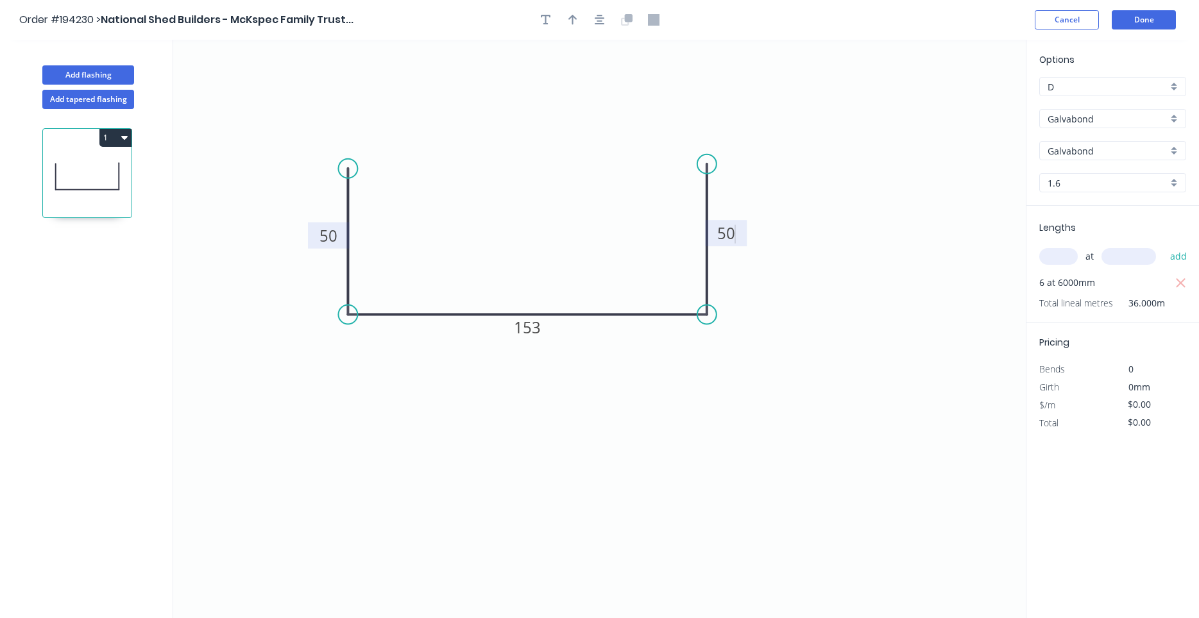
type input "$28.15"
click at [592, 26] on button "button" at bounding box center [599, 19] width 19 height 19
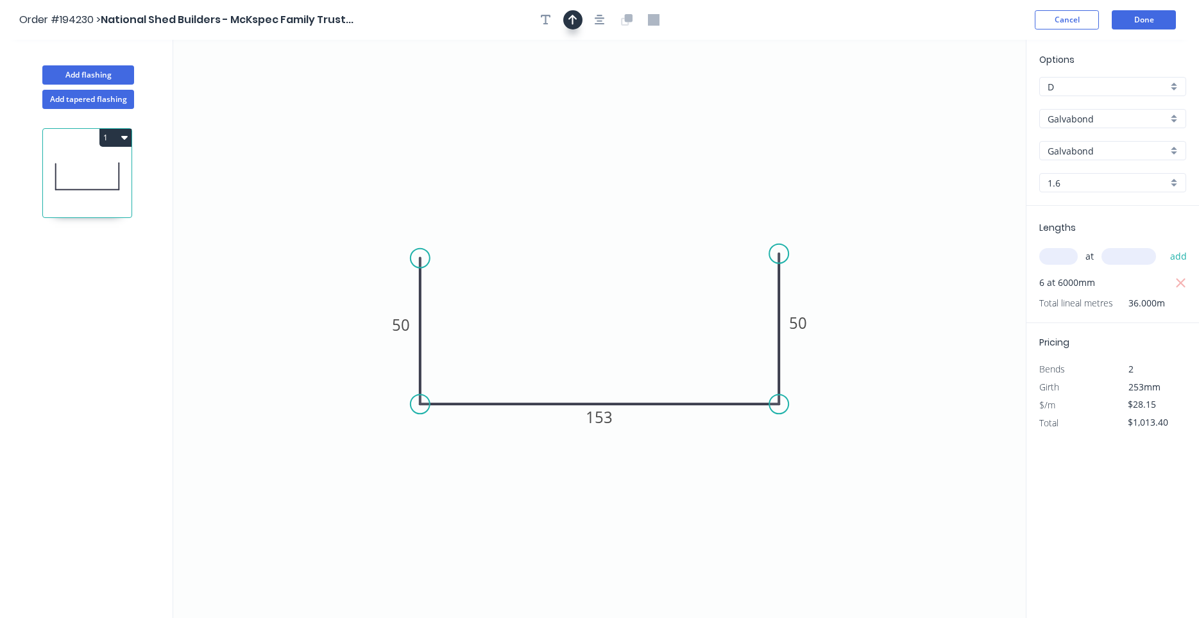
click at [578, 22] on button "button" at bounding box center [572, 19] width 19 height 19
drag, startPoint x: 957, startPoint y: 94, endPoint x: 718, endPoint y: 140, distance: 244.1
click at [718, 140] on icon "0 50 153 50" at bounding box center [599, 329] width 852 height 578
drag, startPoint x: 962, startPoint y: 99, endPoint x: 604, endPoint y: 277, distance: 399.5
click at [604, 277] on icon at bounding box center [604, 261] width 12 height 41
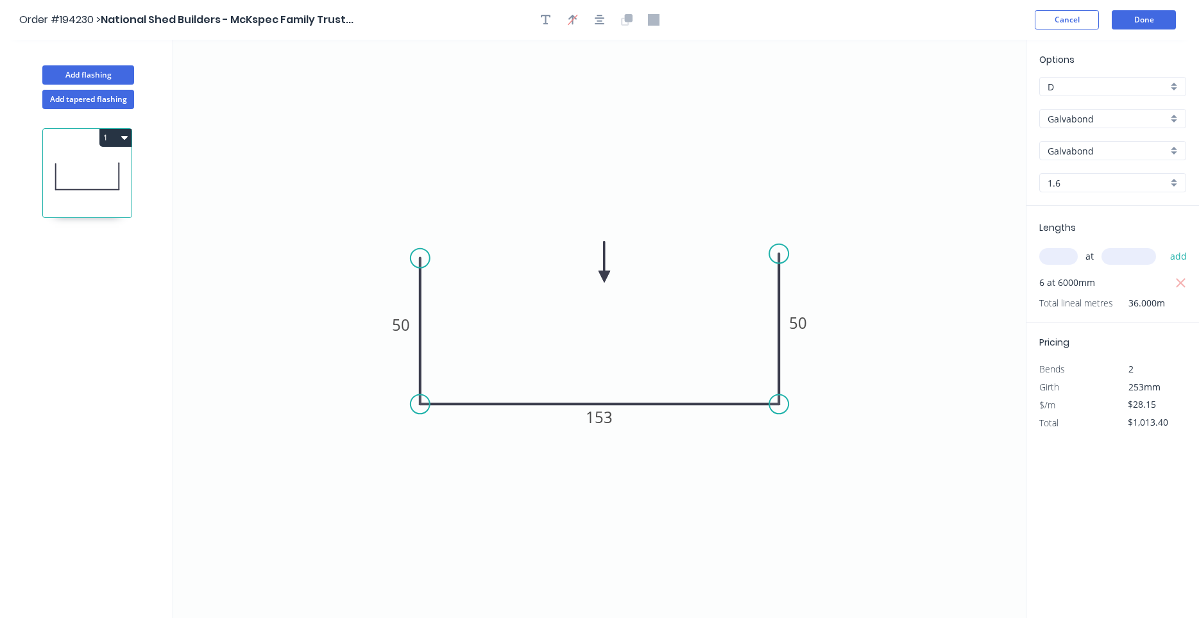
click at [131, 140] on div "1" at bounding box center [87, 173] width 90 height 90
click at [124, 140] on icon "button" at bounding box center [124, 137] width 6 height 10
click at [118, 165] on div "Duplicate" at bounding box center [70, 169] width 99 height 19
type input "$0.00"
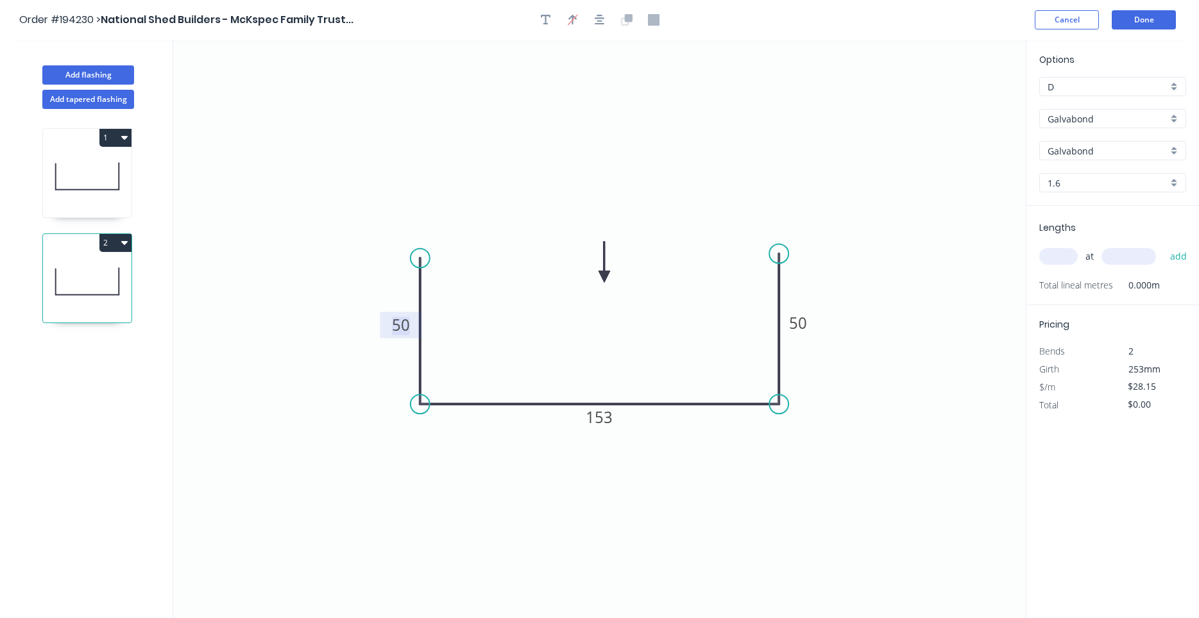
click at [404, 330] on tspan "50" at bounding box center [401, 324] width 18 height 21
click at [1047, 265] on input "text" at bounding box center [1058, 256] width 38 height 17
type input "6"
type input "6000"
click at [1163, 246] on button "add" at bounding box center [1178, 257] width 30 height 22
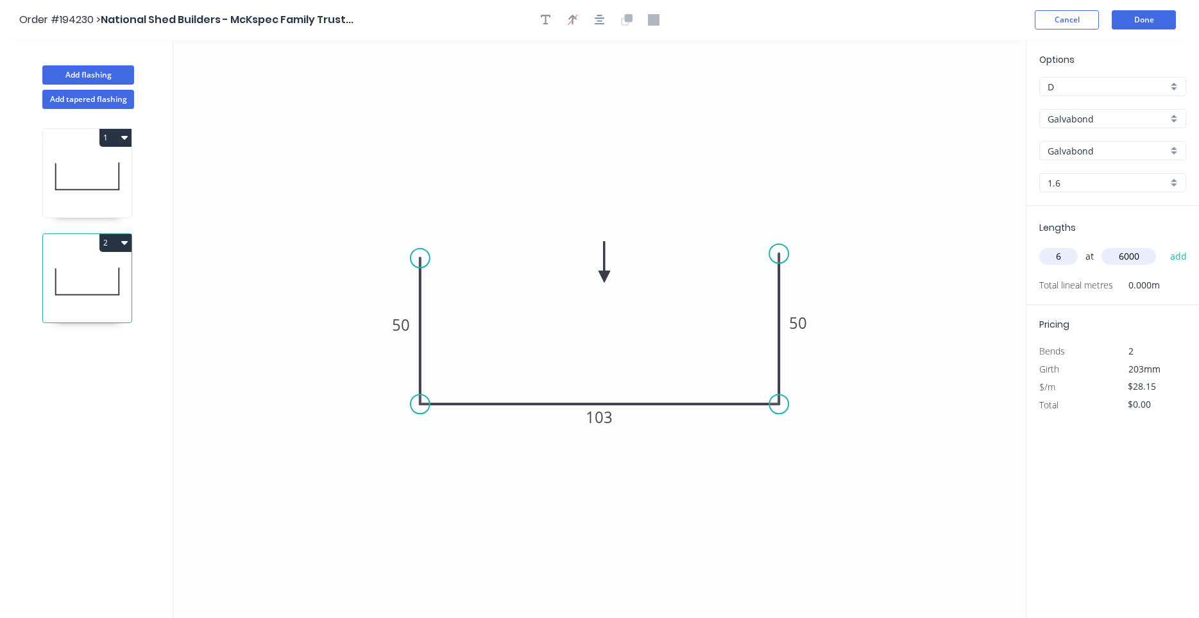
type input "$1,013.40"
click at [97, 192] on icon at bounding box center [87, 176] width 89 height 82
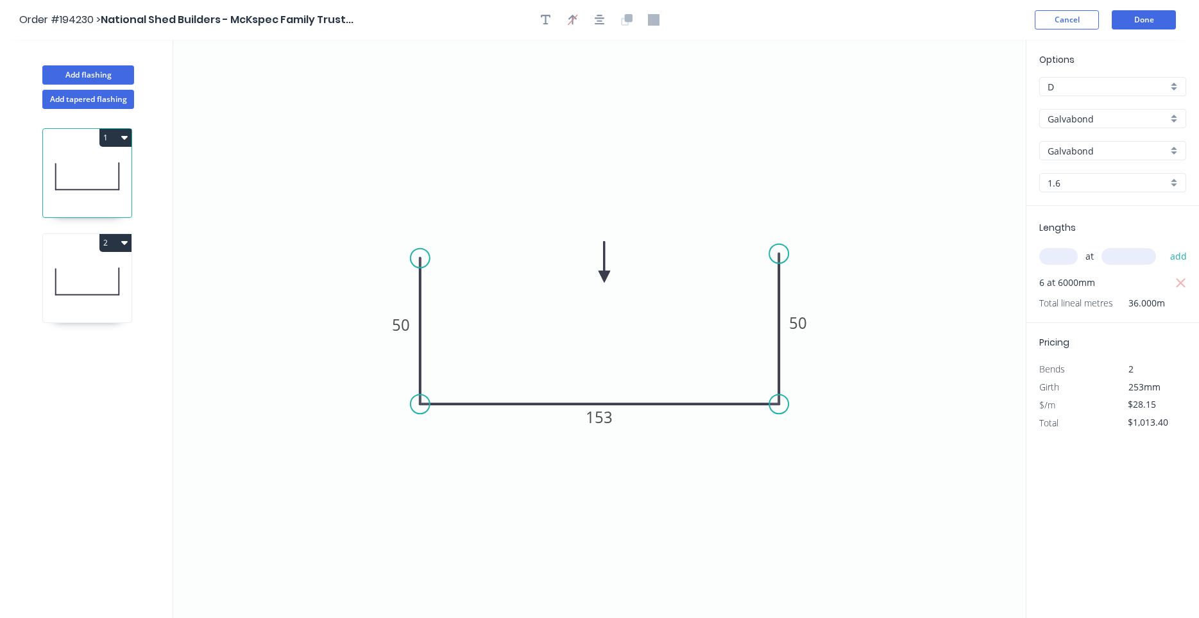
click at [92, 283] on icon at bounding box center [87, 281] width 89 height 82
click at [72, 176] on icon at bounding box center [87, 176] width 89 height 82
click at [78, 252] on icon at bounding box center [87, 281] width 89 height 82
click at [1156, 19] on button "Done" at bounding box center [1143, 19] width 64 height 19
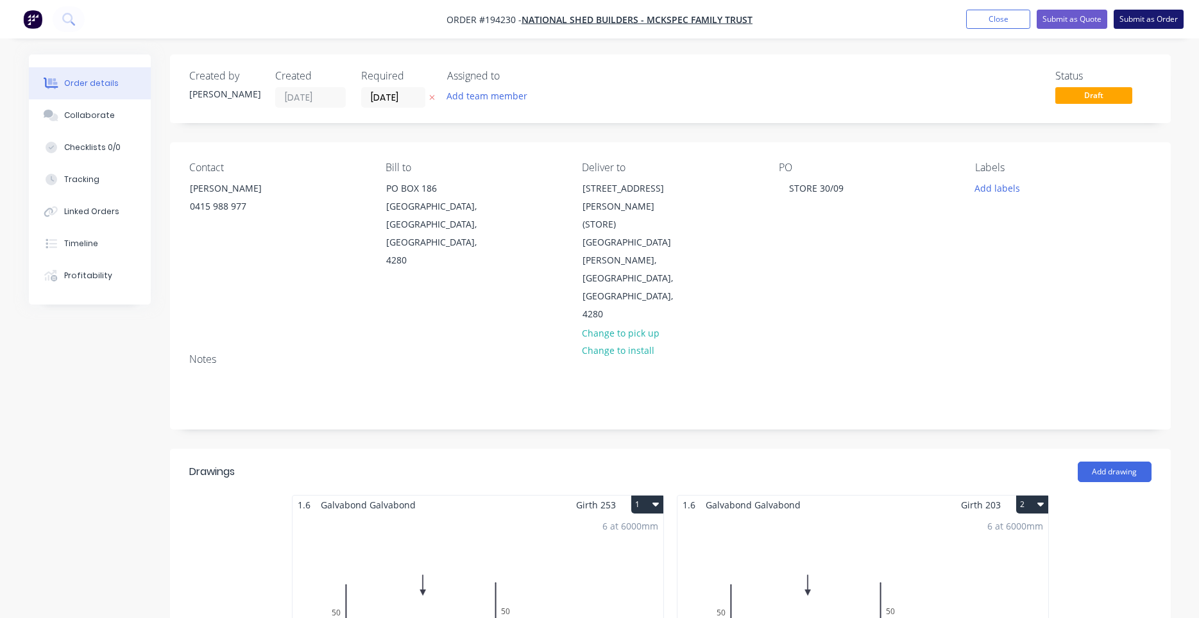
click at [1134, 24] on button "Submit as Order" at bounding box center [1148, 19] width 70 height 19
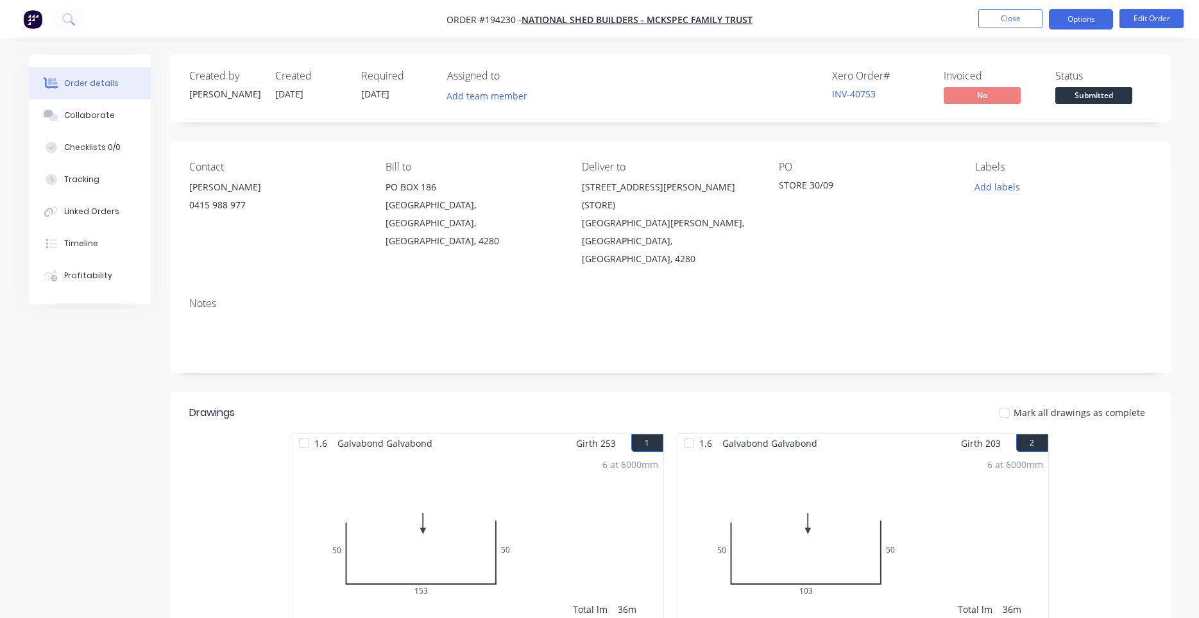
click at [1094, 24] on button "Options" at bounding box center [1081, 19] width 64 height 21
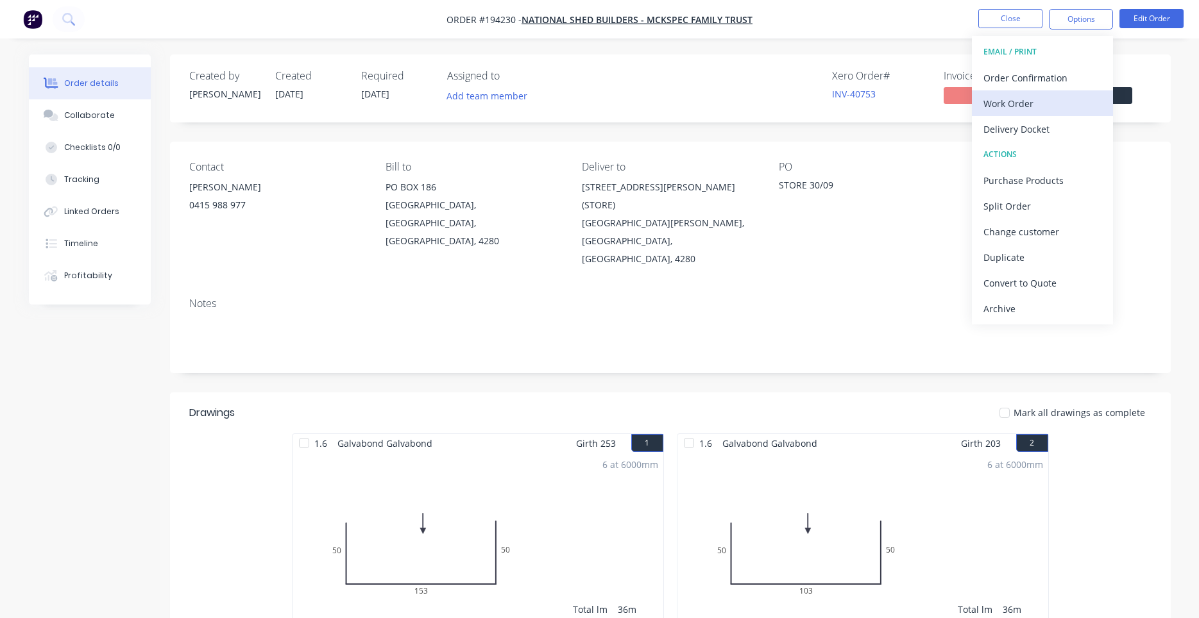
click at [1052, 104] on div "Work Order" at bounding box center [1042, 103] width 118 height 19
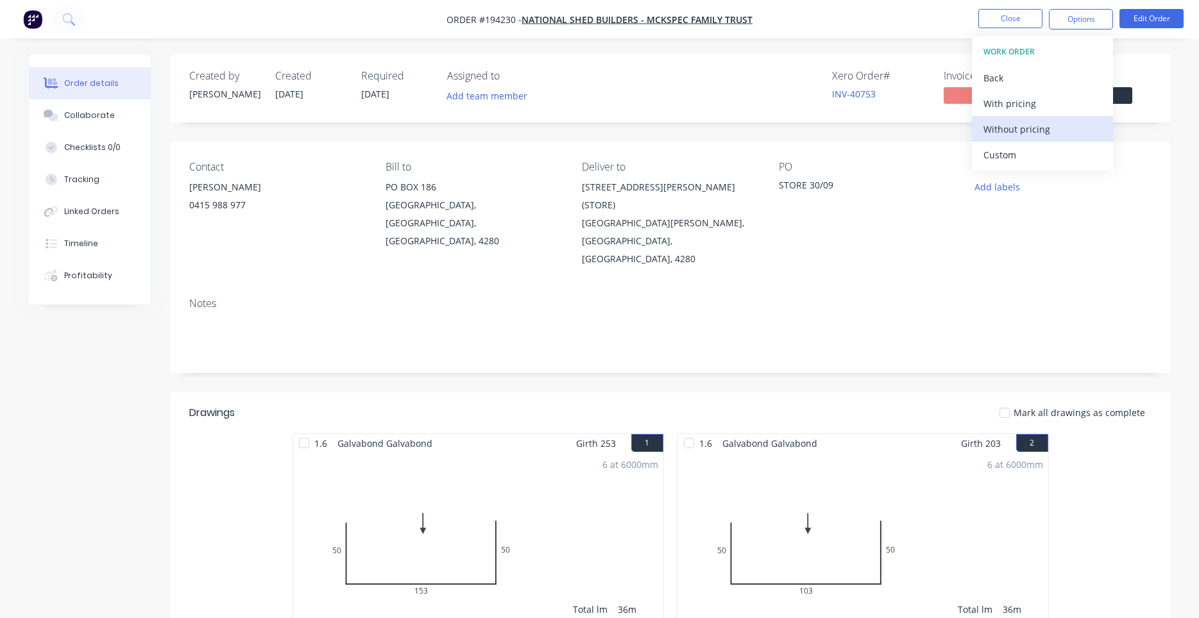
click at [1039, 125] on div "Without pricing" at bounding box center [1042, 129] width 118 height 19
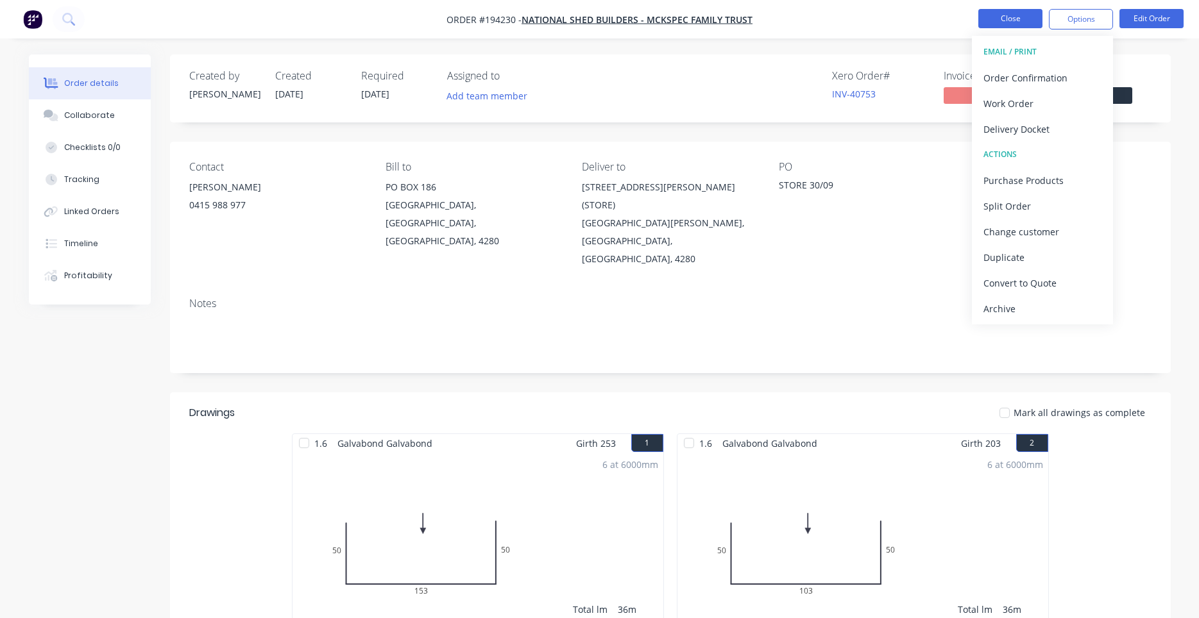
click at [1020, 22] on button "Close" at bounding box center [1010, 18] width 64 height 19
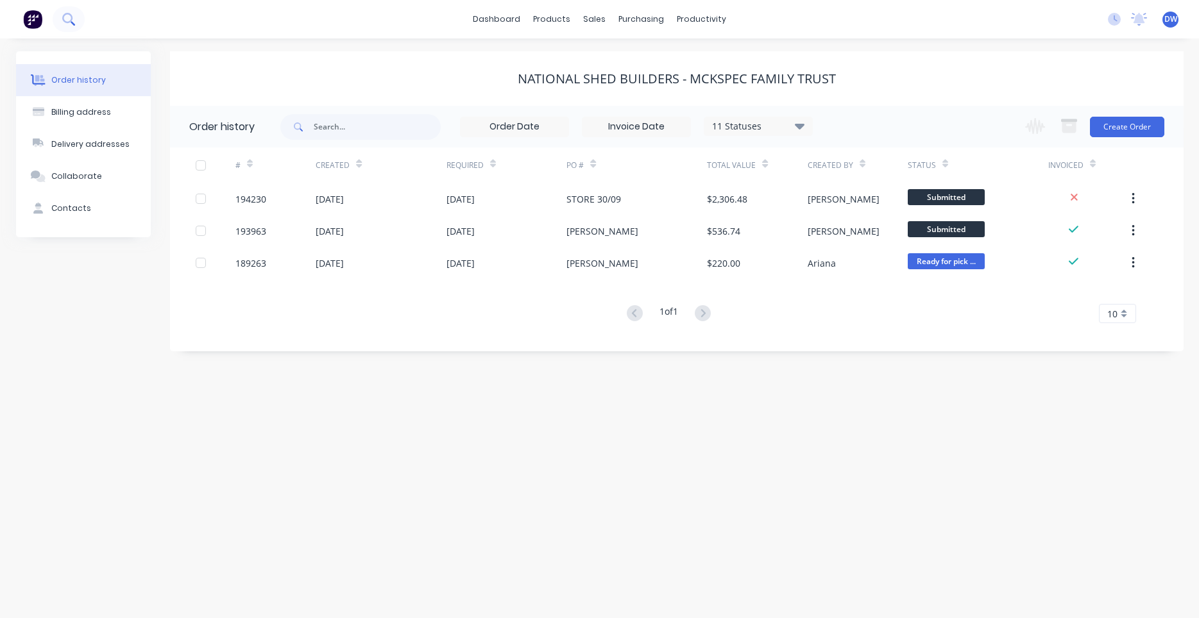
click at [77, 21] on button at bounding box center [69, 19] width 32 height 26
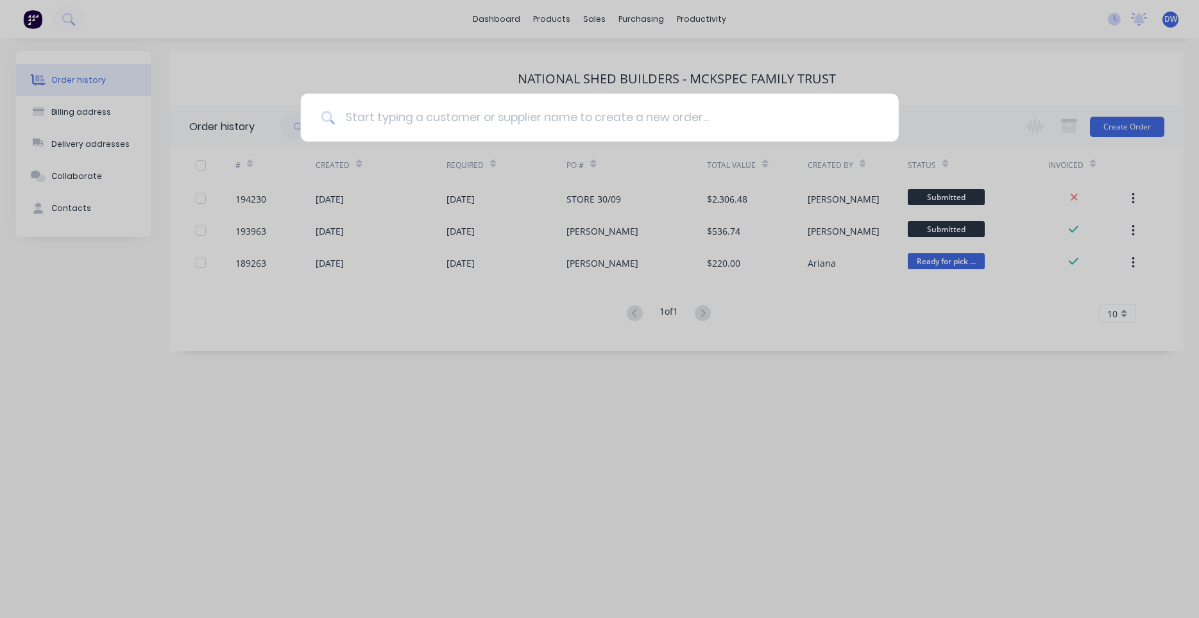
click at [379, 114] on input at bounding box center [606, 118] width 543 height 48
type input "g"
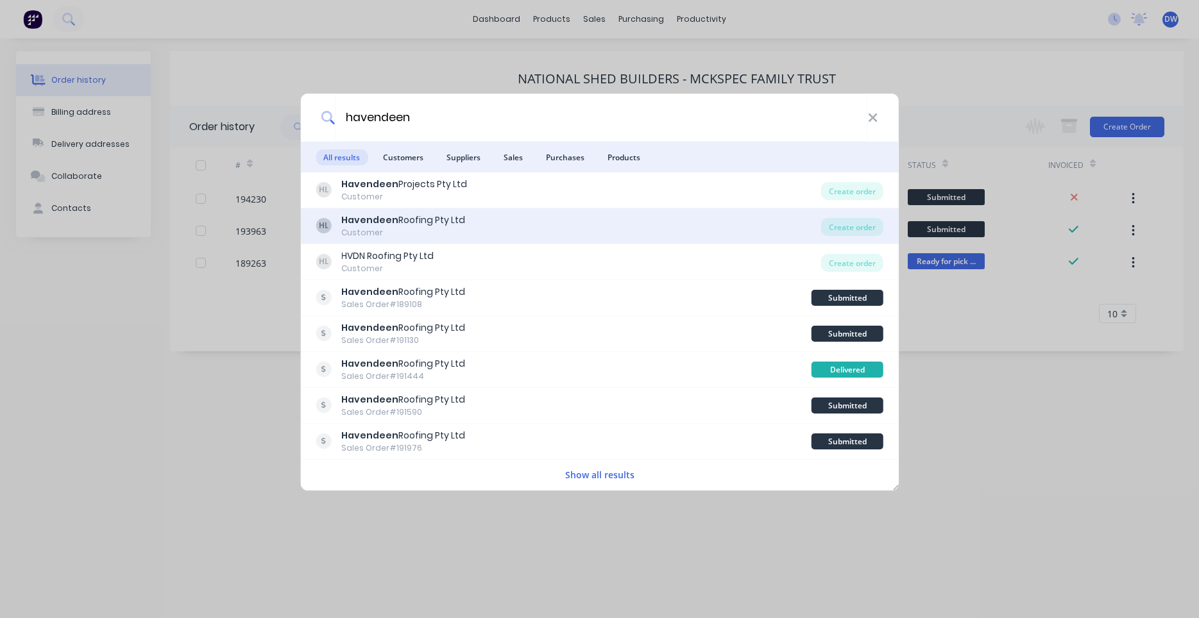
type input "havendeen"
click at [432, 218] on div "Havendeen Roofing Pty Ltd" at bounding box center [403, 220] width 124 height 13
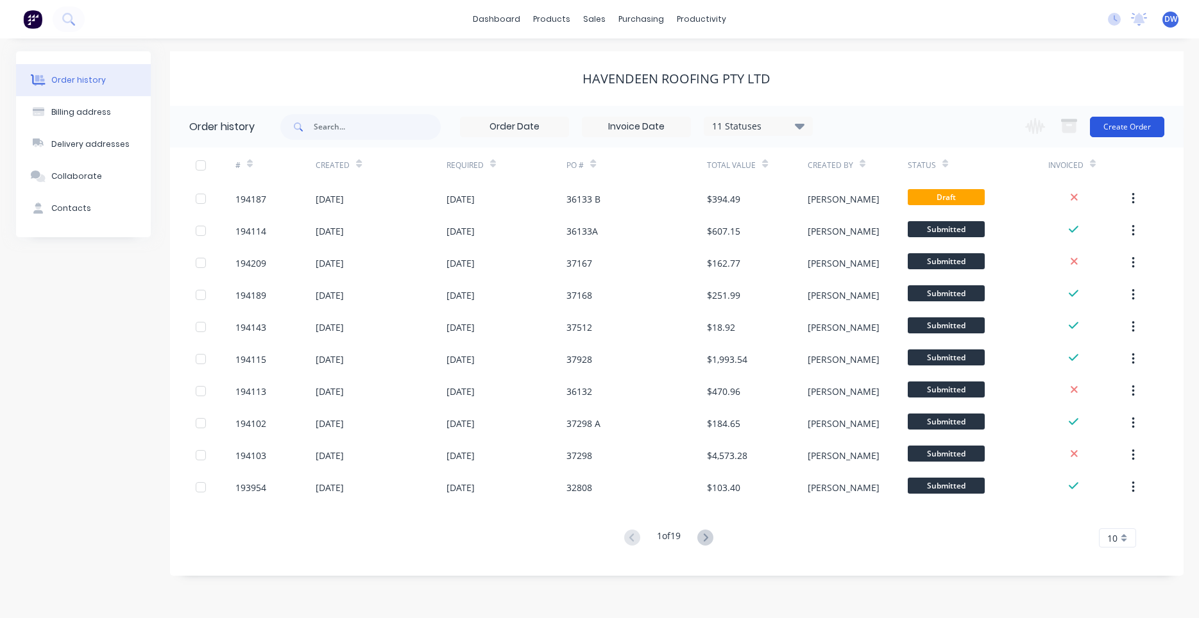
click at [1117, 123] on button "Create Order" at bounding box center [1127, 127] width 74 height 21
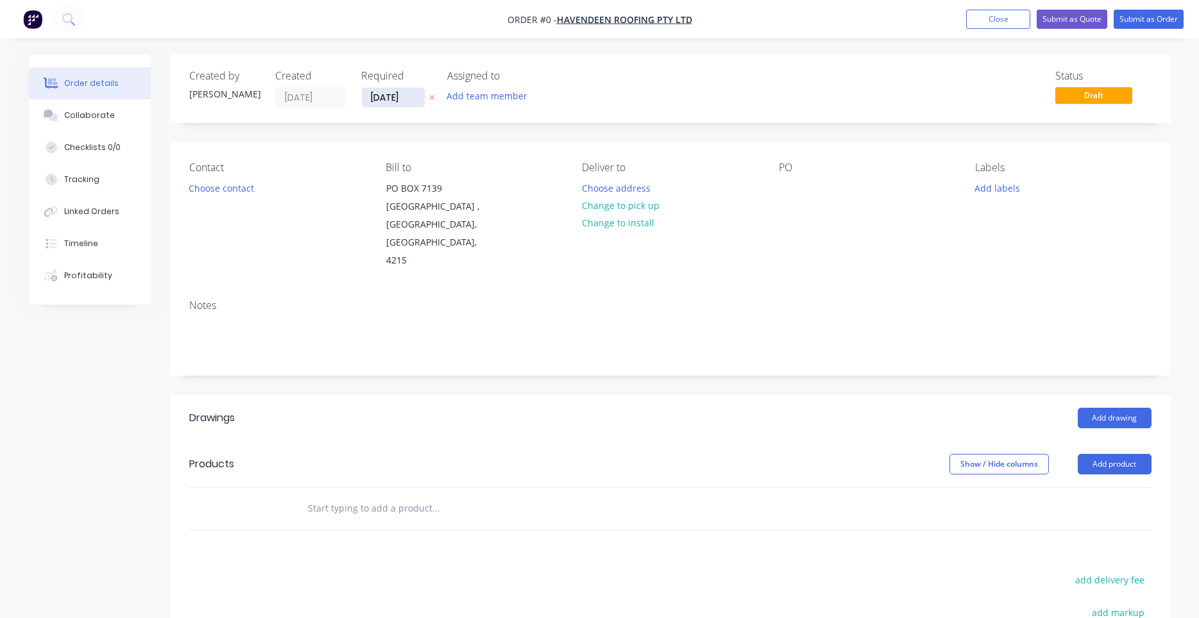
click at [389, 97] on input "[DATE]" at bounding box center [393, 97] width 63 height 19
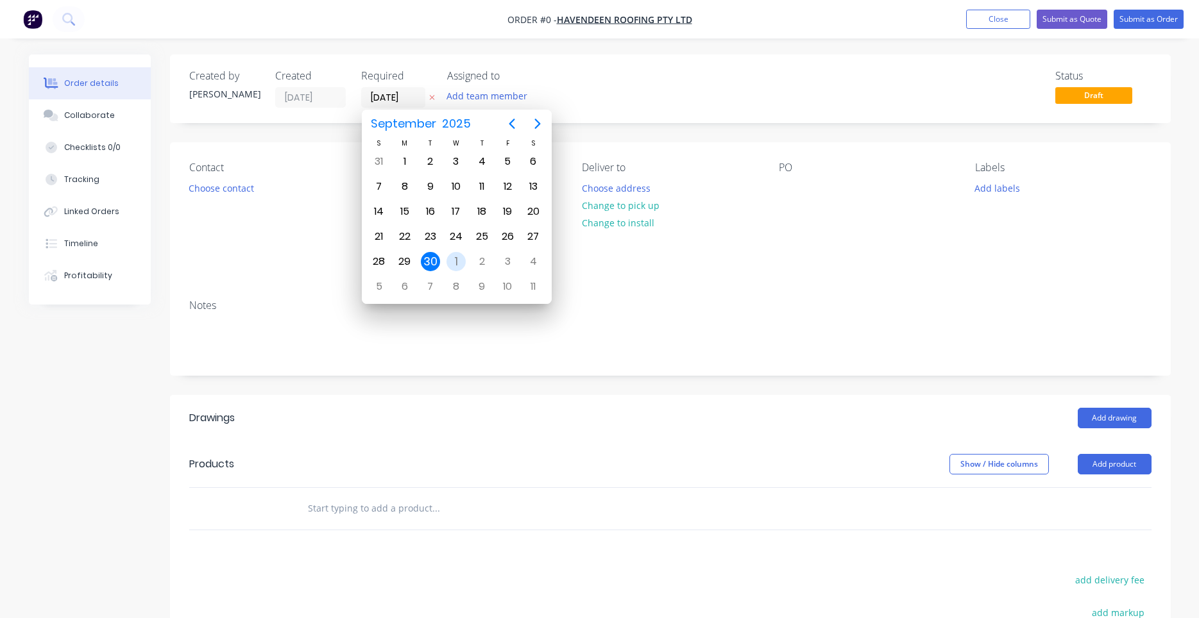
click at [457, 261] on div "1" at bounding box center [455, 261] width 19 height 19
type input "[DATE]"
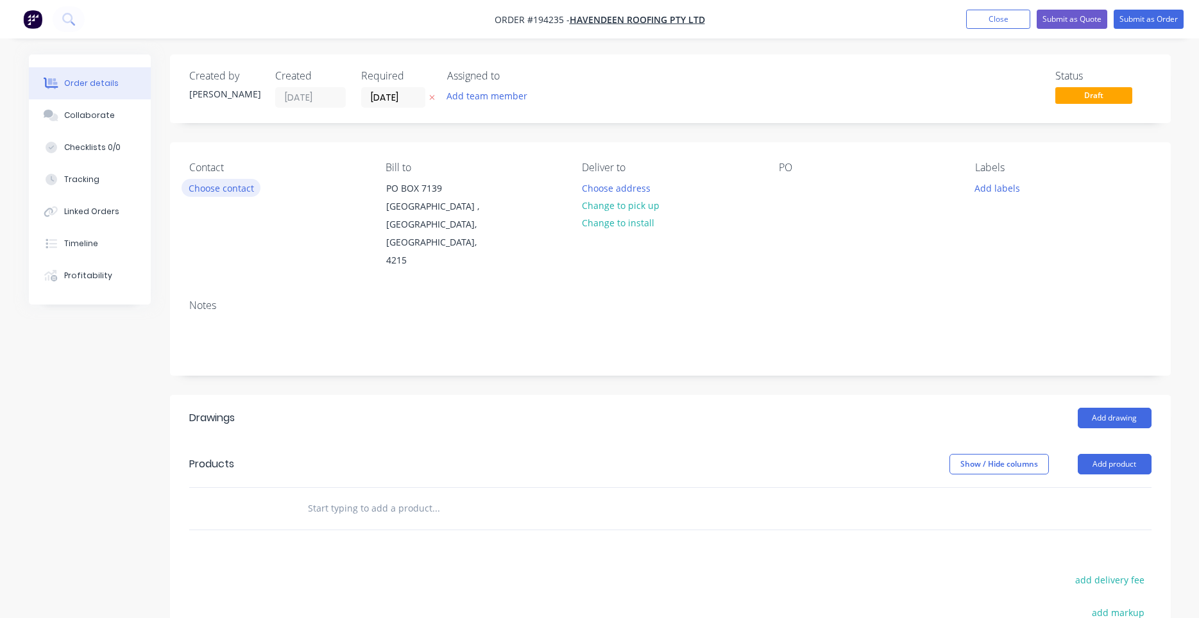
click at [233, 190] on button "Choose contact" at bounding box center [220, 187] width 79 height 17
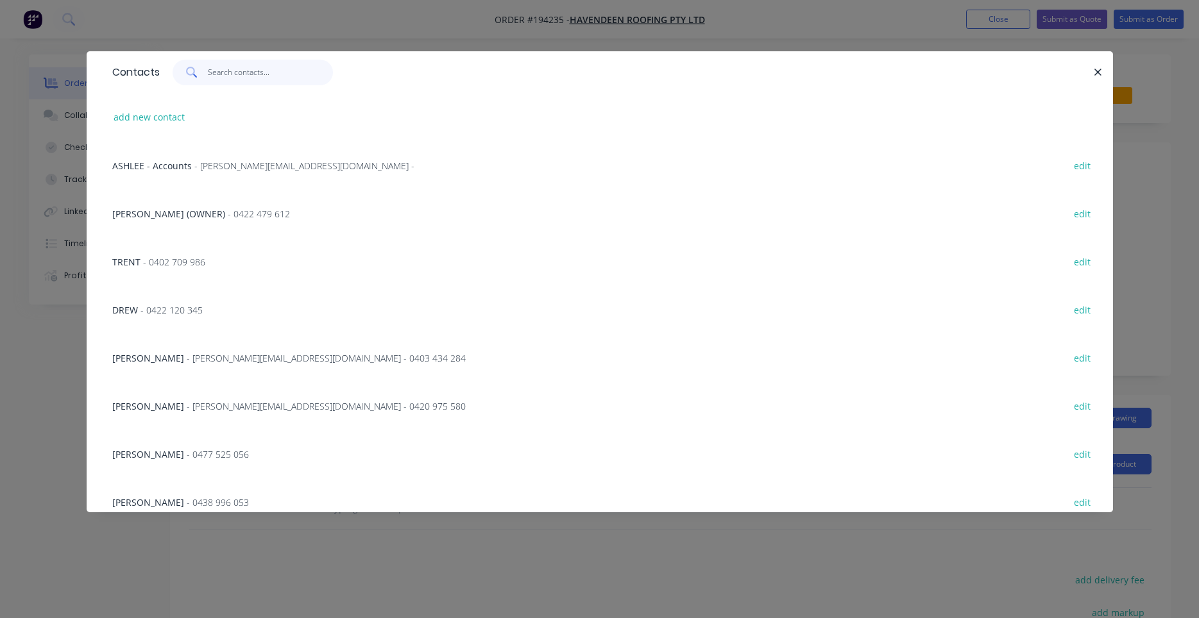
click at [246, 71] on input "text" at bounding box center [270, 73] width 125 height 26
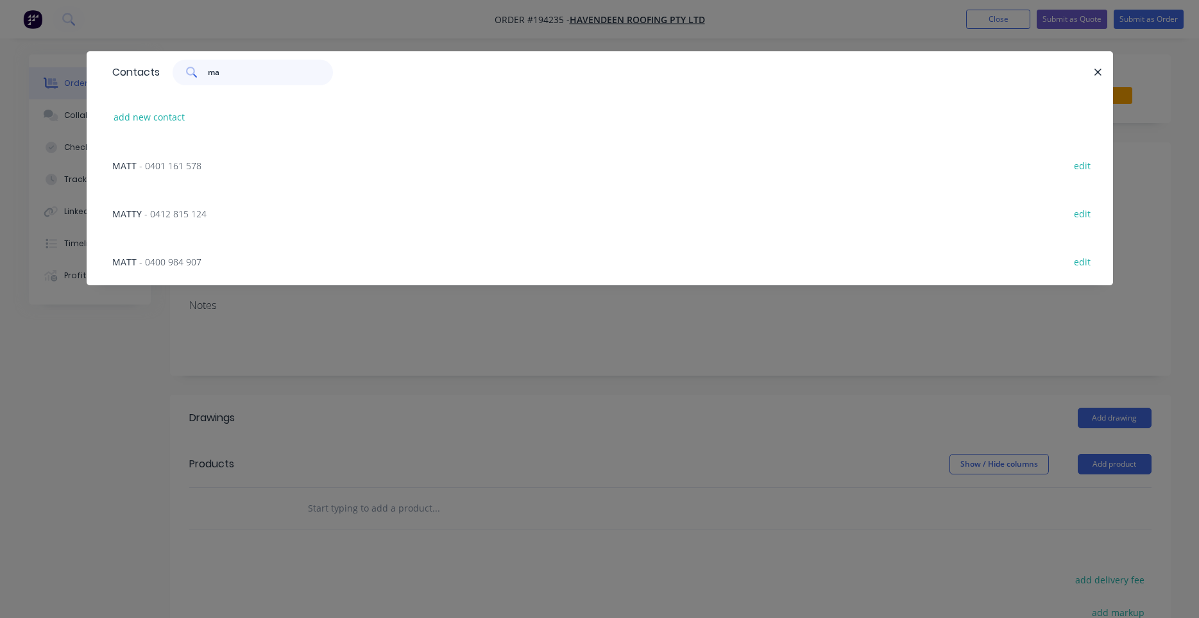
type input "ma"
click at [193, 168] on span "- 0401 161 578" at bounding box center [170, 166] width 62 height 12
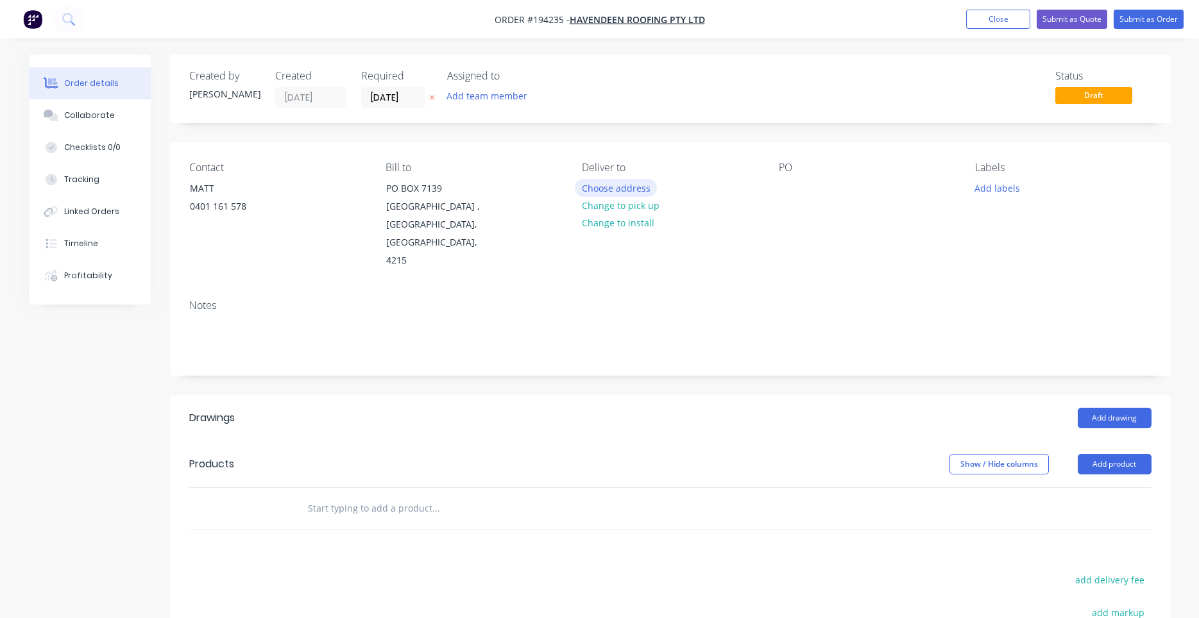
click at [583, 189] on button "Choose address" at bounding box center [616, 187] width 82 height 17
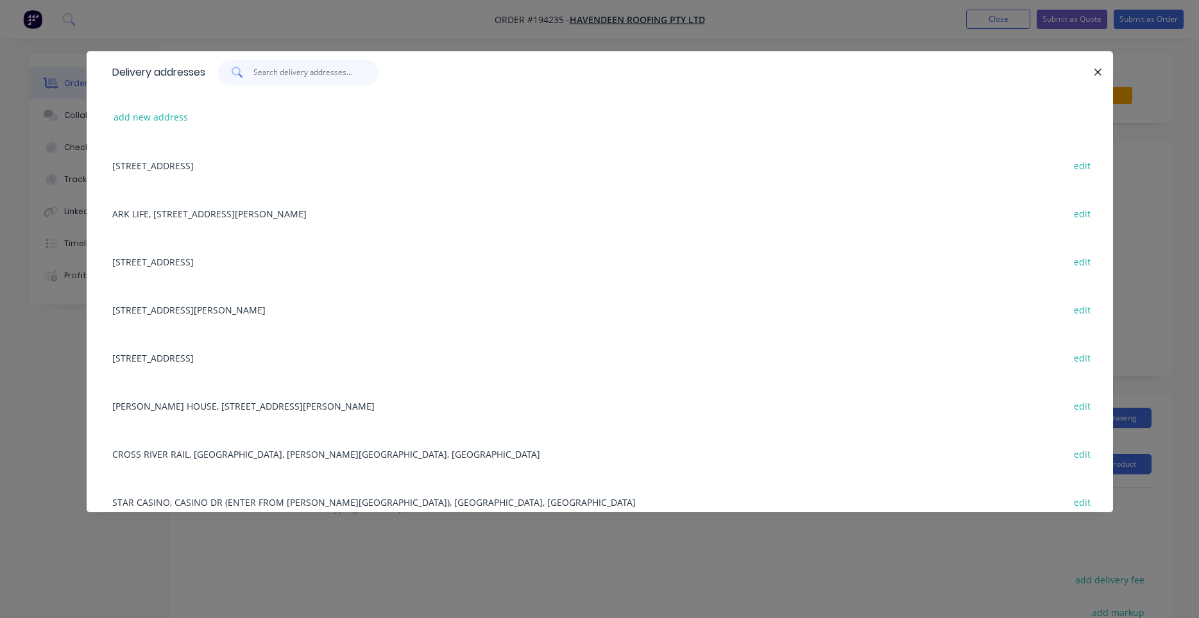
click at [316, 84] on input "text" at bounding box center [315, 73] width 125 height 26
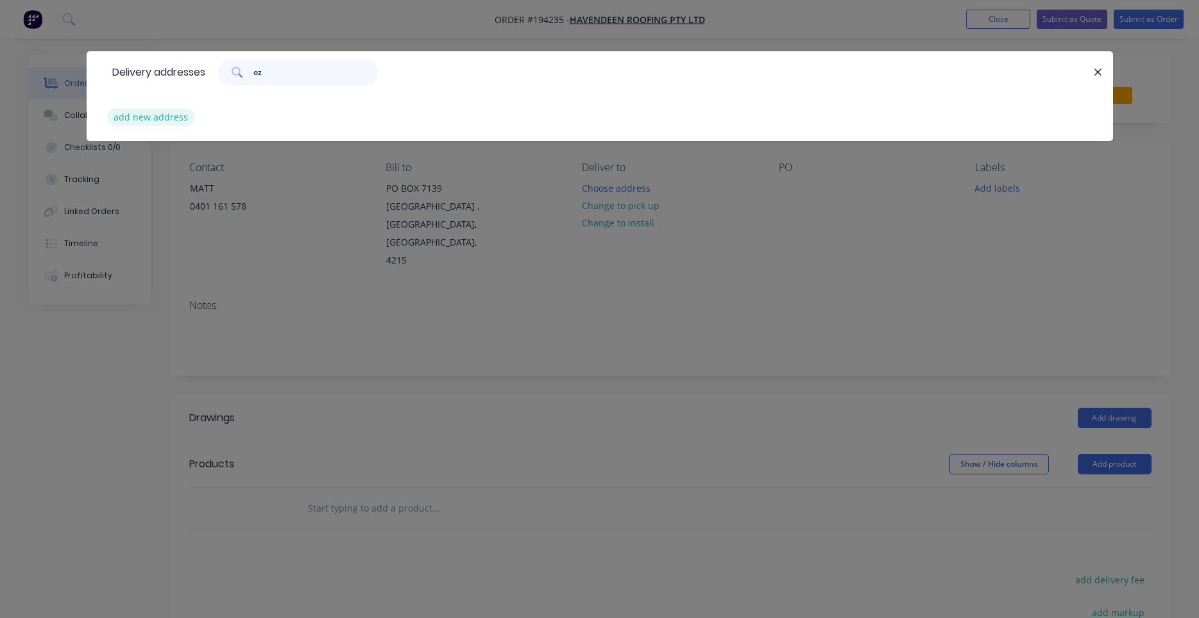
type input "oz"
click at [159, 122] on button "add new address" at bounding box center [151, 116] width 88 height 17
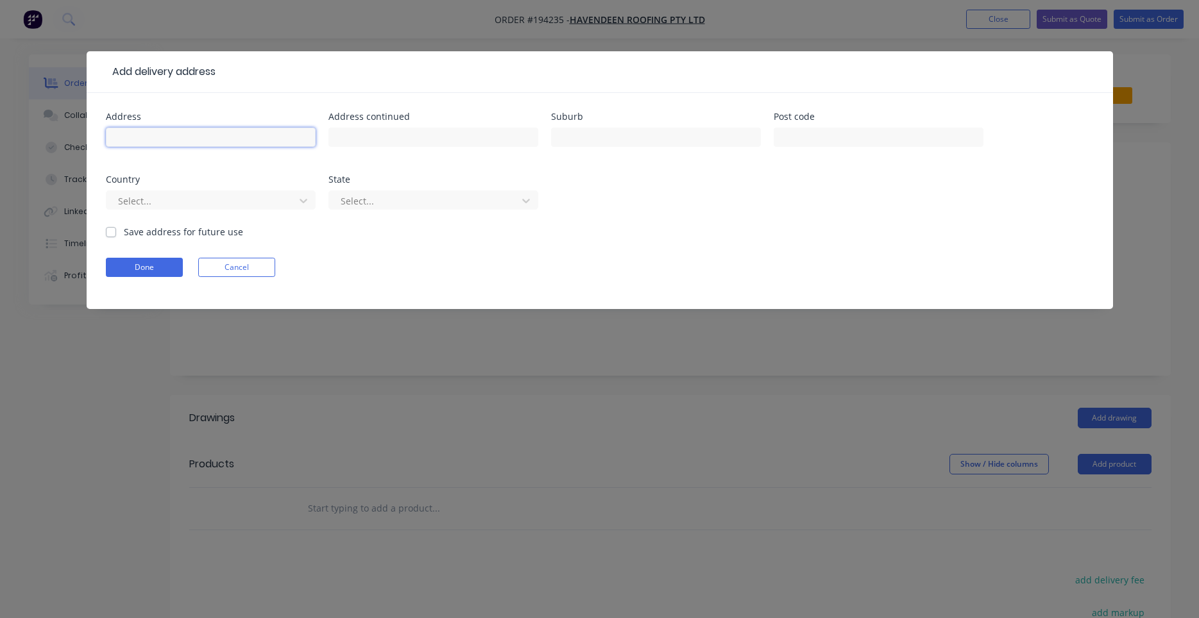
click at [215, 129] on input "text" at bounding box center [211, 137] width 210 height 19
type input "9 Ozone Parade"
type input "[GEOGRAPHIC_DATA]"
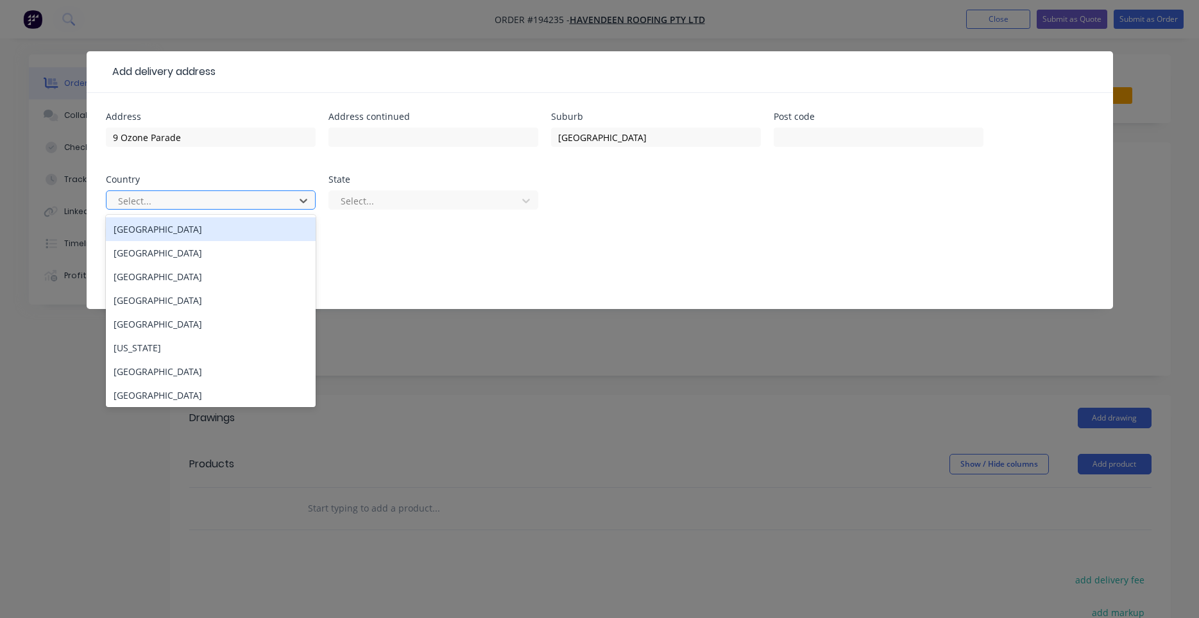
click at [264, 205] on div at bounding box center [202, 201] width 171 height 16
click at [252, 227] on div "[GEOGRAPHIC_DATA]" at bounding box center [211, 229] width 210 height 24
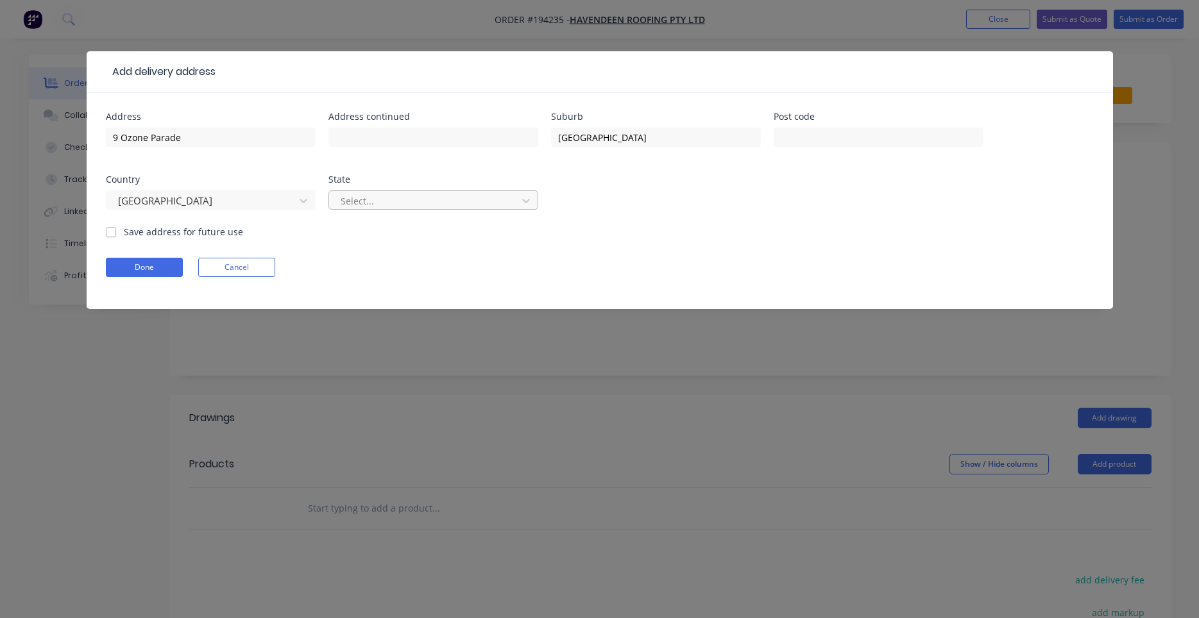
click at [400, 198] on div at bounding box center [424, 201] width 171 height 16
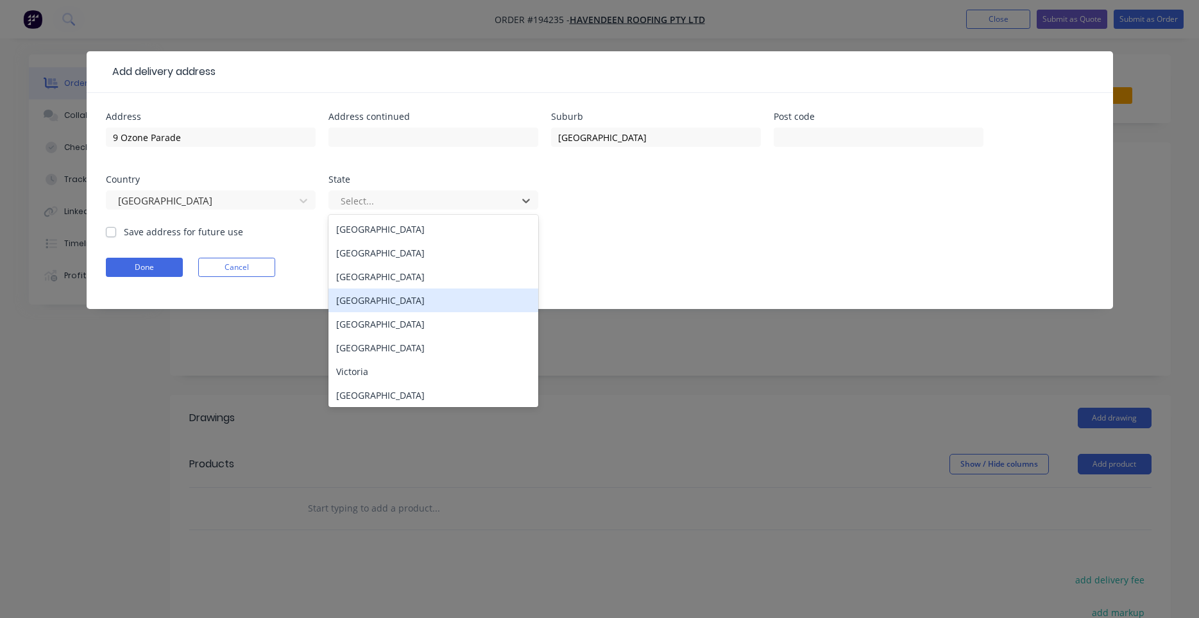
click at [385, 300] on div "[GEOGRAPHIC_DATA]" at bounding box center [433, 301] width 210 height 24
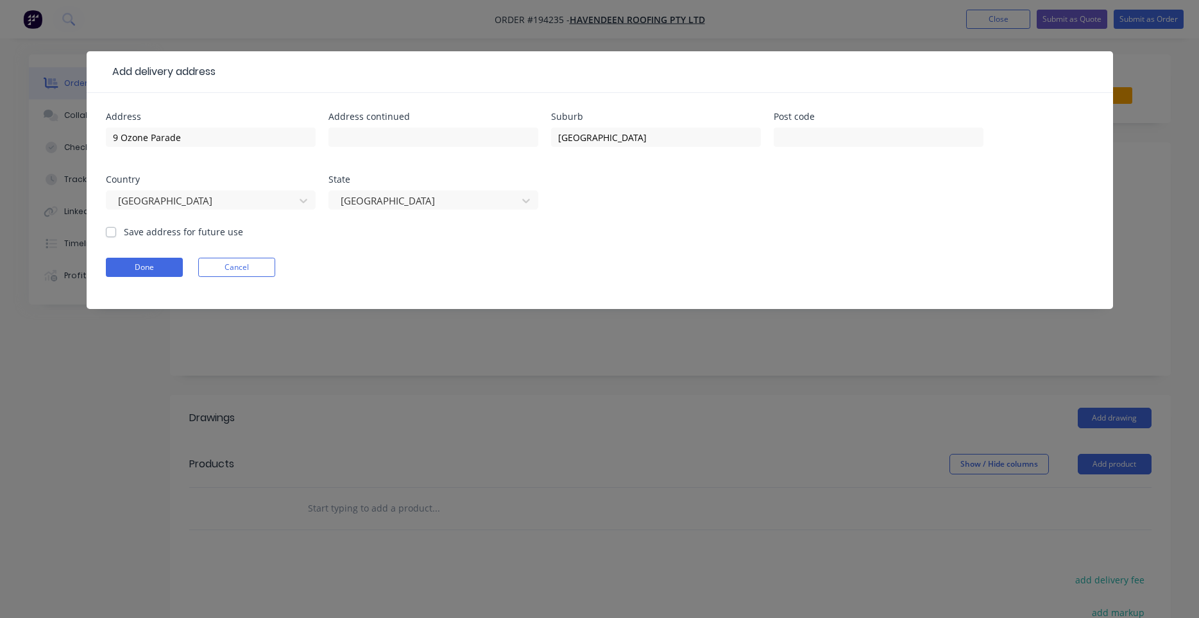
click at [124, 232] on label "Save address for future use" at bounding box center [183, 231] width 119 height 13
click at [116, 232] on input "Save address for future use" at bounding box center [111, 231] width 10 height 12
checkbox input "true"
click at [171, 262] on button "Done" at bounding box center [144, 267] width 77 height 19
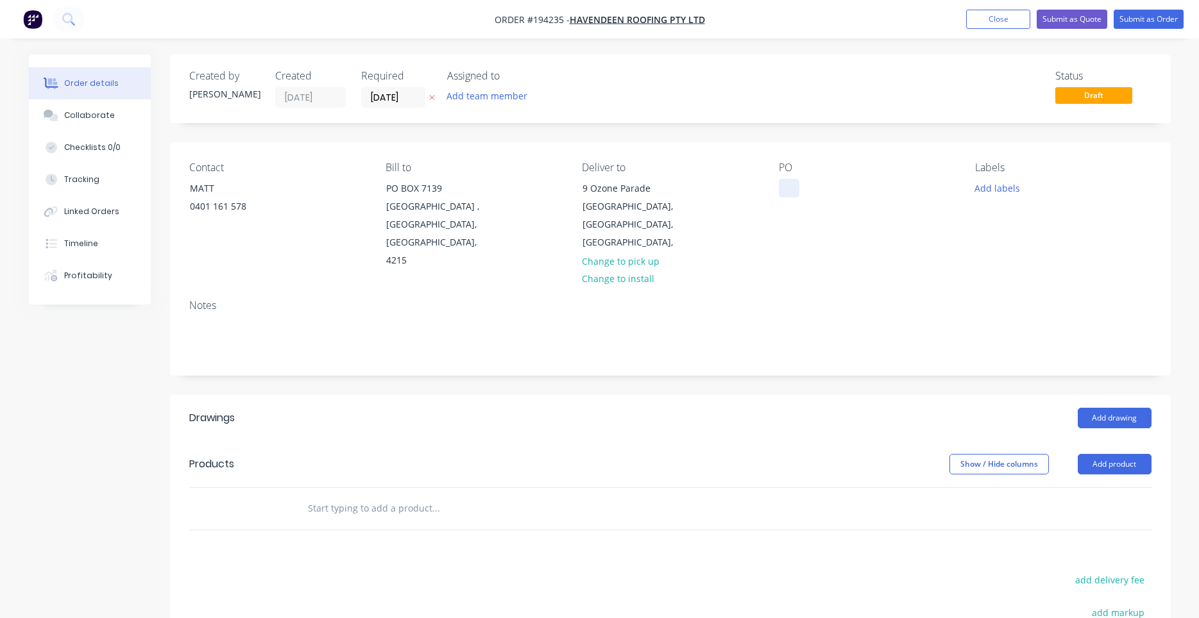
click at [781, 196] on div at bounding box center [789, 188] width 21 height 19
click at [1090, 408] on button "Add drawing" at bounding box center [1114, 418] width 74 height 21
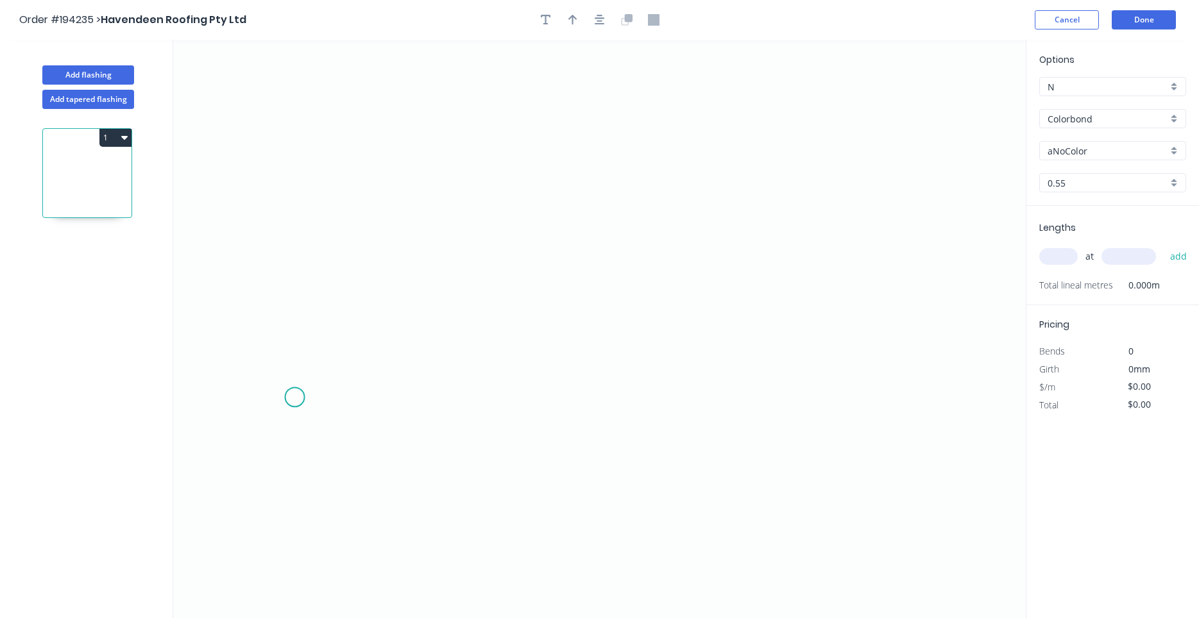
click at [294, 397] on icon "0" at bounding box center [599, 329] width 852 height 578
click at [387, 393] on icon "0" at bounding box center [599, 329] width 852 height 578
click at [387, 393] on circle at bounding box center [386, 396] width 19 height 19
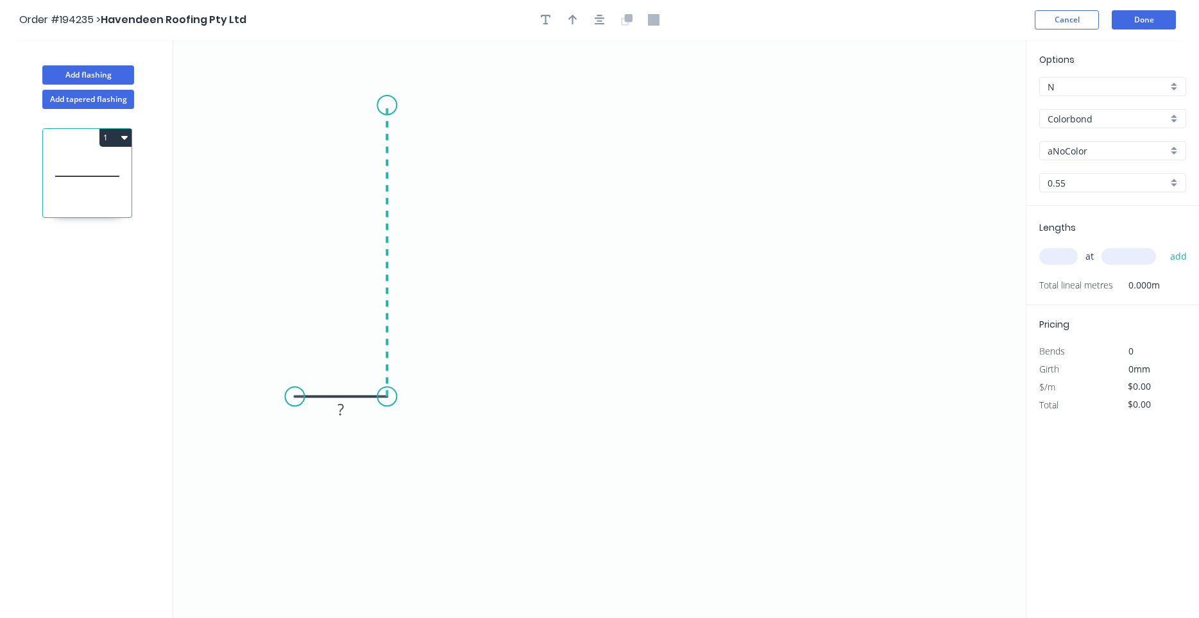
click at [388, 105] on icon "0 ?" at bounding box center [599, 329] width 852 height 578
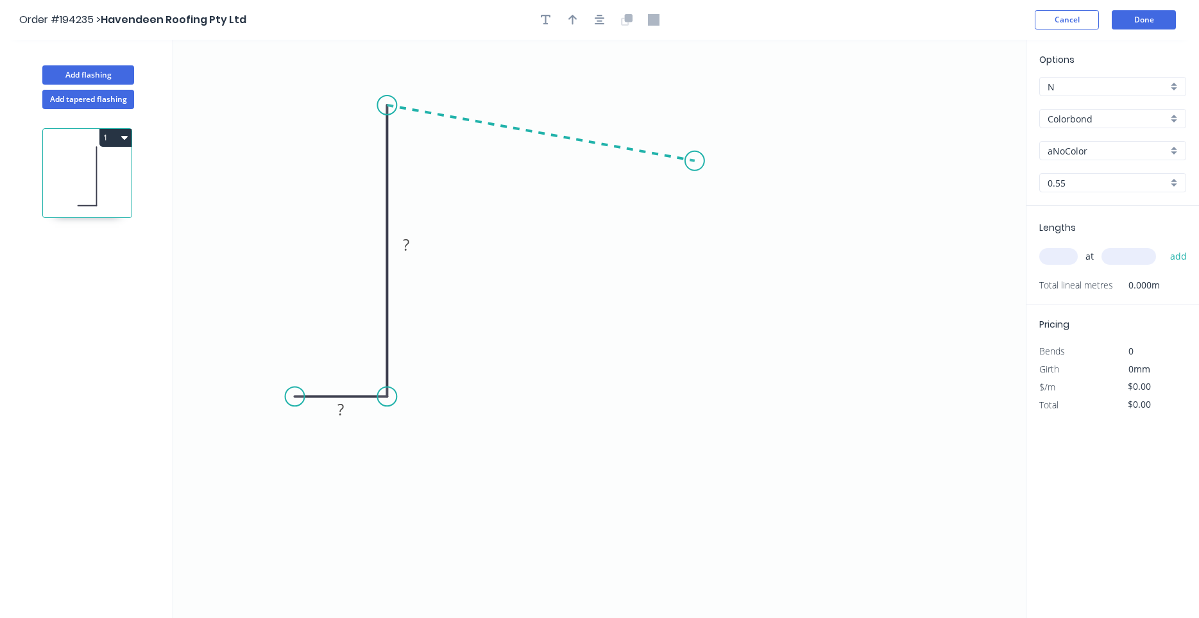
click at [695, 161] on icon "0 ? ?" at bounding box center [599, 329] width 852 height 578
click at [696, 215] on icon "0 ? ? ? ? º" at bounding box center [599, 329] width 852 height 578
click at [696, 215] on circle at bounding box center [694, 215] width 19 height 19
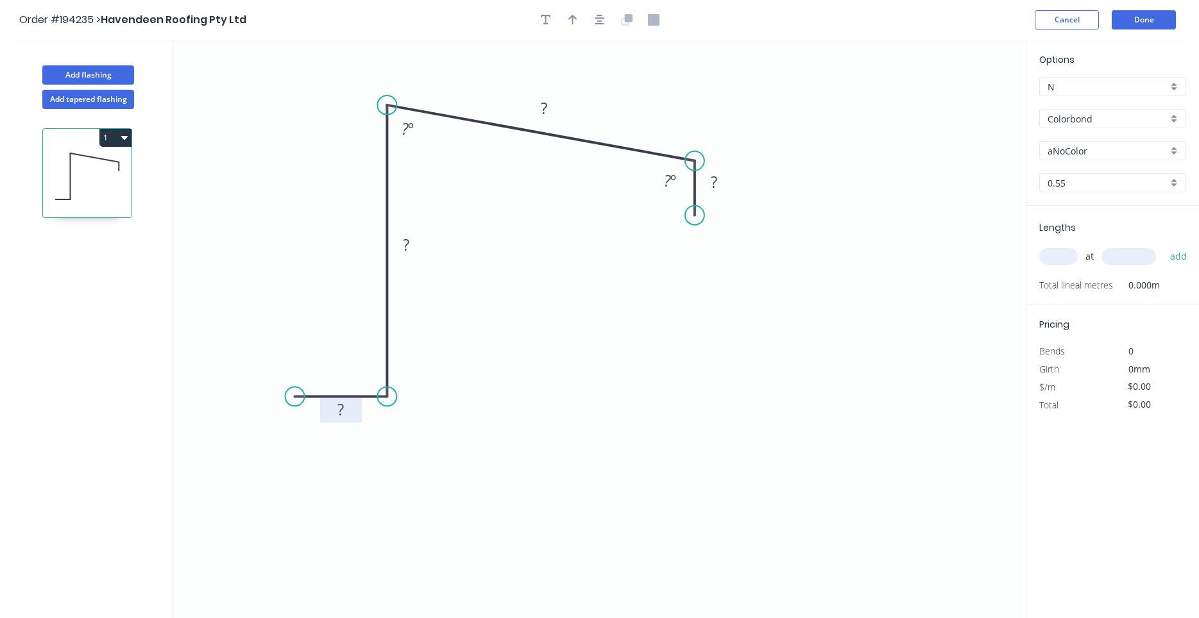
click at [336, 407] on rect at bounding box center [341, 410] width 26 height 18
drag, startPoint x: 336, startPoint y: 407, endPoint x: 347, endPoint y: 407, distance: 10.9
click at [347, 407] on rect at bounding box center [341, 410] width 26 height 18
type input "$12.75"
drag, startPoint x: 696, startPoint y: 210, endPoint x: 695, endPoint y: 232, distance: 21.2
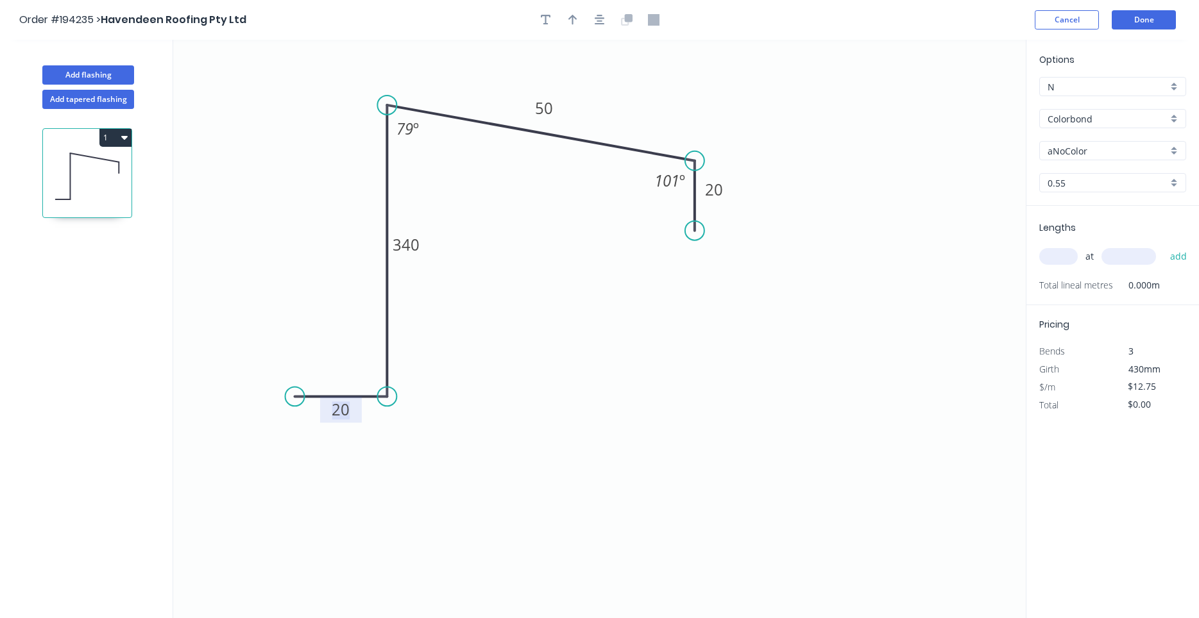
click at [695, 232] on circle at bounding box center [694, 230] width 19 height 19
drag, startPoint x: 695, startPoint y: 232, endPoint x: 693, endPoint y: 242, distance: 11.1
click at [693, 242] on circle at bounding box center [694, 242] width 19 height 19
click at [1047, 255] on input "text" at bounding box center [1058, 256] width 38 height 17
type input "1"
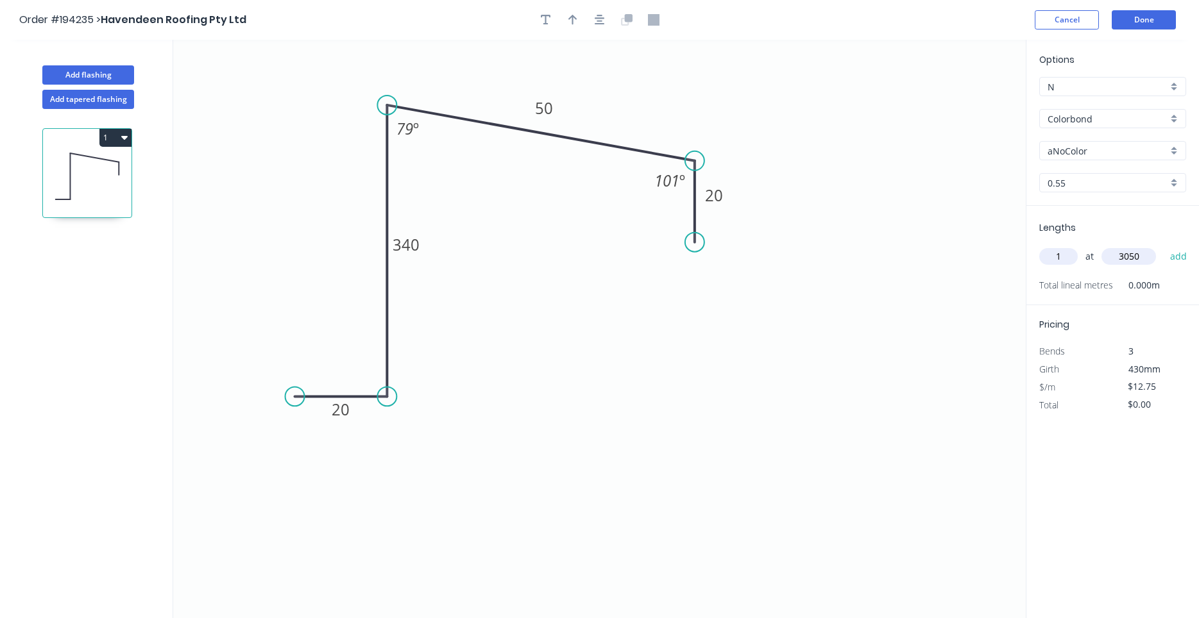
type input "3050"
click at [1179, 387] on icon "button" at bounding box center [1182, 388] width 10 height 10
type input "$12.75"
click at [1065, 261] on input "1" at bounding box center [1058, 256] width 38 height 17
click at [1163, 246] on button "add" at bounding box center [1178, 257] width 30 height 22
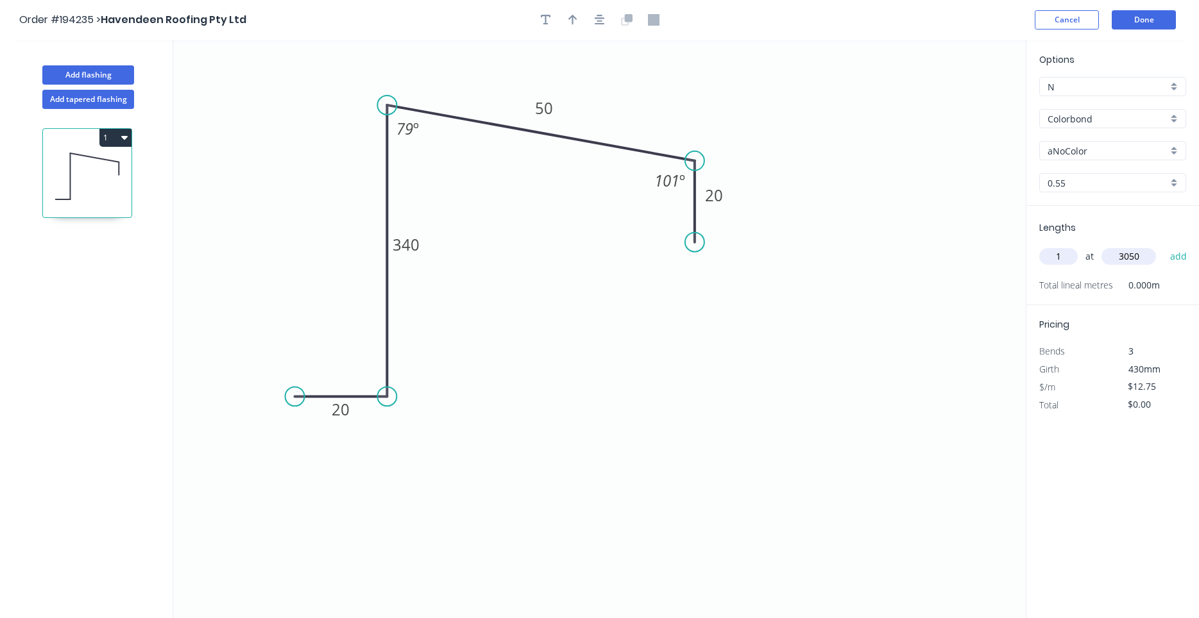
type input "$38.89"
type input "2"
type input "3200"
click at [1163, 246] on button "add" at bounding box center [1178, 257] width 30 height 22
type input "$120.49"
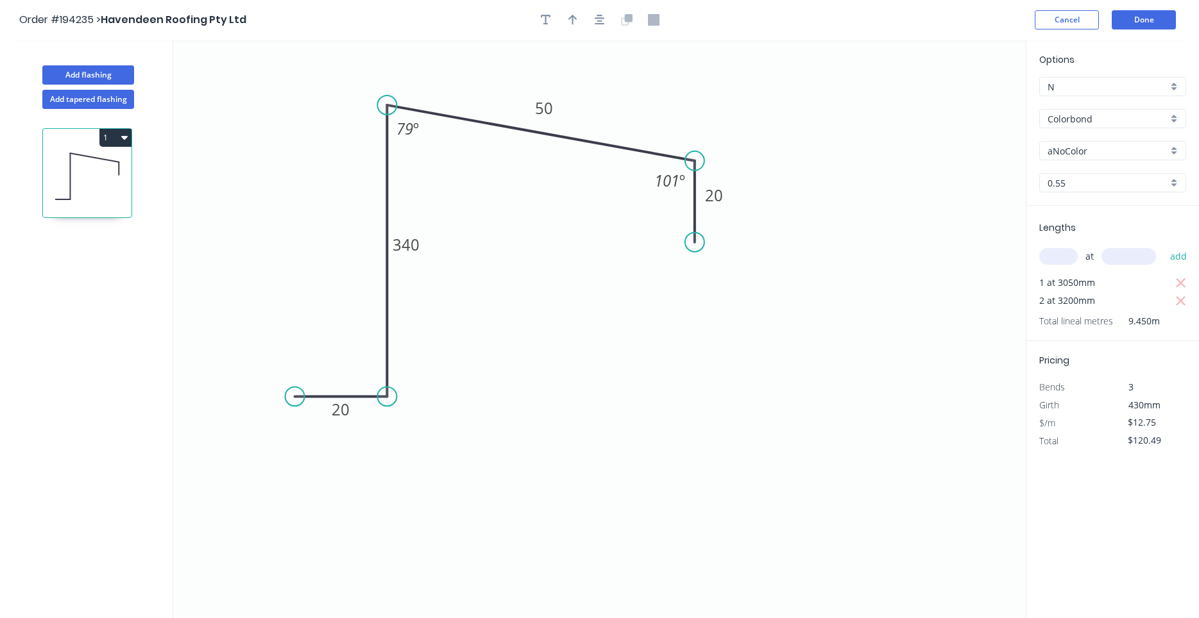
click at [1099, 113] on input "Colorbond" at bounding box center [1107, 118] width 120 height 13
click at [1090, 143] on div "Galvabond" at bounding box center [1113, 143] width 146 height 22
type input "Galvabond"
type input "$13.29"
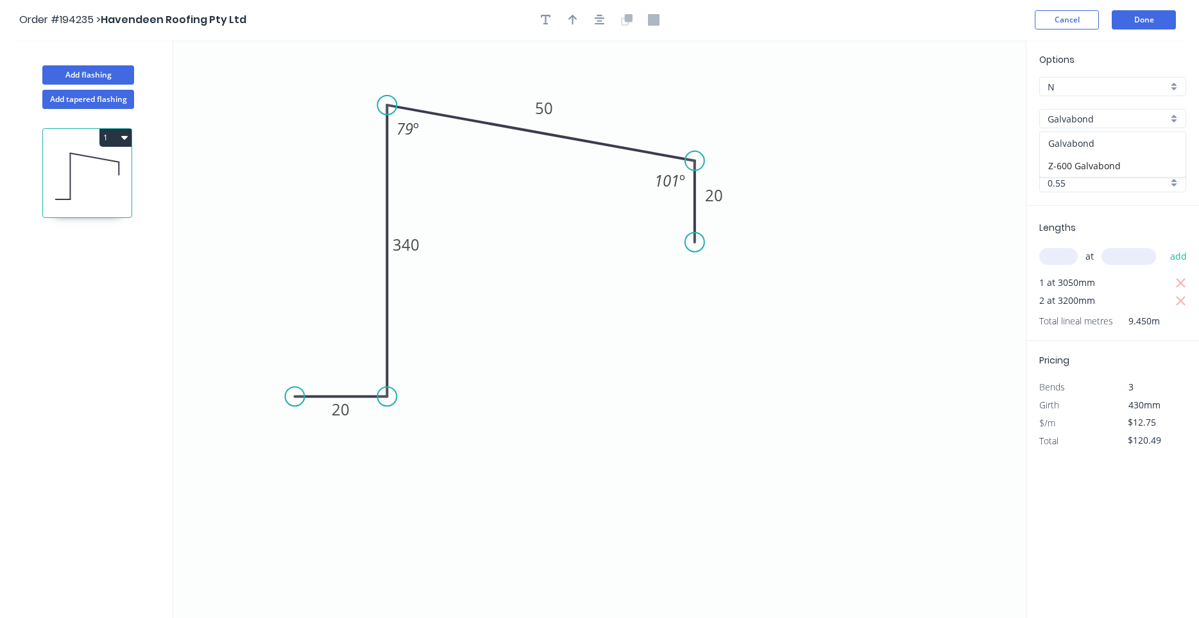
type input "$125.59"
click at [1079, 178] on input "0.55" at bounding box center [1107, 182] width 120 height 13
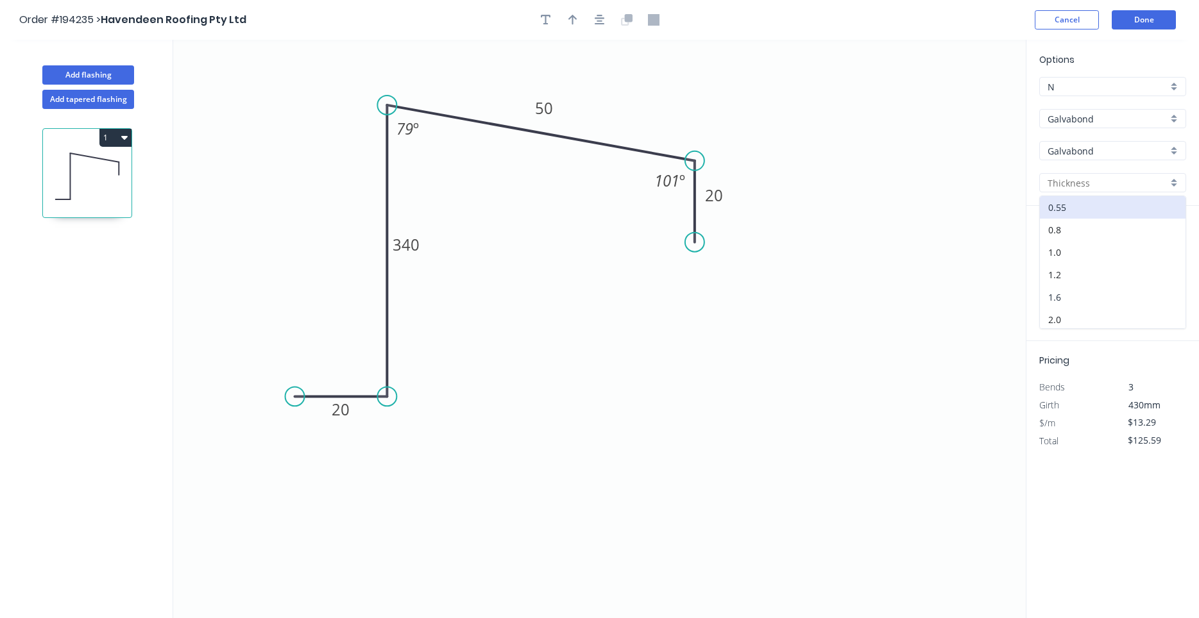
click at [1066, 298] on div "1.6" at bounding box center [1113, 297] width 146 height 22
type input "1.6"
type input "$37.32"
type input "$352.67"
click at [598, 15] on icon "button" at bounding box center [599, 20] width 10 height 12
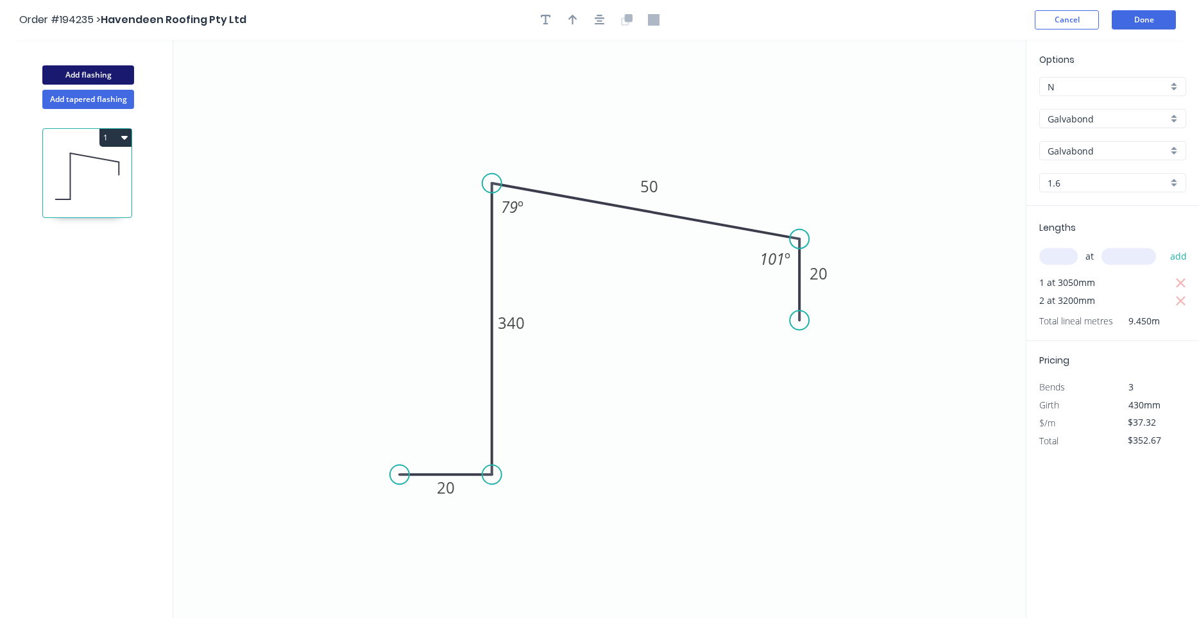
click at [119, 78] on button "Add flashing" at bounding box center [88, 74] width 92 height 19
type input "$0.00"
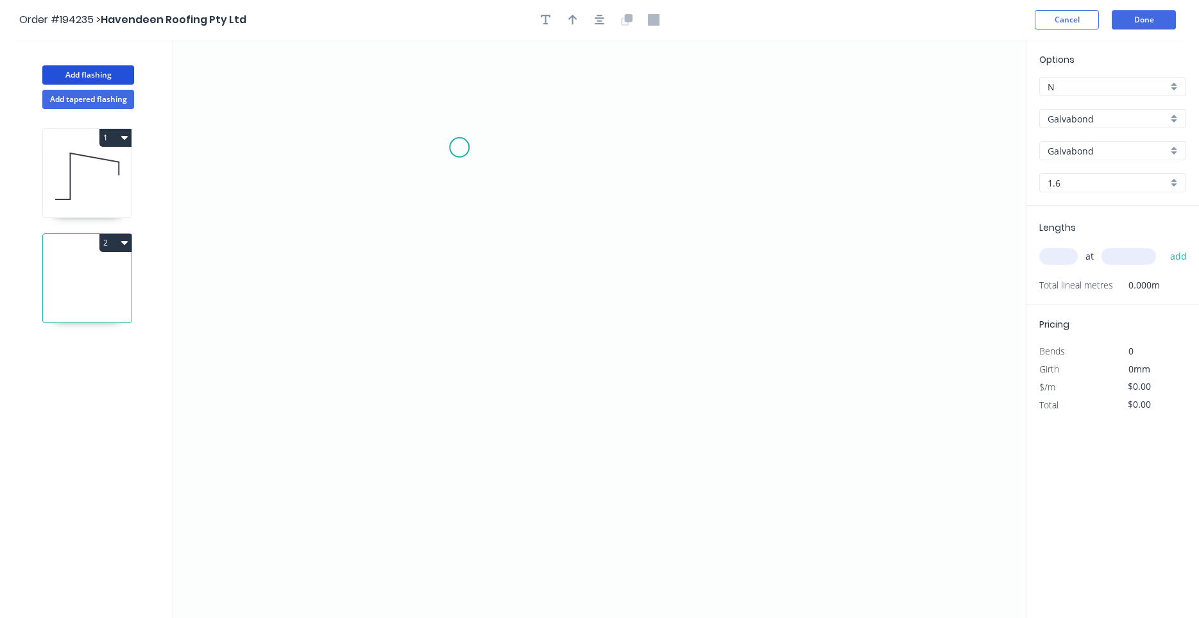
click at [459, 146] on icon "0" at bounding box center [599, 329] width 852 height 578
click at [476, 484] on icon "0" at bounding box center [599, 329] width 852 height 578
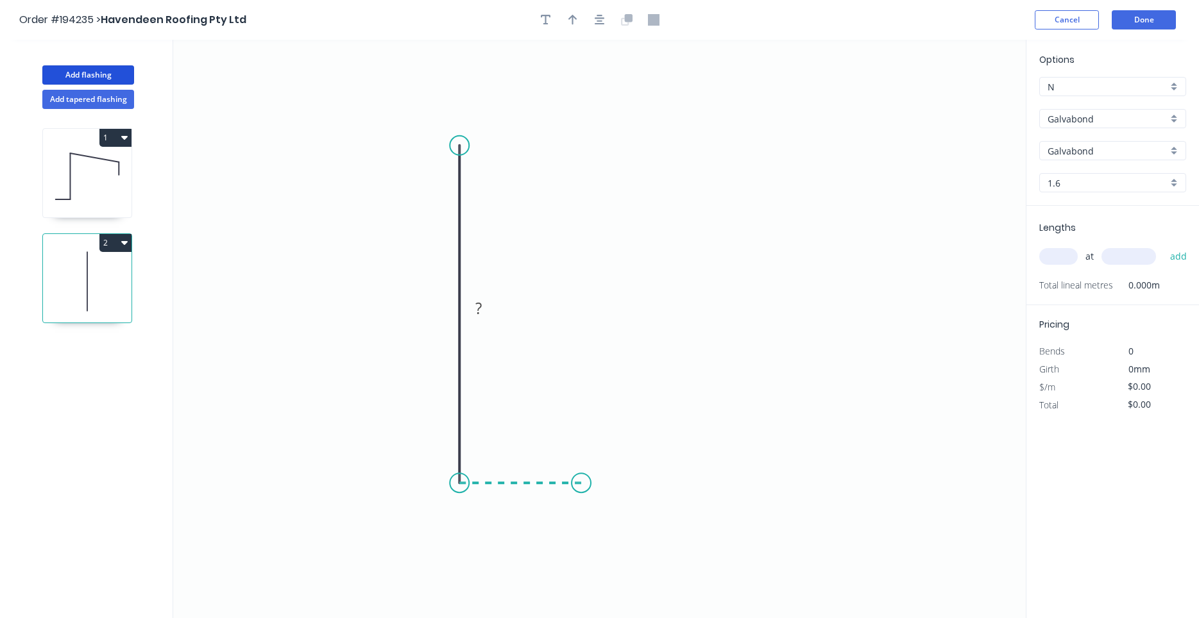
click at [581, 487] on icon "0 ?" at bounding box center [599, 329] width 852 height 578
click at [443, 310] on tspan "?" at bounding box center [440, 308] width 6 height 21
type input "$24.99"
click at [1058, 269] on div "at add" at bounding box center [1113, 256] width 149 height 35
click at [1061, 260] on input "text" at bounding box center [1058, 256] width 38 height 17
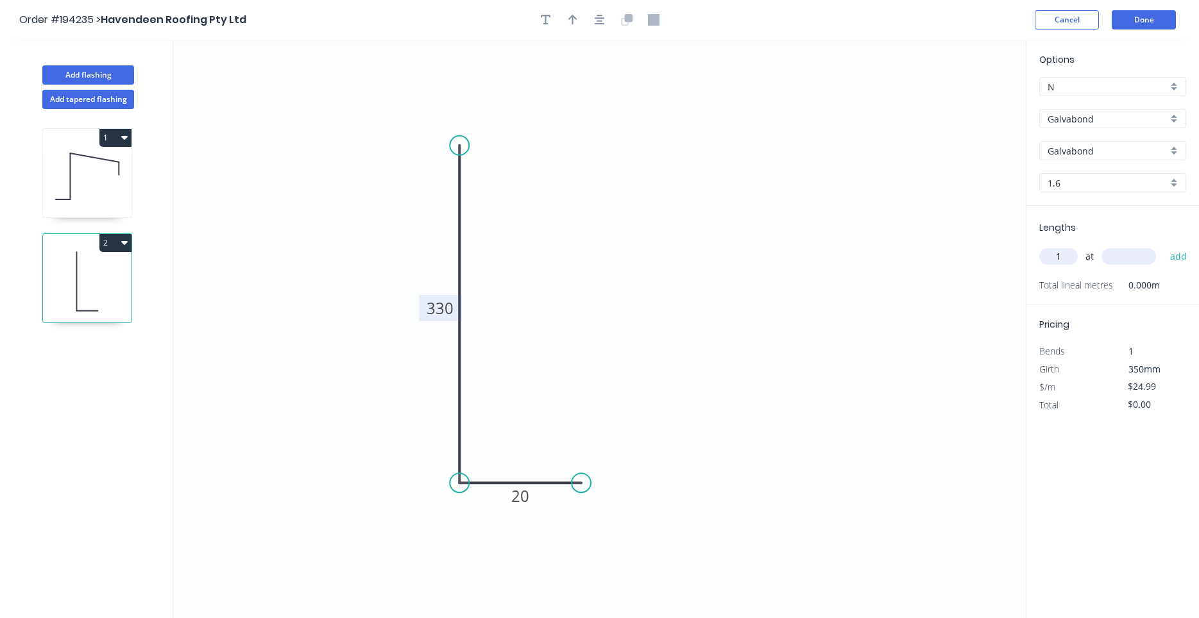
type input "1"
type input "3050"
click at [1163, 246] on button "add" at bounding box center [1178, 257] width 30 height 22
type input "$76.22"
type input "2"
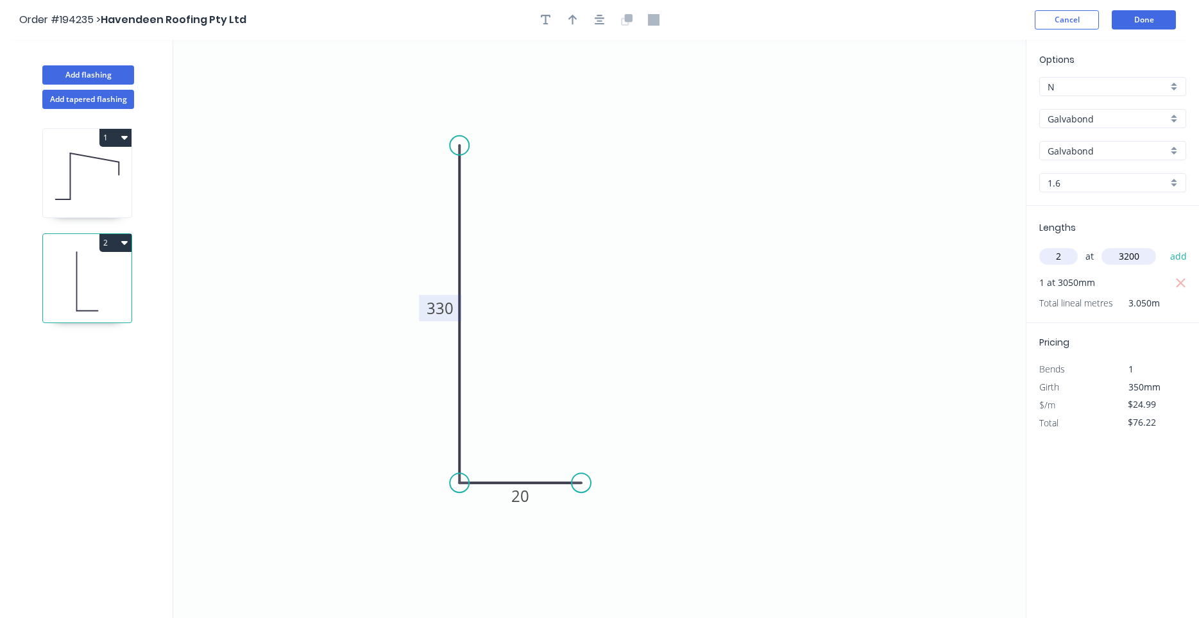
type input "3200"
click at [1163, 246] on button "add" at bounding box center [1178, 257] width 30 height 22
type input "$236.16"
click at [96, 187] on icon at bounding box center [87, 176] width 89 height 82
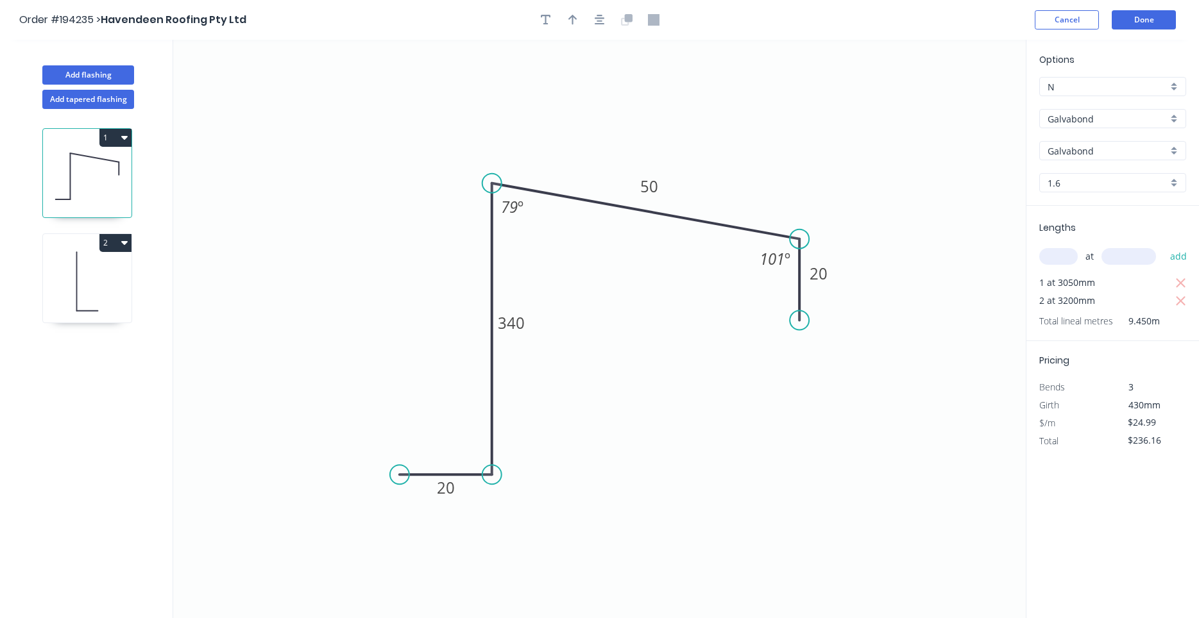
type input "$37.32"
type input "$352.67"
click at [88, 272] on icon at bounding box center [87, 281] width 89 height 82
type input "$24.99"
type input "$236.16"
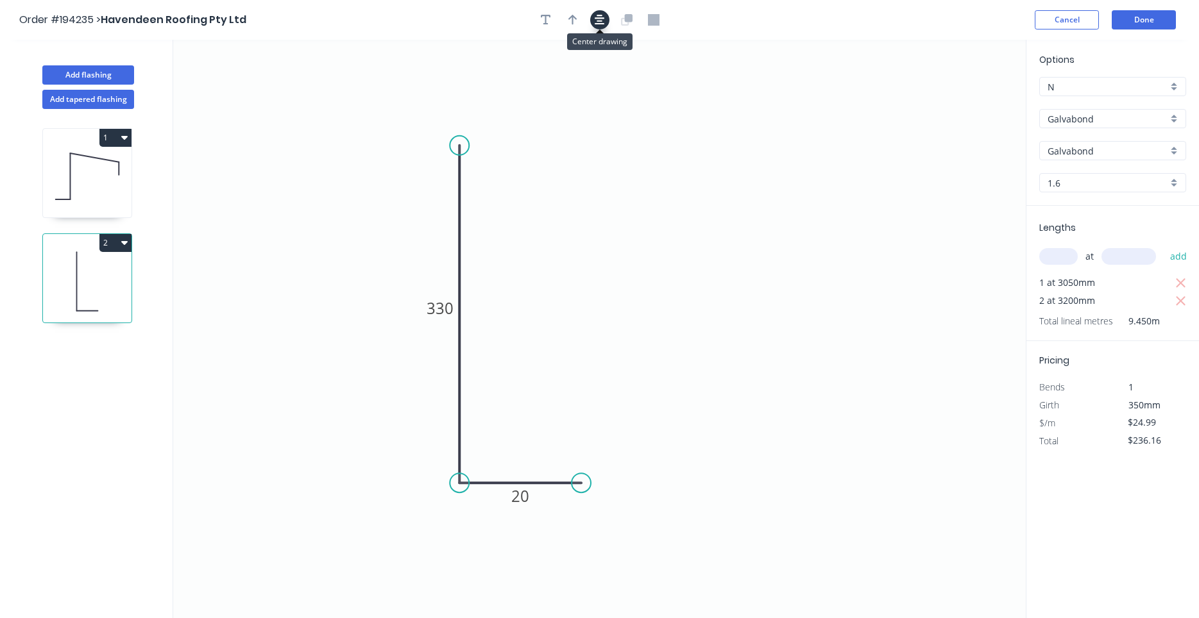
click at [602, 22] on icon "button" at bounding box center [599, 20] width 10 height 10
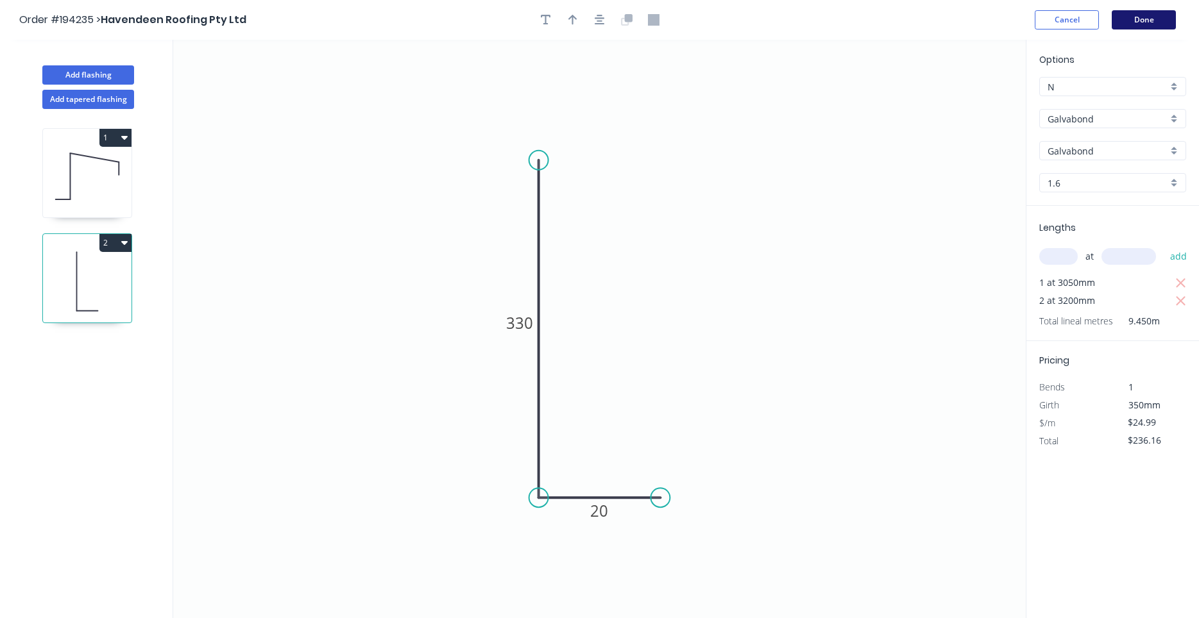
click at [1140, 19] on button "Done" at bounding box center [1143, 19] width 64 height 19
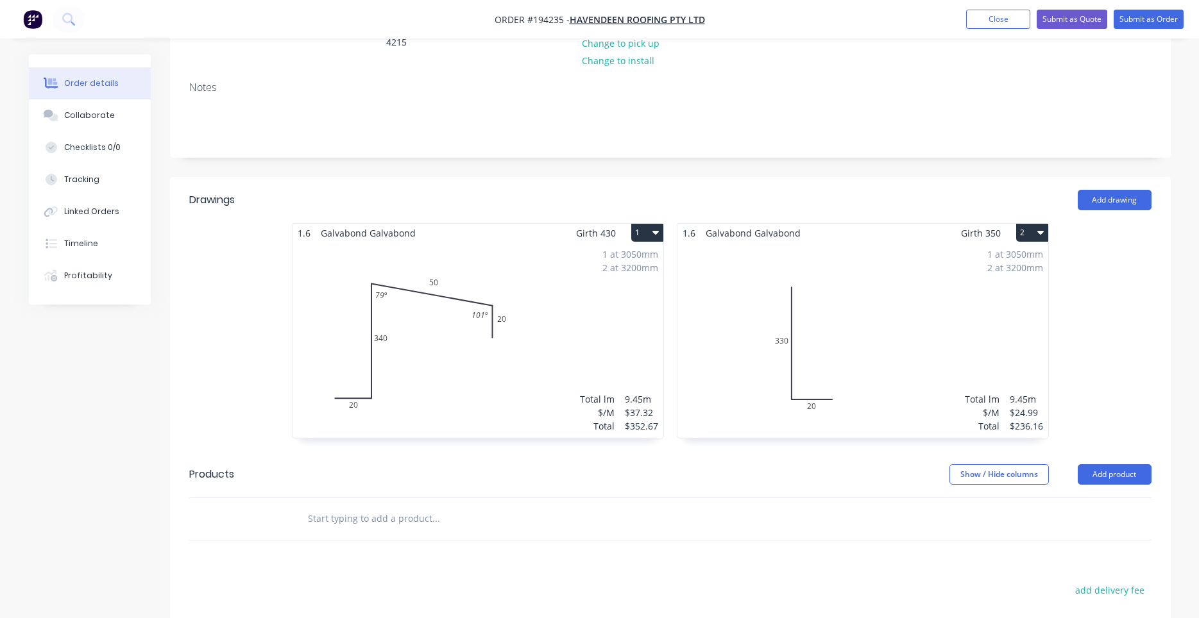
click at [559, 318] on div "1 at 3050mm 2 at 3200mm Total lm $/M Total 9.45m $37.32 $352.67" at bounding box center [477, 340] width 371 height 196
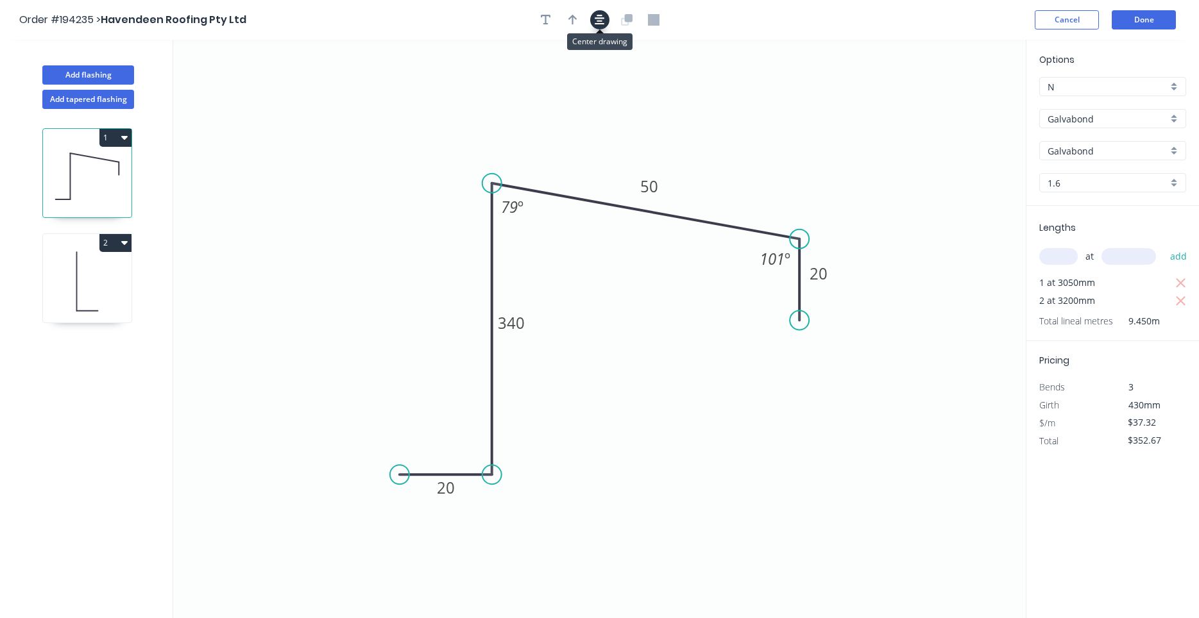
click at [605, 18] on button "button" at bounding box center [599, 19] width 19 height 19
drag, startPoint x: 128, startPoint y: 251, endPoint x: 147, endPoint y: 238, distance: 23.1
click at [127, 251] on button "2" at bounding box center [115, 243] width 32 height 18
drag, startPoint x: 102, startPoint y: 364, endPoint x: 94, endPoint y: 312, distance: 52.6
click at [101, 362] on div "1 2" at bounding box center [88, 375] width 169 height 533
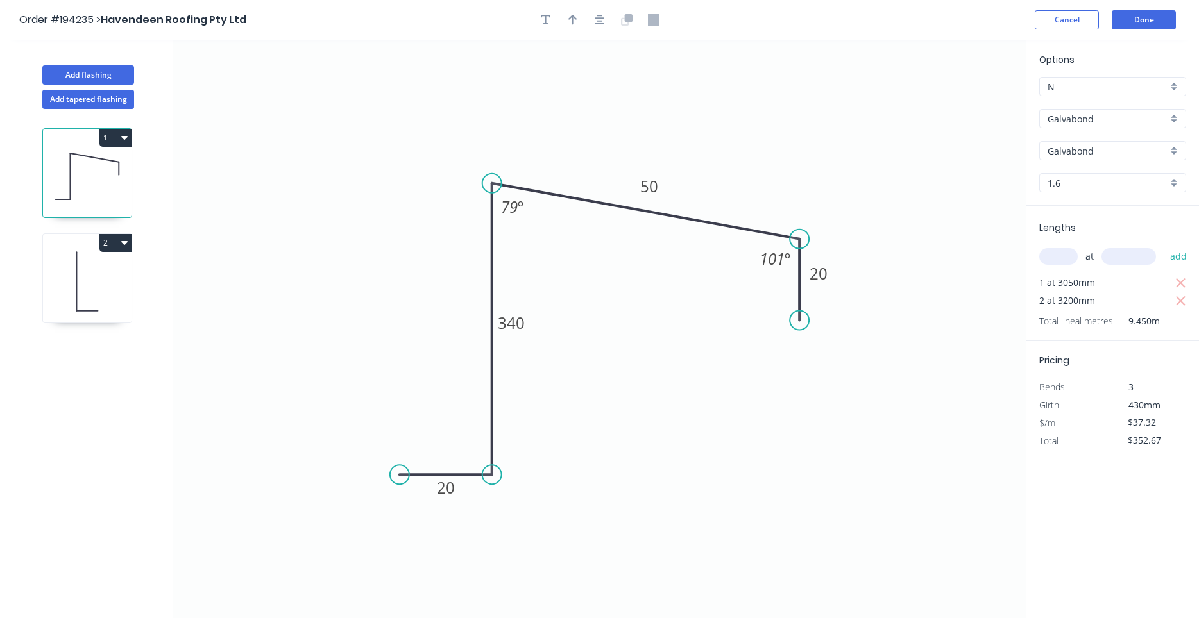
click at [94, 311] on icon at bounding box center [87, 311] width 21 height 0
type input "$24.99"
type input "$236.16"
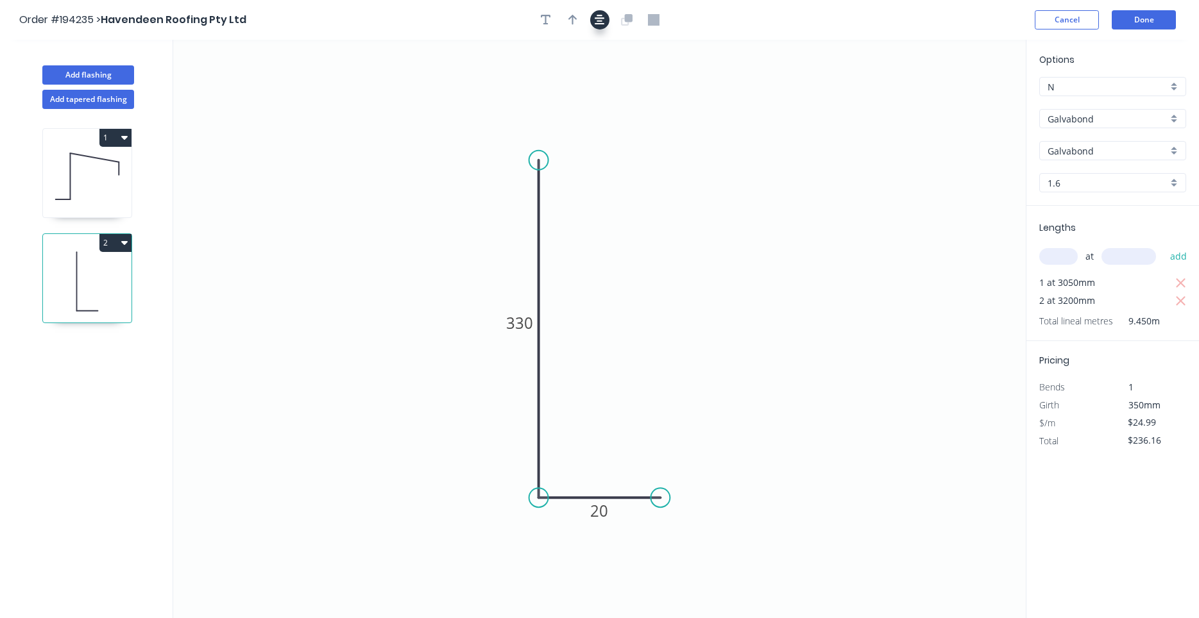
click at [597, 22] on icon "button" at bounding box center [599, 20] width 10 height 12
click at [1121, 16] on button "Done" at bounding box center [1143, 19] width 64 height 19
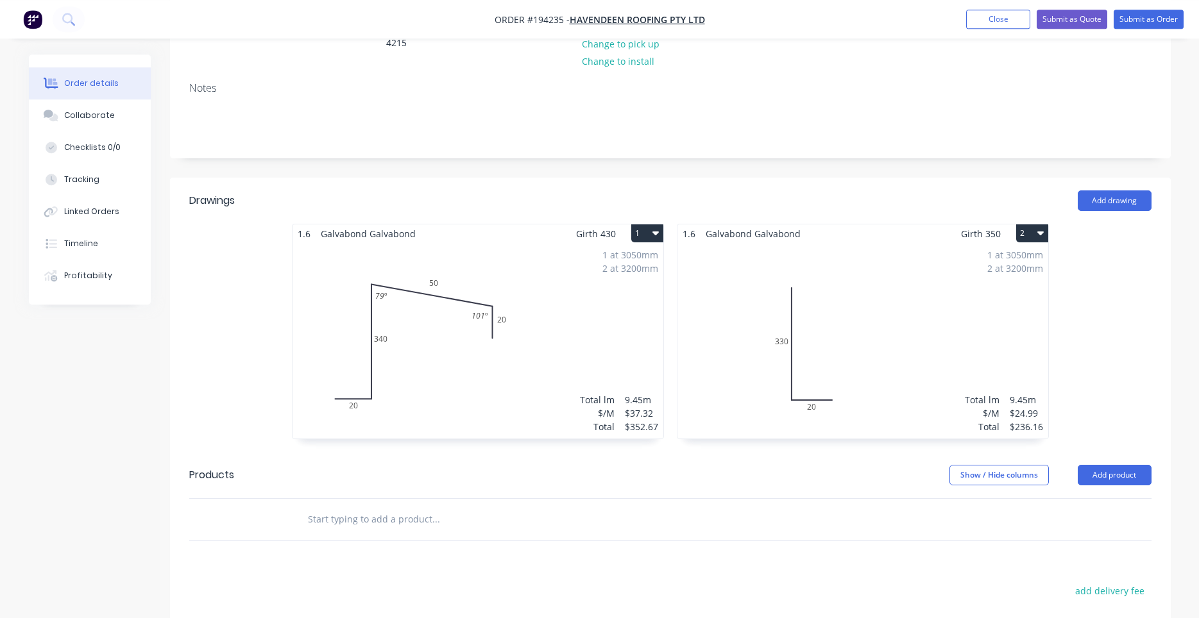
scroll to position [218, 0]
click at [479, 335] on div "1 at 3050mm 2 at 3200mm Total lm $/M Total 9.45m $37.32 $352.67" at bounding box center [477, 340] width 371 height 196
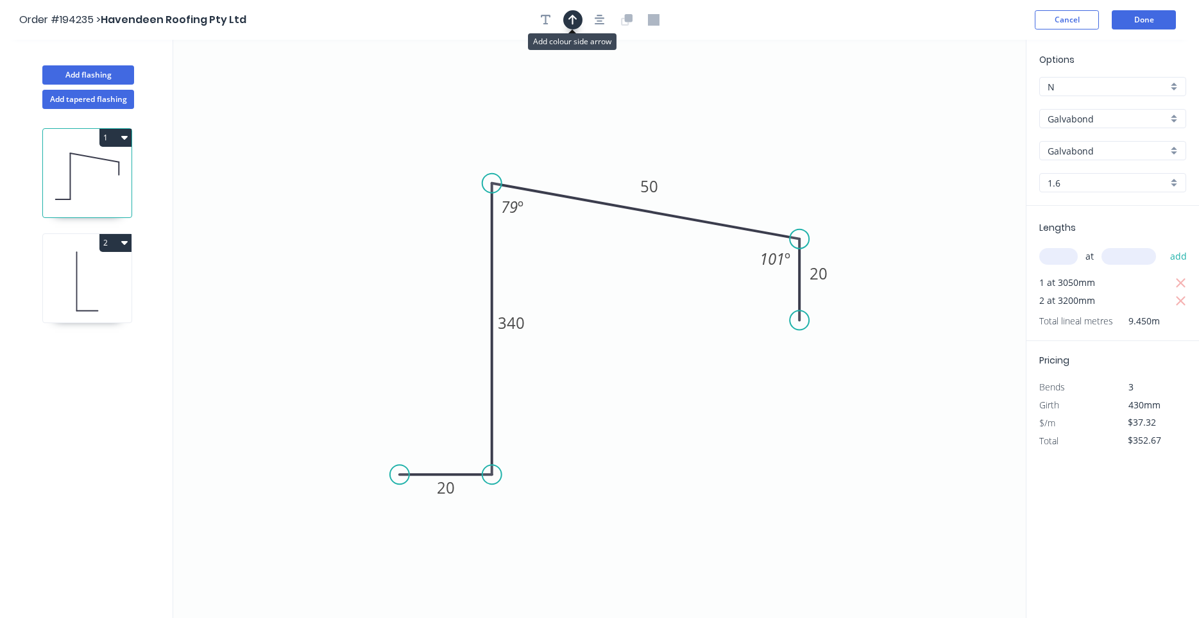
click at [577, 16] on icon "button" at bounding box center [572, 20] width 9 height 12
drag, startPoint x: 957, startPoint y: 100, endPoint x: 509, endPoint y: 118, distance: 448.0
click at [550, 118] on icon at bounding box center [556, 98] width 12 height 41
click at [509, 118] on icon at bounding box center [509, 103] width 12 height 41
click at [63, 306] on icon at bounding box center [87, 281] width 89 height 82
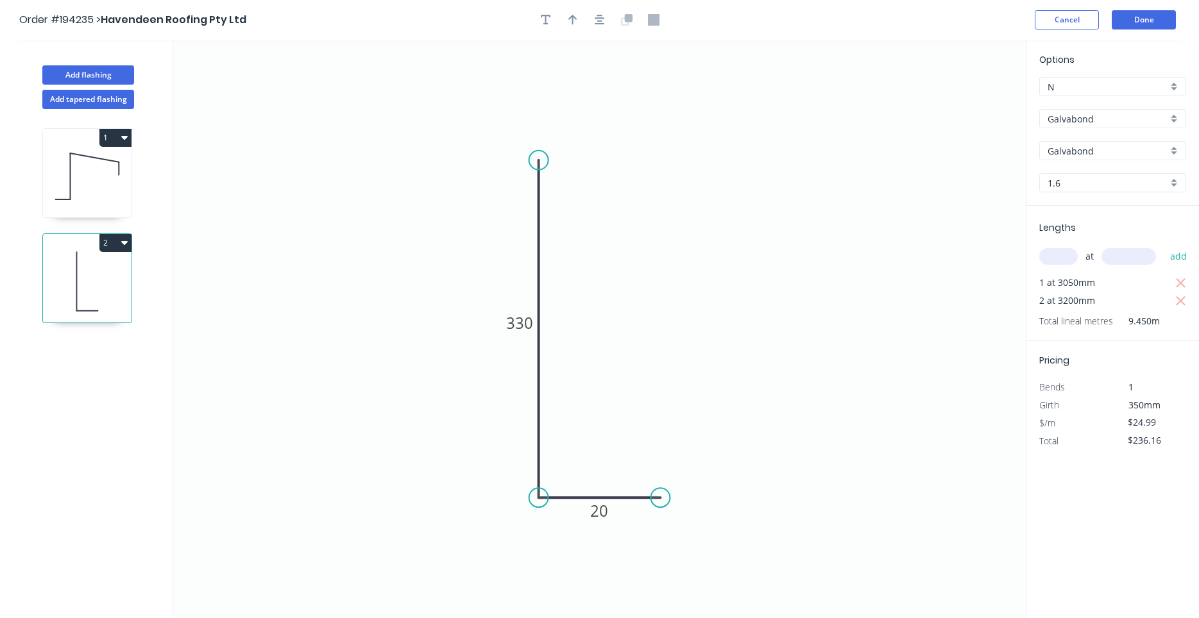
type input "$24.99"
type input "$236.16"
click at [580, 26] on div at bounding box center [599, 19] width 135 height 19
click at [578, 20] on button "button" at bounding box center [572, 19] width 19 height 19
click at [960, 98] on icon at bounding box center [950, 93] width 37 height 37
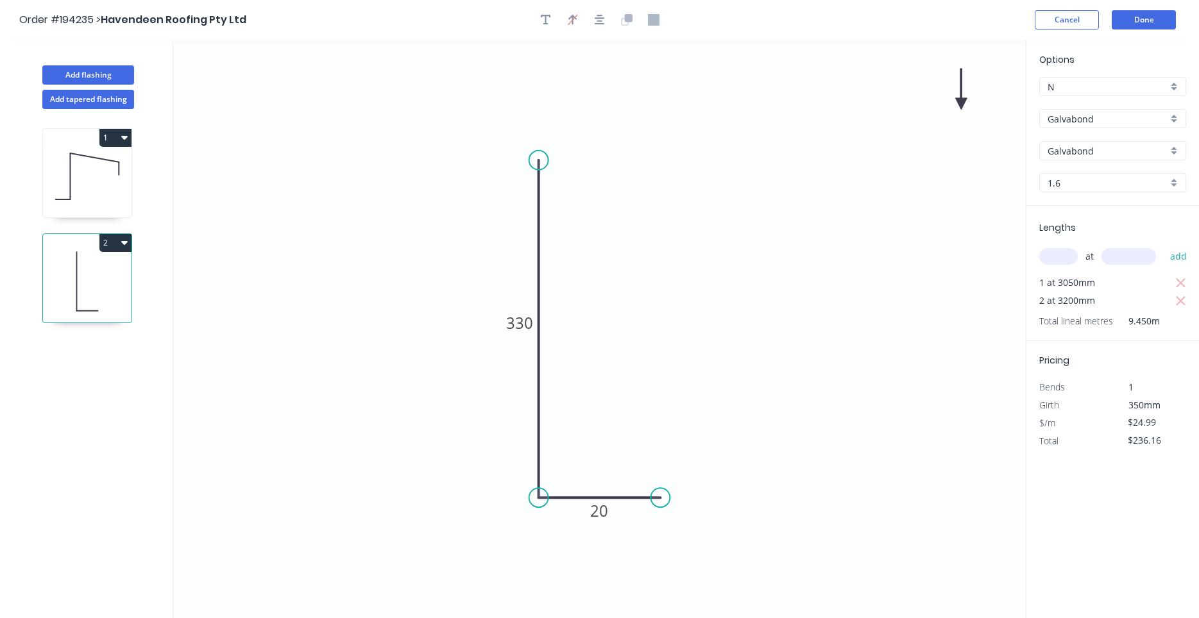
click at [960, 98] on icon at bounding box center [961, 89] width 12 height 41
drag, startPoint x: 960, startPoint y: 98, endPoint x: 653, endPoint y: 298, distance: 365.7
click at [686, 271] on icon at bounding box center [704, 251] width 37 height 37
click at [1135, 12] on button "Done" at bounding box center [1143, 19] width 64 height 19
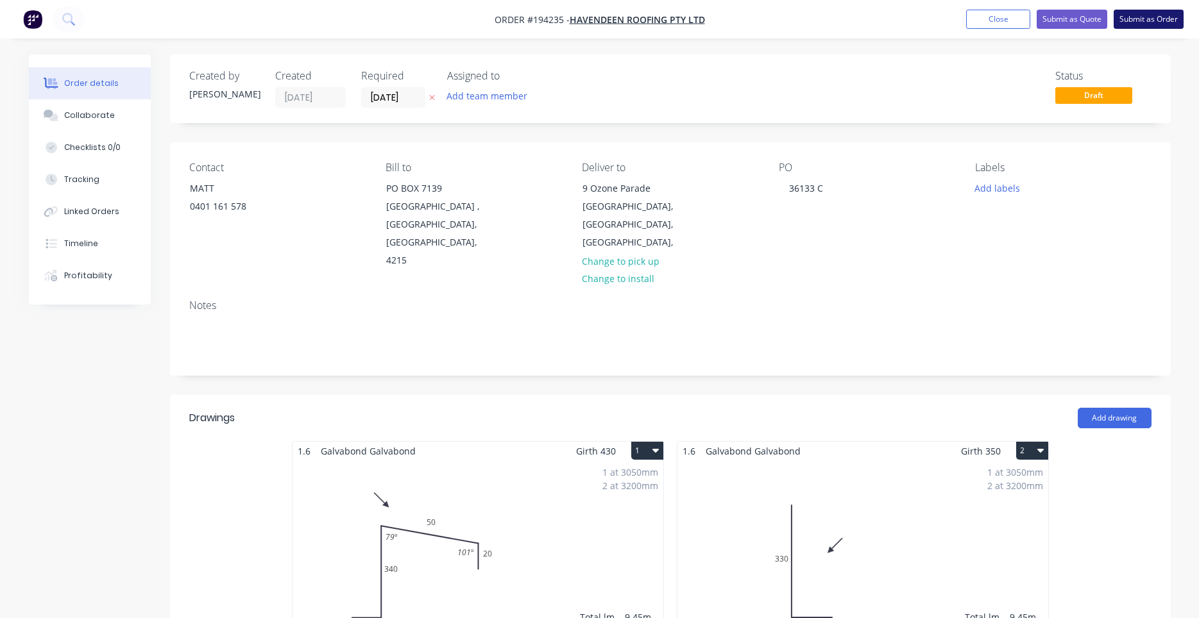
click at [1142, 26] on button "Submit as Order" at bounding box center [1148, 19] width 70 height 19
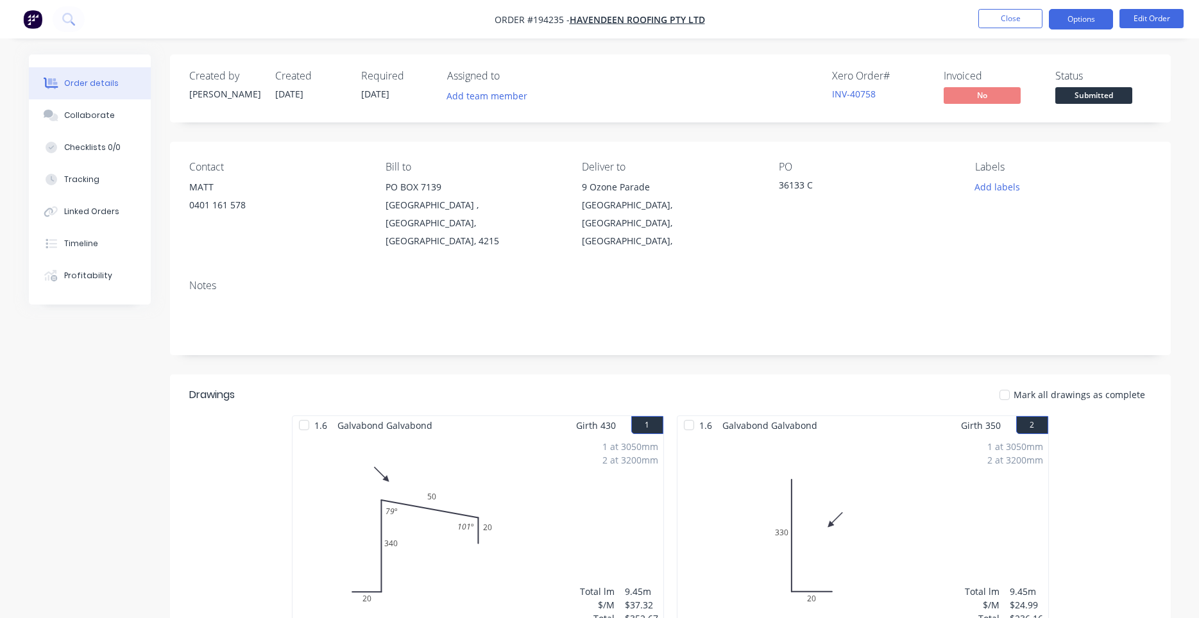
click at [1098, 24] on button "Options" at bounding box center [1081, 19] width 64 height 21
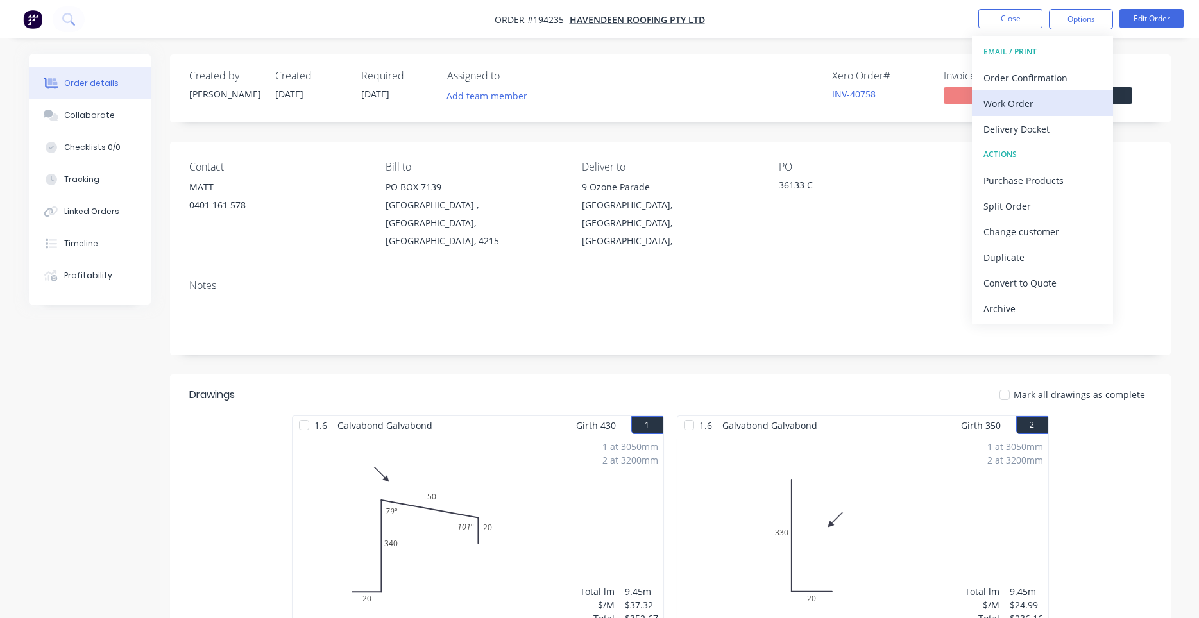
click at [1047, 92] on button "Work Order" at bounding box center [1042, 103] width 141 height 26
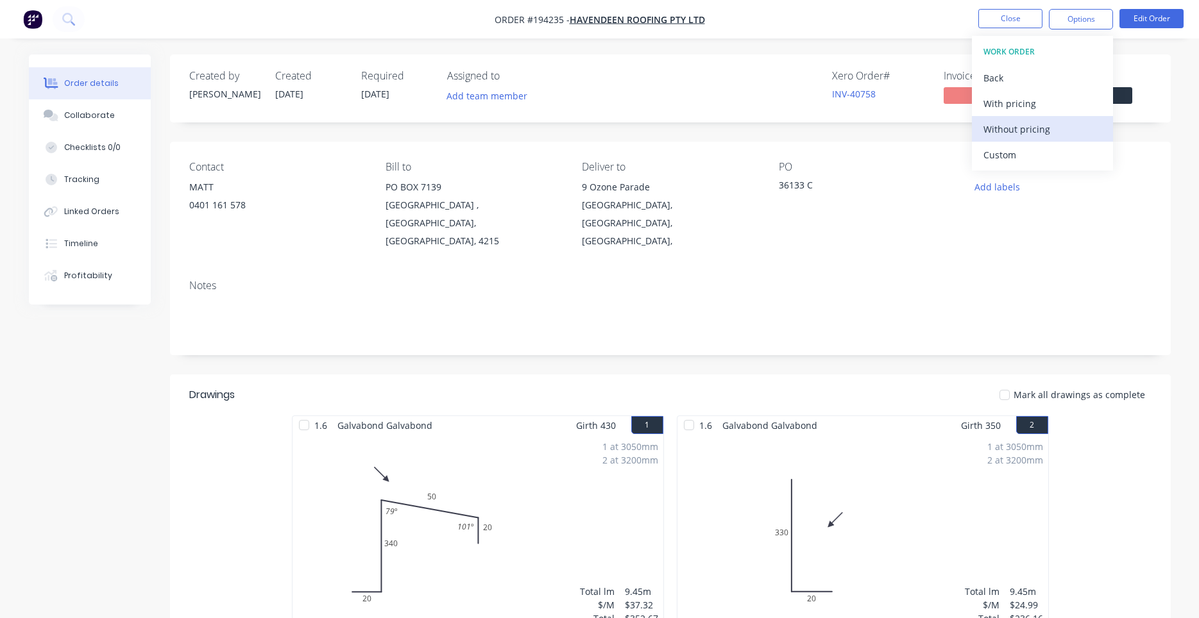
click at [1022, 120] on div "Without pricing" at bounding box center [1042, 129] width 118 height 19
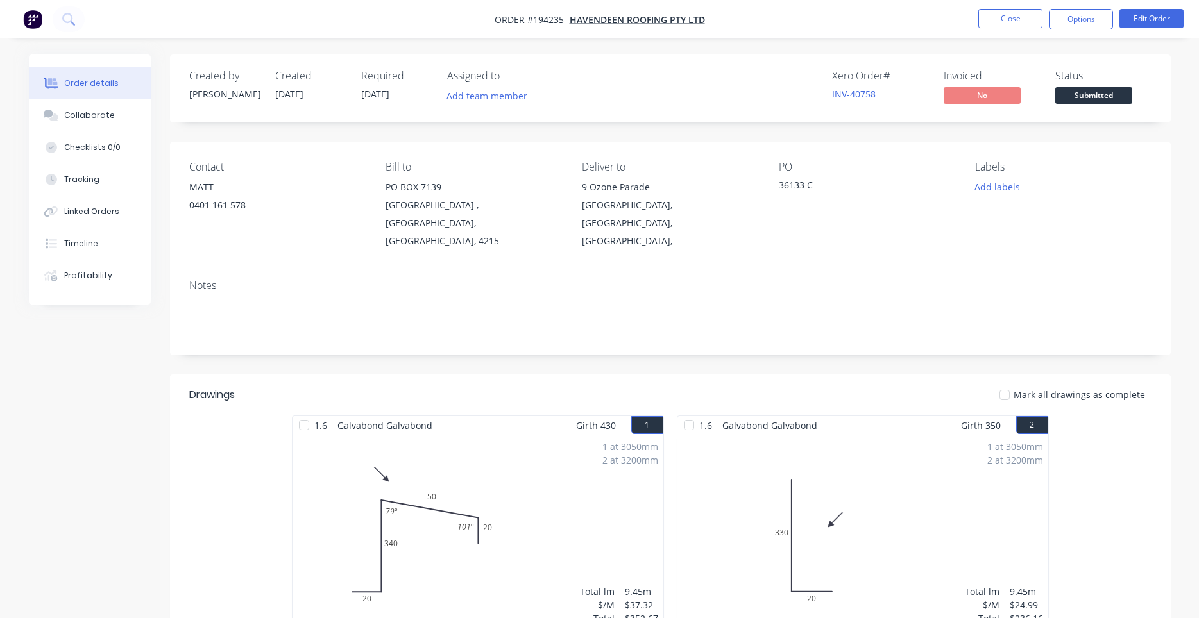
click at [897, 162] on div "PO" at bounding box center [867, 167] width 176 height 12
click at [1004, 27] on button "Close" at bounding box center [1010, 18] width 64 height 19
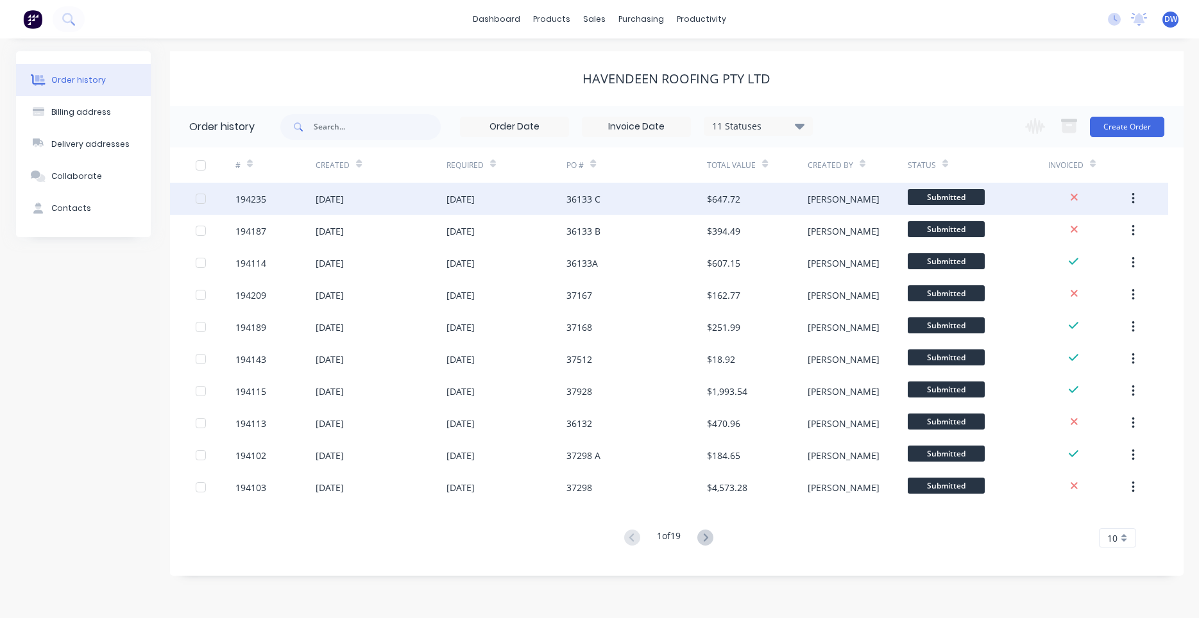
click at [426, 204] on div "[DATE]" at bounding box center [381, 199] width 130 height 32
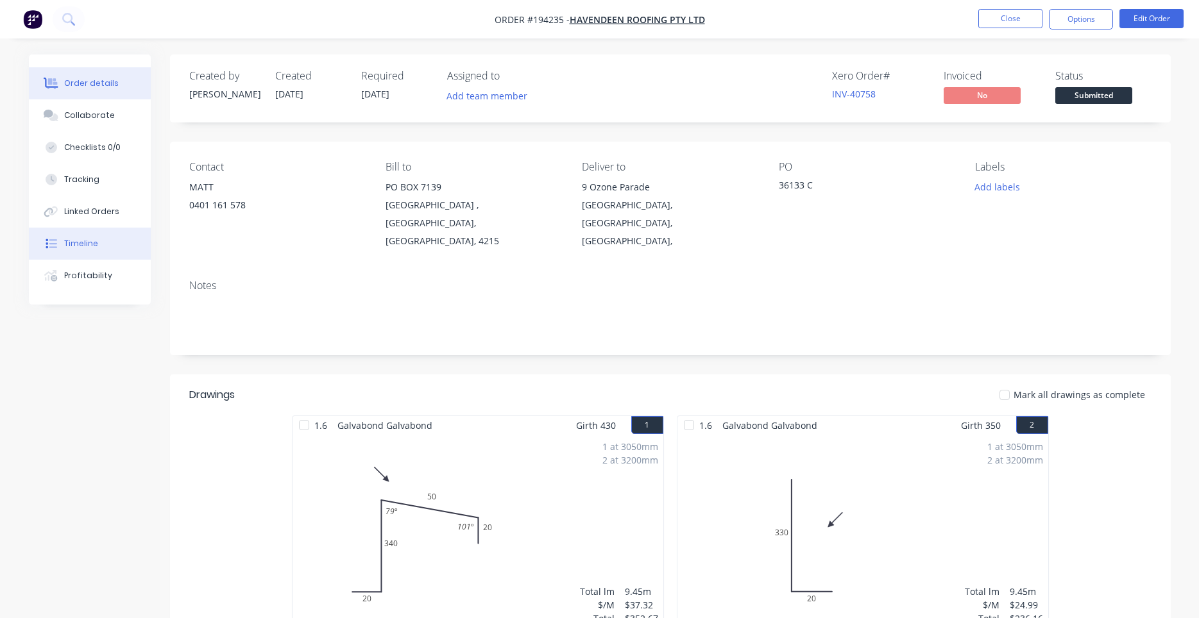
click at [97, 250] on button "Timeline" at bounding box center [90, 244] width 122 height 32
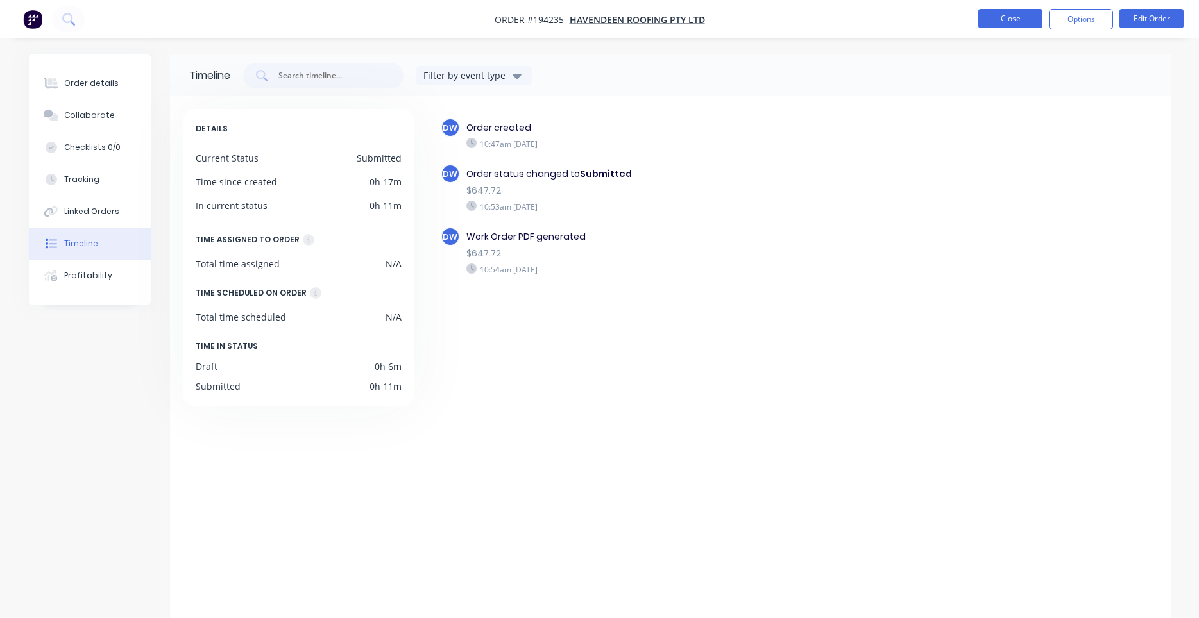
click at [1011, 19] on button "Close" at bounding box center [1010, 18] width 64 height 19
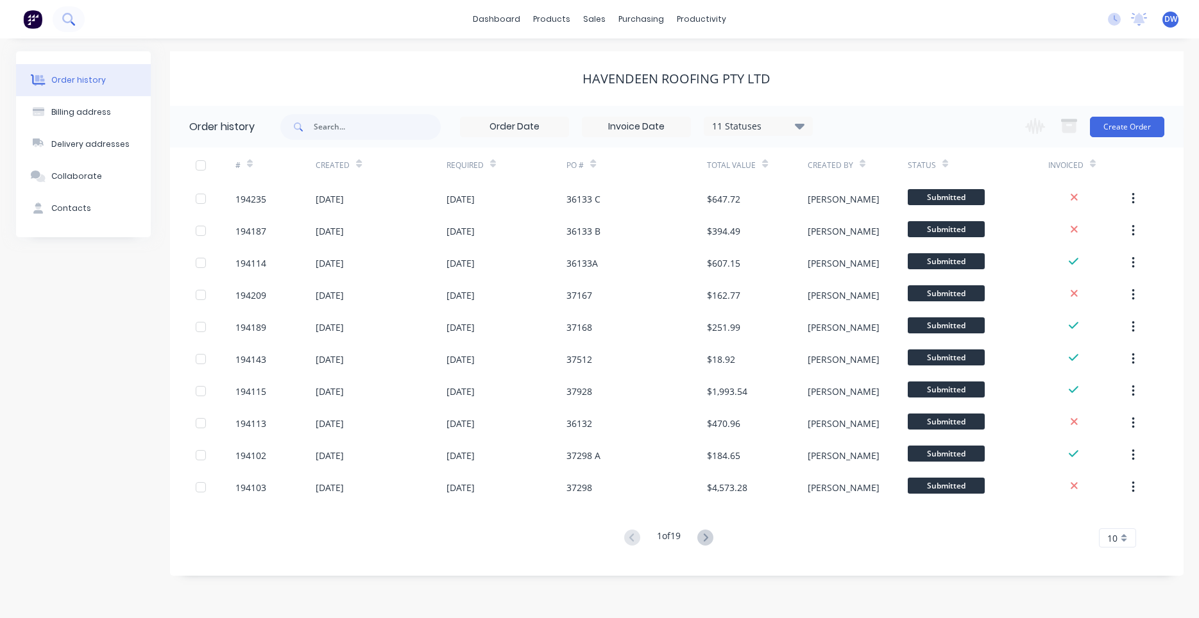
click at [69, 20] on icon at bounding box center [68, 19] width 12 height 12
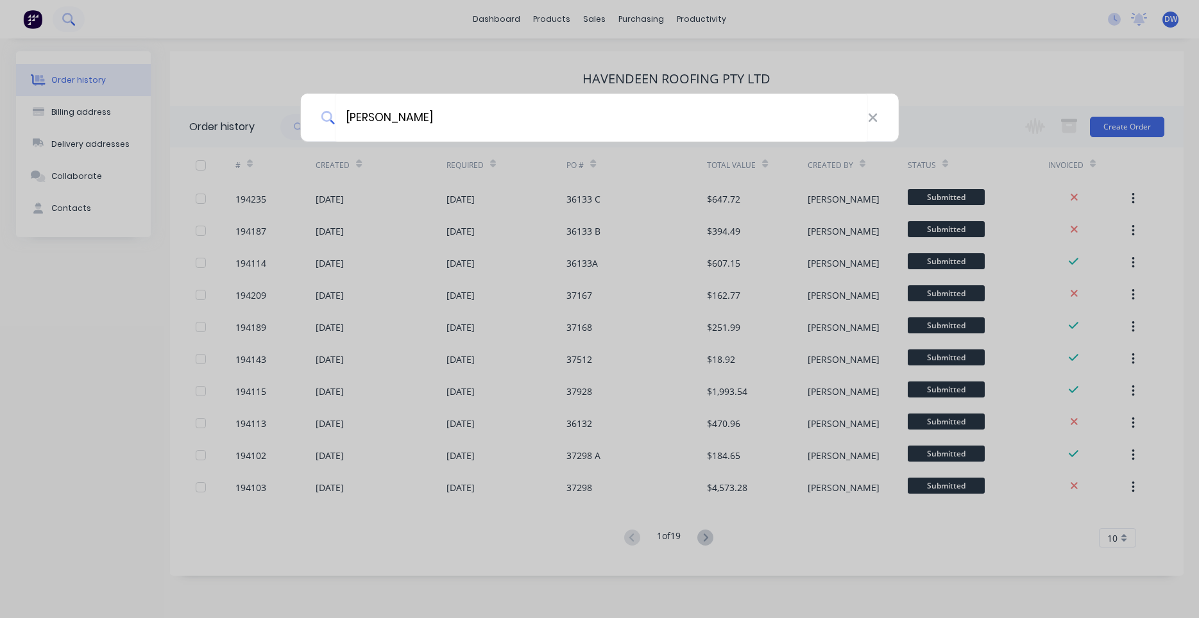
type input "[PERSON_NAME]"
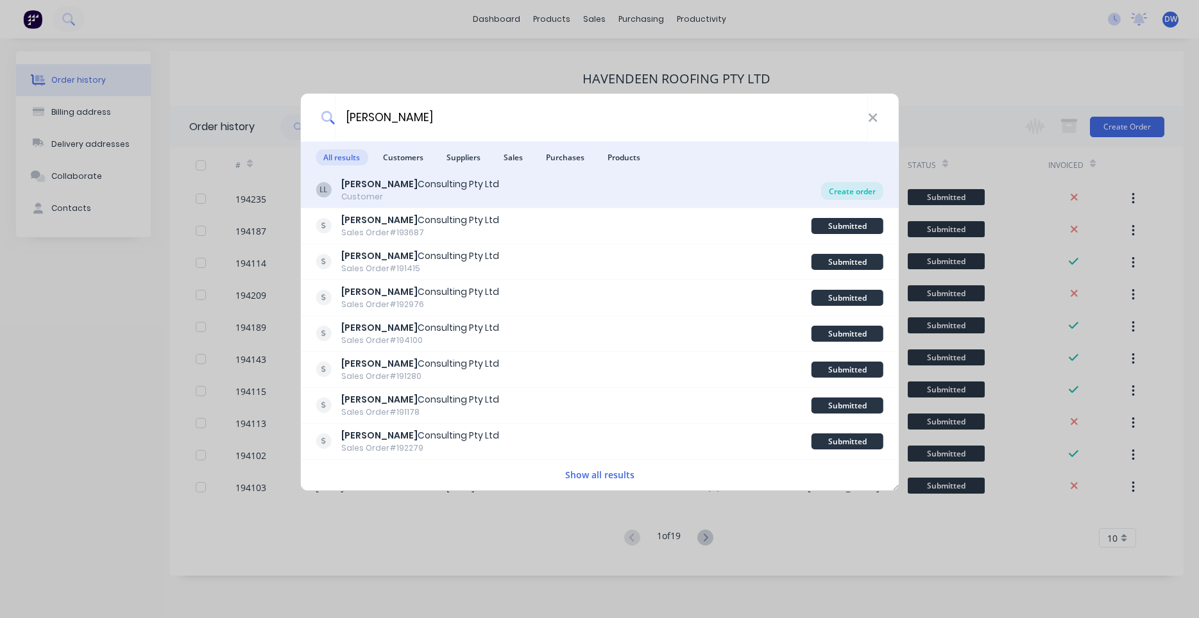
click at [832, 189] on div "Create order" at bounding box center [852, 191] width 62 height 18
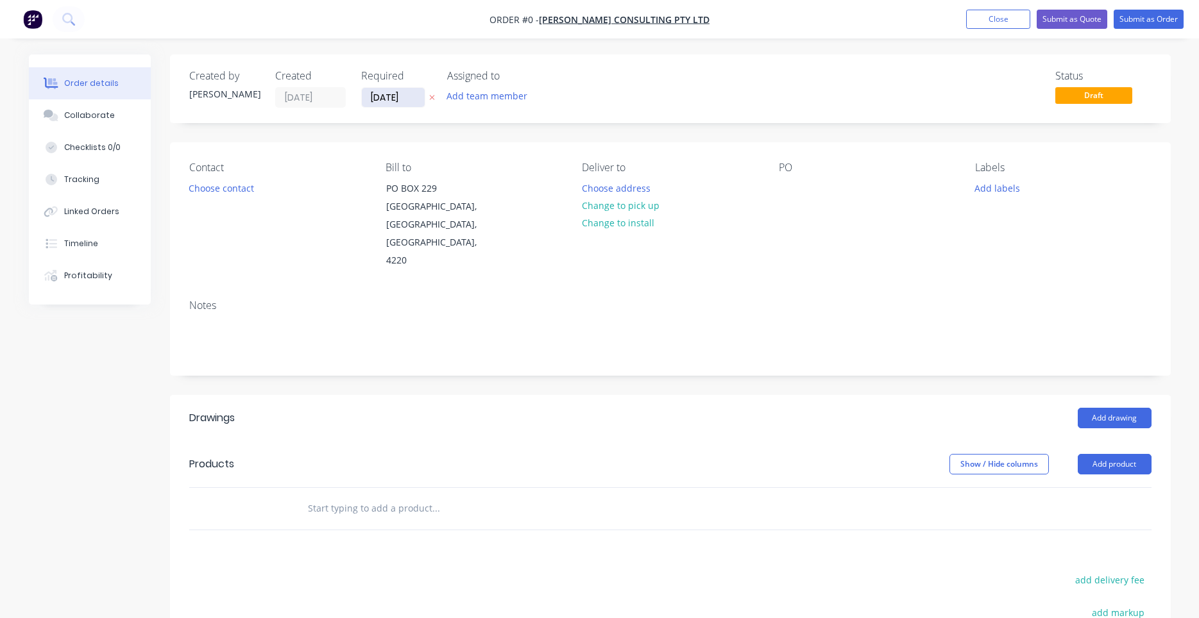
click at [412, 103] on input "[DATE]" at bounding box center [393, 97] width 63 height 19
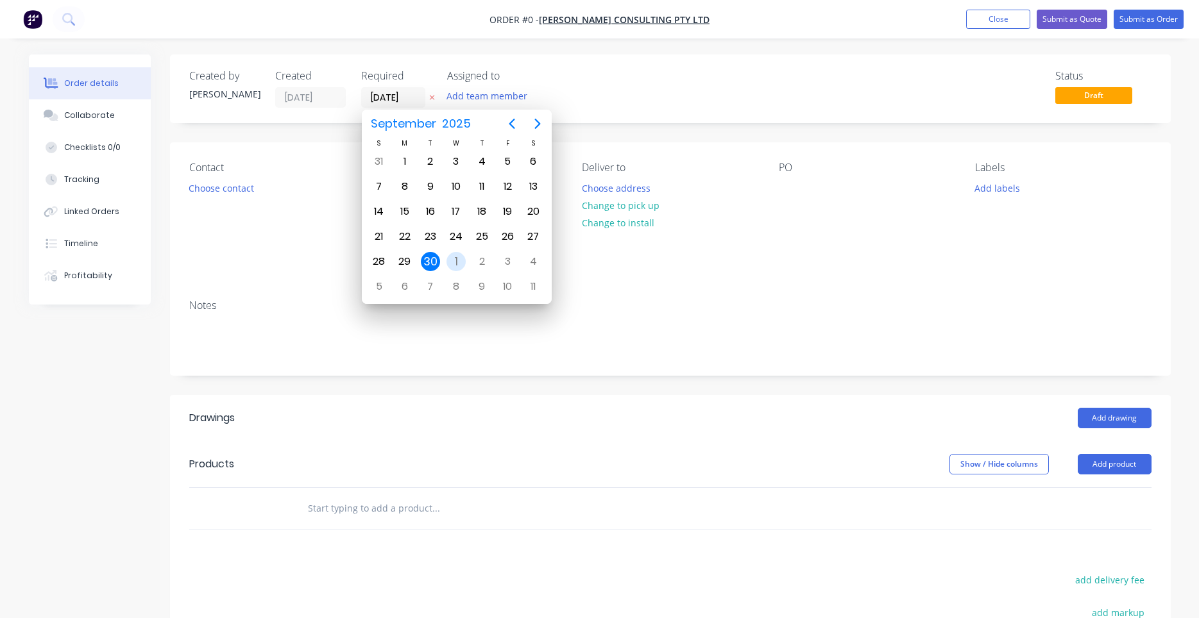
click at [458, 260] on div "1" at bounding box center [455, 261] width 19 height 19
type input "[DATE]"
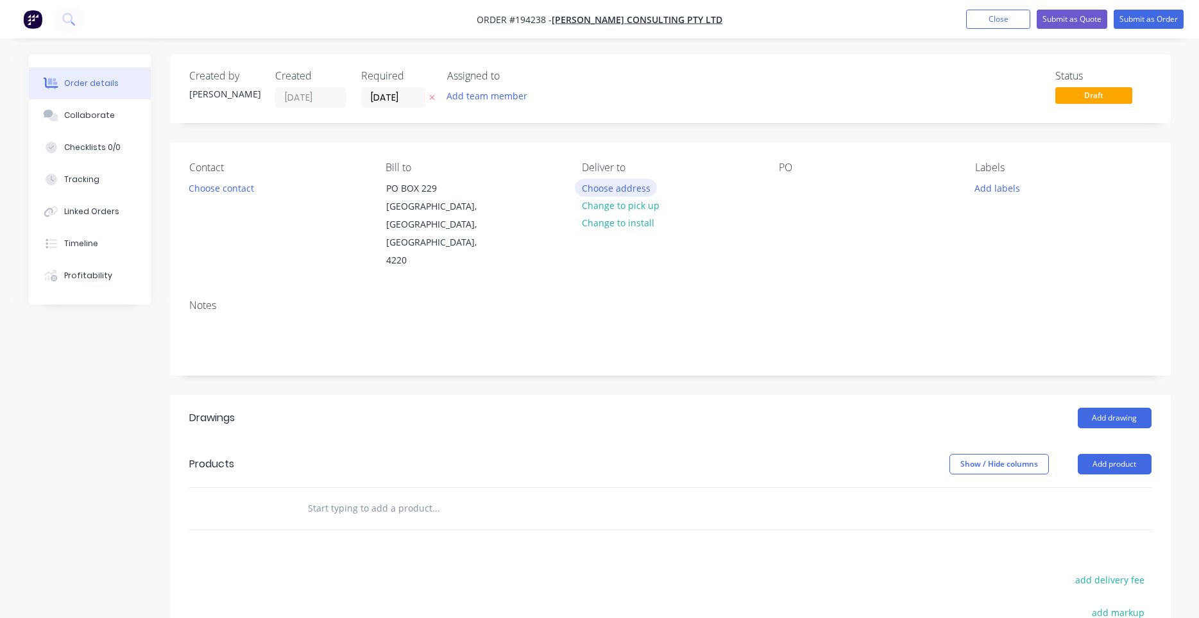
click at [612, 180] on button "Choose address" at bounding box center [616, 187] width 82 height 17
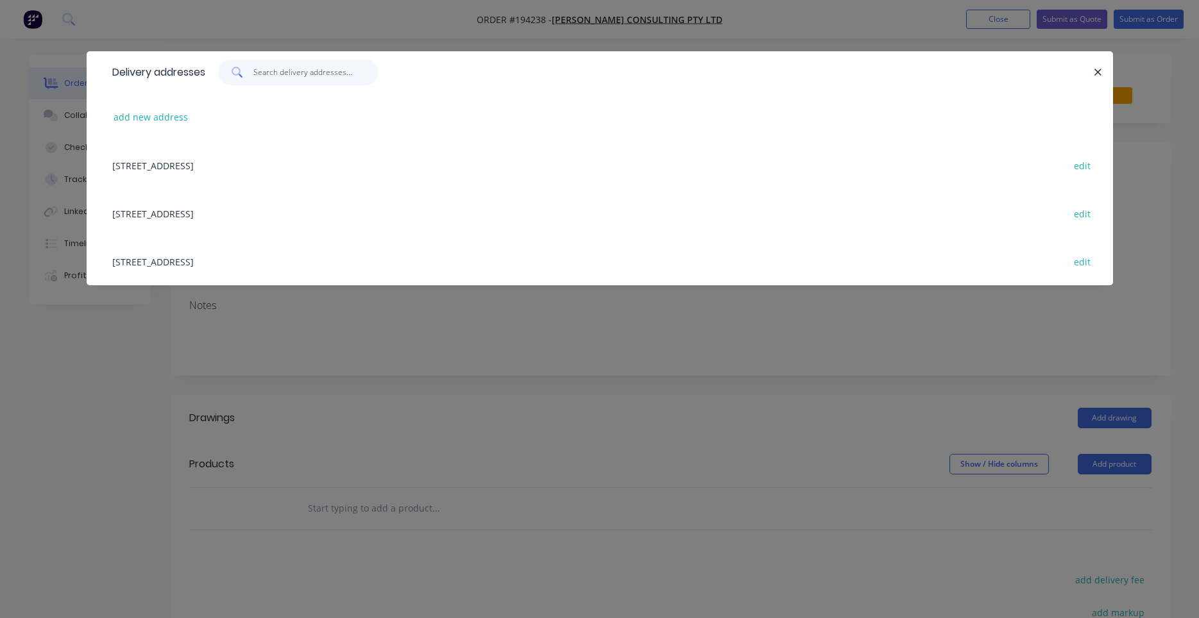
click at [317, 71] on input "text" at bounding box center [315, 73] width 125 height 26
click at [170, 119] on button "add new address" at bounding box center [151, 116] width 88 height 17
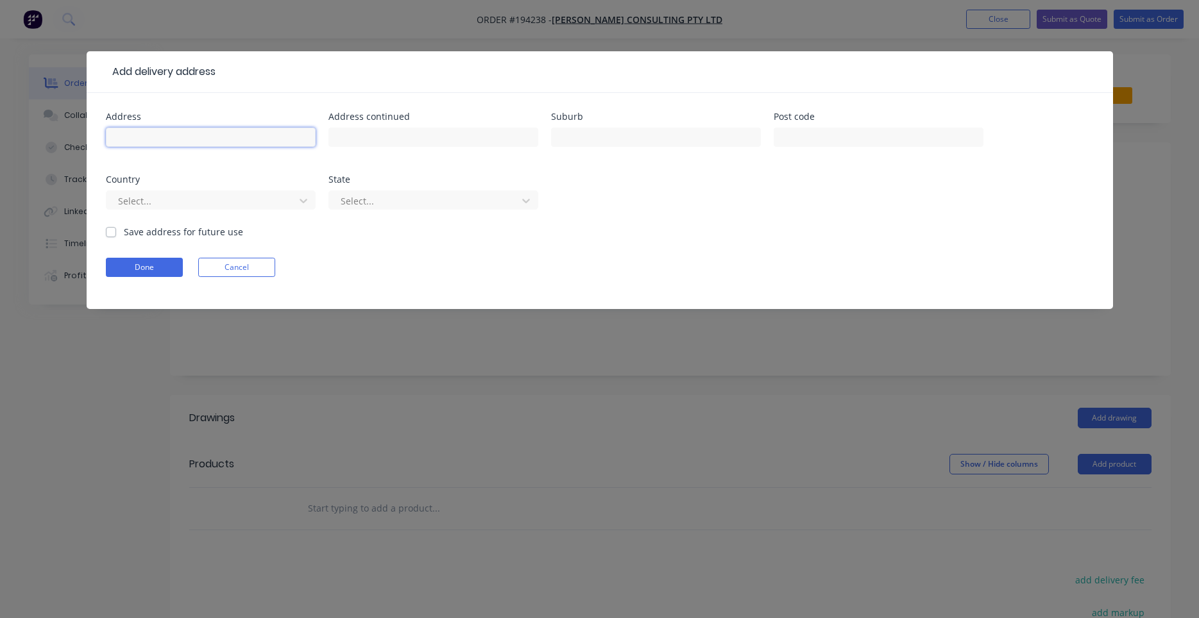
click at [210, 143] on input "text" at bounding box center [211, 137] width 210 height 19
type input "[STREET_ADDRESS]"
type input "[GEOGRAPHIC_DATA]"
type input "a"
type input "q"
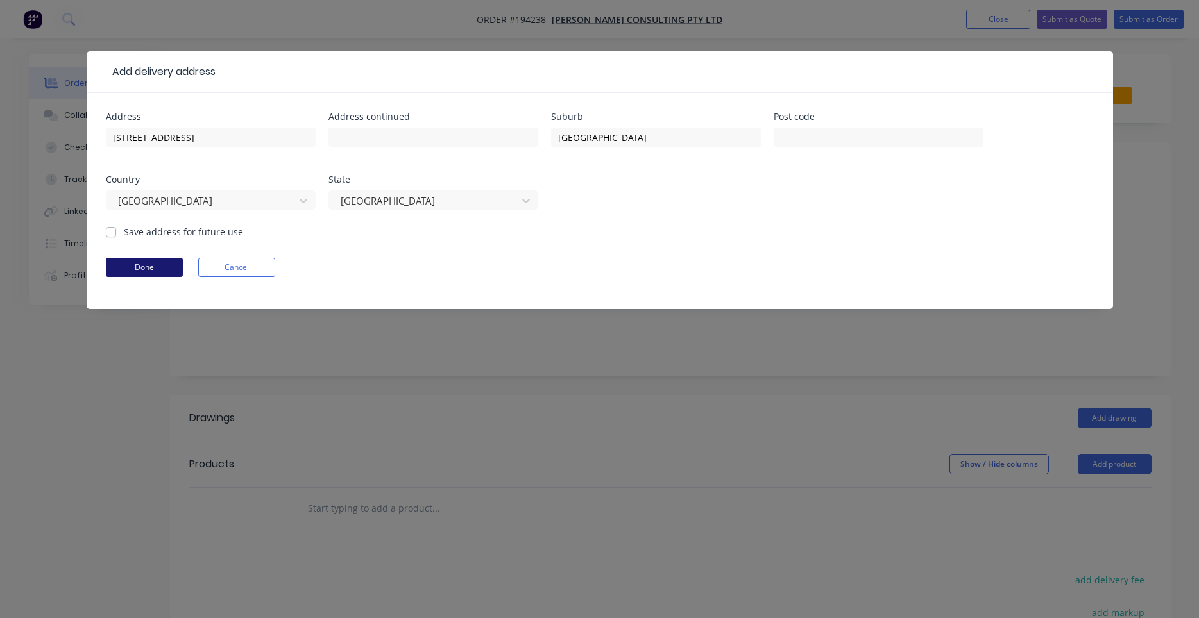
click at [140, 275] on button "Done" at bounding box center [144, 267] width 77 height 19
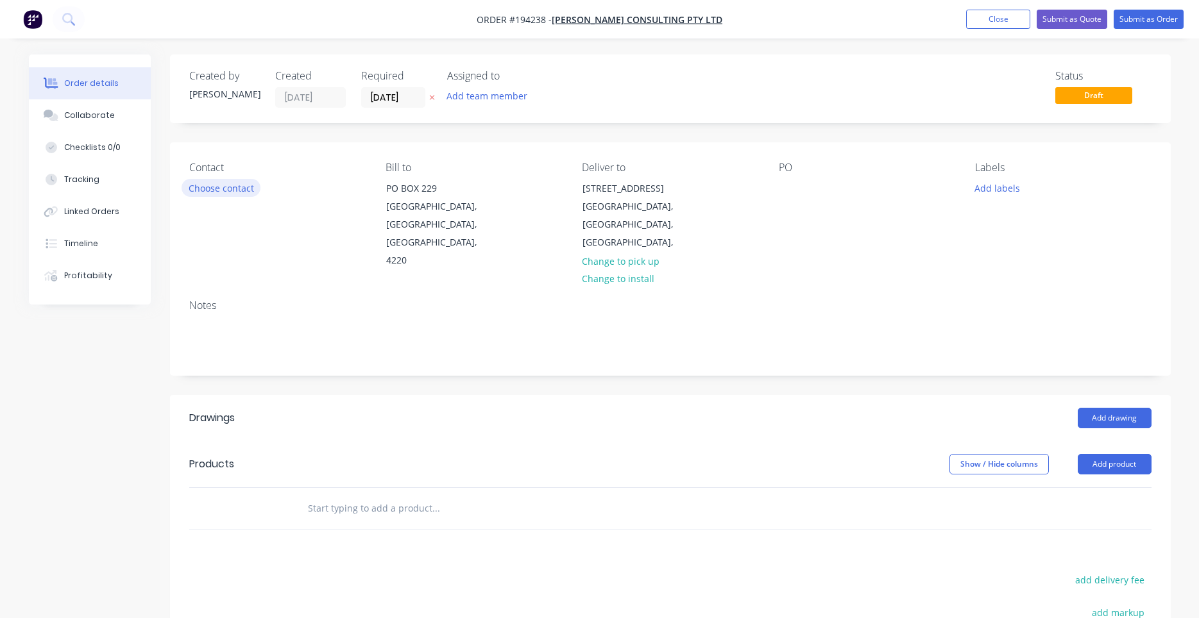
click at [231, 192] on button "Choose contact" at bounding box center [220, 187] width 79 height 17
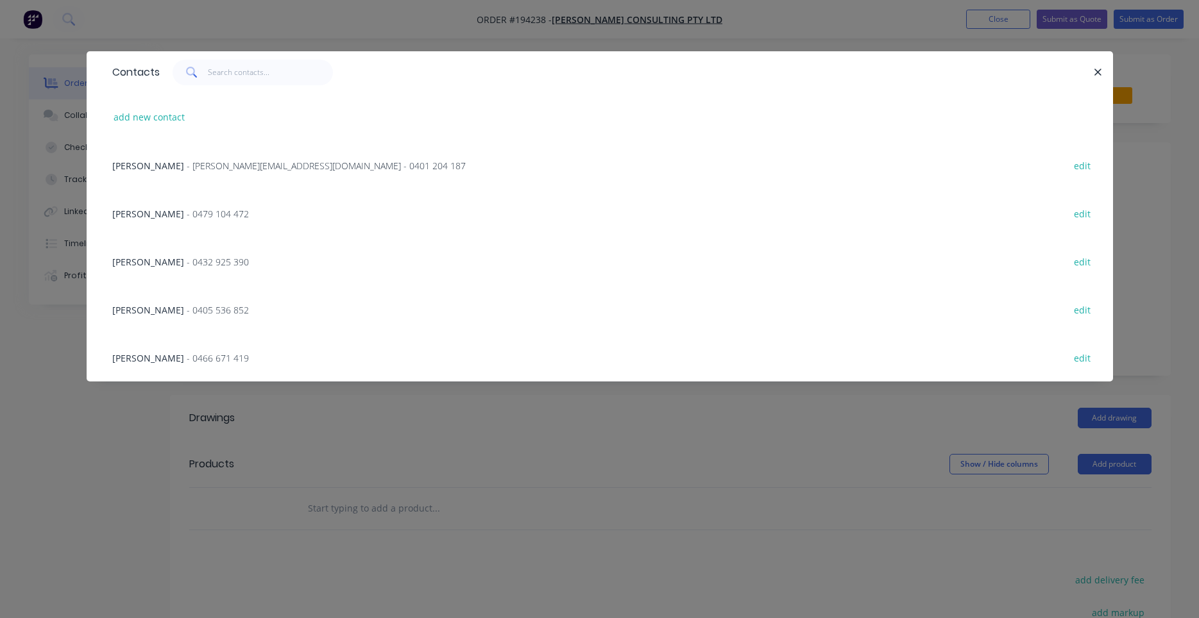
click at [269, 167] on span "- [PERSON_NAME][EMAIL_ADDRESS][DOMAIN_NAME] - 0401 204 187" at bounding box center [326, 166] width 279 height 12
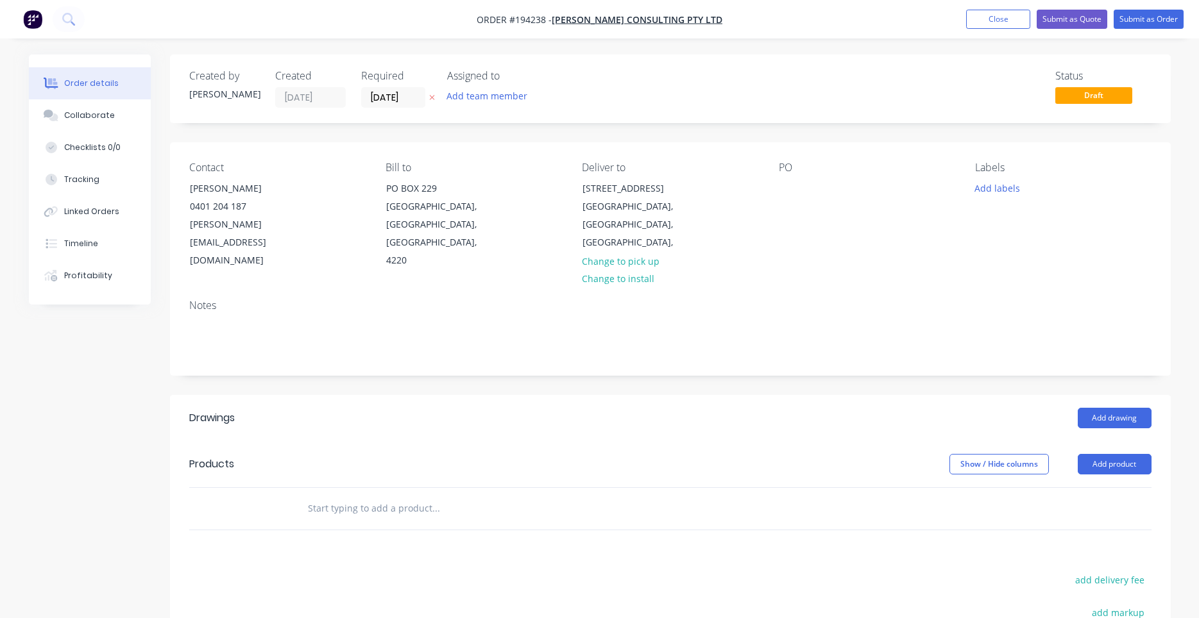
click at [789, 201] on div "PO" at bounding box center [867, 216] width 176 height 108
click at [790, 196] on div at bounding box center [789, 188] width 21 height 19
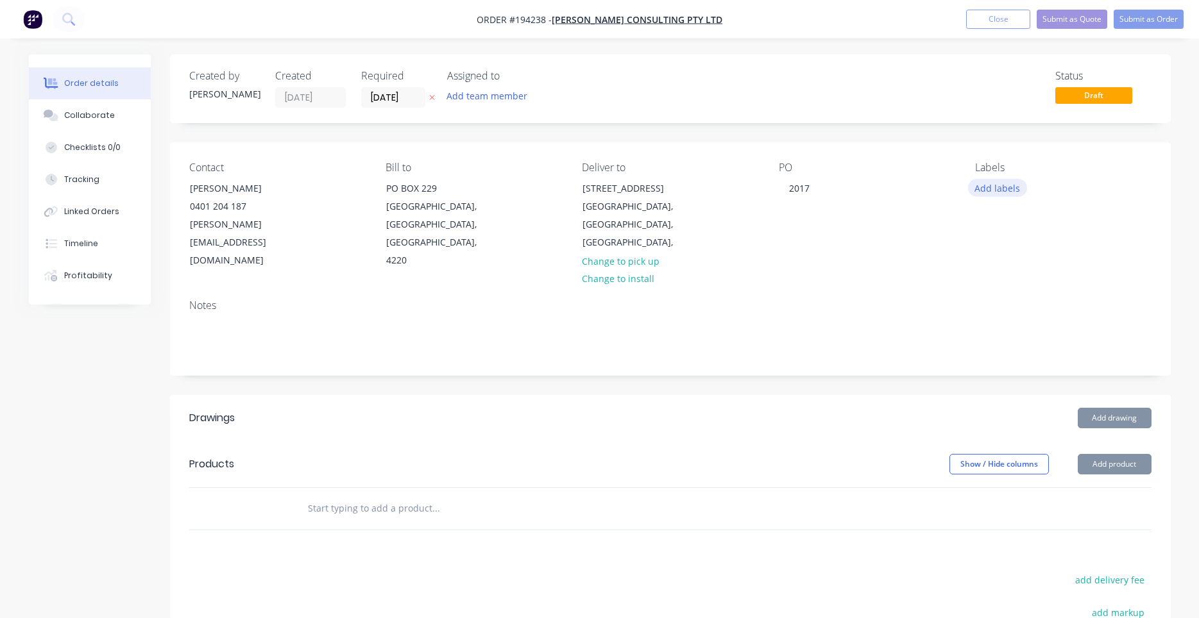
click at [999, 182] on button "Add labels" at bounding box center [997, 187] width 59 height 17
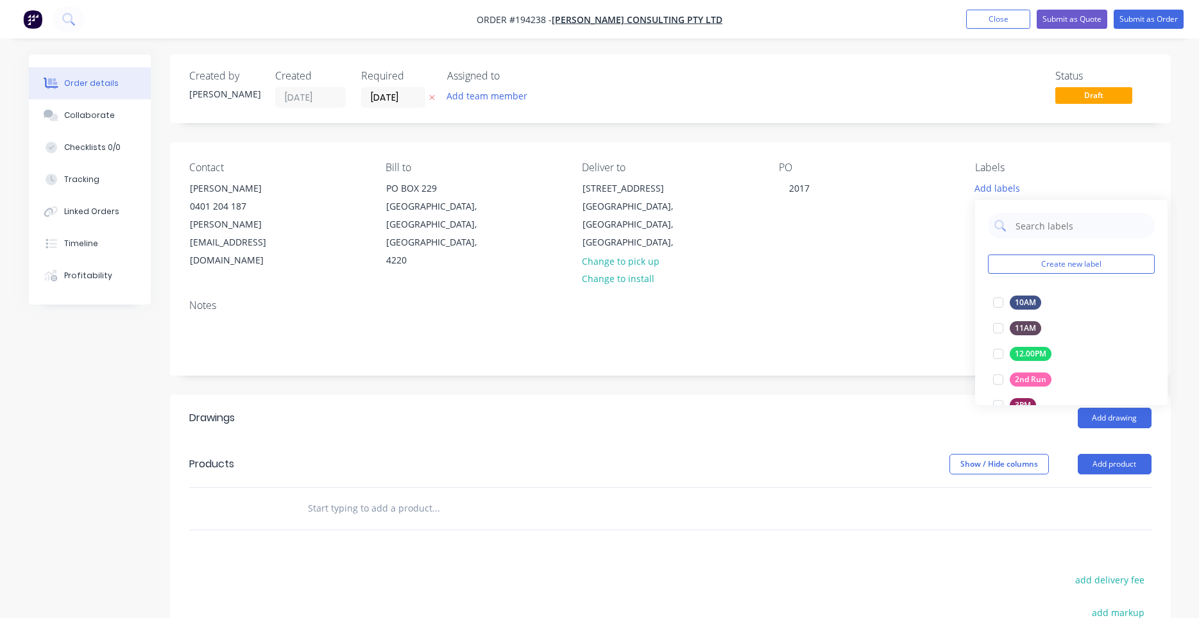
click at [365, 417] on header "Drawings Add drawing" at bounding box center [670, 418] width 1000 height 46
drag, startPoint x: 342, startPoint y: 466, endPoint x: 344, endPoint y: 473, distance: 7.2
click at [344, 473] on div "Products Show / Hide columns Add product" at bounding box center [670, 485] width 1000 height 89
click at [344, 496] on input "text" at bounding box center [435, 509] width 257 height 26
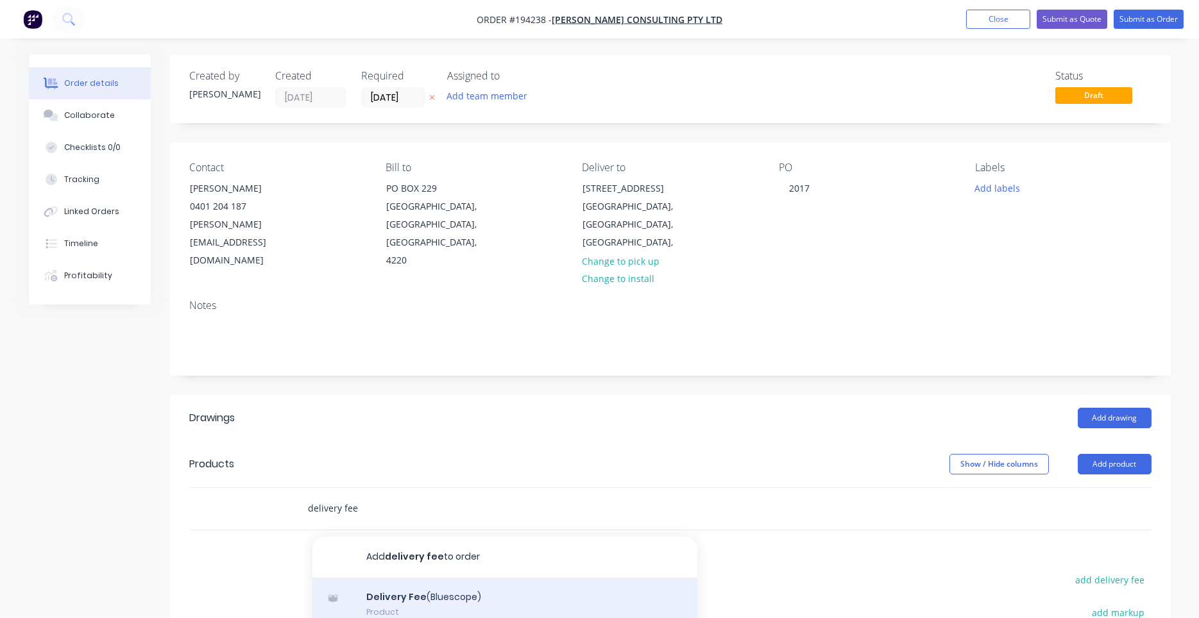
scroll to position [122, 0]
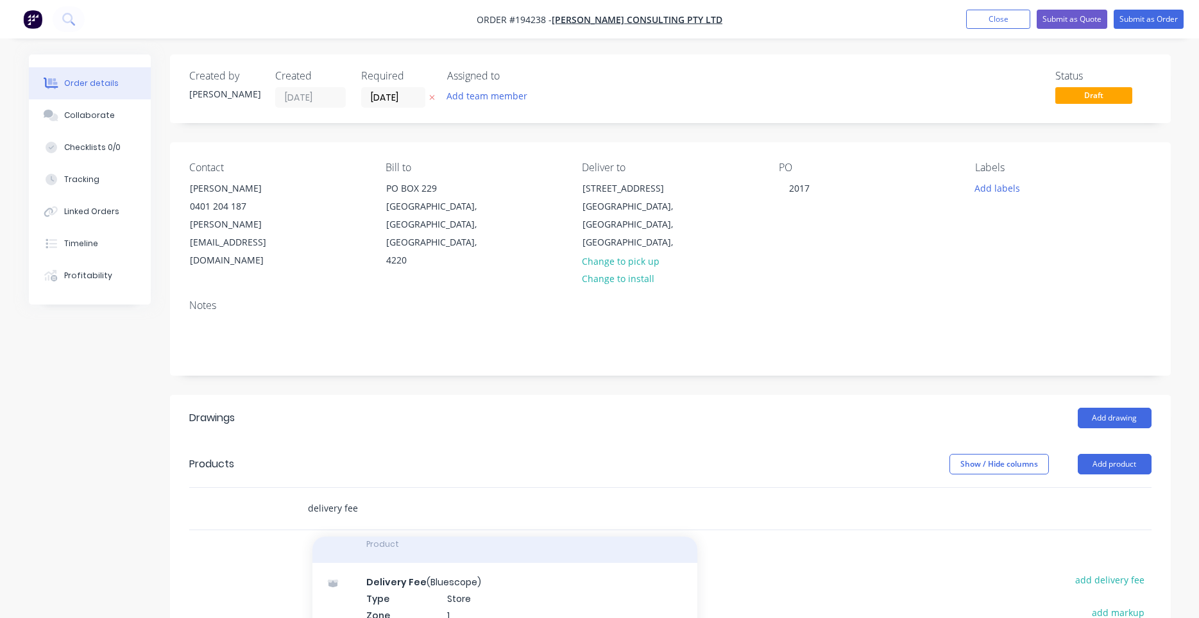
type input "delivery fee"
click at [428, 541] on div "Delivery Fee Product" at bounding box center [504, 536] width 385 height 54
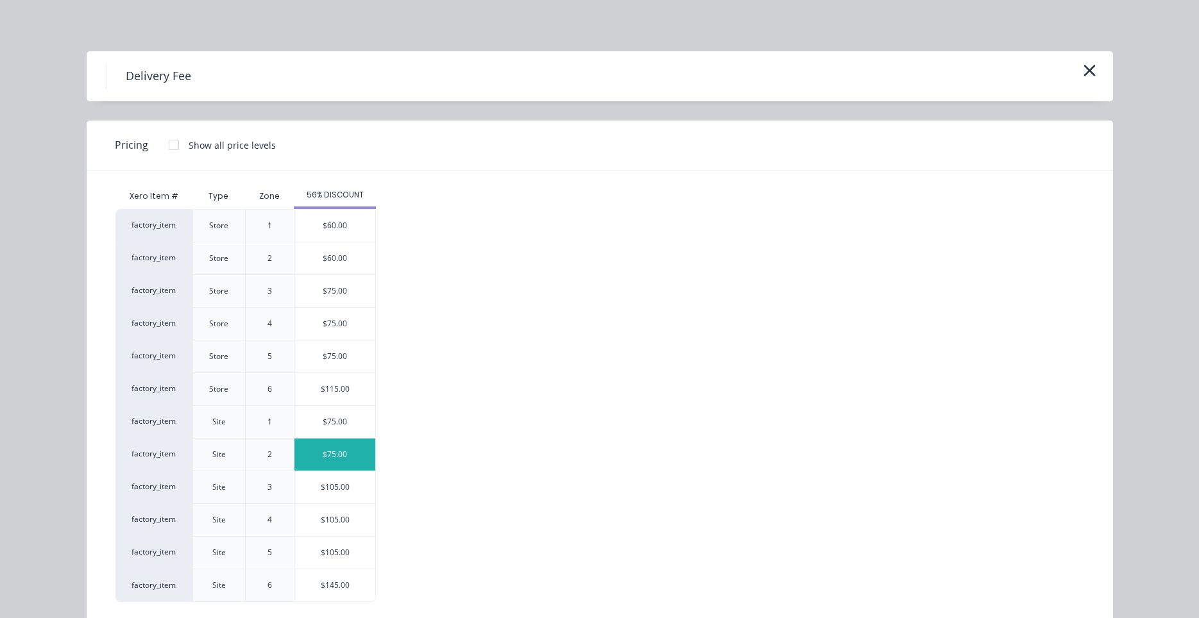
click at [357, 454] on div "$75.00" at bounding box center [334, 455] width 81 height 32
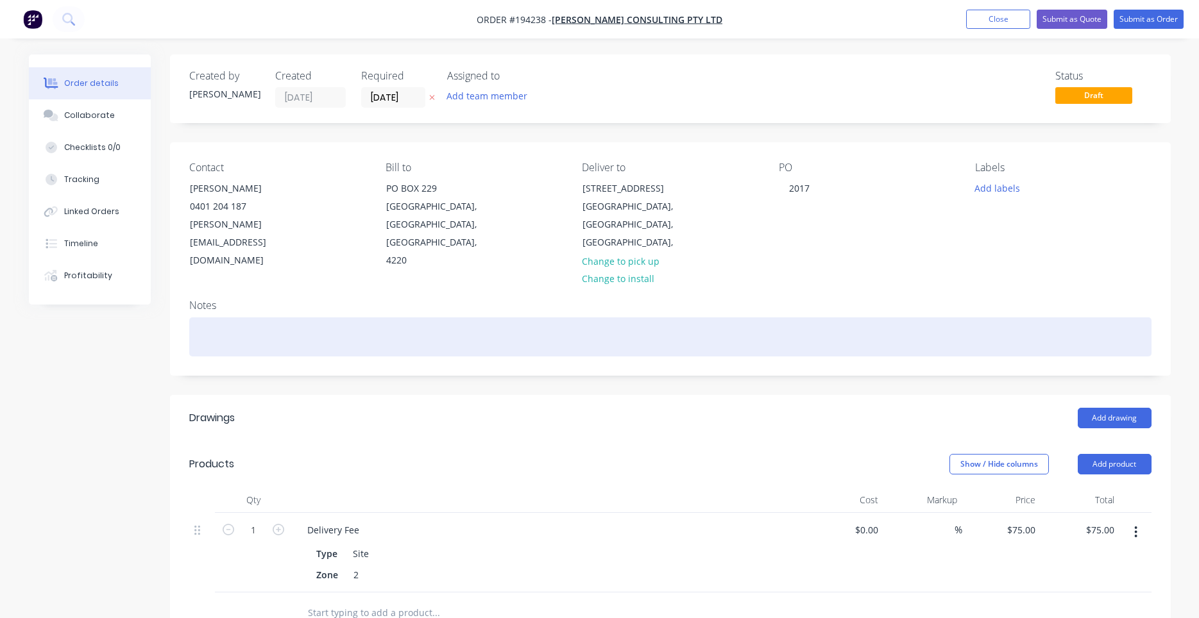
click at [648, 317] on div at bounding box center [670, 336] width 962 height 39
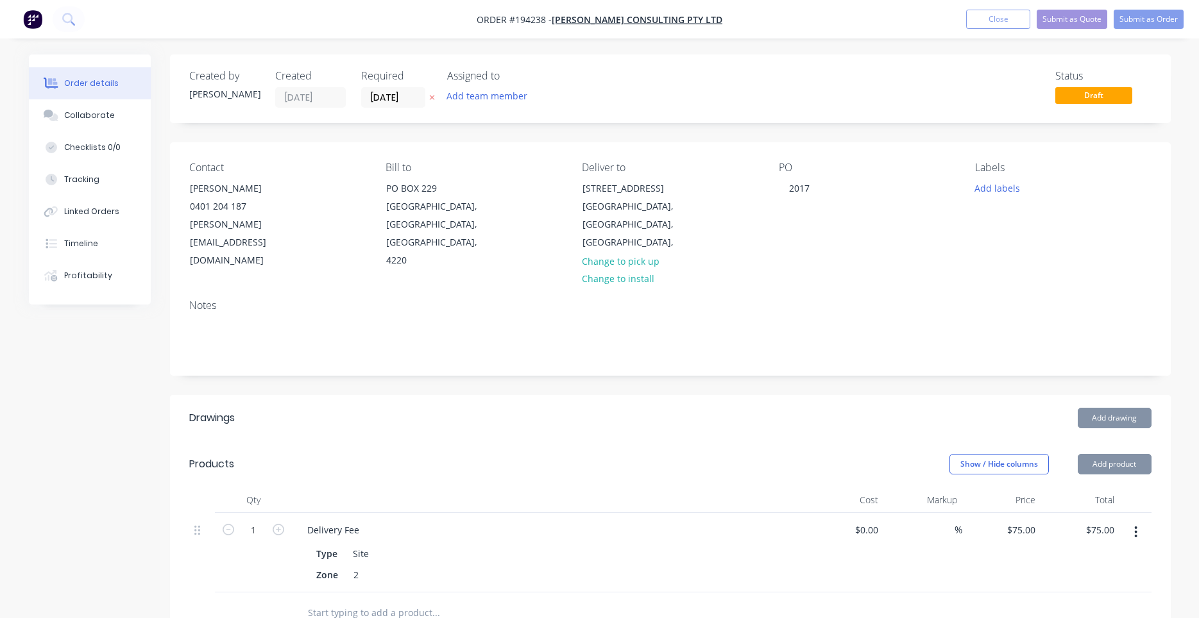
click at [683, 299] on div "Notes" at bounding box center [670, 305] width 962 height 12
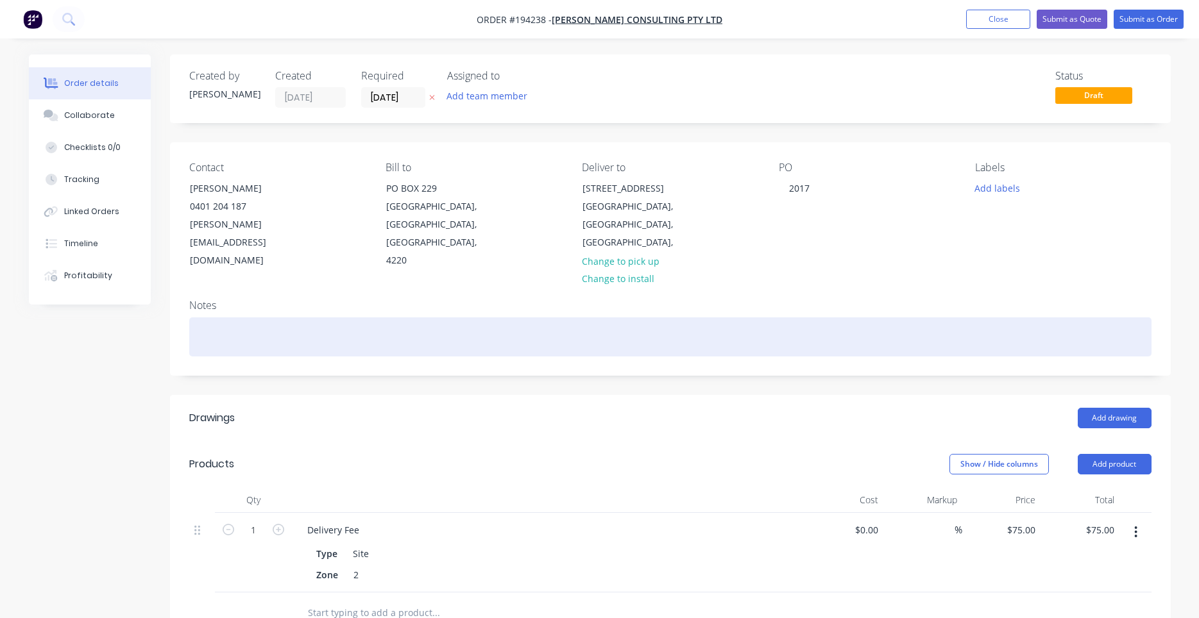
click at [738, 317] on div at bounding box center [670, 336] width 962 height 39
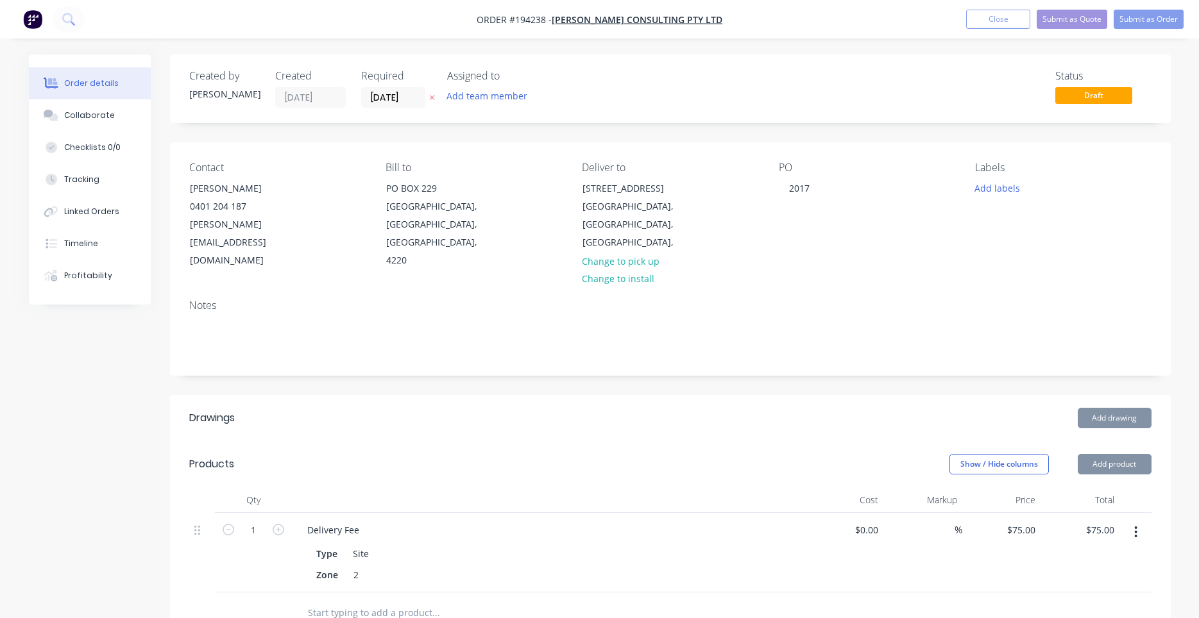
click at [747, 299] on div "Notes" at bounding box center [670, 305] width 962 height 12
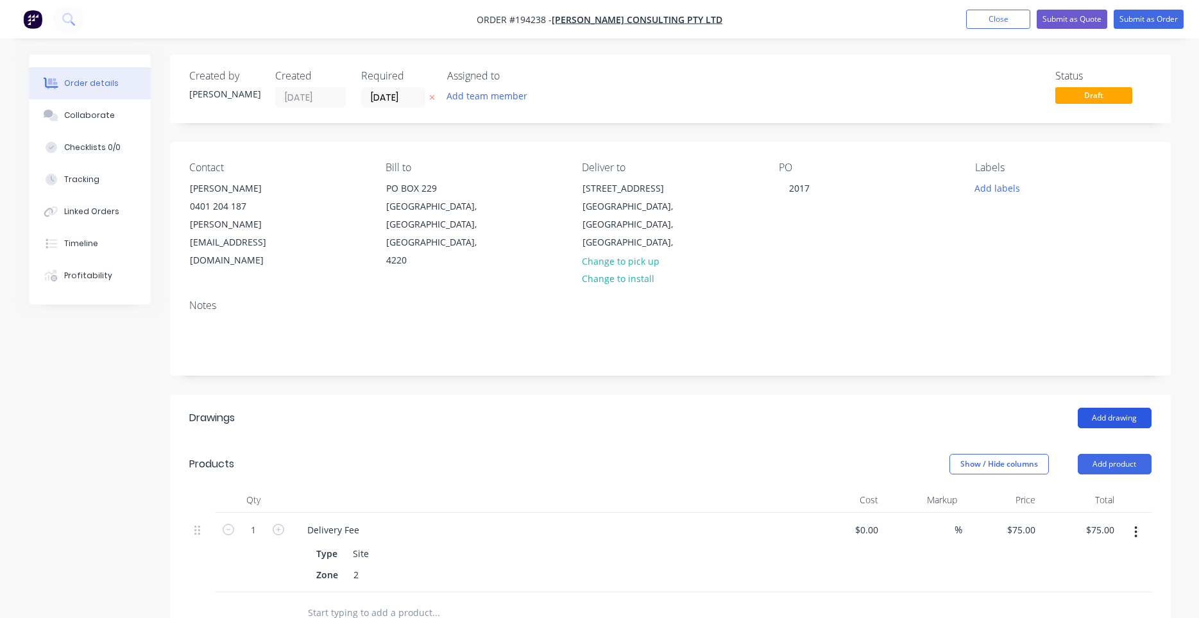
click at [1088, 408] on button "Add drawing" at bounding box center [1114, 418] width 74 height 21
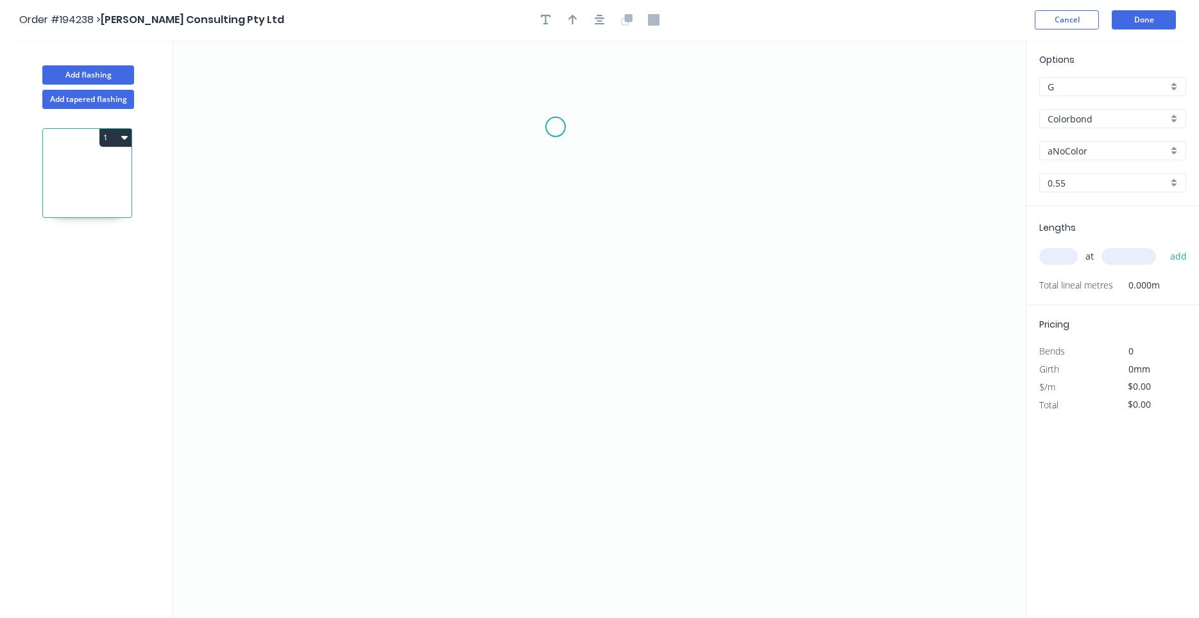
click at [564, 126] on icon "0" at bounding box center [599, 329] width 852 height 578
click at [316, 151] on icon "0" at bounding box center [599, 329] width 852 height 578
click at [315, 152] on circle at bounding box center [316, 150] width 19 height 19
drag, startPoint x: 315, startPoint y: 150, endPoint x: 202, endPoint y: 167, distance: 114.1
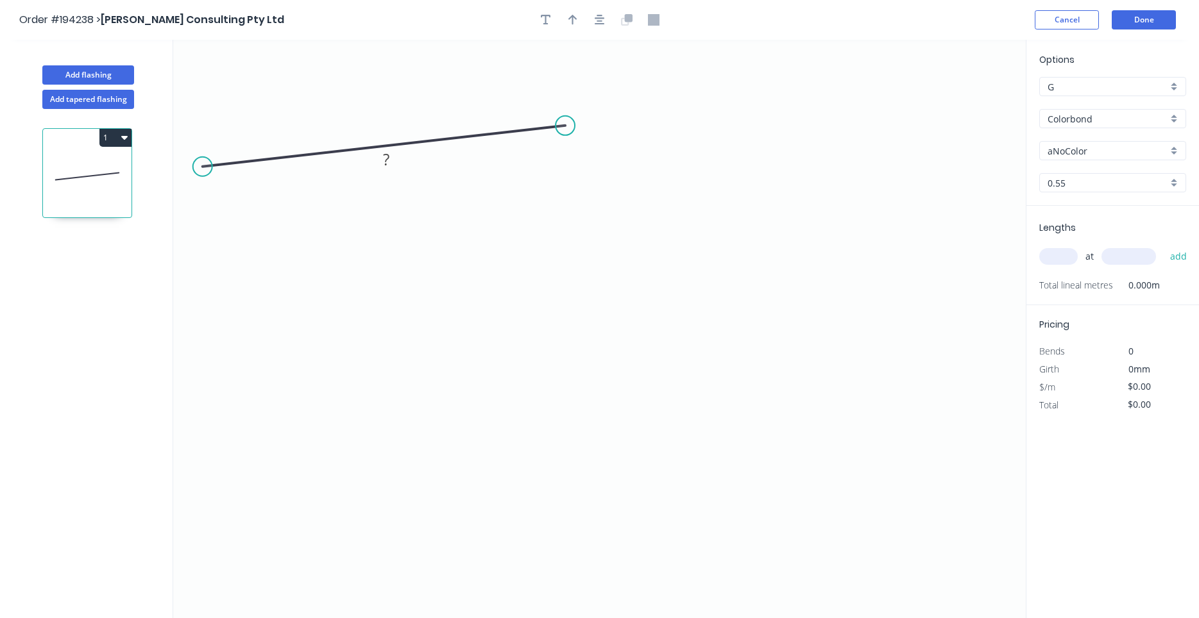
click at [202, 167] on circle at bounding box center [202, 166] width 19 height 19
click at [190, 365] on icon "0 ?" at bounding box center [599, 329] width 852 height 578
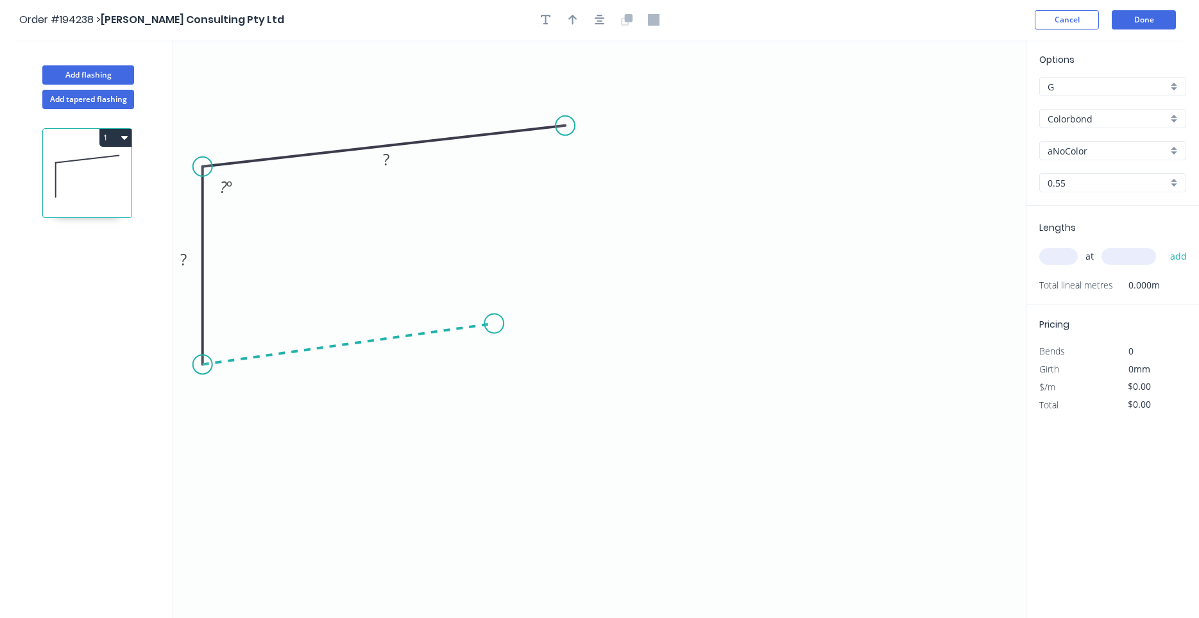
click at [494, 324] on icon "0 ? ? ? º" at bounding box center [599, 329] width 852 height 578
click at [512, 414] on icon "0 ? ? ? ? º ? º" at bounding box center [599, 329] width 852 height 578
click at [509, 417] on circle at bounding box center [511, 413] width 19 height 19
drag, startPoint x: 509, startPoint y: 412, endPoint x: 527, endPoint y: 407, distance: 18.3
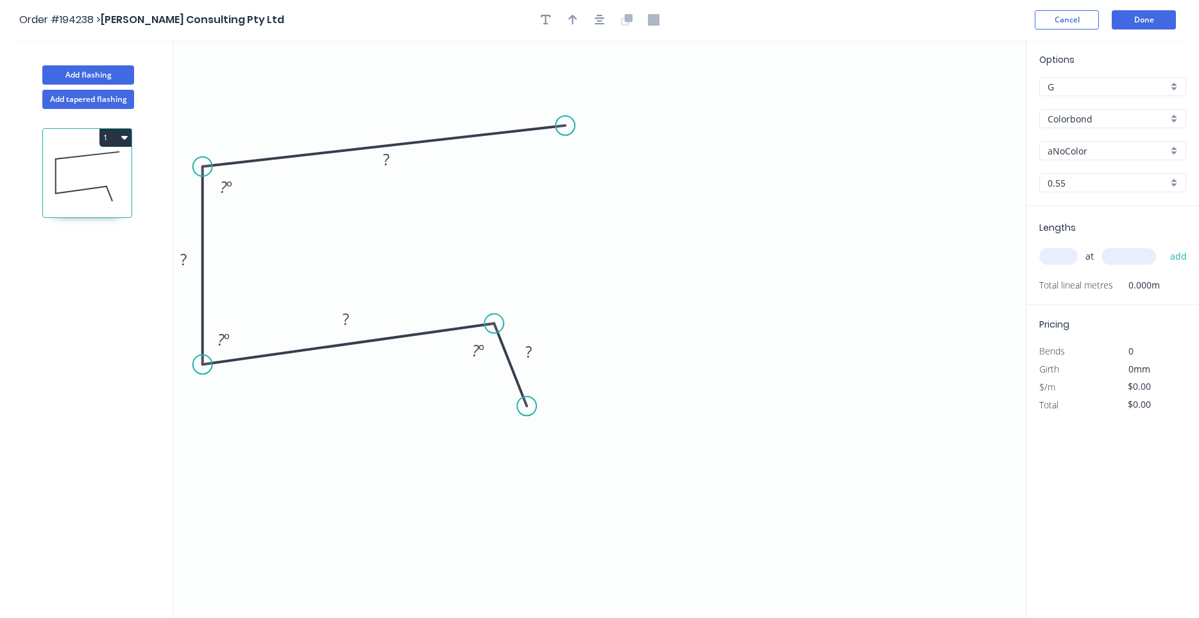
click at [527, 407] on circle at bounding box center [526, 405] width 19 height 19
drag, startPoint x: 525, startPoint y: 405, endPoint x: 521, endPoint y: 390, distance: 15.2
click at [521, 390] on circle at bounding box center [521, 389] width 19 height 19
click at [561, 116] on circle at bounding box center [561, 115] width 19 height 19
click at [560, 117] on circle at bounding box center [559, 116] width 19 height 19
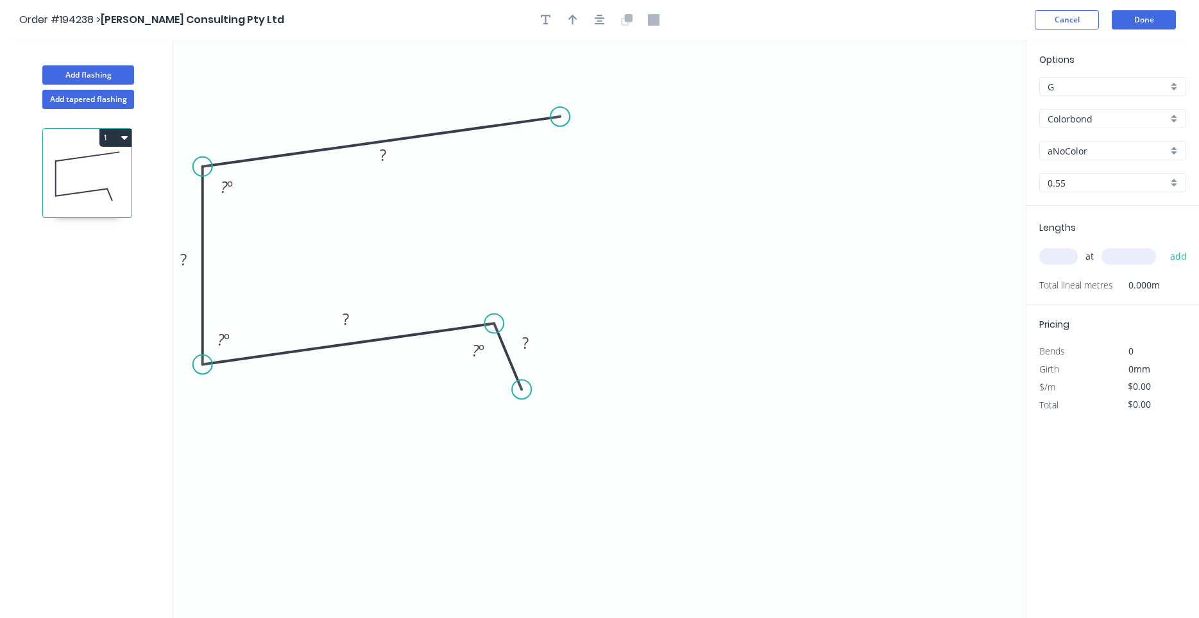
click at [524, 96] on icon "0 ? ? ? ? ? º ? º ? º" at bounding box center [599, 329] width 852 height 578
click at [556, 115] on circle at bounding box center [559, 116] width 19 height 19
drag, startPoint x: 551, startPoint y: 114, endPoint x: 558, endPoint y: 119, distance: 9.1
click at [558, 119] on circle at bounding box center [557, 119] width 19 height 19
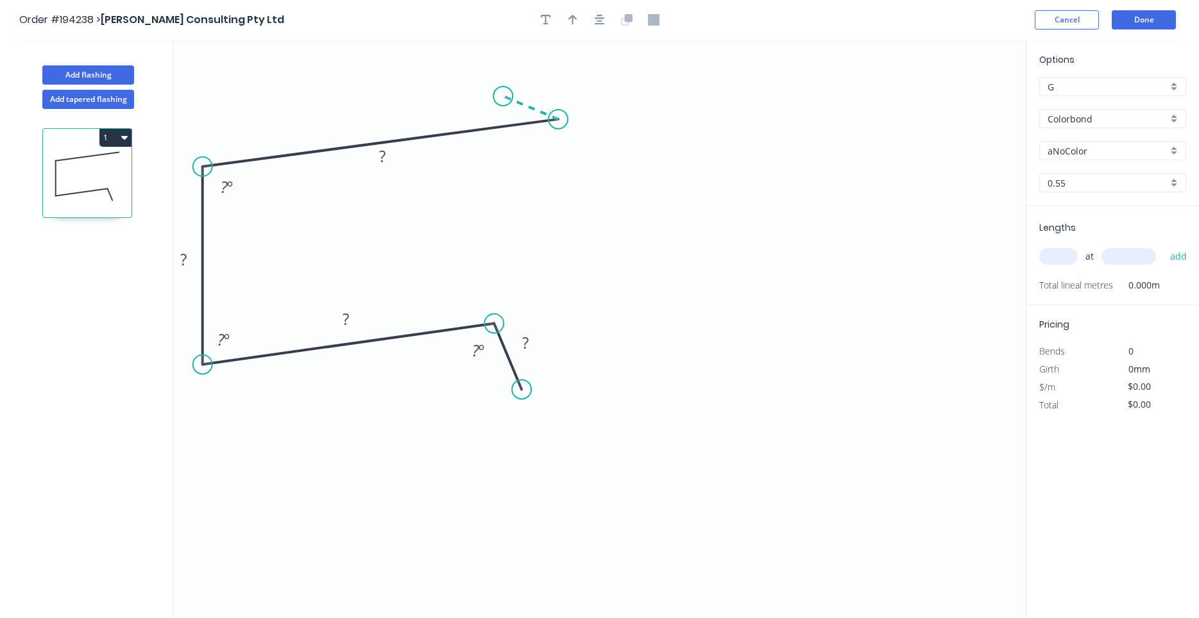
click at [503, 96] on icon "0 ? ? ? ? ? º ? º ? º" at bounding box center [599, 329] width 852 height 578
click at [503, 96] on circle at bounding box center [502, 96] width 19 height 19
click at [610, 129] on div "Delete point" at bounding box center [620, 133] width 129 height 26
click at [200, 161] on circle at bounding box center [202, 166] width 19 height 19
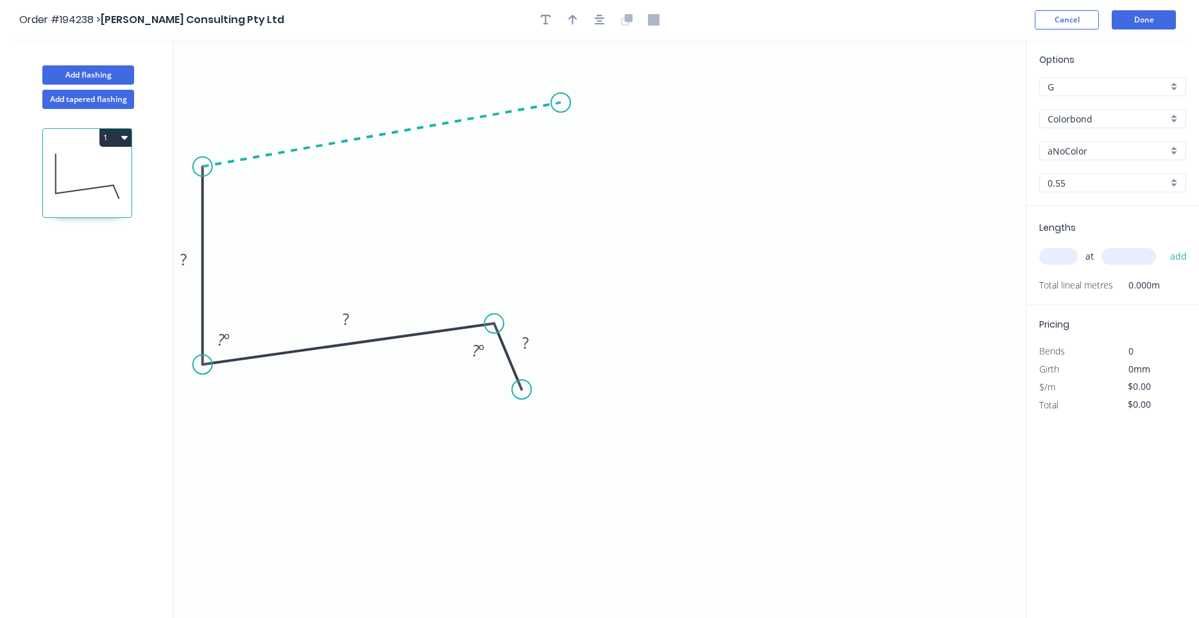
click at [561, 103] on icon at bounding box center [382, 135] width 358 height 64
click at [506, 86] on icon "0 ? ? ? ? ? º ? º ? º" at bounding box center [599, 329] width 852 height 578
click at [506, 86] on circle at bounding box center [505, 85] width 19 height 19
click at [589, 33] on header "Order #194238 > [PERSON_NAME] Consulting Pty Ltd Cancel Done" at bounding box center [599, 20] width 1199 height 40
click at [596, 28] on button "button" at bounding box center [599, 19] width 19 height 19
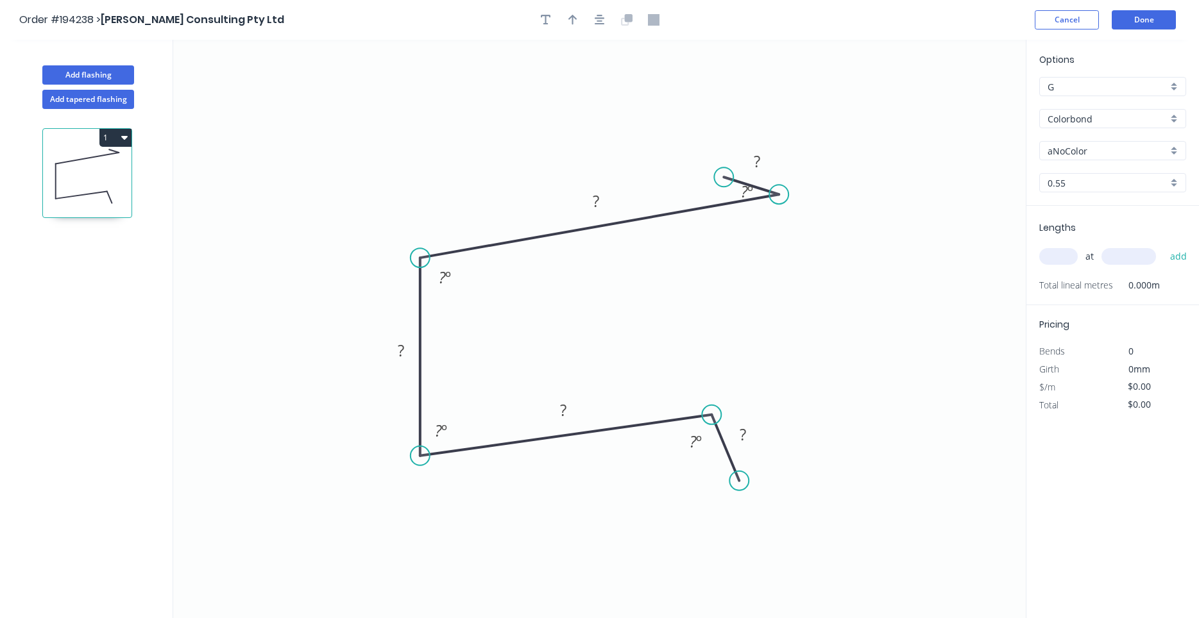
click at [582, 22] on div at bounding box center [599, 19] width 135 height 19
click at [572, 22] on icon "button" at bounding box center [572, 20] width 9 height 12
click at [972, 91] on icon "0 ? ? ? ? ? ? º ? º ? º ? º" at bounding box center [599, 329] width 852 height 578
click at [968, 97] on icon "0 ? ? ? ? ? ? º ? º ? º ? º" at bounding box center [599, 329] width 852 height 578
click at [963, 101] on icon at bounding box center [961, 89] width 12 height 41
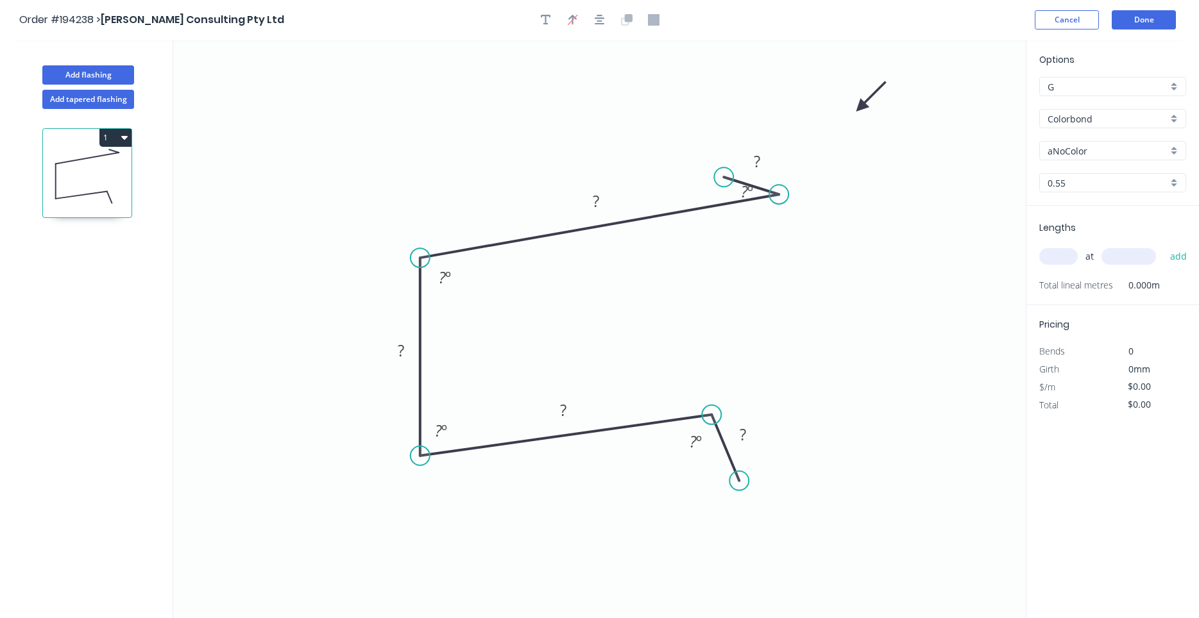
drag, startPoint x: 877, startPoint y: 109, endPoint x: 847, endPoint y: 107, distance: 30.2
click at [677, 116] on icon at bounding box center [695, 101] width 37 height 37
click at [789, 231] on div "Hide angle" at bounding box center [839, 237] width 129 height 26
click at [764, 162] on rect at bounding box center [757, 162] width 26 height 18
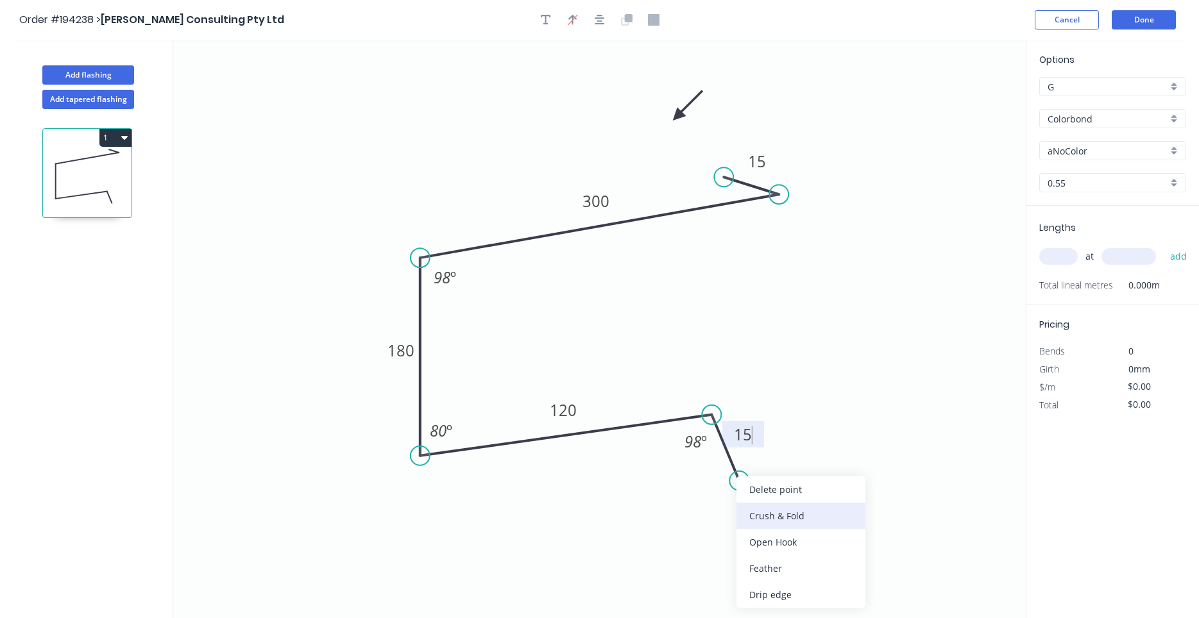
click at [752, 517] on div "Crush & Fold" at bounding box center [800, 516] width 129 height 26
type input "$23.62"
click at [721, 473] on tspan "10" at bounding box center [716, 469] width 18 height 21
click at [1053, 252] on input "text" at bounding box center [1058, 256] width 38 height 17
type input "1"
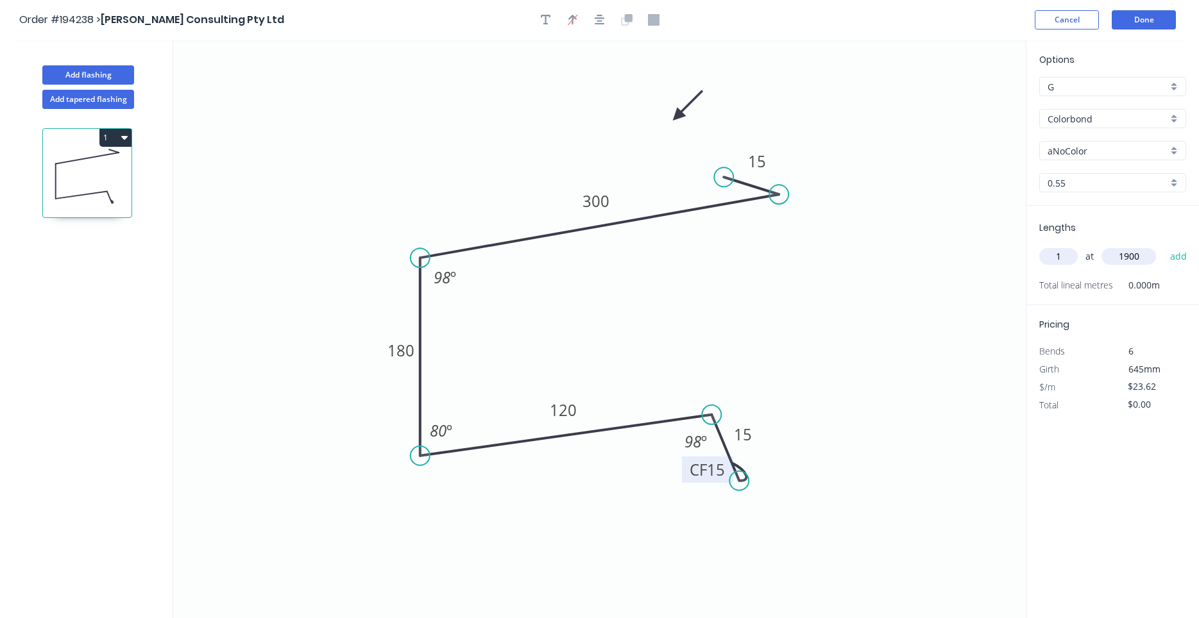
type input "1900"
click at [1163, 246] on button "add" at bounding box center [1178, 257] width 30 height 22
type input "$44.88"
click at [1115, 18] on button "Done" at bounding box center [1143, 19] width 64 height 19
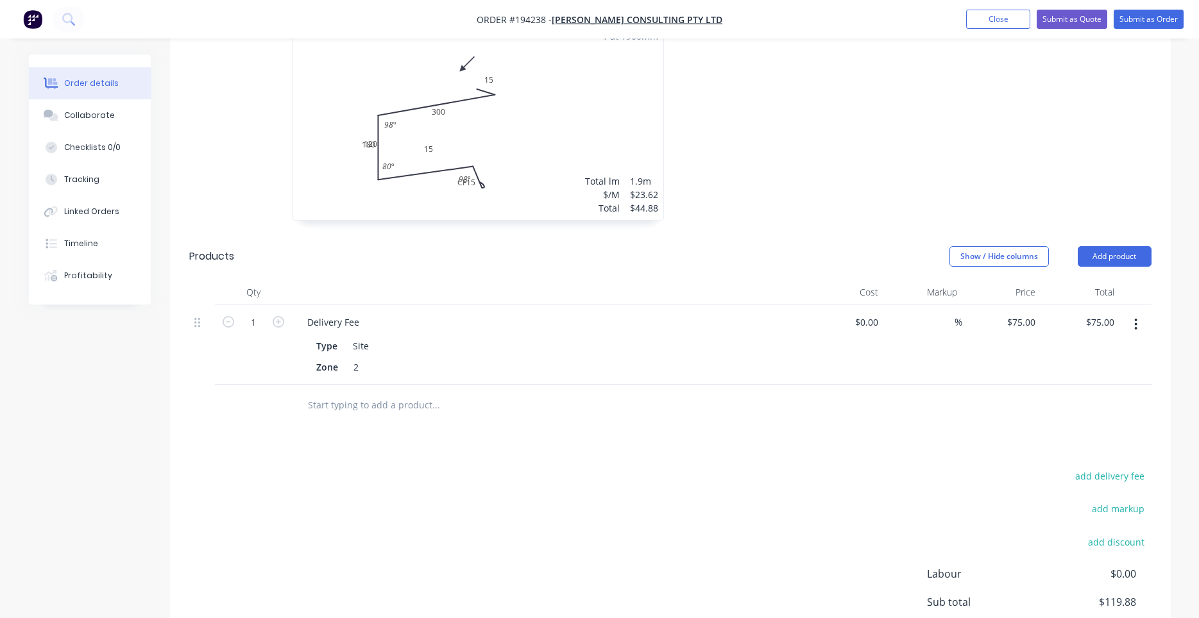
scroll to position [553, 0]
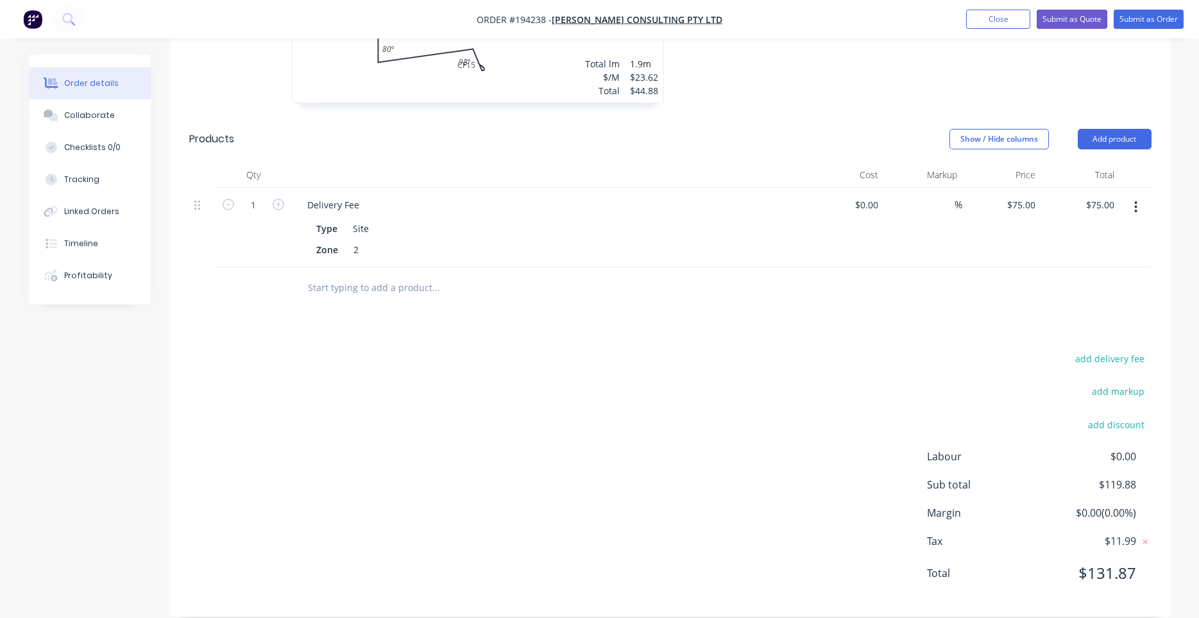
click at [677, 267] on div at bounding box center [523, 288] width 462 height 42
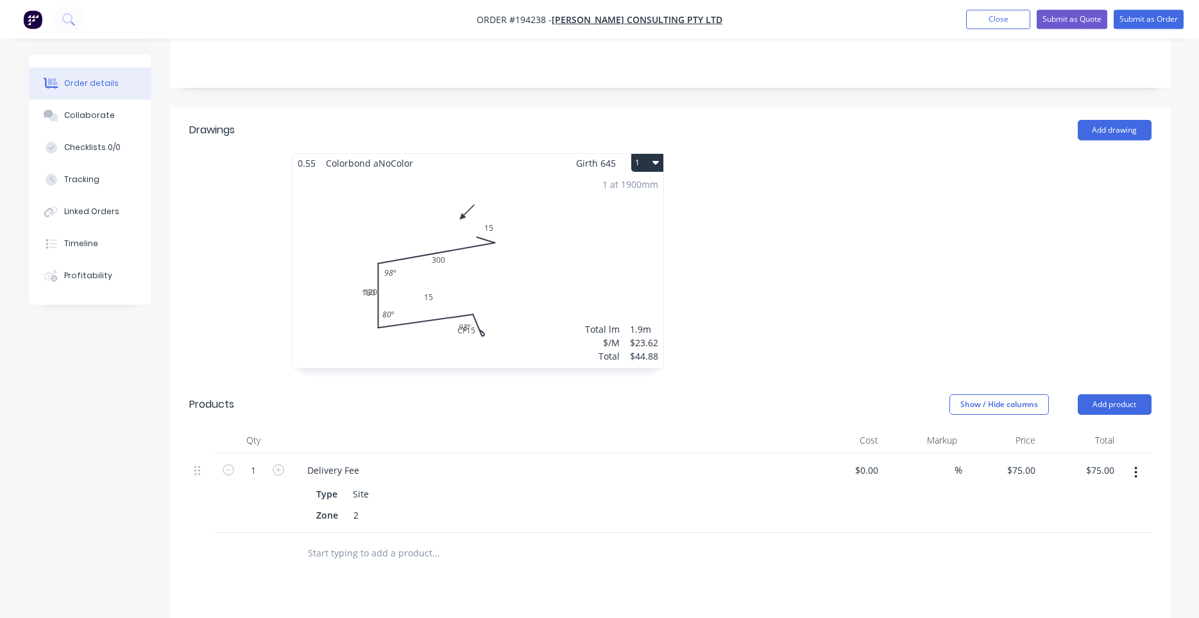
scroll to position [226, 0]
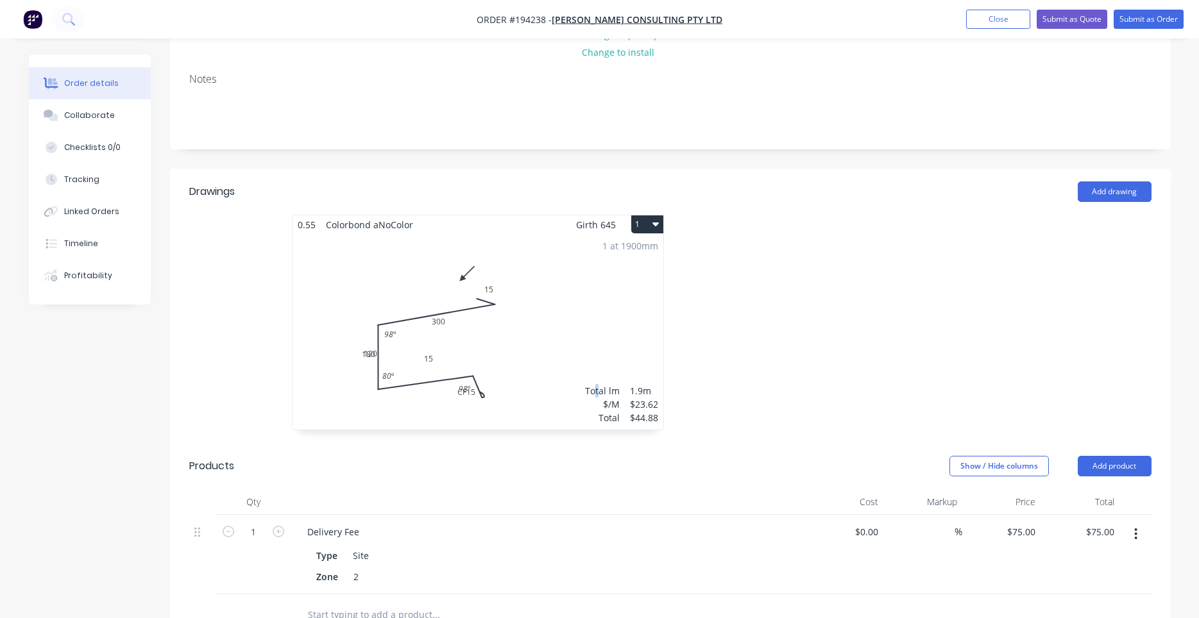
click at [596, 271] on div "1 at 1900mm Total lm $/M Total 1.9m $23.62 $44.88" at bounding box center [477, 332] width 371 height 196
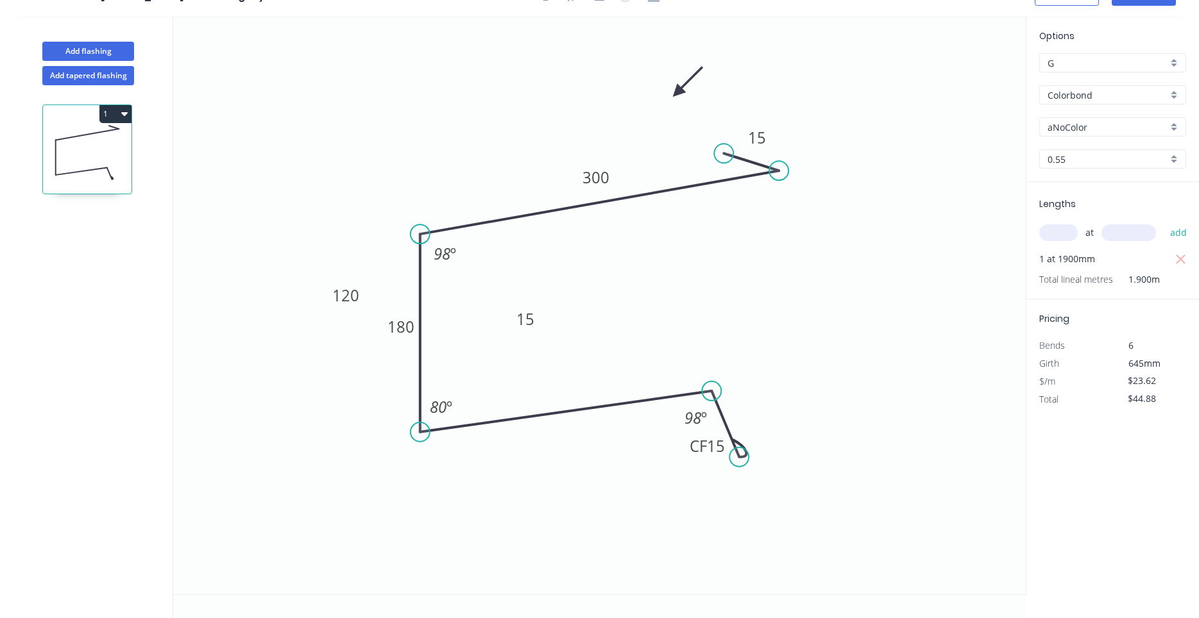
scroll to position [24, 0]
click at [404, 317] on tspan "180" at bounding box center [400, 326] width 27 height 21
click at [358, 296] on tspan "120" at bounding box center [345, 295] width 27 height 21
drag, startPoint x: 364, startPoint y: 298, endPoint x: 594, endPoint y: 450, distance: 275.9
click at [594, 450] on rect at bounding box center [576, 447] width 42 height 26
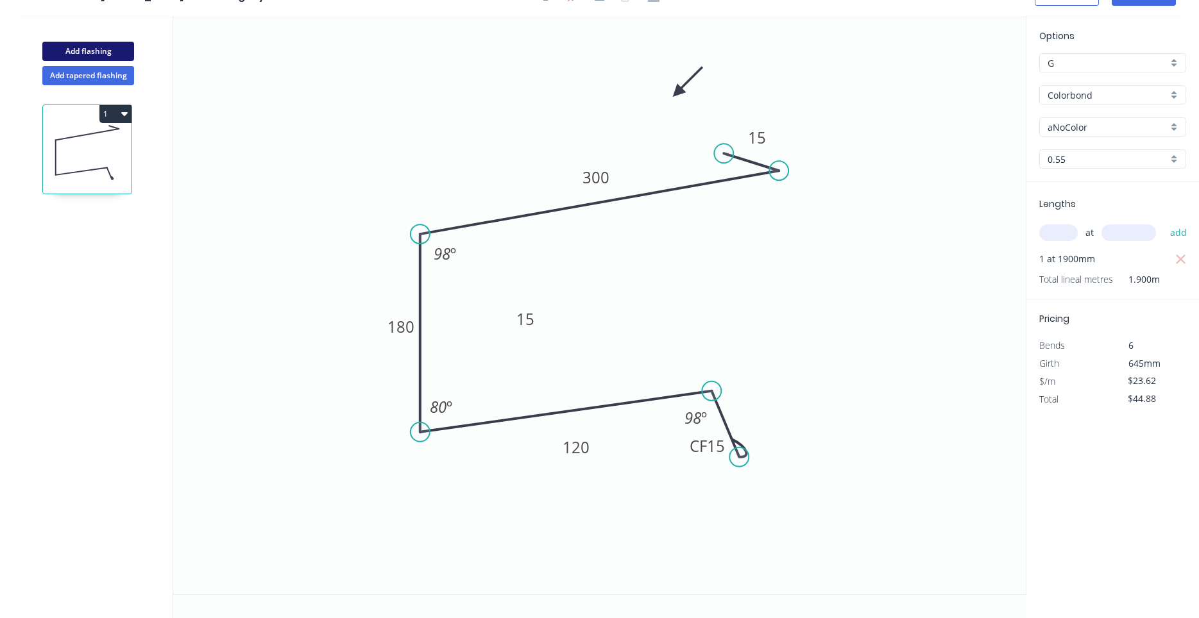
click at [113, 49] on button "Add flashing" at bounding box center [88, 51] width 92 height 19
type input "$0.00"
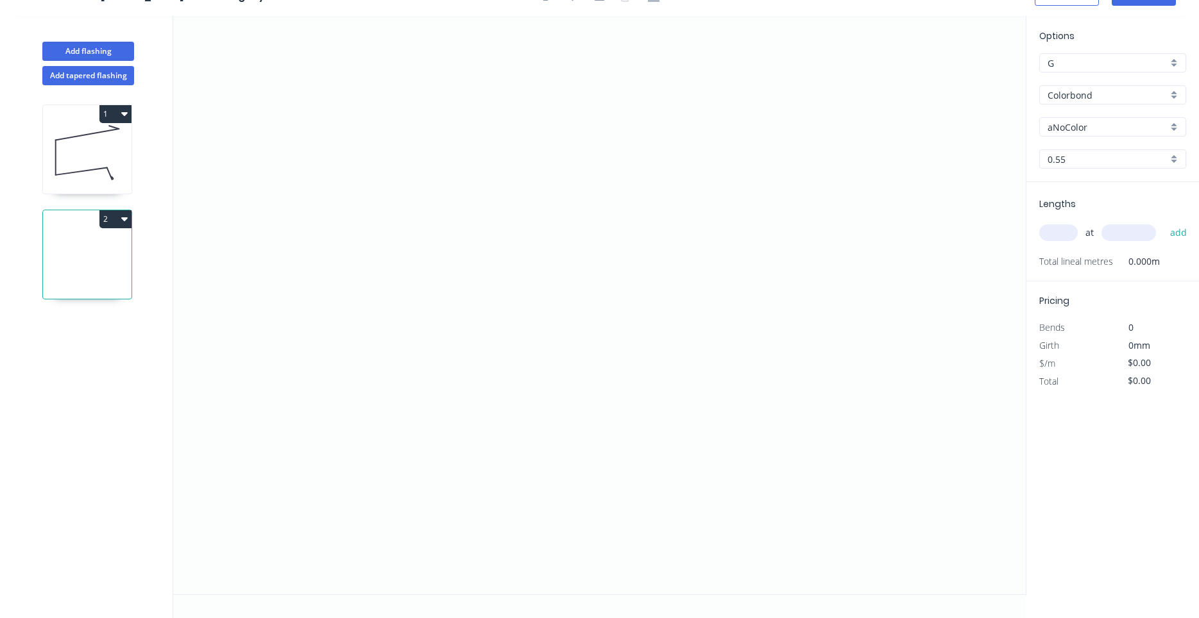
click at [88, 165] on icon at bounding box center [87, 153] width 89 height 82
type input "$23.62"
type input "$44.88"
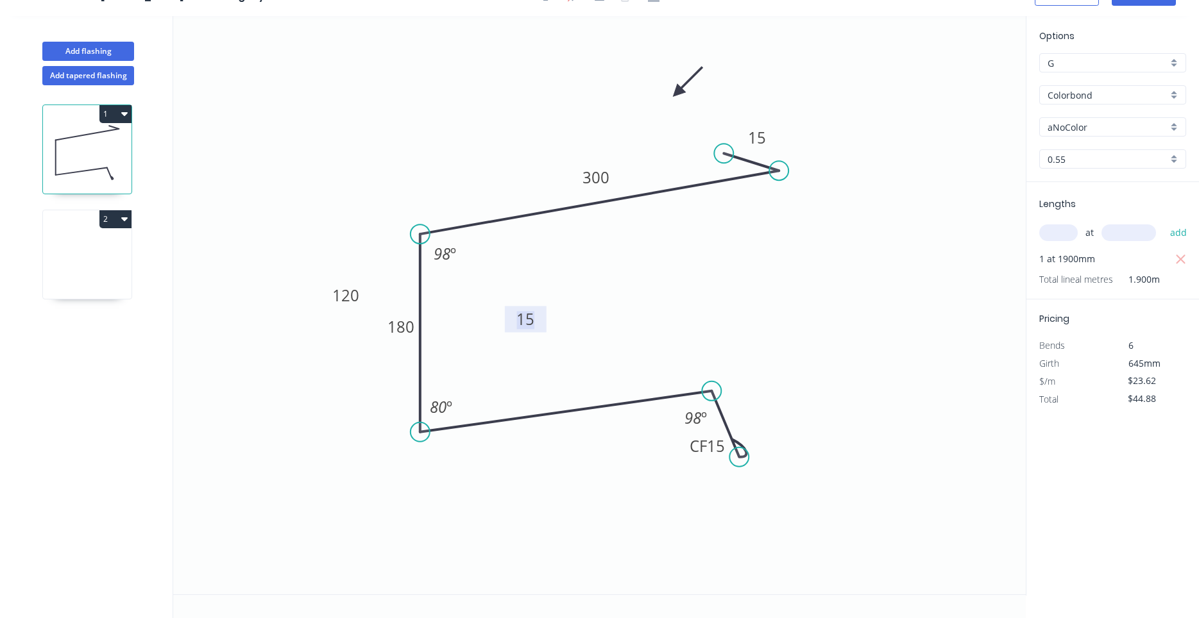
click at [535, 325] on g "15" at bounding box center [525, 318] width 26 height 21
drag, startPoint x: 537, startPoint y: 323, endPoint x: 688, endPoint y: 350, distance: 153.7
click at [688, 350] on icon "0 15 300 180 120 CF 15 15 98 º 80 º 98 º" at bounding box center [599, 305] width 852 height 578
drag, startPoint x: 516, startPoint y: 318, endPoint x: 526, endPoint y: 320, distance: 9.8
click at [521, 319] on tspan "15" at bounding box center [525, 318] width 18 height 21
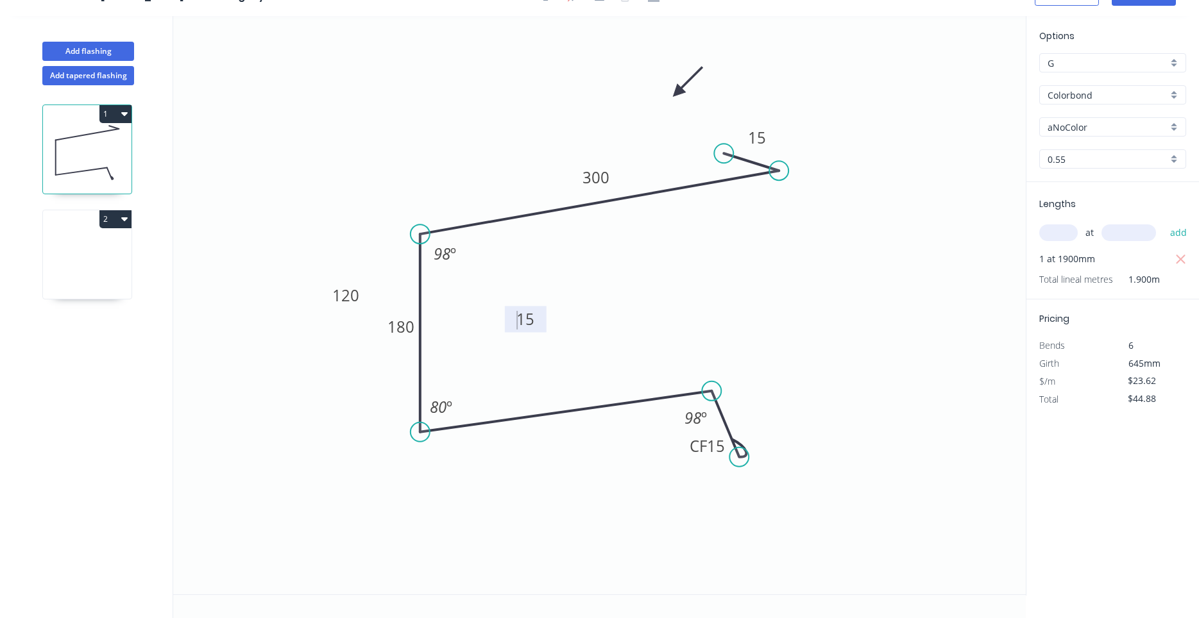
drag, startPoint x: 537, startPoint y: 325, endPoint x: 595, endPoint y: 330, distance: 57.9
click at [595, 330] on icon "0 15 300 180 120 CF 15 15 98 º 80 º 98 º" at bounding box center [599, 305] width 852 height 578
drag, startPoint x: 532, startPoint y: 322, endPoint x: 549, endPoint y: 319, distance: 16.9
click at [549, 319] on icon "0 15 300 180 120 CF 15 15 98 º 80 º 98 º" at bounding box center [599, 305] width 852 height 578
drag, startPoint x: 541, startPoint y: 319, endPoint x: 795, endPoint y: 386, distance: 263.2
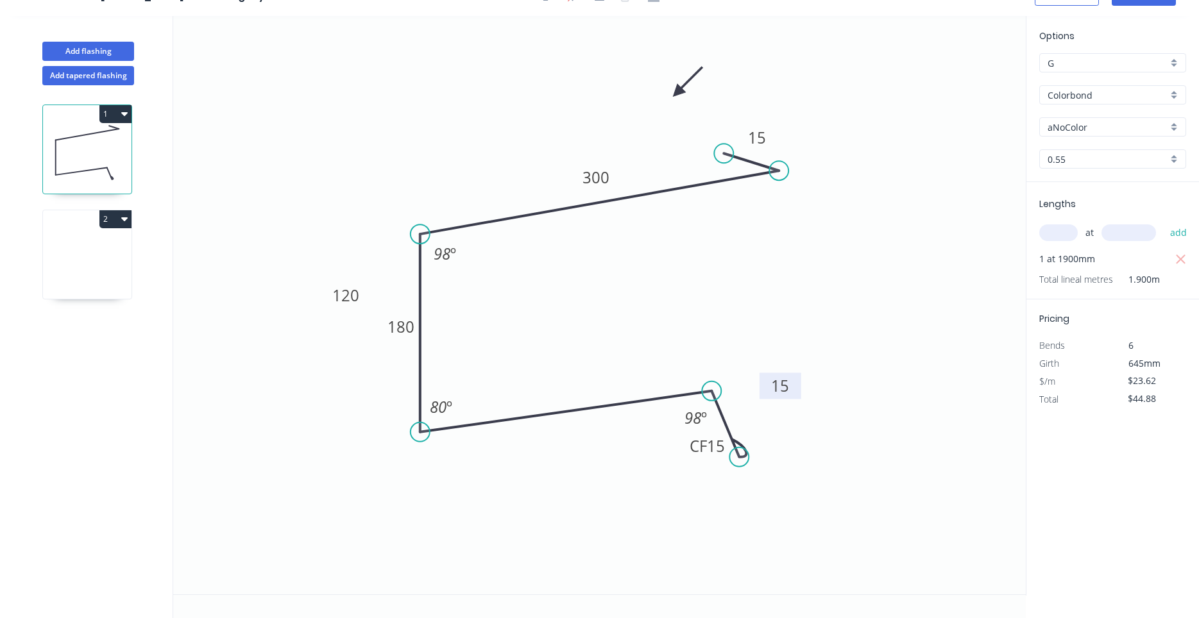
click at [795, 386] on rect at bounding box center [780, 386] width 42 height 26
drag, startPoint x: 362, startPoint y: 304, endPoint x: 582, endPoint y: 376, distance: 231.4
click at [582, 376] on rect at bounding box center [565, 367] width 42 height 26
drag, startPoint x: 74, startPoint y: 248, endPoint x: 73, endPoint y: 219, distance: 28.9
click at [72, 248] on icon at bounding box center [87, 258] width 89 height 82
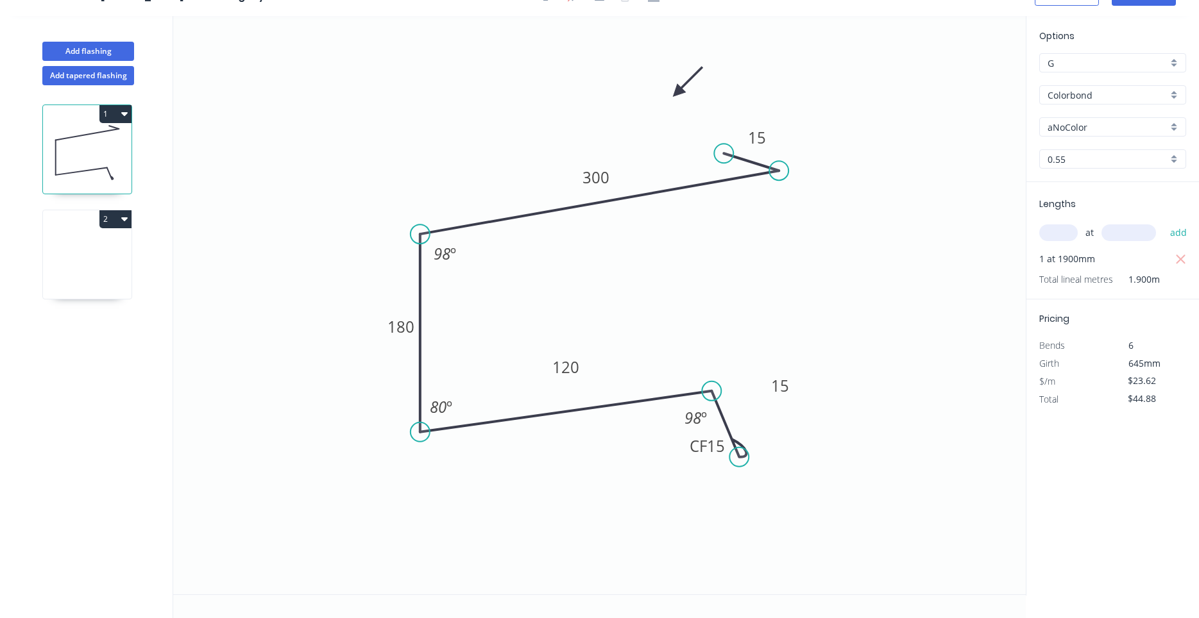
type input "$0.00"
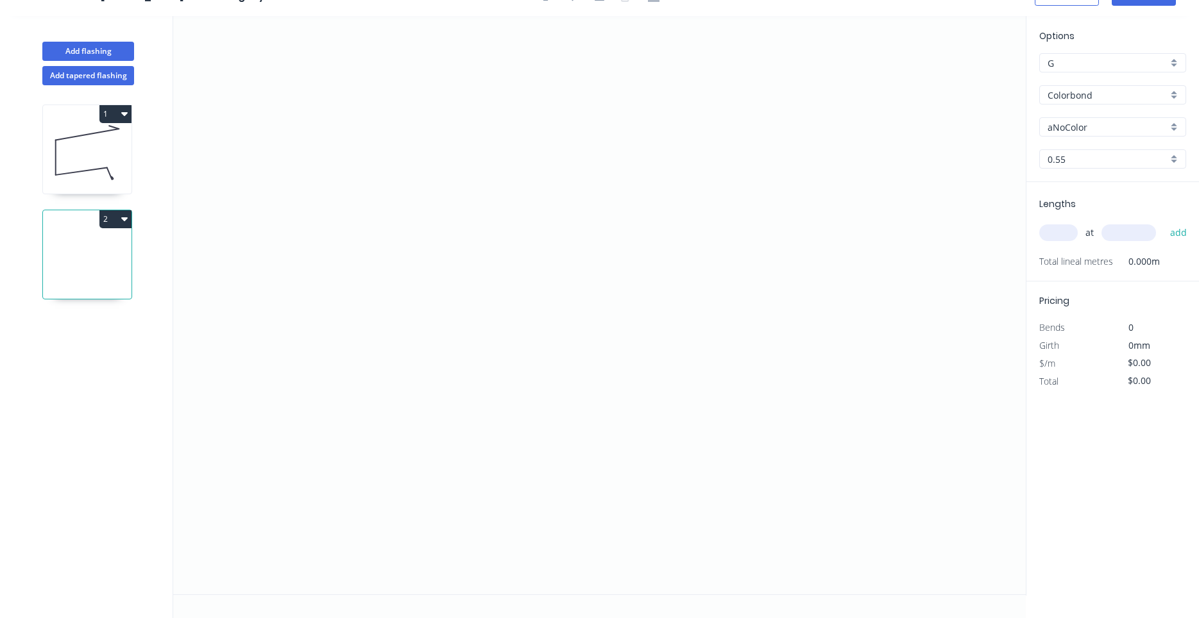
click at [80, 169] on icon at bounding box center [87, 153] width 89 height 82
type input "$23.62"
type input "$44.88"
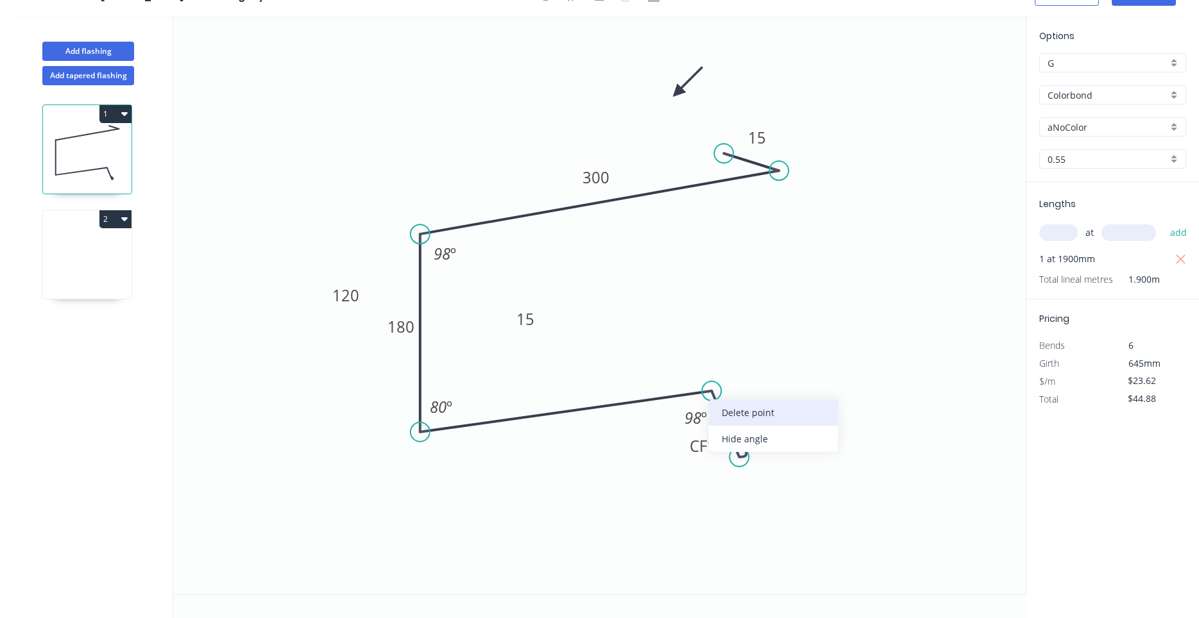
click at [717, 402] on div "Delete point" at bounding box center [773, 413] width 129 height 26
type input "$0.00"
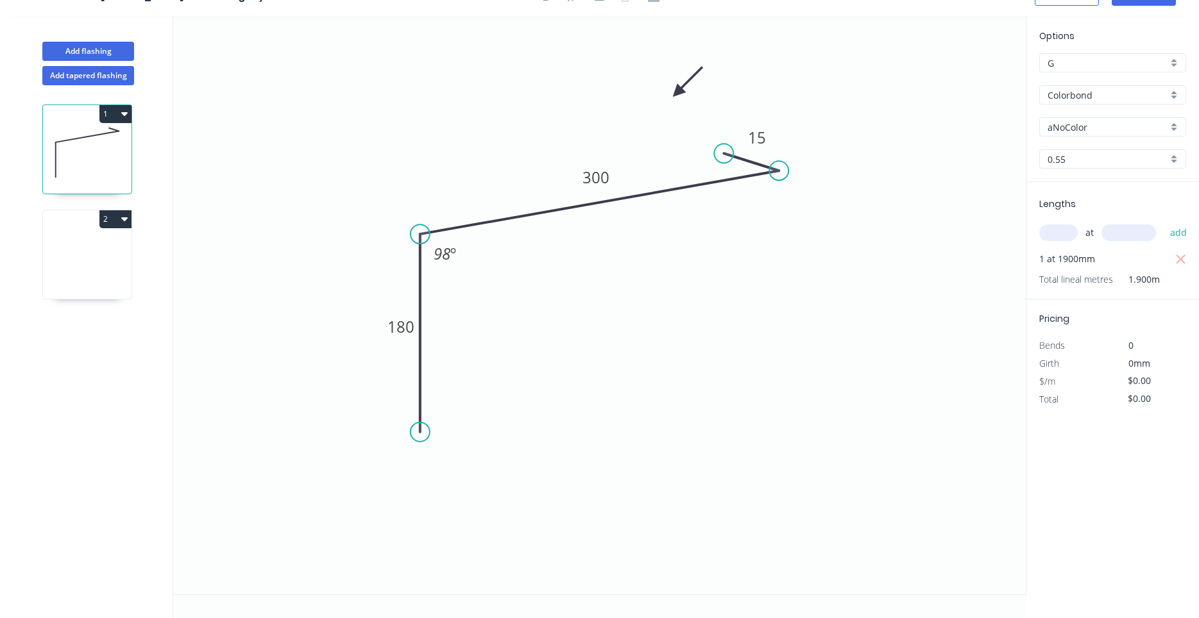
type input "$14.37"
type input "$27.30"
click at [416, 431] on circle at bounding box center [419, 430] width 19 height 19
click at [426, 427] on circle at bounding box center [419, 426] width 19 height 19
click at [418, 426] on circle at bounding box center [419, 426] width 19 height 19
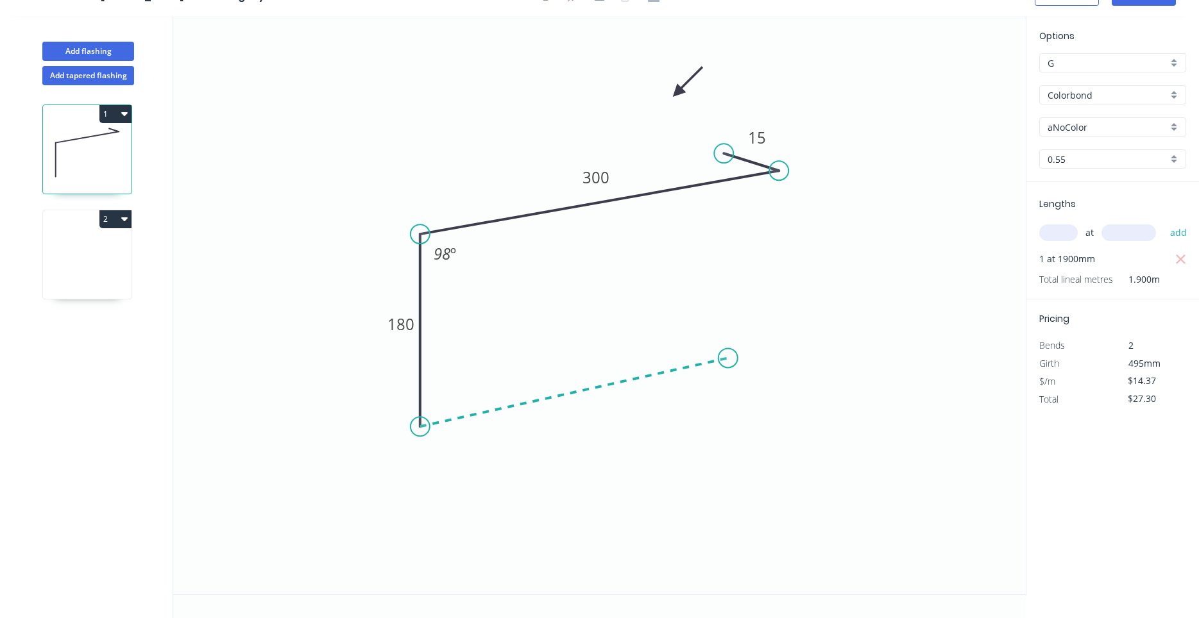
click at [728, 358] on icon "0 180 300 15 98 º" at bounding box center [599, 305] width 852 height 578
type input "$15.16"
type input "$28.80"
click at [768, 430] on icon "0 15 300 180 ? 98 º ? º" at bounding box center [599, 305] width 852 height 578
type input "$0.00"
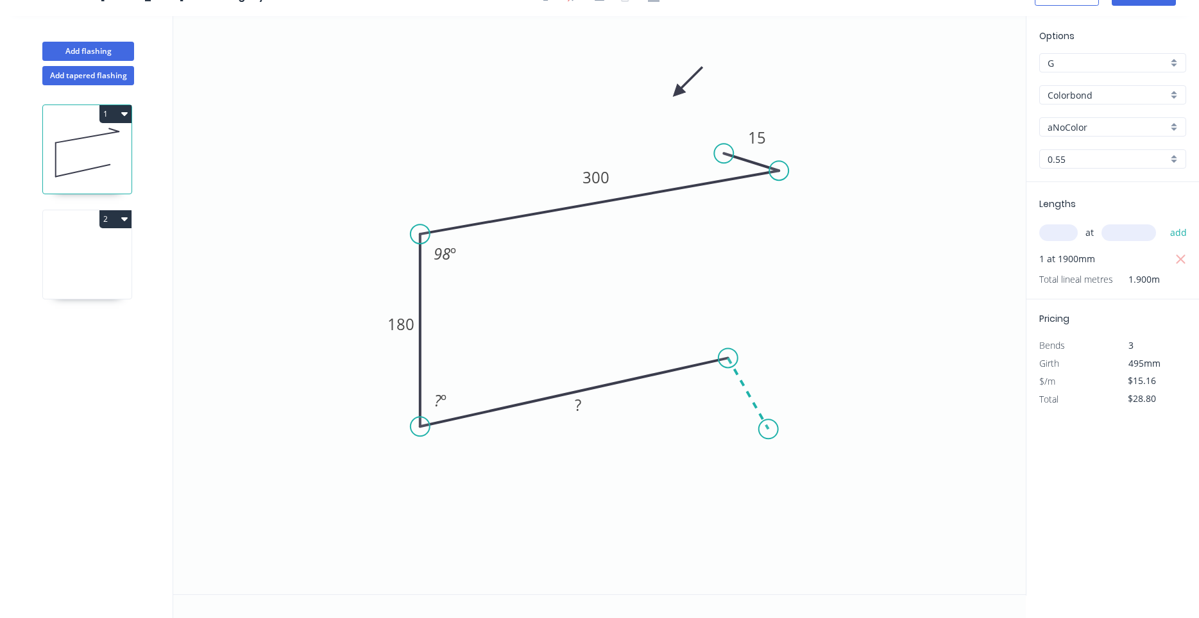
type input "$0.00"
click at [768, 430] on circle at bounding box center [768, 428] width 19 height 19
click at [761, 420] on circle at bounding box center [760, 419] width 19 height 19
click at [754, 418] on circle at bounding box center [754, 417] width 19 height 19
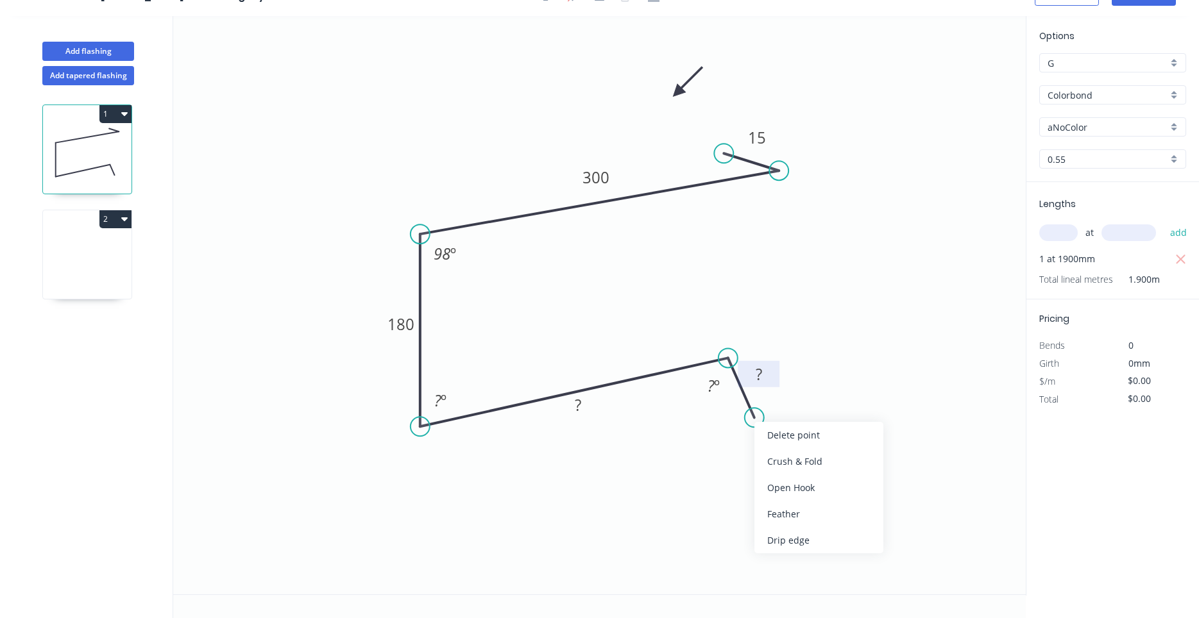
click at [773, 386] on rect at bounding box center [759, 374] width 42 height 26
click at [845, 384] on icon "0 15 300 180 ? ? 98 º ? º ? º" at bounding box center [599, 305] width 852 height 578
click at [517, 348] on icon "0 15 300 180 ? ? 98 º ? º ? º" at bounding box center [599, 305] width 852 height 578
click at [493, 369] on icon "0 15 300 180 ? ? 98 º ? º ? º" at bounding box center [599, 305] width 852 height 578
click at [453, 388] on rect at bounding box center [440, 400] width 42 height 26
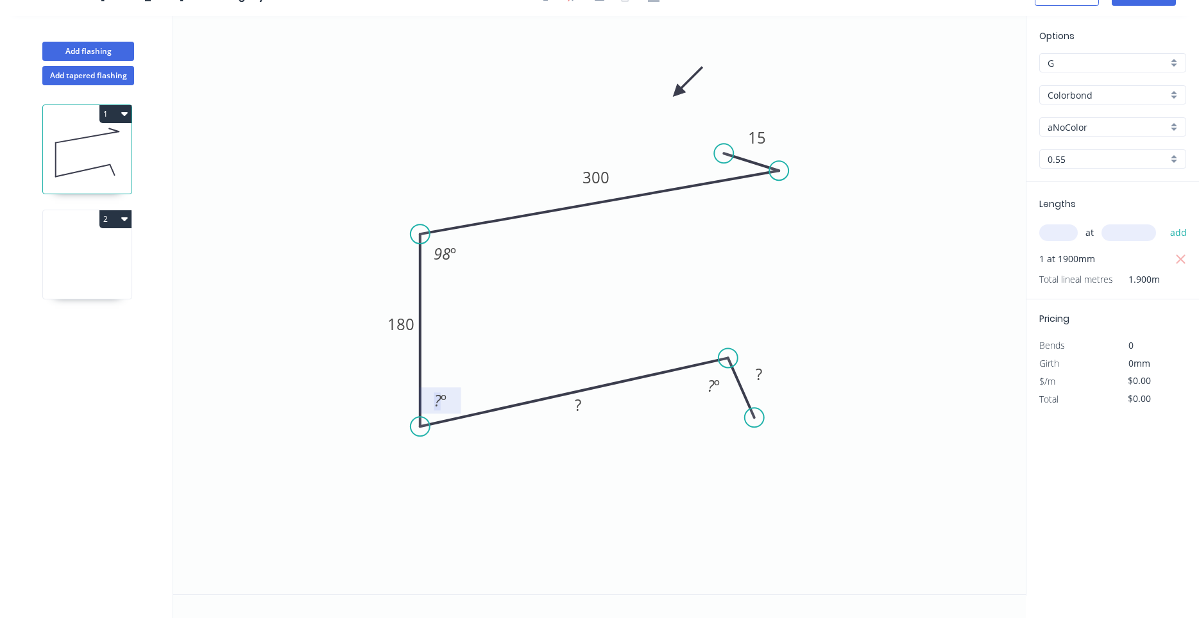
click at [450, 394] on rect at bounding box center [440, 401] width 26 height 18
type input "$22.04"
type input "$41.88"
click at [775, 453] on div "Crush & Fold" at bounding box center [818, 455] width 129 height 26
type input "$23.62"
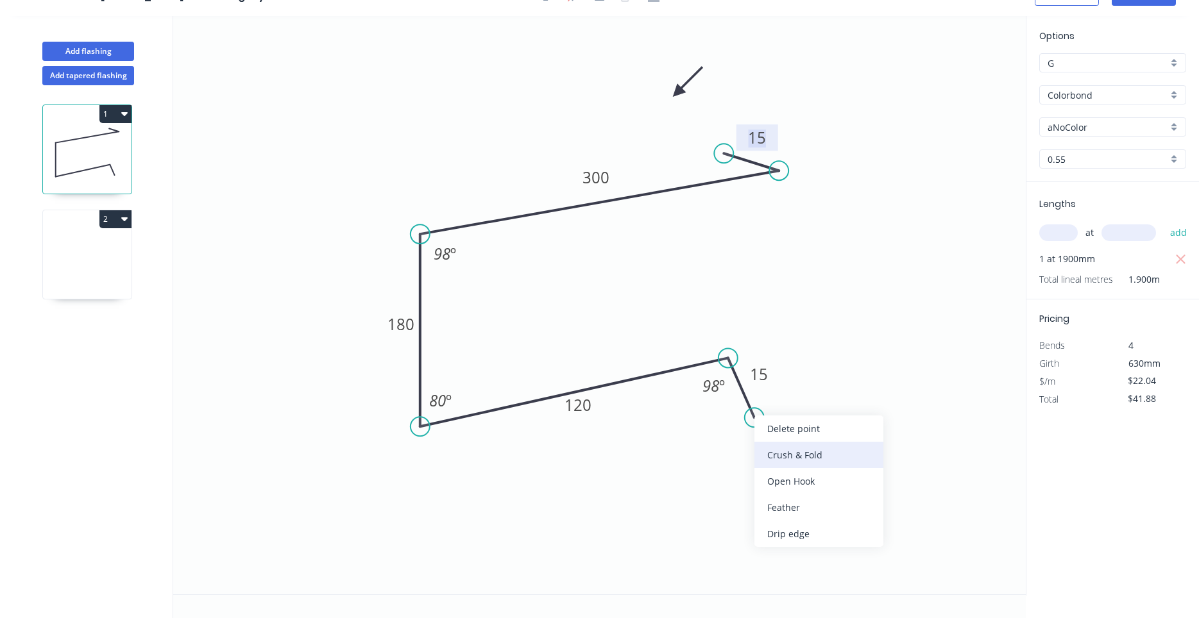
type input "$44.88"
click at [718, 415] on tspan "CF" at bounding box center [713, 406] width 17 height 21
drag, startPoint x: 696, startPoint y: 410, endPoint x: 727, endPoint y: 441, distance: 44.0
click at [734, 479] on icon "0 15 300 180 120 CF 10 15 98 º 80 º 98 º" at bounding box center [599, 305] width 852 height 578
drag, startPoint x: 702, startPoint y: 412, endPoint x: 745, endPoint y: 461, distance: 65.5
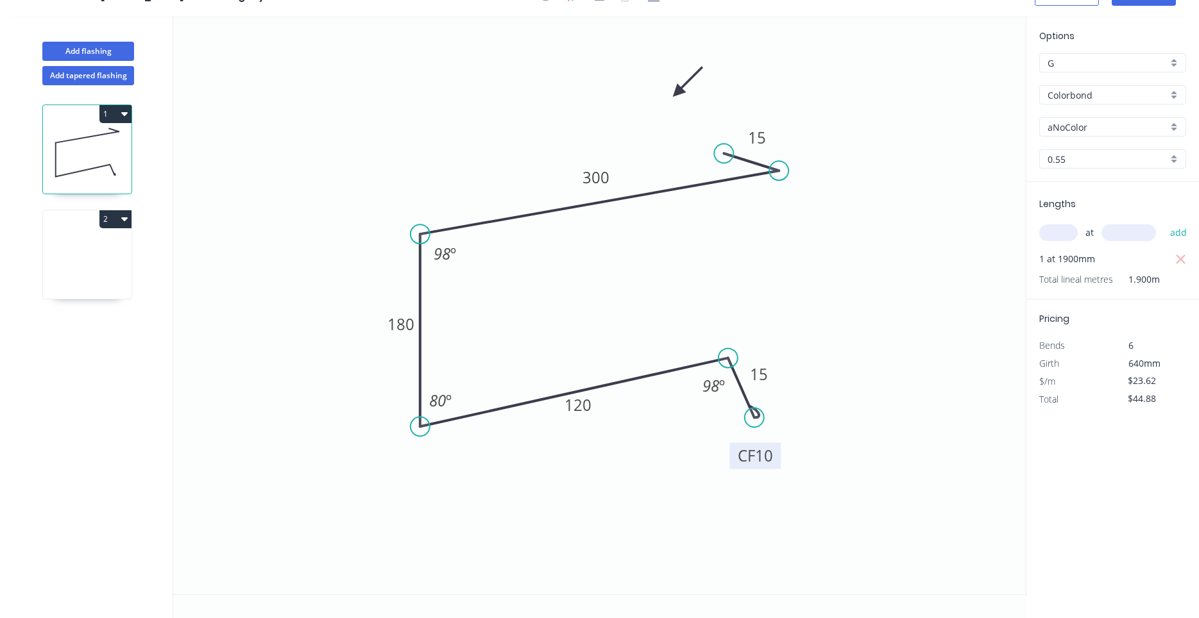
click at [745, 461] on rect at bounding box center [754, 456] width 51 height 26
click at [764, 451] on tspan "CF" at bounding box center [756, 456] width 17 height 21
click at [103, 274] on icon at bounding box center [87, 258] width 89 height 82
type input "$0.00"
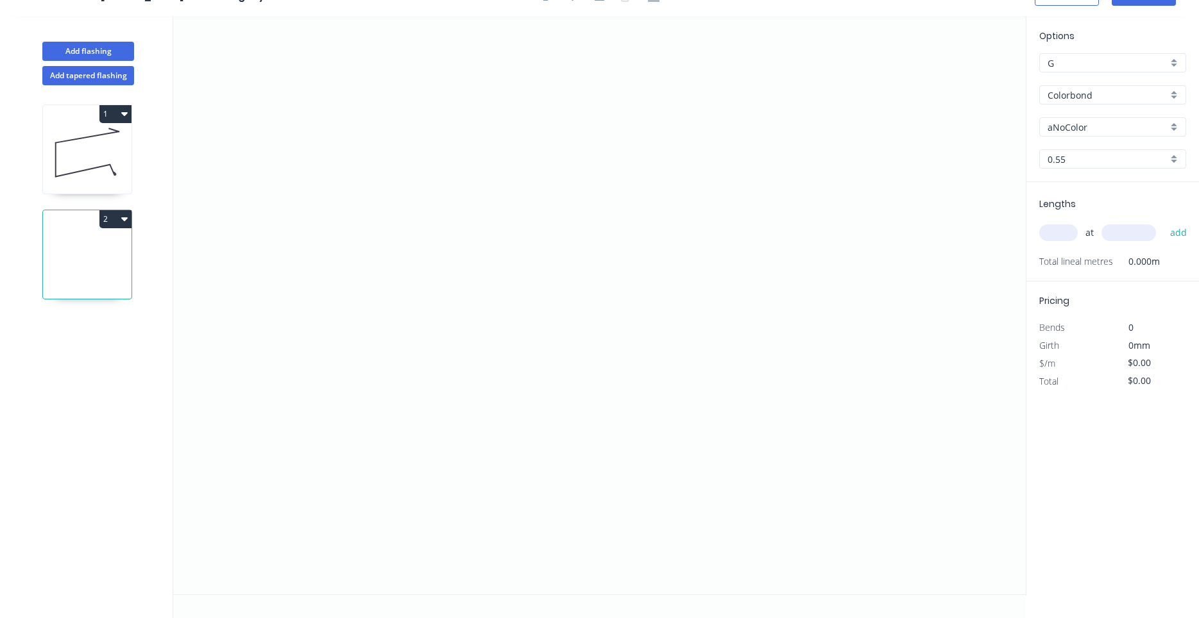
click at [110, 158] on icon at bounding box center [87, 153] width 89 height 82
type input "$23.62"
type input "$44.88"
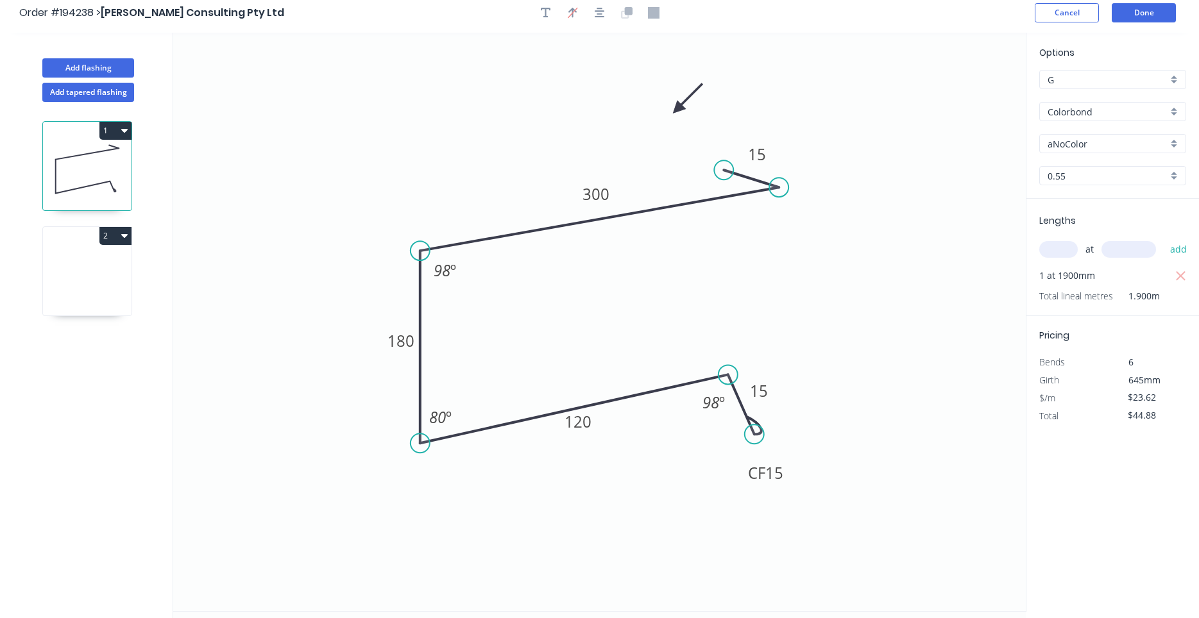
scroll to position [0, 0]
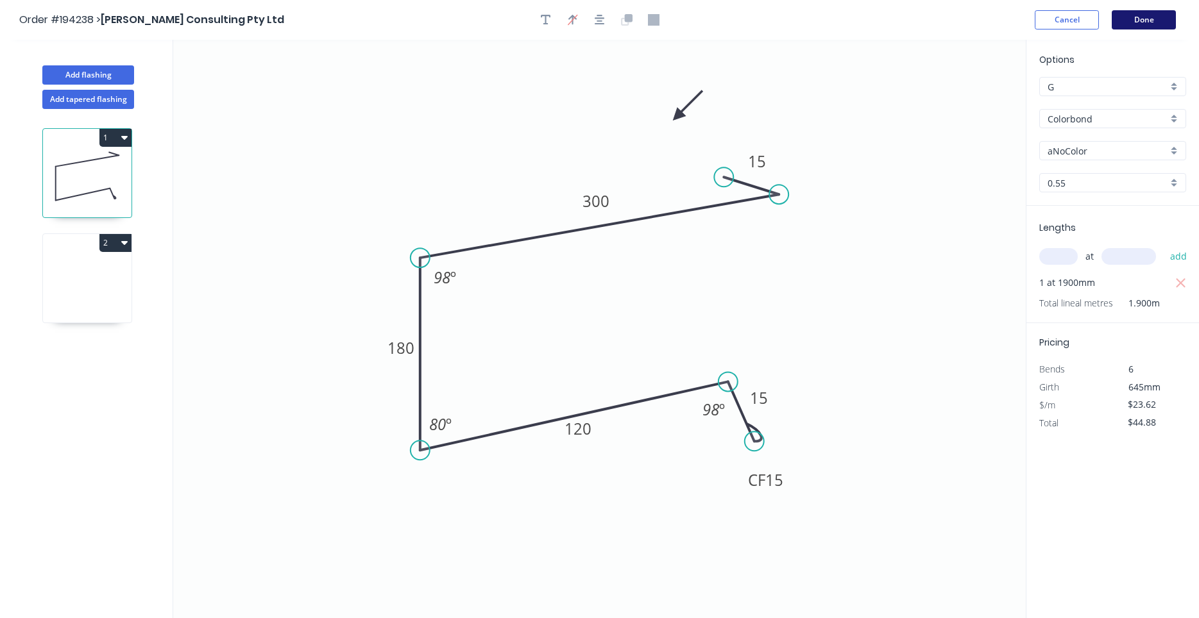
click at [1131, 24] on button "Done" at bounding box center [1143, 19] width 64 height 19
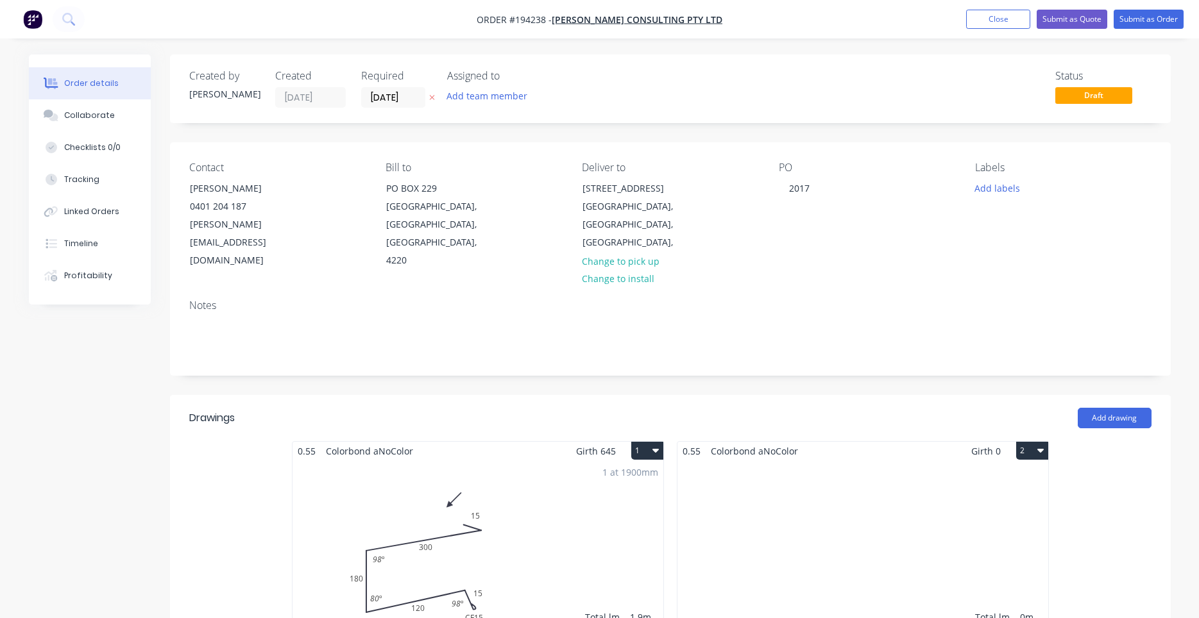
scroll to position [218, 0]
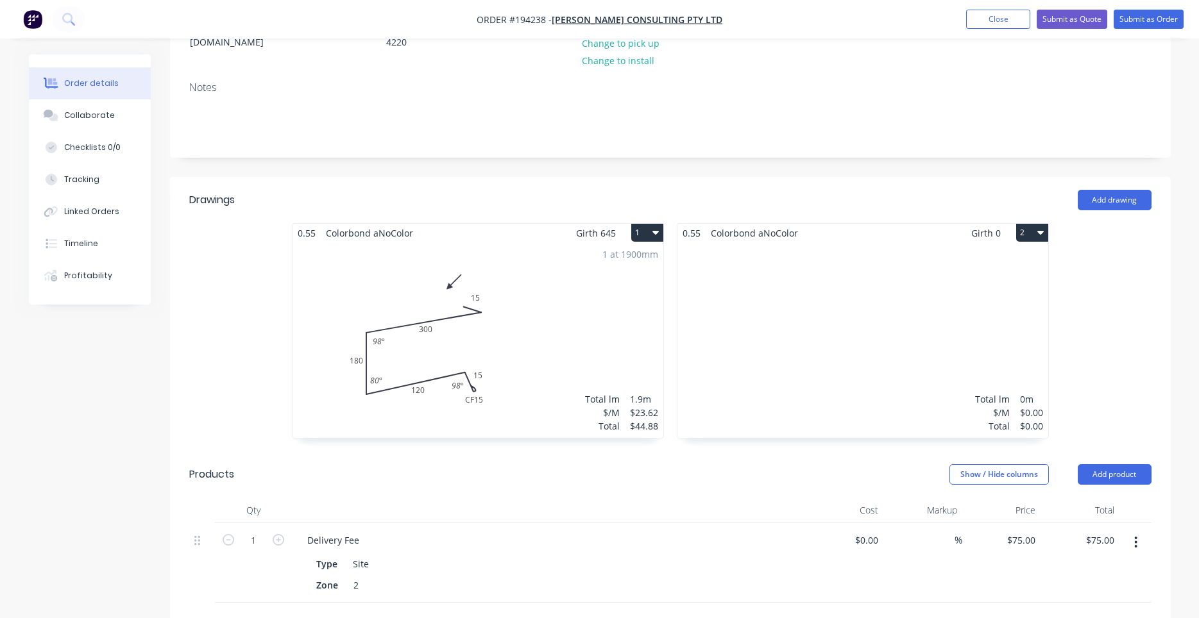
click at [680, 274] on div "Total lm $/M Total 0m $0.00 $0.00" at bounding box center [862, 340] width 371 height 196
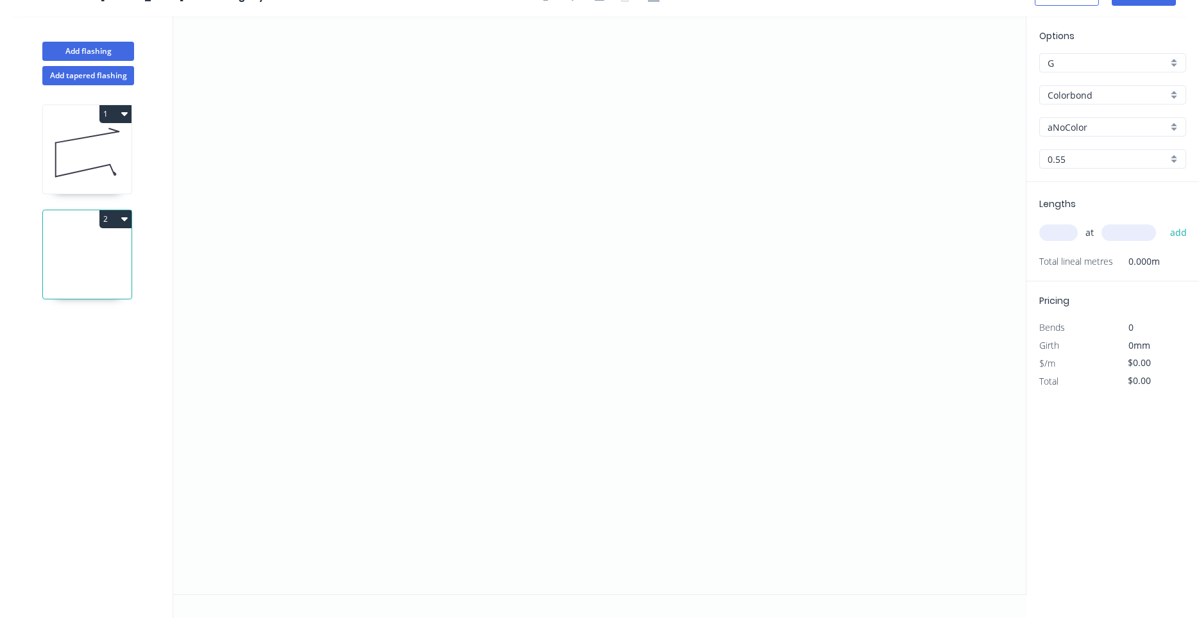
scroll to position [24, 0]
drag, startPoint x: 675, startPoint y: 280, endPoint x: 667, endPoint y: 291, distance: 14.2
click at [109, 178] on icon at bounding box center [87, 153] width 89 height 82
type input "$23.62"
type input "$44.88"
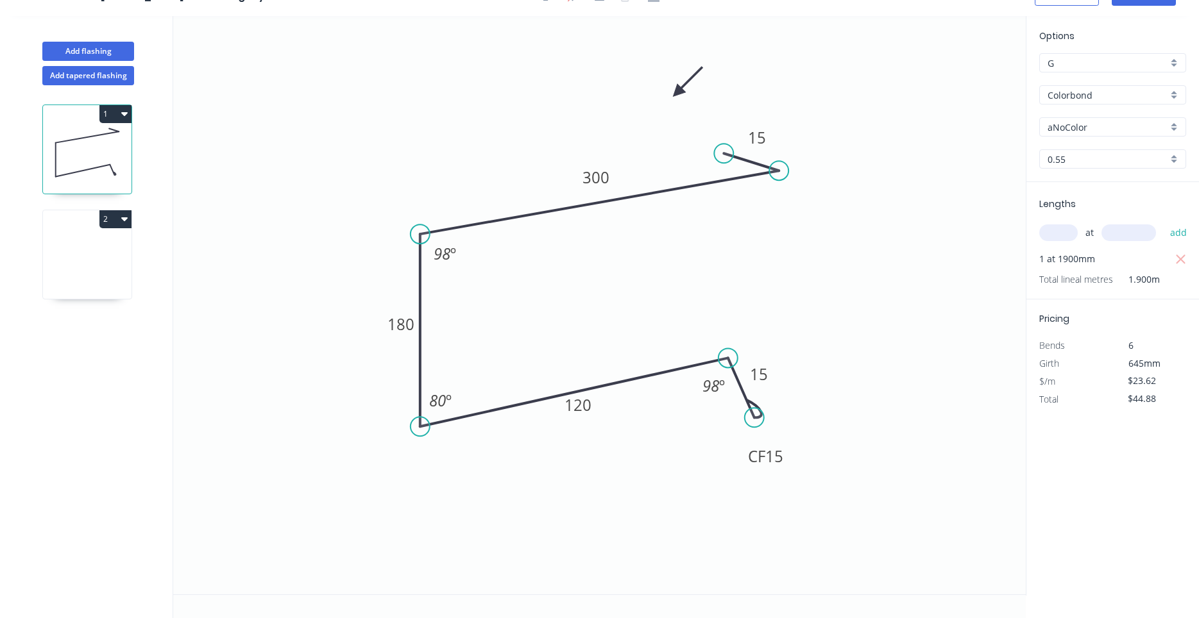
click at [1117, 131] on input "aNoColor" at bounding box center [1107, 127] width 120 height 13
click at [1109, 145] on div "Monument" at bounding box center [1113, 151] width 146 height 22
click at [114, 246] on icon at bounding box center [87, 258] width 89 height 82
type input "aNoColor"
type input "$0.00"
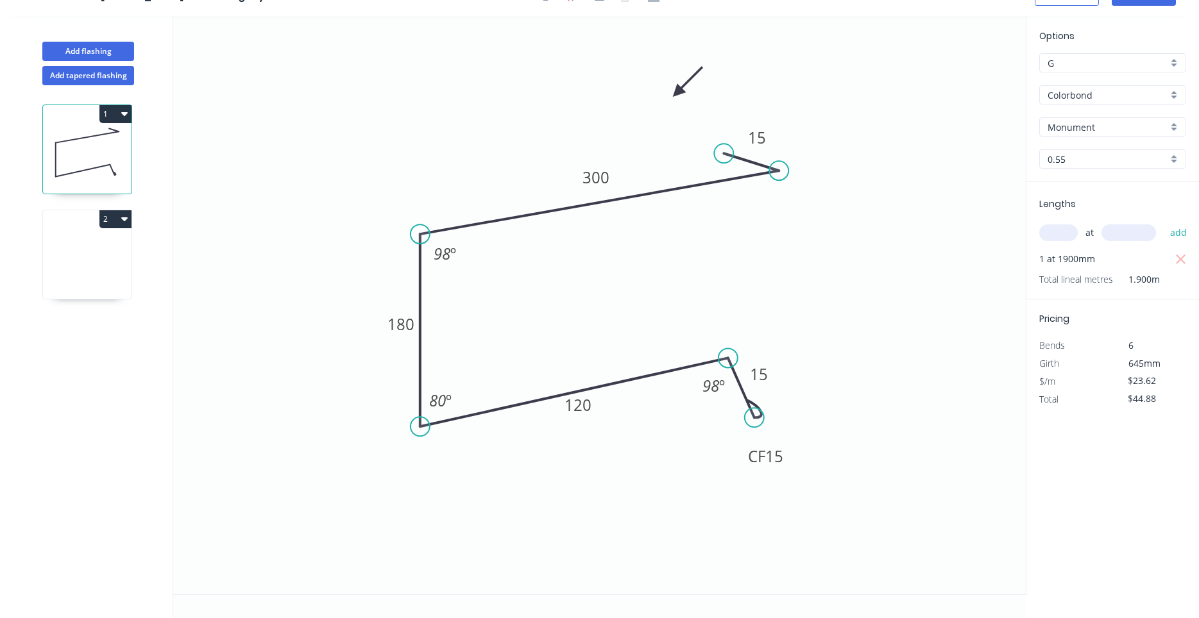
type input "$0.00"
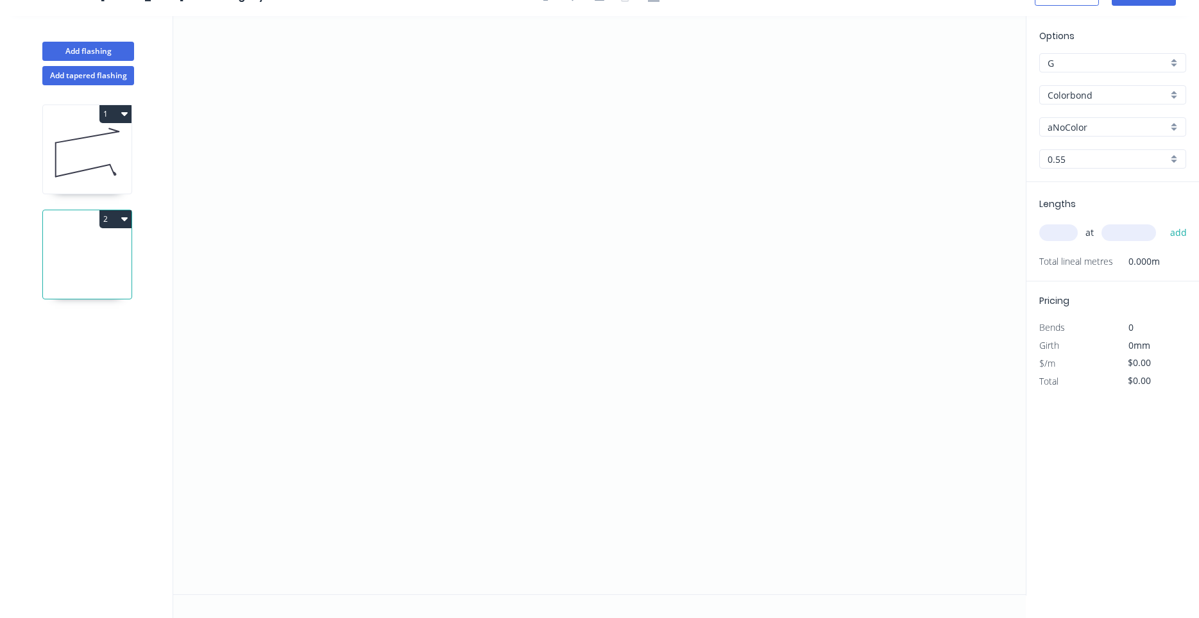
click at [1075, 136] on div "aNoColor" at bounding box center [1112, 126] width 147 height 19
click at [1086, 235] on div "Monument" at bounding box center [1113, 228] width 146 height 22
type input "Monument"
click at [1063, 232] on input "text" at bounding box center [1058, 232] width 38 height 17
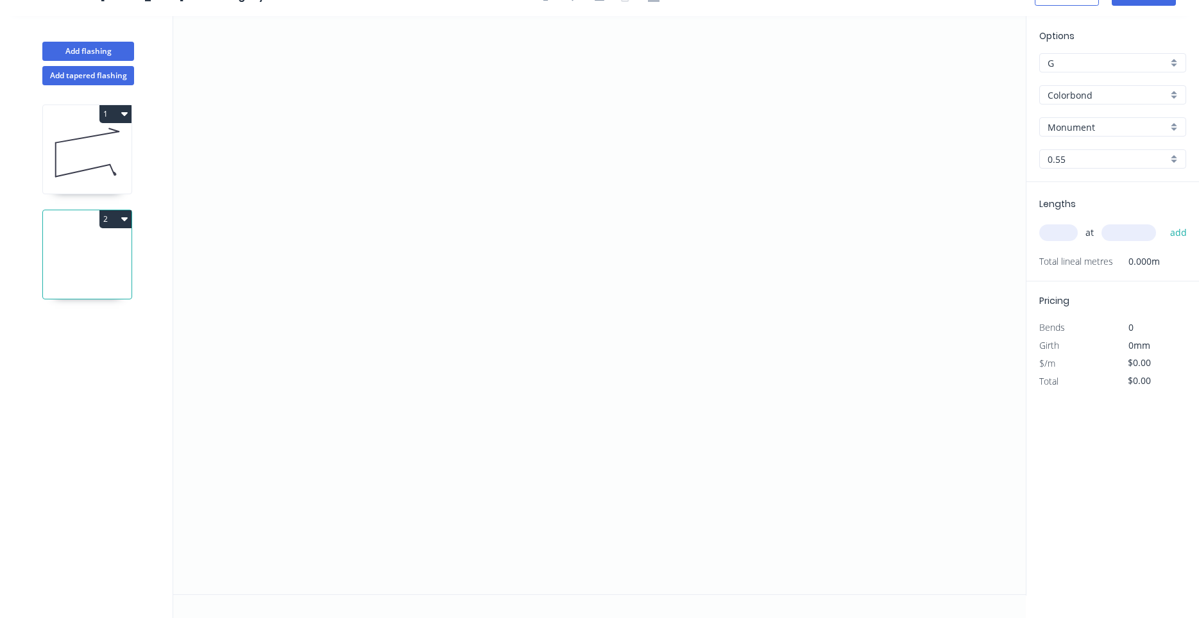
click at [101, 164] on icon at bounding box center [87, 153] width 89 height 82
type input "$23.62"
type input "$44.88"
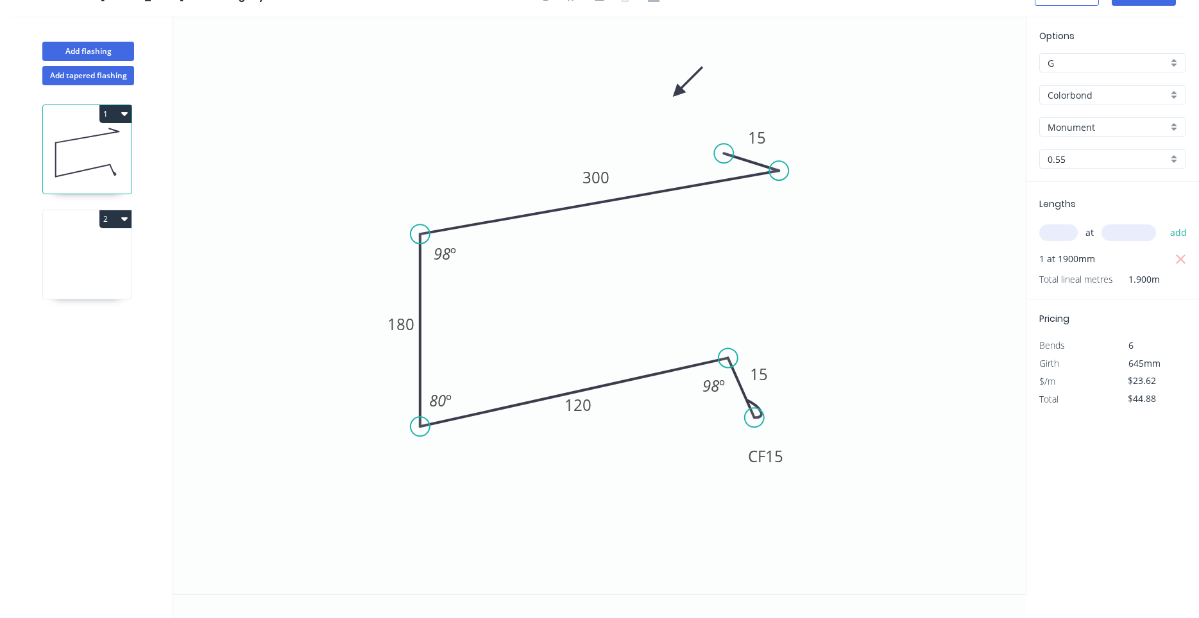
click at [74, 251] on icon at bounding box center [87, 258] width 89 height 82
type input "$0.00"
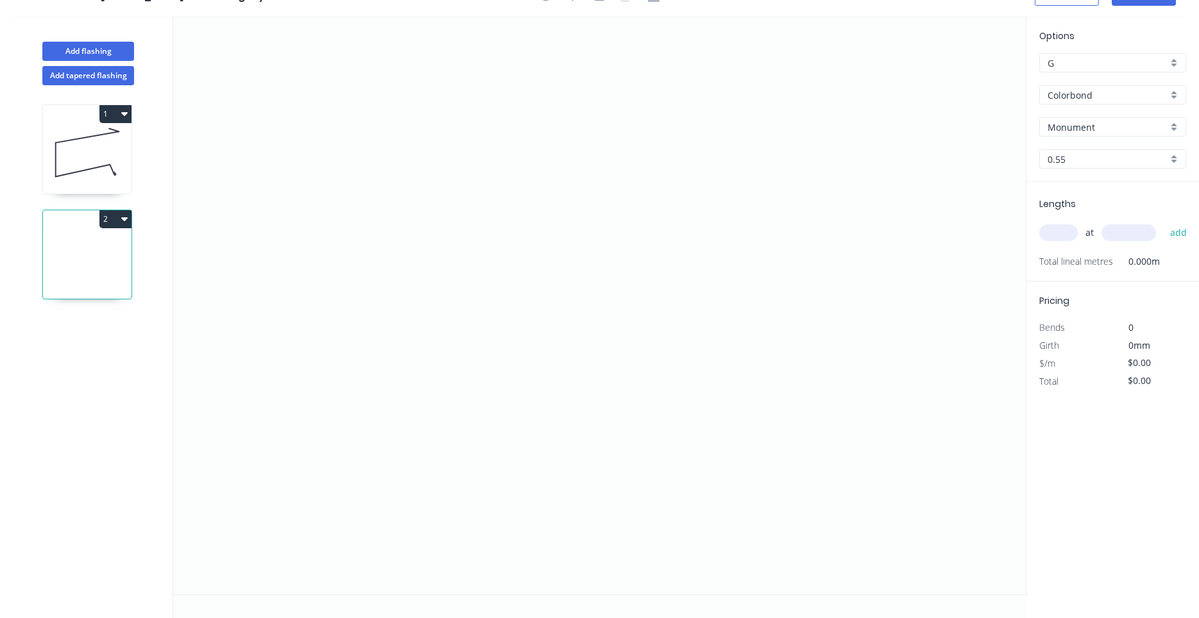
drag, startPoint x: 1034, startPoint y: 235, endPoint x: 1042, endPoint y: 236, distance: 7.8
click at [1035, 235] on div "Lengths at add Total lineal metres 0.000m" at bounding box center [1112, 231] width 173 height 99
click at [1049, 236] on input "text" at bounding box center [1058, 232] width 38 height 17
type input "2"
type input "6000"
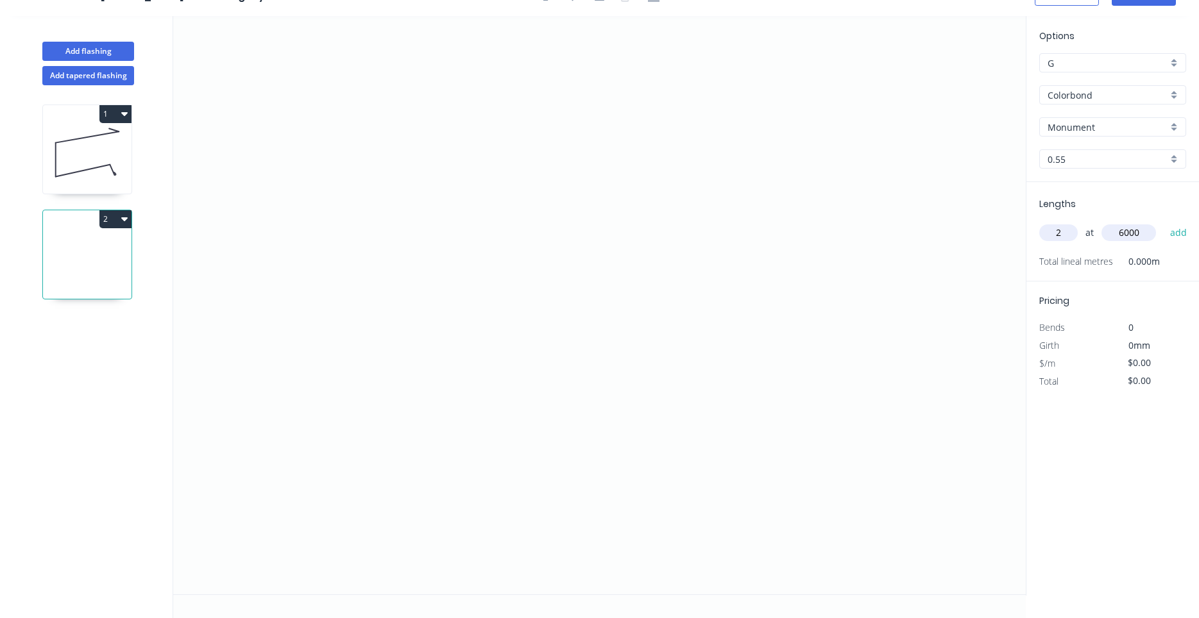
click at [1163, 222] on button "add" at bounding box center [1178, 233] width 30 height 22
click at [105, 178] on icon at bounding box center [87, 153] width 89 height 82
type input "$23.62"
type input "$44.88"
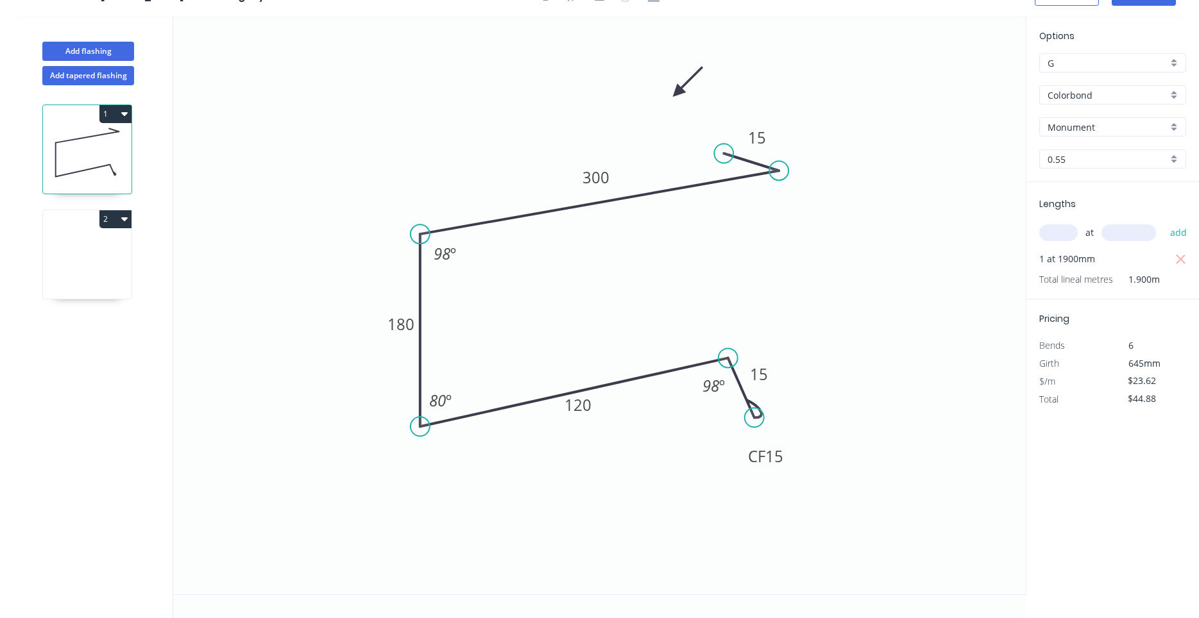
click at [108, 253] on icon at bounding box center [87, 258] width 89 height 82
type input "$0.00"
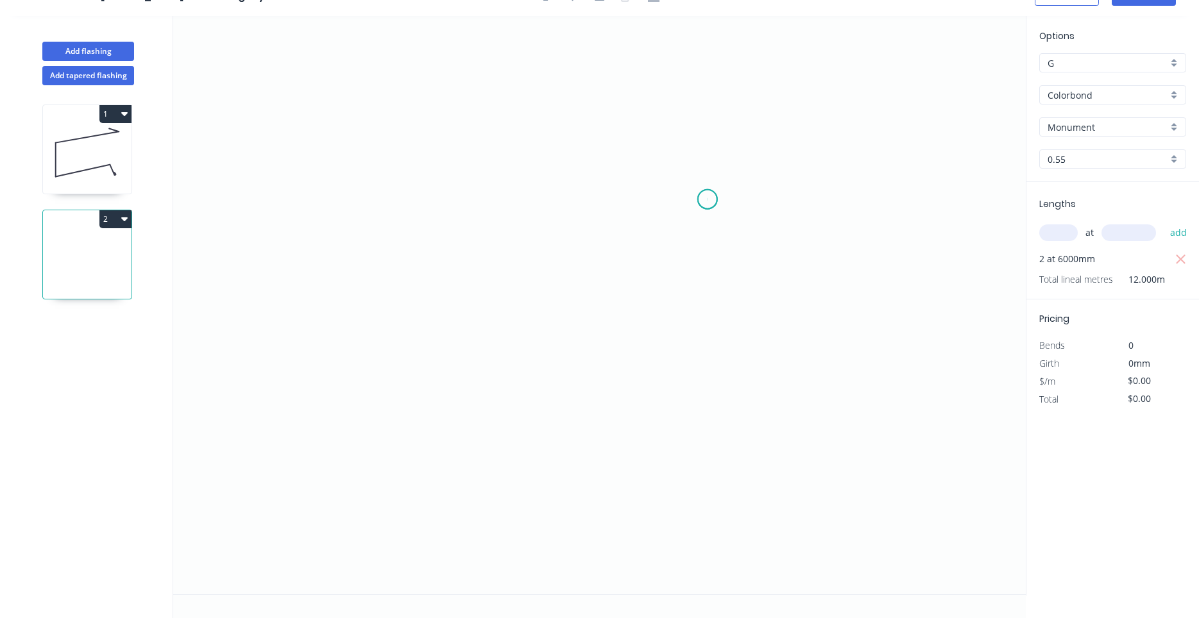
click at [707, 199] on icon "0" at bounding box center [599, 305] width 852 height 578
click at [444, 210] on icon "0" at bounding box center [599, 305] width 852 height 578
click at [436, 405] on icon "0 ?" at bounding box center [599, 305] width 852 height 578
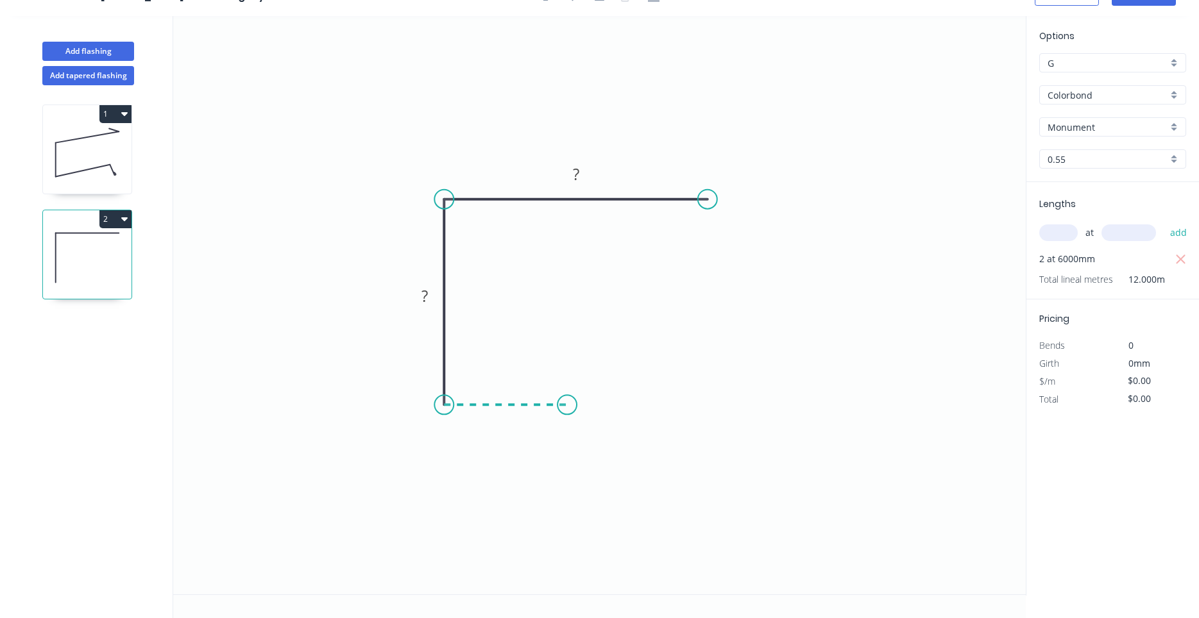
click at [567, 405] on icon "0 ? ?" at bounding box center [599, 305] width 852 height 578
click at [564, 334] on icon "0 ? ? ?" at bounding box center [599, 305] width 852 height 578
click at [612, 334] on icon "0 ? ? ? ?" at bounding box center [599, 305] width 852 height 578
click at [612, 334] on circle at bounding box center [612, 333] width 19 height 19
click at [706, 199] on circle at bounding box center [707, 199] width 19 height 19
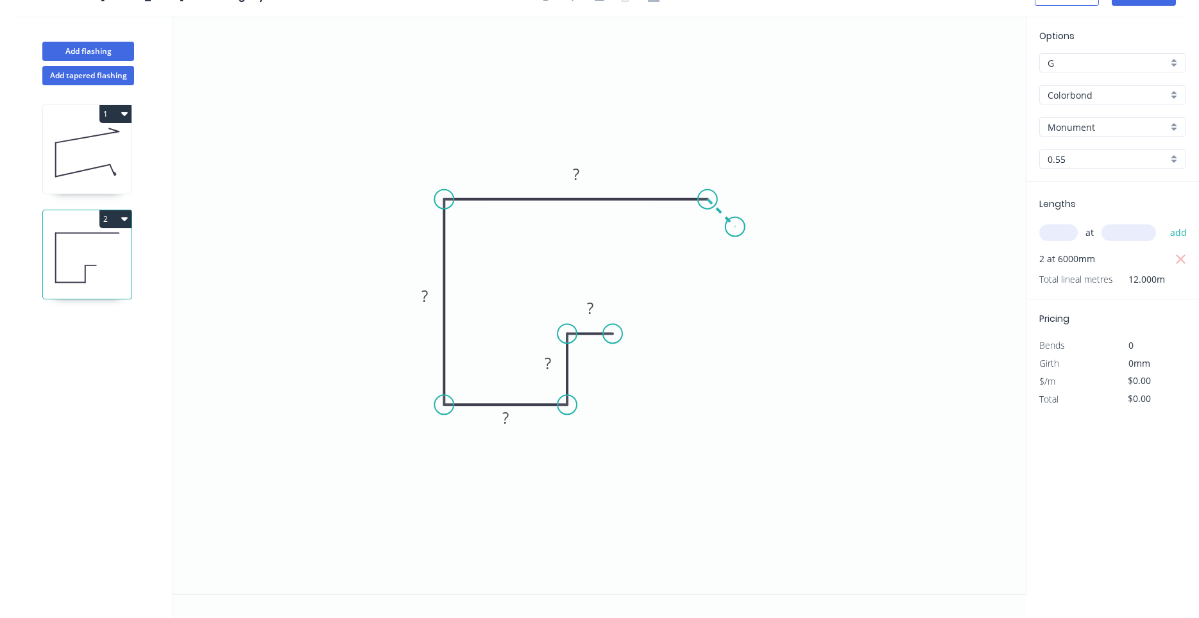
click at [735, 231] on icon "0 ? ? ? ? ?" at bounding box center [599, 305] width 852 height 578
click at [735, 231] on circle at bounding box center [734, 226] width 19 height 19
drag, startPoint x: 735, startPoint y: 228, endPoint x: 745, endPoint y: 235, distance: 12.3
click at [745, 235] on circle at bounding box center [744, 236] width 19 height 19
click at [746, 199] on rect at bounding box center [740, 199] width 26 height 18
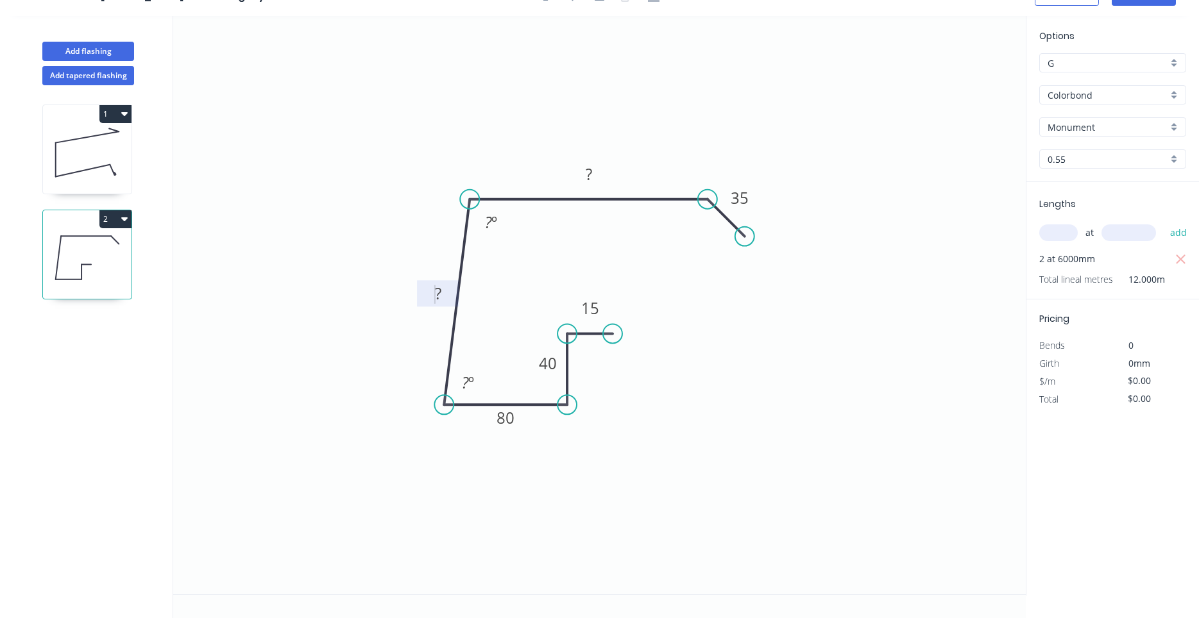
drag, startPoint x: 446, startPoint y: 192, endPoint x: 469, endPoint y: 198, distance: 23.8
click at [469, 198] on circle at bounding box center [469, 199] width 19 height 19
click at [471, 378] on tspan "º" at bounding box center [471, 382] width 6 height 21
type input "$18.77"
type input "$225.24"
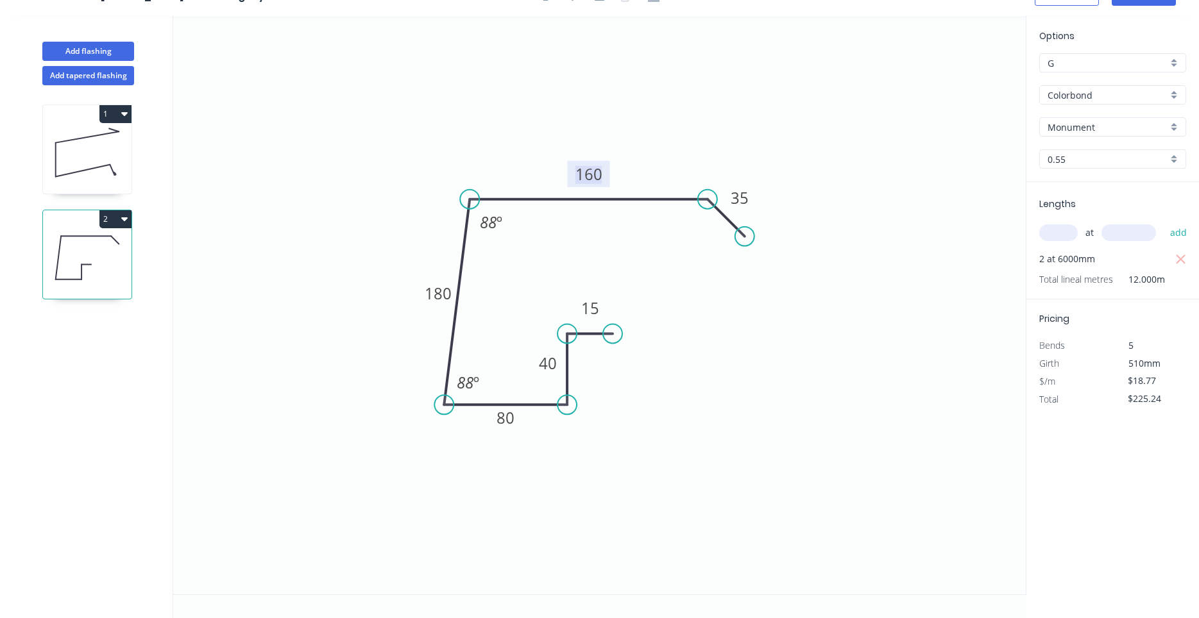
click at [1061, 232] on input "text" at bounding box center [1058, 232] width 38 height 17
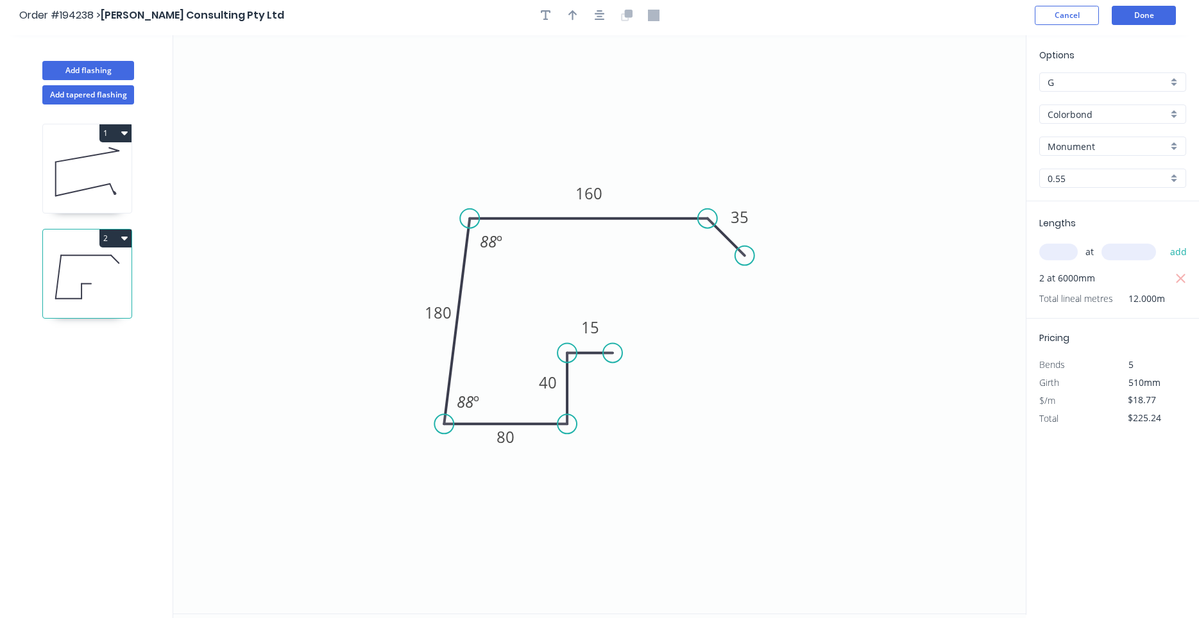
scroll to position [0, 0]
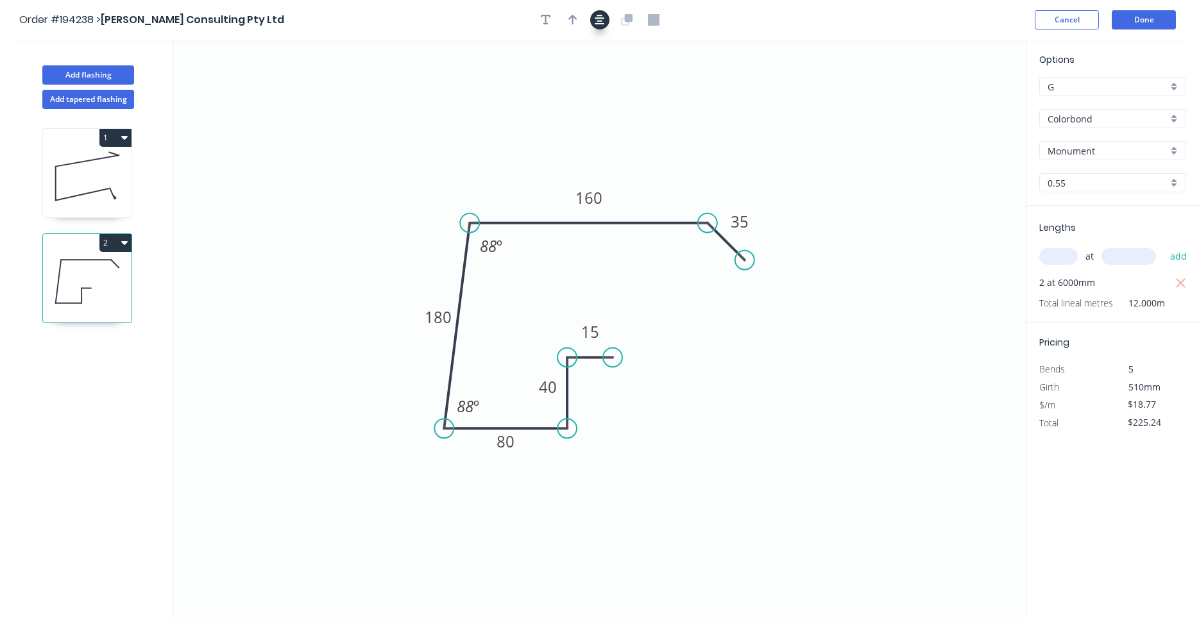
drag, startPoint x: 615, startPoint y: 25, endPoint x: 603, endPoint y: 24, distance: 12.2
click at [608, 25] on div at bounding box center [599, 19] width 135 height 19
click at [603, 24] on icon "button" at bounding box center [599, 20] width 10 height 10
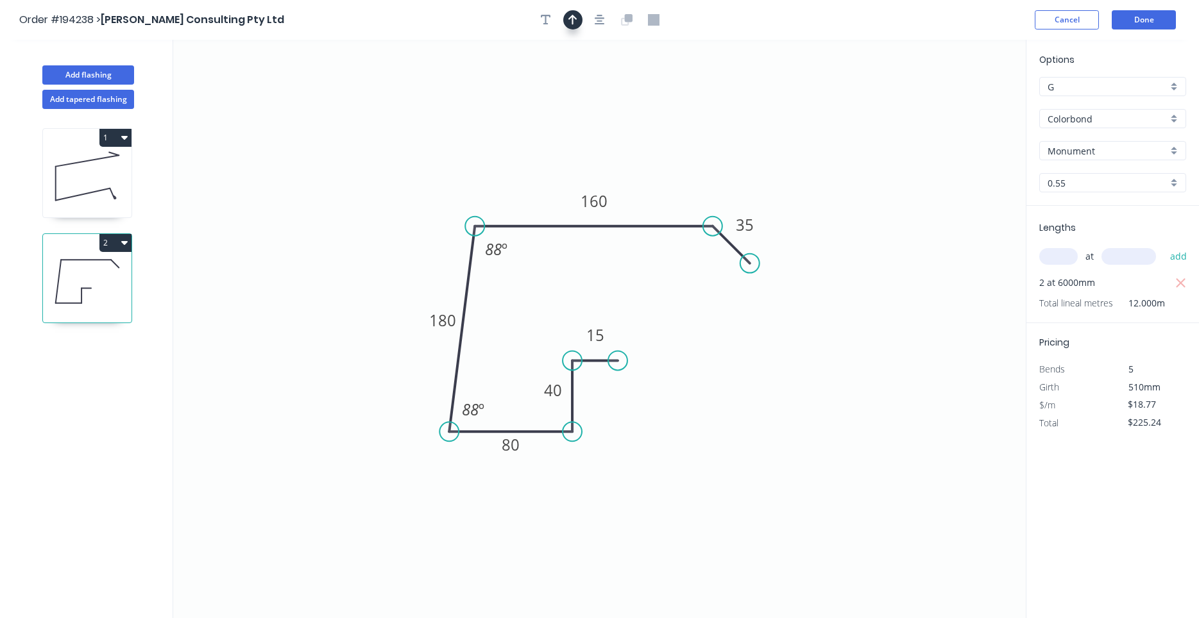
click at [568, 26] on button "button" at bounding box center [572, 19] width 19 height 19
click at [960, 99] on icon at bounding box center [961, 89] width 12 height 41
drag, startPoint x: 934, startPoint y: 137, endPoint x: 894, endPoint y: 200, distance: 74.4
click at [894, 200] on icon at bounding box center [904, 189] width 37 height 37
click at [887, 201] on icon "0 15 40 80 180 160 35 88 º 88 º" at bounding box center [599, 329] width 852 height 578
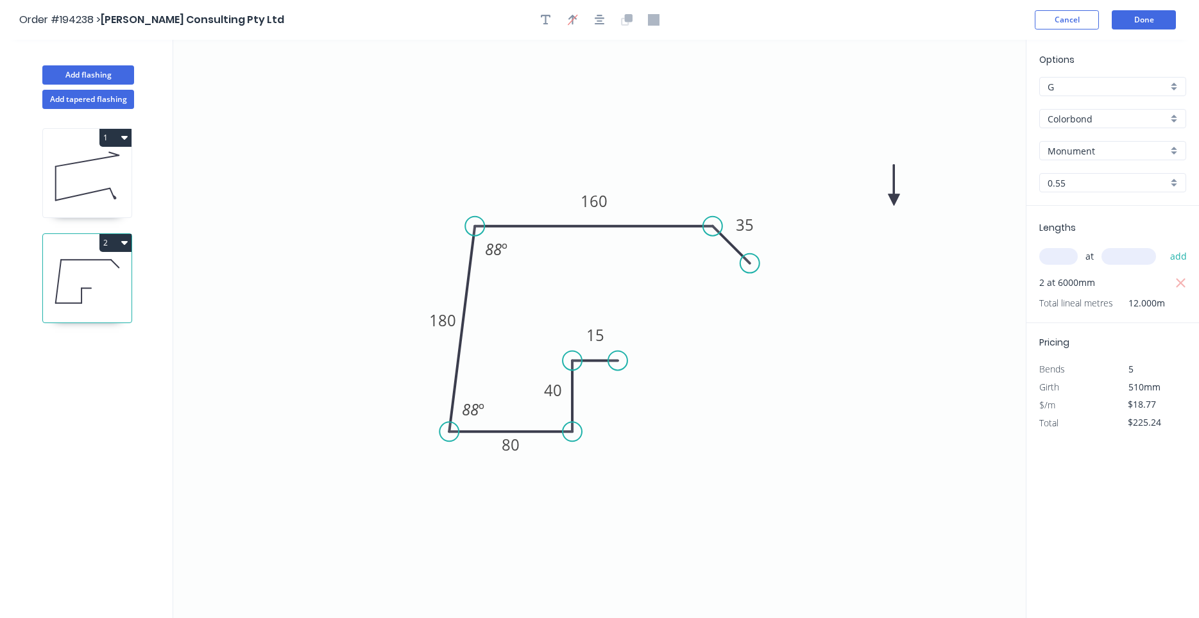
click at [891, 201] on icon at bounding box center [894, 185] width 12 height 41
drag, startPoint x: 891, startPoint y: 201, endPoint x: 711, endPoint y: 140, distance: 190.0
click at [711, 140] on icon at bounding box center [721, 130] width 37 height 37
click at [121, 186] on icon at bounding box center [87, 176] width 89 height 82
type input "$23.62"
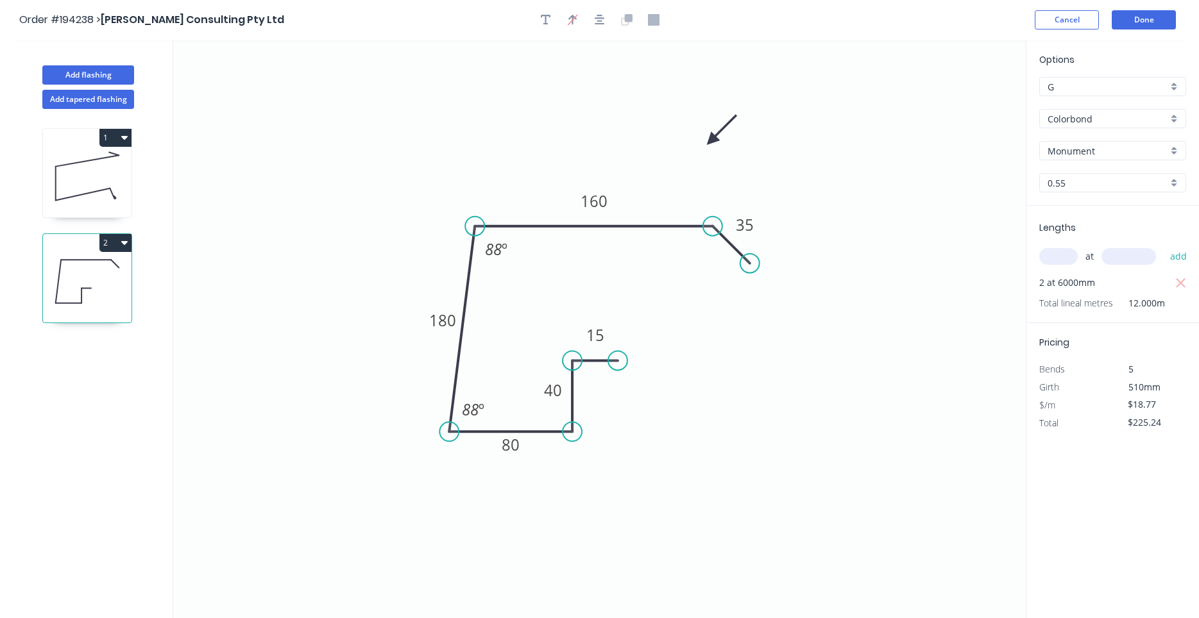
type input "$44.88"
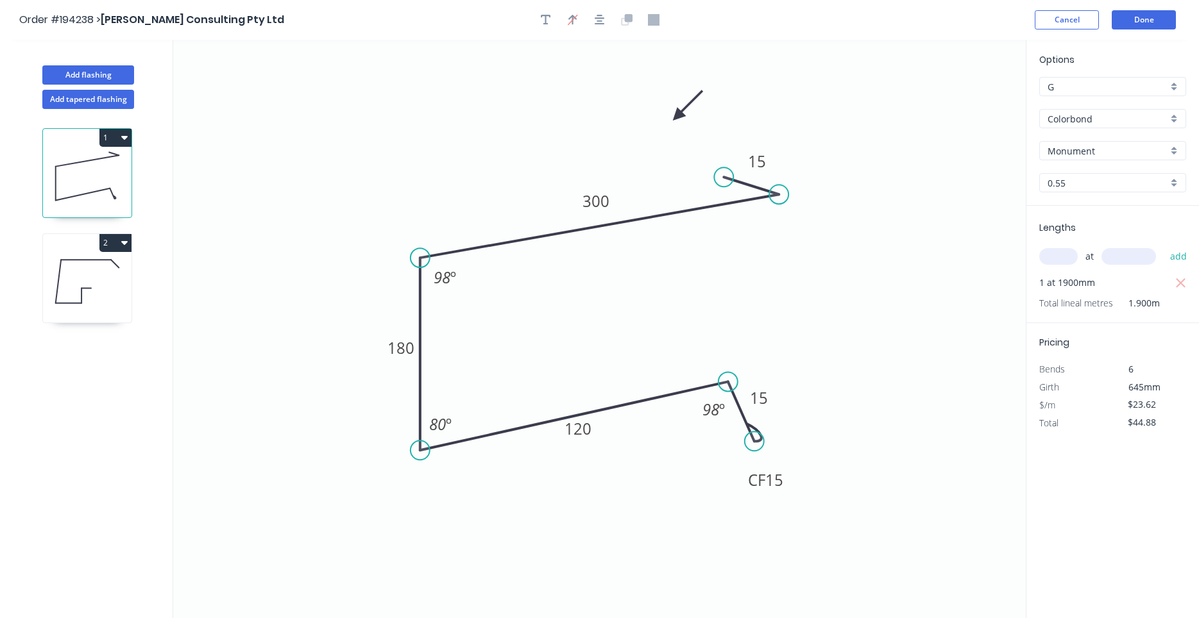
click at [114, 260] on icon at bounding box center [87, 281] width 89 height 82
type input "$18.77"
type input "$225.24"
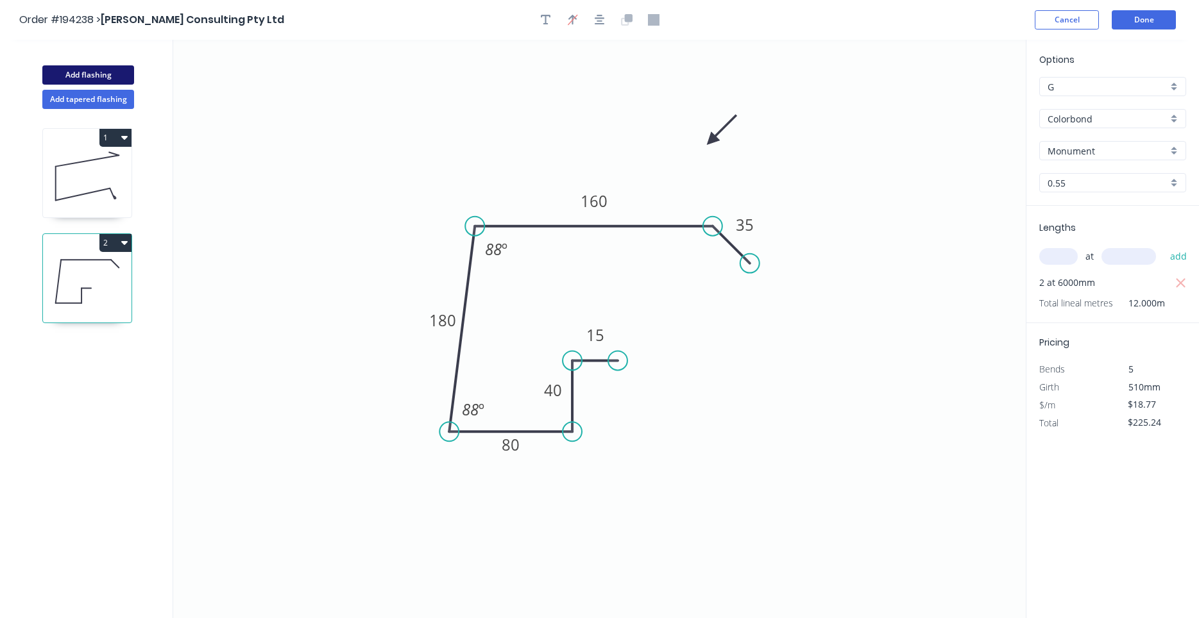
click at [115, 75] on button "Add flashing" at bounding box center [88, 74] width 92 height 19
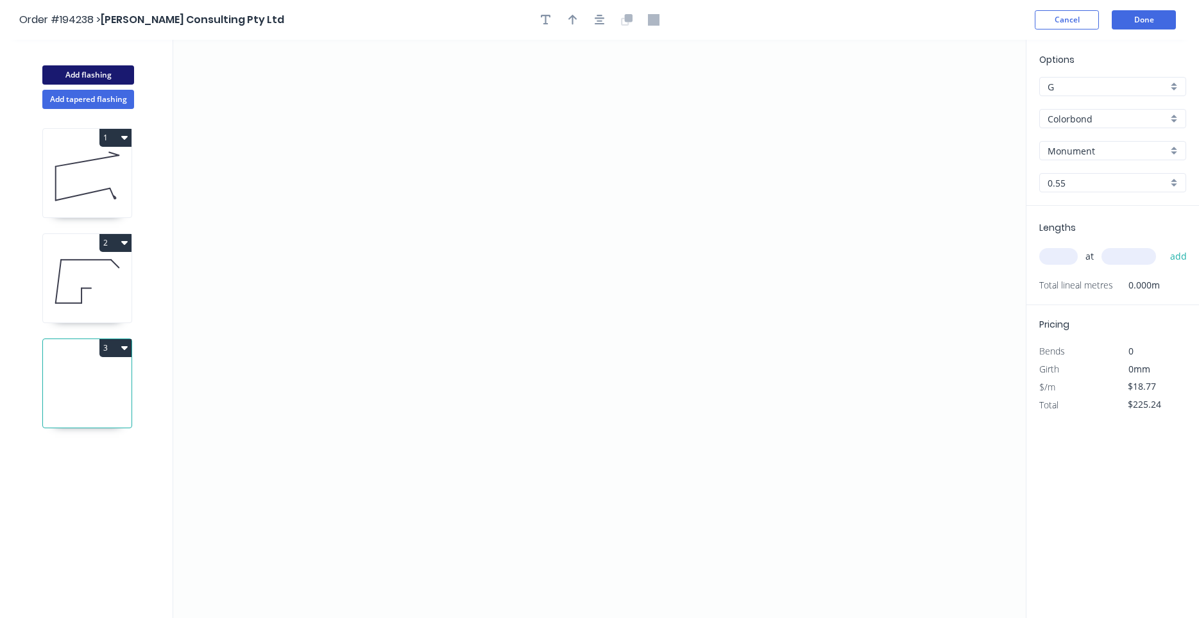
type input "$0.00"
click at [119, 344] on button "3" at bounding box center [115, 348] width 32 height 18
click at [94, 398] on div "Delete" at bounding box center [70, 405] width 99 height 19
type input "$18.77"
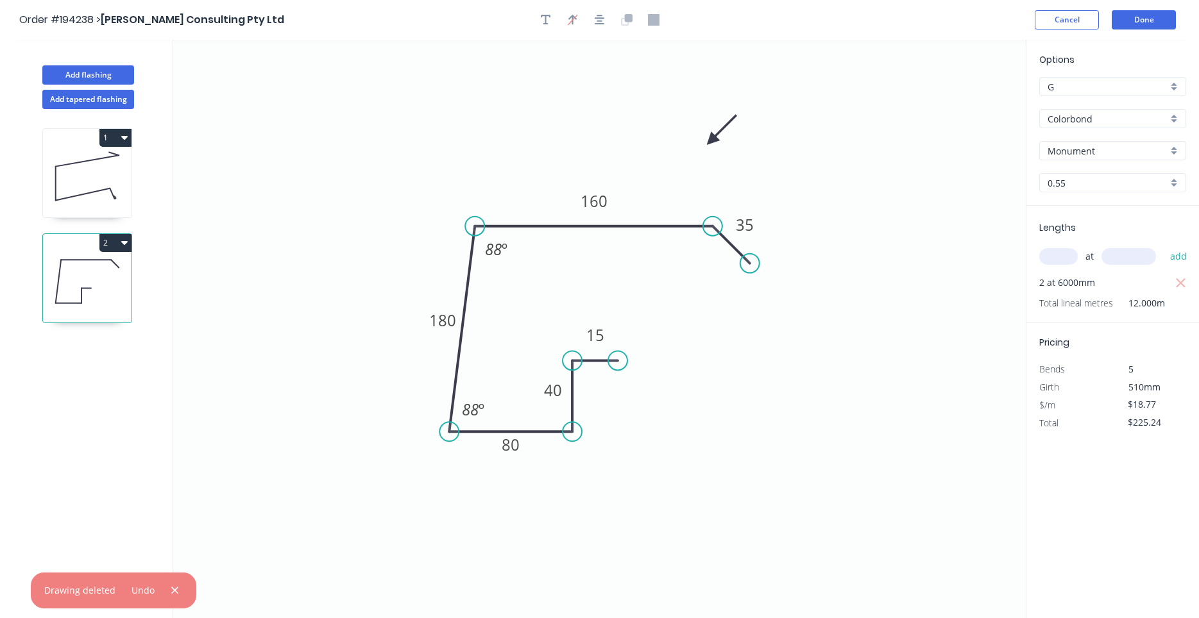
click at [121, 247] on button "2" at bounding box center [115, 243] width 32 height 18
click at [107, 283] on div "Duplicate" at bounding box center [70, 275] width 99 height 19
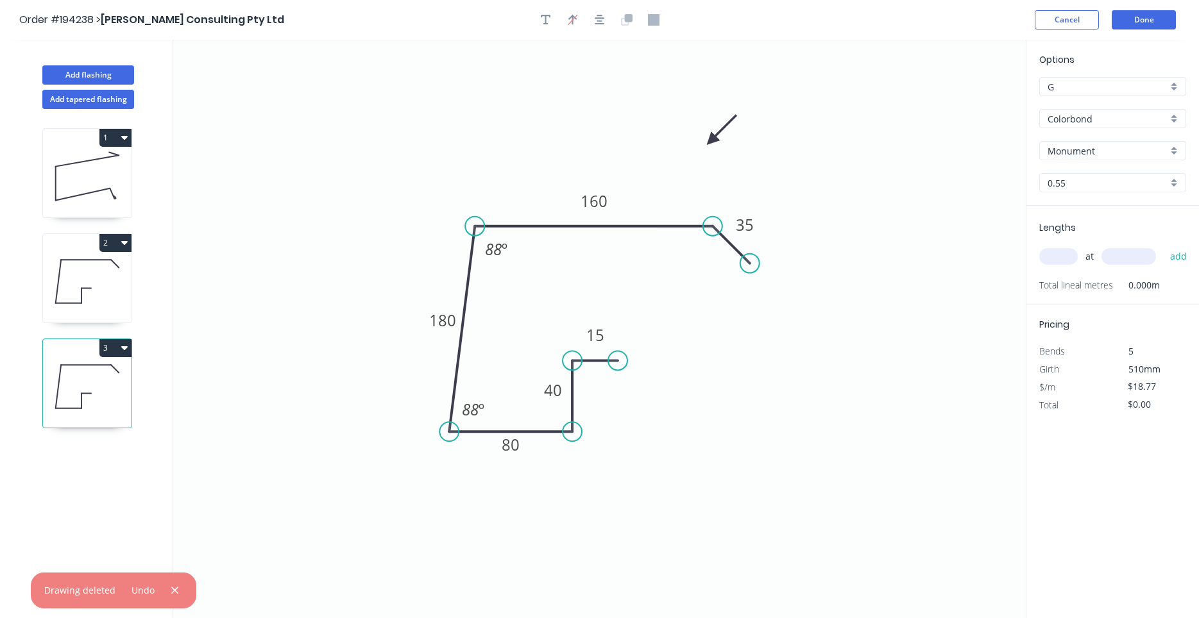
click at [99, 295] on icon at bounding box center [87, 281] width 89 height 82
click at [87, 371] on icon at bounding box center [87, 387] width 89 height 82
type input "$0.00"
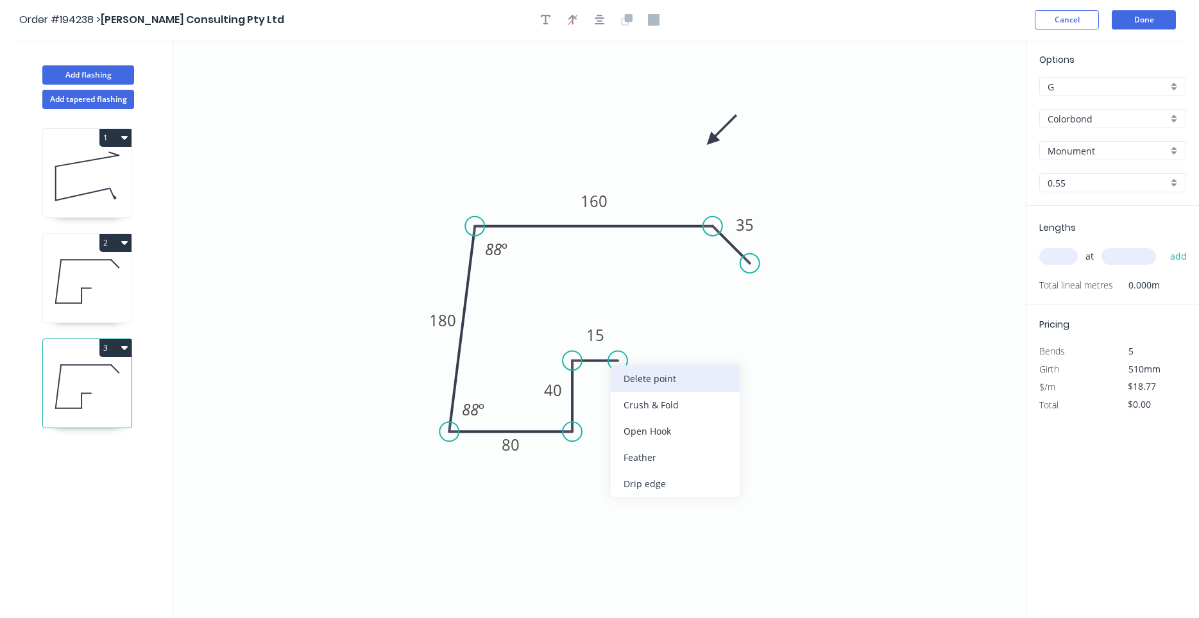
click at [616, 373] on div "Delete point" at bounding box center [675, 379] width 129 height 26
click at [507, 448] on tspan "80" at bounding box center [511, 444] width 18 height 21
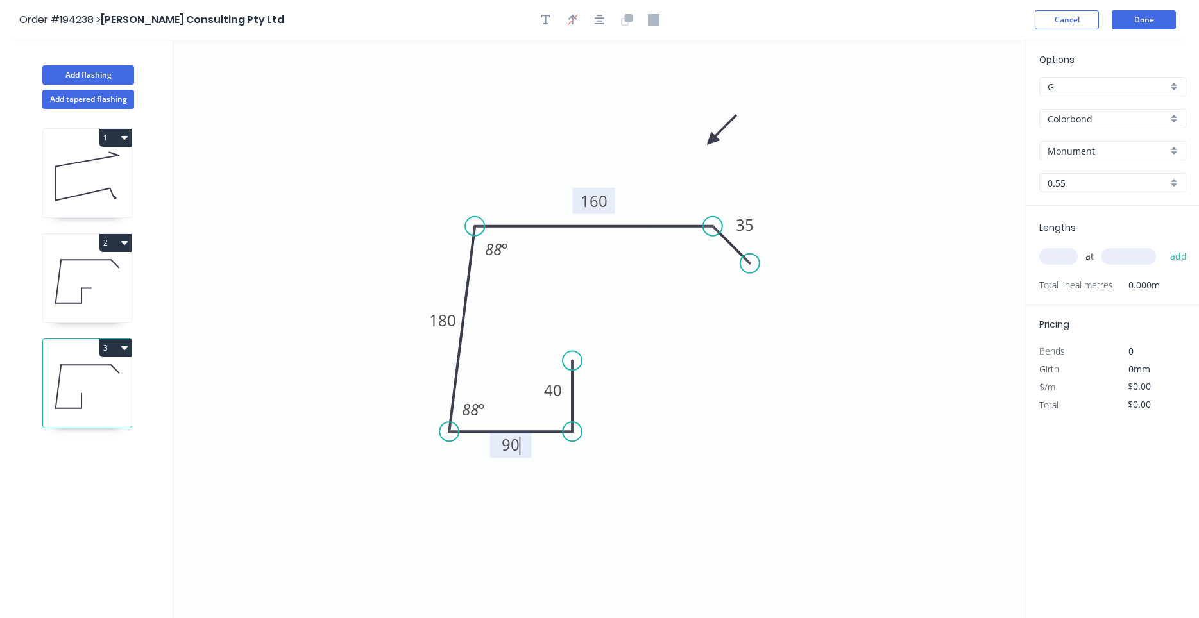
type input "$17.98"
click at [591, 194] on tspan "160" at bounding box center [593, 200] width 27 height 21
click at [1054, 256] on input "text" at bounding box center [1058, 256] width 38 height 17
type input "1"
type input "6300"
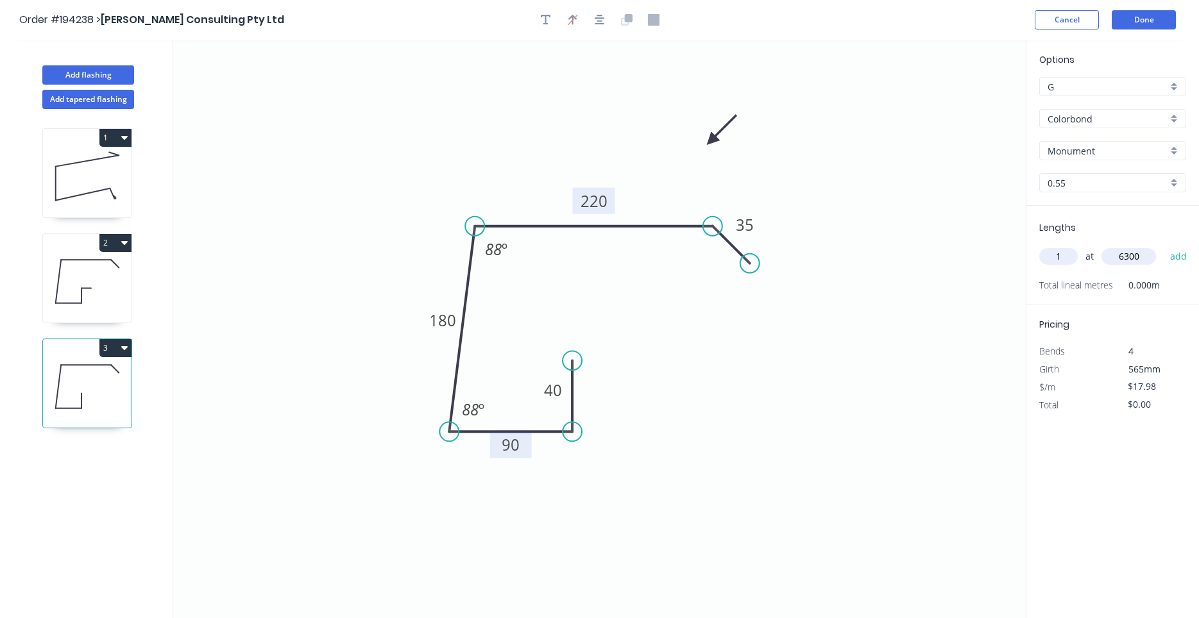
click at [1163, 246] on button "add" at bounding box center [1178, 257] width 30 height 22
type input "$113.27"
click at [100, 283] on icon at bounding box center [87, 281] width 89 height 82
type input "$18.77"
type input "$225.24"
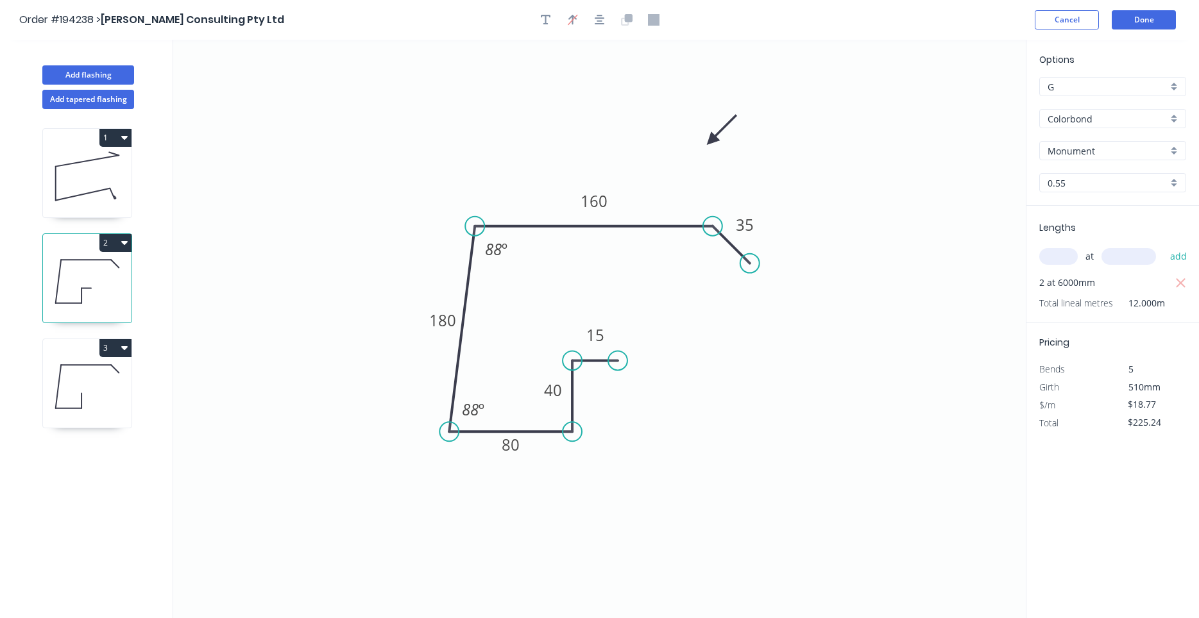
click at [91, 176] on icon at bounding box center [87, 176] width 89 height 82
type input "$23.62"
type input "$44.88"
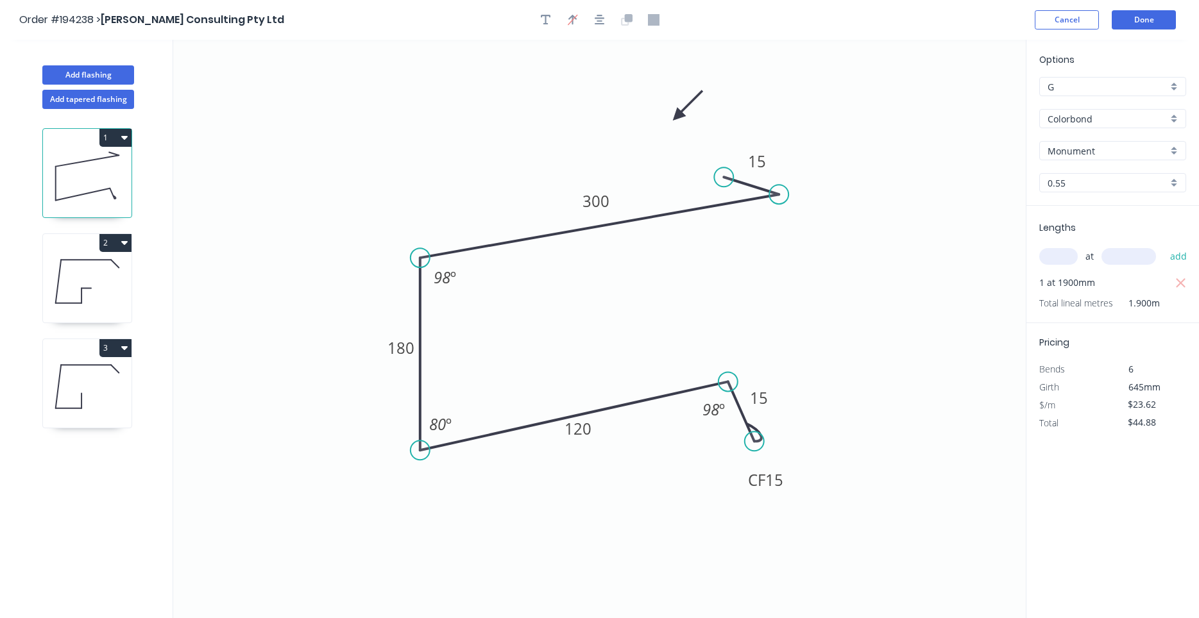
click at [99, 385] on icon at bounding box center [87, 387] width 89 height 82
type input "$17.98"
type input "$113.27"
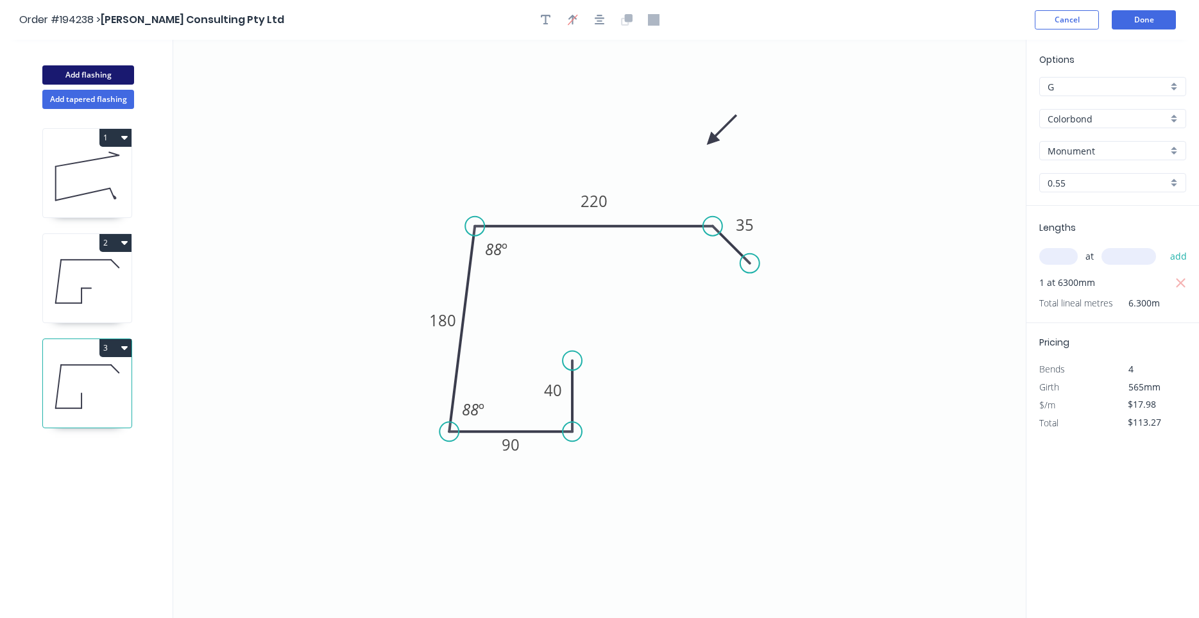
click at [121, 77] on button "Add flashing" at bounding box center [88, 74] width 92 height 19
type input "$0.00"
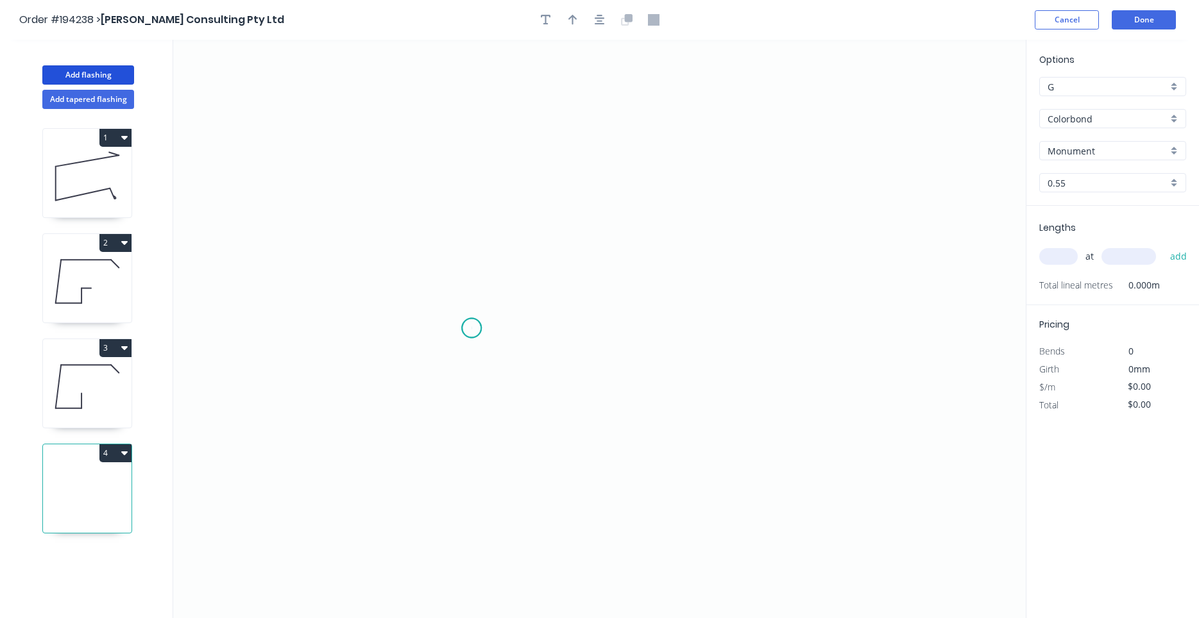
click at [471, 328] on icon "0" at bounding box center [599, 329] width 852 height 578
click at [468, 421] on icon "0" at bounding box center [599, 329] width 852 height 578
click at [570, 417] on icon "0 ?" at bounding box center [599, 329] width 852 height 578
click at [548, 146] on icon "0 ? ?" at bounding box center [599, 329] width 852 height 578
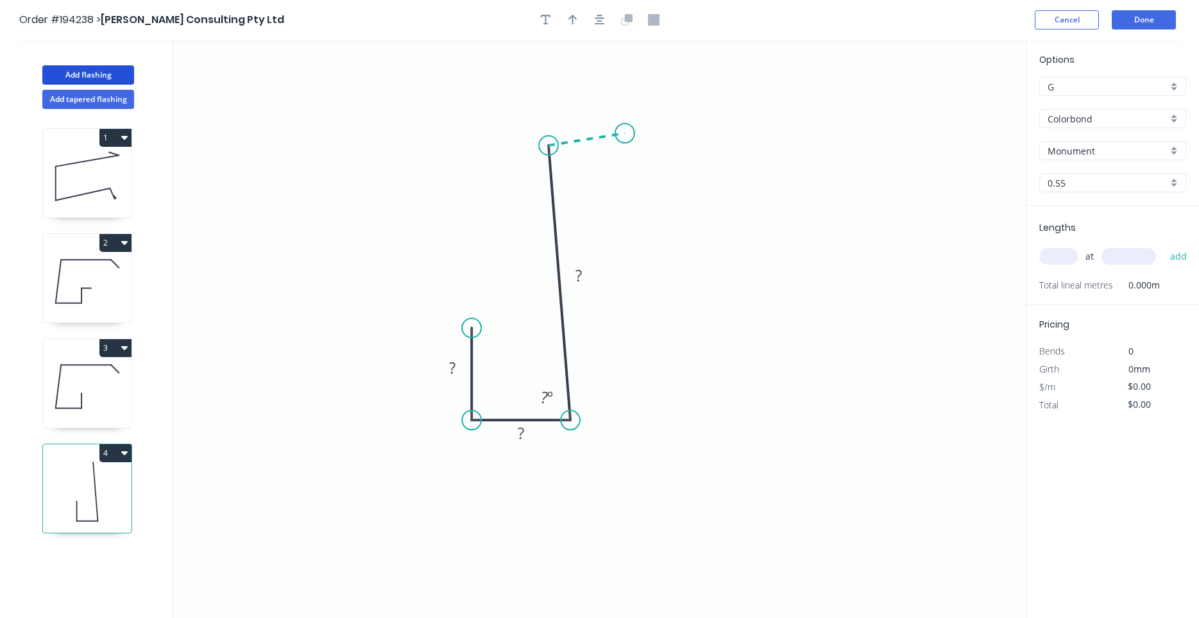
click at [625, 133] on icon "0 ? ? ? ? º" at bounding box center [599, 329] width 852 height 578
click at [625, 133] on circle at bounding box center [624, 133] width 19 height 19
drag, startPoint x: 625, startPoint y: 131, endPoint x: 627, endPoint y: 139, distance: 7.9
click at [627, 139] on circle at bounding box center [627, 139] width 19 height 19
click at [1056, 250] on input "text" at bounding box center [1058, 256] width 38 height 17
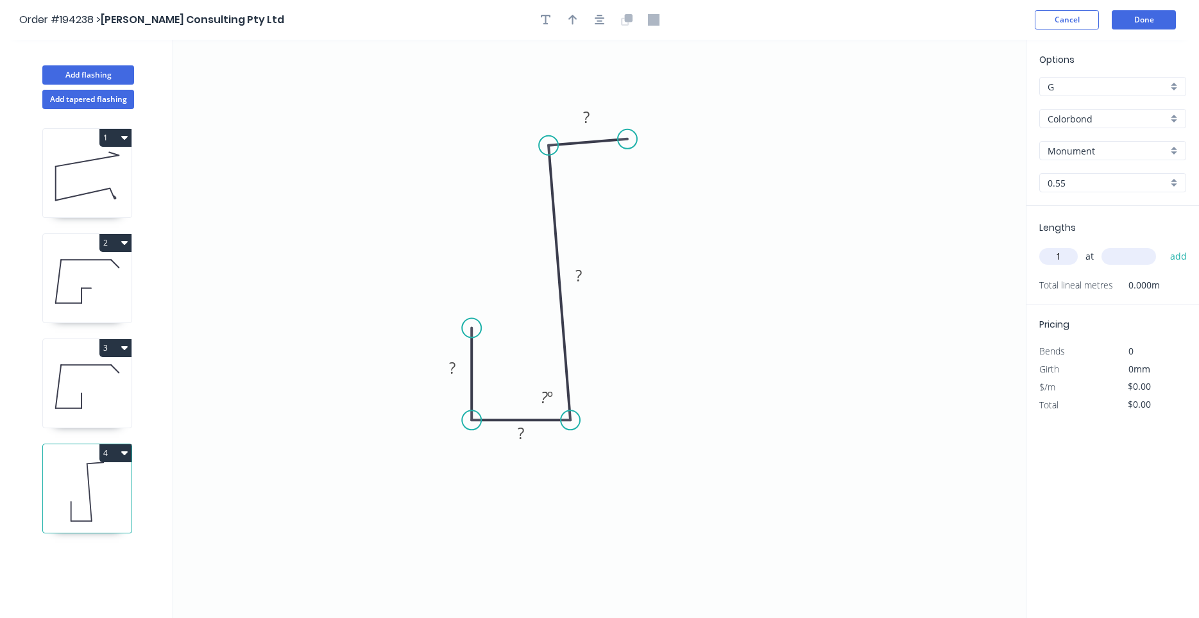
type input "1"
type input "6300"
click at [1163, 246] on button "add" at bounding box center [1178, 257] width 30 height 22
click at [456, 364] on g "?" at bounding box center [452, 367] width 26 height 21
type input "$11.11"
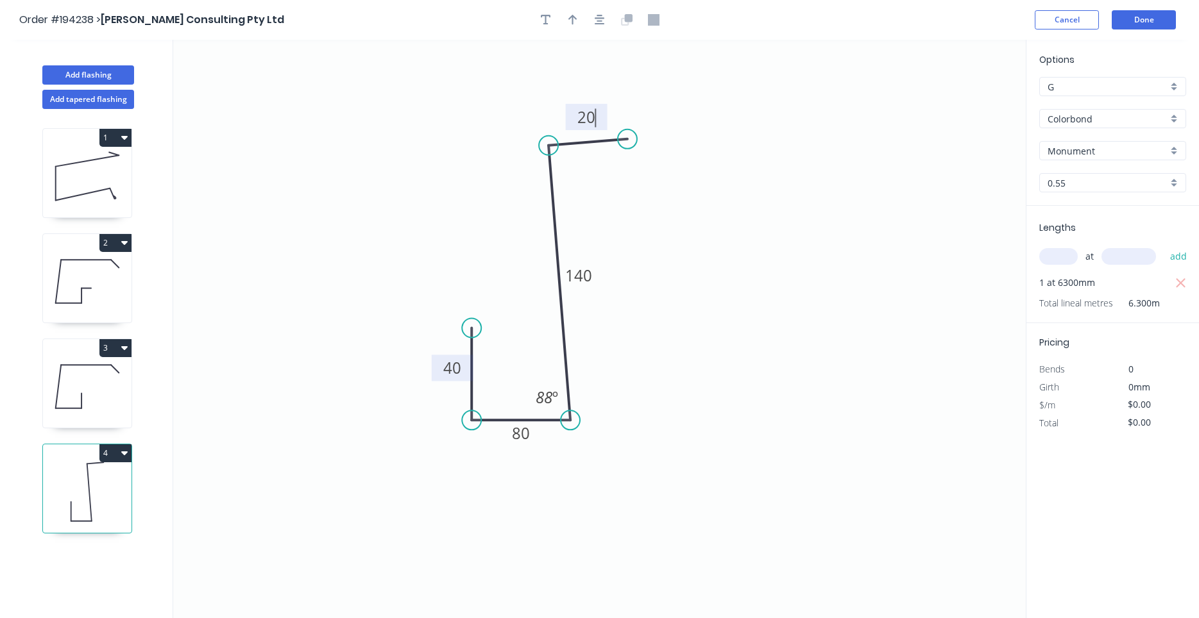
type input "$69.99"
click at [87, 71] on button "Add flashing" at bounding box center [88, 74] width 92 height 19
type input "$0.00"
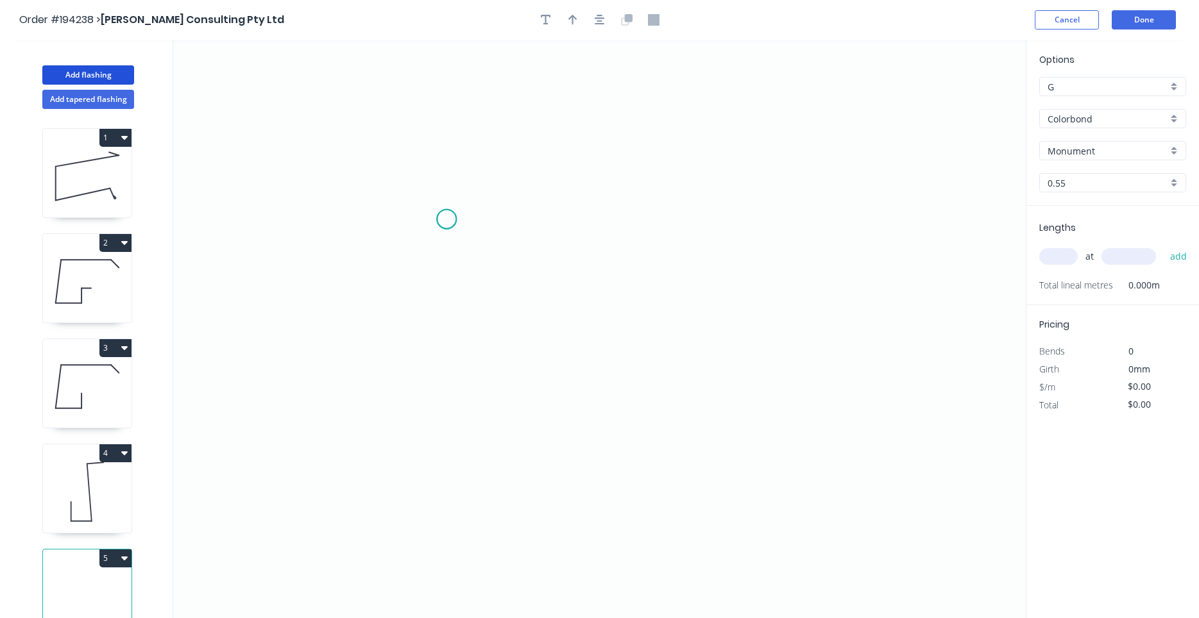
click at [446, 219] on icon "0" at bounding box center [599, 329] width 852 height 578
click at [452, 389] on icon "0" at bounding box center [599, 329] width 852 height 578
click at [617, 387] on icon "0 ?" at bounding box center [599, 329] width 852 height 578
click at [617, 387] on circle at bounding box center [616, 388] width 19 height 19
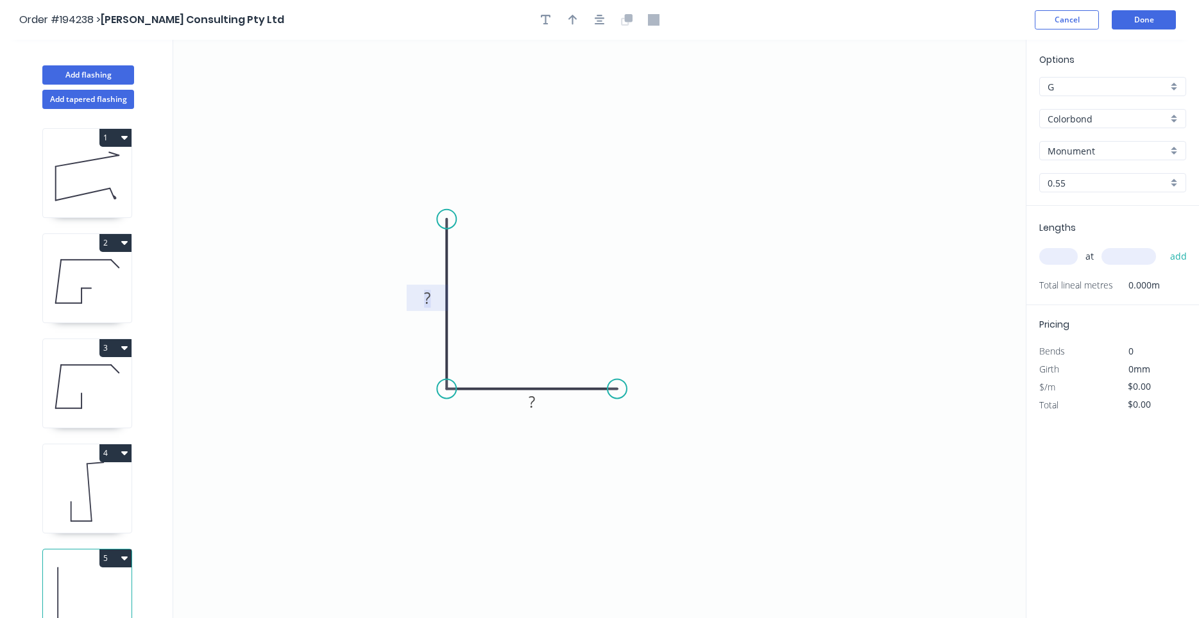
click at [429, 293] on tspan "?" at bounding box center [427, 297] width 6 height 21
click at [114, 292] on icon at bounding box center [87, 281] width 89 height 82
type input "$18.77"
type input "$225.24"
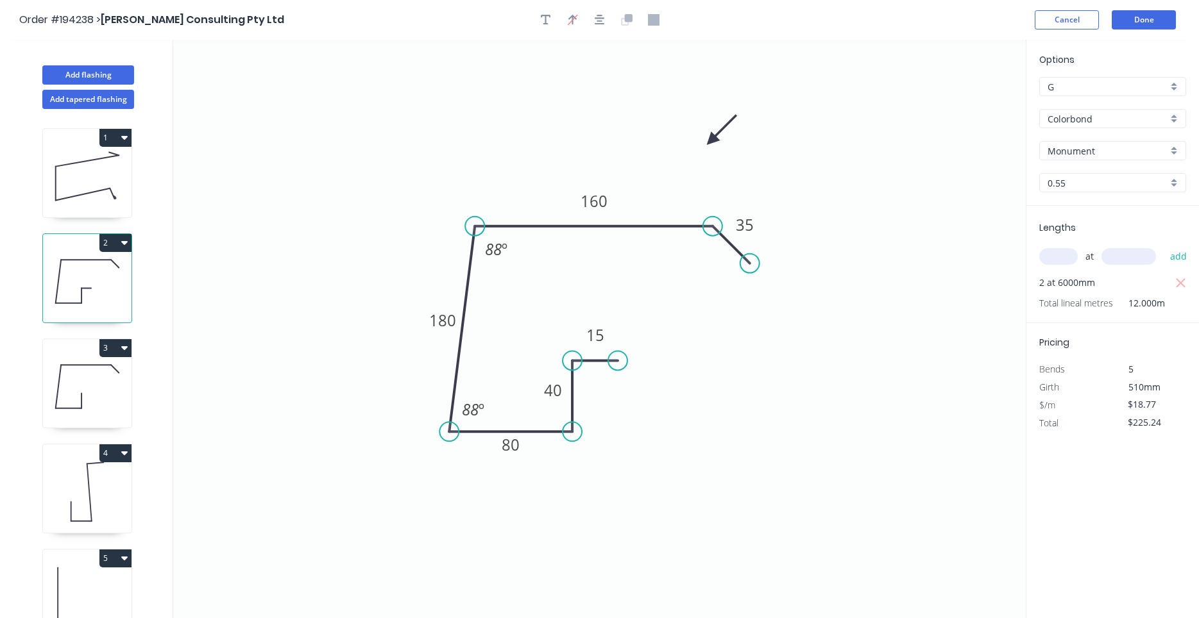
click at [90, 370] on icon at bounding box center [87, 387] width 89 height 82
type input "$17.98"
type input "$113.27"
click at [89, 482] on icon at bounding box center [87, 492] width 89 height 82
type input "$11.11"
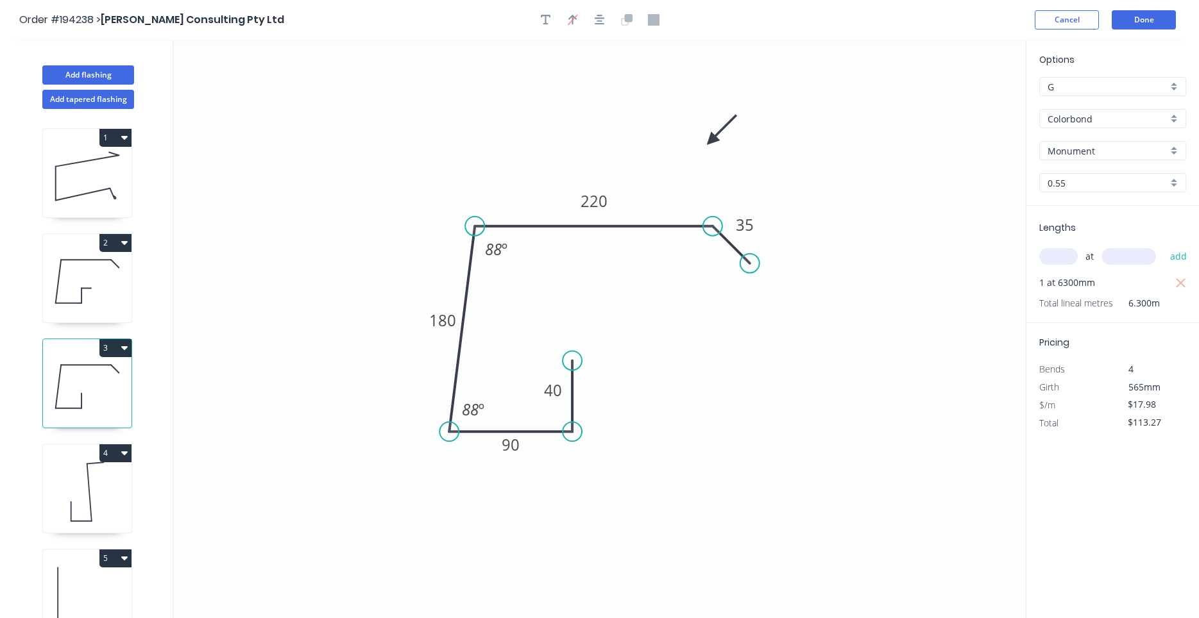
type input "$69.99"
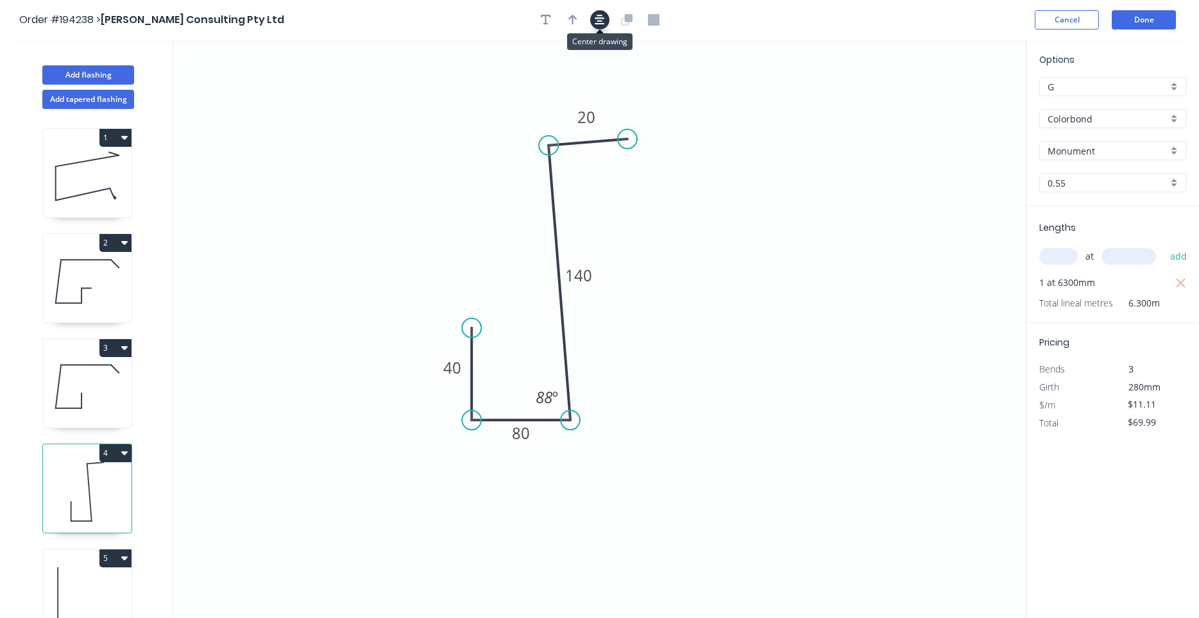
drag, startPoint x: 604, startPoint y: 16, endPoint x: 598, endPoint y: 21, distance: 7.8
click at [603, 16] on icon "button" at bounding box center [599, 20] width 10 height 12
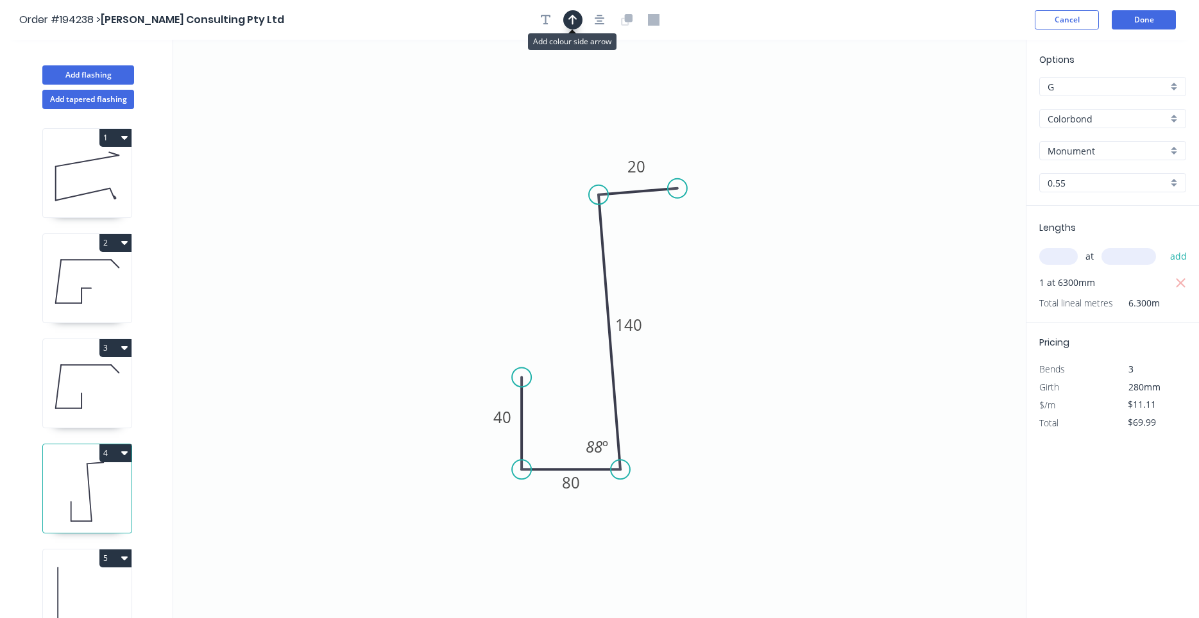
click at [575, 20] on icon "button" at bounding box center [572, 20] width 9 height 12
click at [966, 105] on icon "0 40 80 140 20 88 º" at bounding box center [599, 329] width 852 height 578
click at [962, 99] on icon at bounding box center [961, 89] width 12 height 41
drag, startPoint x: 962, startPoint y: 99, endPoint x: 713, endPoint y: 220, distance: 276.8
click at [713, 220] on icon at bounding box center [723, 208] width 37 height 37
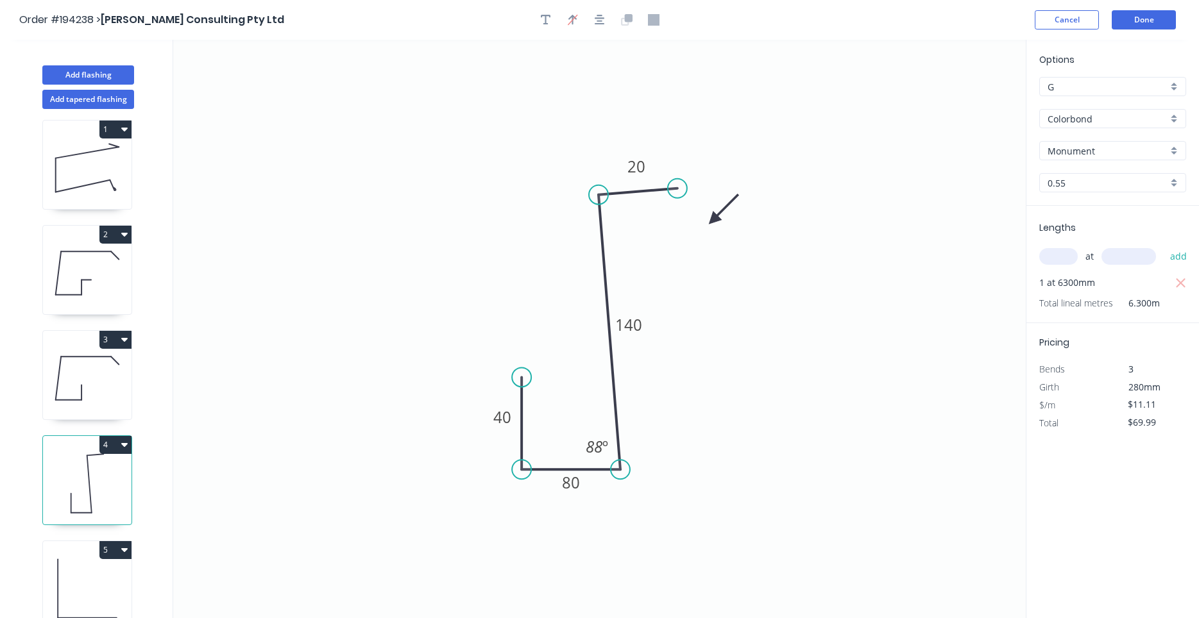
scroll to position [12, 0]
click at [103, 568] on icon at bounding box center [87, 585] width 89 height 82
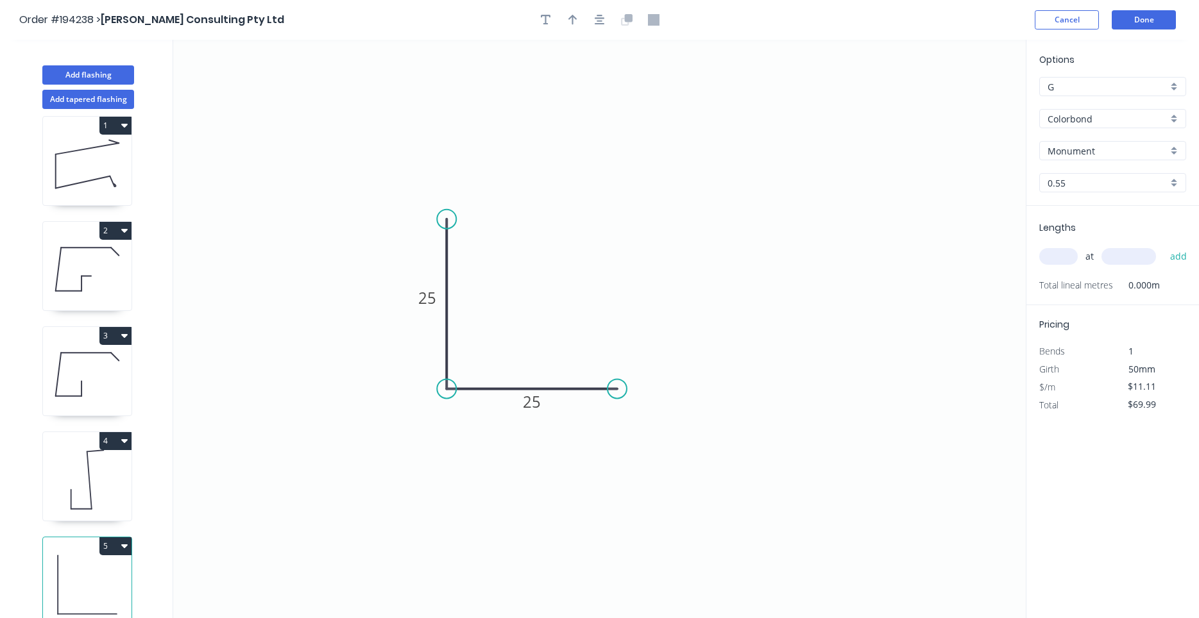
type input "$5.46"
type input "$0.00"
click at [594, 28] on div at bounding box center [599, 19] width 135 height 19
click at [595, 22] on icon "button" at bounding box center [599, 20] width 10 height 12
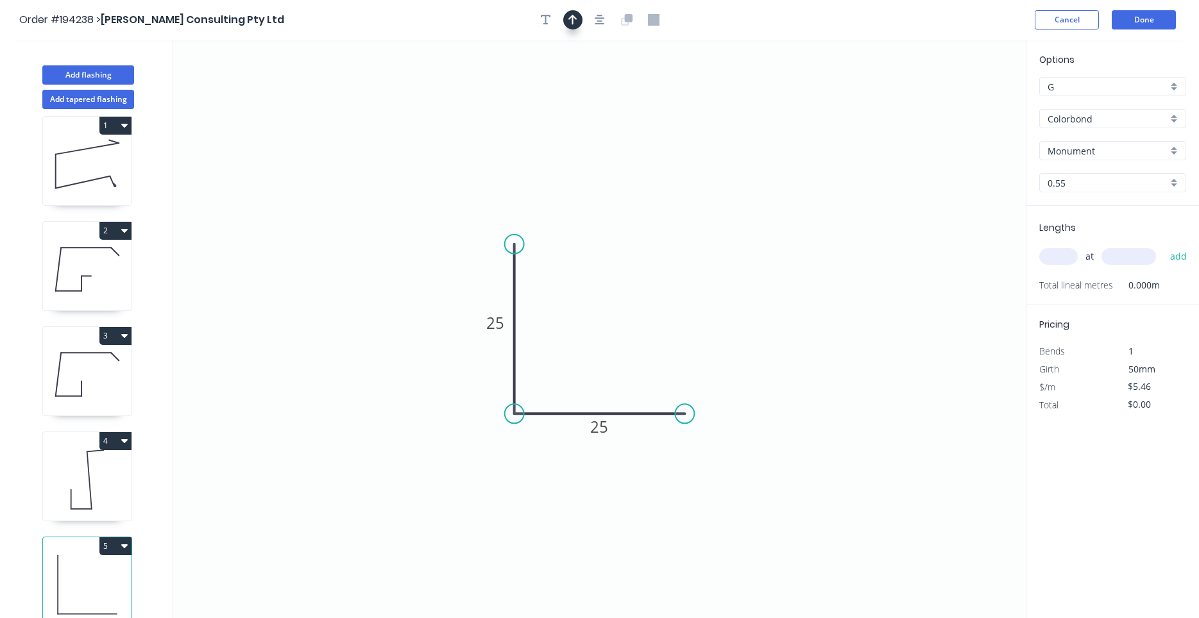
click at [577, 20] on icon "button" at bounding box center [572, 20] width 9 height 12
drag, startPoint x: 959, startPoint y: 101, endPoint x: 428, endPoint y: 476, distance: 650.2
click at [468, 468] on icon at bounding box center [474, 446] width 12 height 41
drag, startPoint x: 425, startPoint y: 478, endPoint x: 461, endPoint y: 460, distance: 40.7
click at [461, 460] on icon at bounding box center [450, 470] width 37 height 37
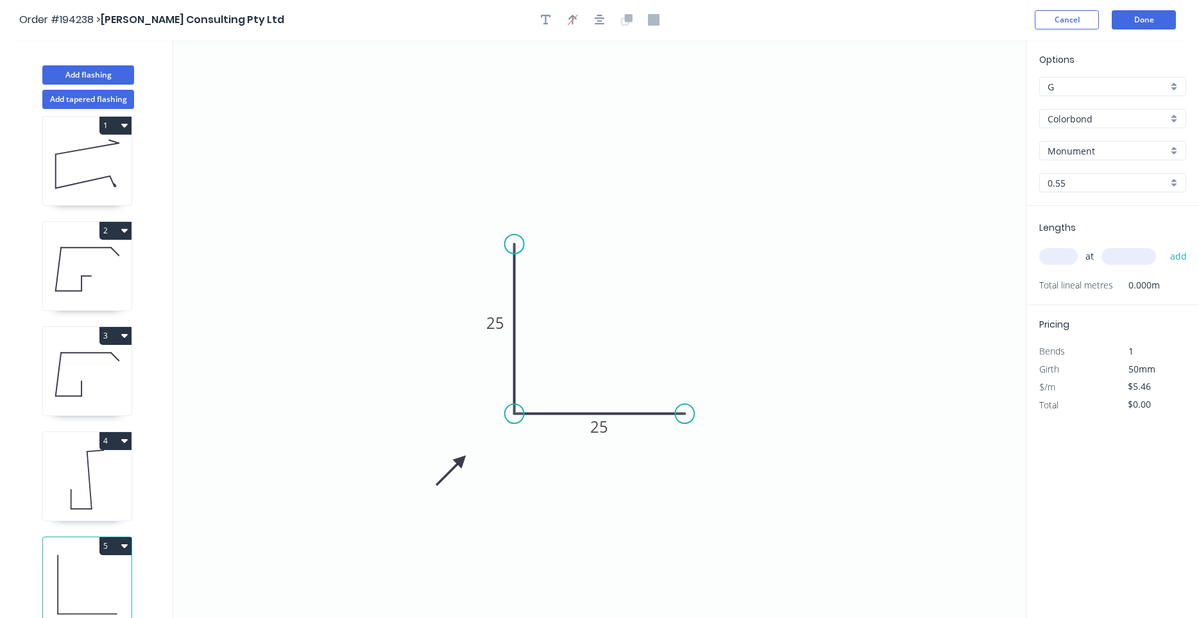
click at [1086, 255] on span "at" at bounding box center [1089, 257] width 8 height 18
click at [1065, 255] on input "text" at bounding box center [1058, 256] width 38 height 17
type input "2"
type input "3000"
click at [1163, 246] on button "add" at bounding box center [1178, 257] width 30 height 22
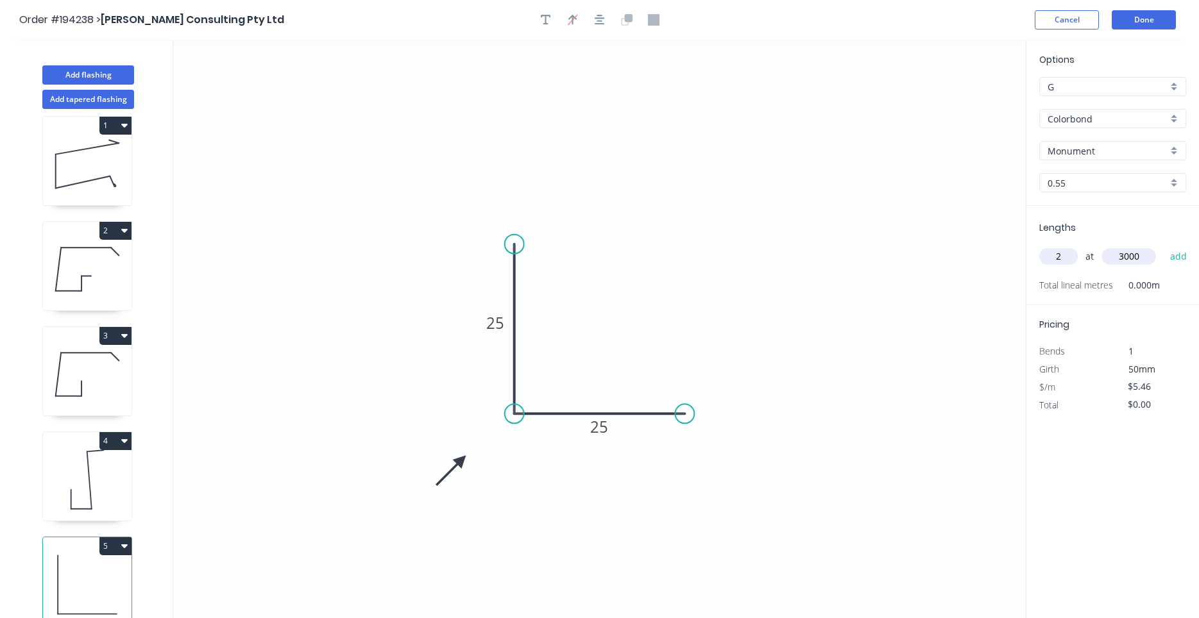
type input "$32.76"
click at [1131, 14] on button "Done" at bounding box center [1143, 19] width 64 height 19
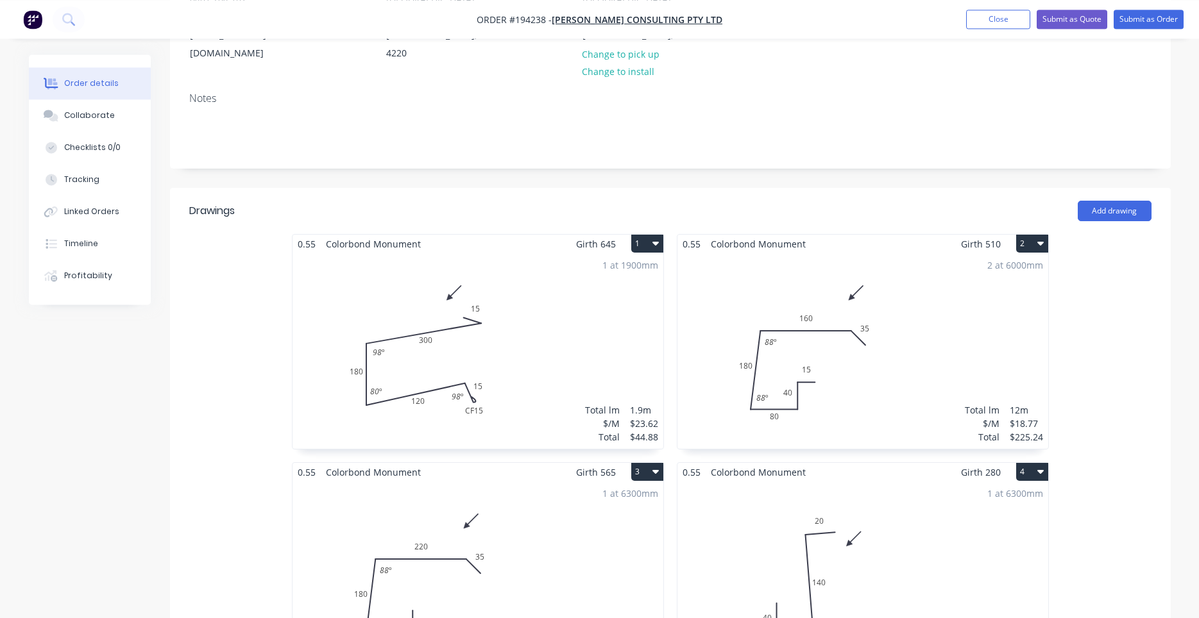
scroll to position [218, 0]
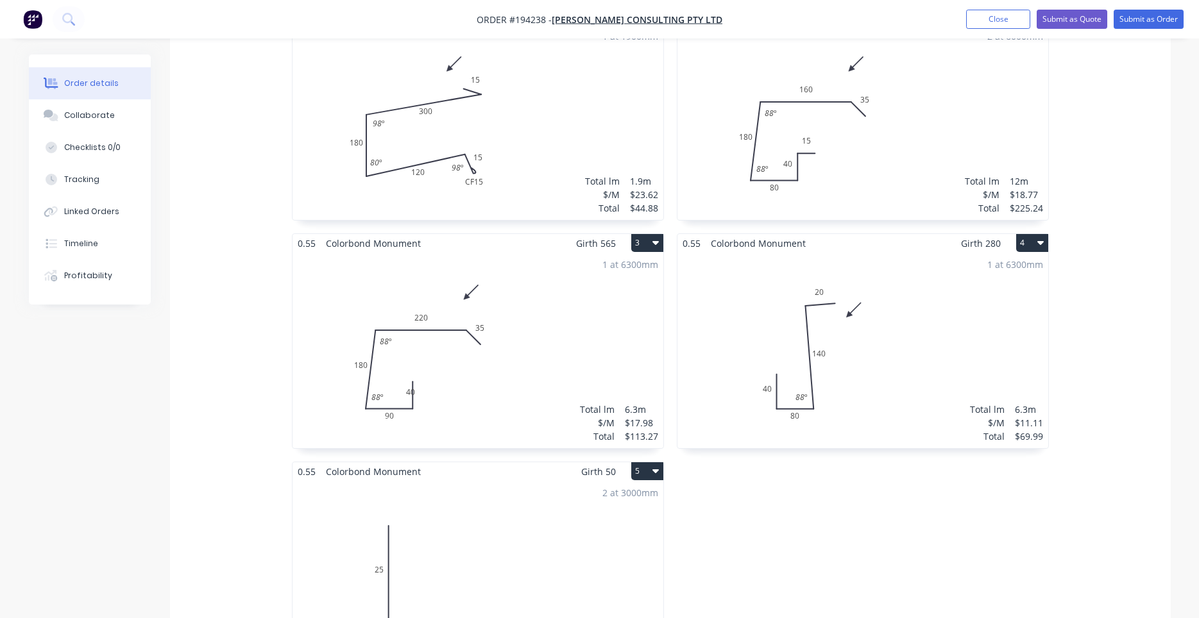
click at [516, 356] on div "1 at 6300mm Total lm $/M Total 6.3m $17.98 $113.27" at bounding box center [477, 351] width 371 height 196
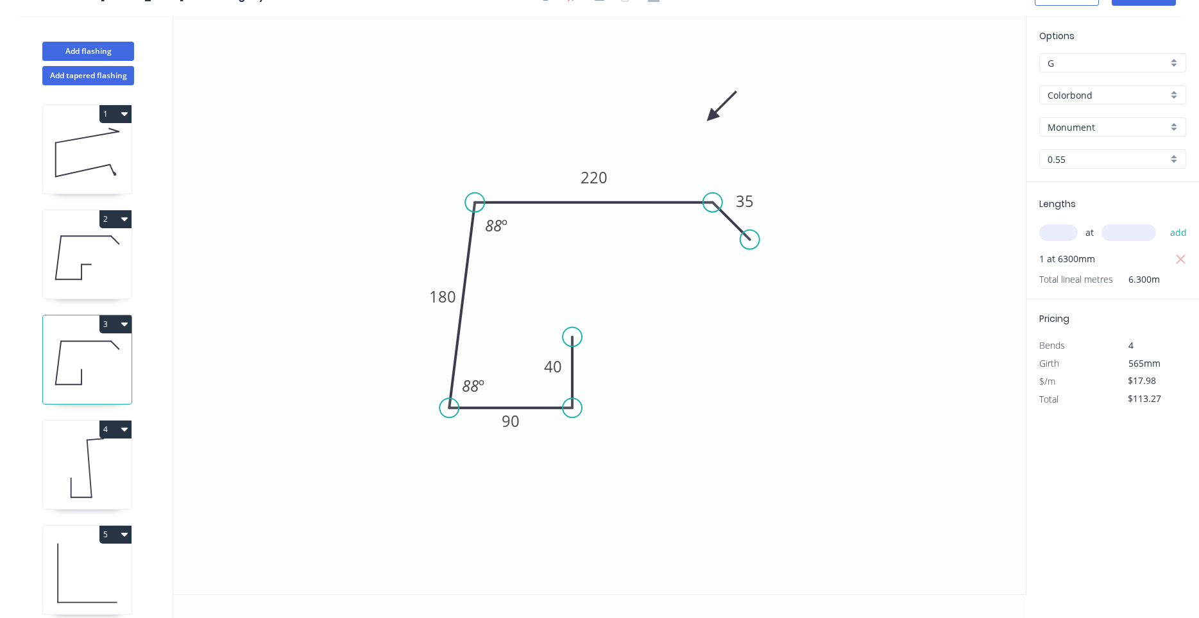
scroll to position [24, 0]
drag, startPoint x: 538, startPoint y: 364, endPoint x: 520, endPoint y: 365, distance: 18.0
click at [520, 365] on rect at bounding box center [535, 367] width 42 height 26
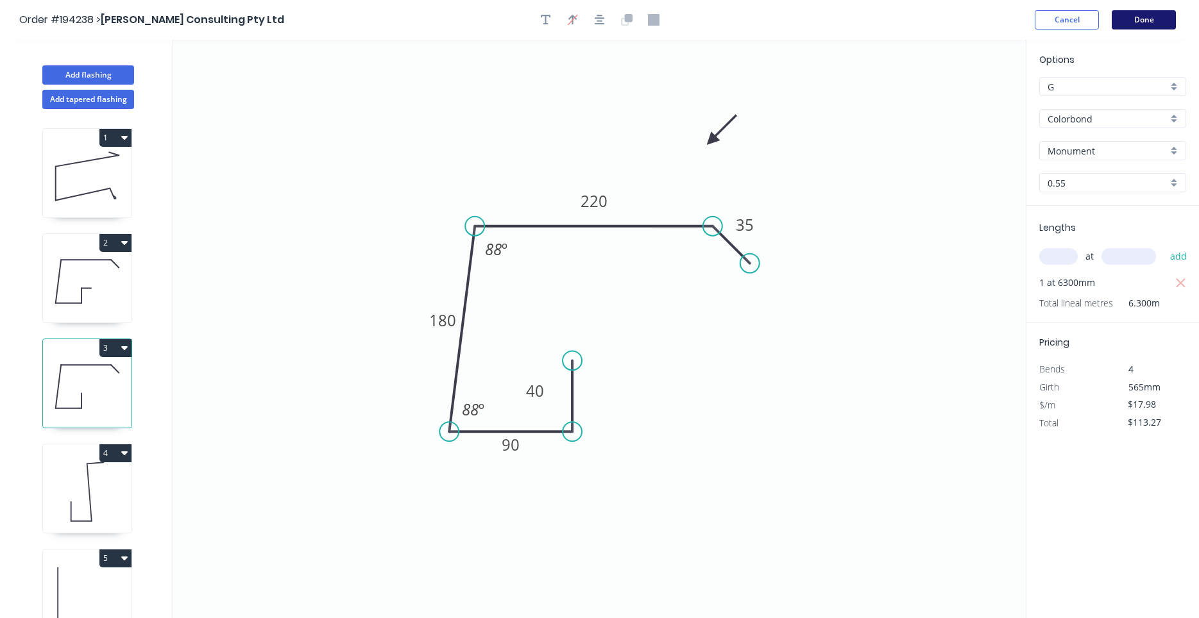
click at [1142, 18] on button "Done" at bounding box center [1143, 19] width 64 height 19
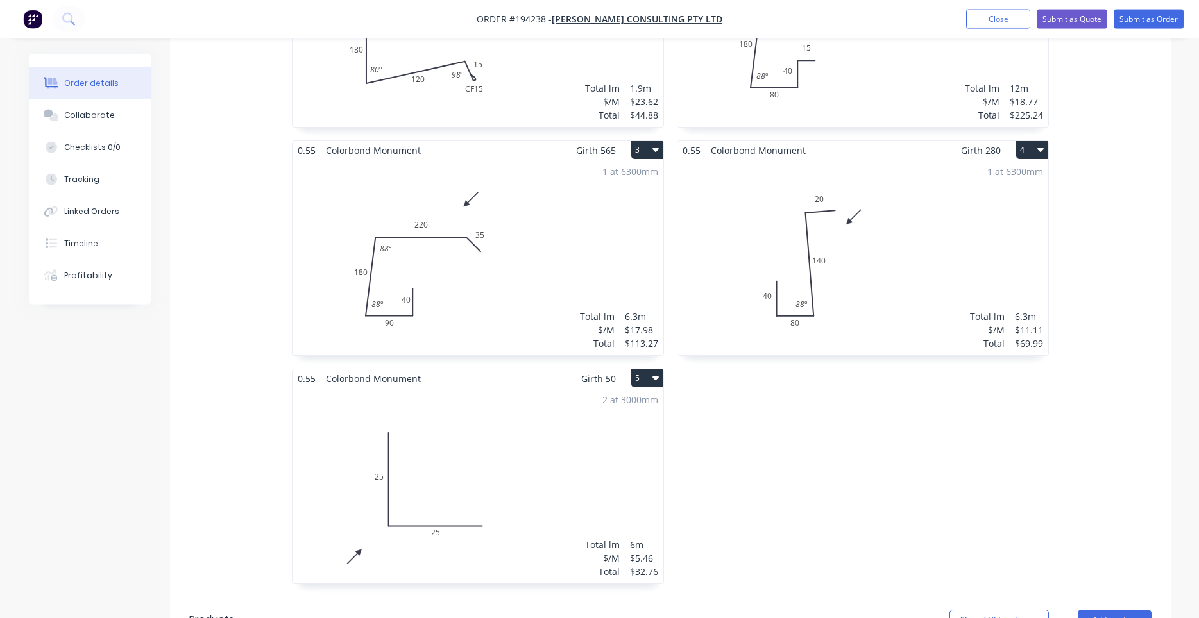
scroll to position [654, 0]
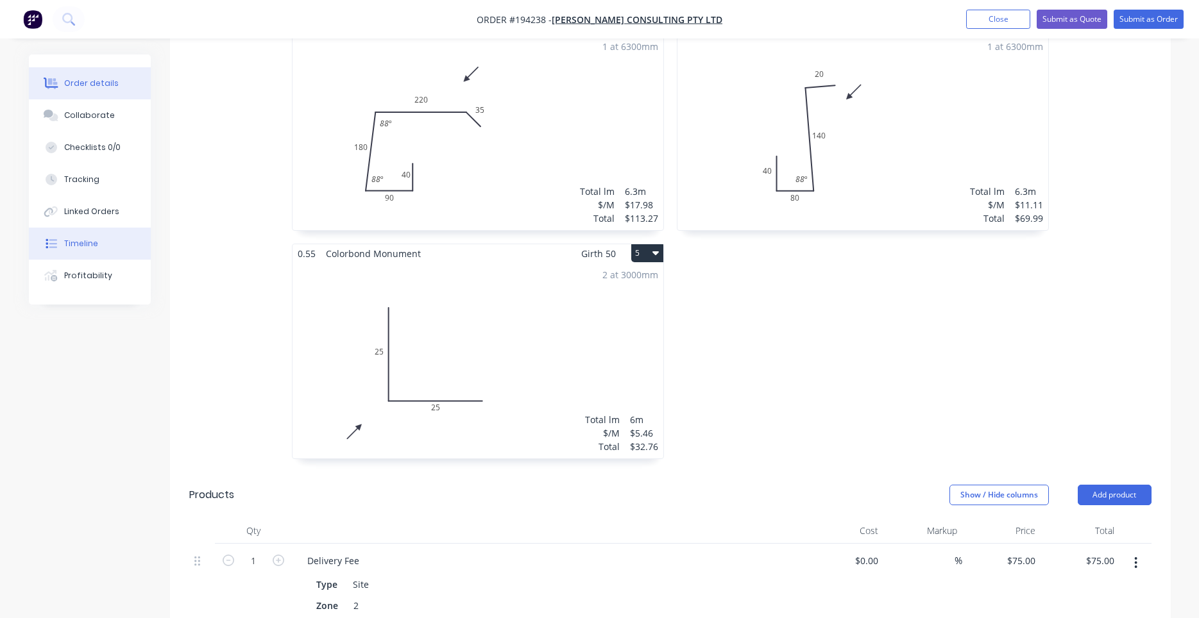
click at [104, 242] on button "Timeline" at bounding box center [90, 244] width 122 height 32
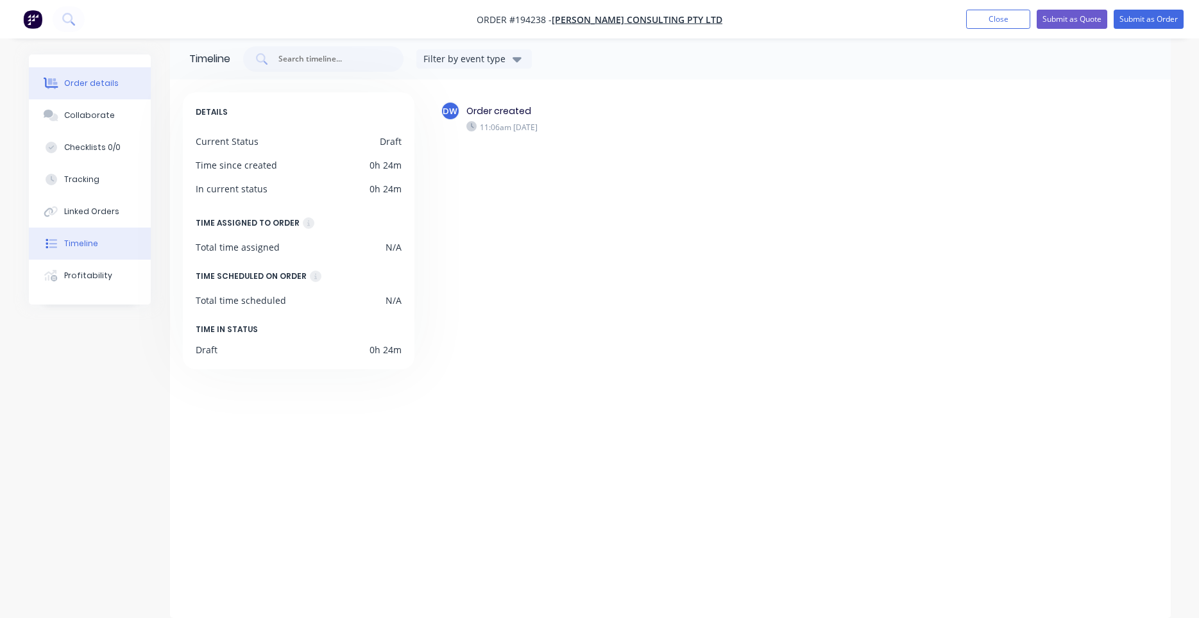
click at [118, 89] on button "Order details" at bounding box center [90, 83] width 122 height 32
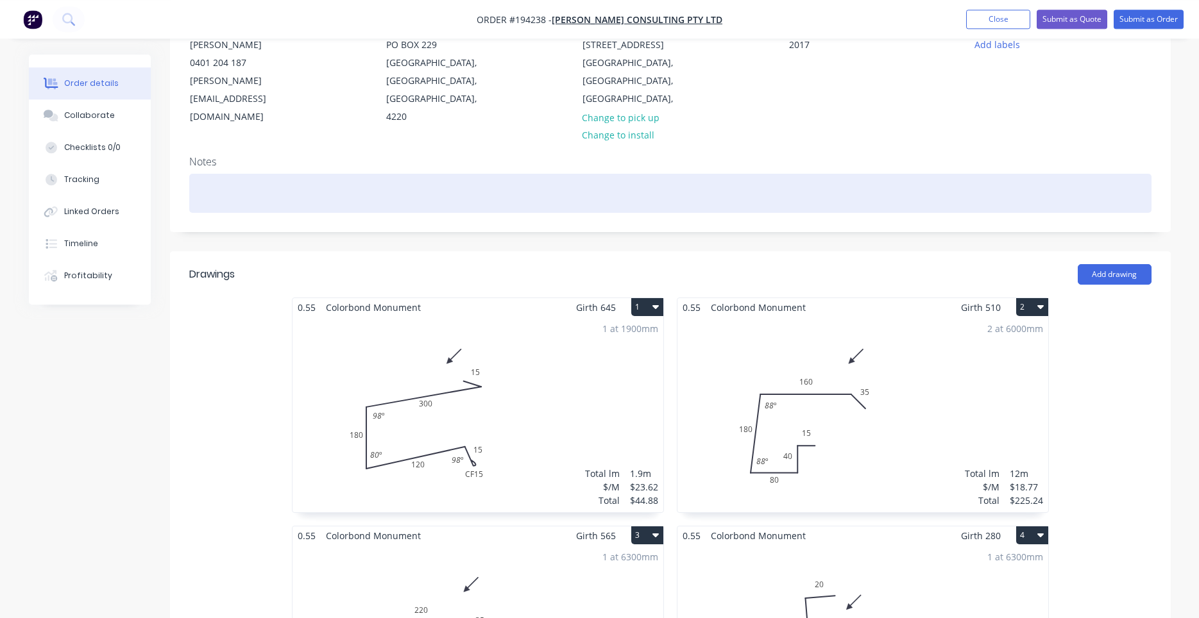
scroll to position [138, 0]
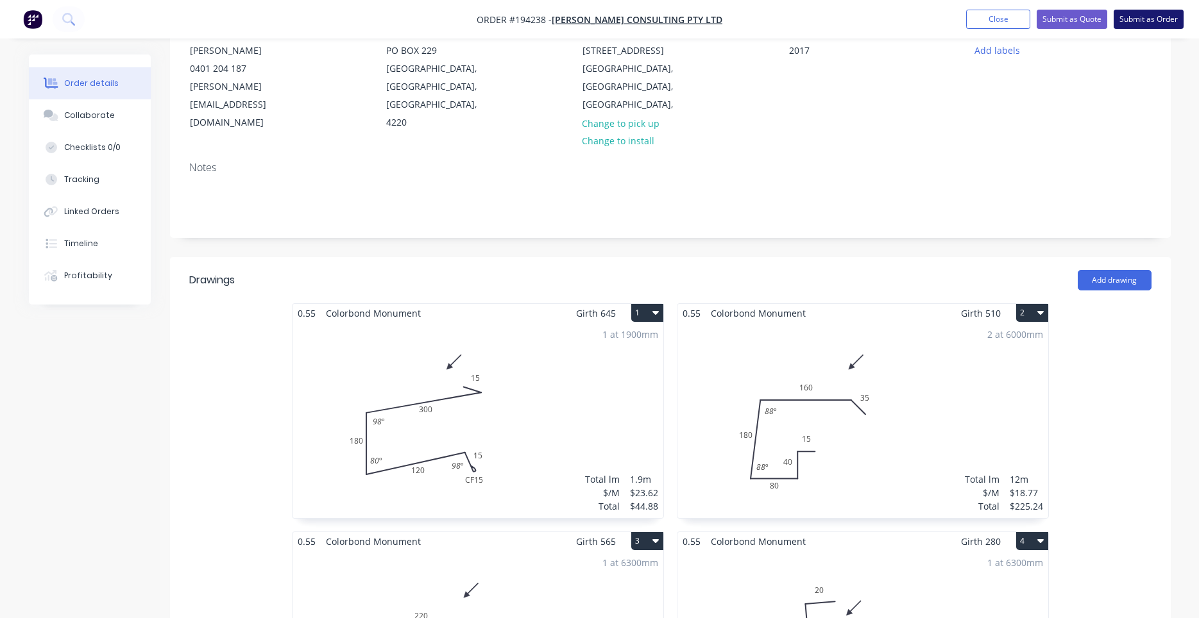
click at [1151, 22] on button "Submit as Order" at bounding box center [1148, 19] width 70 height 19
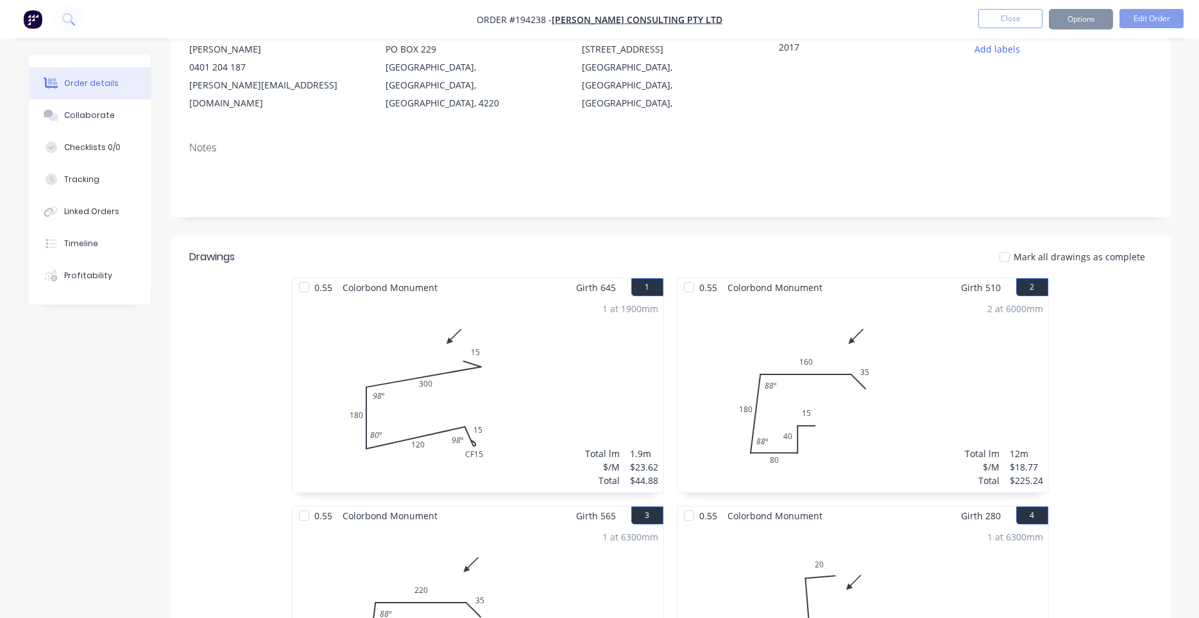
scroll to position [0, 0]
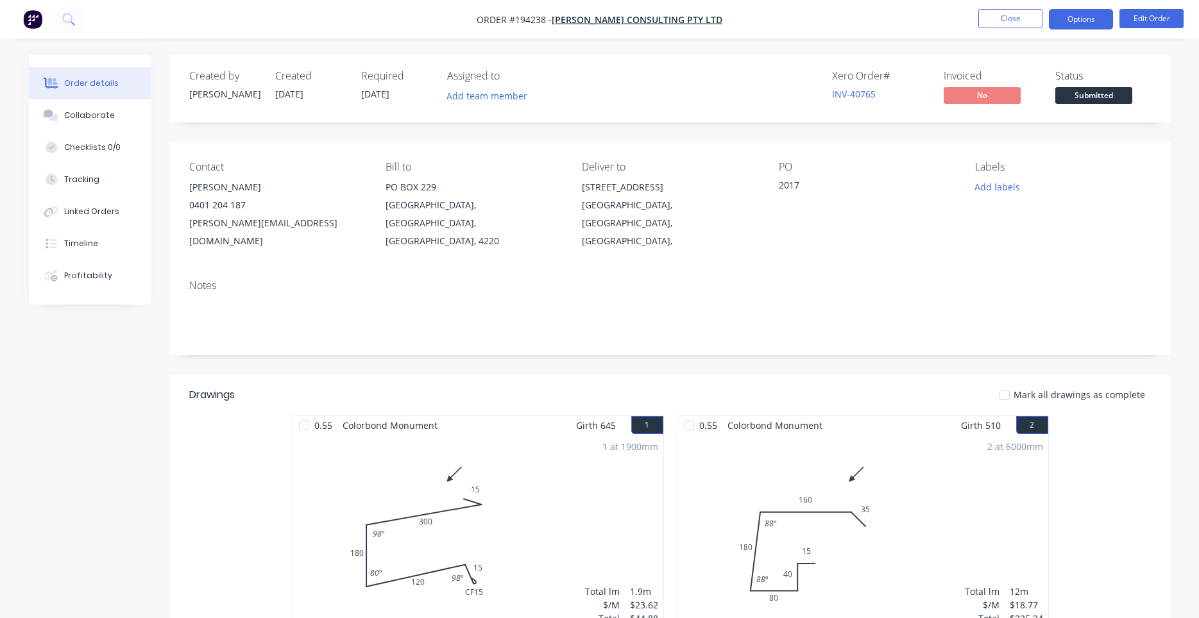
click at [1104, 16] on button "Options" at bounding box center [1081, 19] width 64 height 21
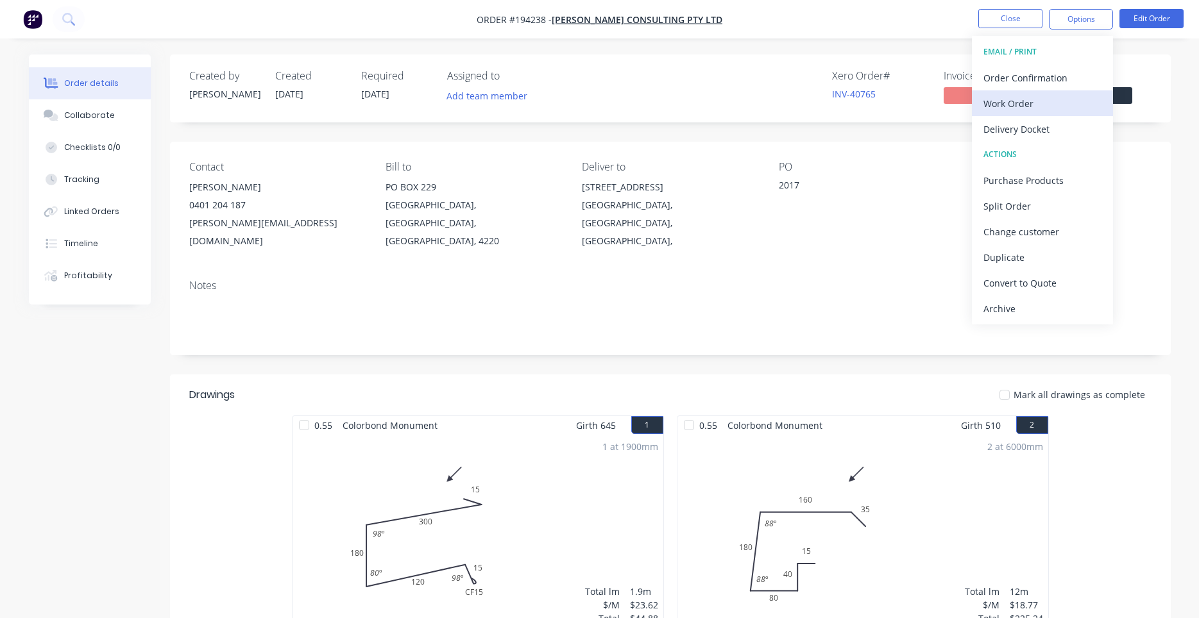
click at [1022, 107] on div "Work Order" at bounding box center [1042, 103] width 118 height 19
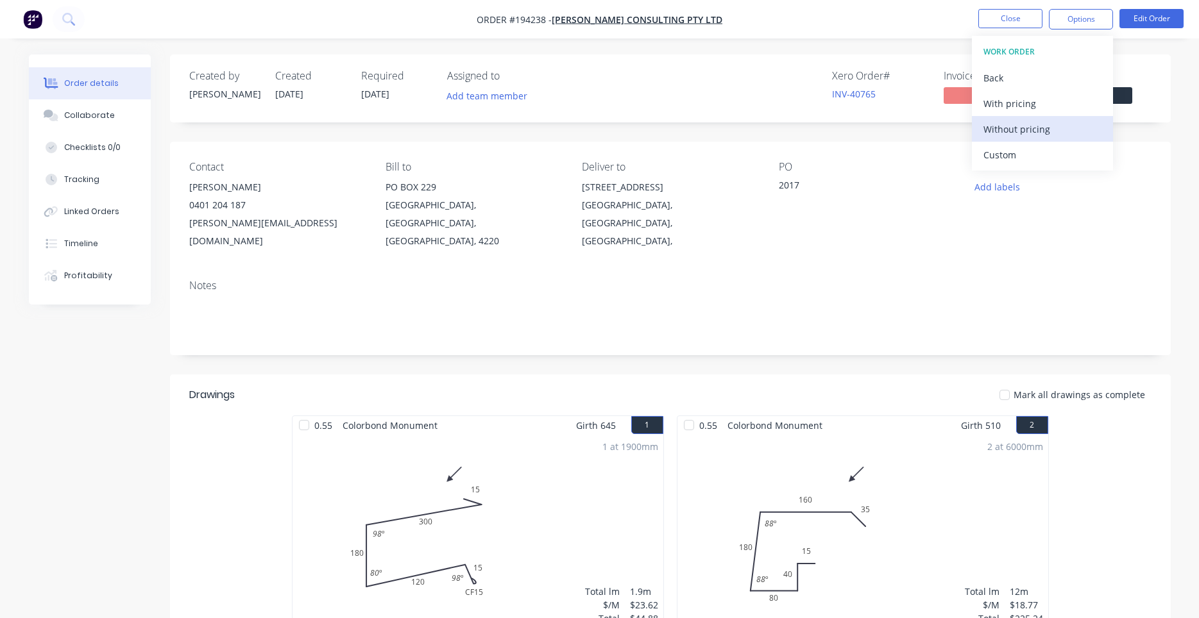
click at [1006, 132] on div "Without pricing" at bounding box center [1042, 129] width 118 height 19
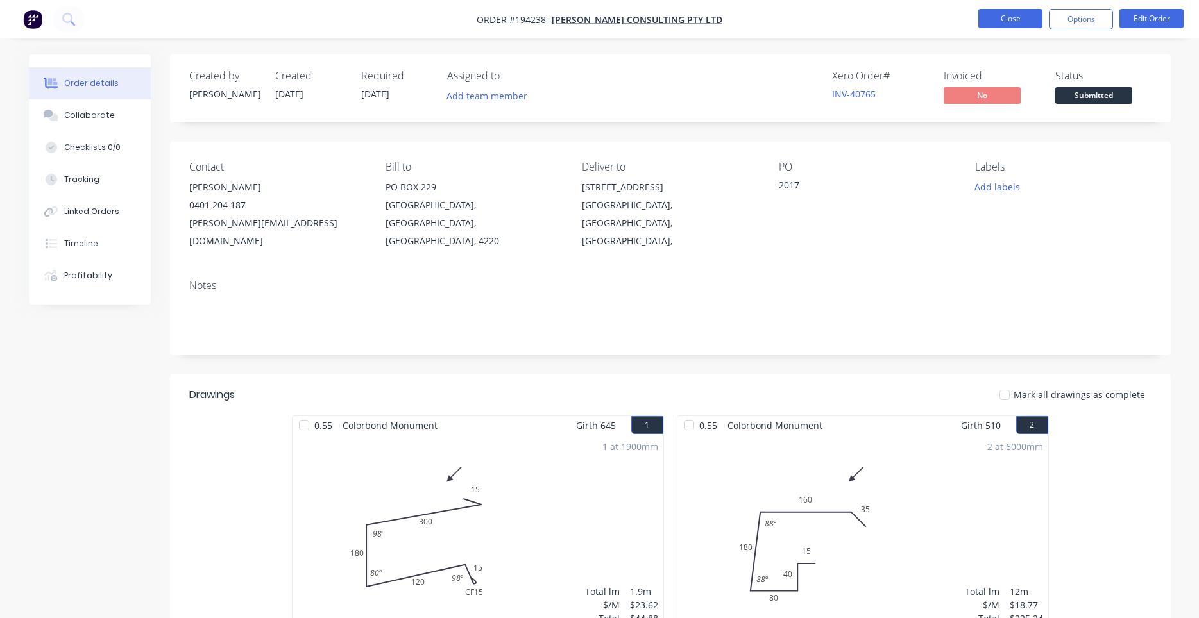
click at [1027, 17] on button "Close" at bounding box center [1010, 18] width 64 height 19
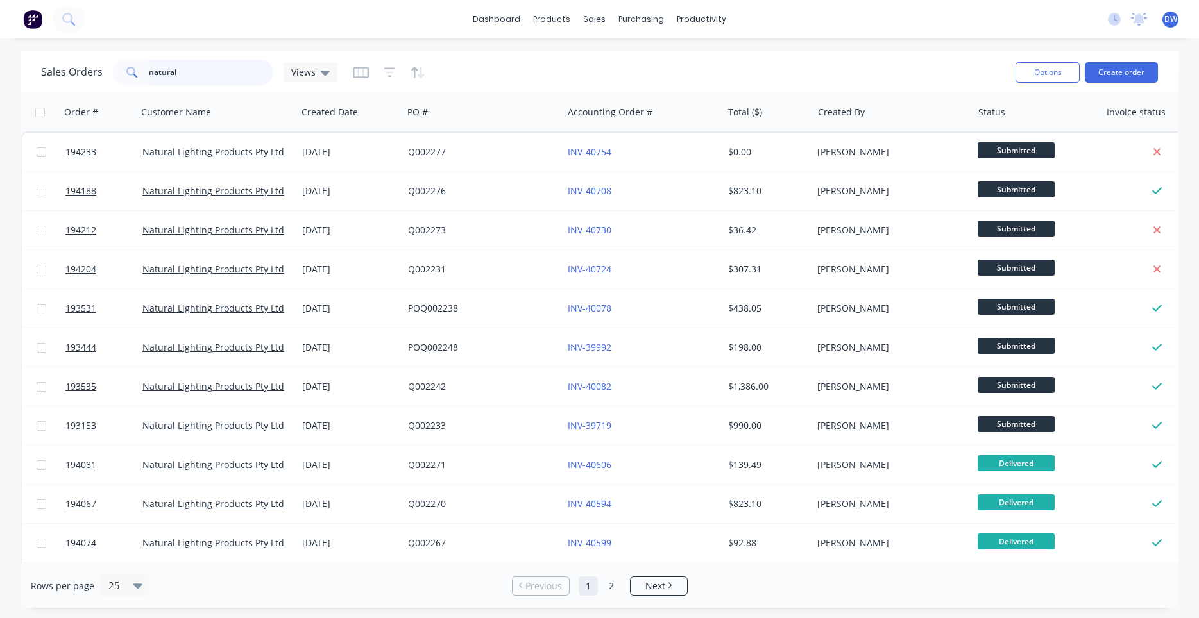
click at [174, 67] on input "natural" at bounding box center [211, 73] width 125 height 26
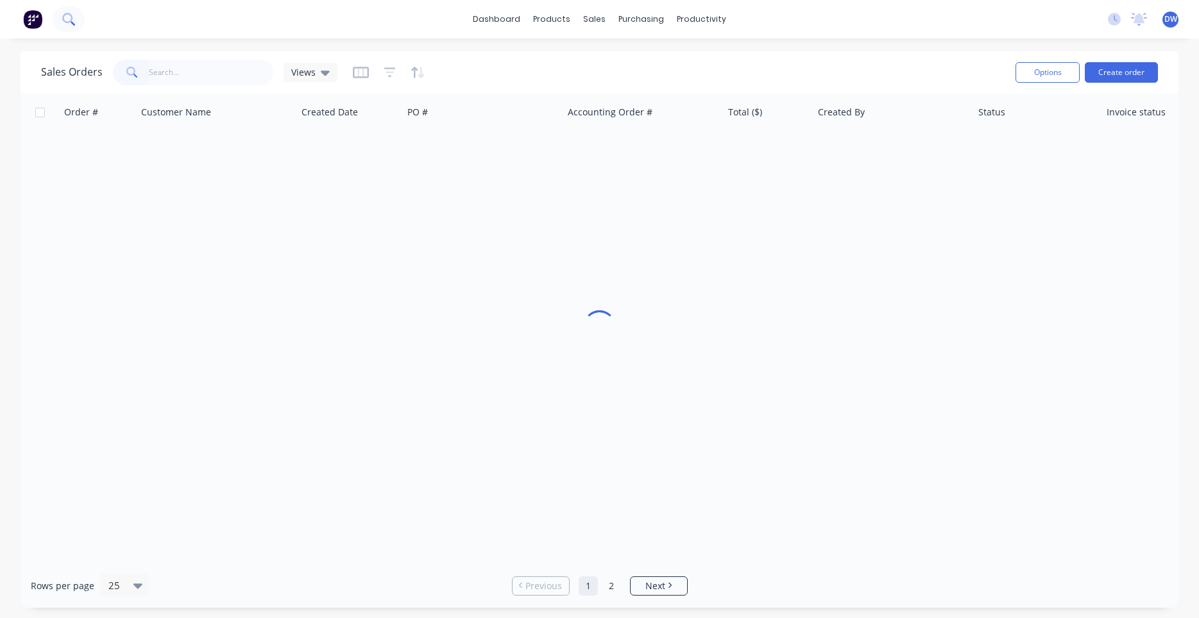
click at [62, 15] on icon at bounding box center [67, 18] width 10 height 10
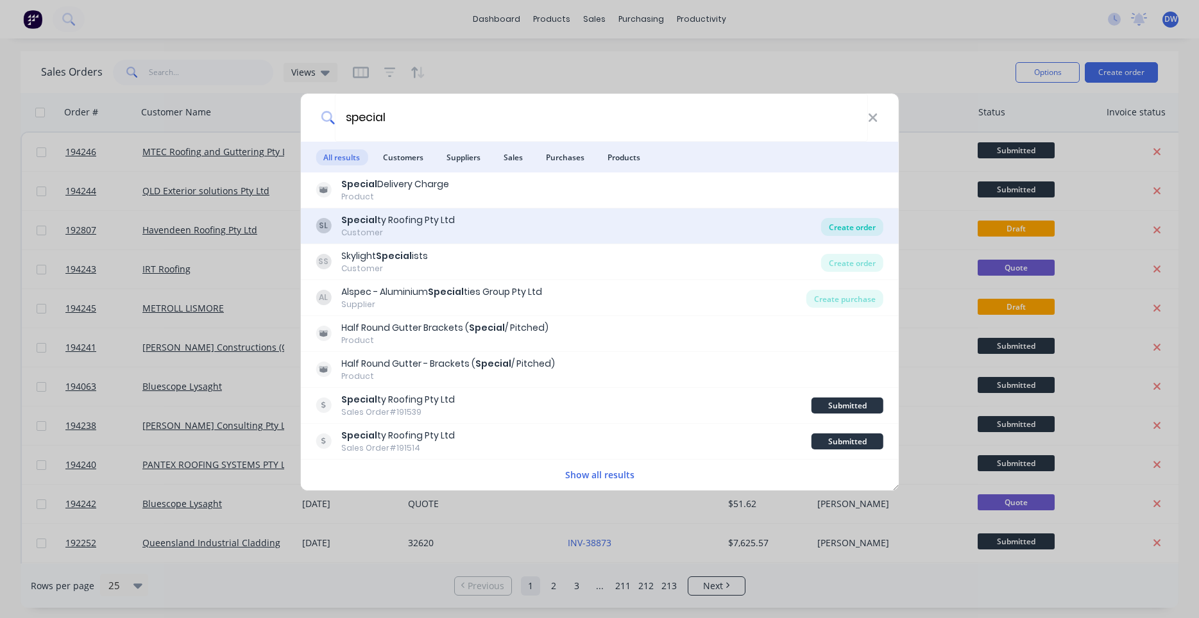
type input "special"
click at [850, 226] on div "Create order" at bounding box center [852, 227] width 62 height 18
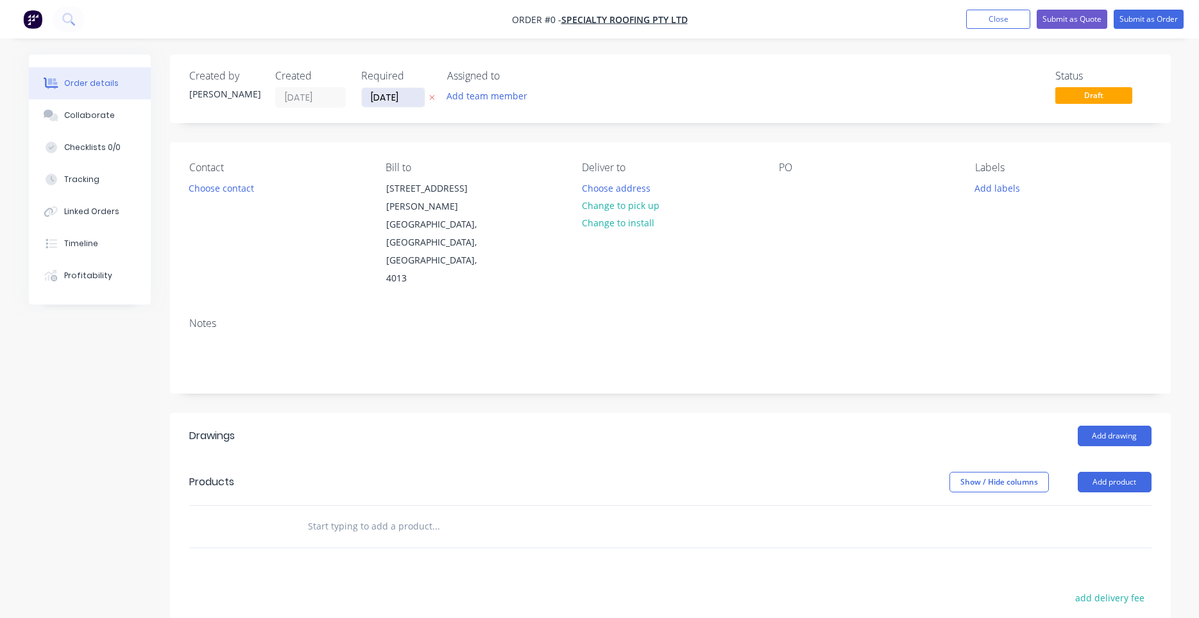
click at [387, 100] on input "[DATE]" at bounding box center [393, 97] width 63 height 19
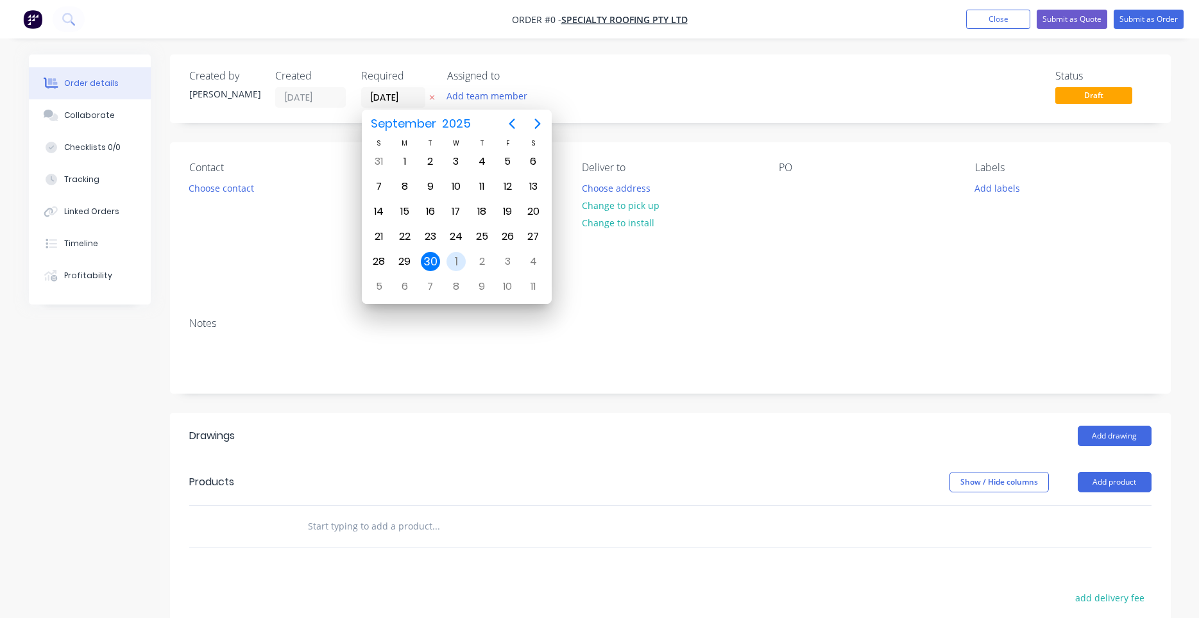
click at [460, 262] on div "1" at bounding box center [455, 261] width 19 height 19
type input "[DATE]"
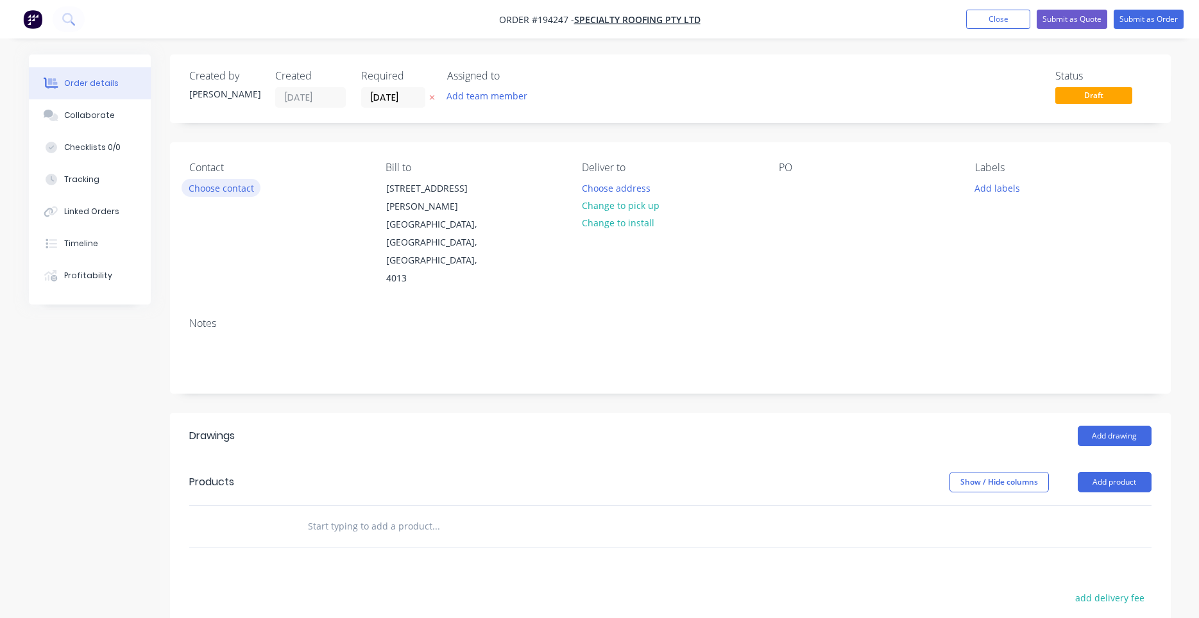
click at [232, 194] on button "Choose contact" at bounding box center [220, 187] width 79 height 17
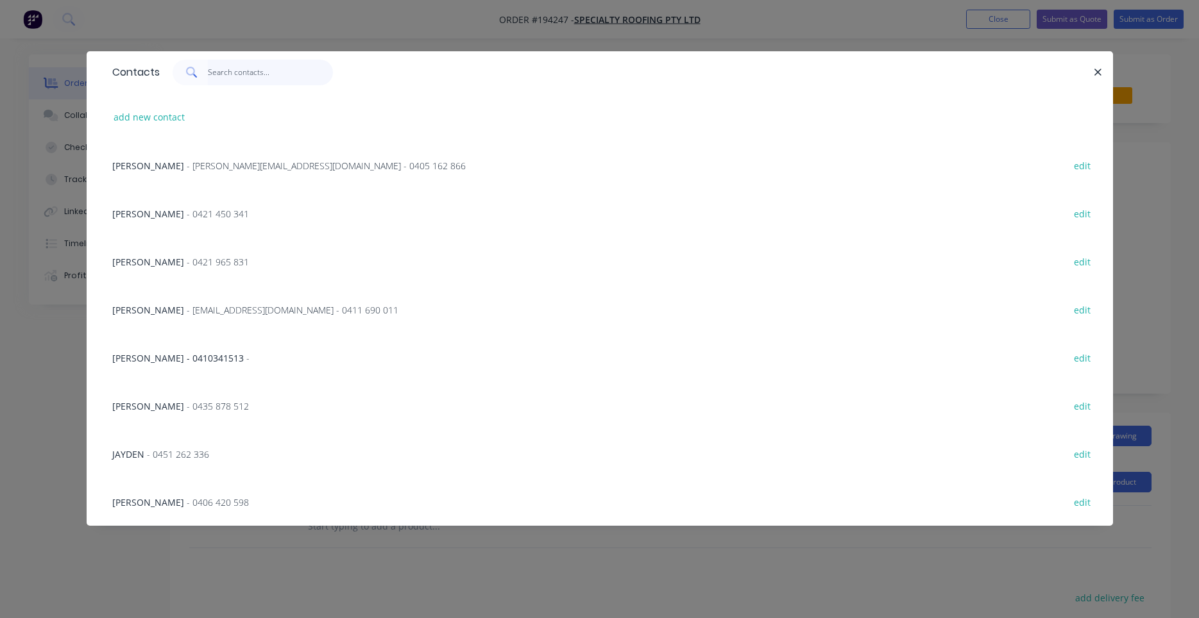
click at [210, 80] on input "text" at bounding box center [270, 73] width 125 height 26
click at [216, 169] on span "- [PERSON_NAME][EMAIL_ADDRESS][DOMAIN_NAME] - 0405 162 866" at bounding box center [326, 166] width 279 height 12
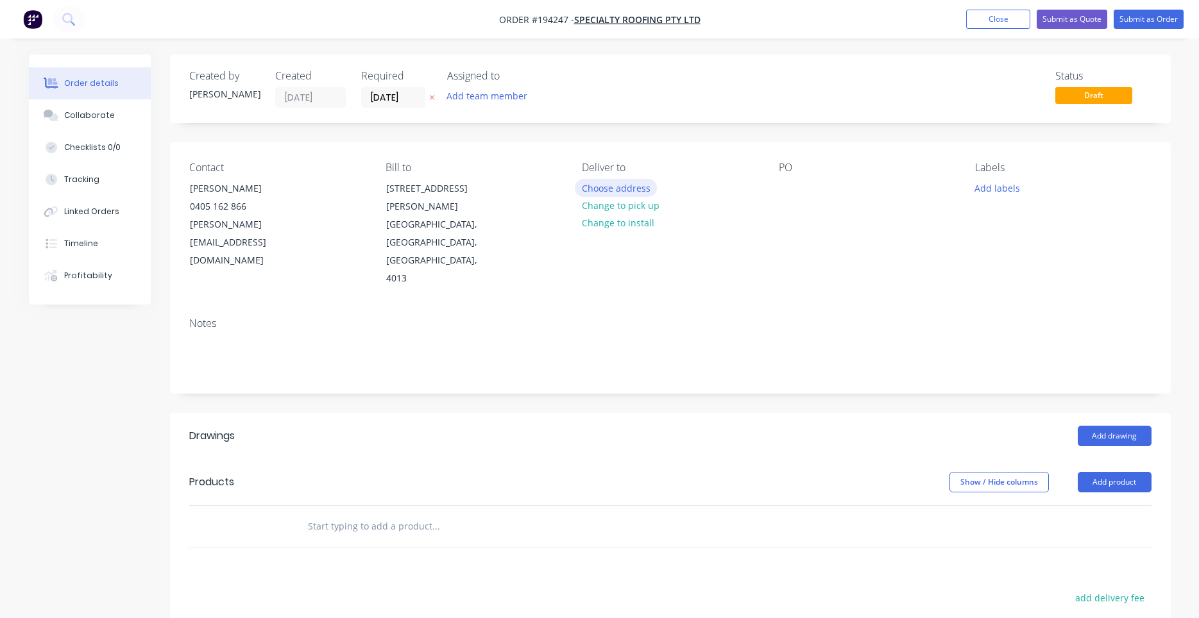
click at [613, 181] on button "Choose address" at bounding box center [616, 187] width 82 height 17
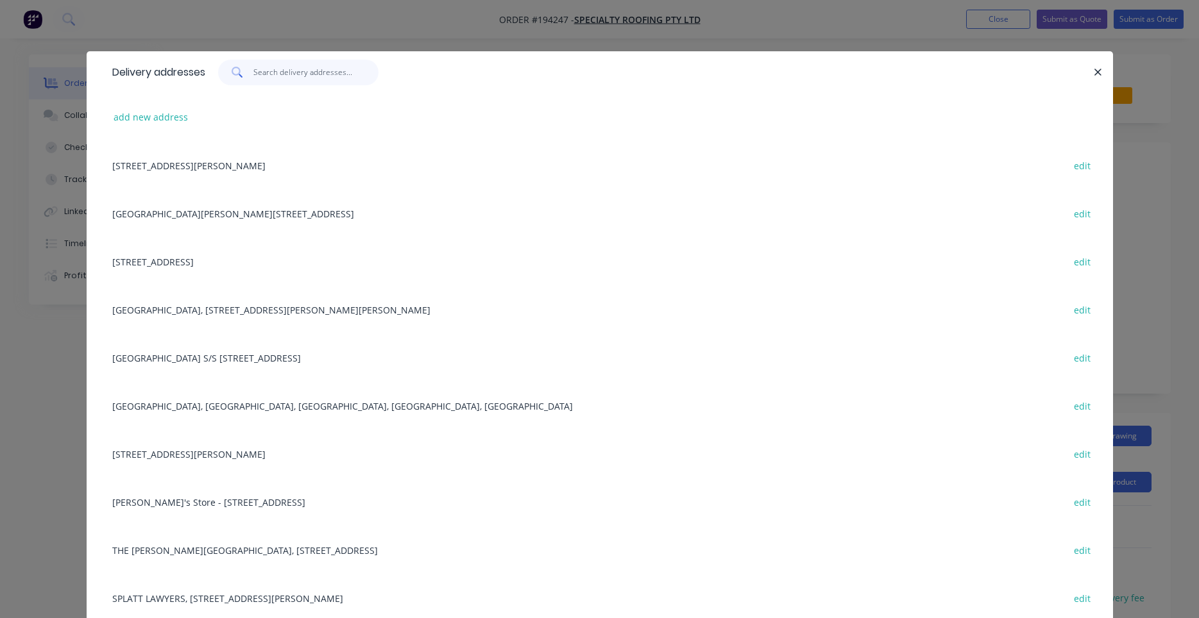
click at [323, 77] on input "text" at bounding box center [315, 73] width 125 height 26
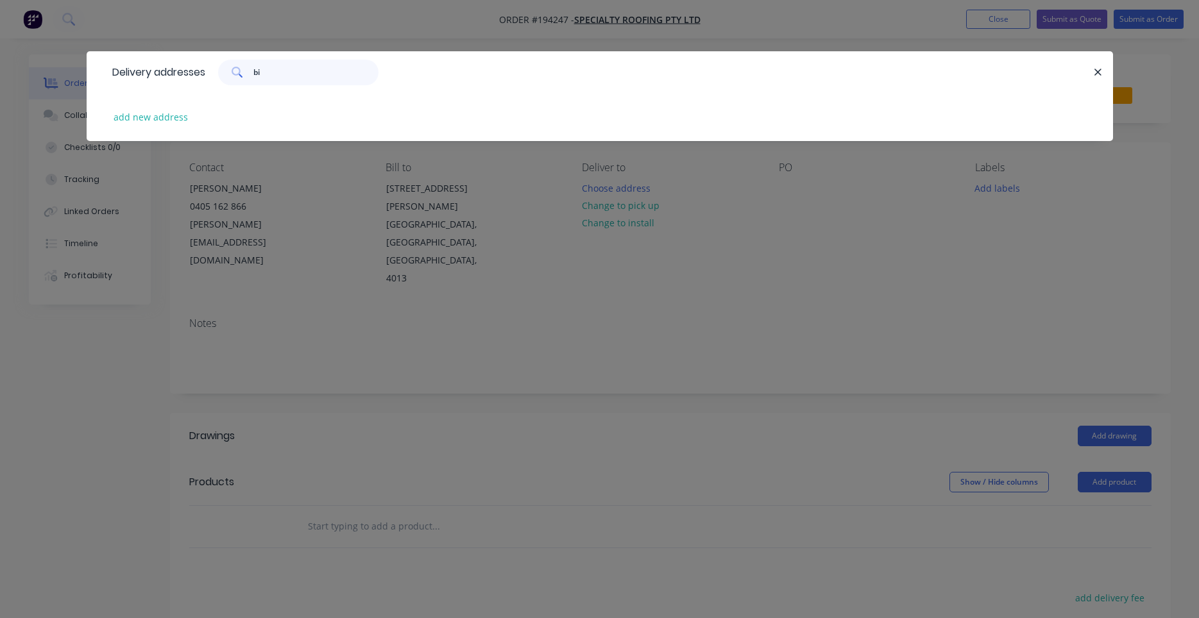
type input "b"
type input "4"
type input "old cleveland"
click at [163, 115] on button "add new address" at bounding box center [151, 116] width 88 height 17
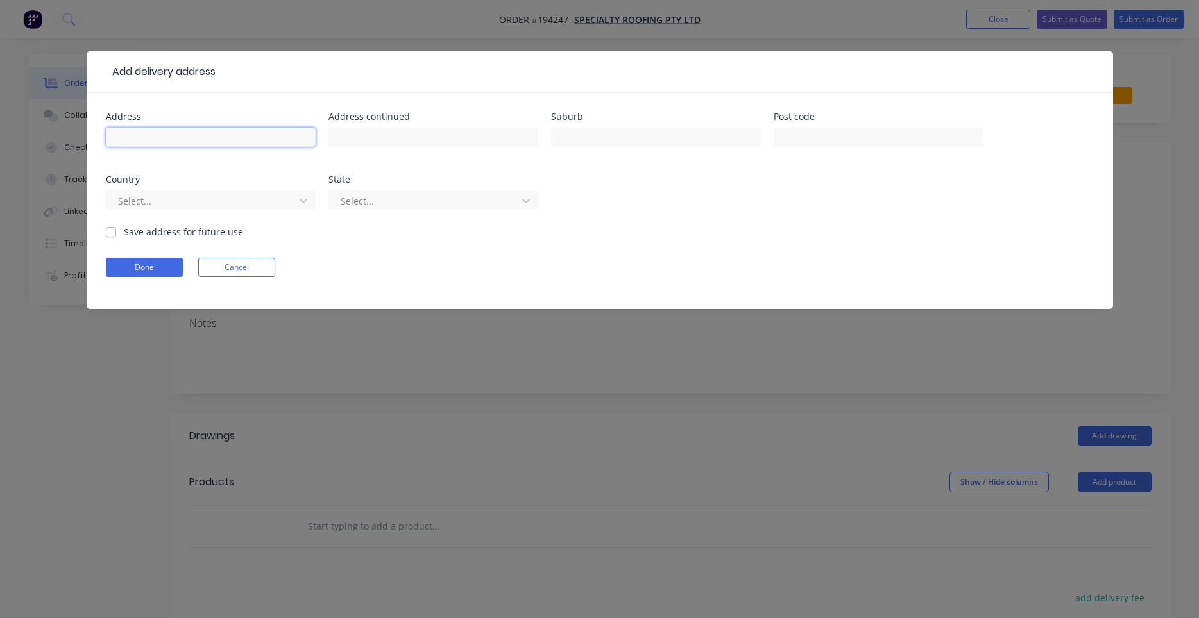
click at [223, 141] on input "text" at bounding box center [211, 137] width 210 height 19
type input "[GEOGRAPHIC_DATA]"
type input "[STREET_ADDRESS]"
type input "BIRKDALE"
type input "[STREET_ADDRESS]"
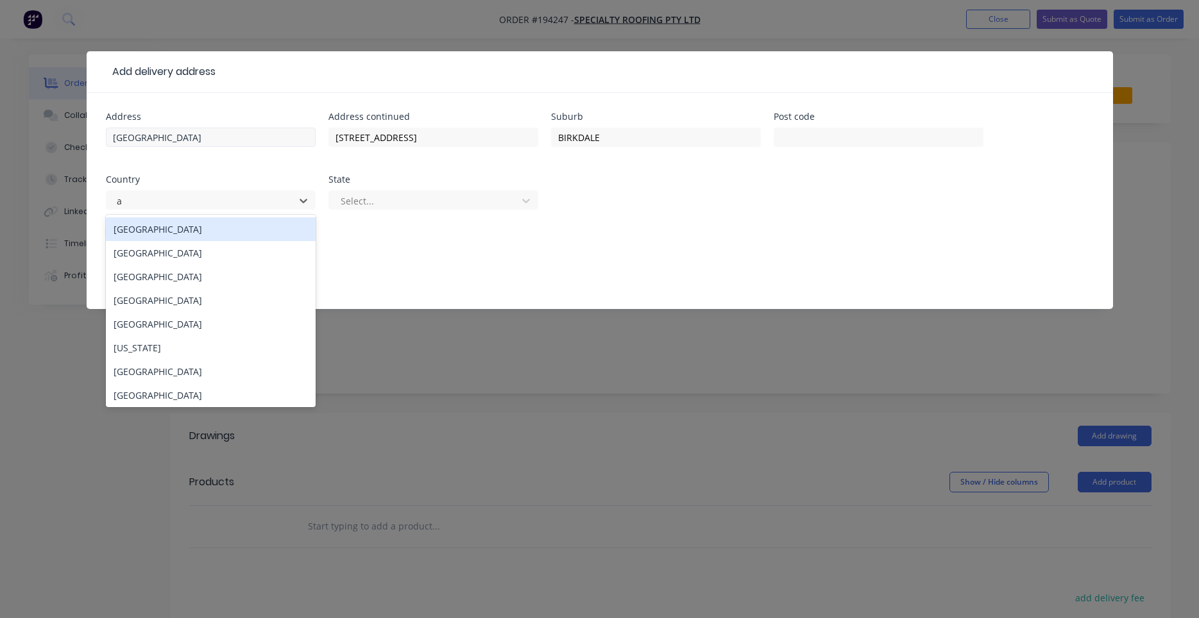
type input "a"
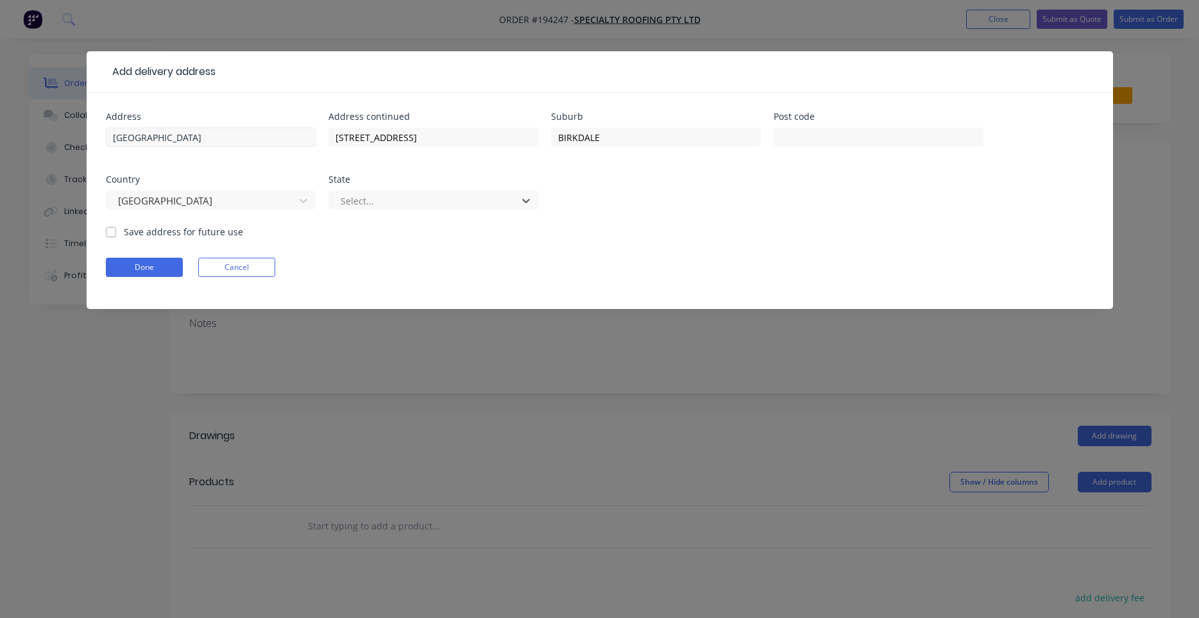
type input "q"
click at [162, 264] on button "Done" at bounding box center [144, 267] width 77 height 19
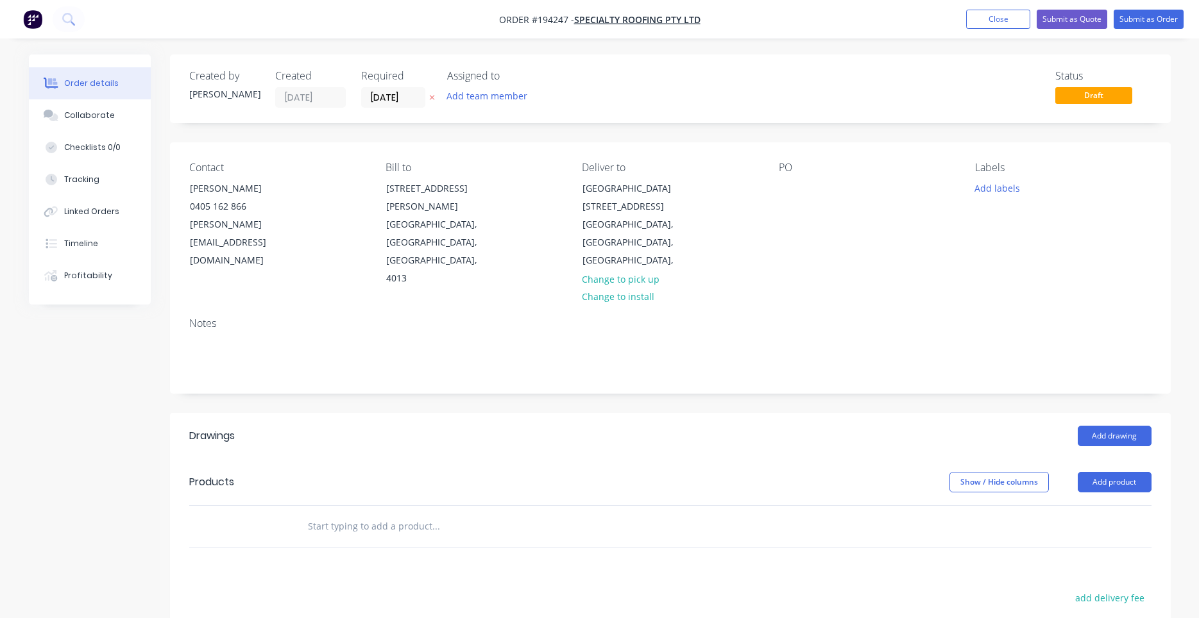
click at [780, 199] on div "PO" at bounding box center [867, 225] width 176 height 126
click at [786, 191] on div at bounding box center [789, 188] width 21 height 19
click at [399, 506] on div at bounding box center [523, 527] width 462 height 42
click at [396, 514] on input "text" at bounding box center [435, 527] width 257 height 26
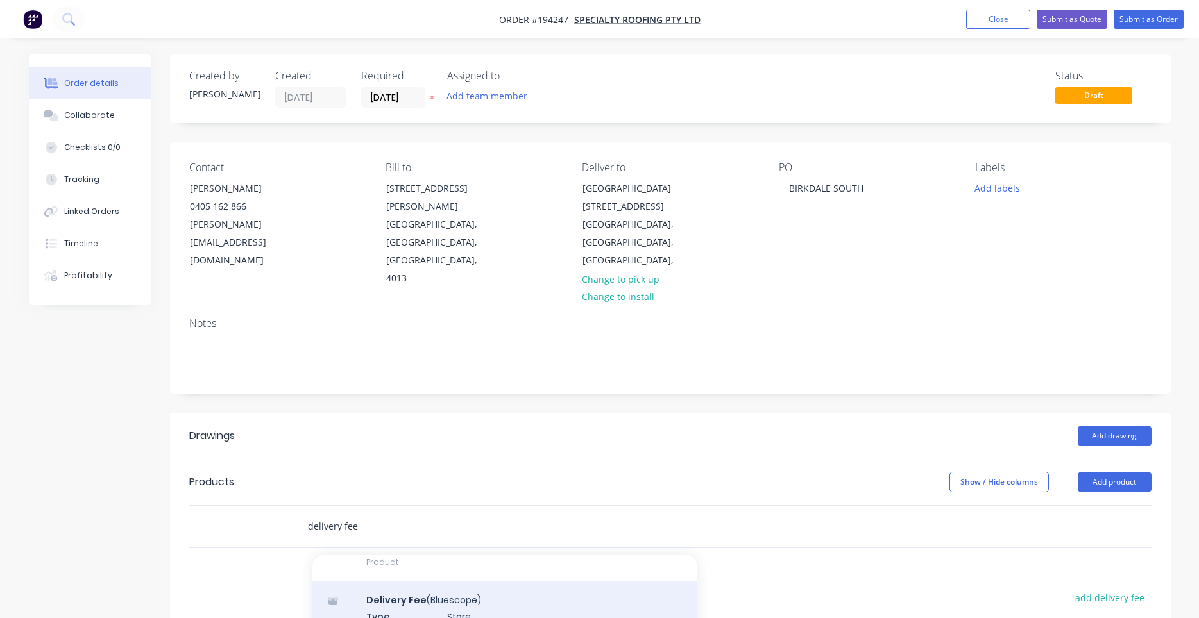
type input "delivery fee"
click at [422, 581] on div "Delivery Fee (Bluescope) Type Store Zone 1 Product variant" at bounding box center [504, 624] width 385 height 87
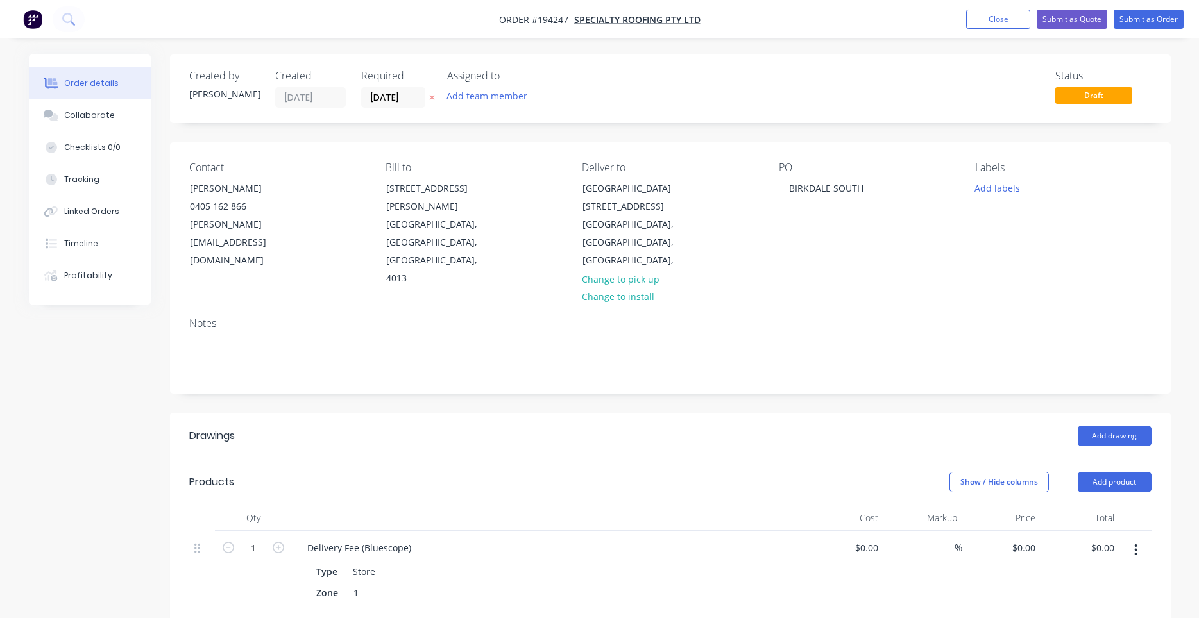
click at [1133, 539] on button "button" at bounding box center [1135, 550] width 30 height 23
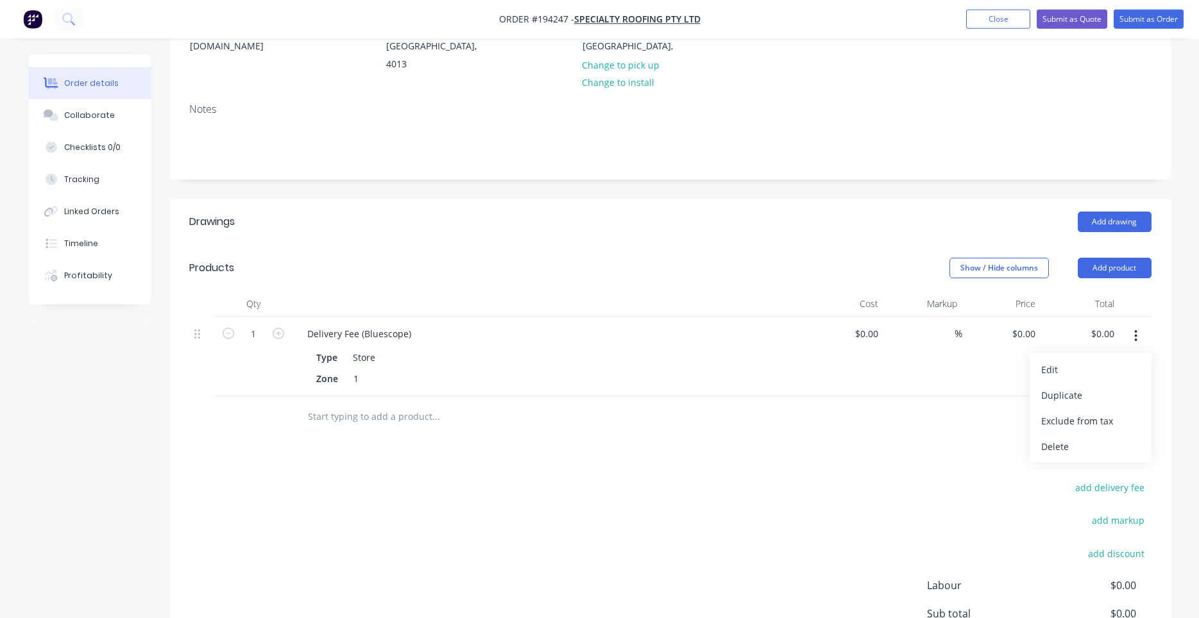
scroll to position [218, 0]
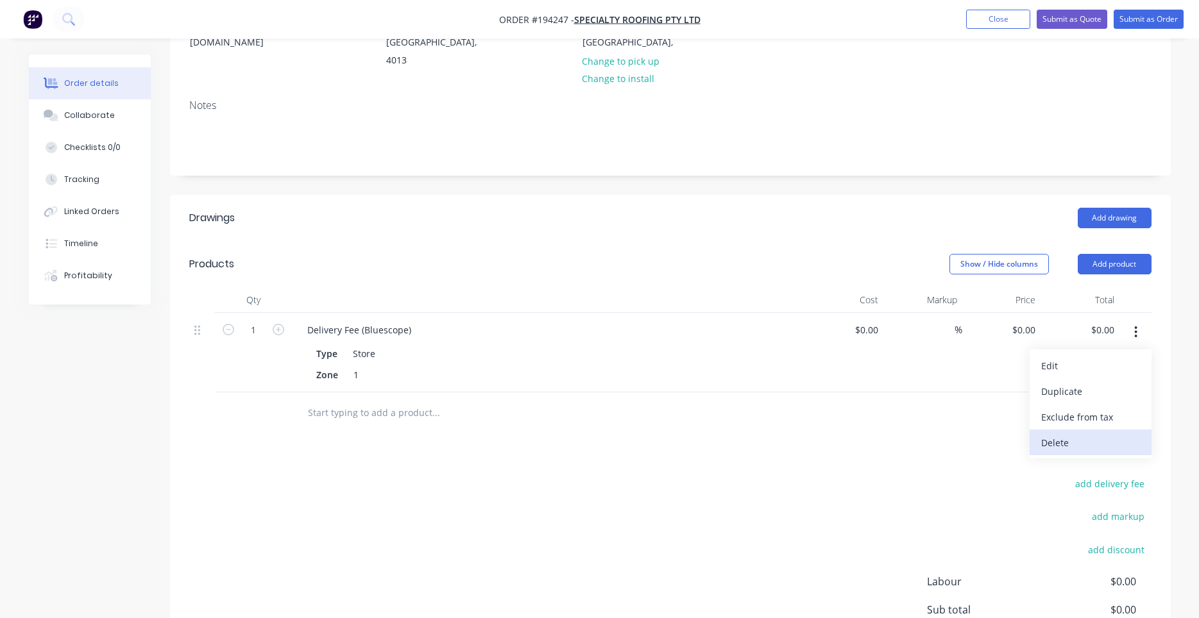
click at [1067, 434] on div "Delete" at bounding box center [1090, 443] width 99 height 19
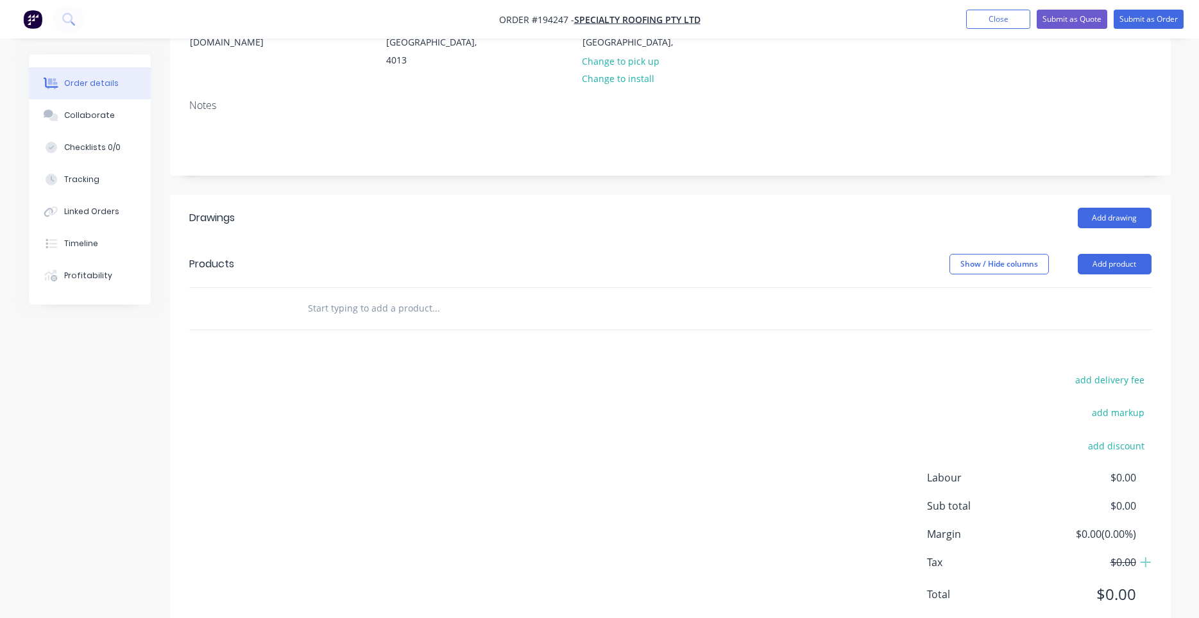
click at [350, 298] on input "text" at bounding box center [435, 309] width 257 height 26
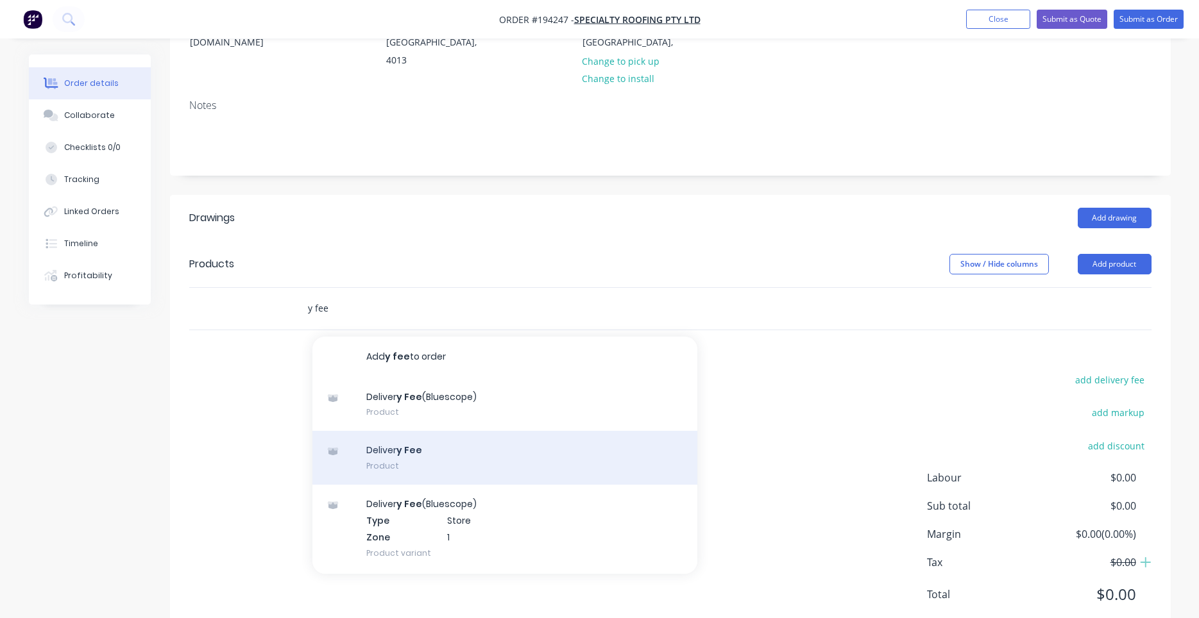
type input "y fee"
click at [422, 431] on div "Deliver y Fee Product" at bounding box center [504, 458] width 385 height 54
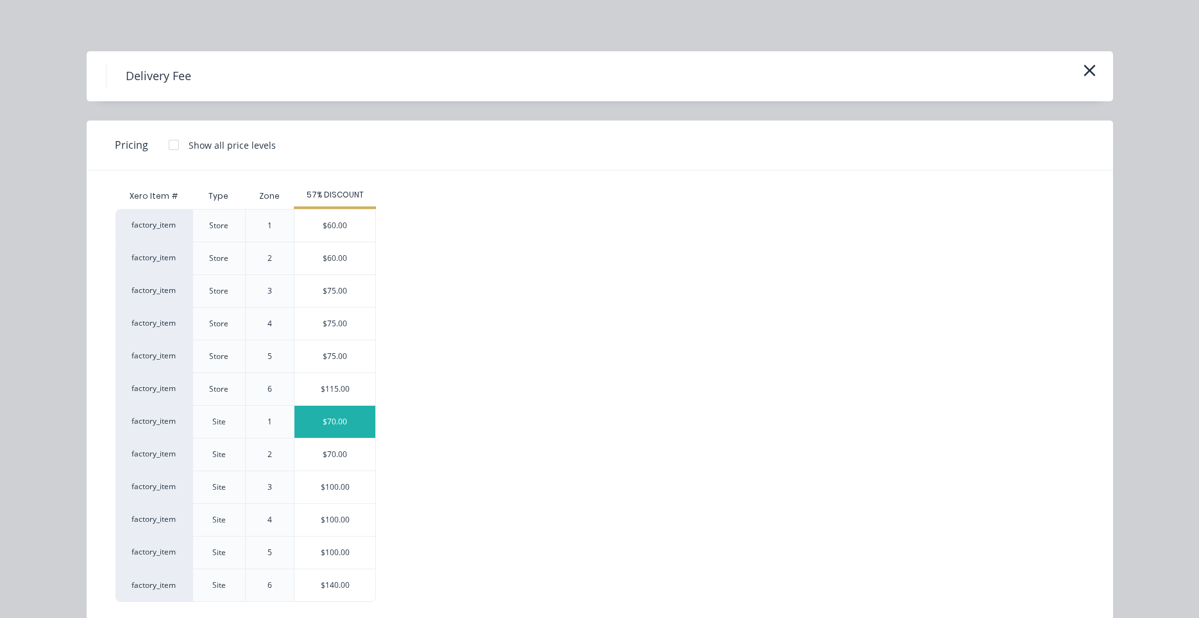
click at [329, 430] on div "$70.00" at bounding box center [334, 422] width 81 height 32
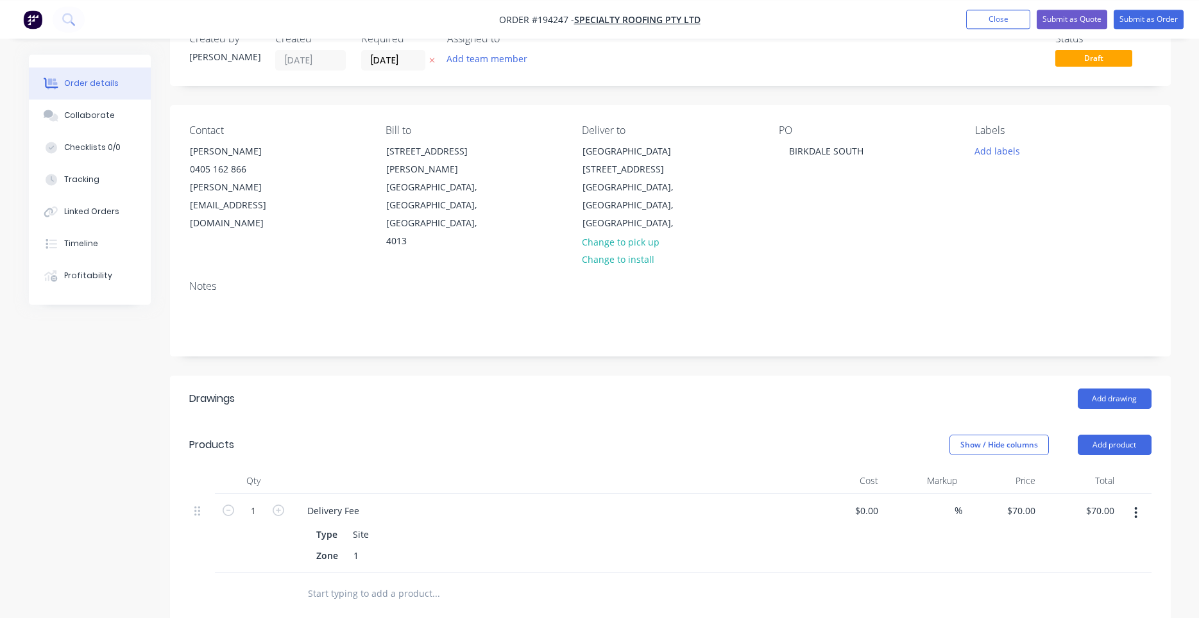
scroll to position [0, 0]
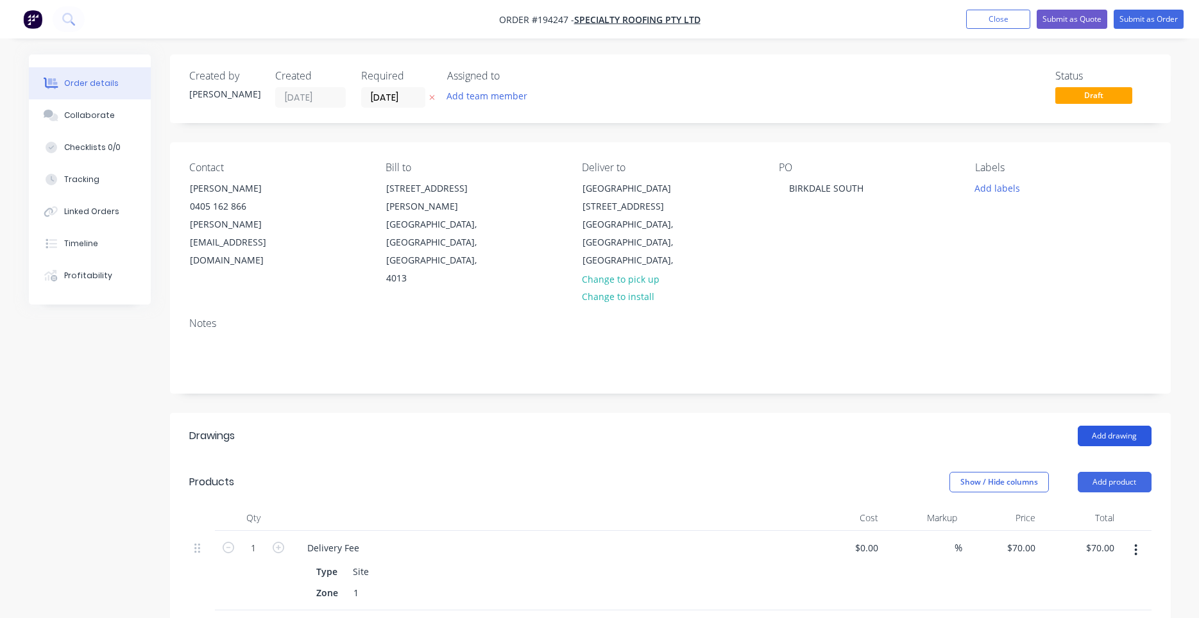
click at [1100, 426] on button "Add drawing" at bounding box center [1114, 436] width 74 height 21
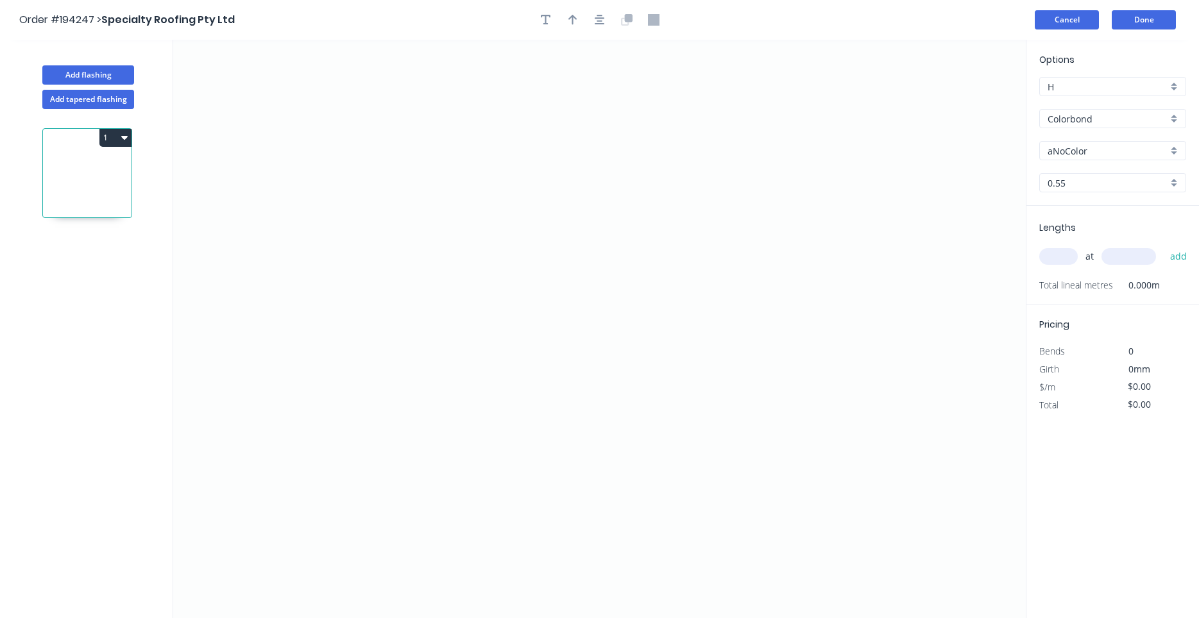
click at [1081, 21] on button "Cancel" at bounding box center [1066, 19] width 64 height 19
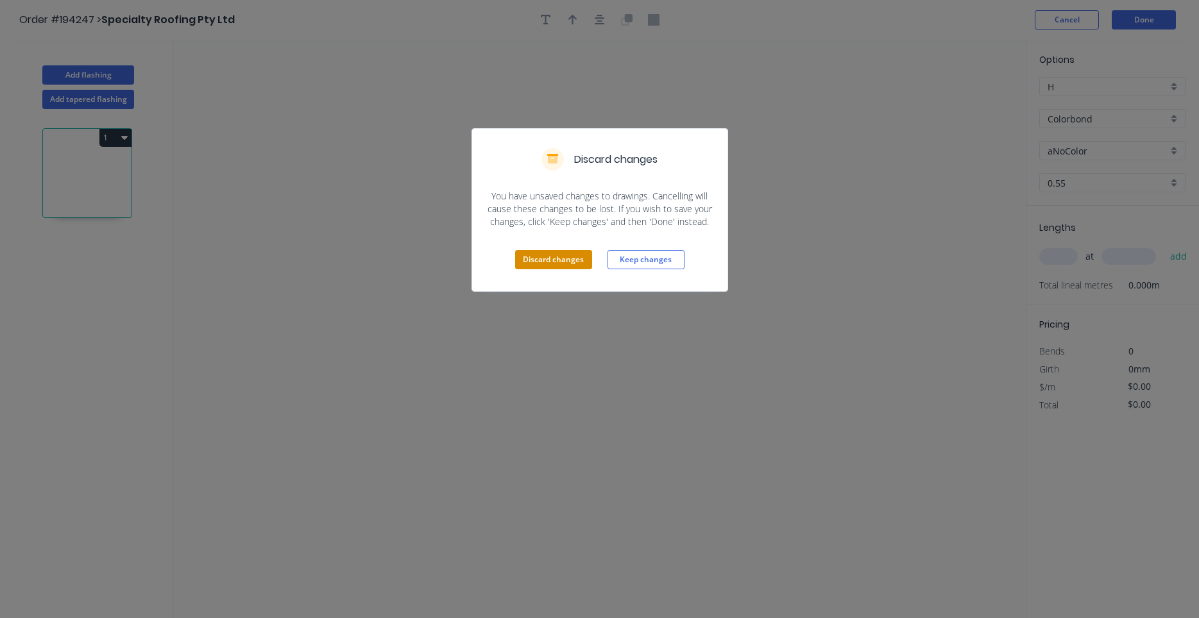
click at [578, 261] on button "Discard changes" at bounding box center [553, 259] width 77 height 19
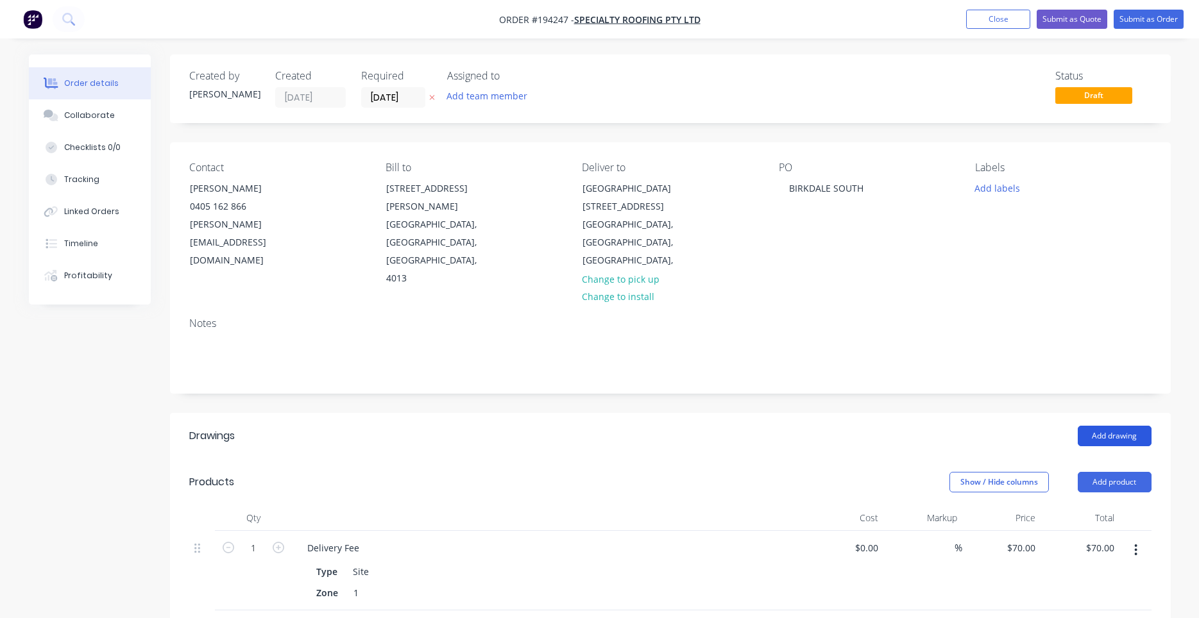
click at [1111, 426] on button "Add drawing" at bounding box center [1114, 436] width 74 height 21
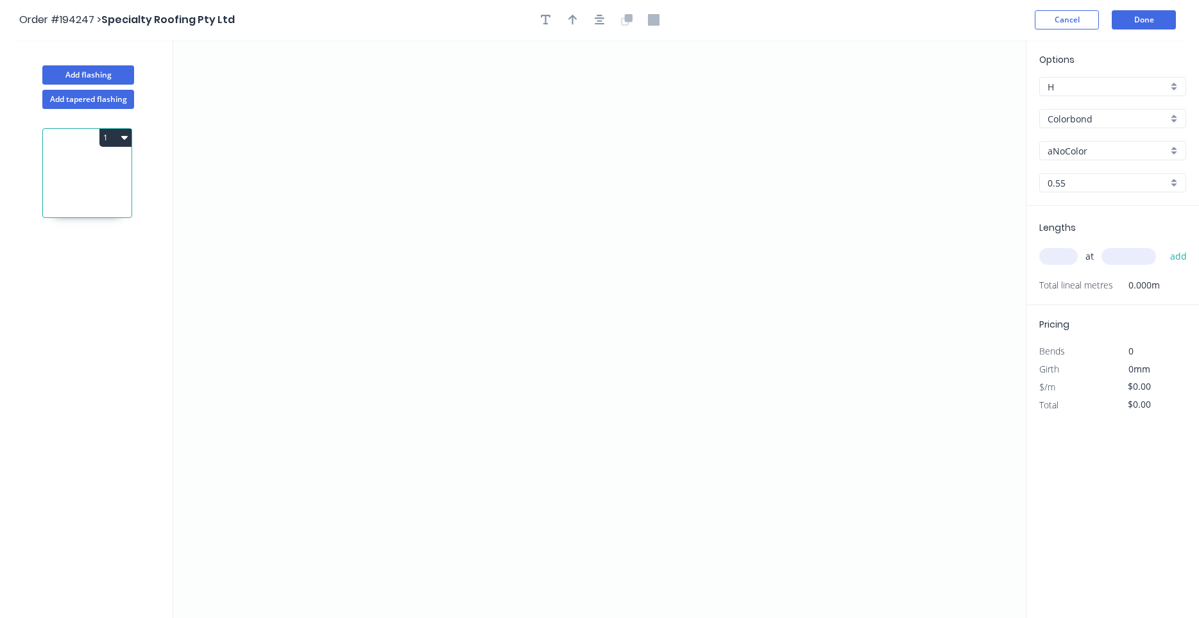
click at [1074, 156] on input "aNoColor" at bounding box center [1107, 150] width 120 height 13
click at [1079, 181] on div "Cottage Green" at bounding box center [1113, 175] width 146 height 22
type input "Cottage Green"
click at [1065, 264] on input "text" at bounding box center [1058, 256] width 38 height 17
type input "2"
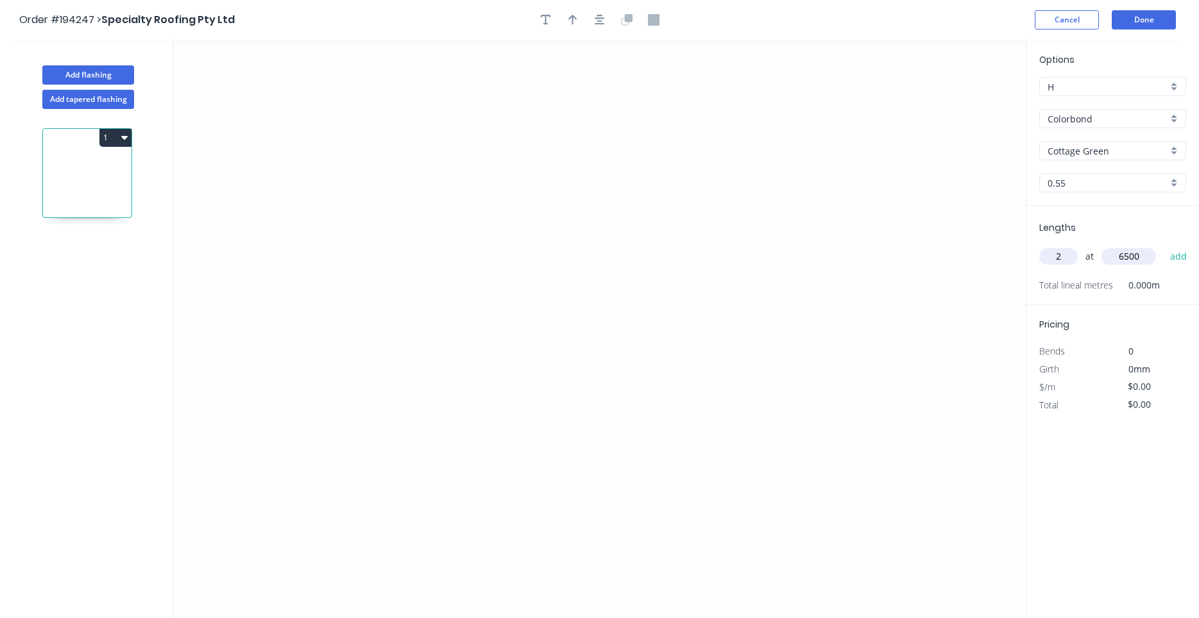
type input "6500"
click at [1163, 246] on button "add" at bounding box center [1178, 257] width 30 height 22
click at [299, 211] on icon "0" at bounding box center [599, 329] width 852 height 578
click at [359, 156] on icon "0" at bounding box center [599, 329] width 852 height 578
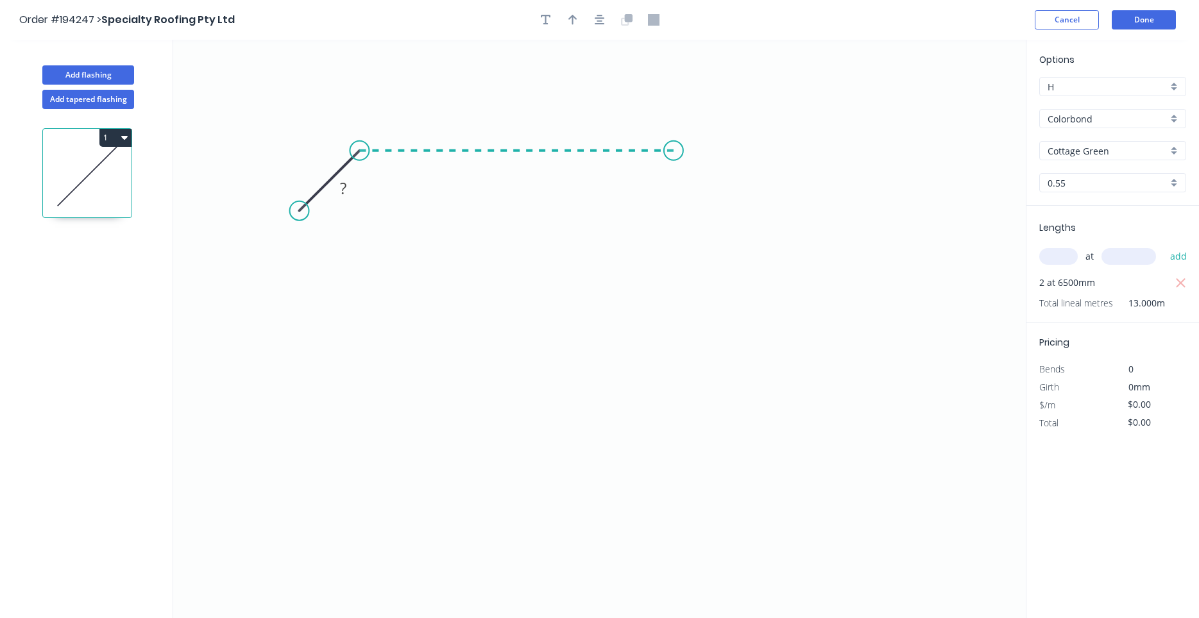
click at [673, 159] on icon "0 ?" at bounding box center [599, 329] width 852 height 578
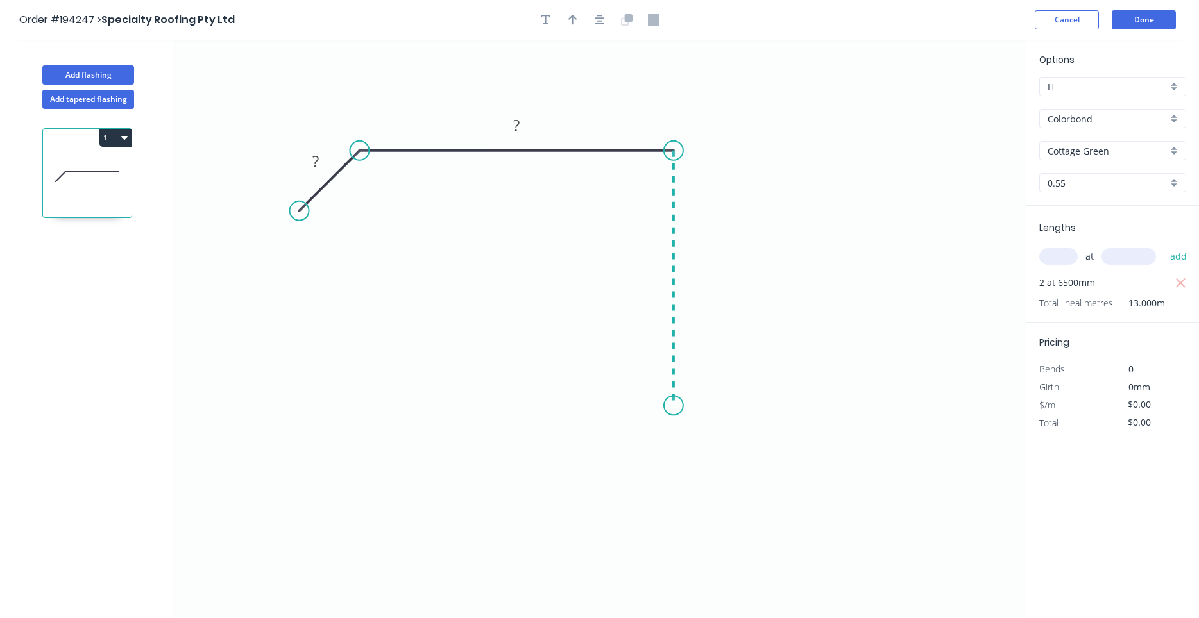
click at [664, 406] on icon "0 ? ?" at bounding box center [599, 329] width 852 height 578
click at [720, 425] on icon "0 ? ? ?" at bounding box center [599, 329] width 852 height 578
click at [715, 427] on circle at bounding box center [719, 423] width 19 height 19
click at [716, 427] on circle at bounding box center [719, 423] width 19 height 19
drag, startPoint x: 716, startPoint y: 424, endPoint x: 716, endPoint y: 447, distance: 23.1
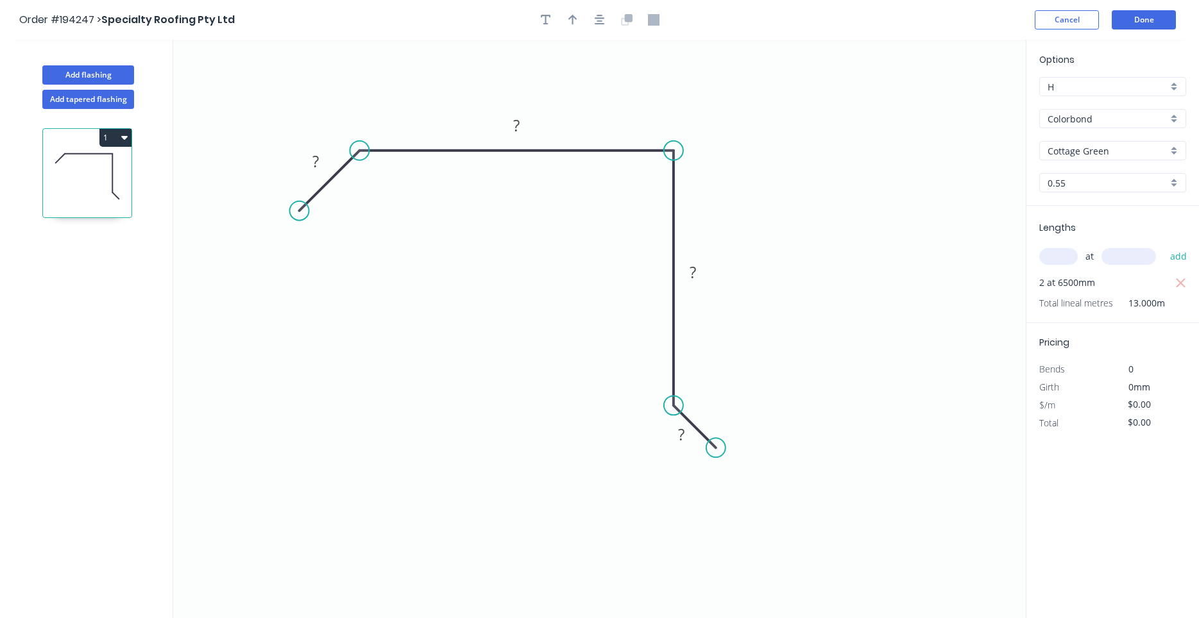
click at [716, 447] on circle at bounding box center [715, 447] width 19 height 19
click at [659, 500] on icon "0 ? ? ? ?" at bounding box center [599, 329] width 852 height 578
click at [659, 500] on circle at bounding box center [658, 504] width 19 height 19
click at [702, 483] on tspan "?" at bounding box center [701, 483] width 6 height 21
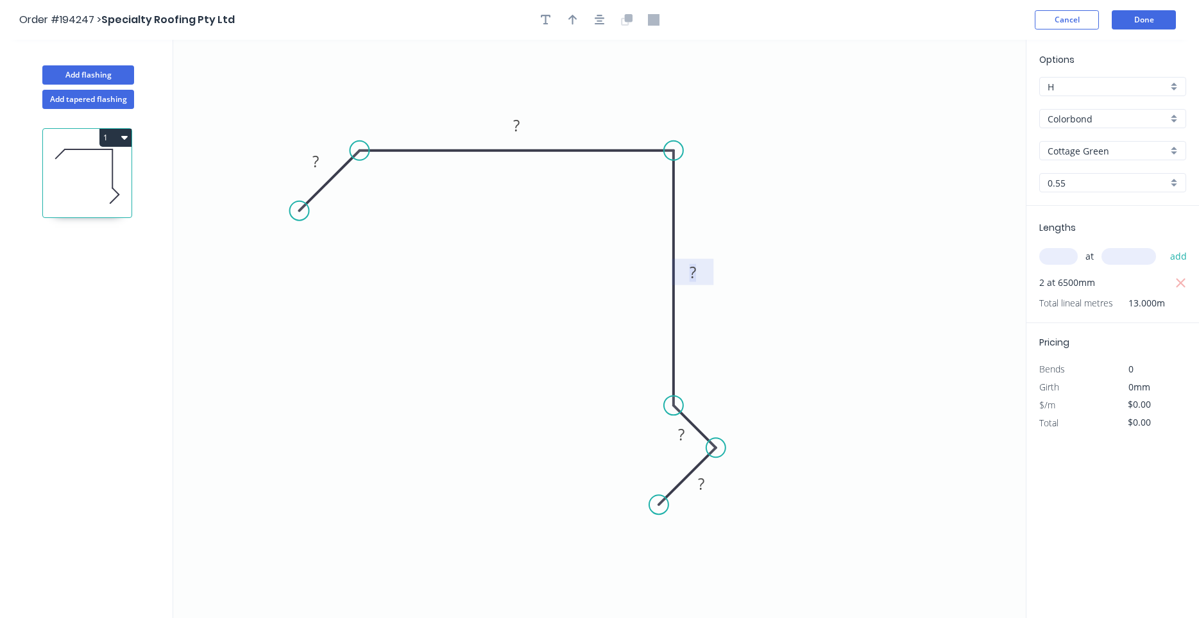
click at [686, 269] on rect at bounding box center [693, 273] width 26 height 18
type input "$17.57"
type input "$228.41"
click at [605, 17] on button "button" at bounding box center [599, 19] width 19 height 19
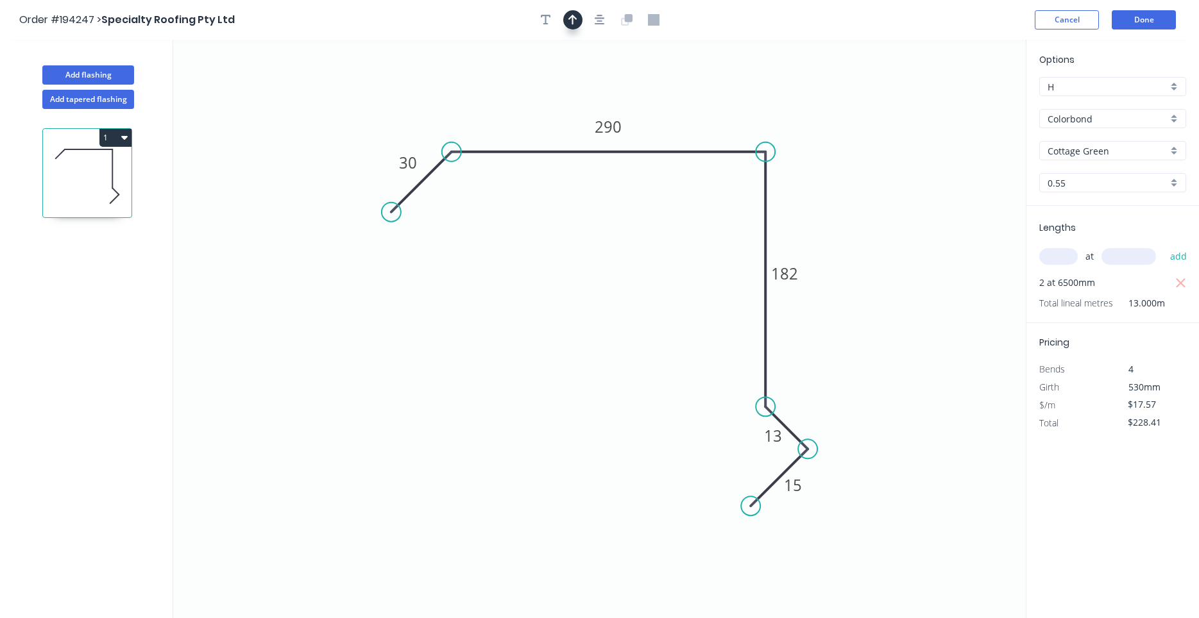
click at [577, 18] on icon "button" at bounding box center [572, 20] width 9 height 12
click at [957, 105] on icon "0 30 290 182 13 15" at bounding box center [599, 329] width 852 height 578
click at [963, 107] on icon at bounding box center [961, 89] width 12 height 41
click at [963, 107] on icon at bounding box center [963, 92] width 12 height 41
click at [963, 108] on icon at bounding box center [973, 96] width 37 height 37
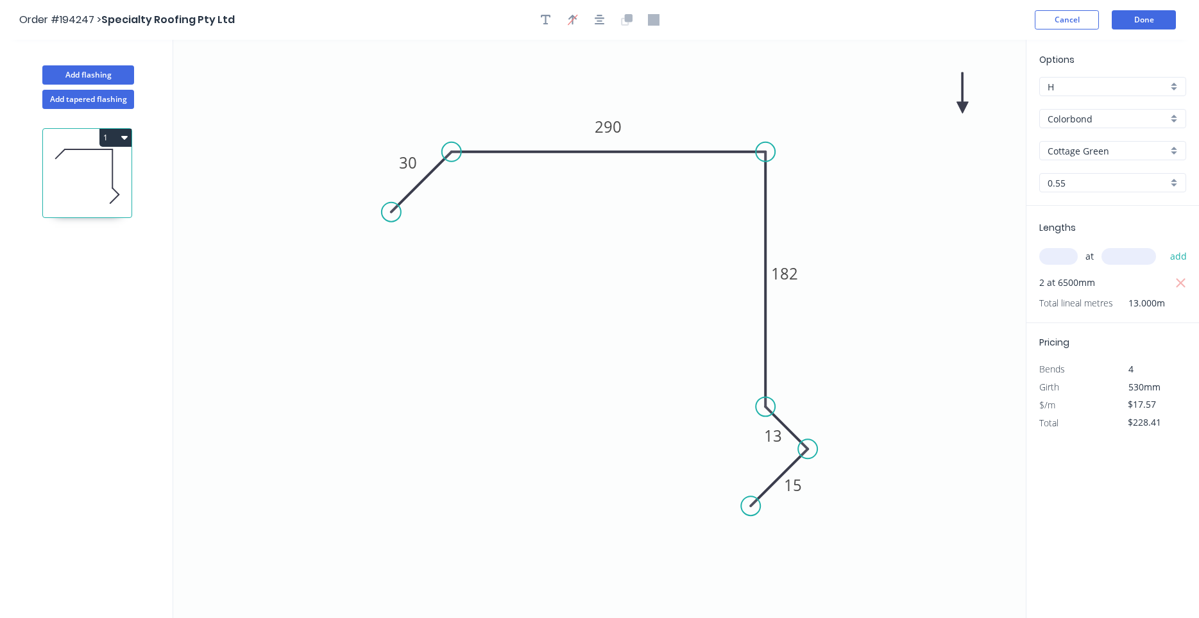
click at [959, 108] on icon at bounding box center [962, 92] width 12 height 41
drag, startPoint x: 954, startPoint y: 112, endPoint x: 904, endPoint y: 140, distance: 57.4
click at [904, 140] on icon "0 30 290 182 13 15" at bounding box center [599, 329] width 852 height 578
drag, startPoint x: 963, startPoint y: 106, endPoint x: 823, endPoint y: 122, distance: 140.1
click at [823, 122] on icon at bounding box center [833, 112] width 37 height 37
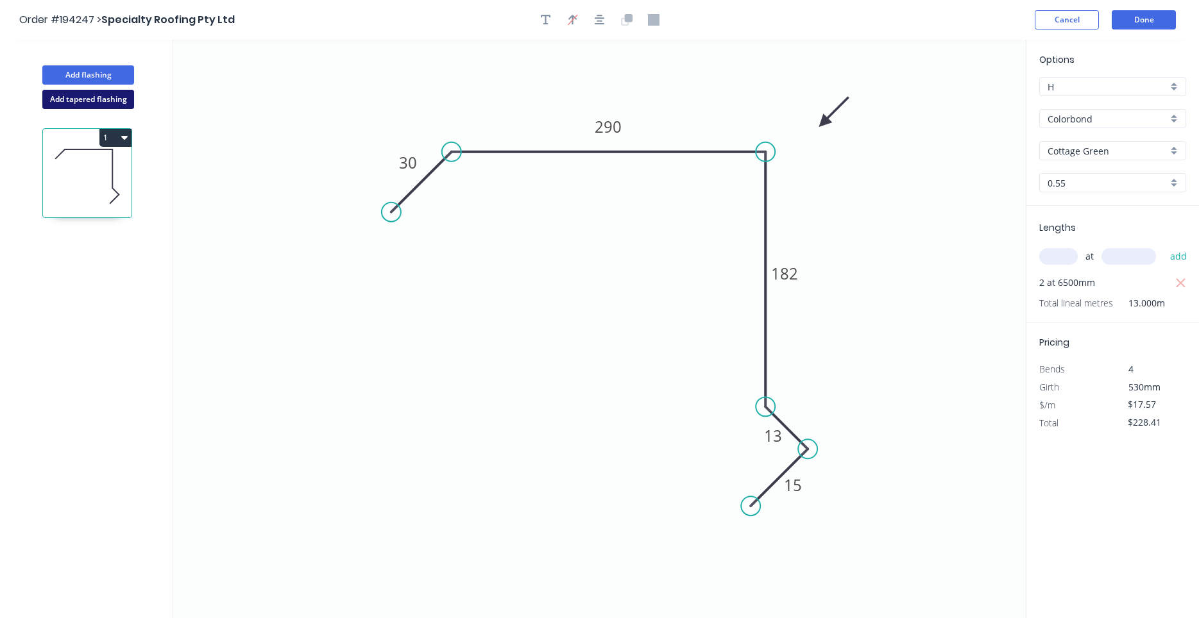
click at [112, 97] on button "Add tapered flashing" at bounding box center [88, 99] width 92 height 19
type input "$0.00"
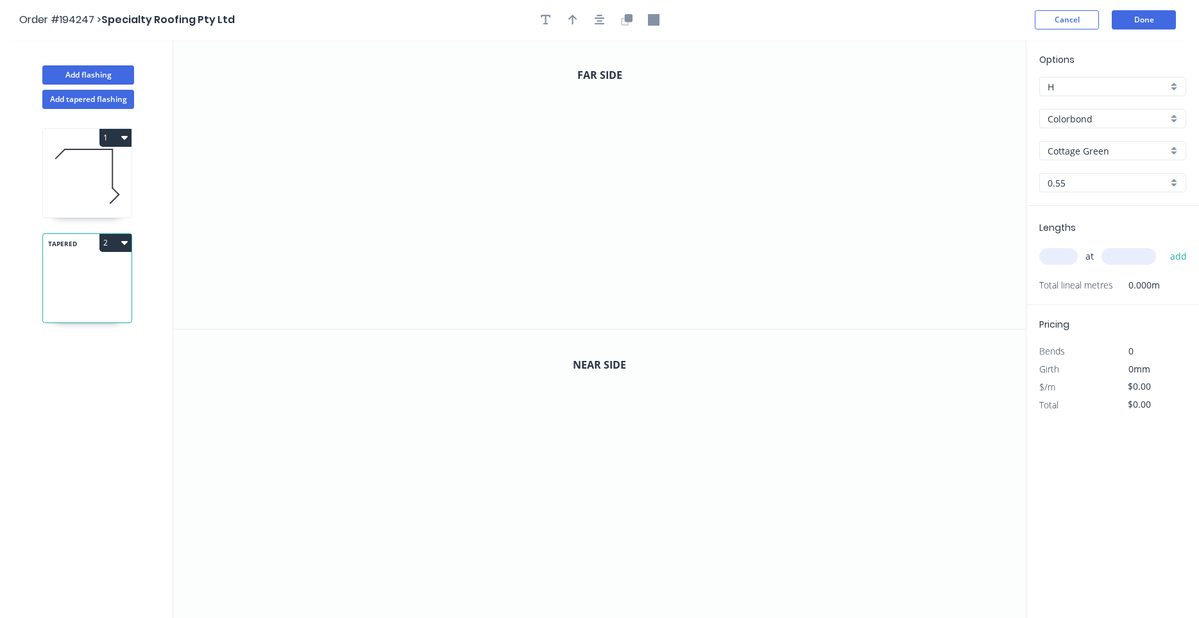
click at [1072, 257] on input "text" at bounding box center [1058, 256] width 38 height 17
type input "1"
type input "6400"
click at [1163, 246] on button "add" at bounding box center [1178, 257] width 30 height 22
click at [426, 432] on icon "0" at bounding box center [599, 475] width 852 height 290
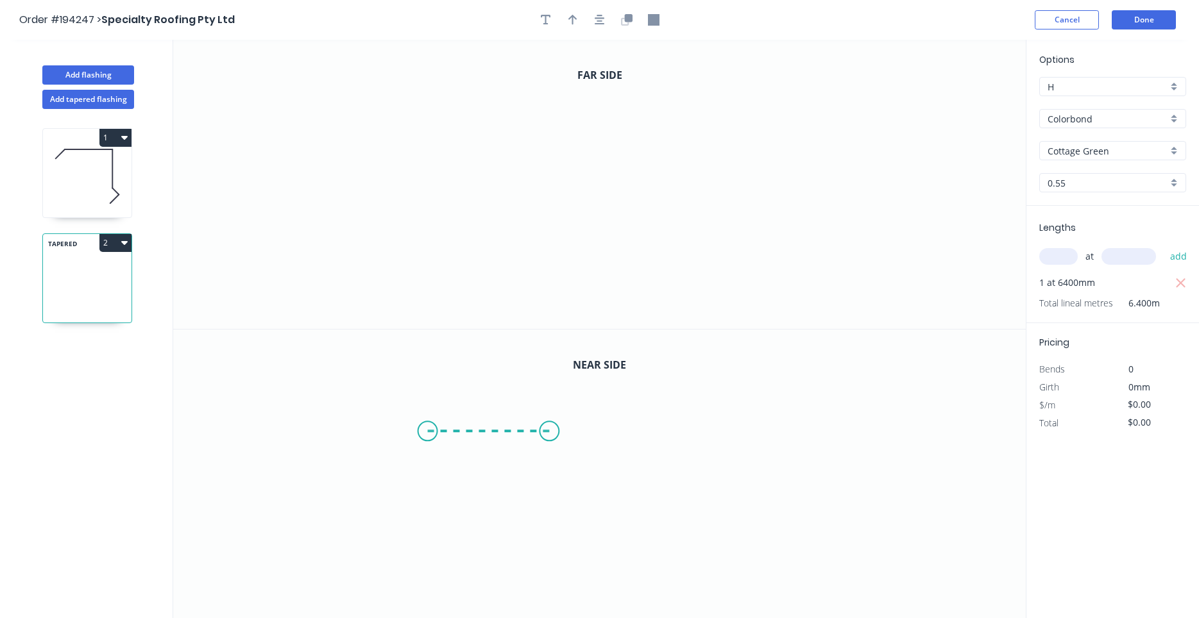
click at [550, 431] on icon at bounding box center [489, 431] width 122 height 0
click at [690, 485] on icon "0 ?" at bounding box center [599, 475] width 852 height 290
drag, startPoint x: 643, startPoint y: 505, endPoint x: 517, endPoint y: 498, distance: 125.9
click at [564, 507] on icon "0 ? ? ? º" at bounding box center [599, 475] width 852 height 290
click at [507, 497] on icon "0 ? ? ? ? º ? º" at bounding box center [599, 475] width 852 height 290
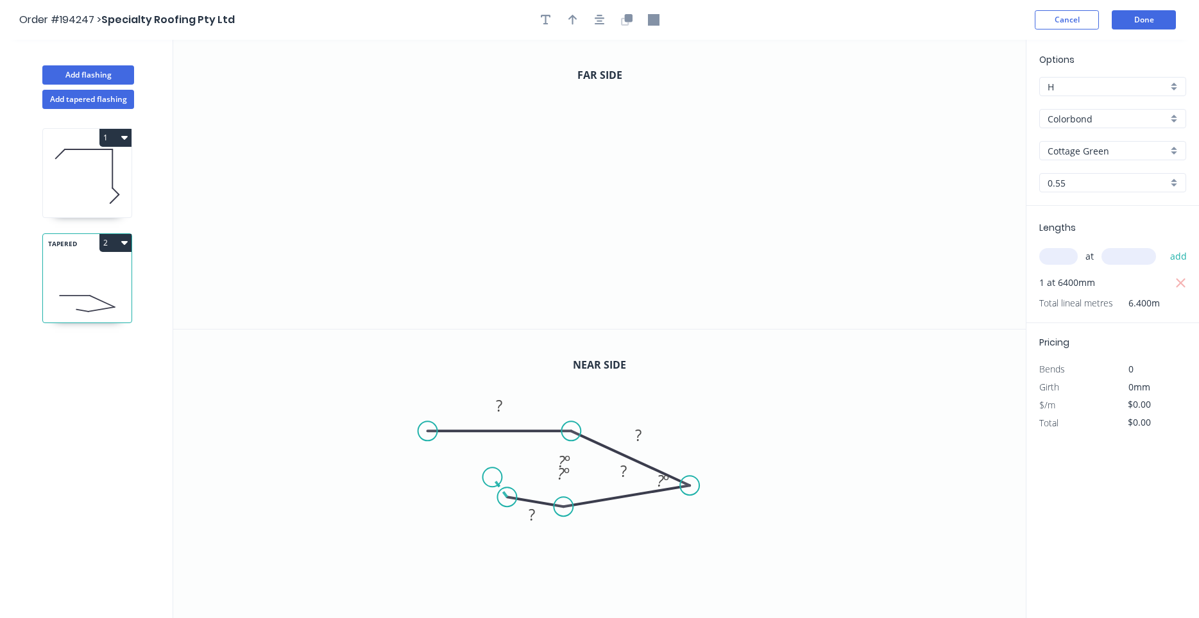
click at [492, 475] on icon "0 ? ? ? ? ? º ? º ? º" at bounding box center [599, 475] width 852 height 290
click at [492, 475] on circle at bounding box center [491, 475] width 19 height 19
click at [628, 19] on icon "button" at bounding box center [628, 18] width 8 height 8
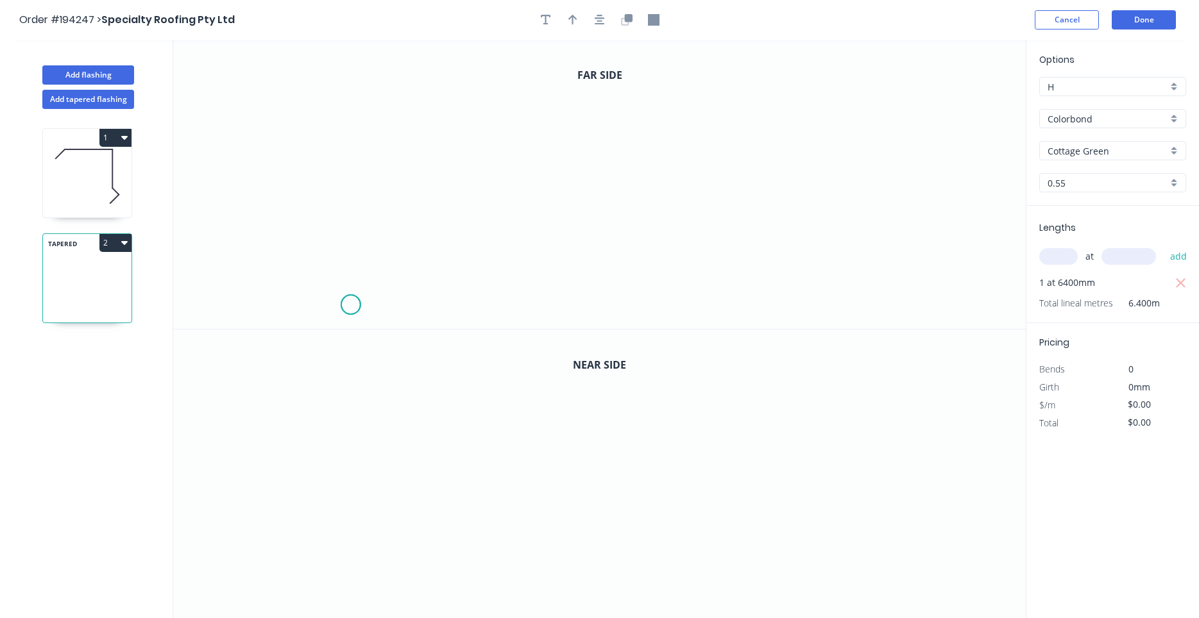
click at [350, 305] on icon "0" at bounding box center [599, 184] width 852 height 289
click at [385, 242] on icon "0" at bounding box center [599, 184] width 852 height 289
click at [575, 209] on icon at bounding box center [480, 224] width 189 height 33
click at [578, 215] on circle at bounding box center [575, 208] width 19 height 19
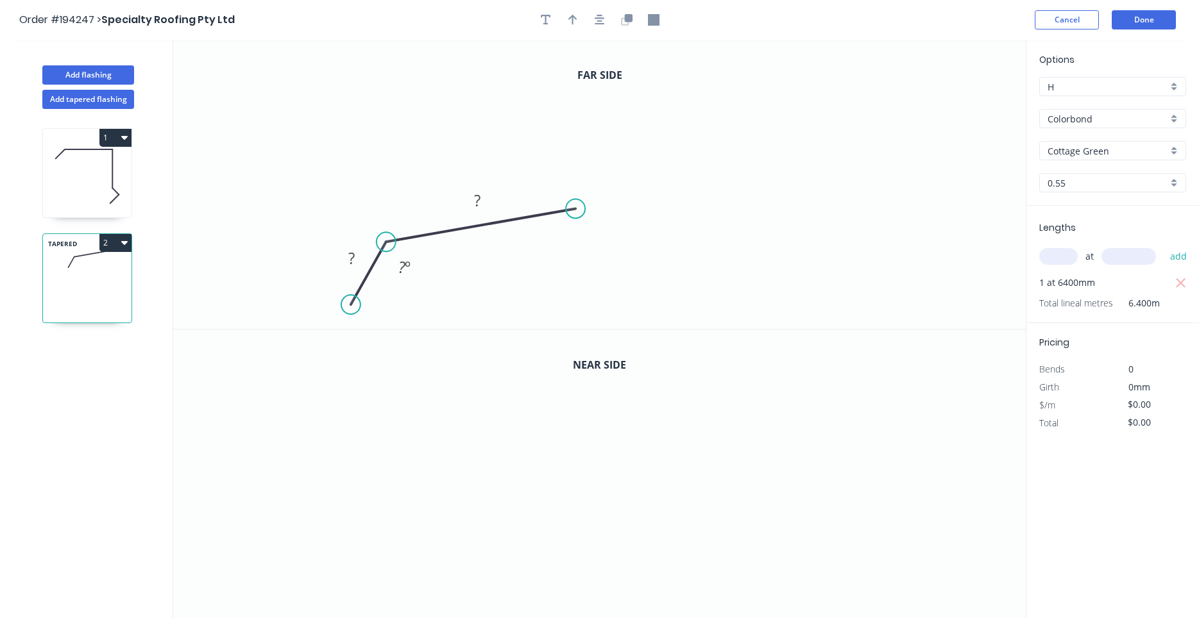
click at [573, 198] on icon "0 ? ? ? º" at bounding box center [599, 184] width 852 height 289
click at [578, 205] on circle at bounding box center [577, 203] width 19 height 19
click at [580, 194] on circle at bounding box center [577, 203] width 19 height 19
click at [579, 94] on icon "0 ? ? ? º" at bounding box center [599, 184] width 852 height 289
click at [571, 96] on circle at bounding box center [577, 94] width 19 height 19
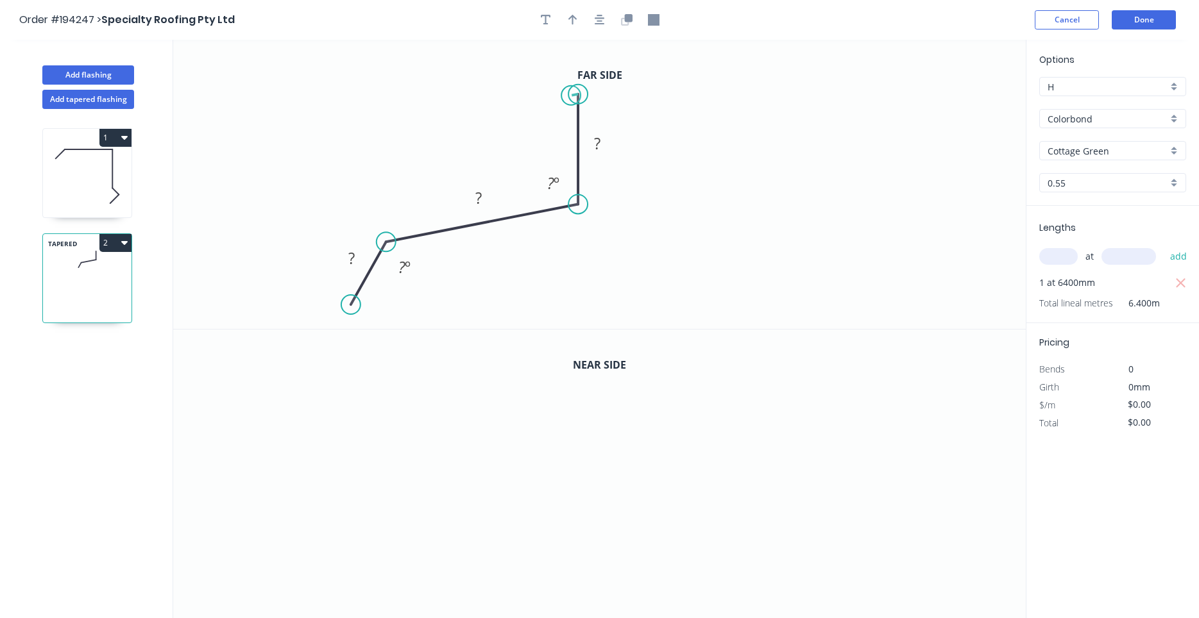
click at [571, 96] on circle at bounding box center [577, 94] width 19 height 19
drag, startPoint x: 353, startPoint y: 305, endPoint x: 345, endPoint y: 302, distance: 8.1
click at [345, 302] on circle at bounding box center [345, 301] width 19 height 19
click at [360, 257] on rect at bounding box center [350, 256] width 26 height 18
click at [582, 92] on circle at bounding box center [577, 94] width 19 height 19
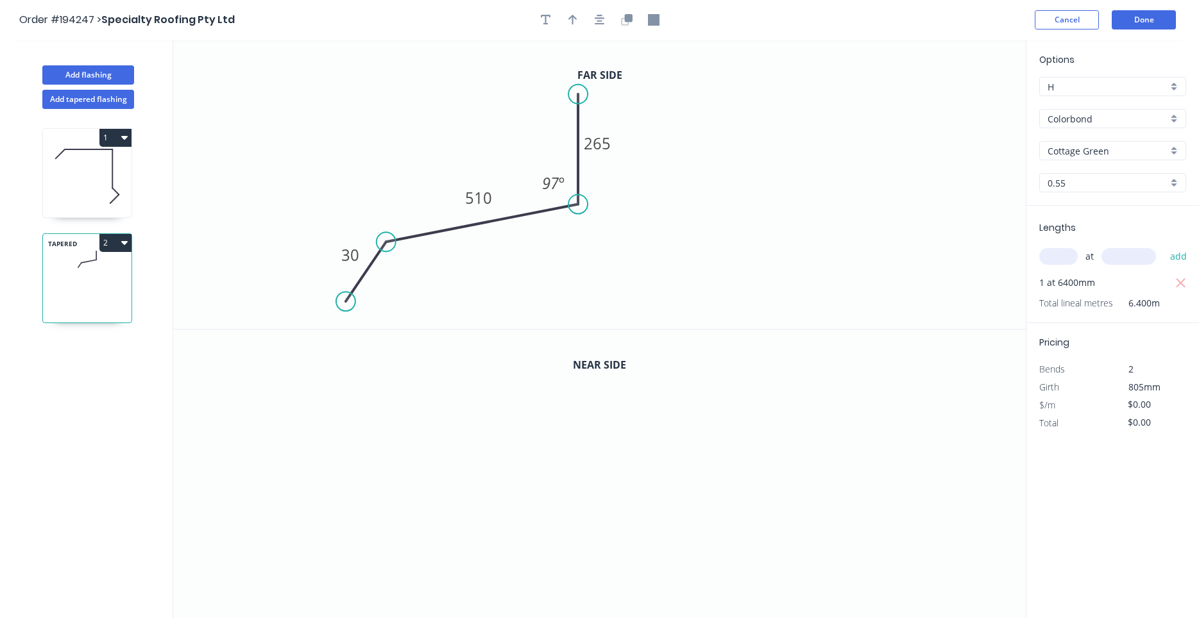
type input "$23.95"
click at [759, 107] on icon "0 30 510 265 97 º" at bounding box center [599, 184] width 852 height 289
click at [797, 129] on icon "0 30 510 265 ? 97 º" at bounding box center [599, 184] width 852 height 289
click at [797, 129] on circle at bounding box center [795, 131] width 19 height 19
click at [671, 69] on tspan "?" at bounding box center [668, 68] width 6 height 21
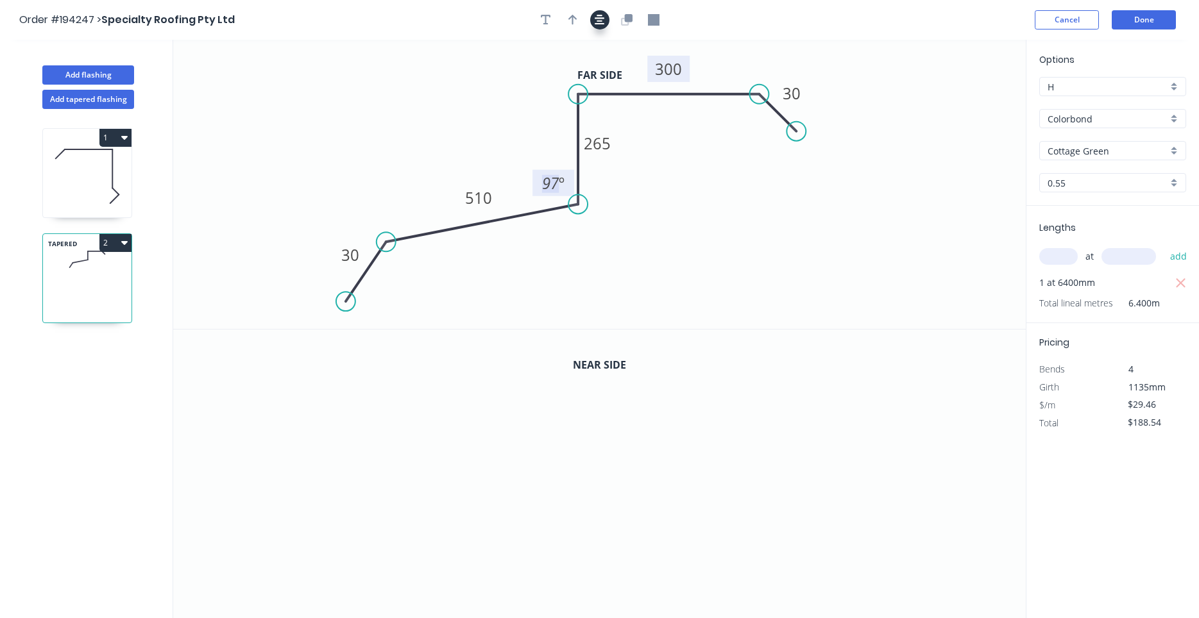
click at [607, 19] on button "button" at bounding box center [599, 19] width 19 height 19
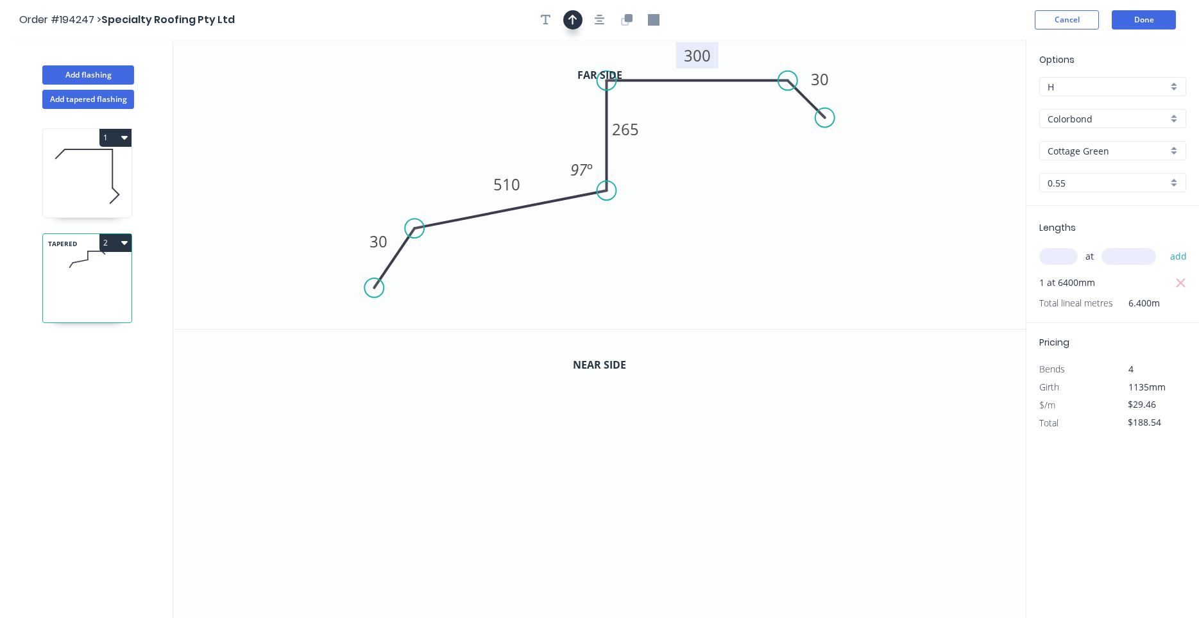
click at [580, 22] on button "button" at bounding box center [572, 19] width 19 height 19
drag, startPoint x: 963, startPoint y: 101, endPoint x: 798, endPoint y: 38, distance: 176.0
drag, startPoint x: 848, startPoint y: 52, endPoint x: 738, endPoint y: 45, distance: 110.5
click at [738, 45] on icon "0 30 510 265 300 30 97 º" at bounding box center [599, 184] width 852 height 289
drag, startPoint x: 754, startPoint y: 48, endPoint x: 847, endPoint y: 50, distance: 93.0
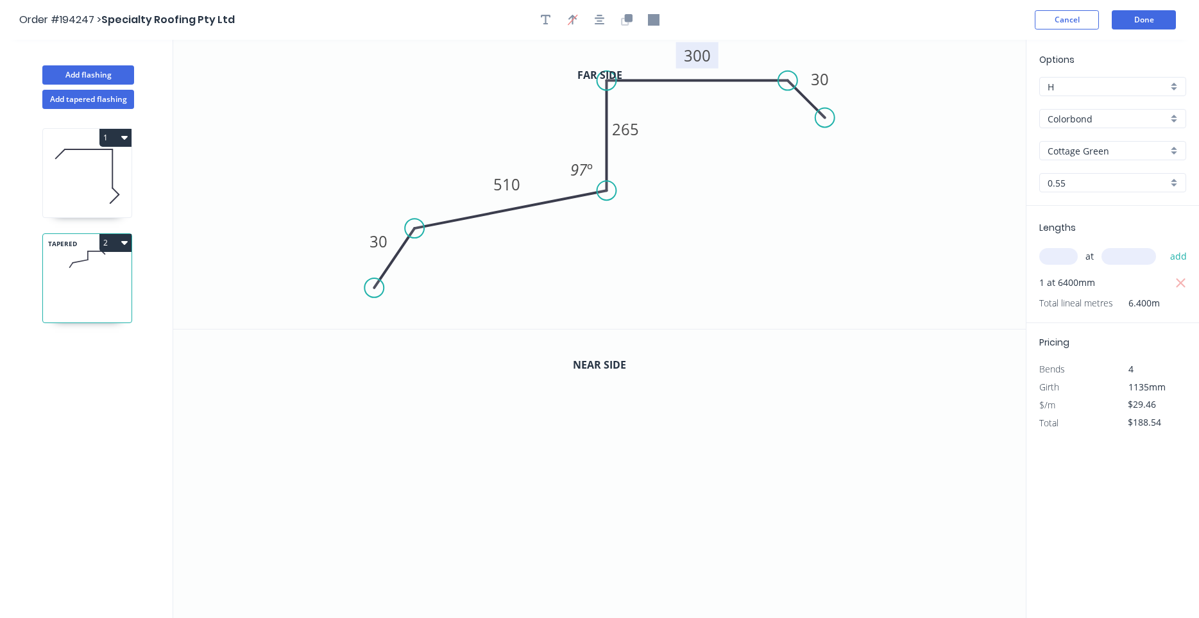
click at [847, 50] on icon "0 30 510 265 300 30 97 º" at bounding box center [599, 184] width 852 height 289
click at [864, 46] on icon "0 30 510 265 300 30 97 º" at bounding box center [599, 184] width 852 height 289
click at [571, 15] on icon "button" at bounding box center [573, 19] width 10 height 12
click at [571, 17] on icon "button" at bounding box center [572, 20] width 9 height 10
click at [574, 26] on icon "button" at bounding box center [572, 20] width 9 height 12
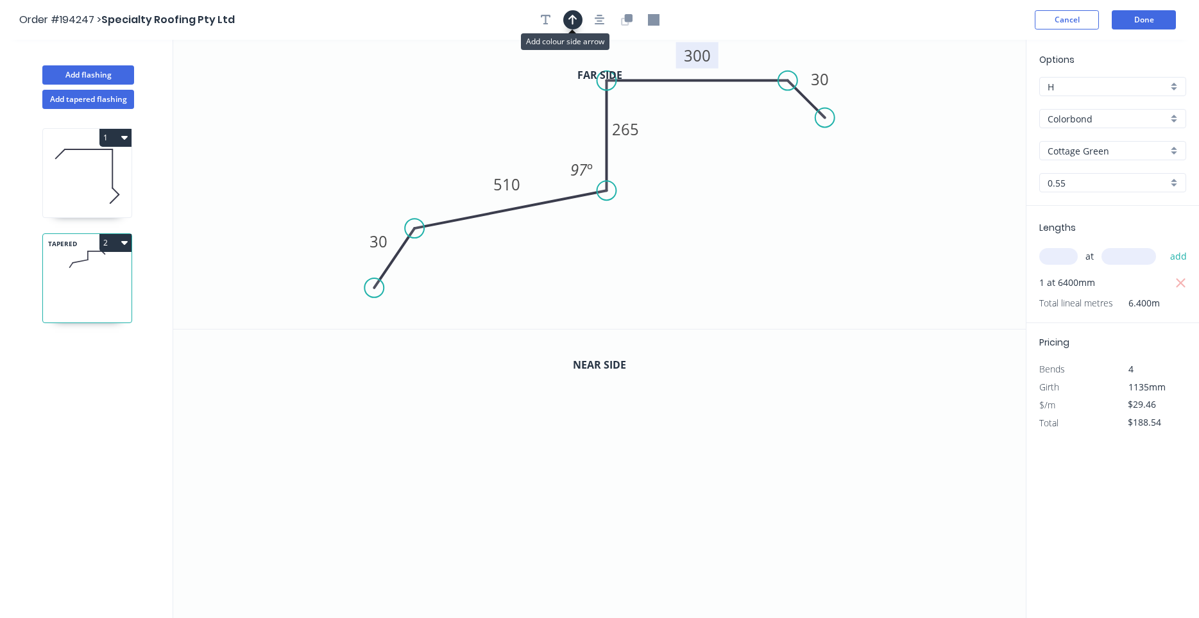
click at [574, 26] on icon "button" at bounding box center [572, 20] width 9 height 12
drag, startPoint x: 960, startPoint y: 100, endPoint x: 755, endPoint y: 56, distance: 209.3
click at [755, 56] on icon at bounding box center [755, 41] width 12 height 41
click at [625, 22] on icon "button" at bounding box center [627, 20] width 12 height 12
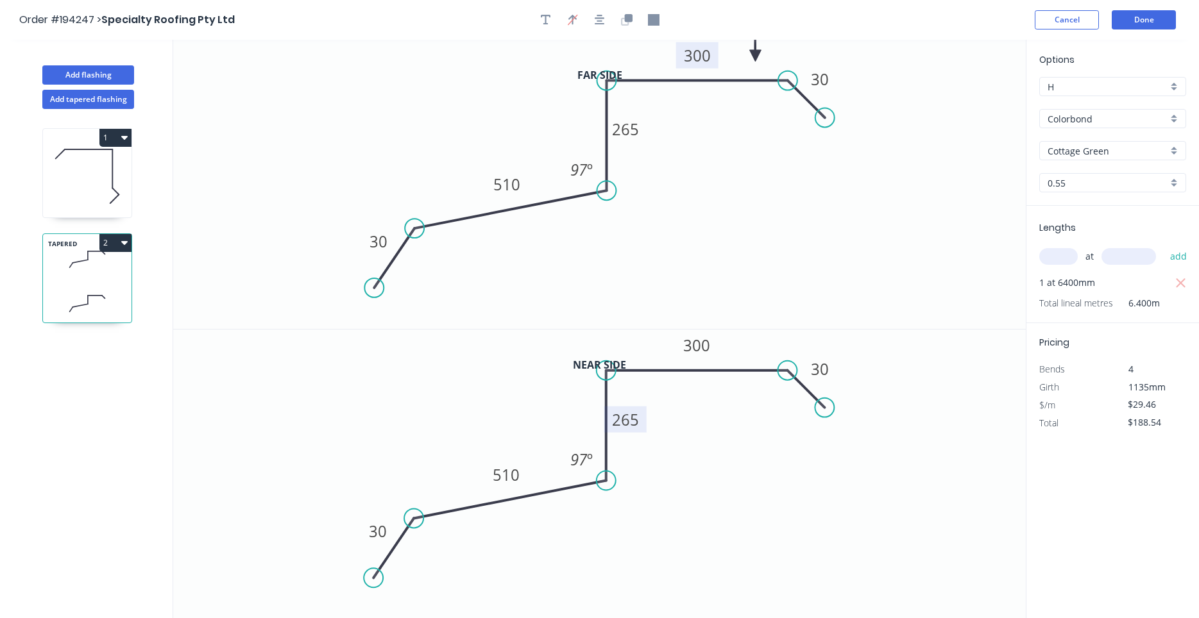
click at [638, 420] on tspan "265" at bounding box center [625, 419] width 27 height 21
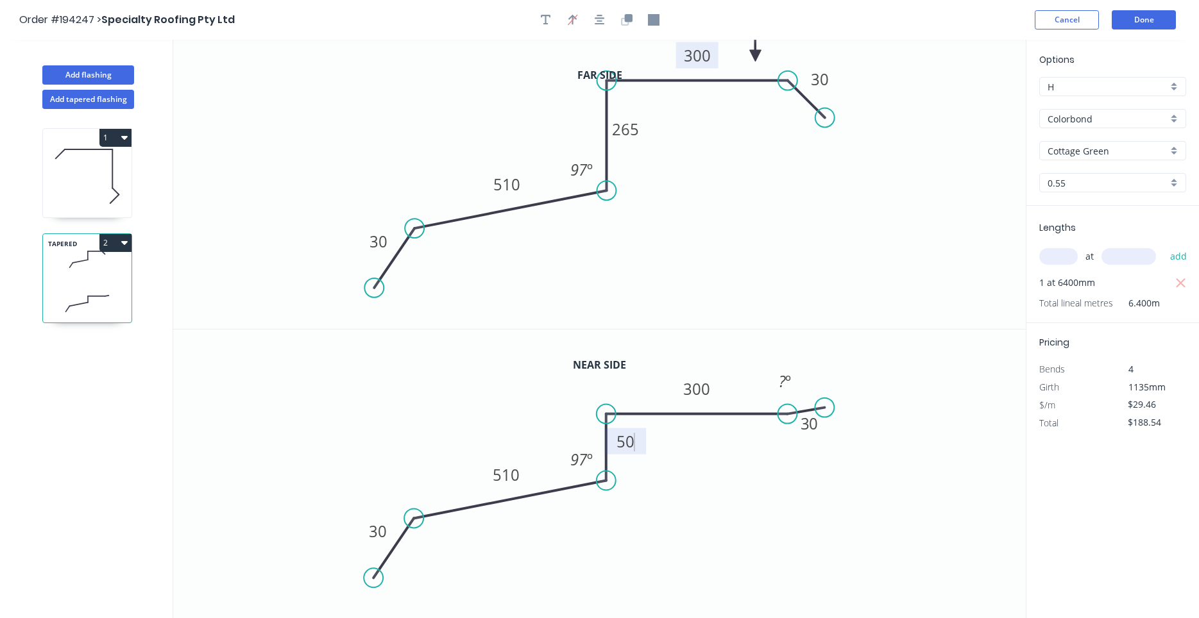
drag, startPoint x: 698, startPoint y: 369, endPoint x: 698, endPoint y: 414, distance: 44.3
click at [698, 414] on icon at bounding box center [697, 414] width 181 height 0
drag, startPoint x: 823, startPoint y: 410, endPoint x: 821, endPoint y: 448, distance: 37.9
click at [821, 448] on circle at bounding box center [820, 446] width 19 height 19
click at [608, 17] on button "button" at bounding box center [599, 19] width 19 height 19
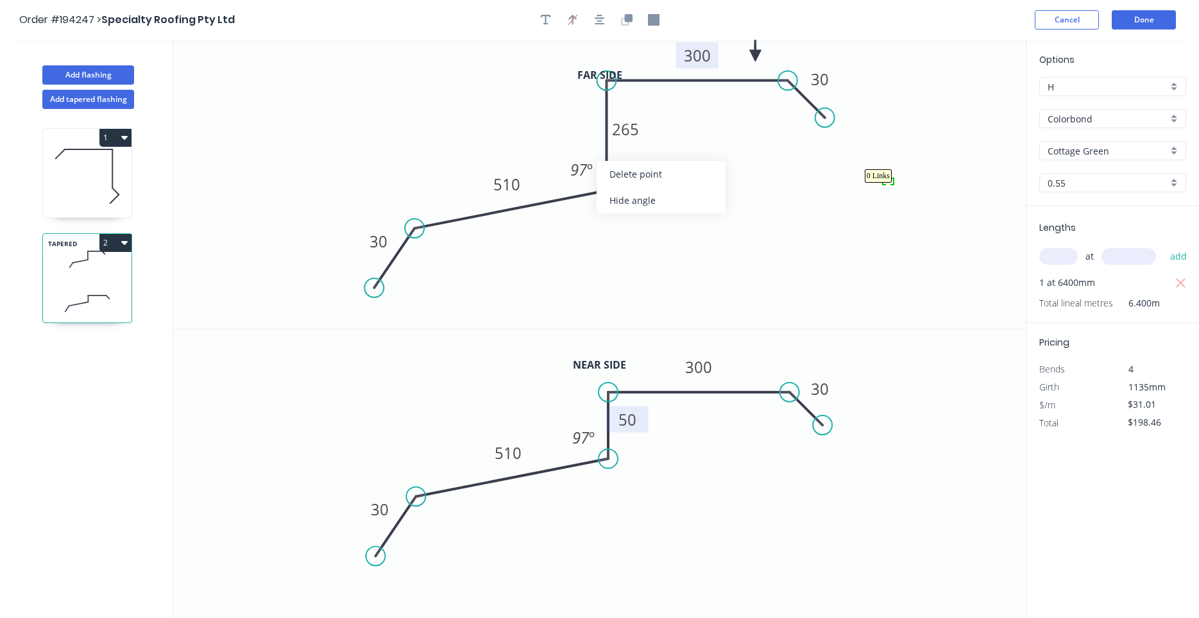
drag, startPoint x: 884, startPoint y: 179, endPoint x: 893, endPoint y: 184, distance: 10.3
click at [840, 244] on icon "0 30 510 265 300 30 97 º" at bounding box center [599, 184] width 852 height 289
click at [121, 239] on button "2" at bounding box center [115, 243] width 32 height 18
drag, startPoint x: 111, startPoint y: 269, endPoint x: 113, endPoint y: 101, distance: 168.0
click at [113, 103] on div "Add flashing Add tapered flashing 1 TAPERED 2 Duplicate Delete" at bounding box center [86, 341] width 173 height 602
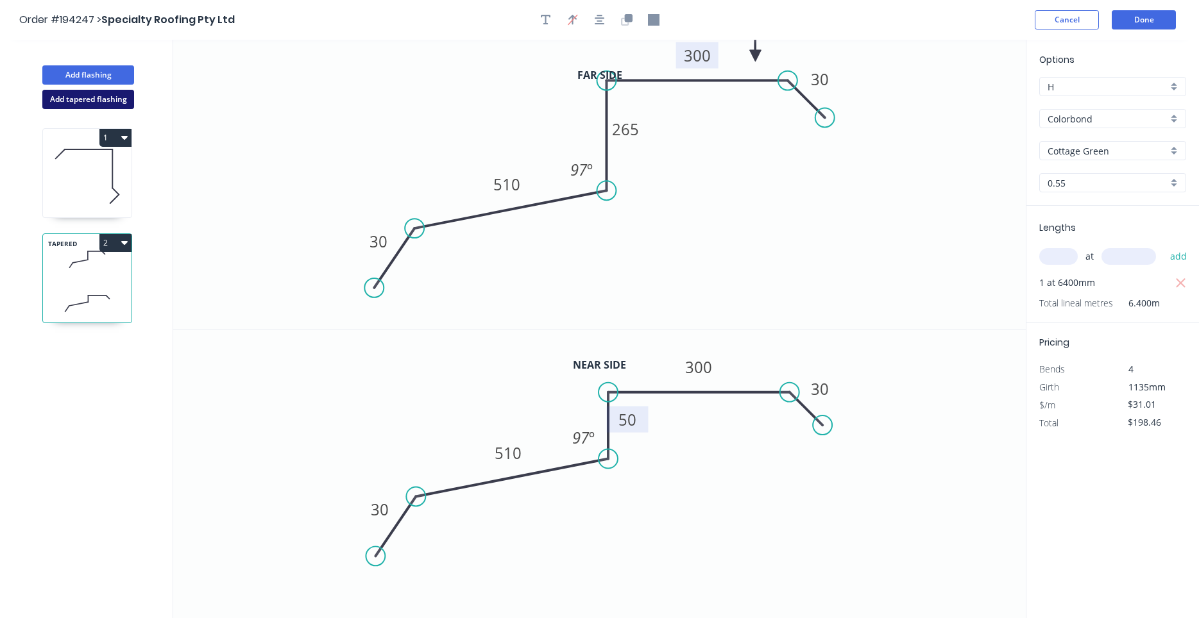
click at [113, 97] on button "Add tapered flashing" at bounding box center [88, 99] width 92 height 19
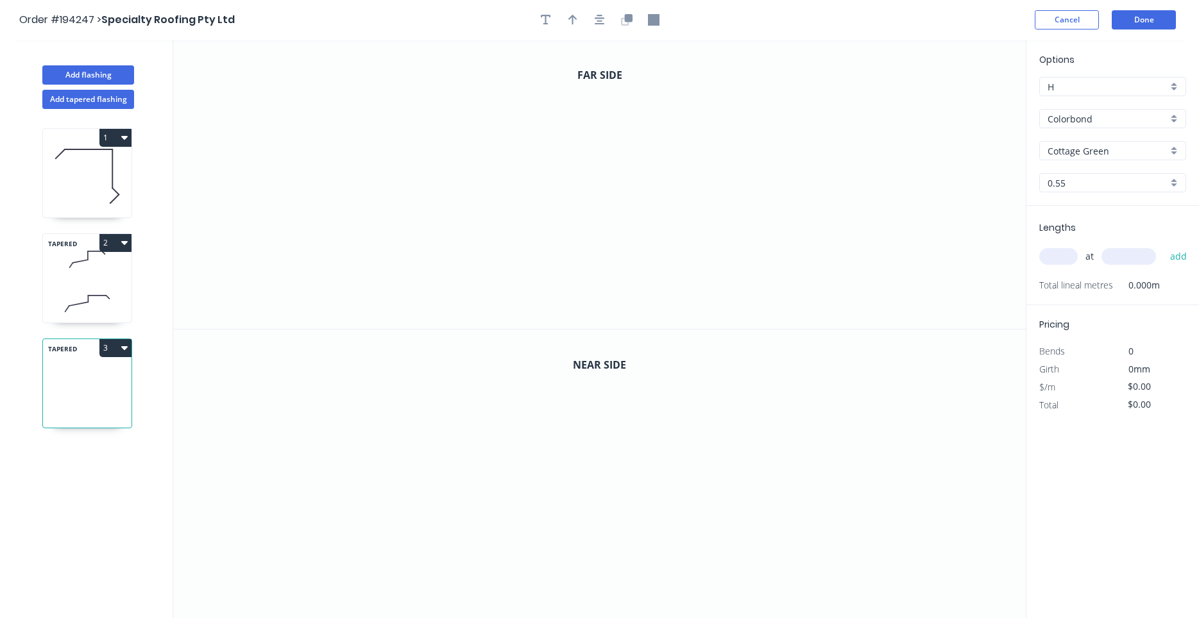
click at [126, 353] on button "3" at bounding box center [115, 348] width 32 height 18
click at [105, 402] on div "Delete" at bounding box center [70, 405] width 99 height 19
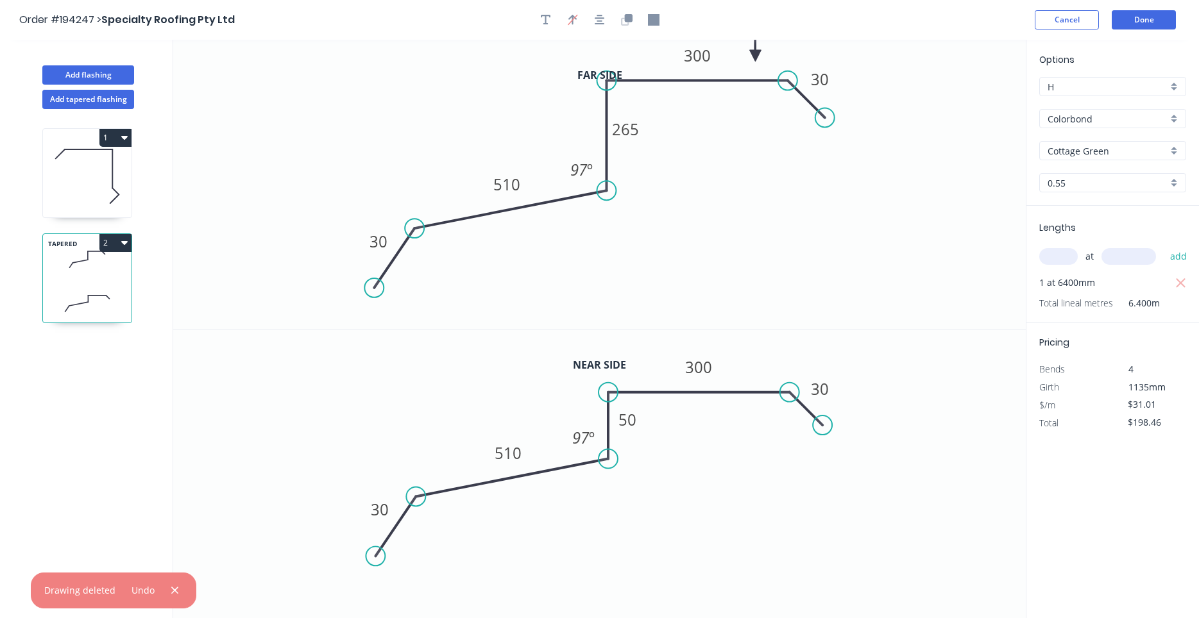
click at [124, 244] on icon "button" at bounding box center [124, 243] width 6 height 4
click at [116, 274] on div "Duplicate" at bounding box center [70, 275] width 99 height 19
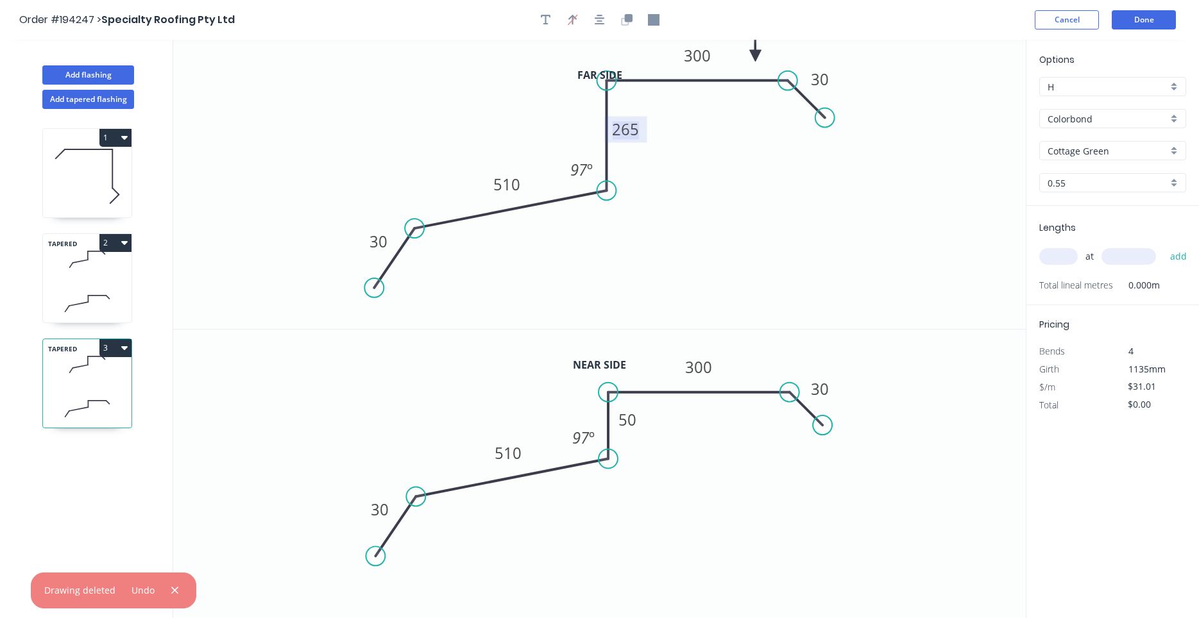
click at [625, 134] on tspan "265" at bounding box center [625, 129] width 27 height 21
click at [631, 422] on tspan "50" at bounding box center [628, 419] width 18 height 21
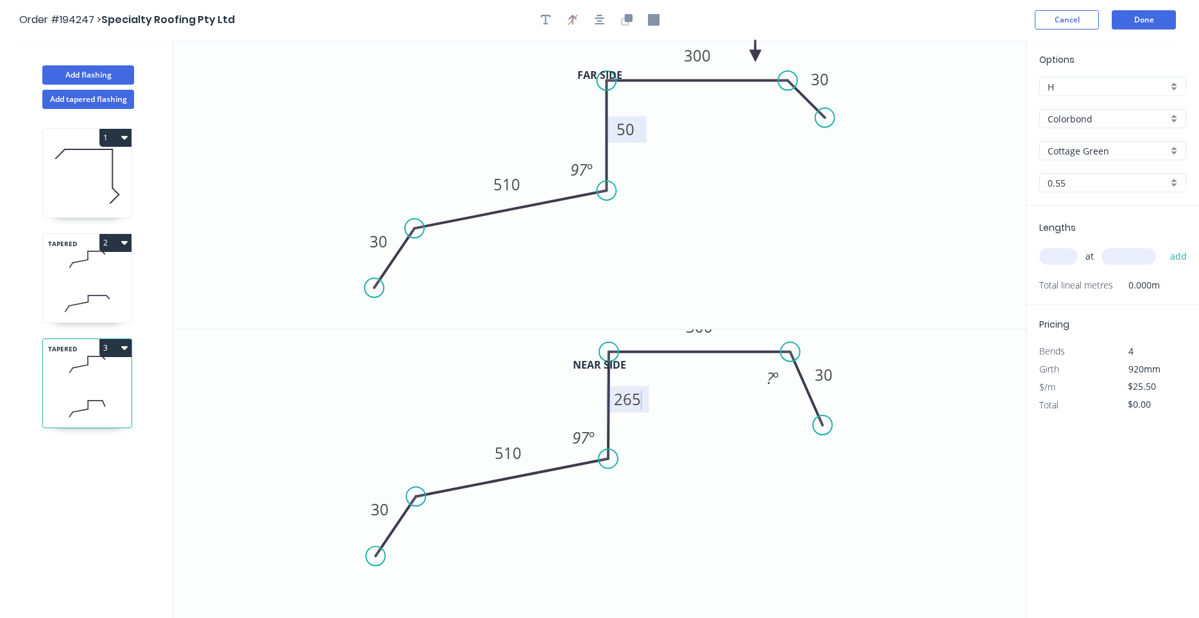
drag, startPoint x: 646, startPoint y: 392, endPoint x: 648, endPoint y: 350, distance: 43.0
click at [648, 350] on icon "0 30 510 265 300 30 97 º ? º" at bounding box center [599, 475] width 852 height 290
drag, startPoint x: 823, startPoint y: 428, endPoint x: 833, endPoint y: 397, distance: 33.1
click at [833, 397] on circle at bounding box center [832, 394] width 19 height 19
click at [595, 22] on icon "button" at bounding box center [599, 20] width 10 height 12
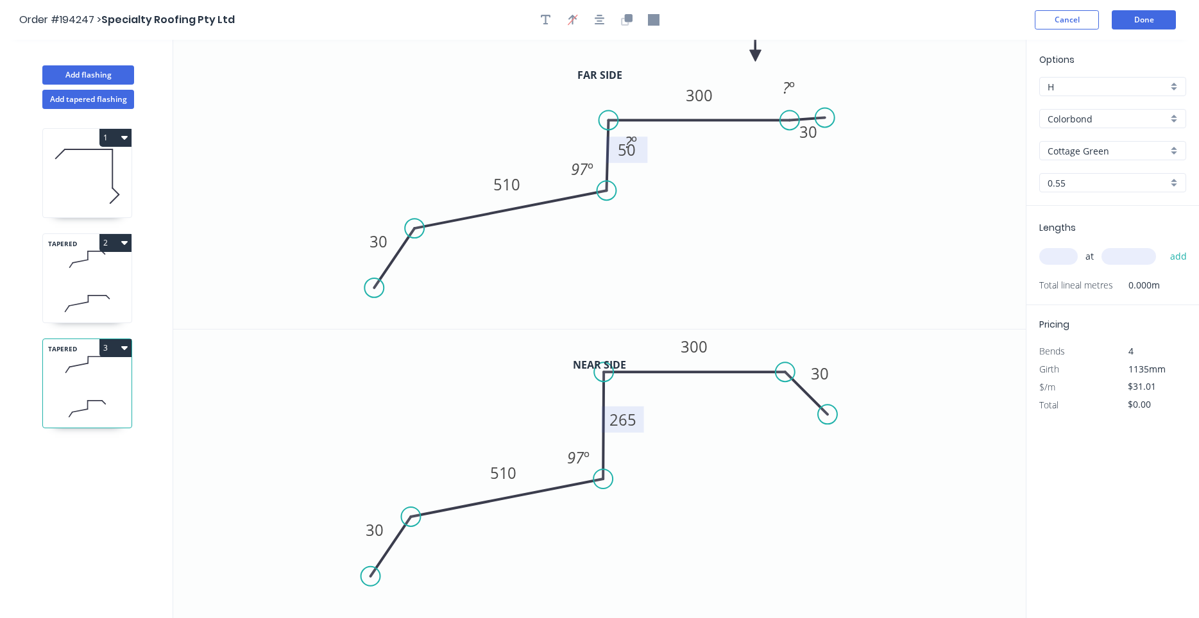
drag, startPoint x: 705, startPoint y: 81, endPoint x: 708, endPoint y: 122, distance: 40.5
click at [708, 122] on icon "0 30 510 50 300 30 97 º ? º ? º" at bounding box center [599, 184] width 852 height 289
drag, startPoint x: 831, startPoint y: 116, endPoint x: 827, endPoint y: 159, distance: 43.1
click at [827, 159] on circle at bounding box center [826, 157] width 19 height 19
click at [691, 120] on icon at bounding box center [698, 120] width 181 height 0
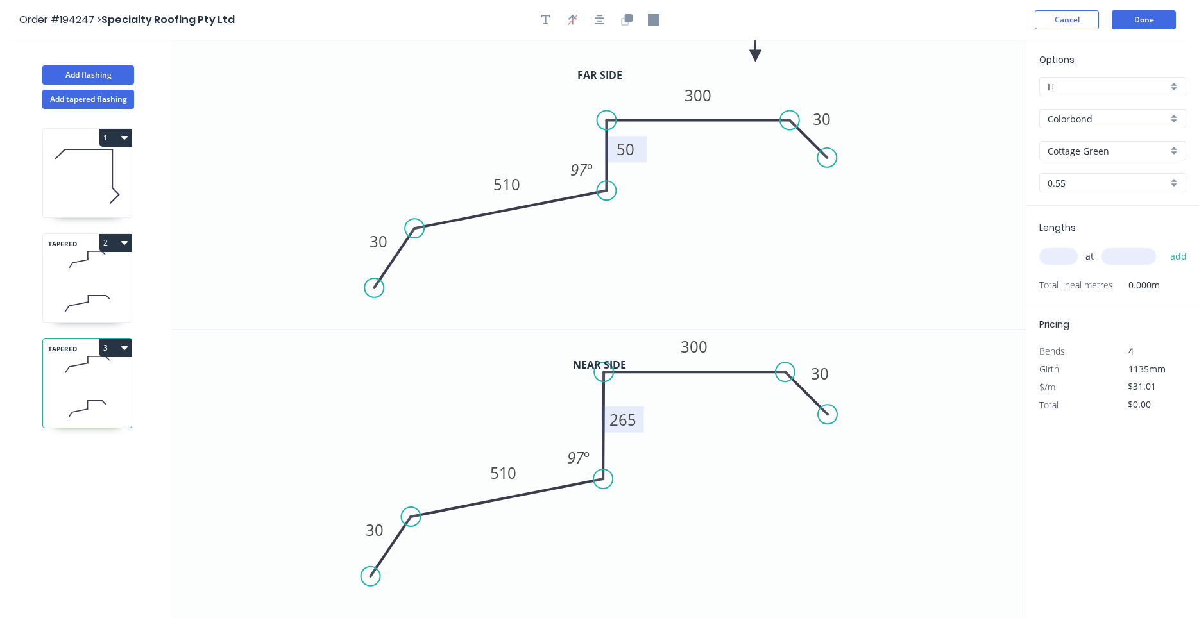
click at [605, 119] on circle at bounding box center [606, 120] width 19 height 19
click at [608, 19] on button "button" at bounding box center [599, 19] width 19 height 19
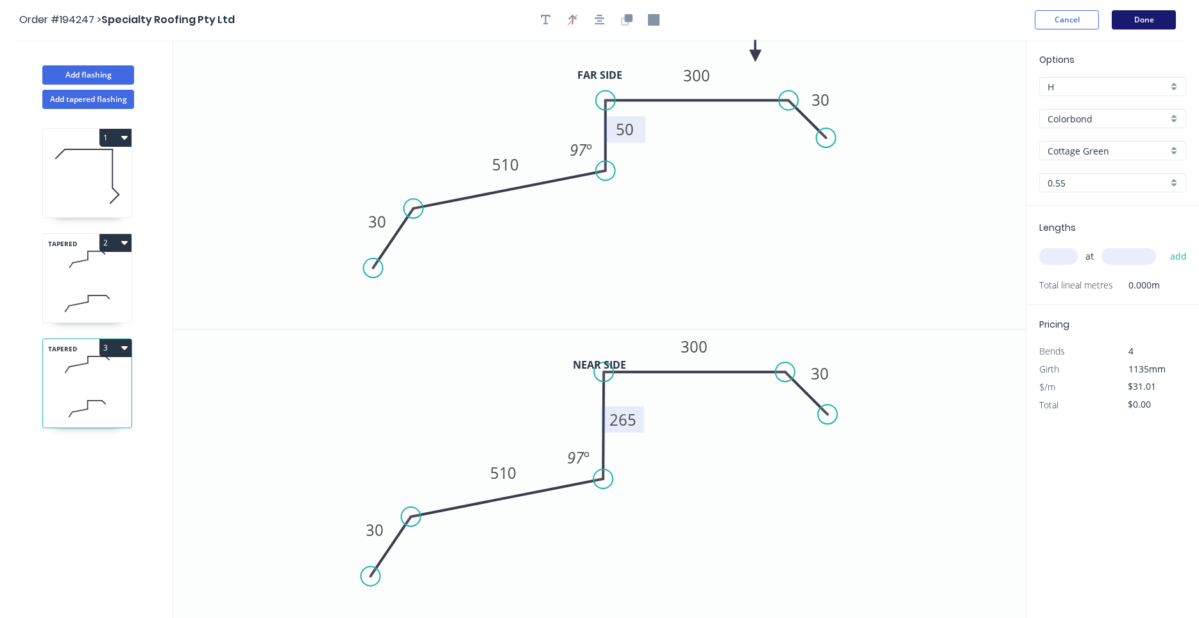
click at [1140, 22] on button "Done" at bounding box center [1143, 19] width 64 height 19
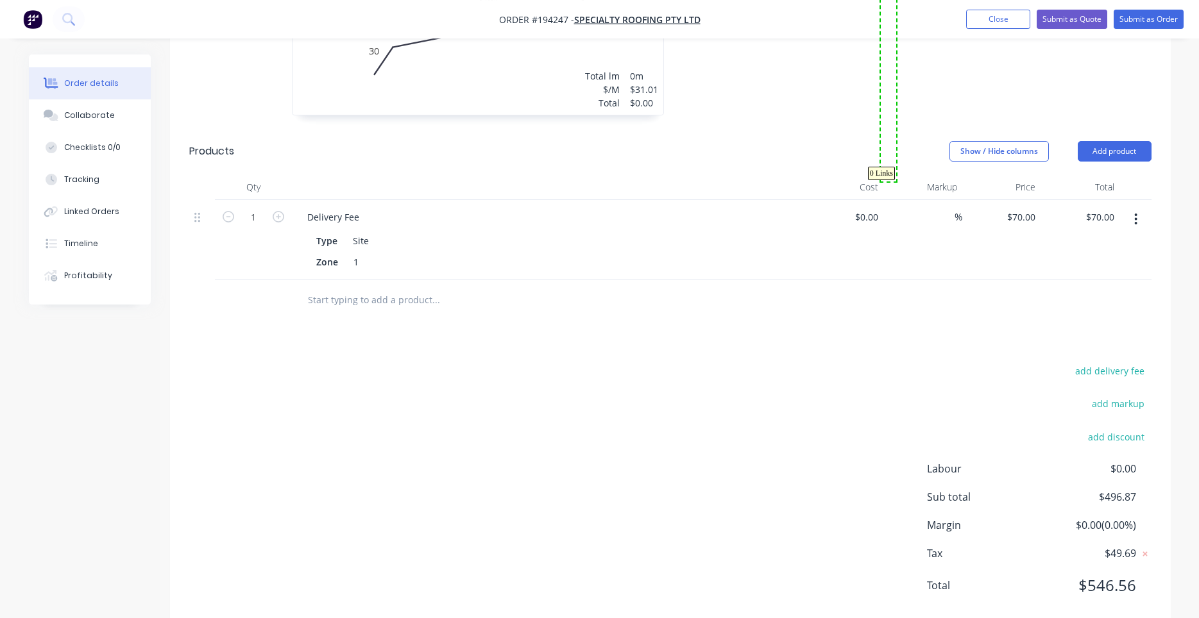
scroll to position [1027, 0]
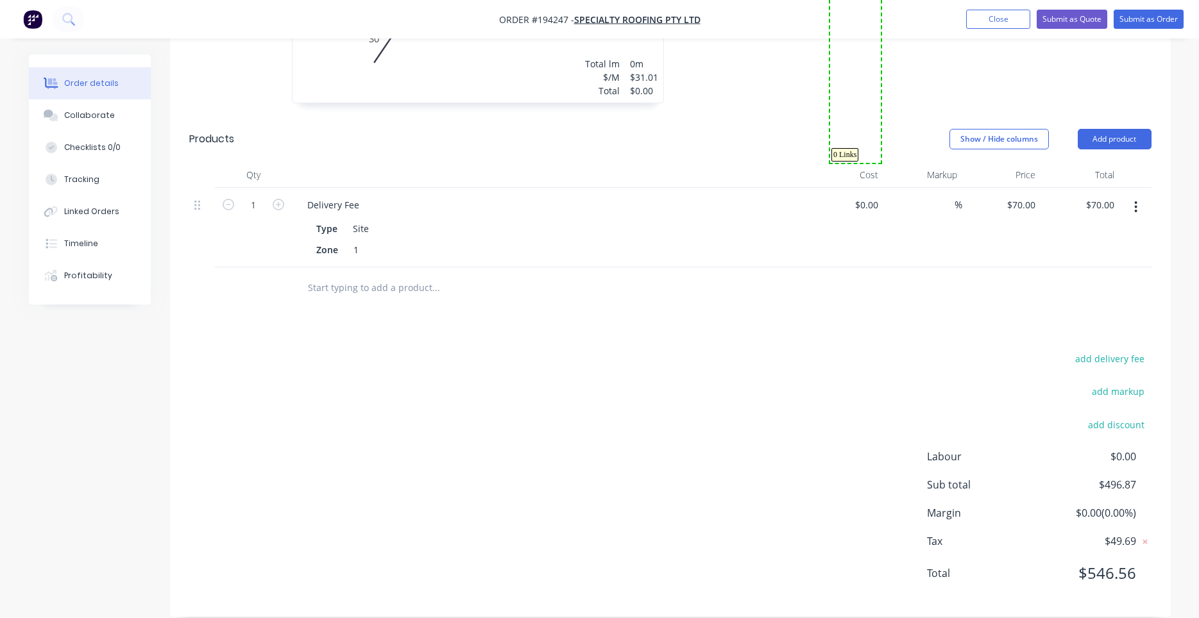
drag, startPoint x: 881, startPoint y: 168, endPoint x: 830, endPoint y: 163, distance: 50.9
click at [830, 163] on div "Cost" at bounding box center [844, 175] width 79 height 26
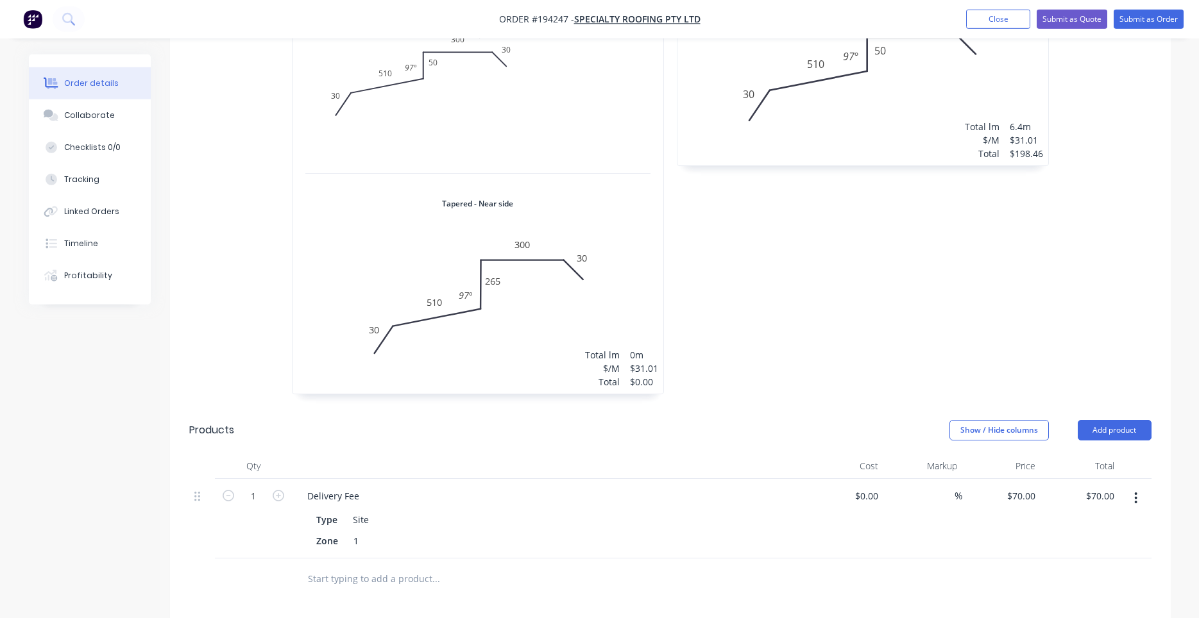
scroll to position [654, 0]
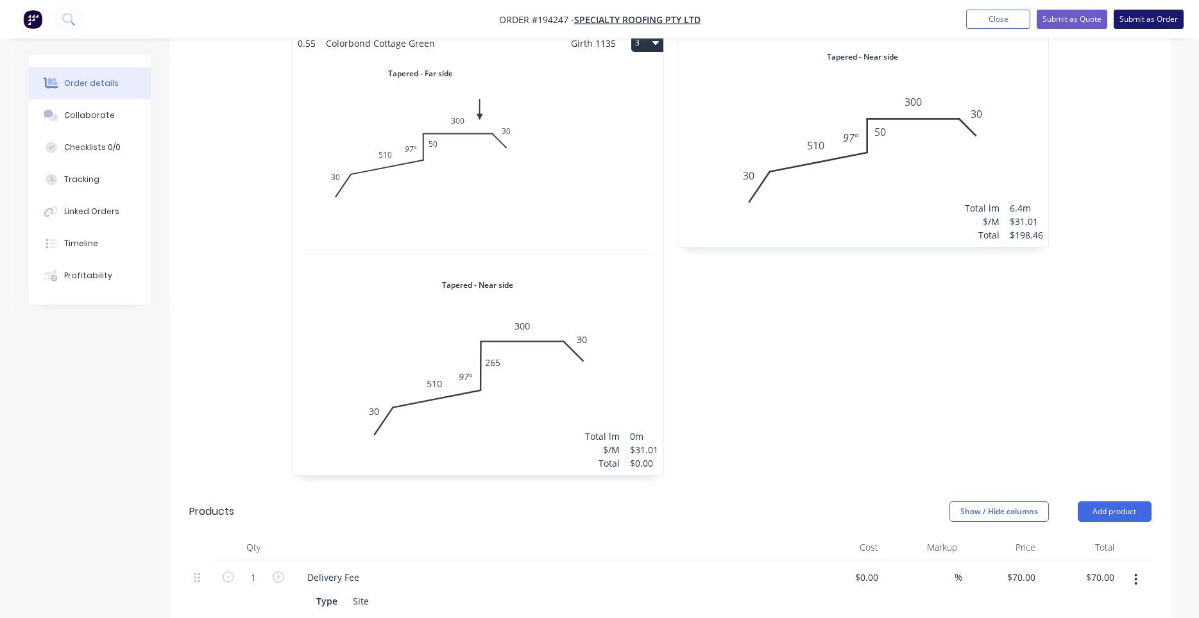
click at [1127, 22] on button "Submit as Order" at bounding box center [1148, 19] width 70 height 19
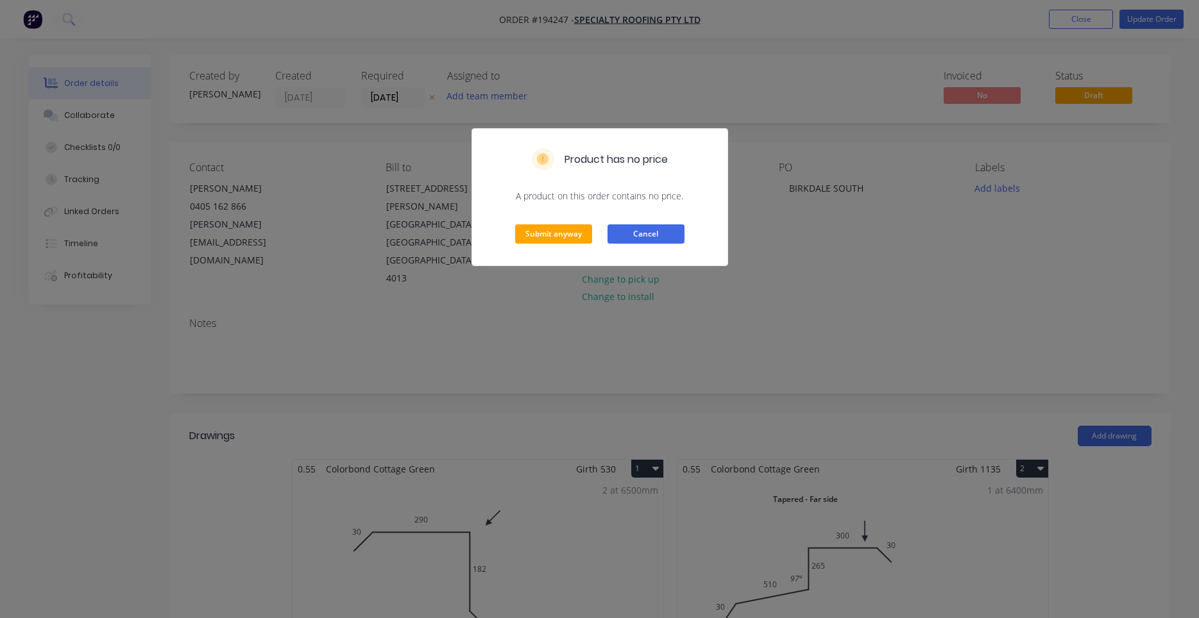
click at [659, 230] on button "Cancel" at bounding box center [645, 233] width 77 height 19
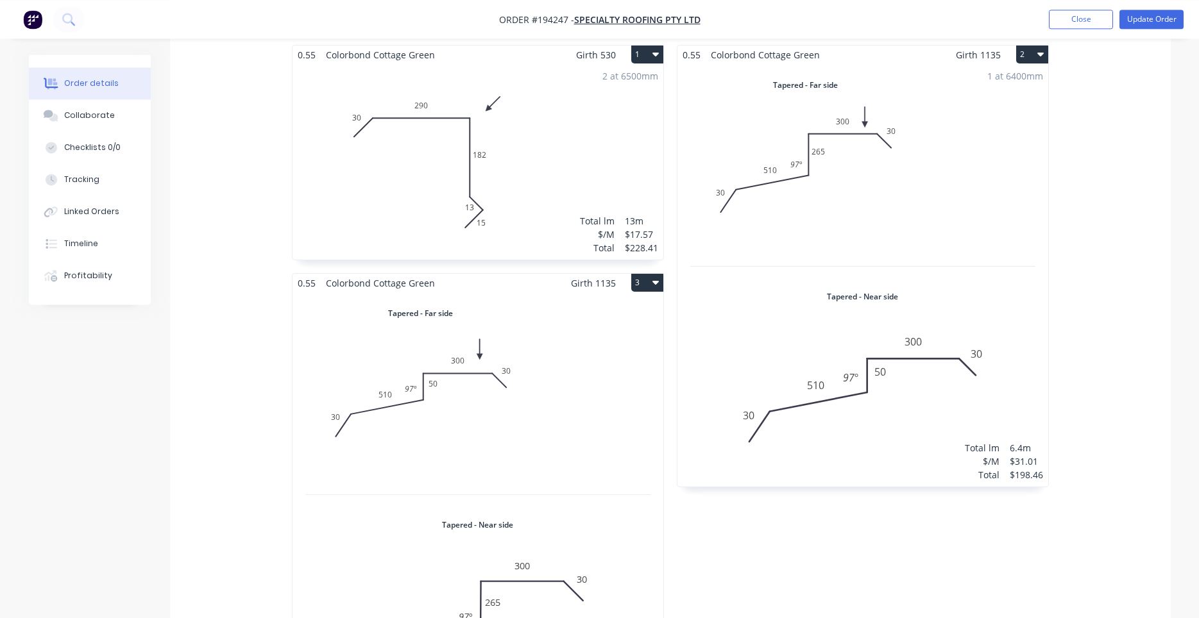
scroll to position [436, 0]
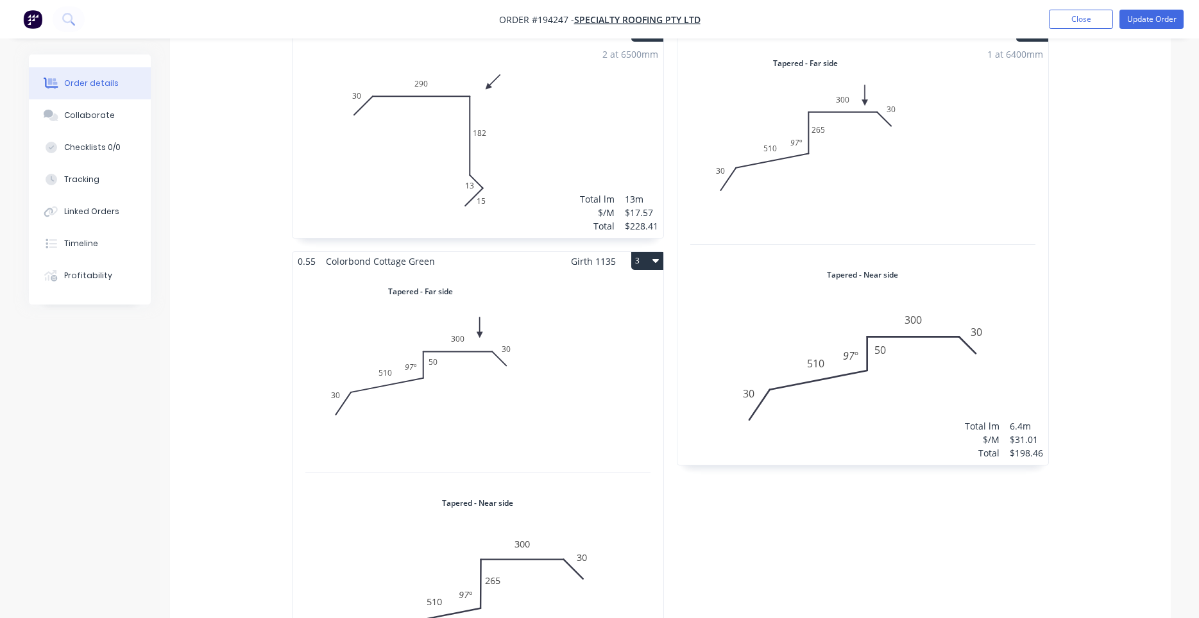
click at [597, 319] on div "Total lm $/M Total 0m $31.01 $0.00" at bounding box center [477, 482] width 371 height 423
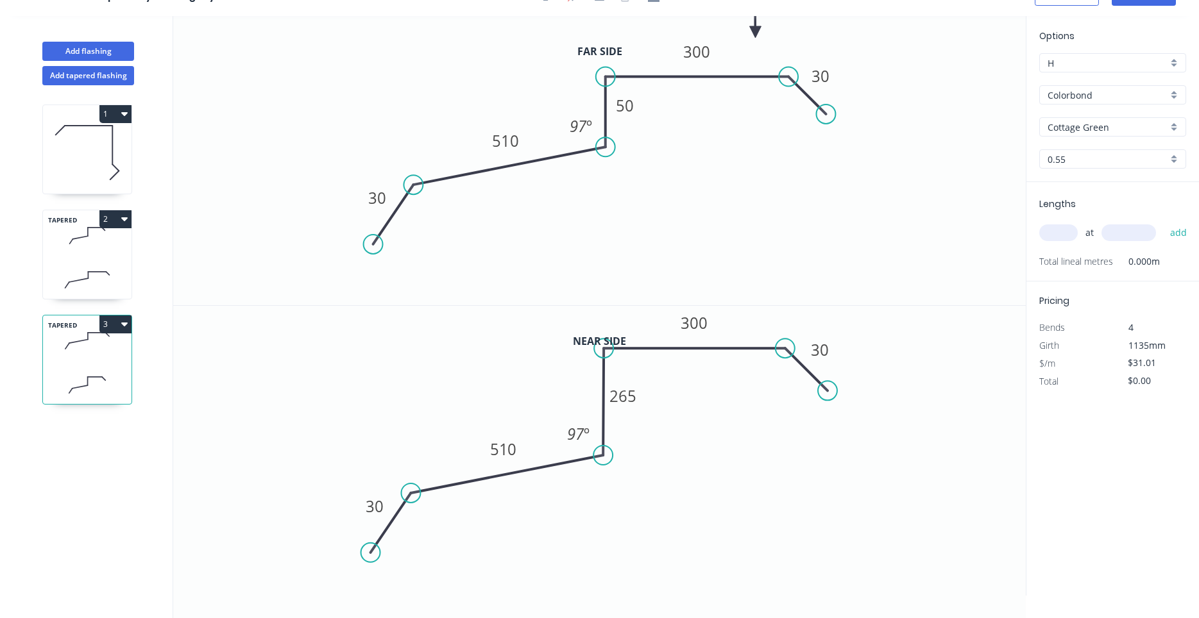
click at [1051, 233] on input "text" at bounding box center [1058, 232] width 38 height 17
click at [1163, 222] on button "add" at bounding box center [1178, 233] width 30 height 22
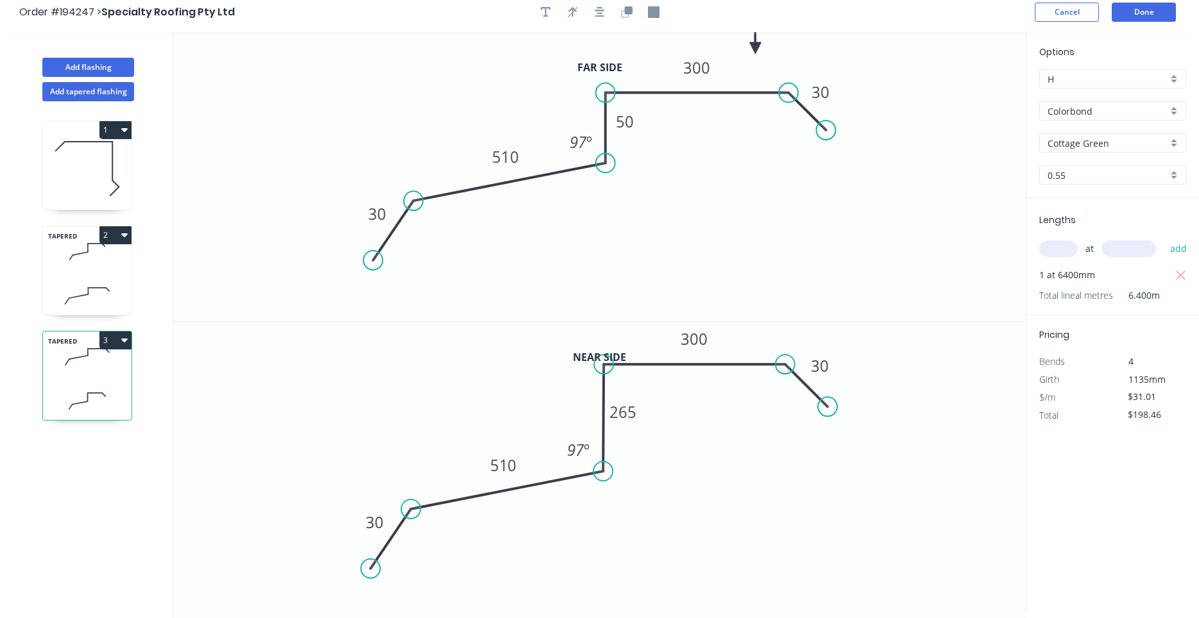
scroll to position [0, 0]
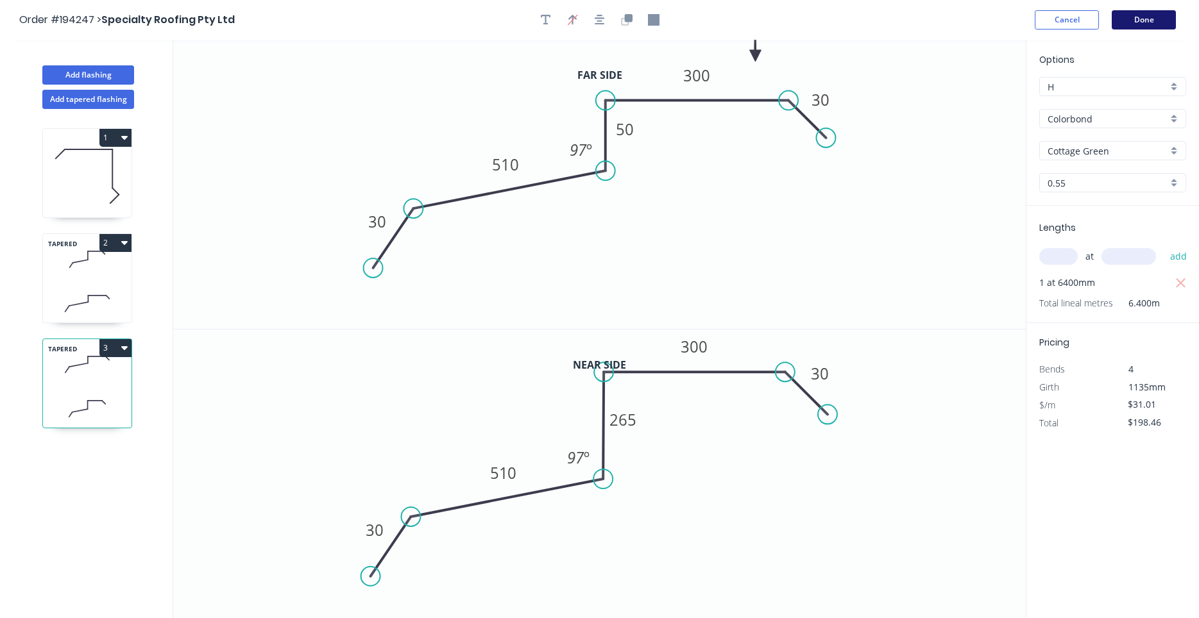
click at [1148, 22] on button "Done" at bounding box center [1143, 19] width 64 height 19
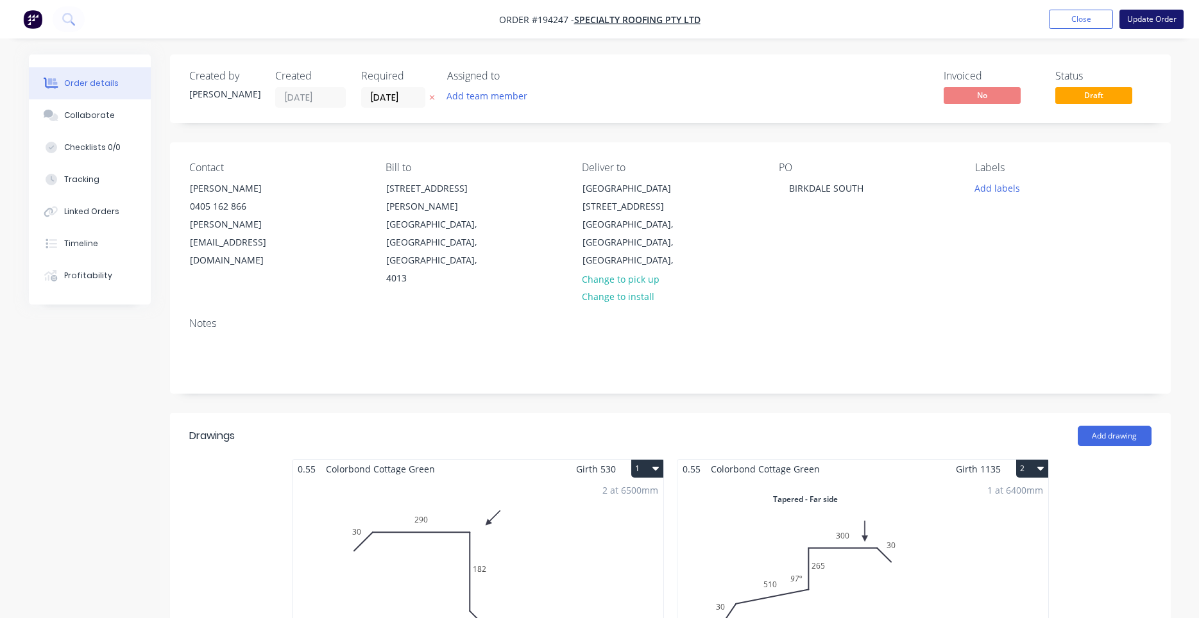
click at [1168, 24] on button "Update Order" at bounding box center [1151, 19] width 64 height 19
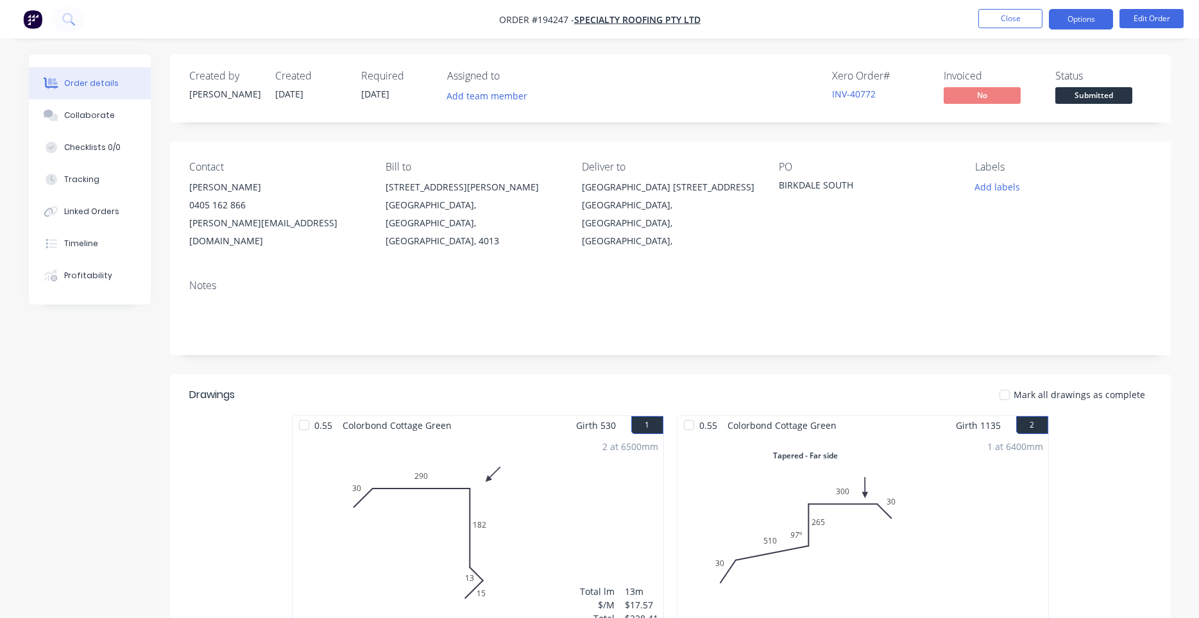
click at [1072, 26] on button "Options" at bounding box center [1081, 19] width 64 height 21
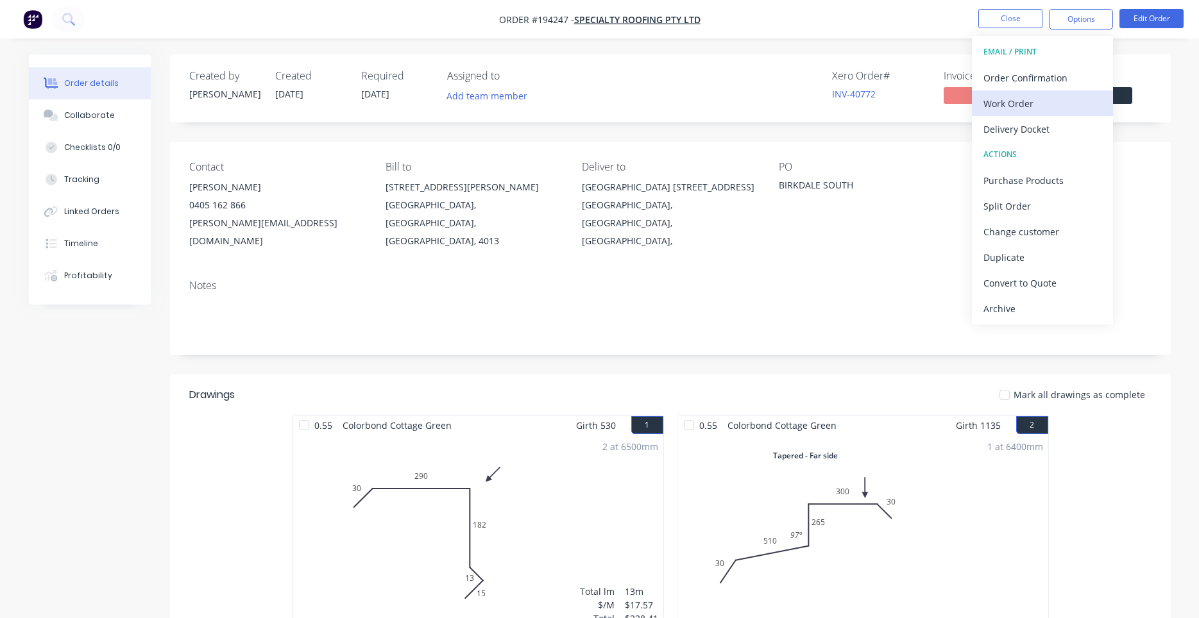
click at [1039, 100] on div "Work Order" at bounding box center [1042, 103] width 118 height 19
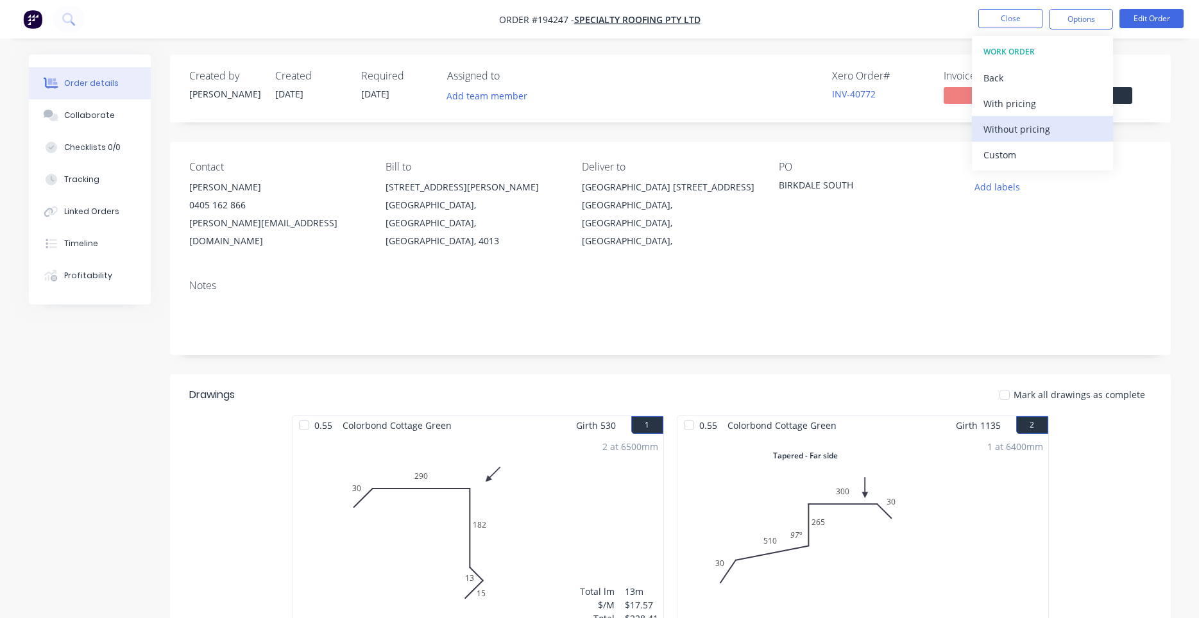
click at [1018, 137] on div "Without pricing" at bounding box center [1042, 129] width 118 height 19
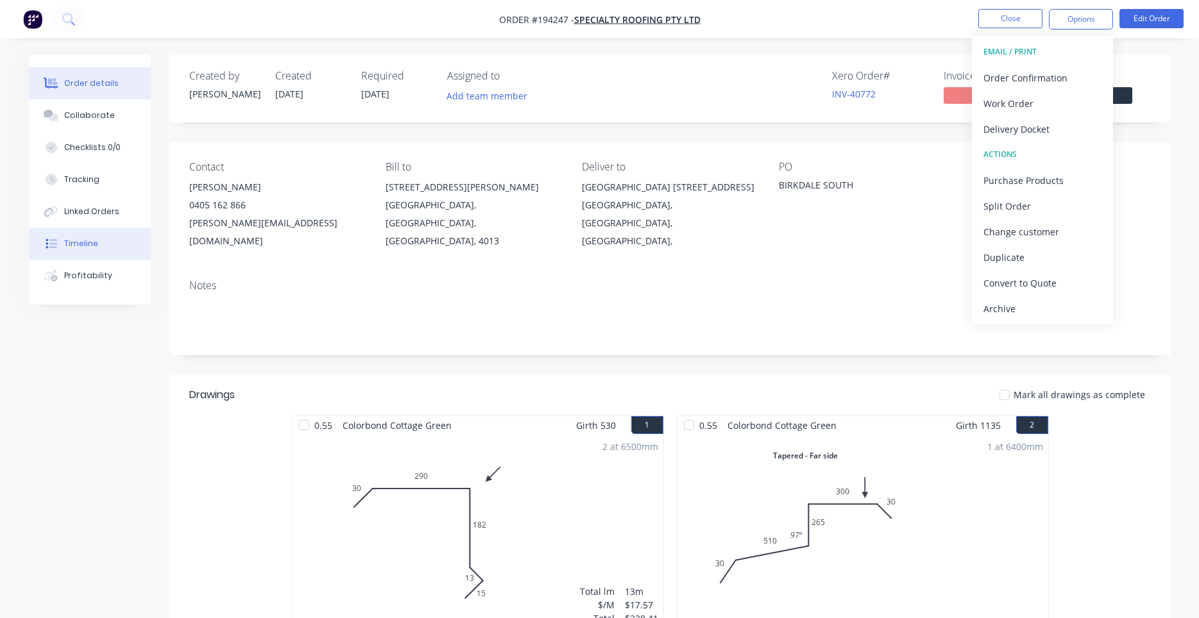
click at [99, 246] on button "Timeline" at bounding box center [90, 244] width 122 height 32
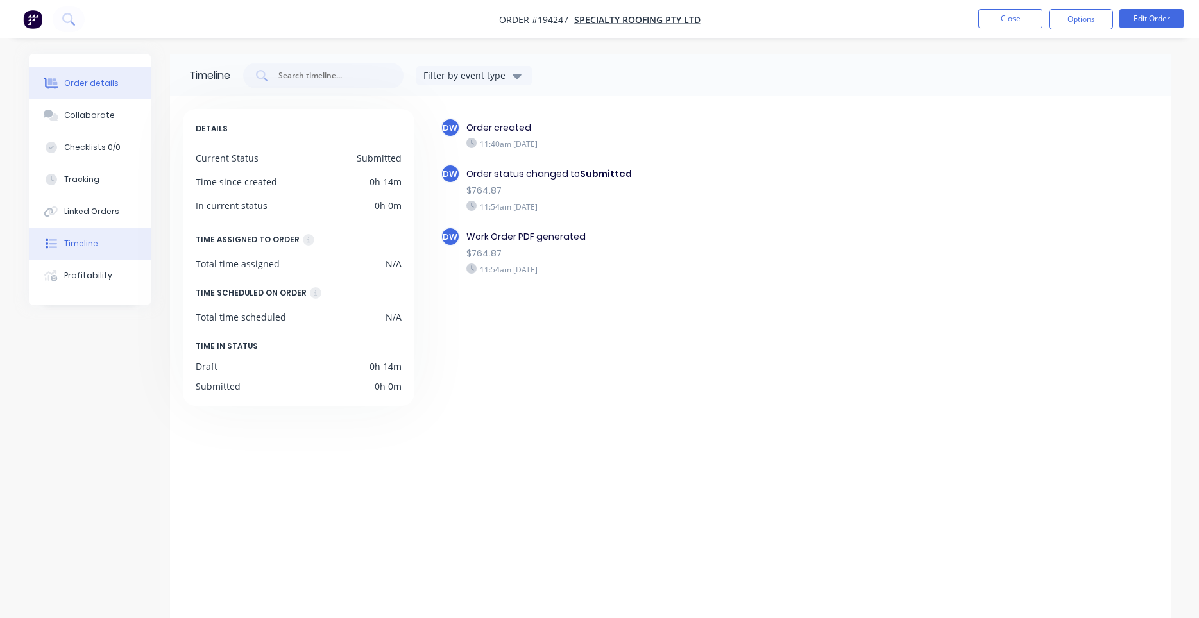
click at [118, 80] on button "Order details" at bounding box center [90, 83] width 122 height 32
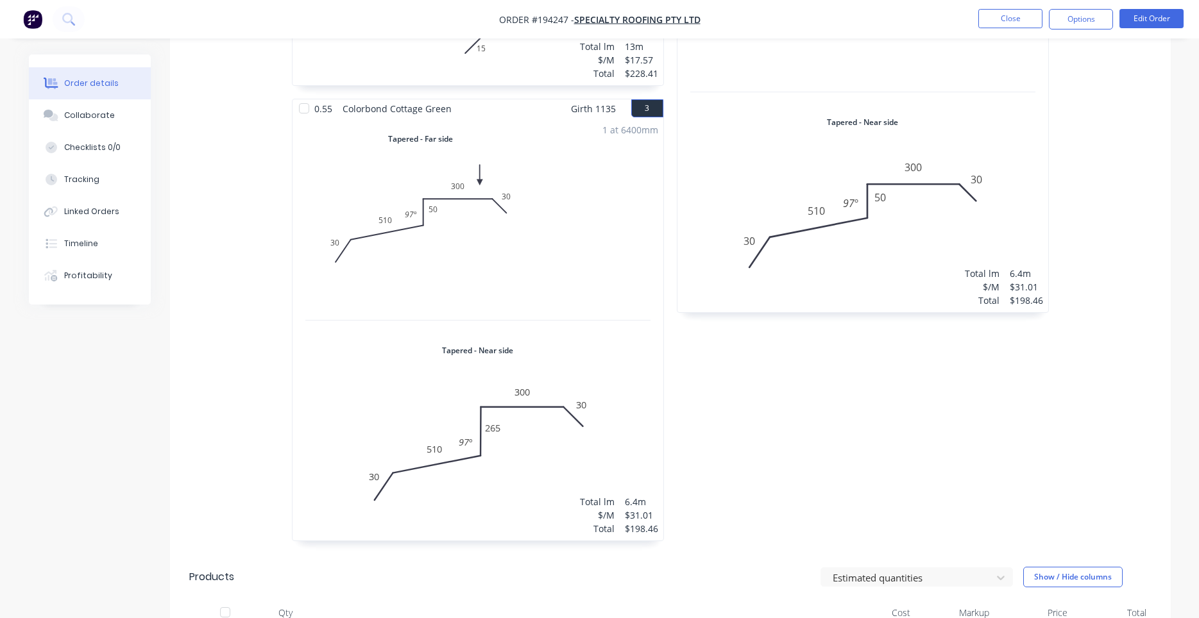
scroll to position [838, 0]
